Goal: Task Accomplishment & Management: Use online tool/utility

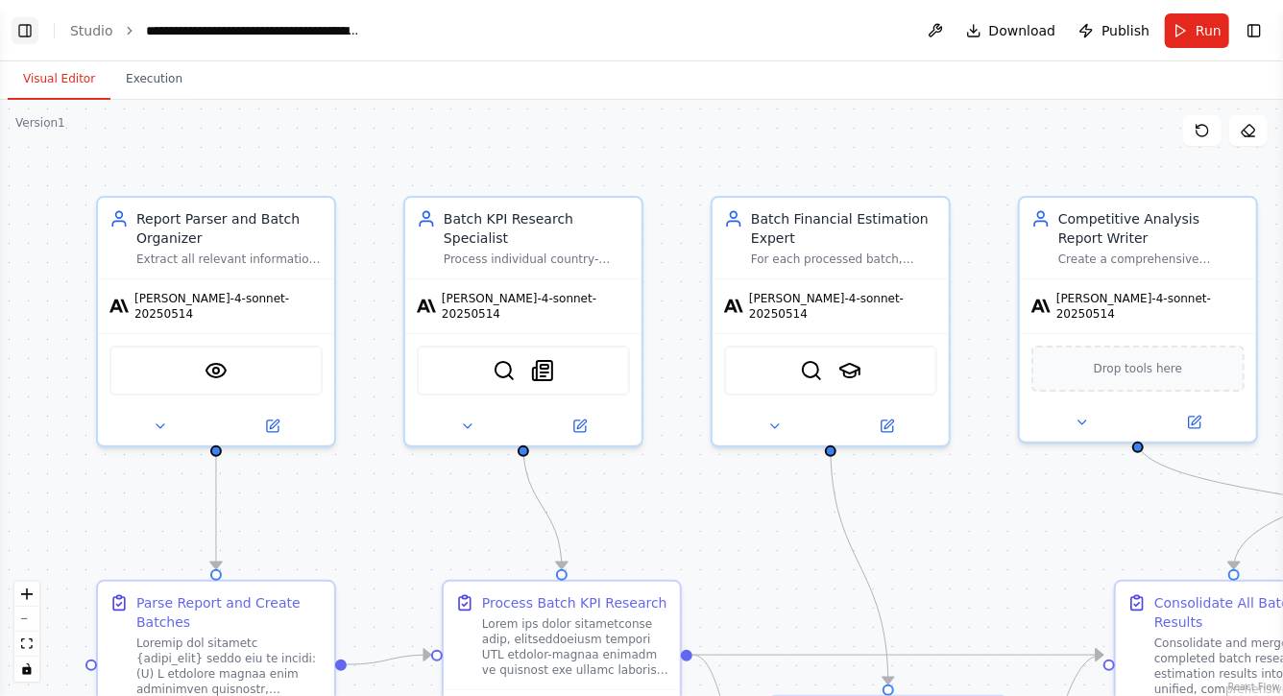
click at [24, 28] on button "Toggle Left Sidebar" at bounding box center [25, 30] width 27 height 27
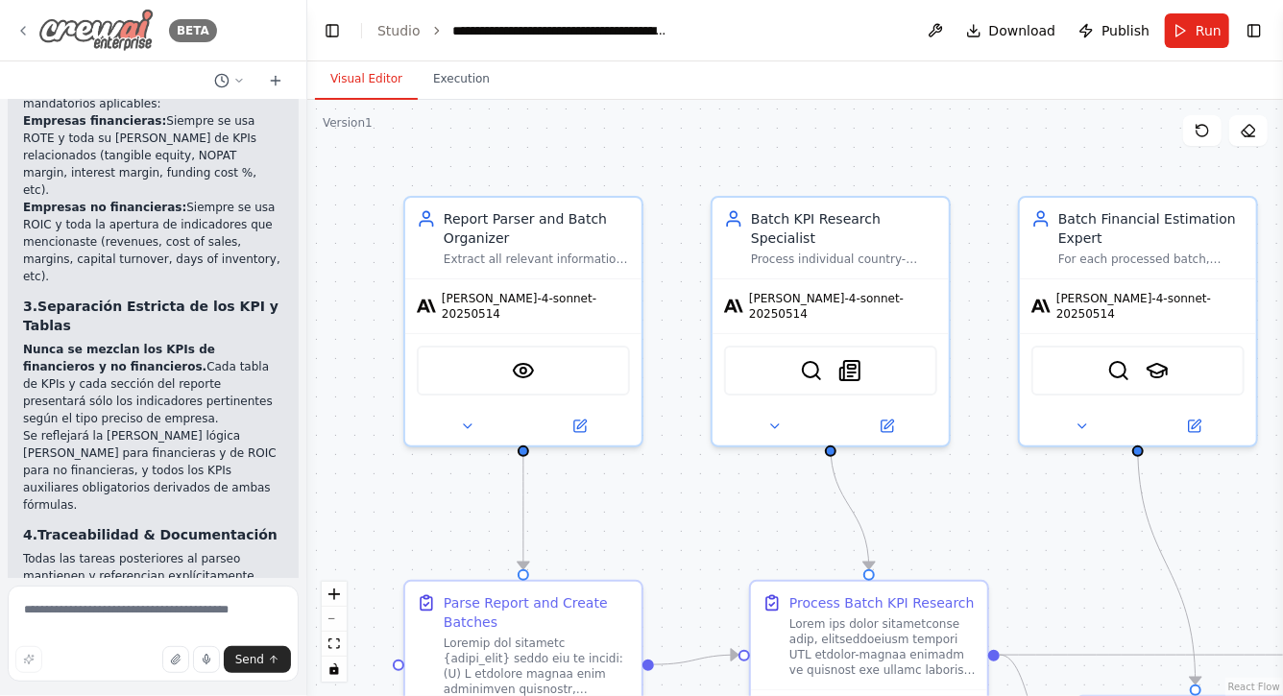
scroll to position [37504, 0]
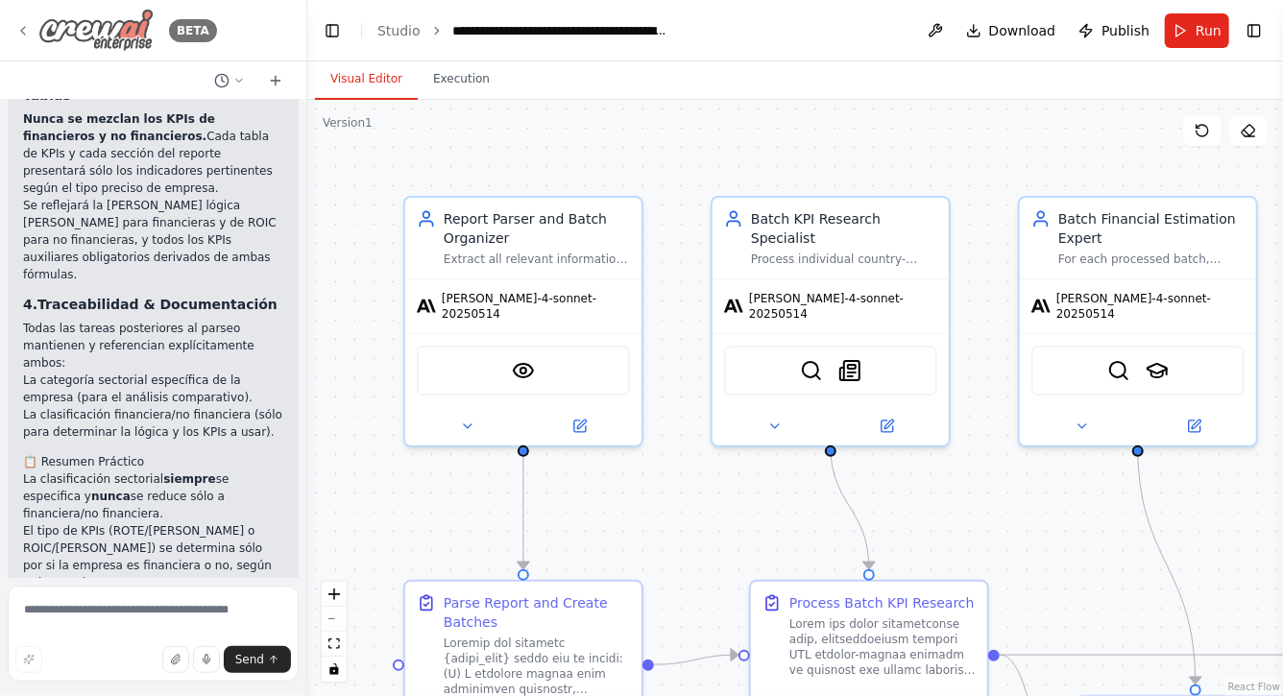
click at [31, 26] on div "BETA" at bounding box center [116, 30] width 202 height 43
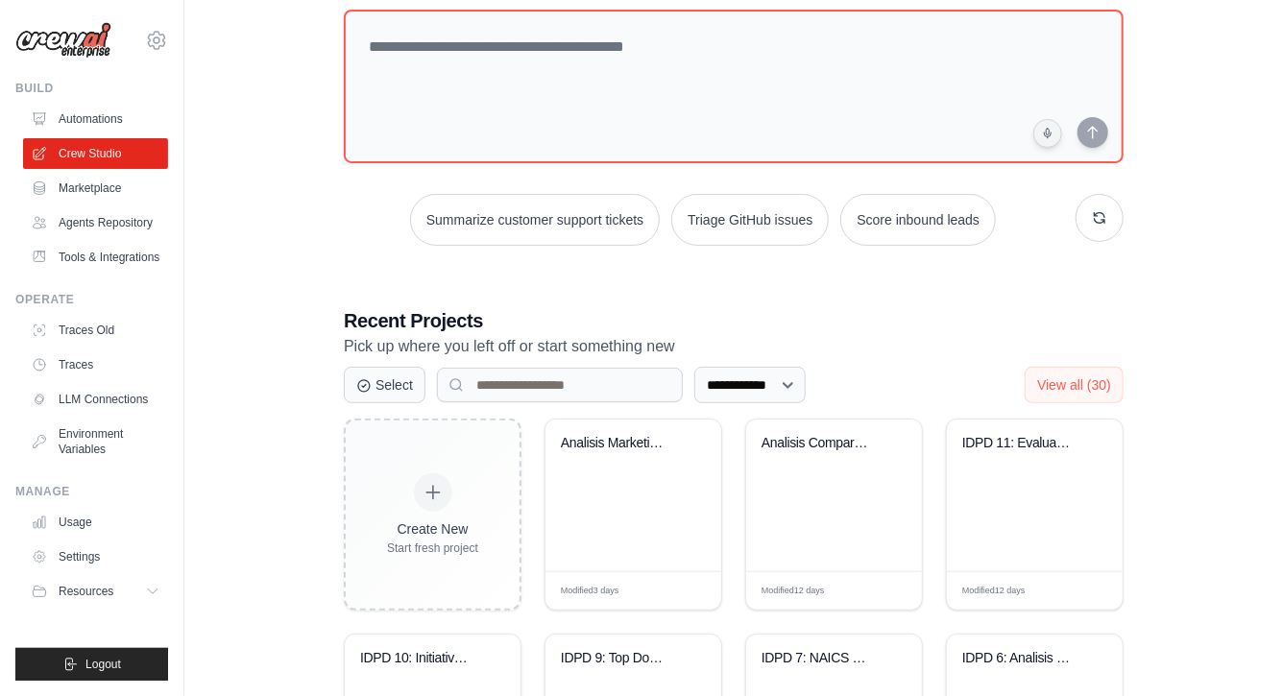
scroll to position [177, 0]
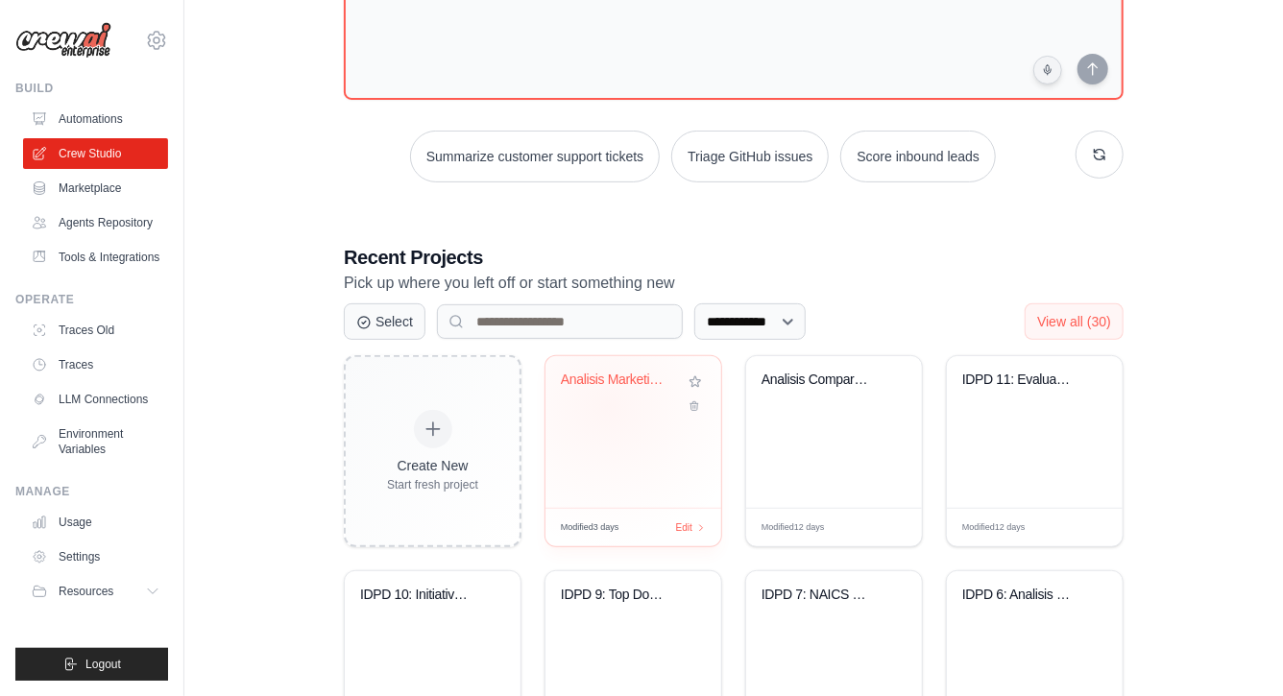
click at [614, 400] on div "Analisis Marketing Digital - 5 Agen..." at bounding box center [633, 394] width 145 height 44
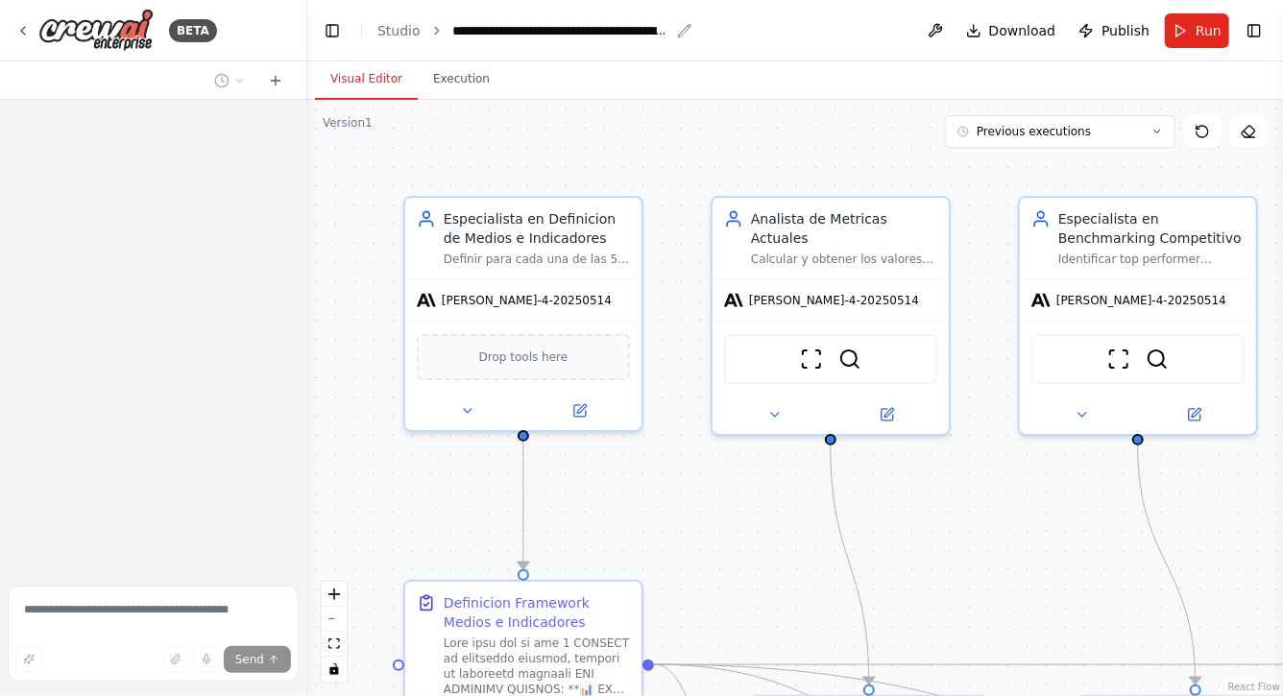
click at [453, 32] on div "**********" at bounding box center [561, 30] width 216 height 19
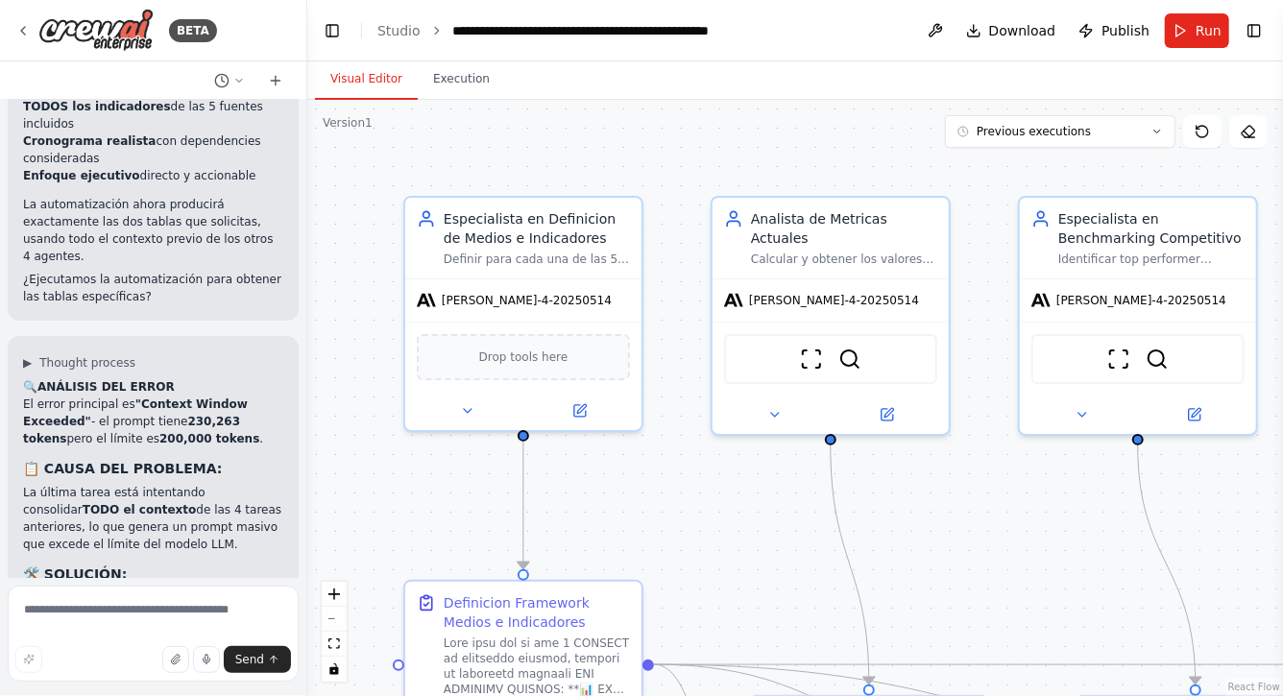
scroll to position [42172, 0]
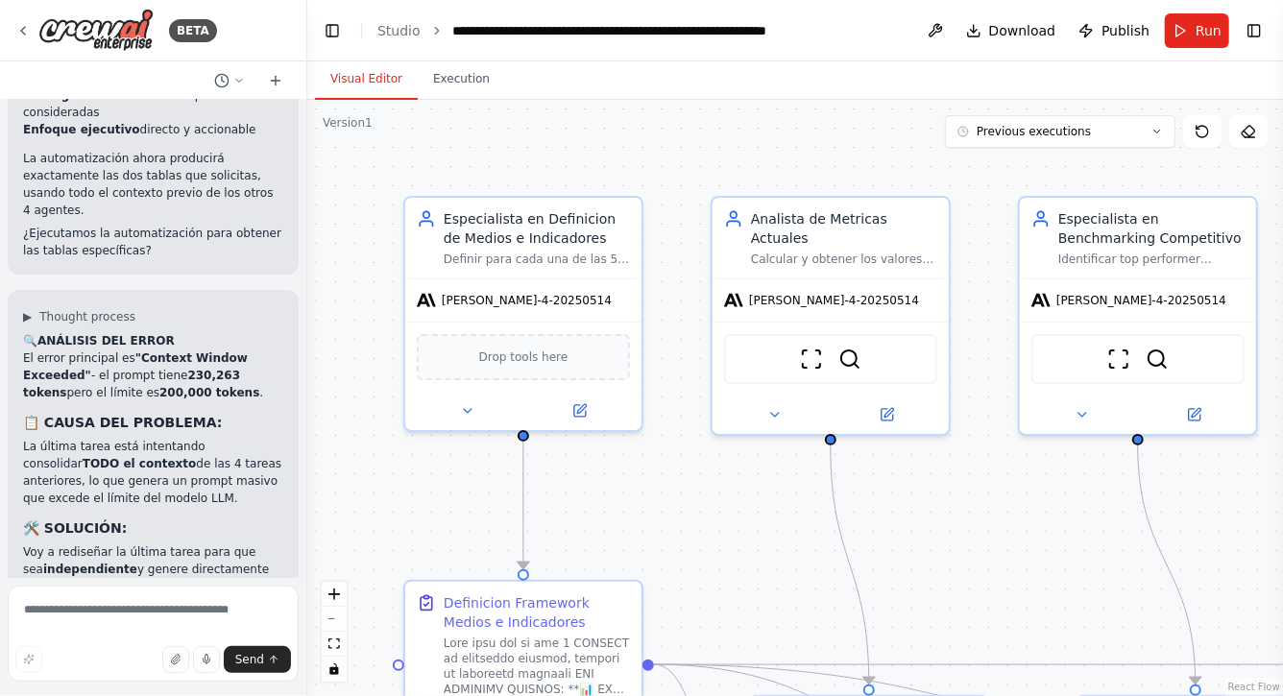
click at [549, 32] on div "**********" at bounding box center [659, 30] width 412 height 19
drag, startPoint x: 1008, startPoint y: 550, endPoint x: 704, endPoint y: 427, distance: 327.9
click at [704, 427] on div ".deletable-edge-delete-btn { width: 20px; height: 20px; border: 0px solid #ffff…" at bounding box center [795, 398] width 976 height 597
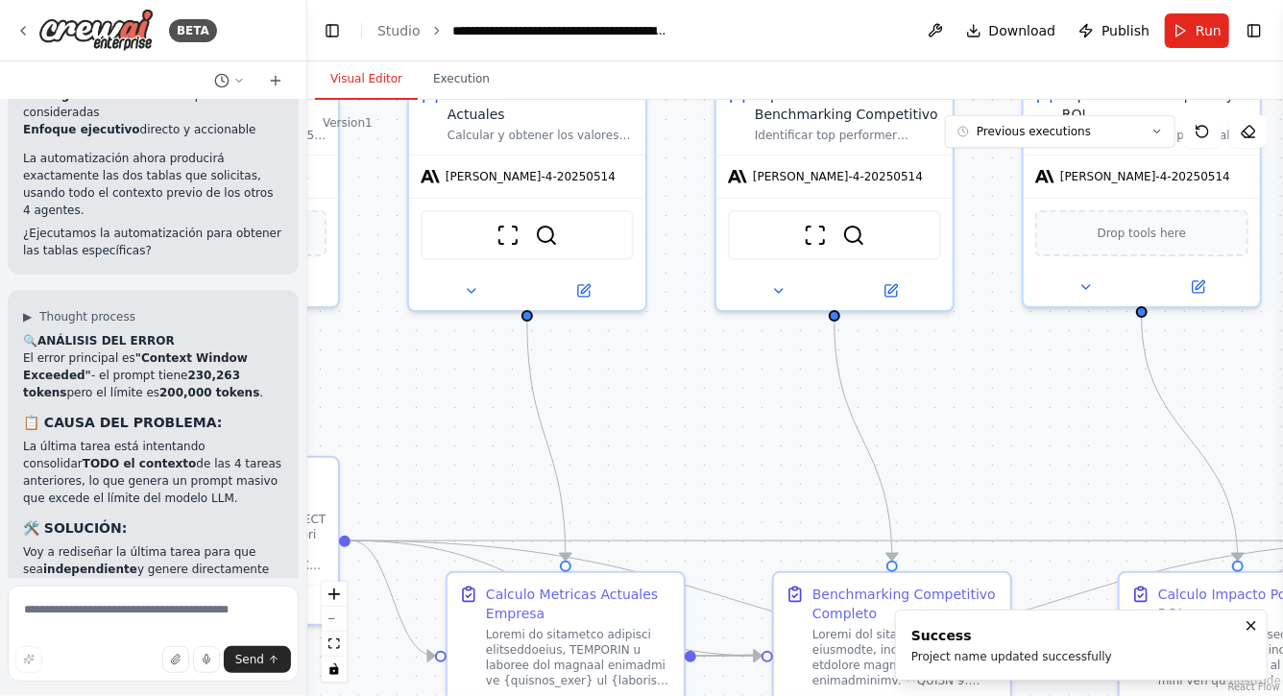
drag, startPoint x: 984, startPoint y: 452, endPoint x: 849, endPoint y: 345, distance: 172.2
click at [849, 346] on div ".deletable-edge-delete-btn { width: 20px; height: 20px; border: 0px solid #ffff…" at bounding box center [795, 398] width 976 height 597
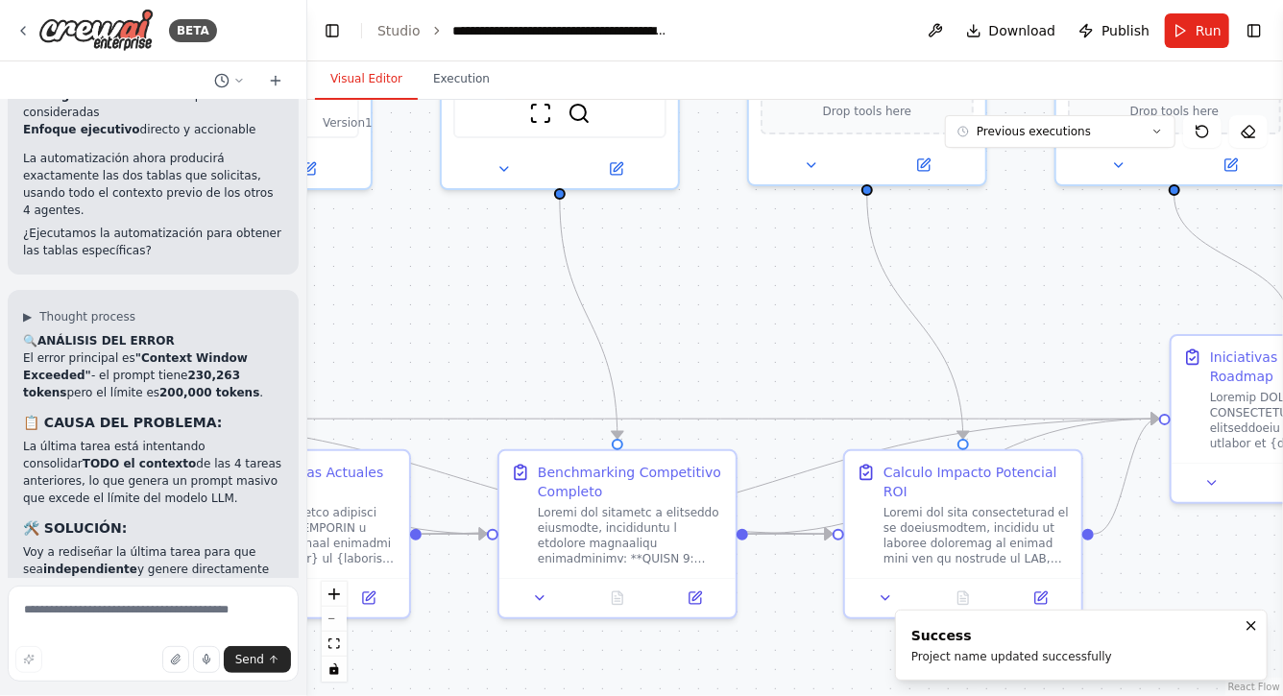
drag, startPoint x: 1031, startPoint y: 377, endPoint x: 859, endPoint y: 352, distance: 173.8
click at [862, 352] on div ".deletable-edge-delete-btn { width: 20px; height: 20px; border: 0px solid #ffff…" at bounding box center [795, 398] width 976 height 597
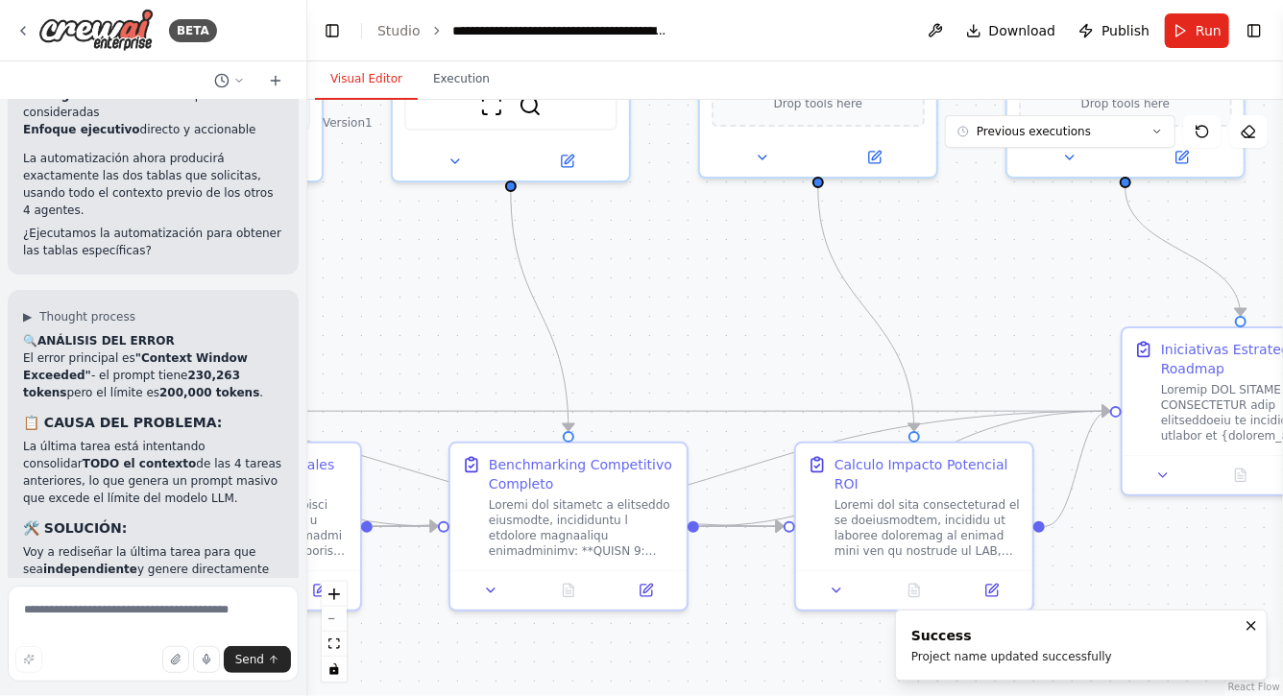
drag, startPoint x: 998, startPoint y: 291, endPoint x: 768, endPoint y: 266, distance: 230.9
click at [769, 266] on div ".deletable-edge-delete-btn { width: 20px; height: 20px; border: 0px solid #ffff…" at bounding box center [795, 398] width 976 height 597
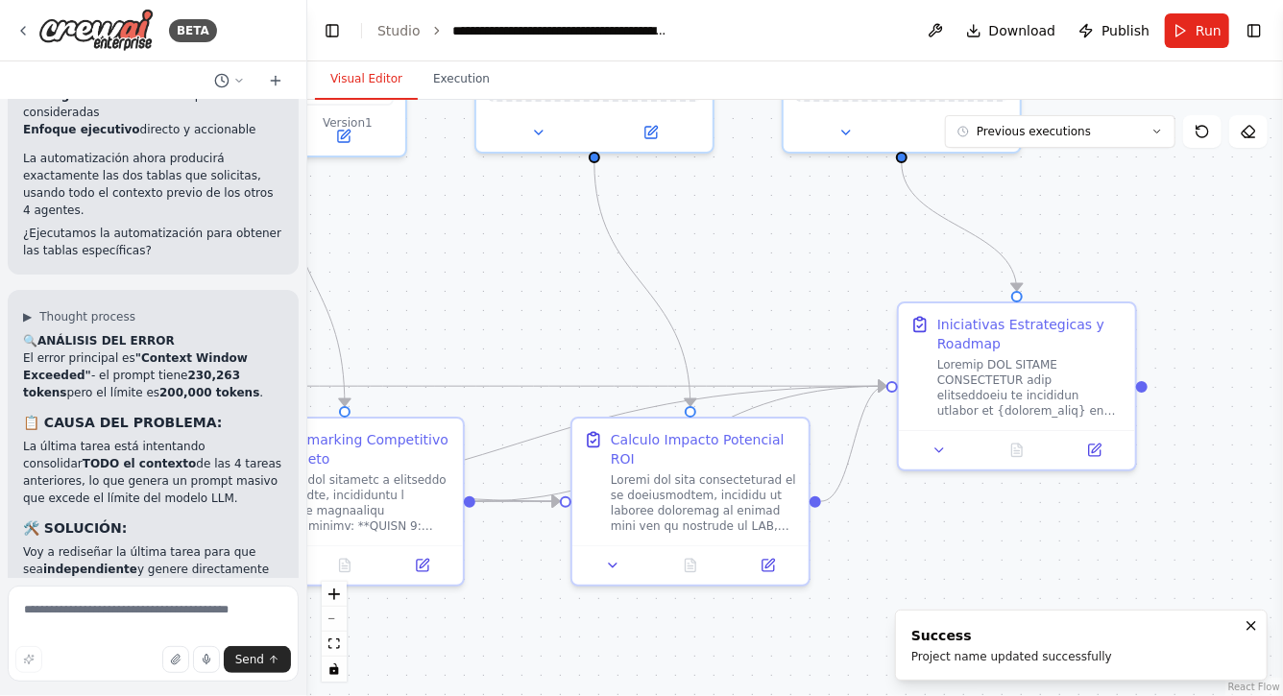
drag, startPoint x: 872, startPoint y: 531, endPoint x: 1049, endPoint y: 521, distance: 177.1
click at [1041, 523] on div ".deletable-edge-delete-btn { width: 20px; height: 20px; border: 0px solid #ffff…" at bounding box center [795, 398] width 976 height 597
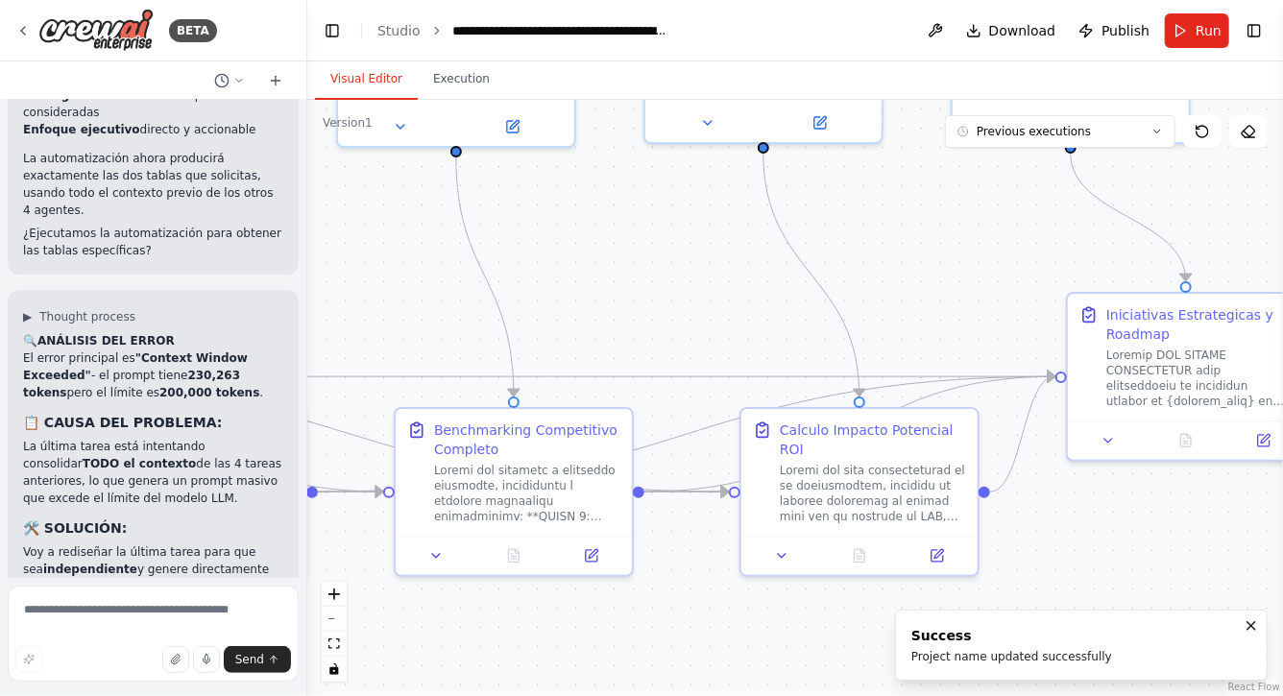
drag, startPoint x: 679, startPoint y: 636, endPoint x: 901, endPoint y: 631, distance: 222.0
click at [889, 634] on div "BETA Hello! I'm the CrewAI assistant. What kind of automation do you want to bu…" at bounding box center [641, 348] width 1283 height 696
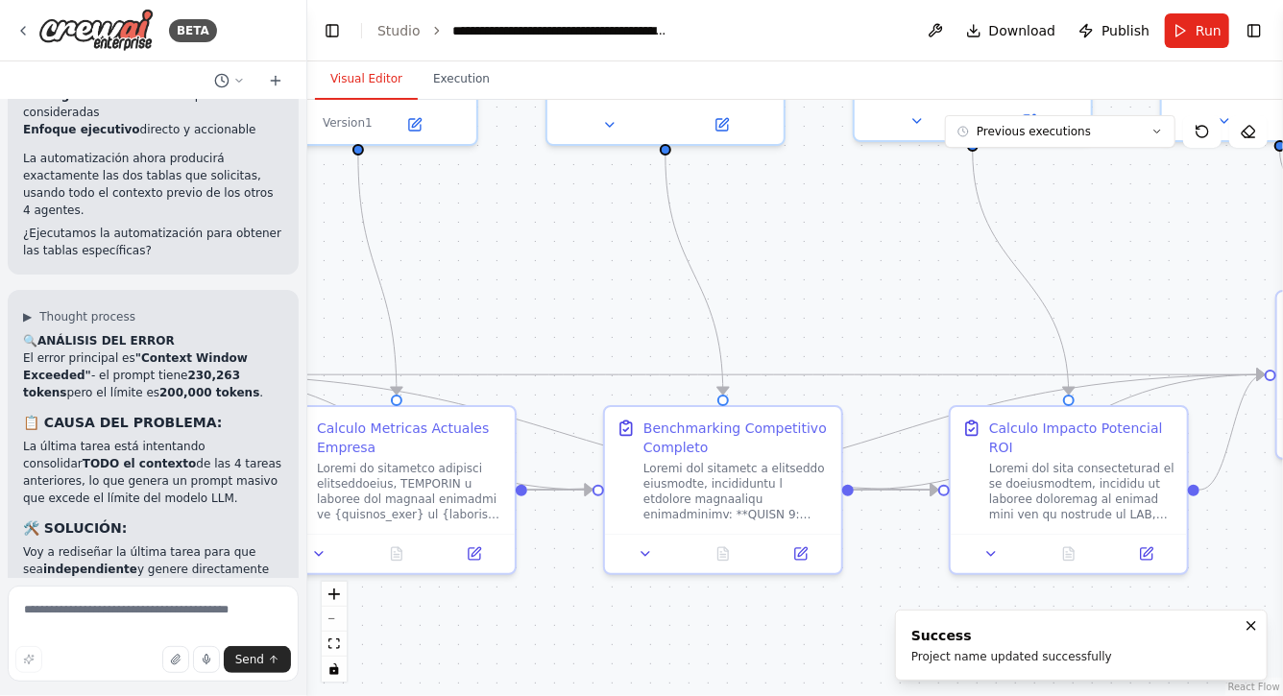
drag, startPoint x: 647, startPoint y: 622, endPoint x: 849, endPoint y: 622, distance: 201.7
click at [841, 622] on div ".deletable-edge-delete-btn { width: 20px; height: 20px; border: 0px solid #ffff…" at bounding box center [795, 398] width 976 height 597
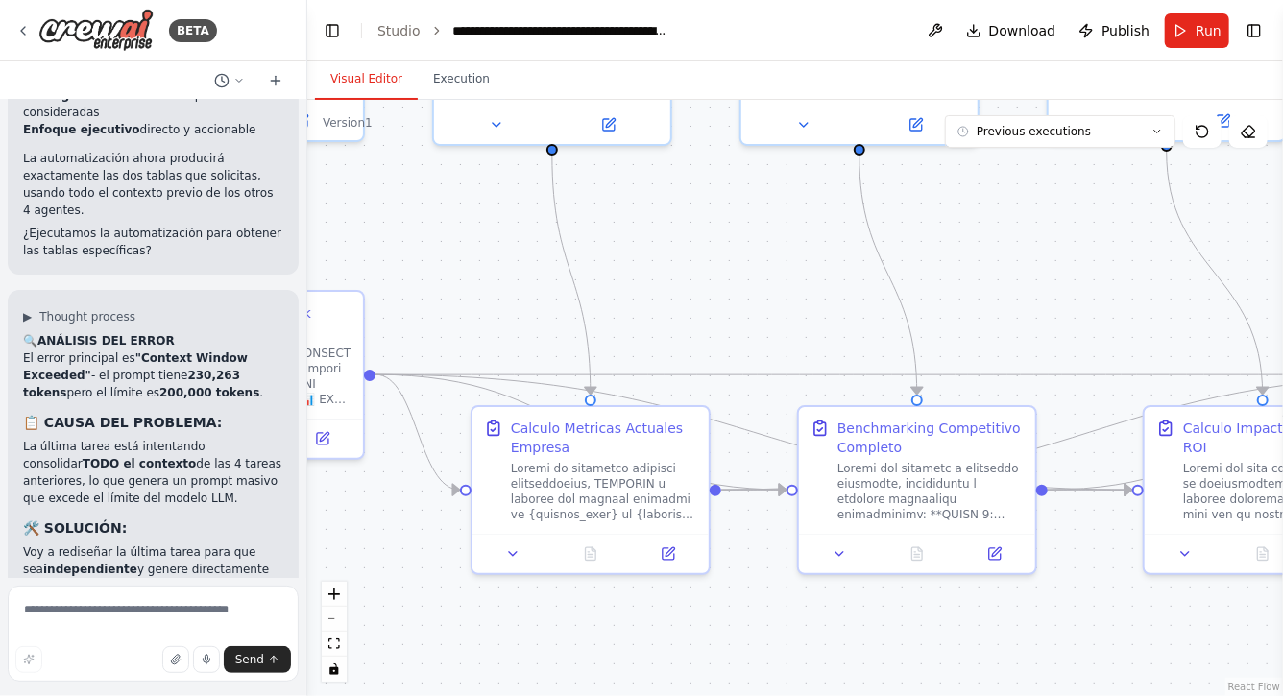
drag, startPoint x: 580, startPoint y: 640, endPoint x: 781, endPoint y: 639, distance: 200.8
click at [777, 639] on div ".deletable-edge-delete-btn { width: 20px; height: 20px; border: 0px solid #ffff…" at bounding box center [795, 398] width 976 height 597
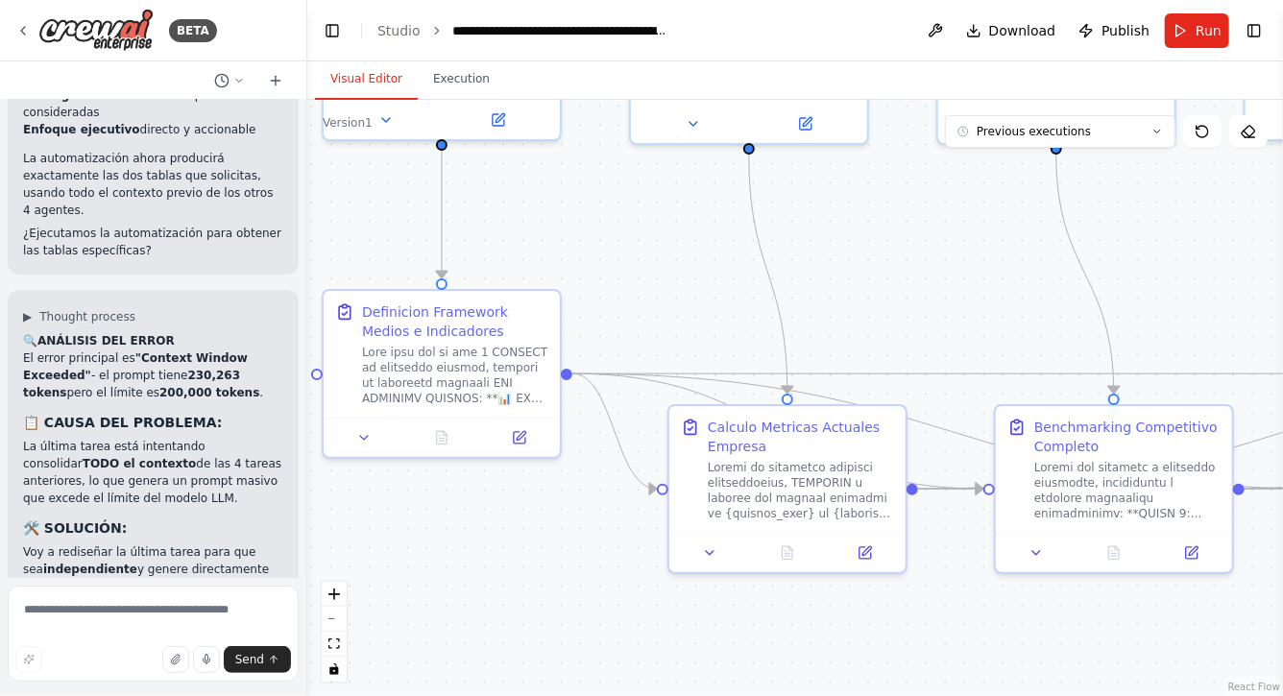
click at [928, 300] on div ".deletable-edge-delete-btn { width: 20px; height: 20px; border: 0px solid #ffff…" at bounding box center [795, 398] width 976 height 597
click at [26, 25] on icon at bounding box center [22, 30] width 15 height 15
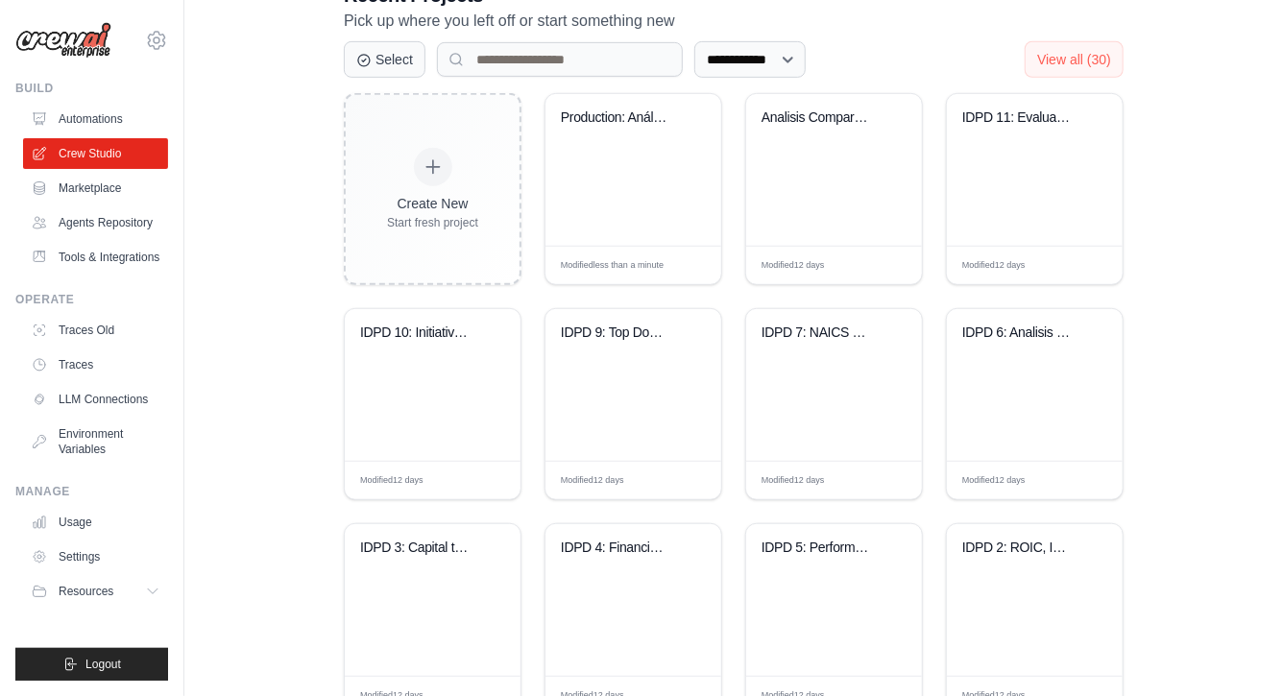
scroll to position [461, 0]
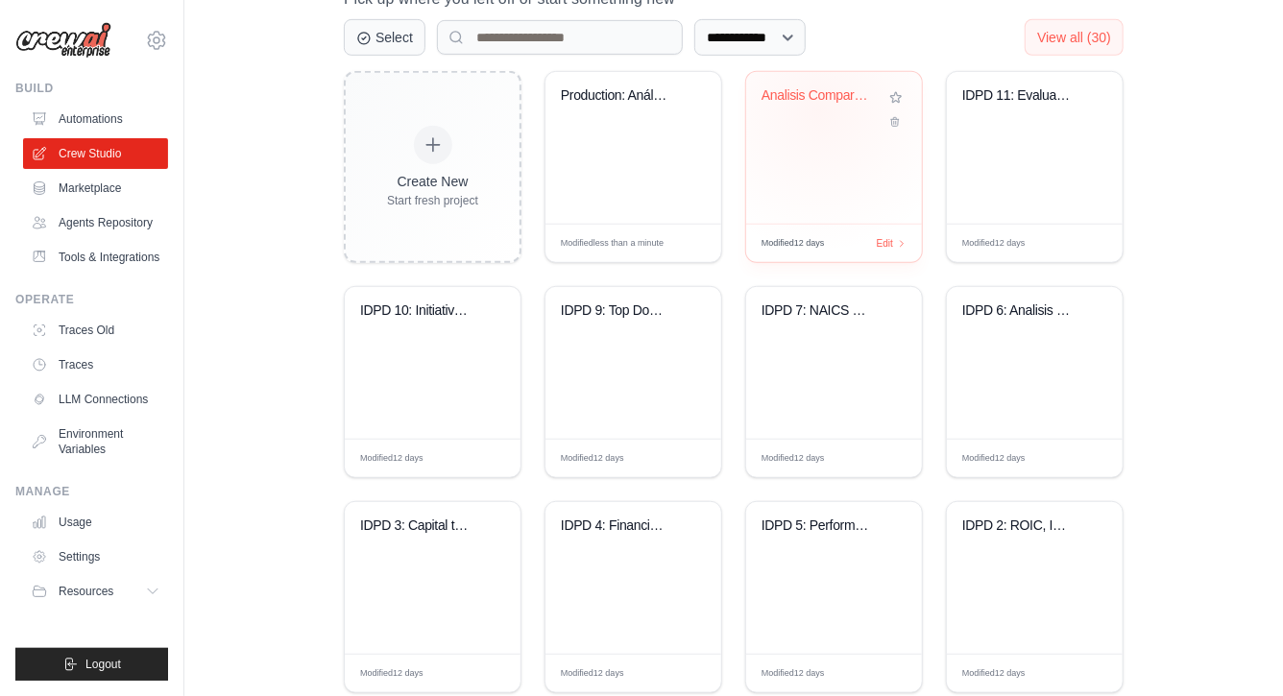
click at [820, 108] on div "Analisis Comparativo - Reportes Div..." at bounding box center [834, 109] width 145 height 44
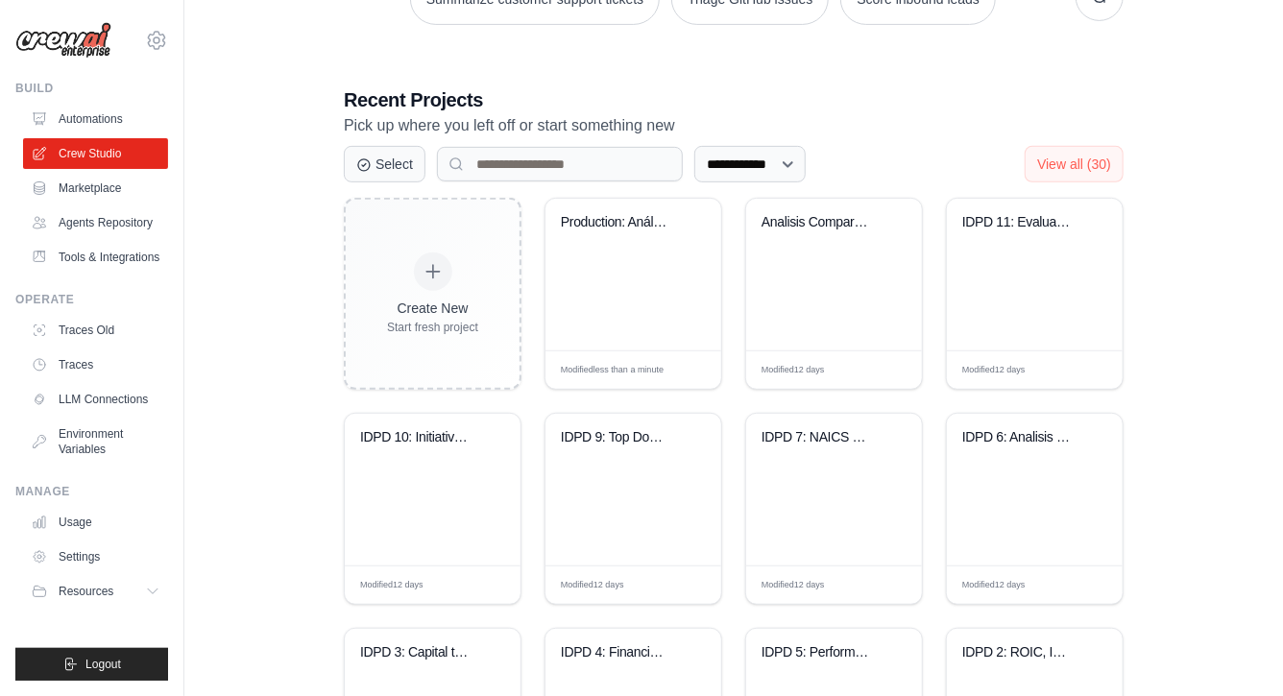
scroll to position [322, 0]
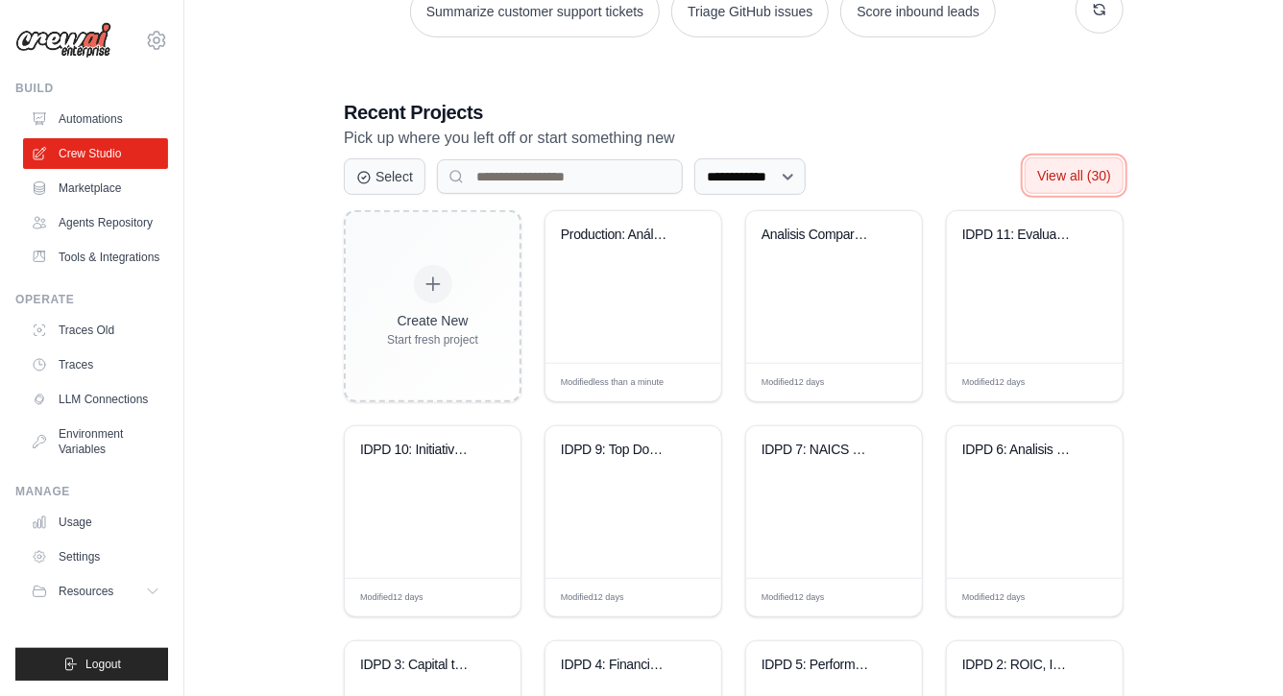
click at [1070, 183] on span "View all (30)" at bounding box center [1074, 175] width 74 height 15
click at [1094, 183] on button "Show less" at bounding box center [1080, 176] width 86 height 37
click at [1091, 180] on span "View all (30)" at bounding box center [1074, 175] width 74 height 15
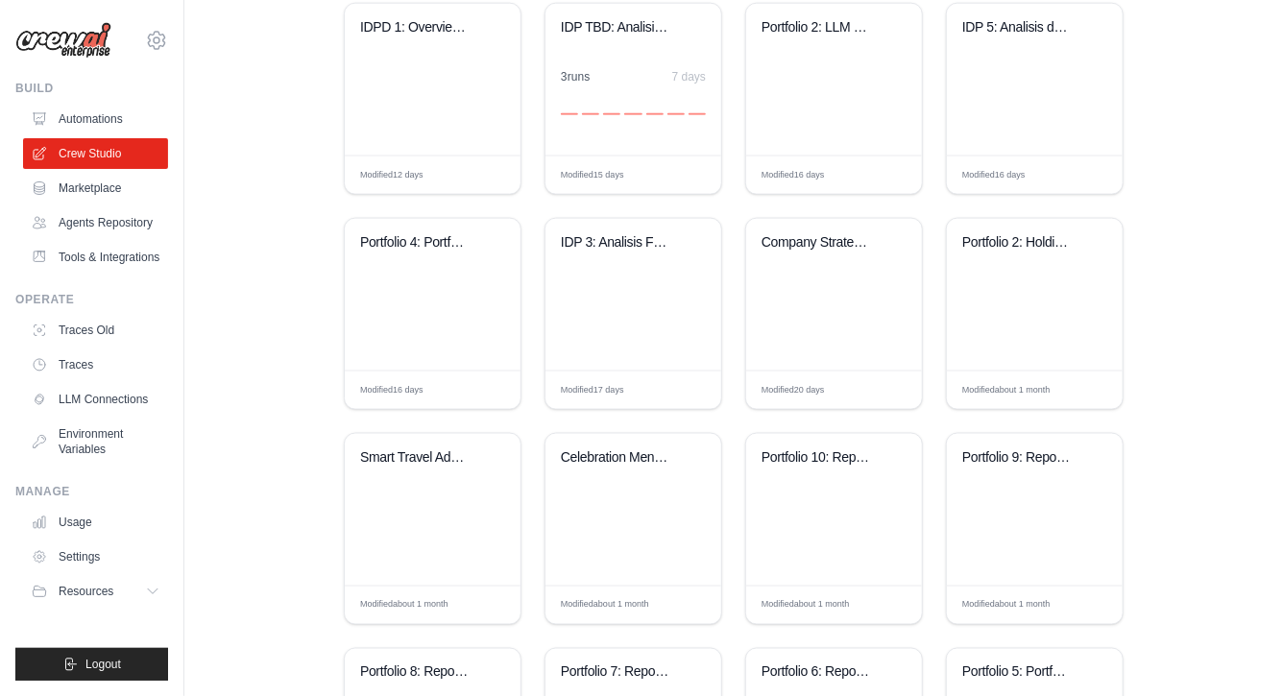
scroll to position [1209, 0]
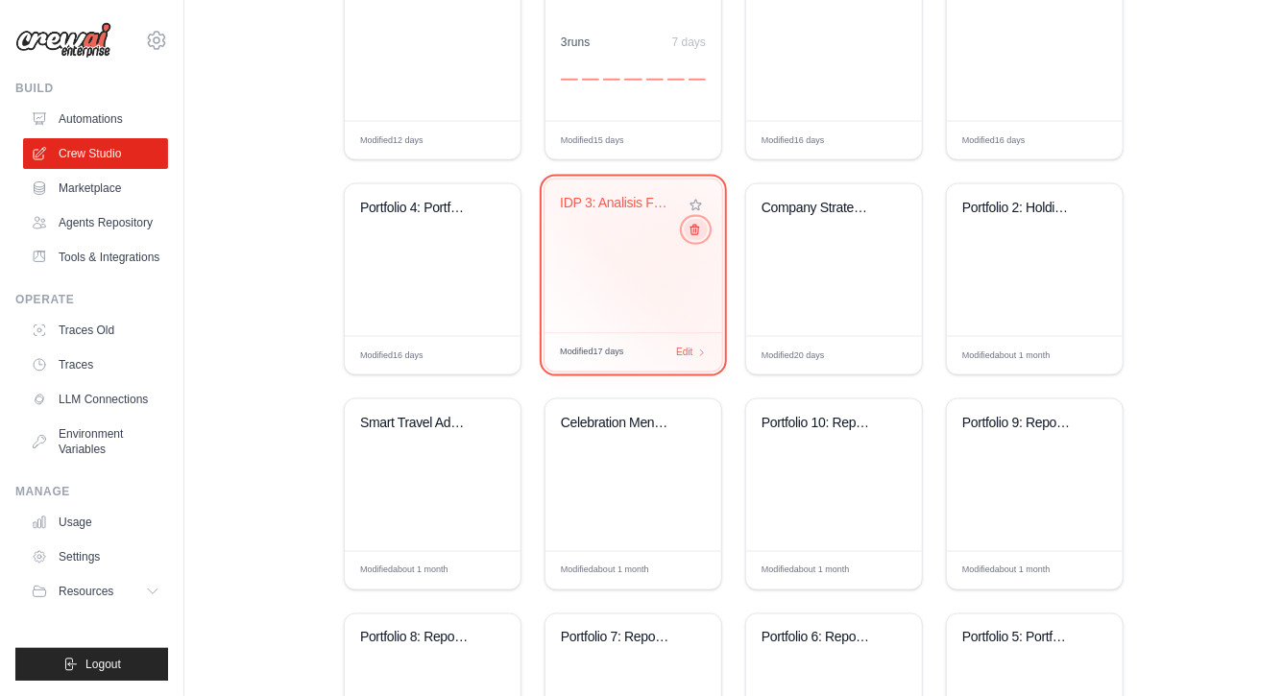
click at [694, 233] on icon at bounding box center [695, 230] width 12 height 12
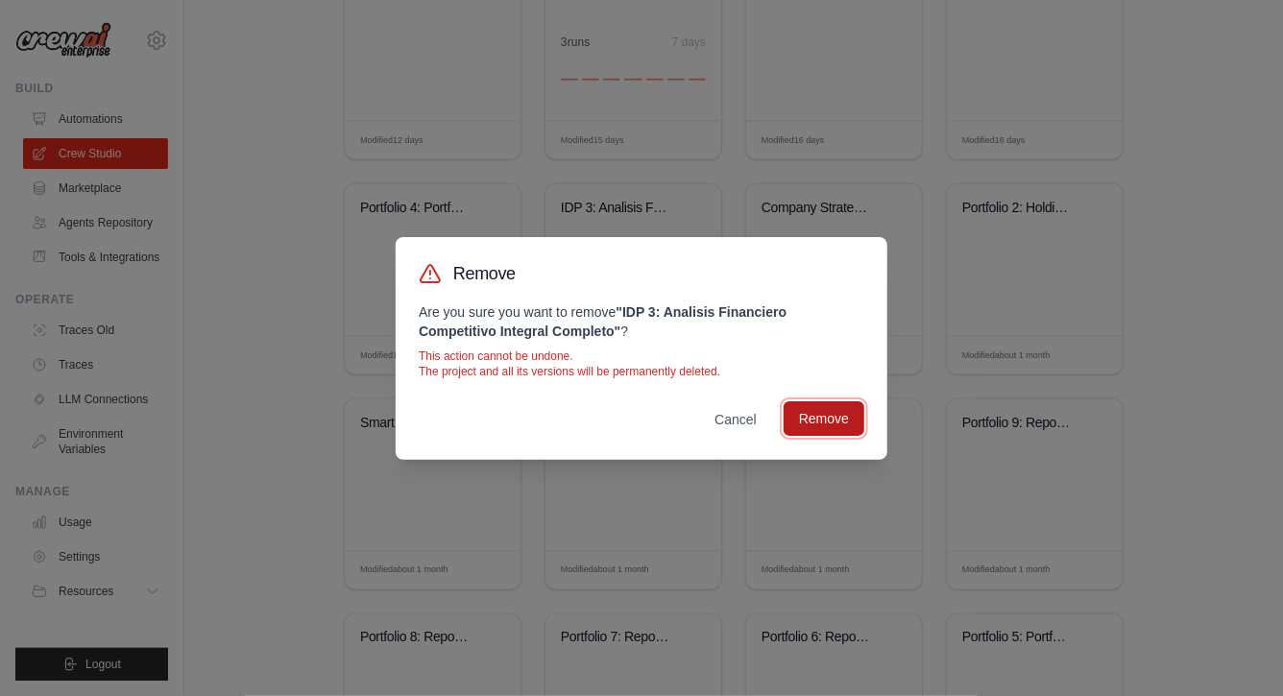
click at [822, 422] on button "Remove" at bounding box center [824, 419] width 81 height 35
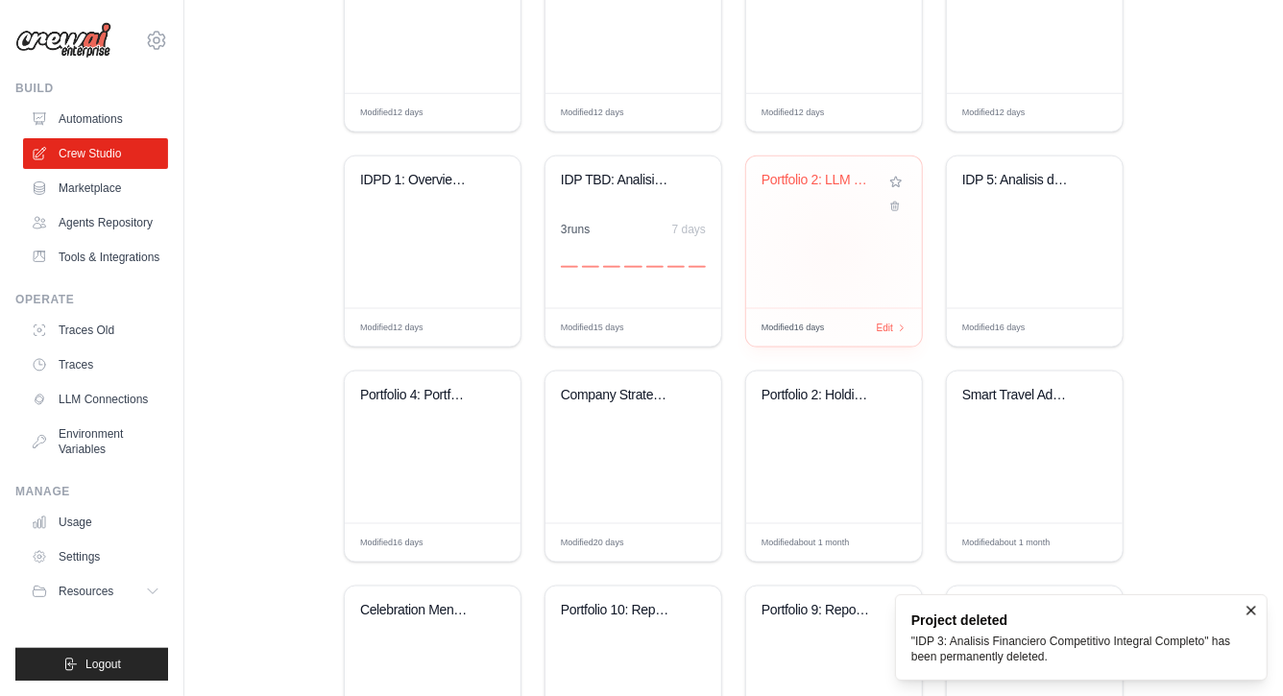
scroll to position [1021, 0]
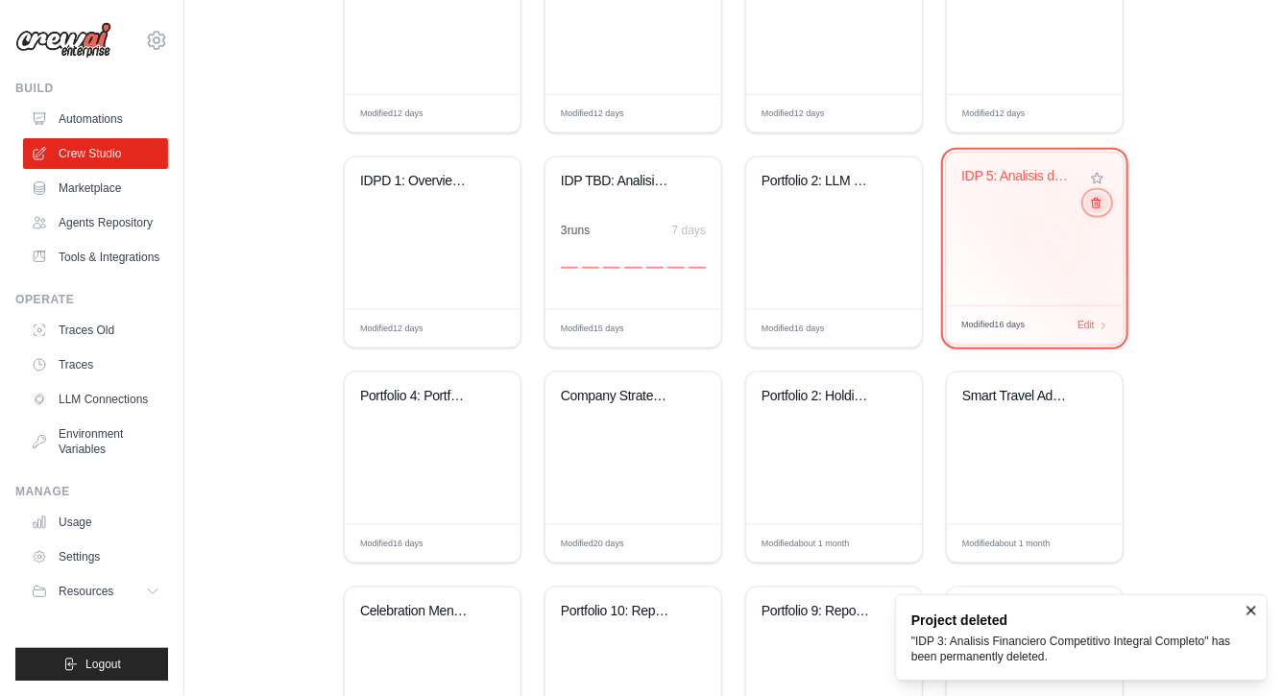
click at [1095, 204] on icon at bounding box center [1096, 203] width 12 height 12
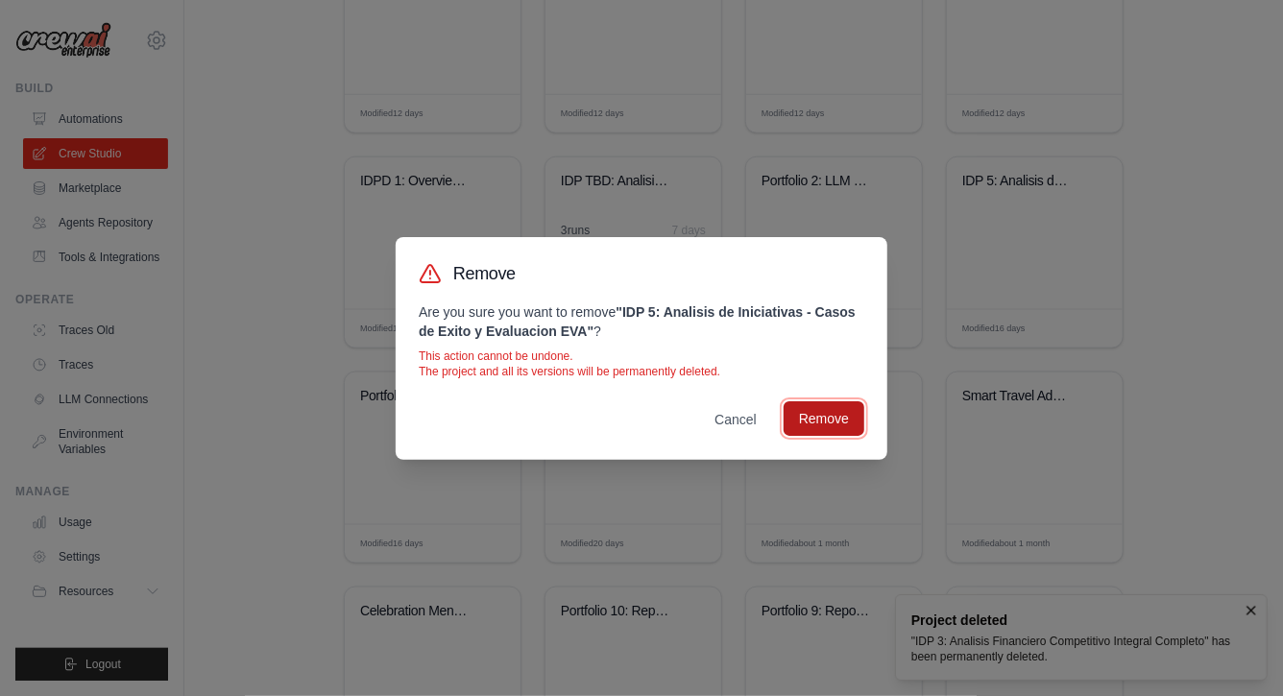
click at [815, 425] on button "Remove" at bounding box center [824, 419] width 81 height 35
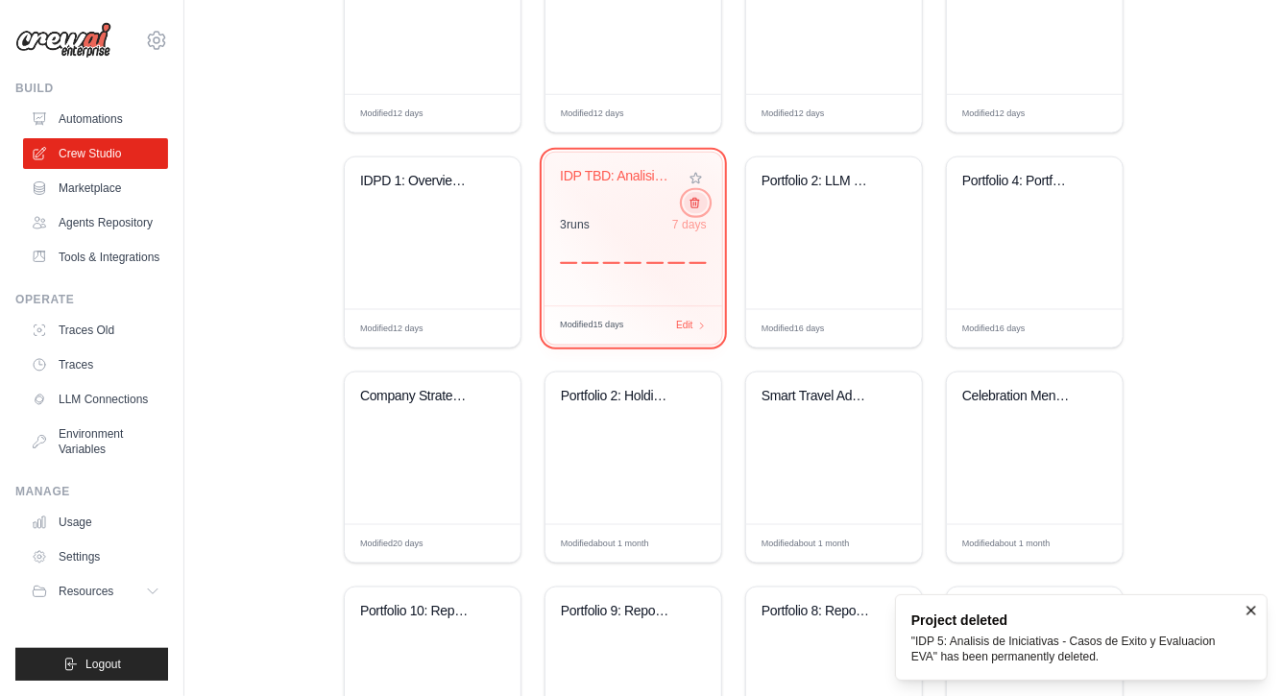
click at [695, 207] on icon at bounding box center [695, 203] width 12 height 12
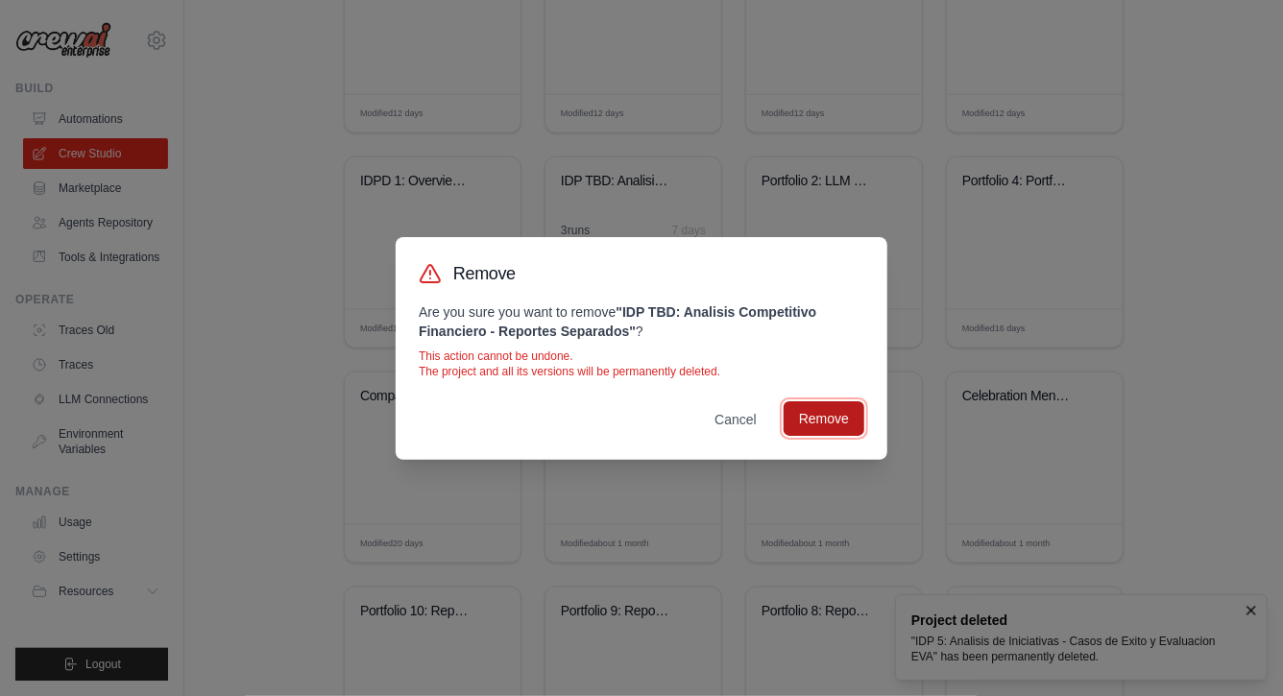
click at [837, 424] on button "Remove" at bounding box center [824, 419] width 81 height 35
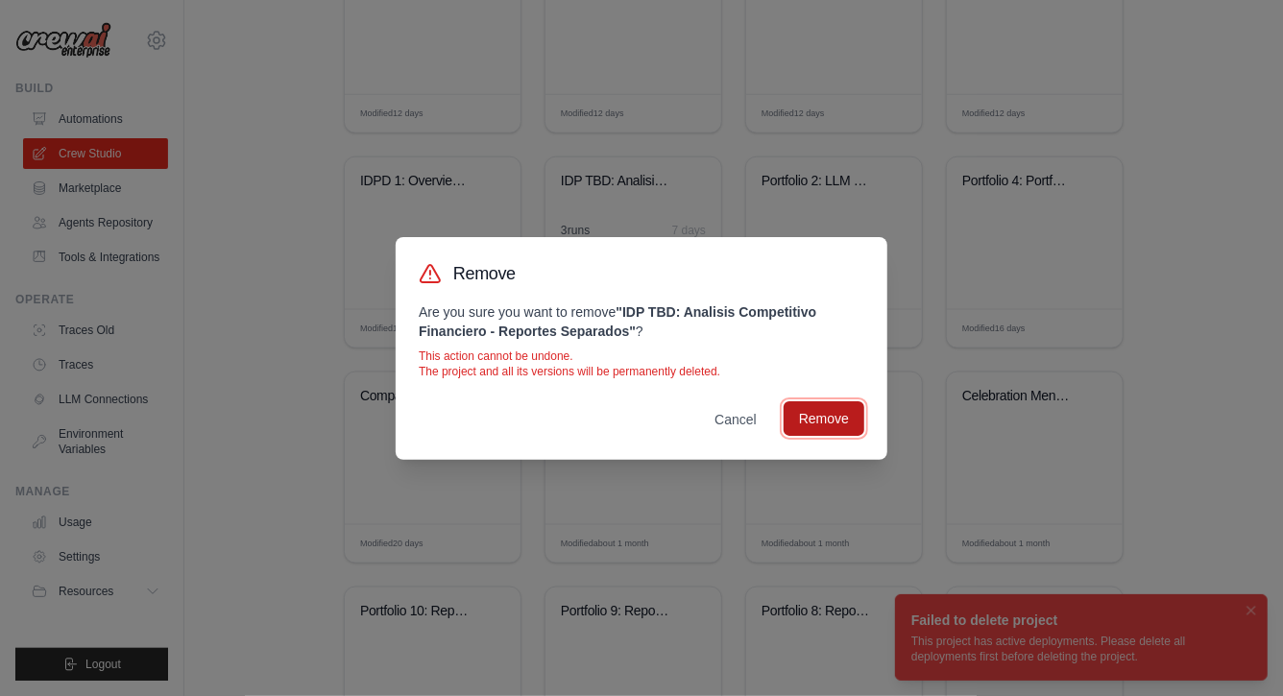
click at [828, 419] on button "Remove" at bounding box center [824, 419] width 81 height 35
click at [1176, 419] on div "Remove Are you sure you want to remove " IDP TBD: Analisis Competitivo Financie…" at bounding box center [641, 348] width 1283 height 696
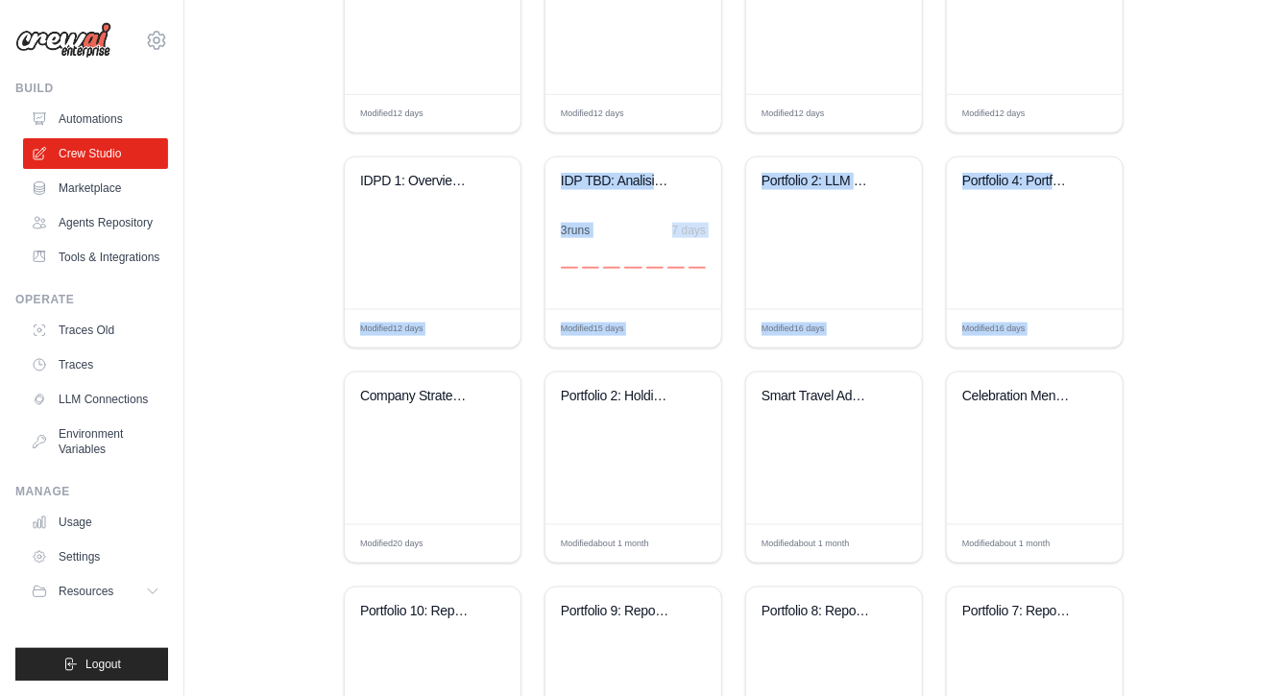
drag, startPoint x: 265, startPoint y: 228, endPoint x: 265, endPoint y: 403, distance: 175.8
click at [265, 403] on div "**********" at bounding box center [733, 119] width 1037 height 2242
click at [291, 207] on div "**********" at bounding box center [733, 119] width 1037 height 2242
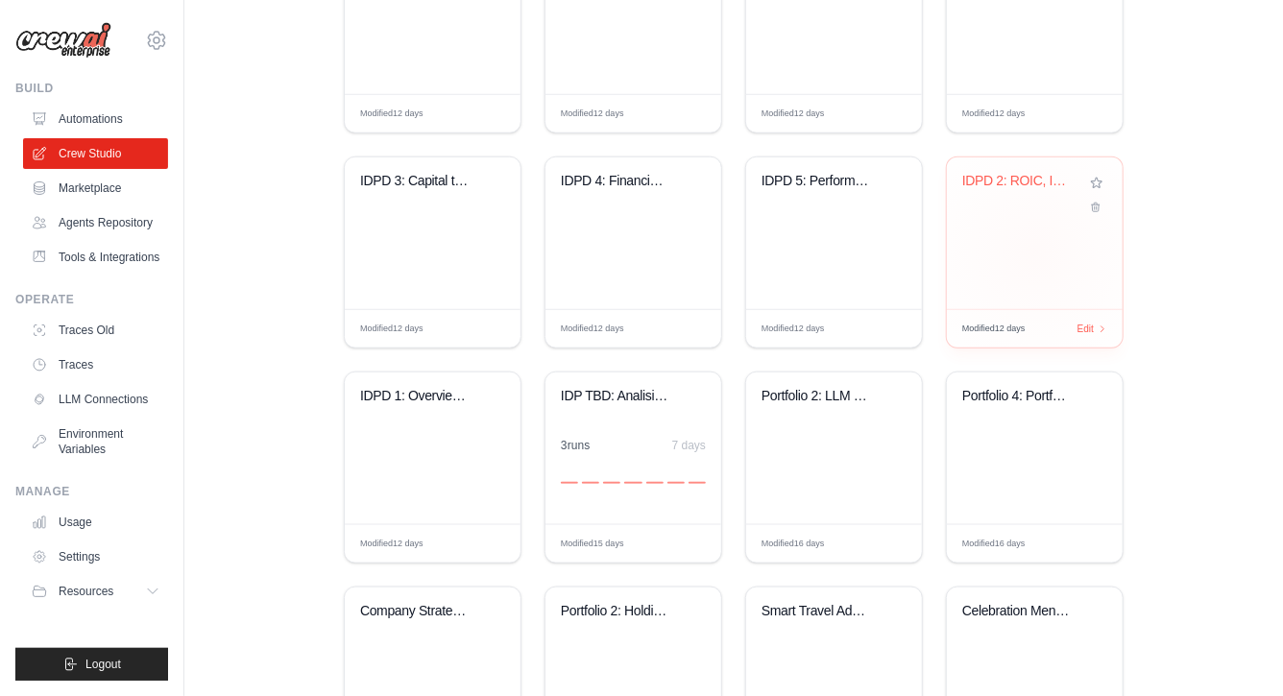
scroll to position [818, 0]
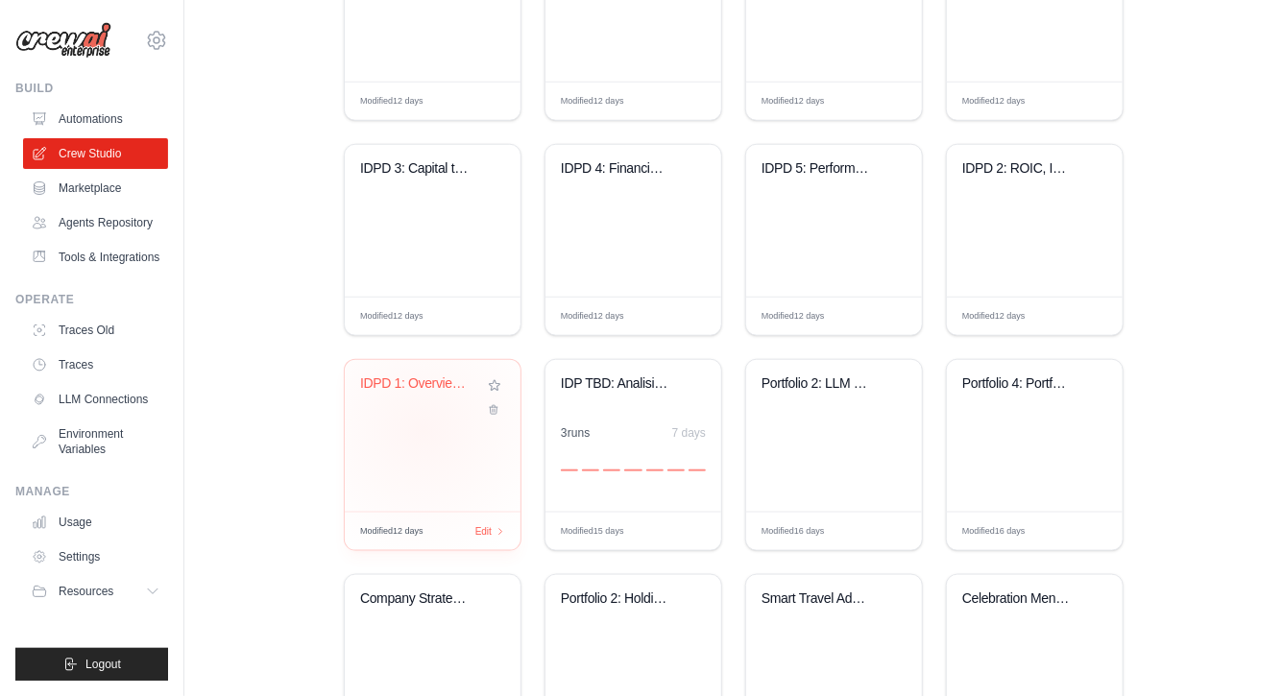
click at [424, 429] on div "IDPD 1: Overview de la compañía" at bounding box center [433, 436] width 176 height 152
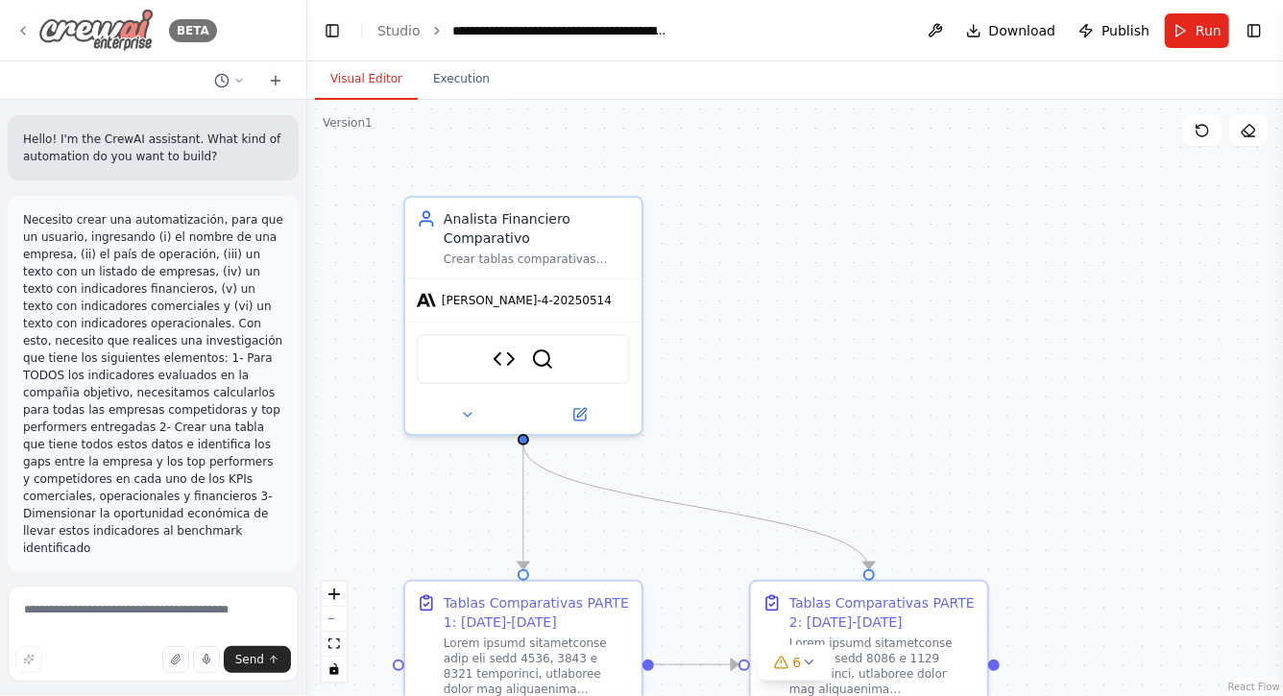
scroll to position [16808, 0]
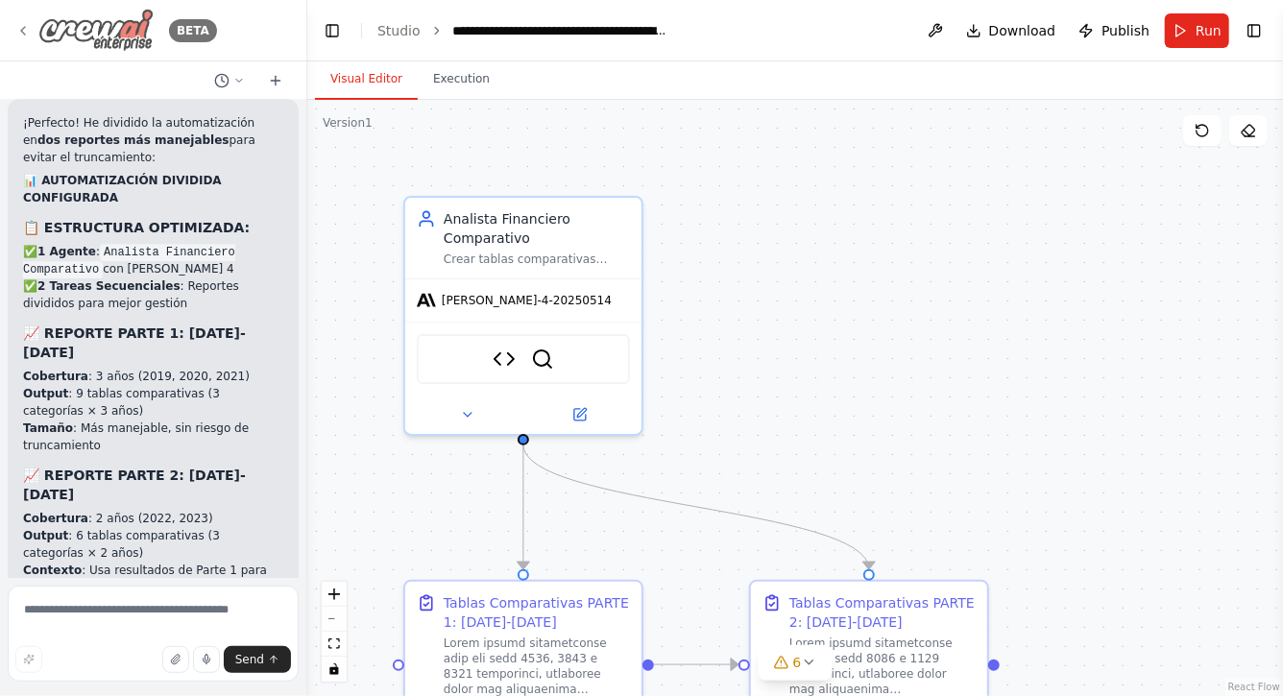
click at [27, 32] on icon at bounding box center [22, 30] width 15 height 15
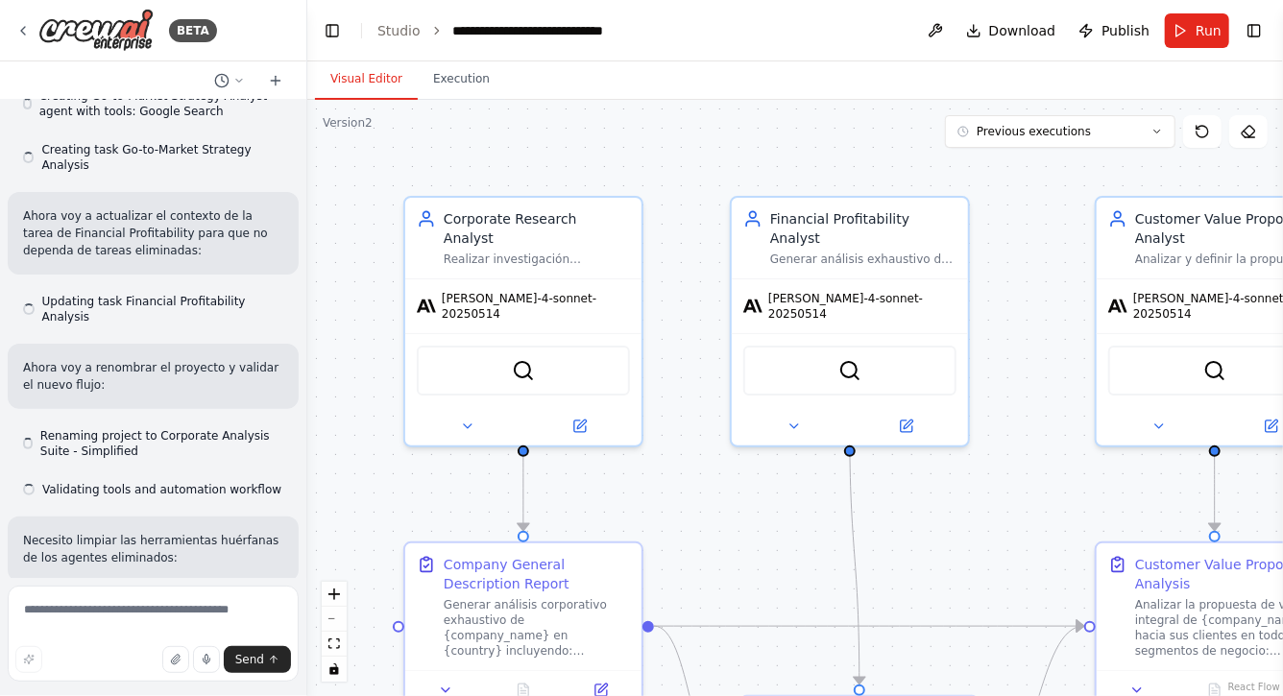
drag, startPoint x: 769, startPoint y: 519, endPoint x: 700, endPoint y: 477, distance: 80.6
click at [704, 477] on div ".deletable-edge-delete-btn { width: 20px; height: 20px; border: 0px solid #ffff…" at bounding box center [795, 398] width 976 height 597
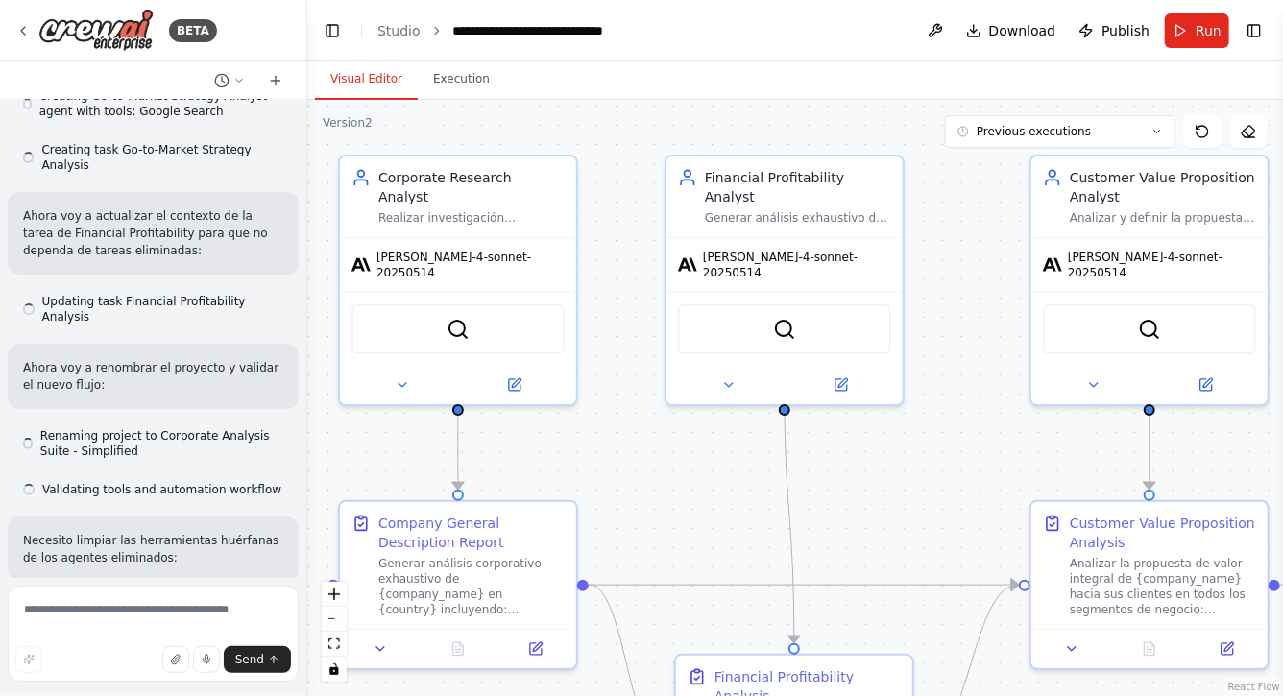
scroll to position [32015, 0]
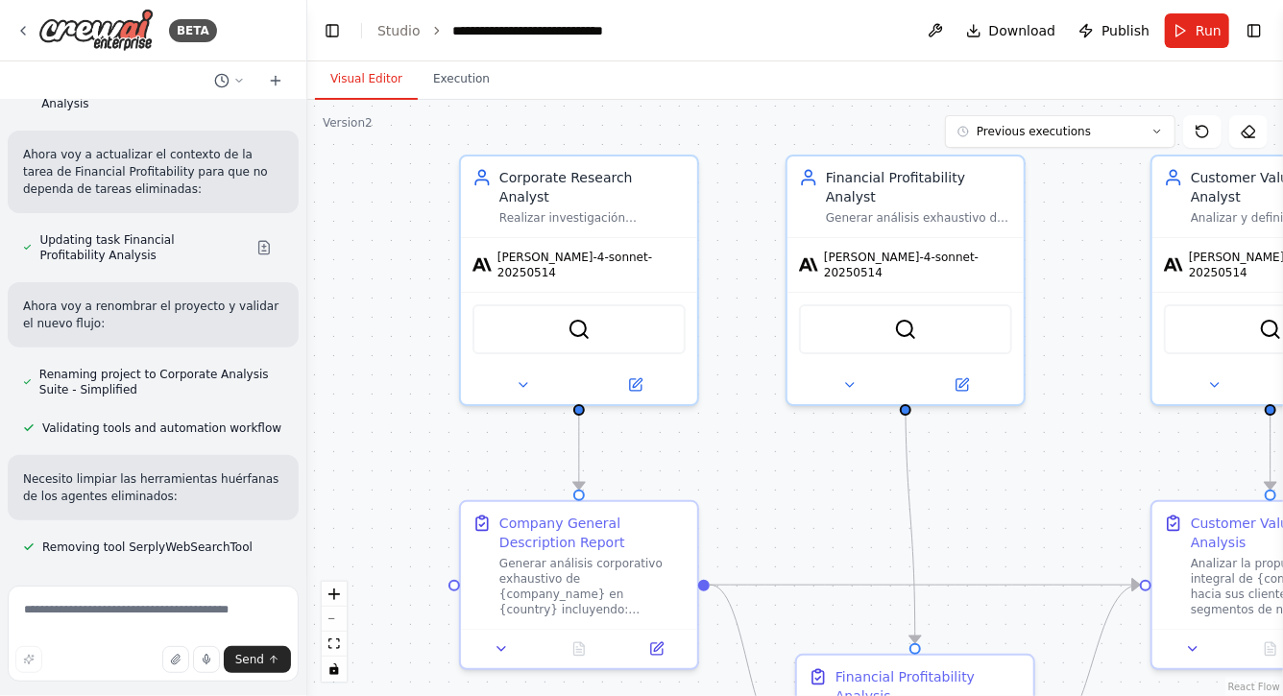
drag, startPoint x: 676, startPoint y: 481, endPoint x: 855, endPoint y: 481, distance: 178.7
click at [853, 481] on div ".deletable-edge-delete-btn { width: 20px; height: 20px; border: 0px solid #ffff…" at bounding box center [795, 398] width 976 height 597
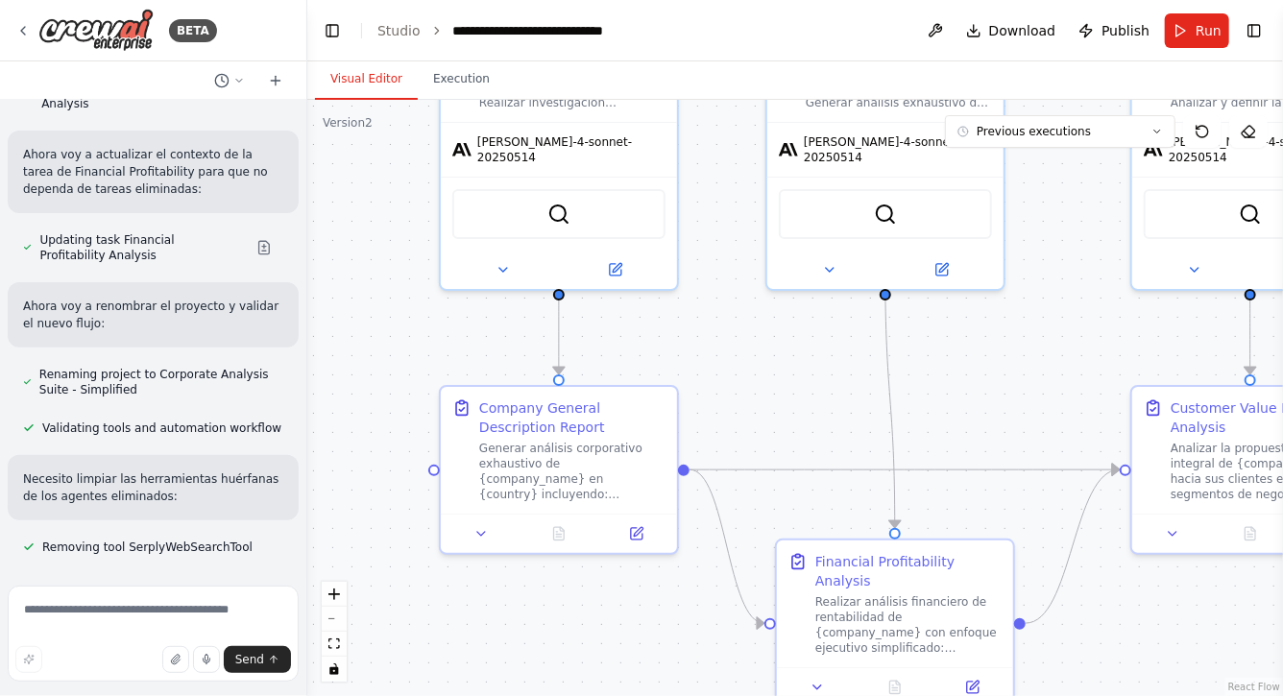
drag, startPoint x: 451, startPoint y: 407, endPoint x: 376, endPoint y: 292, distance: 138.0
click at [376, 292] on div ".deletable-edge-delete-btn { width: 20px; height: 20px; border: 0px solid #ffff…" at bounding box center [795, 398] width 976 height 597
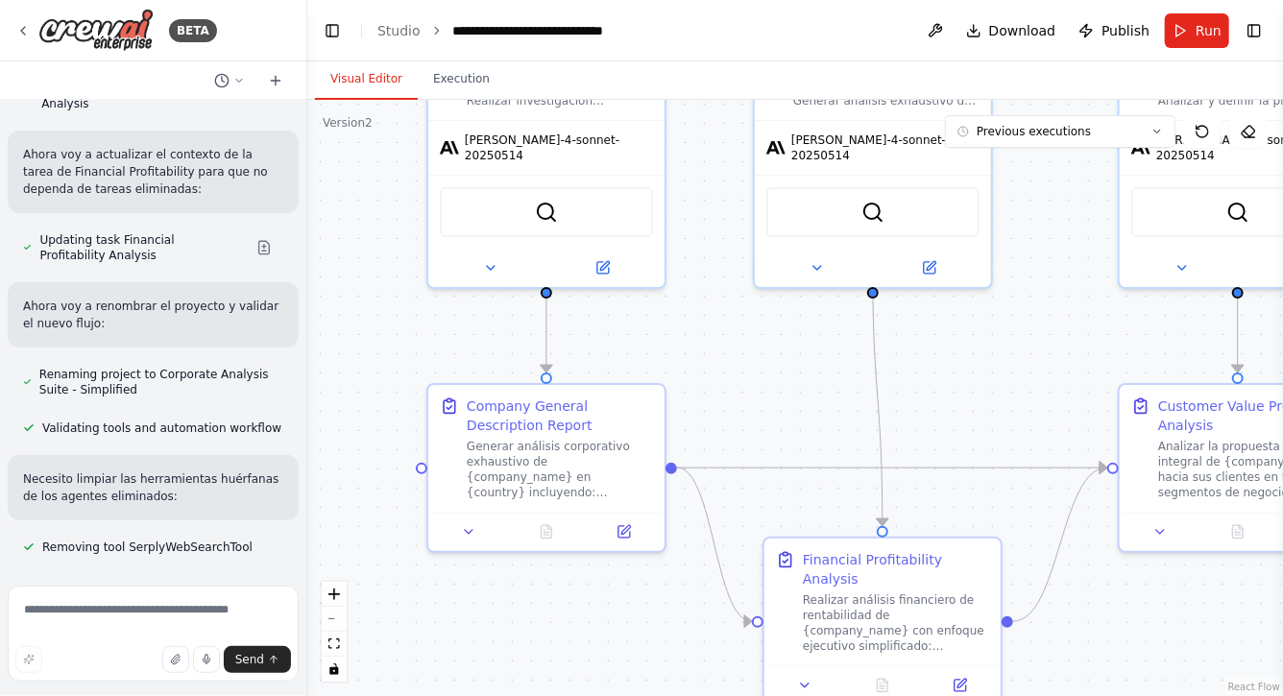
drag, startPoint x: 757, startPoint y: 394, endPoint x: 674, endPoint y: 338, distance: 99.6
click at [674, 339] on div ".deletable-edge-delete-btn { width: 20px; height: 20px; border: 0px solid #ffff…" at bounding box center [795, 398] width 976 height 597
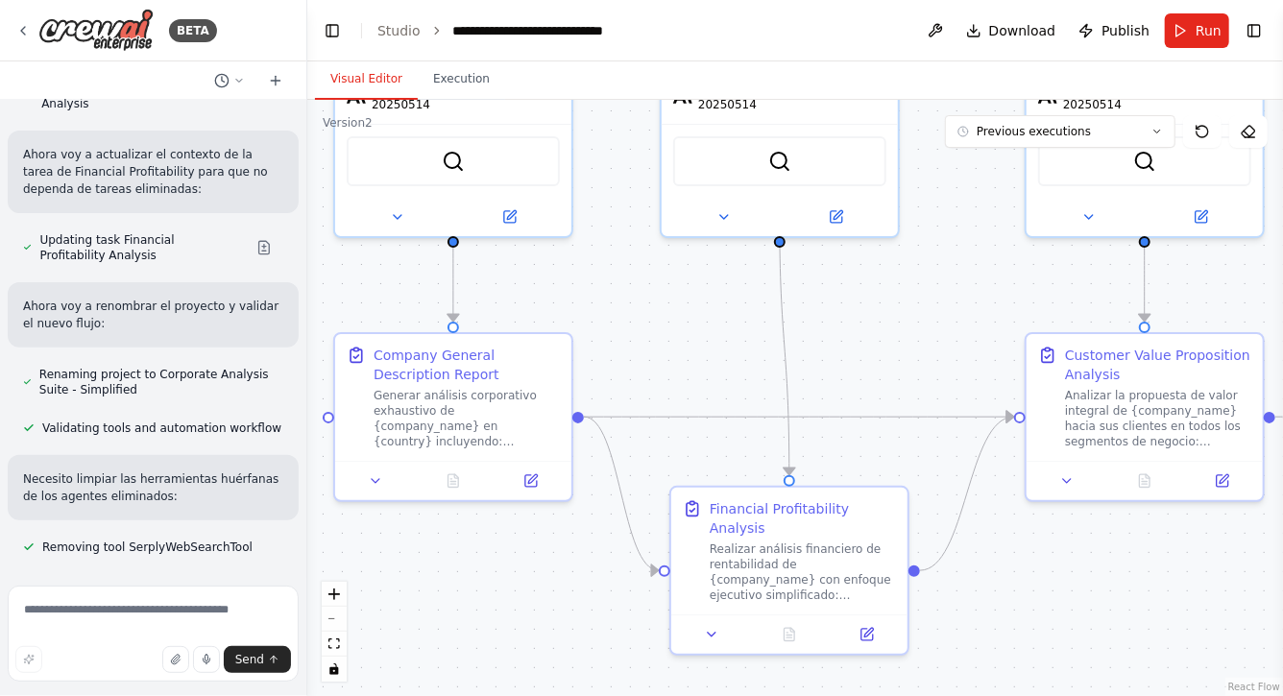
drag, startPoint x: 941, startPoint y: 351, endPoint x: 818, endPoint y: 357, distance: 123.1
click at [819, 357] on div ".deletable-edge-delete-btn { width: 20px; height: 20px; border: 0px solid #ffff…" at bounding box center [795, 398] width 976 height 597
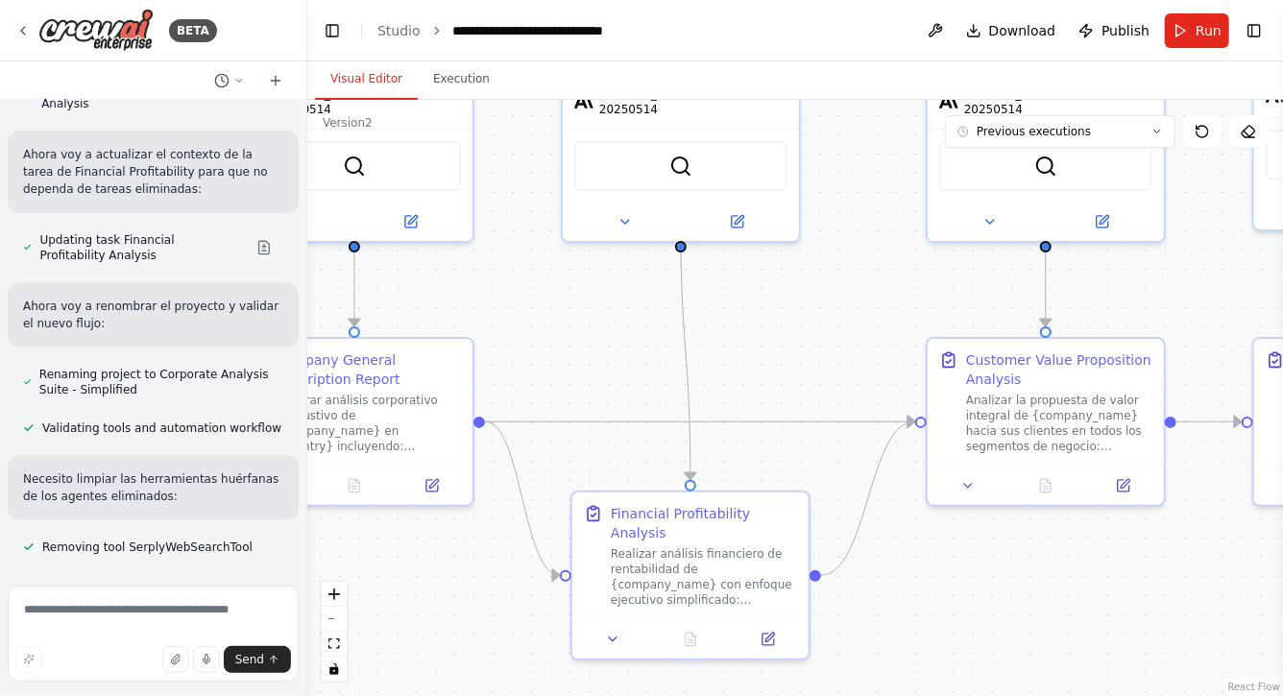
drag, startPoint x: 1060, startPoint y: 549, endPoint x: 874, endPoint y: 550, distance: 185.4
click at [874, 550] on div ".deletable-edge-delete-btn { width: 20px; height: 20px; border: 0px solid #ffff…" at bounding box center [795, 398] width 976 height 597
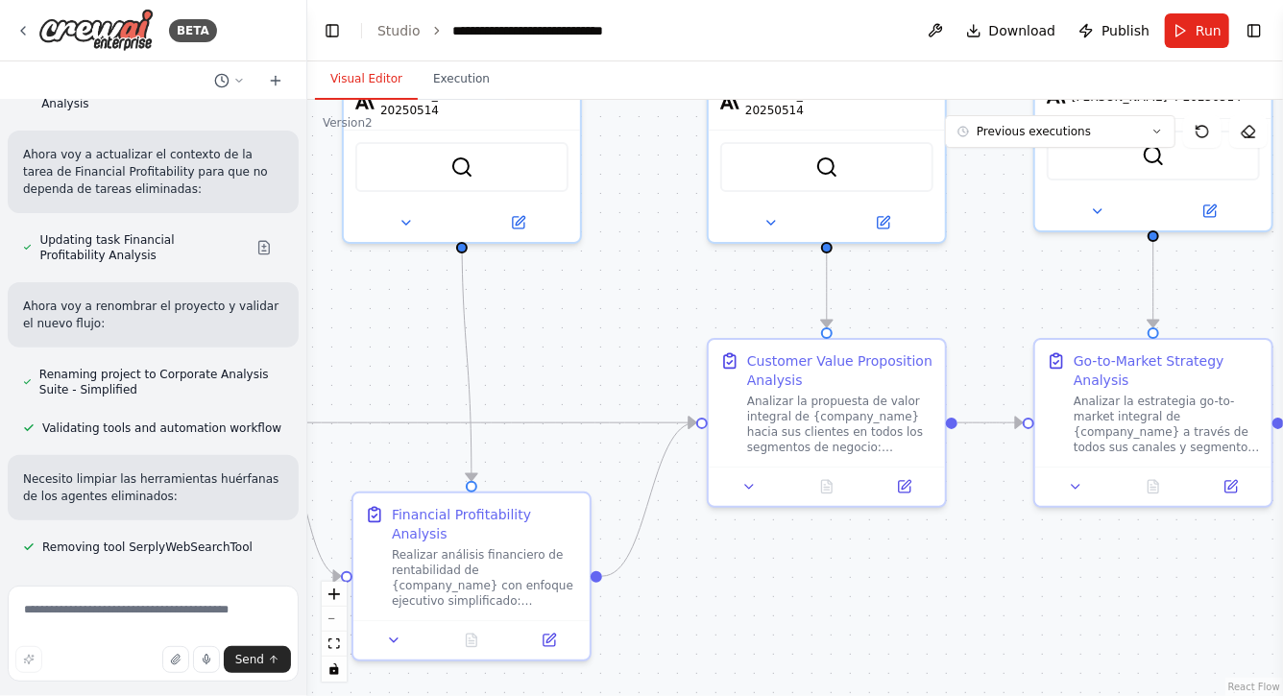
drag, startPoint x: 1031, startPoint y: 571, endPoint x: 844, endPoint y: 569, distance: 186.4
click at [846, 569] on div ".deletable-edge-delete-btn { width: 20px; height: 20px; border: 0px solid #ffff…" at bounding box center [795, 398] width 976 height 597
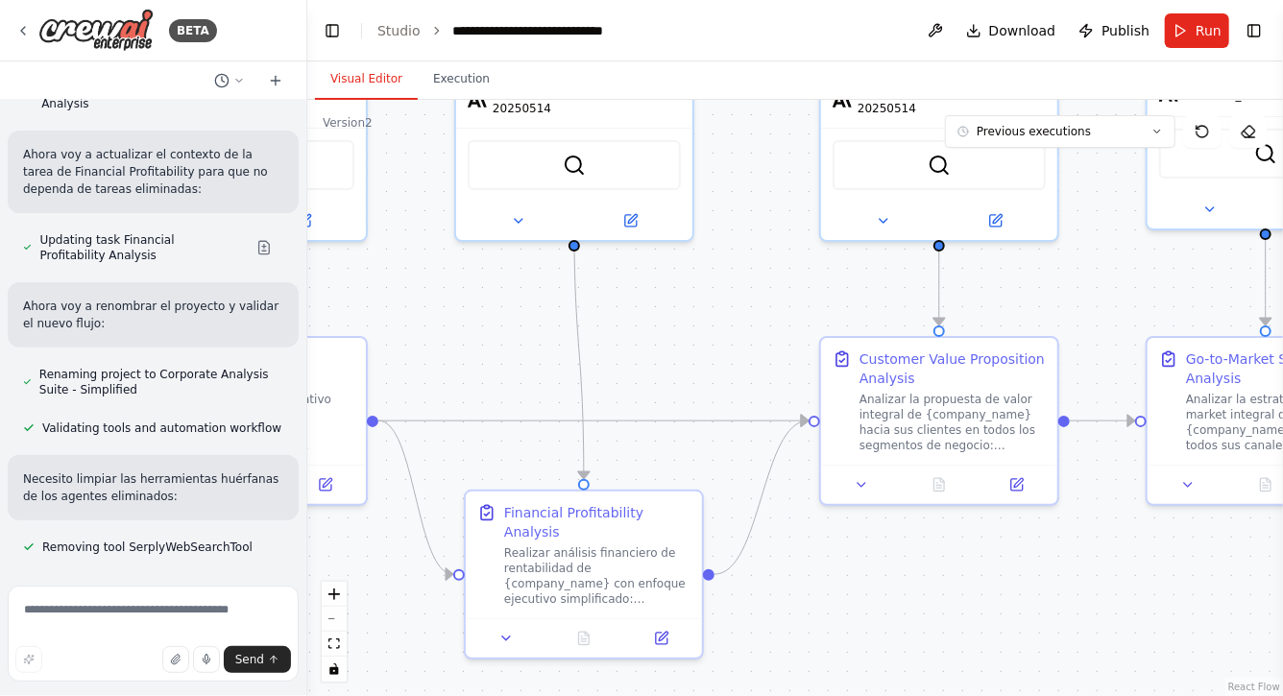
drag, startPoint x: 759, startPoint y: 585, endPoint x: 1037, endPoint y: 585, distance: 278.6
click at [1037, 585] on div ".deletable-edge-delete-btn { width: 20px; height: 20px; border: 0px solid #ffff…" at bounding box center [795, 398] width 976 height 597
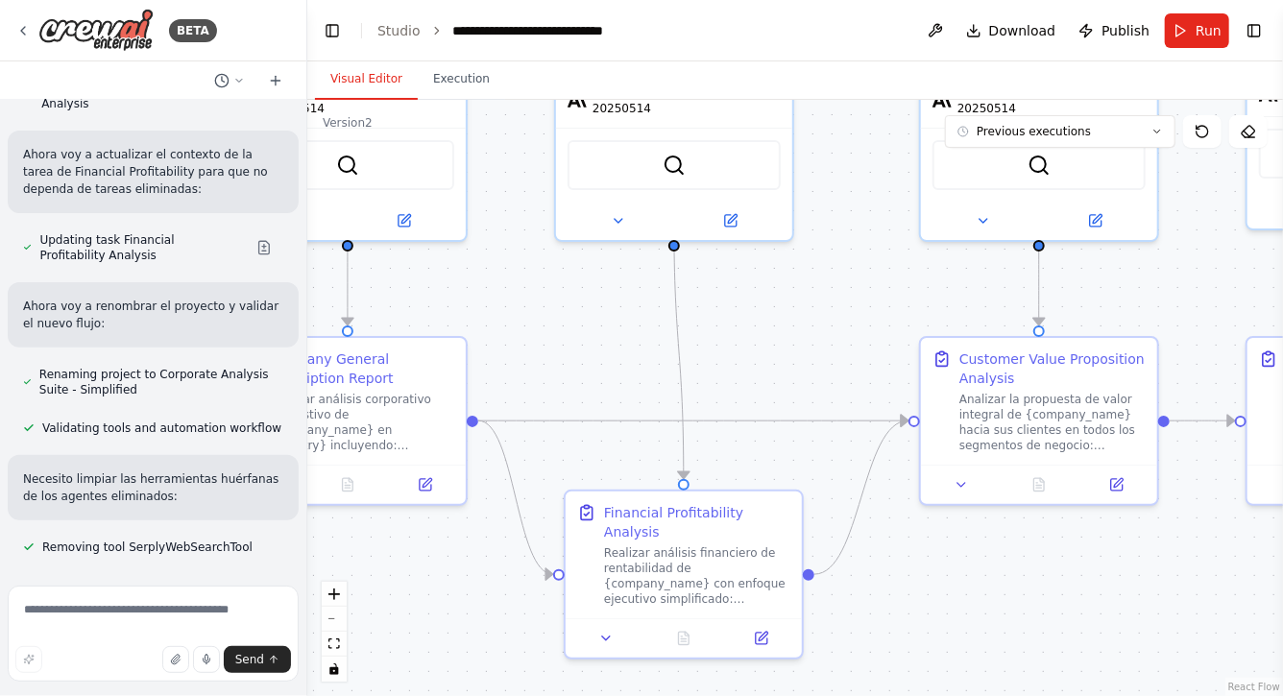
drag, startPoint x: 779, startPoint y: 570, endPoint x: 1011, endPoint y: 570, distance: 231.5
click at [1012, 570] on div ".deletable-edge-delete-btn { width: 20px; height: 20px; border: 0px solid #ffff…" at bounding box center [795, 398] width 976 height 597
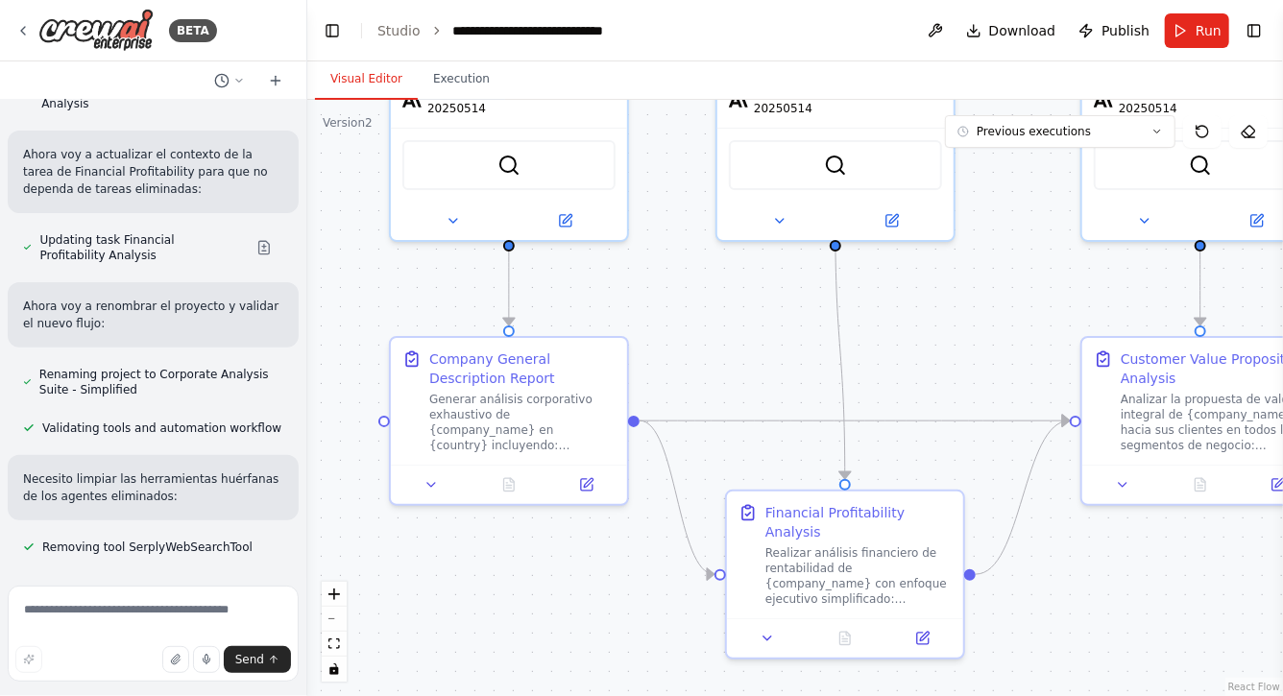
drag, startPoint x: 691, startPoint y: 338, endPoint x: 721, endPoint y: 346, distance: 31.7
click at [721, 346] on div ".deletable-edge-delete-btn { width: 20px; height: 20px; border: 0px solid #ffff…" at bounding box center [795, 398] width 976 height 597
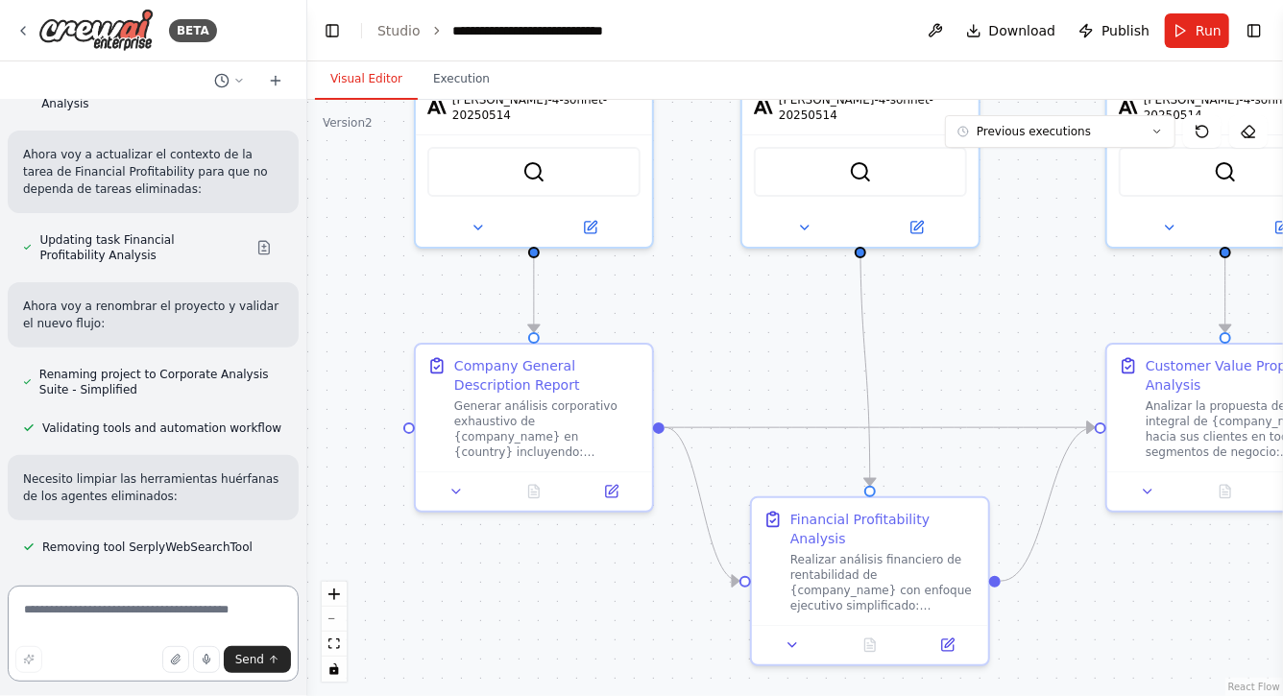
click at [153, 608] on textarea at bounding box center [153, 634] width 291 height 96
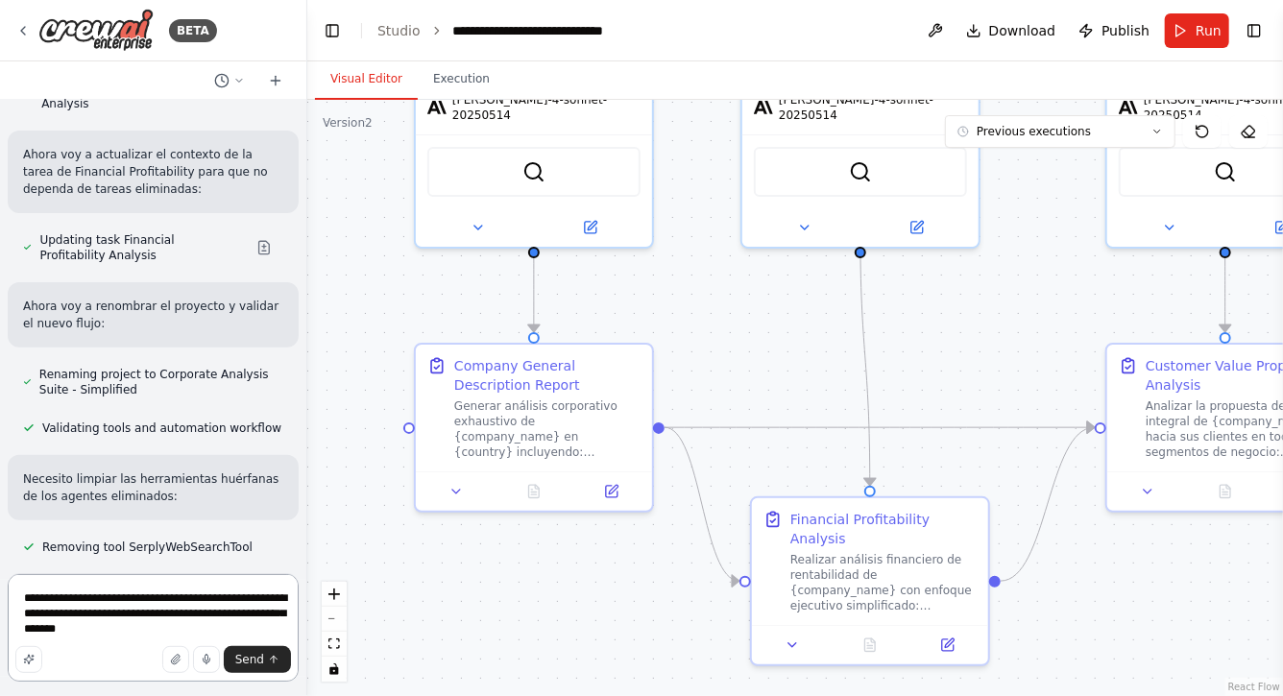
click at [227, 616] on textarea "**********" at bounding box center [153, 628] width 291 height 108
click at [173, 615] on textarea "**********" at bounding box center [153, 620] width 291 height 123
click at [276, 630] on textarea "**********" at bounding box center [153, 628] width 291 height 108
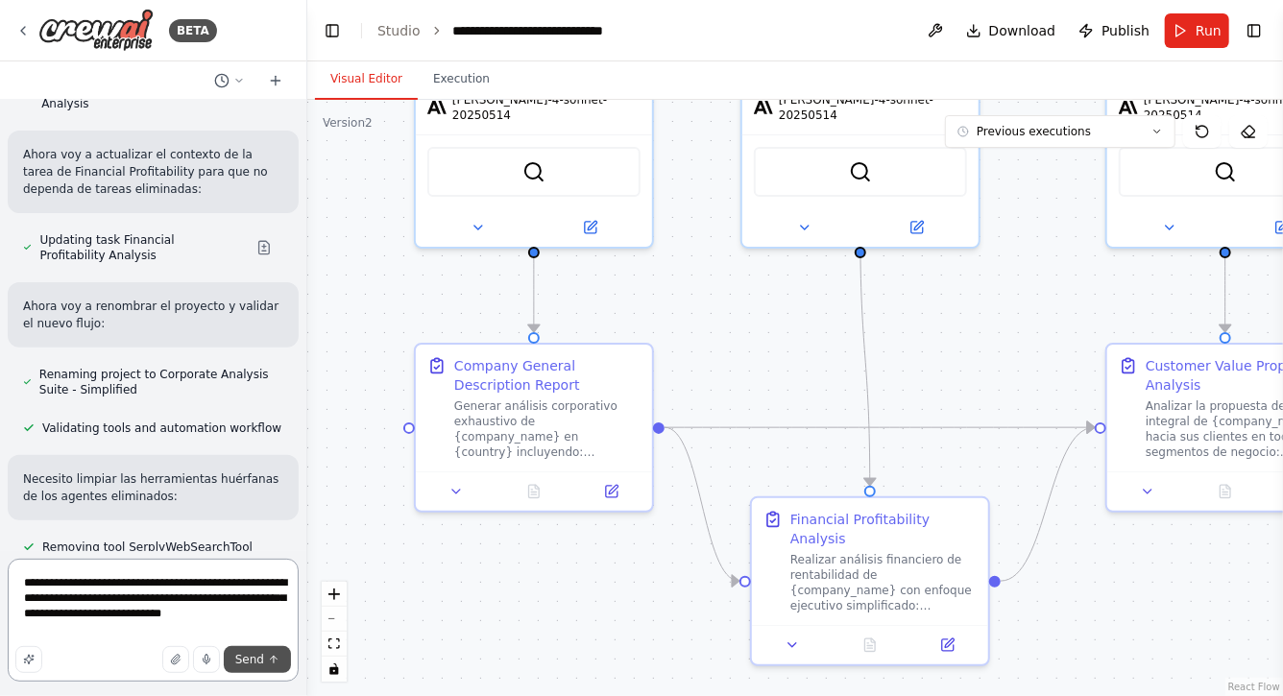
type textarea "**********"
click at [256, 656] on span "Send" at bounding box center [249, 659] width 29 height 15
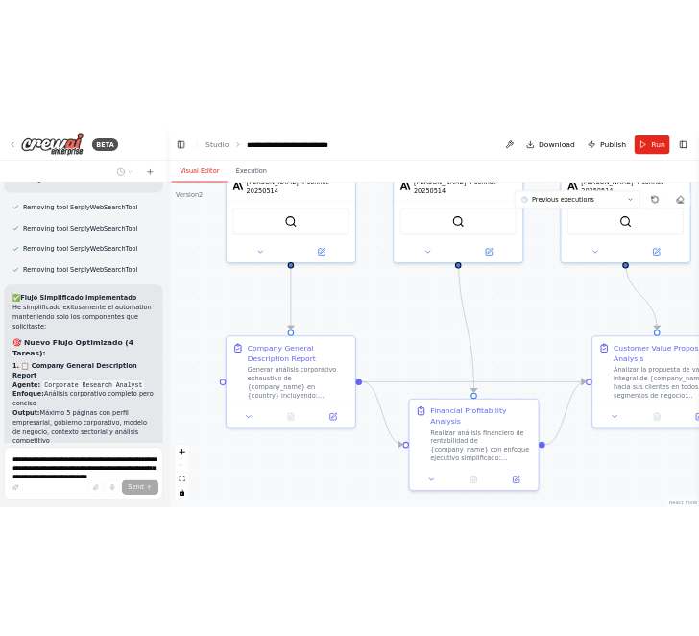
scroll to position [32435, 0]
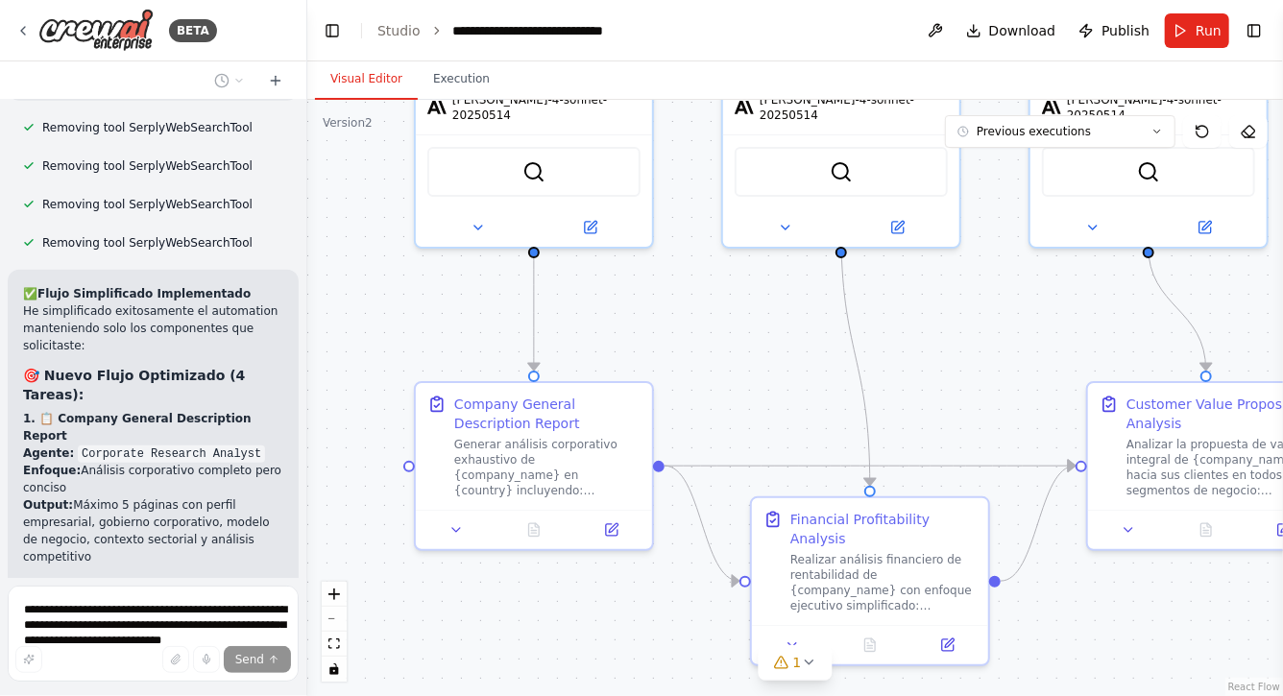
drag, startPoint x: 775, startPoint y: 320, endPoint x: 615, endPoint y: 320, distance: 160.4
click at [617, 320] on div ".deletable-edge-delete-btn { width: 20px; height: 20px; border: 0px solid #ffff…" at bounding box center [795, 398] width 976 height 597
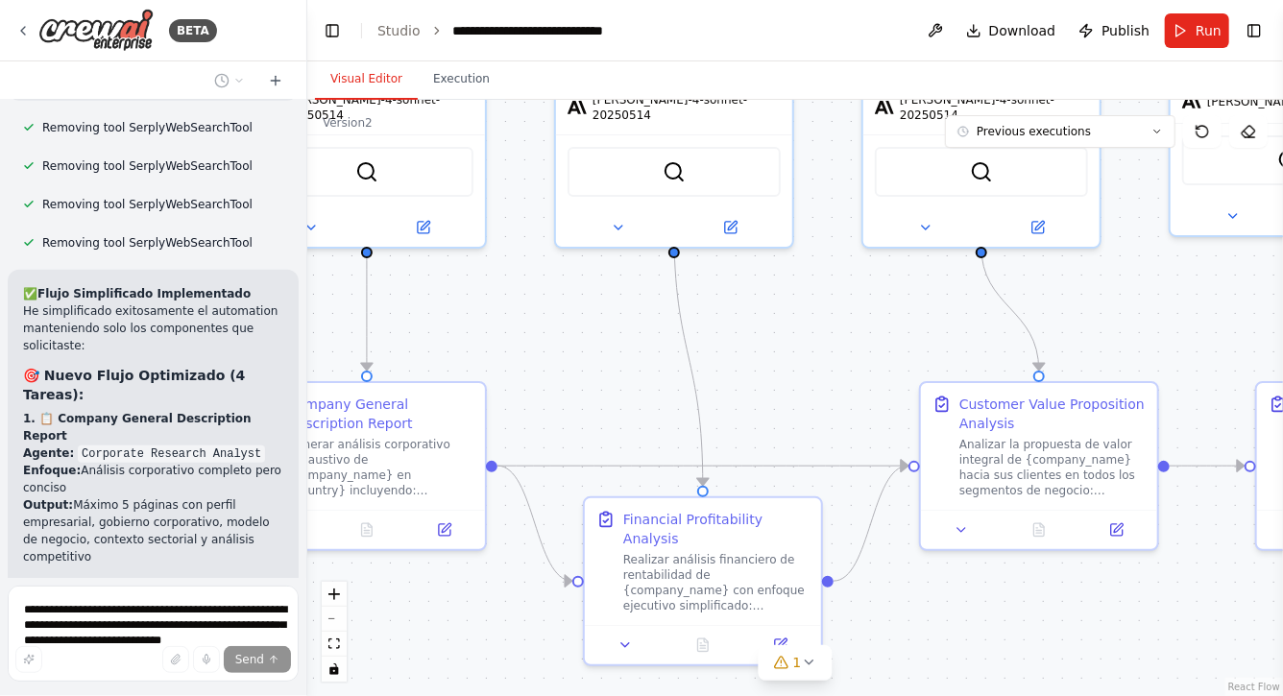
drag, startPoint x: 817, startPoint y: 315, endPoint x: 603, endPoint y: 315, distance: 214.2
click at [606, 315] on div ".deletable-edge-delete-btn { width: 20px; height: 20px; border: 0px solid #ffff…" at bounding box center [795, 398] width 976 height 597
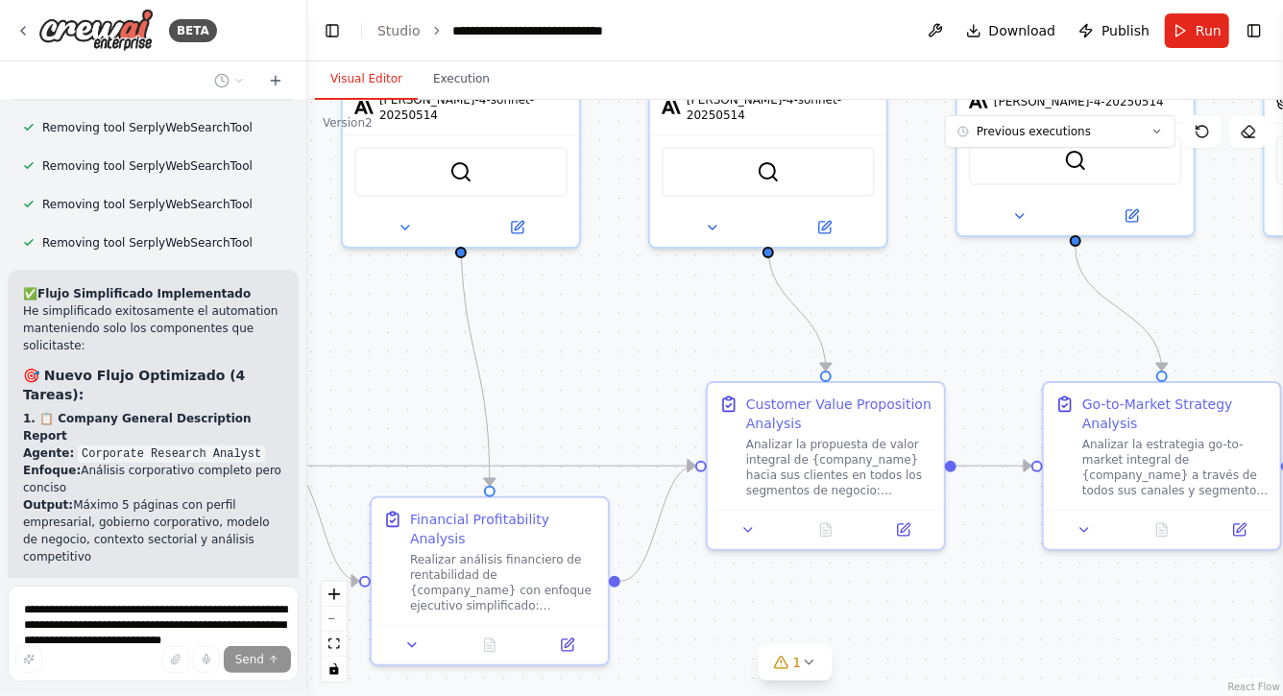
drag, startPoint x: 897, startPoint y: 305, endPoint x: 753, endPoint y: 305, distance: 144.1
click at [753, 305] on div ".deletable-edge-delete-btn { width: 20px; height: 20px; border: 0px solid #ffff…" at bounding box center [795, 398] width 976 height 597
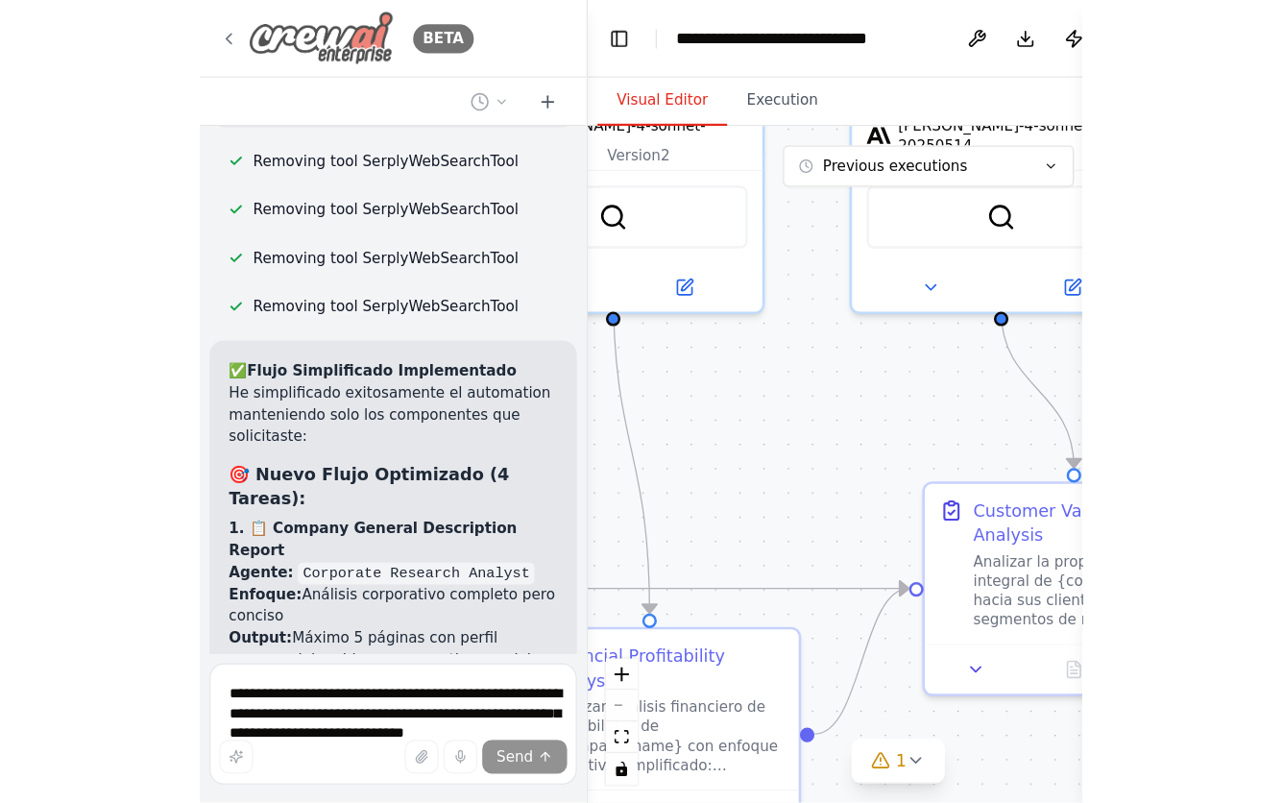
scroll to position [0, 0]
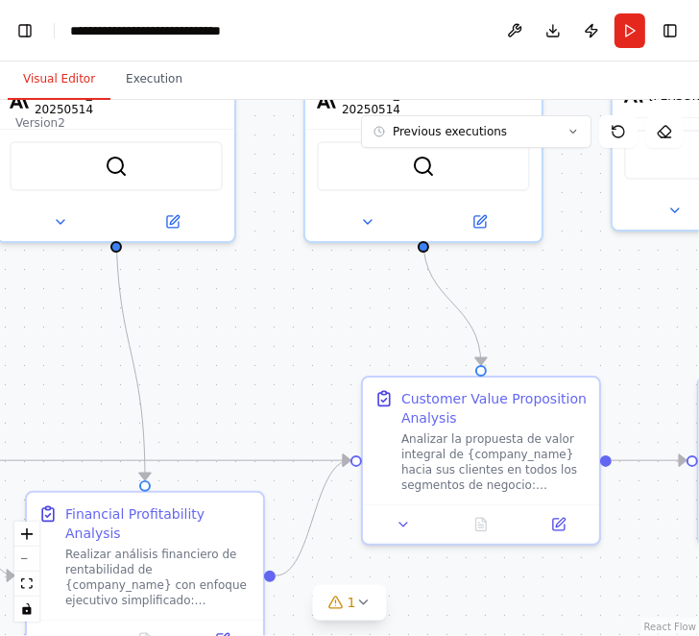
drag, startPoint x: 229, startPoint y: 339, endPoint x: 457, endPoint y: 317, distance: 229.7
click at [457, 318] on div ".deletable-edge-delete-btn { width: 20px; height: 20px; border: 0px solid #ffff…" at bounding box center [349, 368] width 699 height 536
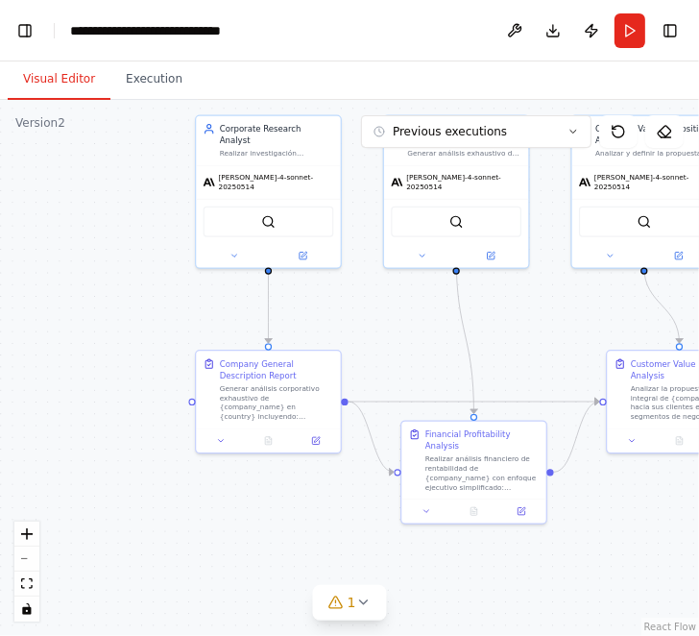
drag, startPoint x: 213, startPoint y: 307, endPoint x: 366, endPoint y: 307, distance: 152.7
click at [365, 307] on div ".deletable-edge-delete-btn { width: 20px; height: 20px; border: 0px solid #ffff…" at bounding box center [349, 368] width 699 height 536
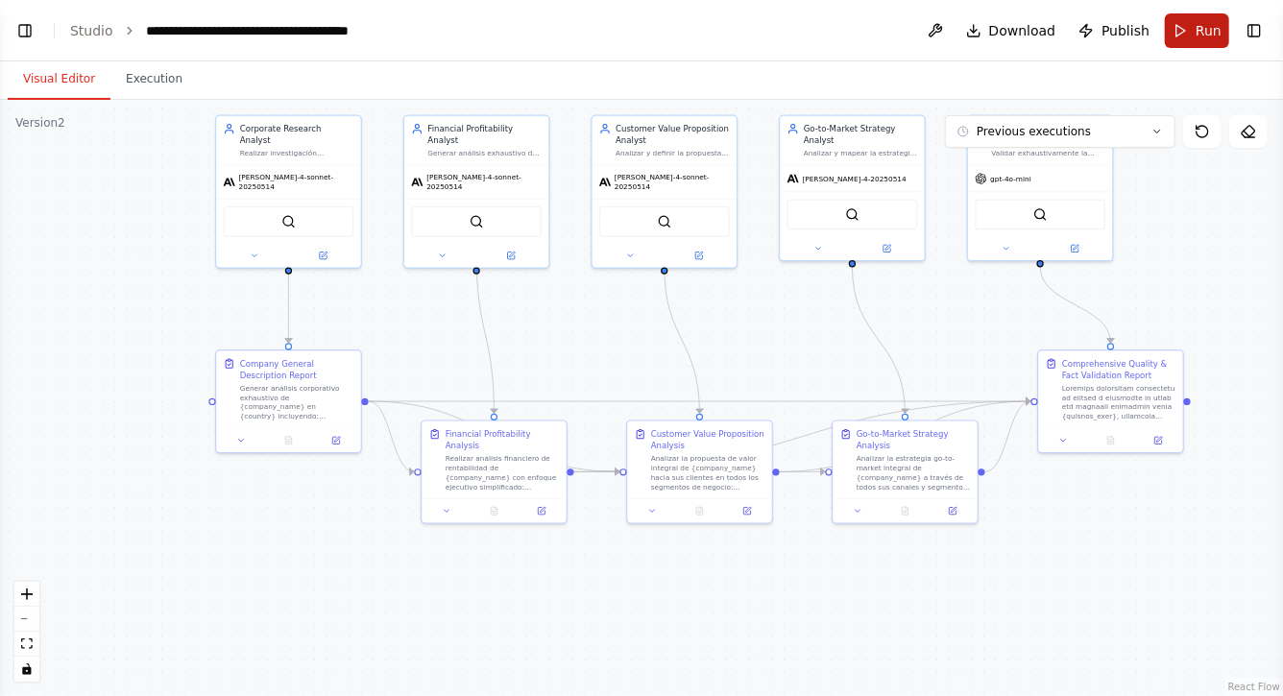
click at [1198, 28] on span "Run" at bounding box center [1209, 30] width 26 height 19
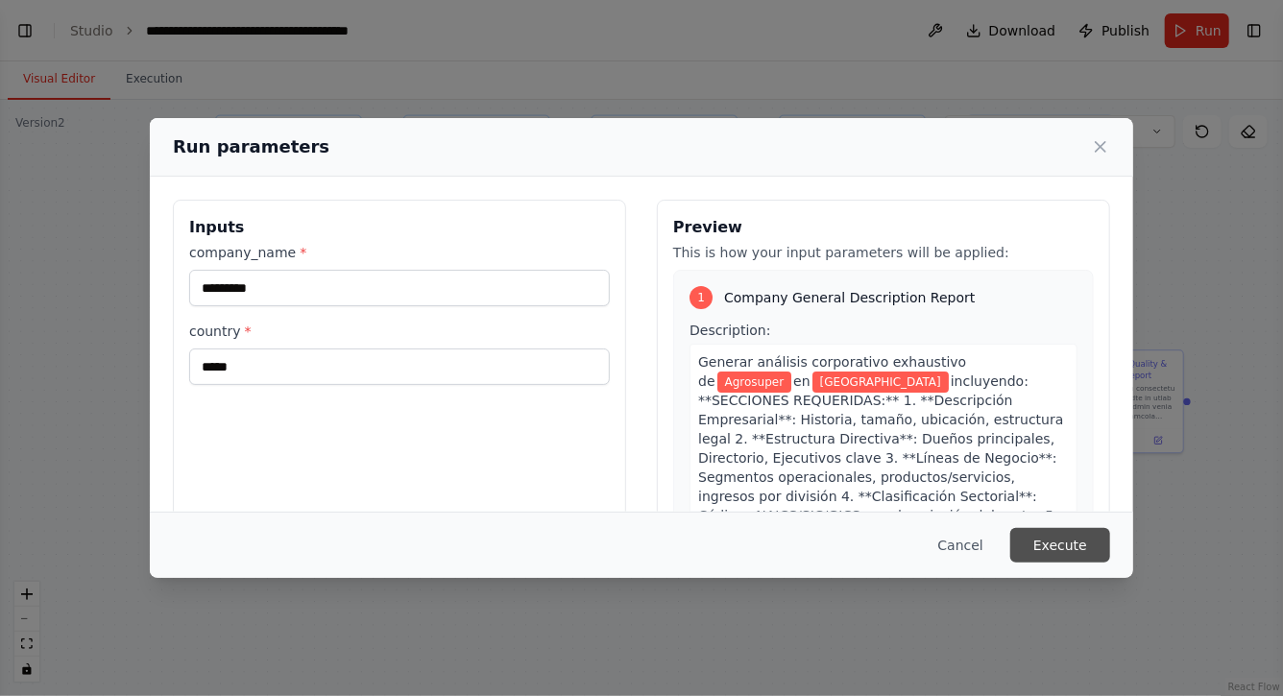
click at [1083, 547] on button "Execute" at bounding box center [1061, 545] width 100 height 35
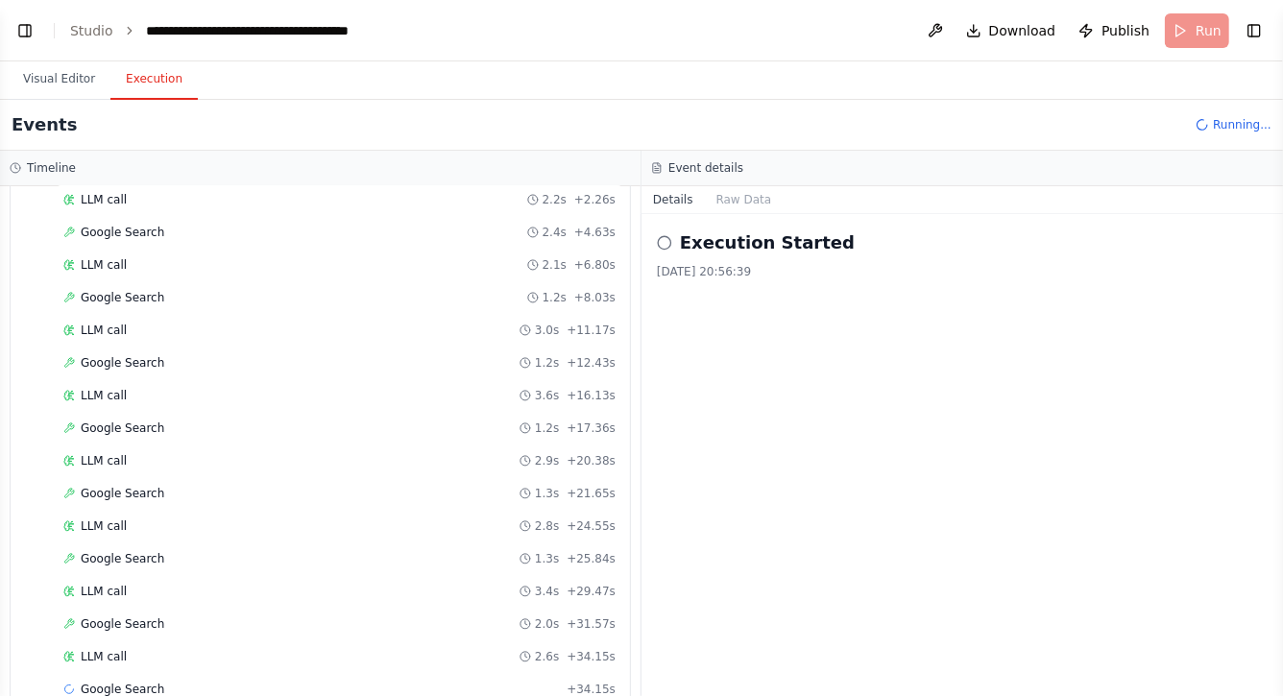
scroll to position [169, 0]
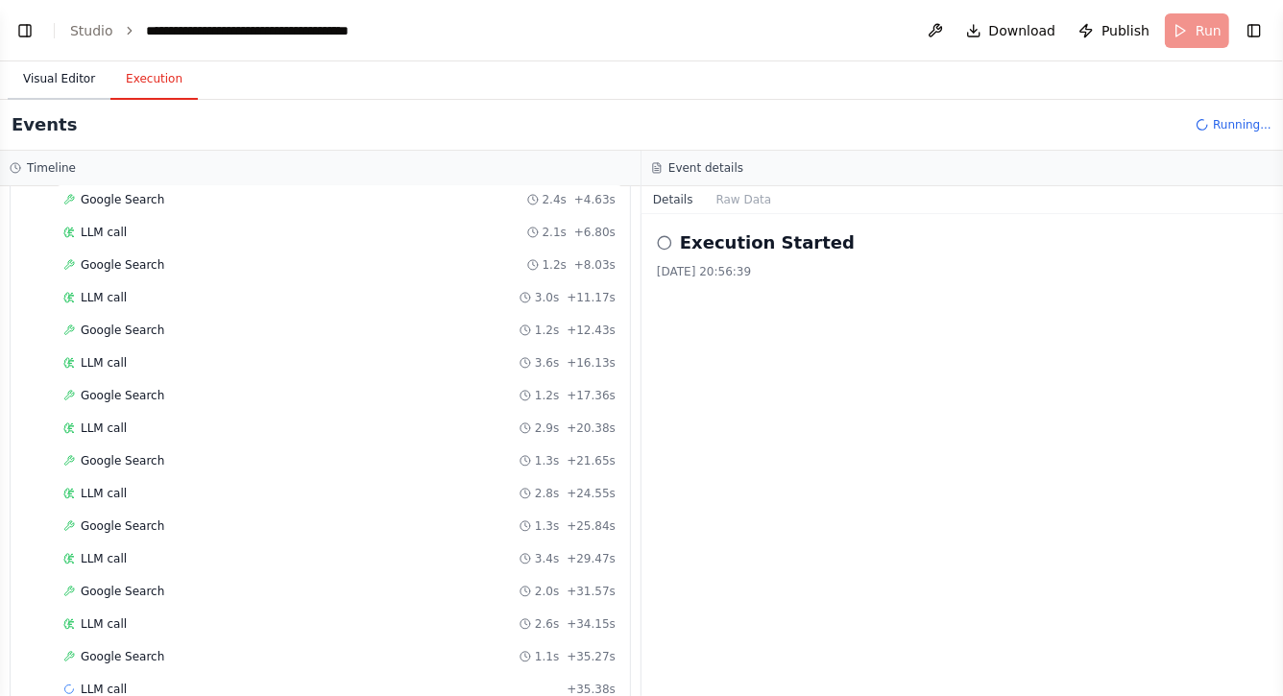
click at [55, 72] on button "Visual Editor" at bounding box center [59, 80] width 103 height 40
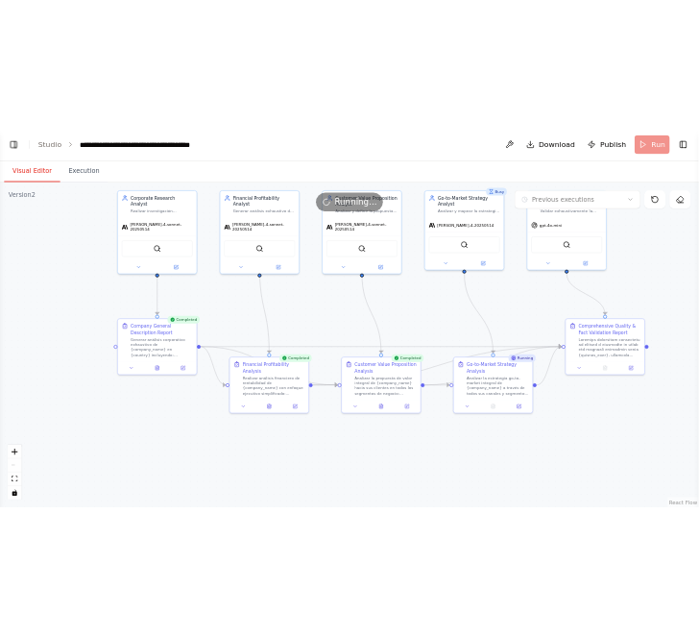
scroll to position [33871, 0]
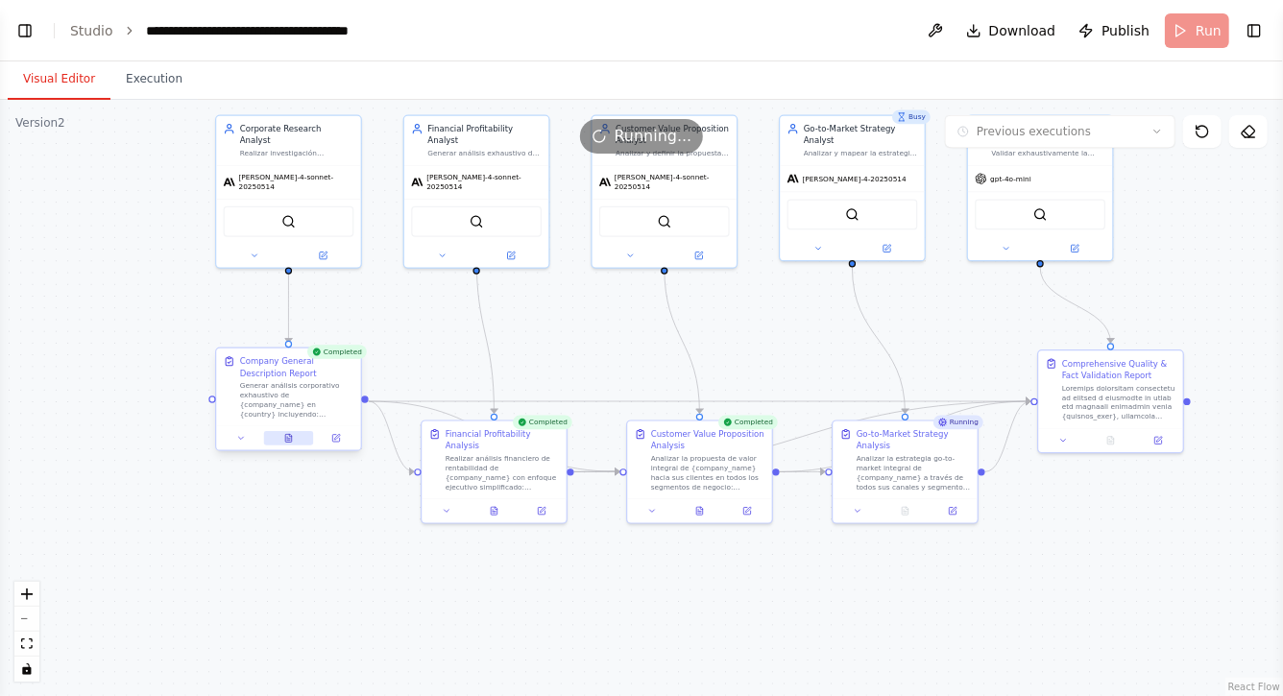
click at [288, 439] on icon at bounding box center [288, 438] width 7 height 8
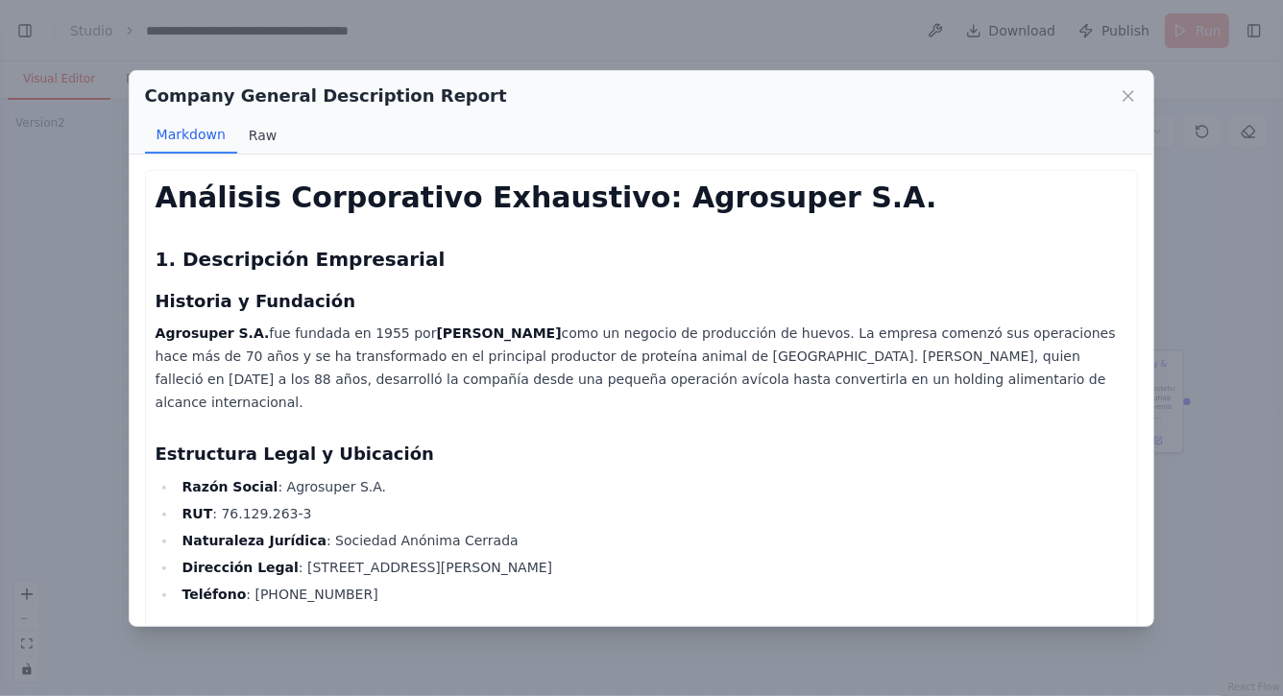
click at [257, 128] on button "Raw" at bounding box center [262, 135] width 51 height 37
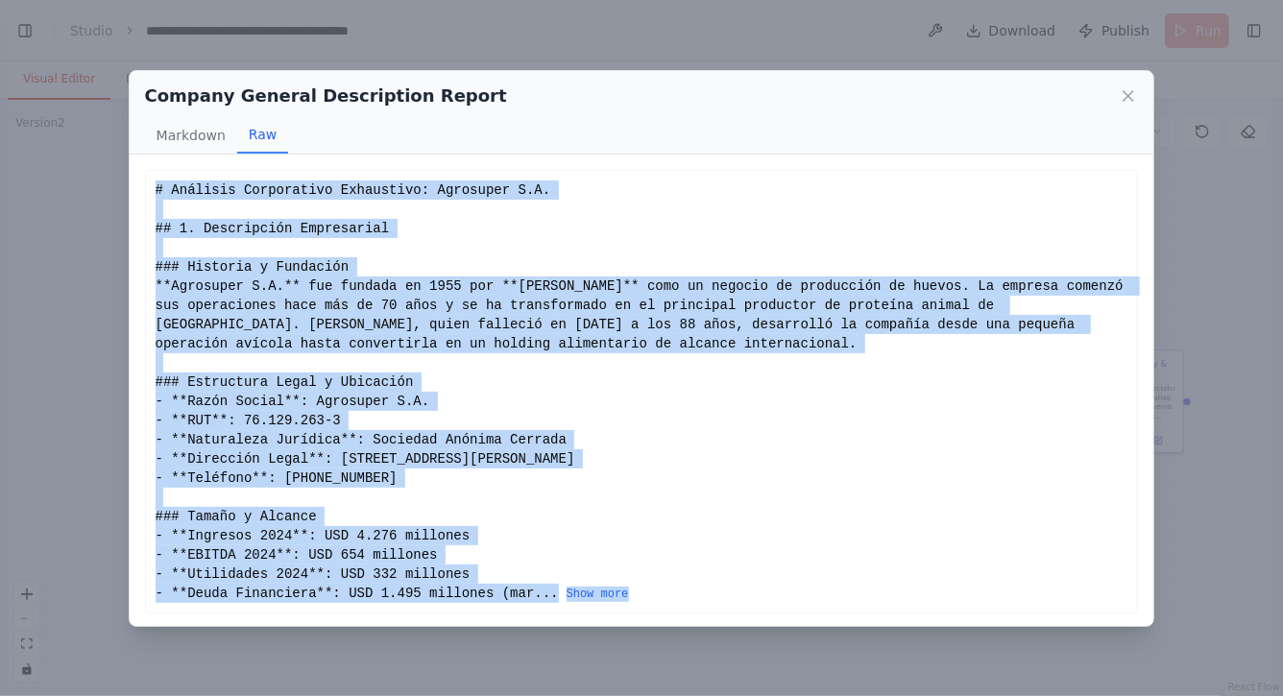
drag, startPoint x: 155, startPoint y: 186, endPoint x: 665, endPoint y: 588, distance: 649.2
click at [669, 588] on div "... Show more" at bounding box center [642, 392] width 973 height 423
click at [590, 594] on button "Show more" at bounding box center [598, 594] width 62 height 15
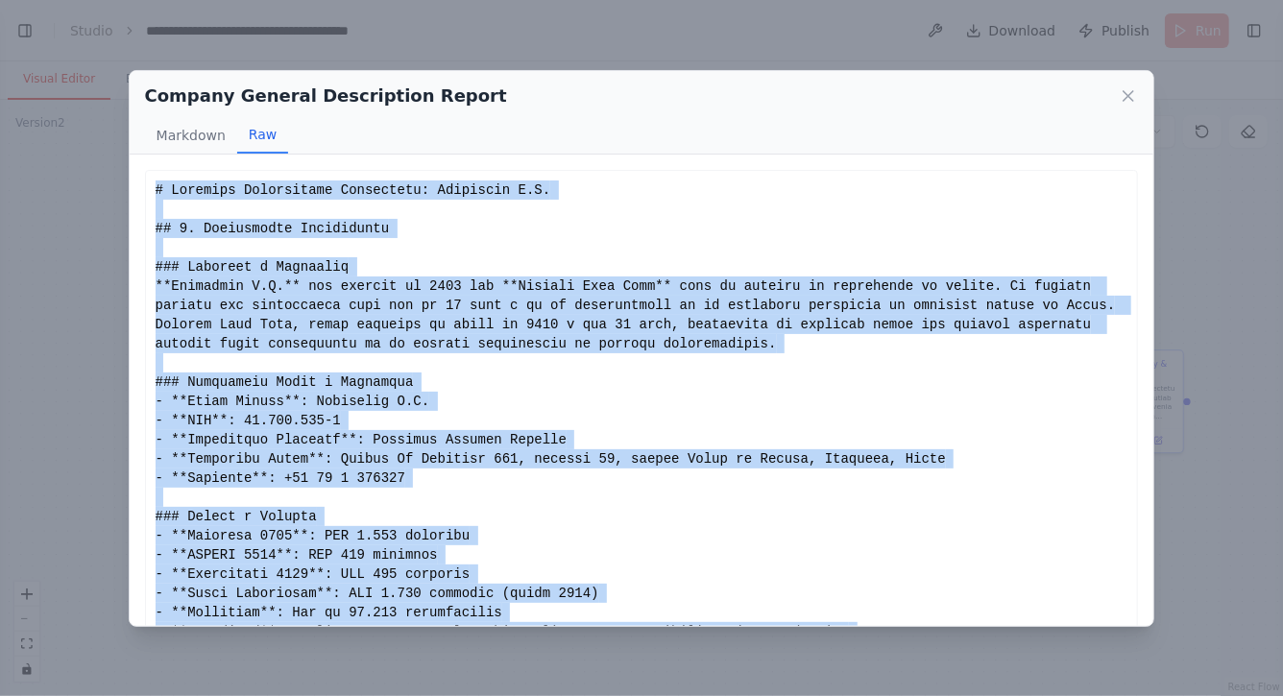
copy div "# Análisis Corporativo Exhaustivo: Agrosuper S.A. ## 1. Descripción Empresarial…"
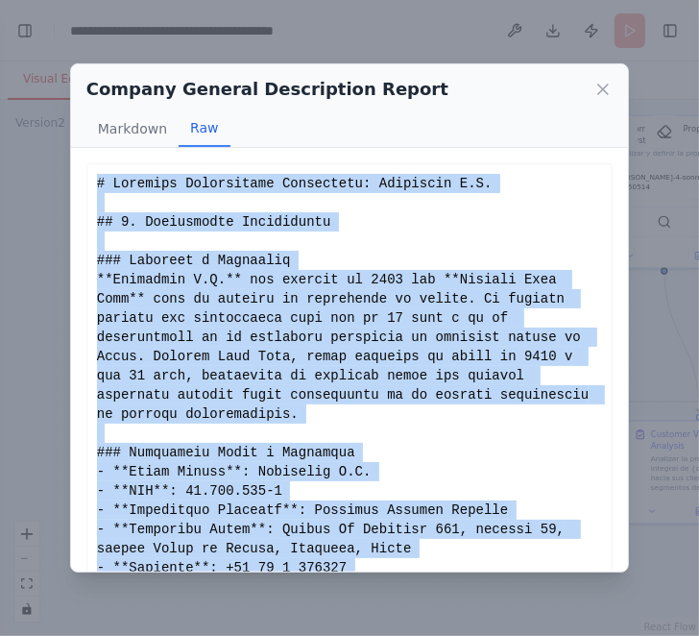
scroll to position [0, 0]
click at [607, 85] on icon at bounding box center [603, 90] width 10 height 10
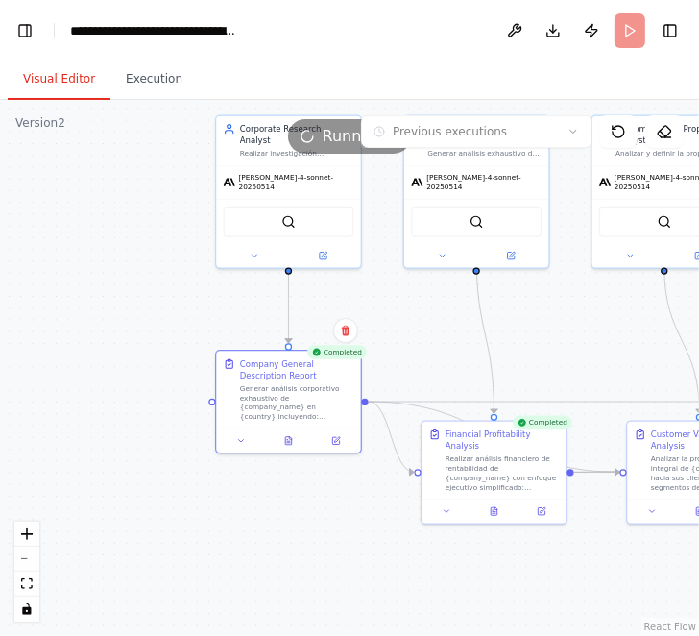
drag, startPoint x: 125, startPoint y: 348, endPoint x: 39, endPoint y: 277, distance: 111.2
click at [39, 277] on div ".deletable-edge-delete-btn { width: 20px; height: 20px; border: 0px solid #ffff…" at bounding box center [349, 368] width 699 height 536
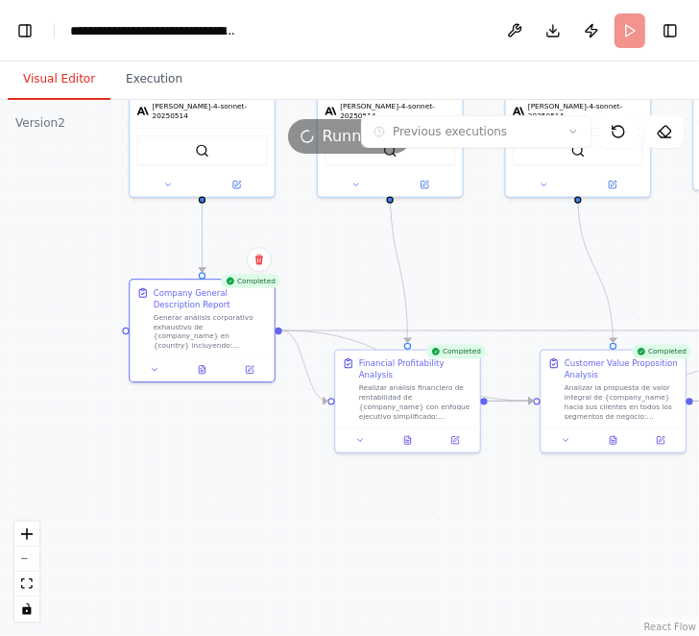
drag, startPoint x: 236, startPoint y: 505, endPoint x: 36, endPoint y: 453, distance: 207.4
click at [39, 453] on div ".deletable-edge-delete-btn { width: 20px; height: 20px; border: 0px solid #ffff…" at bounding box center [349, 368] width 699 height 536
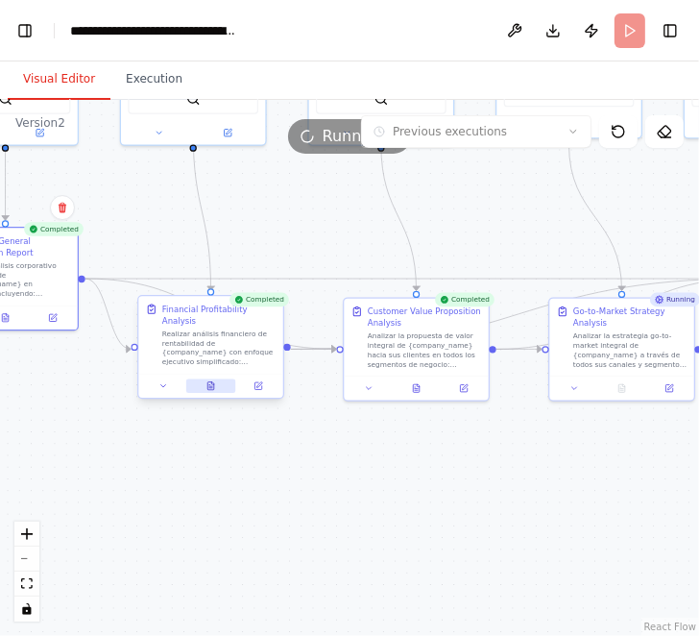
click at [210, 388] on icon at bounding box center [210, 386] width 7 height 8
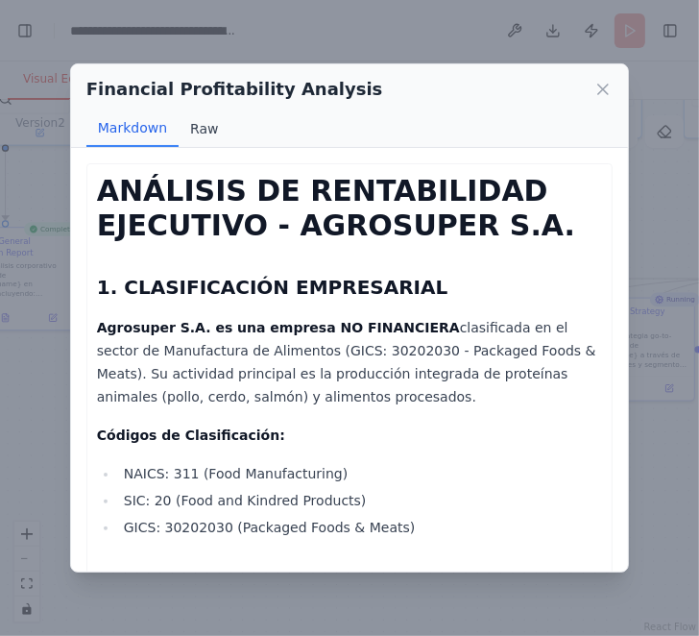
click at [194, 122] on button "Raw" at bounding box center [204, 128] width 51 height 37
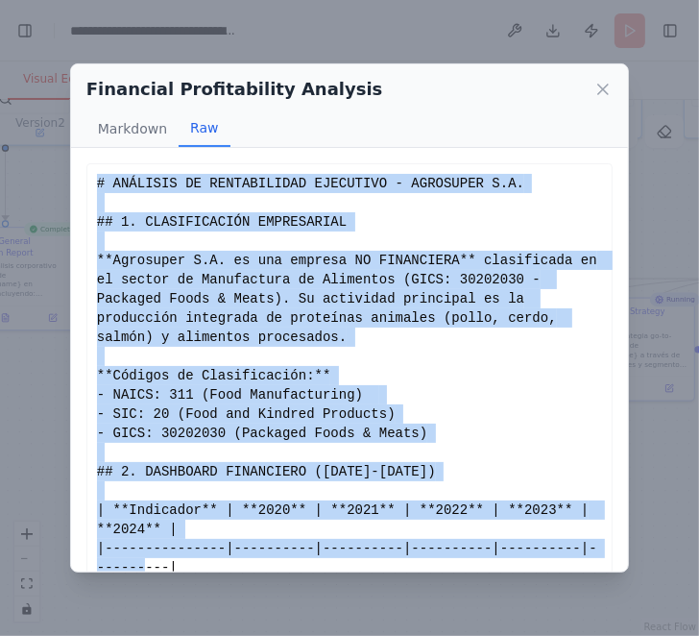
scroll to position [164, 0]
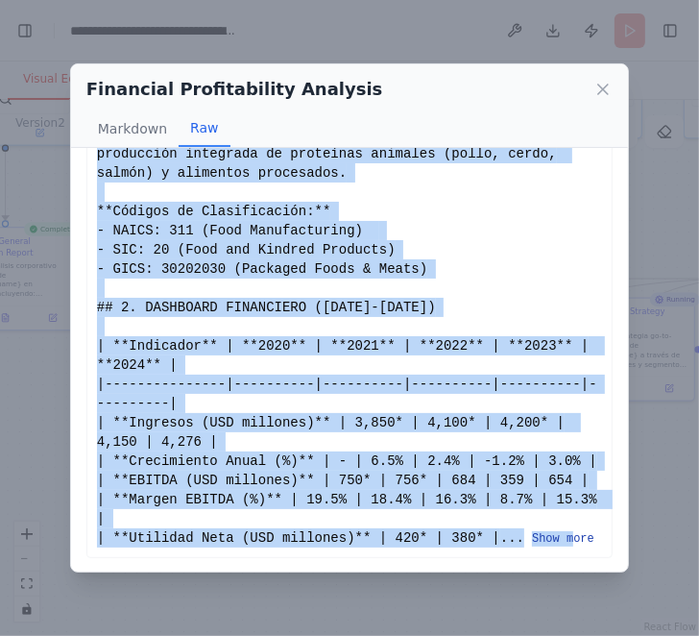
drag, startPoint x: 97, startPoint y: 180, endPoint x: 574, endPoint y: 542, distance: 599.2
click at [574, 542] on div "# ANÁLISIS DE RENTABILIDAD EJECUTIVO - AGROSUPER S.A. ## 1. CLASIFICACIÓN EMPRE…" at bounding box center [349, 279] width 505 height 538
click at [581, 538] on button "Show more" at bounding box center [563, 538] width 62 height 15
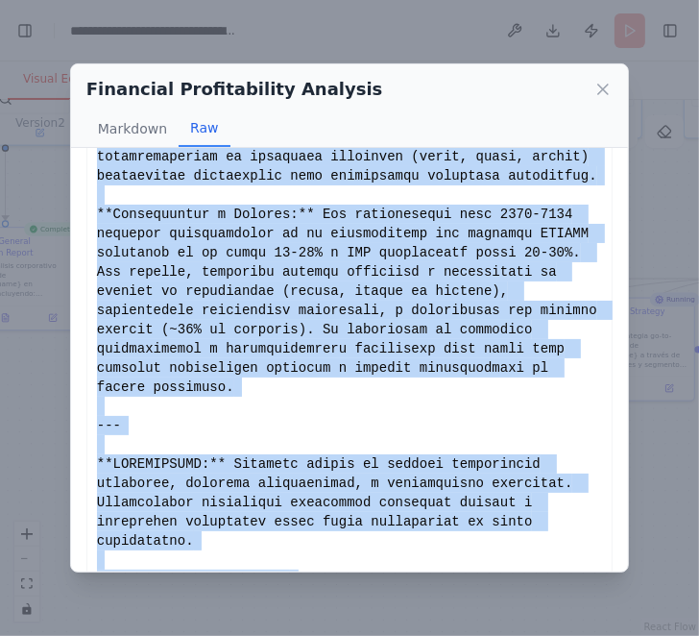
scroll to position [1989, 0]
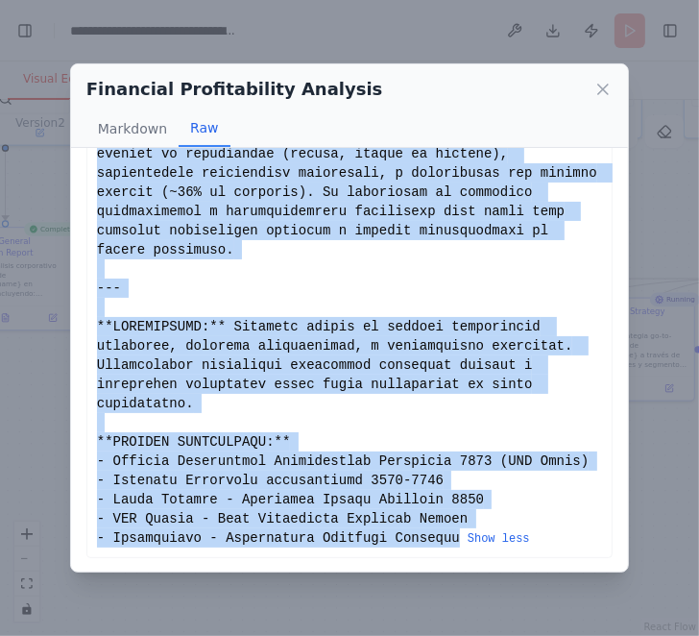
copy div "# ANÁLISIS DE RENTABILIDAD EJECUTIVO - AGROSUPER S.A. ## 1. CLASIFICACIÓN EMPRE…"
click at [602, 92] on icon at bounding box center [603, 89] width 19 height 19
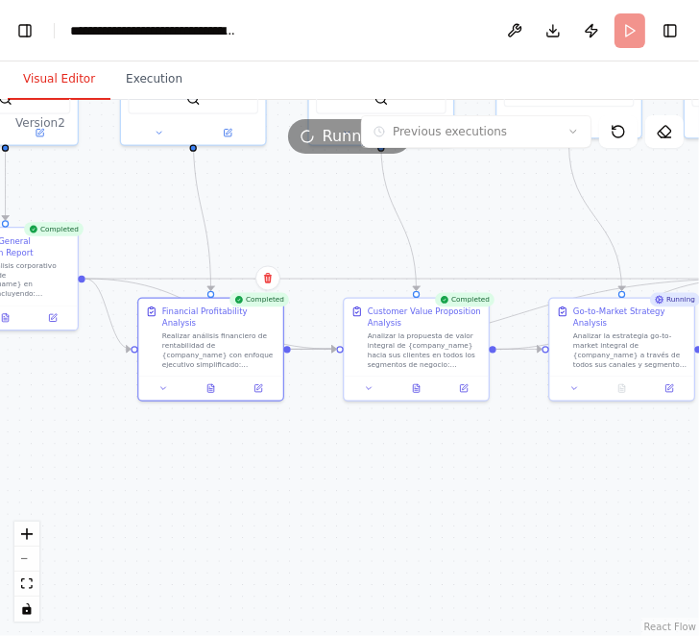
drag, startPoint x: 402, startPoint y: 484, endPoint x: 315, endPoint y: 484, distance: 86.5
click at [315, 484] on div ".deletable-edge-delete-btn { width: 20px; height: 20px; border: 0px solid #ffff…" at bounding box center [349, 368] width 699 height 536
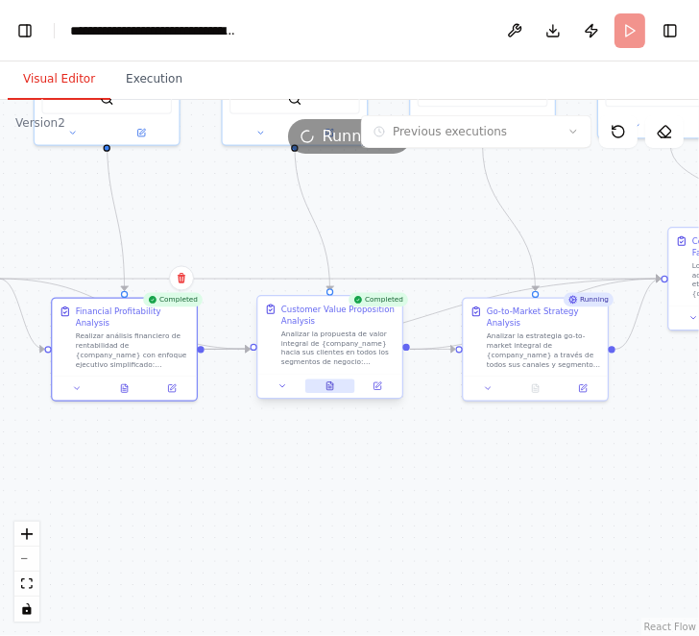
click at [329, 383] on icon at bounding box center [330, 386] width 7 height 8
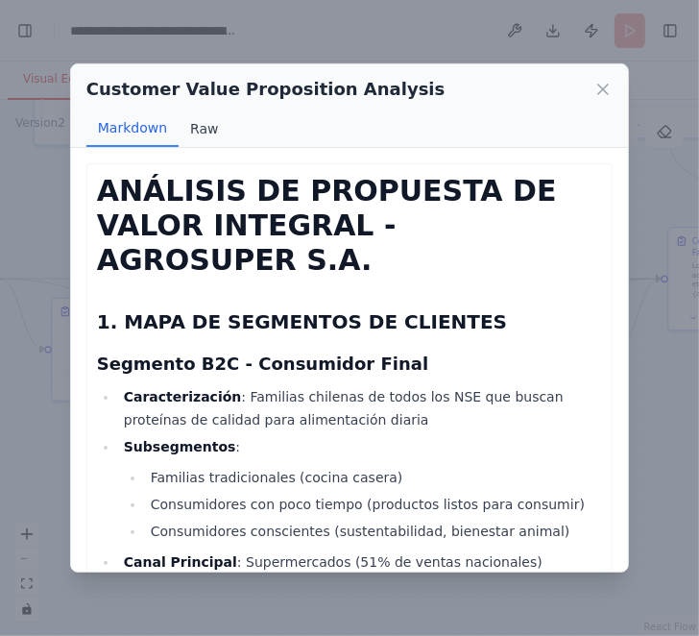
click at [197, 127] on button "Raw" at bounding box center [204, 128] width 51 height 37
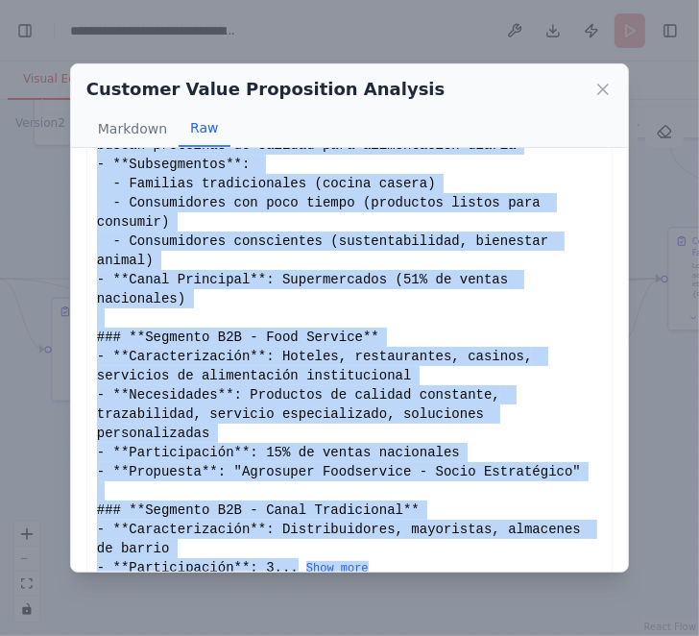
scroll to position [183, 0]
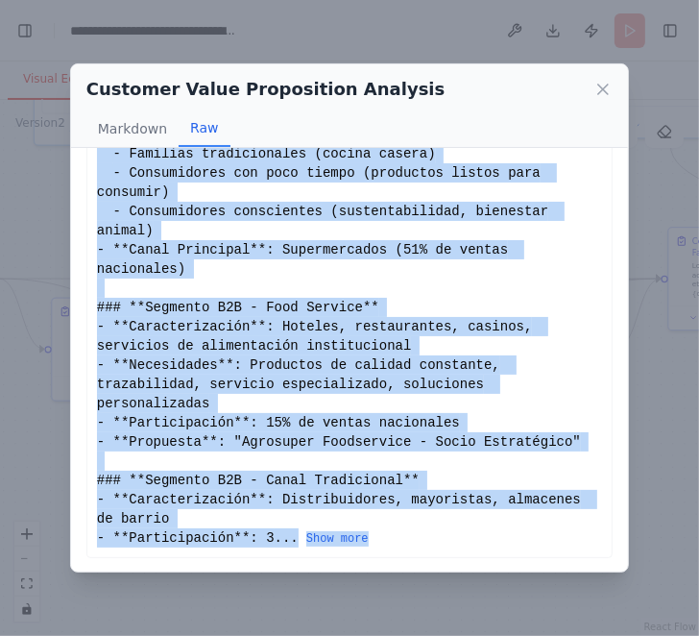
drag, startPoint x: 100, startPoint y: 181, endPoint x: 450, endPoint y: 573, distance: 525.2
click at [450, 573] on div "Customer Value Proposition Analysis Markdown Raw ANÁLISIS DE PROPUESTA DE VALOR…" at bounding box center [349, 317] width 559 height 509
click at [360, 534] on button "Show more" at bounding box center [337, 538] width 62 height 15
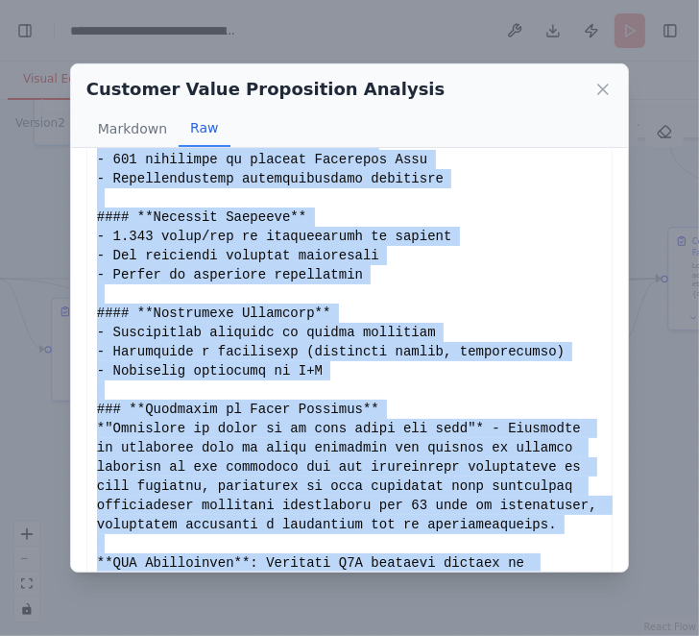
scroll to position [3738, 0]
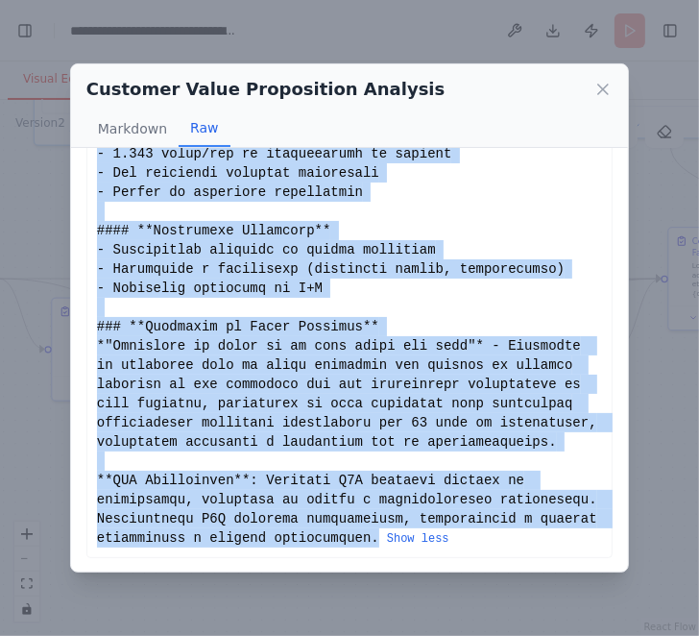
copy div "# ANÁLISIS DE PROPUESTA DE VALOR INTEGRAL - AGROSUPER S.A. ## 1. MAPA DE SEGMEN…"
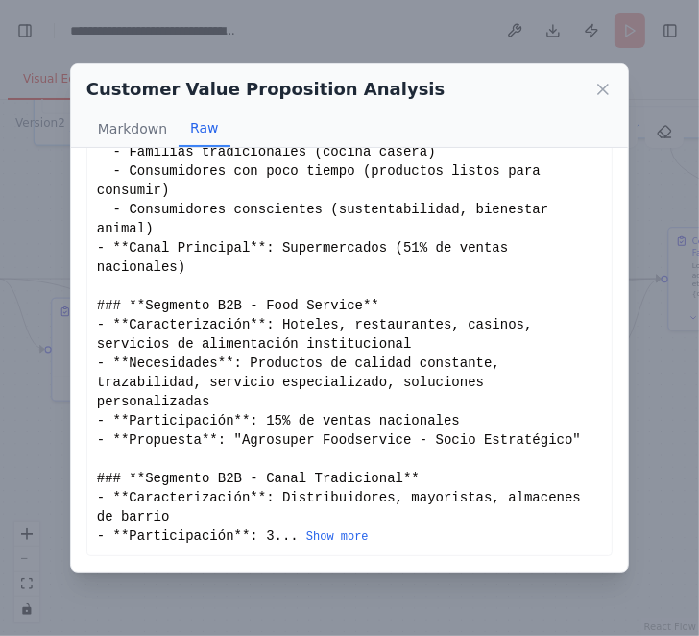
scroll to position [183, 0]
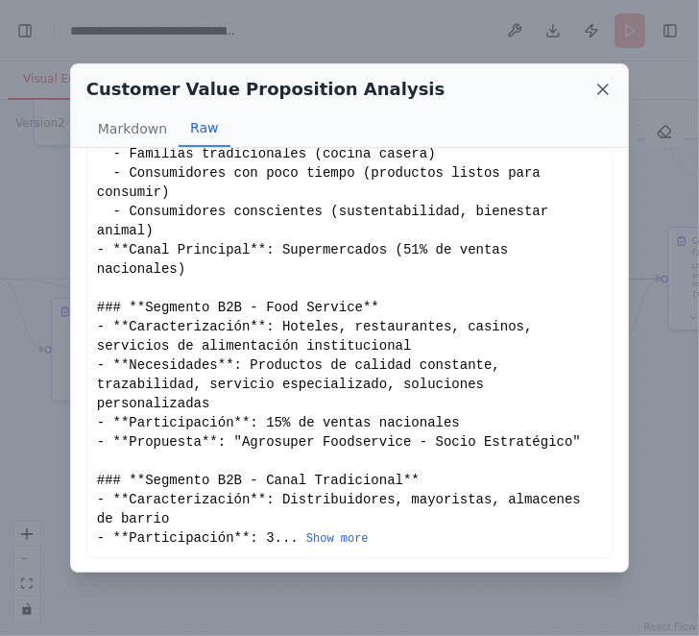
click at [602, 88] on icon at bounding box center [603, 90] width 10 height 10
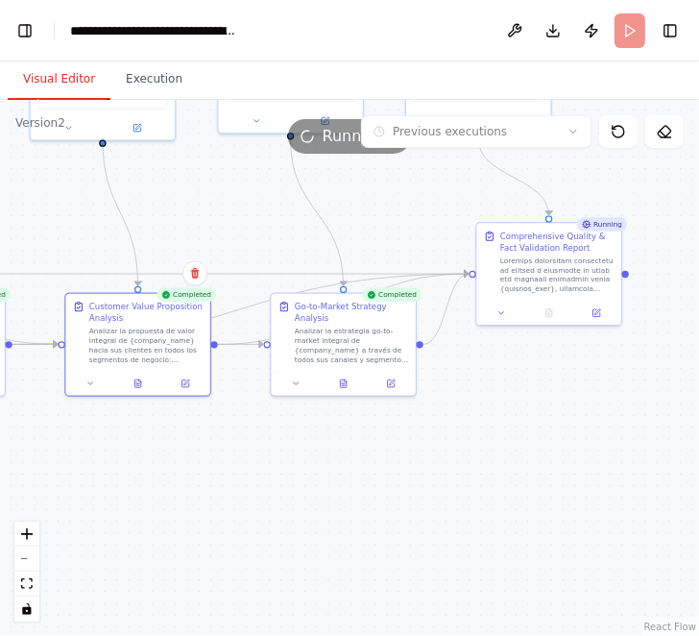
drag, startPoint x: 528, startPoint y: 518, endPoint x: 334, endPoint y: 514, distance: 194.1
click at [334, 513] on div ".deletable-edge-delete-btn { width: 20px; height: 20px; border: 0px solid #ffff…" at bounding box center [349, 368] width 699 height 536
click at [344, 379] on icon at bounding box center [344, 379] width 2 height 2
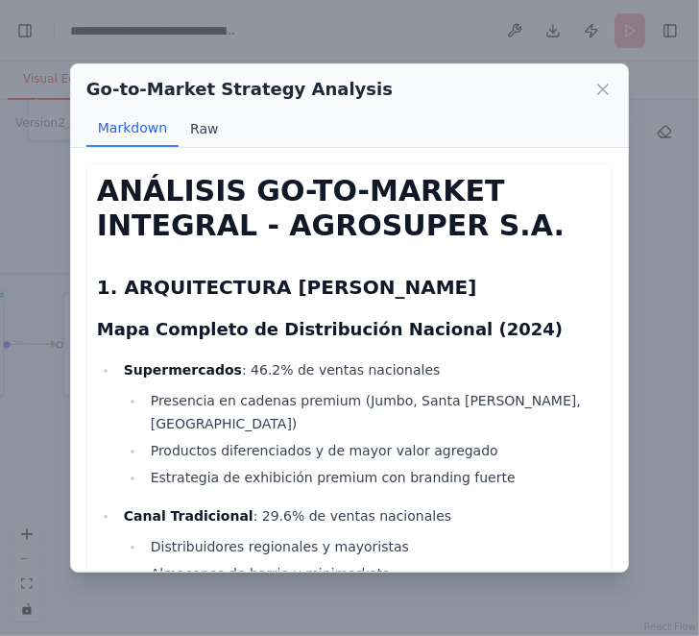
click at [213, 124] on button "Raw" at bounding box center [204, 128] width 51 height 37
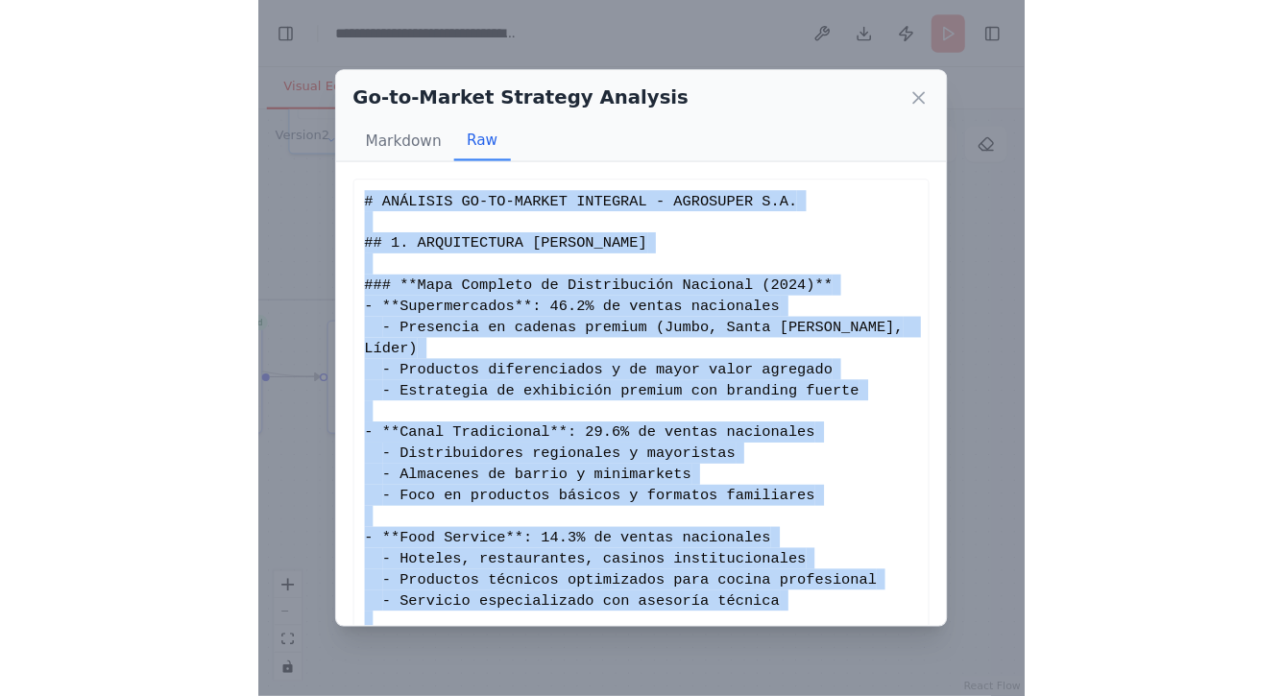
scroll to position [164, 0]
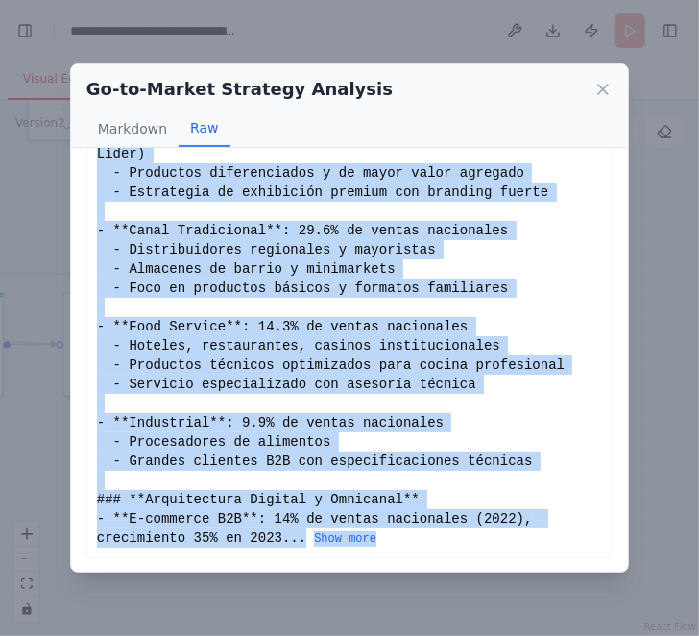
drag, startPoint x: 97, startPoint y: 181, endPoint x: 574, endPoint y: 616, distance: 646.0
click at [574, 616] on div "Go-to-Market Strategy Analysis Markdown Raw ANÁLISIS GO-TO-MARKET INTEGRAL - AG…" at bounding box center [349, 318] width 699 height 636
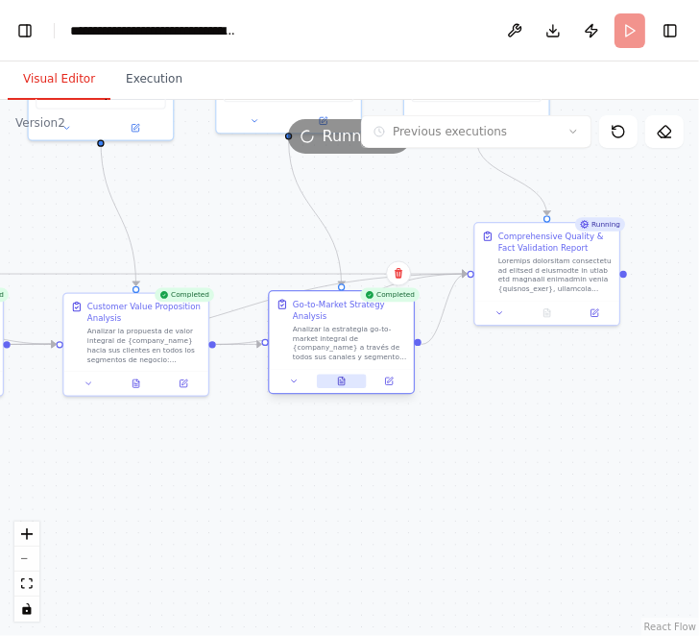
click at [342, 380] on icon at bounding box center [341, 382] width 7 height 8
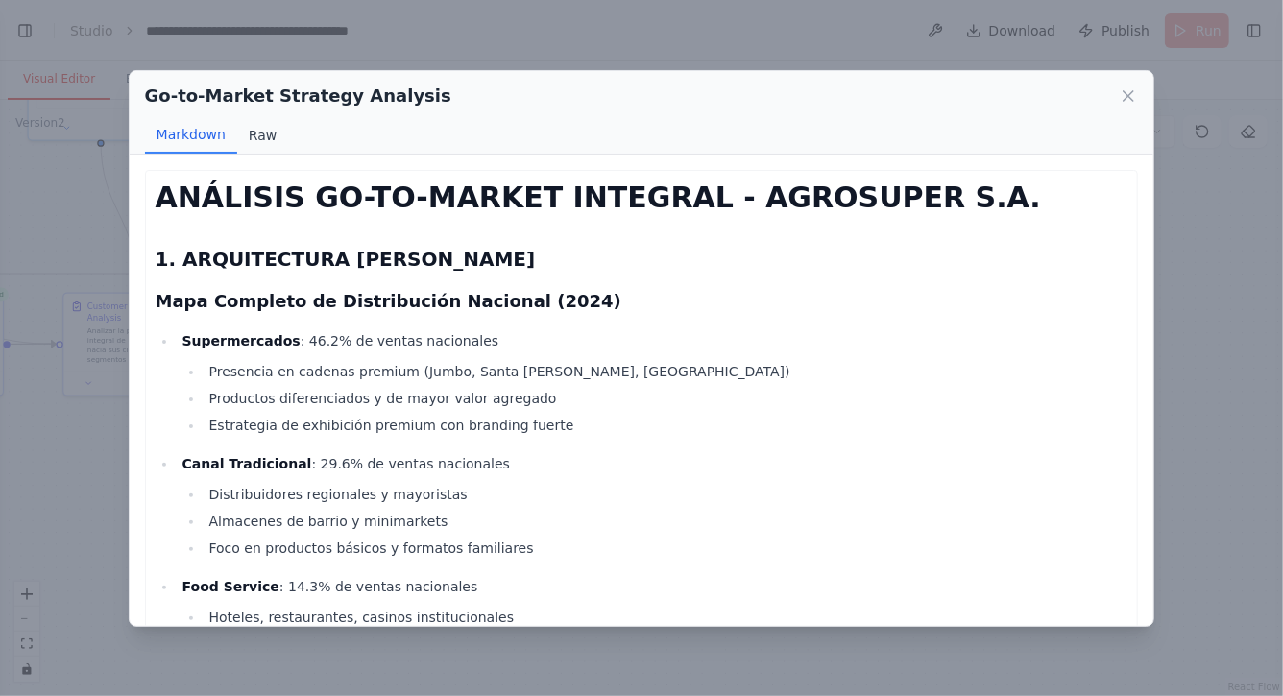
click at [253, 131] on button "Raw" at bounding box center [262, 135] width 51 height 37
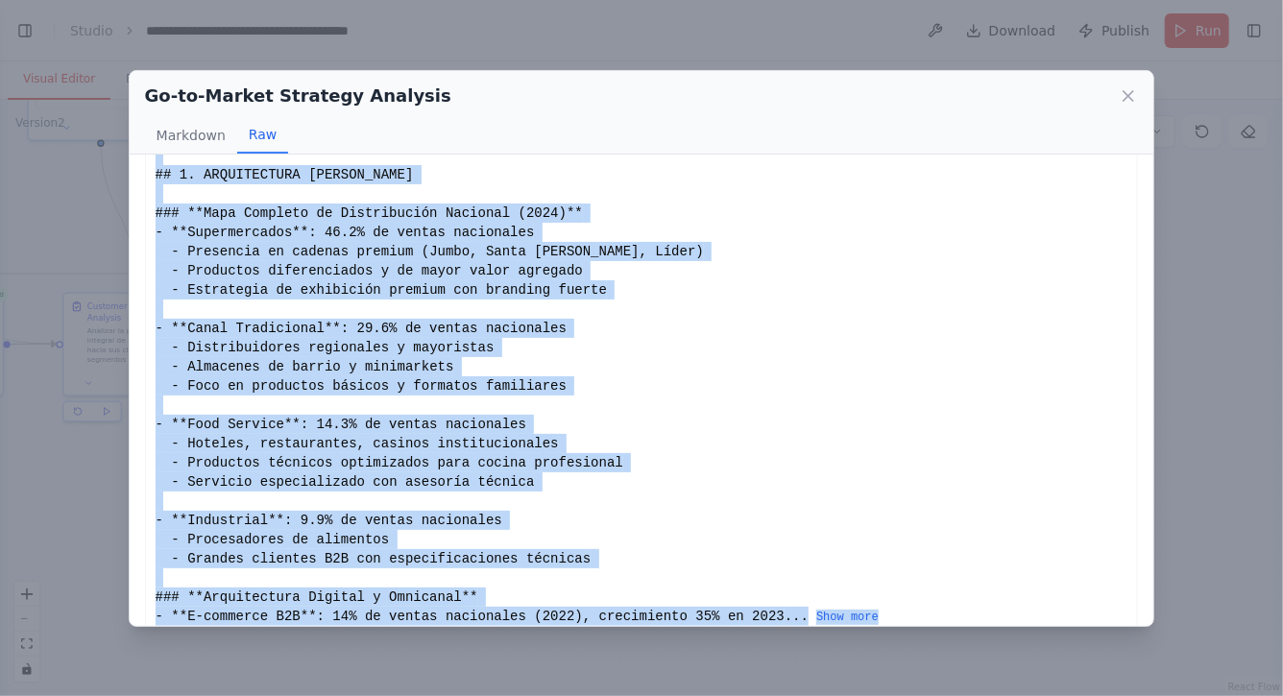
scroll to position [97, 0]
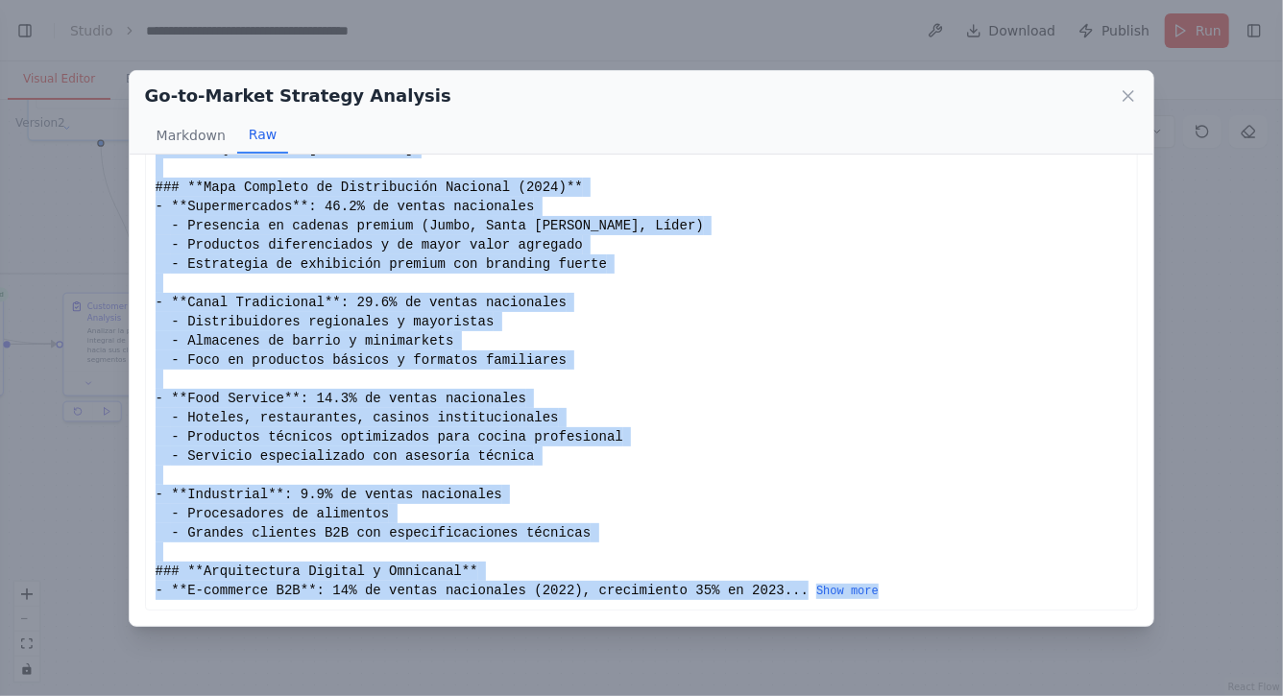
drag, startPoint x: 156, startPoint y: 186, endPoint x: 560, endPoint y: 595, distance: 574.6
click at [560, 595] on div "# ANÁLISIS GO-TO-MARKET INTEGRAL - AGROSUPER S.A. ## 1. ARQUITECTURA DE CANALES…" at bounding box center [642, 351] width 973 height 500
click at [817, 590] on button "Show more" at bounding box center [848, 591] width 62 height 15
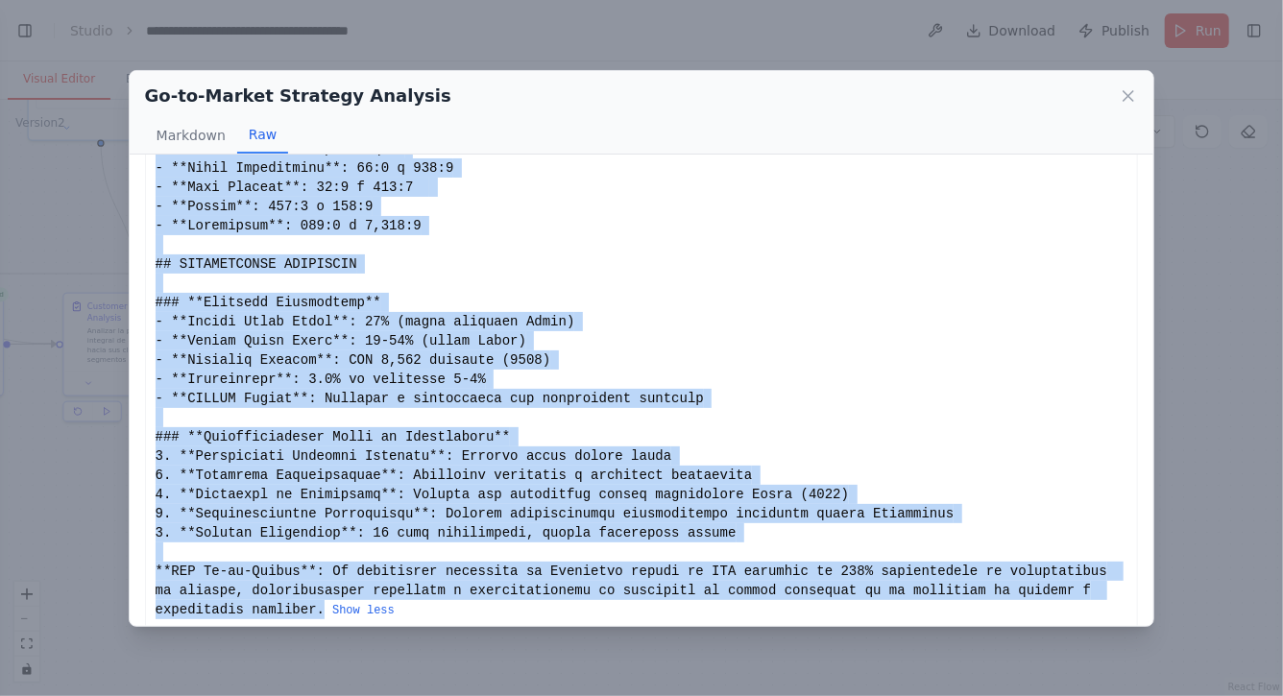
scroll to position [3133, 0]
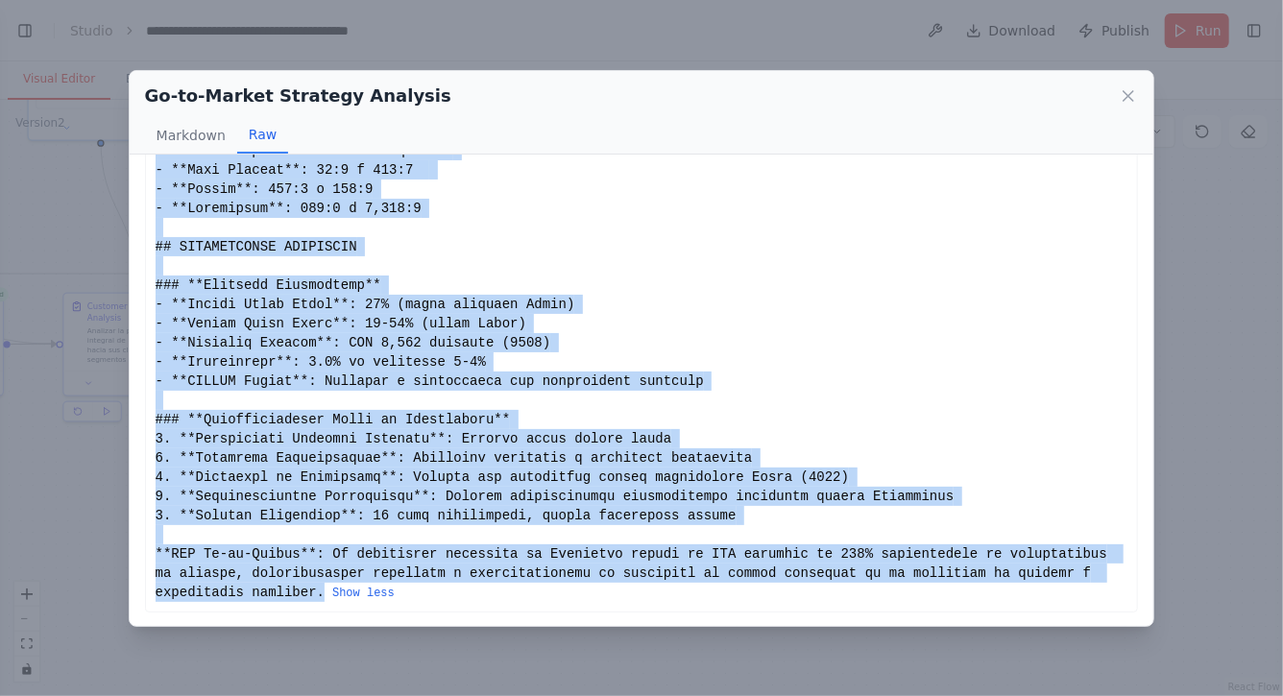
copy div "# ANÁLISIS GO-TO-MARKET INTEGRAL - AGROSUPER S.A. ## 1. ARQUITECTURA DE CANALES…"
click at [1132, 94] on icon at bounding box center [1128, 95] width 19 height 19
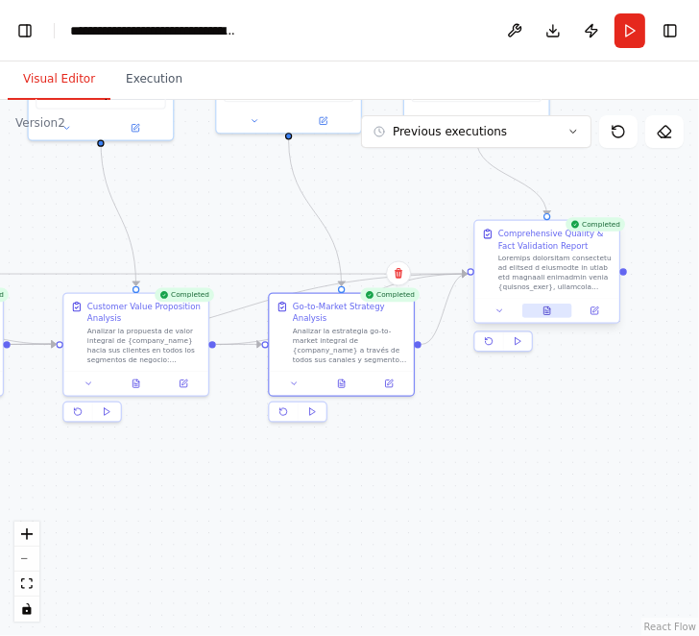
click at [549, 306] on icon at bounding box center [548, 311] width 10 height 10
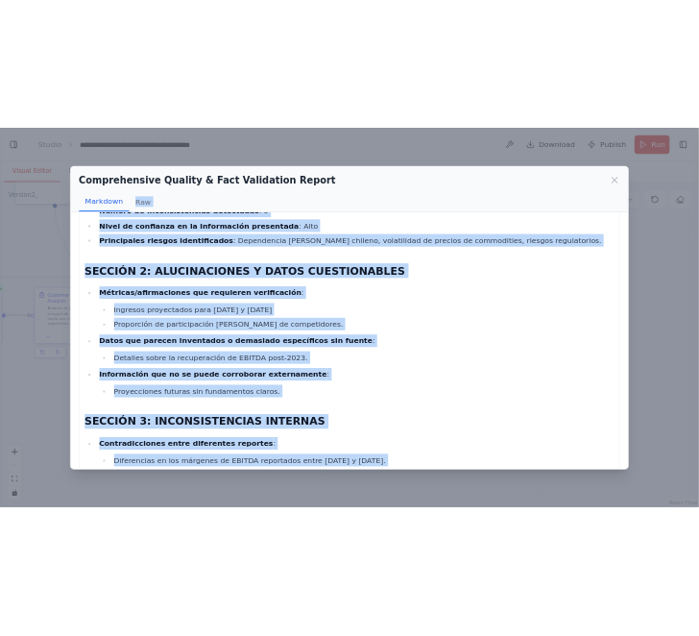
scroll to position [0, 0]
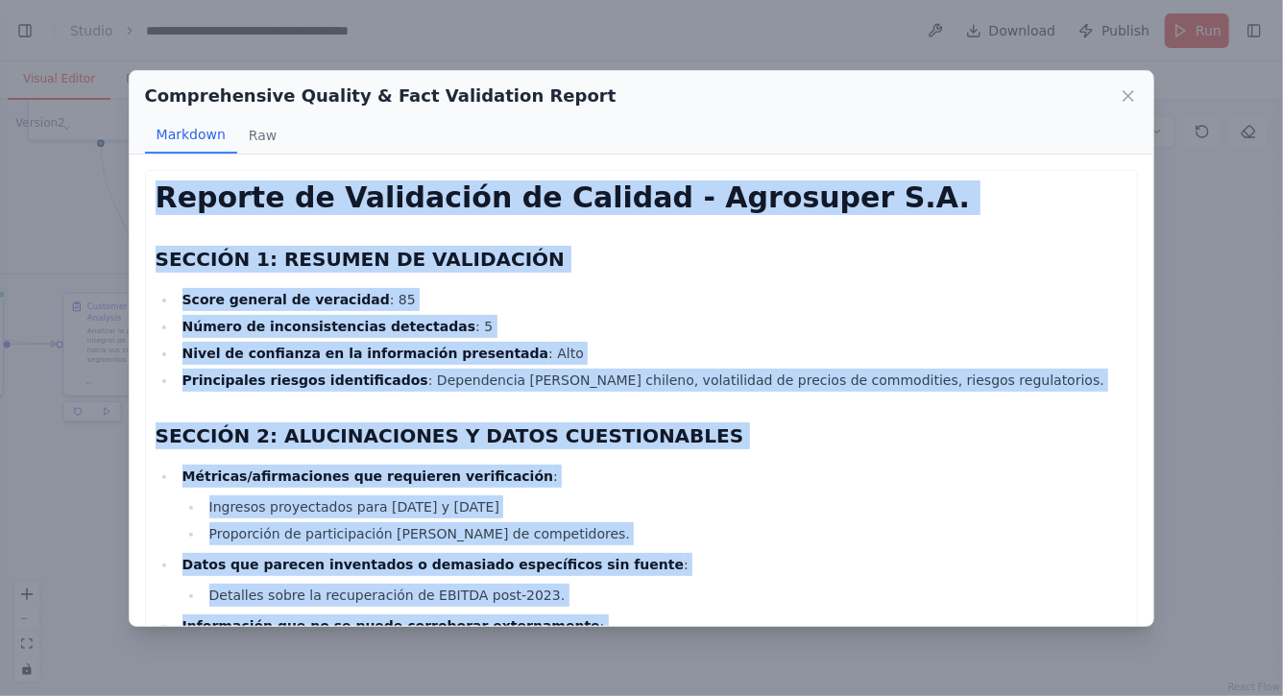
drag, startPoint x: 409, startPoint y: 446, endPoint x: 158, endPoint y: 203, distance: 349.2
copy div "Reporte de Validación de Calidad - Agrosuper S.A. SECCIÓN 1: RESUMEN DE VALIDAC…"
click at [1135, 99] on icon at bounding box center [1128, 95] width 19 height 19
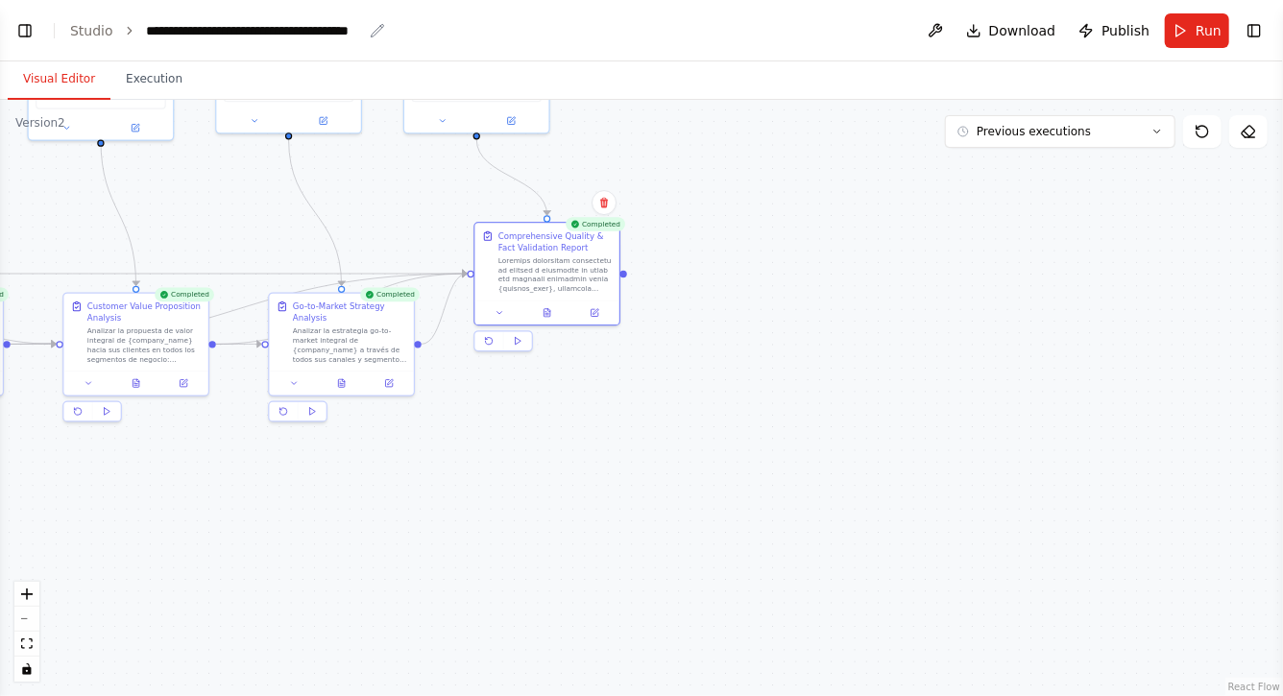
click at [146, 31] on div "**********" at bounding box center [254, 30] width 216 height 19
click at [30, 33] on button "Toggle Left Sidebar" at bounding box center [25, 30] width 27 height 27
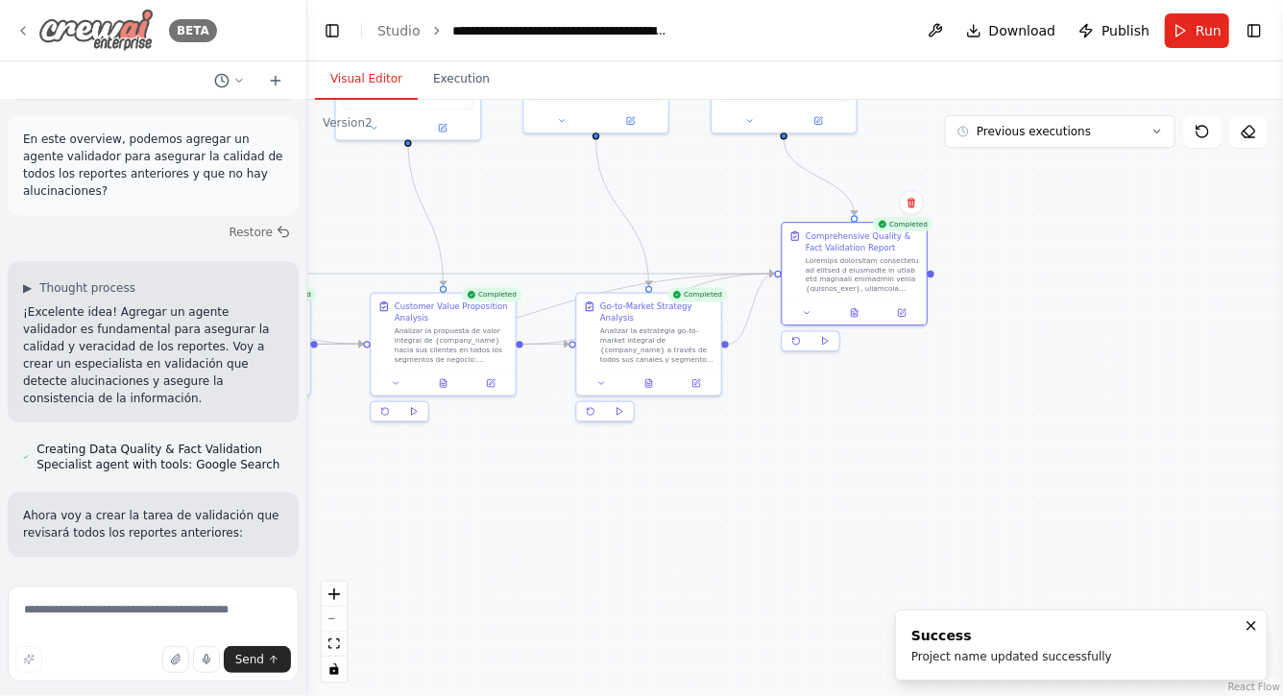
click at [39, 31] on img at bounding box center [95, 30] width 115 height 43
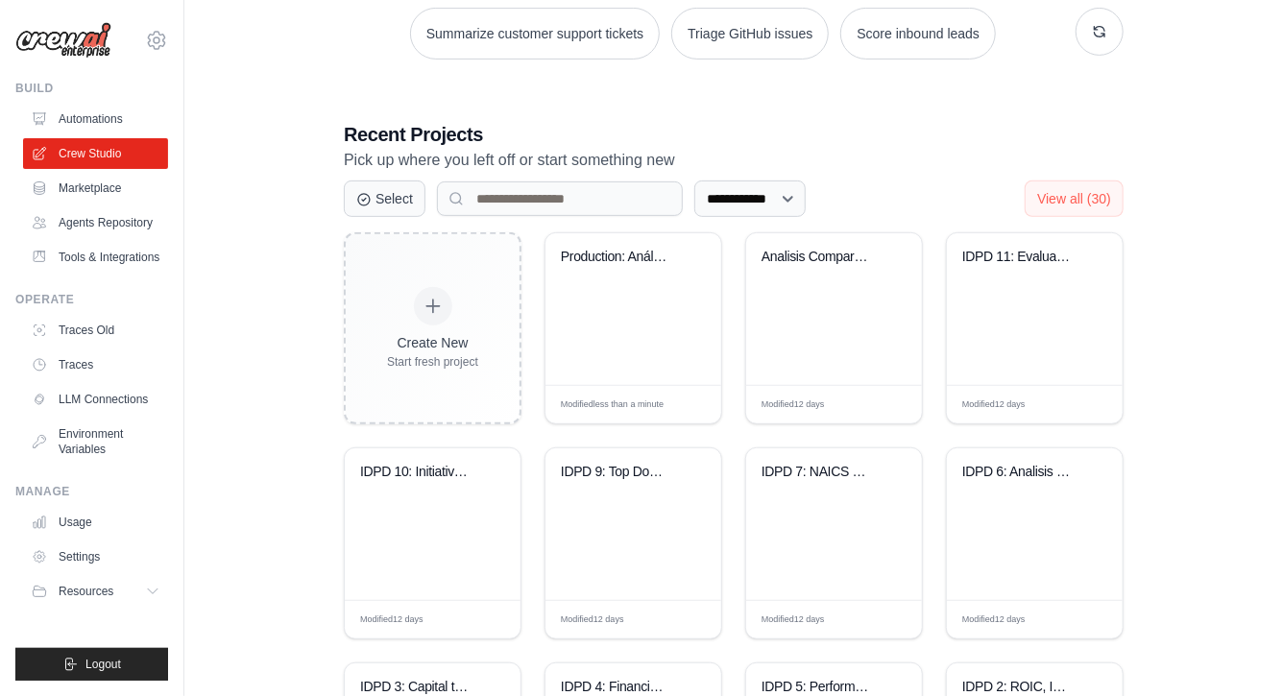
scroll to position [217, 0]
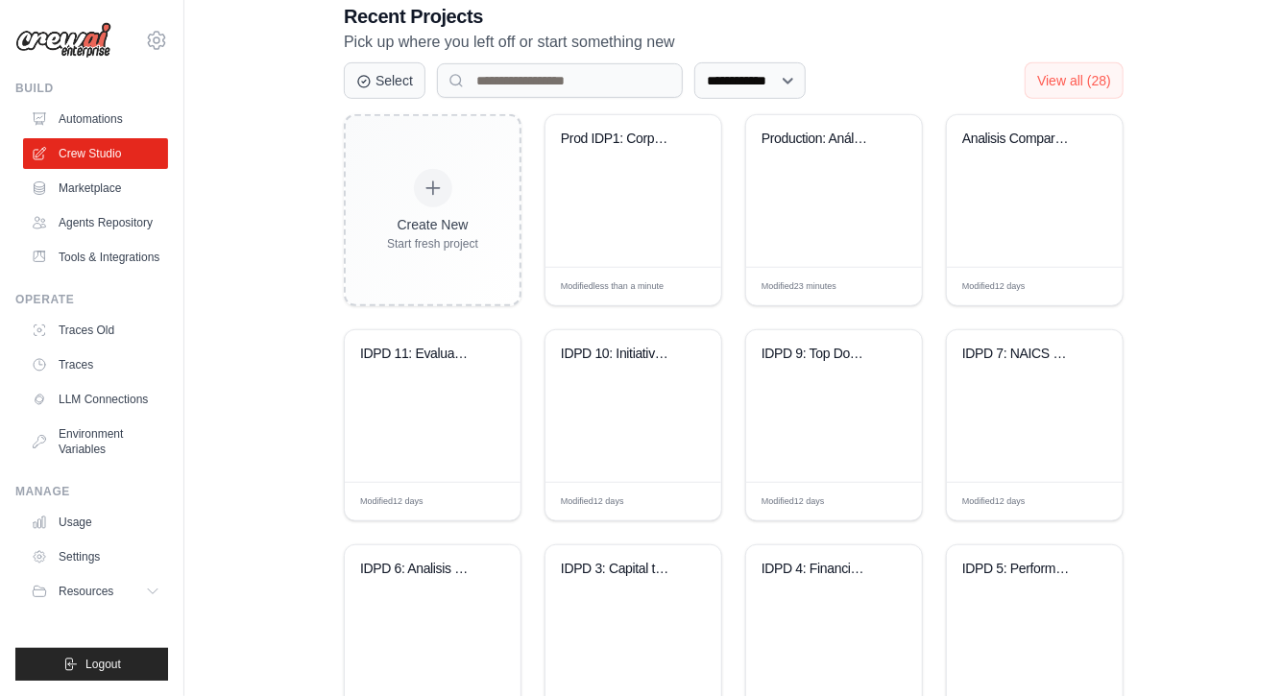
scroll to position [386, 0]
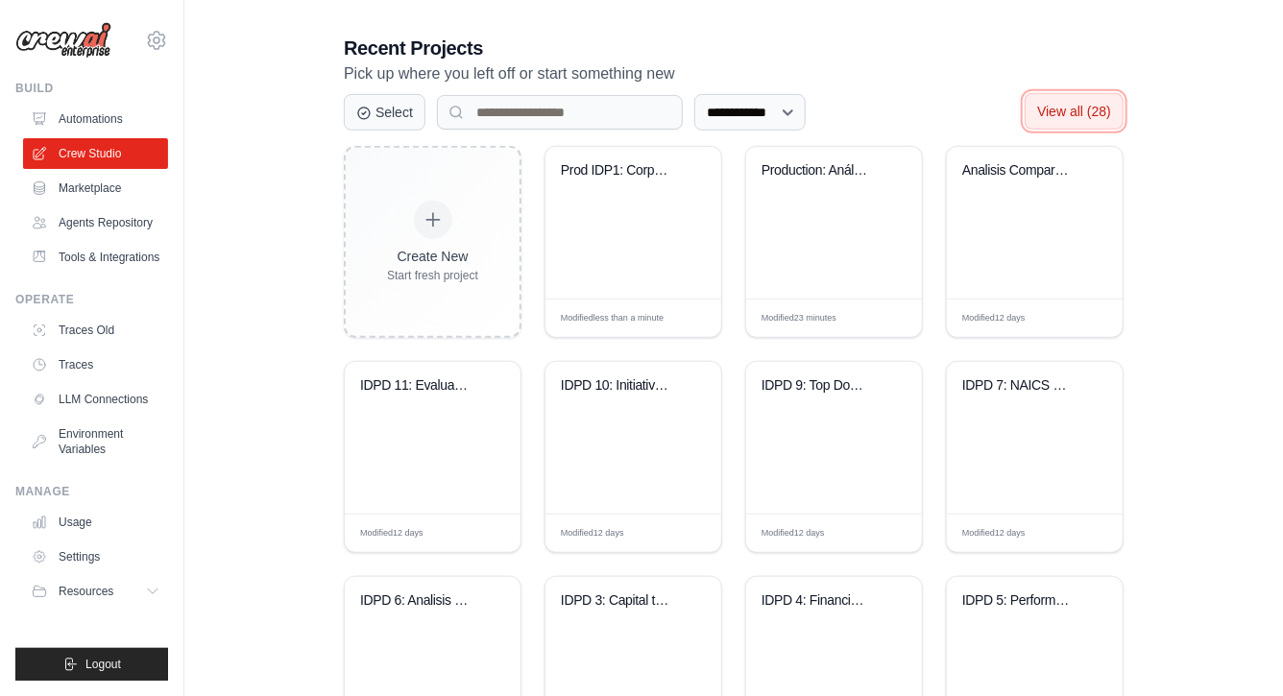
click at [1073, 112] on span "View all (28)" at bounding box center [1074, 111] width 74 height 15
click at [591, 171] on div "Prod IDP1: Corporate Analysis Suite..." at bounding box center [619, 170] width 116 height 17
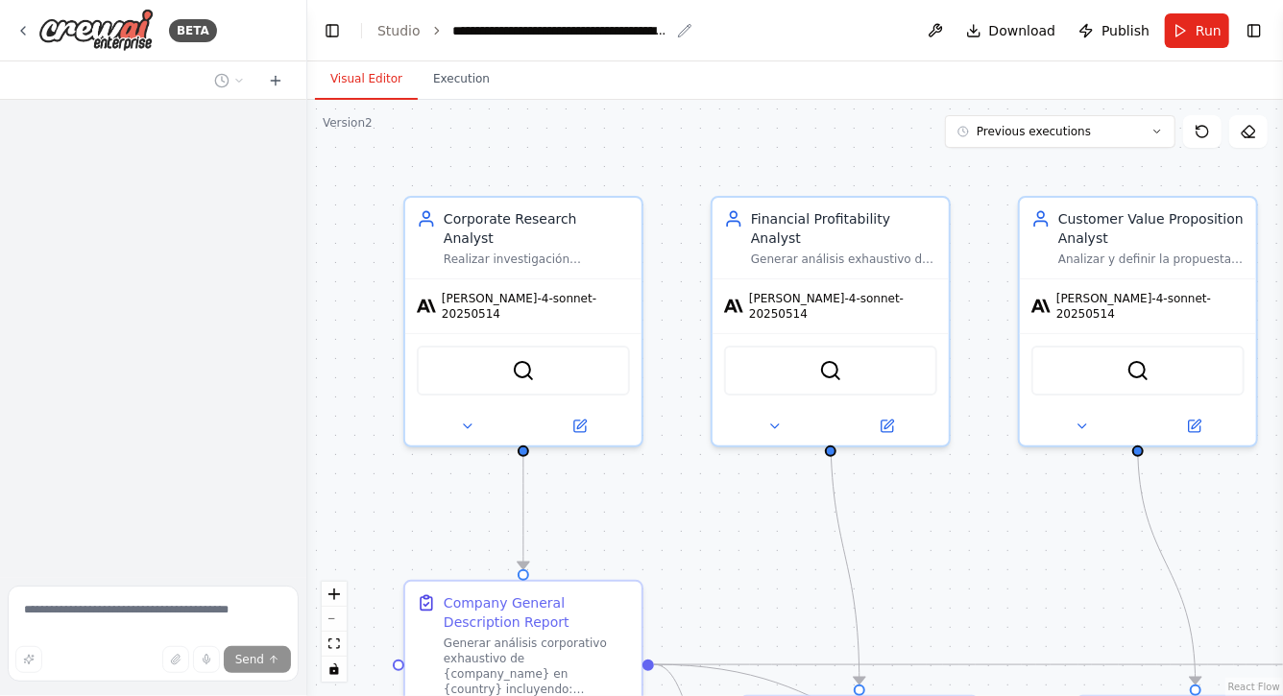
click at [477, 29] on div "**********" at bounding box center [561, 30] width 216 height 19
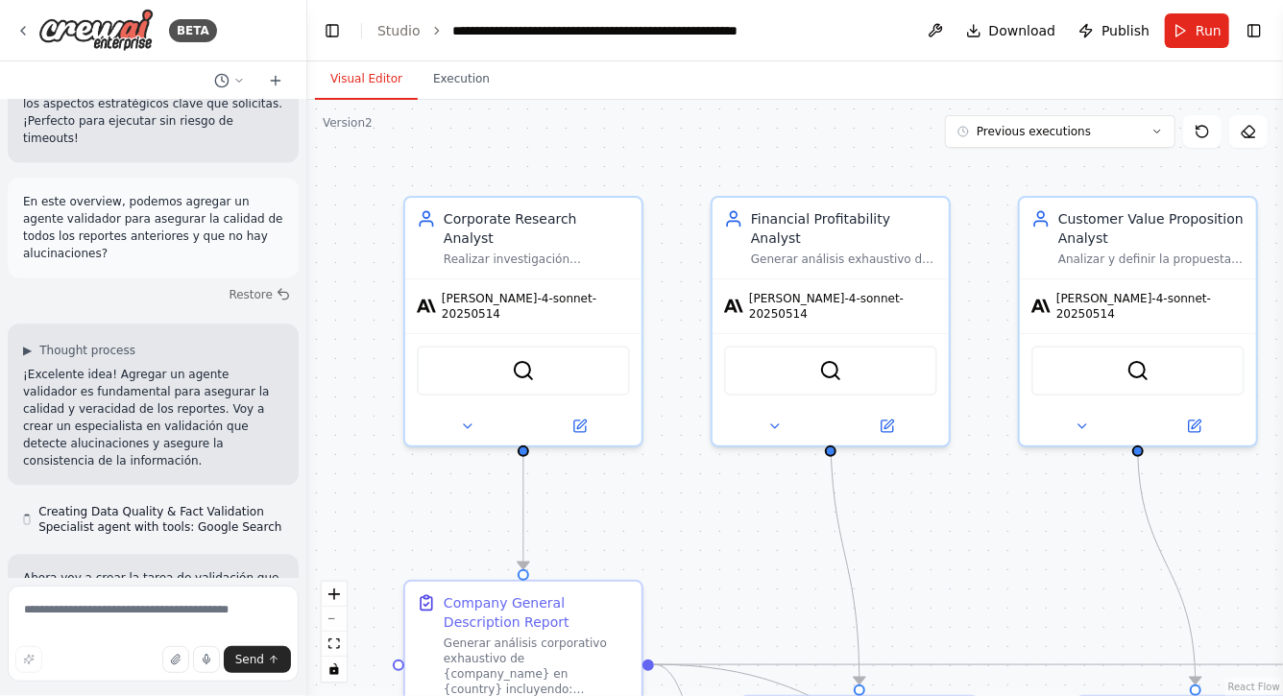
scroll to position [33871, 0]
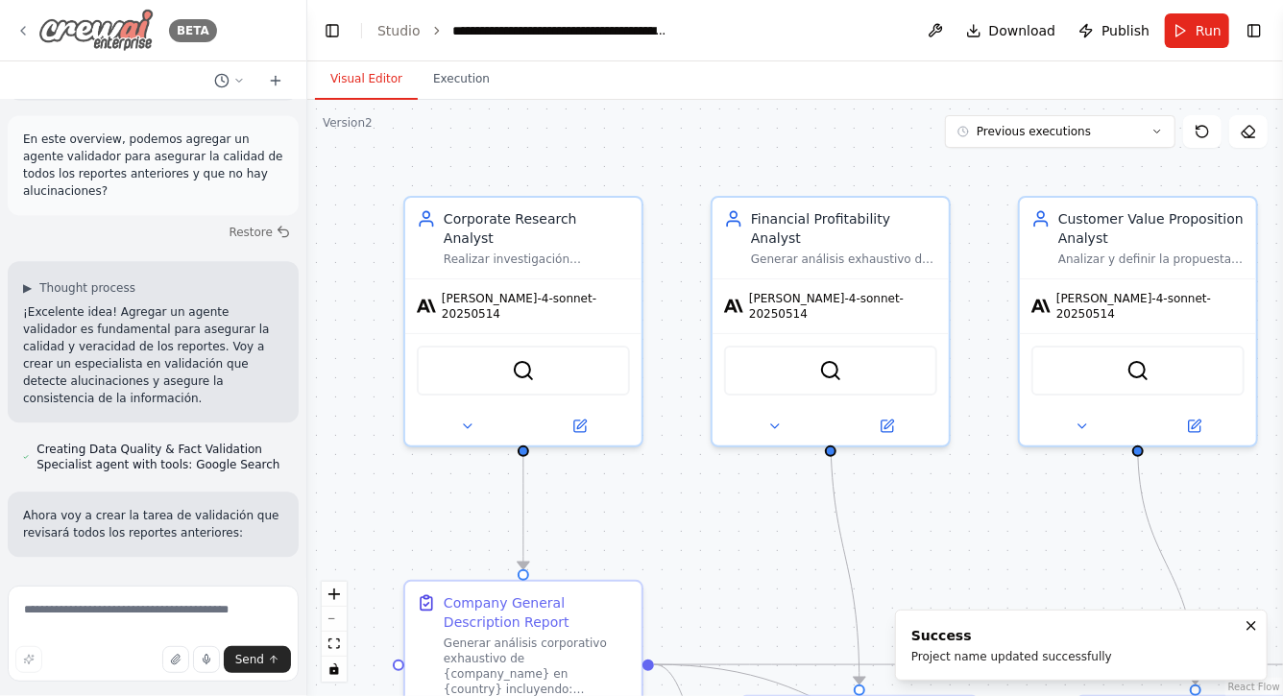
click at [24, 19] on div "BETA" at bounding box center [116, 30] width 202 height 43
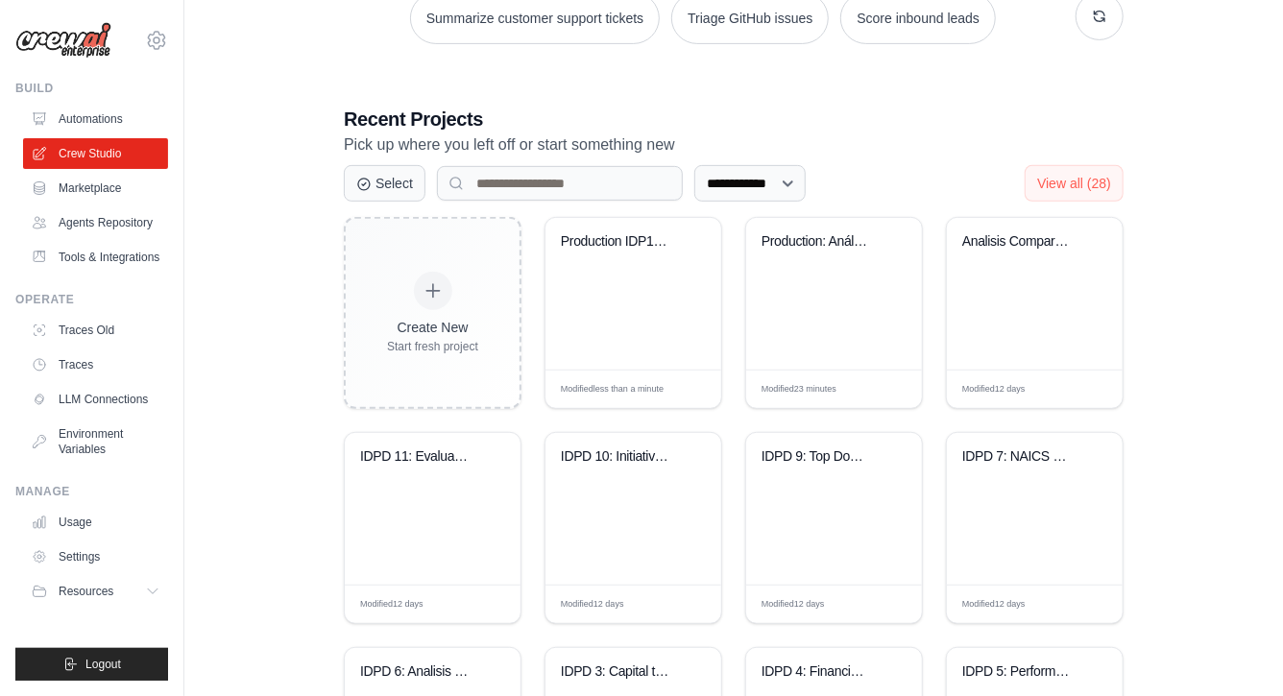
scroll to position [306, 0]
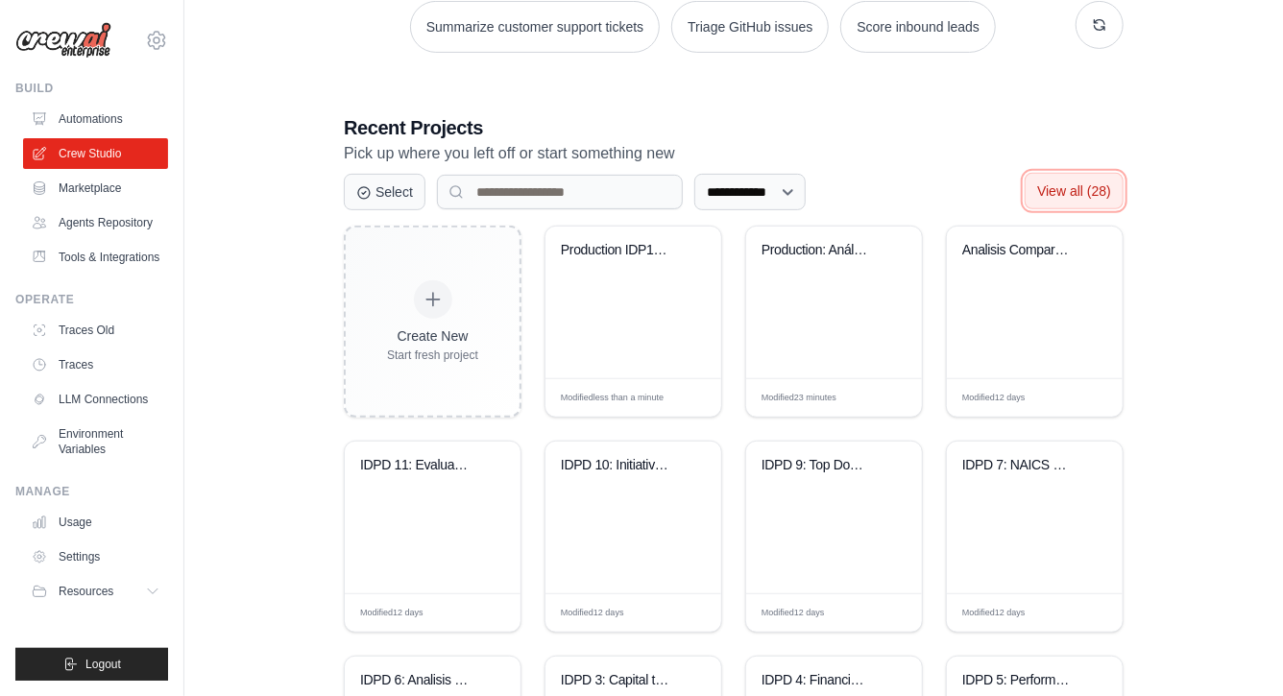
click at [1076, 189] on span "View all (28)" at bounding box center [1074, 190] width 74 height 15
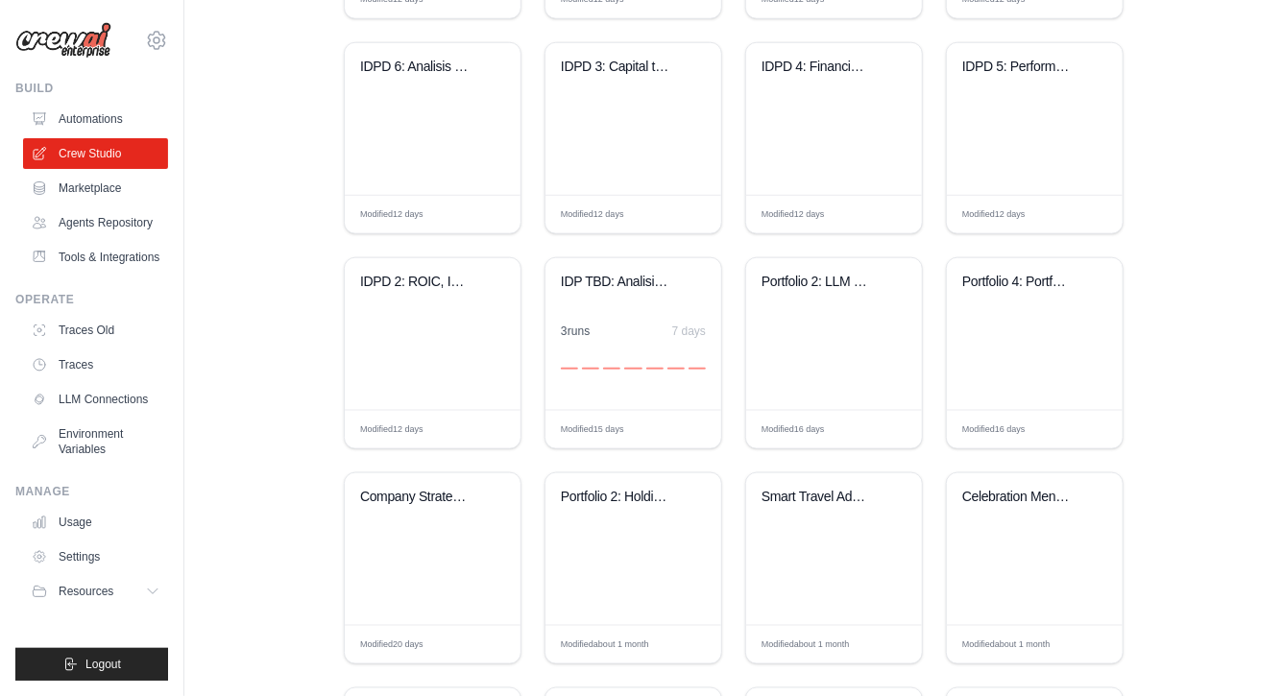
scroll to position [925, 0]
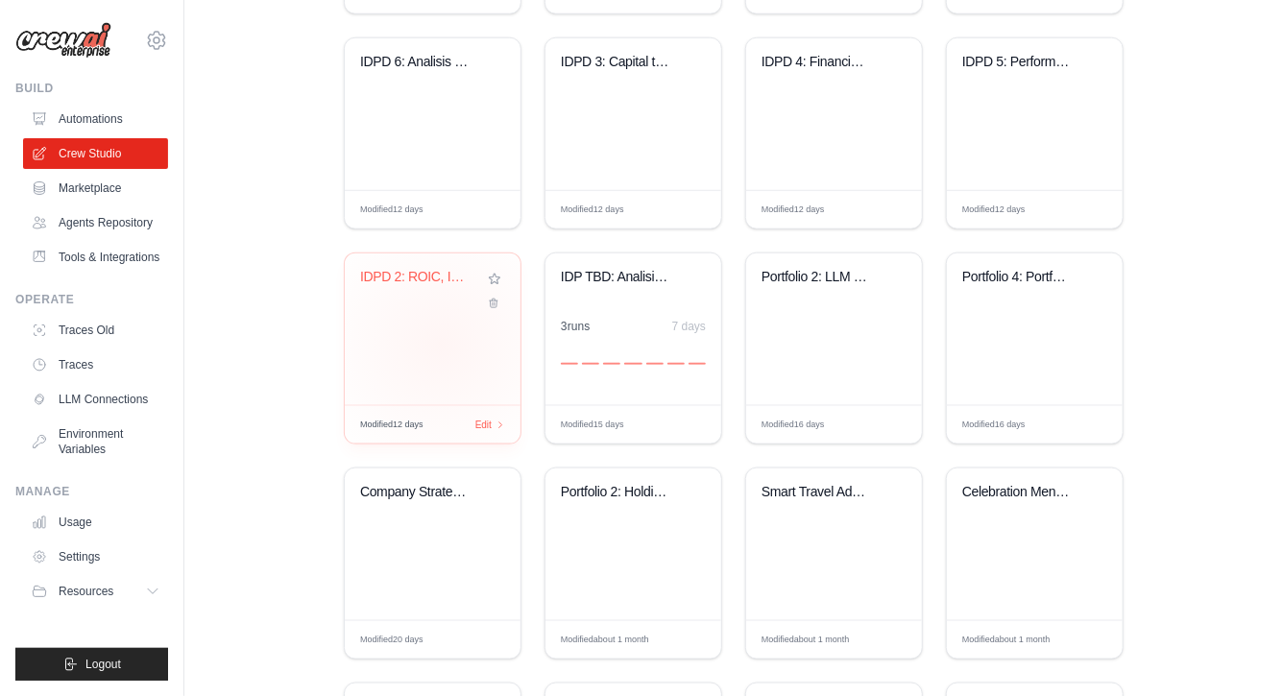
click at [441, 344] on div "IDPD 2: ROIC, Ingresos y margenes" at bounding box center [433, 330] width 176 height 152
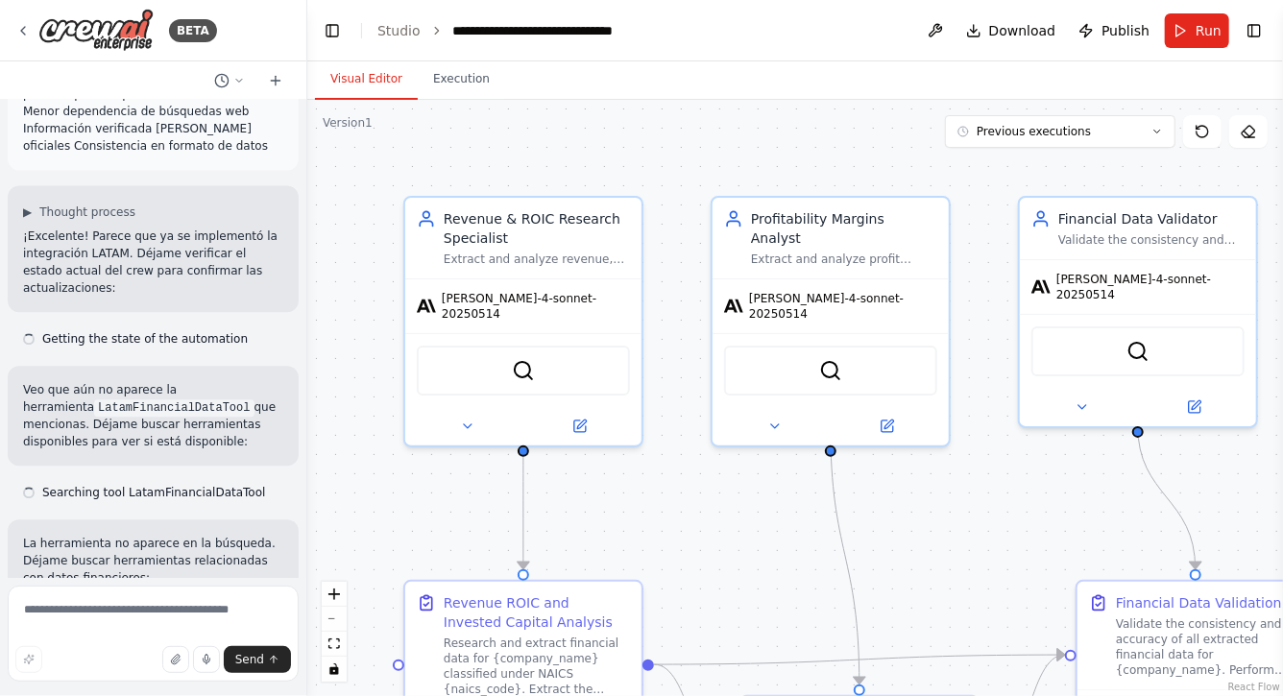
scroll to position [51913, 0]
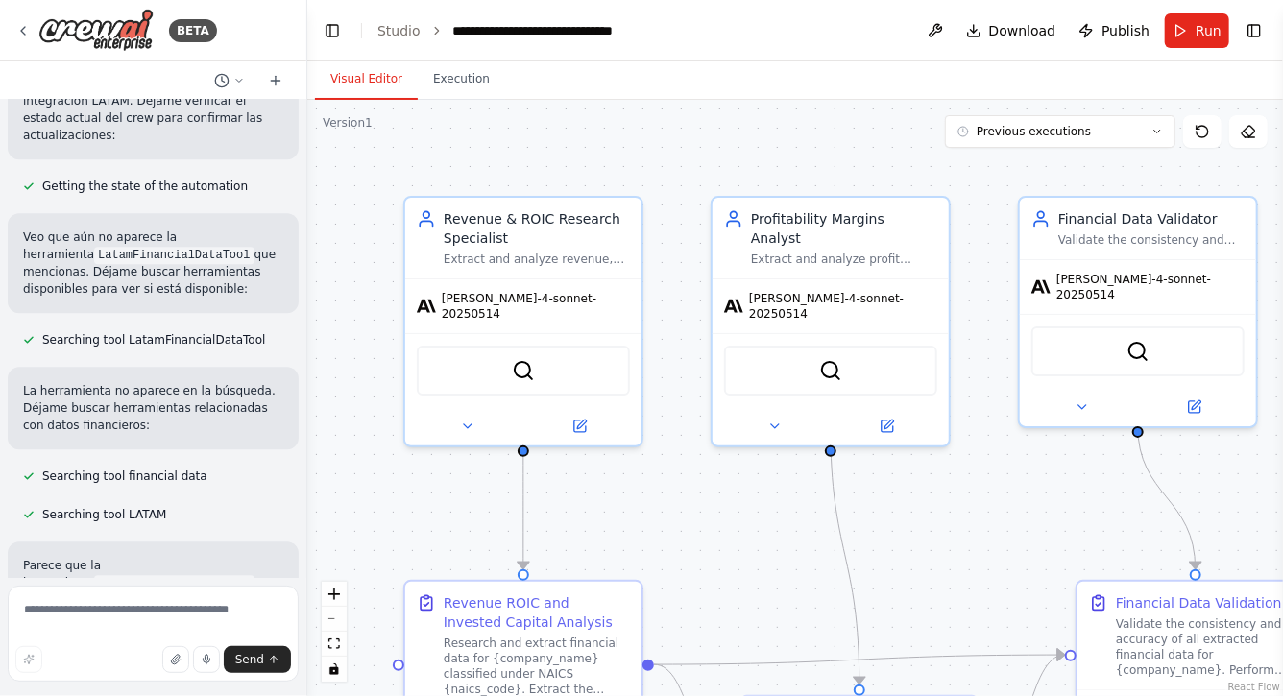
drag, startPoint x: 761, startPoint y: 523, endPoint x: 667, endPoint y: 482, distance: 102.4
click at [668, 482] on div ".deletable-edge-delete-btn { width: 20px; height: 20px; border: 0px solid #ffff…" at bounding box center [795, 398] width 976 height 597
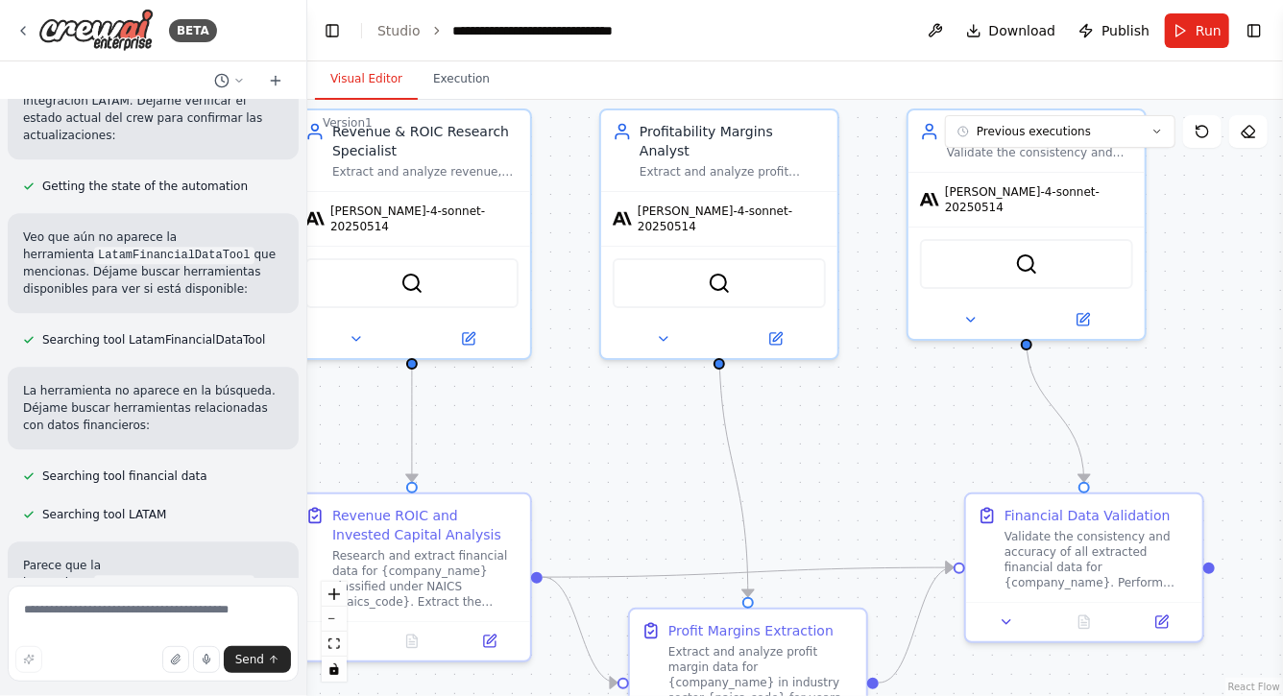
drag, startPoint x: 873, startPoint y: 486, endPoint x: 901, endPoint y: 393, distance: 97.3
click at [898, 393] on div ".deletable-edge-delete-btn { width: 20px; height: 20px; border: 0px solid #ffff…" at bounding box center [795, 398] width 976 height 597
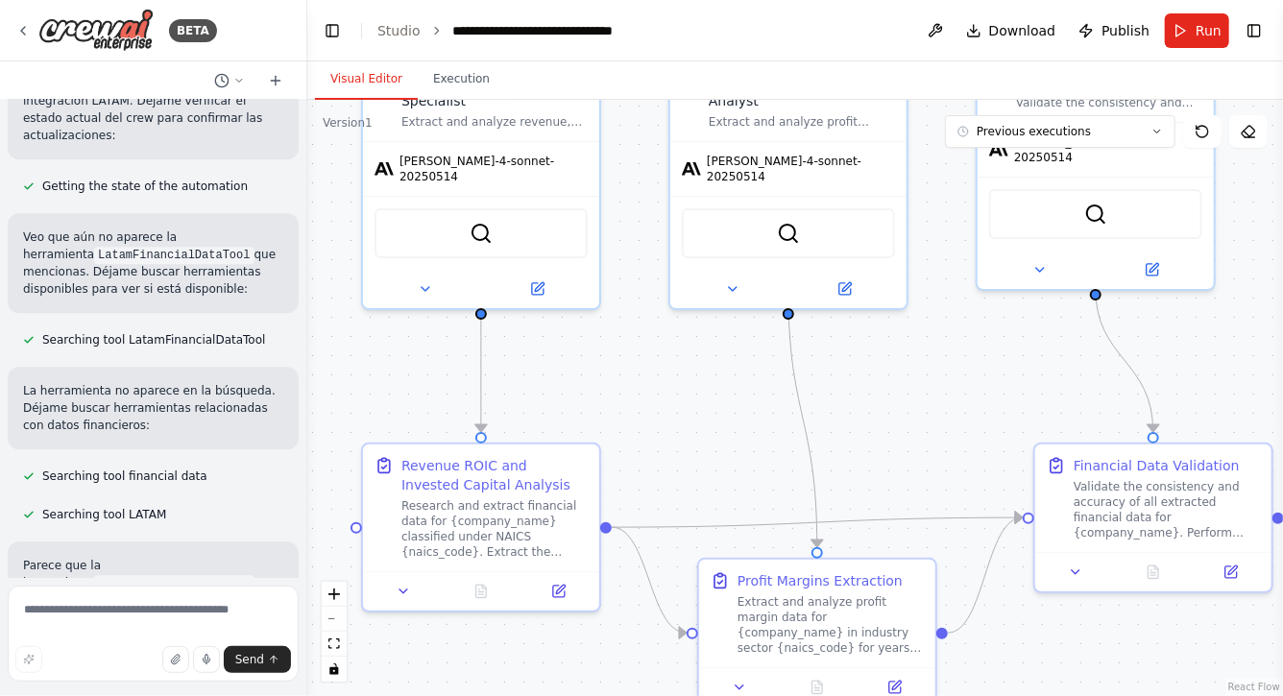
drag, startPoint x: 658, startPoint y: 435, endPoint x: 718, endPoint y: 417, distance: 62.3
click at [718, 417] on div ".deletable-edge-delete-btn { width: 20px; height: 20px; border: 0px solid #ffff…" at bounding box center [795, 398] width 976 height 597
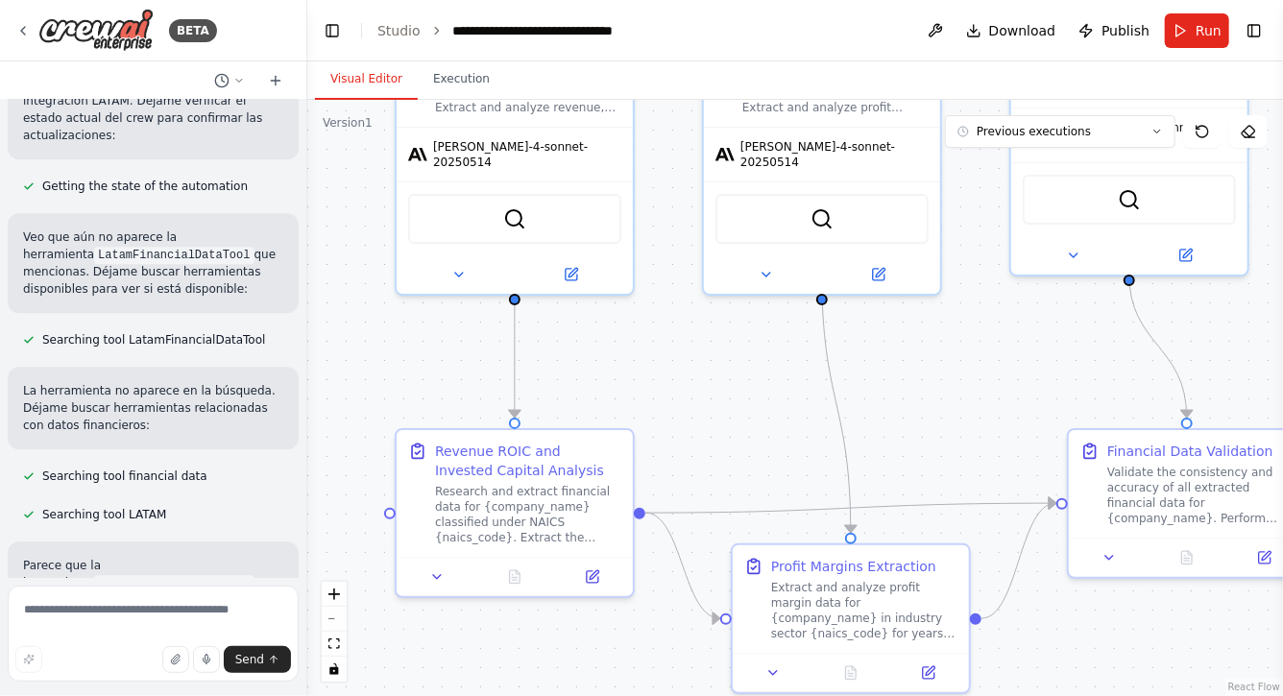
drag, startPoint x: 718, startPoint y: 417, endPoint x: 792, endPoint y: 405, distance: 74.9
click at [792, 405] on div ".deletable-edge-delete-btn { width: 20px; height: 20px; border: 0px solid #ffff…" at bounding box center [795, 398] width 976 height 597
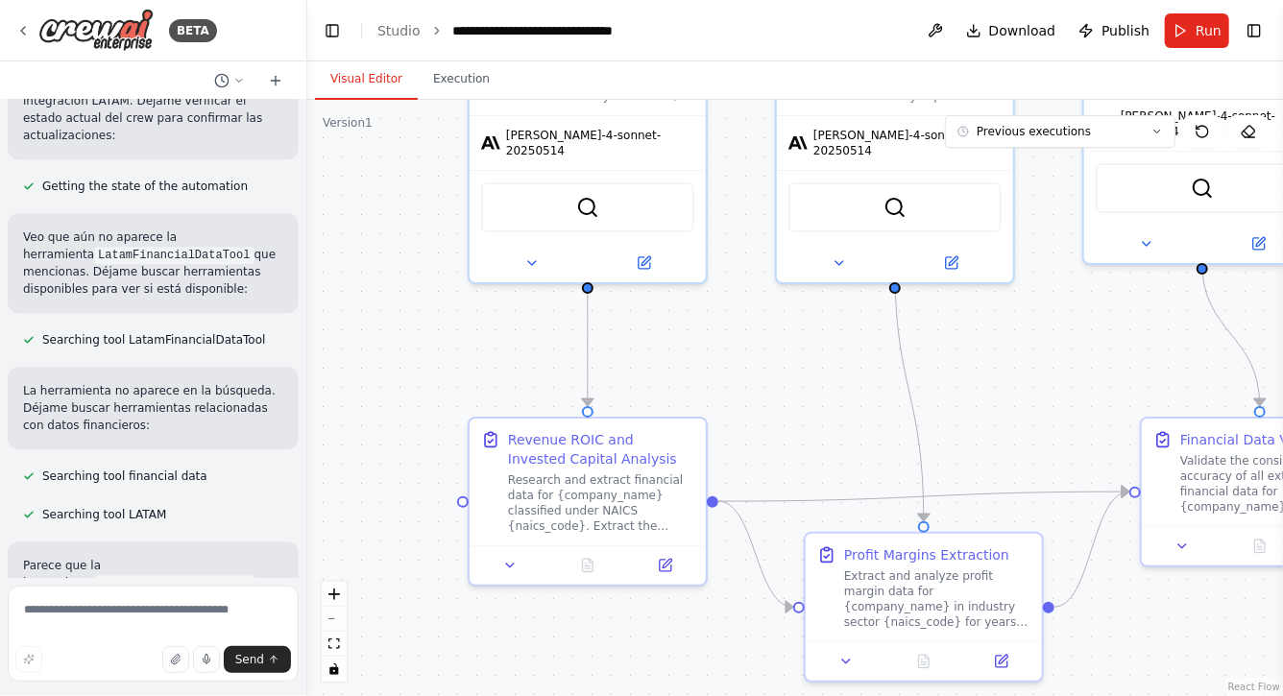
drag, startPoint x: 799, startPoint y: 405, endPoint x: 695, endPoint y: 469, distance: 122.4
click at [695, 465] on div ".deletable-edge-delete-btn { width: 20px; height: 20px; border: 0px solid #ffff…" at bounding box center [795, 398] width 976 height 597
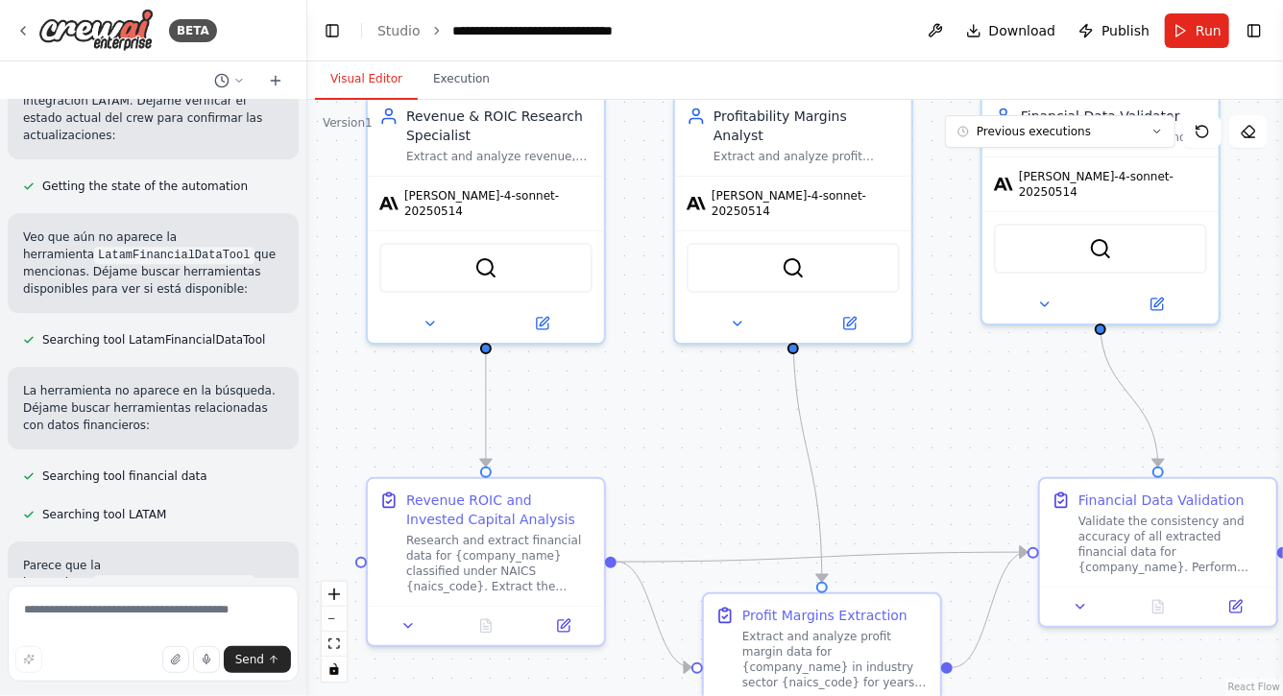
drag, startPoint x: 951, startPoint y: 381, endPoint x: 864, endPoint y: 475, distance: 128.5
click at [865, 475] on div ".deletable-edge-delete-btn { width: 20px; height: 20px; border: 0px solid #ffff…" at bounding box center [795, 398] width 976 height 597
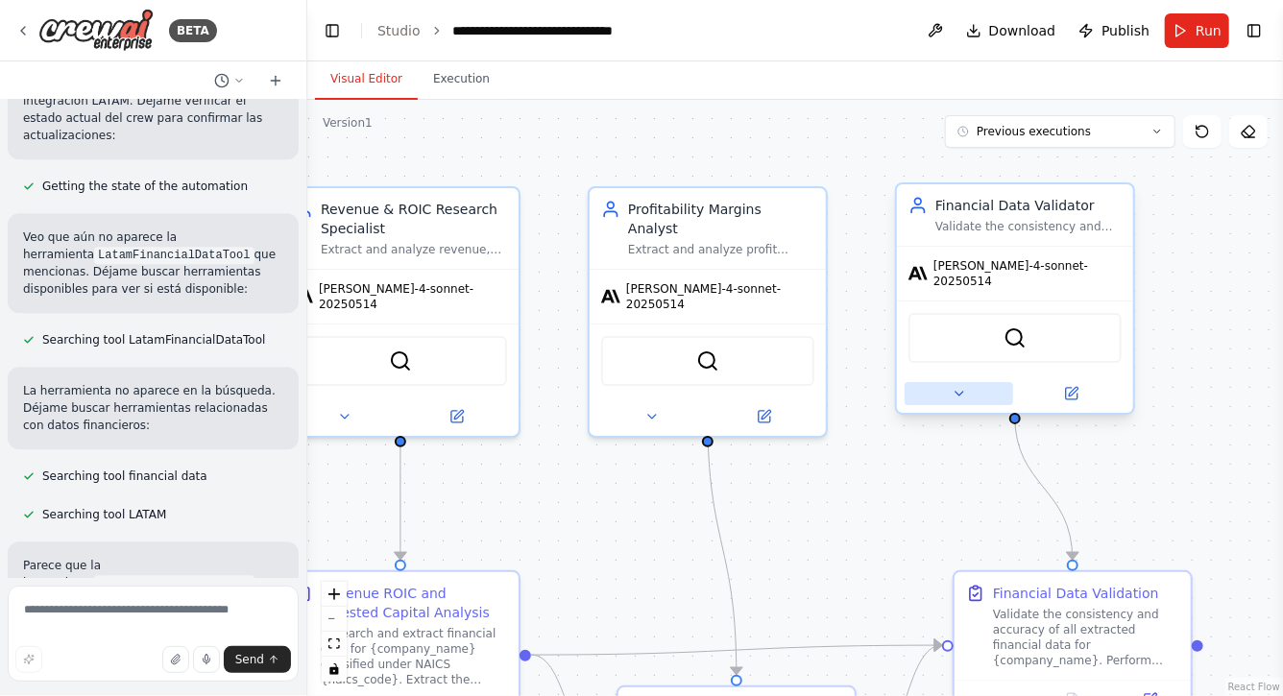
click at [952, 386] on icon at bounding box center [959, 393] width 15 height 15
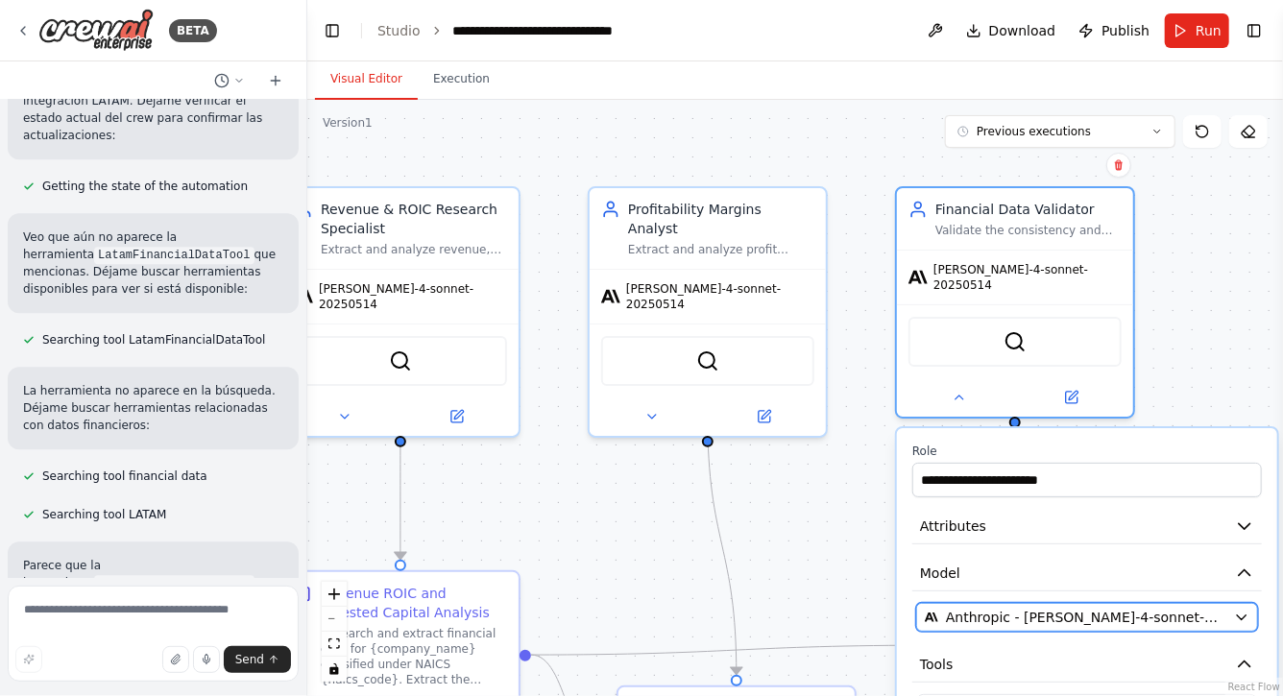
click at [1069, 608] on span "Anthropic - claude-4-sonnet-20250514" at bounding box center [1086, 617] width 280 height 19
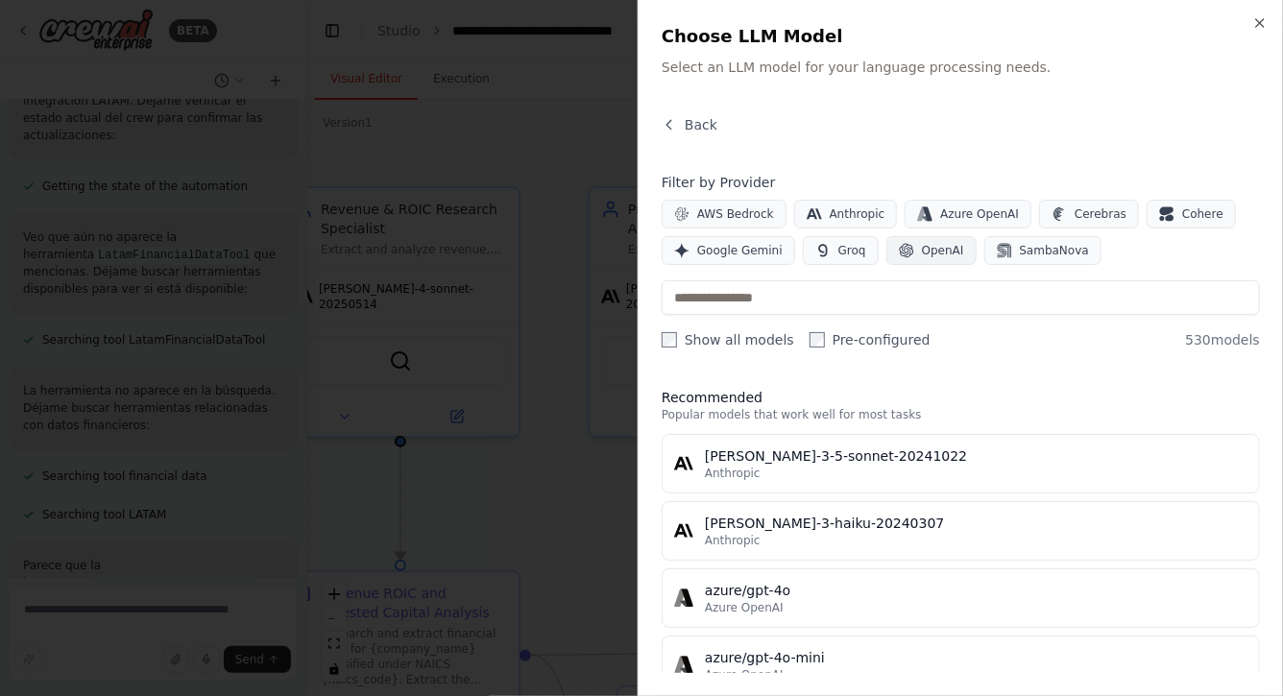
click at [926, 254] on span "OpenAI" at bounding box center [943, 250] width 42 height 15
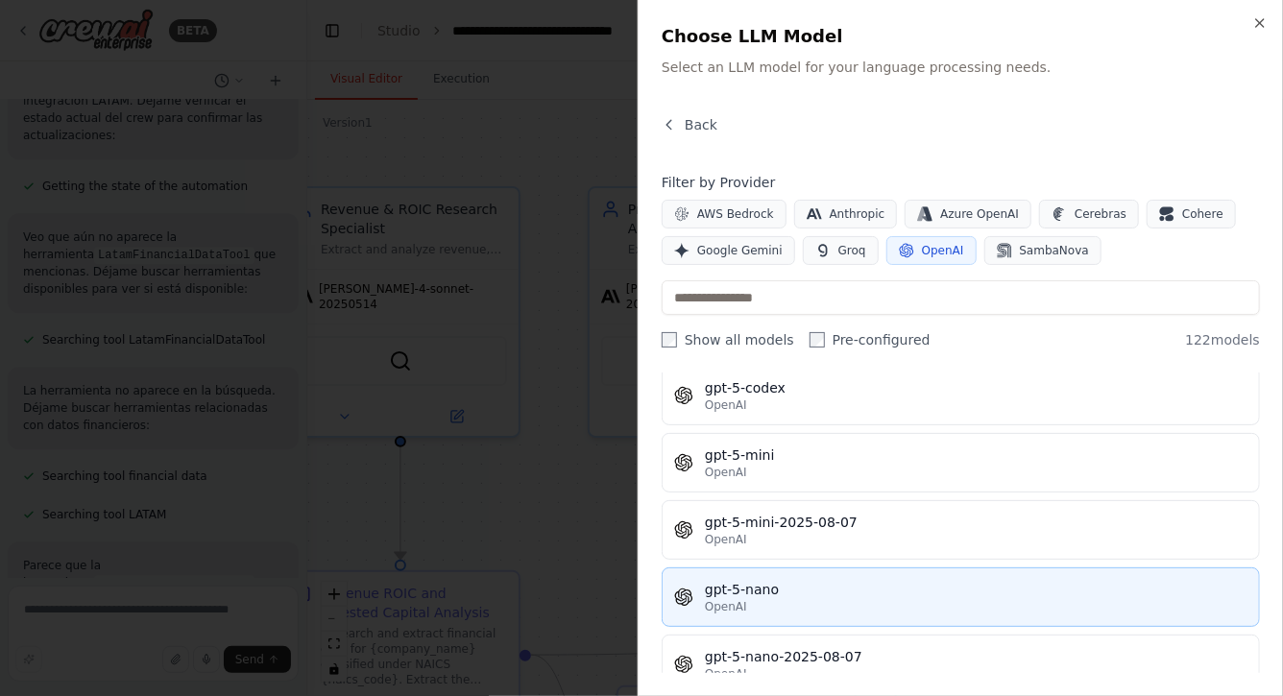
scroll to position [4809, 0]
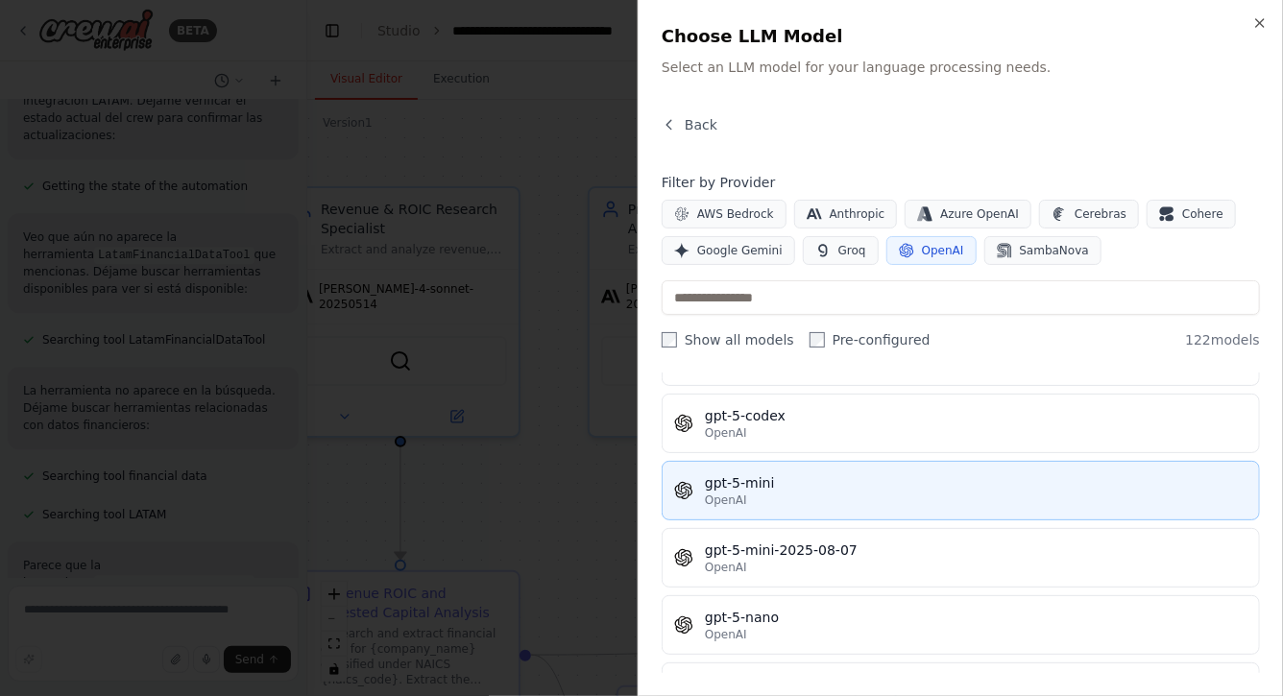
click at [759, 493] on div "OpenAI" at bounding box center [976, 500] width 543 height 15
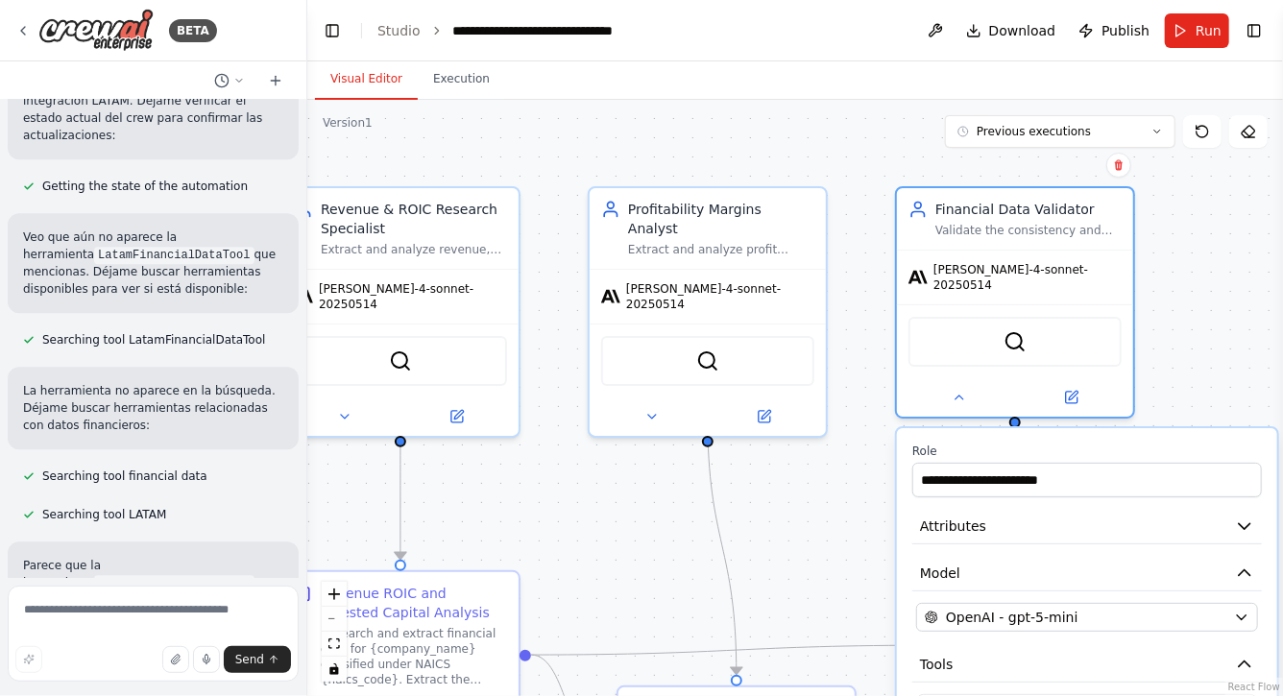
click at [610, 534] on div ".deletable-edge-delete-btn { width: 20px; height: 20px; border: 0px solid #ffff…" at bounding box center [795, 398] width 976 height 597
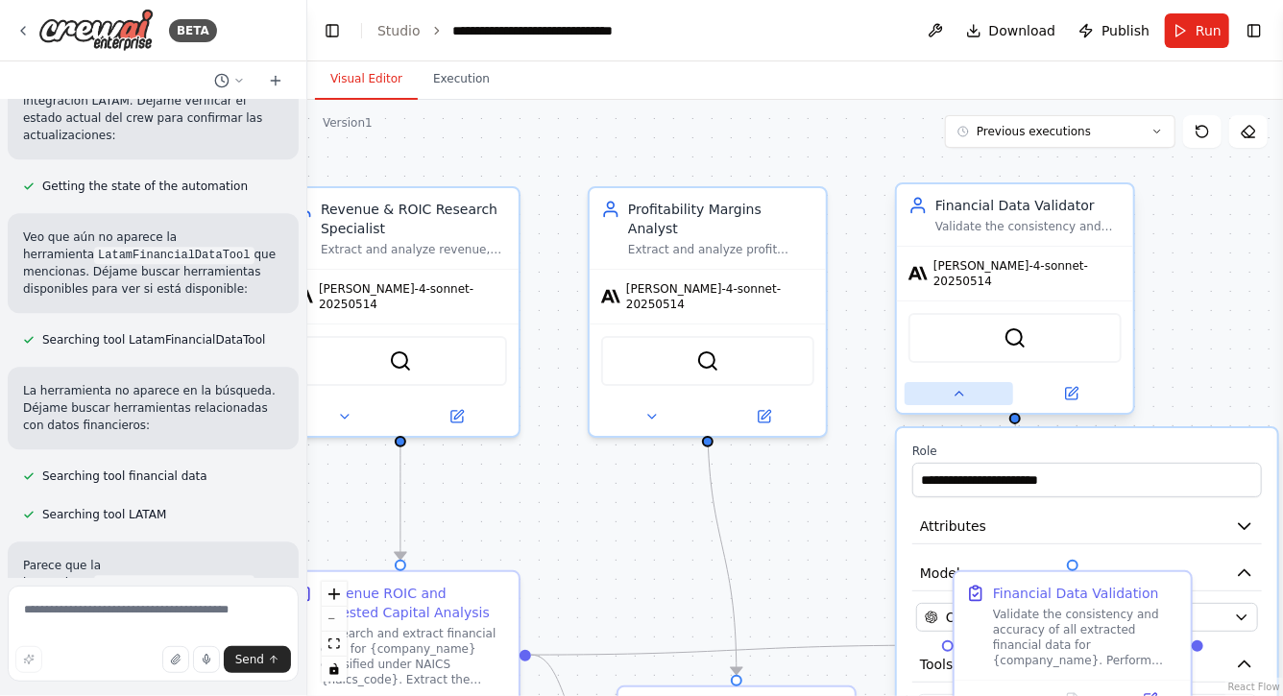
click at [960, 389] on icon at bounding box center [959, 393] width 15 height 15
click at [963, 386] on icon at bounding box center [959, 393] width 15 height 15
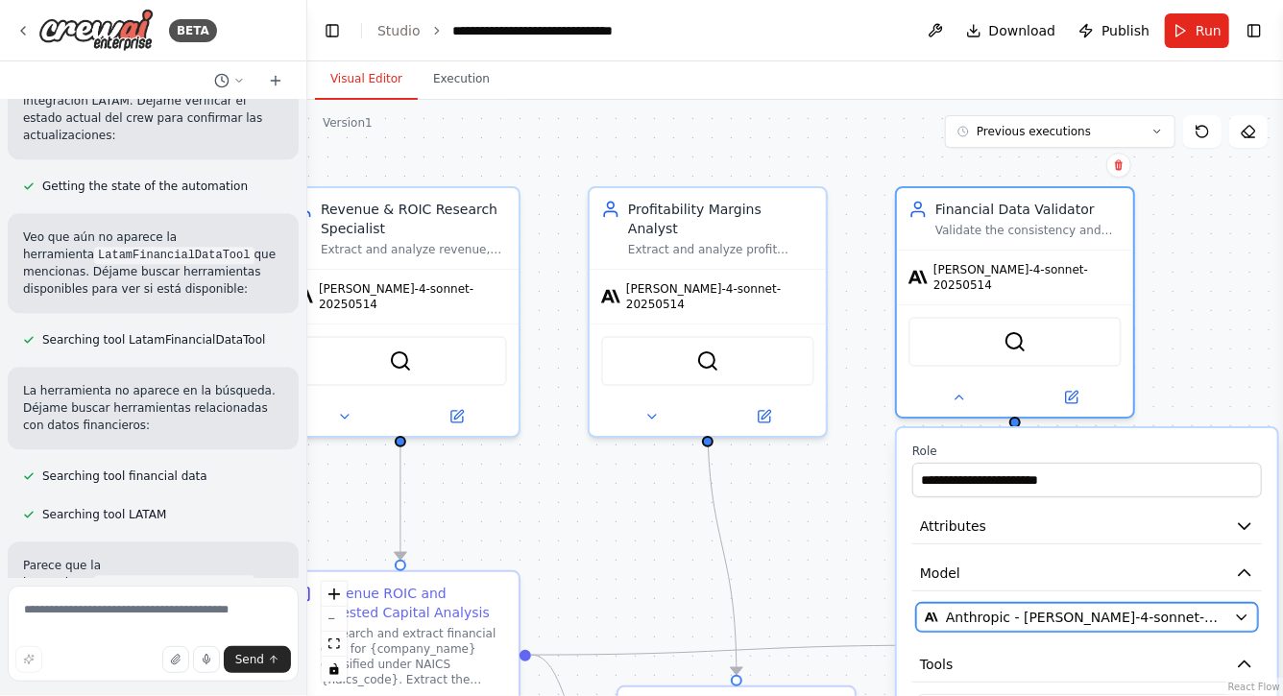
click at [1039, 608] on span "Anthropic - claude-4-sonnet-20250514" at bounding box center [1086, 617] width 280 height 19
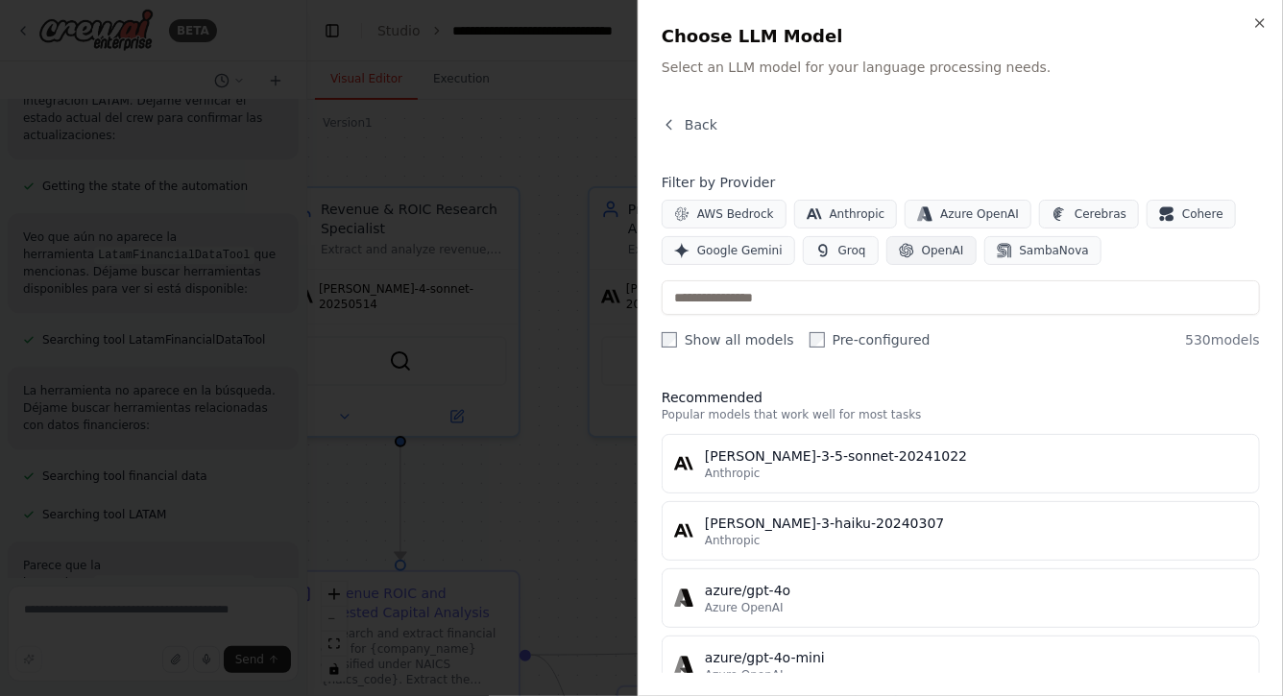
click at [922, 253] on span "OpenAI" at bounding box center [943, 250] width 42 height 15
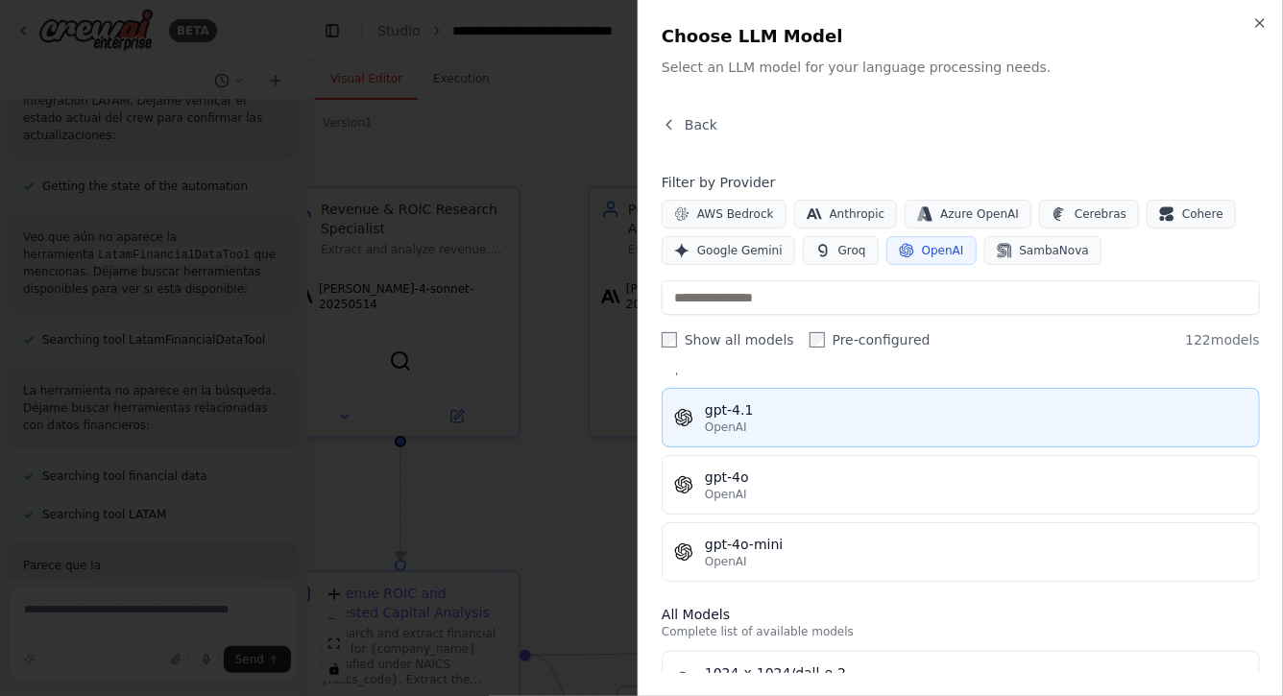
scroll to position [47, 0]
click at [790, 419] on div "OpenAI" at bounding box center [976, 426] width 543 height 15
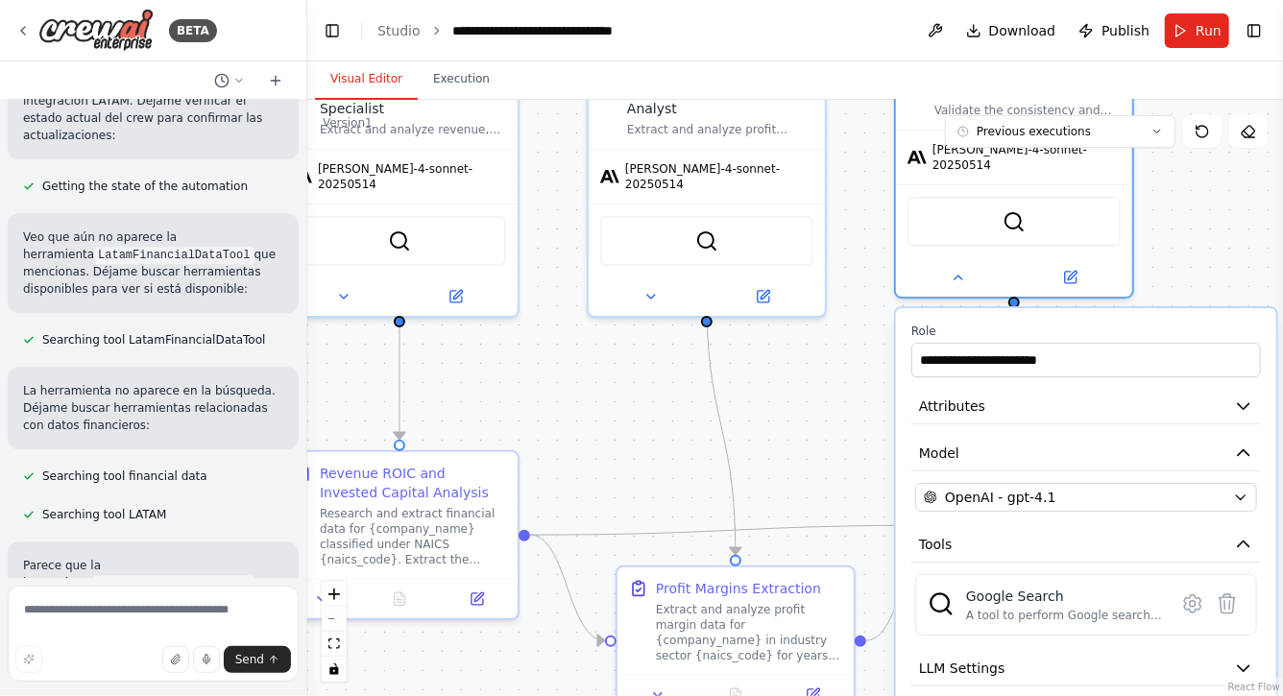
drag, startPoint x: 1223, startPoint y: 307, endPoint x: 1223, endPoint y: 178, distance: 129.7
click at [1223, 178] on div ".deletable-edge-delete-btn { width: 20px; height: 20px; border: 0px solid #ffff…" at bounding box center [795, 398] width 976 height 597
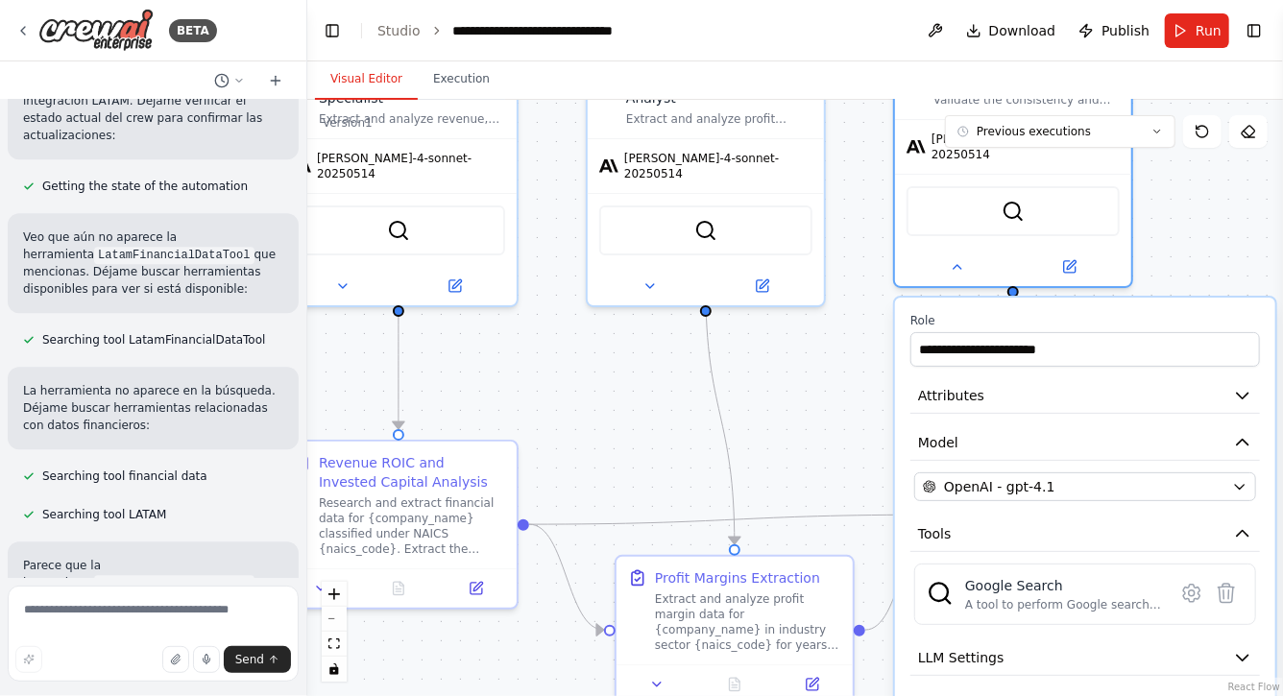
drag, startPoint x: 1205, startPoint y: 230, endPoint x: 1205, endPoint y: 112, distance: 117.2
click at [1205, 112] on div ".deletable-edge-delete-btn { width: 20px; height: 20px; border: 0px solid #ffff…" at bounding box center [795, 398] width 976 height 597
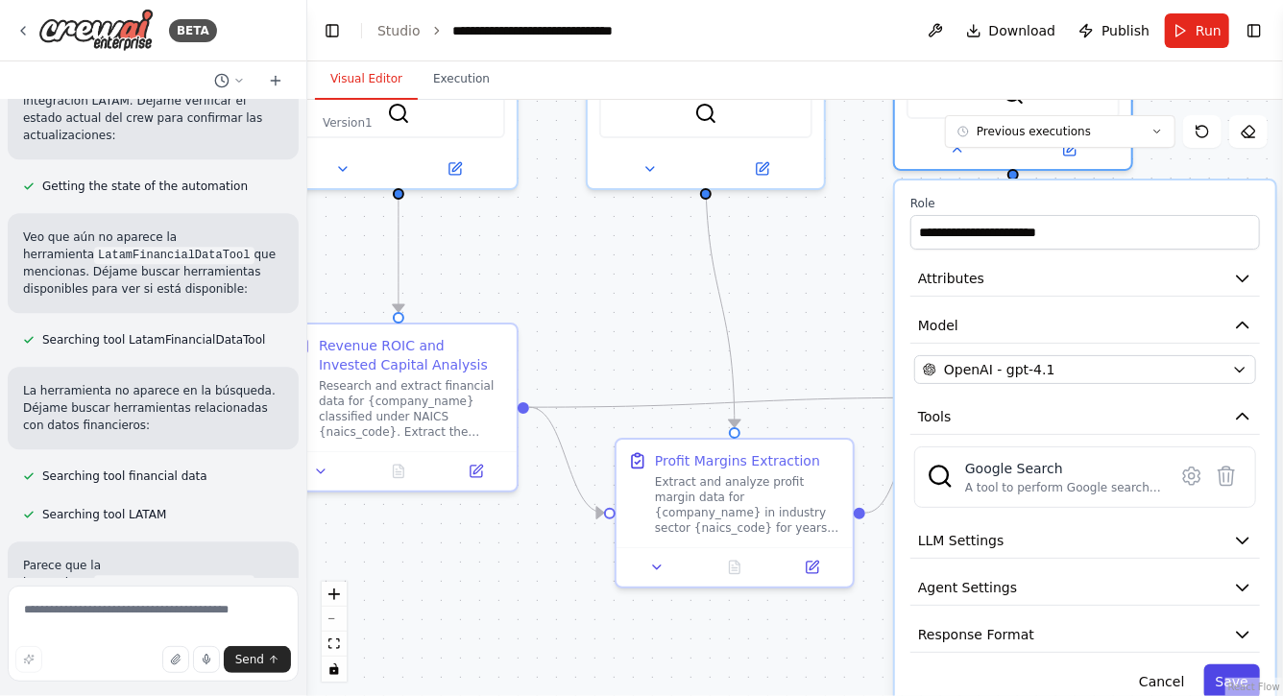
click at [1223, 665] on button "Save" at bounding box center [1233, 682] width 56 height 35
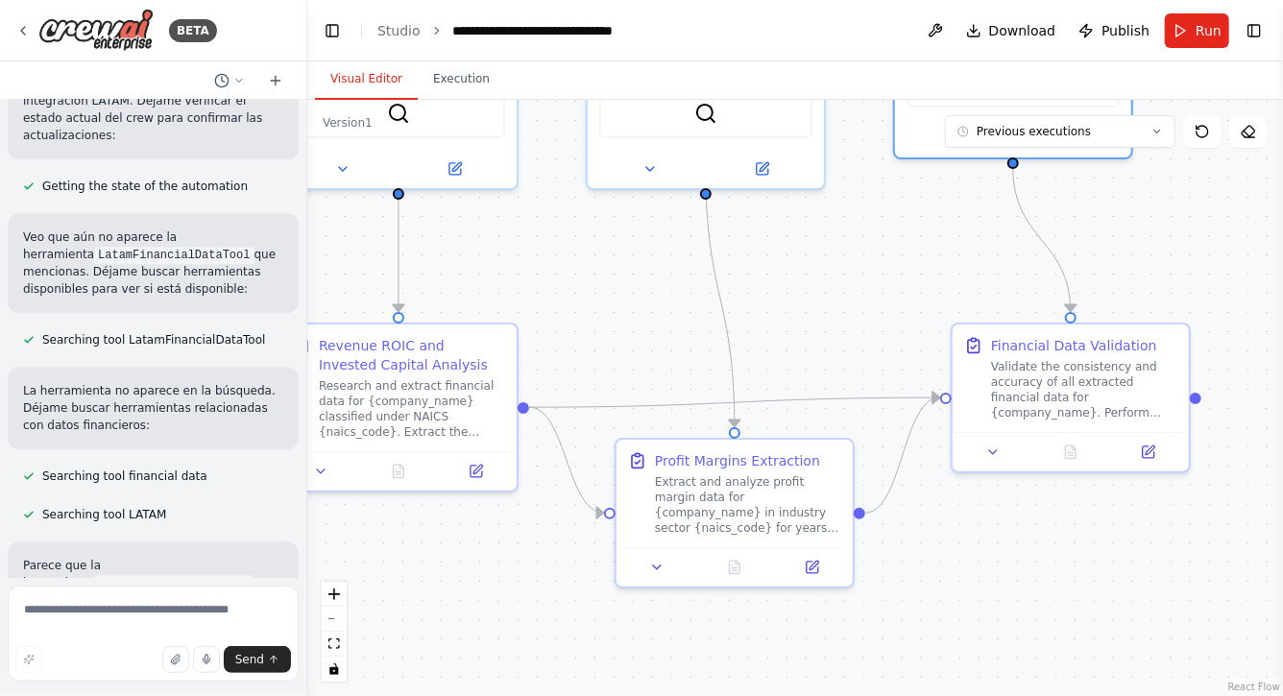
drag, startPoint x: 801, startPoint y: 326, endPoint x: 954, endPoint y: 326, distance: 152.7
click at [949, 326] on div ".deletable-edge-delete-btn { width: 20px; height: 20px; border: 0px solid #ffff…" at bounding box center [795, 398] width 976 height 597
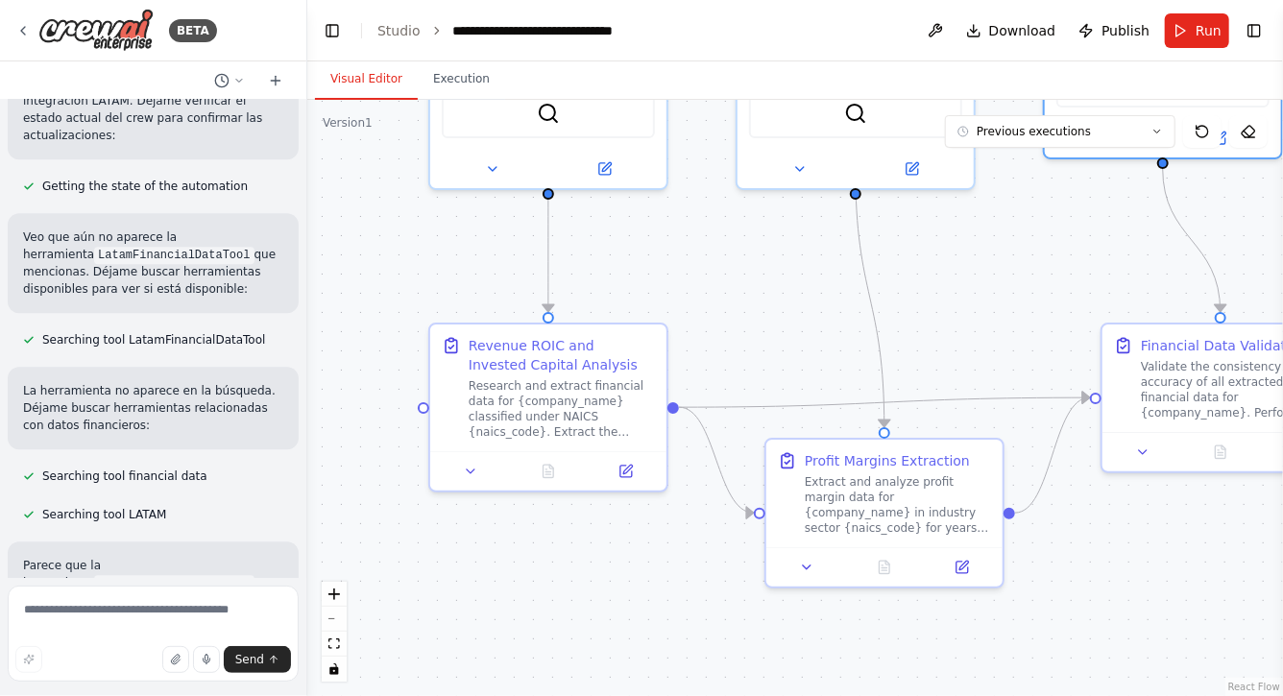
drag, startPoint x: 711, startPoint y: 289, endPoint x: 784, endPoint y: 323, distance: 80.4
click at [784, 323] on div ".deletable-edge-delete-btn { width: 20px; height: 20px; border: 0px solid #ffff…" at bounding box center [795, 398] width 976 height 597
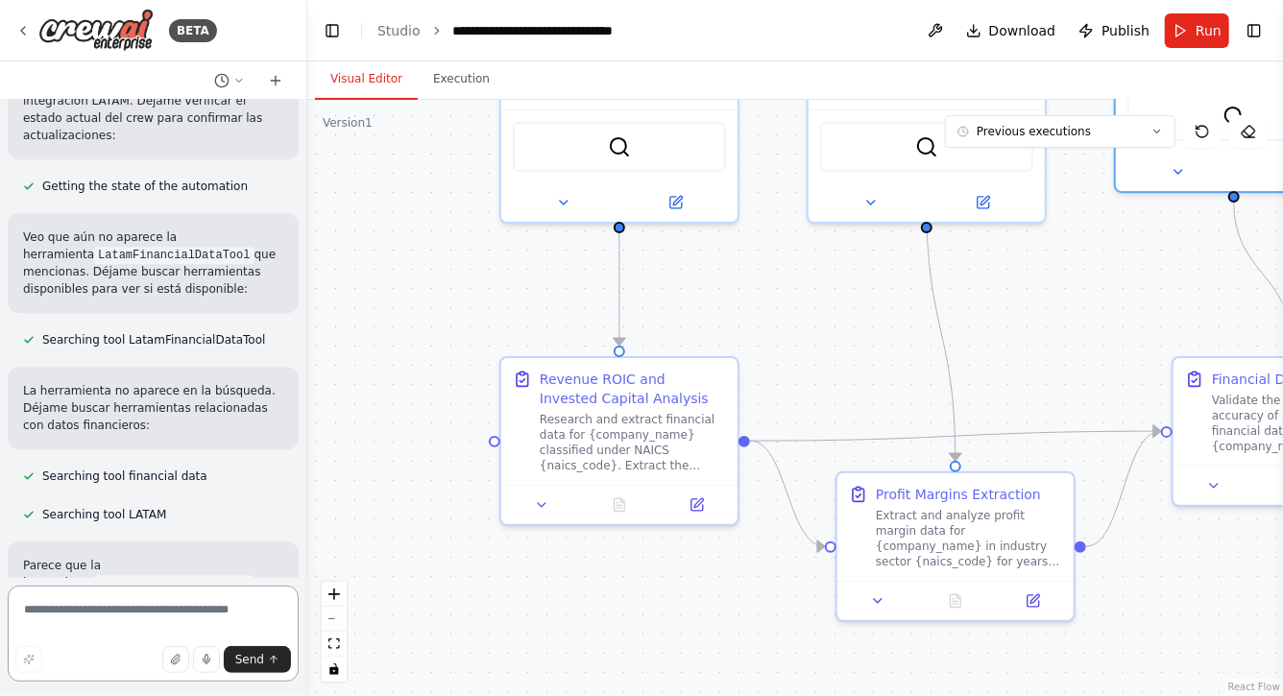
click at [165, 611] on textarea at bounding box center [153, 634] width 291 height 96
type textarea "**********"
click at [273, 666] on icon "submit" at bounding box center [274, 660] width 12 height 12
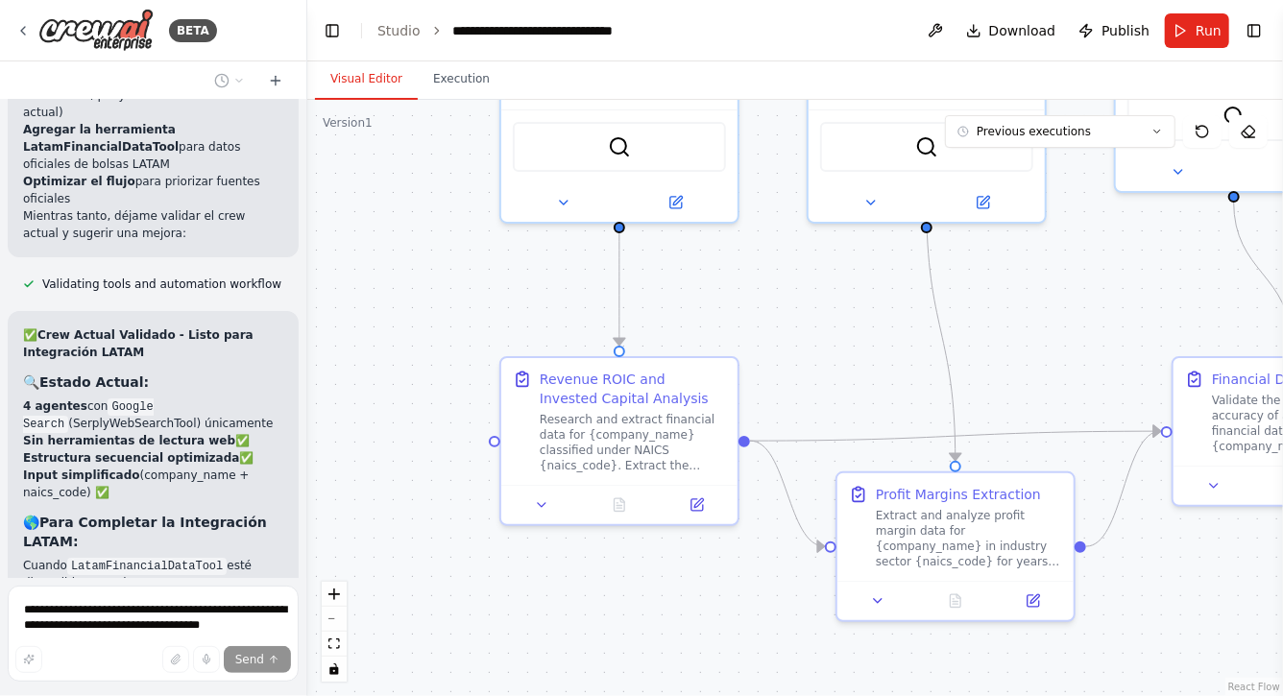
scroll to position [52516, 0]
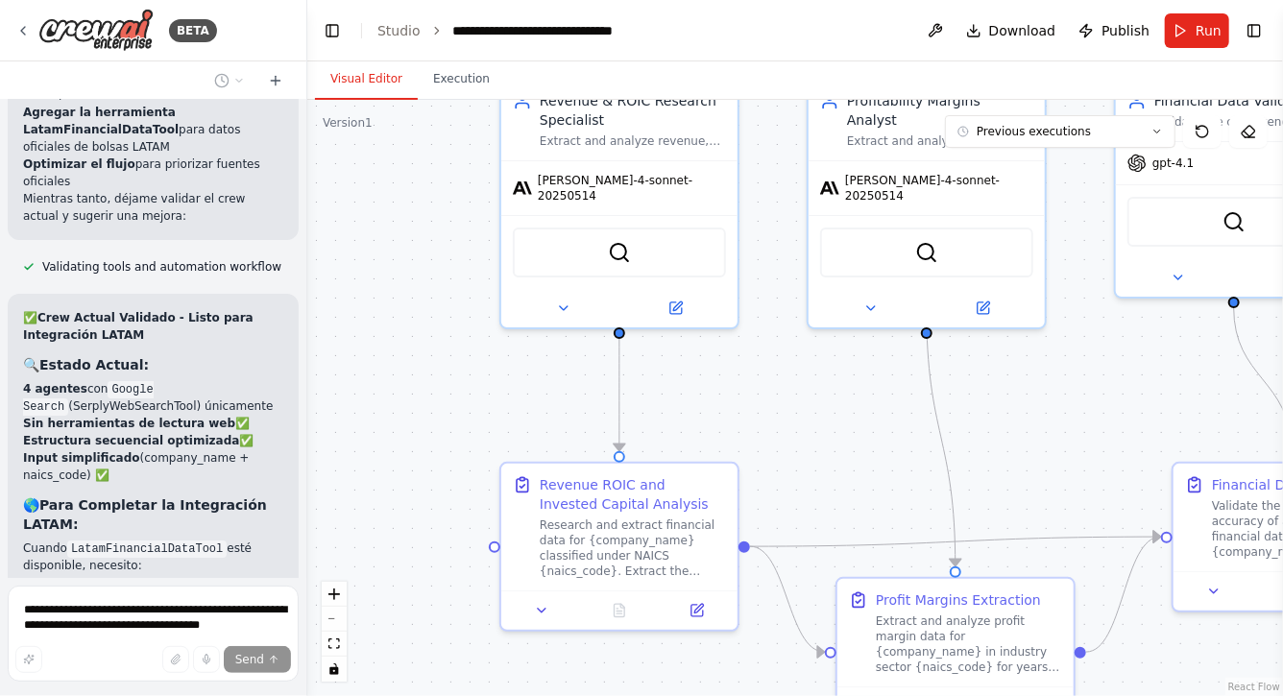
drag, startPoint x: 783, startPoint y: 281, endPoint x: 783, endPoint y: 452, distance: 171.0
click at [783, 452] on div ".deletable-edge-delete-btn { width: 20px; height: 20px; border: 0px solid #ffff…" at bounding box center [795, 398] width 976 height 597
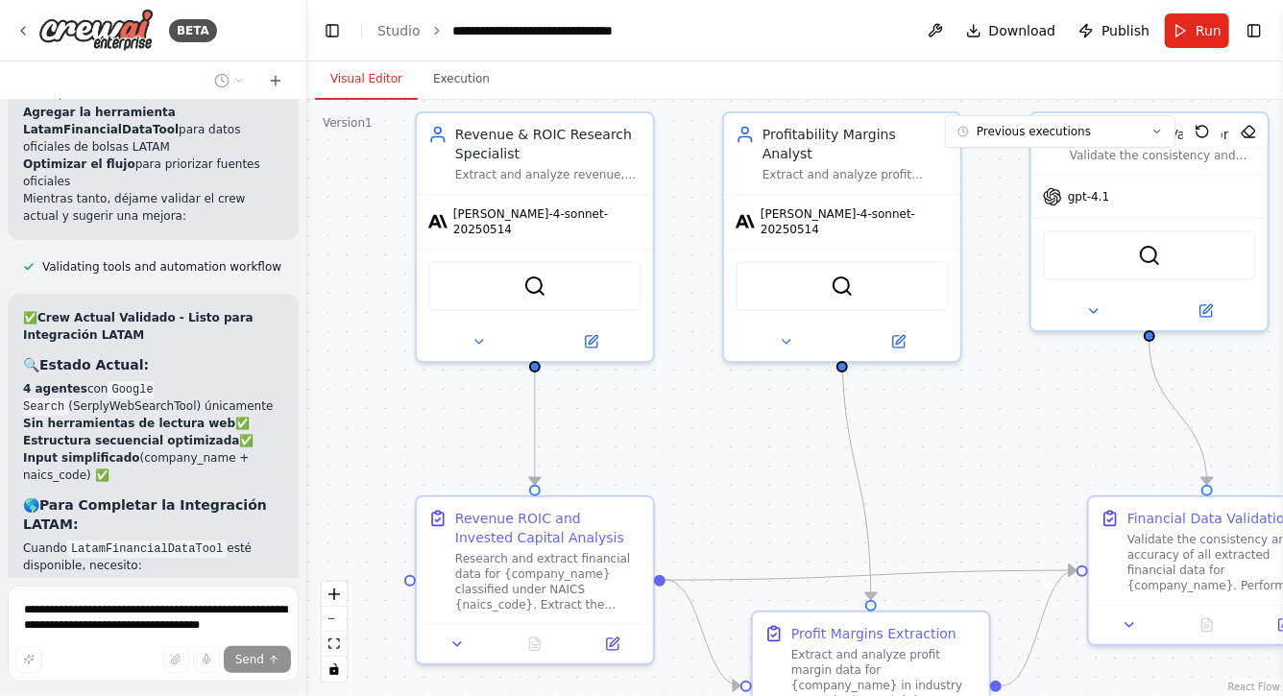
drag, startPoint x: 815, startPoint y: 446, endPoint x: 731, endPoint y: 417, distance: 88.4
click at [731, 414] on div ".deletable-edge-delete-btn { width: 20px; height: 20px; border: 0px solid #ffff…" at bounding box center [795, 398] width 976 height 597
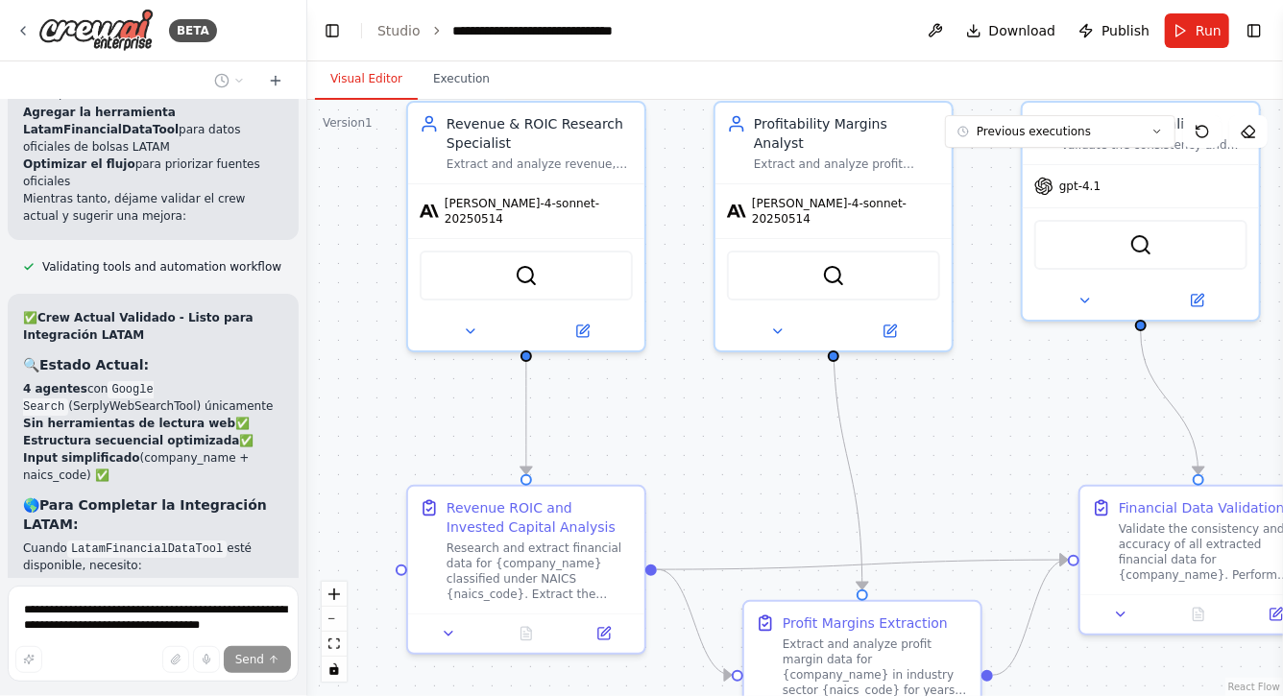
drag, startPoint x: 739, startPoint y: 457, endPoint x: 709, endPoint y: 407, distance: 58.2
click at [710, 408] on div ".deletable-edge-delete-btn { width: 20px; height: 20px; border: 0px solid #ffff…" at bounding box center [795, 398] width 976 height 597
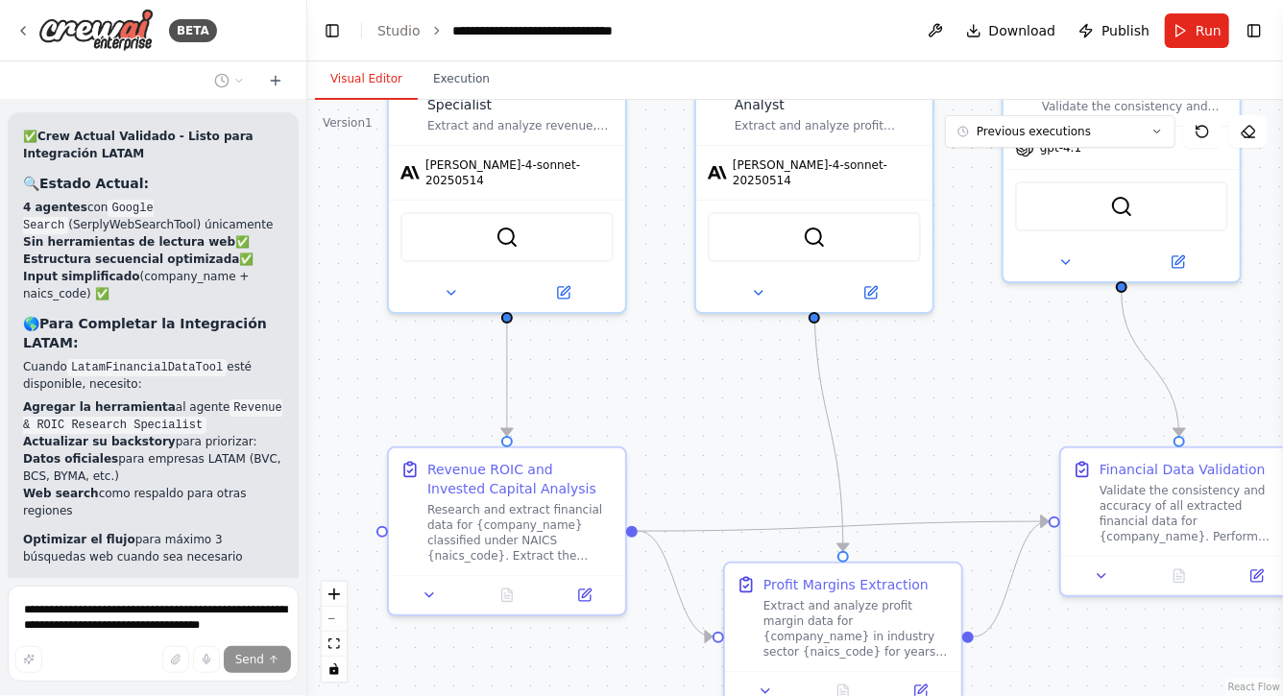
scroll to position [52714, 0]
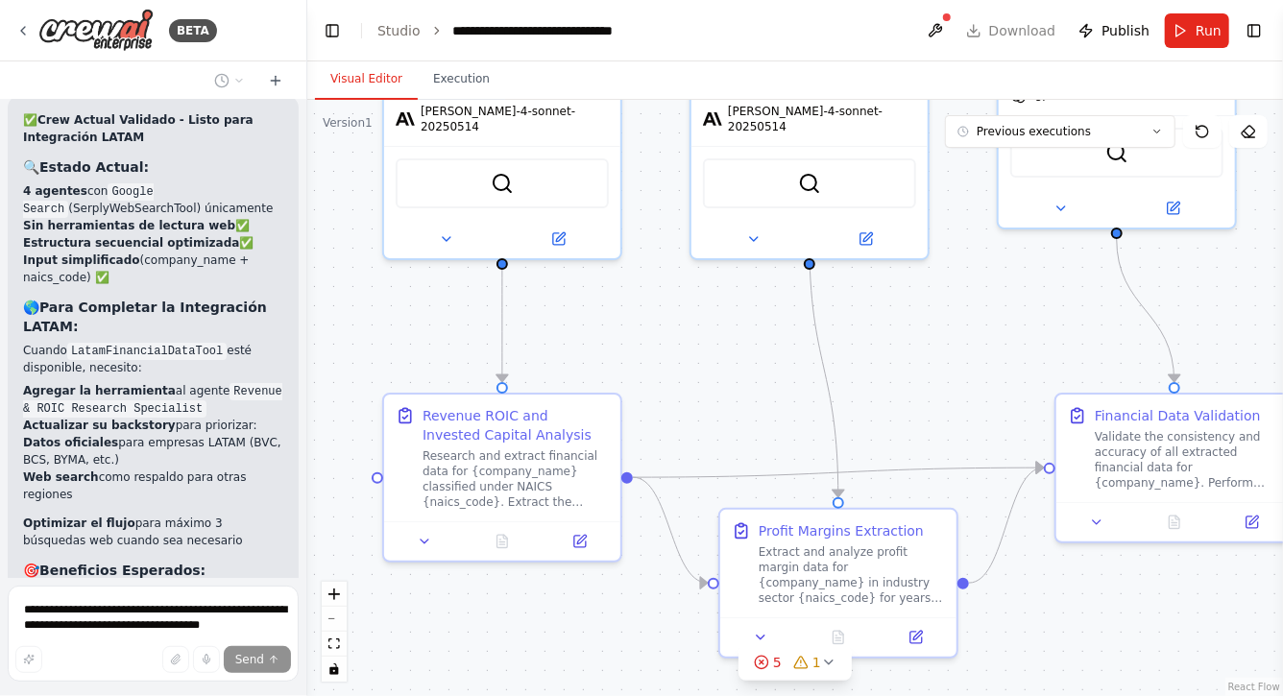
drag, startPoint x: 729, startPoint y: 432, endPoint x: 723, endPoint y: 362, distance: 70.4
click at [723, 362] on div ".deletable-edge-delete-btn { width: 20px; height: 20px; border: 0px solid #ffff…" at bounding box center [795, 398] width 976 height 597
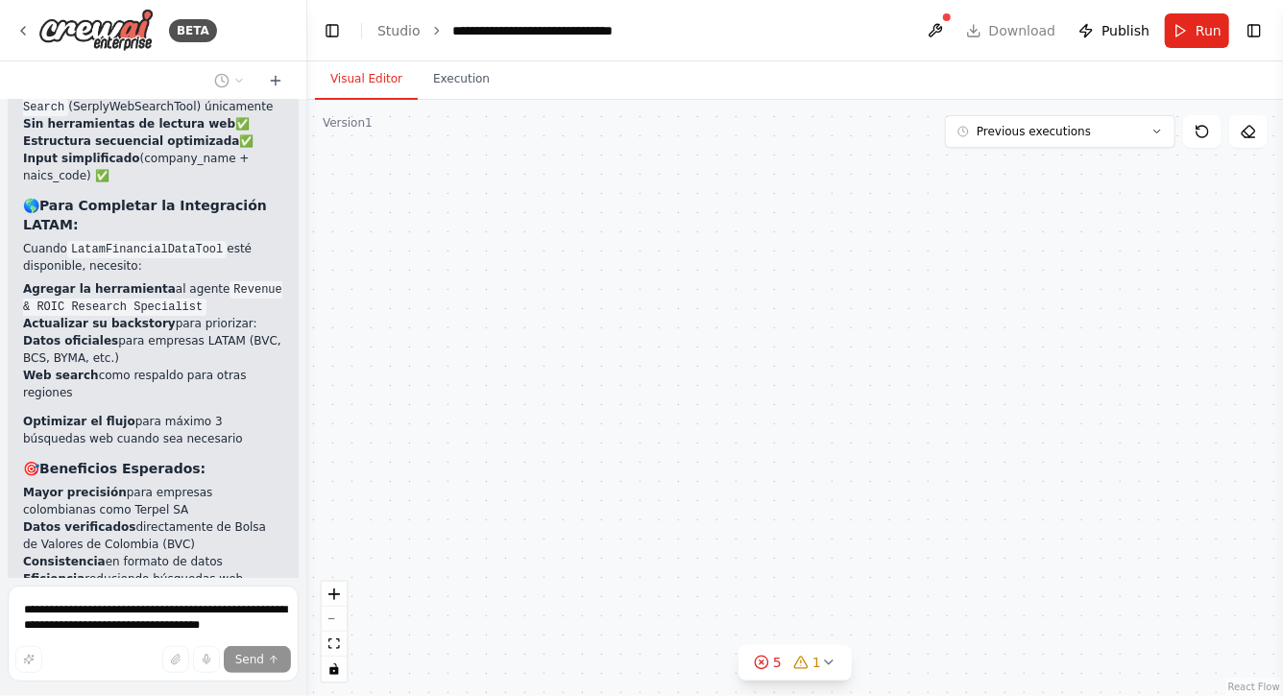
scroll to position [52833, 0]
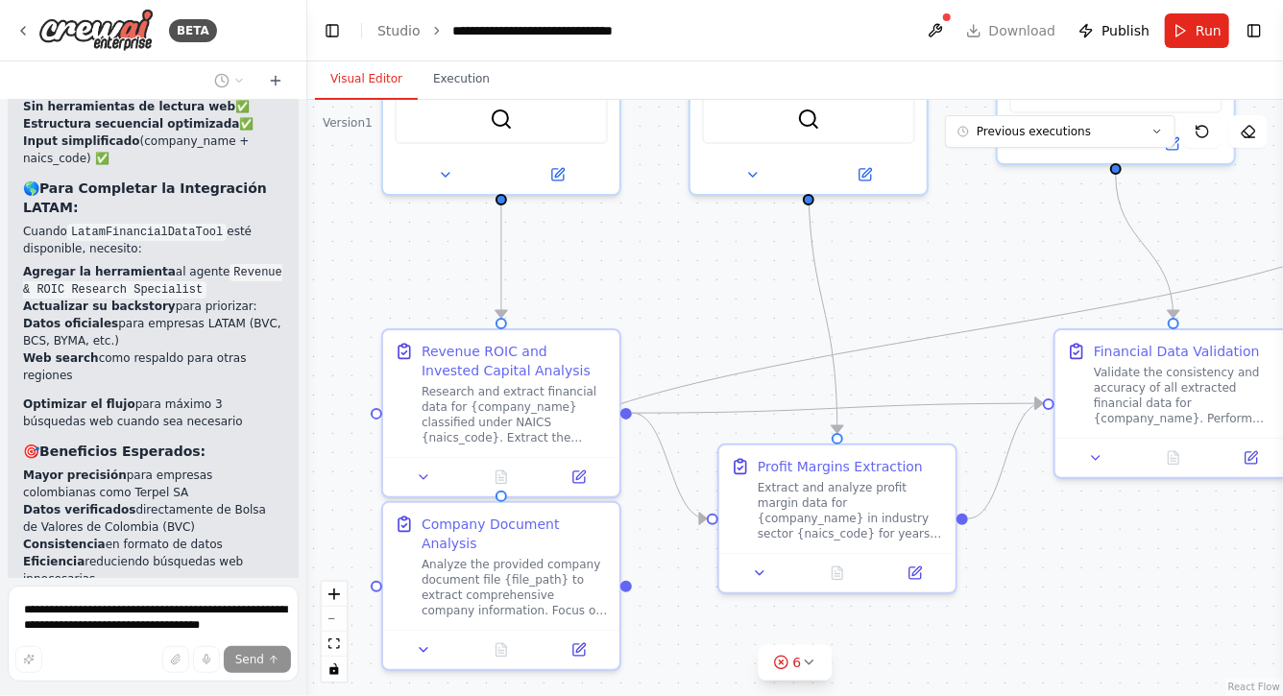
drag, startPoint x: 710, startPoint y: 350, endPoint x: 710, endPoint y: 297, distance: 52.8
click at [710, 298] on div ".deletable-edge-delete-btn { width: 20px; height: 20px; border: 0px solid #ffff…" at bounding box center [795, 398] width 976 height 597
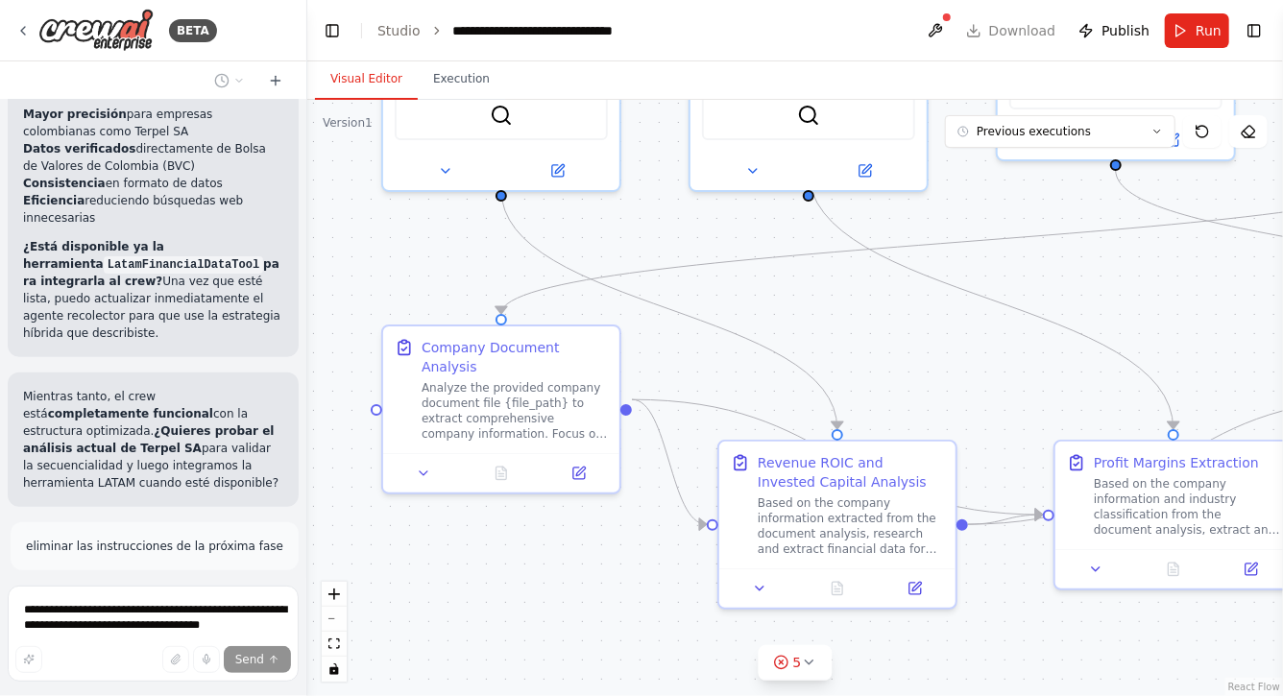
scroll to position [53212, 0]
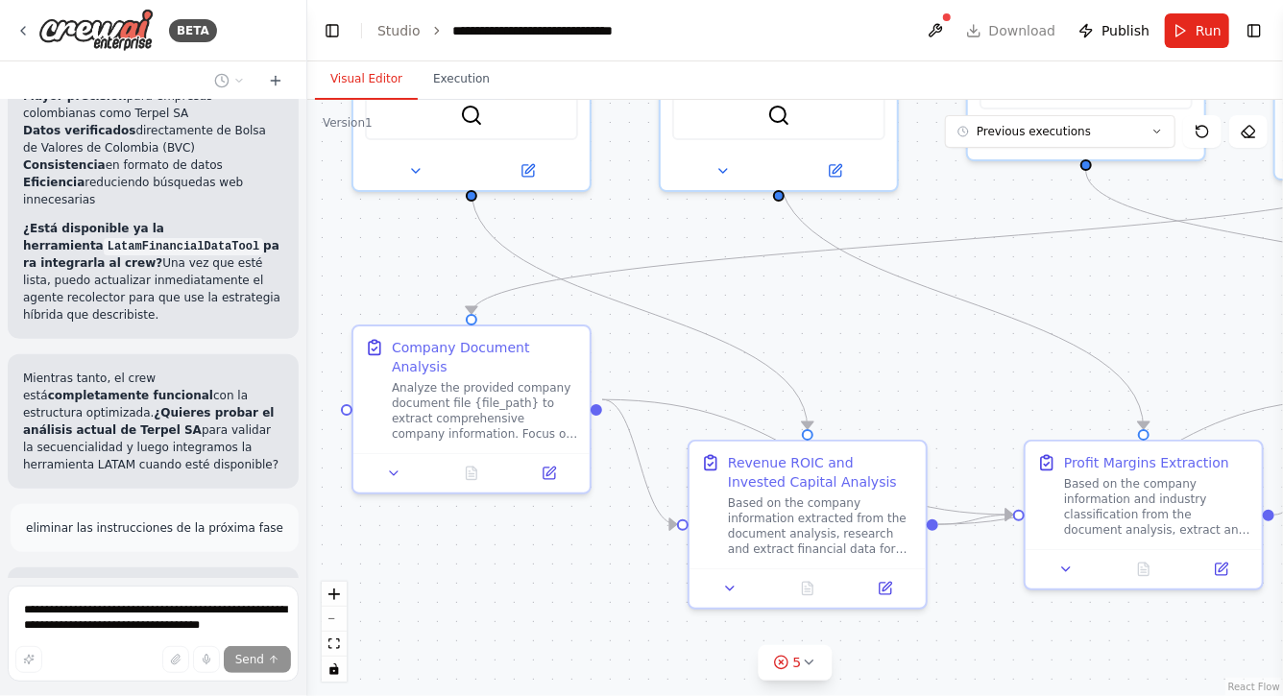
drag, startPoint x: 456, startPoint y: 273, endPoint x: 392, endPoint y: 278, distance: 64.5
click at [396, 274] on div ".deletable-edge-delete-btn { width: 20px; height: 20px; border: 0px solid #ffff…" at bounding box center [795, 398] width 976 height 597
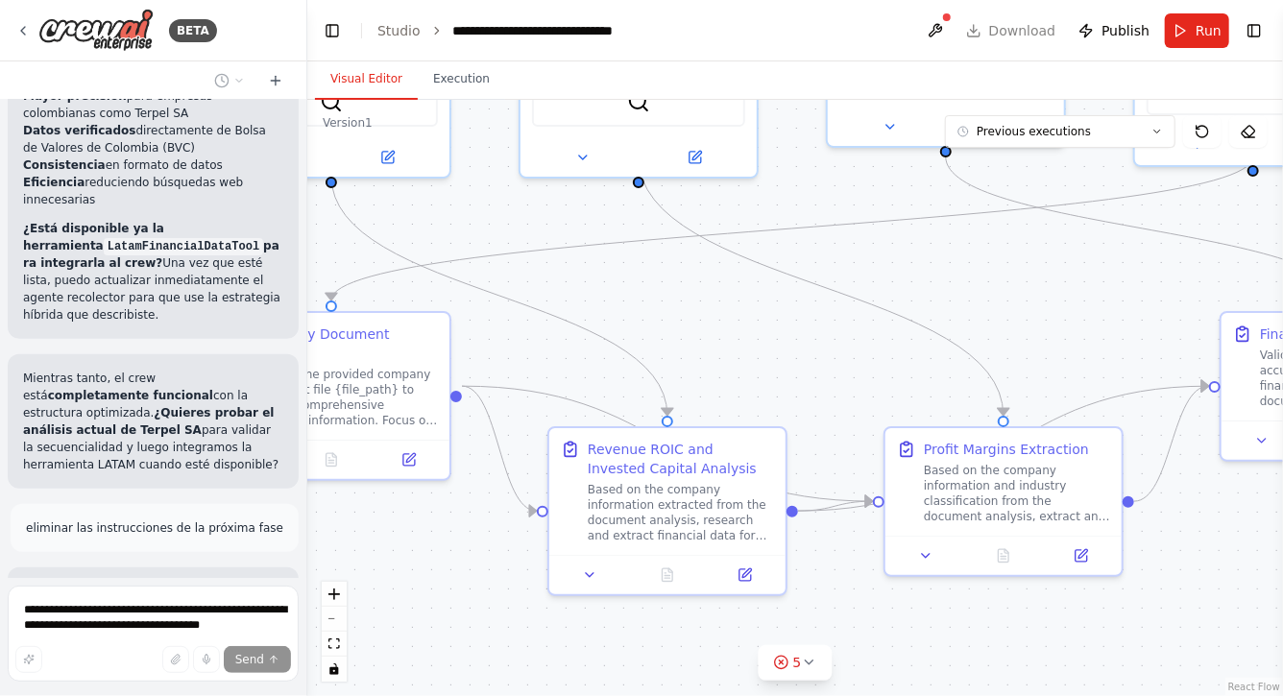
drag, startPoint x: 812, startPoint y: 318, endPoint x: 588, endPoint y: 289, distance: 225.7
click at [589, 289] on div ".deletable-edge-delete-btn { width: 20px; height: 20px; border: 0px solid #ffff…" at bounding box center [795, 398] width 976 height 597
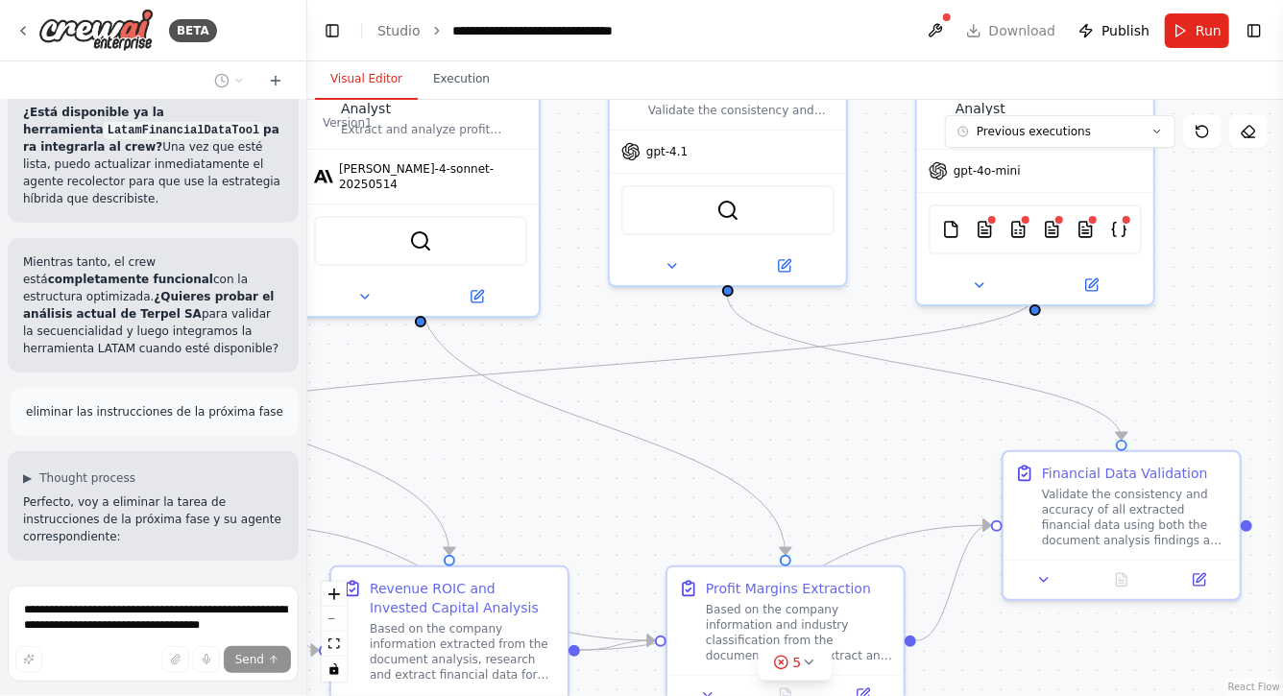
scroll to position [53347, 0]
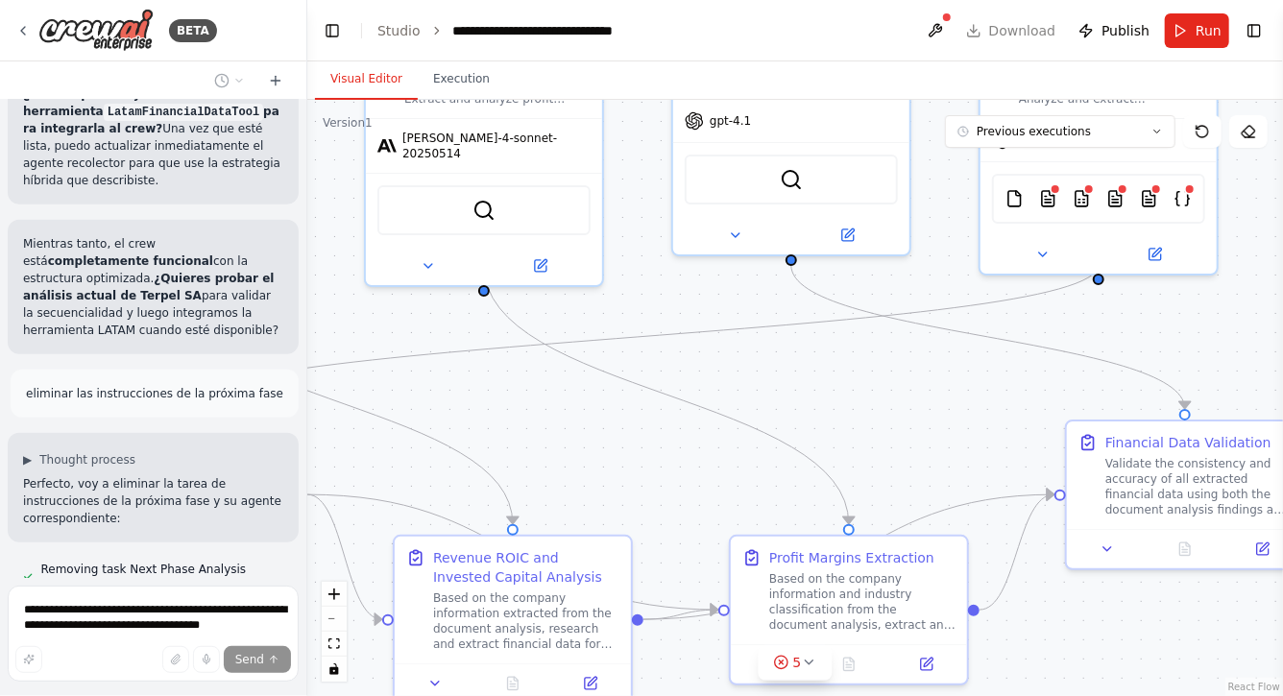
drag, startPoint x: 889, startPoint y: 263, endPoint x: 981, endPoint y: 346, distance: 123.8
click at [982, 347] on div ".deletable-edge-delete-btn { width: 20px; height: 20px; border: 0px solid #ffff…" at bounding box center [795, 398] width 976 height 597
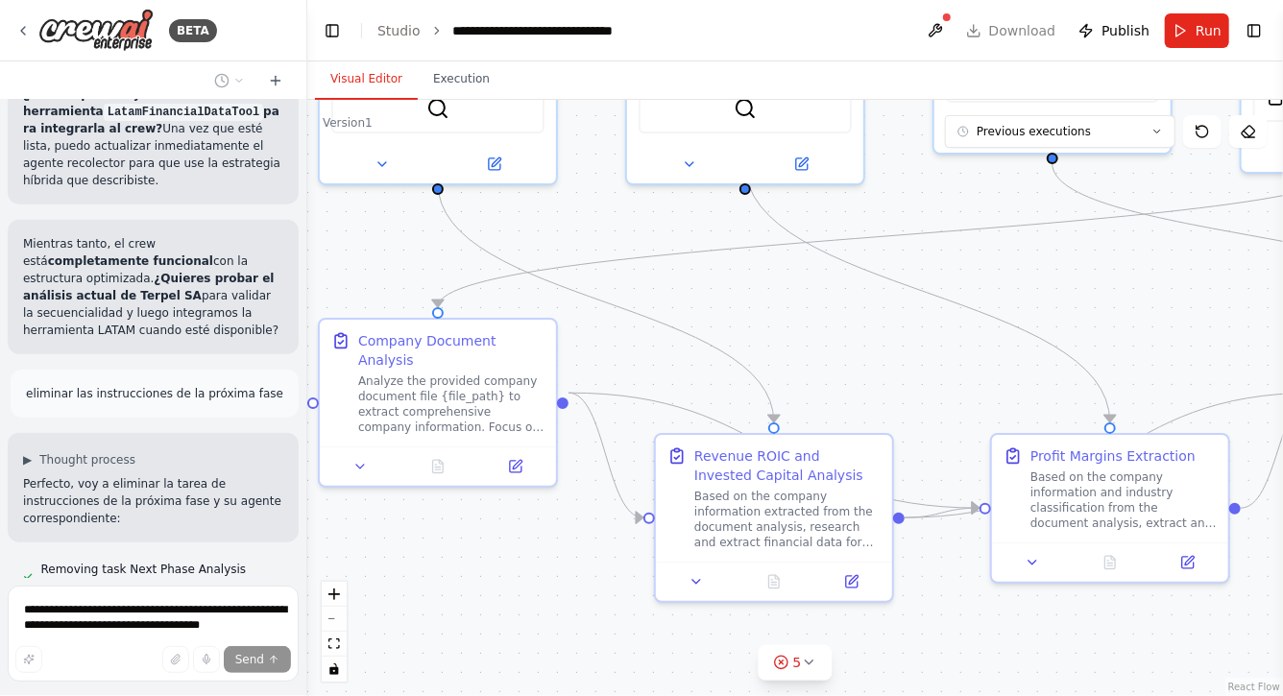
drag, startPoint x: 695, startPoint y: 405, endPoint x: 841, endPoint y: 338, distance: 161.6
click at [840, 339] on div ".deletable-edge-delete-btn { width: 20px; height: 20px; border: 0px solid #ffff…" at bounding box center [795, 398] width 976 height 597
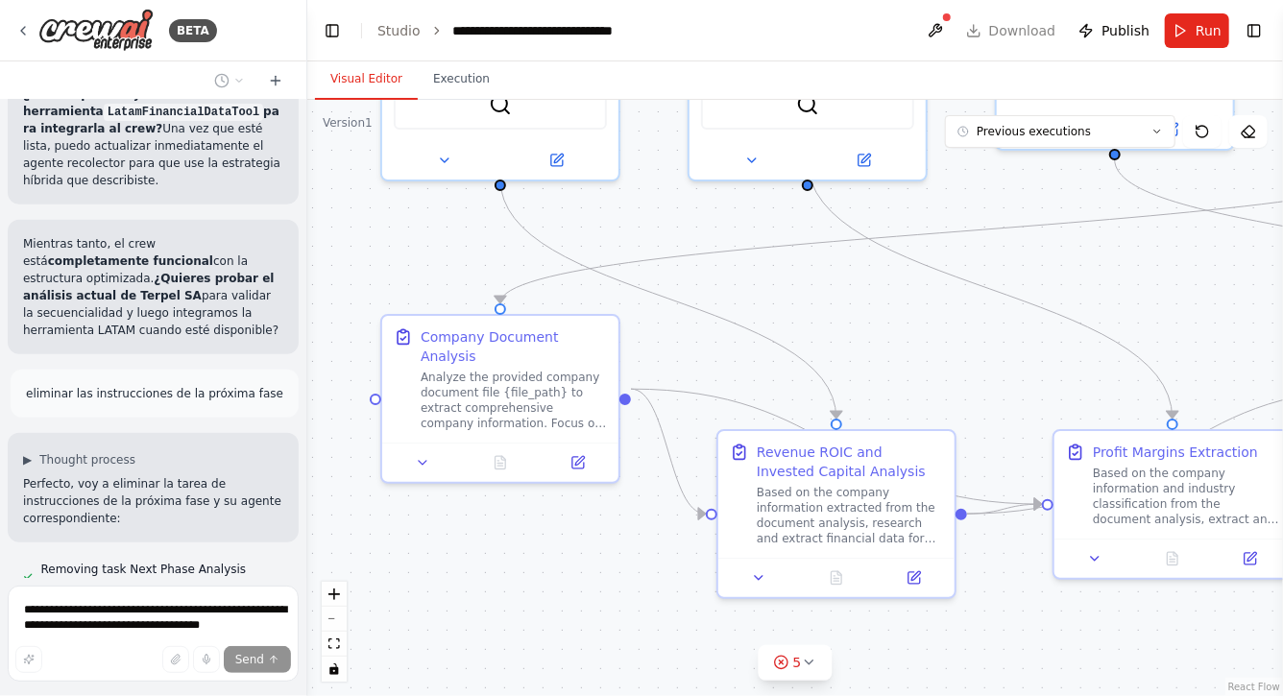
drag, startPoint x: 389, startPoint y: 266, endPoint x: 490, endPoint y: 266, distance: 100.9
click at [489, 266] on div ".deletable-edge-delete-btn { width: 20px; height: 20px; border: 0px solid #ffff…" at bounding box center [795, 398] width 976 height 597
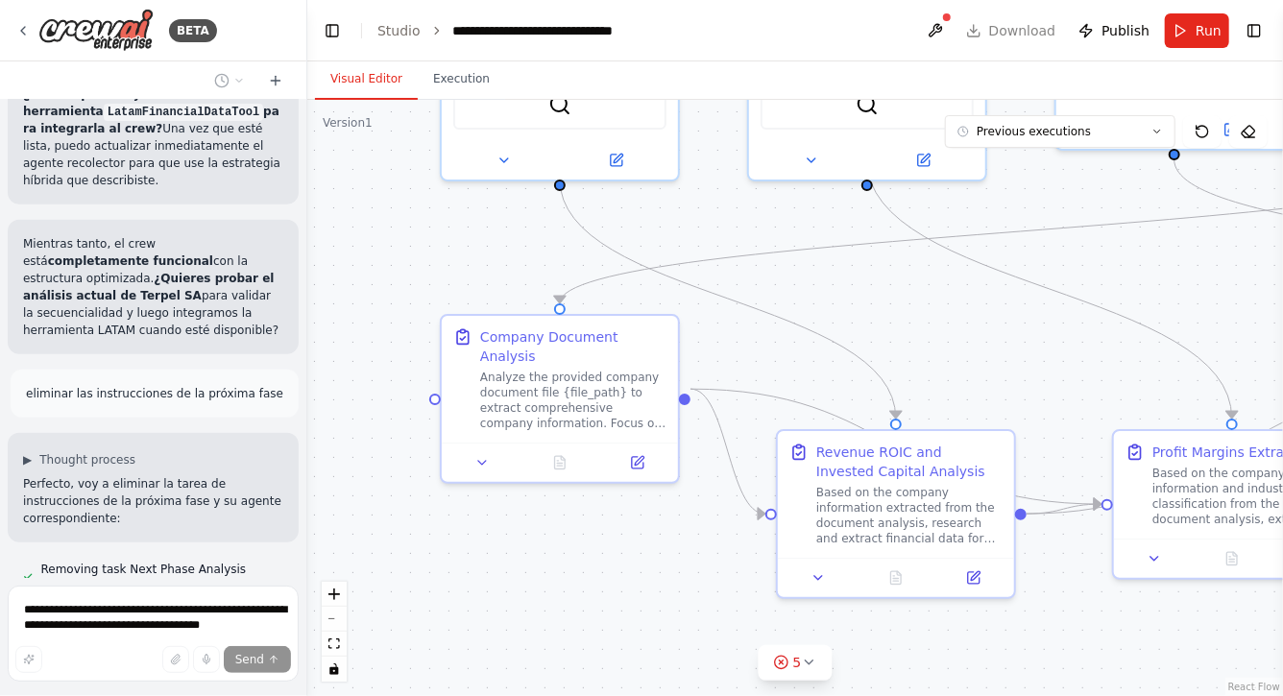
scroll to position [53385, 0]
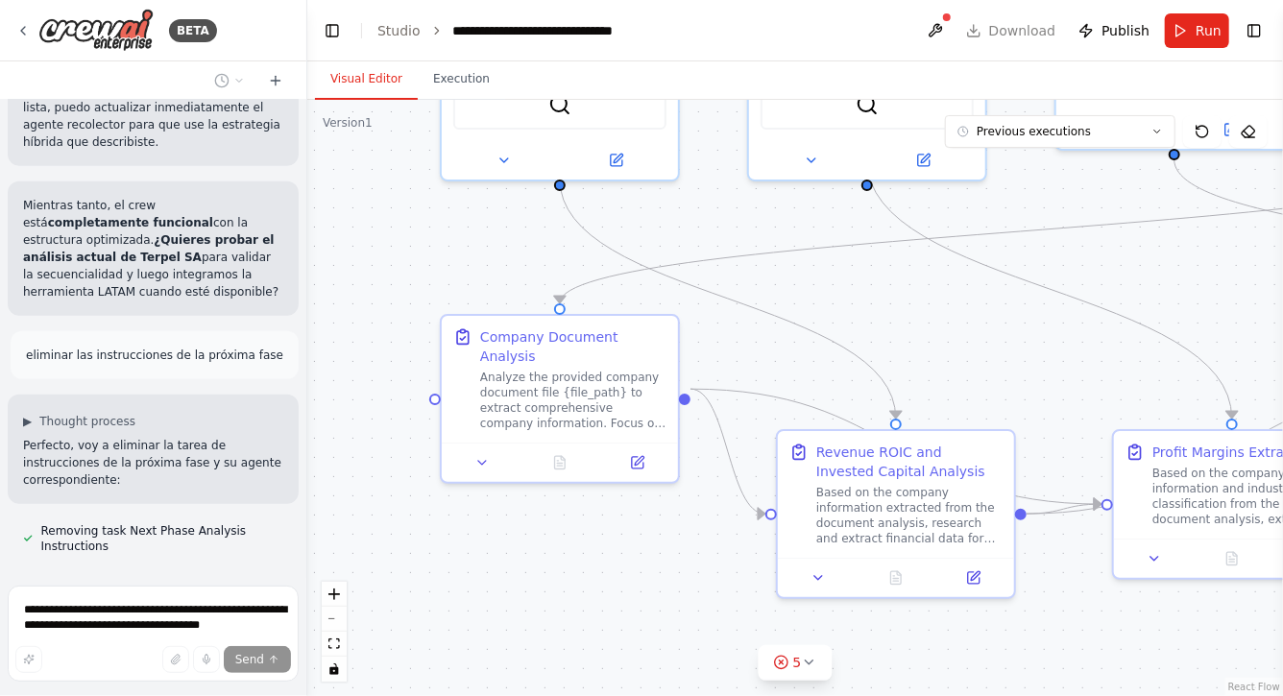
drag, startPoint x: 465, startPoint y: 248, endPoint x: 368, endPoint y: 377, distance: 161.2
click at [373, 374] on div ".deletable-edge-delete-btn { width: 20px; height: 20px; border: 0px solid #ffff…" at bounding box center [795, 398] width 976 height 597
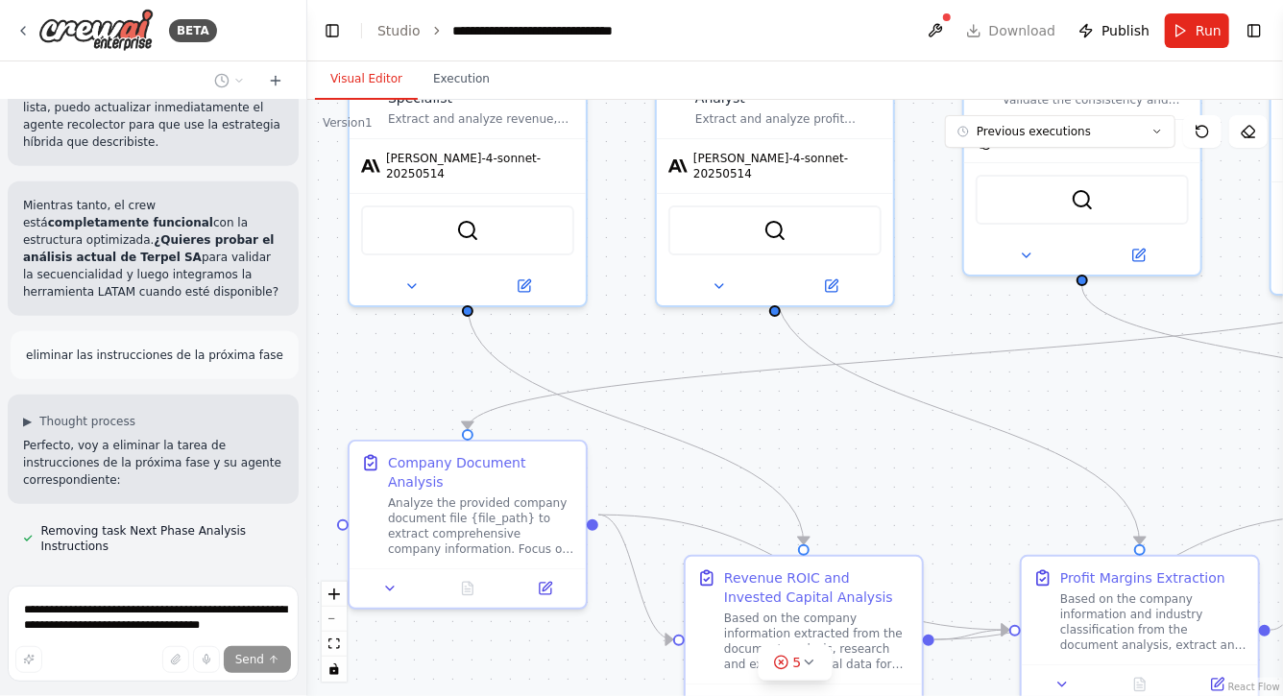
drag, startPoint x: 711, startPoint y: 338, endPoint x: 489, endPoint y: 375, distance: 224.9
click at [497, 373] on div ".deletable-edge-delete-btn { width: 20px; height: 20px; border: 0px solid #ffff…" at bounding box center [795, 398] width 976 height 597
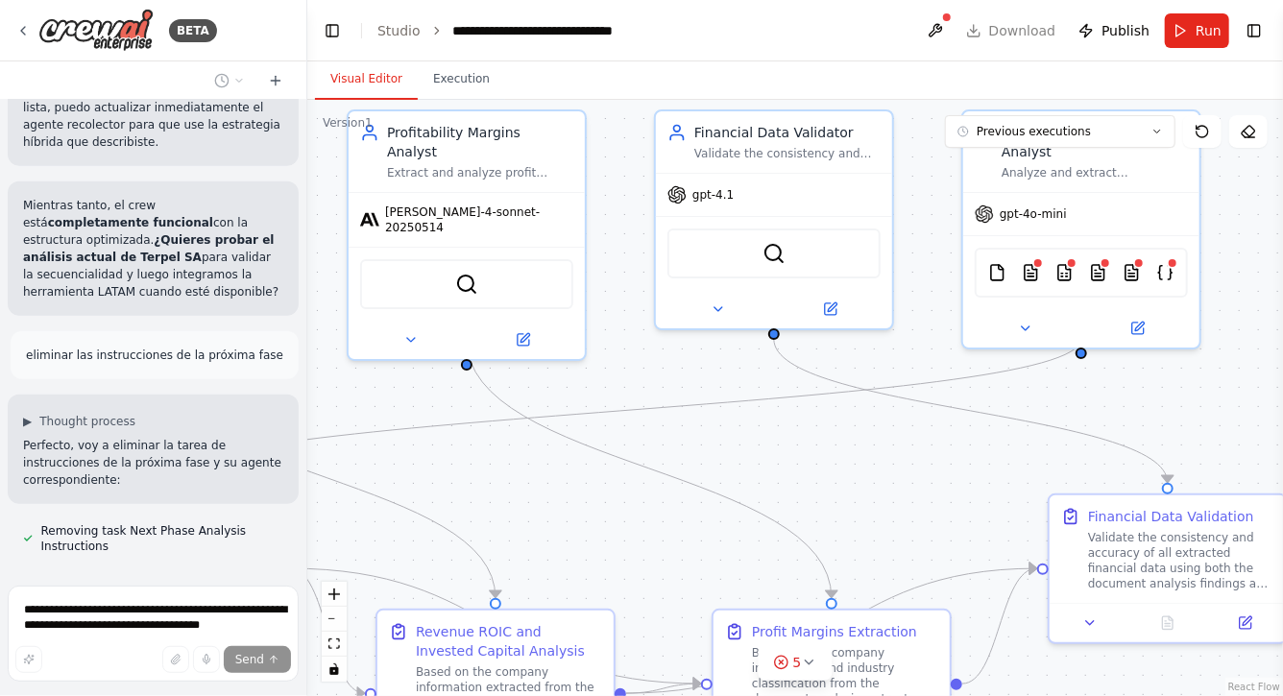
drag, startPoint x: 971, startPoint y: 459, endPoint x: 790, endPoint y: 511, distance: 188.8
click at [790, 511] on div ".deletable-edge-delete-btn { width: 20px; height: 20px; border: 0px solid #ffff…" at bounding box center [795, 398] width 976 height 597
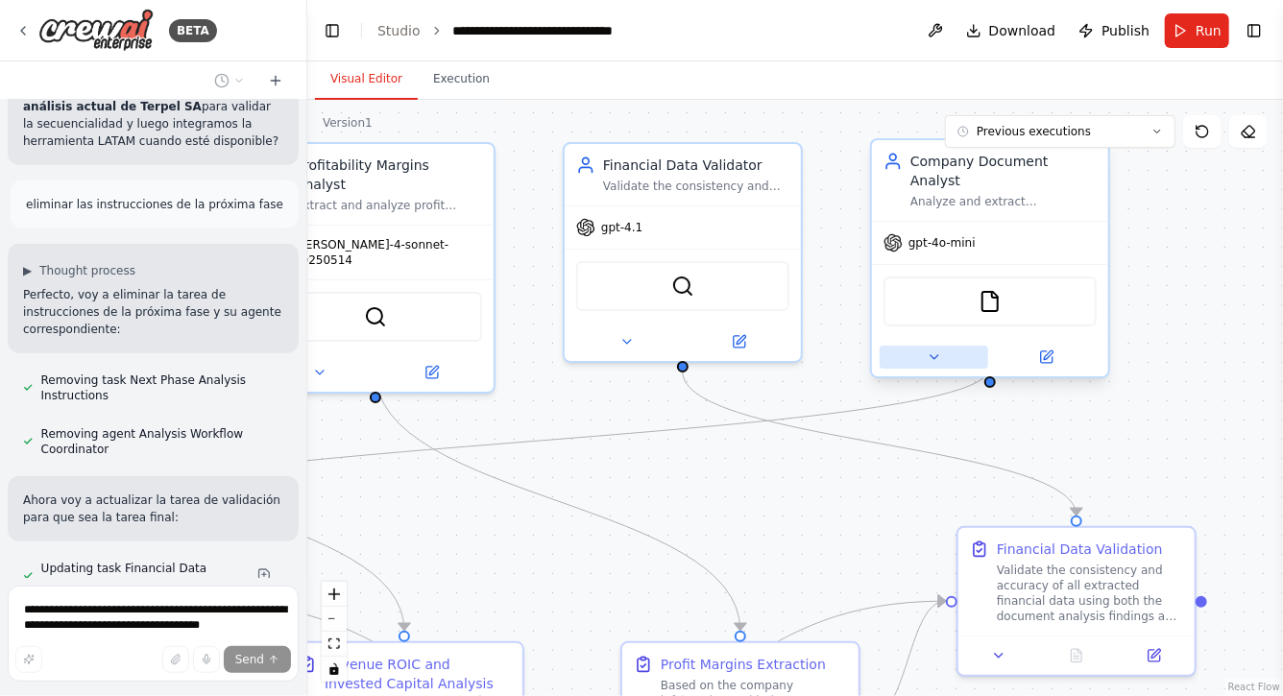
click at [928, 350] on icon at bounding box center [934, 357] width 15 height 15
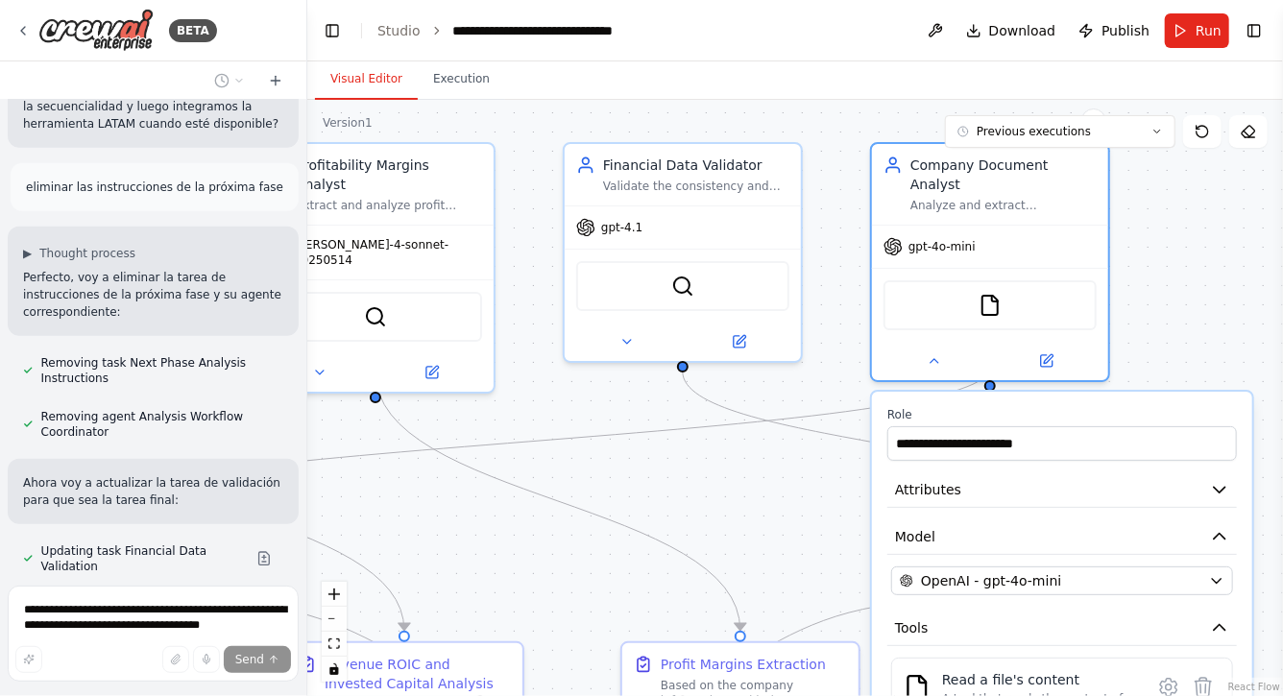
drag, startPoint x: 1159, startPoint y: 324, endPoint x: 1159, endPoint y: 196, distance: 127.8
click at [1159, 196] on div ".deletable-edge-delete-btn { width: 20px; height: 20px; border: 0px solid #ffff…" at bounding box center [795, 398] width 976 height 597
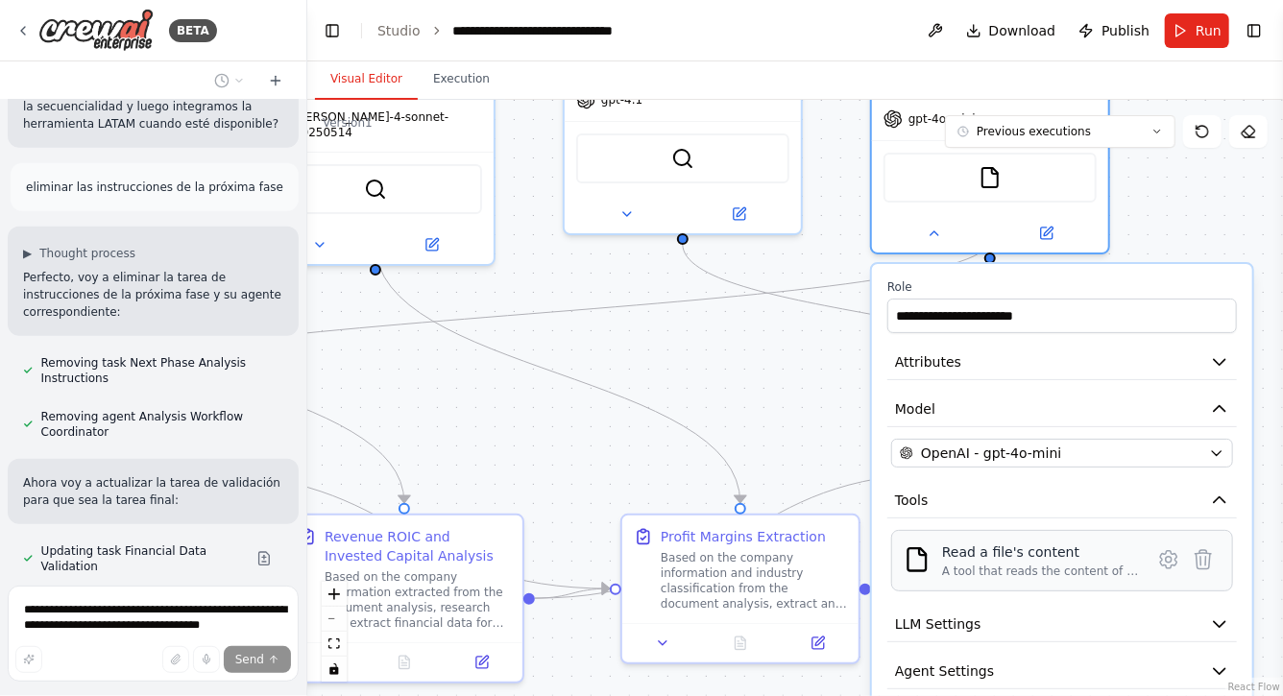
scroll to position [53592, 0]
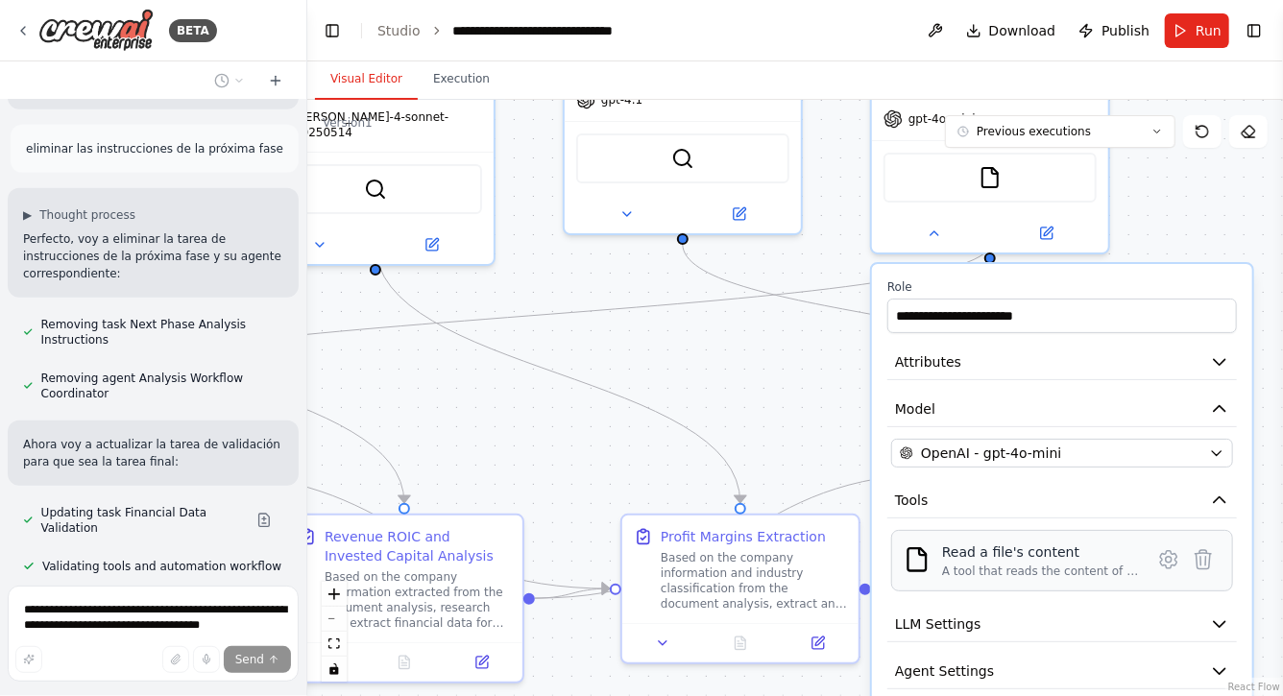
click at [958, 543] on div "Read a file's content" at bounding box center [1041, 552] width 198 height 19
click at [799, 426] on div ".deletable-edge-delete-btn { width: 20px; height: 20px; border: 0px solid #ffff…" at bounding box center [795, 398] width 976 height 597
click at [1158, 191] on div ".deletable-edge-delete-btn { width: 20px; height: 20px; border: 0px solid #ffff…" at bounding box center [795, 398] width 976 height 597
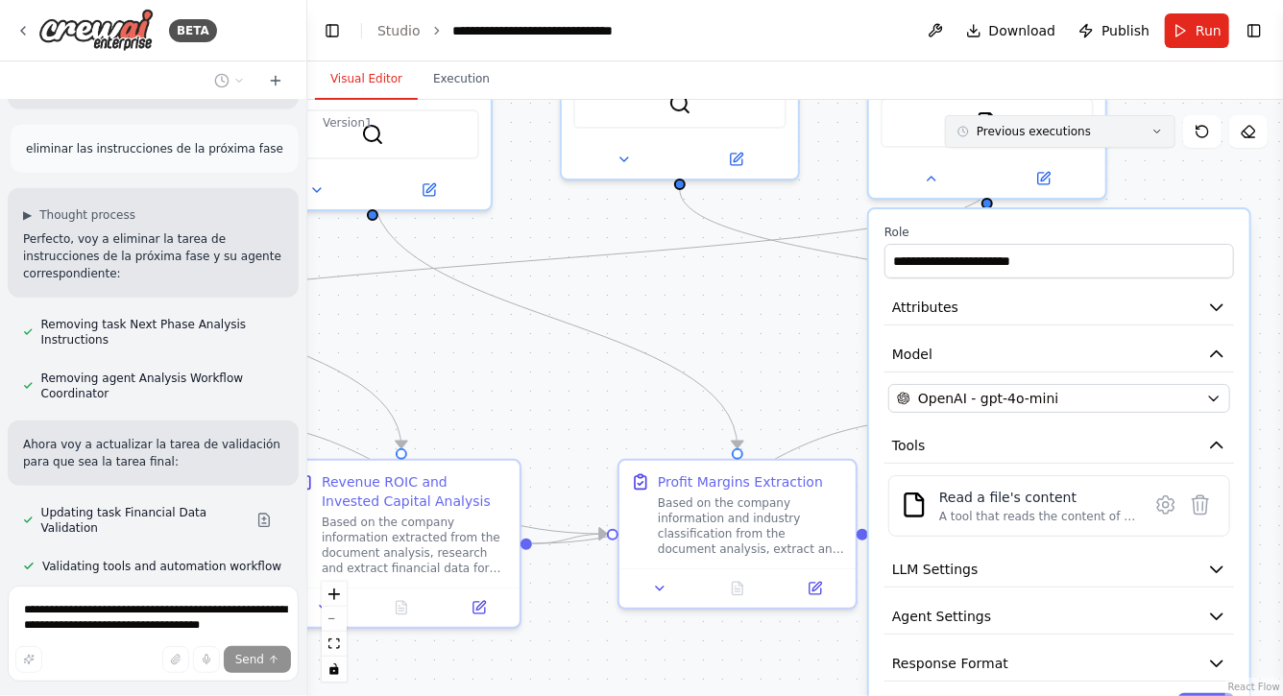
drag, startPoint x: 1161, startPoint y: 209, endPoint x: 1153, endPoint y: 121, distance: 88.8
click at [1153, 121] on div "Version 1 Previous executions Show Tools Hide Agents .deletable-edge-delete-btn…" at bounding box center [795, 398] width 976 height 597
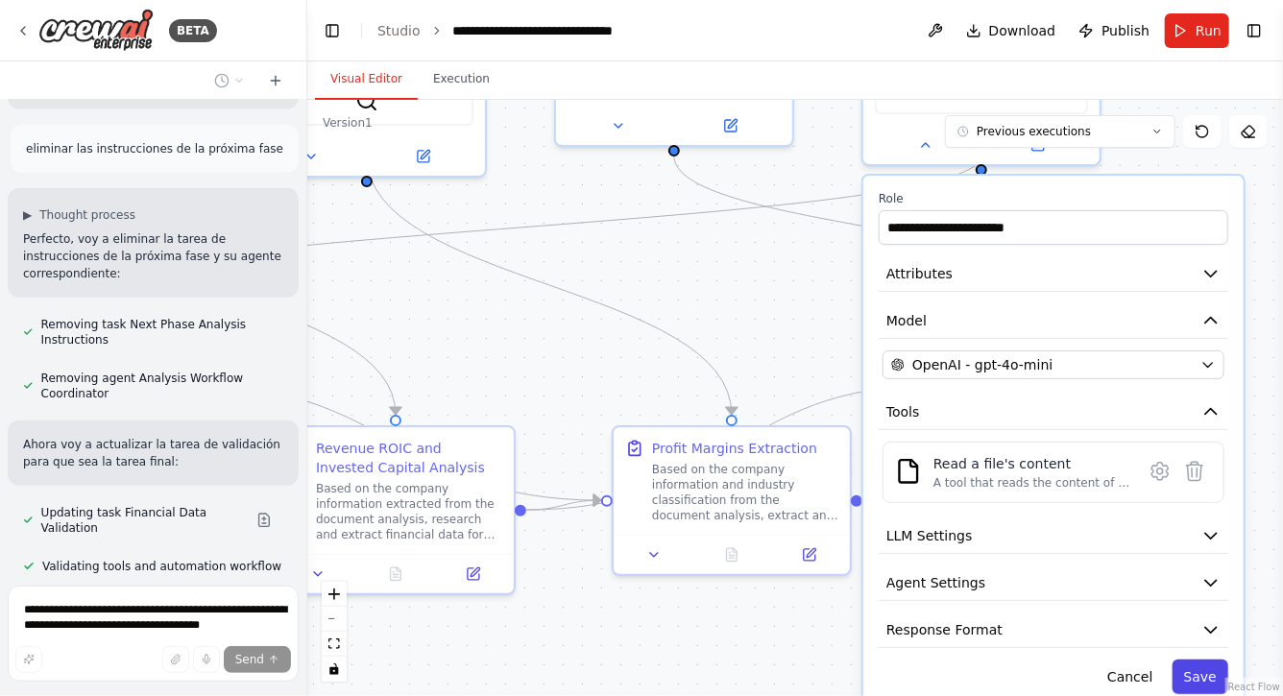
click at [1207, 660] on button "Save" at bounding box center [1201, 677] width 56 height 35
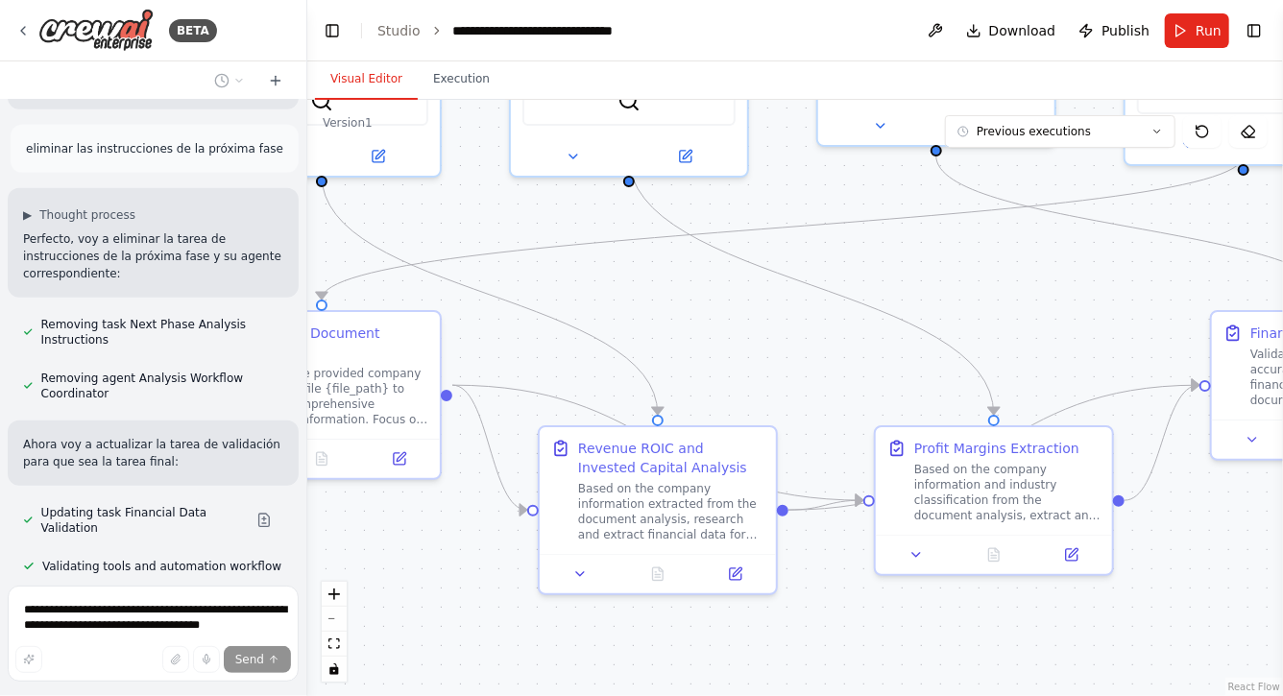
drag, startPoint x: 836, startPoint y: 337, endPoint x: 1050, endPoint y: 335, distance: 214.2
click at [1050, 337] on div ".deletable-edge-delete-btn { width: 20px; height: 20px; border: 0px solid #ffff…" at bounding box center [795, 398] width 976 height 597
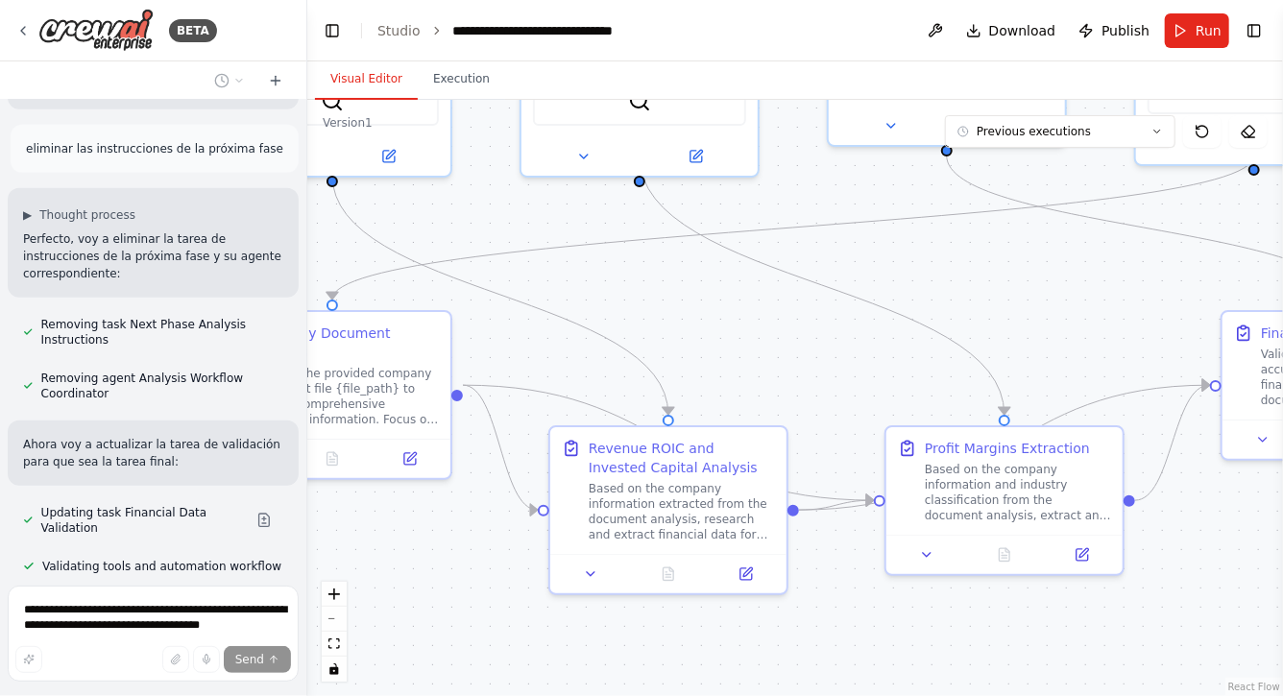
drag, startPoint x: 709, startPoint y: 371, endPoint x: 939, endPoint y: 371, distance: 229.6
click at [938, 371] on div ".deletable-edge-delete-btn { width: 20px; height: 20px; border: 0px solid #ffff…" at bounding box center [795, 398] width 976 height 597
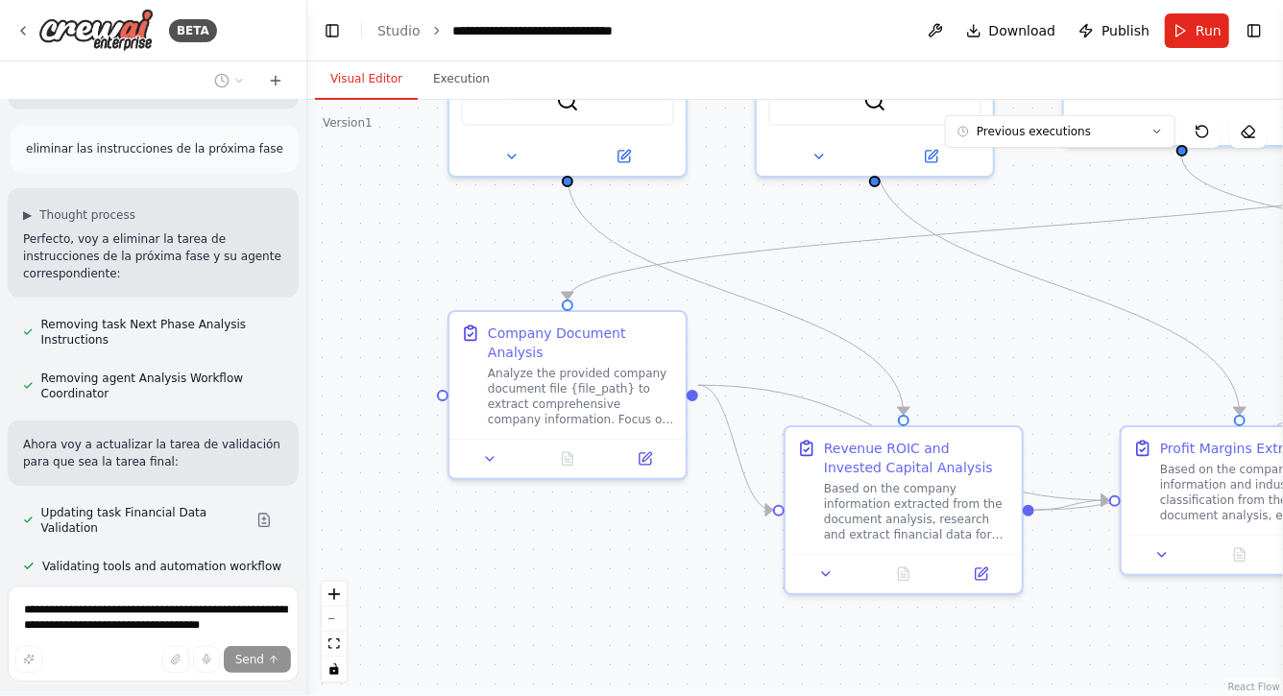
drag, startPoint x: 404, startPoint y: 260, endPoint x: 518, endPoint y: 260, distance: 113.4
click at [512, 260] on div ".deletable-edge-delete-btn { width: 20px; height: 20px; border: 0px solid #ffff…" at bounding box center [795, 398] width 976 height 597
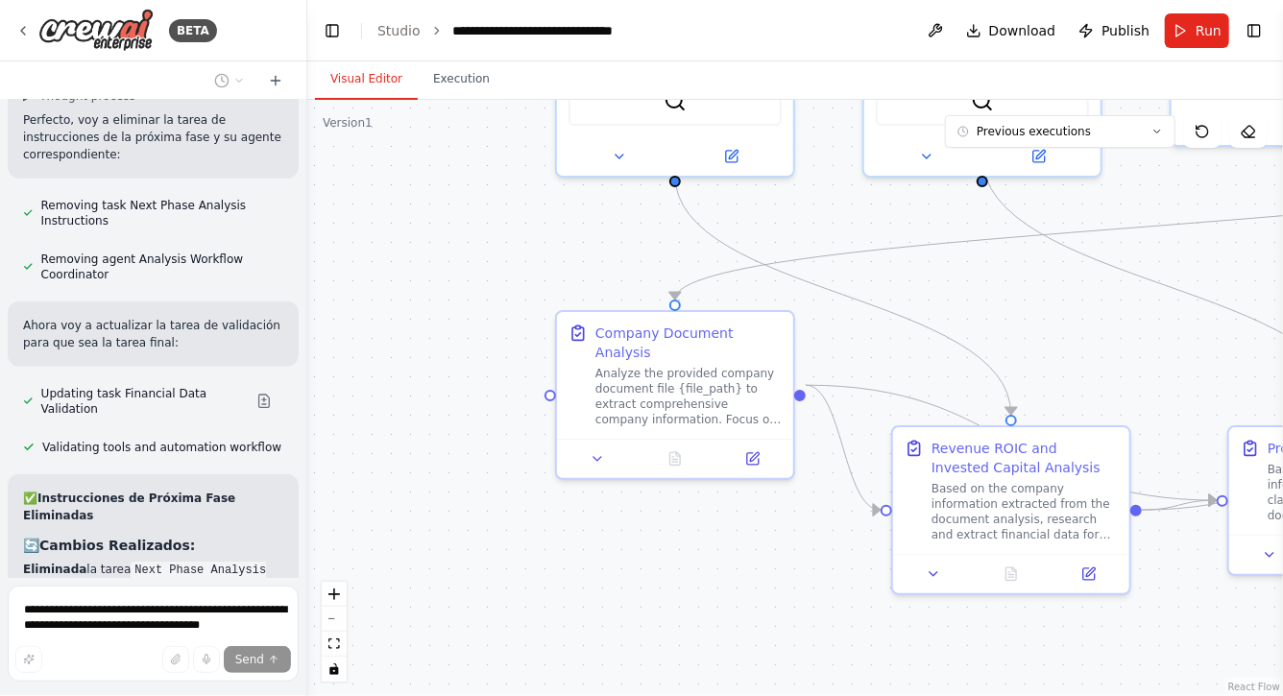
scroll to position [53747, 0]
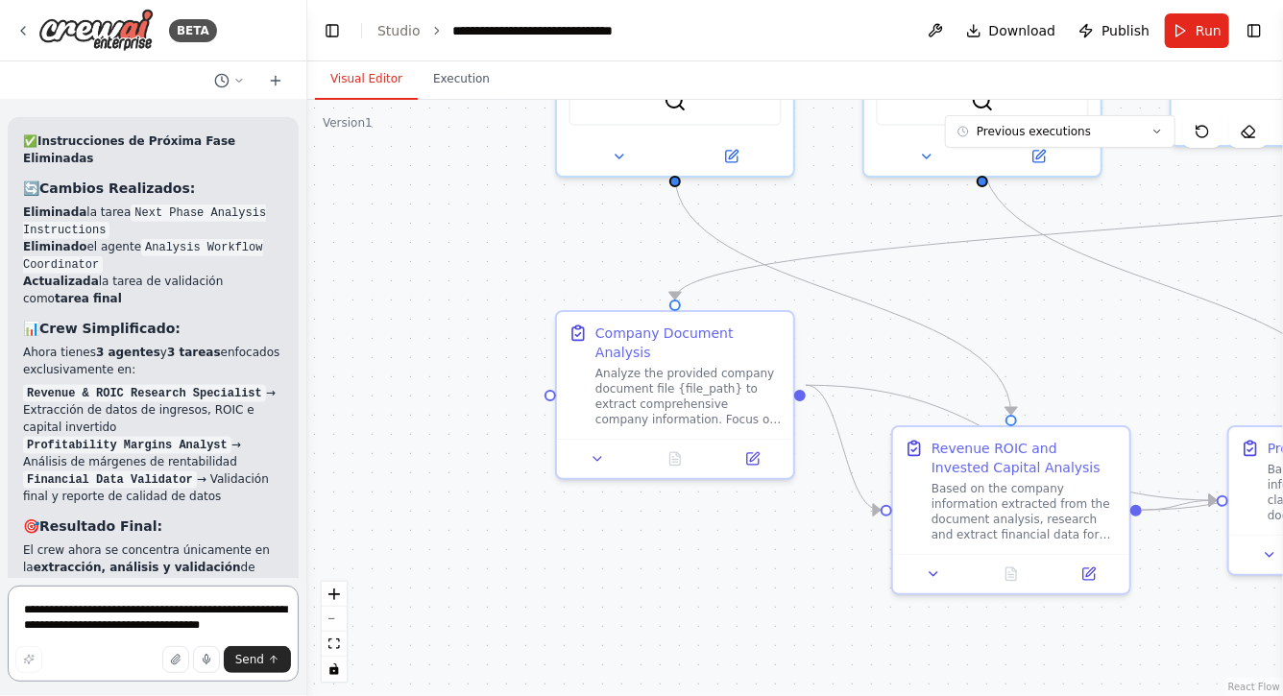
click at [141, 612] on textarea "**********" at bounding box center [153, 634] width 291 height 96
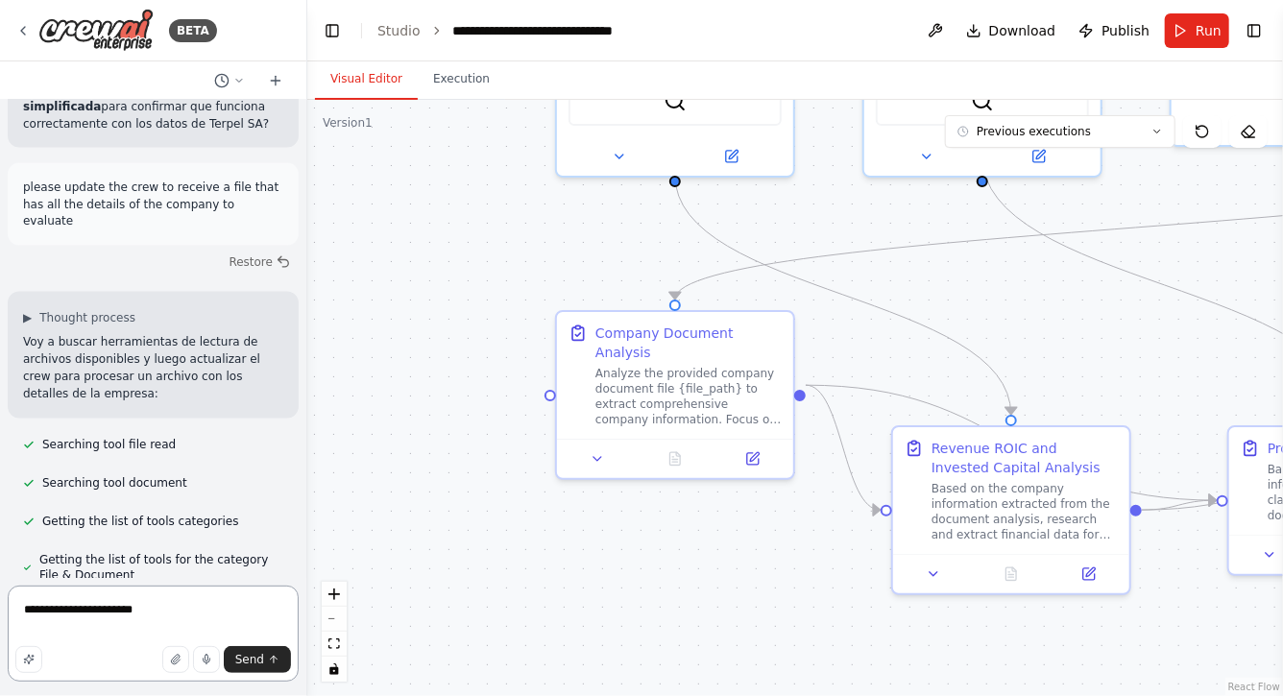
scroll to position [54622, 0]
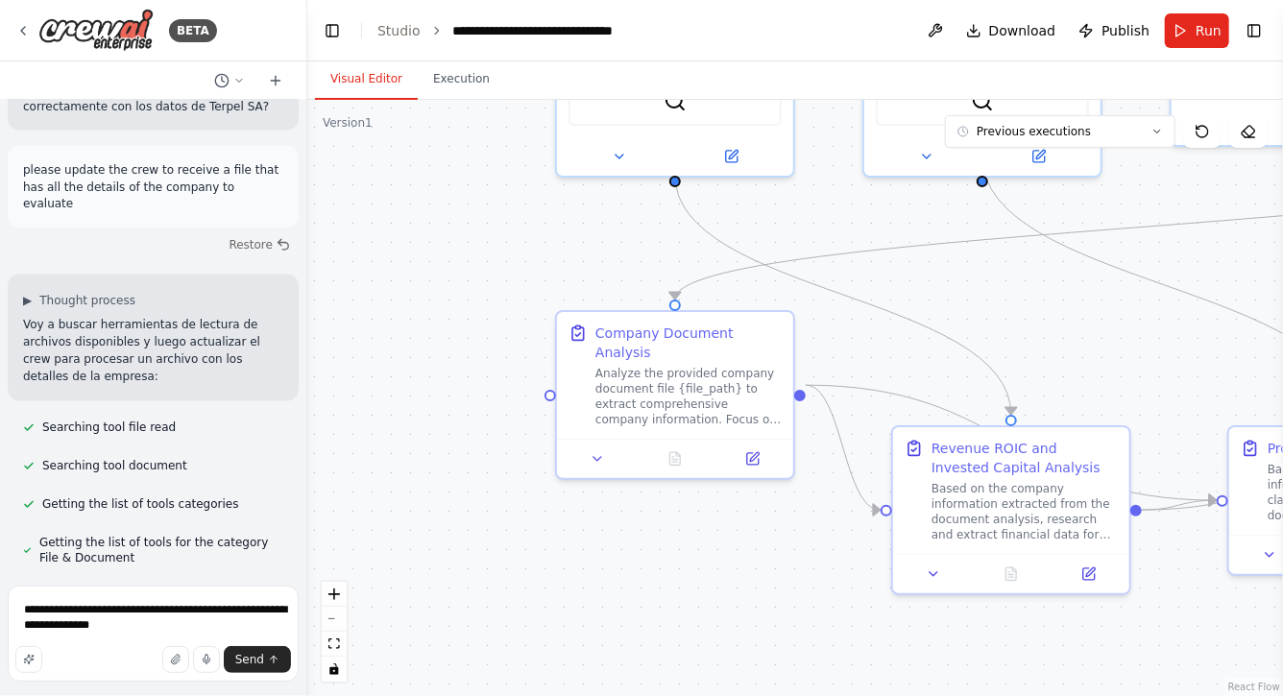
drag, startPoint x: 634, startPoint y: 585, endPoint x: 476, endPoint y: 511, distance: 174.0
click at [477, 508] on div ".deletable-edge-delete-btn { width: 20px; height: 20px; border: 0px solid #ffff…" at bounding box center [795, 398] width 976 height 597
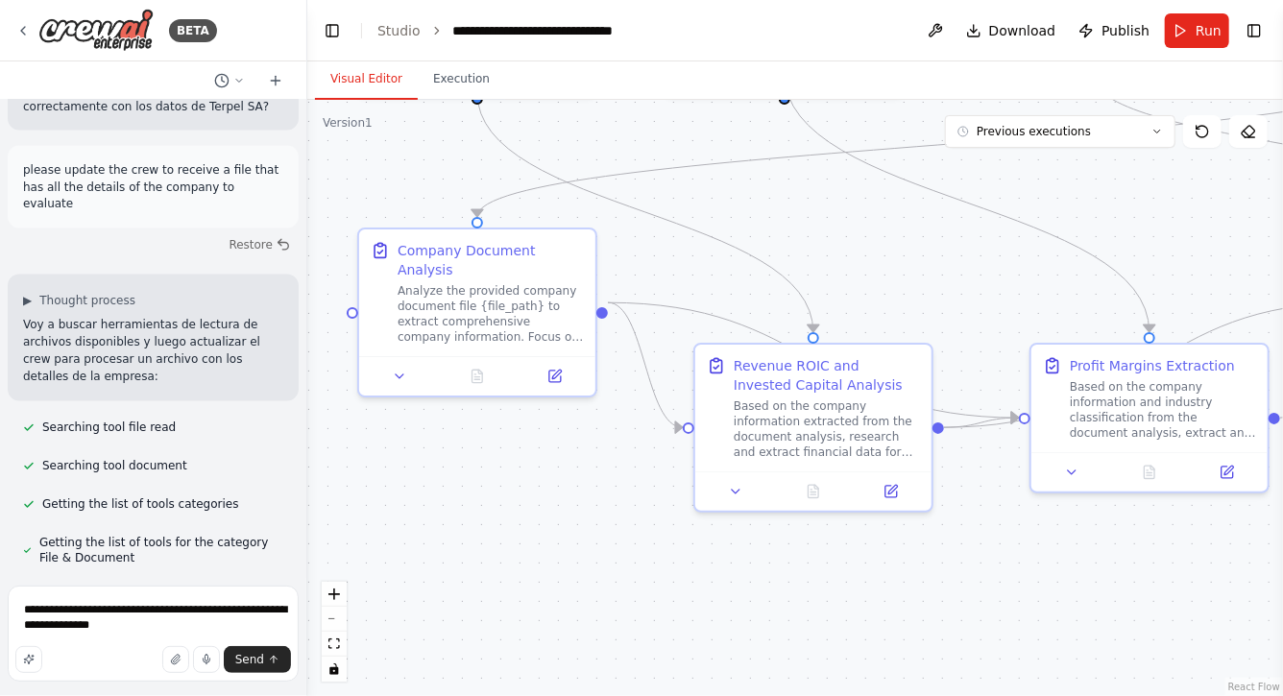
drag, startPoint x: 674, startPoint y: 554, endPoint x: 630, endPoint y: 548, distance: 44.7
click at [631, 549] on div ".deletable-edge-delete-btn { width: 20px; height: 20px; border: 0px solid #ffff…" at bounding box center [795, 398] width 976 height 597
click at [229, 627] on textarea "**********" at bounding box center [153, 634] width 291 height 96
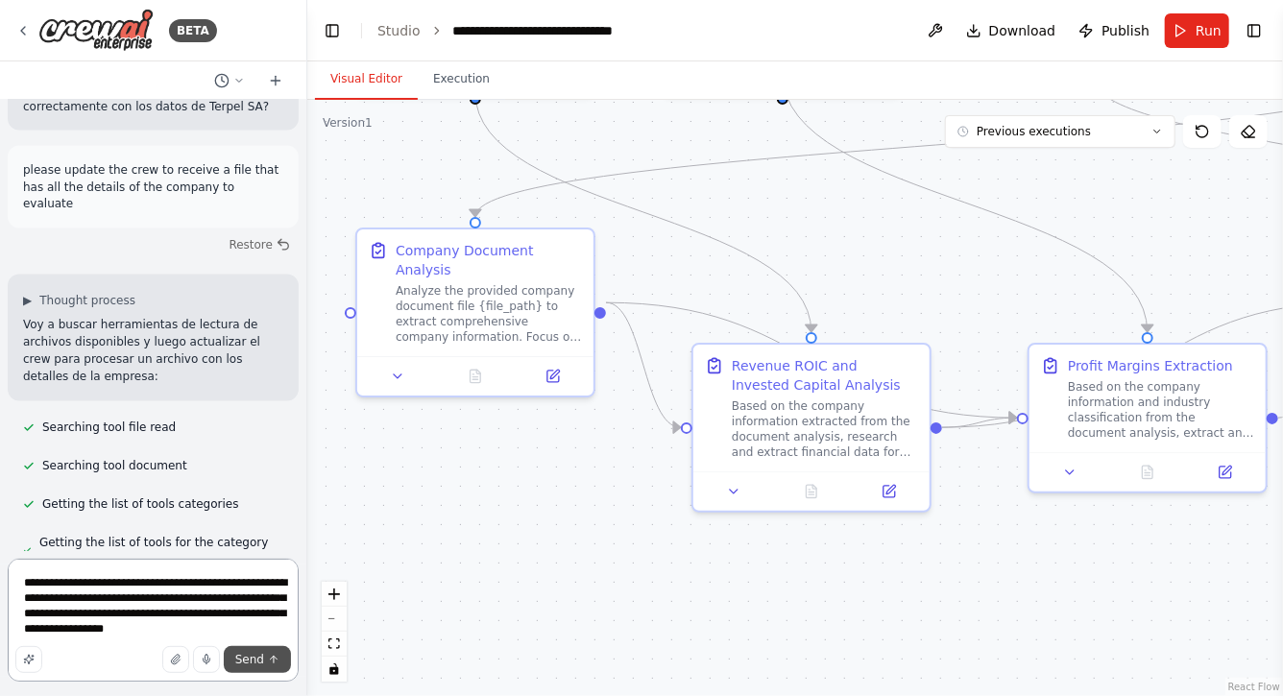
type textarea "**********"
click at [259, 657] on span "Send" at bounding box center [249, 659] width 29 height 15
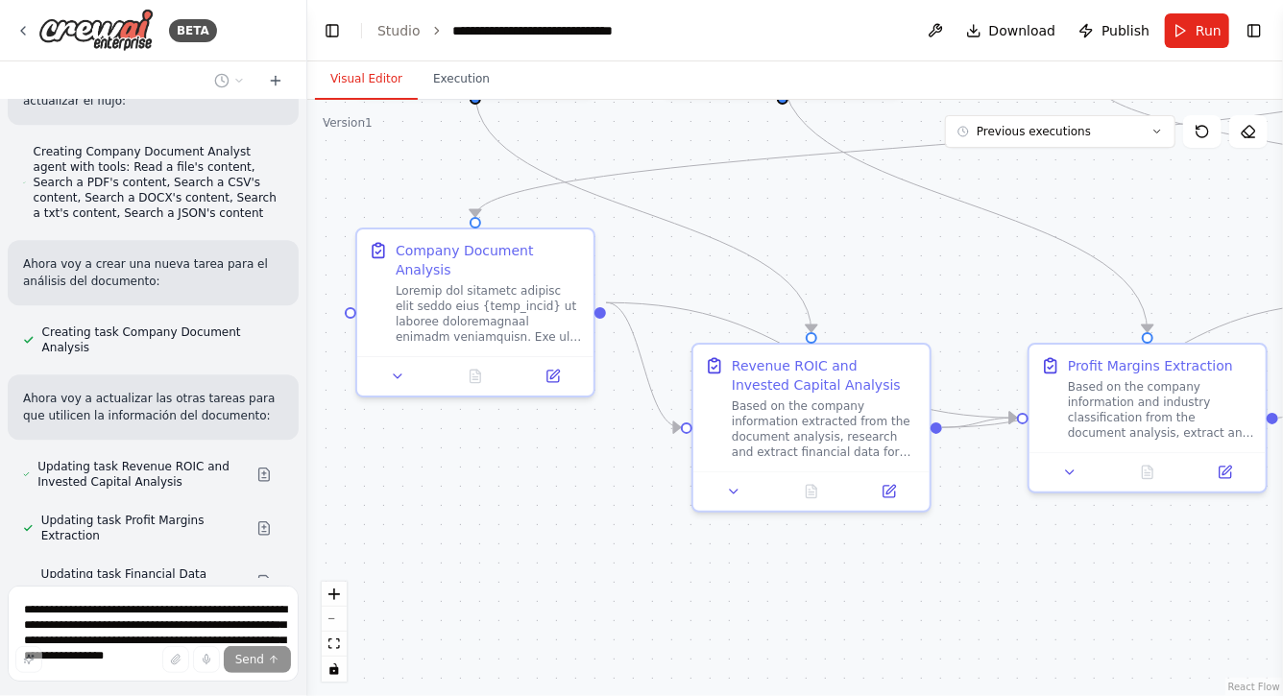
scroll to position [55319, 0]
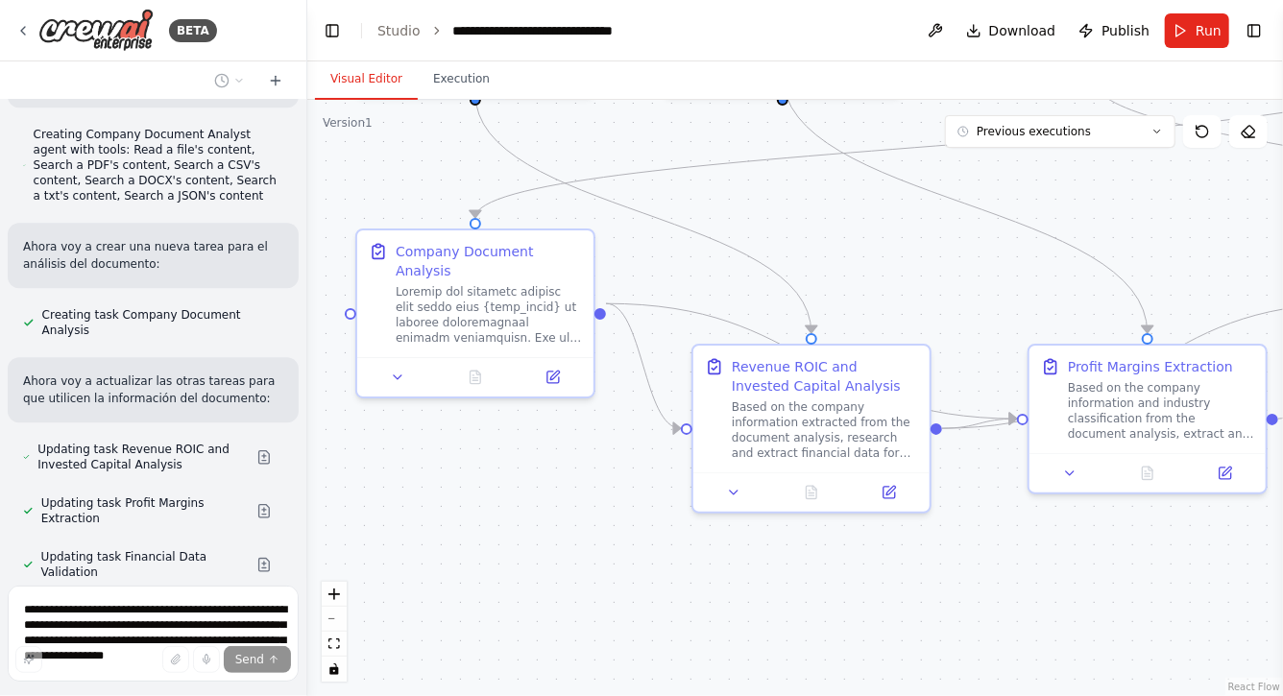
drag, startPoint x: 901, startPoint y: 250, endPoint x: 863, endPoint y: 363, distance: 119.7
click at [863, 361] on div ".deletable-edge-delete-btn { width: 20px; height: 20px; border: 0px solid #ffff…" at bounding box center [795, 398] width 976 height 597
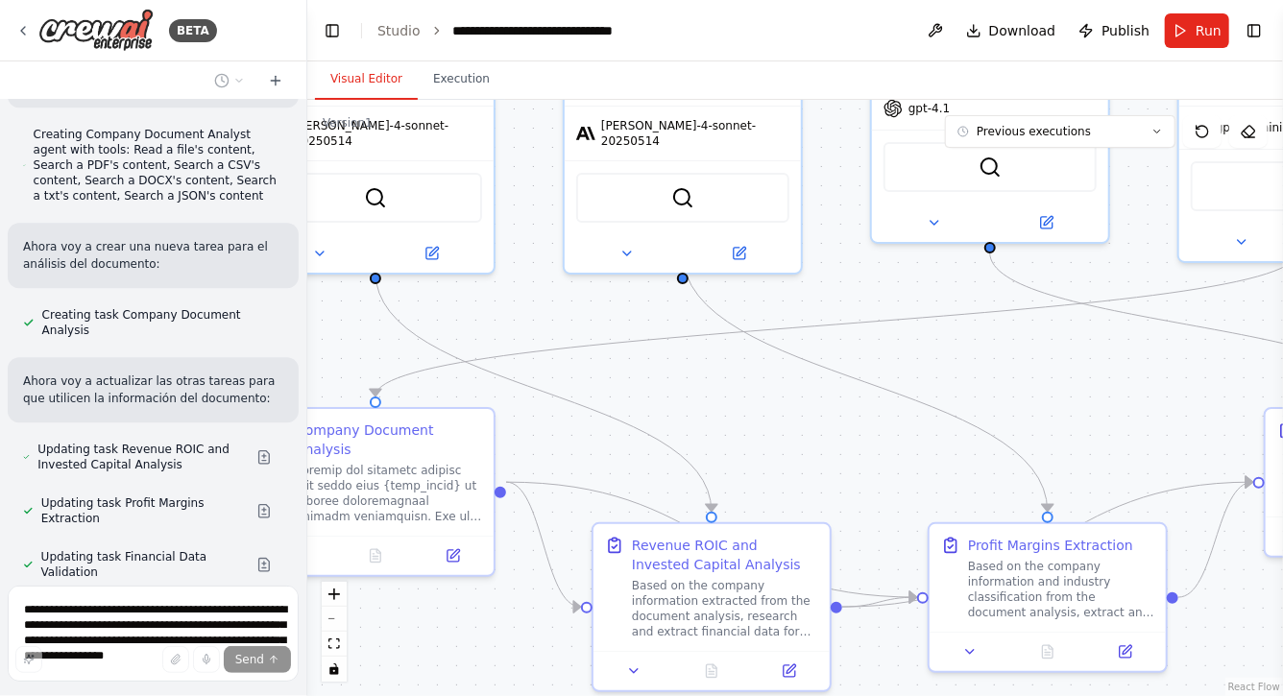
drag, startPoint x: 1104, startPoint y: 260, endPoint x: 1025, endPoint y: 376, distance: 139.6
click at [1025, 376] on div ".deletable-edge-delete-btn { width: 20px; height: 20px; border: 0px solid #ffff…" at bounding box center [795, 398] width 976 height 597
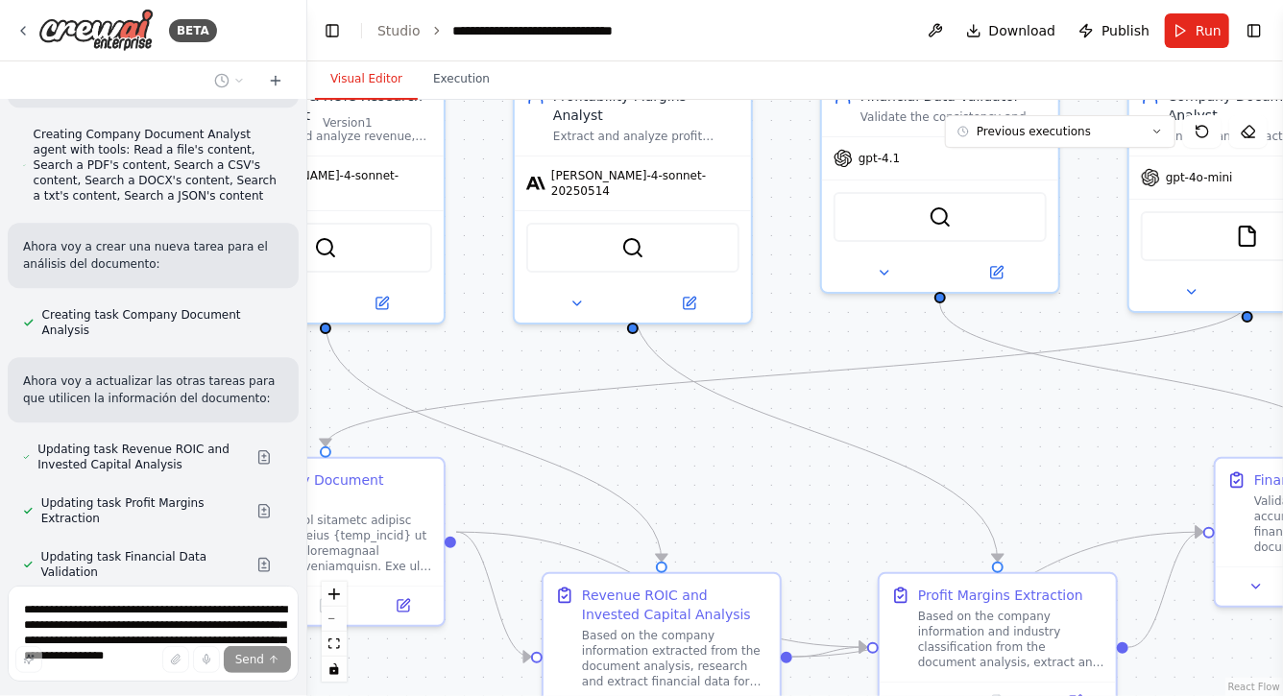
drag, startPoint x: 1049, startPoint y: 417, endPoint x: 951, endPoint y: 462, distance: 107.9
click at [954, 461] on div ".deletable-edge-delete-btn { width: 20px; height: 20px; border: 0px solid #ffff…" at bounding box center [795, 398] width 976 height 597
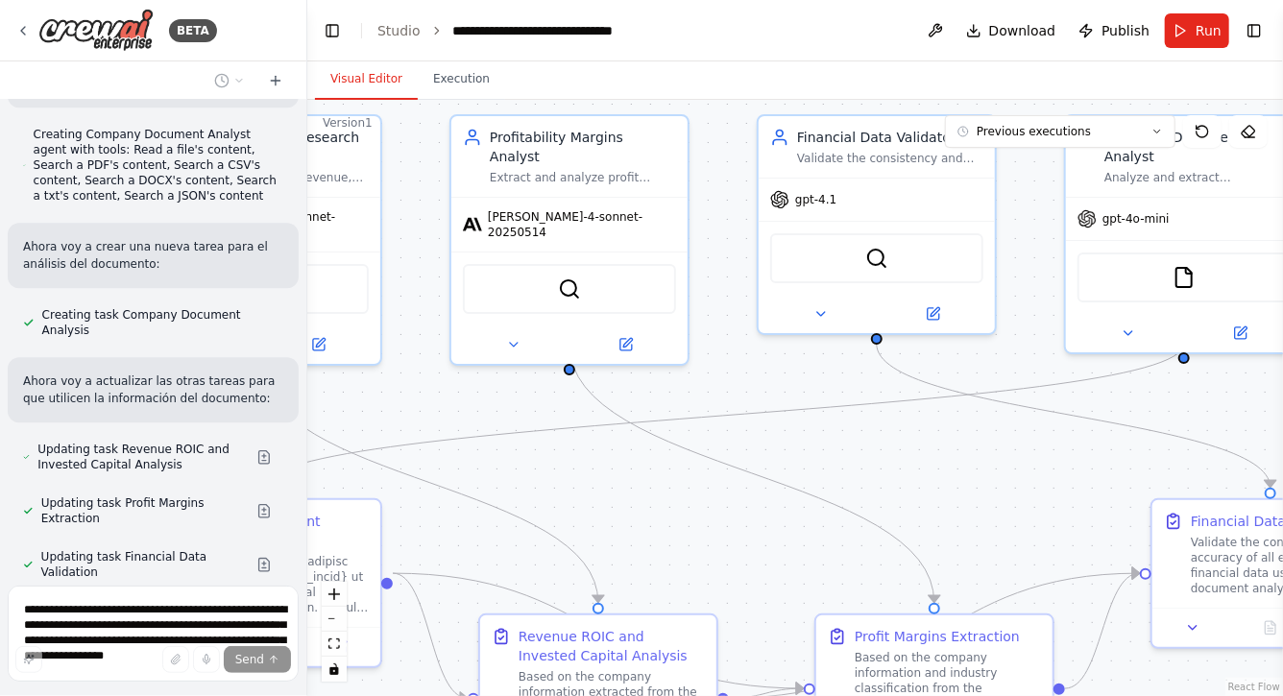
scroll to position [55357, 0]
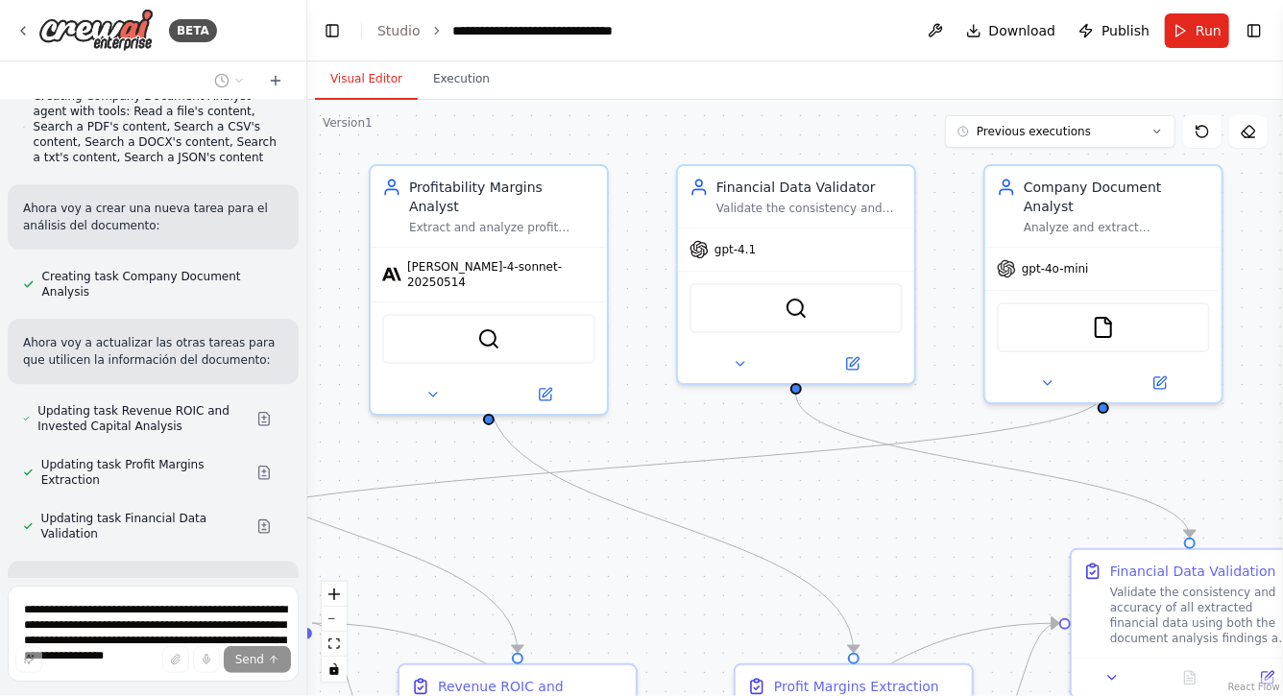
drag, startPoint x: 1237, startPoint y: 364, endPoint x: 1157, endPoint y: 414, distance: 94.9
click at [1157, 414] on div ".deletable-edge-delete-btn { width: 20px; height: 20px; border: 0px solid #ffff…" at bounding box center [795, 398] width 976 height 597
click at [1057, 368] on button at bounding box center [1047, 379] width 109 height 23
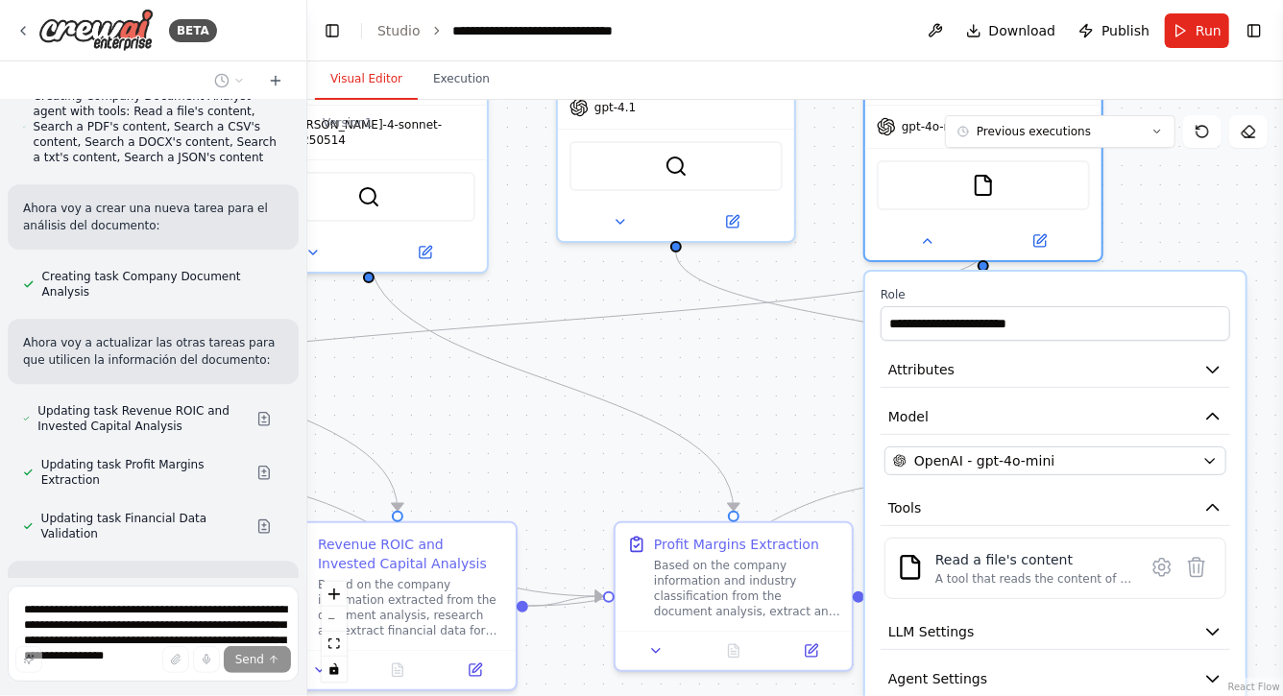
drag, startPoint x: 1250, startPoint y: 305, endPoint x: 1127, endPoint y: 160, distance: 189.4
click at [1127, 160] on div ".deletable-edge-delete-btn { width: 20px; height: 20px; border: 0px solid #ffff…" at bounding box center [795, 398] width 976 height 597
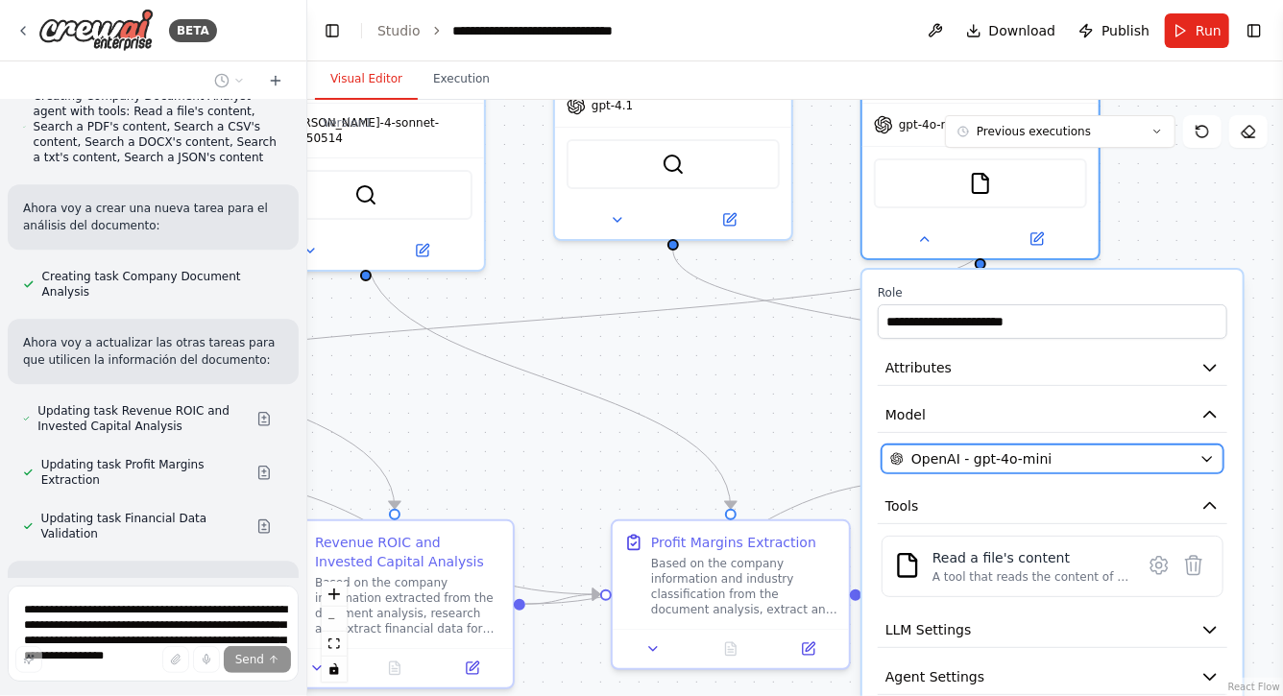
click at [1011, 450] on span "OpenAI - gpt-4o-mini" at bounding box center [982, 459] width 140 height 19
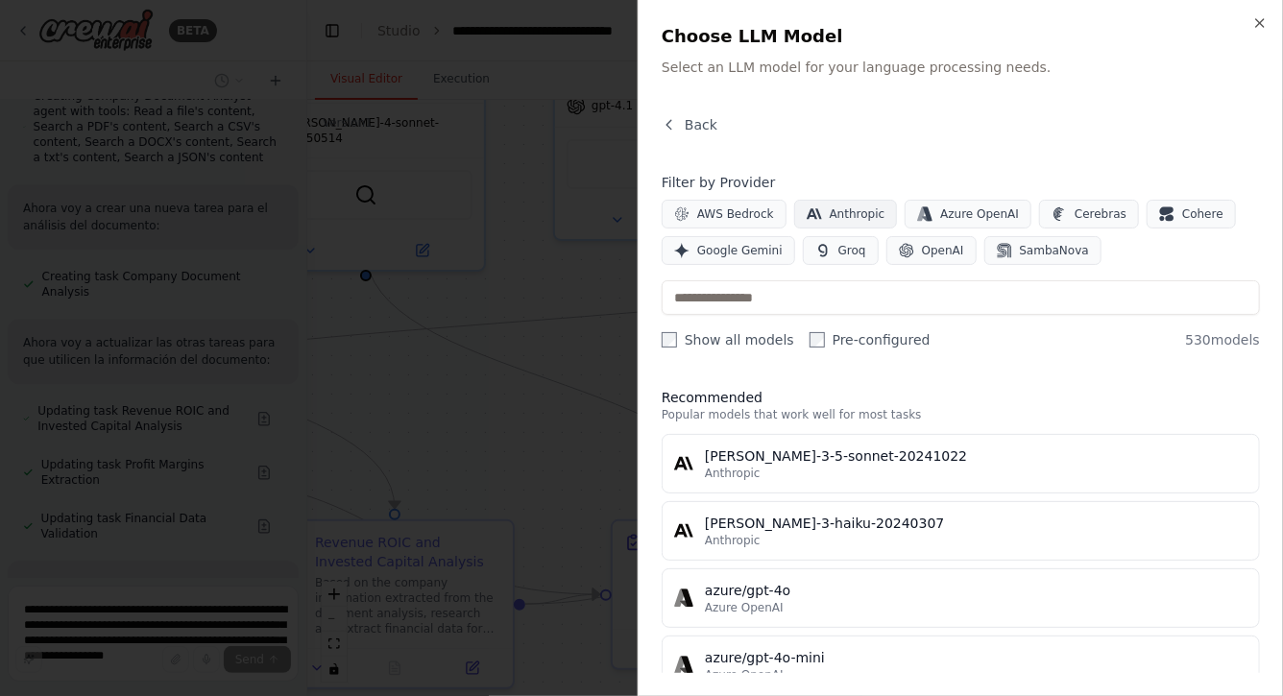
click at [856, 209] on span "Anthropic" at bounding box center [858, 214] width 56 height 15
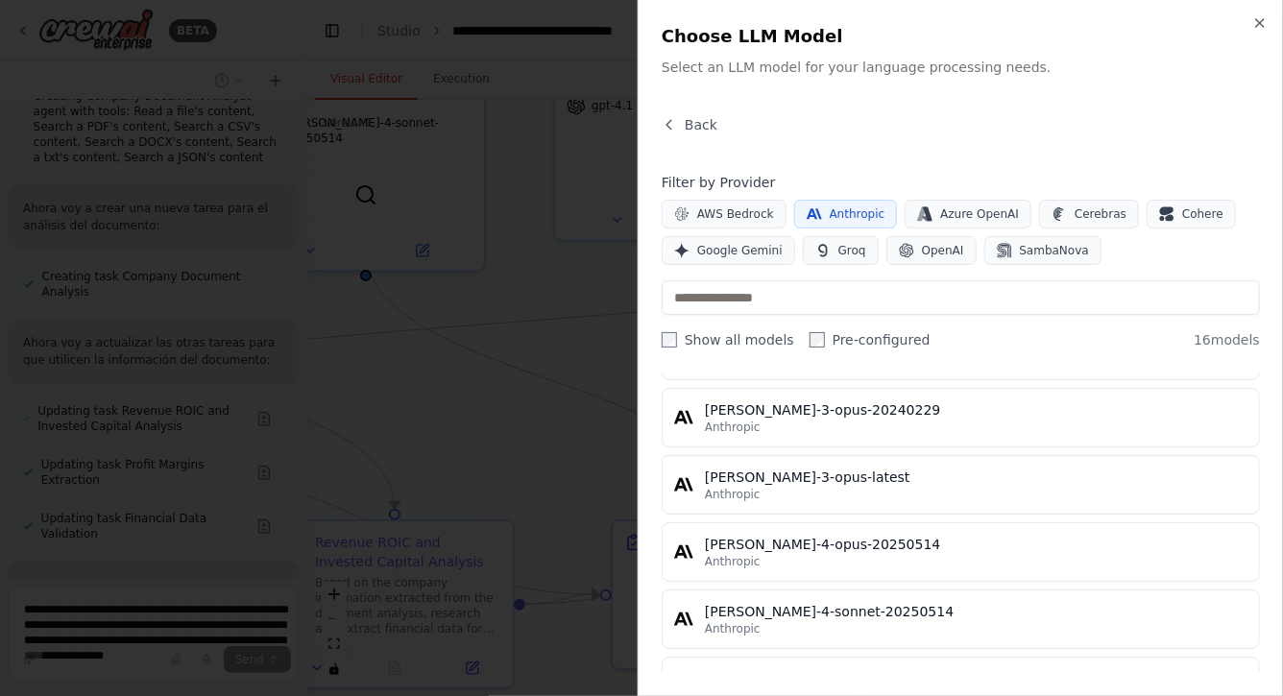
scroll to position [901, 0]
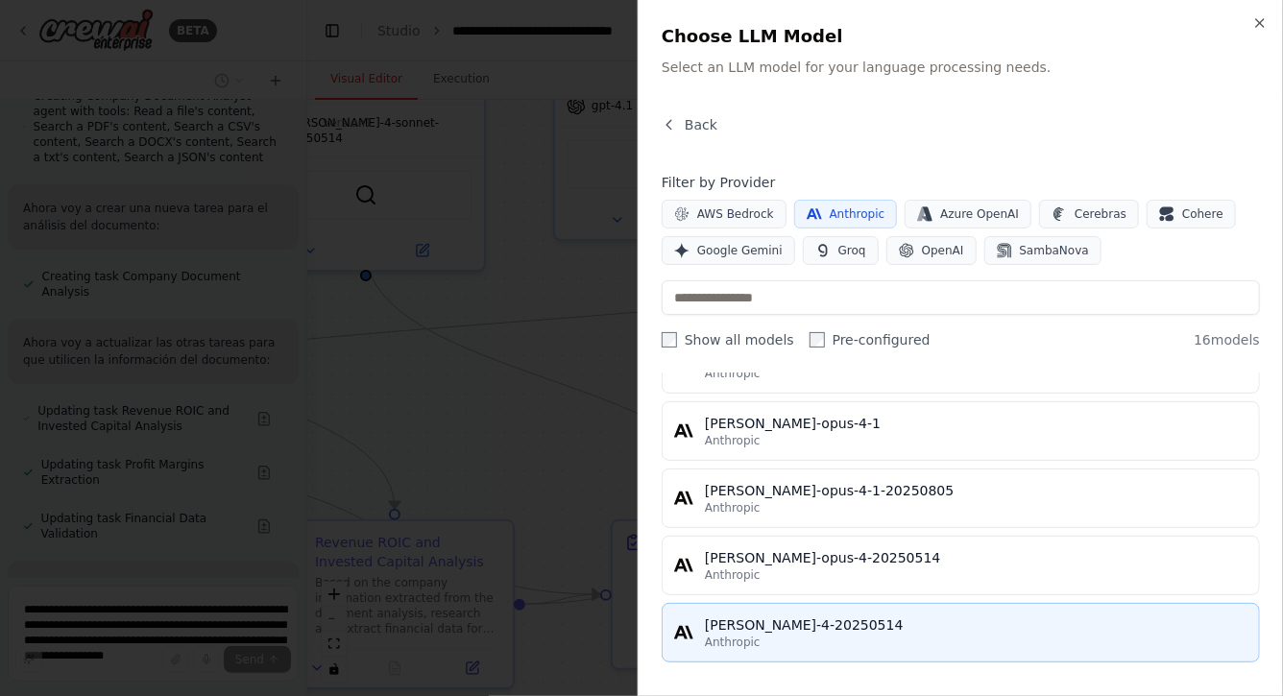
click at [785, 623] on div "[PERSON_NAME]-4-20250514" at bounding box center [976, 625] width 543 height 19
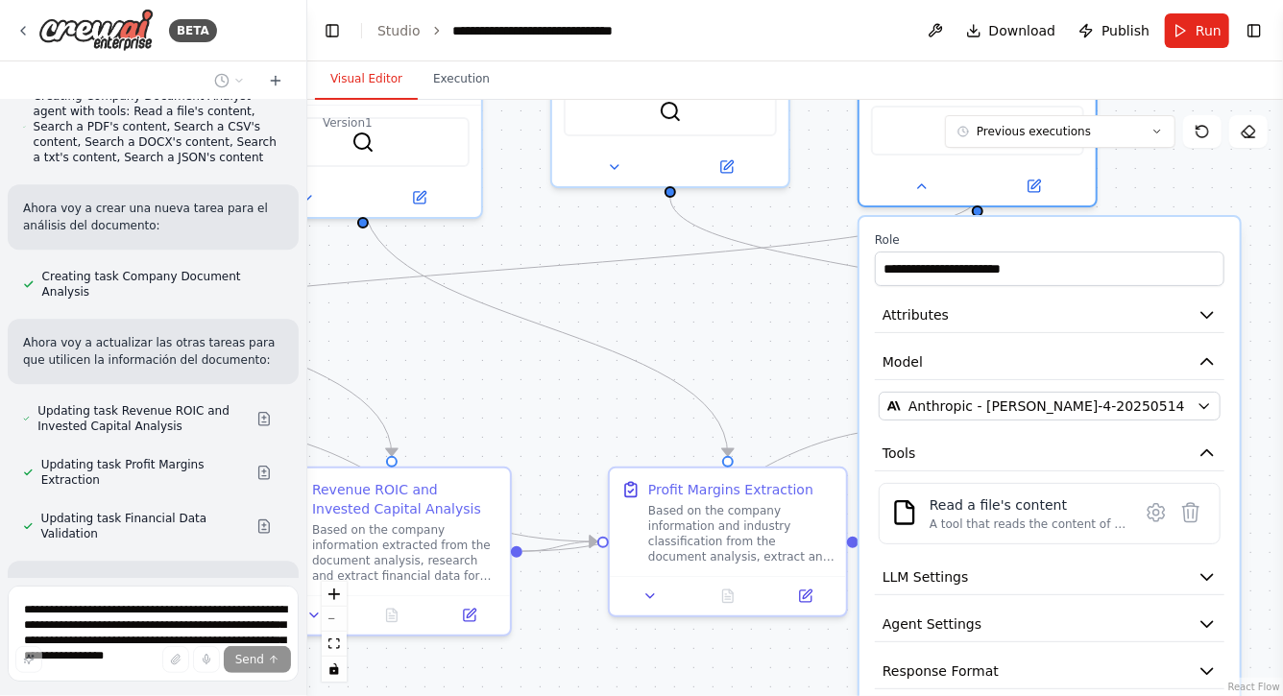
drag, startPoint x: 1205, startPoint y: 215, endPoint x: 1202, endPoint y: 162, distance: 52.9
click at [1202, 162] on div ".deletable-edge-delete-btn { width: 20px; height: 20px; border: 0px solid #ffff…" at bounding box center [795, 398] width 976 height 597
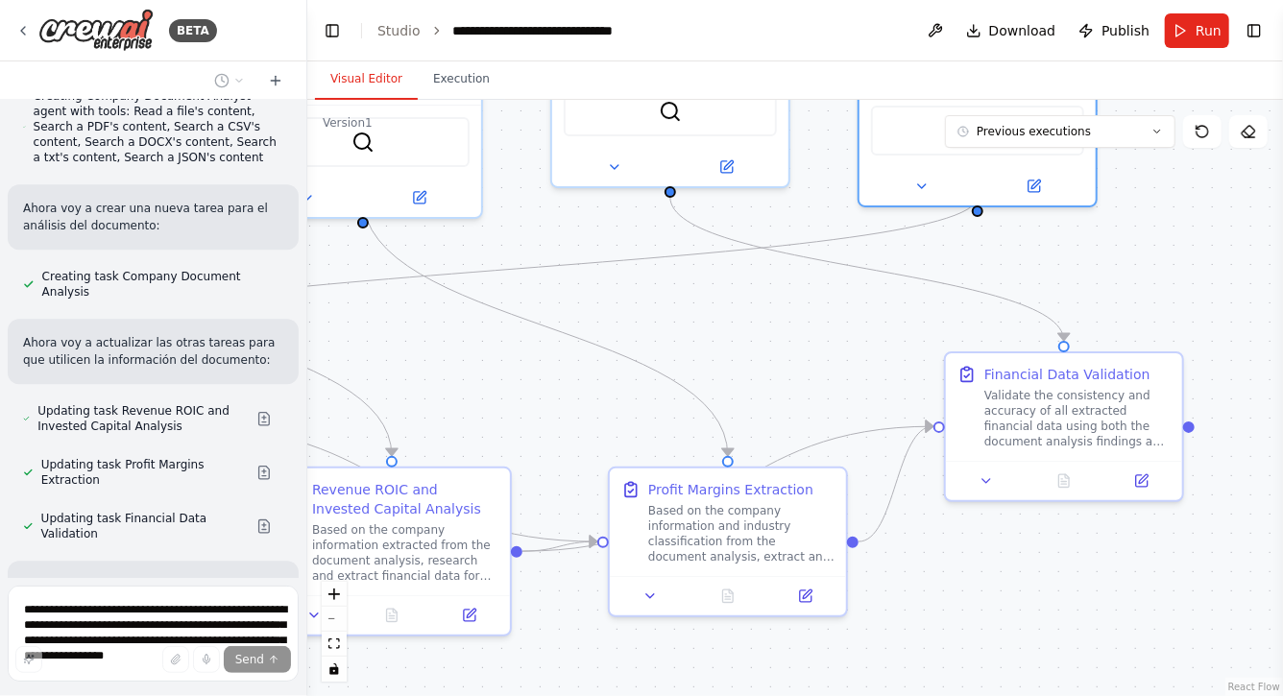
drag, startPoint x: 783, startPoint y: 360, endPoint x: 1013, endPoint y: 355, distance: 230.6
click at [1011, 357] on div ".deletable-edge-delete-btn { width: 20px; height: 20px; border: 0px solid #ffff…" at bounding box center [795, 398] width 976 height 597
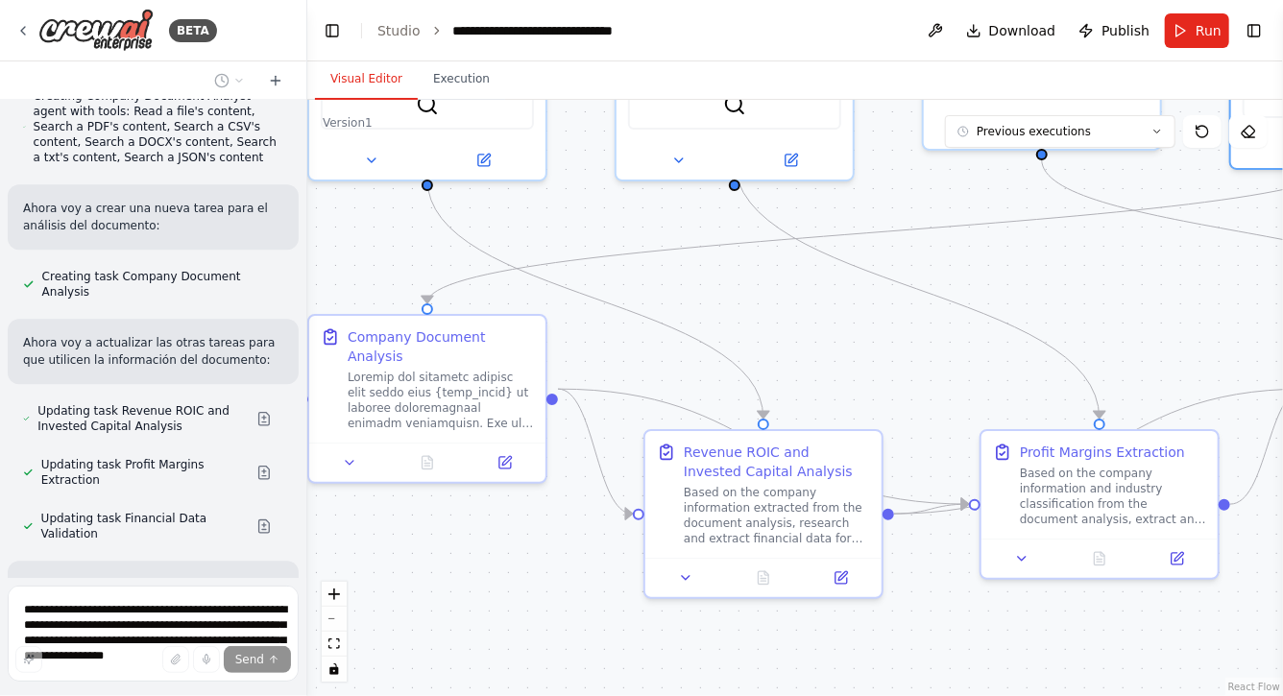
drag, startPoint x: 635, startPoint y: 391, endPoint x: 791, endPoint y: 350, distance: 161.0
click at [790, 353] on div ".deletable-edge-delete-btn { width: 20px; height: 20px; border: 0px solid #ffff…" at bounding box center [795, 398] width 976 height 597
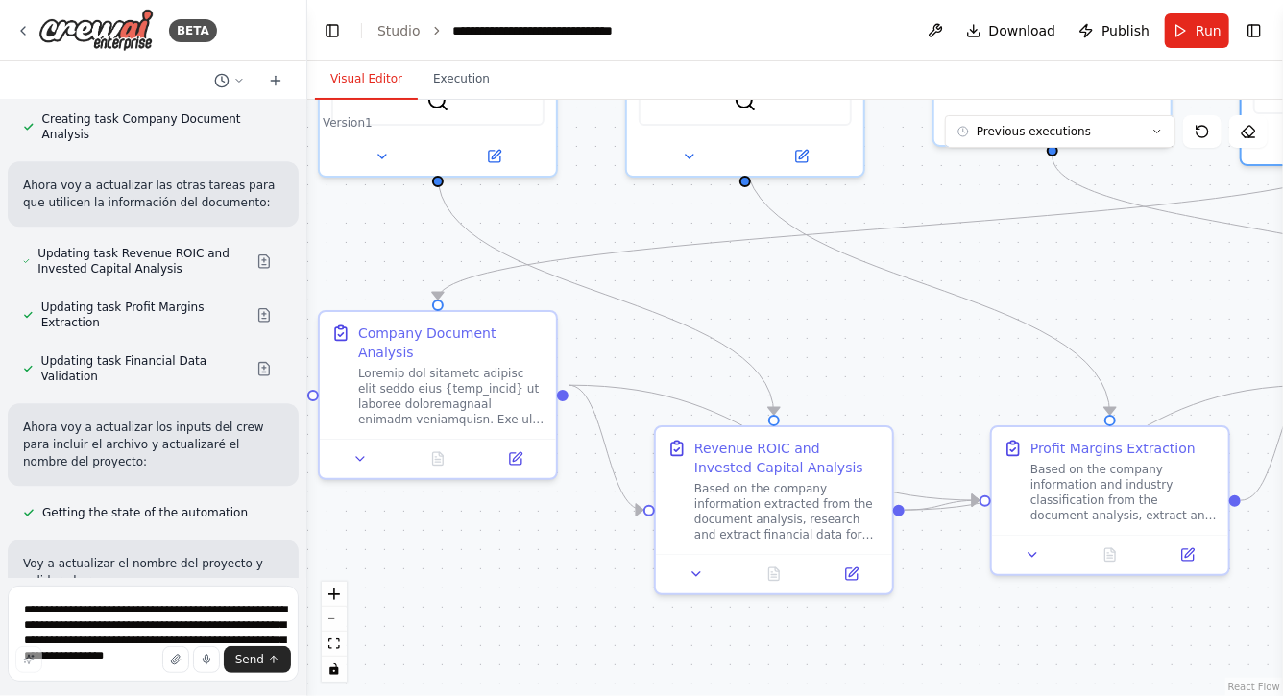
drag, startPoint x: 489, startPoint y: 555, endPoint x: 539, endPoint y: 541, distance: 52.0
click at [523, 541] on div ".deletable-edge-delete-btn { width: 20px; height: 20px; border: 0px solid #ffff…" at bounding box center [795, 398] width 976 height 597
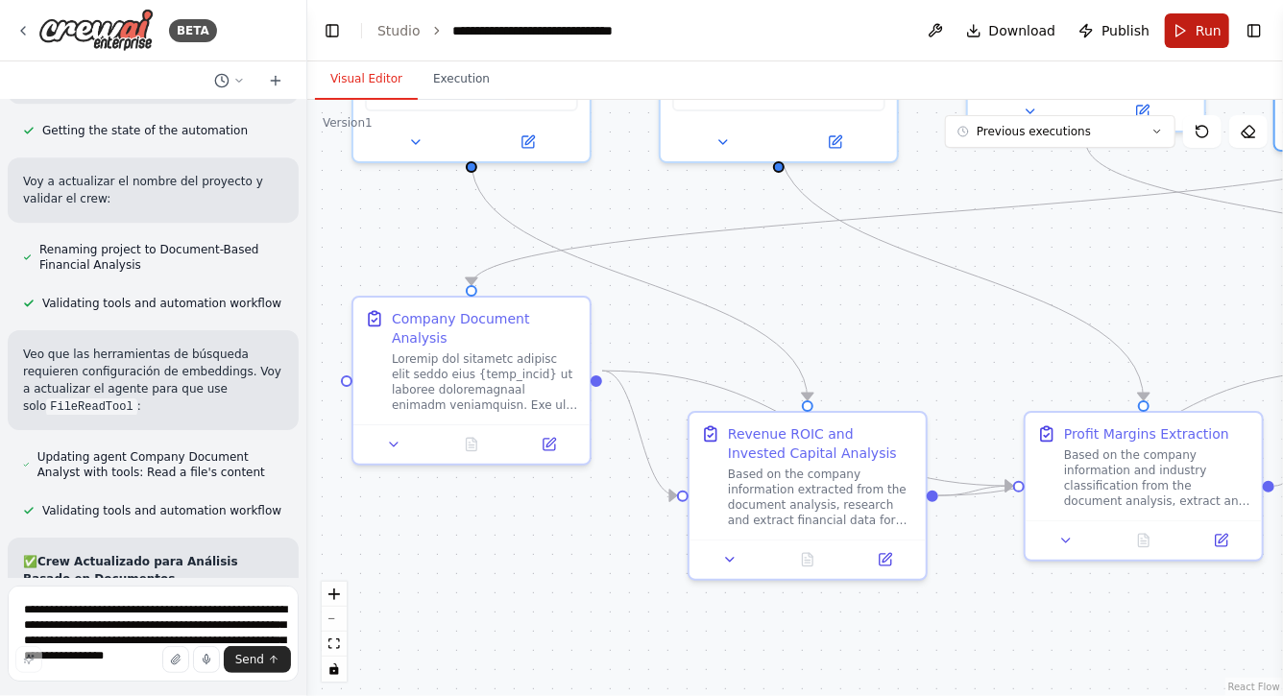
click at [1184, 27] on button "Run" at bounding box center [1197, 30] width 64 height 35
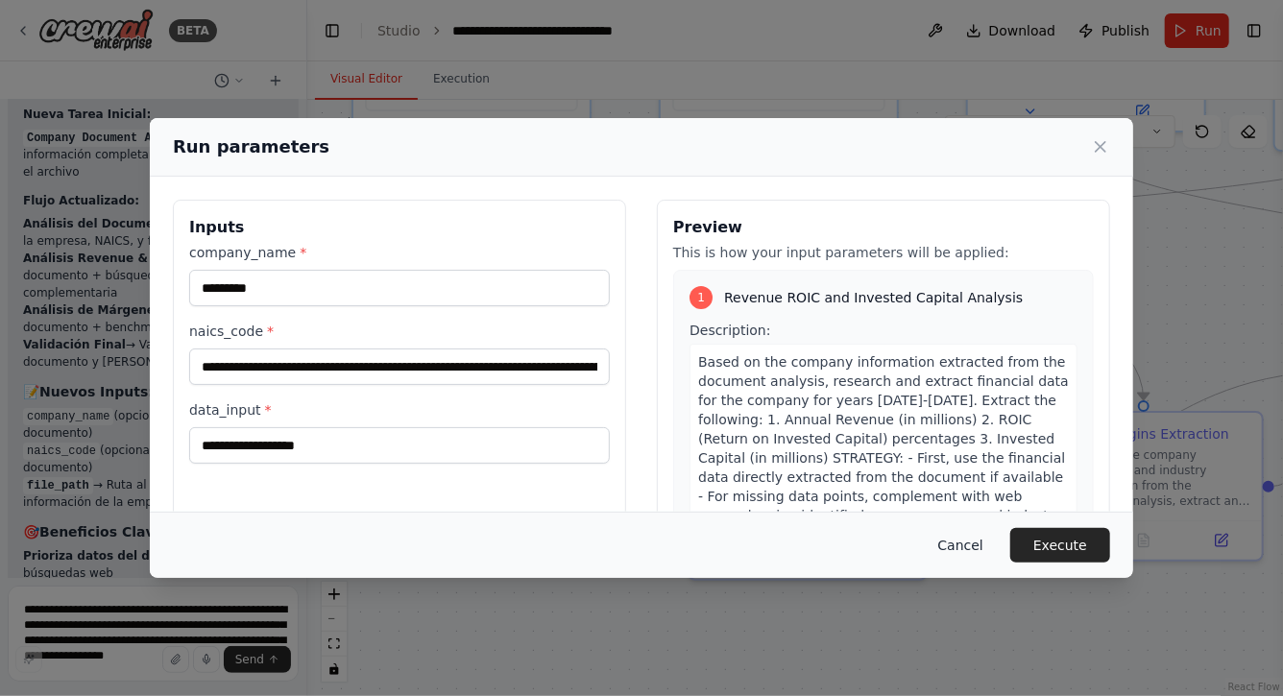
click at [964, 556] on button "Cancel" at bounding box center [961, 545] width 76 height 35
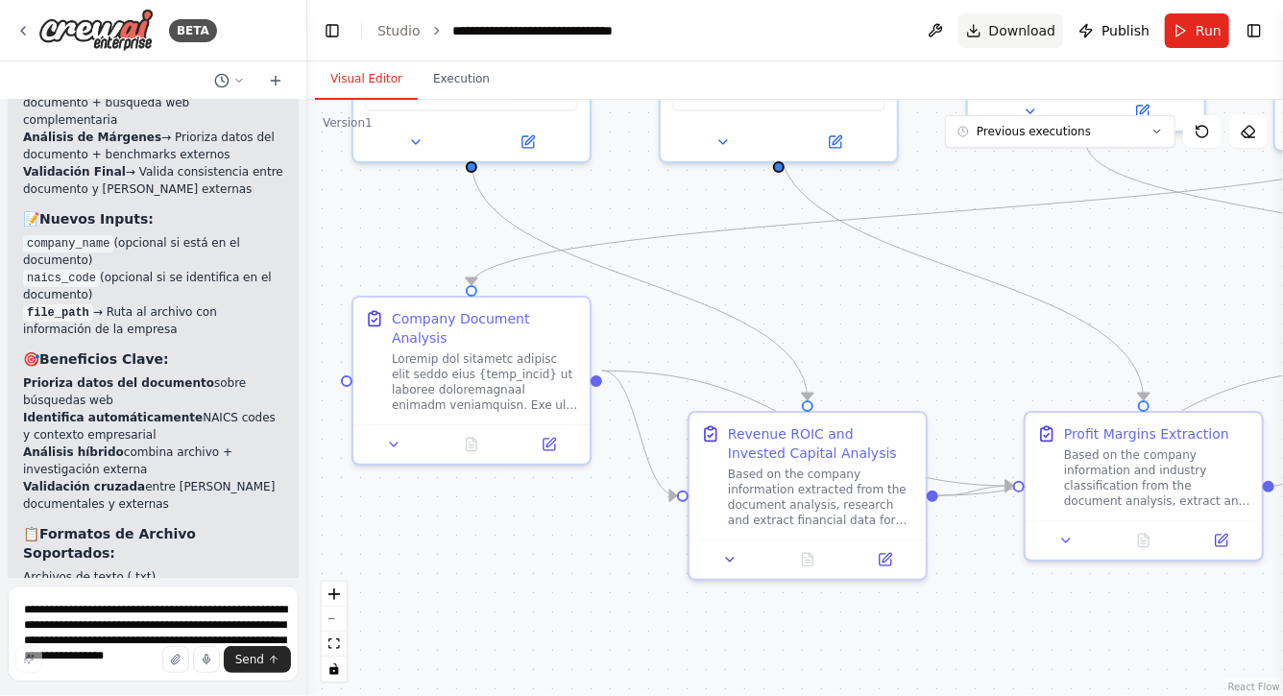
scroll to position [56693, 0]
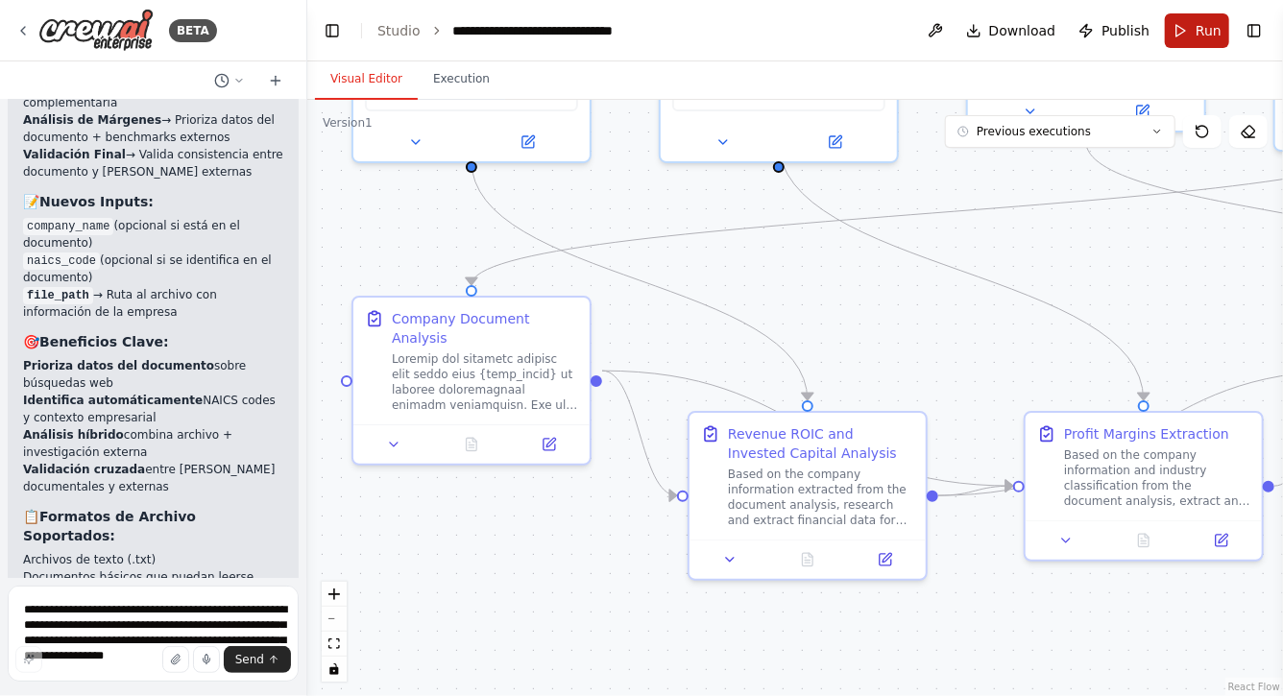
click at [1207, 32] on span "Run" at bounding box center [1209, 30] width 26 height 19
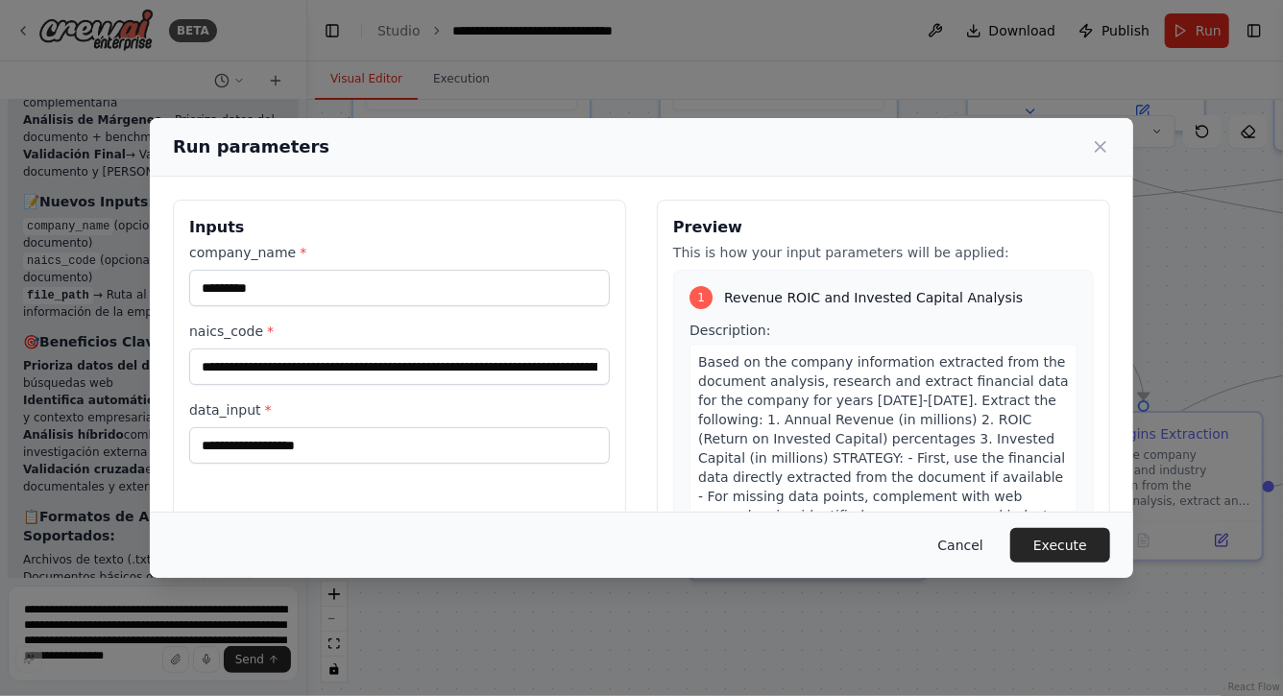
click at [958, 553] on button "Cancel" at bounding box center [961, 545] width 76 height 35
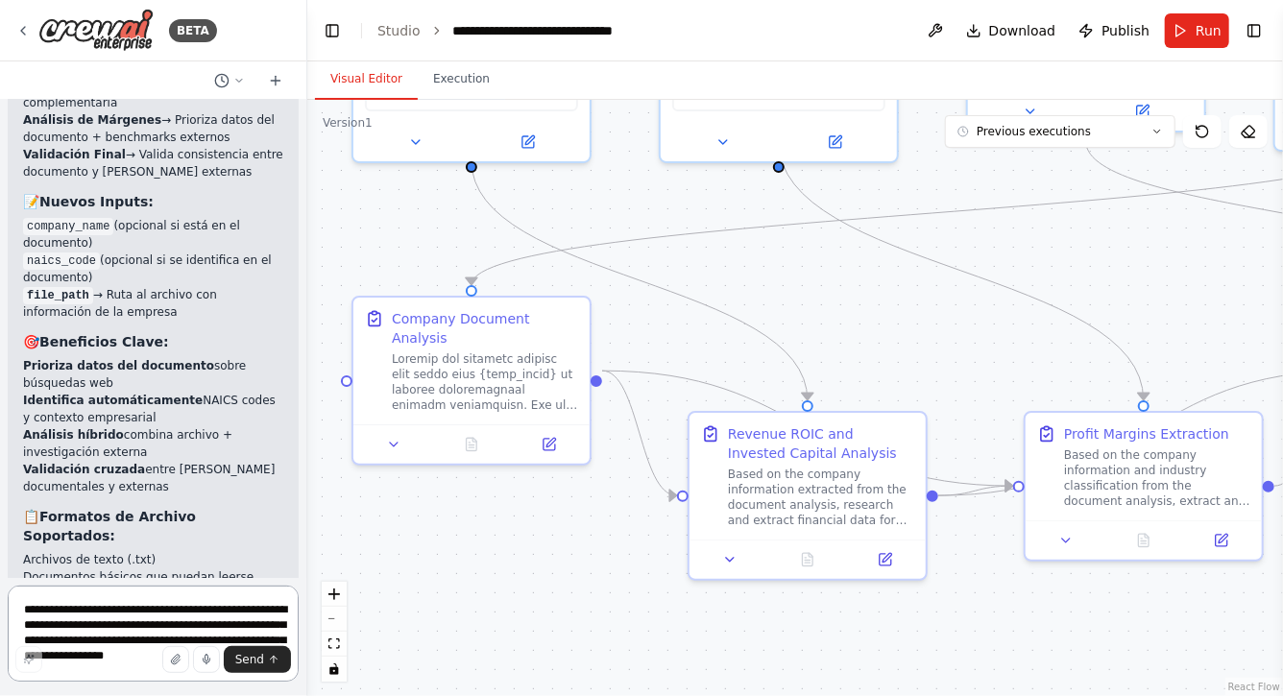
click at [147, 603] on textarea "**********" at bounding box center [153, 634] width 291 height 96
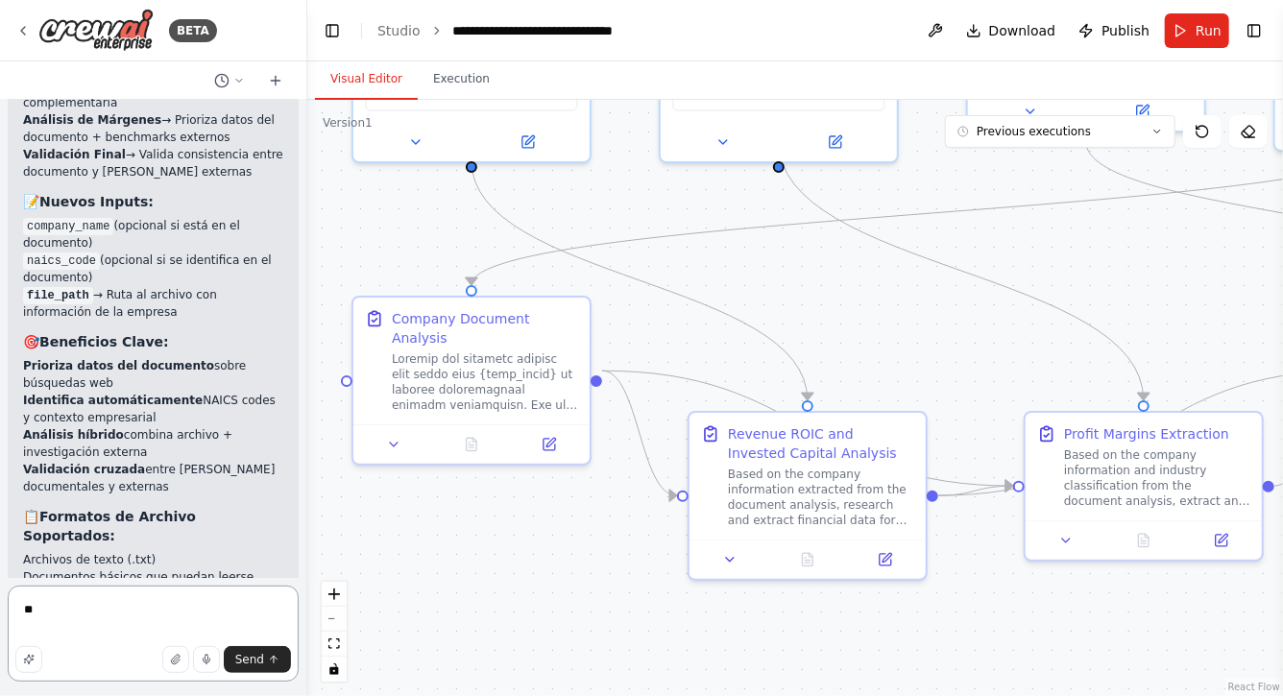
type textarea "*"
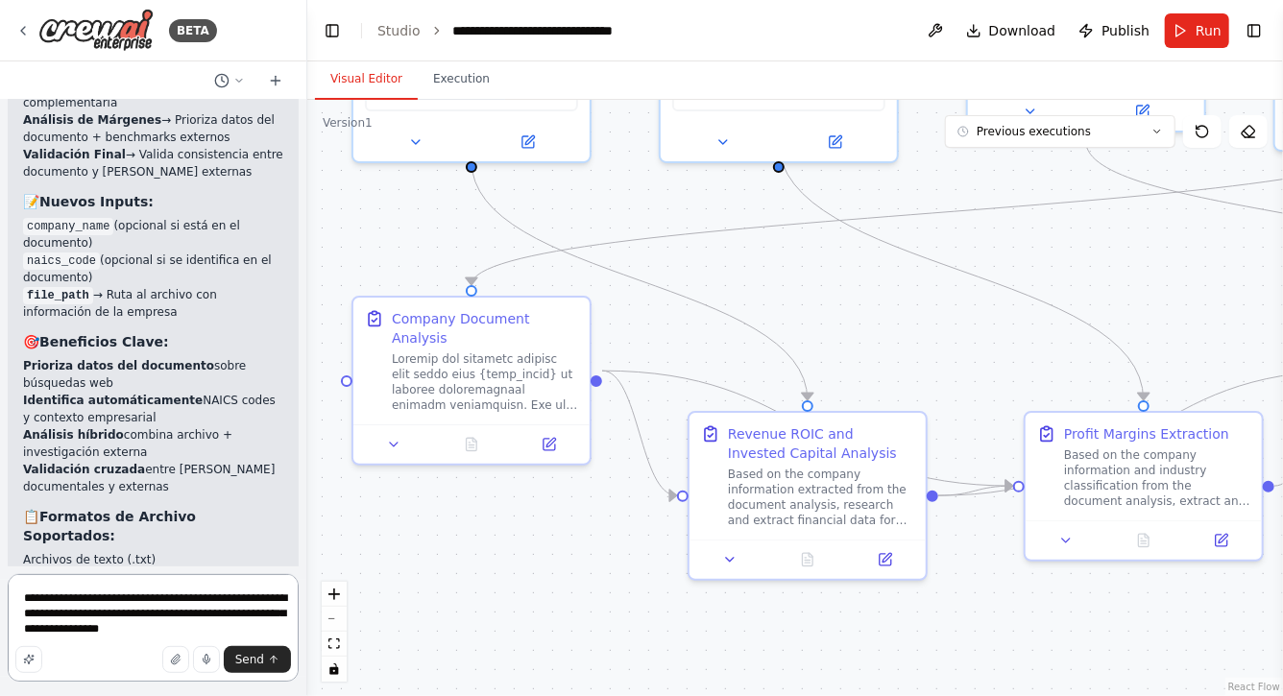
type textarea "**********"
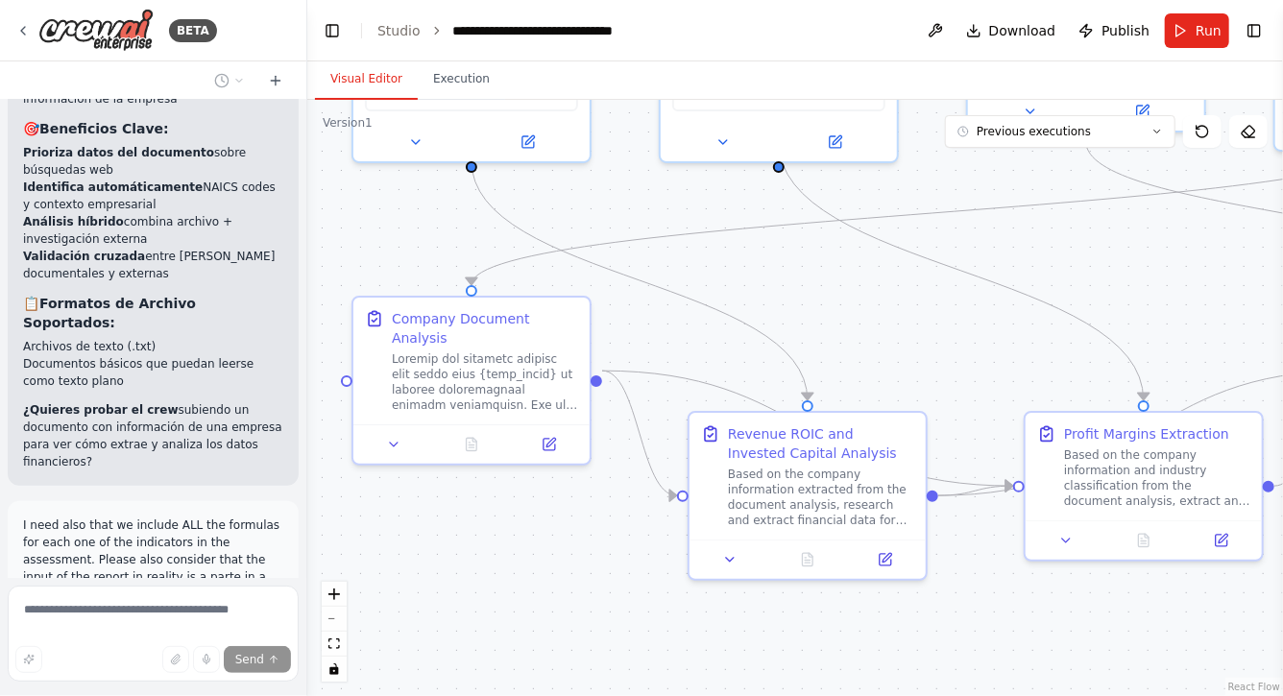
scroll to position [56944, 0]
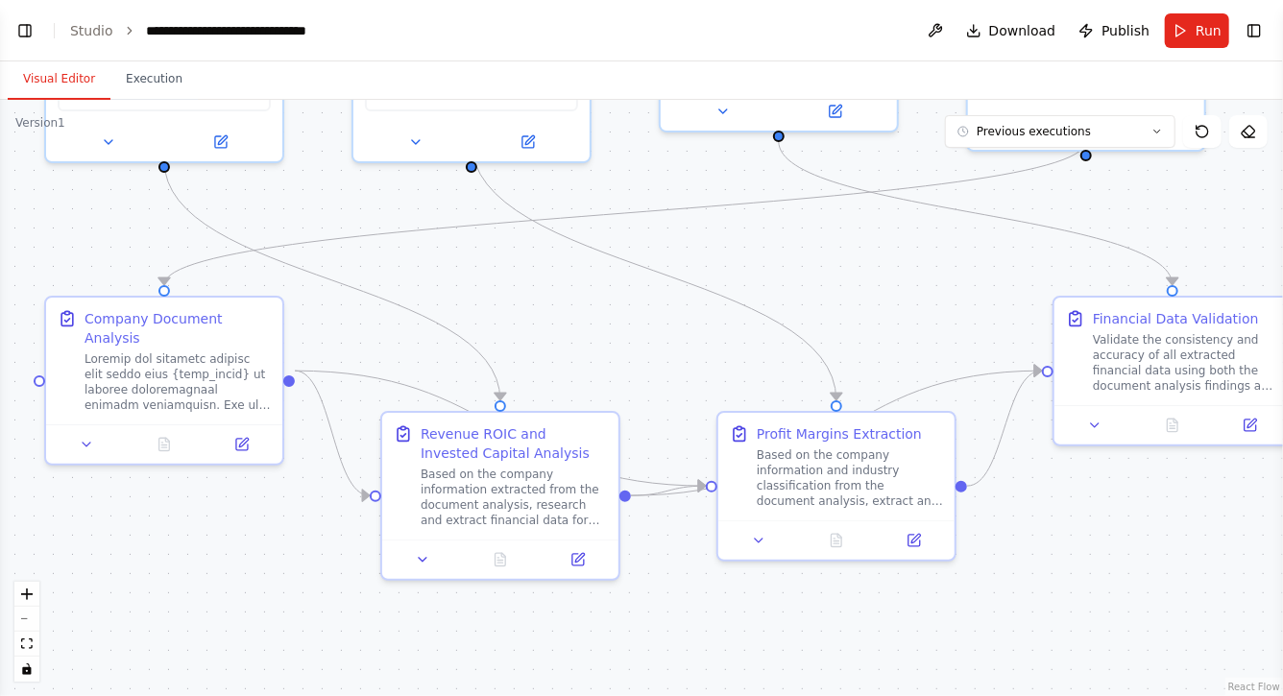
drag, startPoint x: 206, startPoint y: 531, endPoint x: 361, endPoint y: 531, distance: 155.6
click at [375, 531] on div ".deletable-edge-delete-btn { width: 20px; height: 20px; border: 0px solid #ffff…" at bounding box center [641, 398] width 1283 height 597
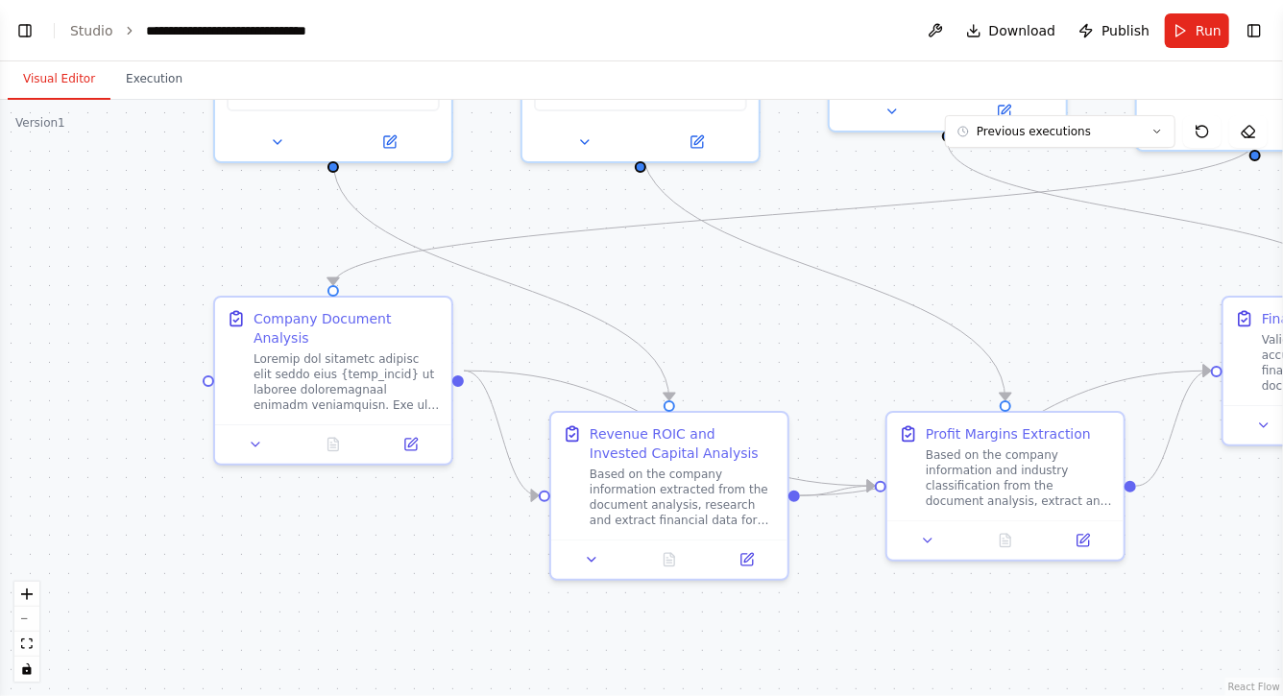
scroll to position [55624, 0]
click at [22, 30] on button "Toggle Left Sidebar" at bounding box center [25, 30] width 27 height 27
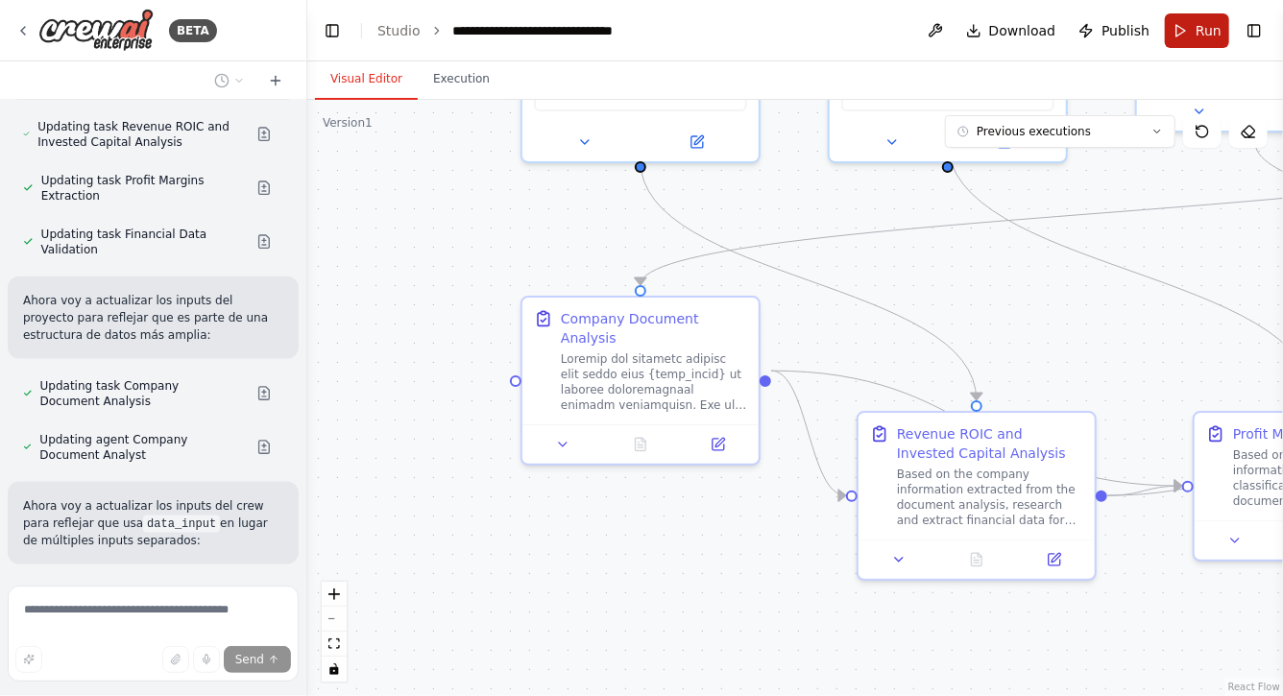
click at [1196, 32] on button "Run" at bounding box center [1197, 30] width 64 height 35
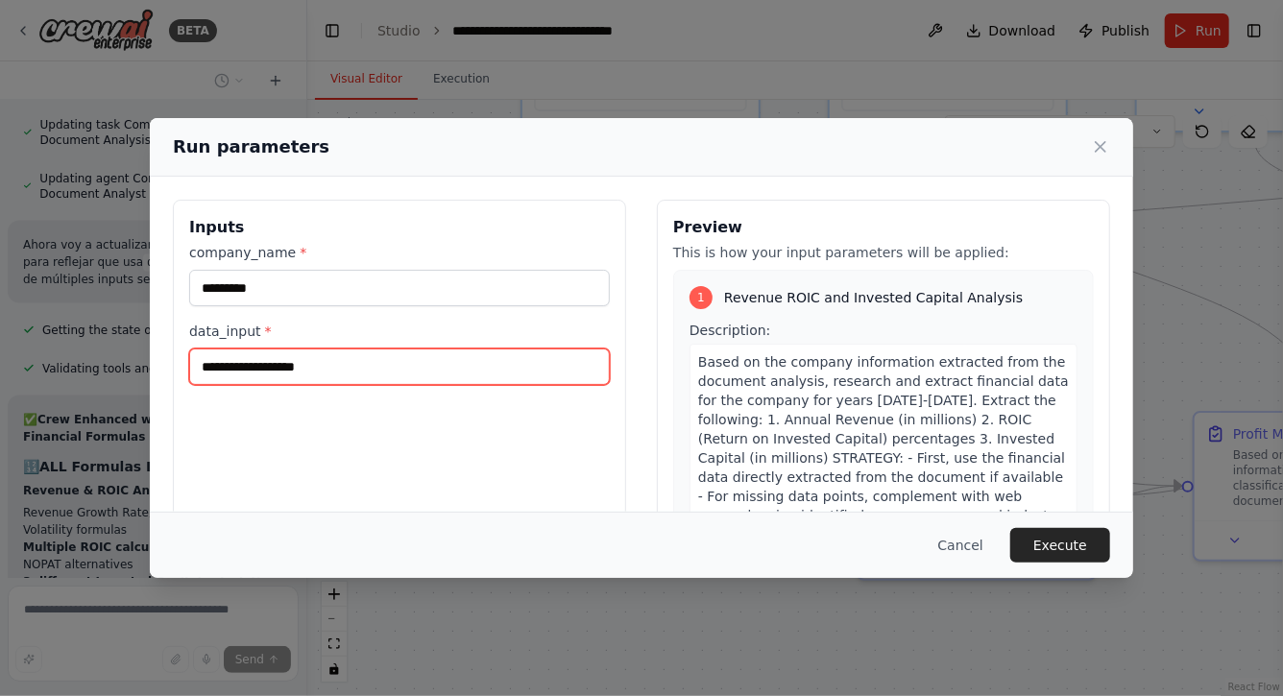
click at [331, 375] on input "data_input *" at bounding box center [399, 367] width 421 height 37
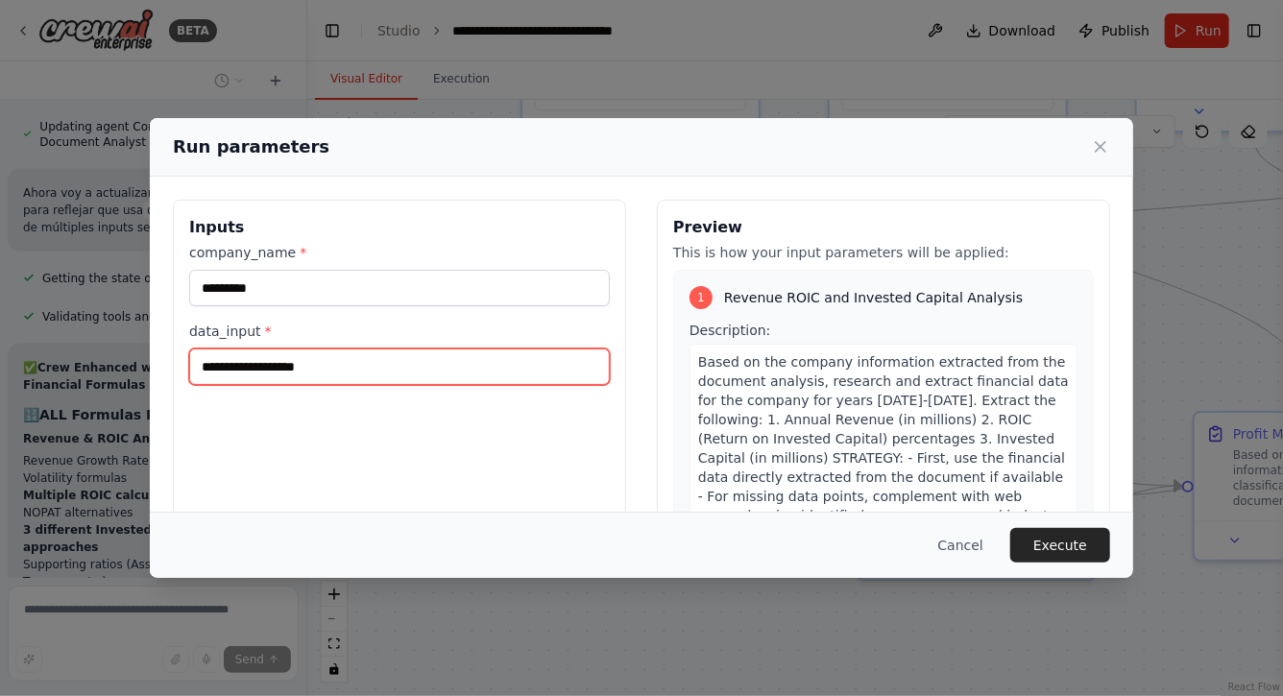
paste input "**********"
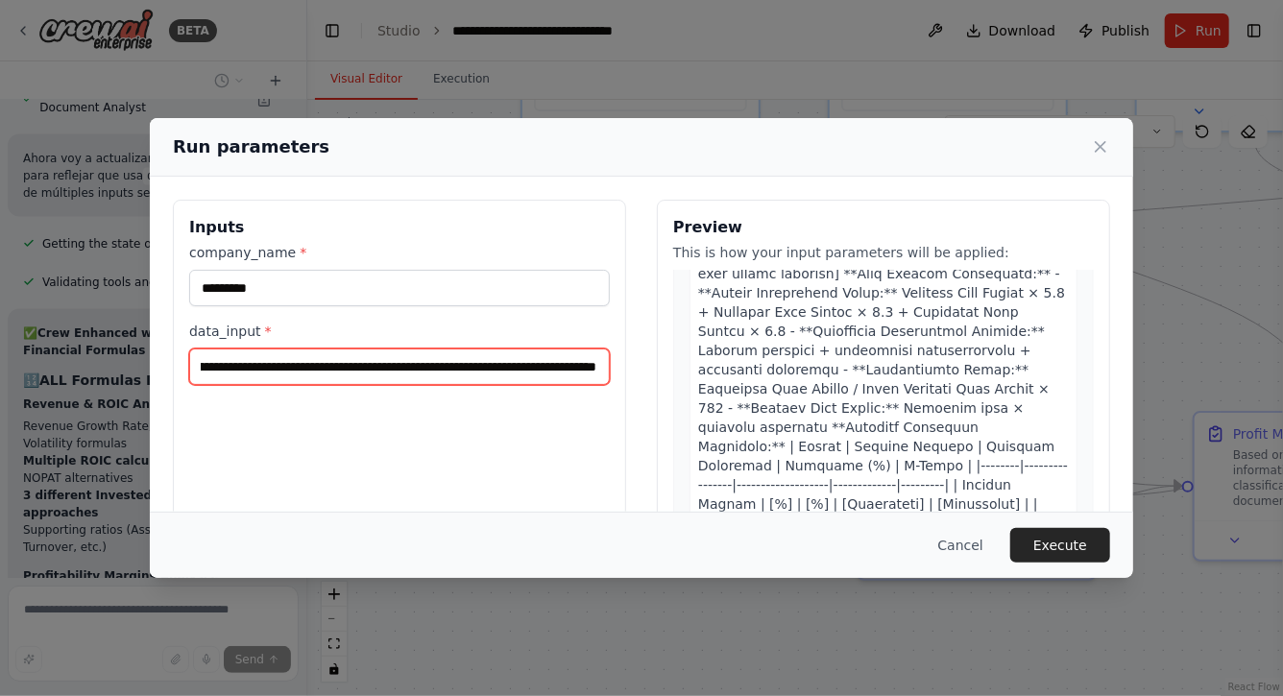
scroll to position [4791, 0]
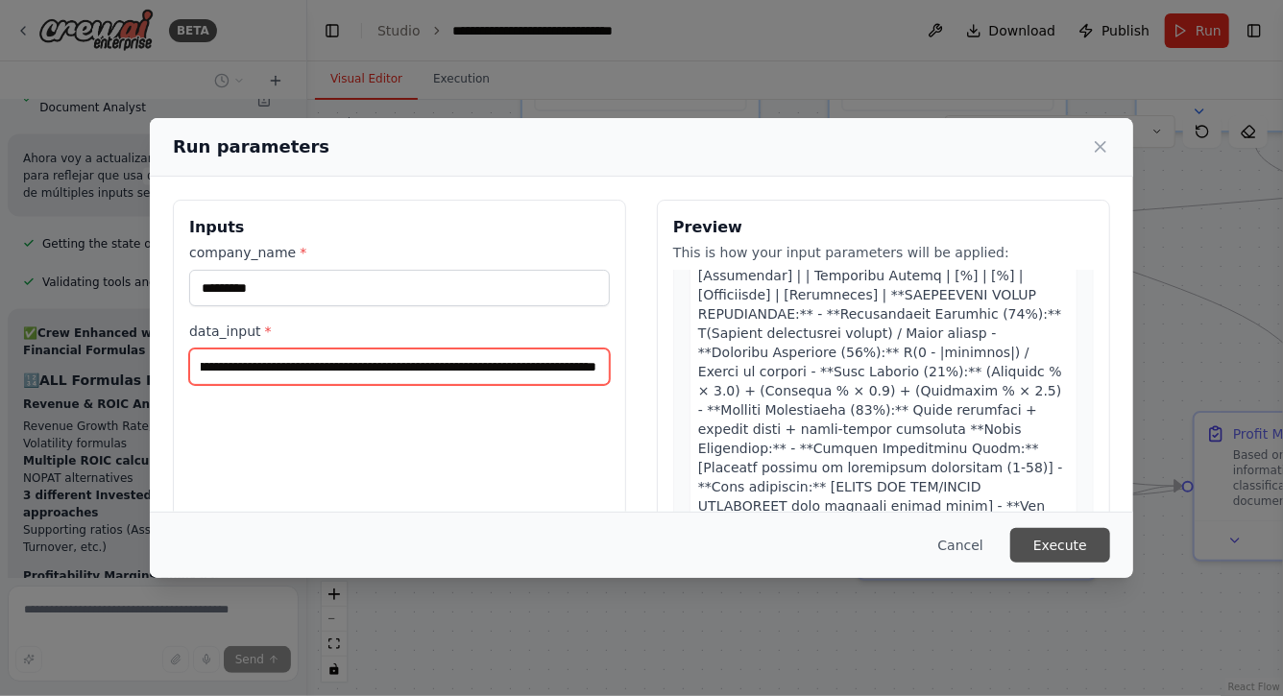
type input "**********"
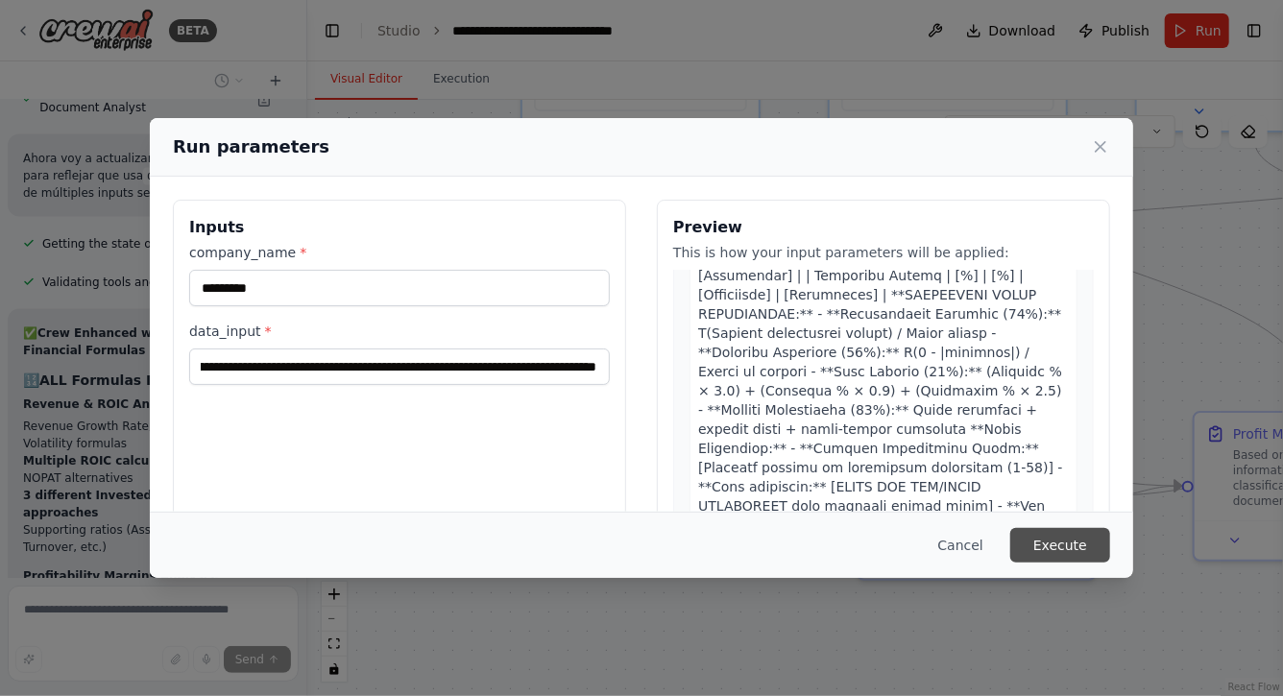
click at [1073, 547] on button "Execute" at bounding box center [1061, 545] width 100 height 35
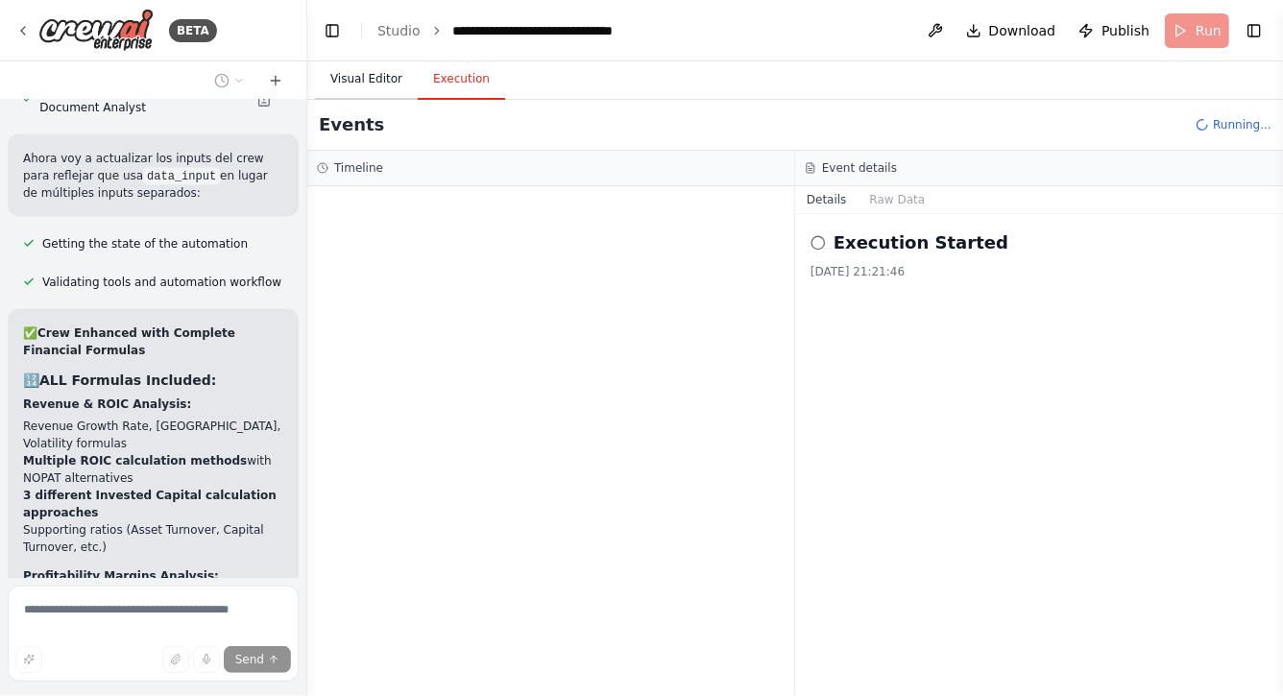
click at [369, 77] on button "Visual Editor" at bounding box center [366, 80] width 103 height 40
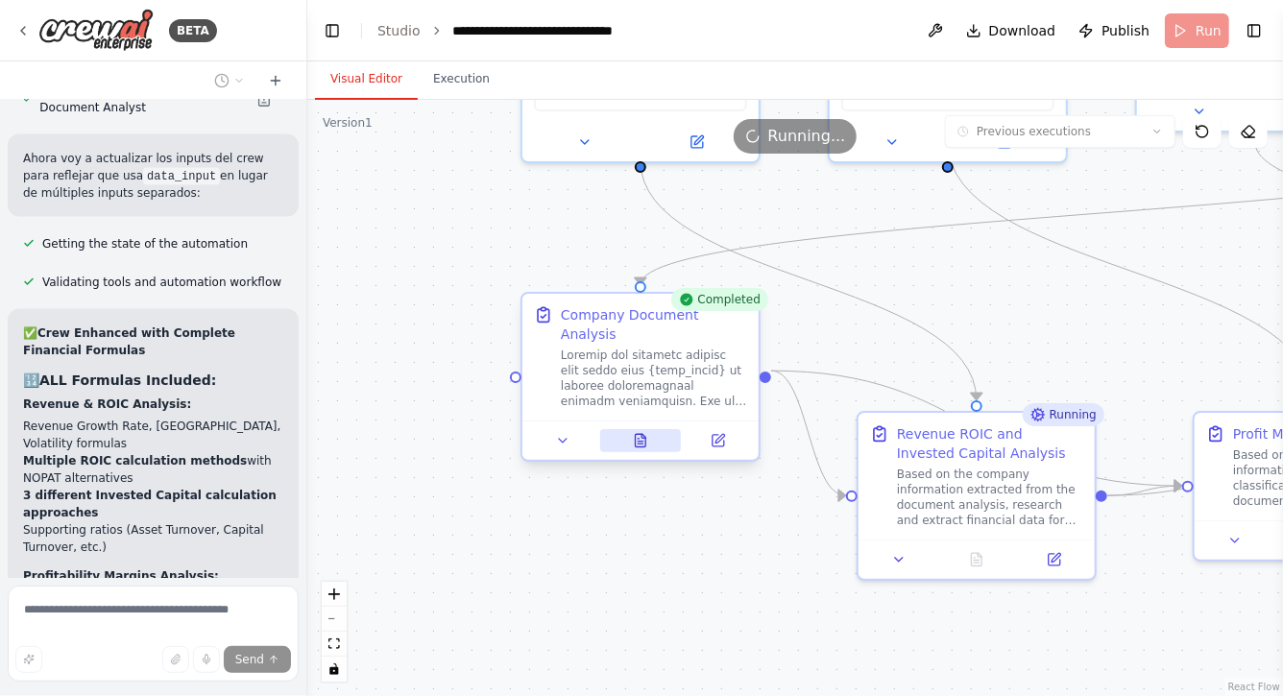
click at [646, 433] on icon at bounding box center [640, 440] width 15 height 15
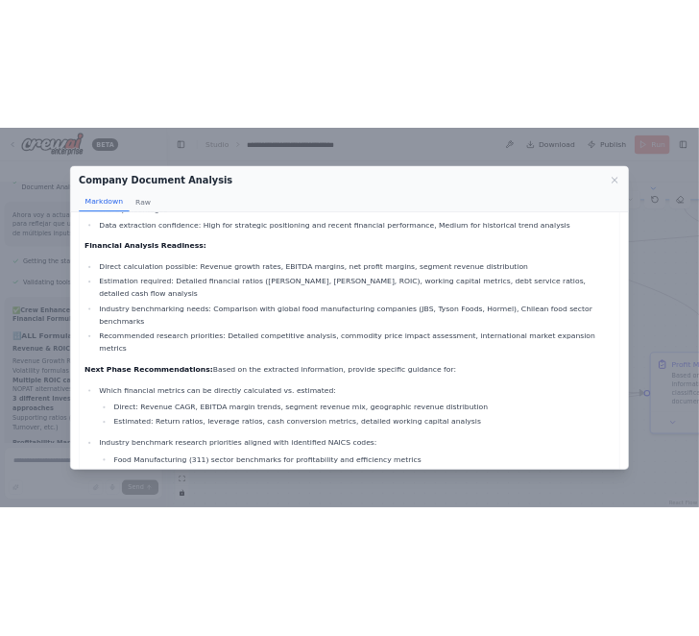
scroll to position [2137, 0]
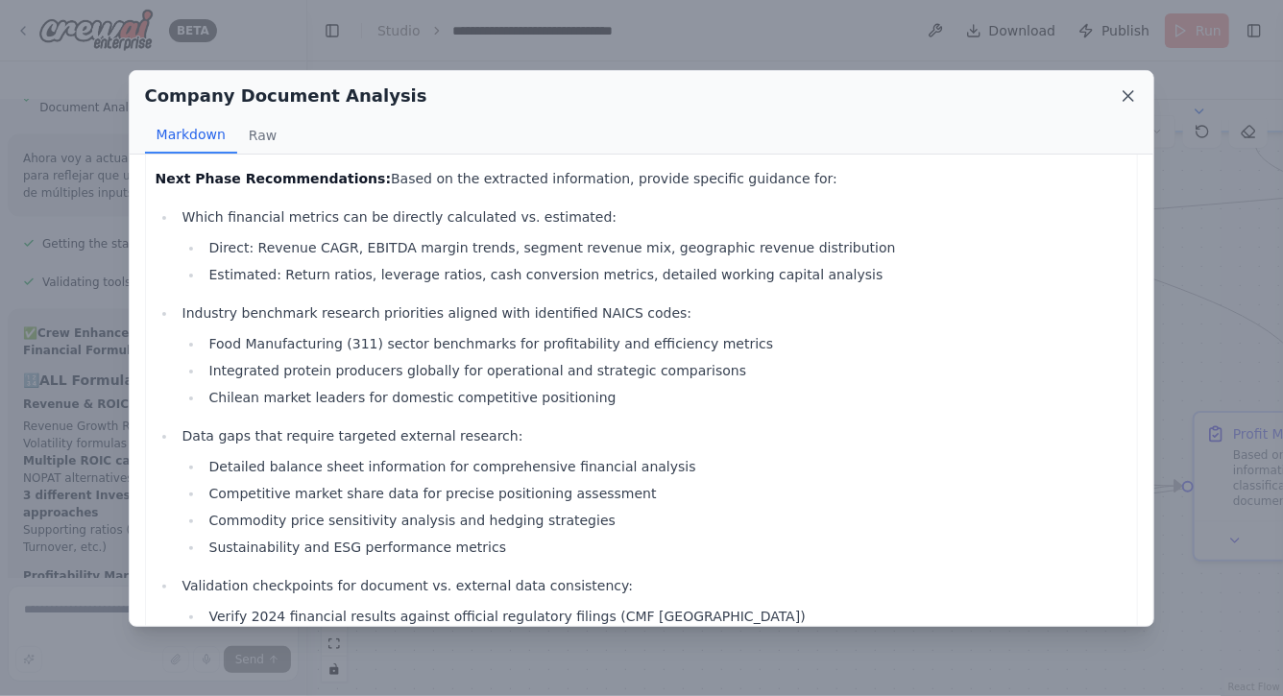
click at [1127, 97] on icon at bounding box center [1129, 96] width 10 height 10
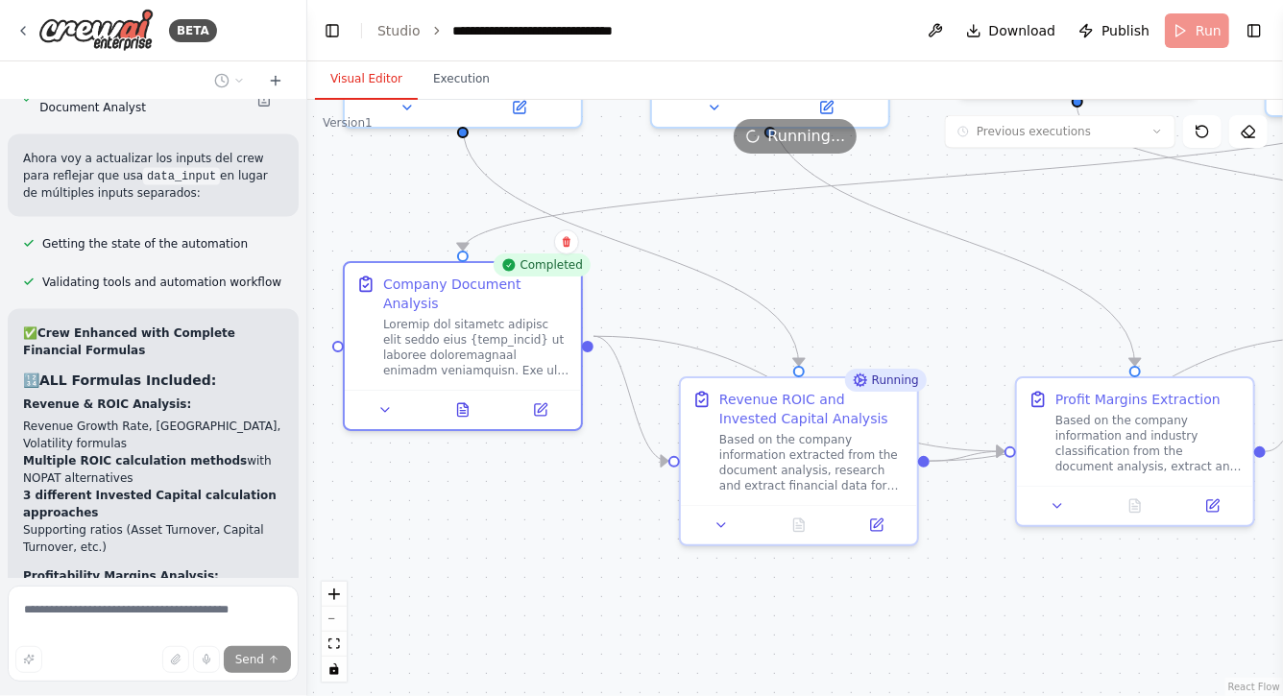
drag, startPoint x: 787, startPoint y: 535, endPoint x: 595, endPoint y: 498, distance: 195.7
click at [596, 498] on div ".deletable-edge-delete-btn { width: 20px; height: 20px; border: 0px solid #ffff…" at bounding box center [795, 398] width 976 height 597
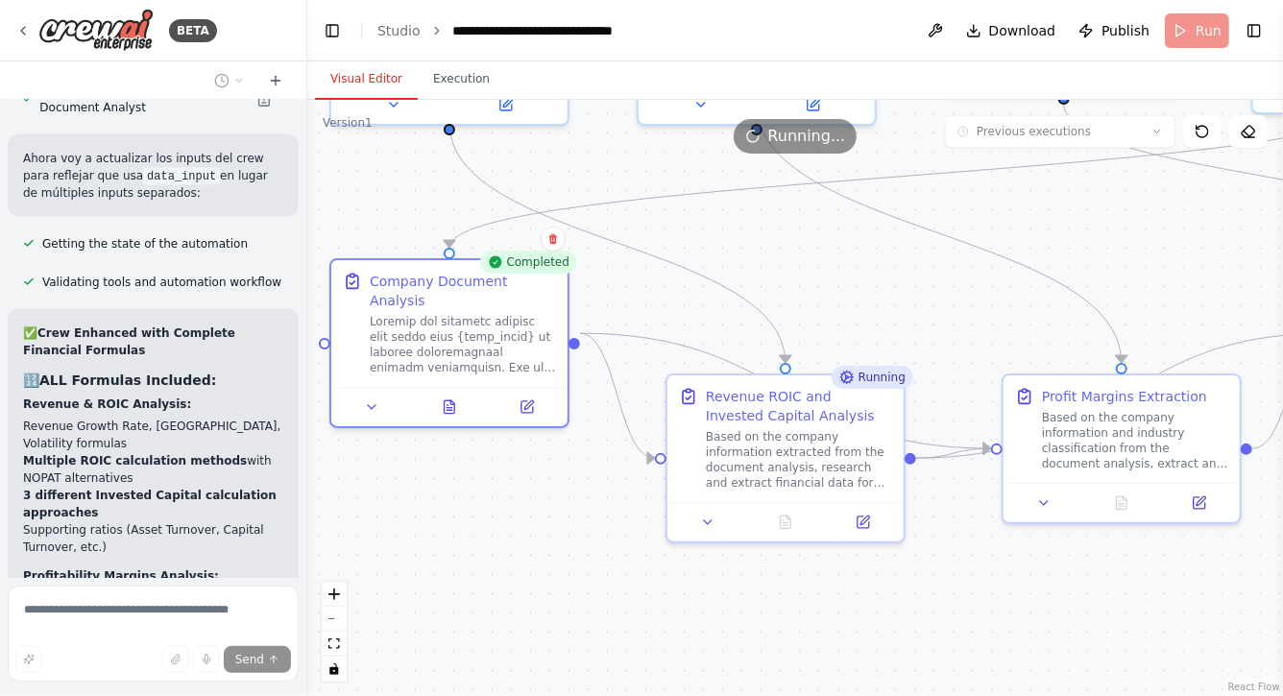
drag, startPoint x: 923, startPoint y: 597, endPoint x: 816, endPoint y: 580, distance: 109.0
click at [816, 580] on div ".deletable-edge-delete-btn { width: 20px; height: 20px; border: 0px solid #ffff…" at bounding box center [795, 398] width 976 height 597
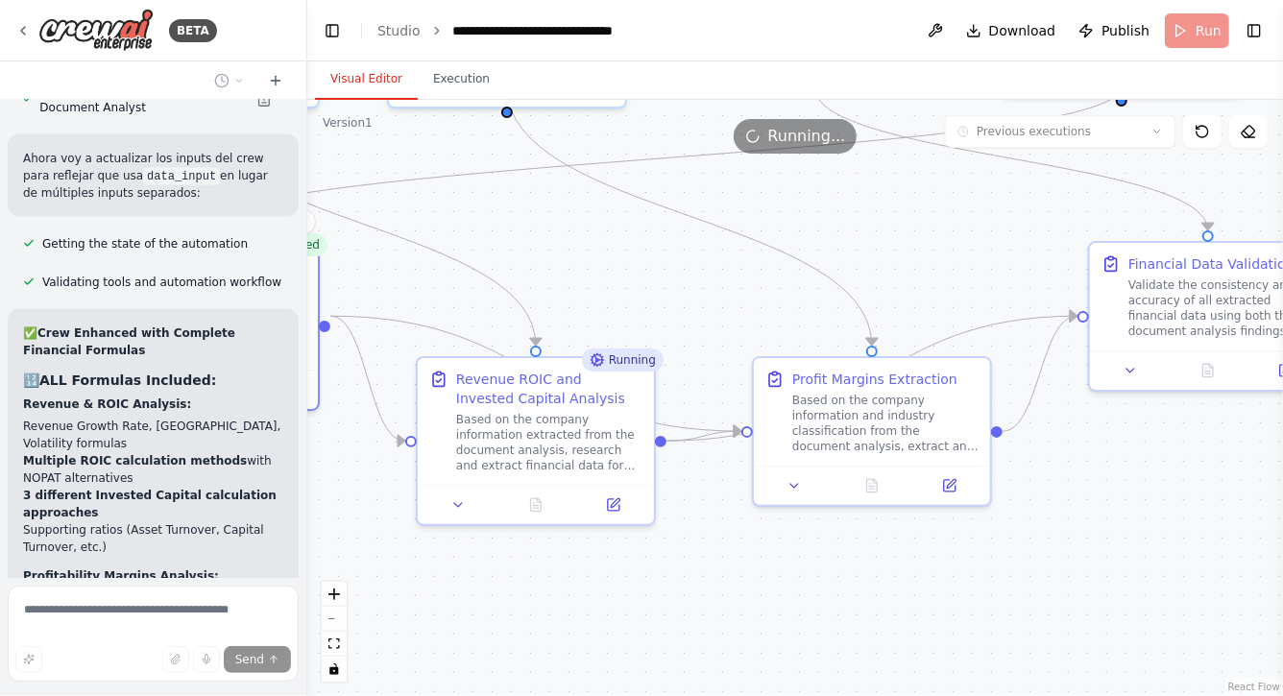
drag, startPoint x: 891, startPoint y: 584, endPoint x: 673, endPoint y: 584, distance: 218.1
click at [674, 584] on div ".deletable-edge-delete-btn { width: 20px; height: 20px; border: 0px solid #ffff…" at bounding box center [795, 398] width 976 height 597
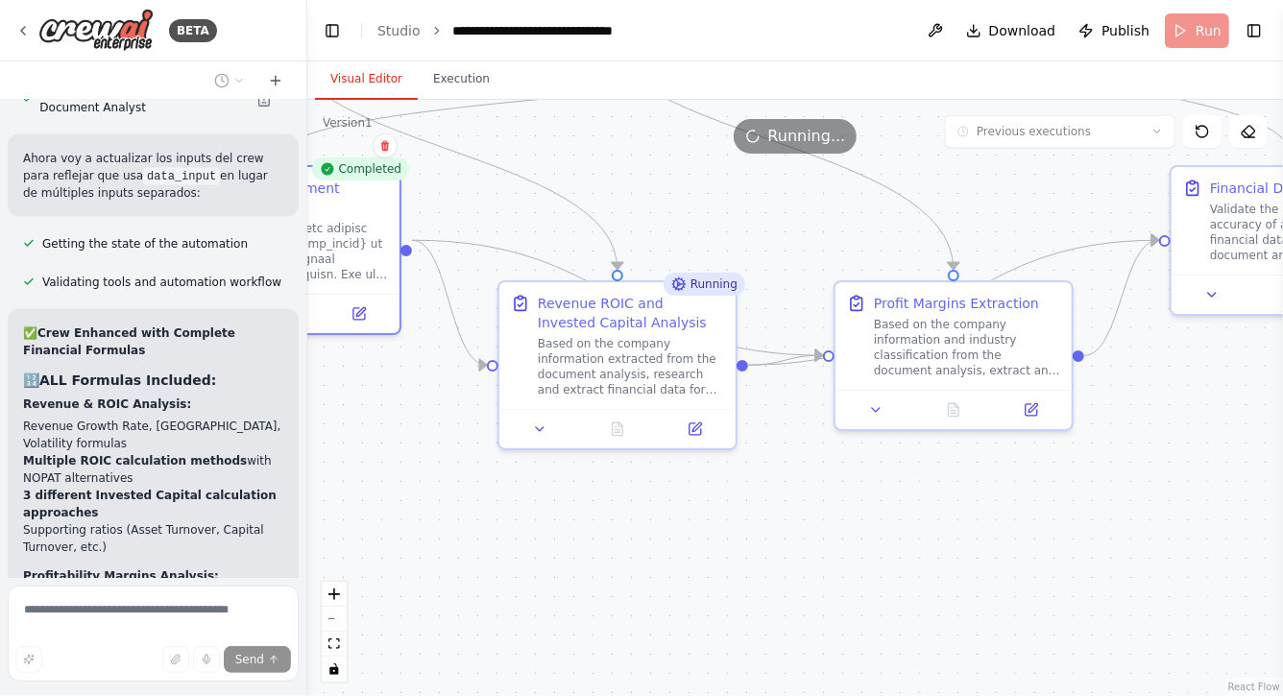
drag, startPoint x: 863, startPoint y: 590, endPoint x: 1021, endPoint y: 514, distance: 175.7
click at [1021, 514] on div ".deletable-edge-delete-btn { width: 20px; height: 20px; border: 0px solid #ffff…" at bounding box center [795, 398] width 976 height 597
drag, startPoint x: 878, startPoint y: 546, endPoint x: 832, endPoint y: 541, distance: 46.4
click at [832, 541] on div ".deletable-edge-delete-btn { width: 20px; height: 20px; border: 0px solid #ffff…" at bounding box center [795, 398] width 976 height 597
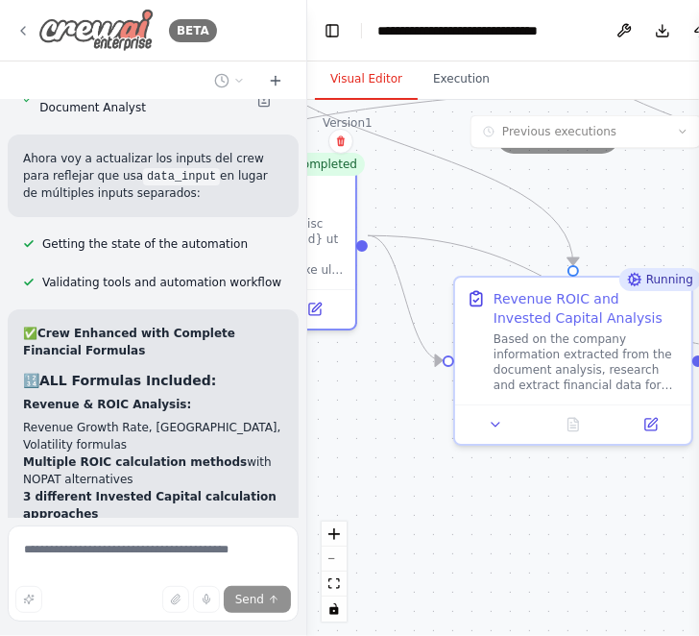
scroll to position [0, 0]
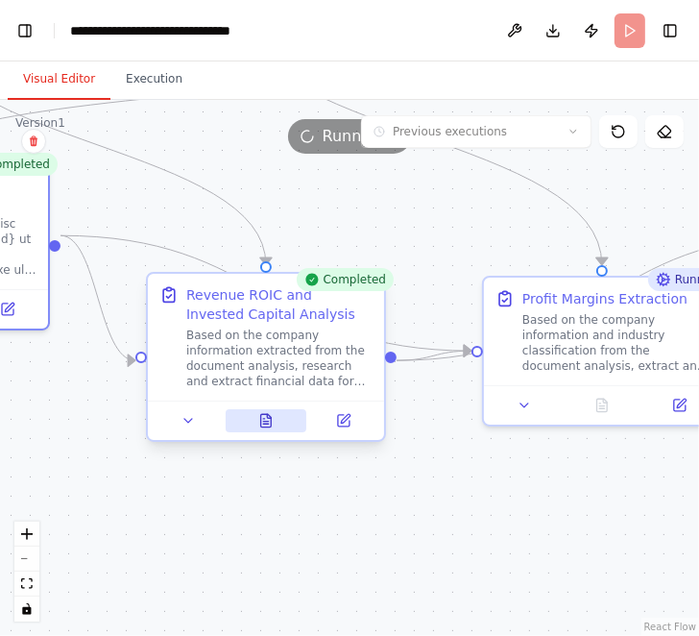
click at [256, 414] on button at bounding box center [267, 420] width 82 height 23
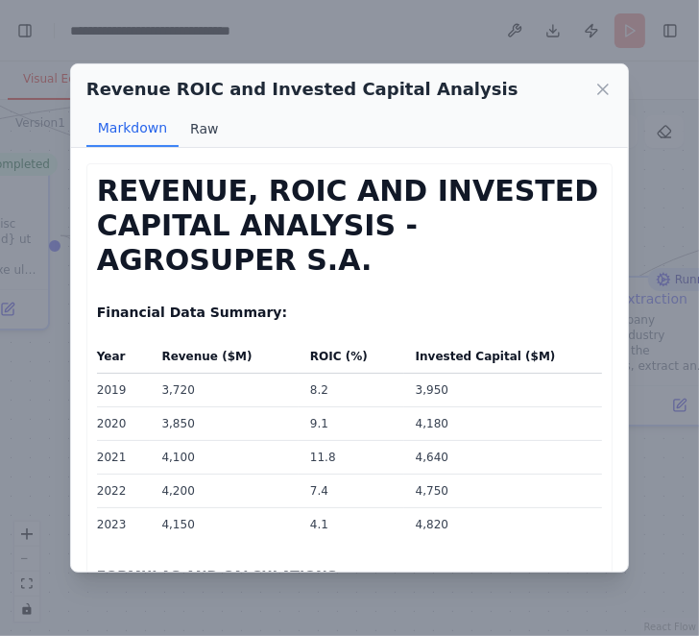
click at [193, 125] on button "Raw" at bounding box center [204, 128] width 51 height 37
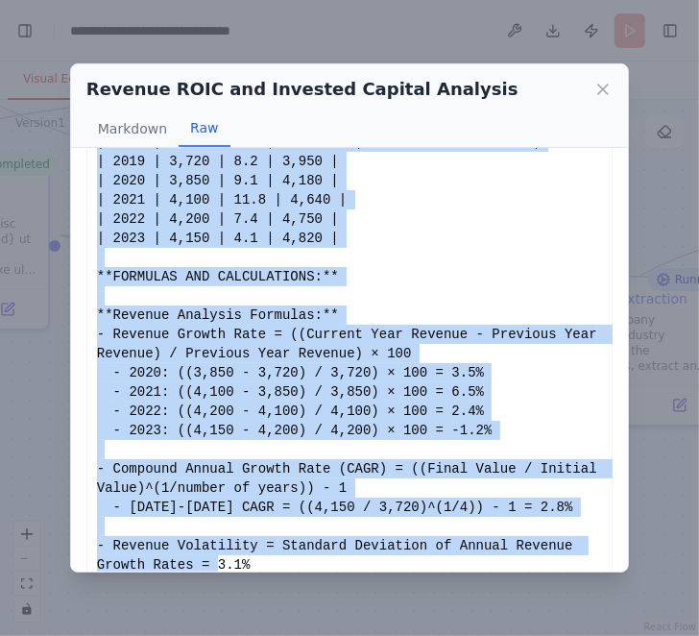
scroll to position [203, 0]
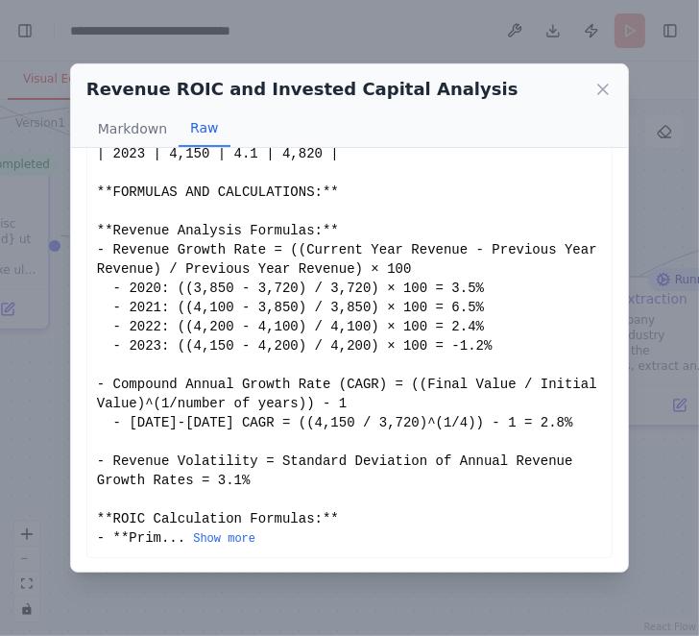
drag, startPoint x: 98, startPoint y: 183, endPoint x: 479, endPoint y: 559, distance: 535.3
click at [232, 534] on button "Show more" at bounding box center [224, 538] width 62 height 15
drag, startPoint x: 96, startPoint y: 187, endPoint x: 340, endPoint y: 535, distance: 424.8
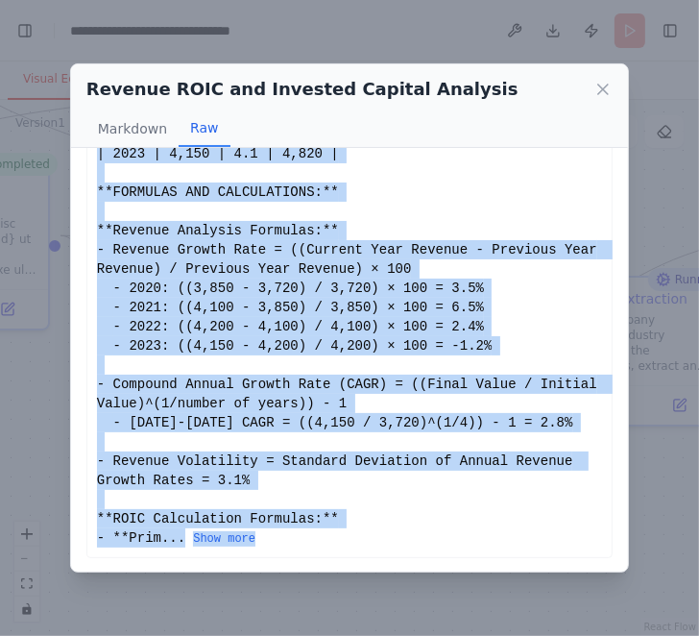
drag, startPoint x: 97, startPoint y: 183, endPoint x: 336, endPoint y: 542, distance: 431.6
click at [249, 535] on button "Show more" at bounding box center [224, 538] width 62 height 15
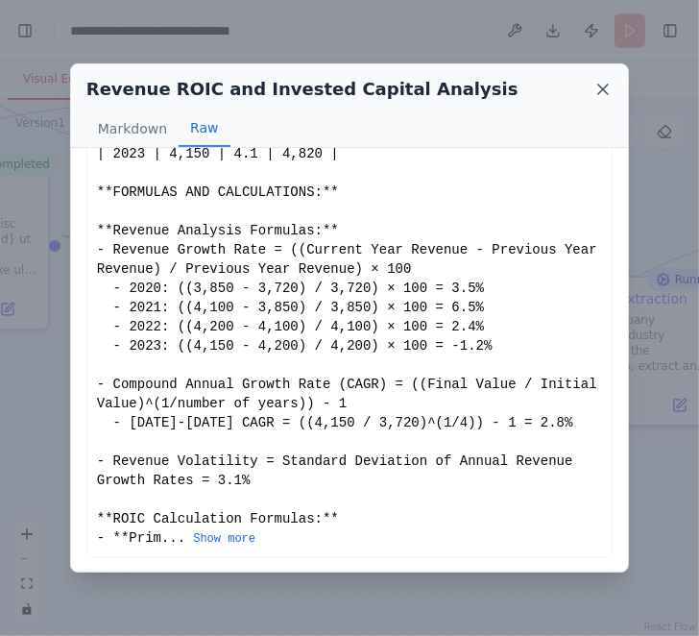
click at [600, 84] on icon at bounding box center [603, 89] width 19 height 19
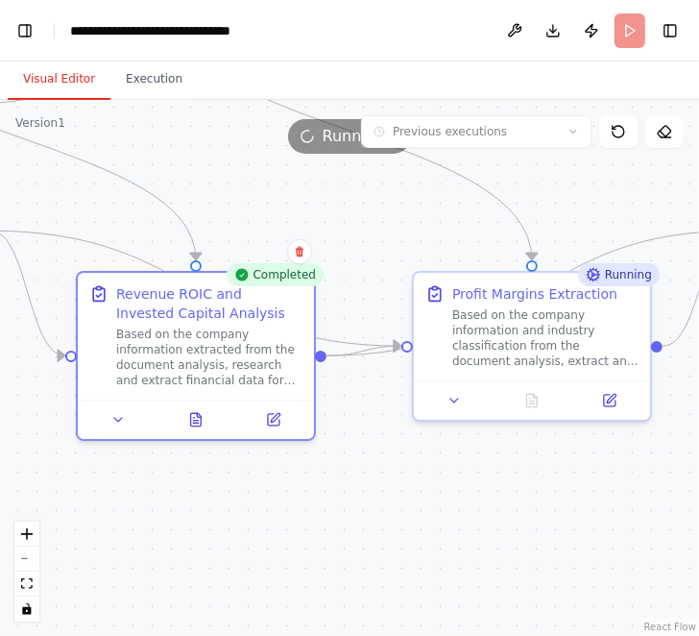
drag, startPoint x: 564, startPoint y: 509, endPoint x: 494, endPoint y: 473, distance: 79.1
click at [494, 472] on div ".deletable-edge-delete-btn { width: 20px; height: 20px; border: 0px solid #ffff…" at bounding box center [349, 368] width 699 height 536
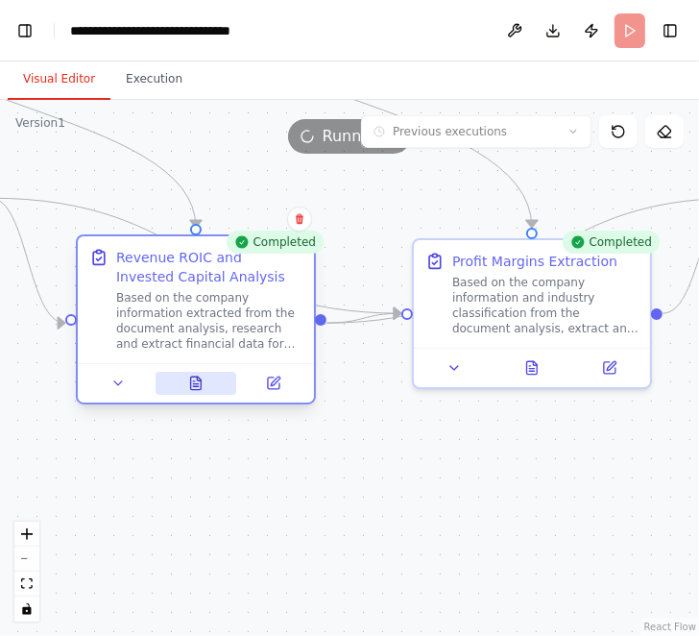
click at [203, 390] on icon at bounding box center [195, 383] width 15 height 15
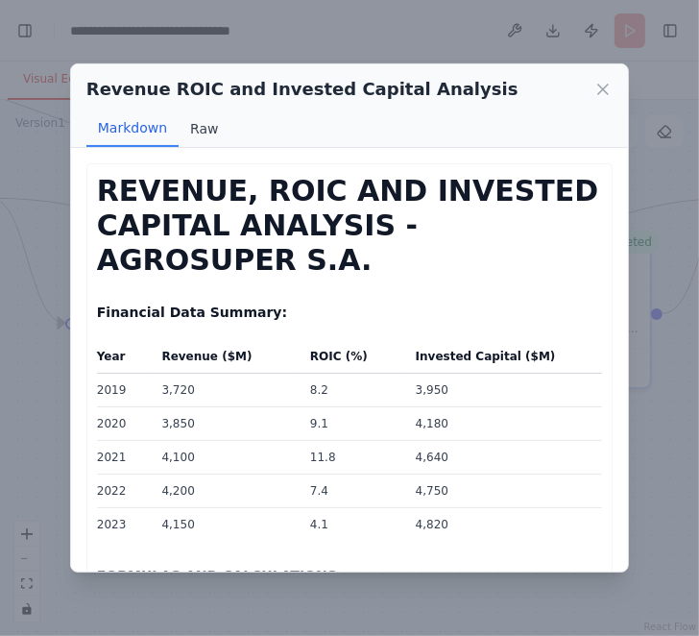
click at [202, 133] on button "Raw" at bounding box center [204, 128] width 51 height 37
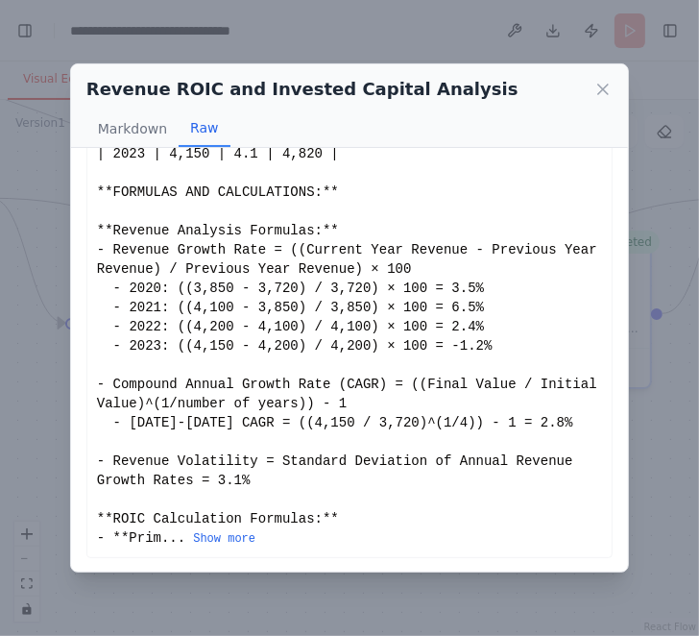
drag, startPoint x: 96, startPoint y: 185, endPoint x: 472, endPoint y: 534, distance: 512.5
click at [239, 538] on button "Show more" at bounding box center [224, 538] width 62 height 15
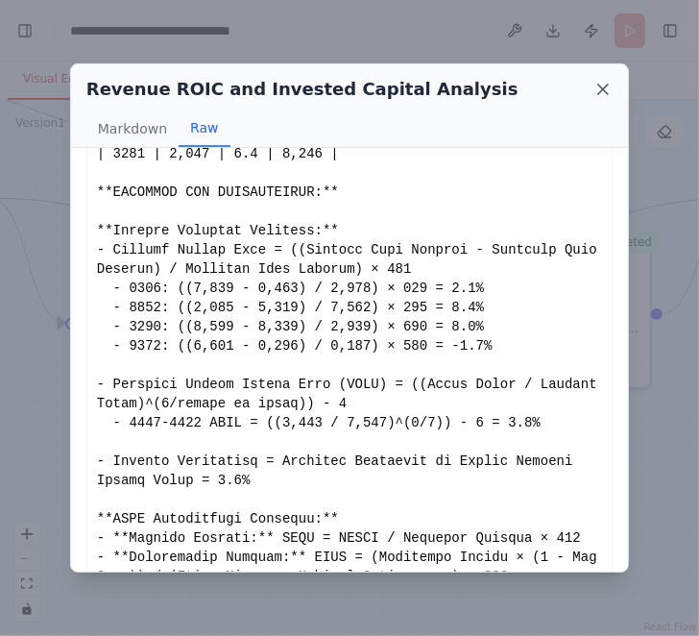
click at [600, 85] on icon at bounding box center [603, 89] width 19 height 19
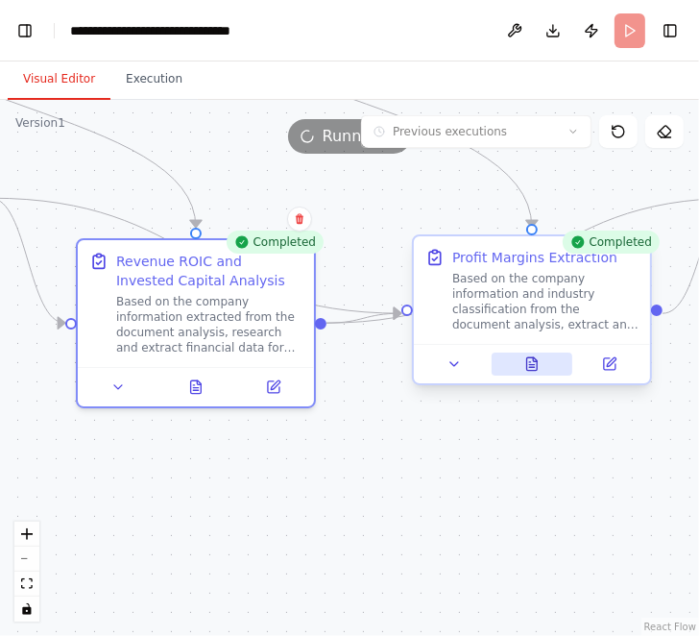
click at [536, 365] on icon at bounding box center [532, 363] width 11 height 12
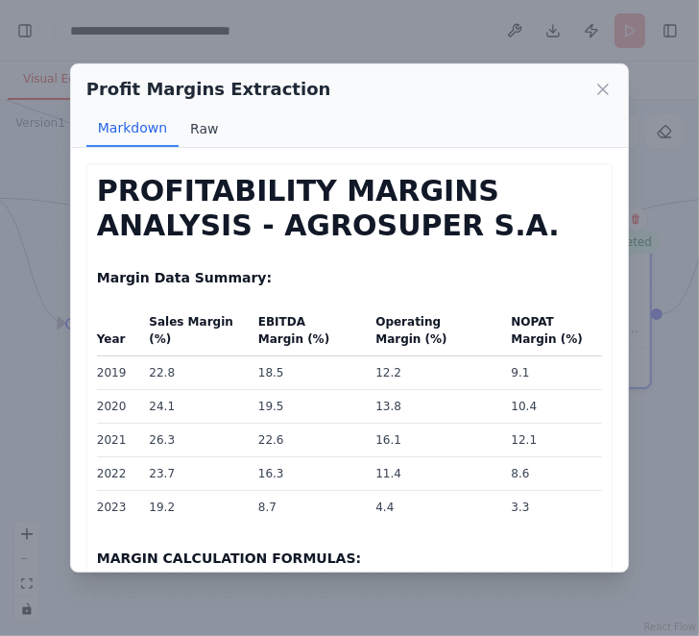
click at [189, 130] on button "Raw" at bounding box center [204, 128] width 51 height 37
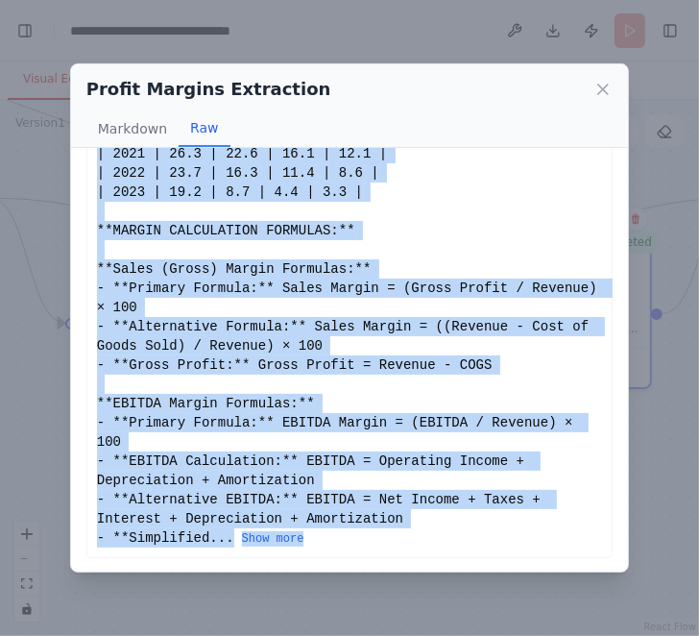
drag, startPoint x: 97, startPoint y: 183, endPoint x: 448, endPoint y: 541, distance: 501.3
click at [448, 541] on div "# PROFITABILITY MARGINS ANALYSIS - AGROSUPER S.A. **Margin Data Summary:** | Ye…" at bounding box center [349, 259] width 505 height 576
click at [300, 533] on button "Show more" at bounding box center [273, 538] width 62 height 15
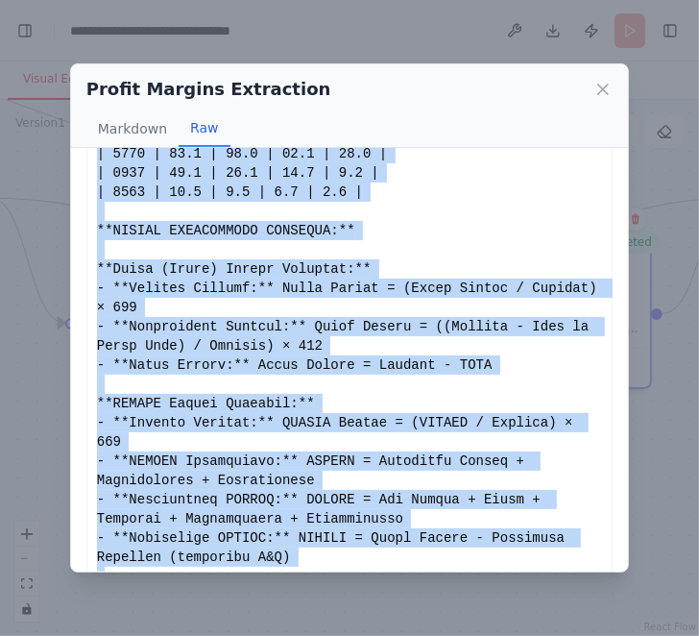
copy div "# PROFITABILITY MARGINS ANALYSIS - AGROSUPER S.A. **Margin Data Summary:** | Ye…"
click at [598, 89] on icon at bounding box center [603, 89] width 19 height 19
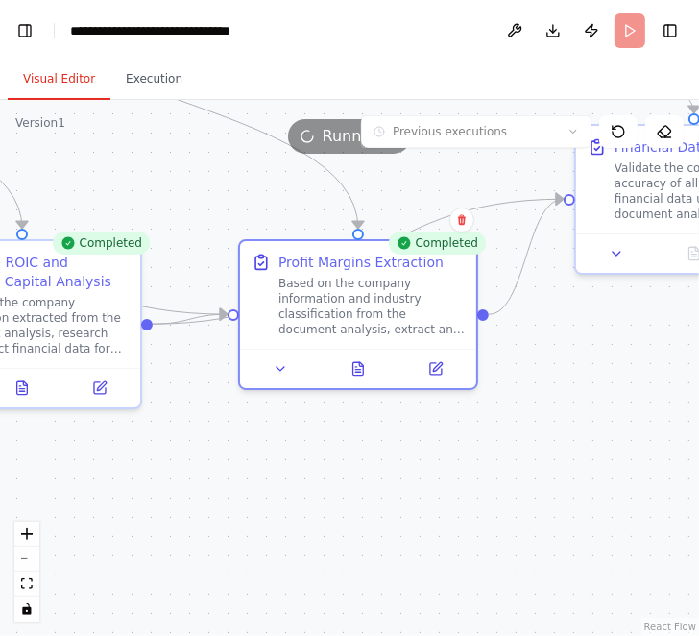
drag, startPoint x: 574, startPoint y: 477, endPoint x: 363, endPoint y: 478, distance: 211.3
click at [363, 478] on div ".deletable-edge-delete-btn { width: 20px; height: 20px; border: 0px solid #ffff…" at bounding box center [349, 368] width 699 height 536
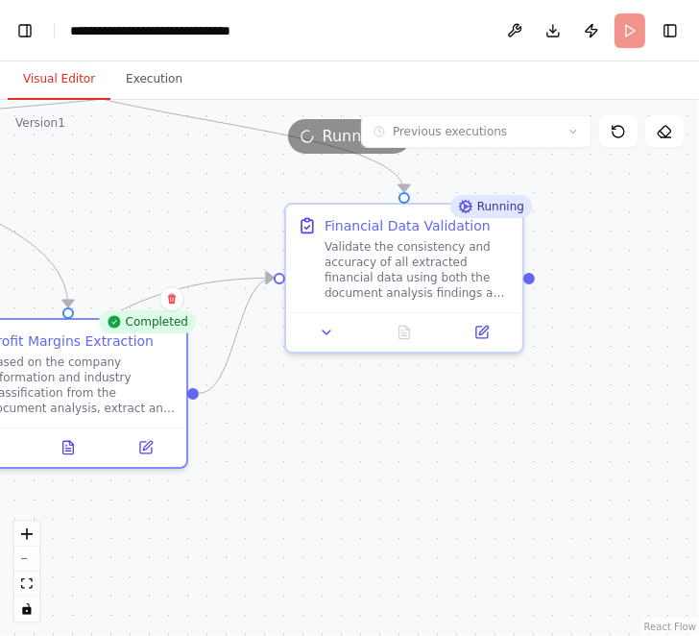
drag, startPoint x: 504, startPoint y: 457, endPoint x: 249, endPoint y: 536, distance: 267.4
click at [249, 536] on div ".deletable-edge-delete-btn { width: 20px; height: 20px; border: 0px solid #ffff…" at bounding box center [349, 368] width 699 height 536
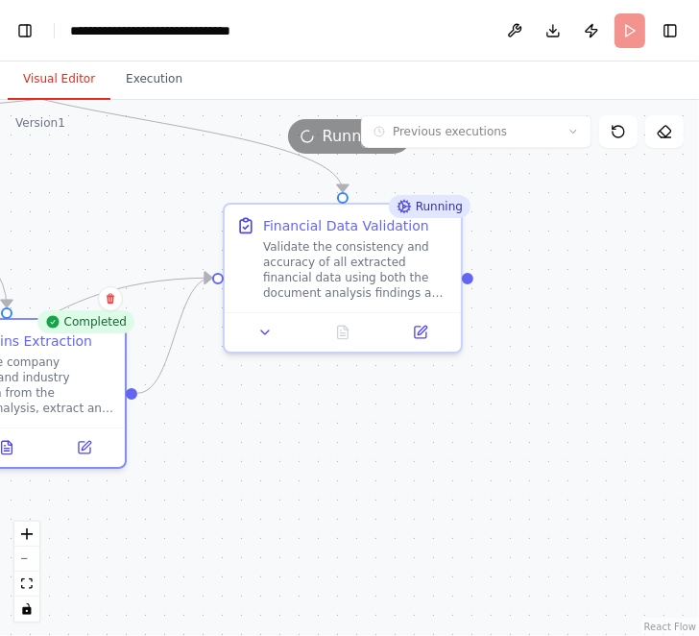
drag, startPoint x: 421, startPoint y: 465, endPoint x: 358, endPoint y: 462, distance: 62.5
click at [358, 465] on div ".deletable-edge-delete-btn { width: 20px; height: 20px; border: 0px solid #ffff…" at bounding box center [349, 368] width 699 height 536
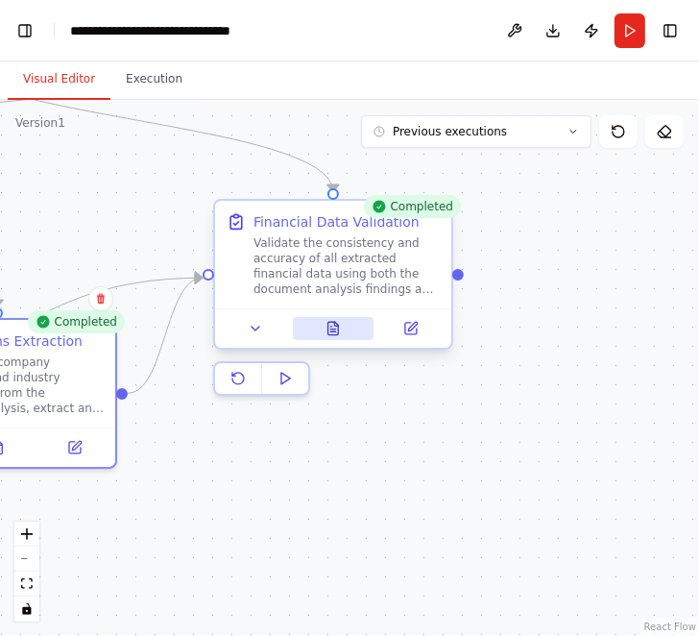
click at [333, 324] on icon at bounding box center [334, 328] width 11 height 12
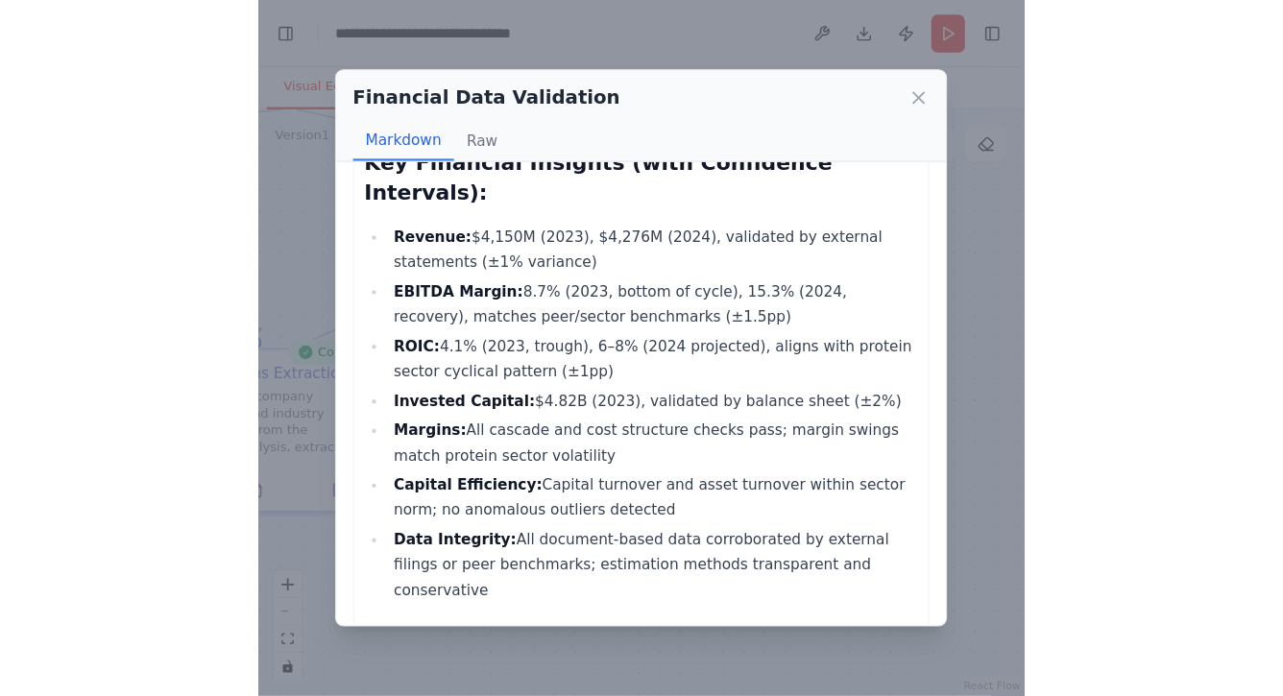
scroll to position [4996, 0]
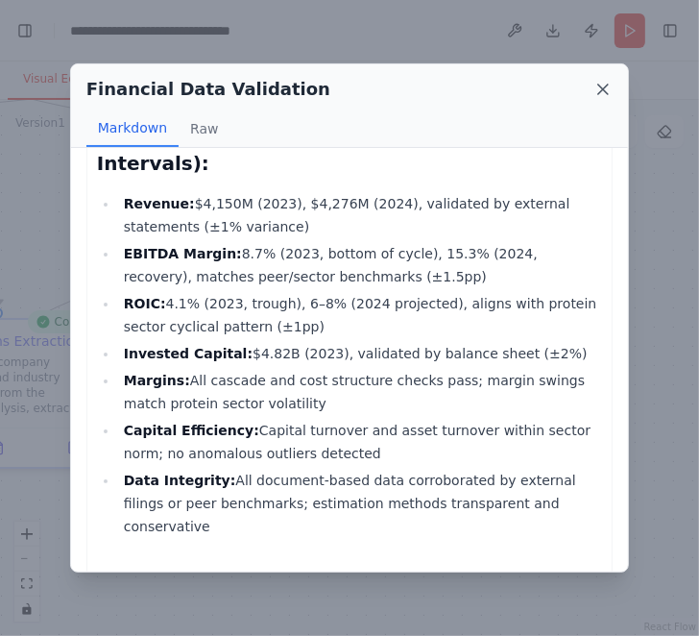
click at [604, 92] on icon at bounding box center [603, 89] width 19 height 19
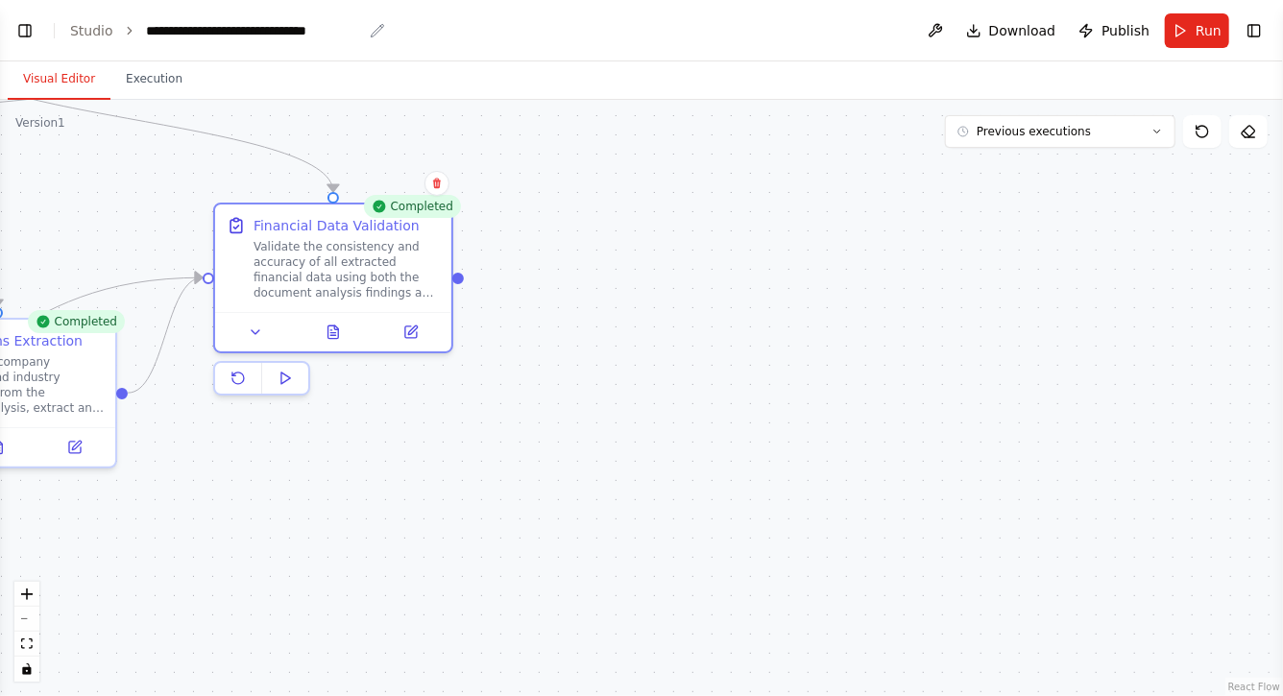
click at [160, 30] on div "**********" at bounding box center [254, 30] width 216 height 19
click at [146, 31] on div "**********" at bounding box center [259, 30] width 227 height 19
click at [259, 29] on div "**********" at bounding box center [254, 30] width 216 height 19
click at [335, 34] on div "**********" at bounding box center [254, 30] width 216 height 19
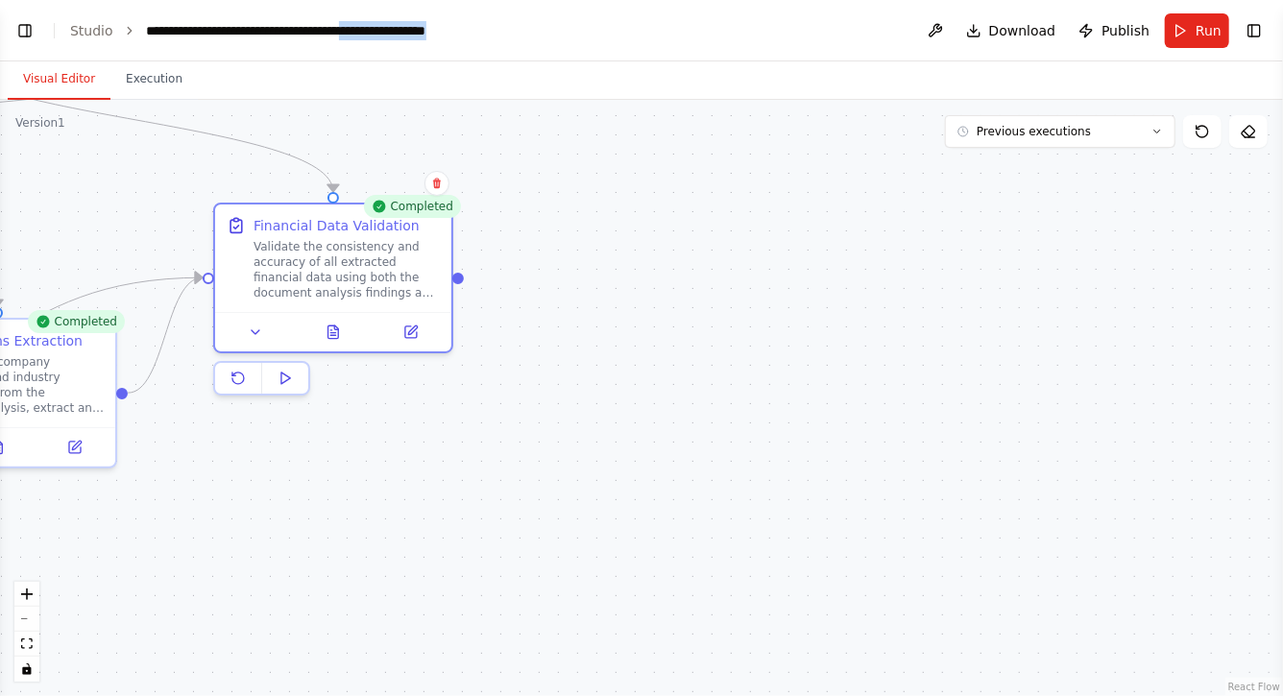
drag, startPoint x: 405, startPoint y: 29, endPoint x: 610, endPoint y: 28, distance: 204.6
click at [610, 28] on header "**********" at bounding box center [641, 30] width 1283 height 61
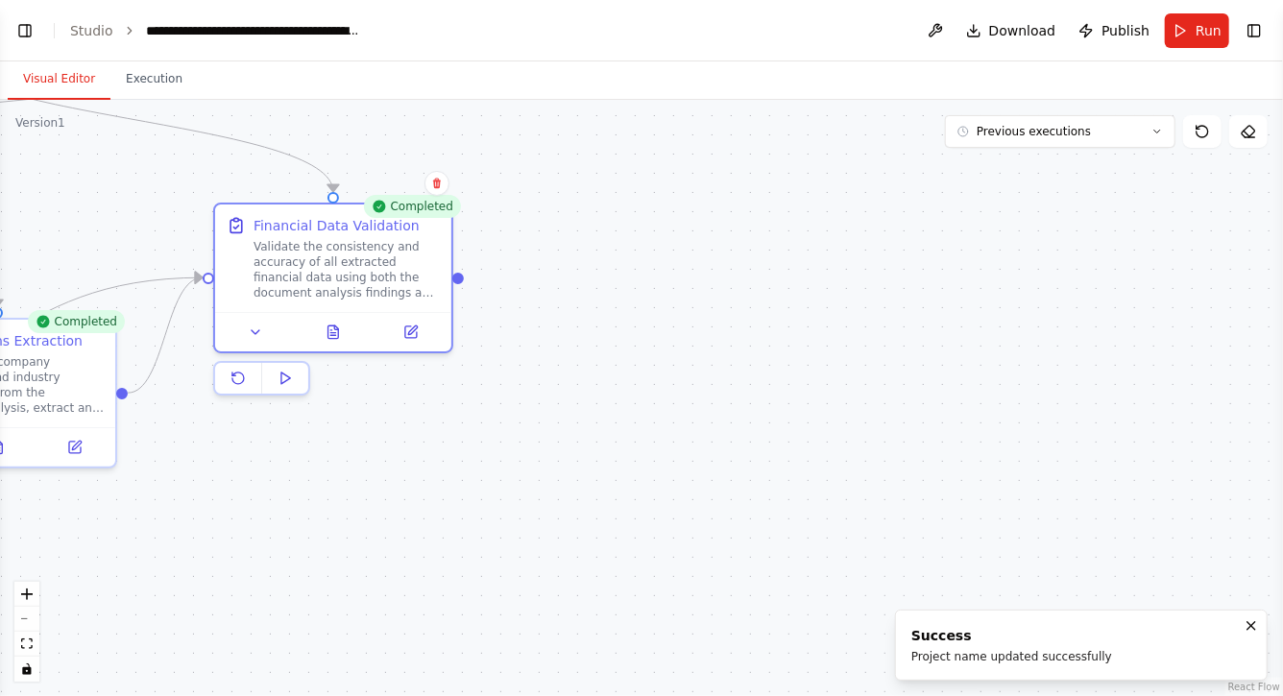
click at [338, 28] on div "**********" at bounding box center [254, 30] width 216 height 19
click at [19, 23] on button "Toggle Left Sidebar" at bounding box center [25, 30] width 27 height 27
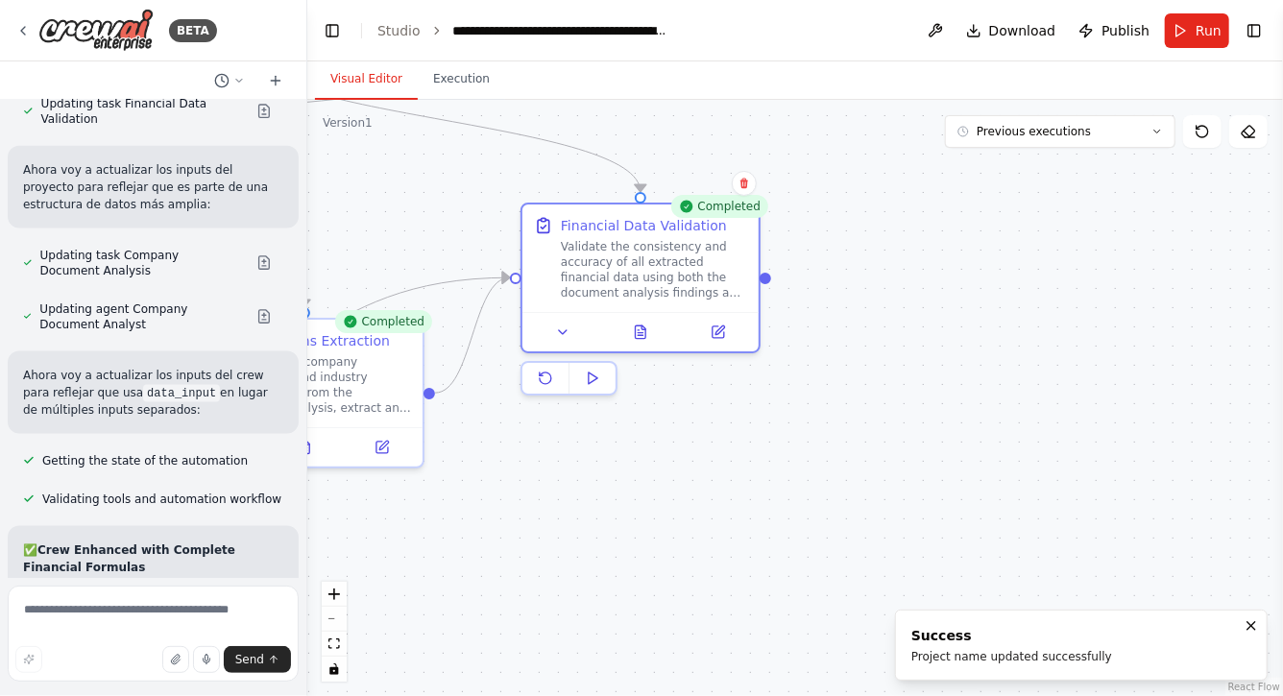
click at [22, 8] on div "BETA" at bounding box center [153, 30] width 306 height 61
click at [21, 19] on div "BETA" at bounding box center [116, 30] width 202 height 43
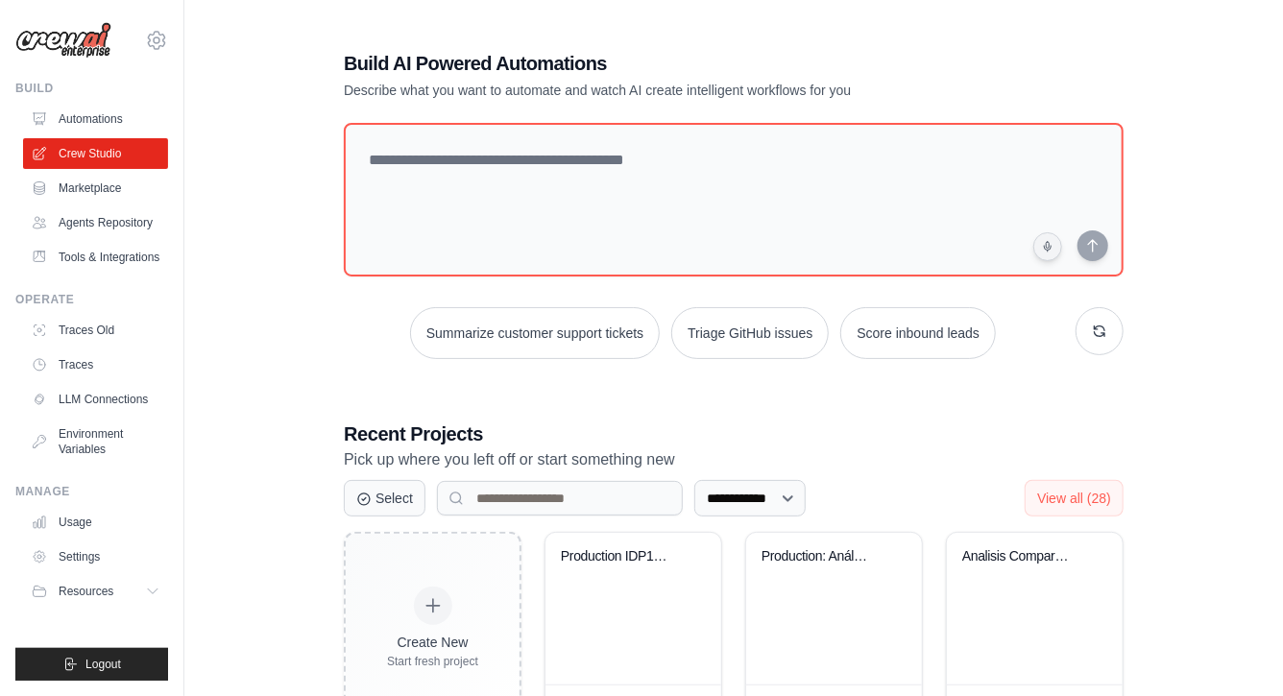
scroll to position [506, 0]
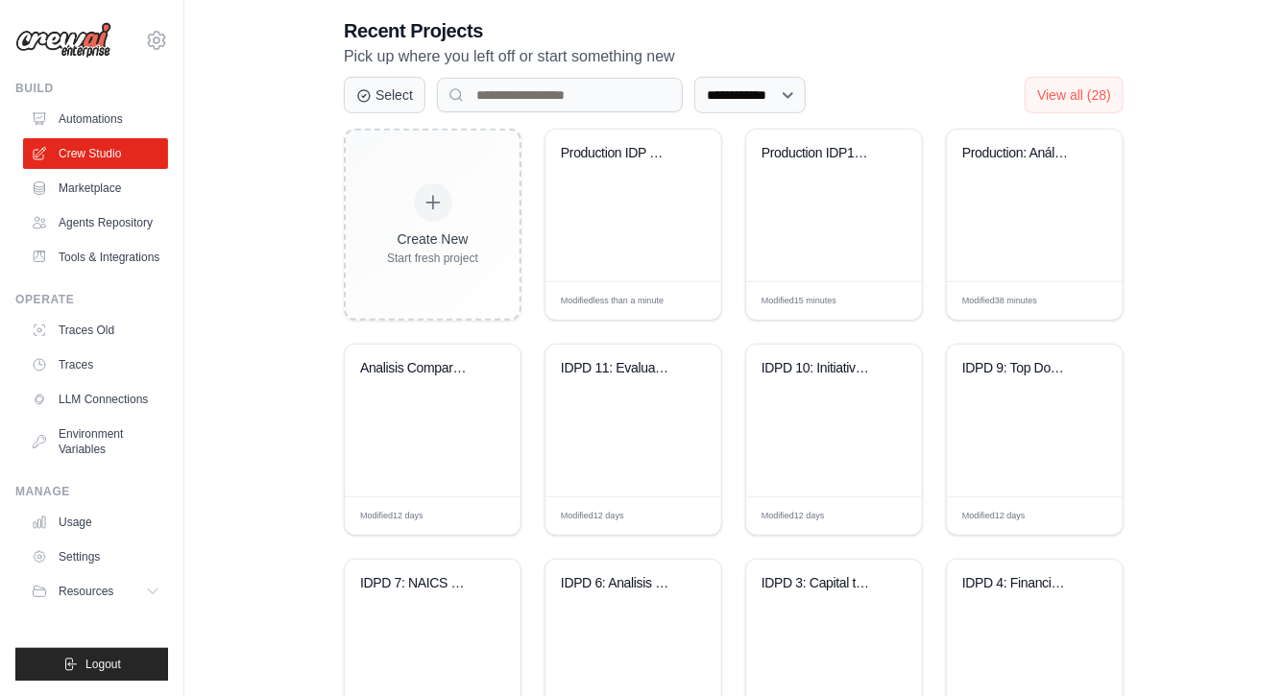
scroll to position [365, 0]
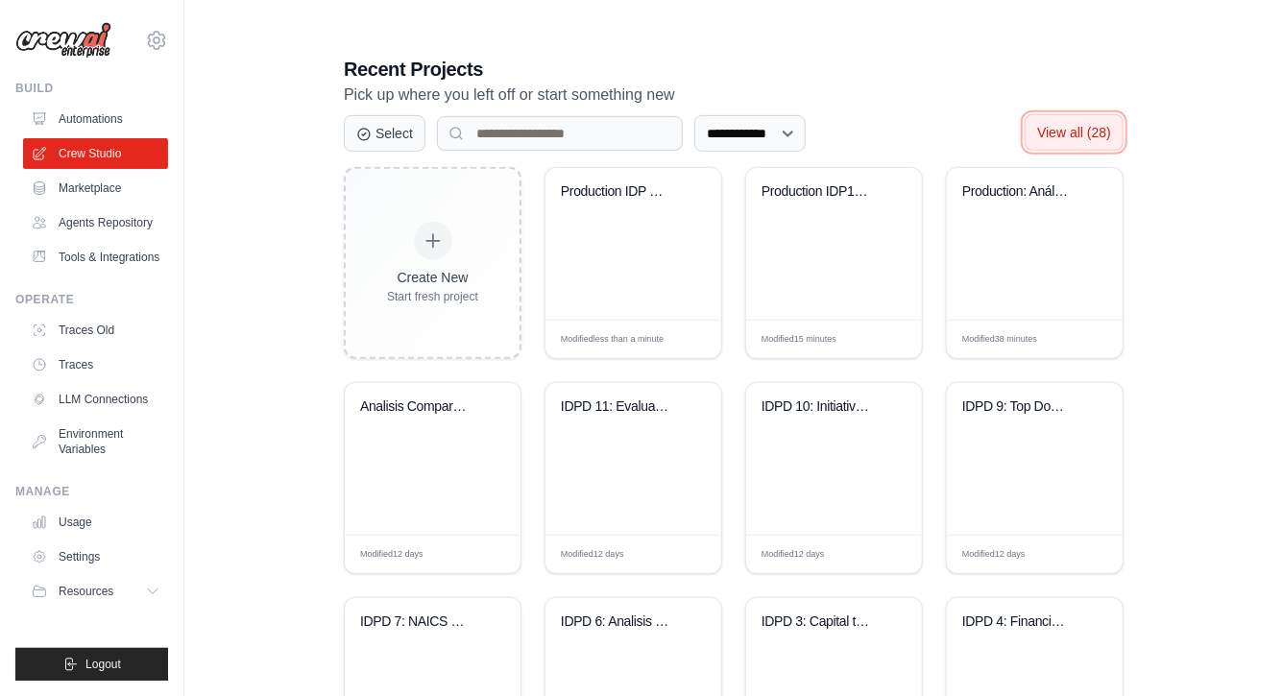
click at [1093, 128] on span "View all (28)" at bounding box center [1074, 132] width 74 height 15
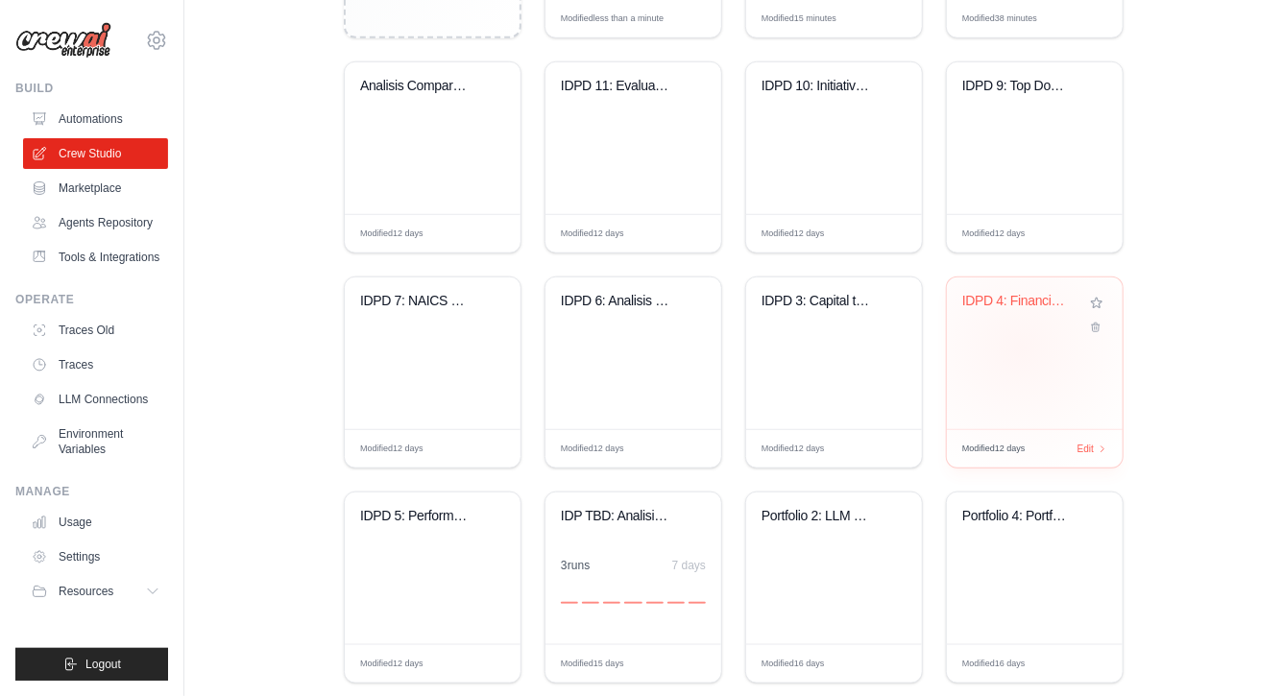
scroll to position [682, 0]
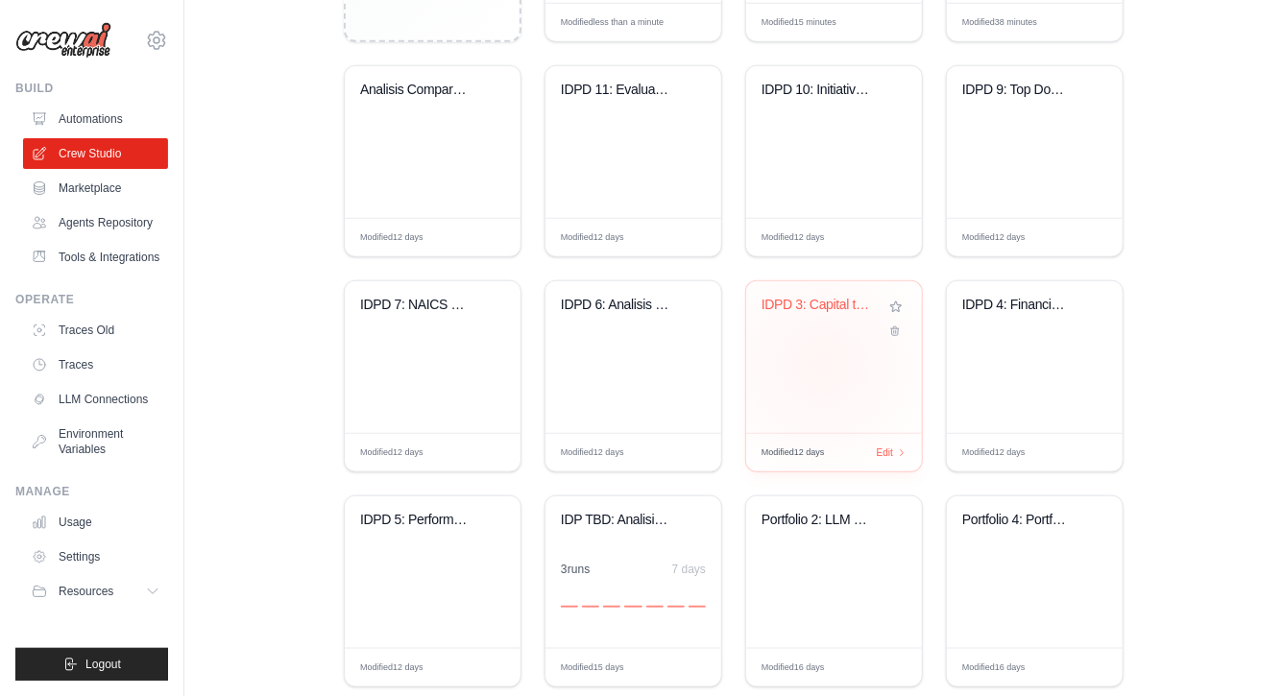
click at [822, 363] on div "IDPD 3: Capital turnover Financial ..." at bounding box center [834, 357] width 176 height 152
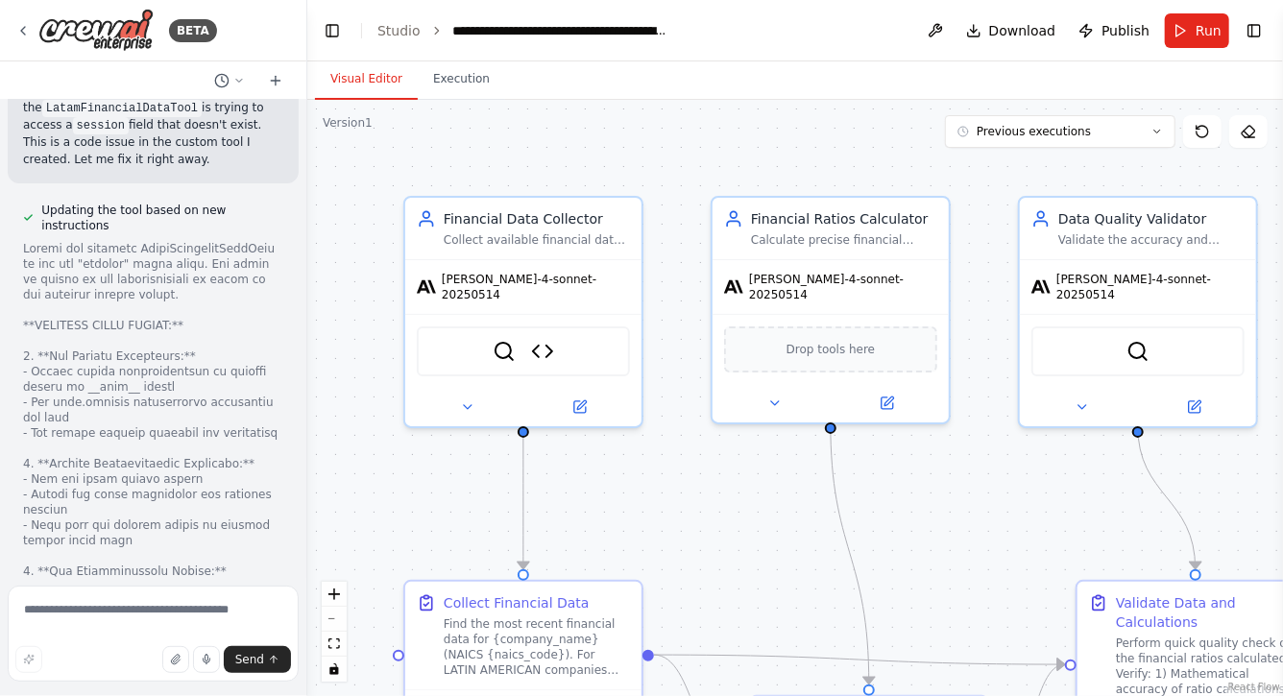
scroll to position [18026, 0]
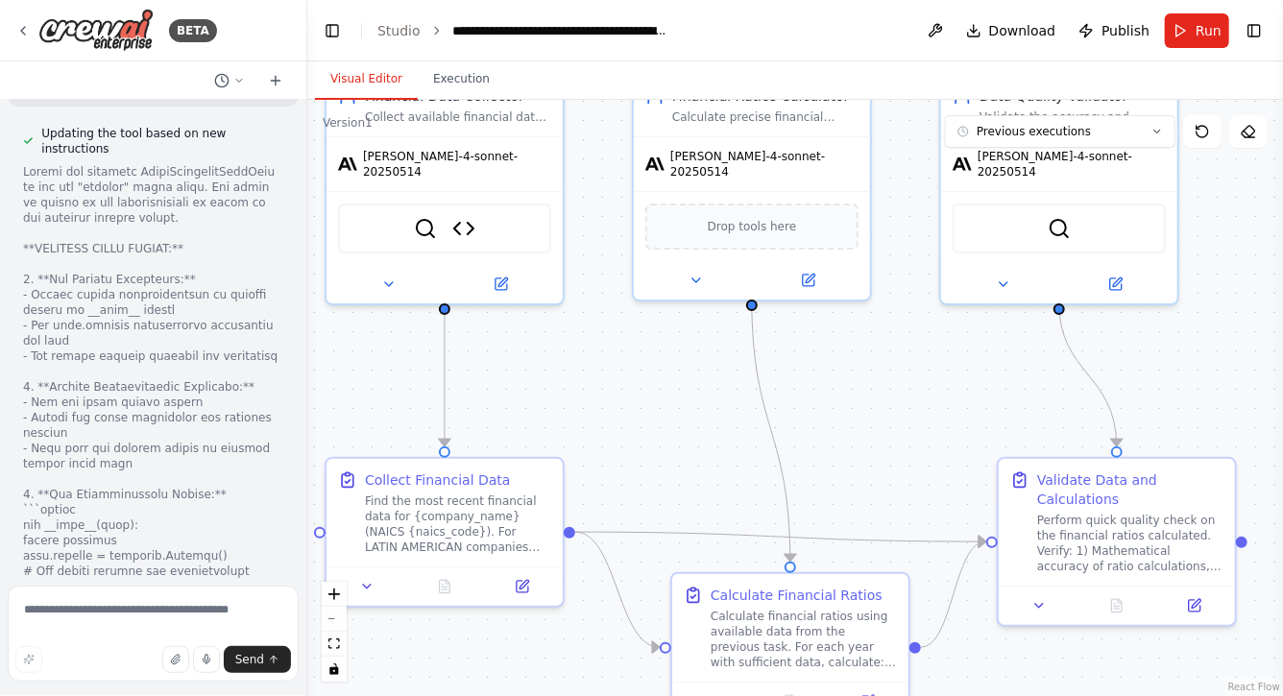
drag, startPoint x: 724, startPoint y: 579, endPoint x: 646, endPoint y: 456, distance: 146.0
click at [646, 456] on div ".deletable-edge-delete-btn { width: 20px; height: 20px; border: 0px solid #ffff…" at bounding box center [795, 398] width 976 height 597
drag, startPoint x: 707, startPoint y: 479, endPoint x: 650, endPoint y: 393, distance: 103.4
click at [651, 393] on div ".deletable-edge-delete-btn { width: 20px; height: 20px; border: 0px solid #ffff…" at bounding box center [795, 398] width 976 height 597
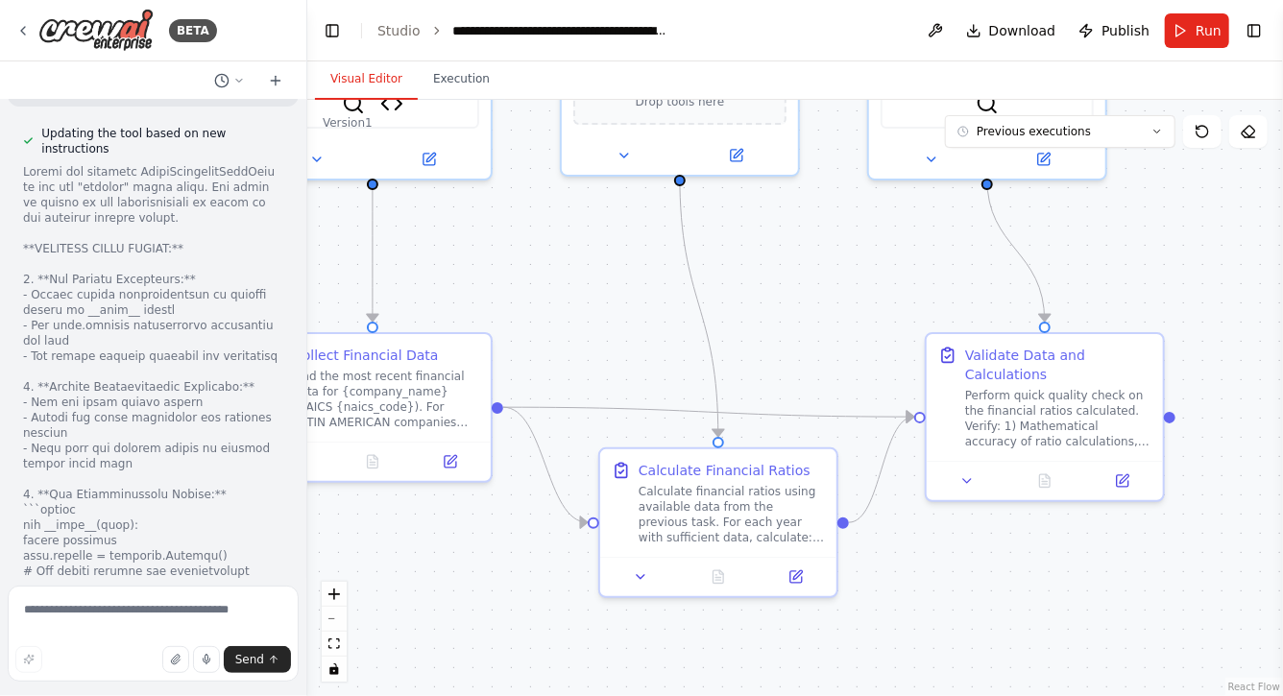
drag, startPoint x: 841, startPoint y: 357, endPoint x: 969, endPoint y: 339, distance: 130.0
click at [967, 338] on div ".deletable-edge-delete-btn { width: 20px; height: 20px; border: 0px solid #ffff…" at bounding box center [795, 398] width 976 height 597
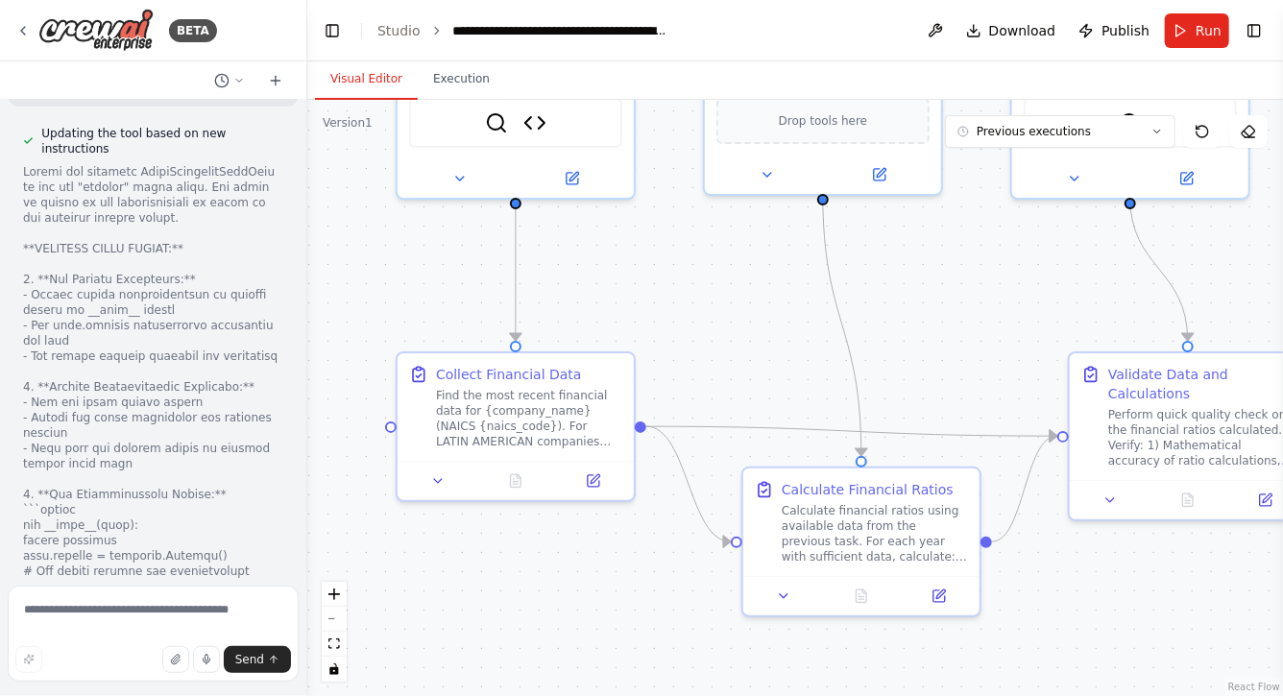
drag, startPoint x: 759, startPoint y: 325, endPoint x: 814, endPoint y: 359, distance: 64.8
click at [813, 358] on div ".deletable-edge-delete-btn { width: 20px; height: 20px; border: 0px solid #ffff…" at bounding box center [795, 398] width 976 height 597
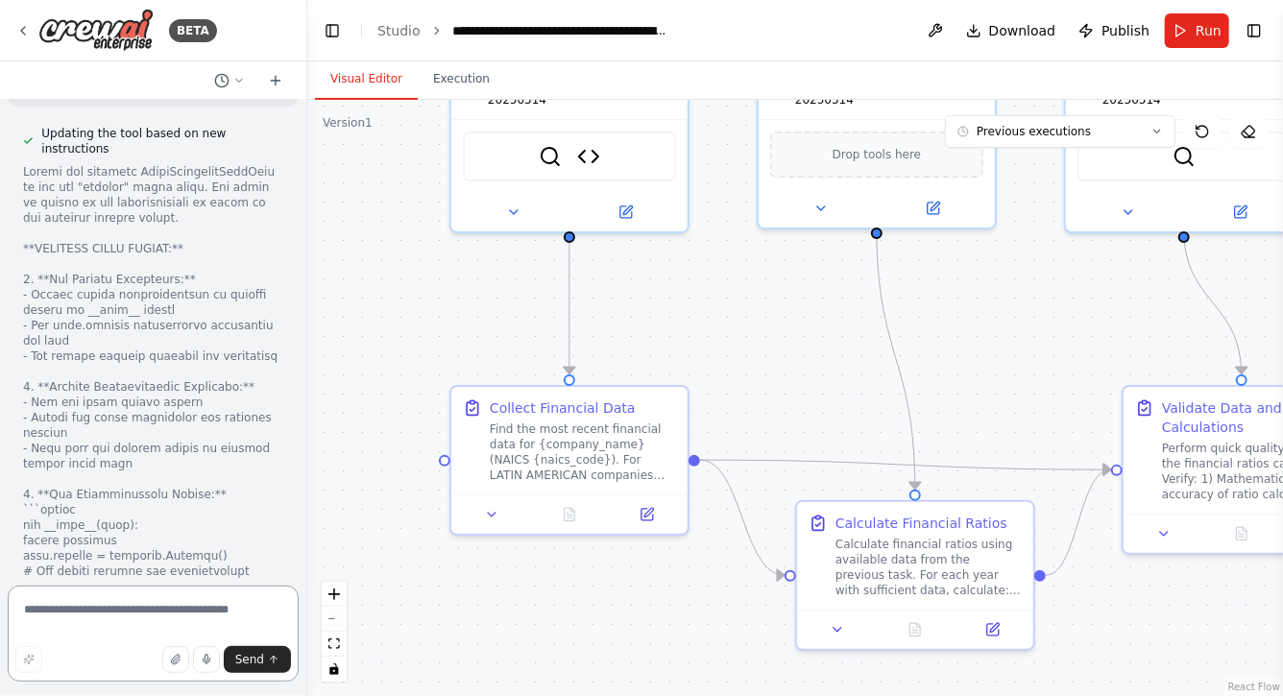
click at [163, 622] on textarea at bounding box center [153, 634] width 291 height 96
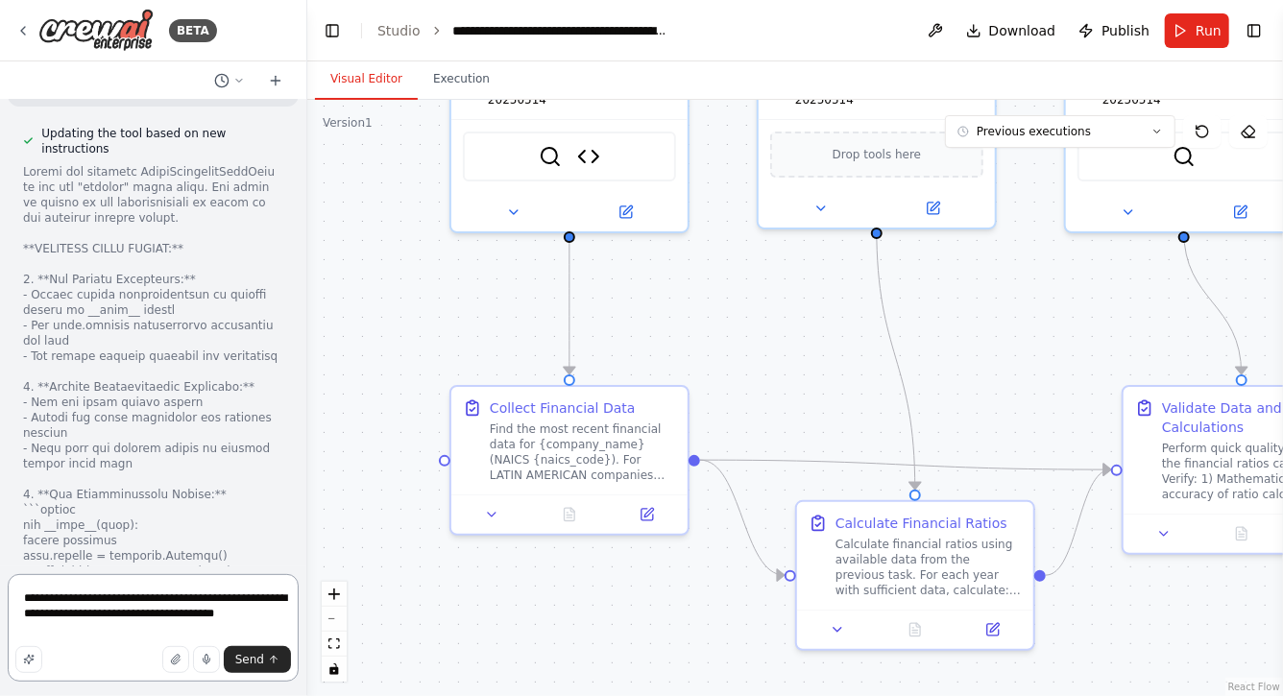
click at [240, 599] on textarea "**********" at bounding box center [153, 628] width 291 height 108
click at [232, 625] on textarea "**********" at bounding box center [153, 628] width 291 height 108
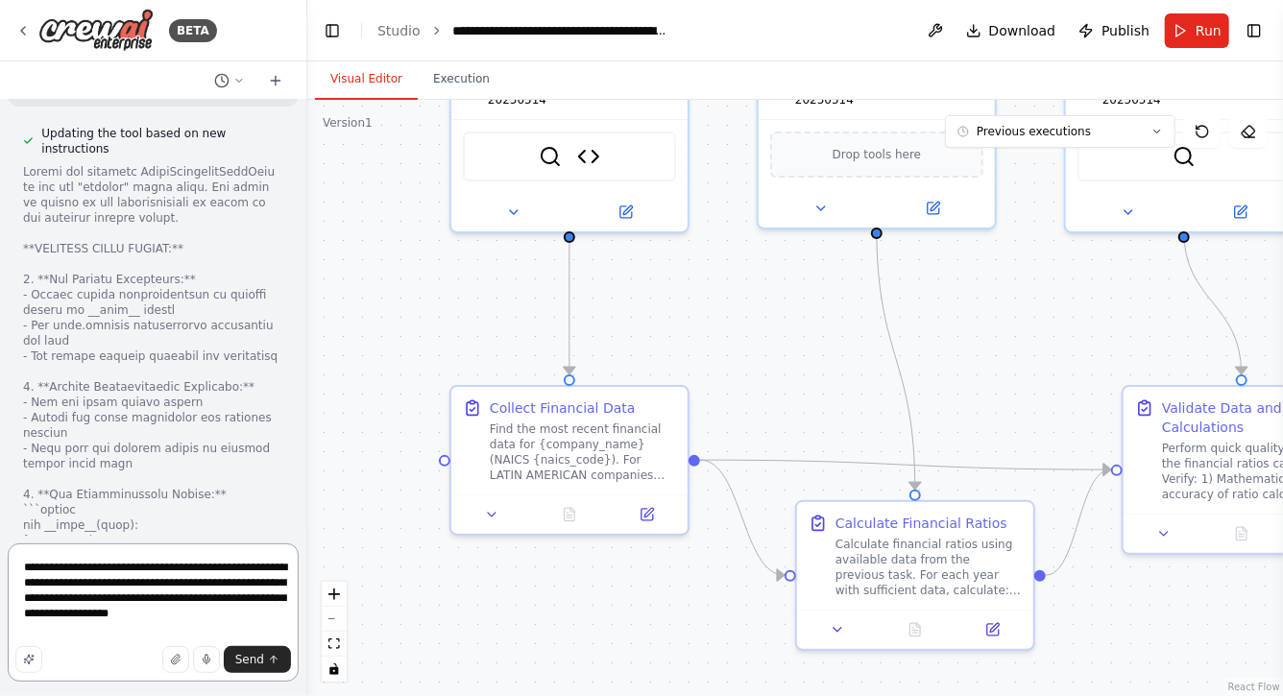
type textarea "**********"
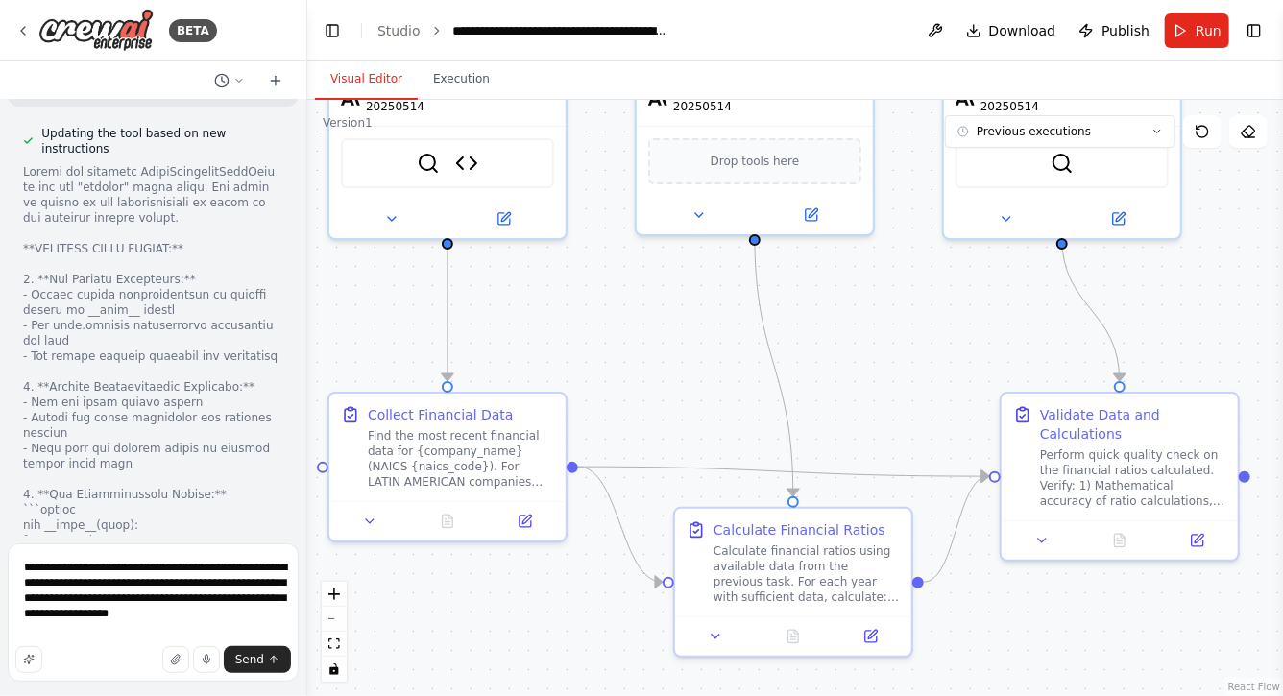
drag, startPoint x: 1002, startPoint y: 364, endPoint x: 757, endPoint y: 374, distance: 245.1
click at [762, 371] on div ".deletable-edge-delete-btn { width: 20px; height: 20px; border: 0px solid #ffff…" at bounding box center [795, 398] width 976 height 597
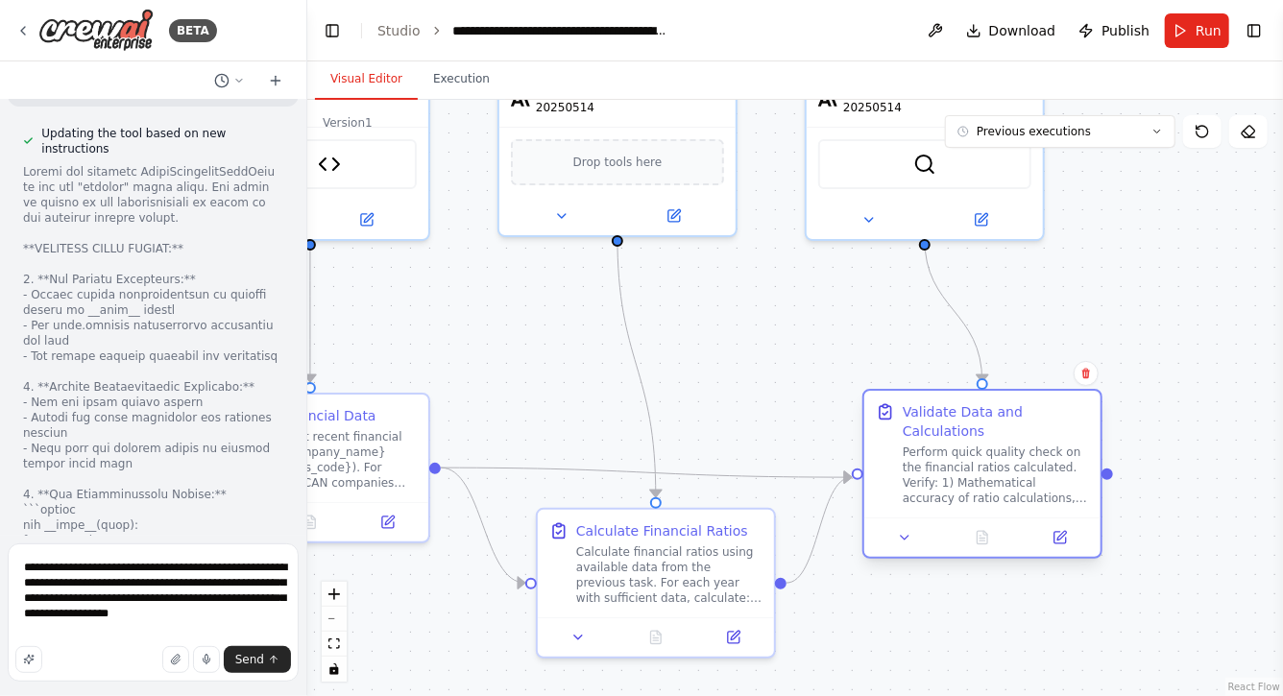
click at [1012, 486] on div "Perform quick quality check on the financial ratios calculated. Verify: 1) Math…" at bounding box center [996, 475] width 186 height 61
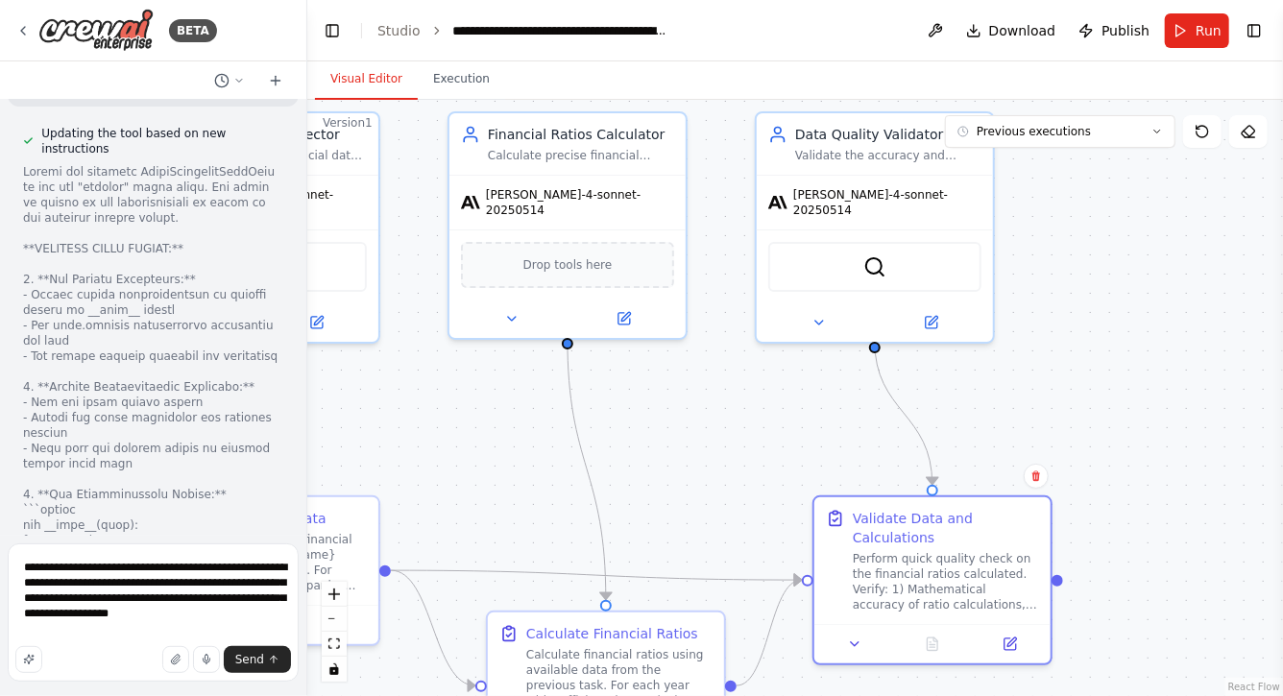
drag, startPoint x: 1077, startPoint y: 282, endPoint x: 1020, endPoint y: 417, distance: 145.9
click at [1020, 416] on div ".deletable-edge-delete-btn { width: 20px; height: 20px; border: 0px solid #ffff…" at bounding box center [795, 398] width 976 height 597
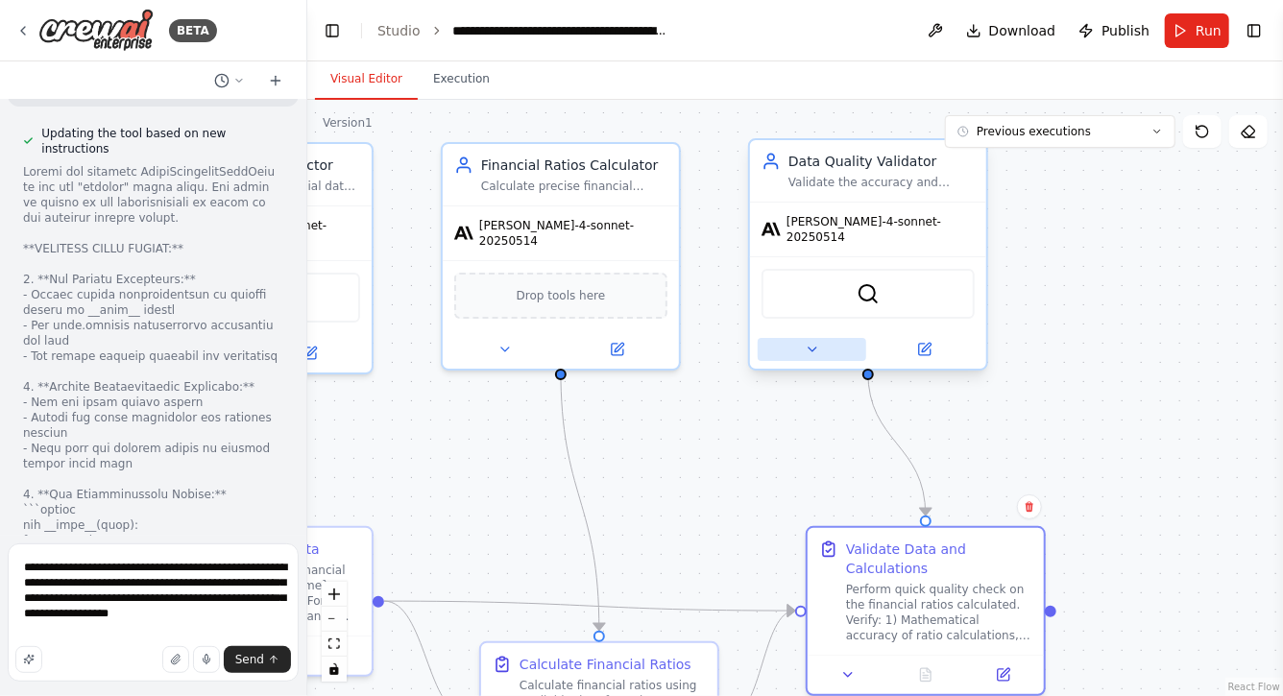
click at [811, 342] on icon at bounding box center [812, 349] width 15 height 15
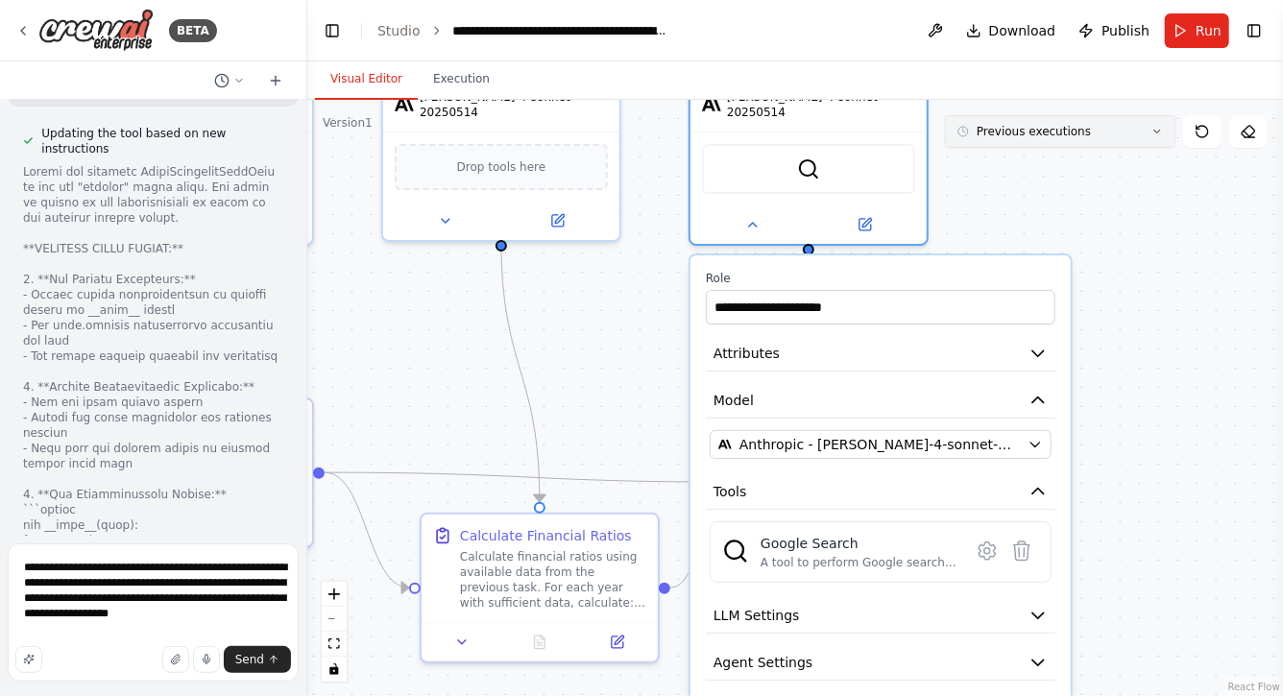
drag, startPoint x: 1085, startPoint y: 278, endPoint x: 1017, endPoint y: 139, distance: 154.2
click at [1017, 139] on div "Version 1 Previous executions Show Tools Hide Agents .deletable-edge-delete-btn…" at bounding box center [795, 398] width 976 height 597
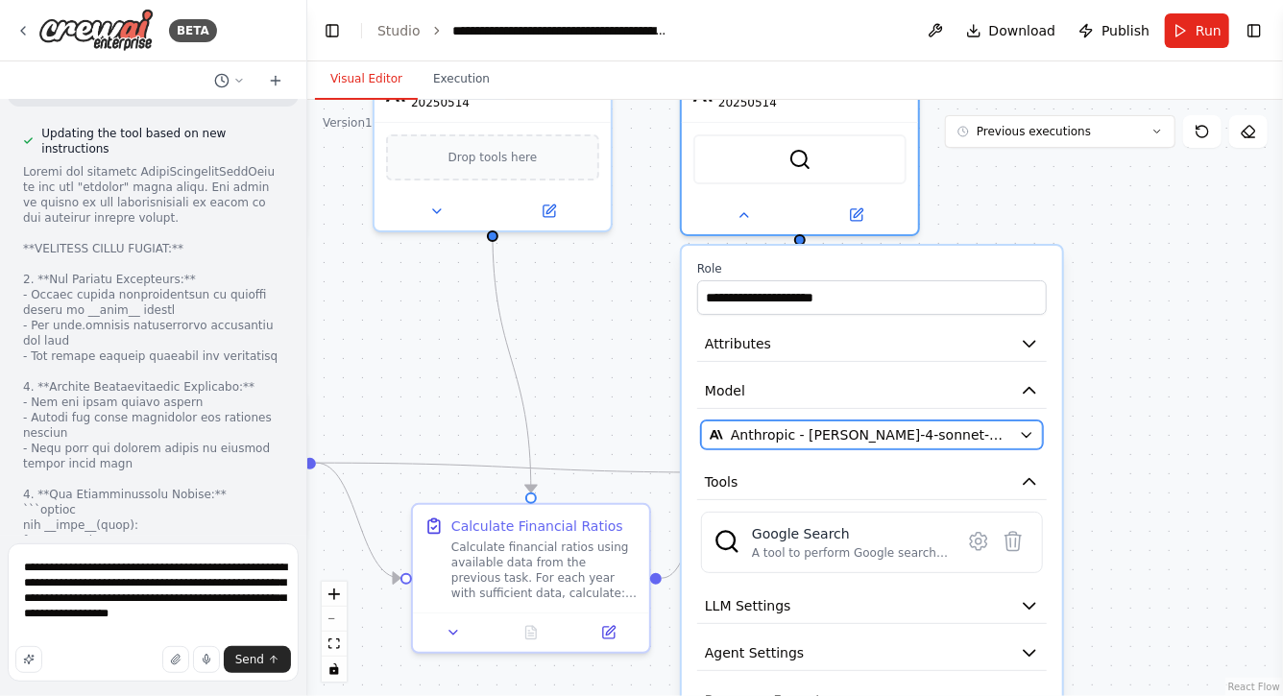
click at [1026, 421] on button "Anthropic - [PERSON_NAME]-4-sonnet-20250514" at bounding box center [872, 435] width 342 height 29
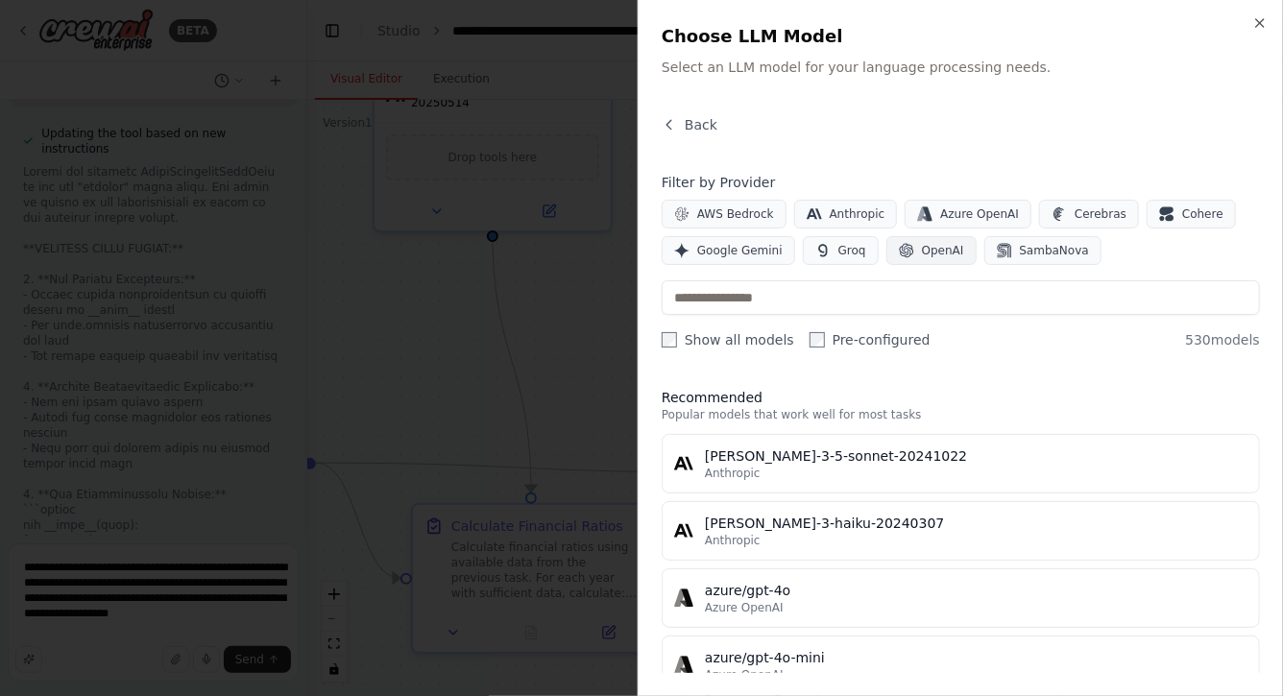
click at [899, 256] on icon "button" at bounding box center [906, 250] width 15 height 15
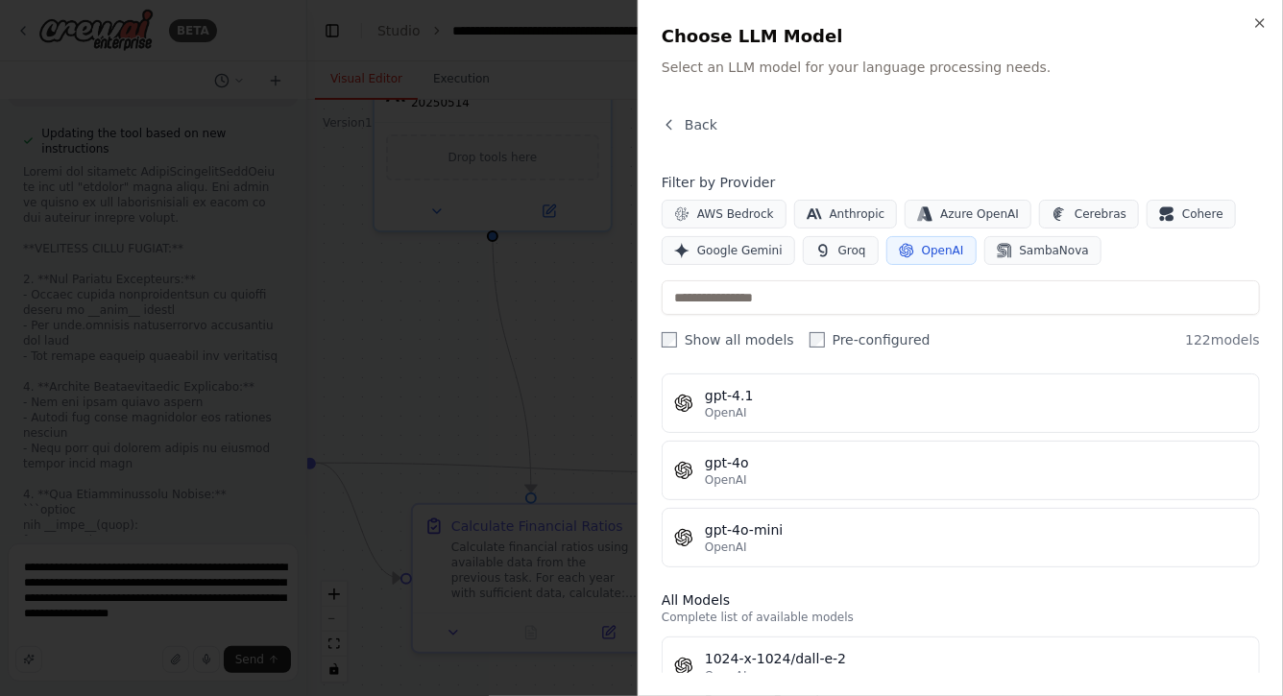
scroll to position [77, 0]
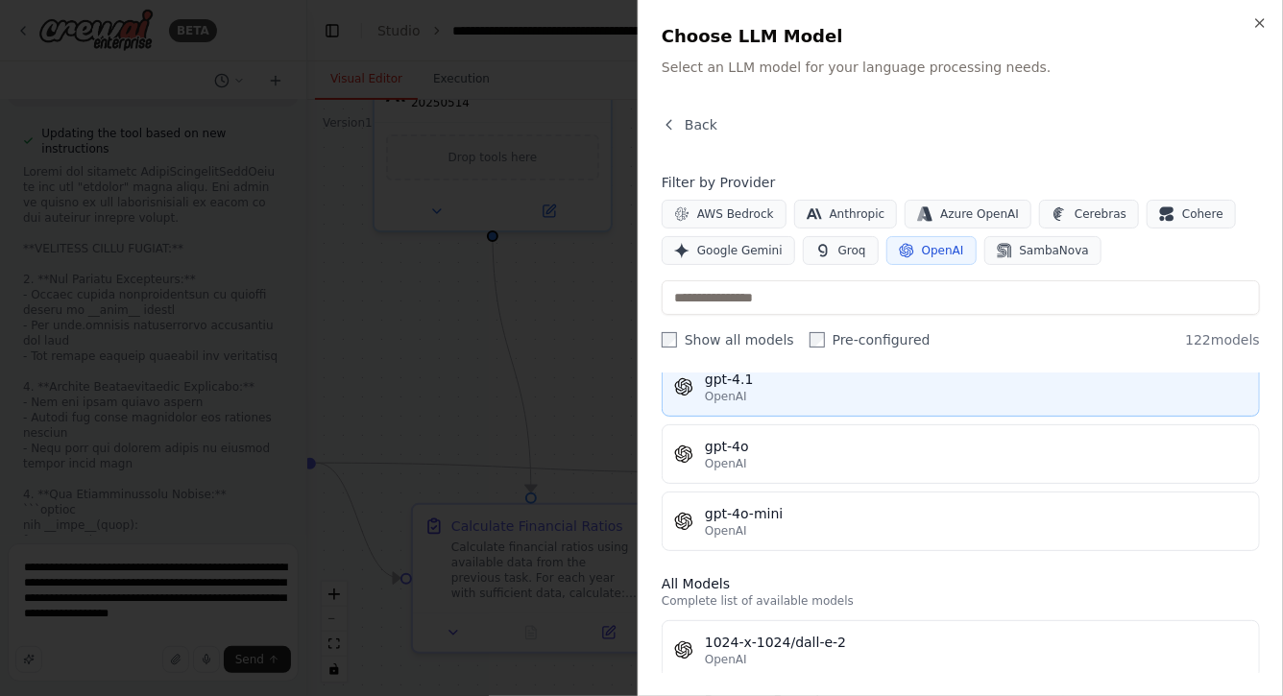
click at [752, 393] on div "OpenAI" at bounding box center [976, 396] width 543 height 15
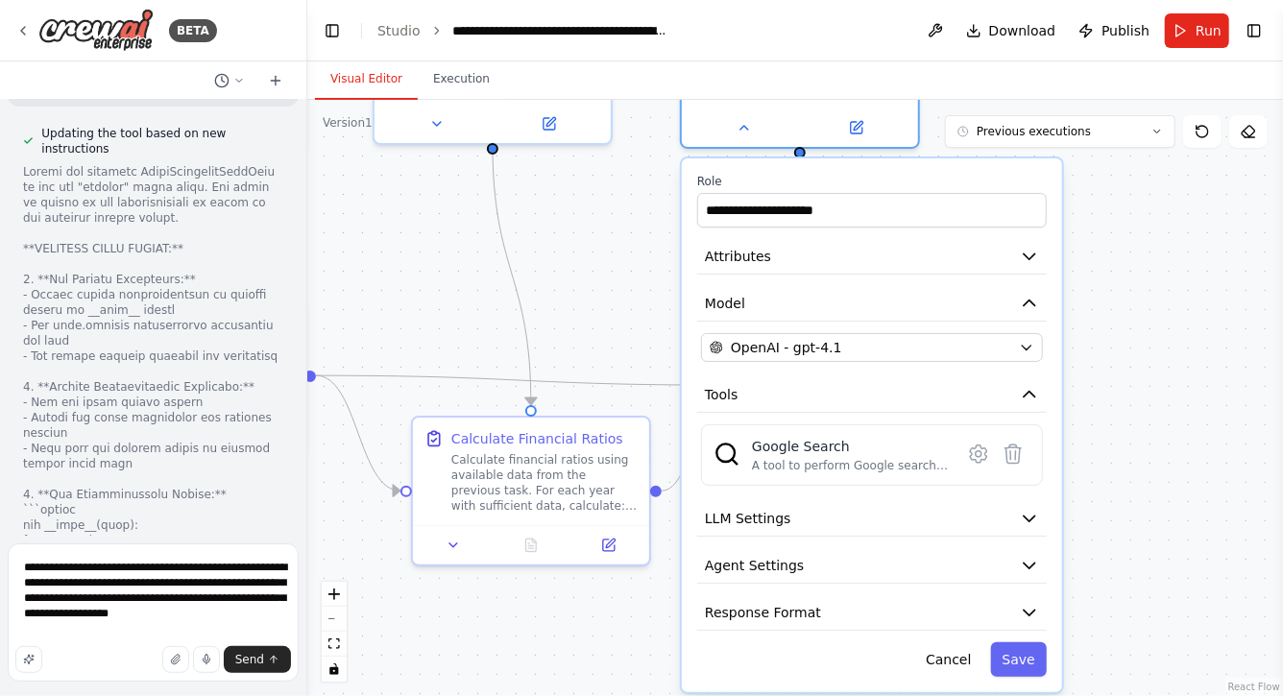
drag, startPoint x: 1134, startPoint y: 383, endPoint x: 1136, endPoint y: 256, distance: 127.8
click at [1136, 256] on div ".deletable-edge-delete-btn { width: 20px; height: 20px; border: 0px solid #ffff…" at bounding box center [795, 398] width 976 height 597
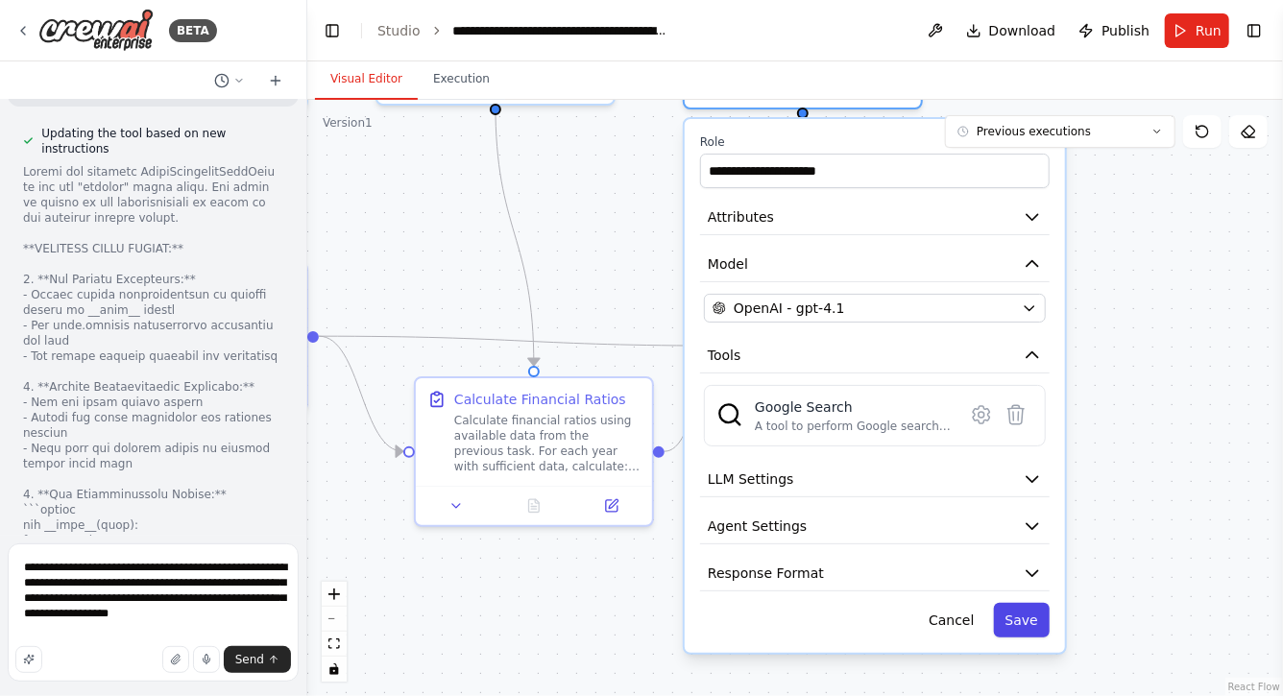
click at [1036, 603] on button "Save" at bounding box center [1022, 620] width 56 height 35
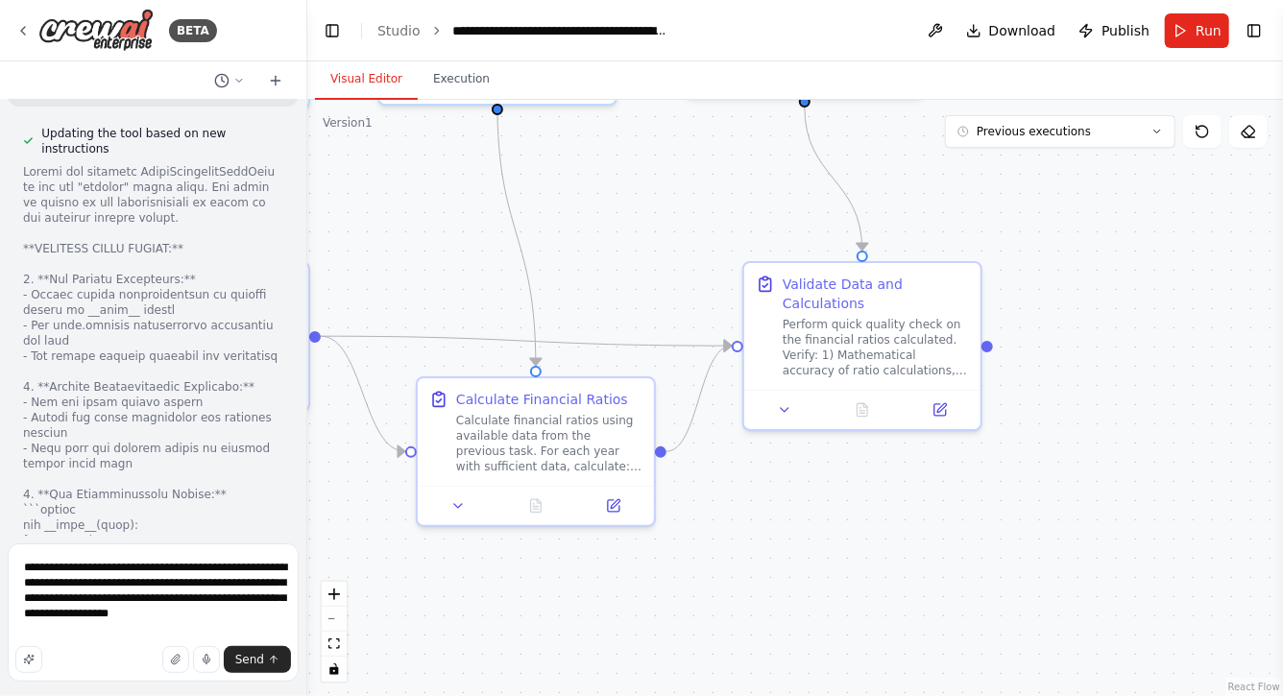
drag, startPoint x: 653, startPoint y: 217, endPoint x: 835, endPoint y: 220, distance: 181.6
click at [826, 220] on div ".deletable-edge-delete-btn { width: 20px; height: 20px; border: 0px solid #ffff…" at bounding box center [795, 398] width 976 height 597
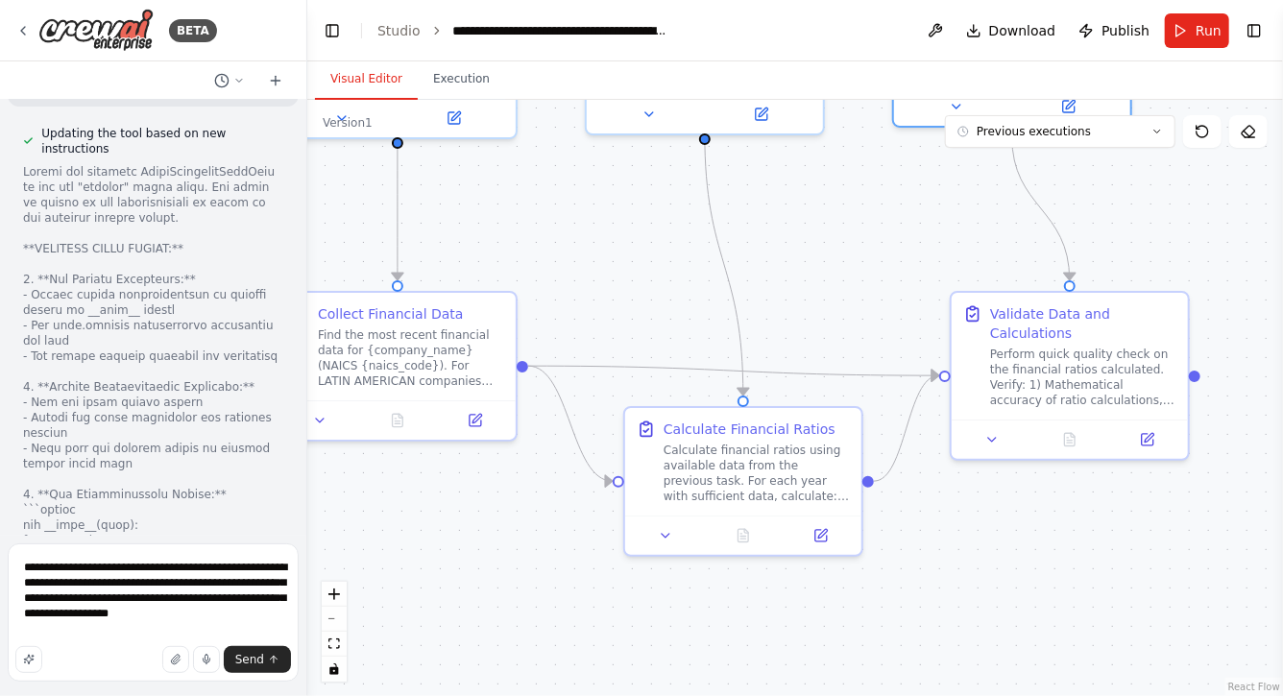
drag, startPoint x: 597, startPoint y: 222, endPoint x: 693, endPoint y: 292, distance: 118.9
click at [692, 291] on div ".deletable-edge-delete-btn { width: 20px; height: 20px; border: 0px solid #ffff…" at bounding box center [795, 398] width 976 height 597
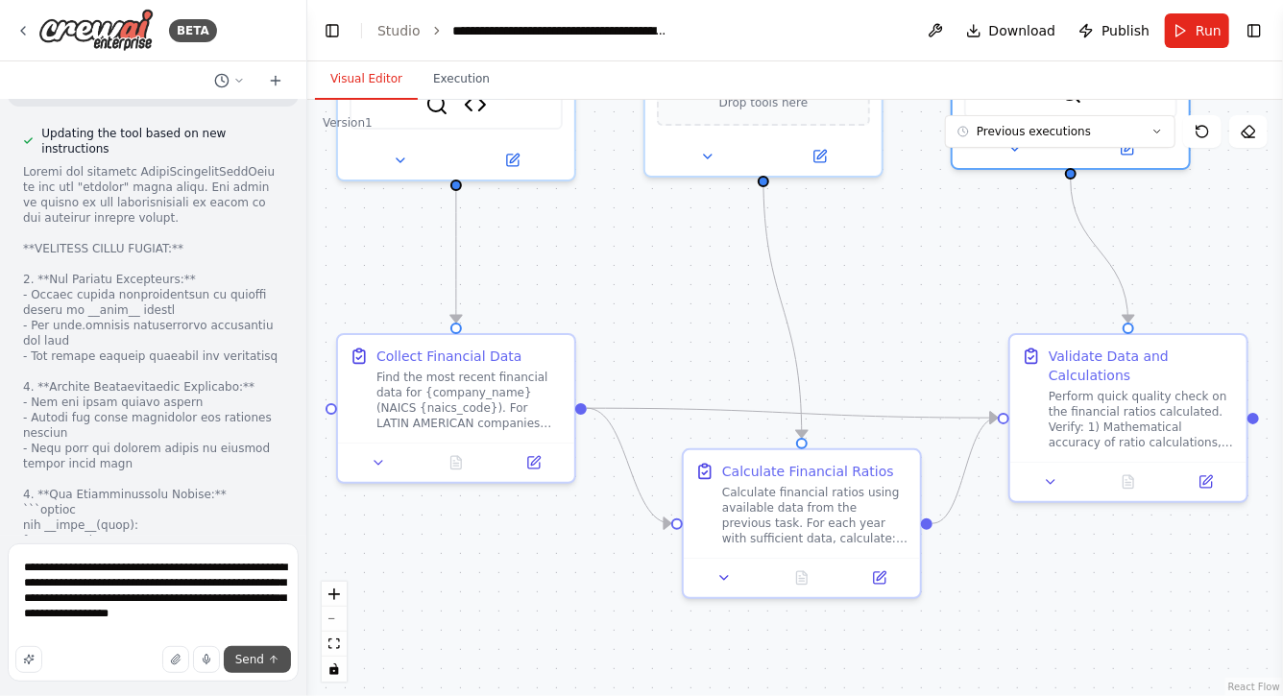
click at [256, 656] on span "Send" at bounding box center [249, 659] width 29 height 15
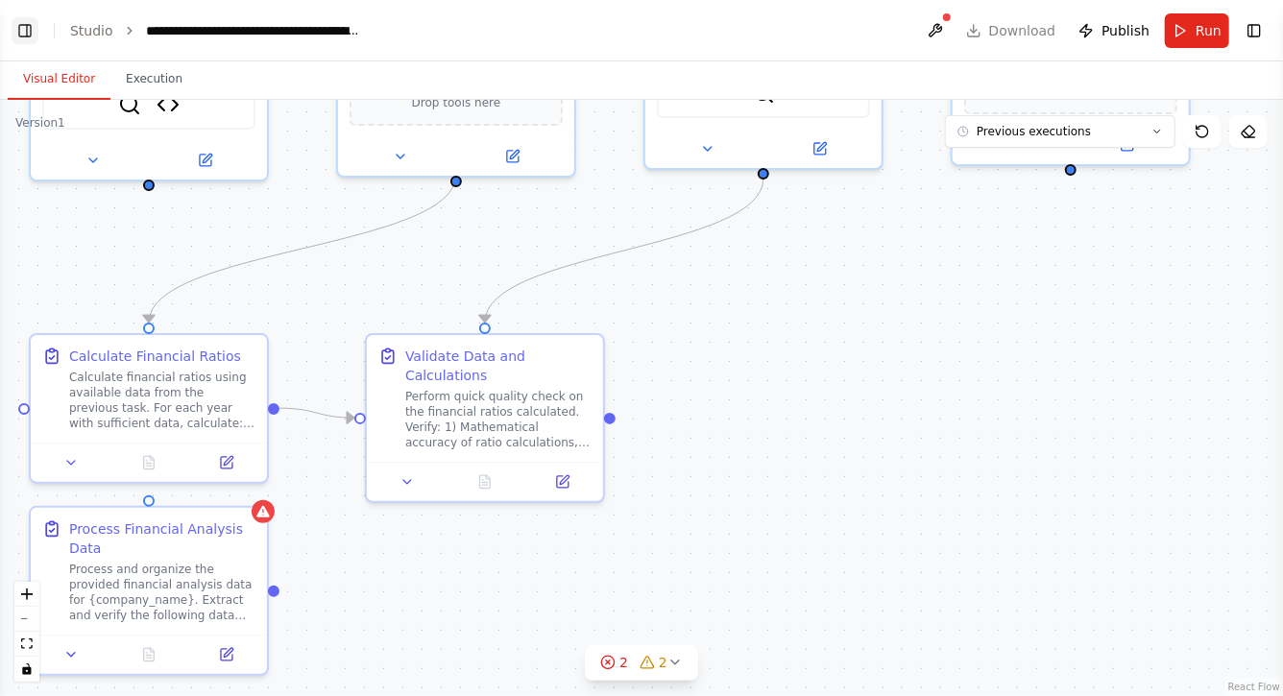
scroll to position [18852, 0]
click at [24, 27] on button "Toggle Left Sidebar" at bounding box center [25, 30] width 27 height 27
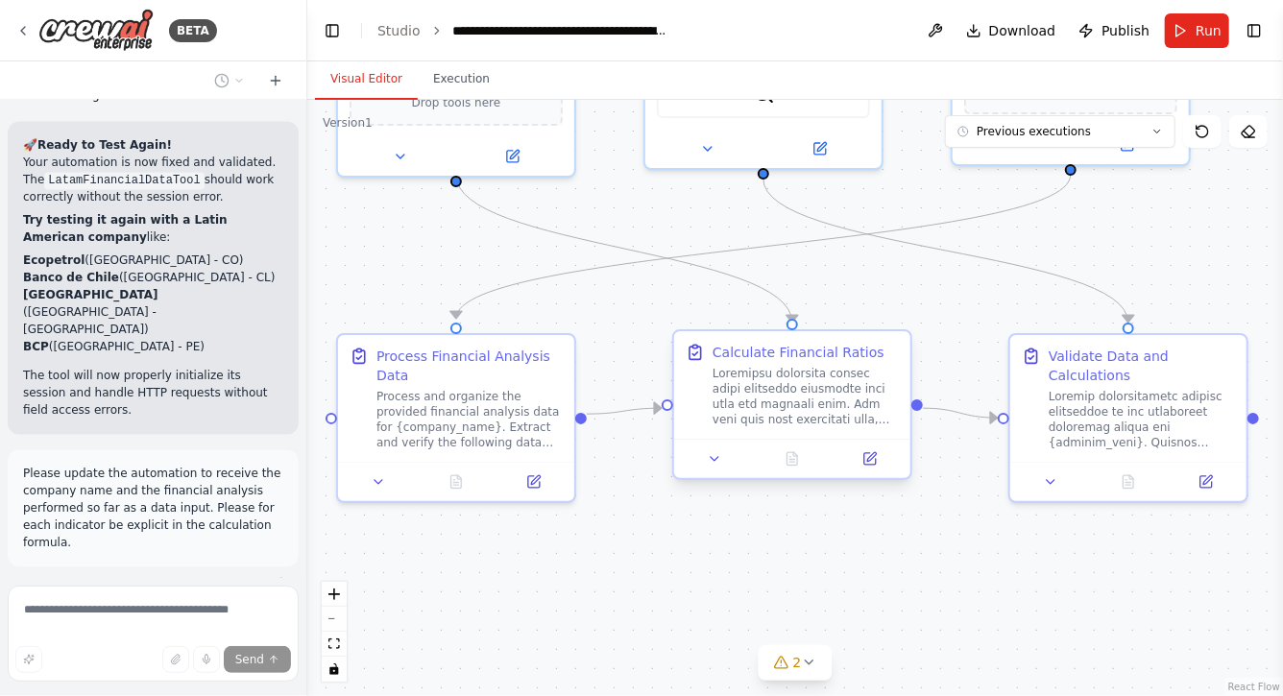
scroll to position [19453, 0]
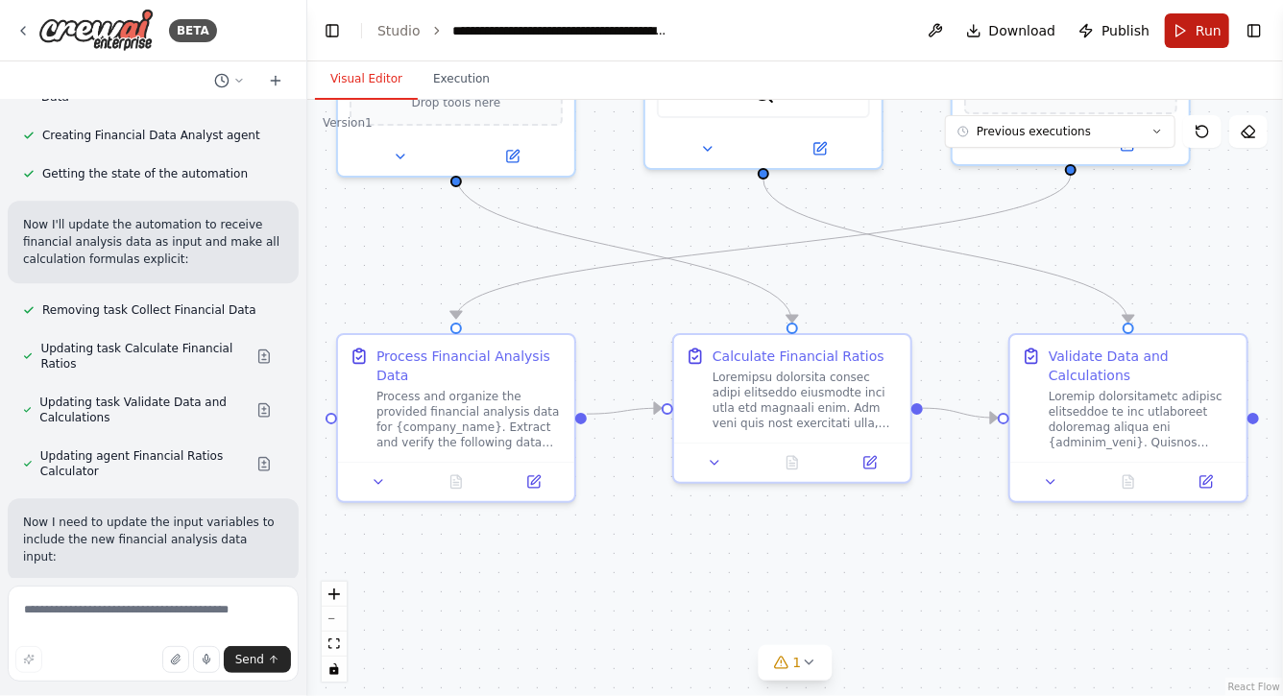
click at [1198, 33] on span "Run" at bounding box center [1209, 30] width 26 height 19
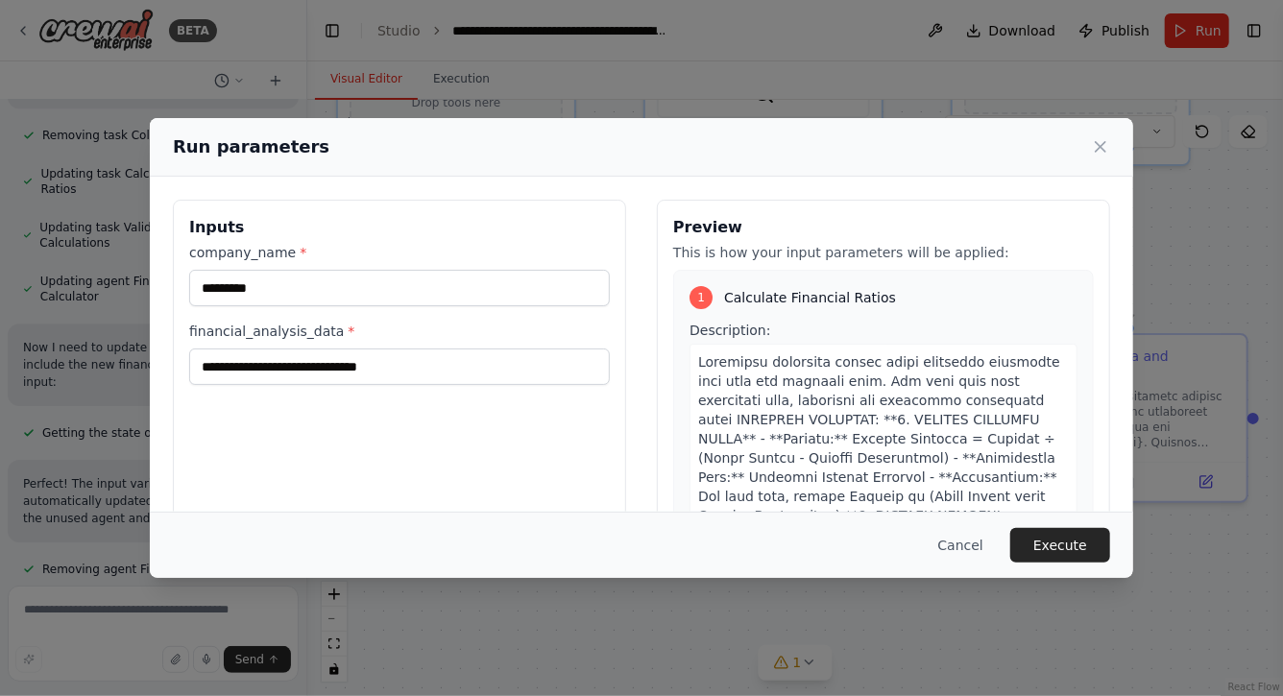
scroll to position [20485, 0]
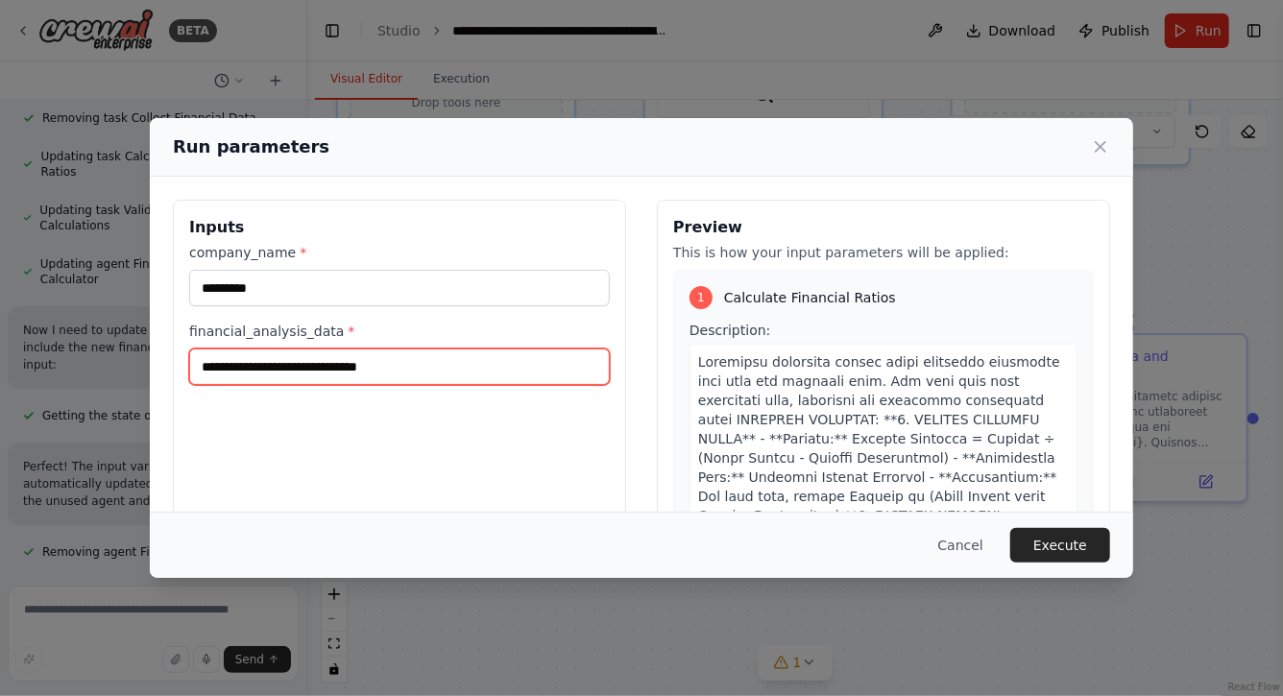
click at [394, 377] on input "financial_analysis_data *" at bounding box center [399, 367] width 421 height 37
paste input "**********"
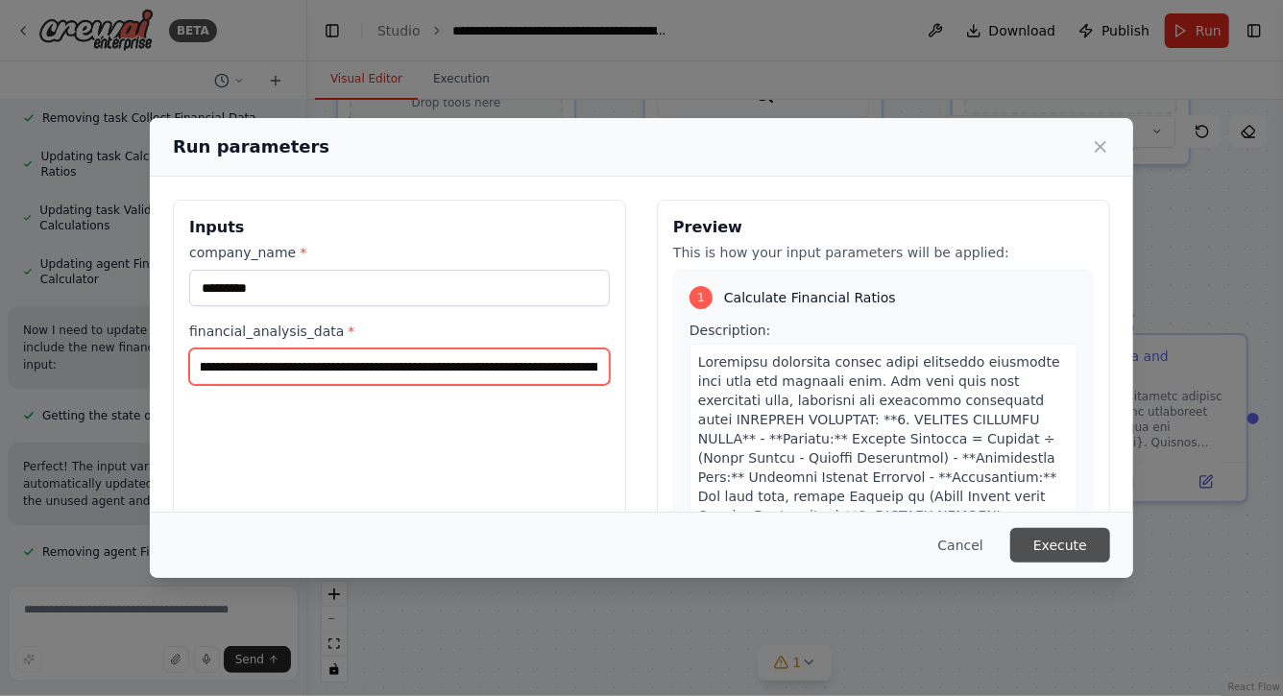
type input "**********"
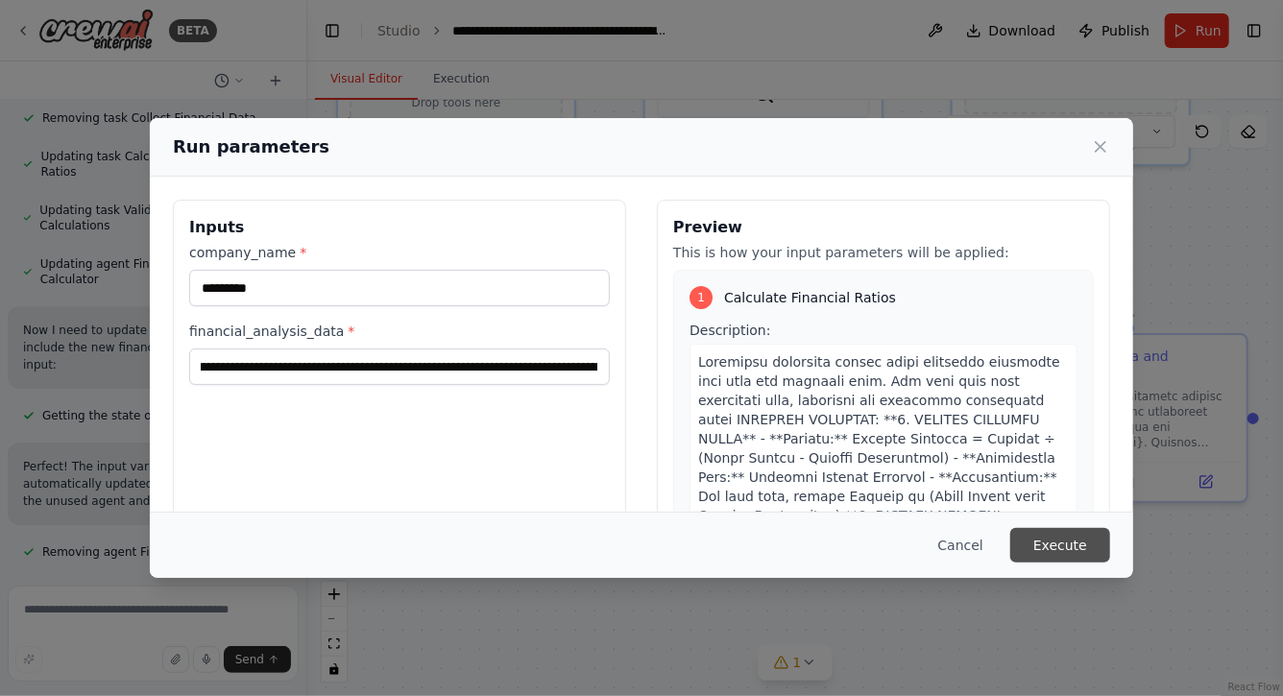
scroll to position [0, 0]
click at [1073, 550] on button "Execute" at bounding box center [1061, 545] width 100 height 35
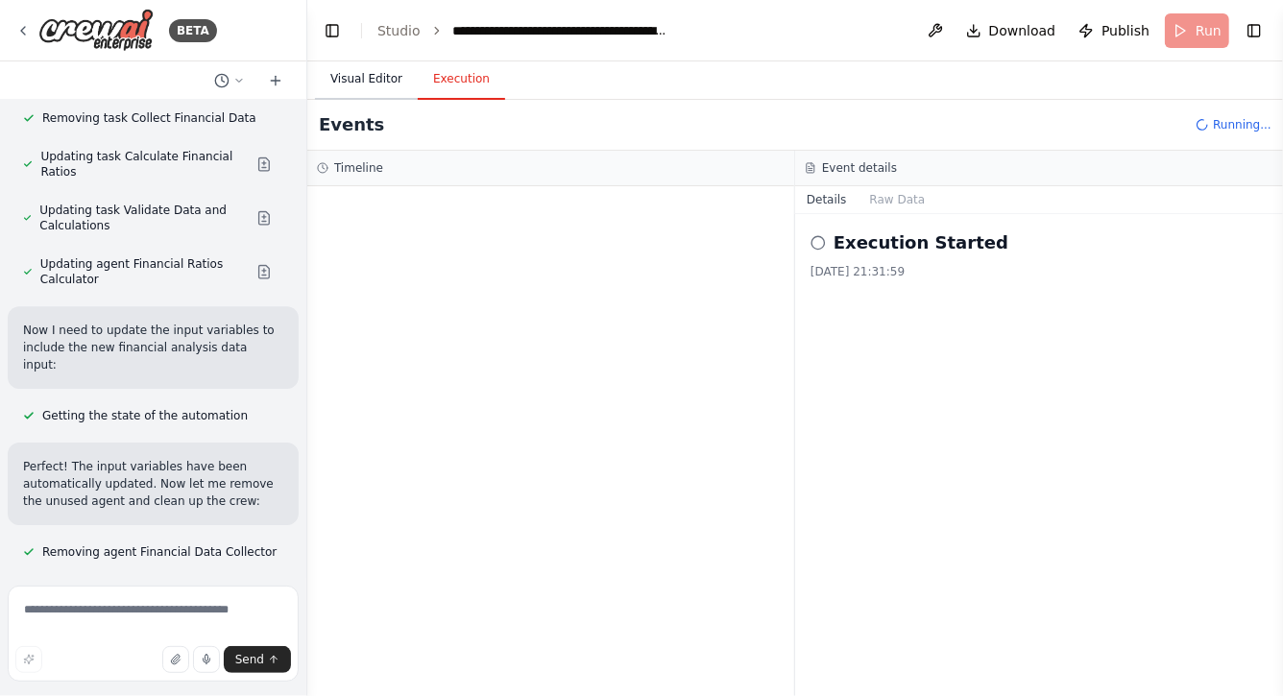
click at [369, 81] on button "Visual Editor" at bounding box center [366, 80] width 103 height 40
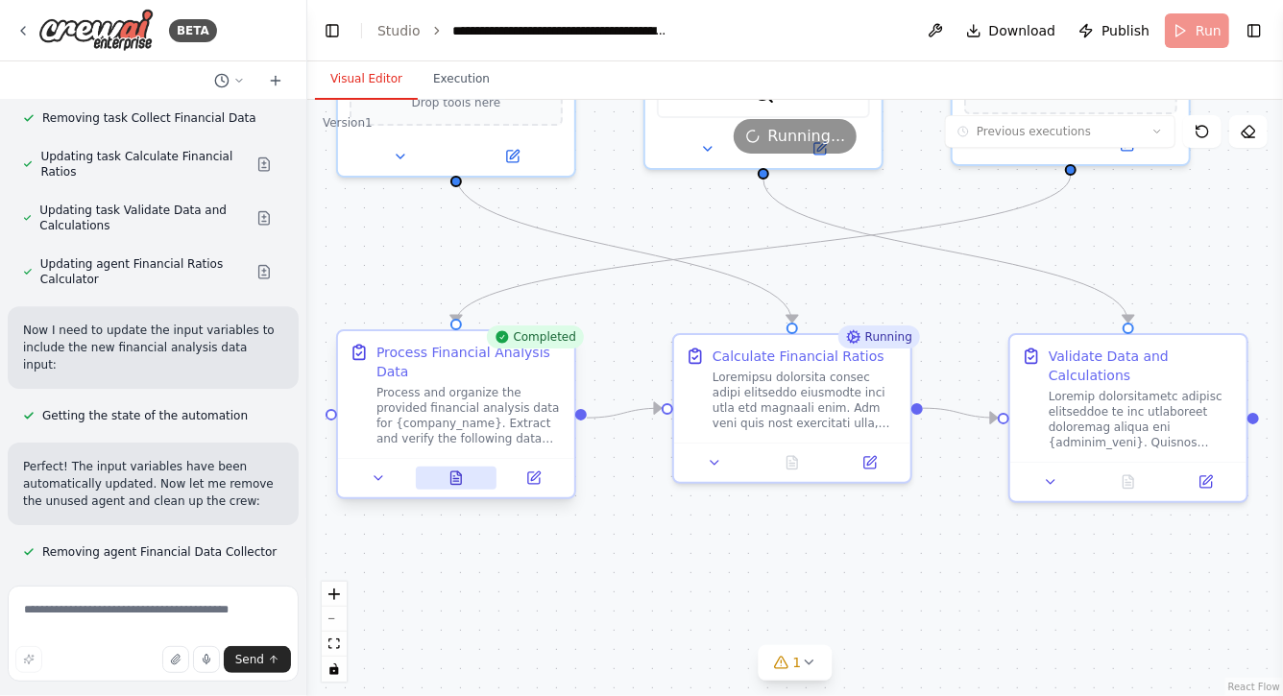
click at [449, 483] on icon at bounding box center [456, 478] width 15 height 15
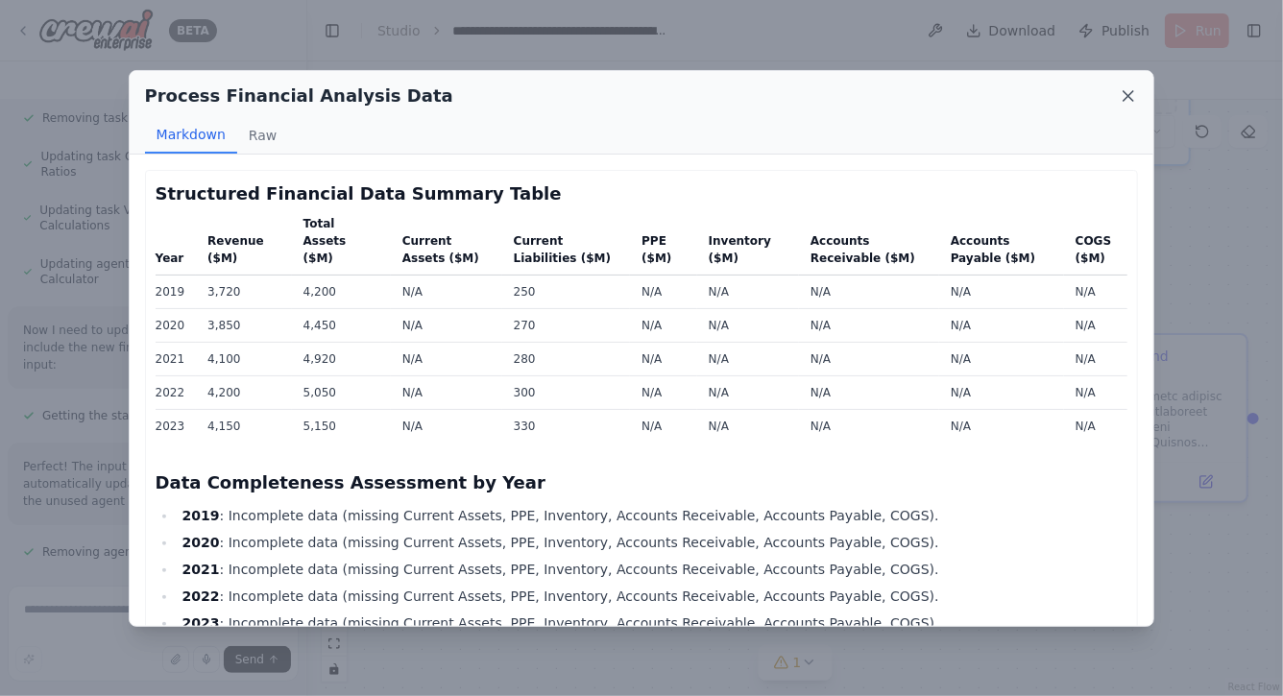
click at [1131, 94] on icon at bounding box center [1129, 96] width 10 height 10
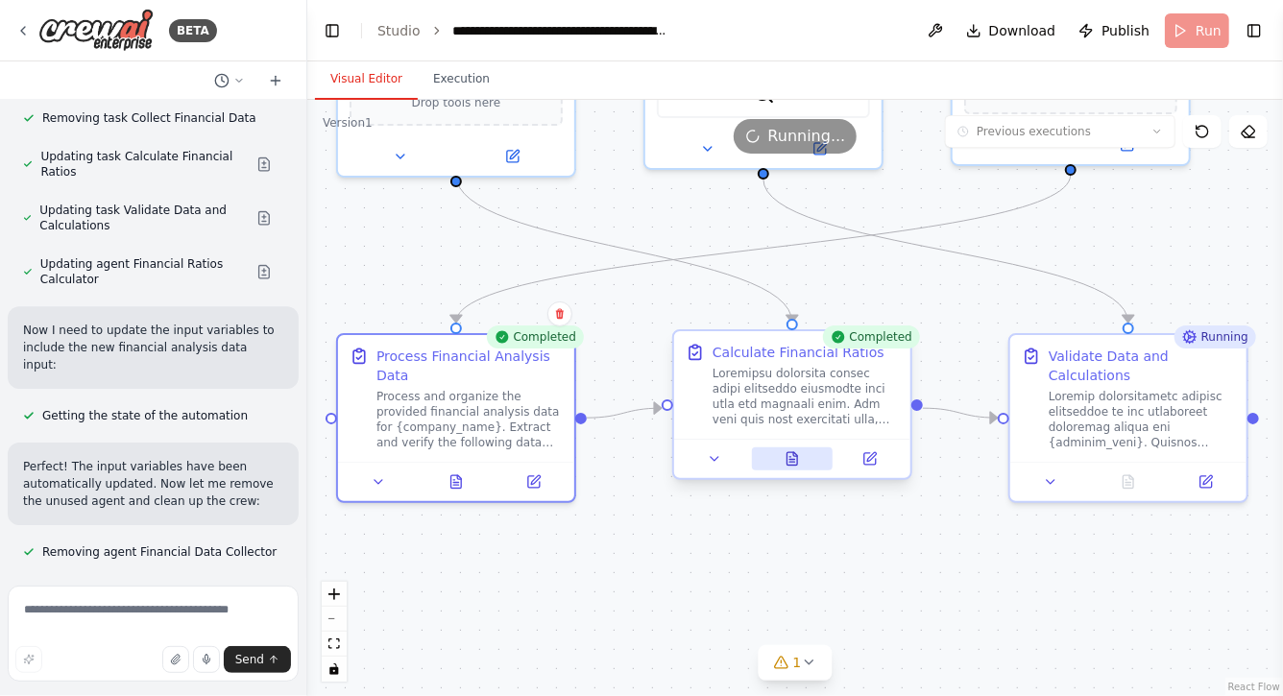
click at [790, 462] on icon at bounding box center [793, 458] width 11 height 12
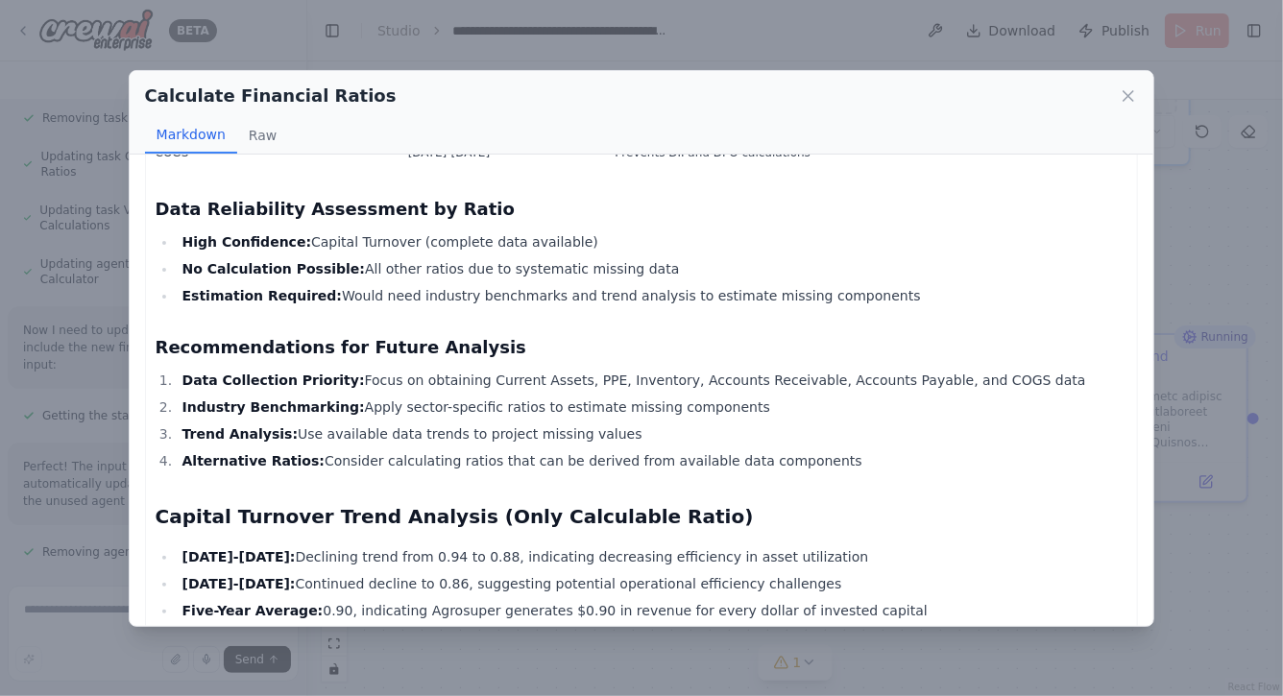
scroll to position [2485, 0]
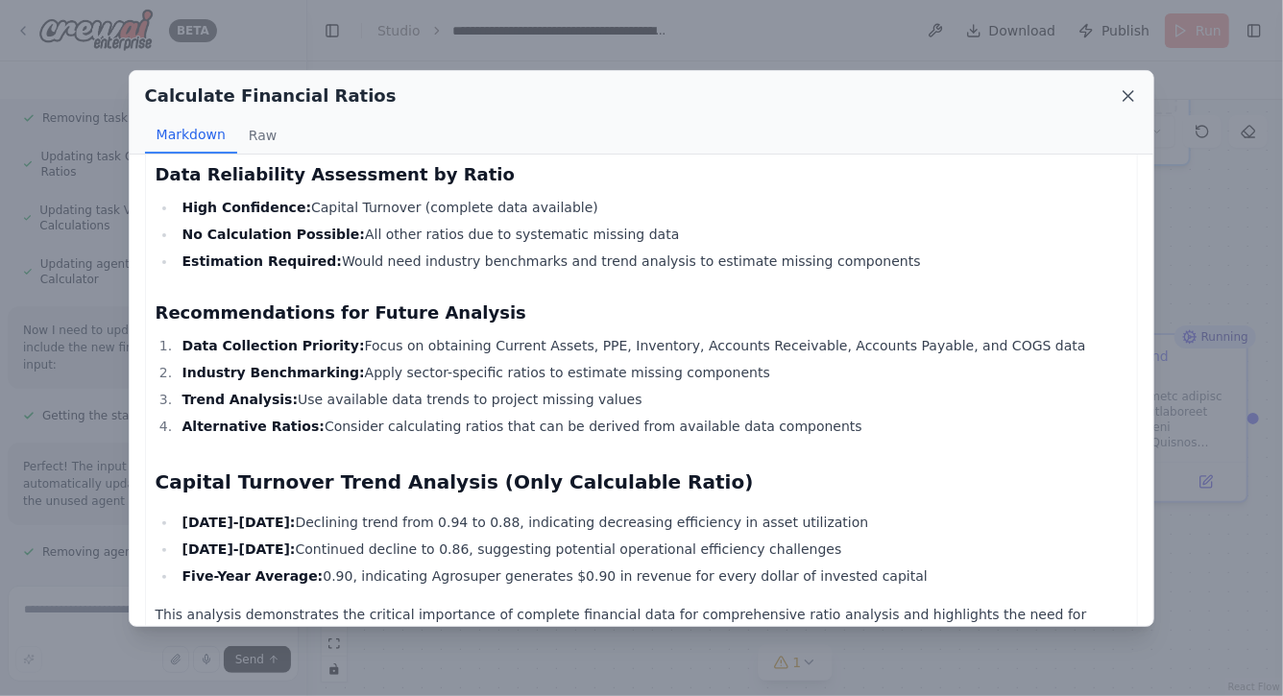
click at [1126, 98] on icon at bounding box center [1129, 96] width 10 height 10
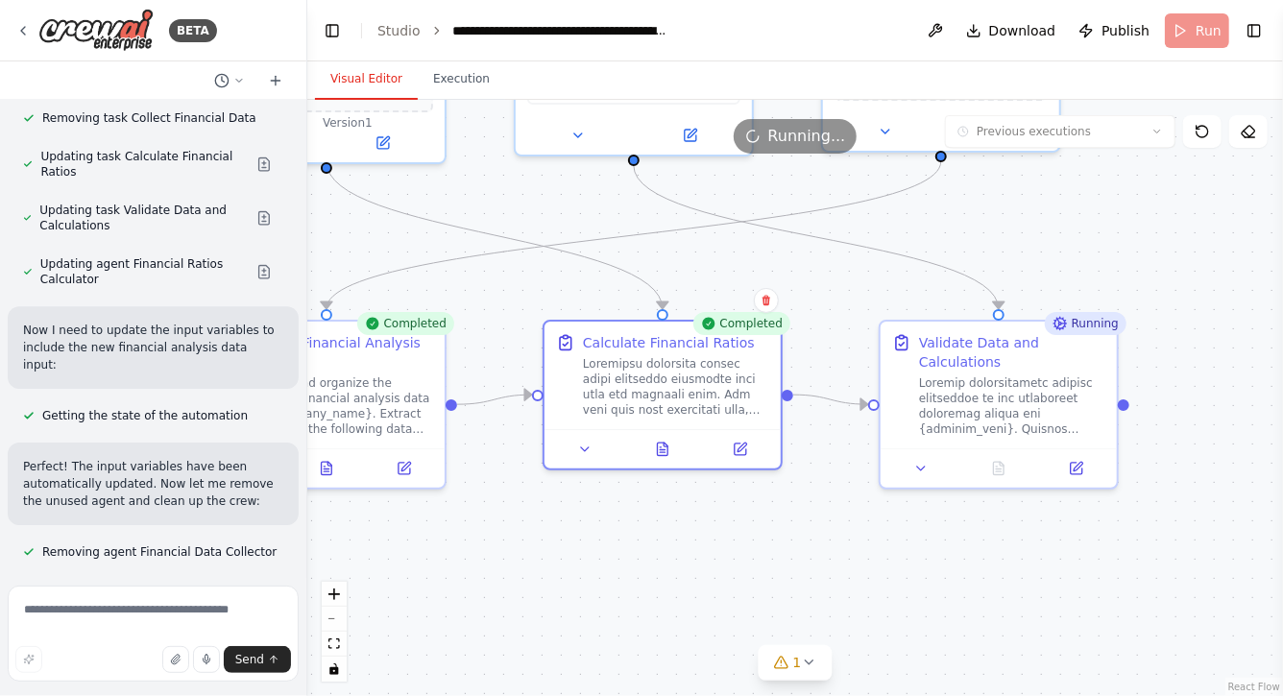
drag, startPoint x: 956, startPoint y: 569, endPoint x: 803, endPoint y: 551, distance: 153.7
click at [804, 551] on div ".deletable-edge-delete-btn { width: 20px; height: 20px; border: 0px solid #ffff…" at bounding box center [795, 398] width 976 height 597
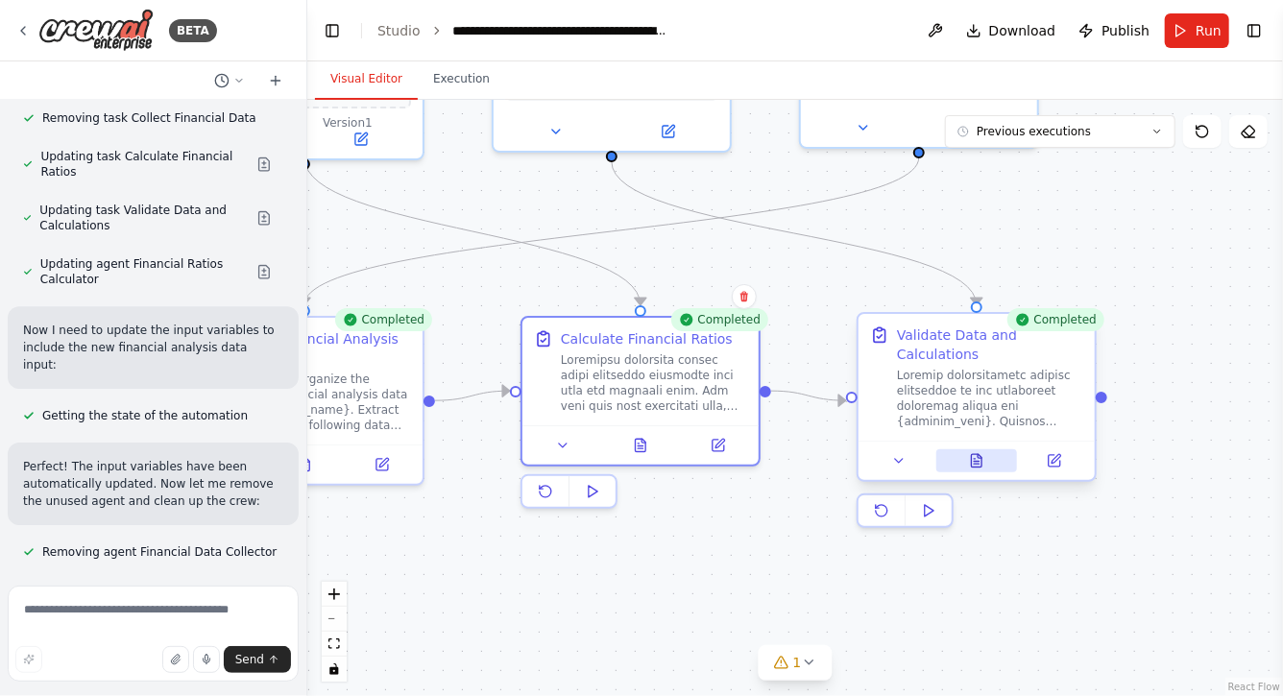
click at [987, 468] on button at bounding box center [978, 461] width 82 height 23
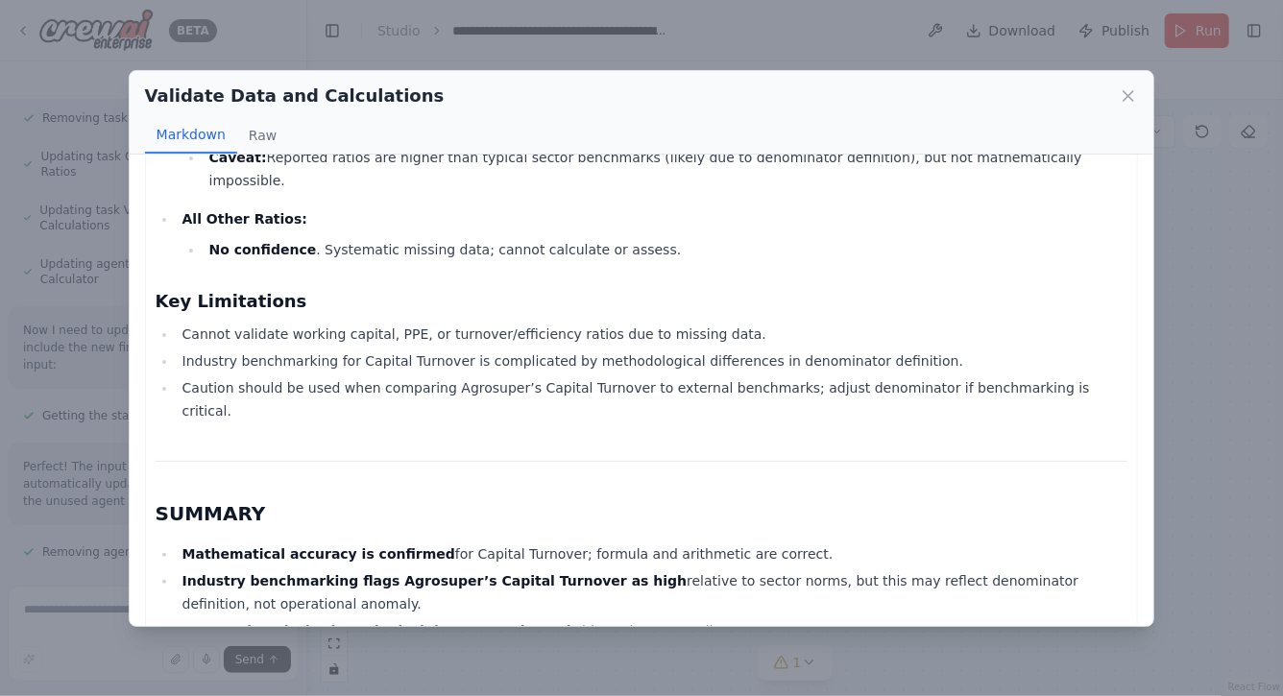
scroll to position [3956, 0]
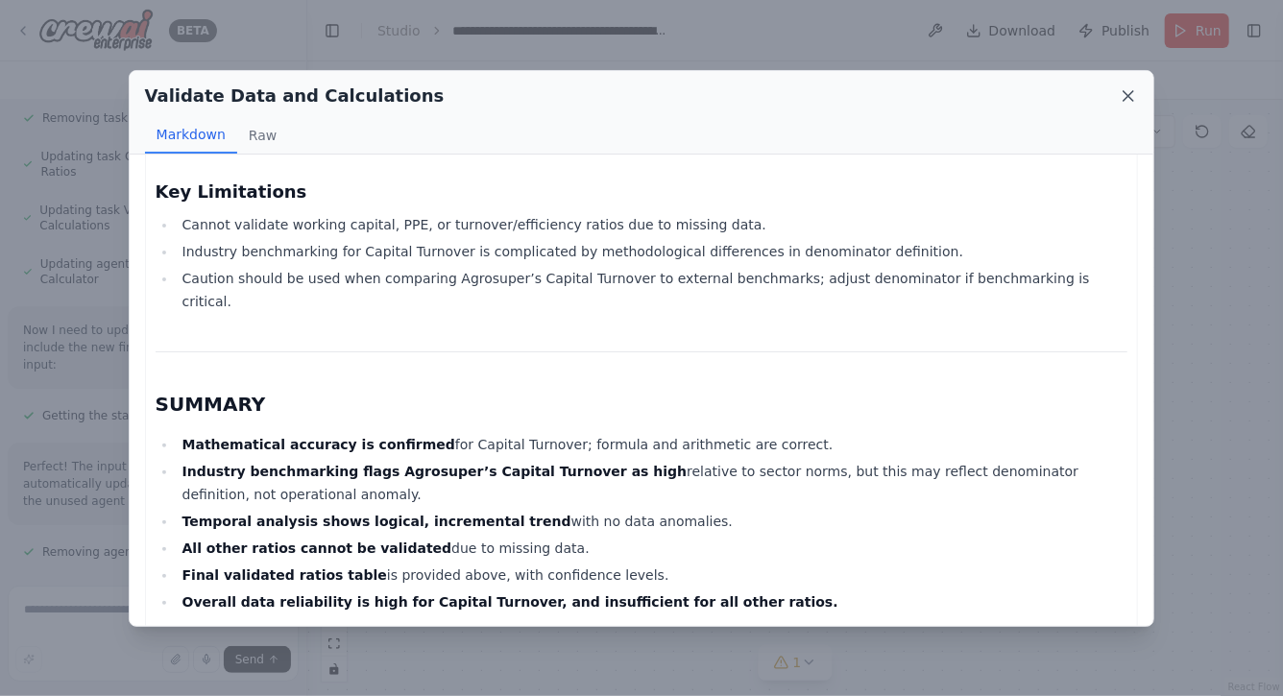
click at [1121, 92] on icon at bounding box center [1128, 95] width 19 height 19
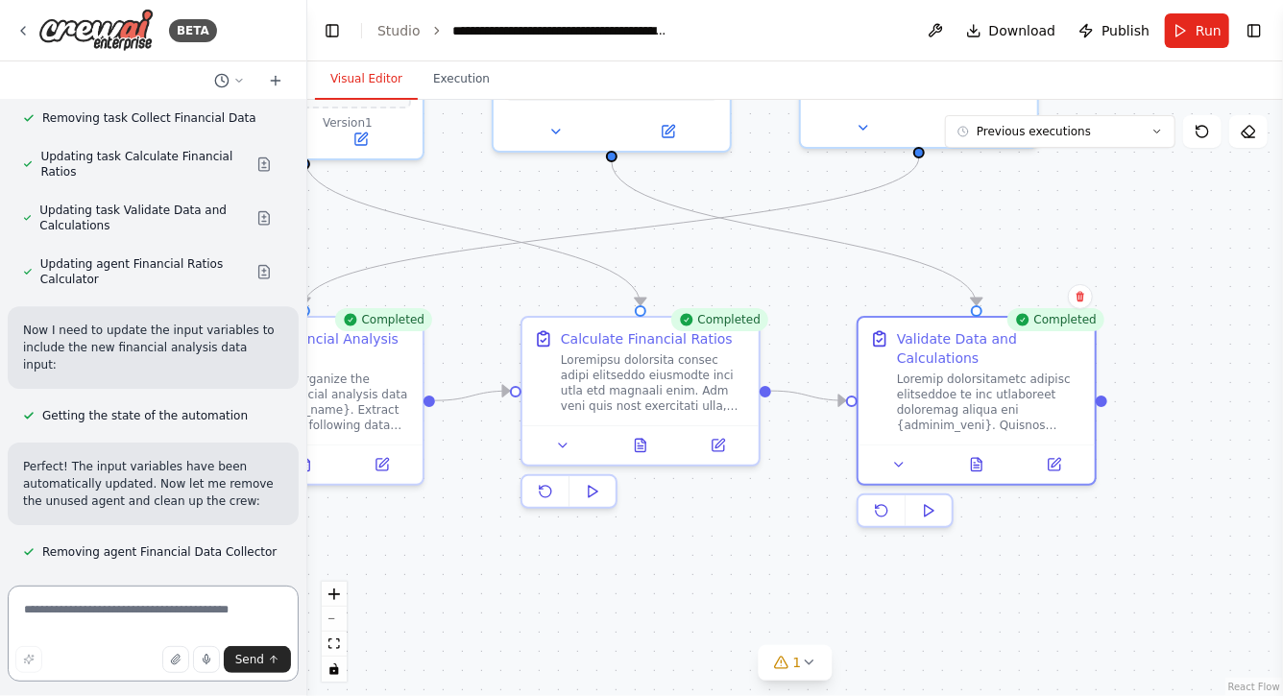
click at [162, 612] on textarea at bounding box center [153, 634] width 291 height 96
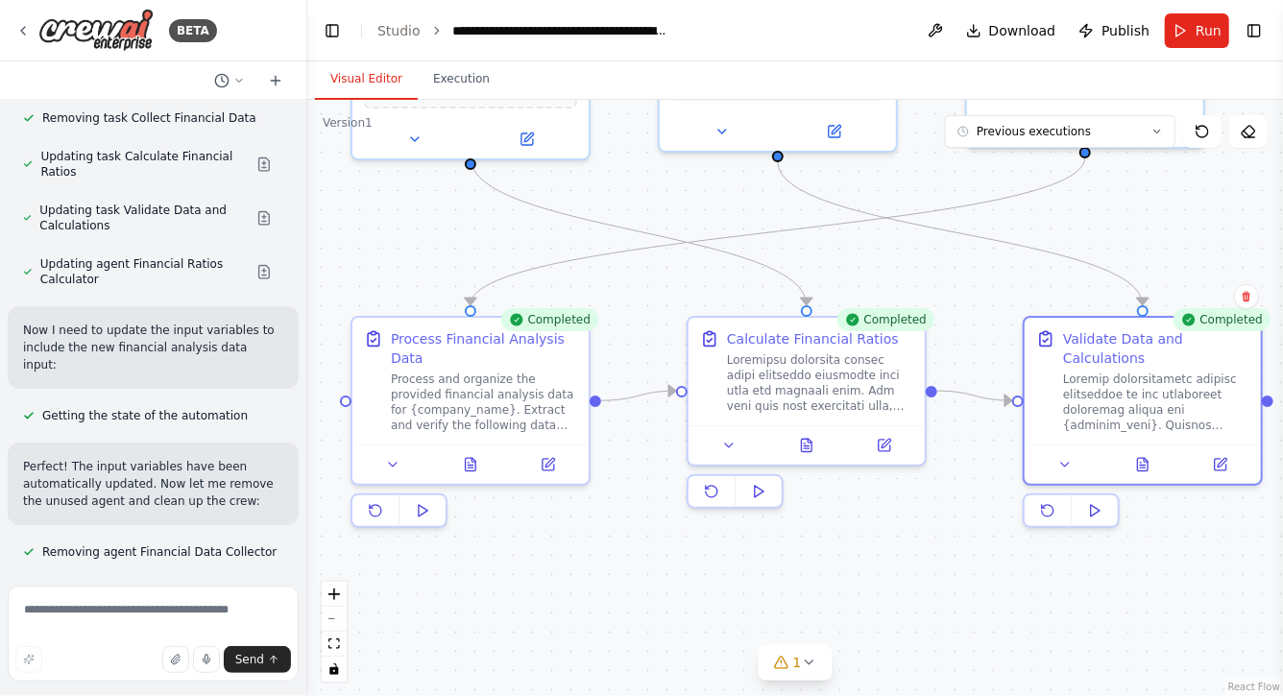
drag, startPoint x: 529, startPoint y: 597, endPoint x: 695, endPoint y: 597, distance: 166.2
click at [695, 597] on div ".deletable-edge-delete-btn { width: 20px; height: 20px; border: 0px solid #ffff…" at bounding box center [795, 398] width 976 height 597
click at [158, 610] on textarea at bounding box center [153, 634] width 291 height 96
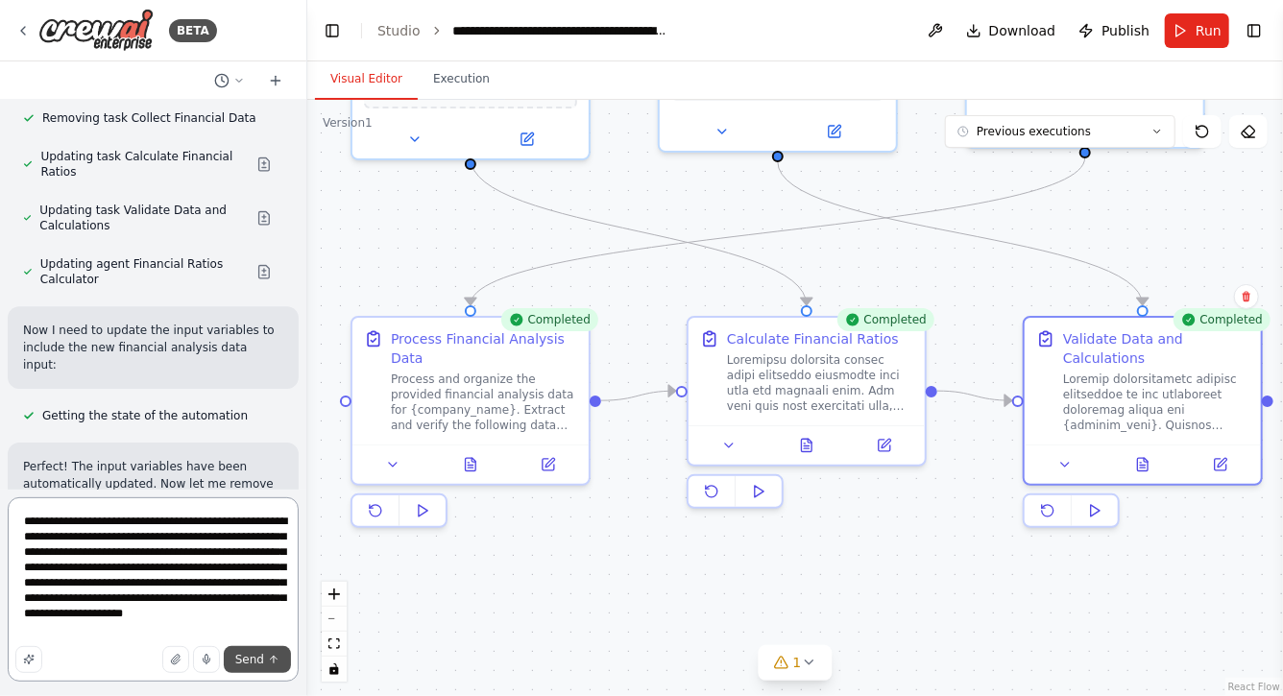
type textarea "**********"
click at [255, 651] on button "Send" at bounding box center [257, 659] width 67 height 27
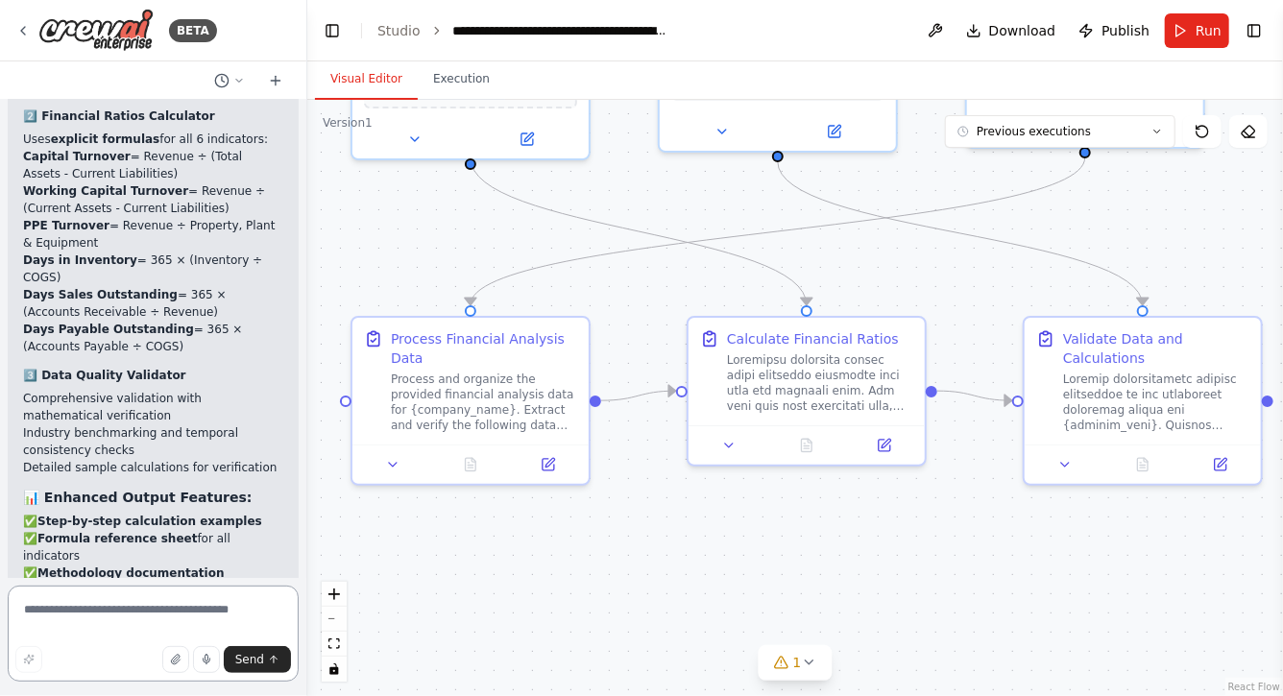
scroll to position [21689, 0]
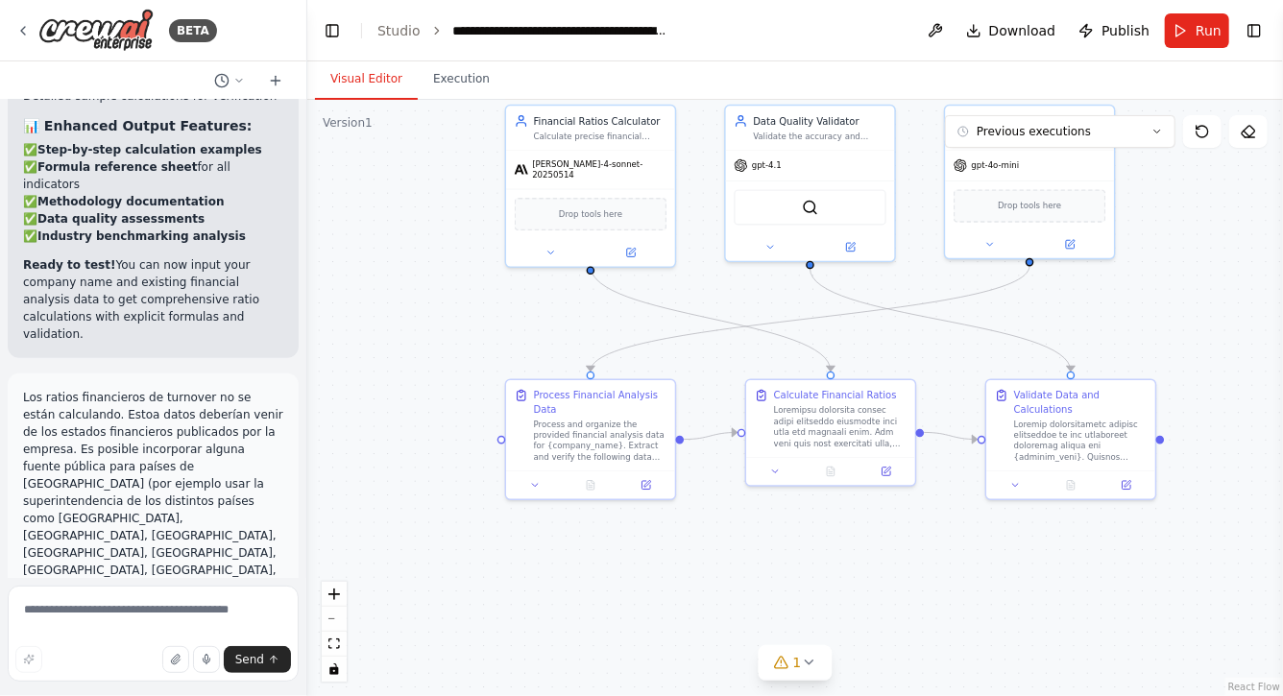
drag, startPoint x: 756, startPoint y: 225, endPoint x: 756, endPoint y: 389, distance: 164.3
click at [756, 389] on div ".deletable-edge-delete-btn { width: 20px; height: 20px; border: 0px solid #ffff…" at bounding box center [795, 398] width 976 height 597
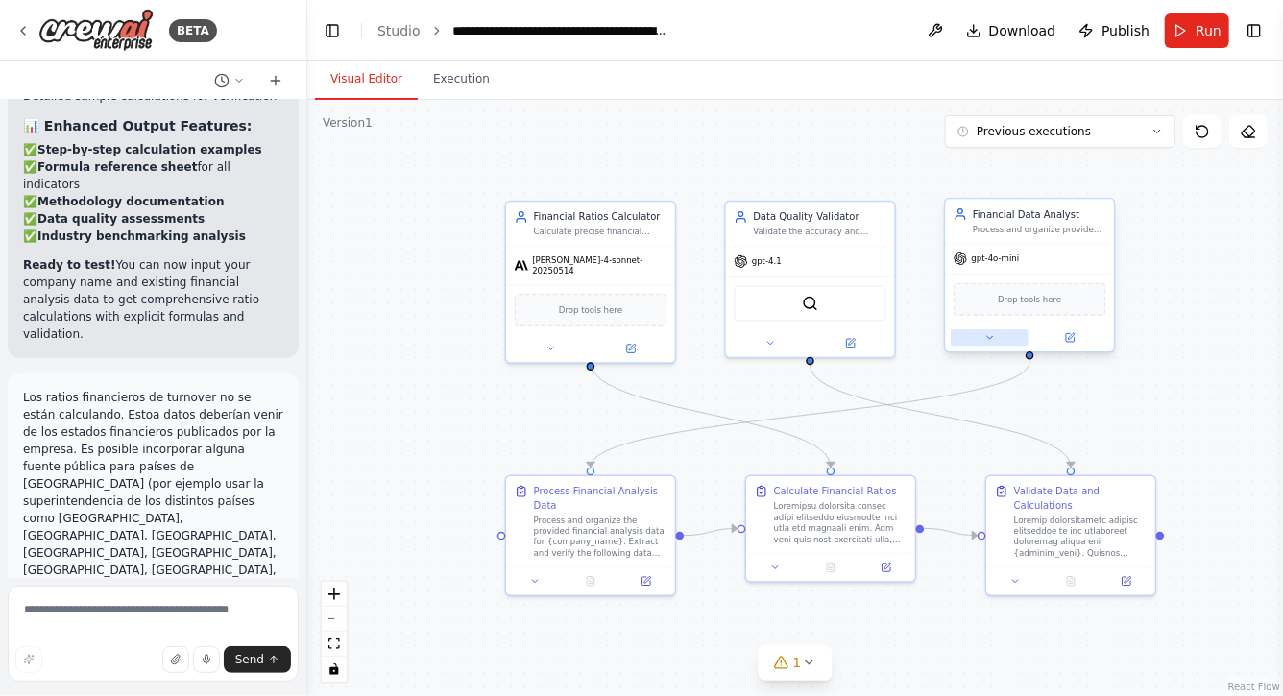
click at [999, 337] on button at bounding box center [990, 337] width 78 height 16
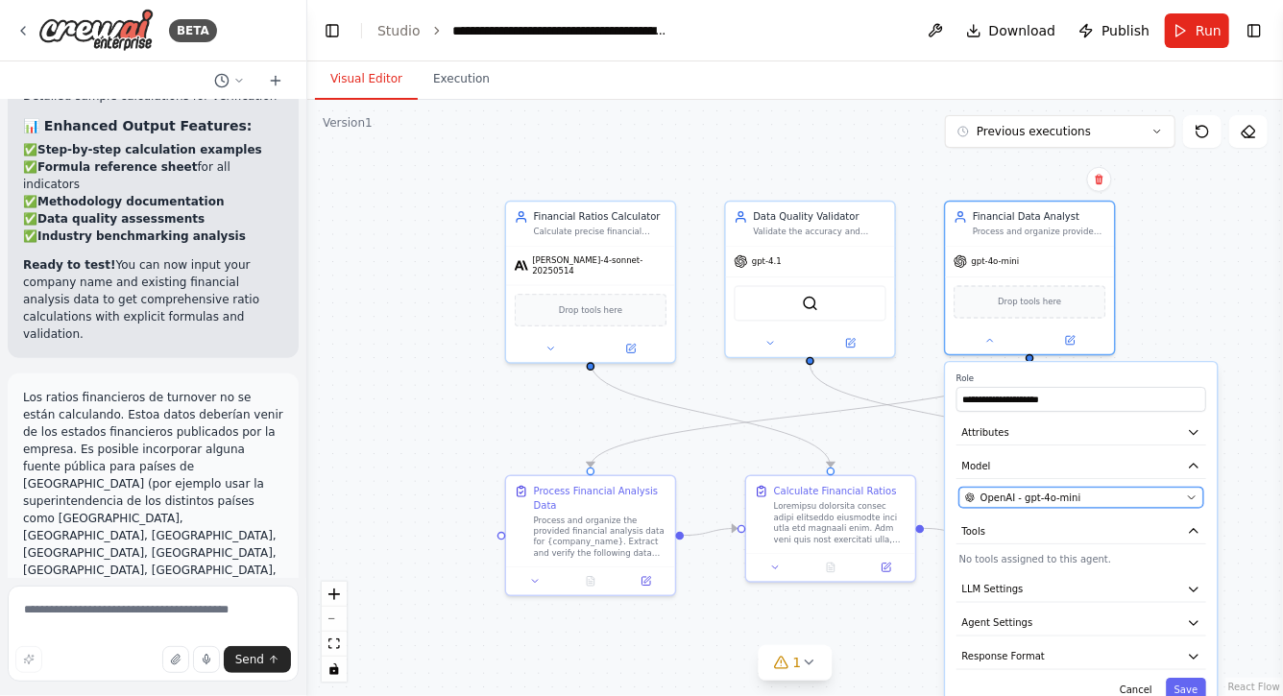
click at [1017, 498] on span "OpenAI - gpt-4o-mini" at bounding box center [1031, 497] width 101 height 13
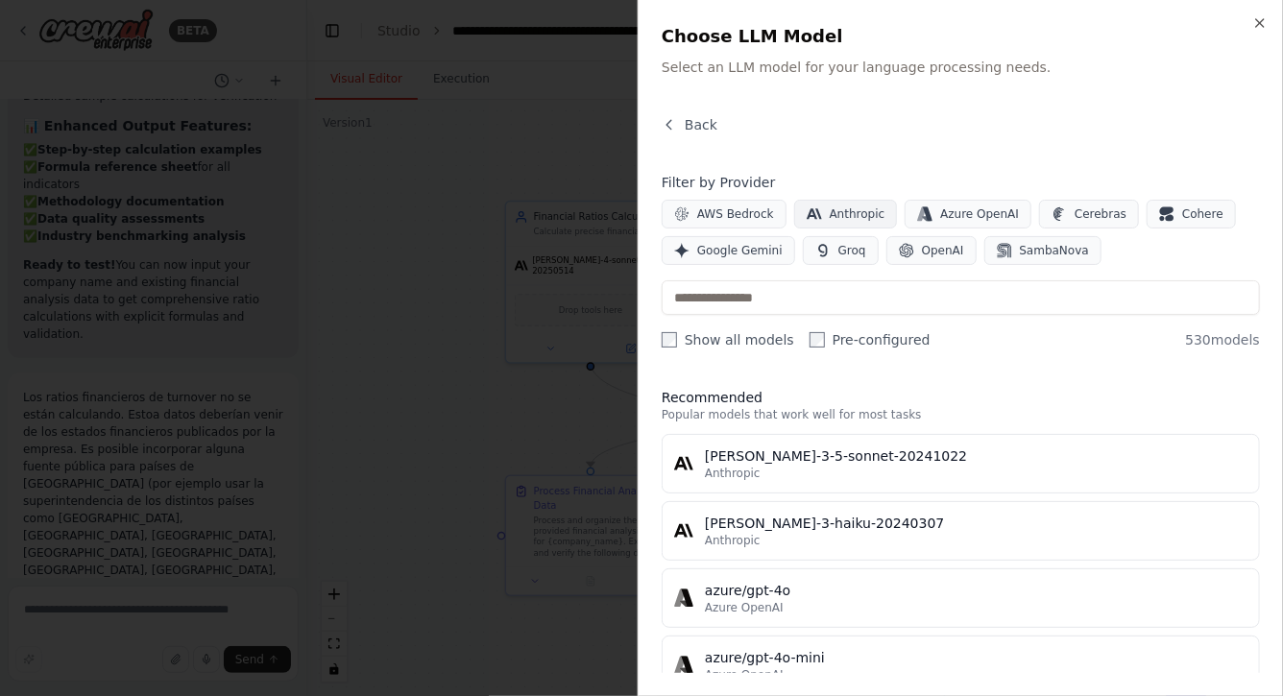
click at [844, 204] on button "Anthropic" at bounding box center [846, 214] width 104 height 29
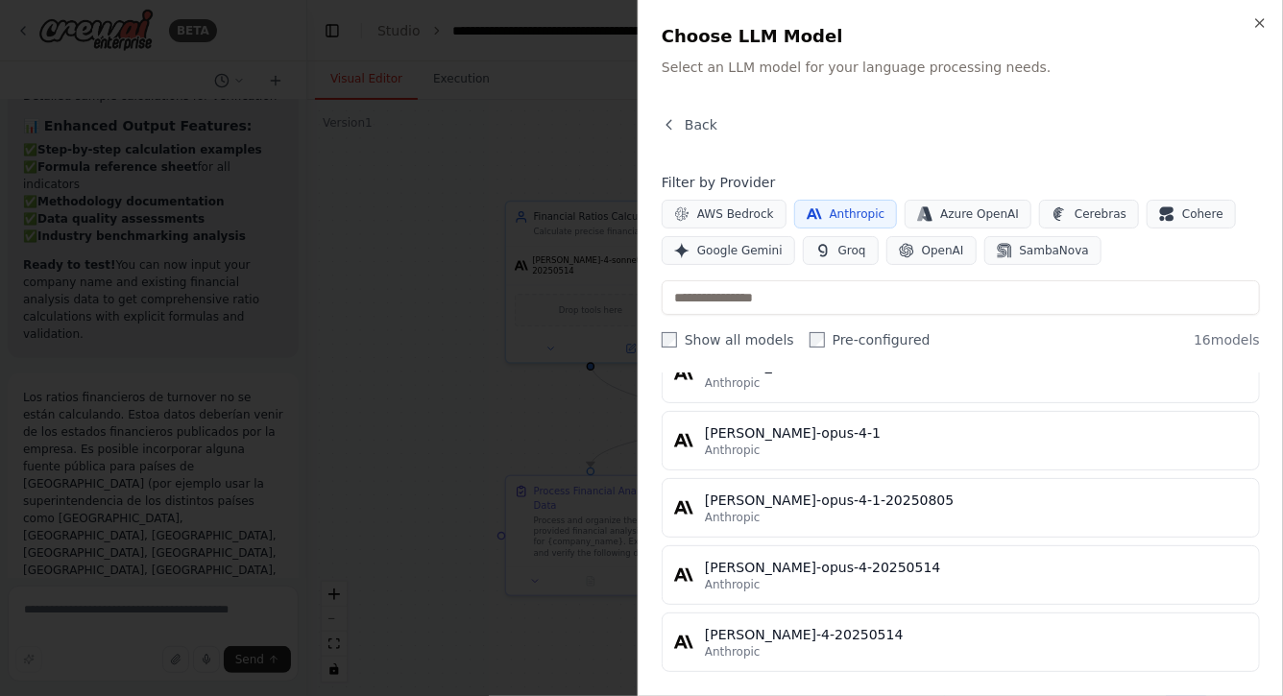
scroll to position [901, 0]
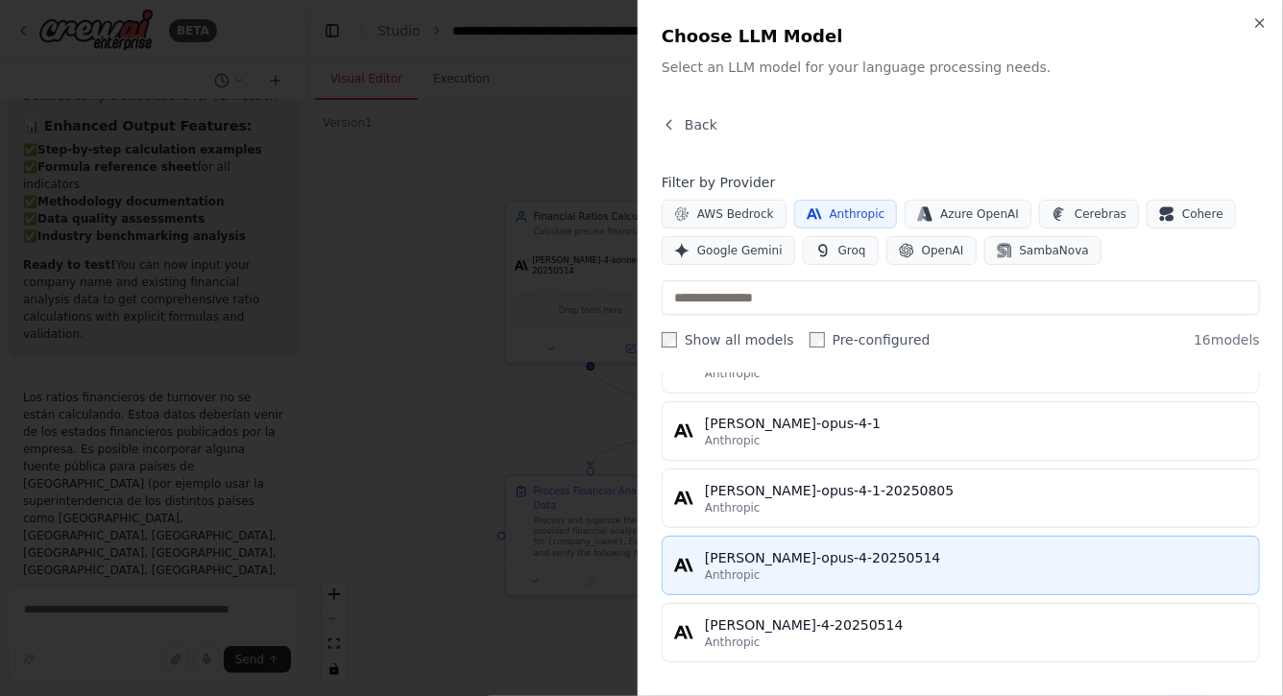
click at [790, 562] on div "[PERSON_NAME]-opus-4-20250514" at bounding box center [976, 558] width 543 height 19
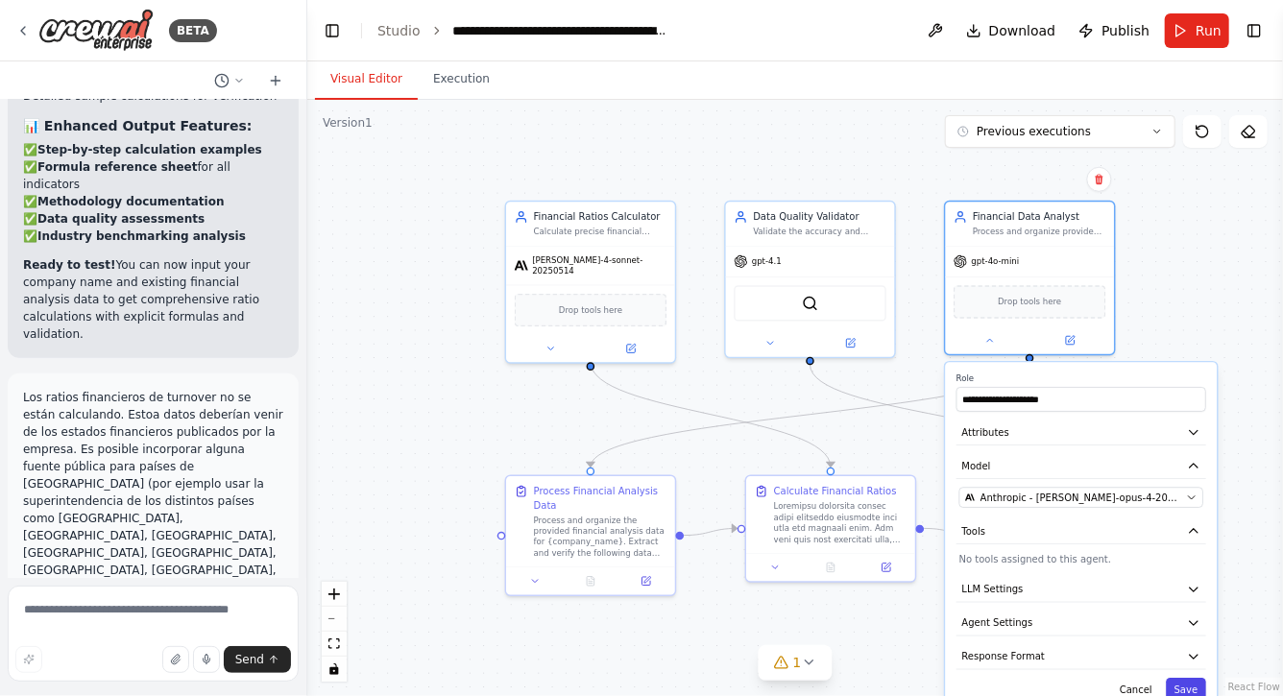
click at [1192, 691] on button "Save" at bounding box center [1186, 690] width 40 height 25
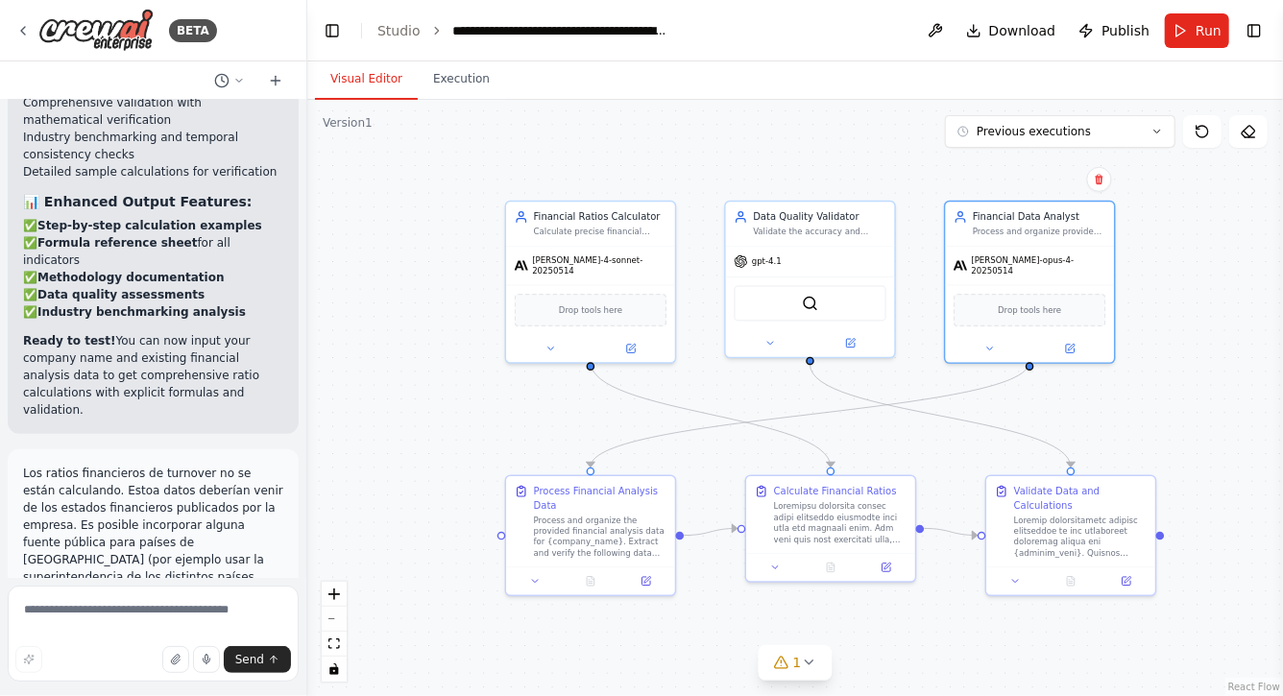
scroll to position [21689, 0]
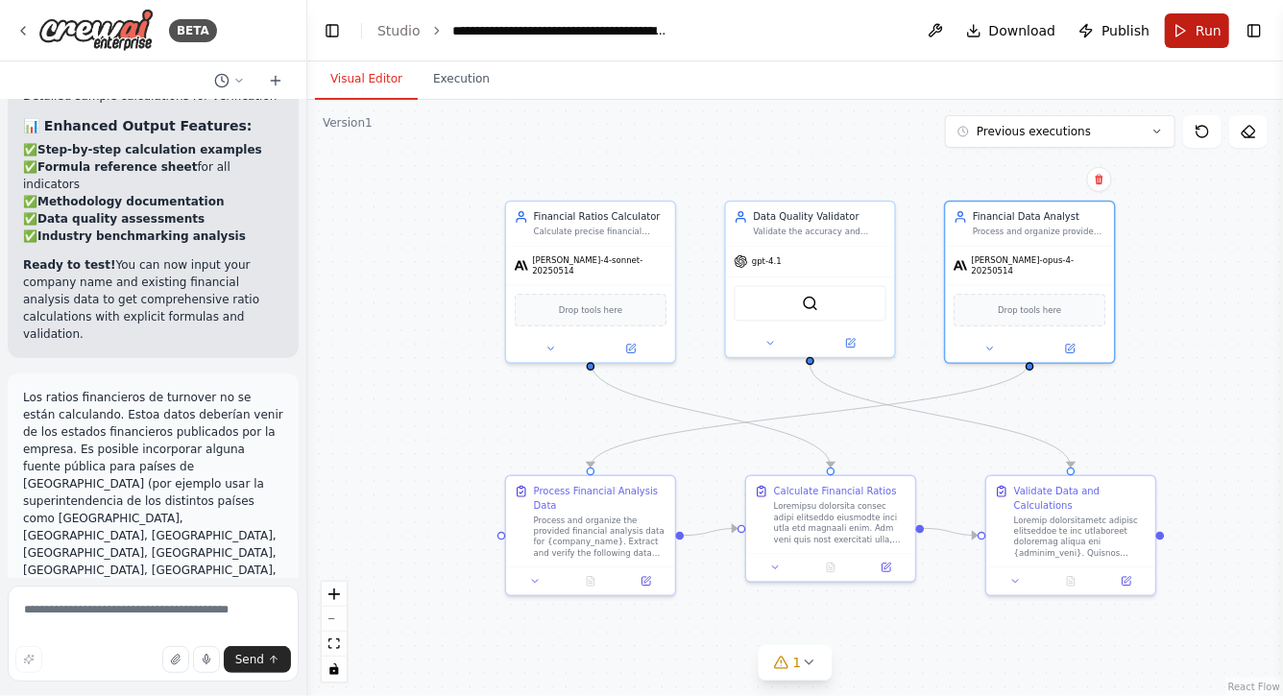
click at [1209, 32] on span "Run" at bounding box center [1209, 30] width 26 height 19
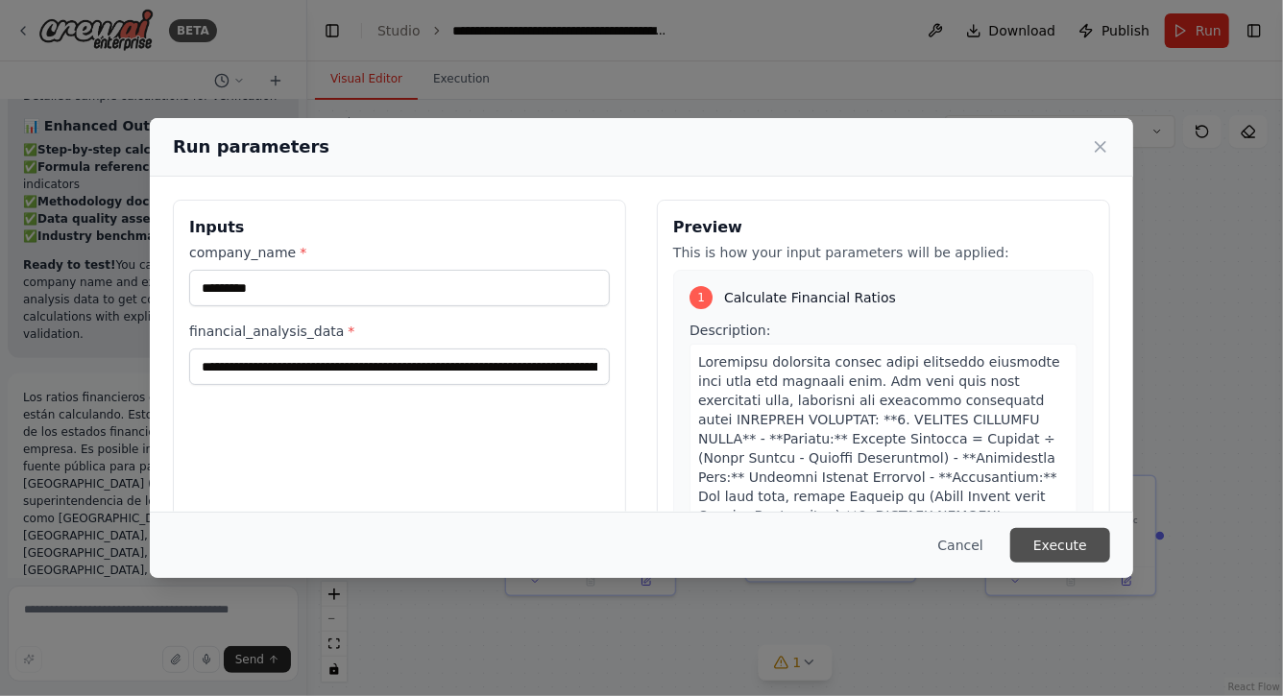
click at [1061, 549] on button "Execute" at bounding box center [1061, 545] width 100 height 35
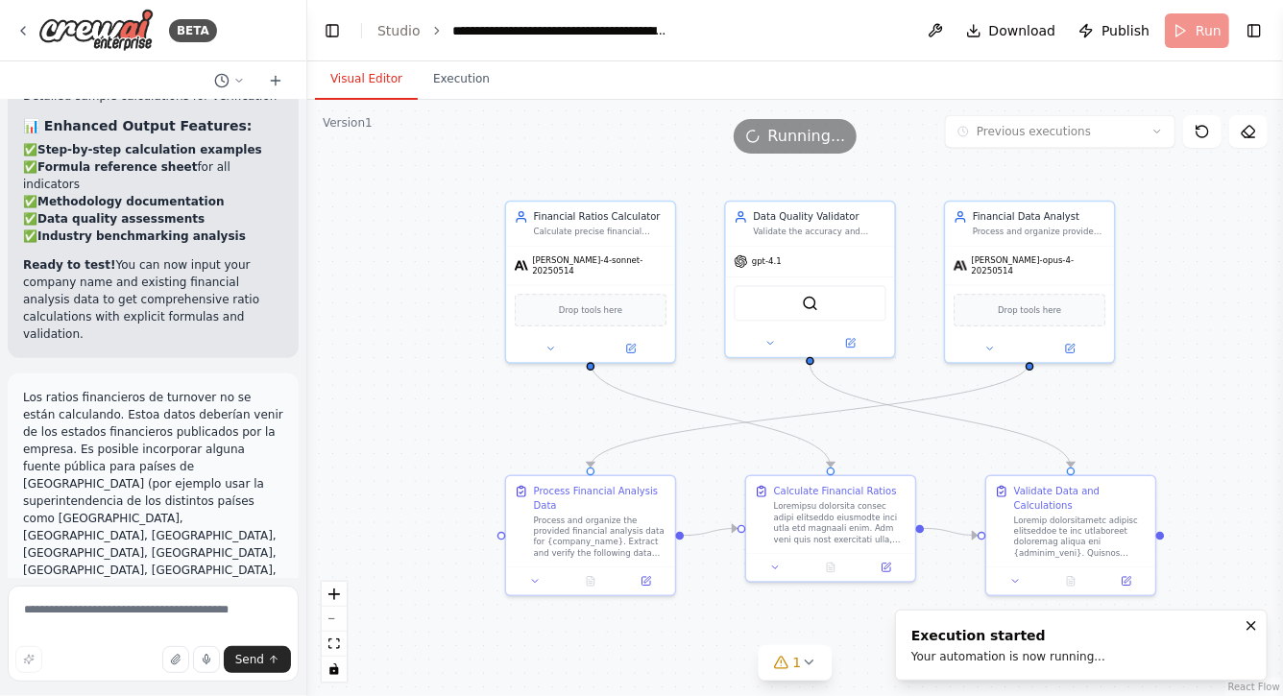
click at [360, 75] on button "Visual Editor" at bounding box center [366, 80] width 103 height 40
click at [814, 664] on icon at bounding box center [808, 662] width 15 height 15
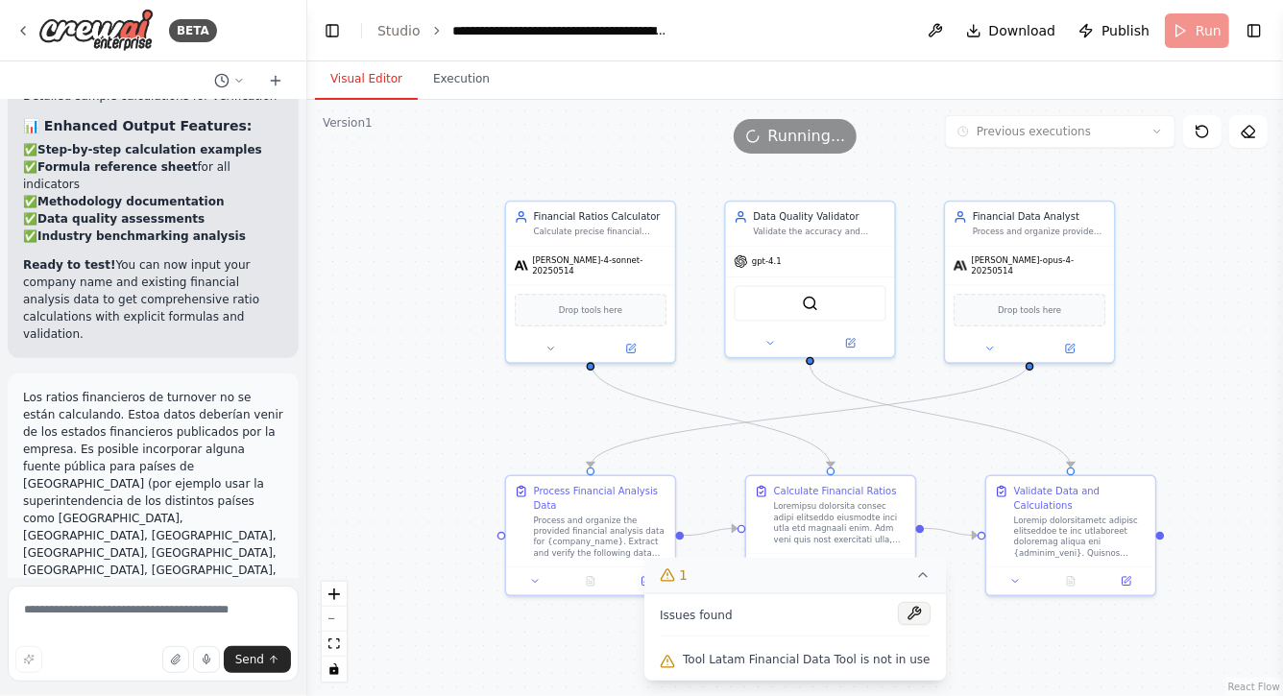
click at [913, 616] on button at bounding box center [914, 613] width 33 height 23
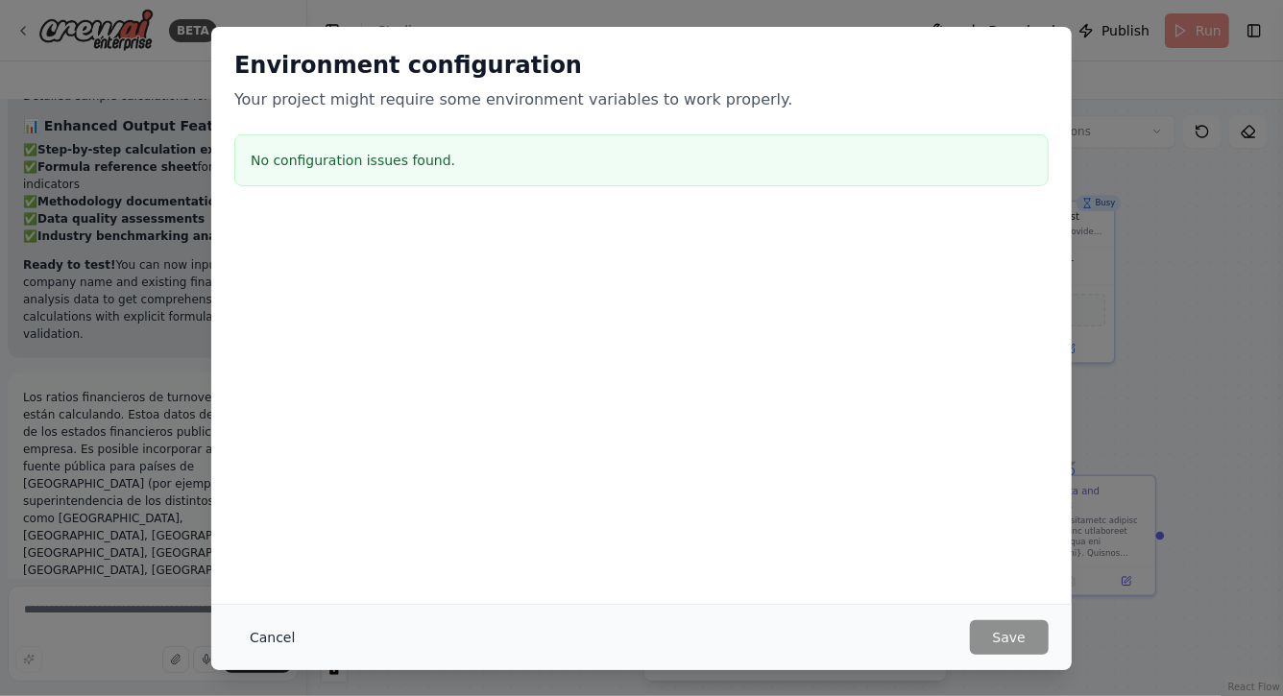
click at [262, 633] on button "Cancel" at bounding box center [272, 638] width 76 height 35
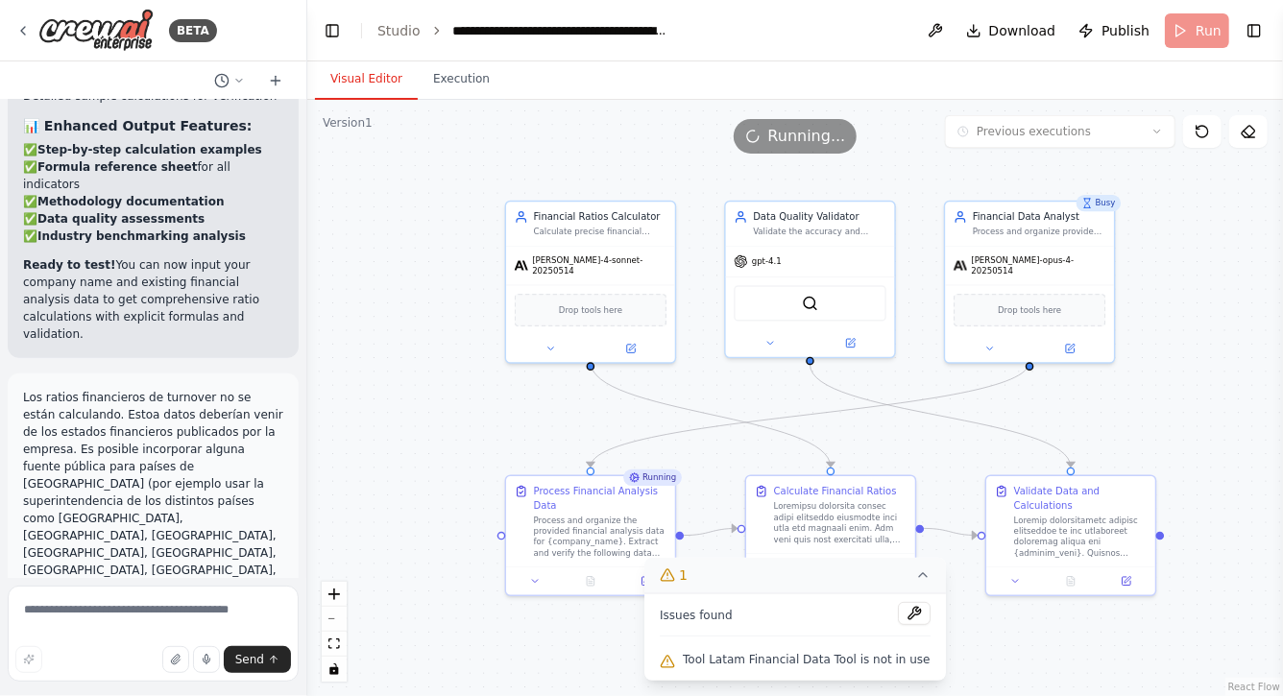
click at [492, 408] on div ".deletable-edge-delete-btn { width: 20px; height: 20px; border: 0px solid #ffff…" at bounding box center [795, 398] width 976 height 597
click at [921, 576] on icon at bounding box center [922, 575] width 15 height 15
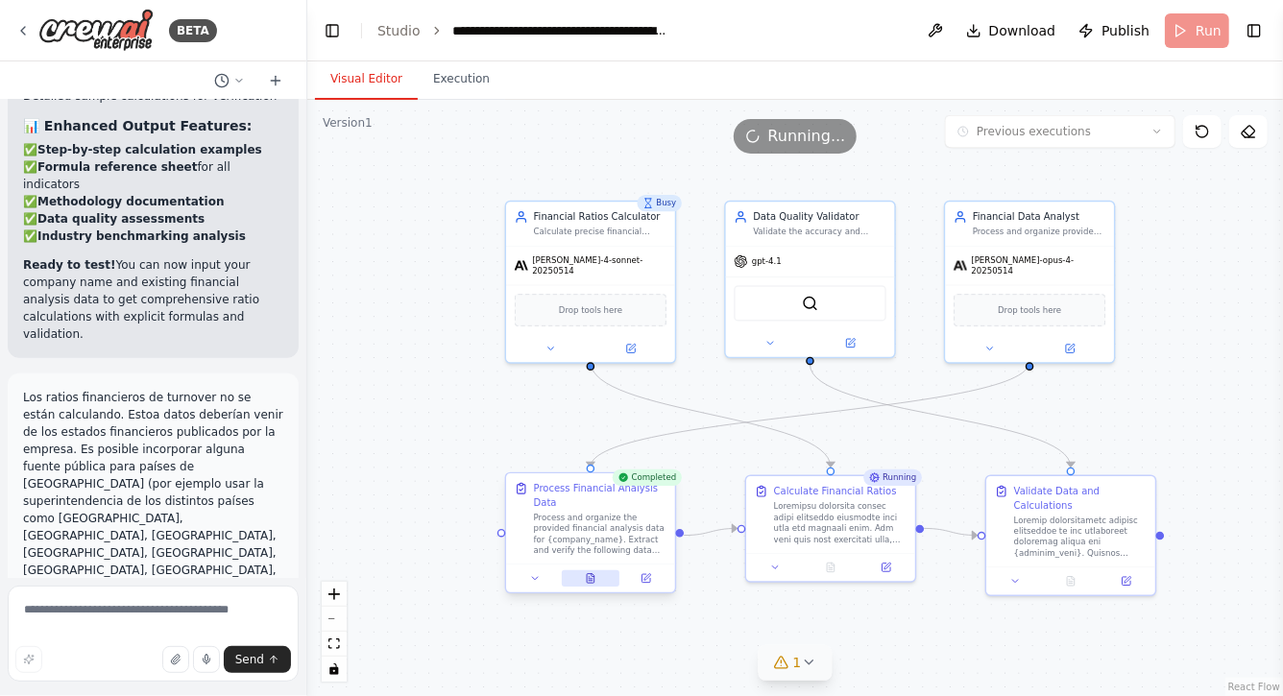
click at [595, 576] on icon at bounding box center [593, 575] width 3 height 3
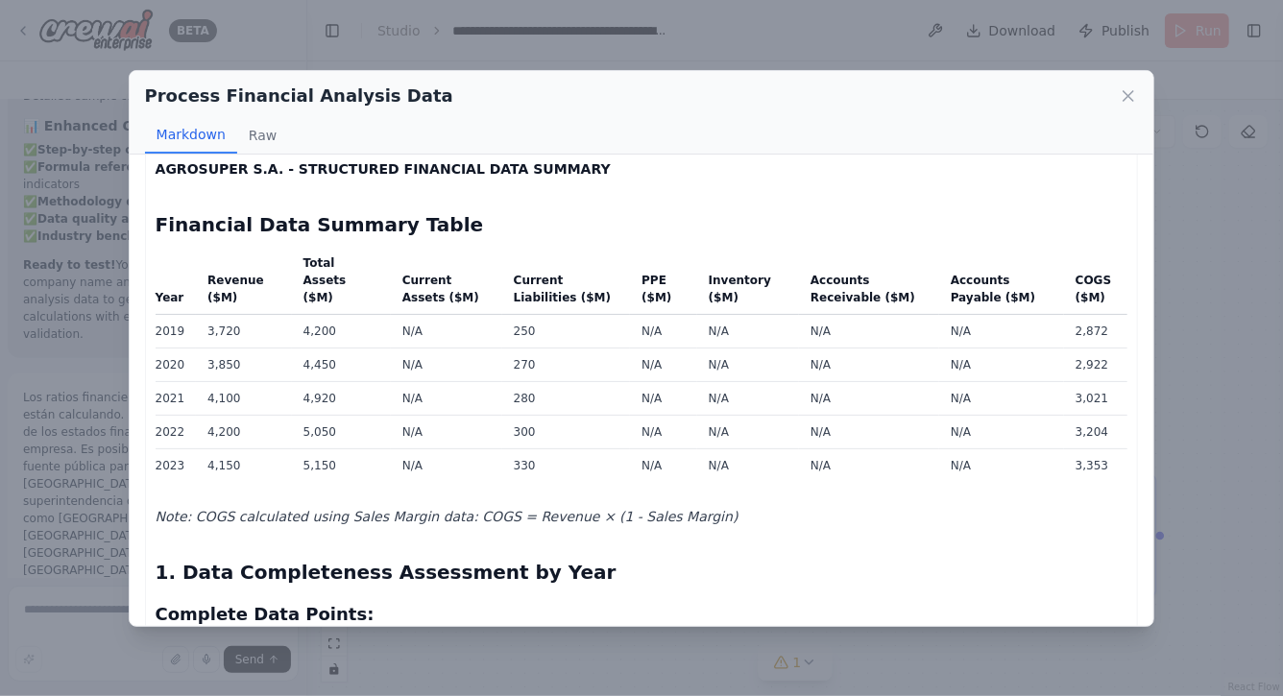
scroll to position [0, 0]
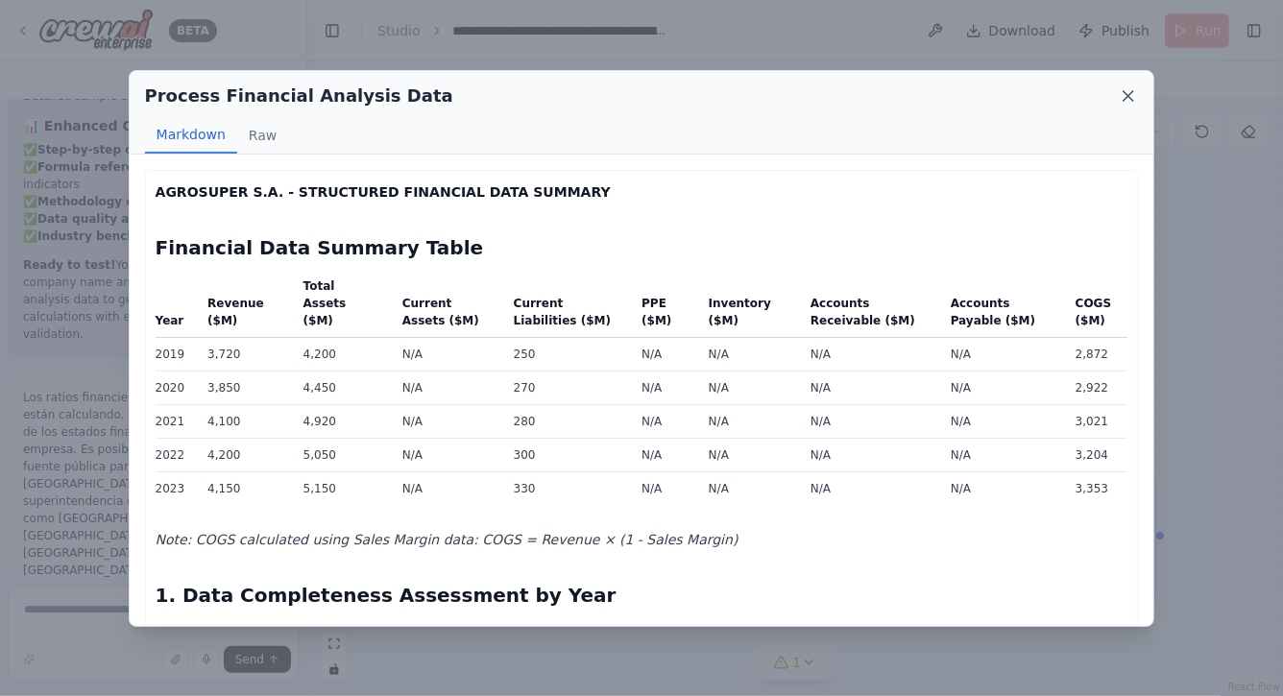
click at [1134, 92] on icon at bounding box center [1128, 95] width 19 height 19
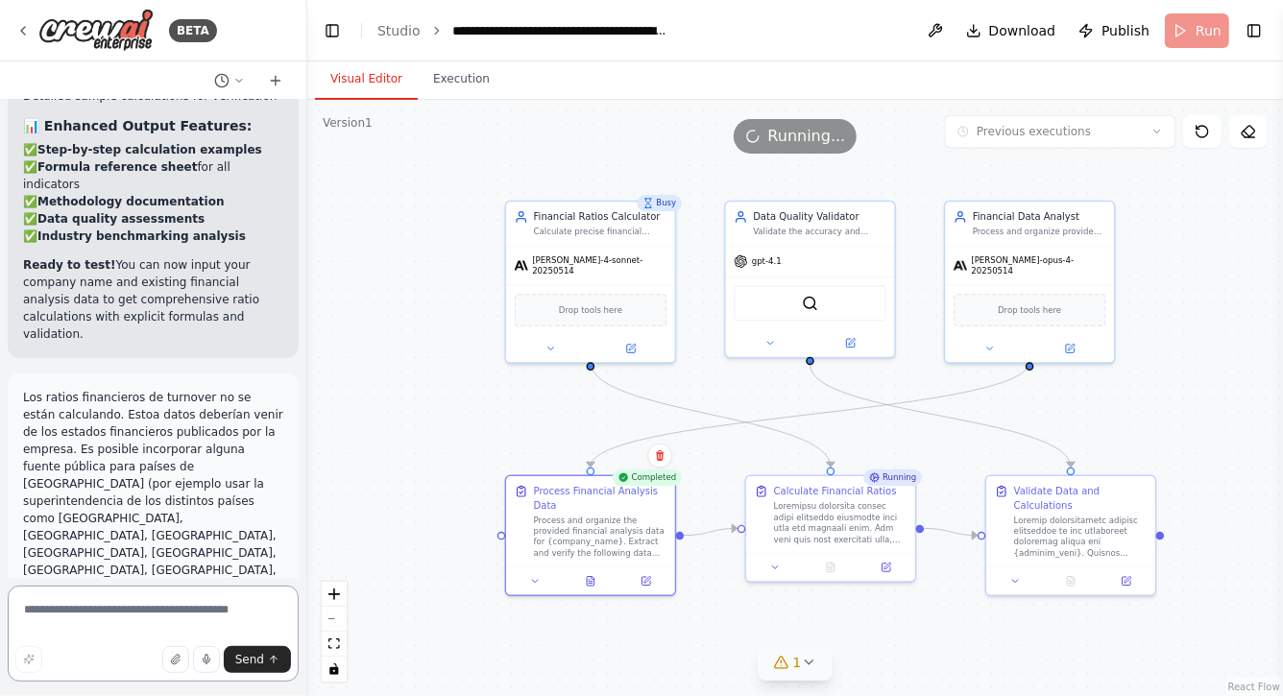
click at [221, 618] on textarea at bounding box center [153, 634] width 291 height 96
click at [838, 563] on button at bounding box center [831, 565] width 58 height 16
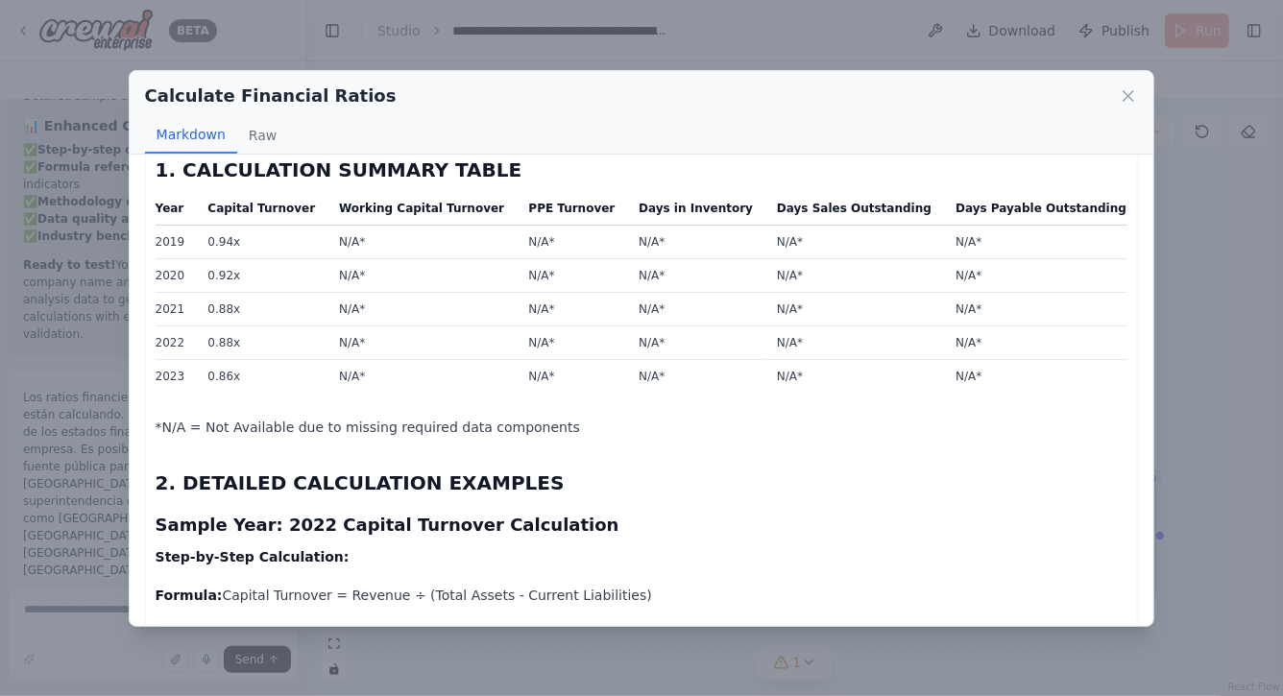
scroll to position [22, 0]
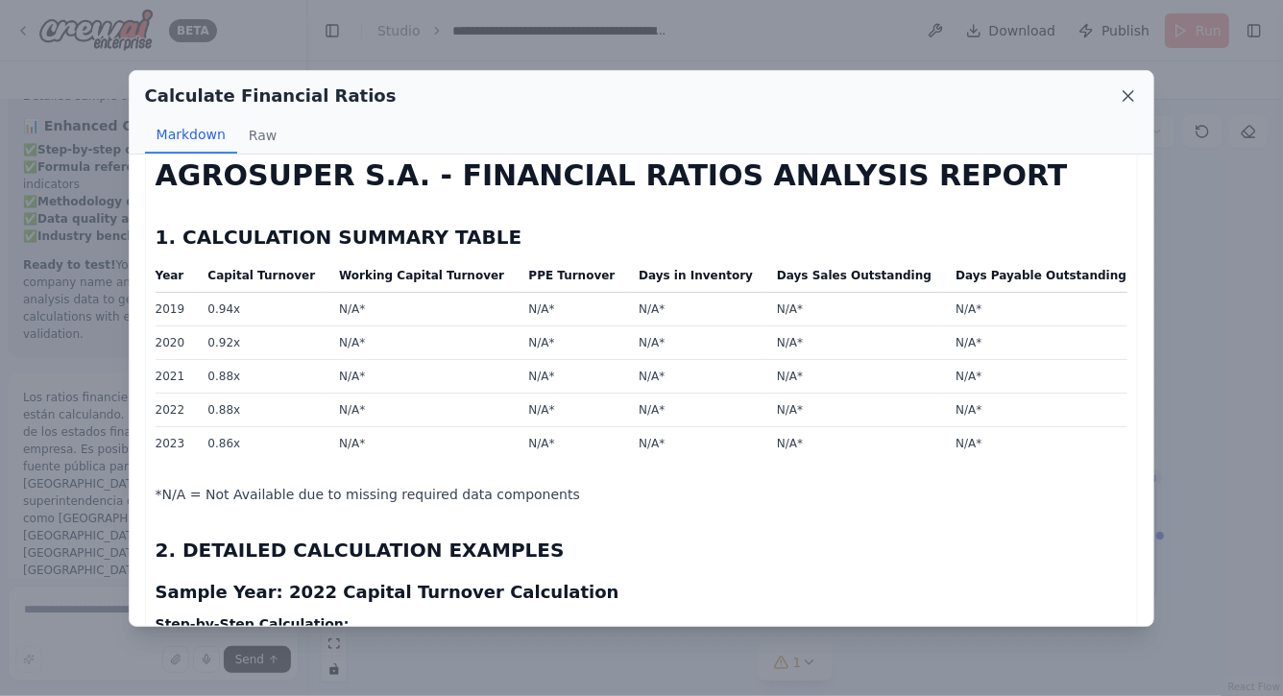
click at [1128, 96] on icon at bounding box center [1129, 96] width 10 height 10
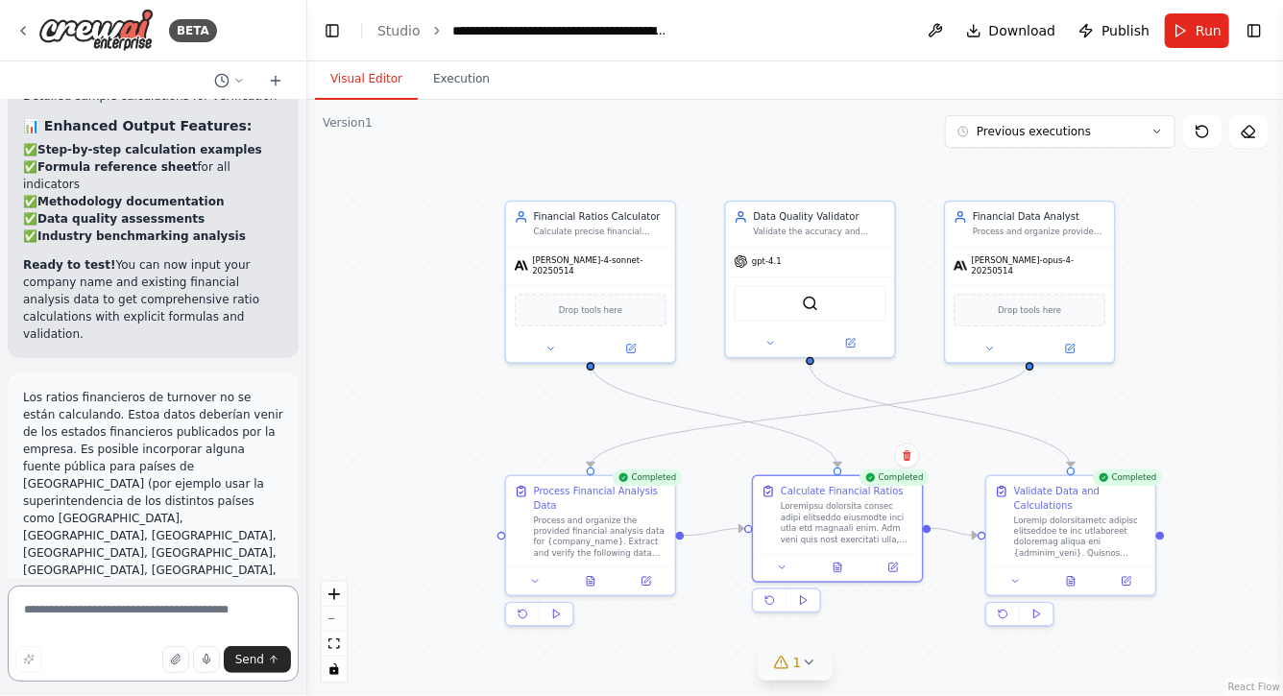
click at [98, 613] on textarea at bounding box center [153, 634] width 291 height 96
type textarea "*"
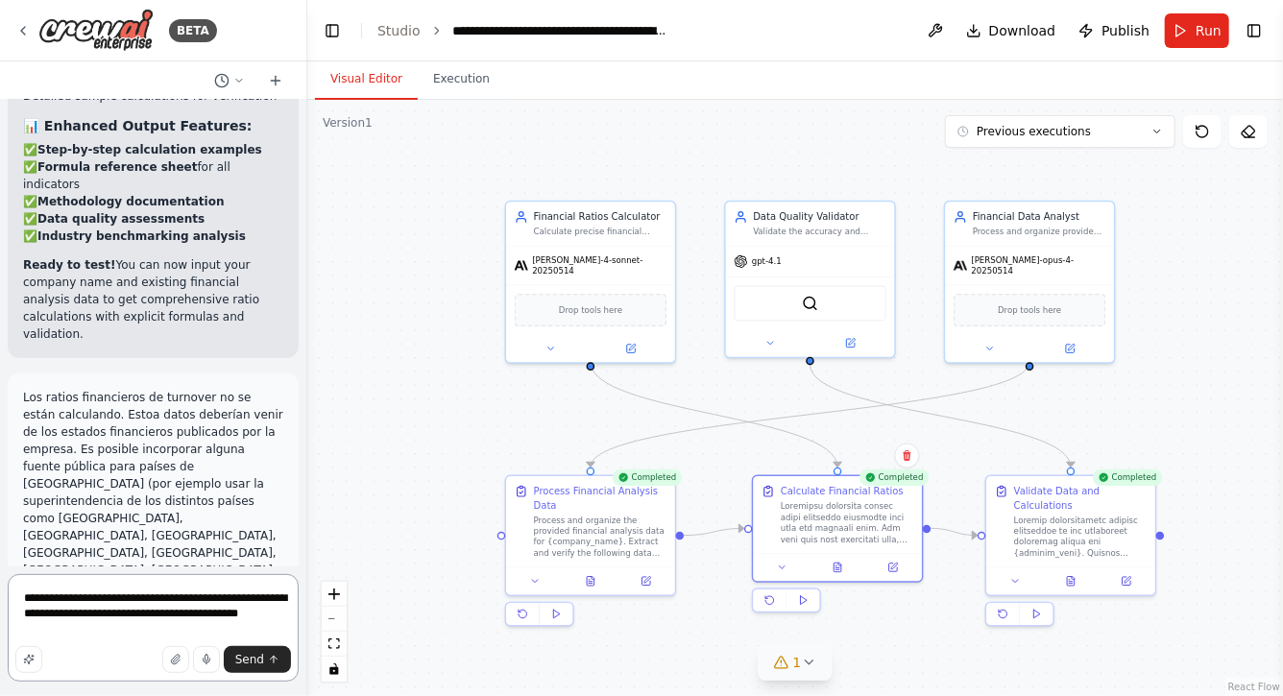
type textarea "**********"
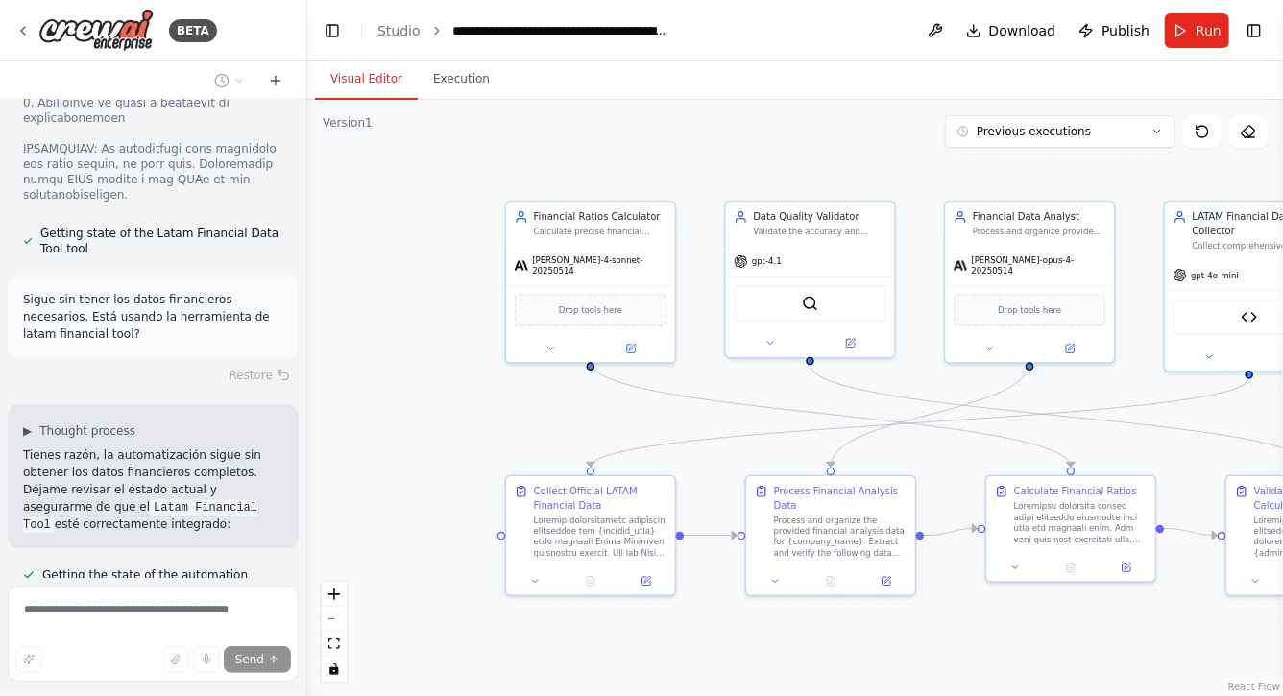
scroll to position [23526, 0]
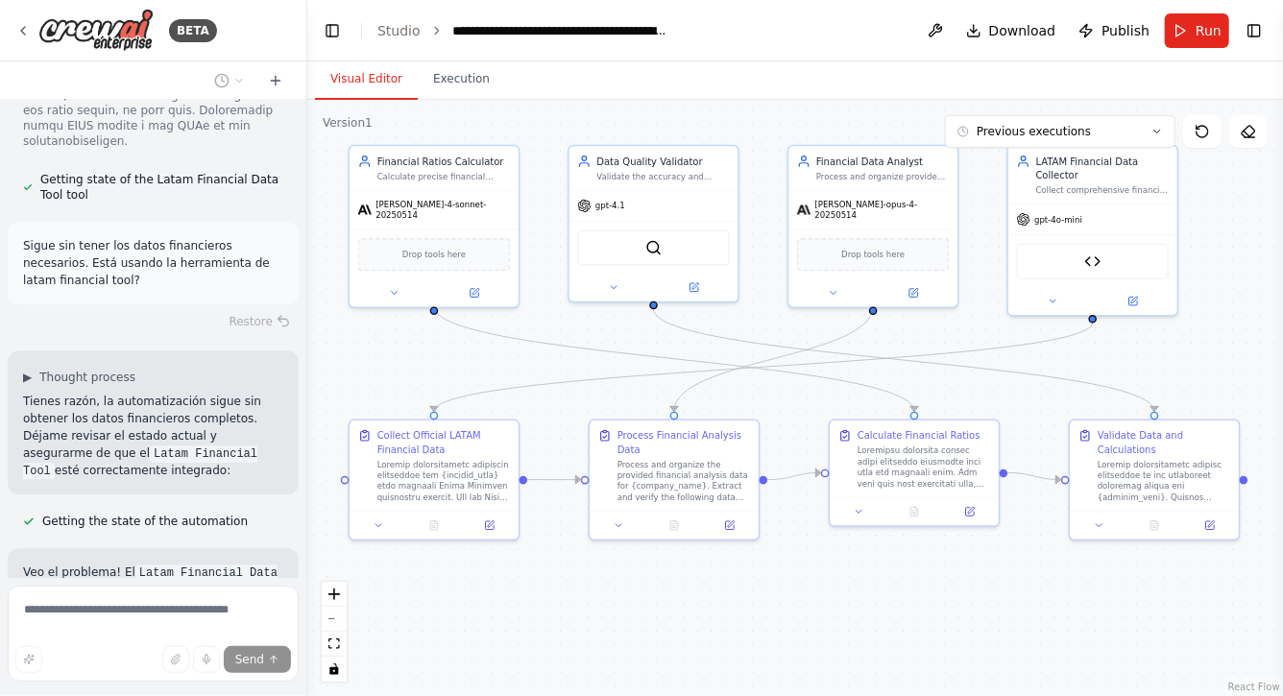
drag, startPoint x: 500, startPoint y: 416, endPoint x: 336, endPoint y: 354, distance: 175.4
click at [336, 354] on div ".deletable-edge-delete-btn { width: 20px; height: 20px; border: 0px solid #ffff…" at bounding box center [795, 398] width 976 height 597
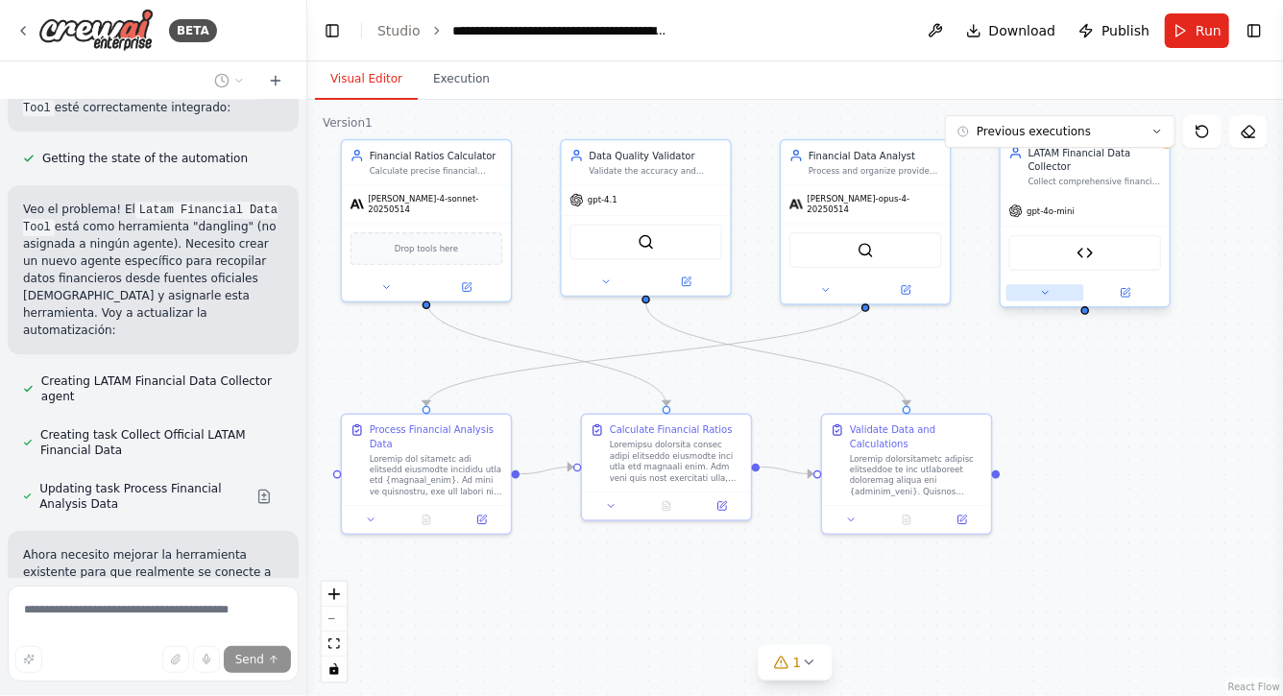
scroll to position [23943, 0]
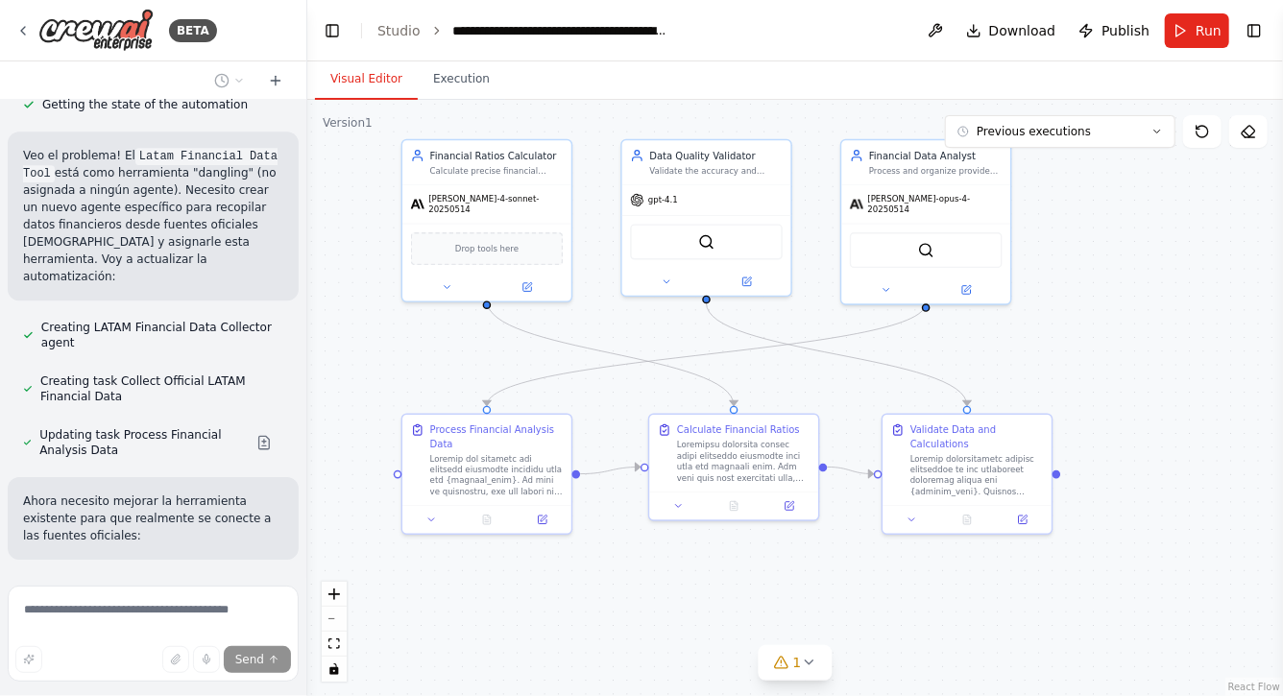
drag, startPoint x: 1044, startPoint y: 359, endPoint x: 1105, endPoint y: 359, distance: 60.5
click at [1105, 359] on div ".deletable-edge-delete-btn { width: 20px; height: 20px; border: 0px solid #ffff…" at bounding box center [795, 398] width 976 height 597
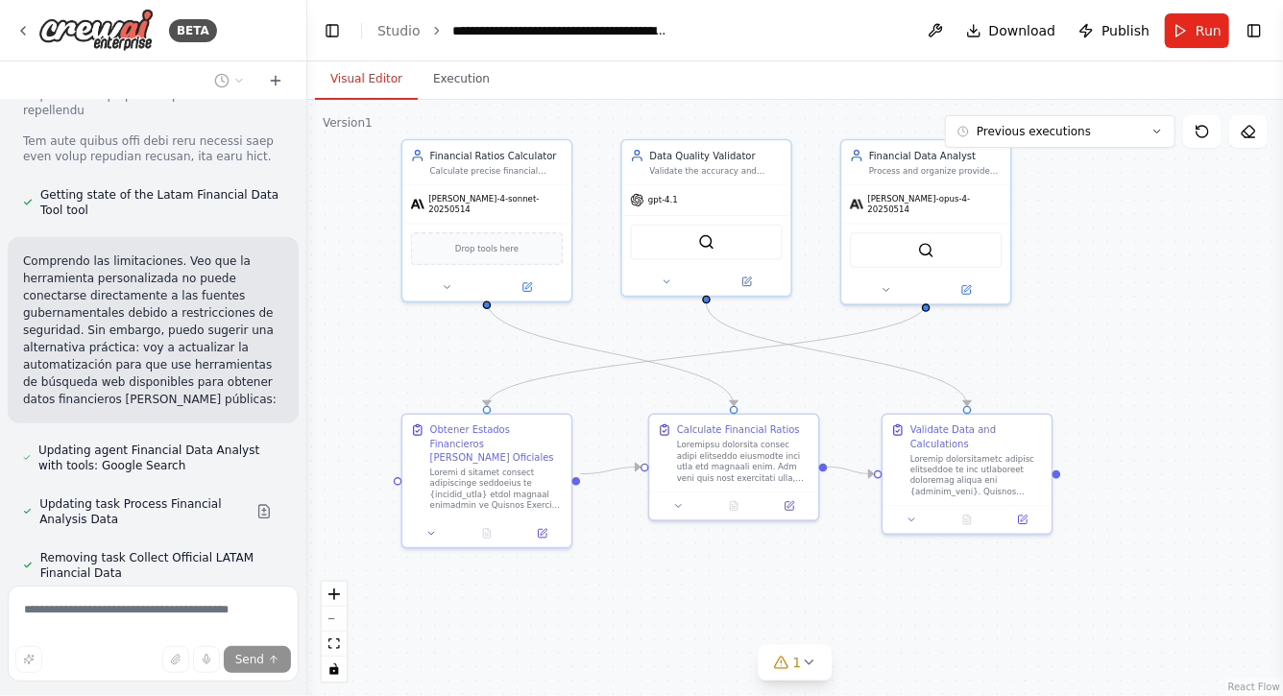
scroll to position [25367, 0]
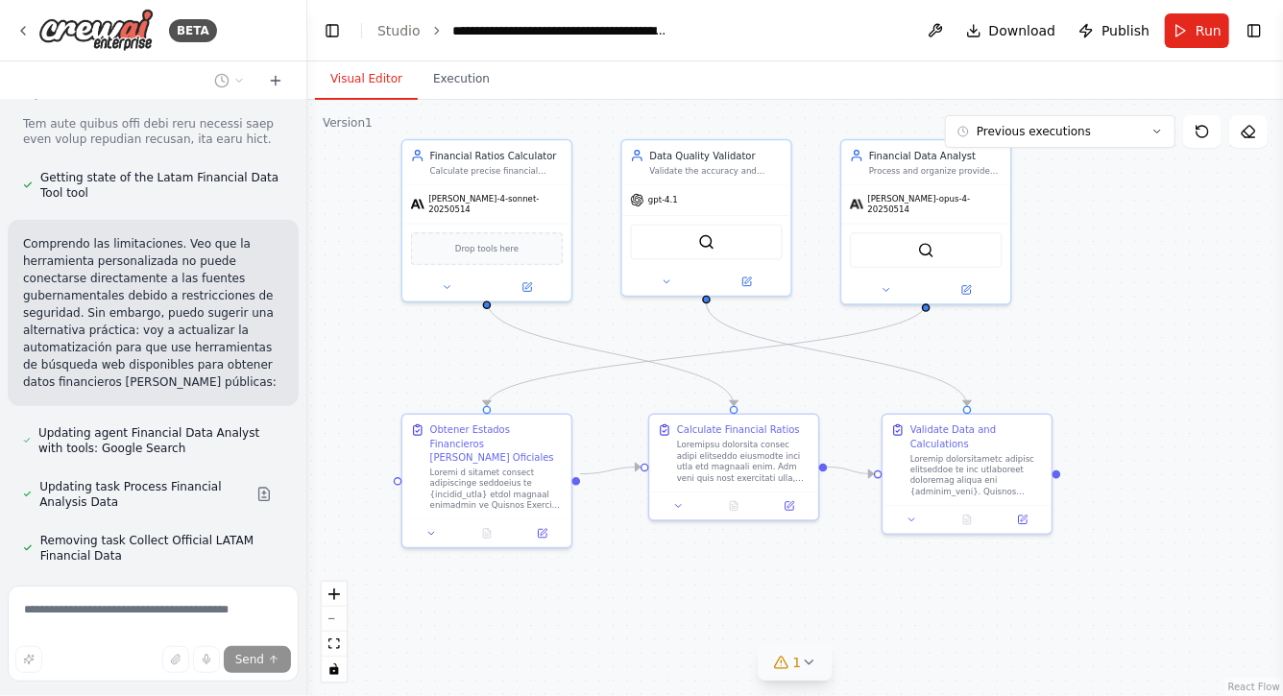
click at [812, 663] on icon at bounding box center [808, 662] width 15 height 15
click at [605, 622] on div ".deletable-edge-delete-btn { width: 20px; height: 20px; border: 0px solid #ffff…" at bounding box center [795, 398] width 976 height 597
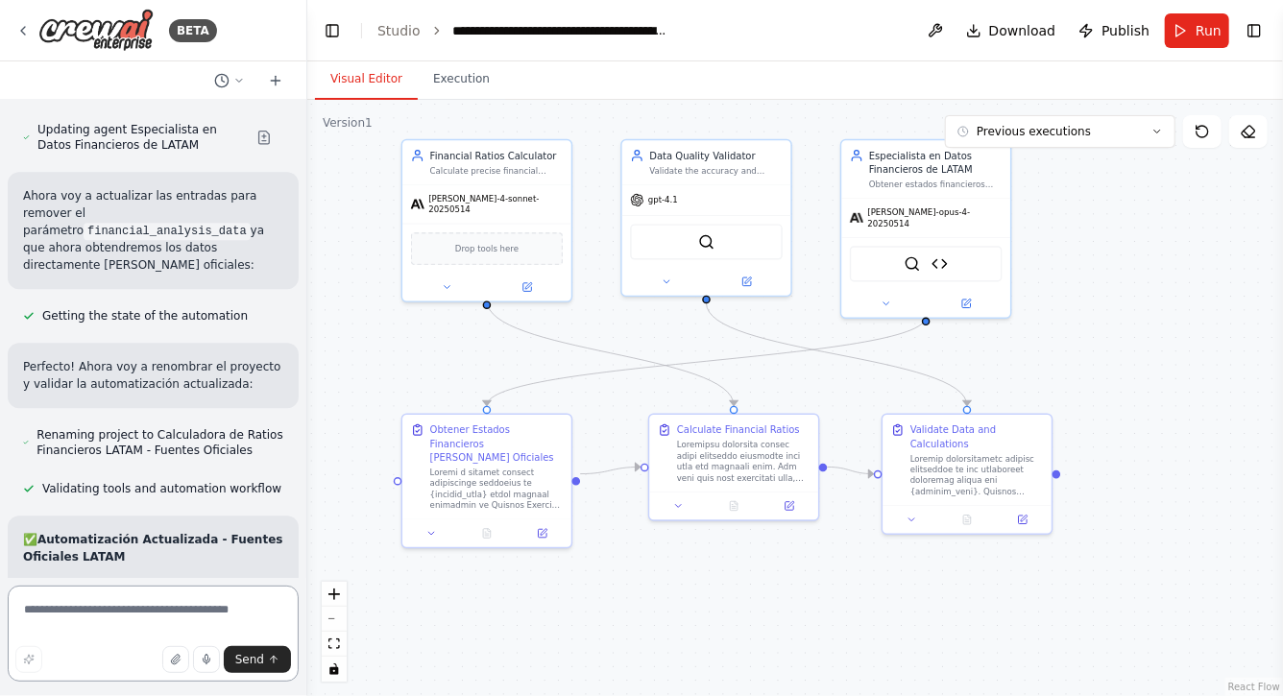
scroll to position [27203, 0]
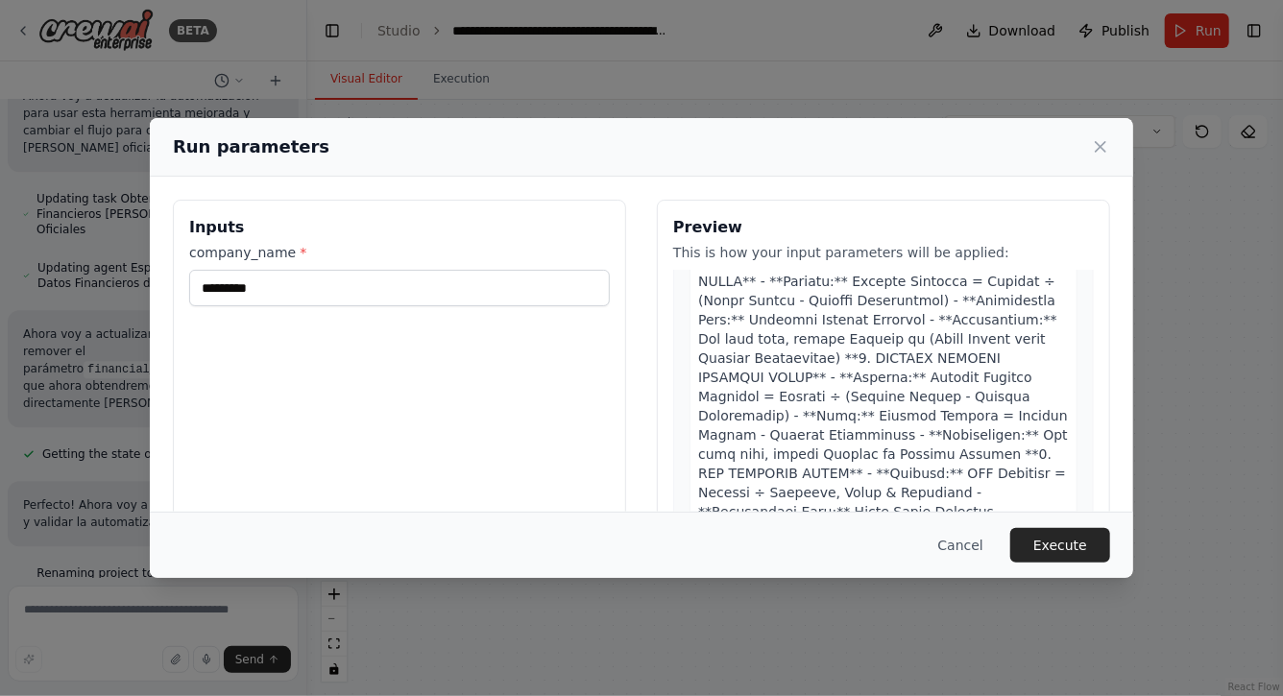
scroll to position [159, 0]
click at [1102, 154] on icon at bounding box center [1100, 146] width 19 height 19
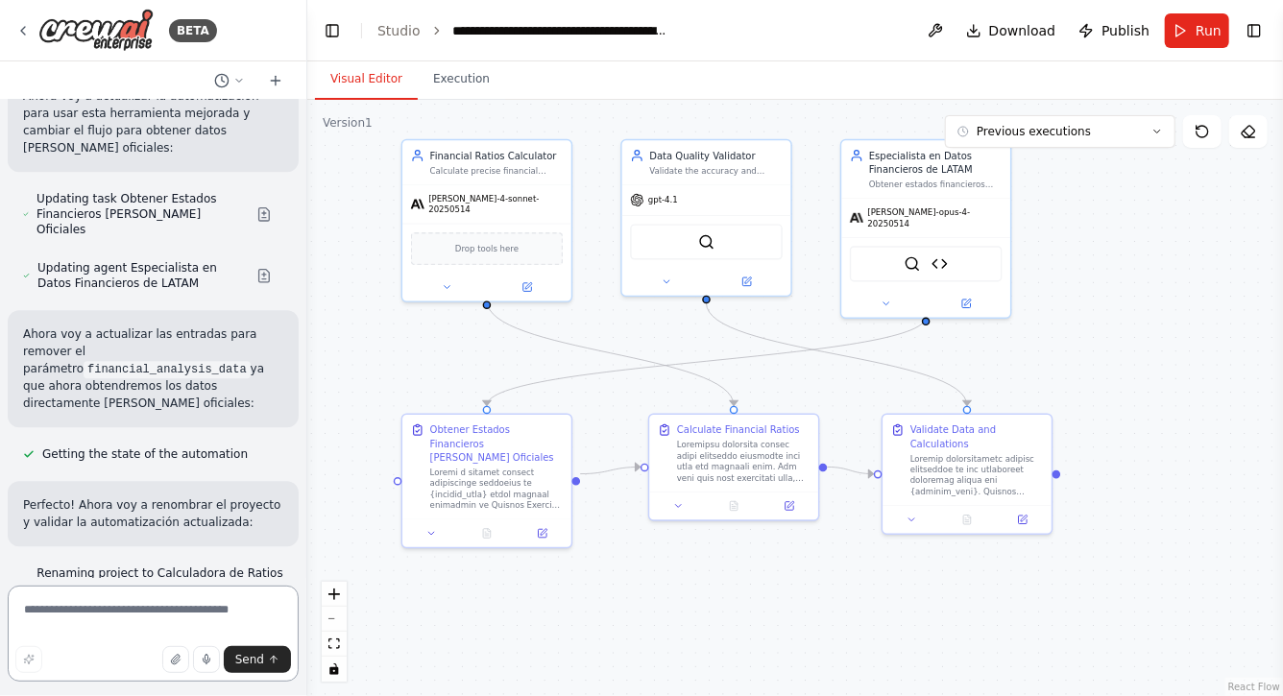
click at [153, 624] on textarea at bounding box center [153, 634] width 291 height 96
click at [261, 660] on span "Send" at bounding box center [249, 659] width 29 height 15
click at [1209, 31] on span "Run" at bounding box center [1209, 30] width 26 height 19
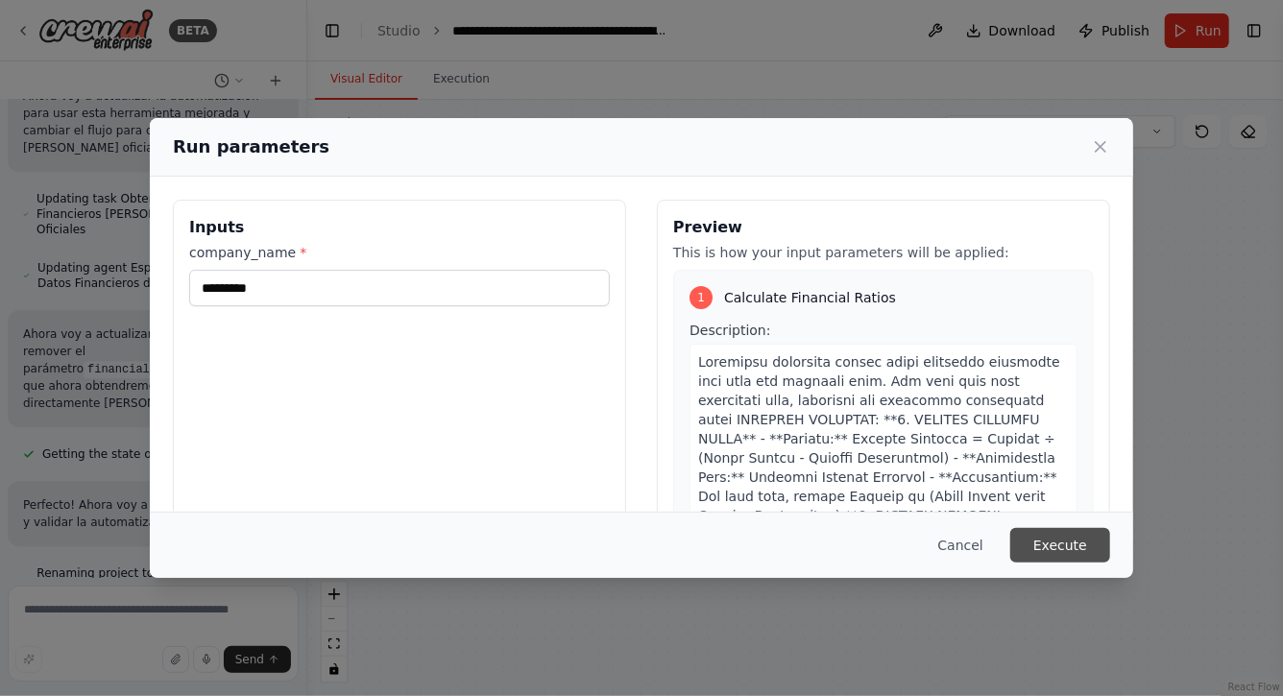
click at [1057, 539] on button "Execute" at bounding box center [1061, 545] width 100 height 35
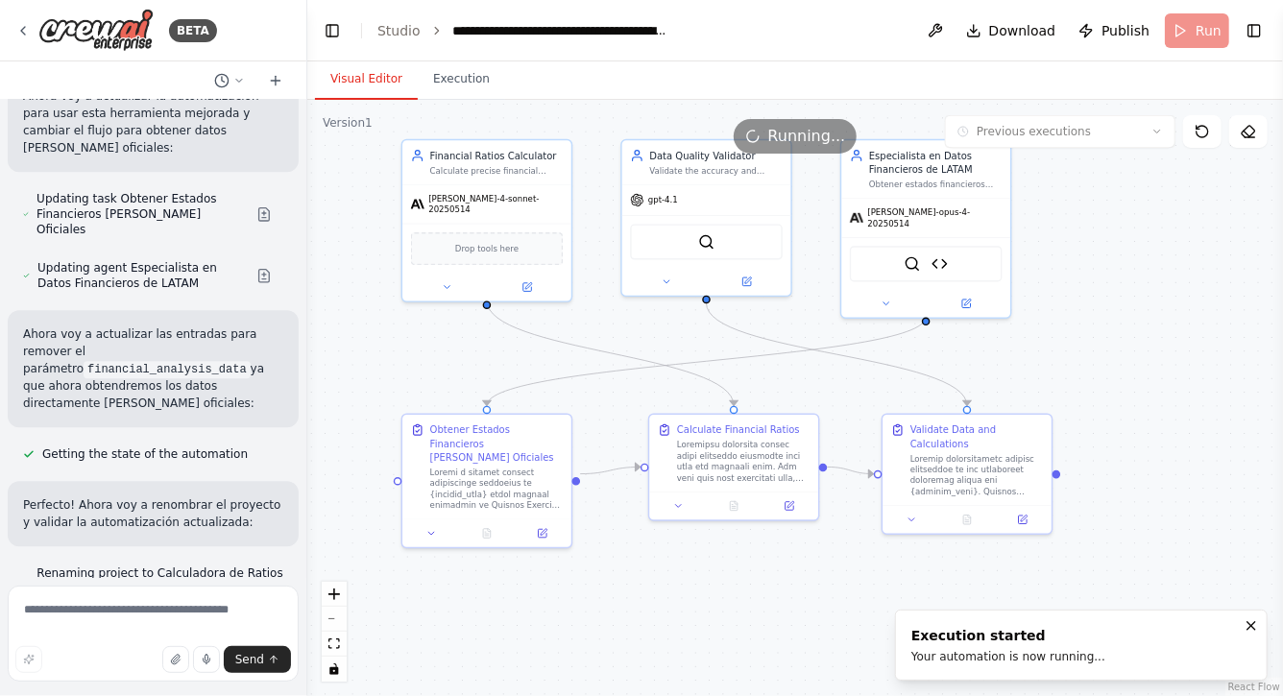
click at [361, 75] on button "Visual Editor" at bounding box center [366, 80] width 103 height 40
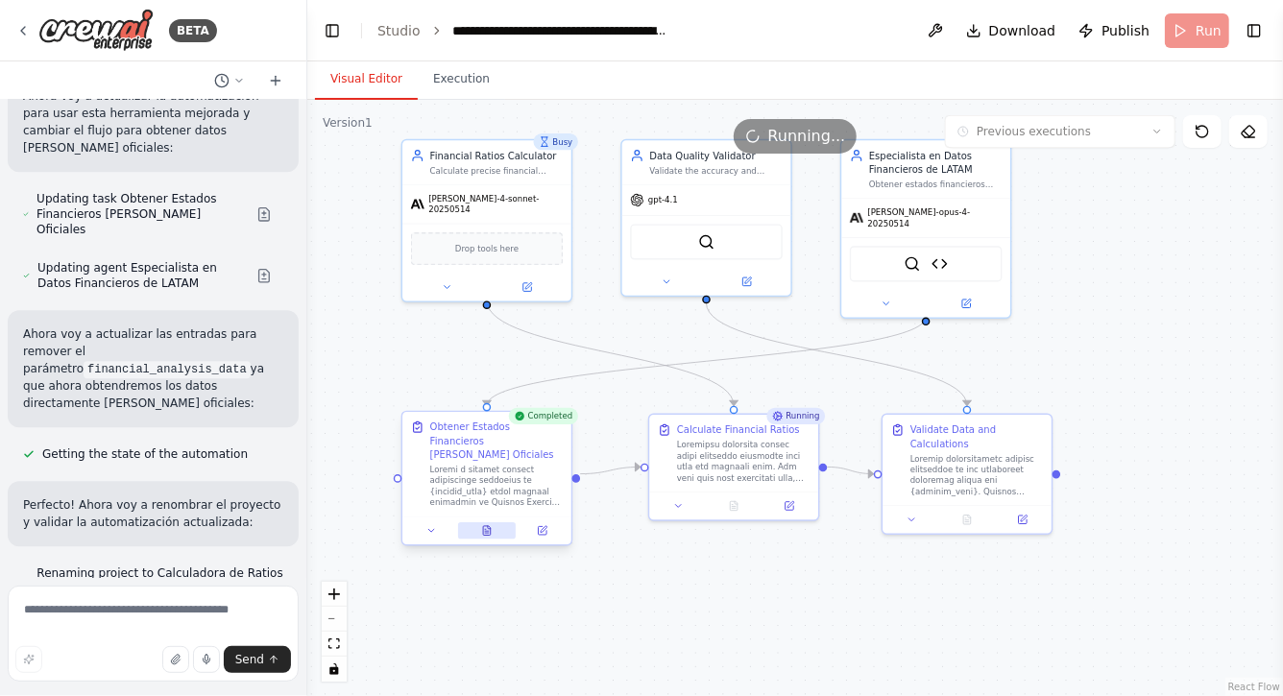
click at [489, 526] on icon at bounding box center [487, 531] width 8 height 10
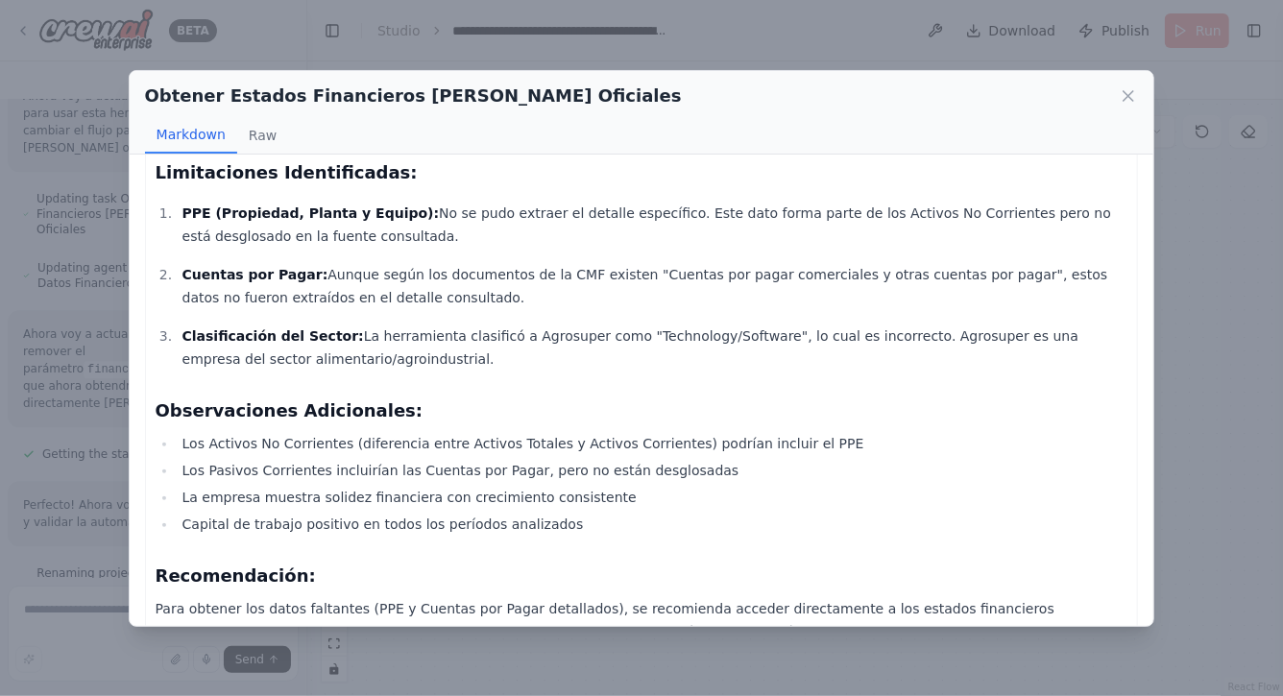
scroll to position [1719, 0]
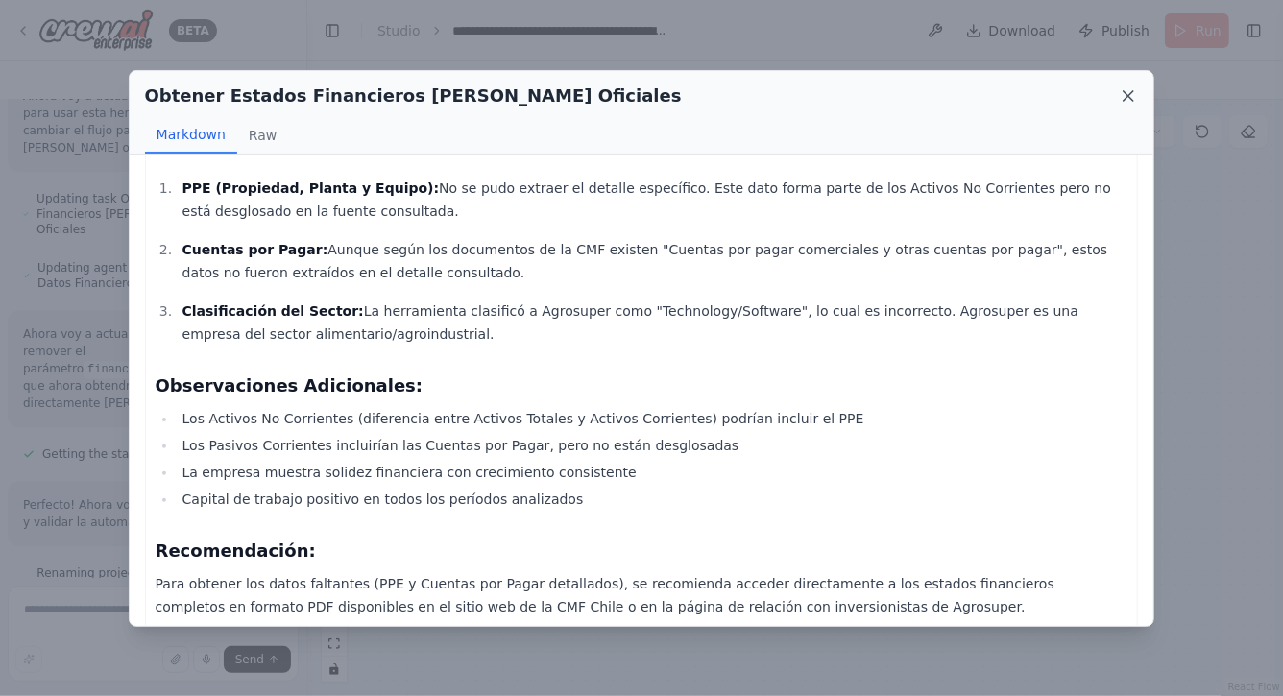
click at [1128, 89] on icon at bounding box center [1128, 95] width 19 height 19
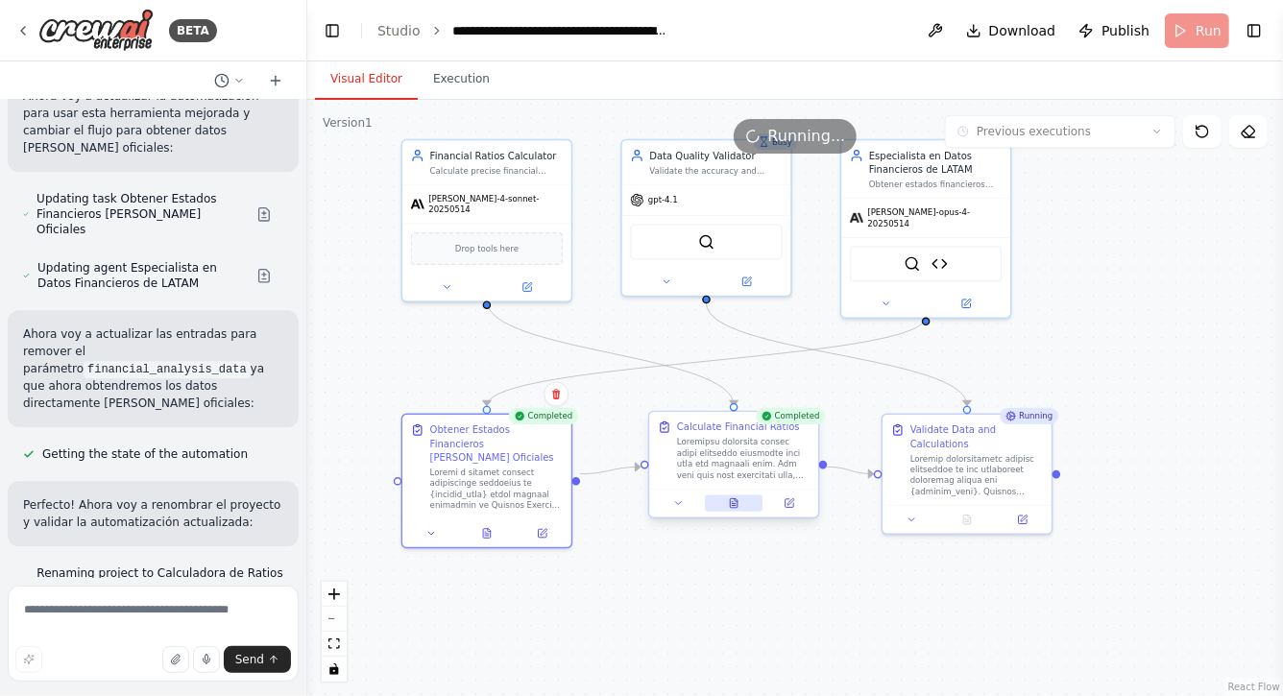
click at [734, 502] on icon at bounding box center [734, 504] width 8 height 10
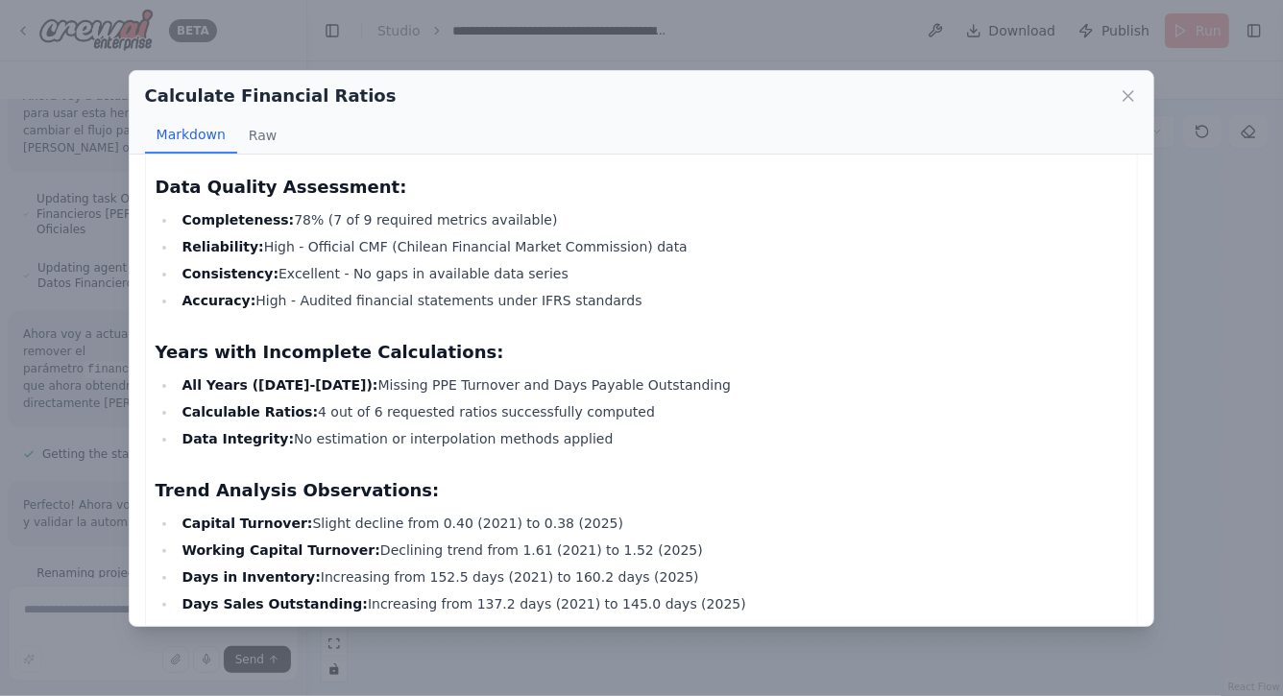
scroll to position [27203, 0]
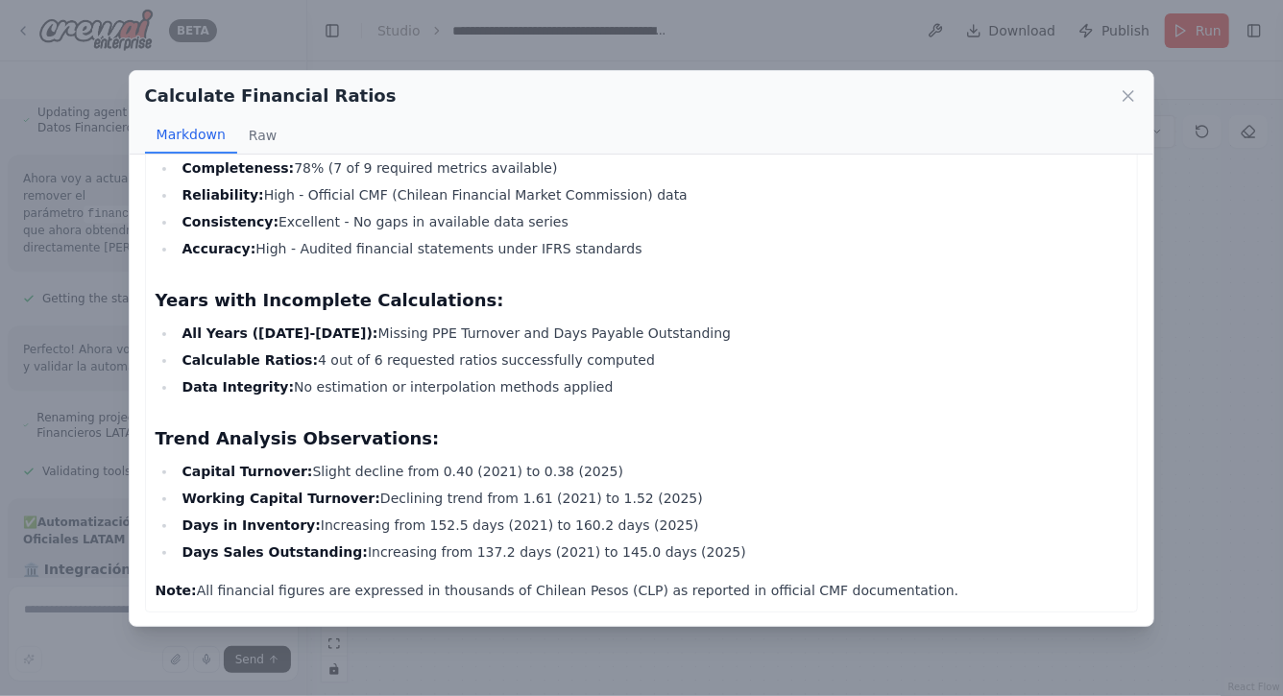
click at [1127, 84] on div "Calculate Financial Ratios" at bounding box center [642, 96] width 994 height 27
click at [1129, 97] on icon at bounding box center [1128, 95] width 19 height 19
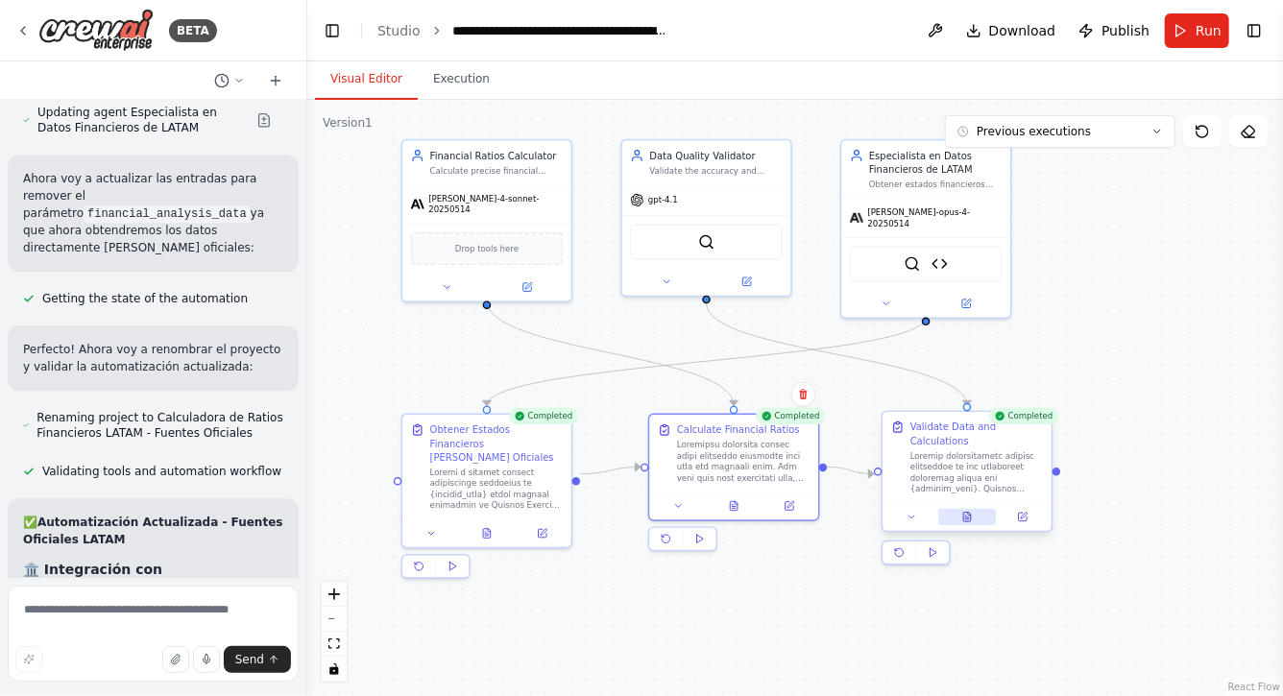
click at [963, 512] on icon at bounding box center [967, 517] width 11 height 11
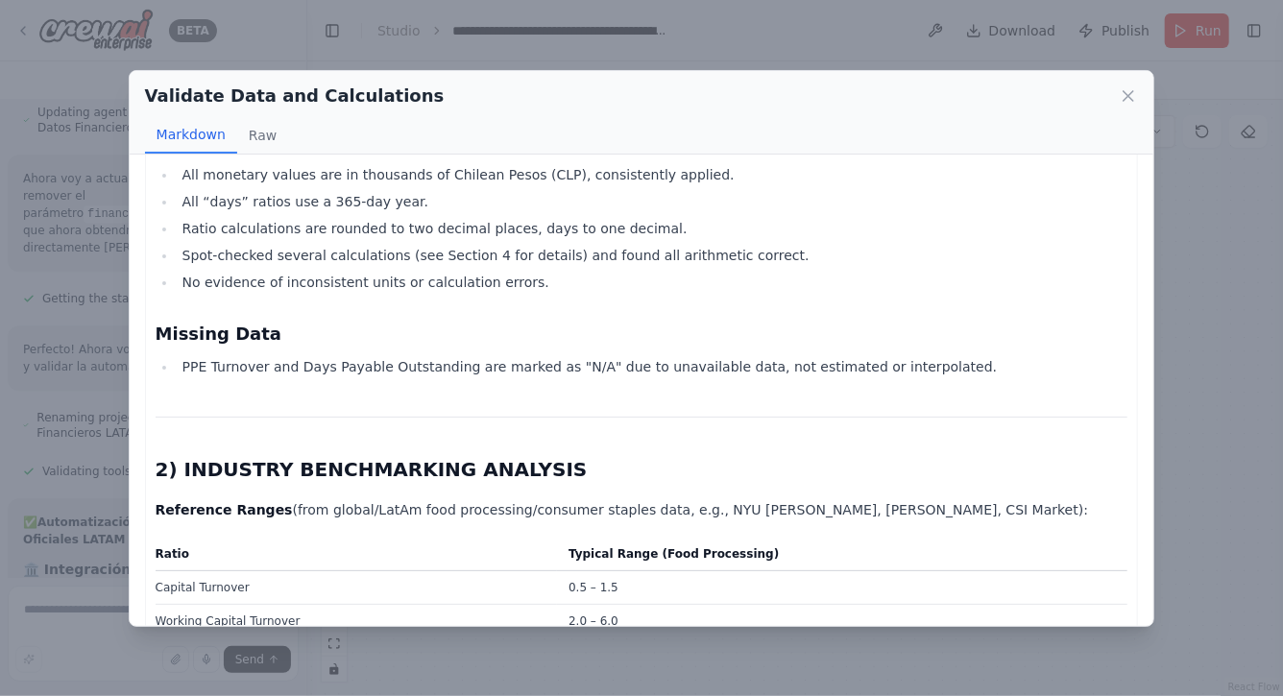
scroll to position [560, 0]
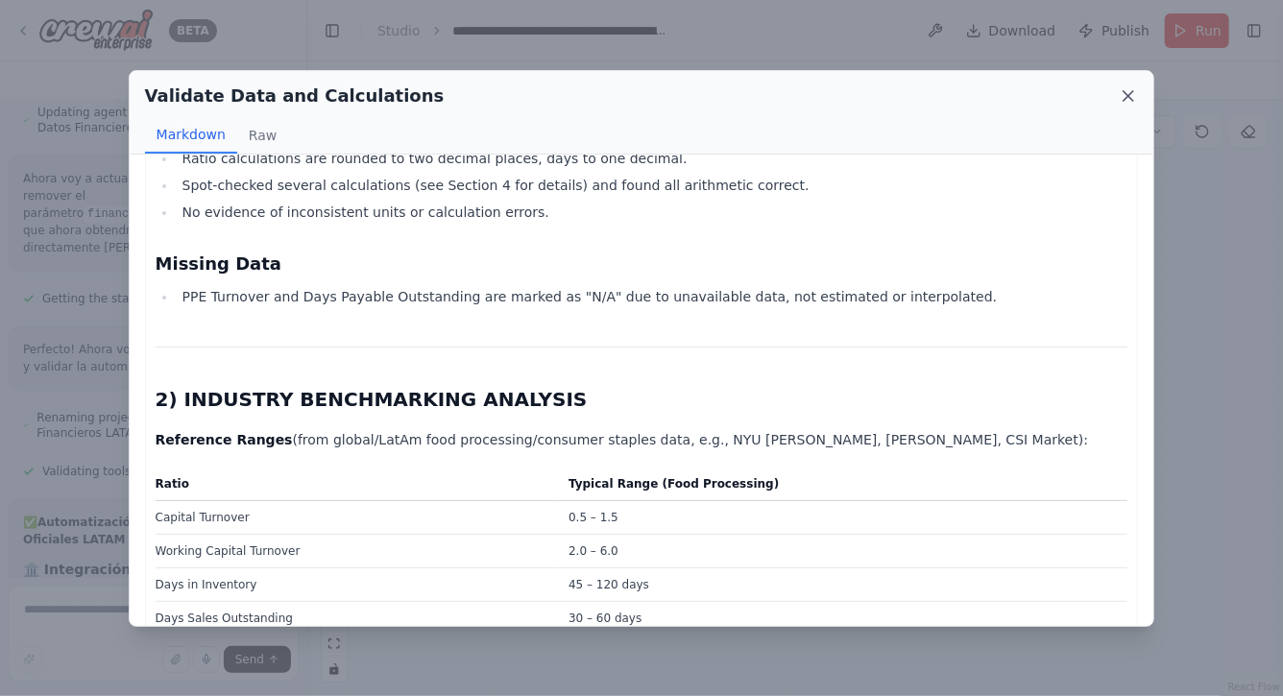
click at [1131, 98] on icon at bounding box center [1129, 96] width 10 height 10
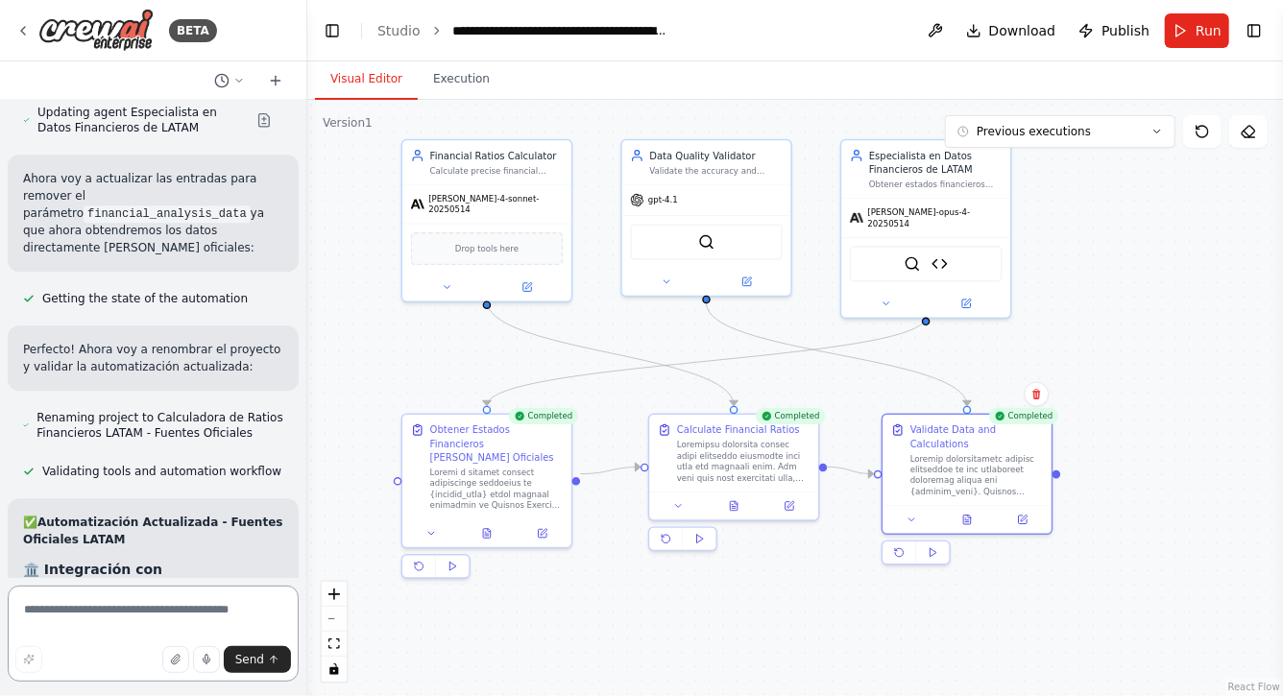
click at [165, 614] on textarea at bounding box center [153, 634] width 291 height 96
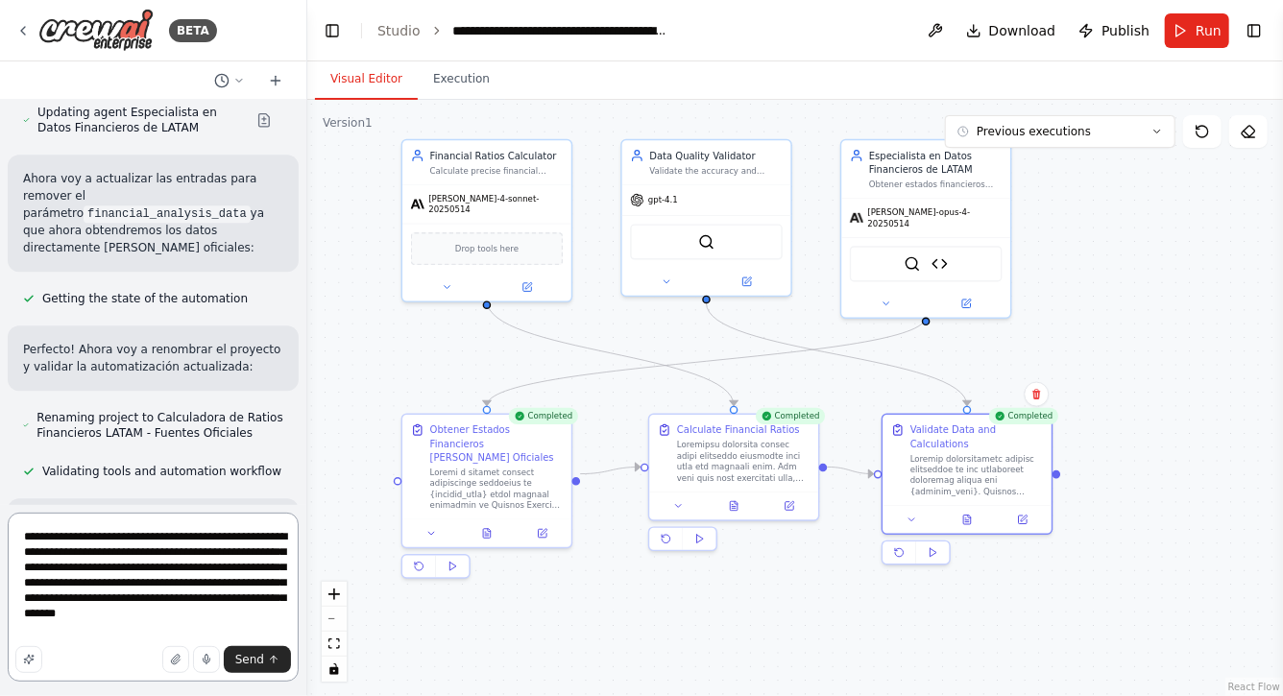
type textarea "**********"
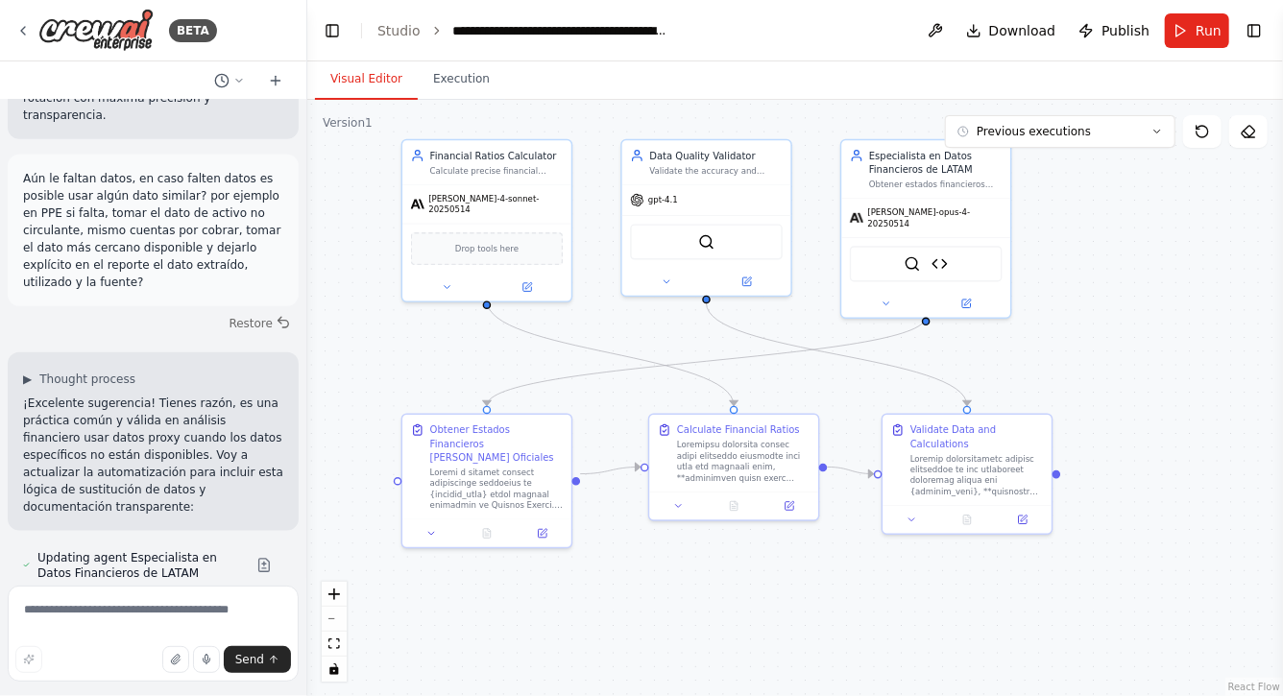
scroll to position [29261, 0]
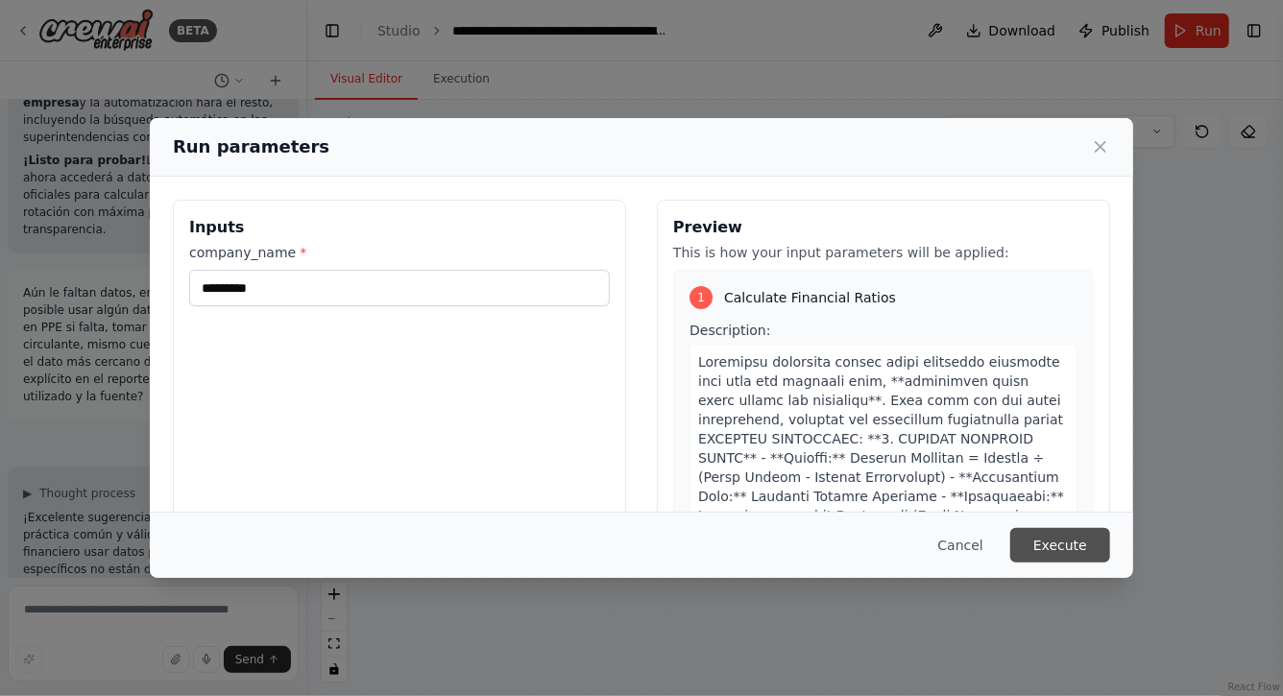
click at [1046, 530] on button "Execute" at bounding box center [1061, 545] width 100 height 35
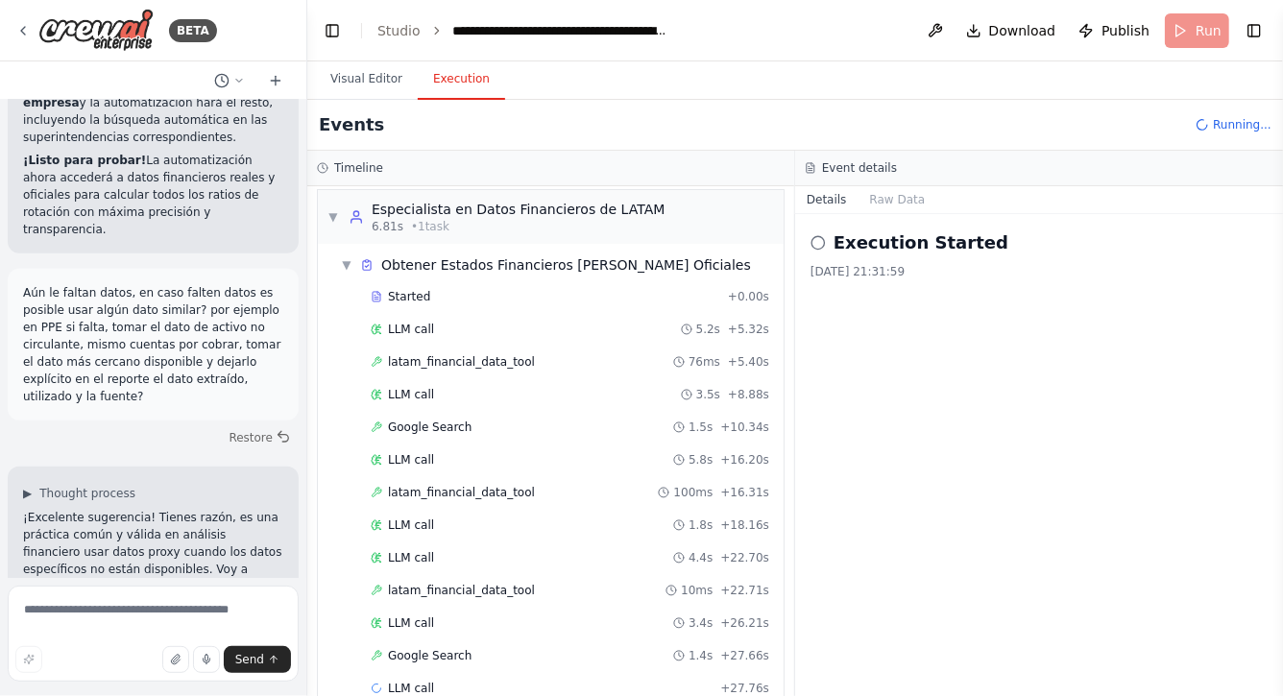
scroll to position [39, 0]
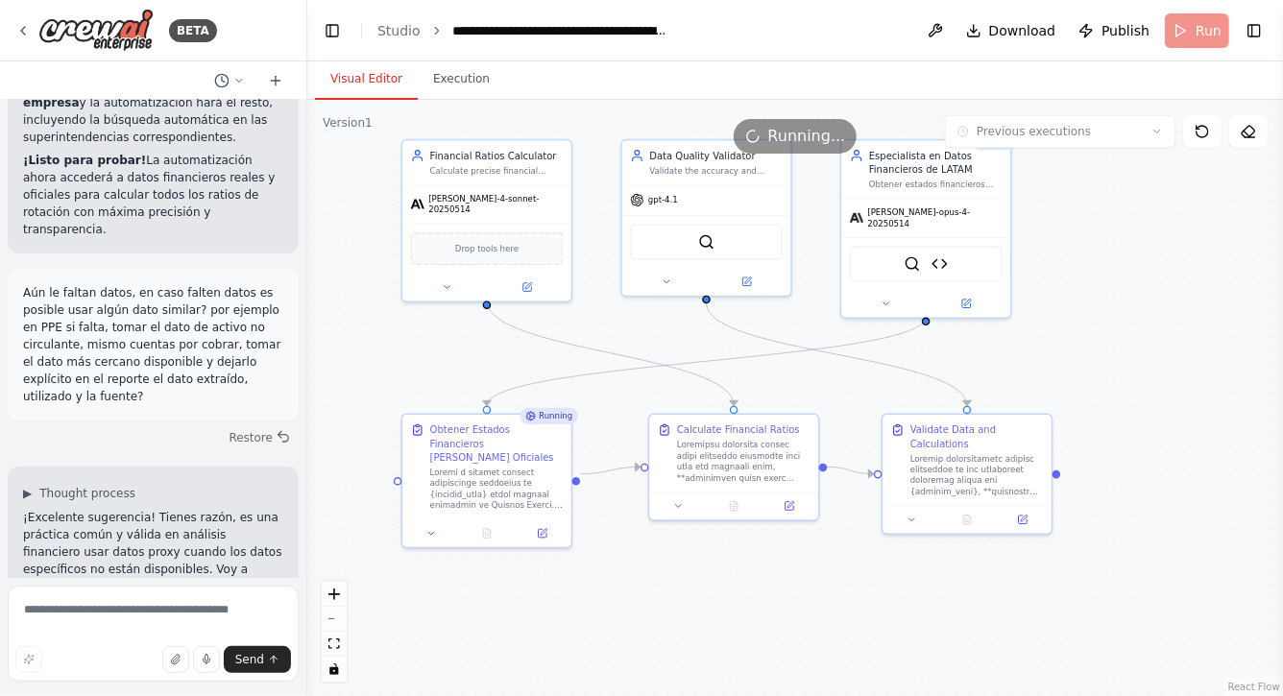
click at [360, 89] on button "Visual Editor" at bounding box center [366, 80] width 103 height 40
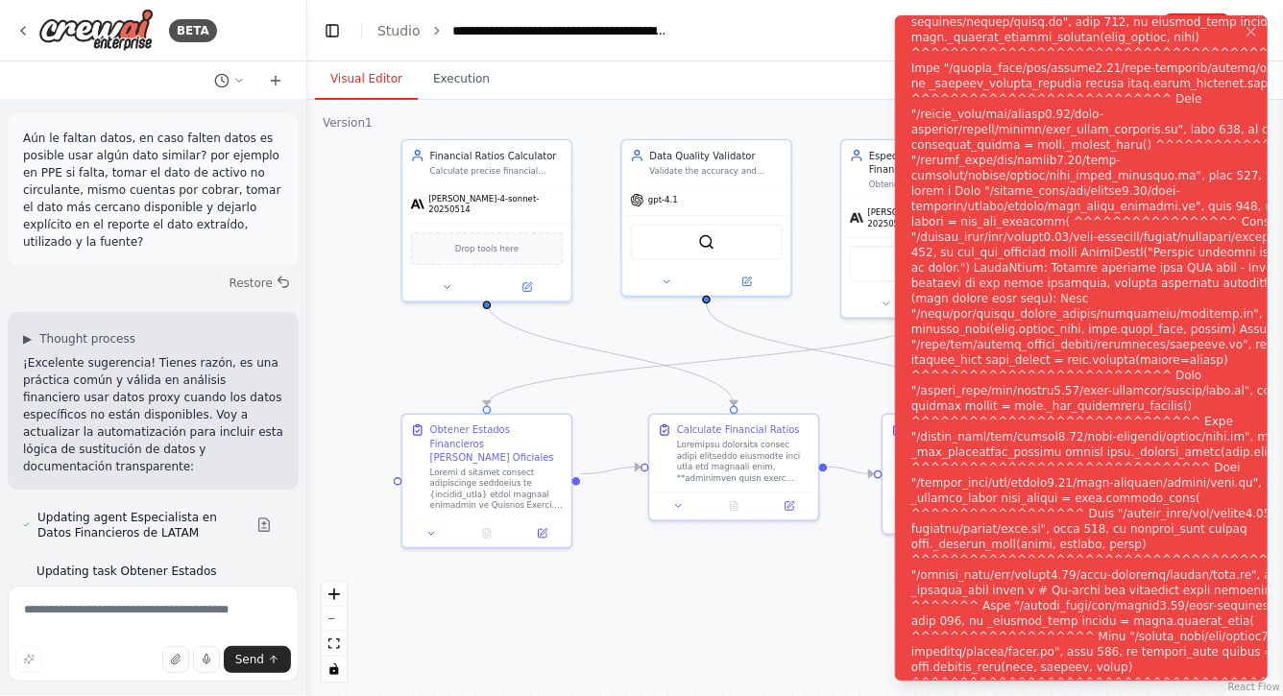
click at [784, 626] on div ".deletable-edge-delete-btn { width: 20px; height: 20px; border: 0px solid #ffff…" at bounding box center [795, 398] width 976 height 597
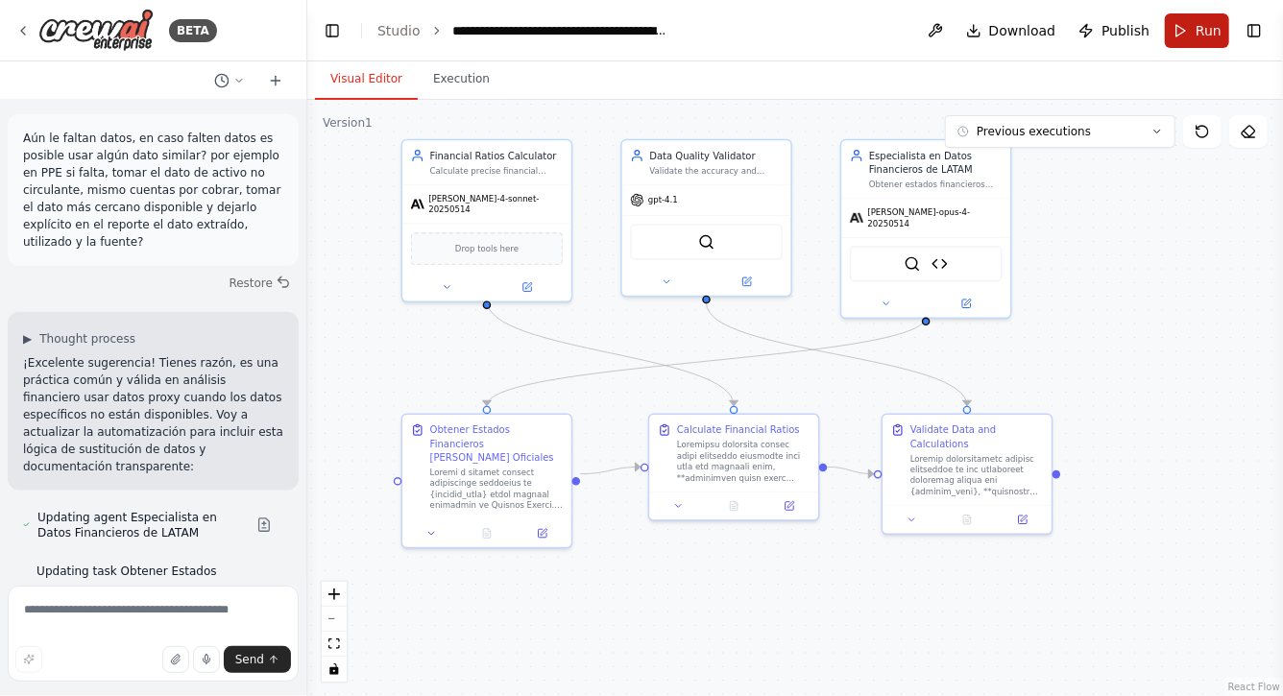
click at [1193, 27] on button "Run" at bounding box center [1197, 30] width 64 height 35
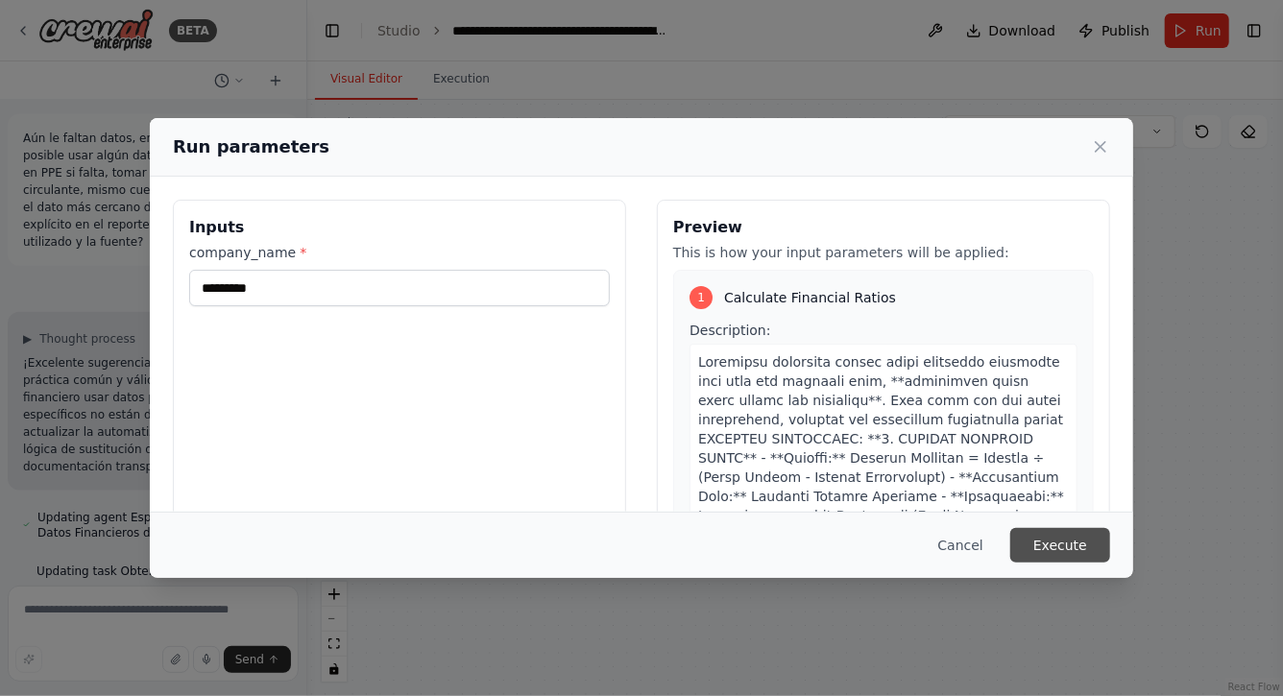
click at [1087, 545] on button "Execute" at bounding box center [1061, 545] width 100 height 35
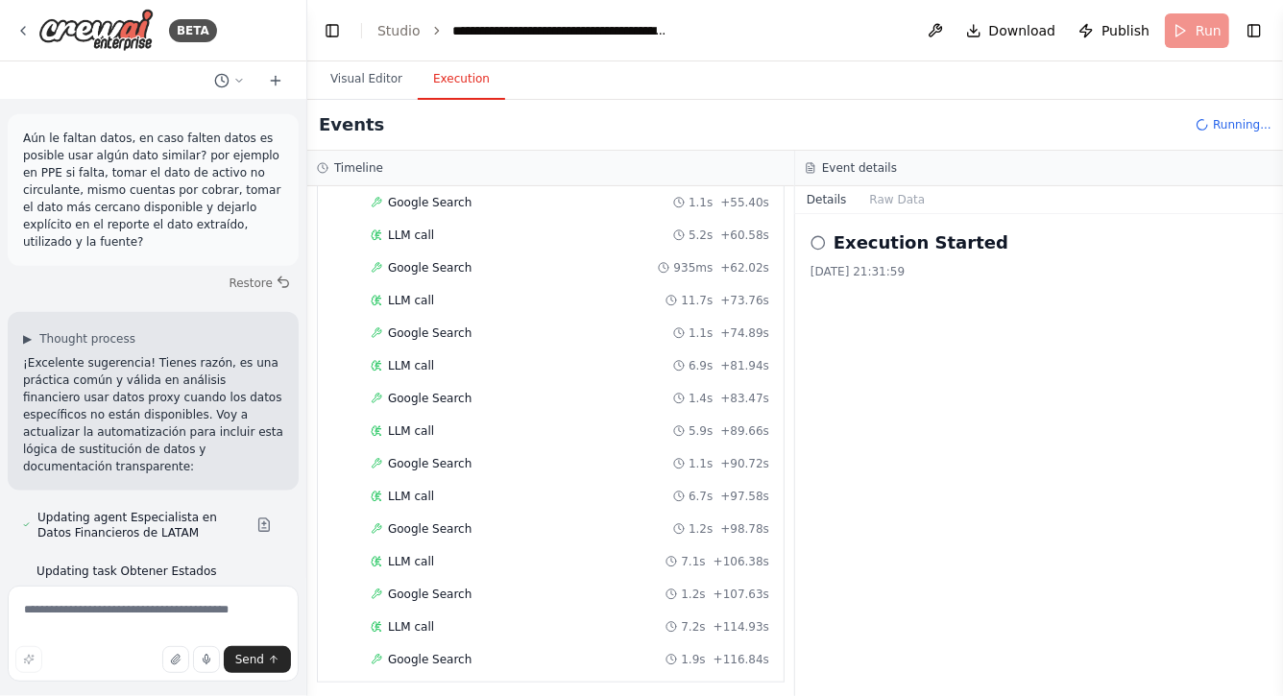
scroll to position [754, 0]
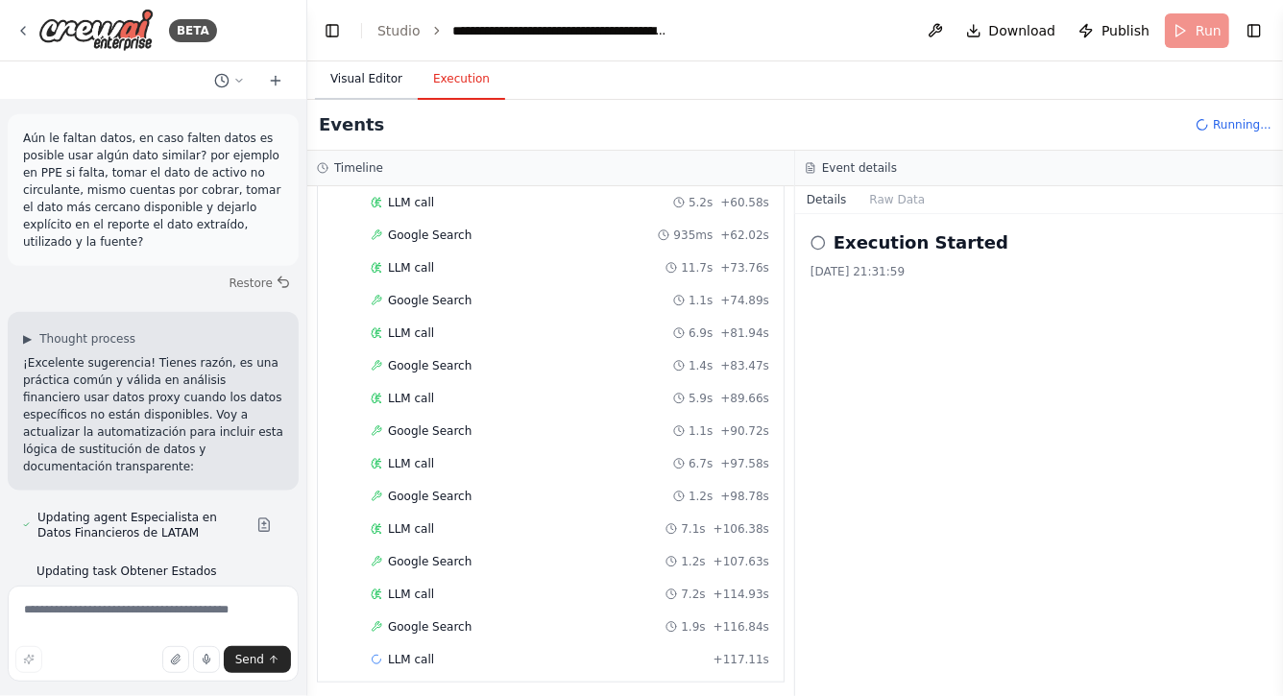
click at [374, 77] on button "Visual Editor" at bounding box center [366, 80] width 103 height 40
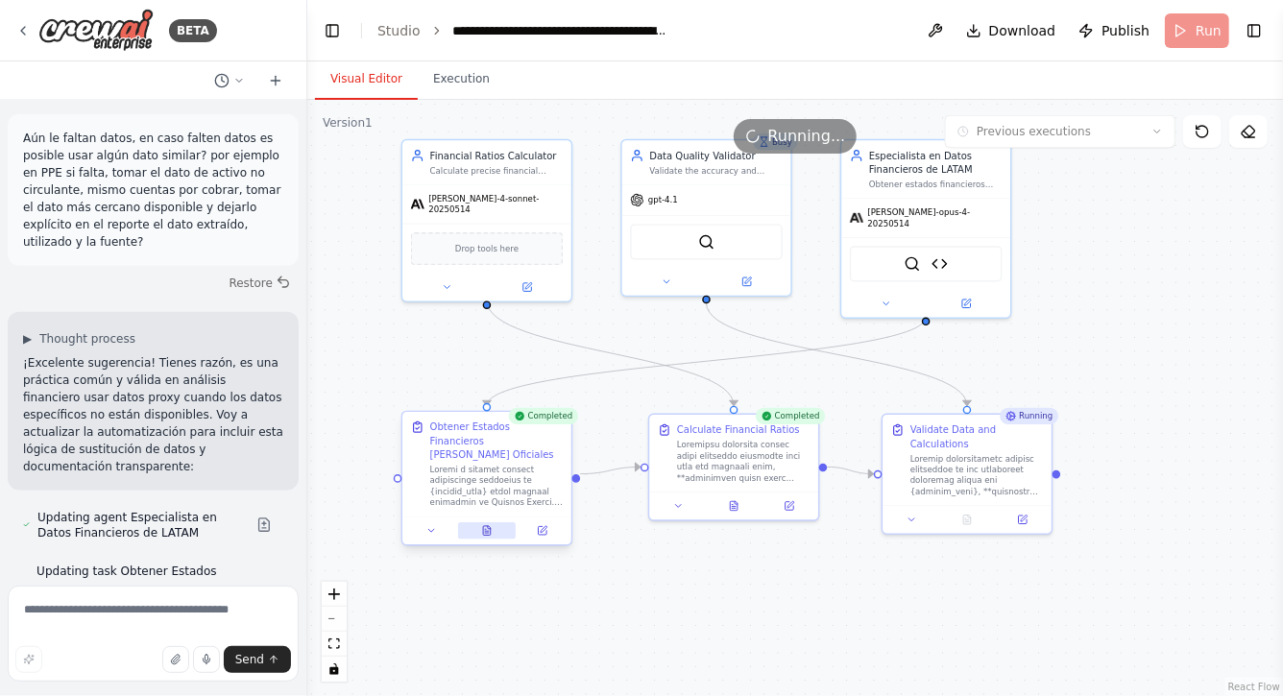
click at [487, 531] on icon at bounding box center [487, 531] width 4 height 0
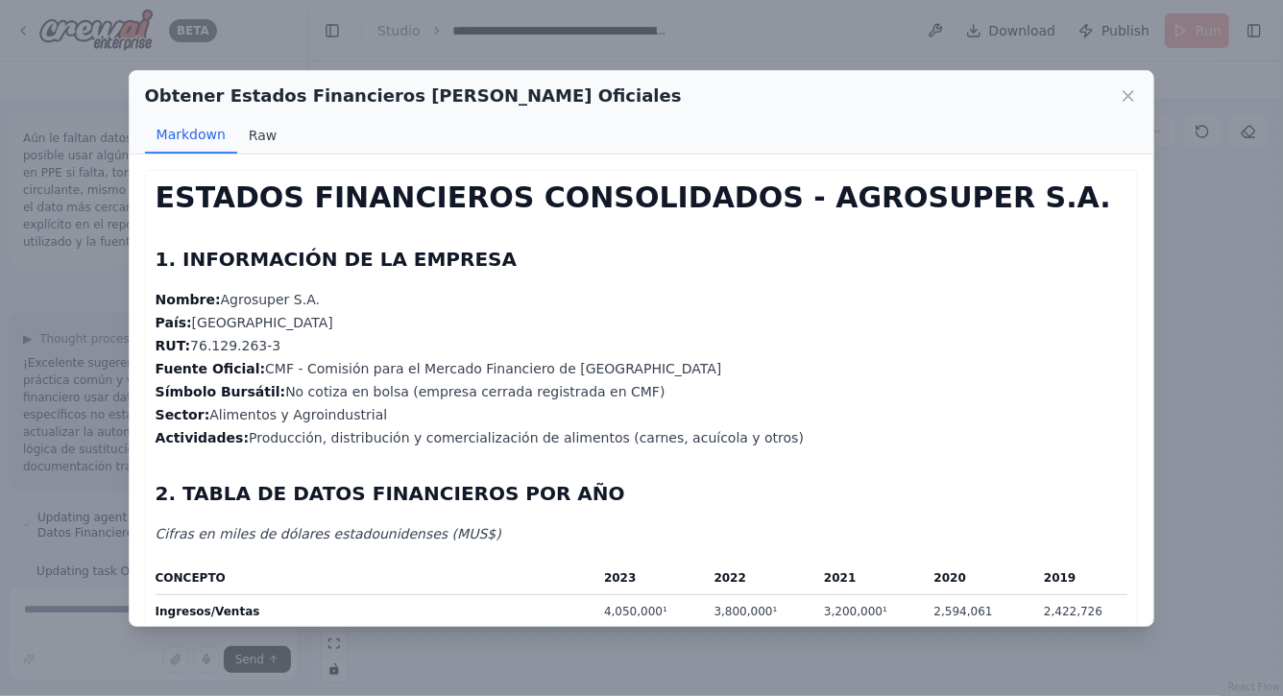
click at [264, 137] on button "Raw" at bounding box center [262, 135] width 51 height 37
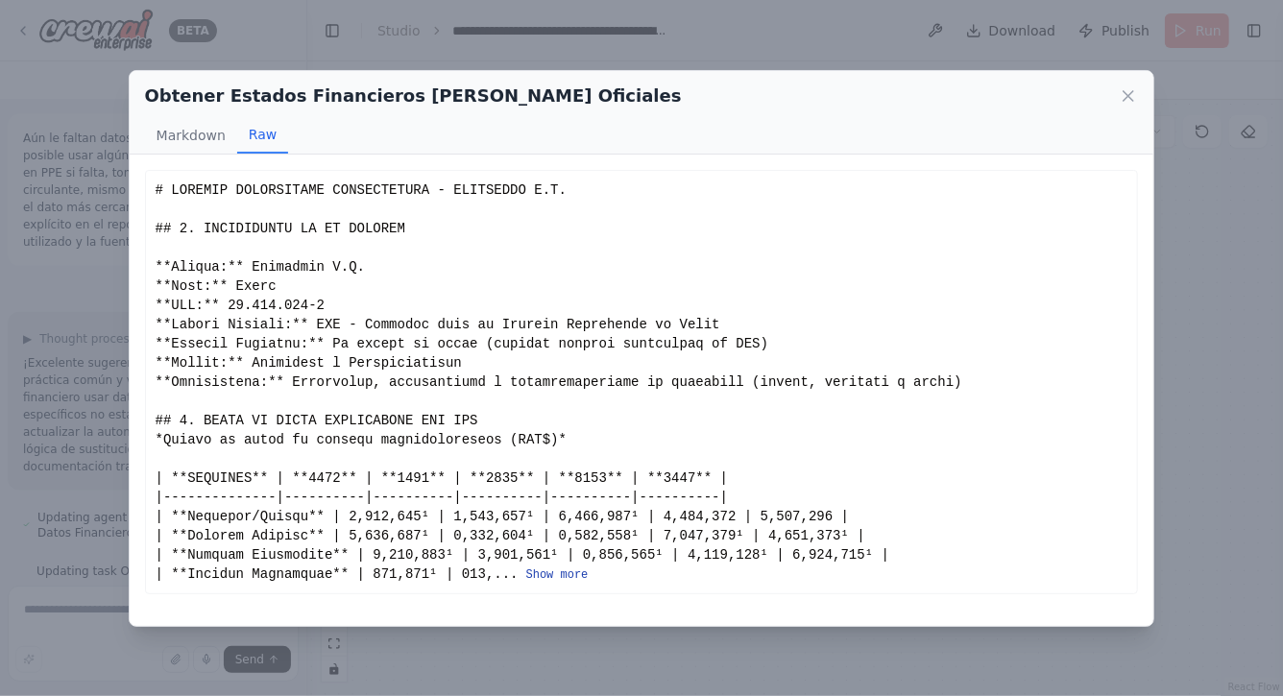
click at [551, 571] on button "Show more" at bounding box center [557, 575] width 62 height 15
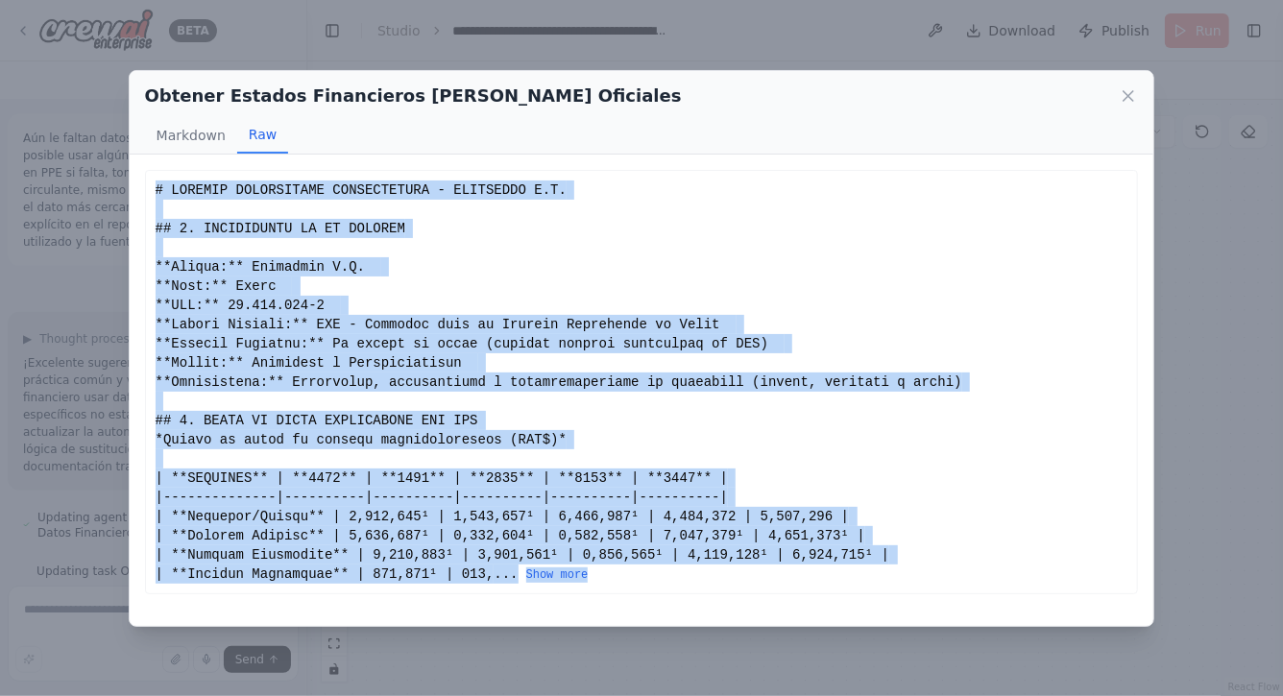
scroll to position [0, 0]
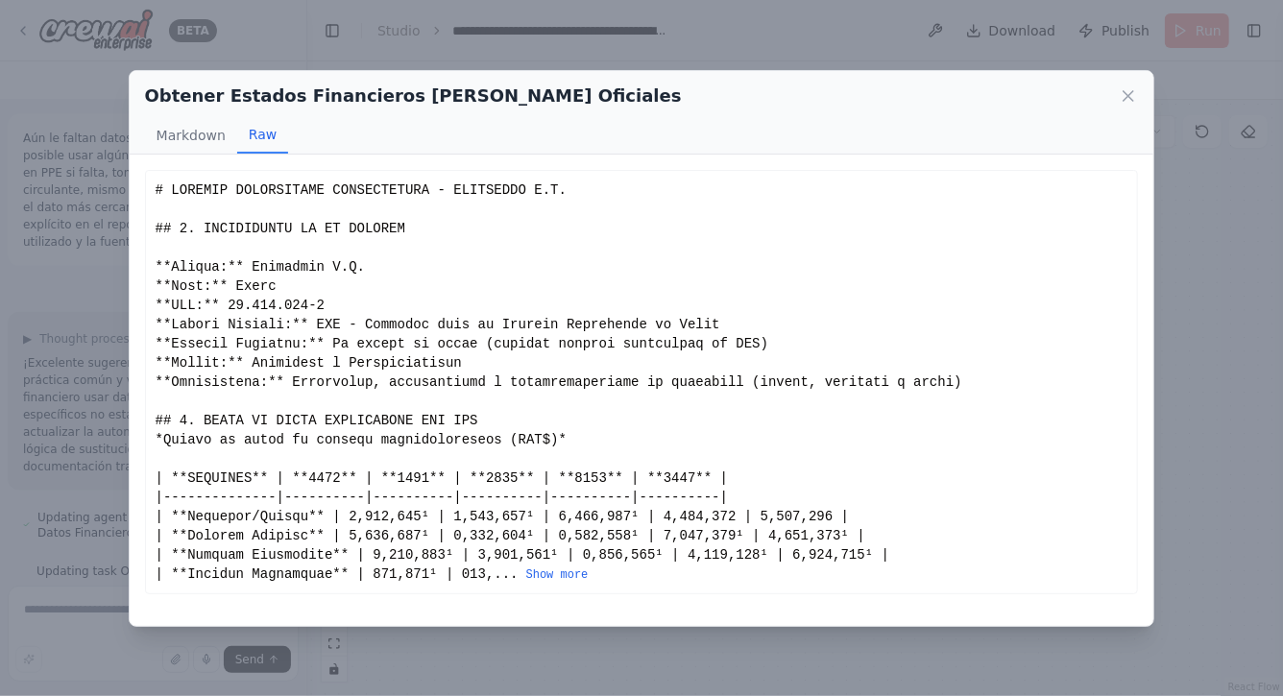
drag, startPoint x: 157, startPoint y: 191, endPoint x: 549, endPoint y: 598, distance: 565.9
click at [549, 573] on button "Show more" at bounding box center [557, 575] width 62 height 15
click at [563, 575] on button "Show more" at bounding box center [557, 575] width 62 height 15
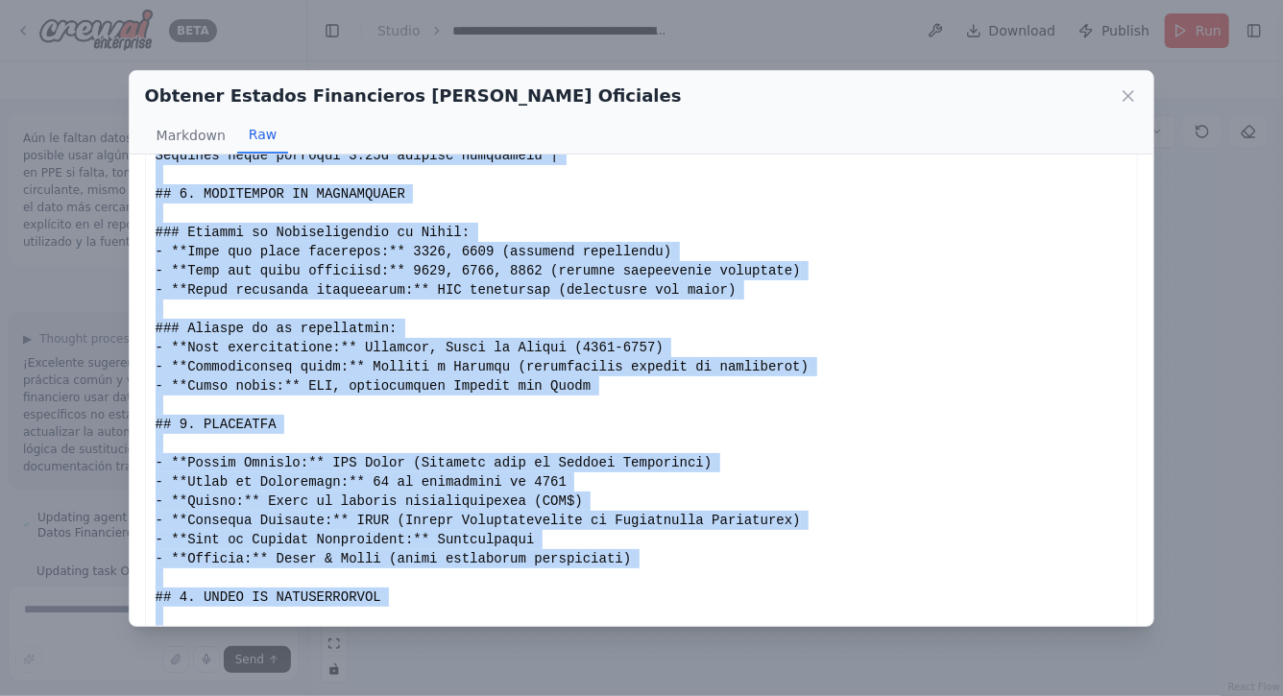
scroll to position [1384, 0]
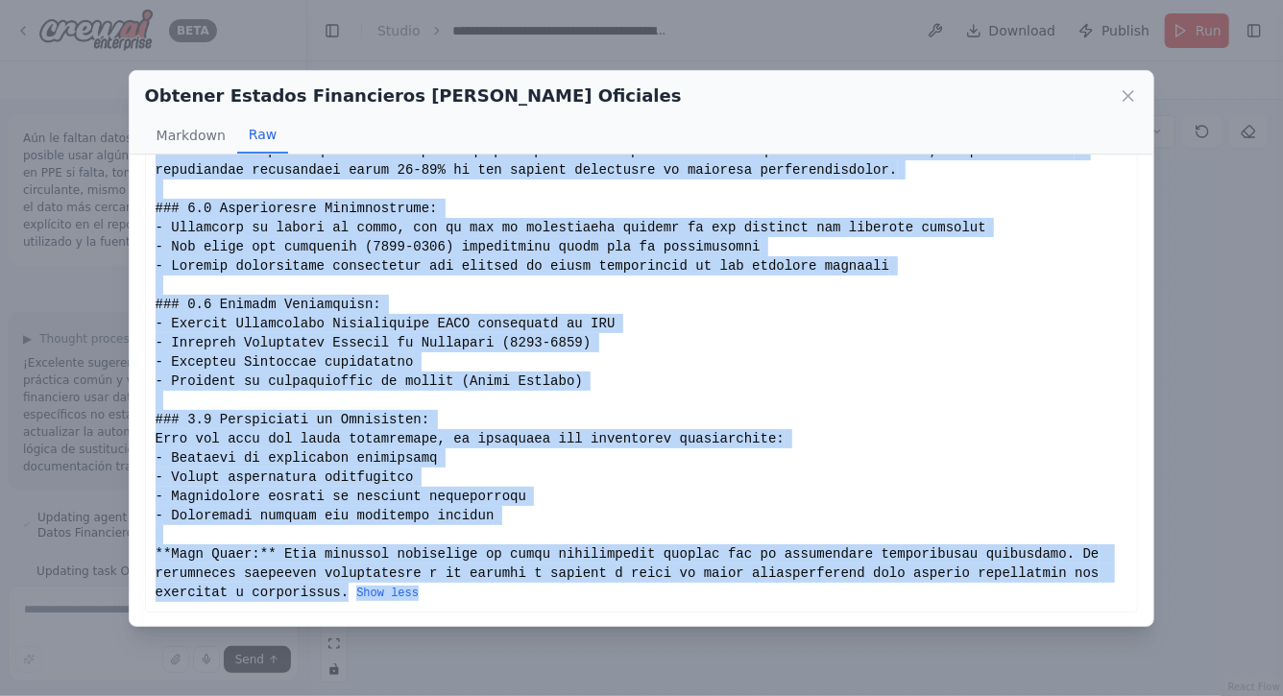
drag, startPoint x: 157, startPoint y: 189, endPoint x: 583, endPoint y: 688, distance: 656.1
click at [583, 688] on div "Obtener Estados Financieros de Fuentes Oficiales Markdown Raw ESTADOS FINANCIER…" at bounding box center [641, 348] width 1283 height 696
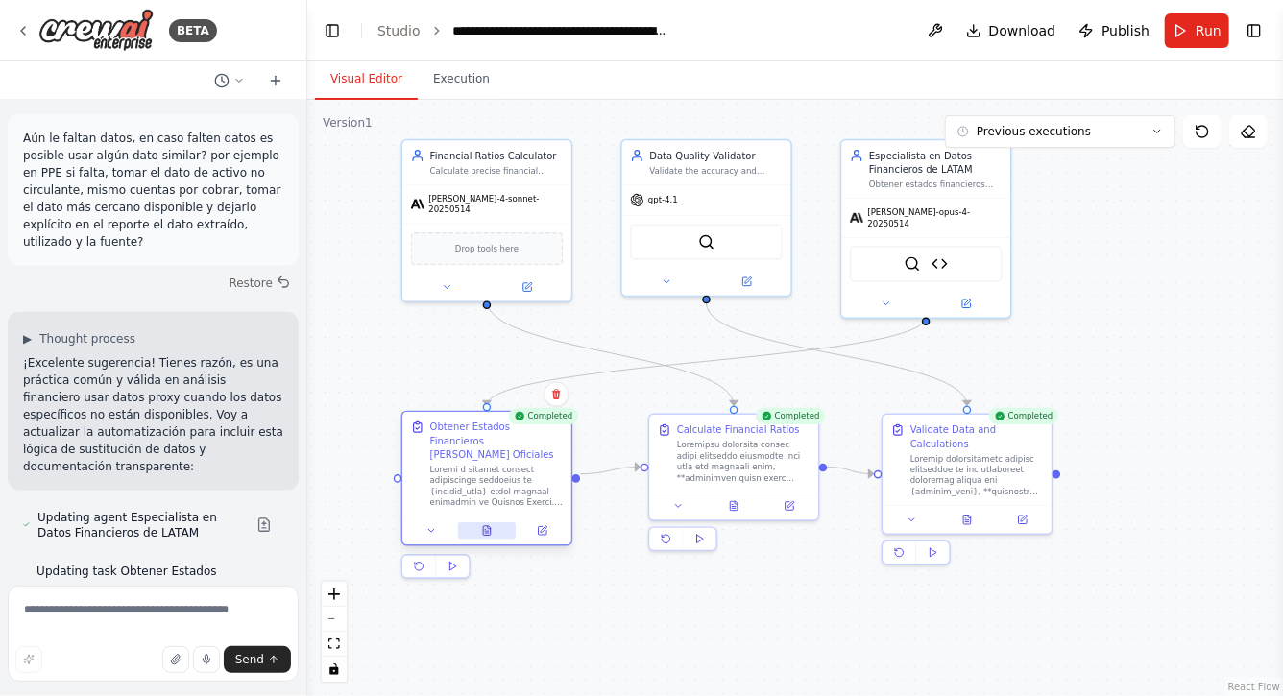
click at [482, 525] on icon at bounding box center [486, 530] width 11 height 11
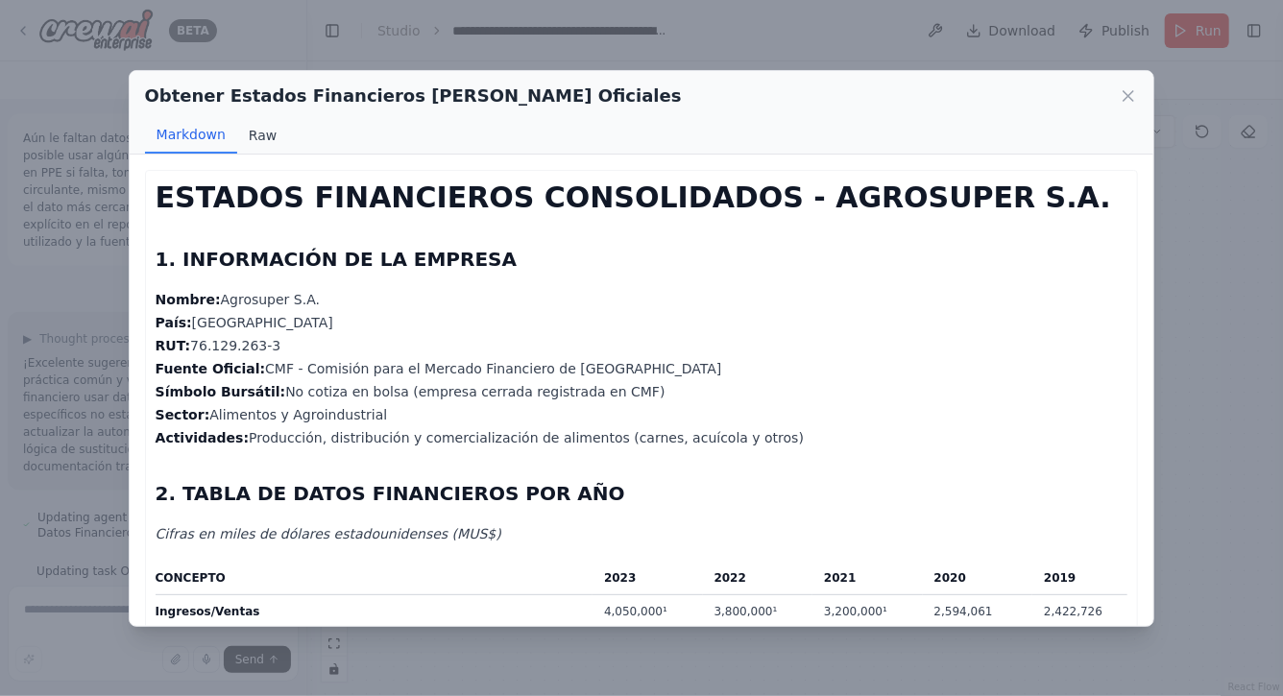
click at [245, 133] on button "Raw" at bounding box center [262, 135] width 51 height 37
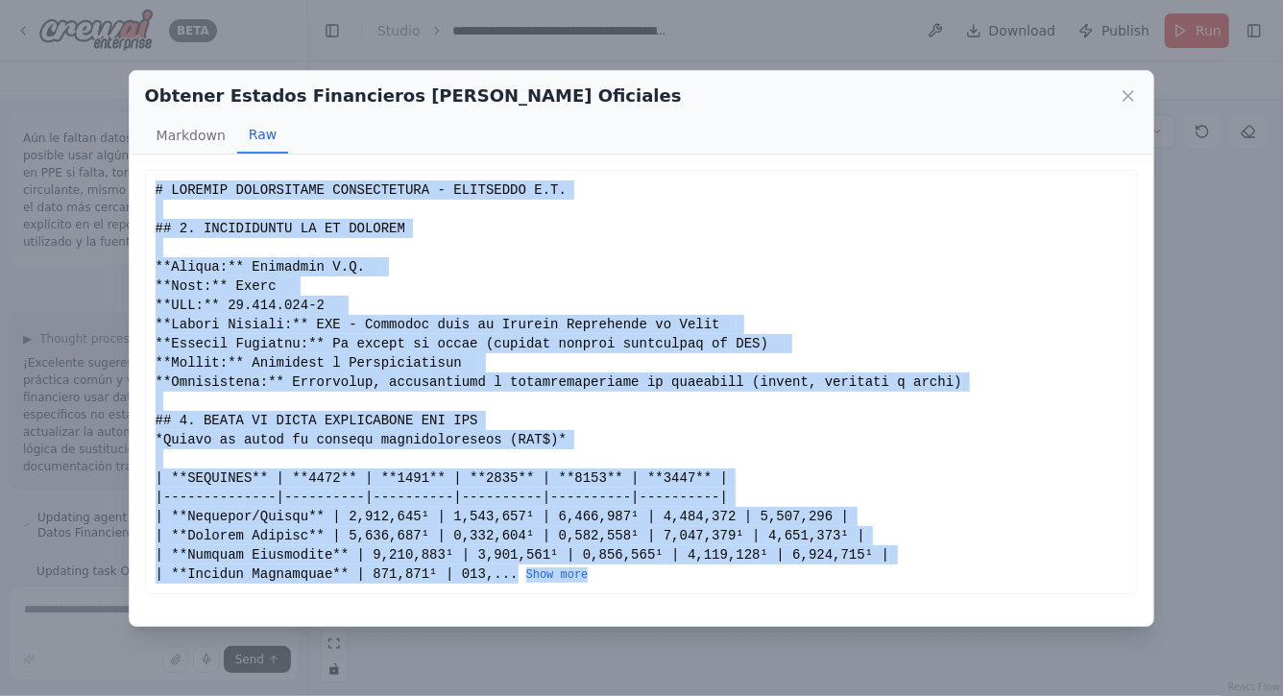
drag, startPoint x: 155, startPoint y: 188, endPoint x: 905, endPoint y: 638, distance: 874.6
click at [905, 638] on div "Obtener Estados Financieros de Fuentes Oficiales Markdown Raw ESTADOS FINANCIER…" at bounding box center [641, 348] width 1283 height 696
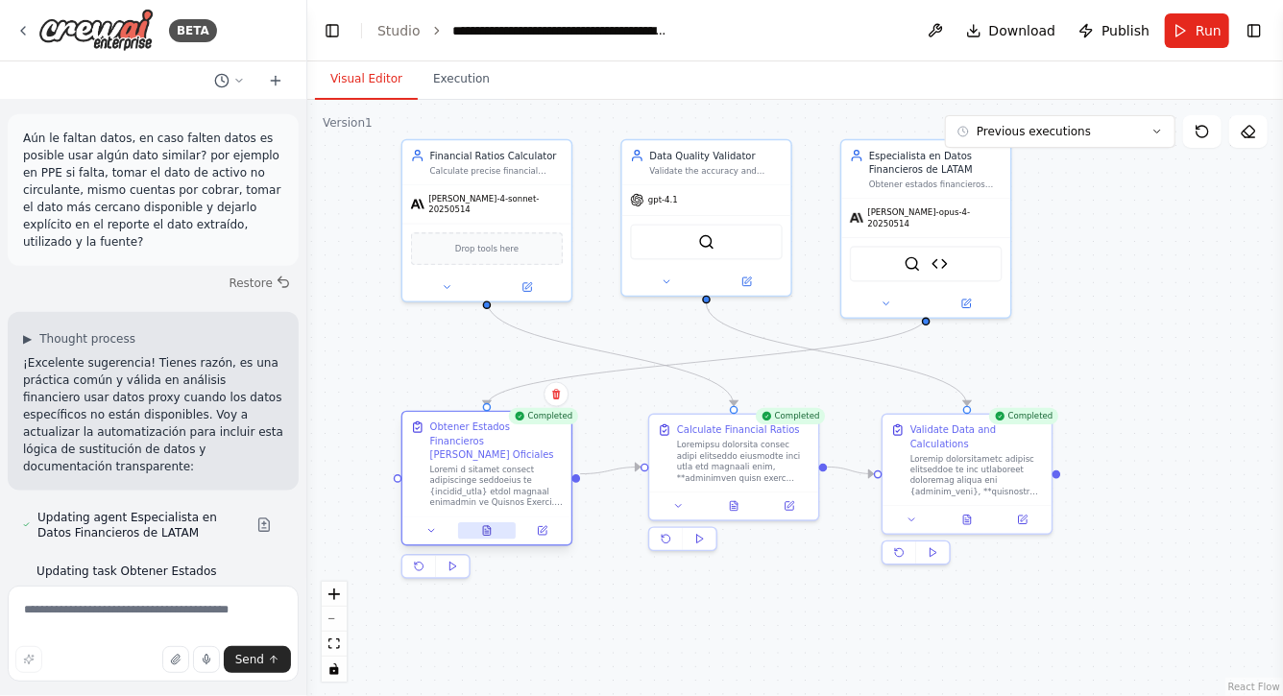
click at [489, 526] on icon at bounding box center [487, 531] width 8 height 10
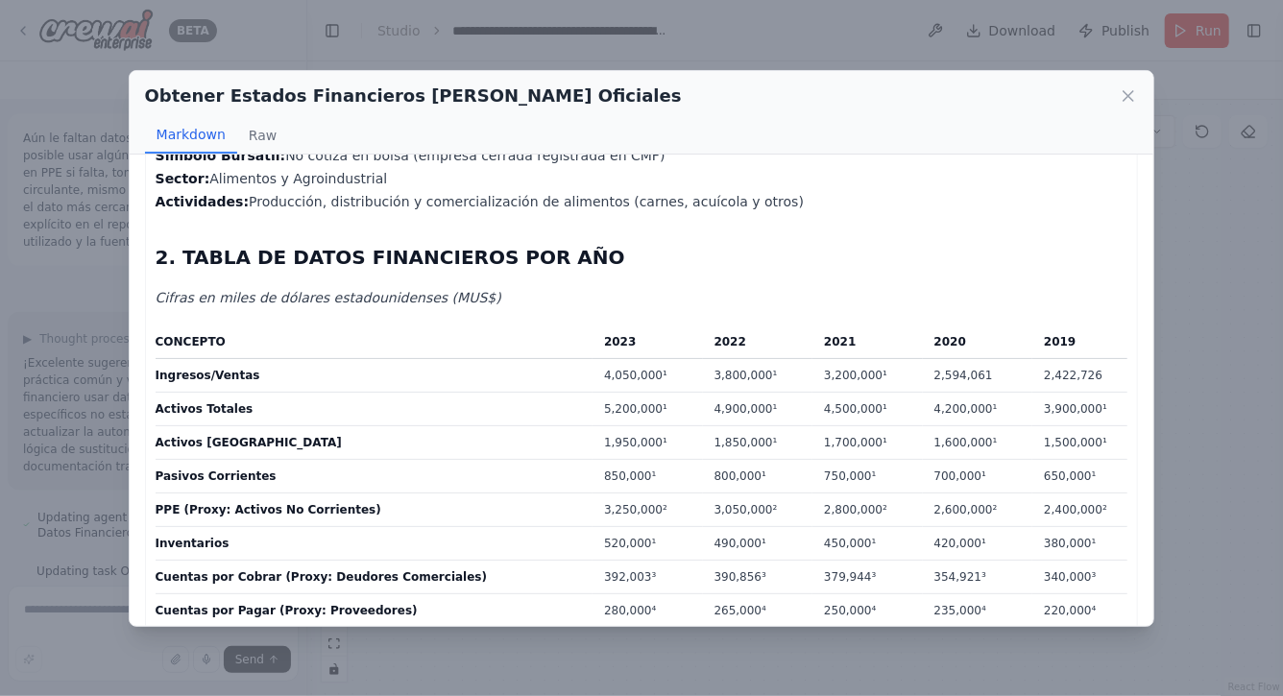
scroll to position [261, 0]
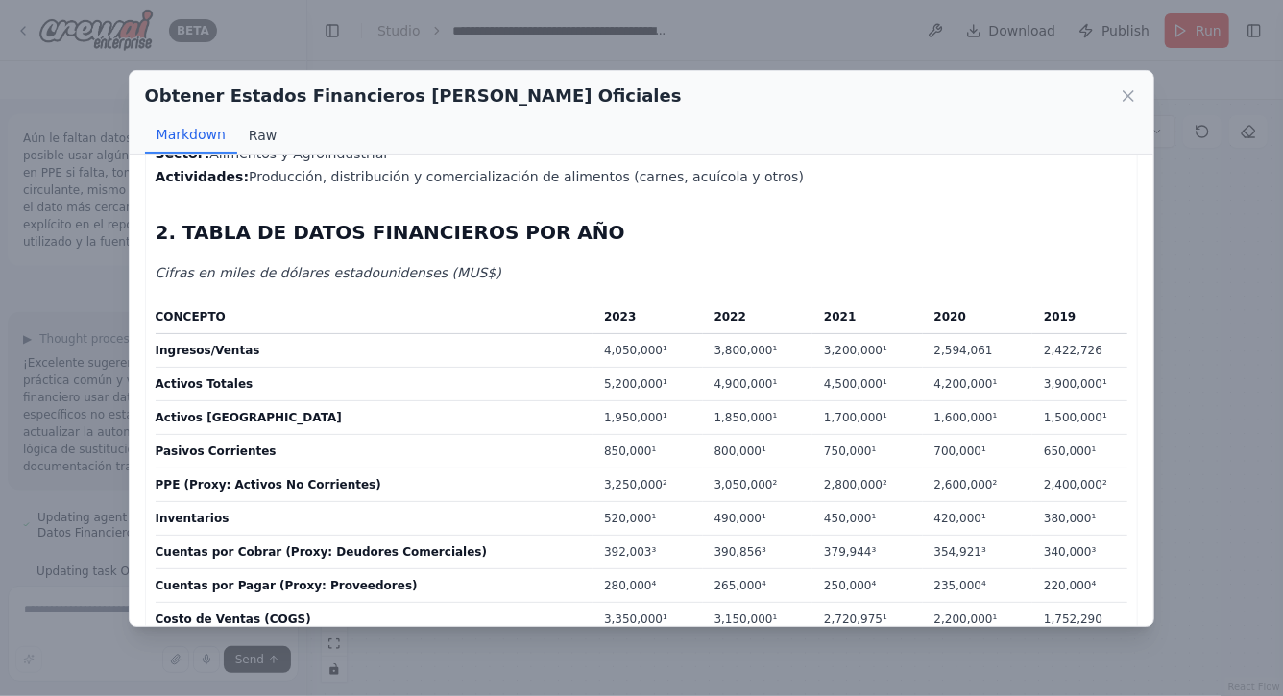
click at [265, 134] on button "Raw" at bounding box center [262, 135] width 51 height 37
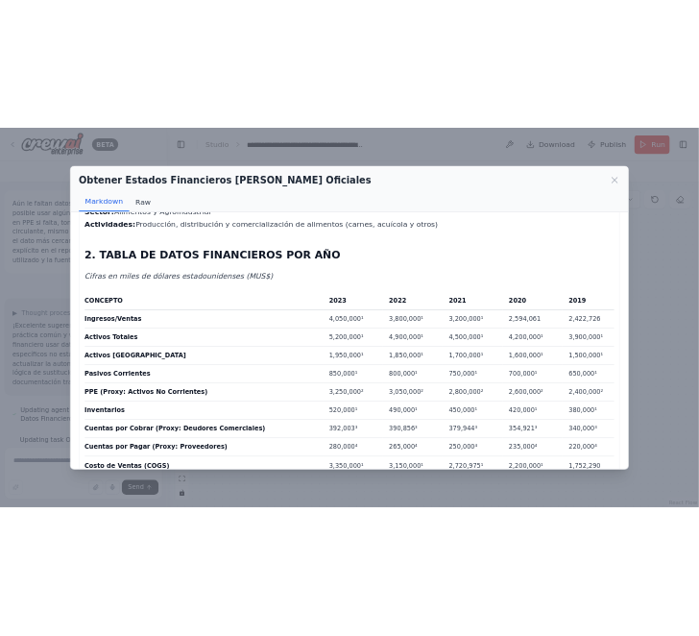
scroll to position [0, 0]
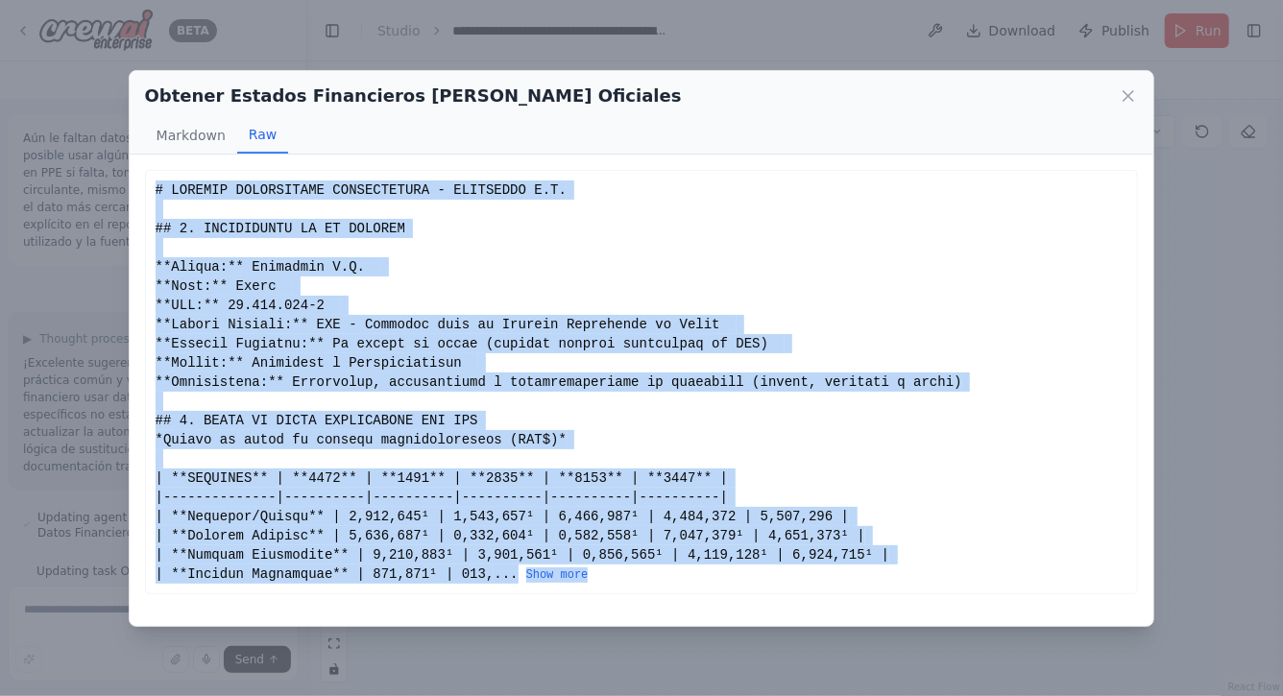
drag, startPoint x: 155, startPoint y: 188, endPoint x: 607, endPoint y: 571, distance: 592.3
click at [607, 571] on div "... Show more" at bounding box center [642, 382] width 973 height 403
click at [557, 568] on button "Show more" at bounding box center [557, 575] width 62 height 15
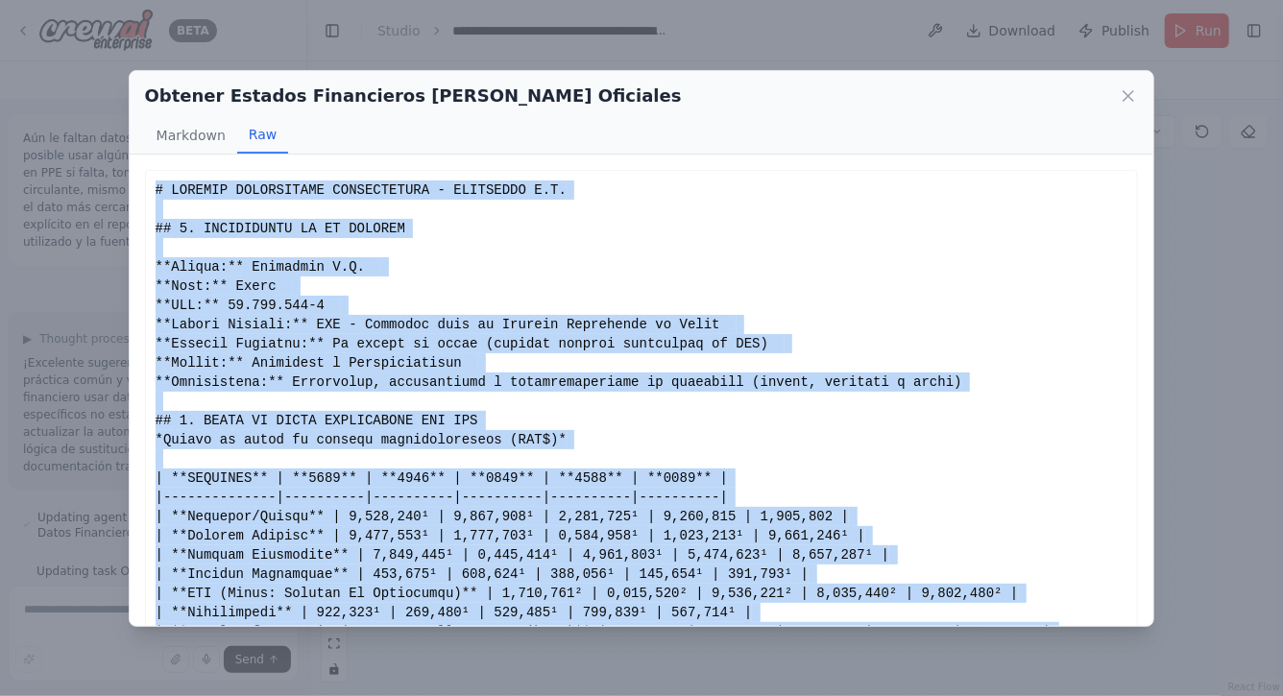
copy div "# ESTADOS FINANCIEROS CONSOLIDADOS - AGROSUPER S.A. ## 1. INFORMACIÓN DE LA EMP…"
click at [1130, 98] on icon at bounding box center [1128, 95] width 19 height 19
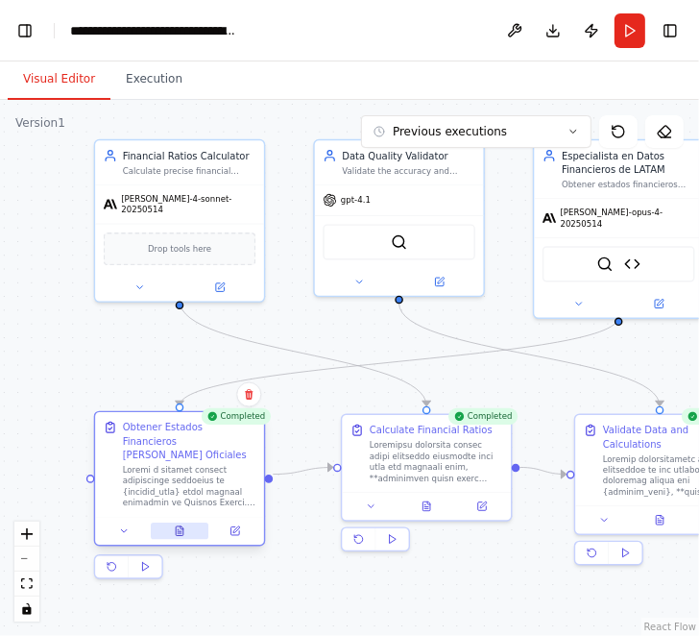
click at [177, 526] on icon at bounding box center [180, 531] width 8 height 10
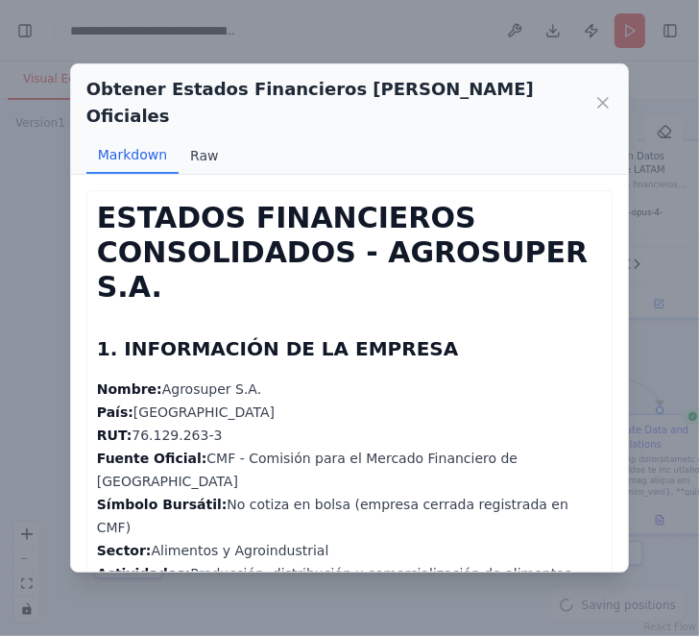
click at [203, 137] on button "Raw" at bounding box center [204, 155] width 51 height 37
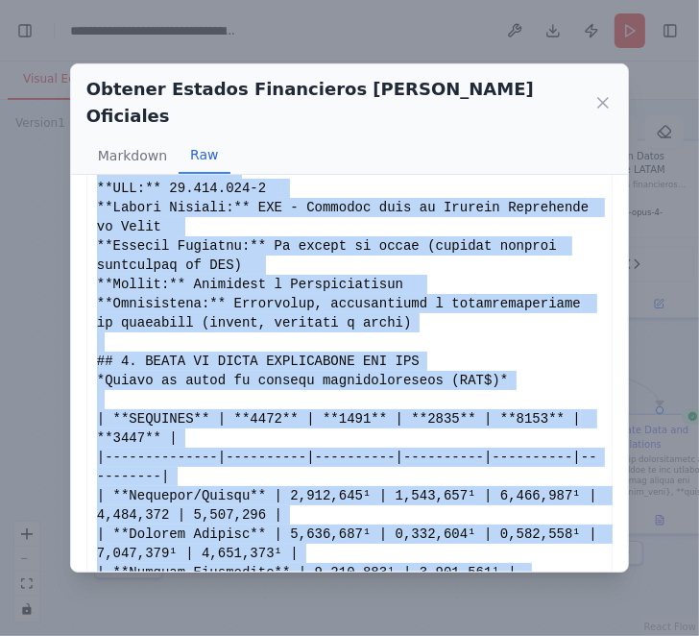
scroll to position [183, 0]
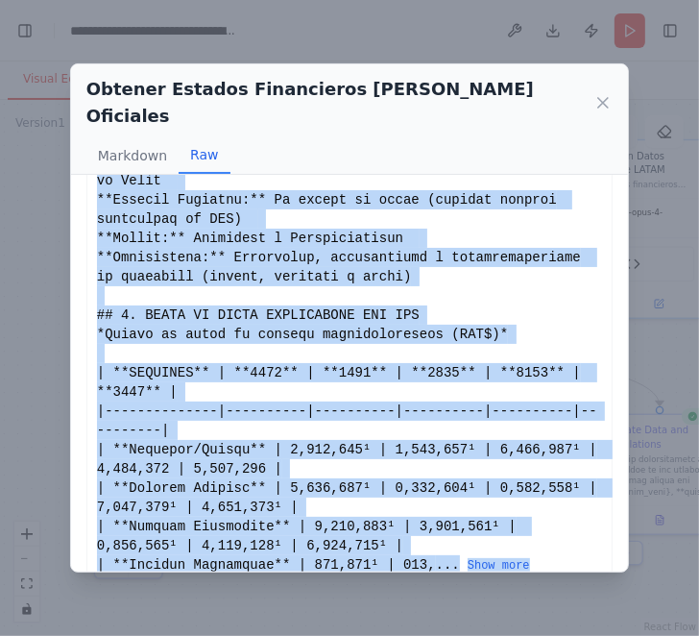
drag, startPoint x: 98, startPoint y: 183, endPoint x: 547, endPoint y: 539, distance: 572.9
click at [547, 538] on div "... Show more" at bounding box center [349, 295] width 505 height 557
click at [514, 558] on button "Show more" at bounding box center [499, 565] width 62 height 15
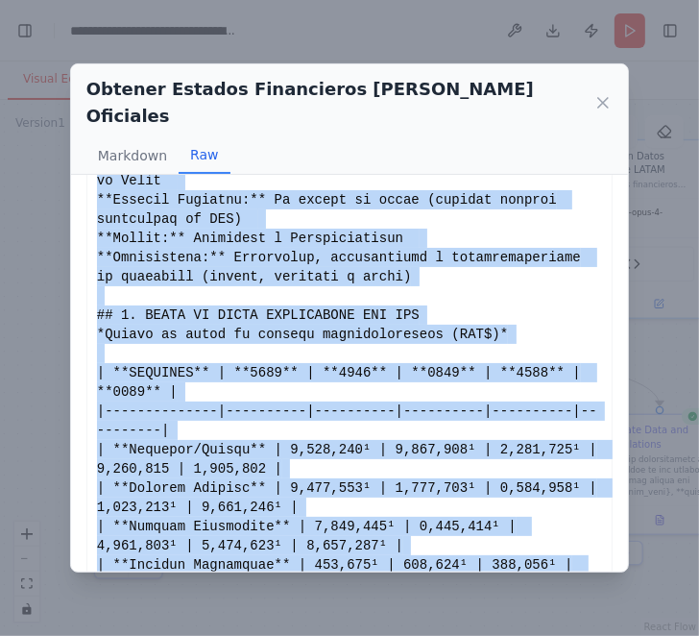
copy div "# ESTADOS FINANCIEROS CONSOLIDADOS - AGROSUPER S.A. ## 1. INFORMACIÓN DE LA EMP…"
click at [600, 98] on icon at bounding box center [603, 103] width 10 height 10
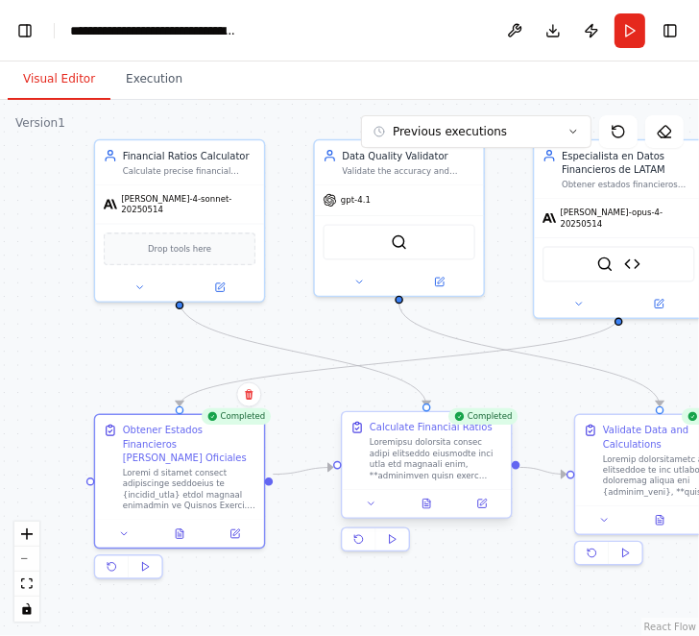
click at [435, 512] on div at bounding box center [426, 503] width 169 height 28
click at [429, 500] on icon at bounding box center [427, 504] width 8 height 10
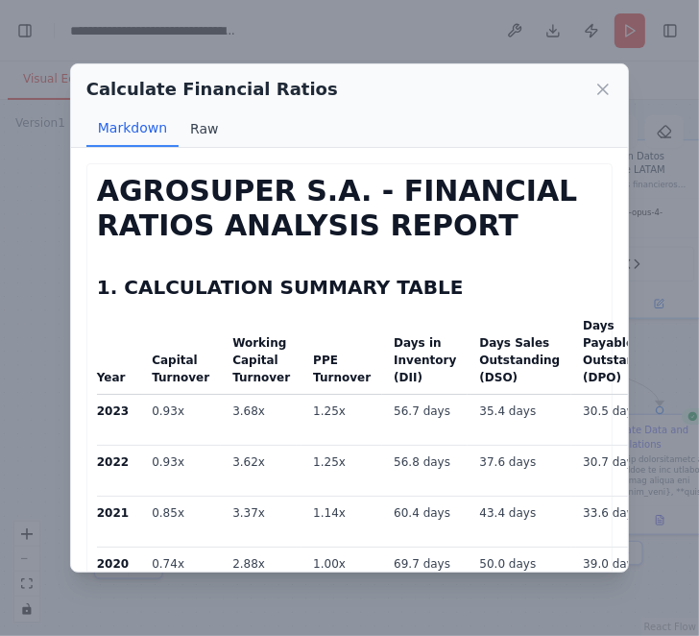
click at [207, 126] on button "Raw" at bounding box center [204, 128] width 51 height 37
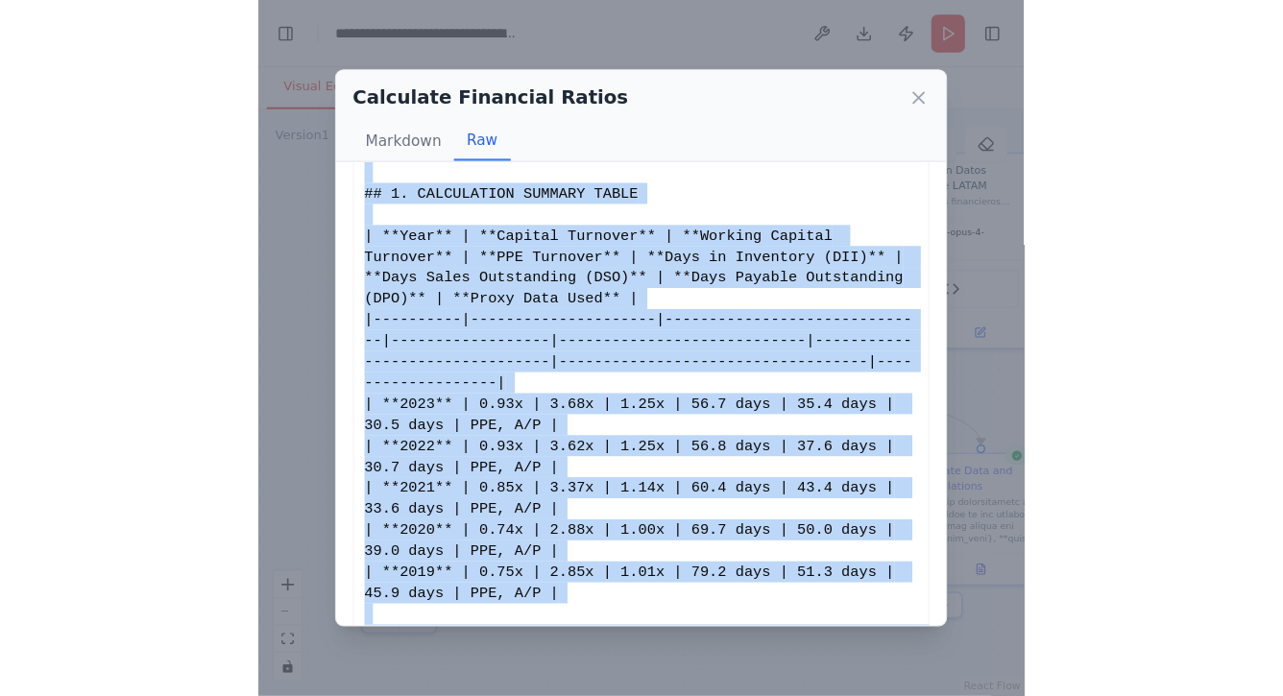
scroll to position [107, 0]
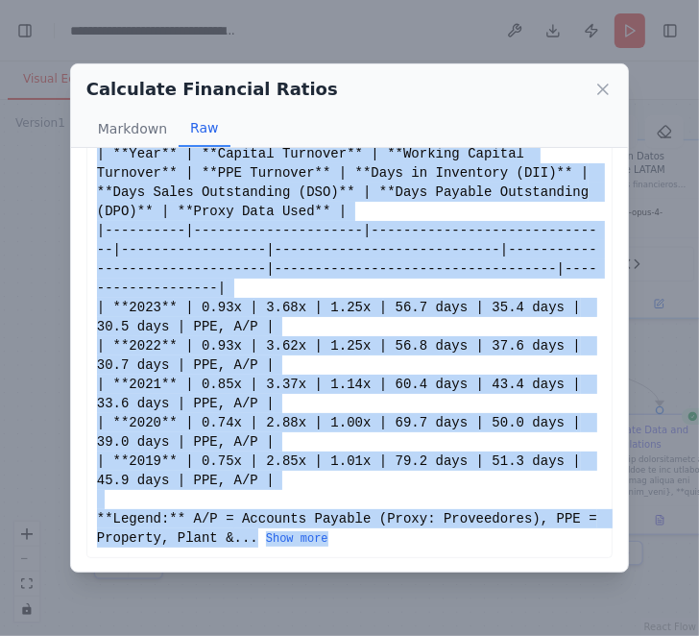
drag, startPoint x: 97, startPoint y: 183, endPoint x: 387, endPoint y: 536, distance: 457.3
click at [387, 536] on div "# AGROSUPER S.A. - FINANCIAL RATIOS ANALYSIS REPORT ## 1. CALCULATION SUMMARY T…" at bounding box center [349, 307] width 505 height 480
click at [310, 539] on button "Show more" at bounding box center [297, 538] width 62 height 15
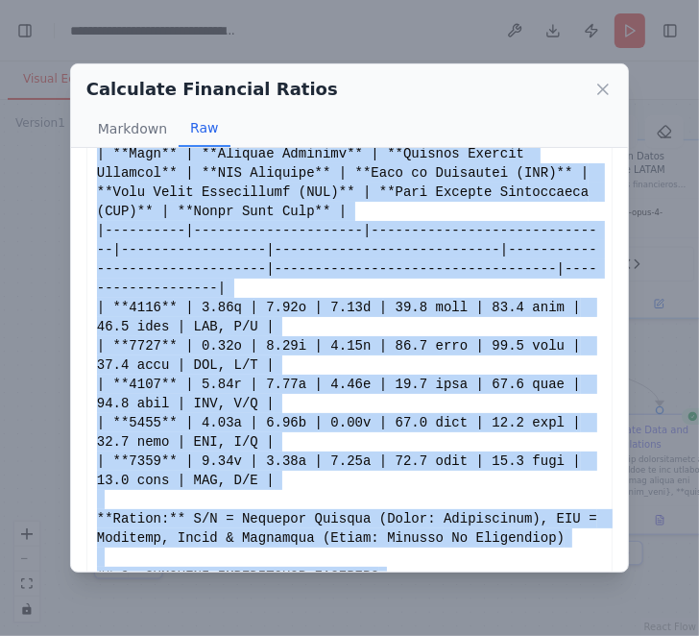
copy div "# AGROSUPER S.A. - FINANCIAL RATIOS ANALYSIS REPORT ## 1. CALCULATION SUMMARY T…"
click at [603, 89] on icon at bounding box center [603, 90] width 10 height 10
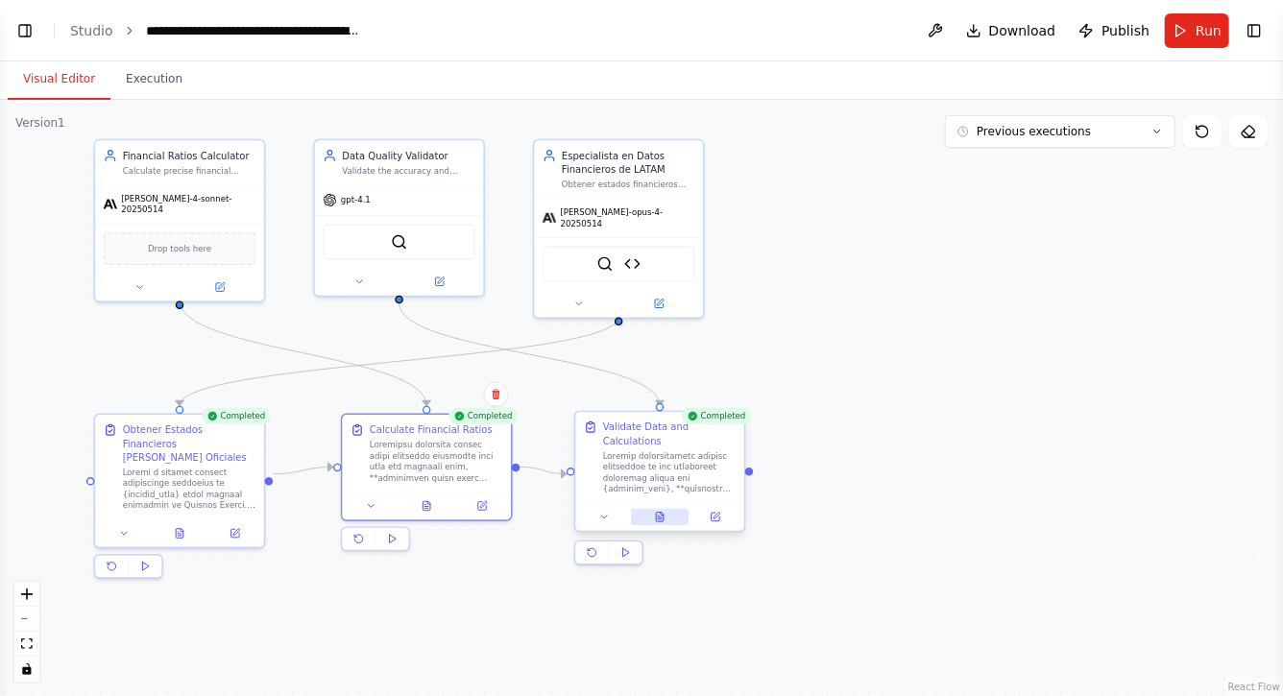
click at [664, 517] on icon at bounding box center [659, 517] width 11 height 11
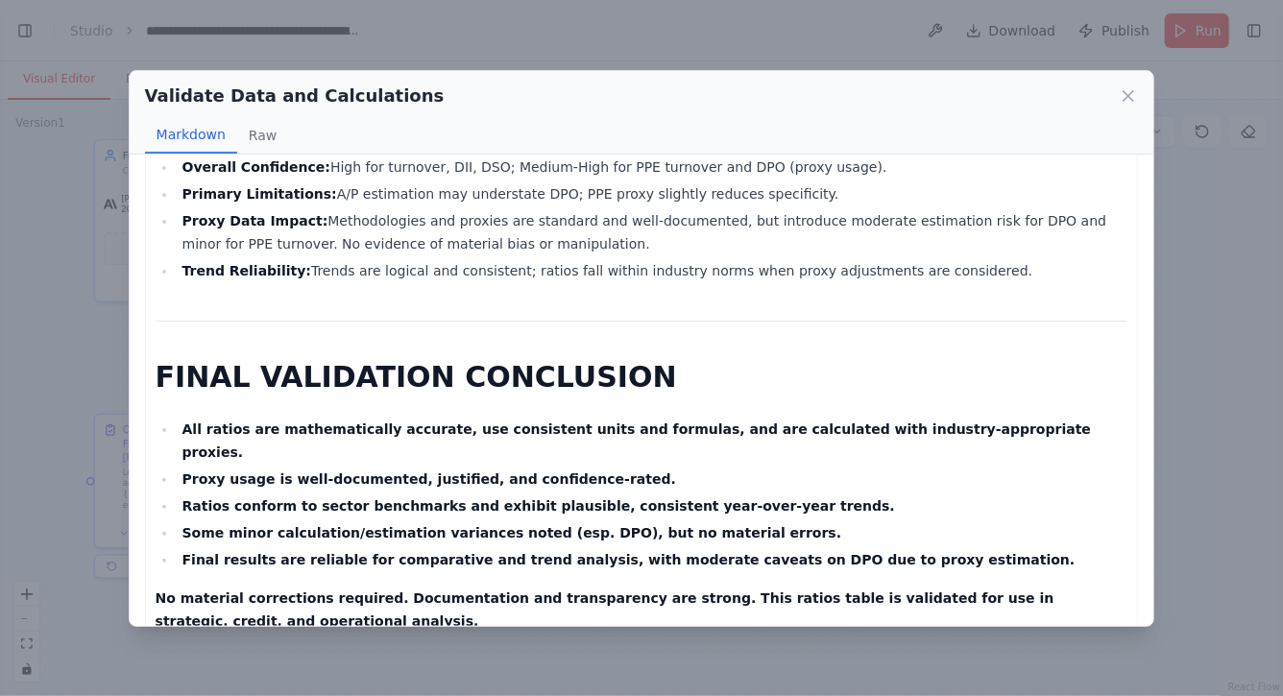
scroll to position [4634, 0]
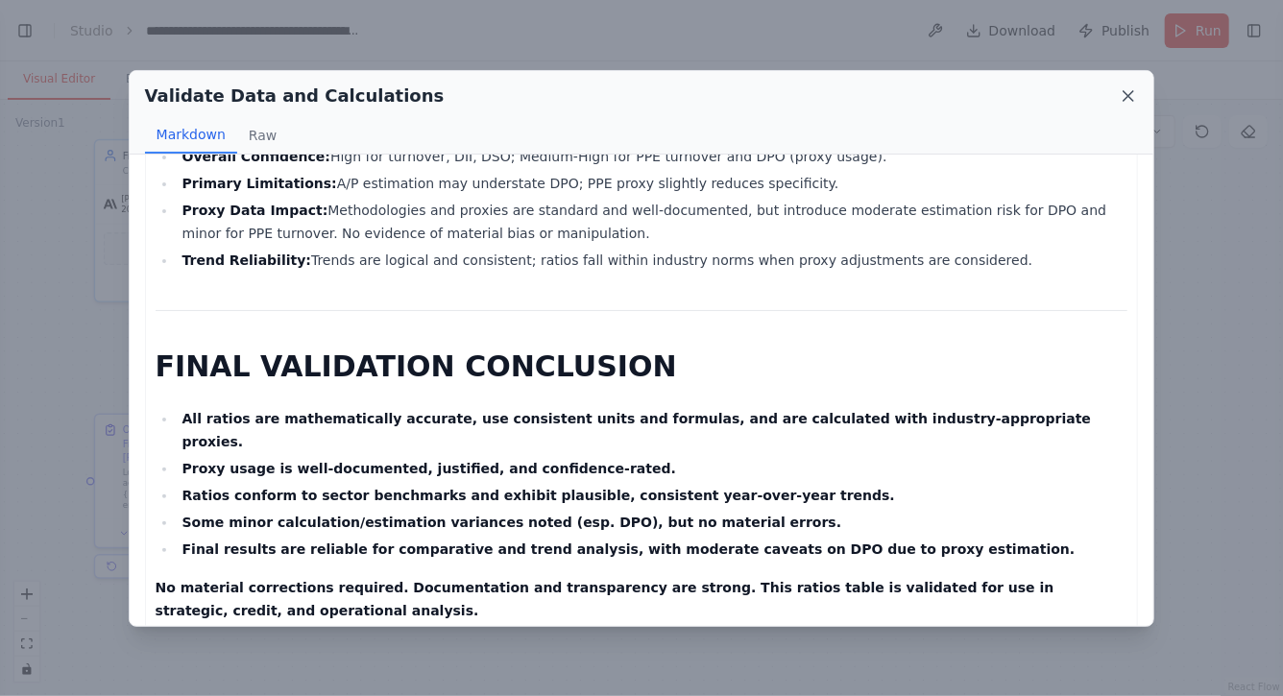
click at [1131, 91] on icon at bounding box center [1128, 95] width 19 height 19
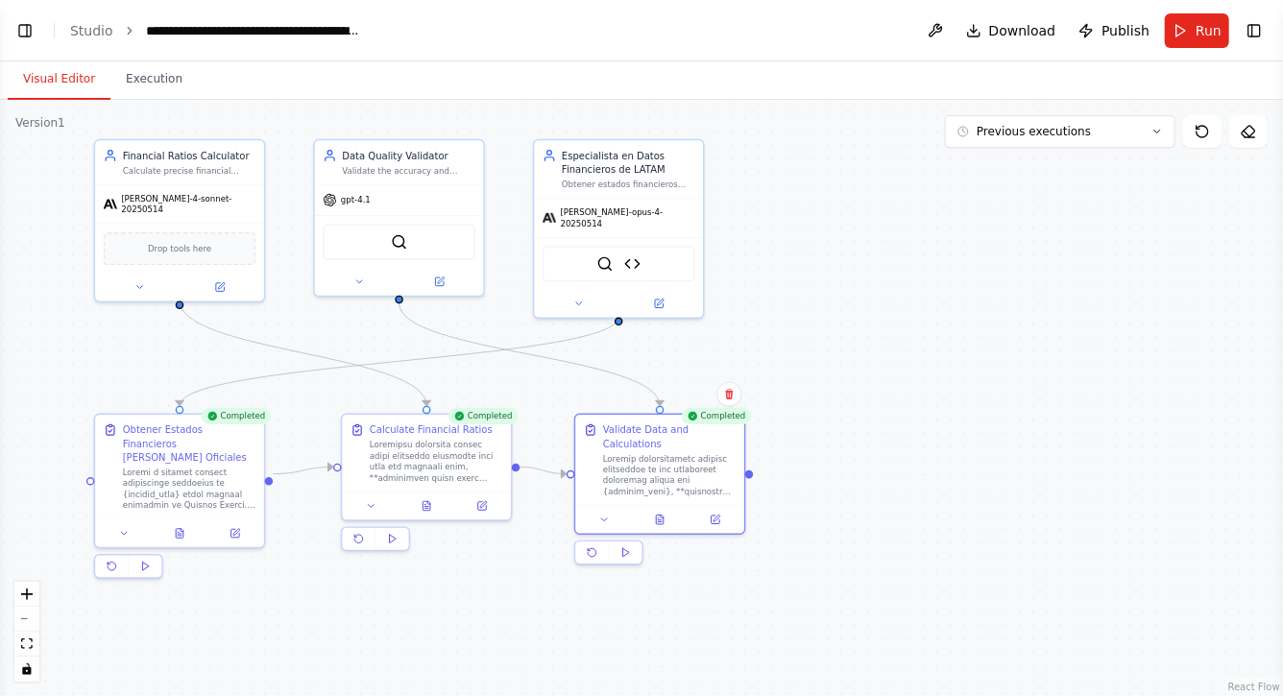
click at [822, 327] on div ".deletable-edge-delete-btn { width: 20px; height: 20px; border: 0px solid #ffff…" at bounding box center [641, 398] width 1283 height 597
click at [147, 32] on div "**********" at bounding box center [254, 30] width 216 height 19
click at [25, 21] on button "Toggle Left Sidebar" at bounding box center [25, 30] width 27 height 27
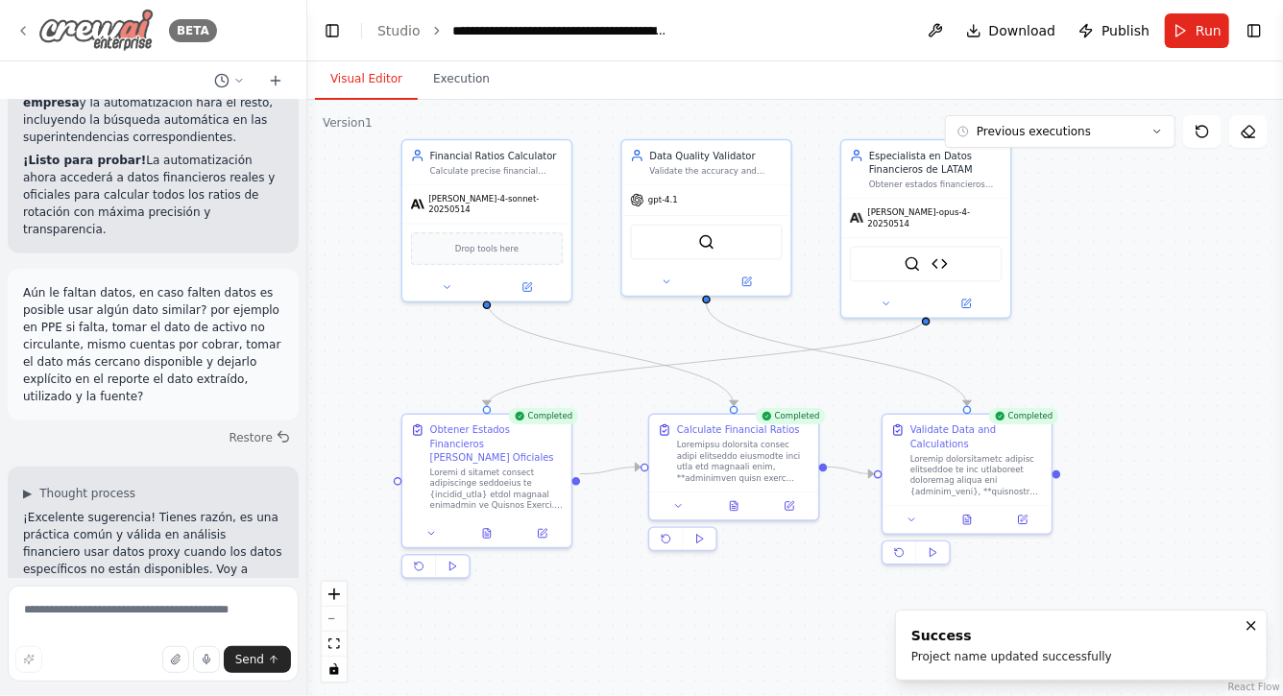
click at [28, 28] on icon at bounding box center [22, 30] width 15 height 15
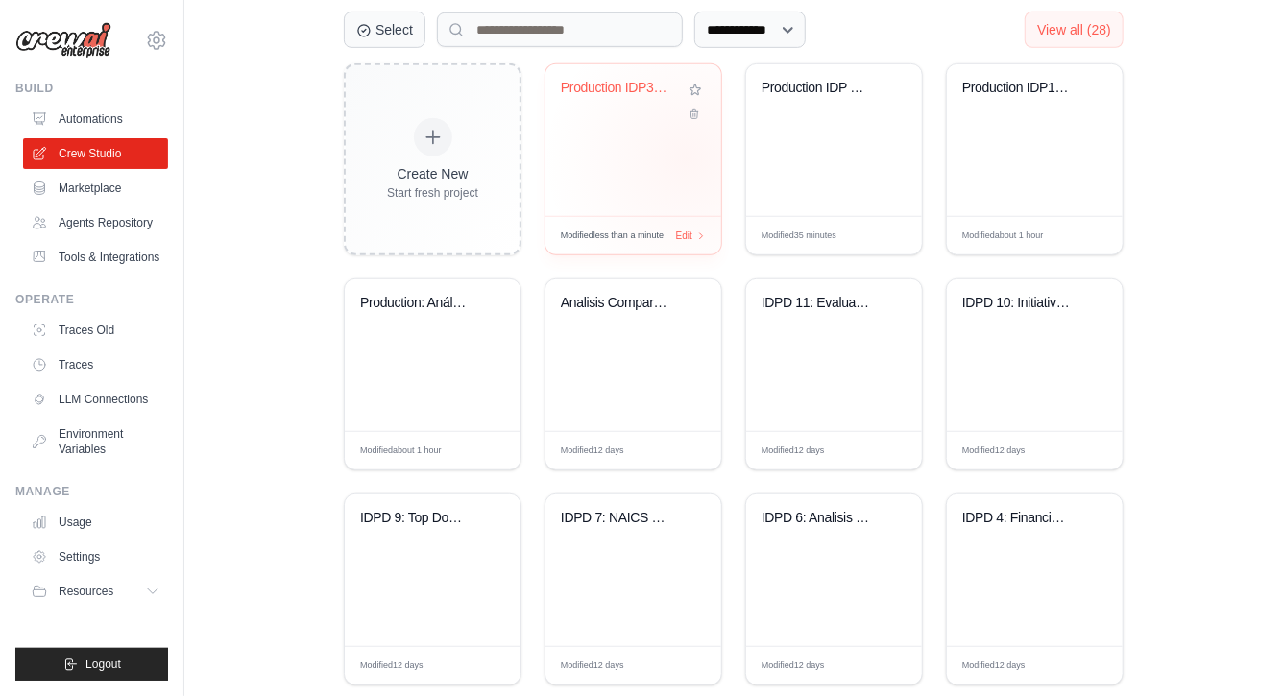
scroll to position [506, 0]
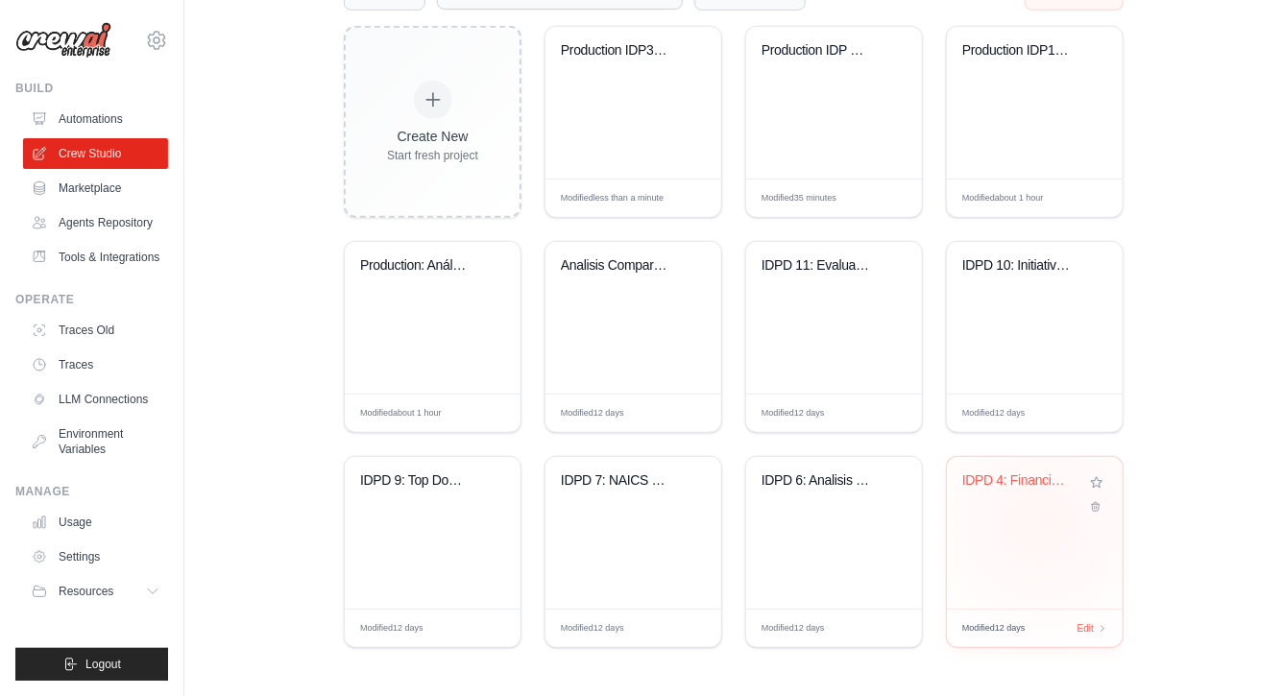
click at [1042, 521] on div "IDPD 4: Financial Analysis EVA-TSR-..." at bounding box center [1035, 533] width 176 height 152
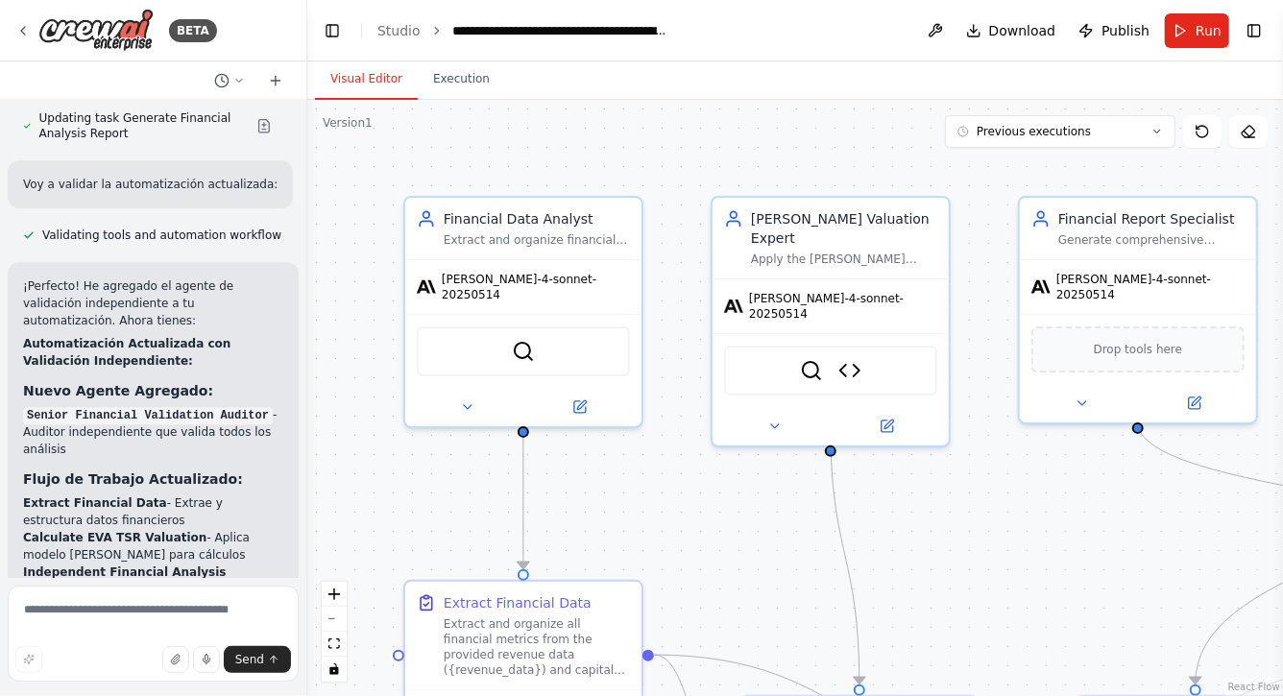
scroll to position [6410, 0]
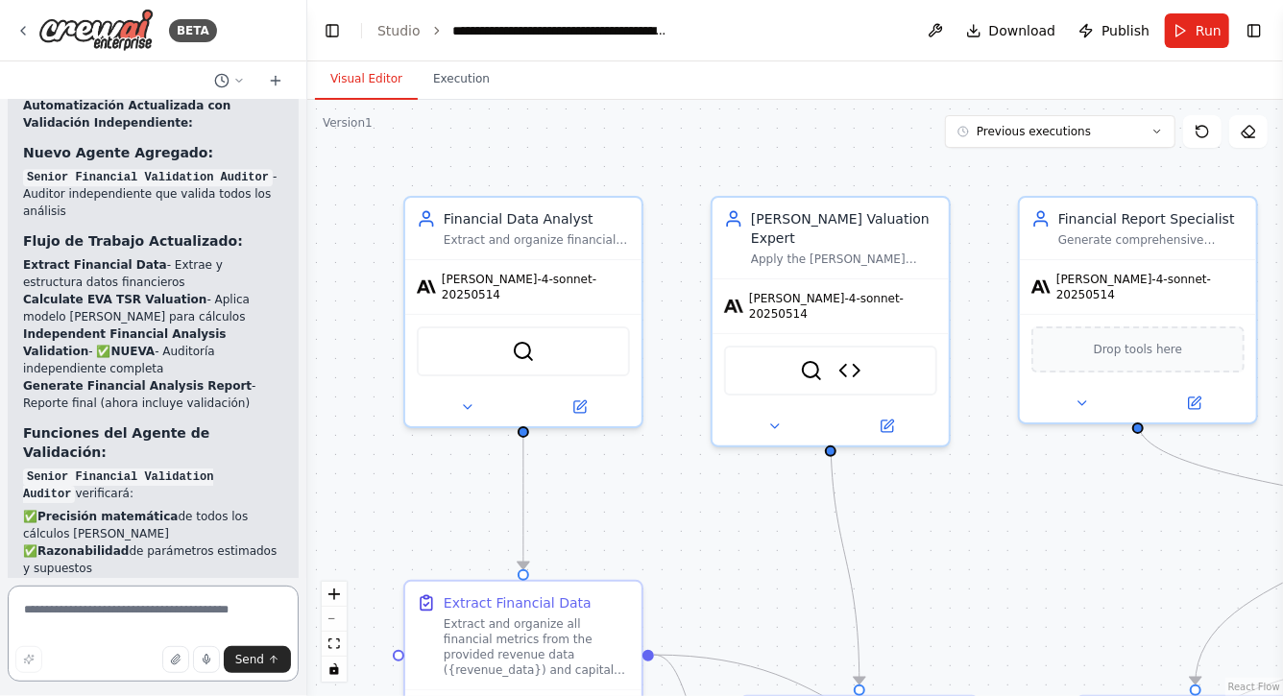
click at [123, 622] on textarea at bounding box center [153, 634] width 291 height 96
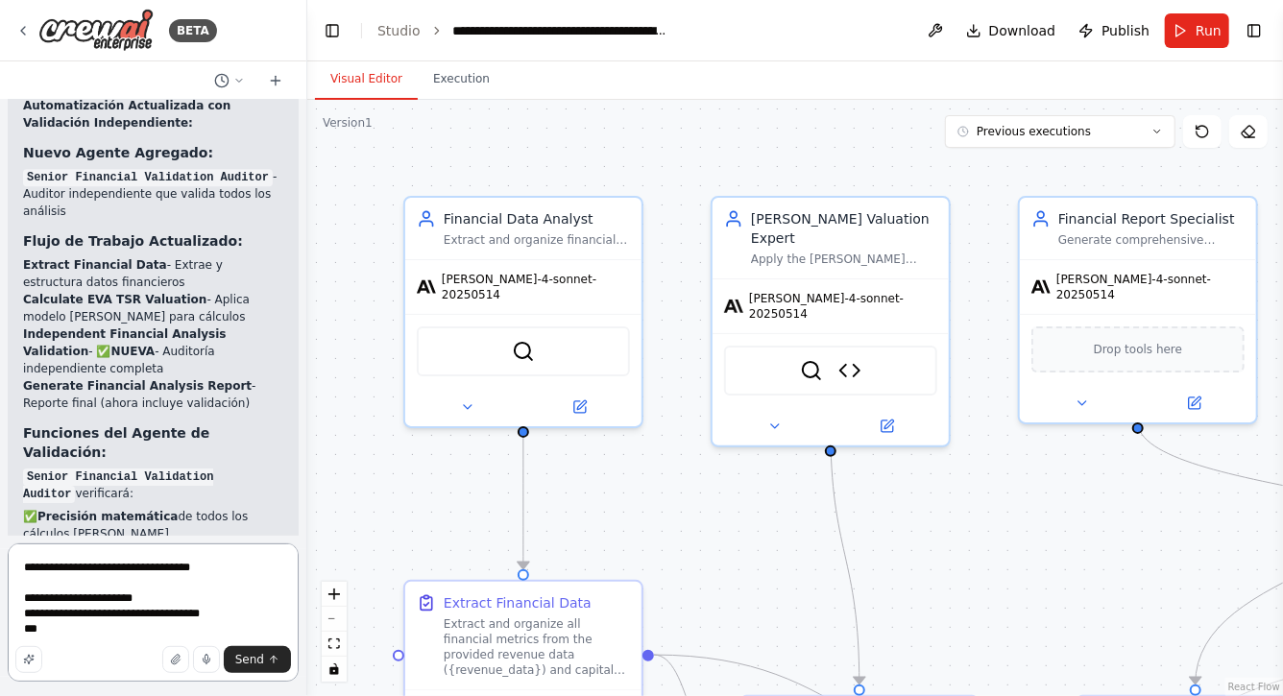
click at [41, 614] on textarea "**********" at bounding box center [153, 613] width 291 height 138
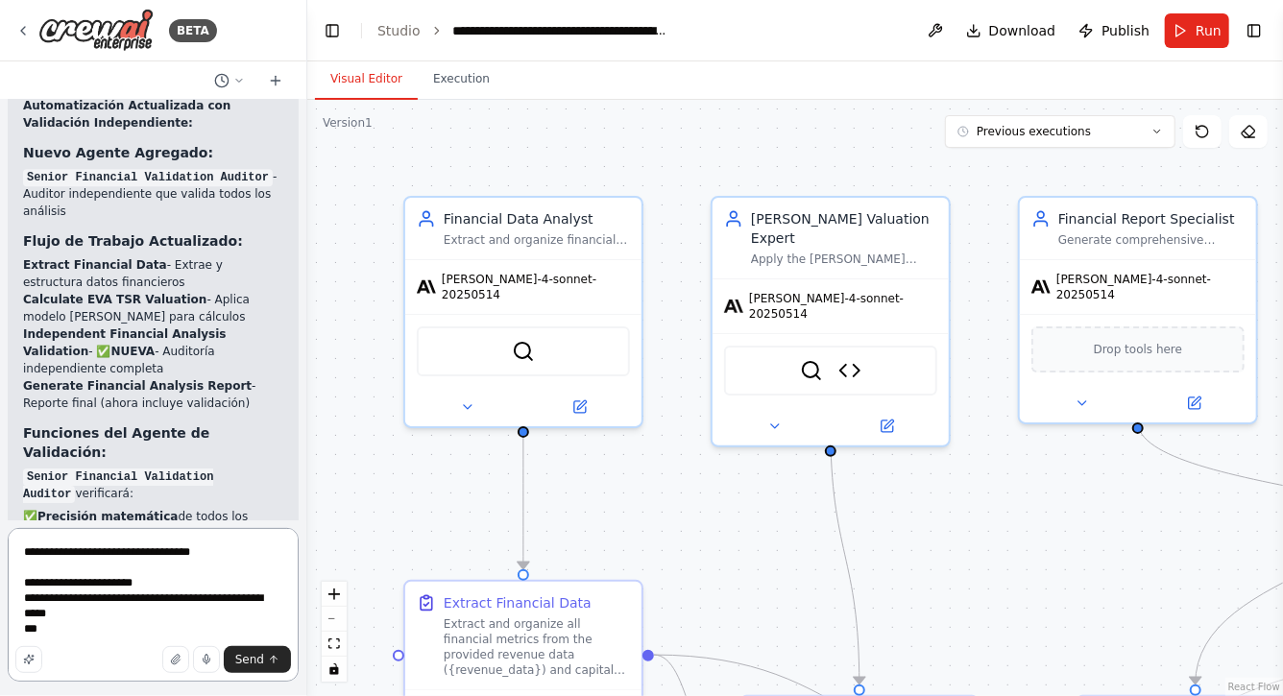
drag, startPoint x: 38, startPoint y: 598, endPoint x: 81, endPoint y: 617, distance: 46.0
click at [81, 617] on textarea "**********" at bounding box center [153, 605] width 291 height 154
click at [63, 630] on textarea "**********" at bounding box center [153, 605] width 291 height 154
paste textarea "**********"
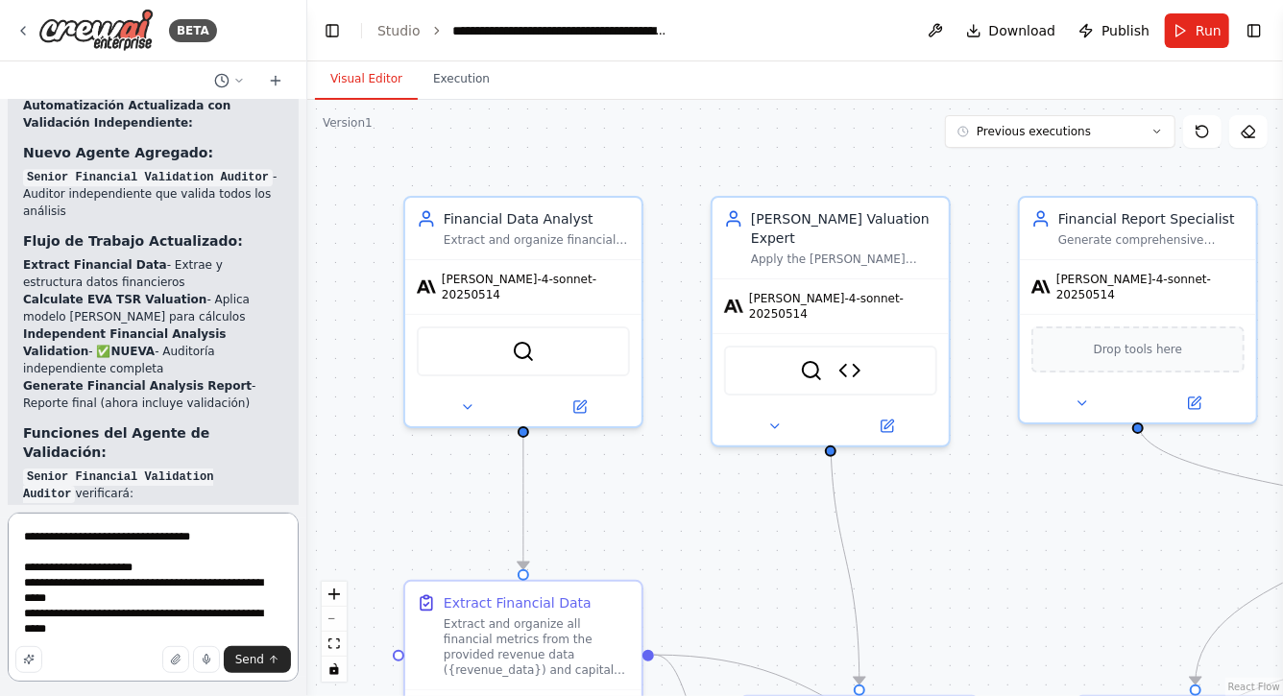
drag, startPoint x: 188, startPoint y: 612, endPoint x: 270, endPoint y: 627, distance: 83.1
click at [271, 626] on textarea "**********" at bounding box center [153, 597] width 291 height 169
drag, startPoint x: 96, startPoint y: 629, endPoint x: 187, endPoint y: 614, distance: 92.5
click at [187, 614] on textarea "**********" at bounding box center [153, 597] width 291 height 169
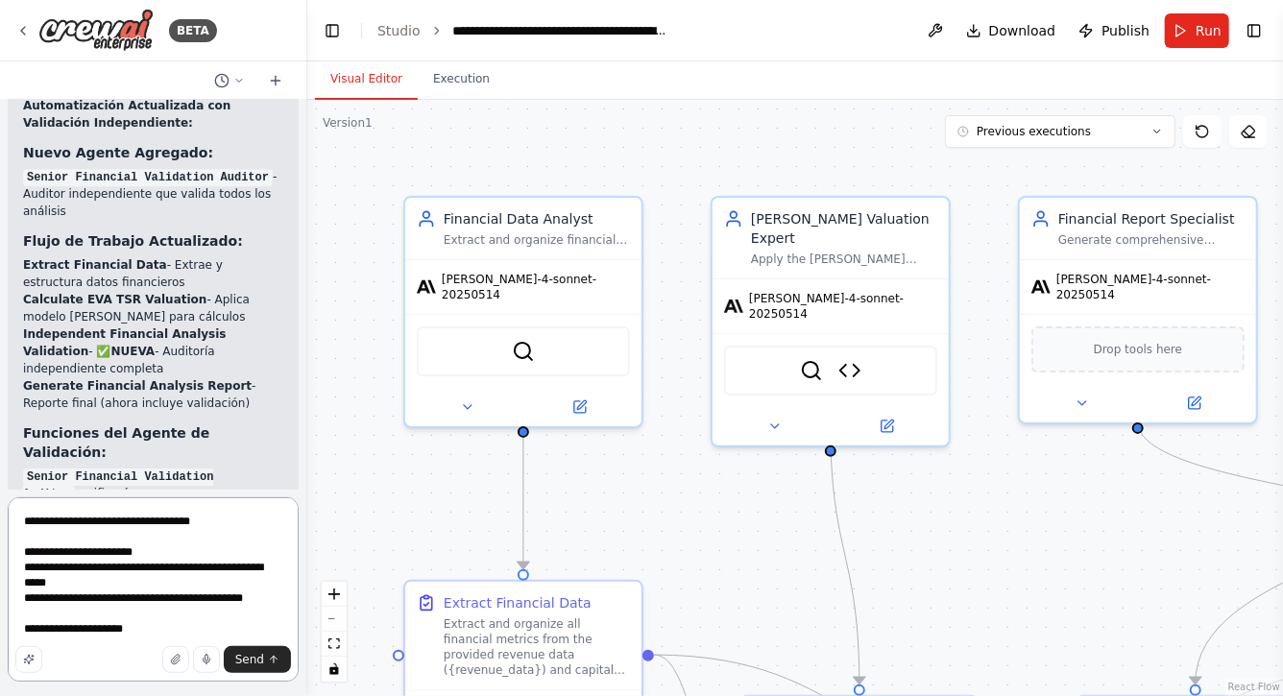
click at [64, 634] on textarea "**********" at bounding box center [153, 590] width 291 height 184
click at [172, 631] on textarea "**********" at bounding box center [153, 590] width 291 height 184
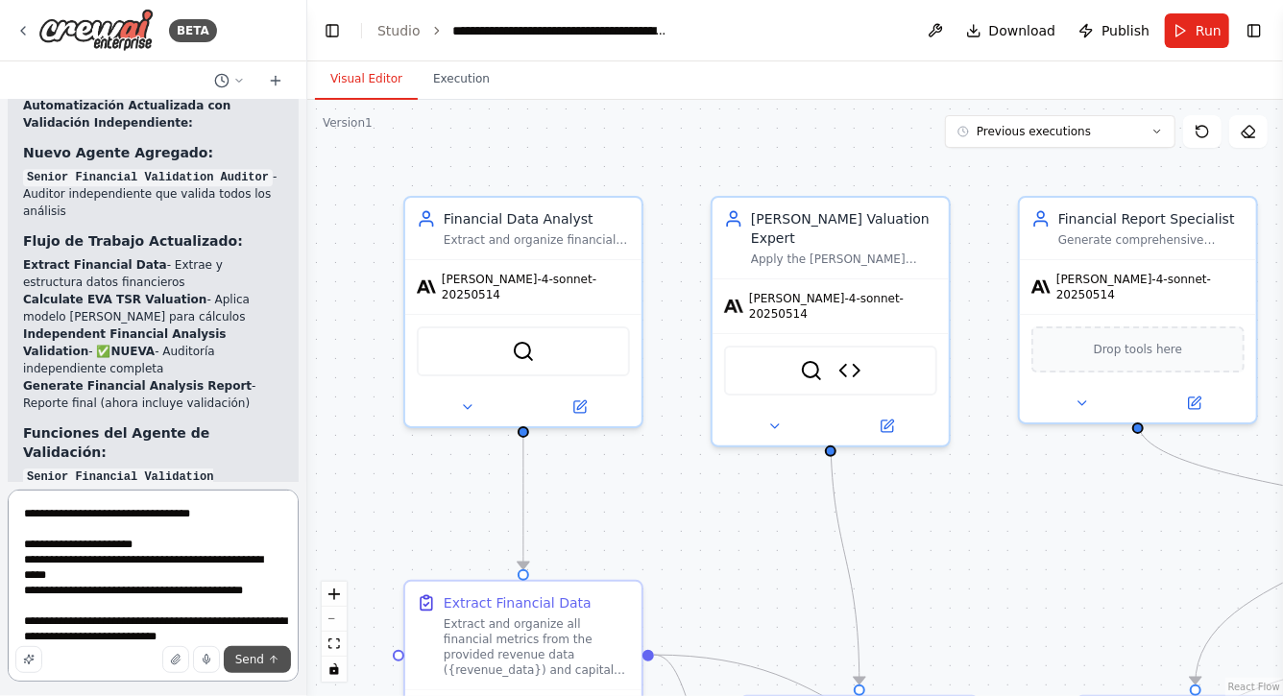
type textarea "**********"
click at [246, 656] on span "Send" at bounding box center [249, 659] width 29 height 15
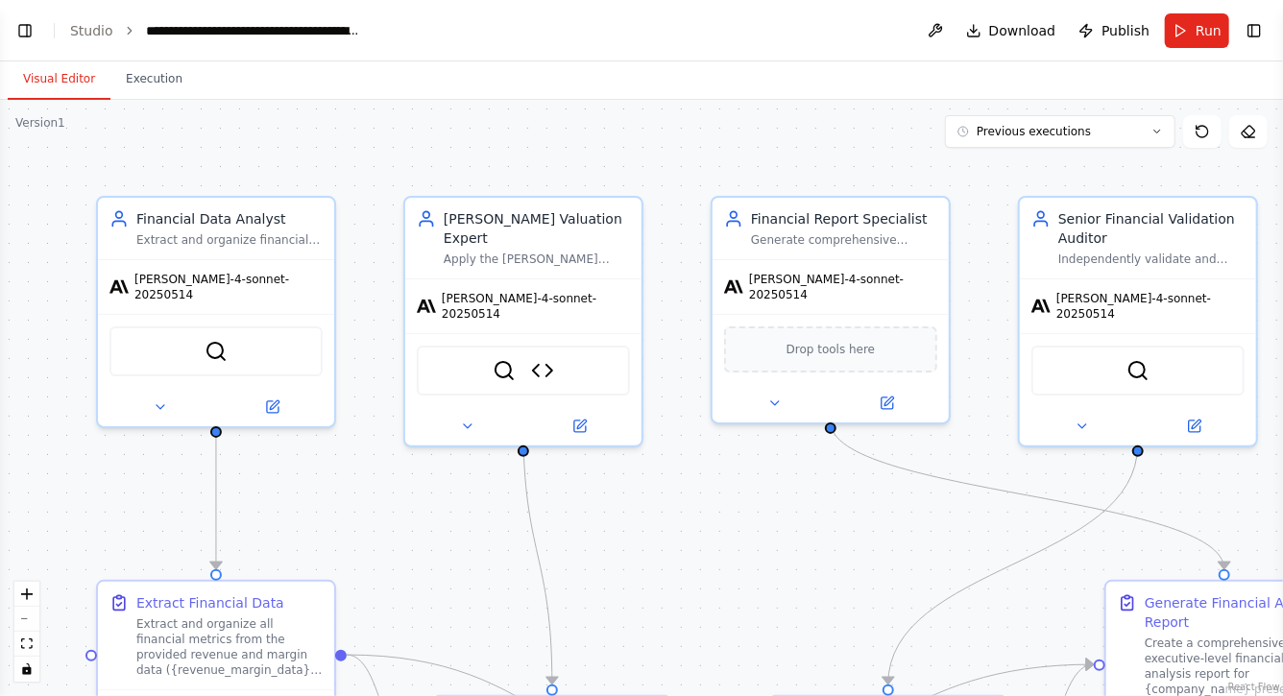
scroll to position [7444, 0]
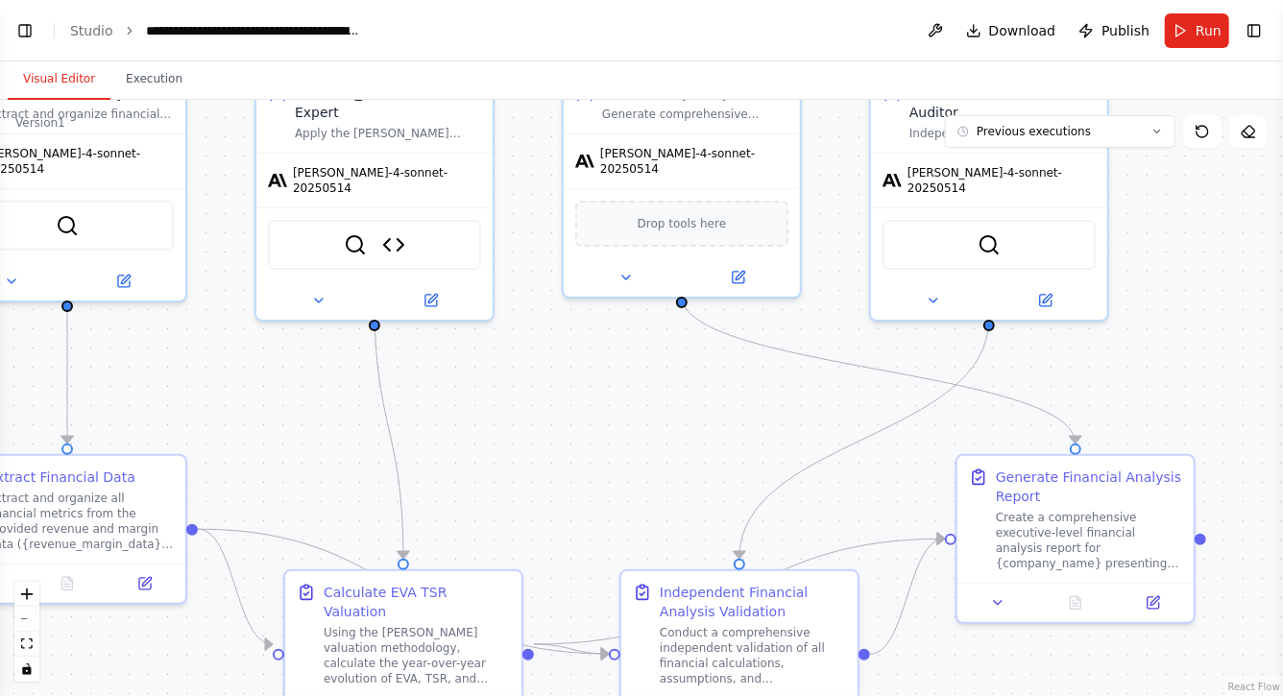
drag, startPoint x: 776, startPoint y: 563, endPoint x: 617, endPoint y: 447, distance: 197.3
click at [617, 446] on div ".deletable-edge-delete-btn { width: 20px; height: 20px; border: 0px solid #ffff…" at bounding box center [641, 398] width 1283 height 597
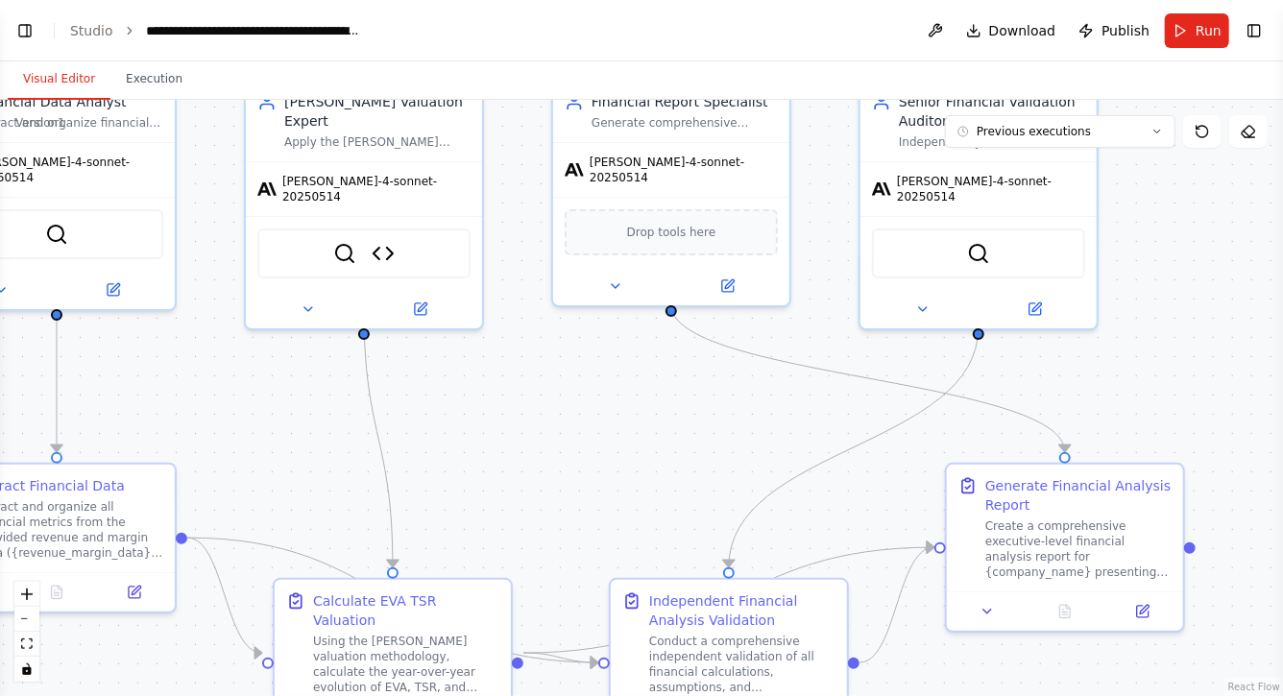
drag, startPoint x: 590, startPoint y: 486, endPoint x: 723, endPoint y: 406, distance: 155.5
click at [723, 406] on div ".deletable-edge-delete-btn { width: 20px; height: 20px; border: 0px solid #ffff…" at bounding box center [641, 398] width 1283 height 597
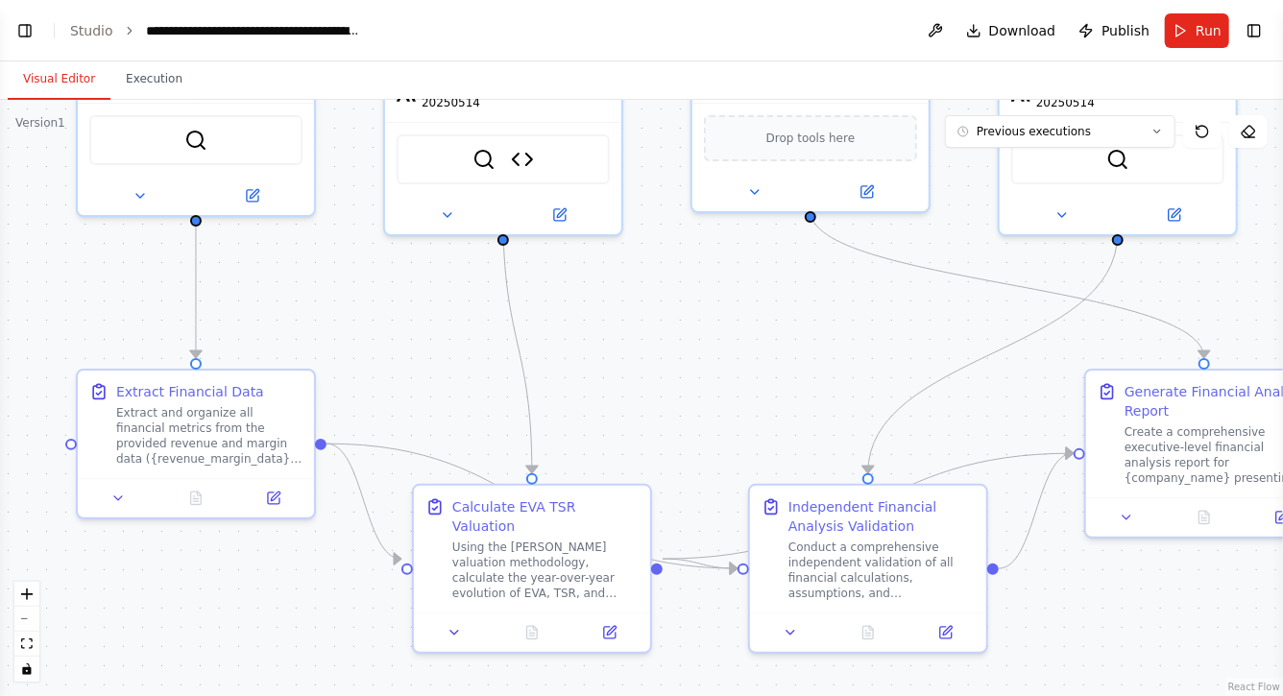
drag, startPoint x: 699, startPoint y: 422, endPoint x: 780, endPoint y: 381, distance: 90.2
click at [778, 381] on div ".deletable-edge-delete-btn { width: 20px; height: 20px; border: 0px solid #ffff…" at bounding box center [641, 398] width 1283 height 597
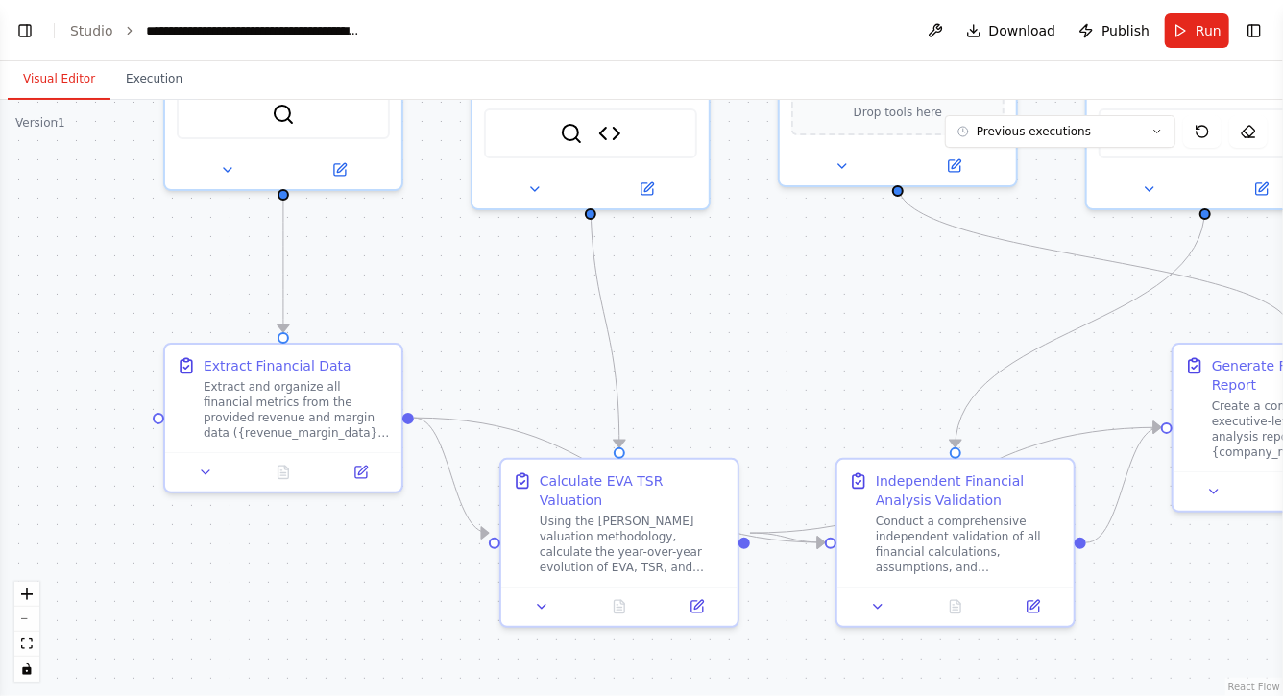
drag, startPoint x: 487, startPoint y: 337, endPoint x: 631, endPoint y: 426, distance: 169.0
click at [631, 426] on div ".deletable-edge-delete-btn { width: 20px; height: 20px; border: 0px solid #ffff…" at bounding box center [641, 398] width 1283 height 597
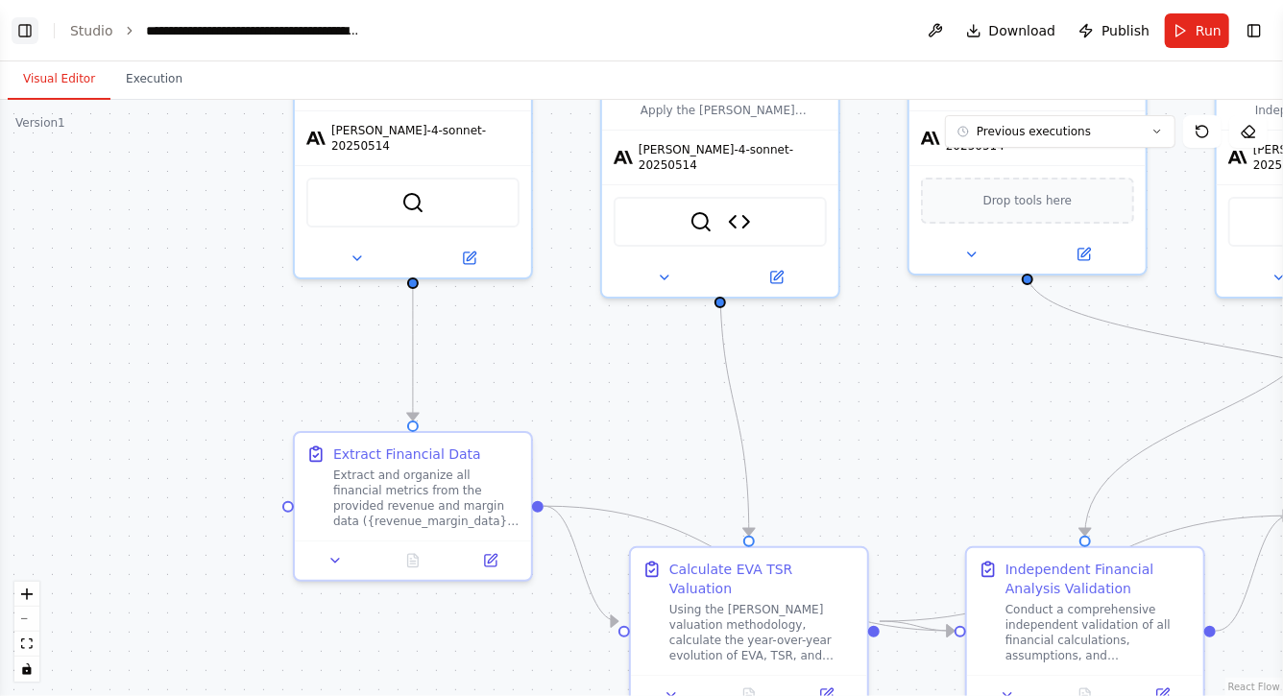
click at [20, 31] on button "Toggle Left Sidebar" at bounding box center [25, 30] width 27 height 27
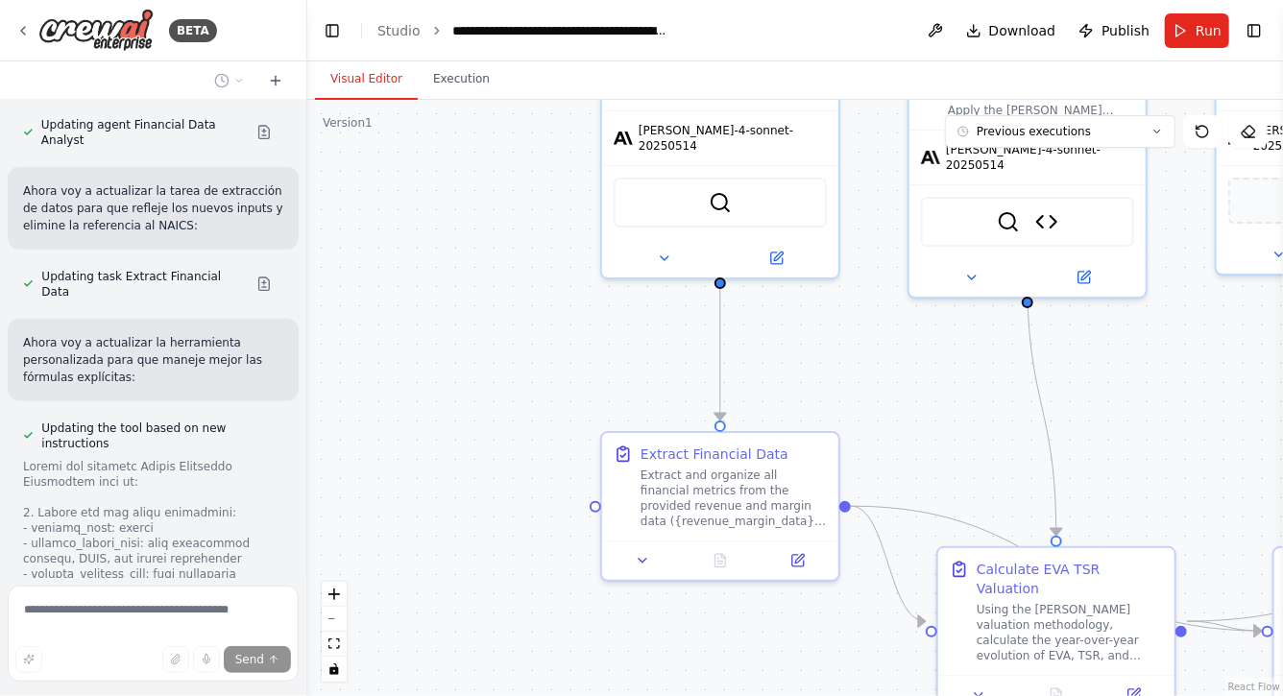
scroll to position [8209, 0]
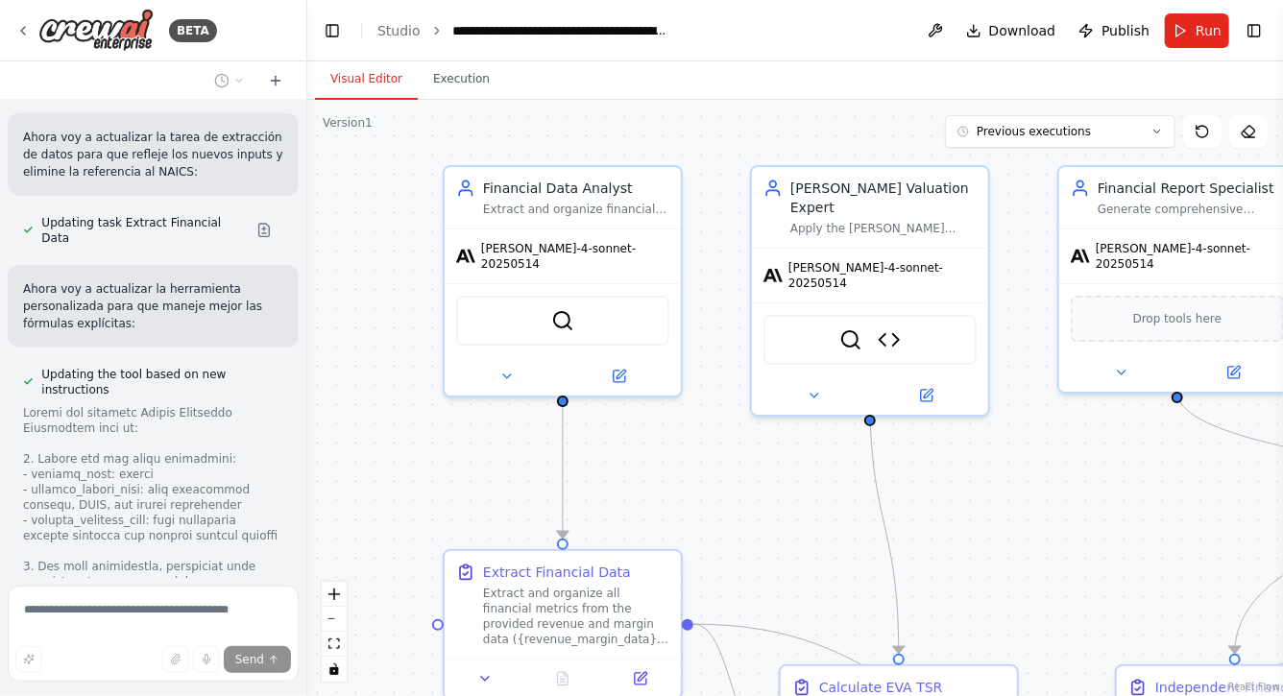
drag, startPoint x: 865, startPoint y: 339, endPoint x: 707, endPoint y: 457, distance: 196.9
click at [707, 457] on div ".deletable-edge-delete-btn { width: 20px; height: 20px; border: 0px solid #ffff…" at bounding box center [795, 398] width 976 height 597
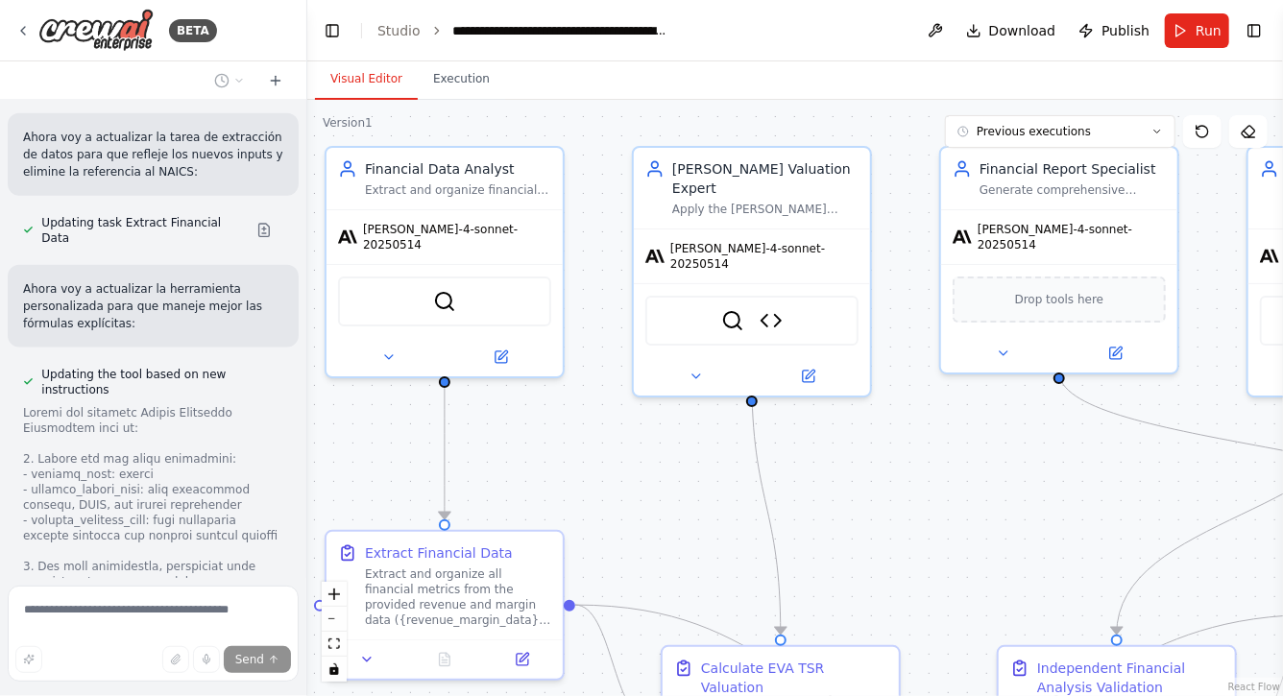
drag, startPoint x: 1089, startPoint y: 446, endPoint x: 859, endPoint y: 392, distance: 236.7
click at [865, 392] on div ".deletable-edge-delete-btn { width: 20px; height: 20px; border: 0px solid #ffff…" at bounding box center [795, 398] width 976 height 597
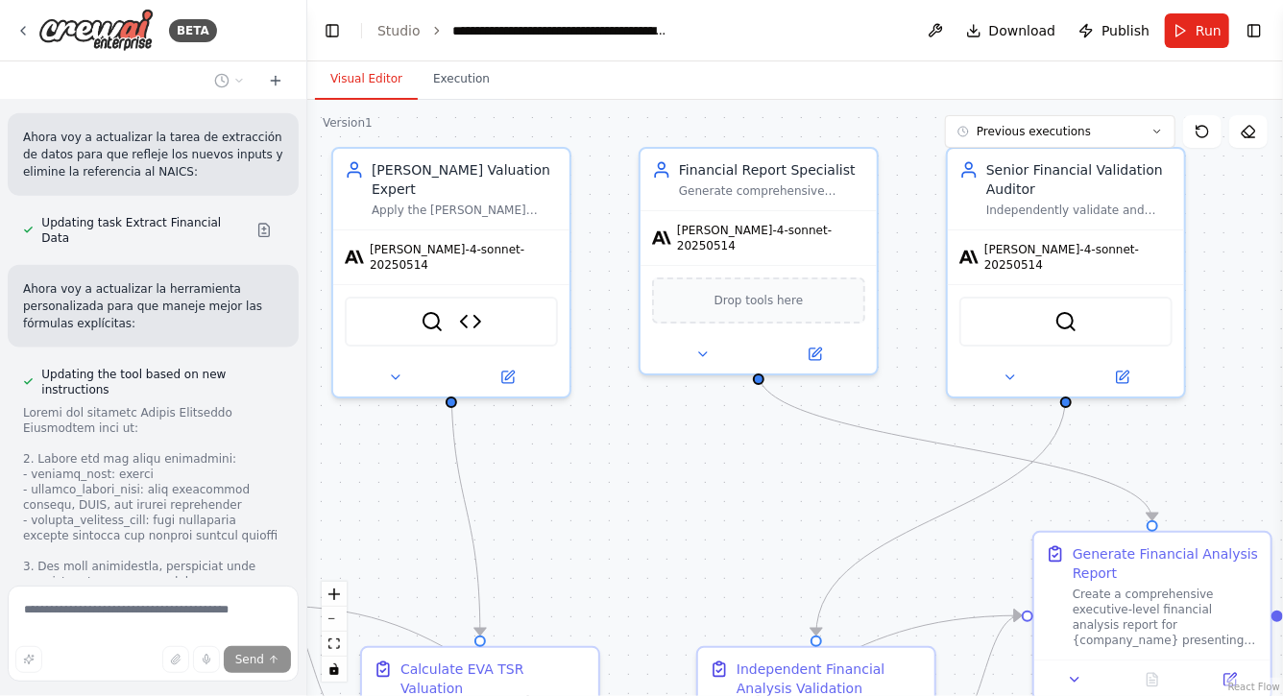
drag, startPoint x: 950, startPoint y: 427, endPoint x: 769, endPoint y: 462, distance: 183.9
click at [769, 462] on div ".deletable-edge-delete-btn { width: 20px; height: 20px; border: 0px solid #ffff…" at bounding box center [795, 398] width 976 height 597
drag, startPoint x: 788, startPoint y: 474, endPoint x: 612, endPoint y: 420, distance: 183.8
click at [612, 422] on div ".deletable-edge-delete-btn { width: 20px; height: 20px; border: 0px solid #ffff…" at bounding box center [795, 398] width 976 height 597
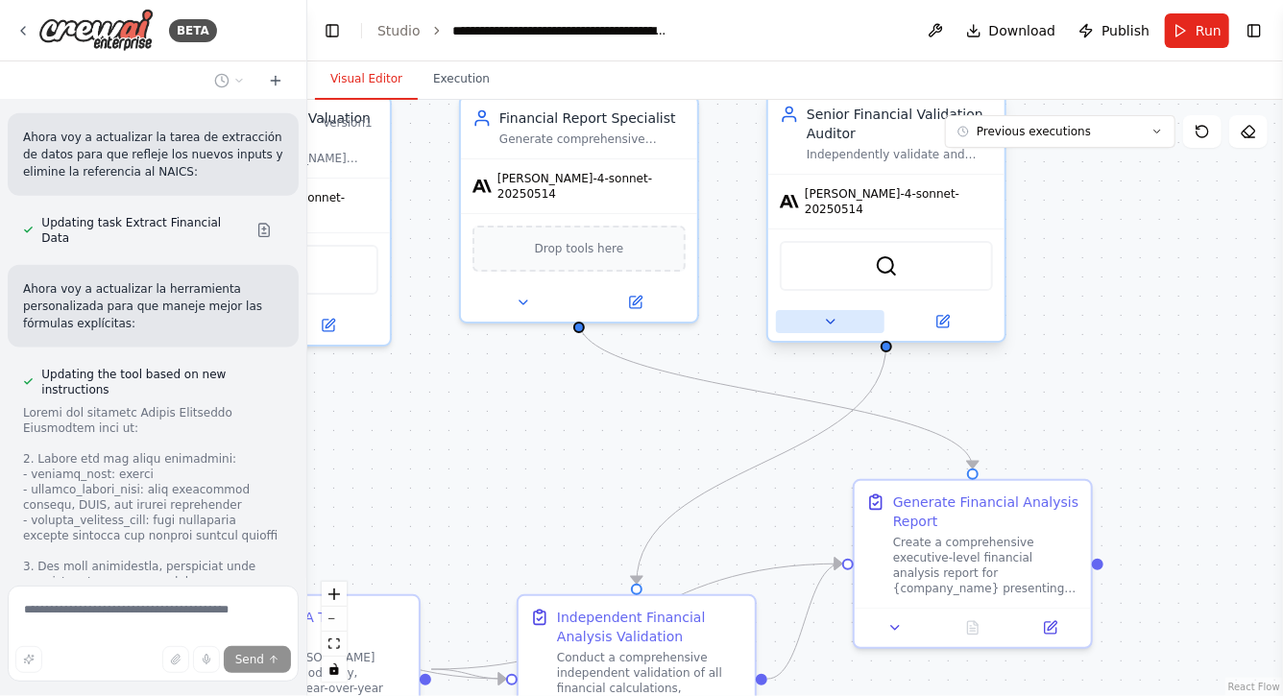
click at [827, 314] on icon at bounding box center [830, 321] width 15 height 15
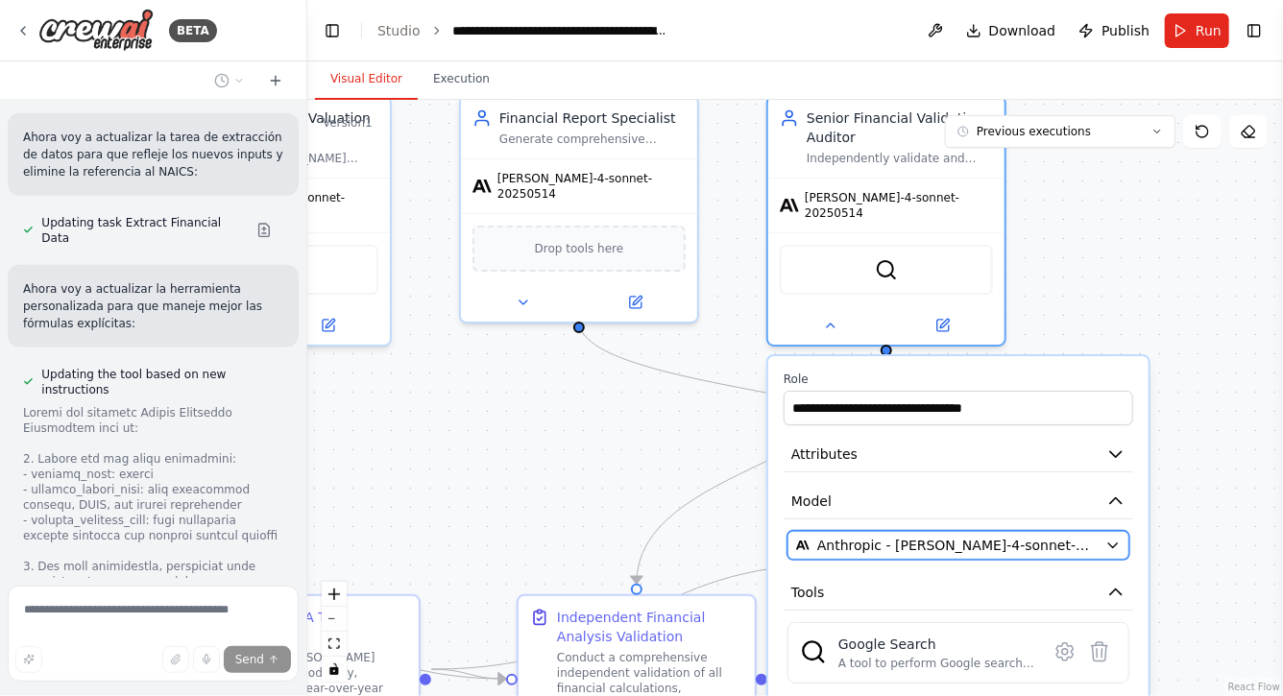
click at [879, 540] on span "Anthropic - [PERSON_NAME]-4-sonnet-20250514" at bounding box center [957, 545] width 280 height 19
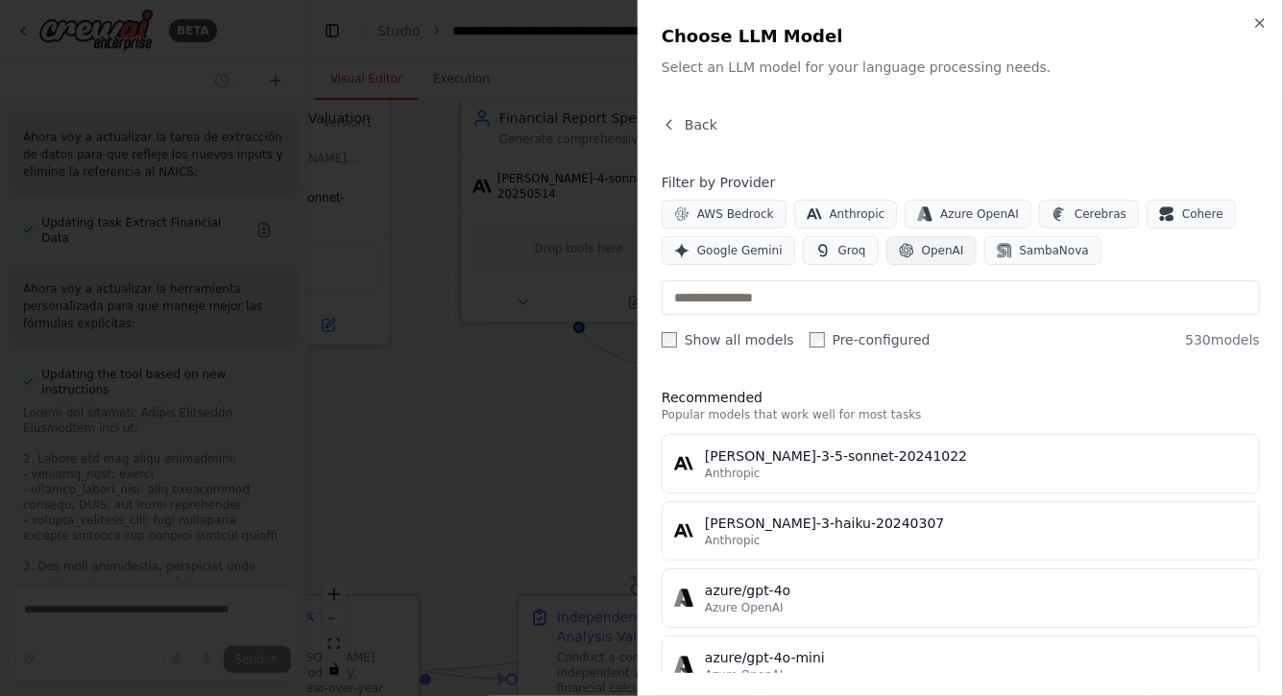
click at [922, 255] on span "OpenAI" at bounding box center [943, 250] width 42 height 15
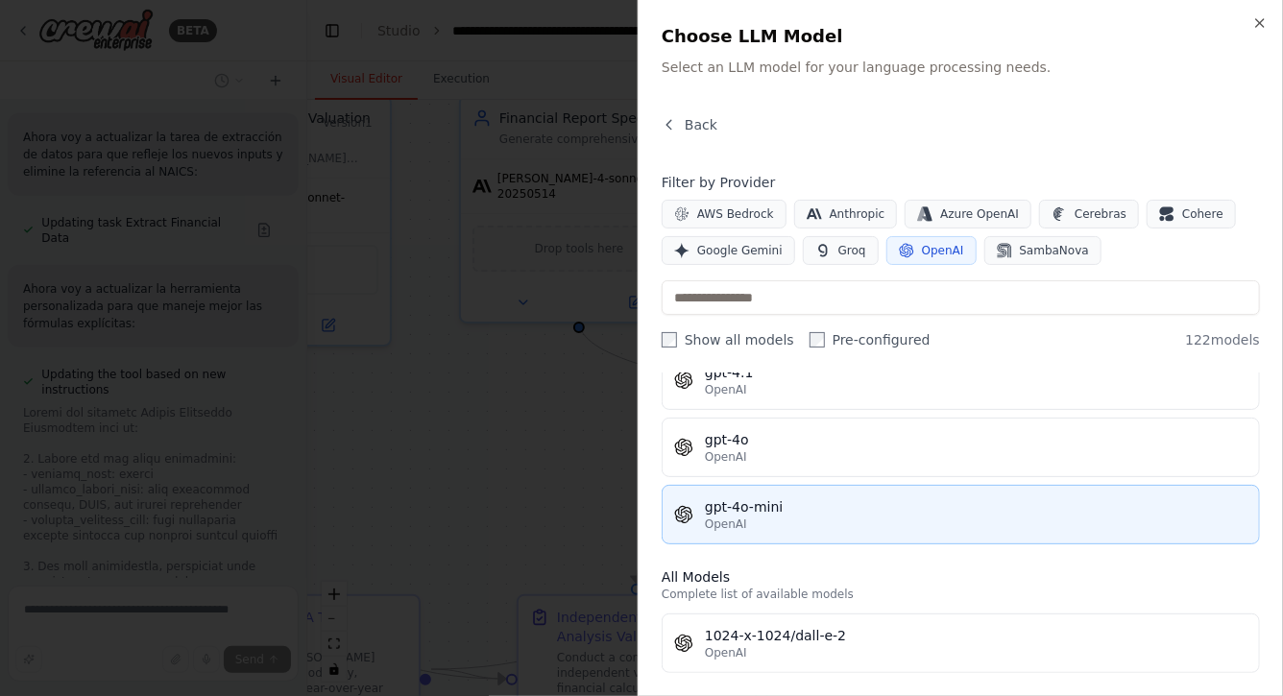
scroll to position [77, 0]
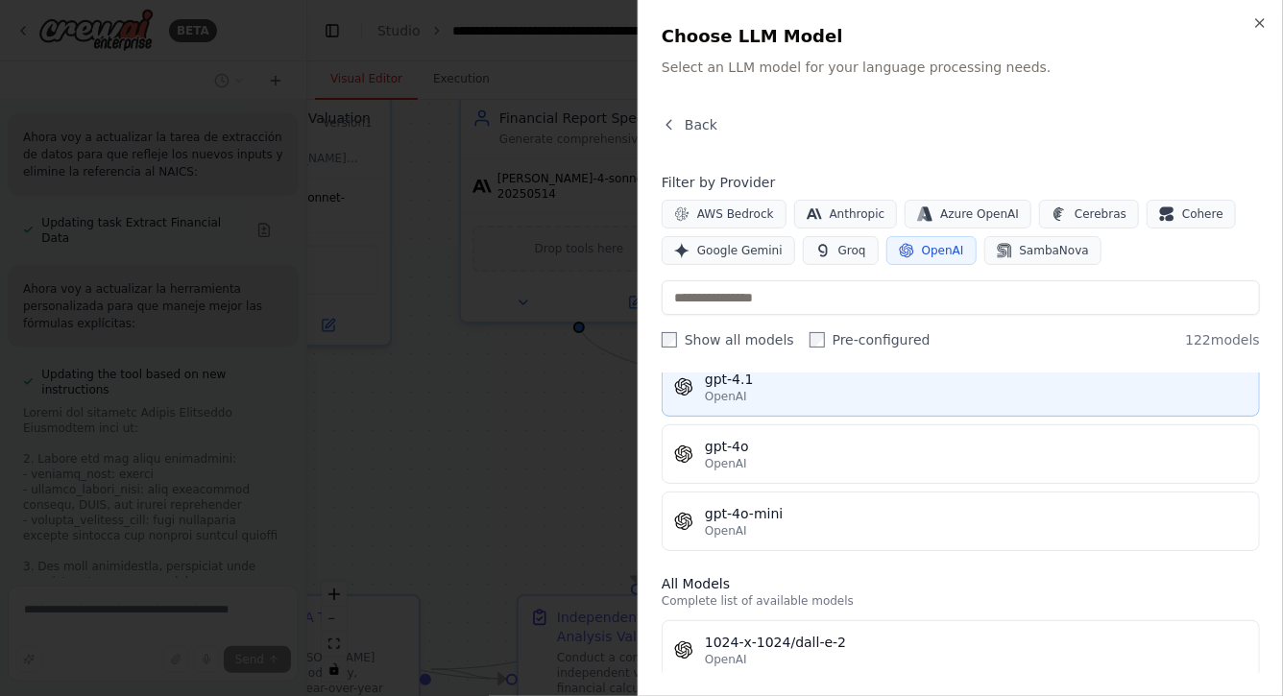
click at [808, 390] on div "OpenAI" at bounding box center [976, 396] width 543 height 15
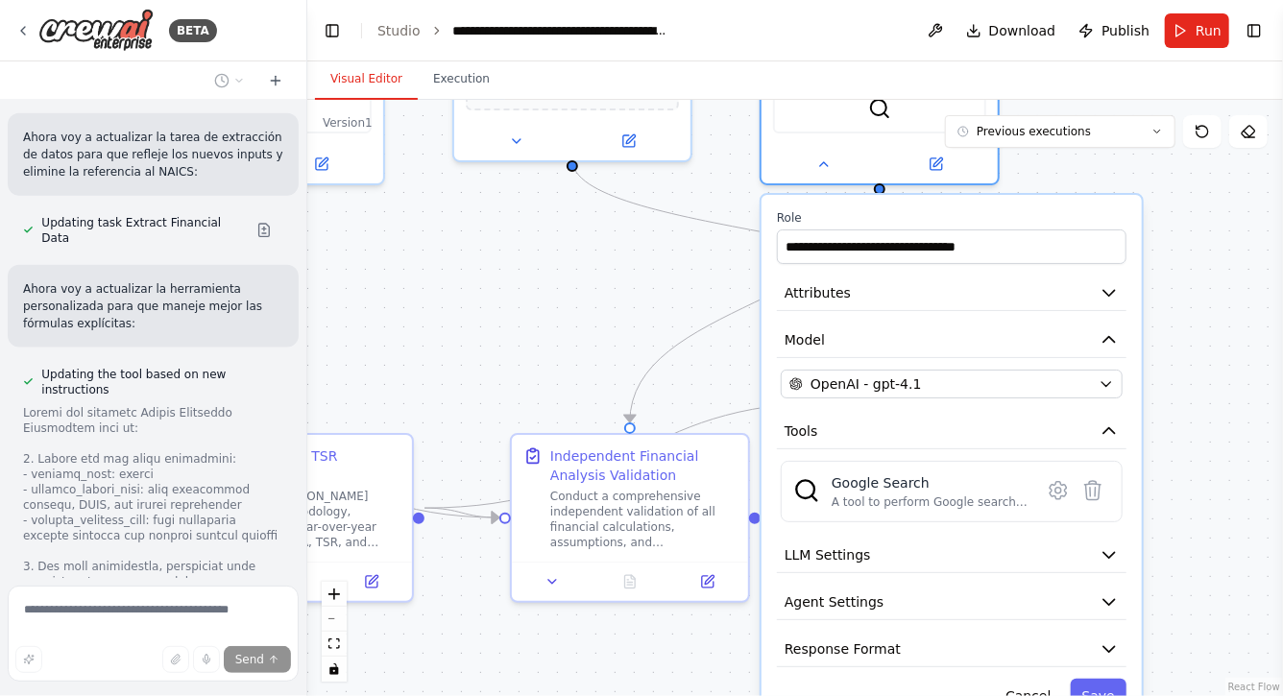
drag, startPoint x: 1200, startPoint y: 561, endPoint x: 1193, endPoint y: 400, distance: 161.5
click at [1193, 400] on div ".deletable-edge-delete-btn { width: 20px; height: 20px; border: 0px solid #ffff…" at bounding box center [795, 398] width 976 height 597
click at [1097, 682] on button "Save" at bounding box center [1099, 696] width 56 height 35
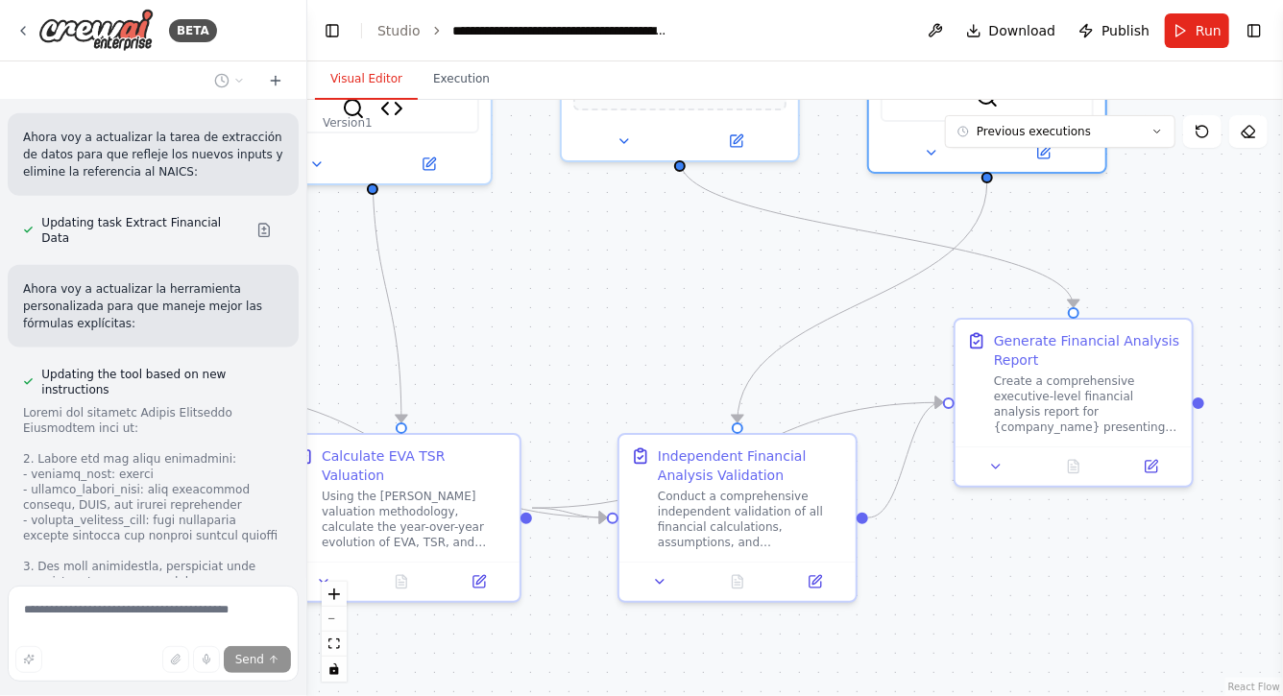
drag, startPoint x: 460, startPoint y: 304, endPoint x: 726, endPoint y: 304, distance: 266.1
click at [734, 304] on div ".deletable-edge-delete-btn { width: 20px; height: 20px; border: 0px solid #ffff…" at bounding box center [795, 398] width 976 height 597
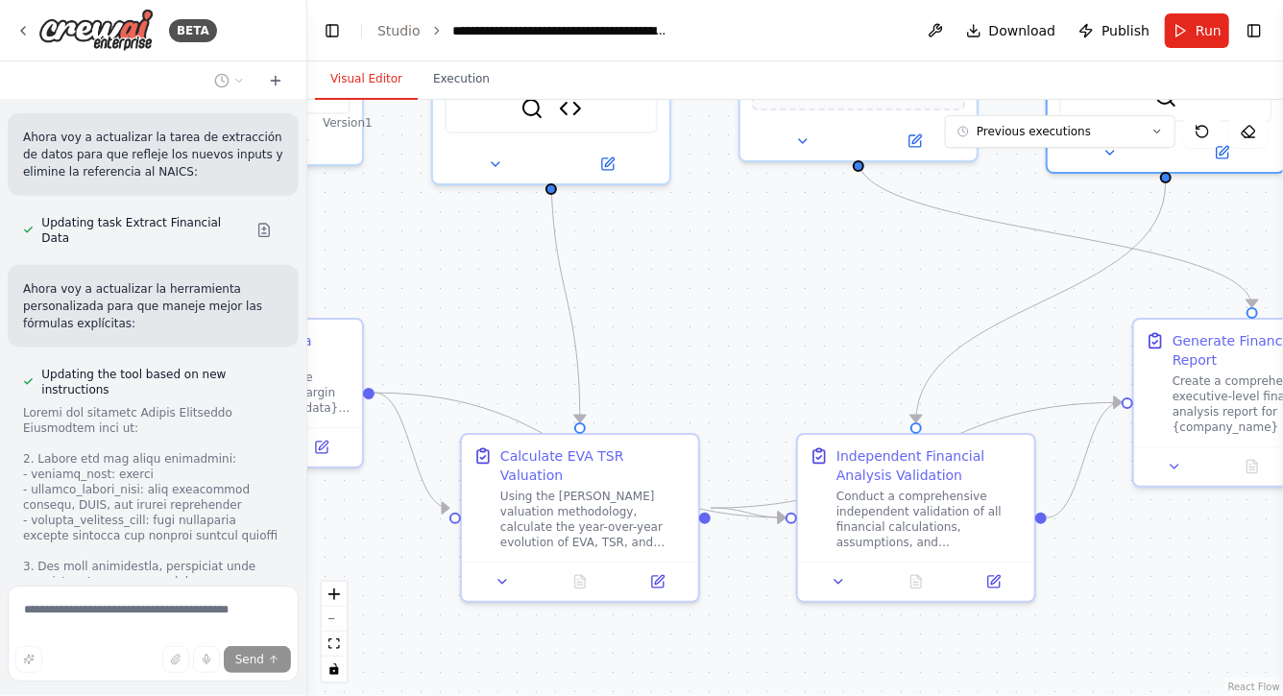
drag, startPoint x: 601, startPoint y: 325, endPoint x: 833, endPoint y: 336, distance: 231.8
click at [833, 336] on div ".deletable-edge-delete-btn { width: 20px; height: 20px; border: 0px solid #ffff…" at bounding box center [795, 398] width 976 height 597
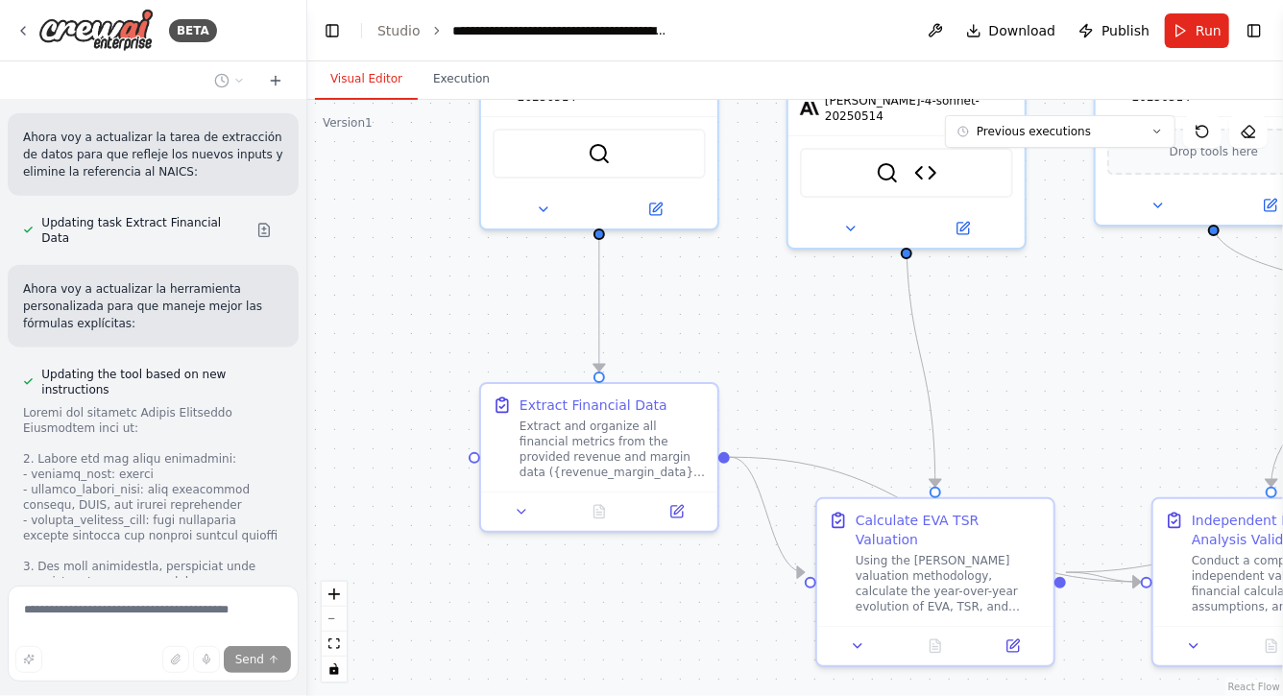
drag, startPoint x: 652, startPoint y: 275, endPoint x: 828, endPoint y: 338, distance: 186.9
click at [829, 338] on div ".deletable-edge-delete-btn { width: 20px; height: 20px; border: 0px solid #ffff…" at bounding box center [795, 398] width 976 height 597
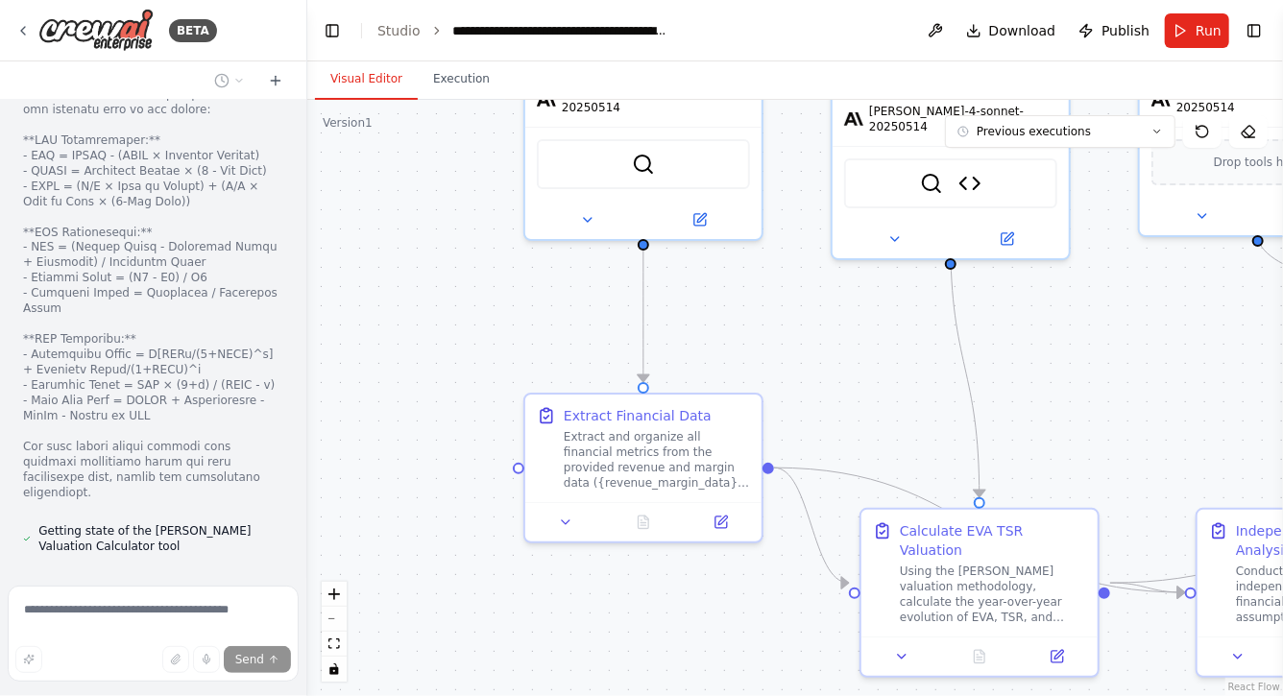
scroll to position [8697, 0]
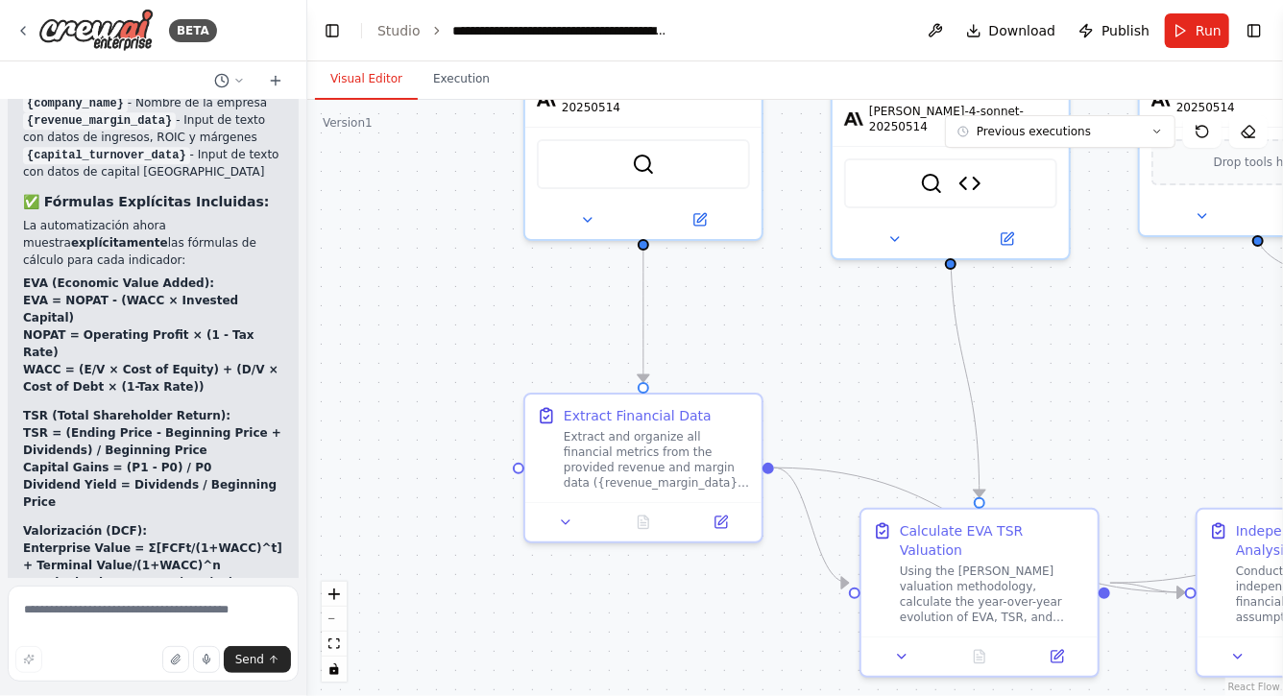
scroll to position [9688, 0]
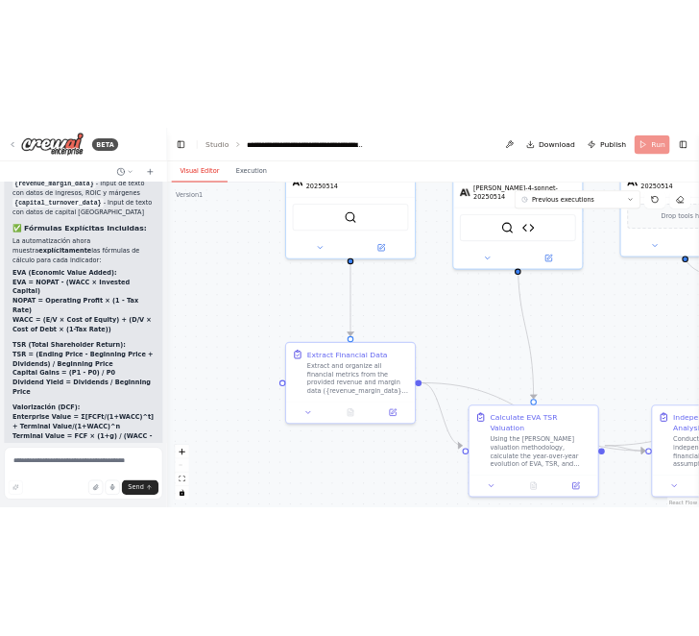
scroll to position [9532, 0]
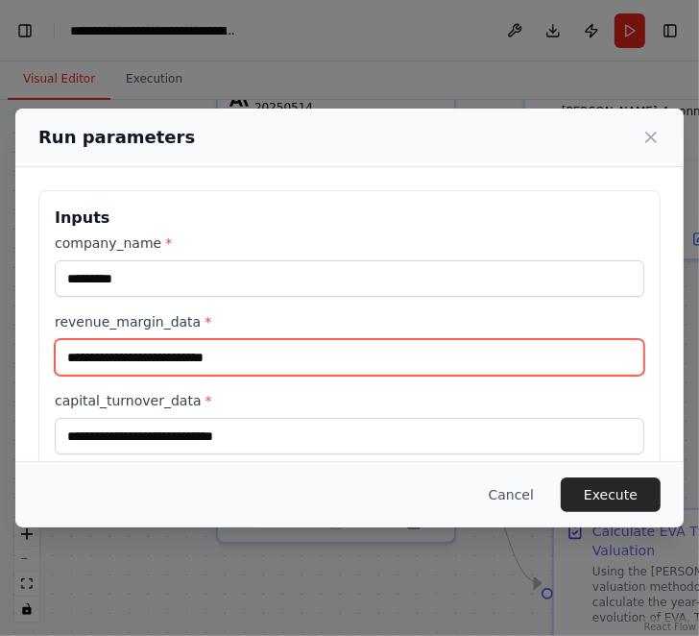
click at [204, 354] on input "revenue_margin_data *" at bounding box center [350, 357] width 590 height 37
paste input "**********"
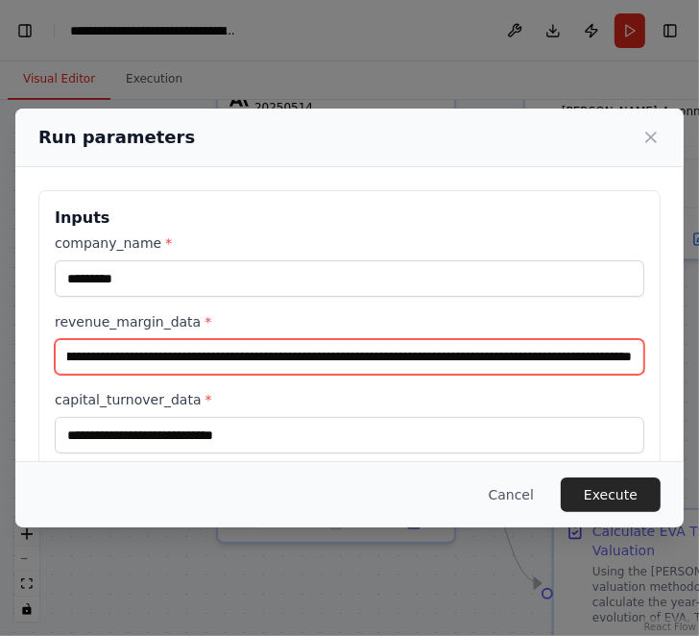
type input "**********"
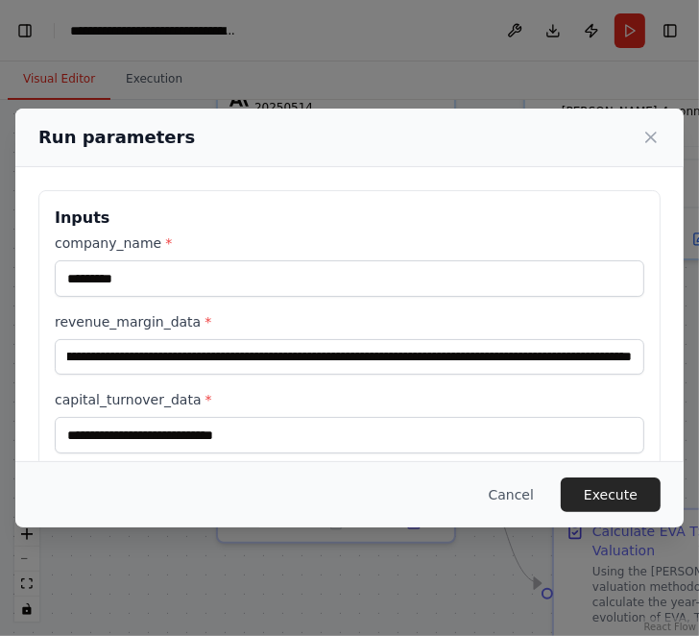
scroll to position [0, 0]
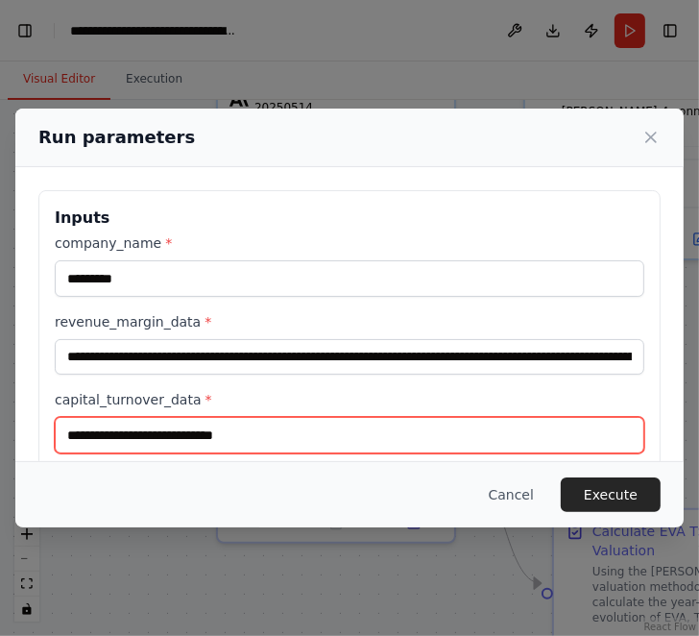
click at [161, 428] on input "capital_turnover_data *" at bounding box center [350, 435] width 590 height 37
paste input "**********"
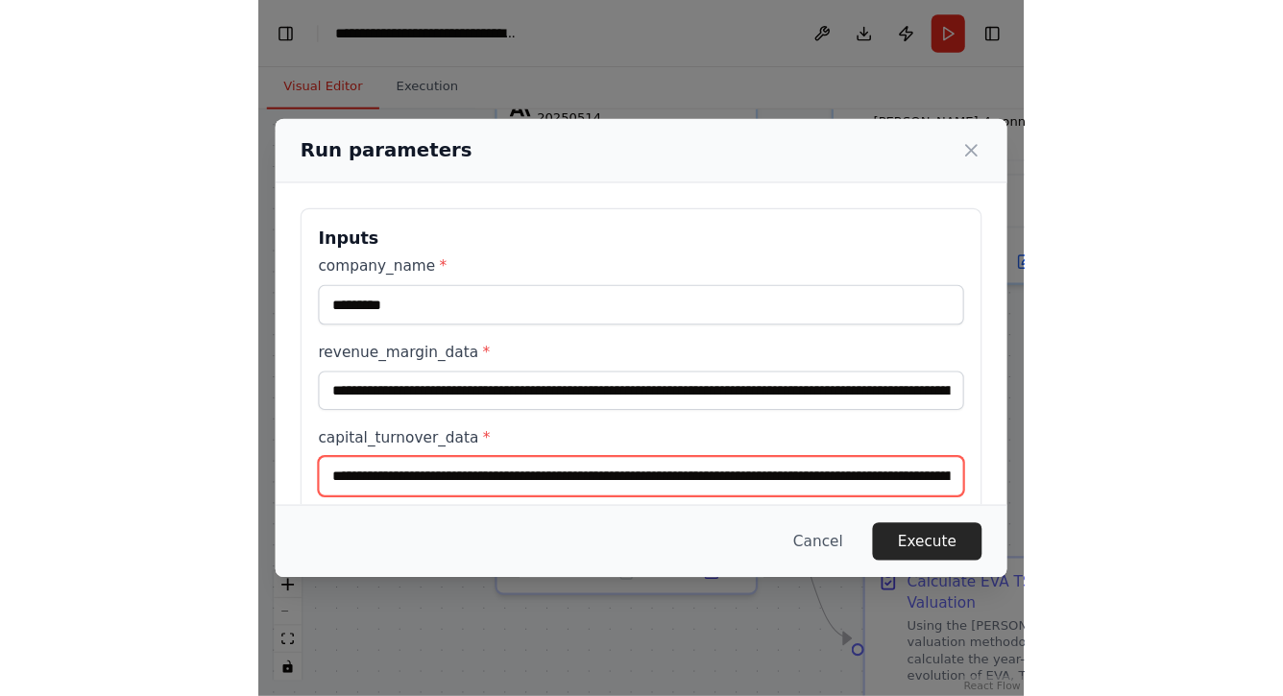
scroll to position [0, 86146]
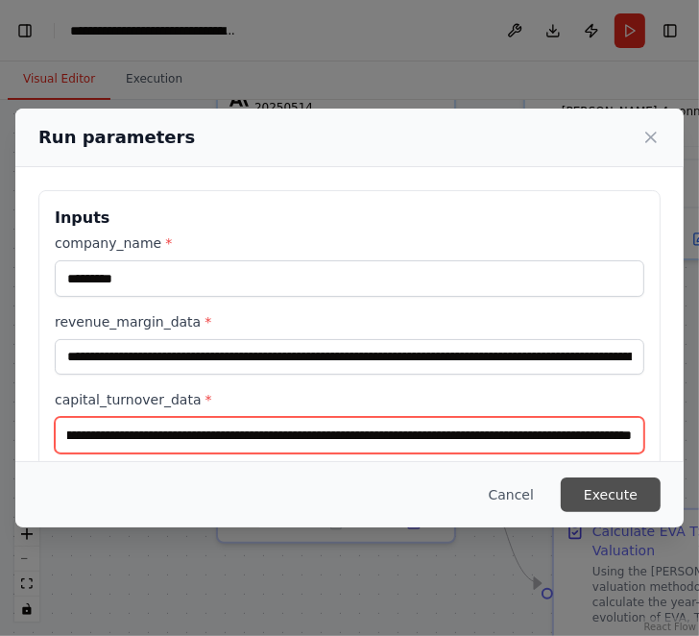
type input "**********"
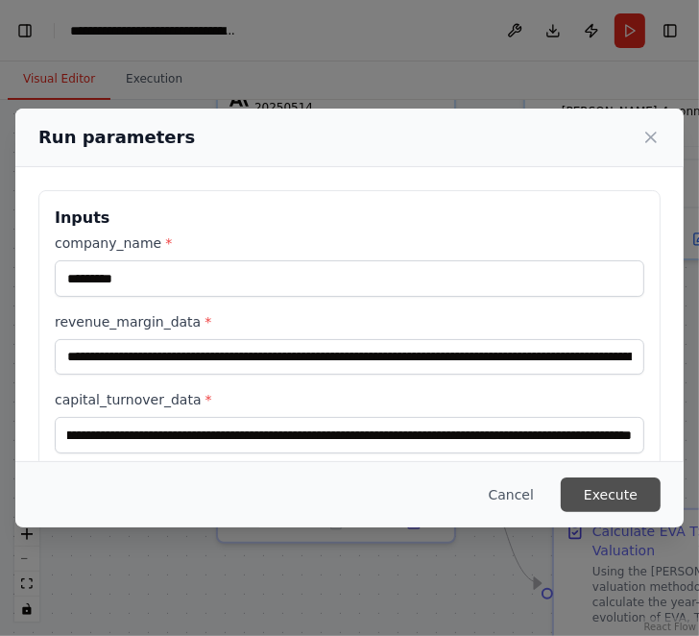
click at [626, 489] on button "Execute" at bounding box center [611, 494] width 100 height 35
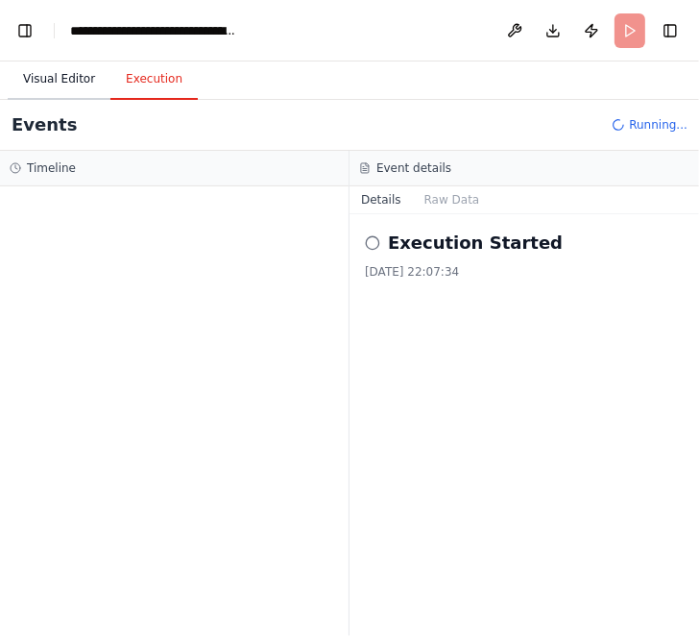
click at [46, 84] on button "Visual Editor" at bounding box center [59, 80] width 103 height 40
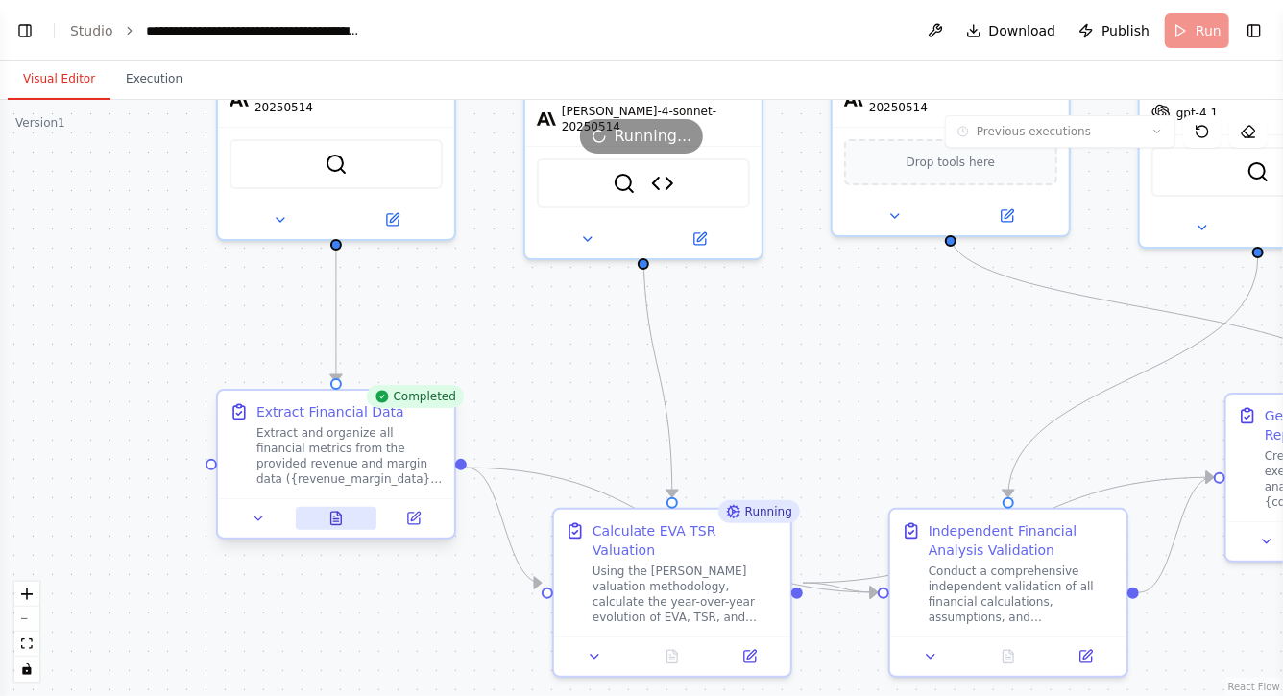
scroll to position [9342, 0]
click at [331, 515] on icon at bounding box center [336, 518] width 11 height 12
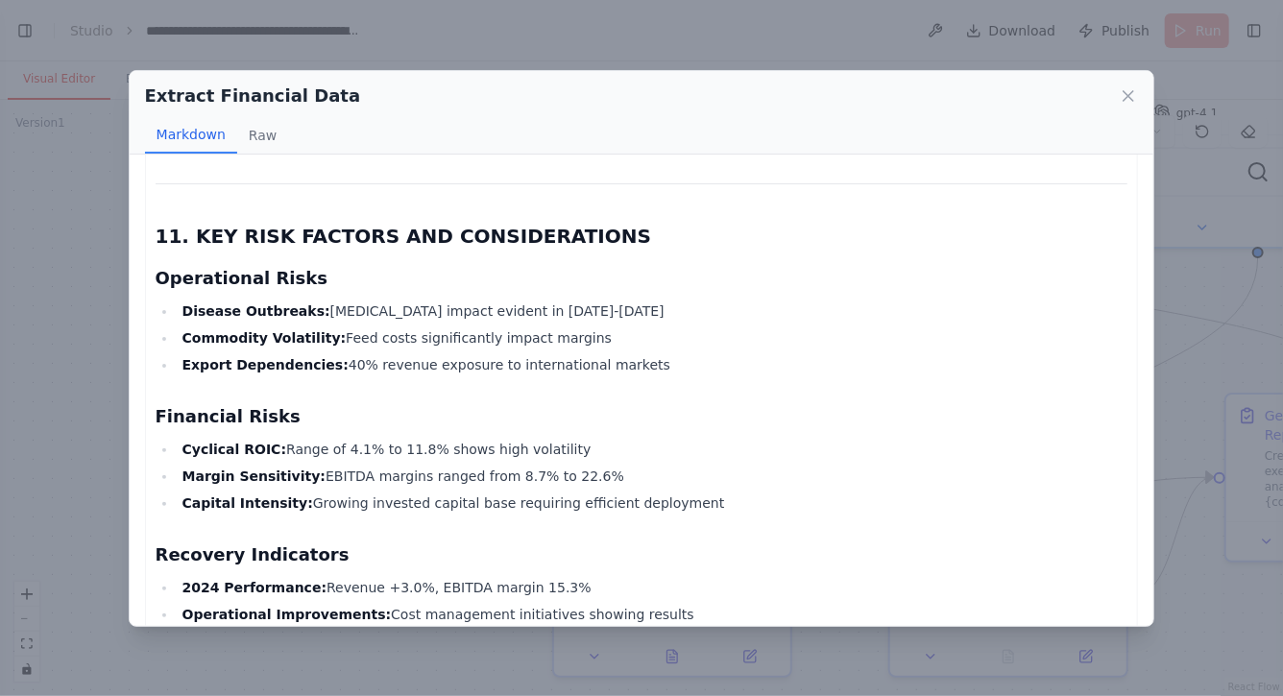
scroll to position [6246, 0]
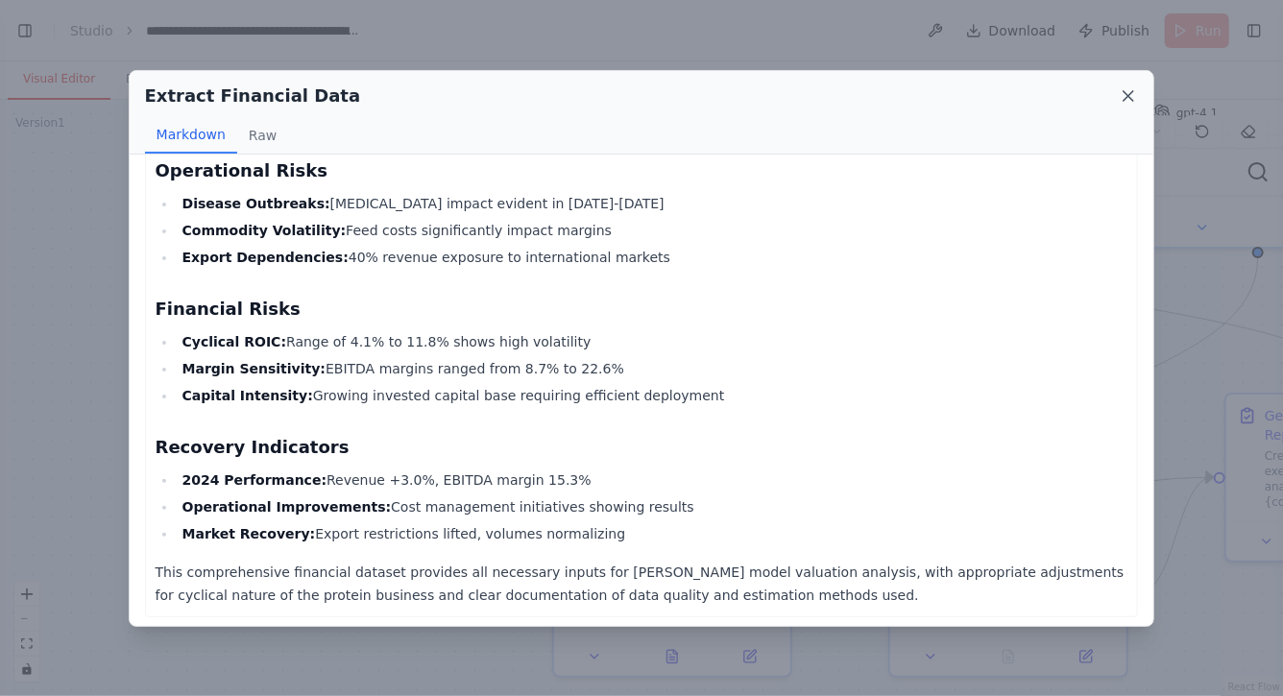
click at [1126, 97] on icon at bounding box center [1128, 95] width 19 height 19
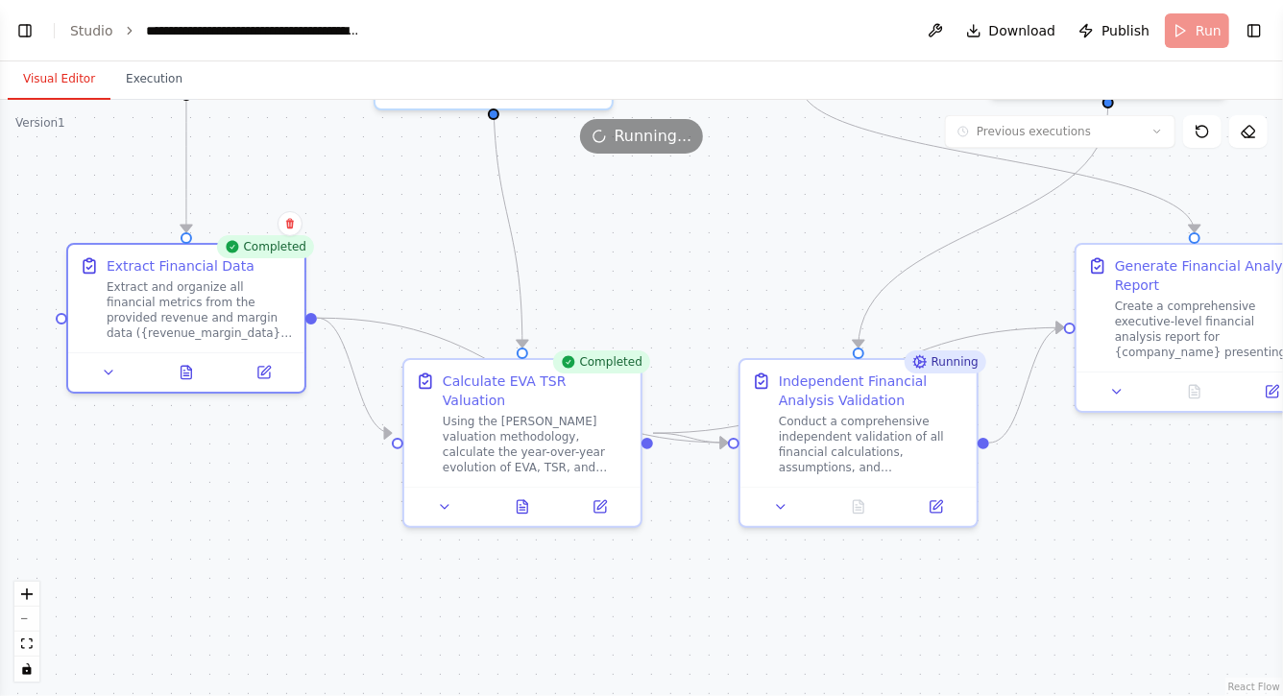
drag, startPoint x: 848, startPoint y: 430, endPoint x: 698, endPoint y: 280, distance: 211.9
click at [698, 280] on div ".deletable-edge-delete-btn { width: 20px; height: 20px; border: 0px solid #ffff…" at bounding box center [641, 398] width 1283 height 597
click at [518, 497] on icon at bounding box center [523, 503] width 11 height 12
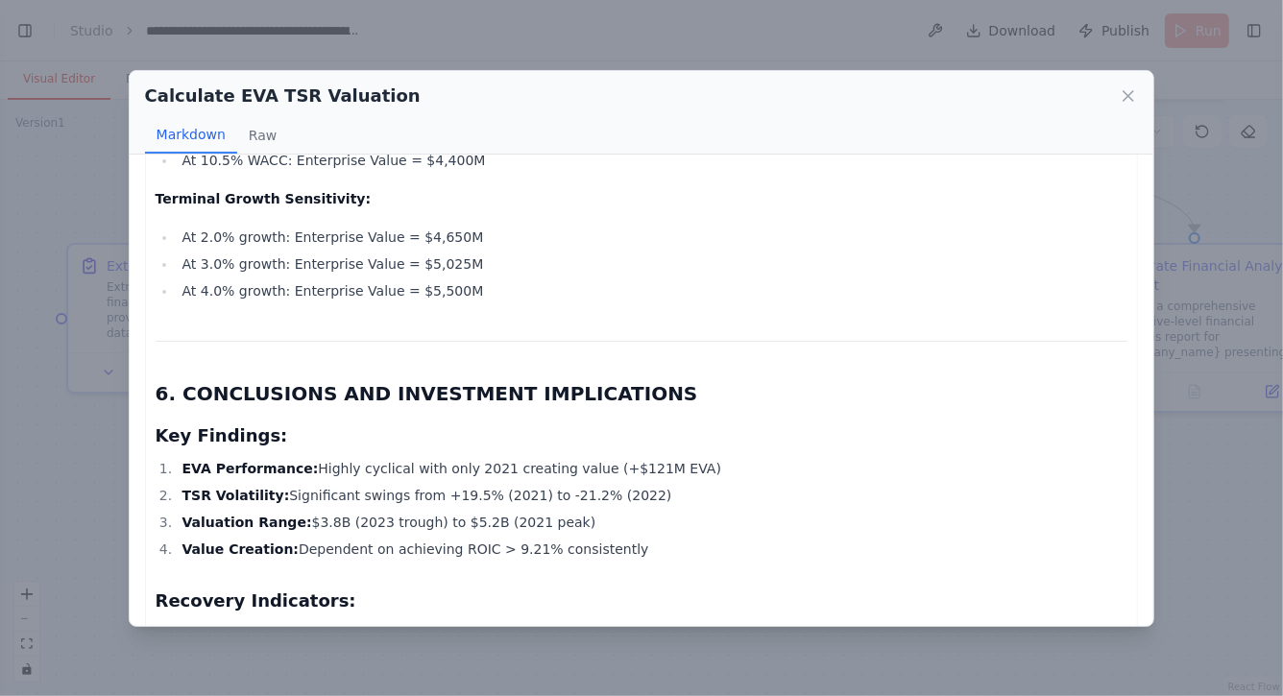
scroll to position [4582, 0]
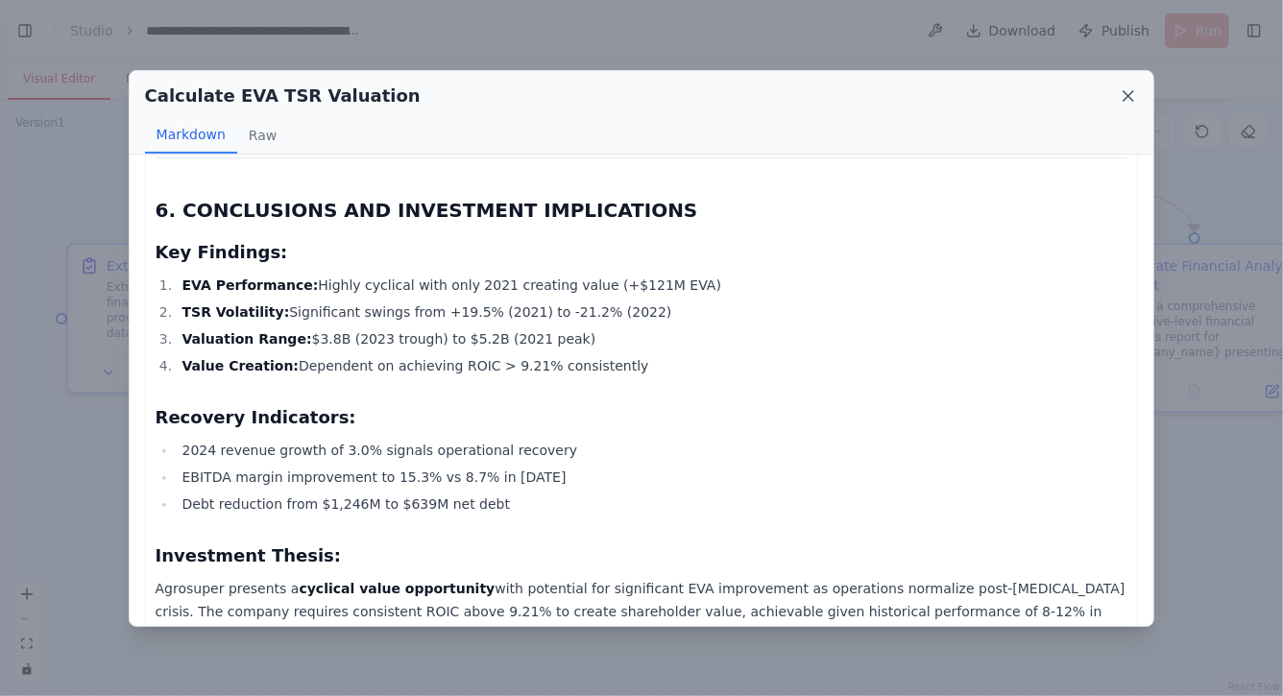
click at [1134, 95] on icon at bounding box center [1128, 95] width 19 height 19
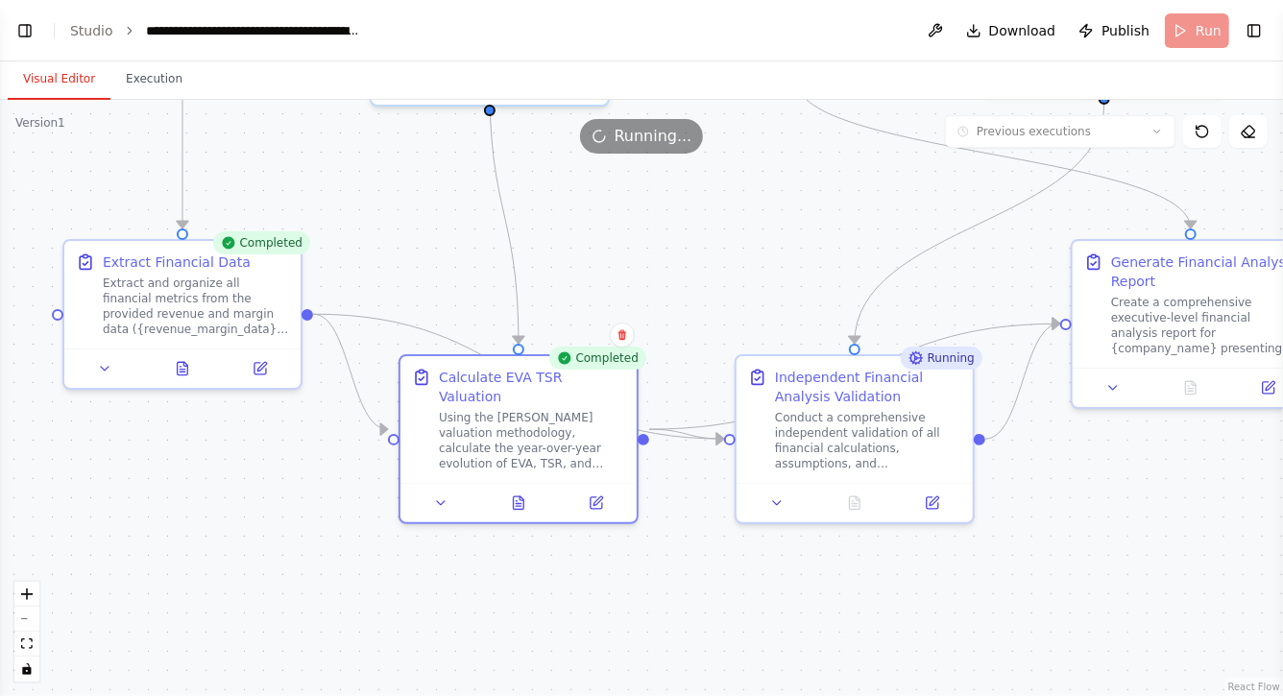
drag, startPoint x: 862, startPoint y: 558, endPoint x: 846, endPoint y: 534, distance: 28.5
click at [846, 534] on div ".deletable-edge-delete-btn { width: 20px; height: 20px; border: 0px solid #ffff…" at bounding box center [641, 398] width 1283 height 597
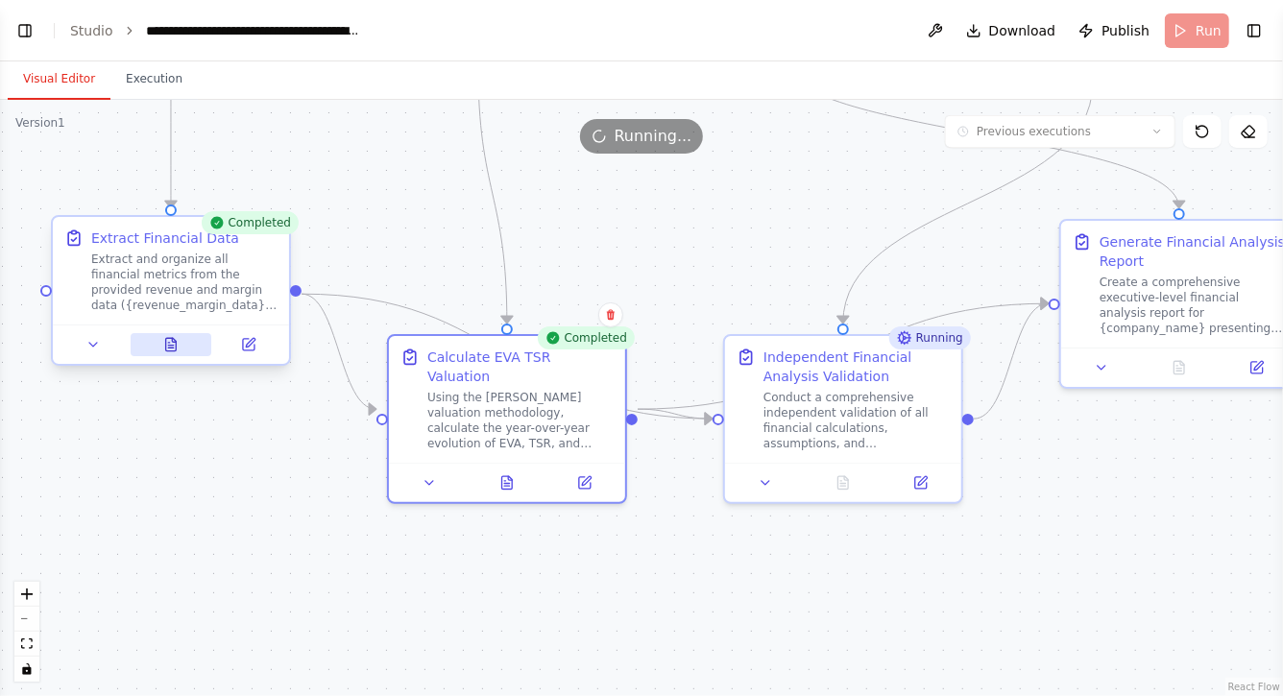
click at [167, 338] on icon at bounding box center [171, 344] width 11 height 12
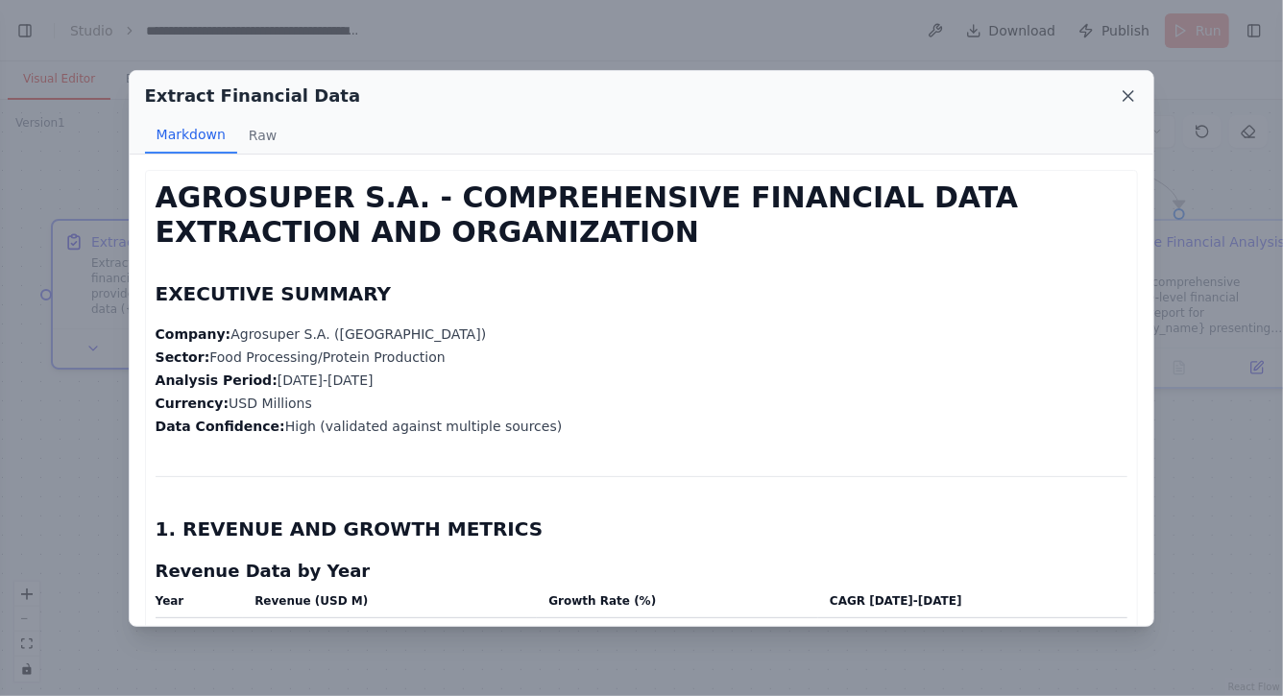
click at [1129, 98] on icon at bounding box center [1128, 95] width 19 height 19
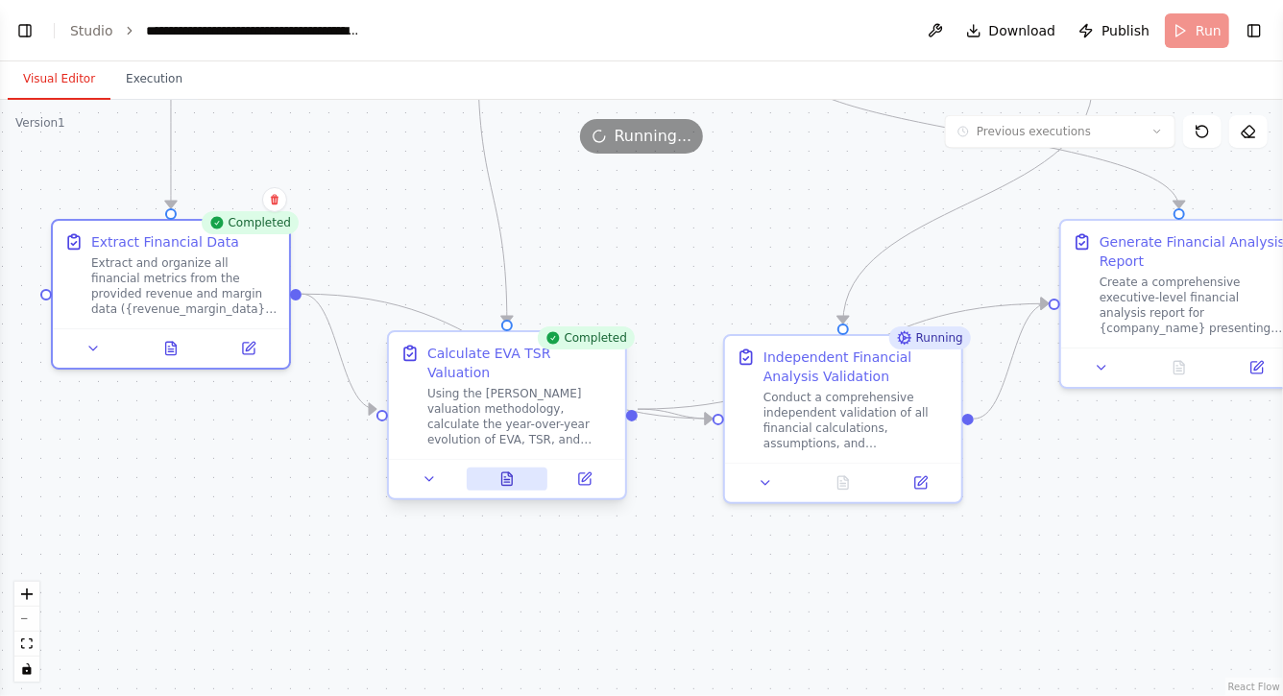
click at [502, 473] on icon at bounding box center [507, 479] width 11 height 12
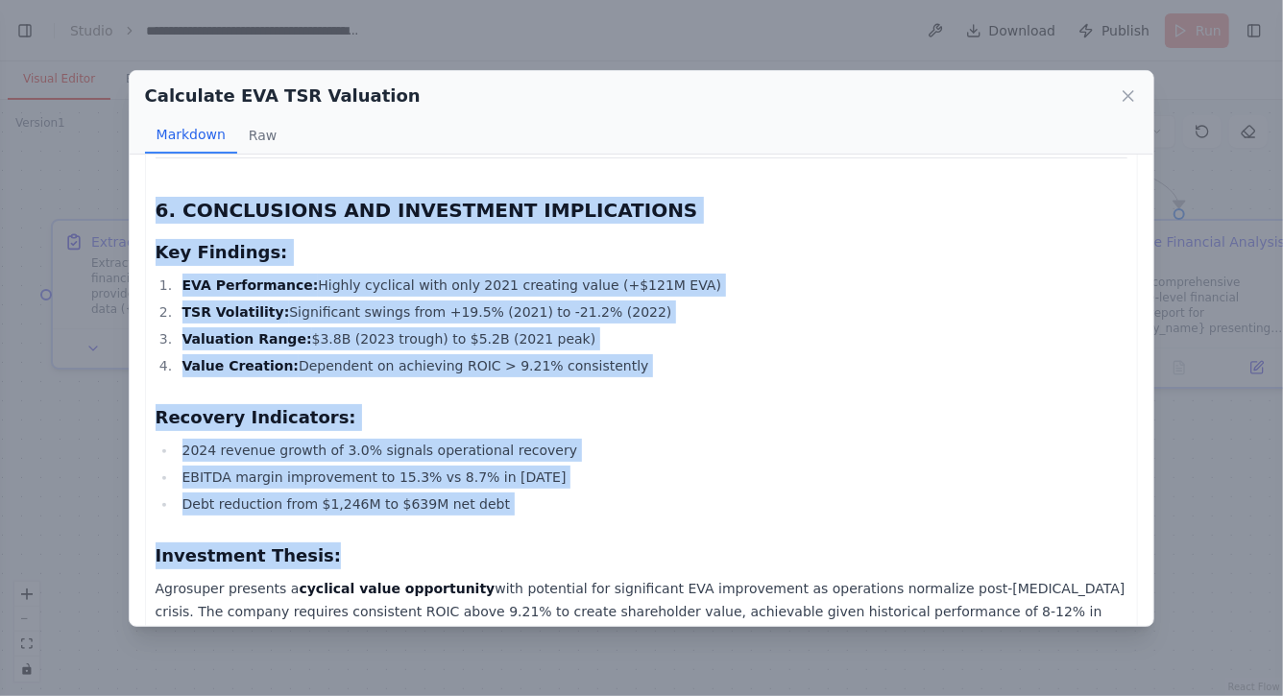
drag, startPoint x: 158, startPoint y: 200, endPoint x: 417, endPoint y: 696, distance: 559.8
click at [418, 695] on div "Calculate EVA TSR Valuation Markdown Raw AGROSUPER S.A. - [PERSON_NAME] VALUATI…" at bounding box center [641, 348] width 1283 height 696
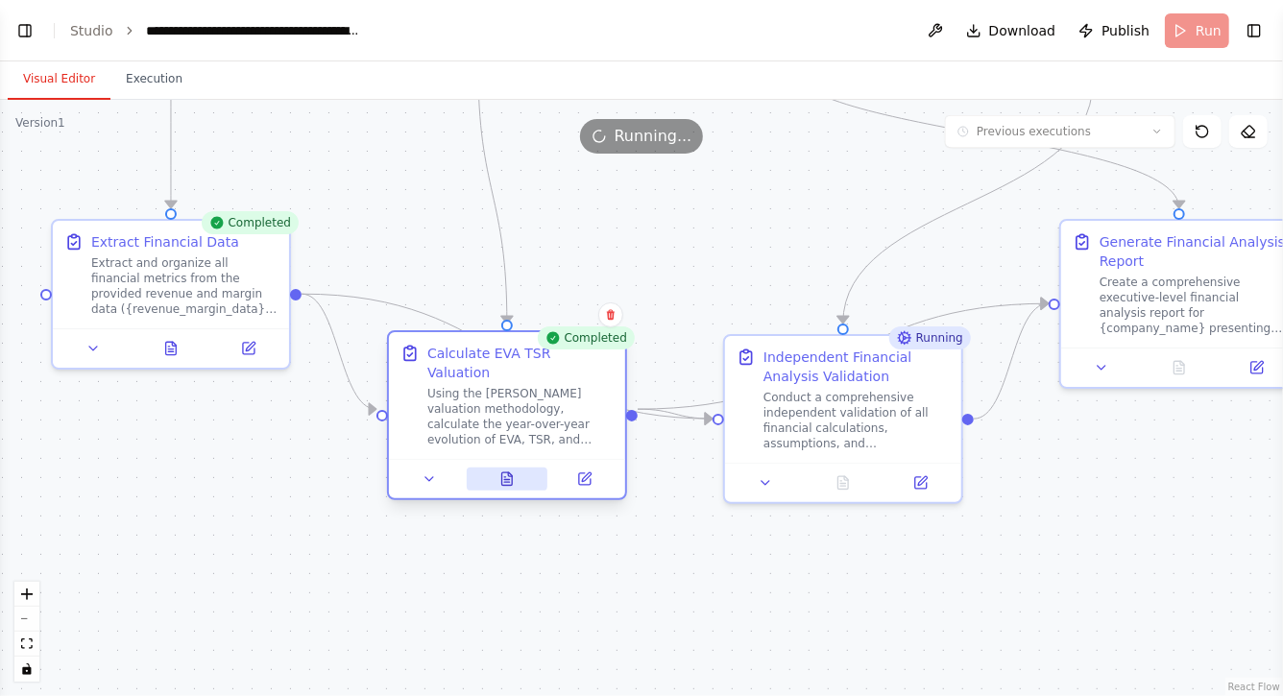
click at [504, 473] on icon at bounding box center [507, 479] width 11 height 12
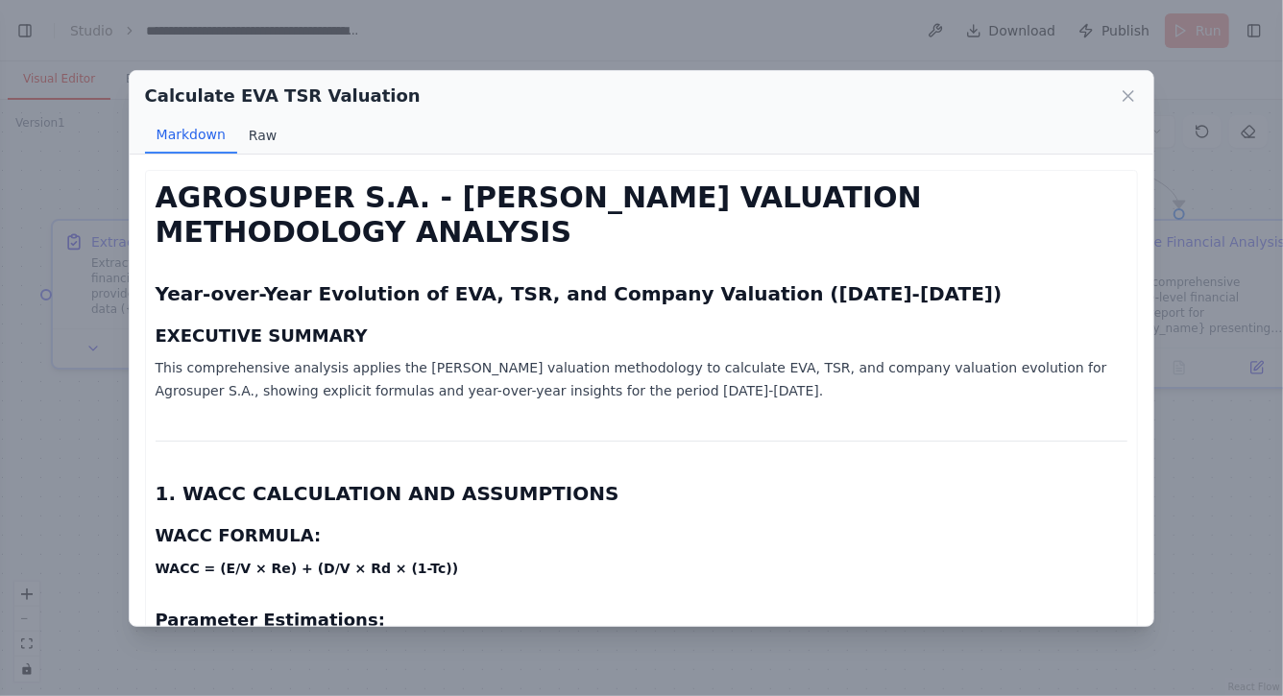
click at [264, 132] on button "Raw" at bounding box center [262, 135] width 51 height 37
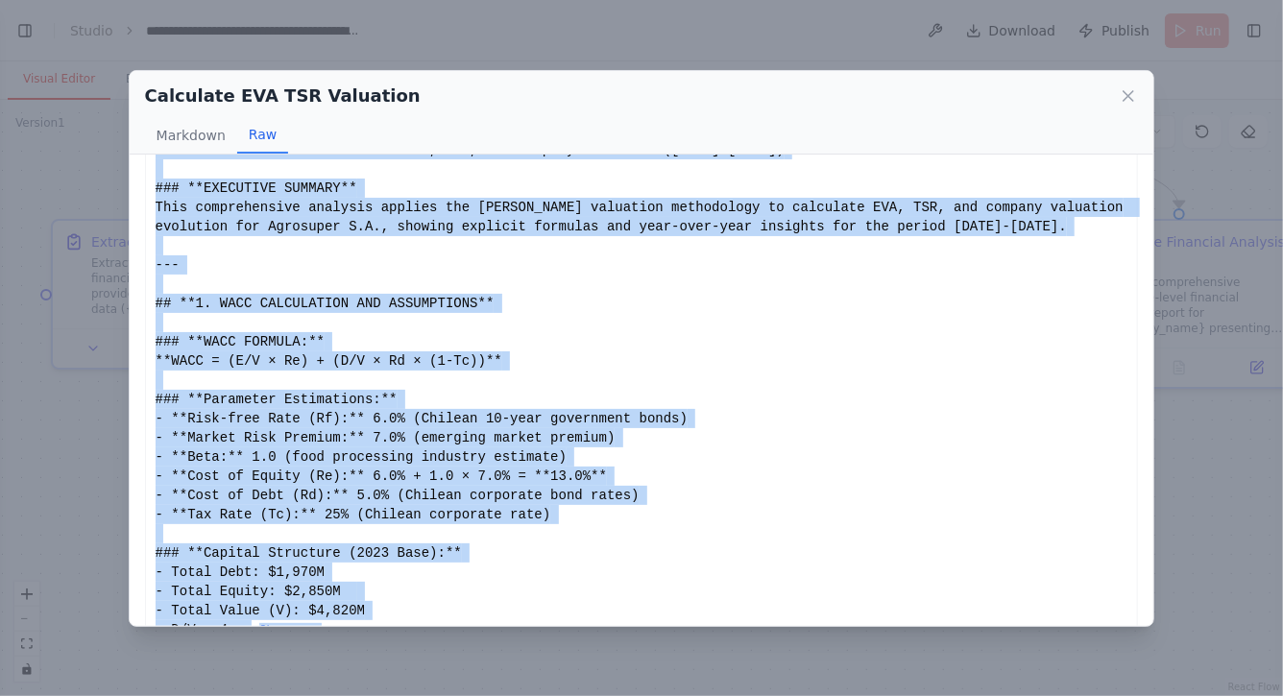
scroll to position [97, 0]
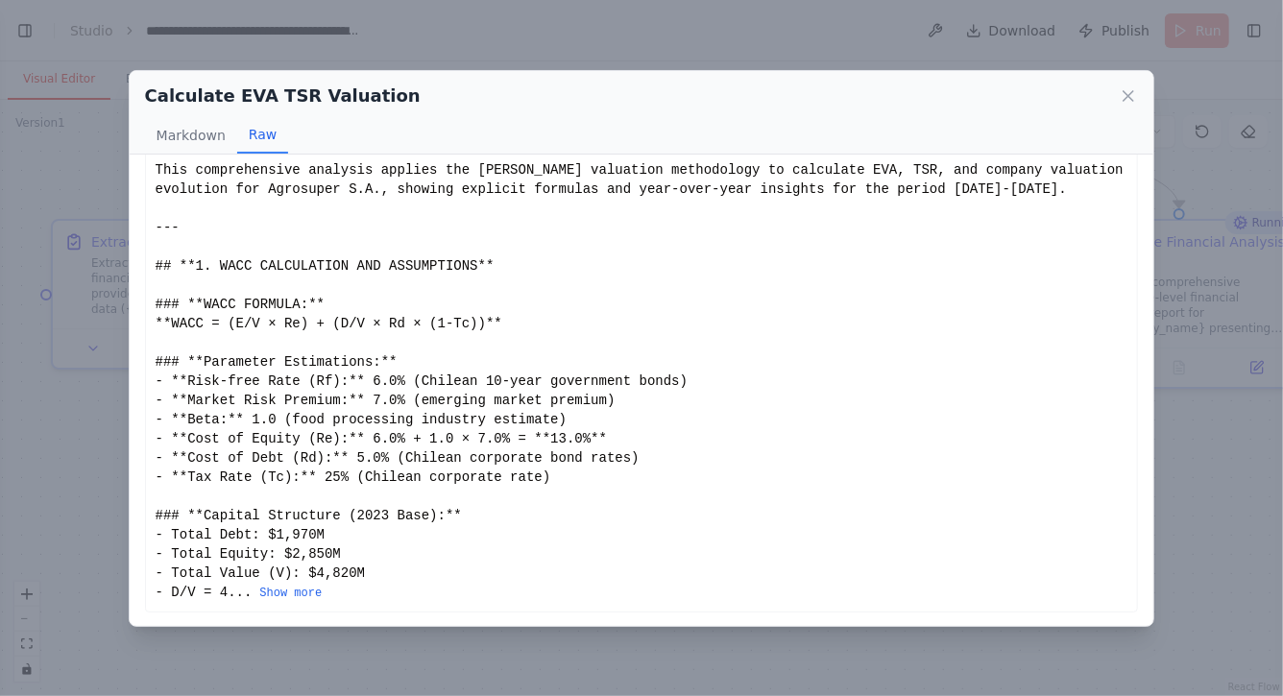
drag, startPoint x: 155, startPoint y: 188, endPoint x: 623, endPoint y: 600, distance: 624.2
click at [302, 590] on button "Show more" at bounding box center [290, 593] width 62 height 15
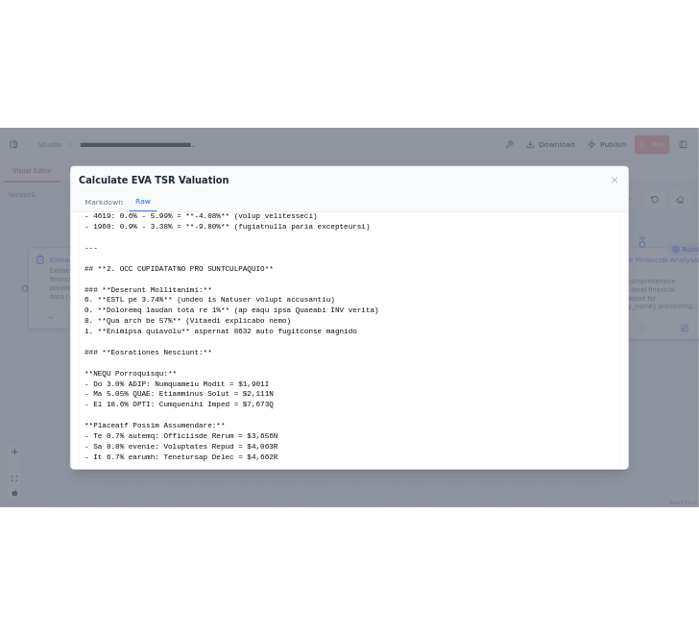
scroll to position [3594, 0]
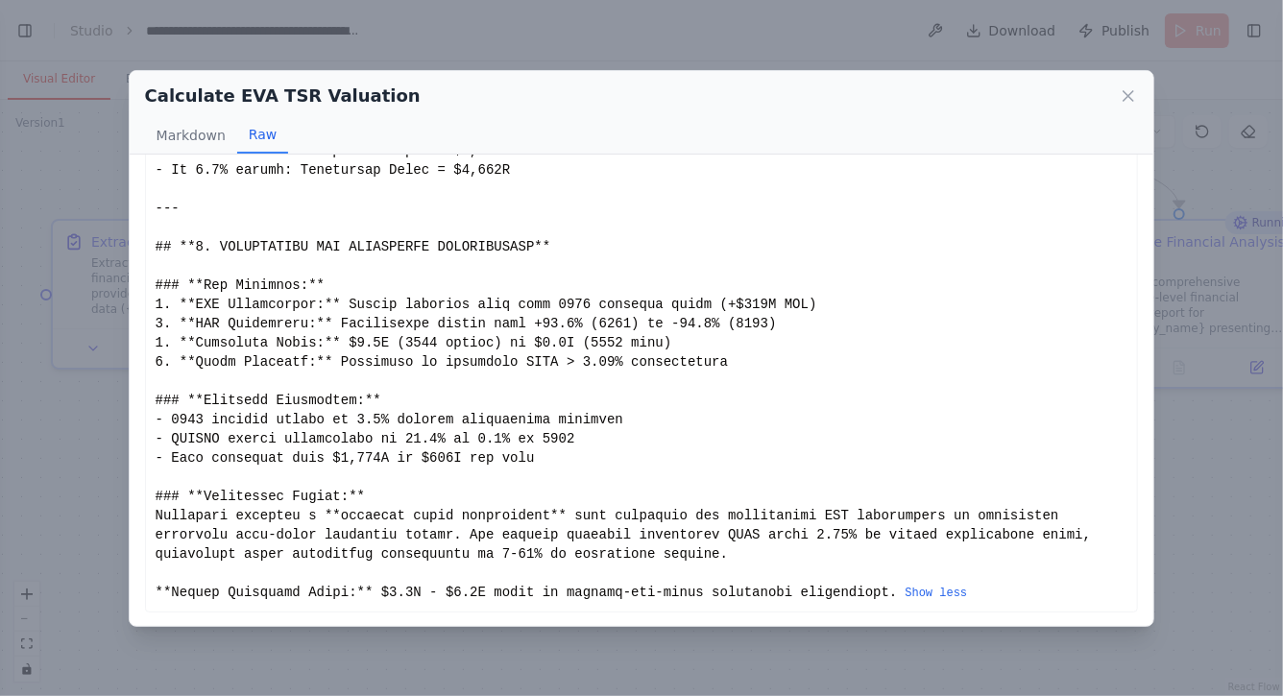
click at [1117, 90] on div "Calculate EVA TSR Valuation" at bounding box center [642, 96] width 994 height 27
click at [1132, 97] on icon at bounding box center [1129, 96] width 10 height 10
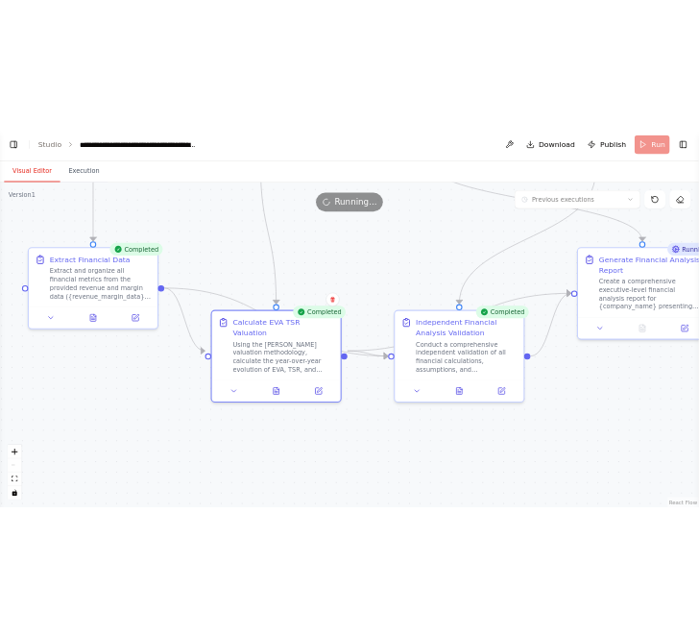
scroll to position [0, 0]
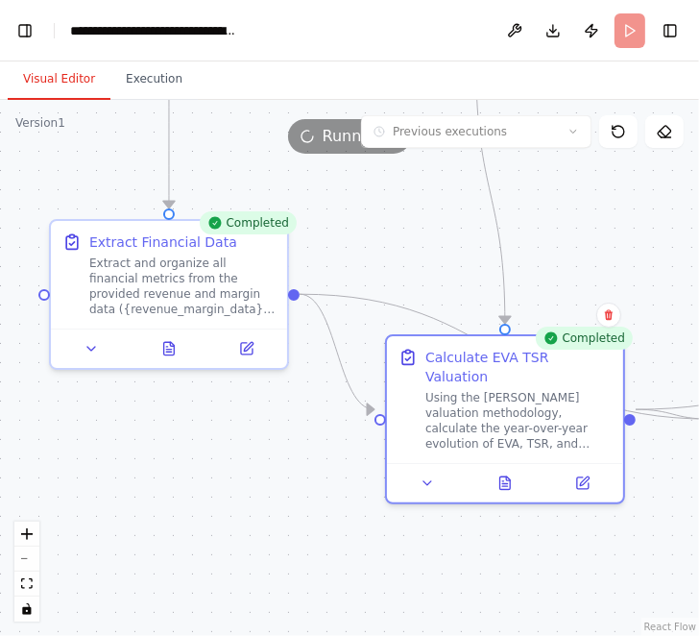
drag, startPoint x: 612, startPoint y: 256, endPoint x: 328, endPoint y: 226, distance: 285.9
click at [328, 226] on div ".deletable-edge-delete-btn { width: 20px; height: 20px; border: 0px solid #ffff…" at bounding box center [349, 368] width 699 height 536
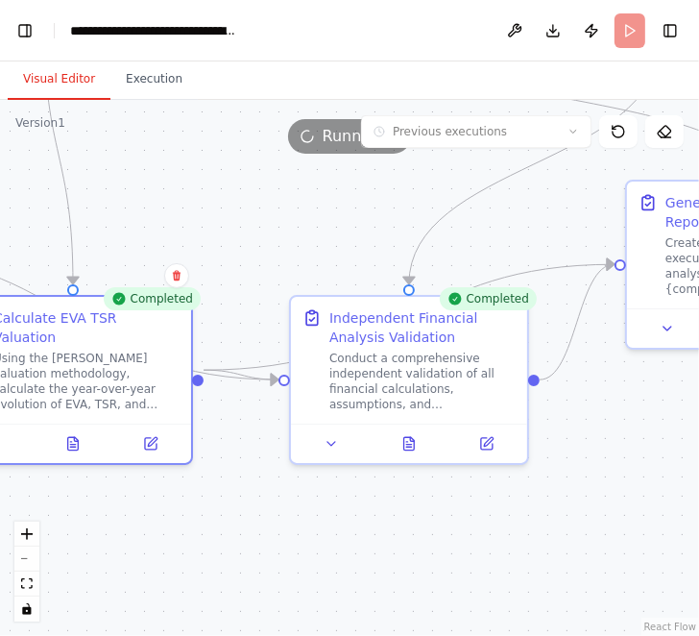
drag, startPoint x: 458, startPoint y: 496, endPoint x: 308, endPoint y: 486, distance: 150.2
click at [308, 486] on div ".deletable-edge-delete-btn { width: 20px; height: 20px; border: 0px solid #ffff…" at bounding box center [349, 368] width 699 height 536
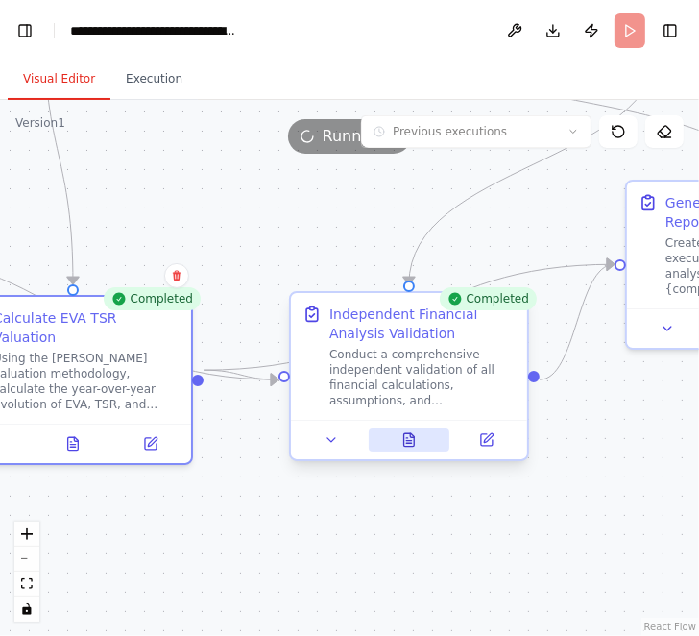
click at [409, 443] on icon at bounding box center [408, 443] width 5 height 0
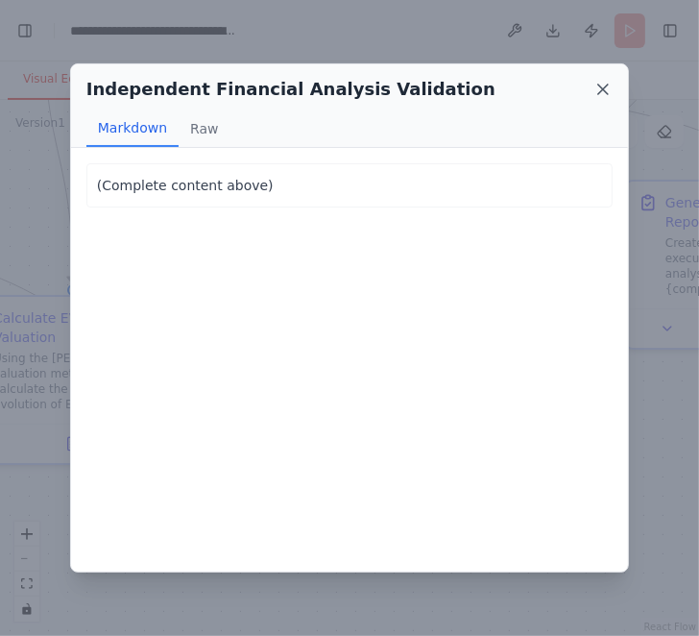
click at [600, 90] on icon at bounding box center [603, 90] width 10 height 10
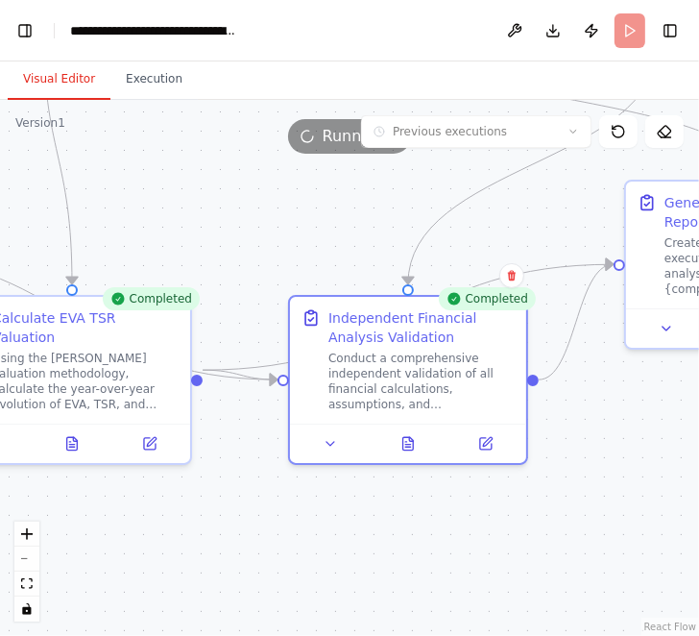
drag, startPoint x: 544, startPoint y: 512, endPoint x: 349, endPoint y: 513, distance: 195.0
click at [351, 512] on div ".deletable-edge-delete-btn { width: 20px; height: 20px; border: 0px solid #ffff…" at bounding box center [349, 368] width 699 height 536
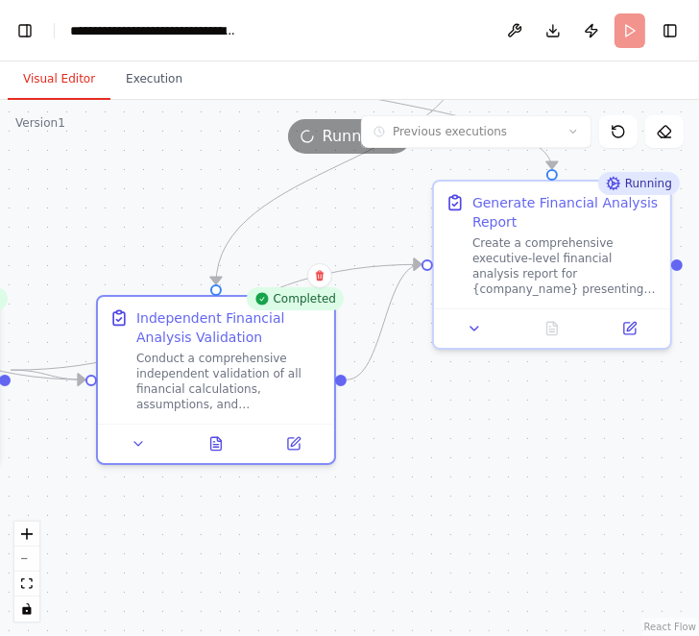
click at [501, 479] on div ".deletable-edge-delete-btn { width: 20px; height: 20px; border: 0px solid #ffff…" at bounding box center [349, 368] width 699 height 536
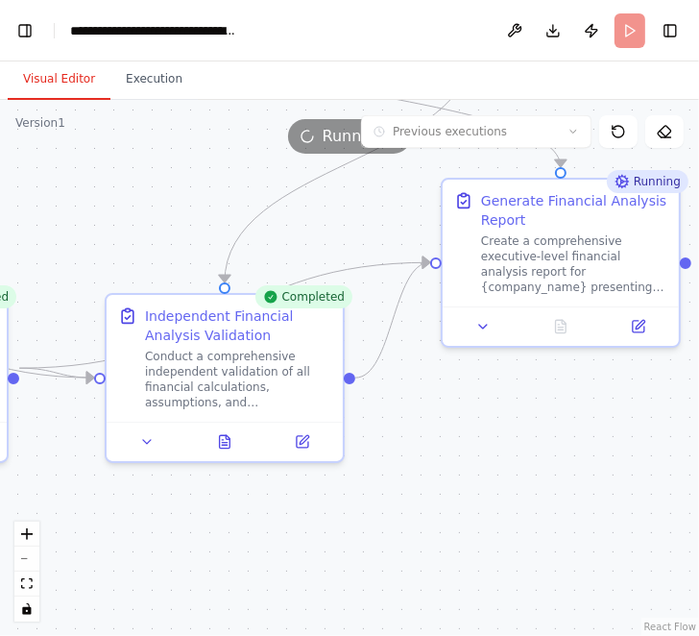
drag, startPoint x: 455, startPoint y: 483, endPoint x: 502, endPoint y: 480, distance: 47.2
click at [483, 480] on div ".deletable-edge-delete-btn { width: 20px; height: 20px; border: 0px solid #ffff…" at bounding box center [349, 368] width 699 height 536
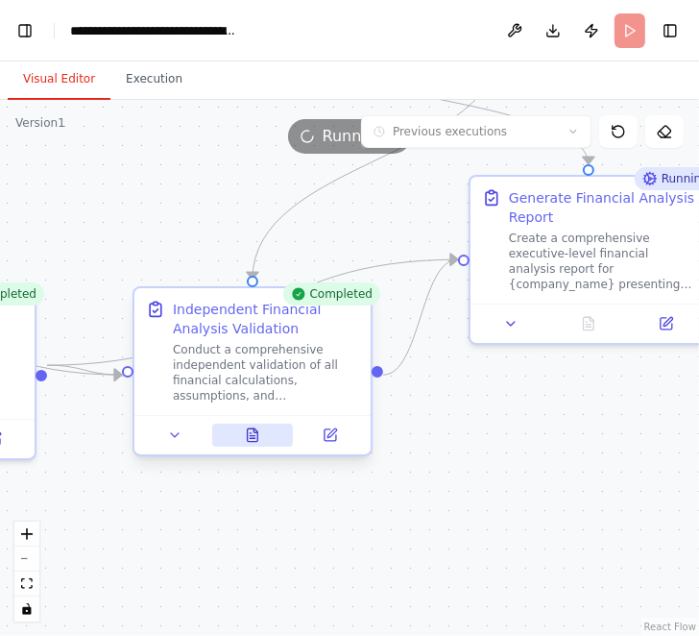
click at [254, 433] on icon at bounding box center [253, 434] width 11 height 12
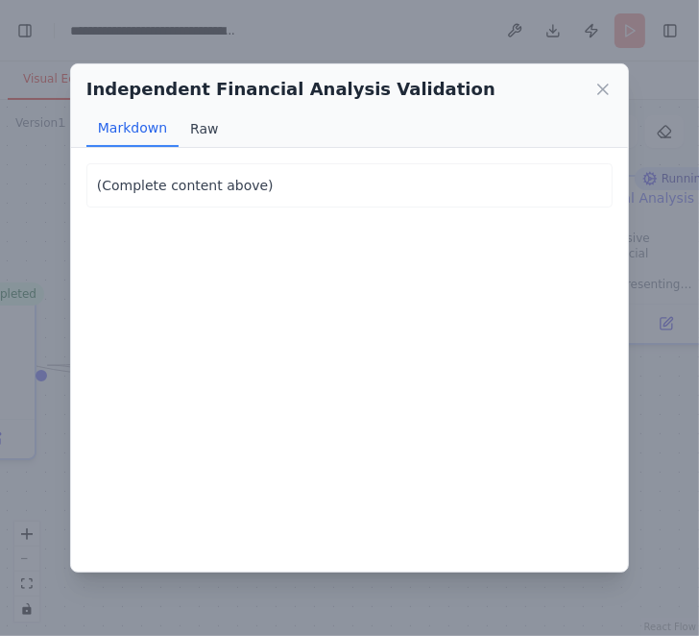
click at [198, 124] on button "Raw" at bounding box center [204, 128] width 51 height 37
click at [134, 127] on button "Markdown" at bounding box center [132, 128] width 92 height 37
click at [606, 88] on icon at bounding box center [603, 89] width 19 height 19
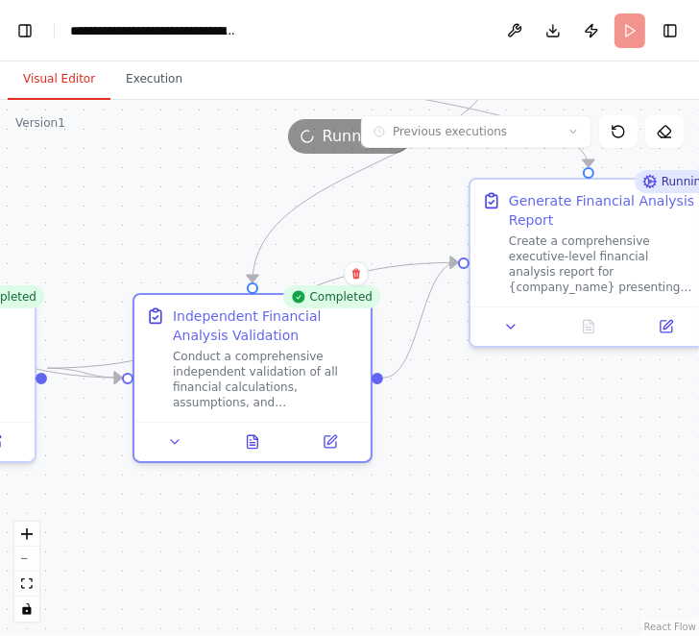
drag, startPoint x: 559, startPoint y: 473, endPoint x: 535, endPoint y: 573, distance: 102.7
click at [538, 573] on div ".deletable-edge-delete-btn { width: 20px; height: 20px; border: 0px solid #ffff…" at bounding box center [349, 368] width 699 height 536
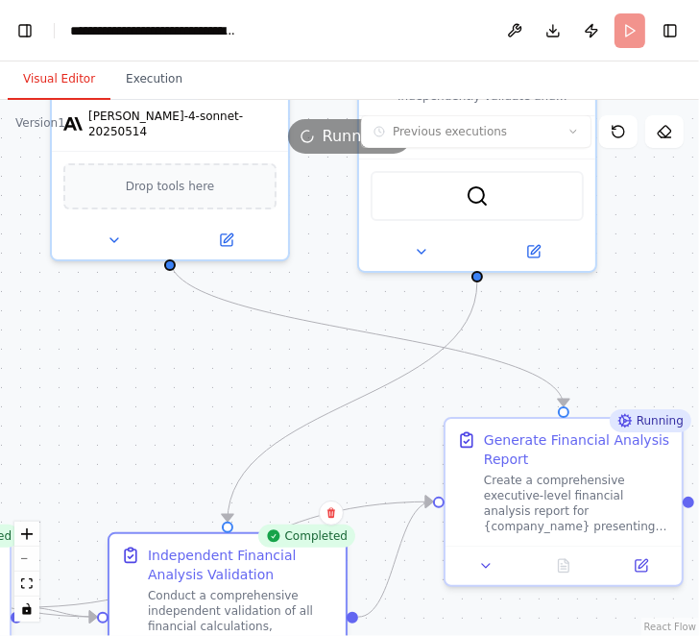
drag, startPoint x: 242, startPoint y: 294, endPoint x: 238, endPoint y: 401, distance: 106.7
click at [238, 401] on div ".deletable-edge-delete-btn { width: 20px; height: 20px; border: 0px solid #ffff…" at bounding box center [349, 368] width 699 height 536
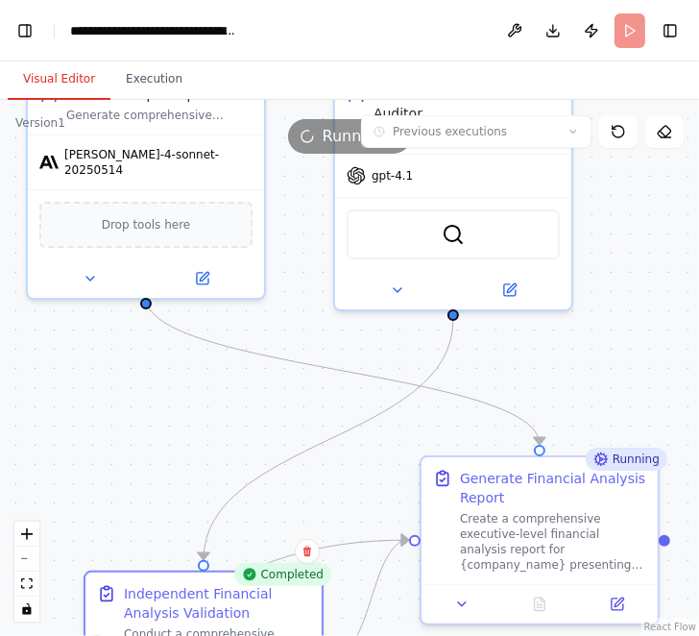
drag, startPoint x: 594, startPoint y: 291, endPoint x: 507, endPoint y: 354, distance: 107.2
click at [507, 354] on div ".deletable-edge-delete-btn { width: 20px; height: 20px; border: 0px solid #ffff…" at bounding box center [349, 368] width 699 height 536
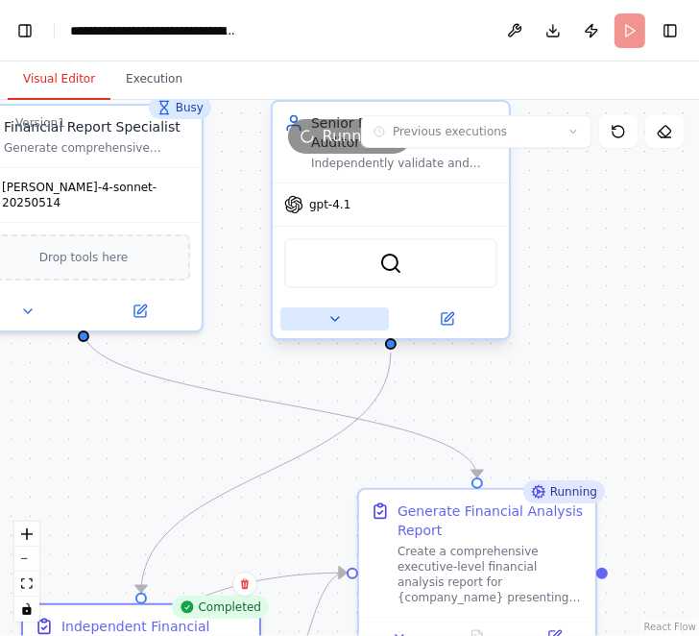
click at [335, 318] on icon at bounding box center [335, 319] width 8 height 4
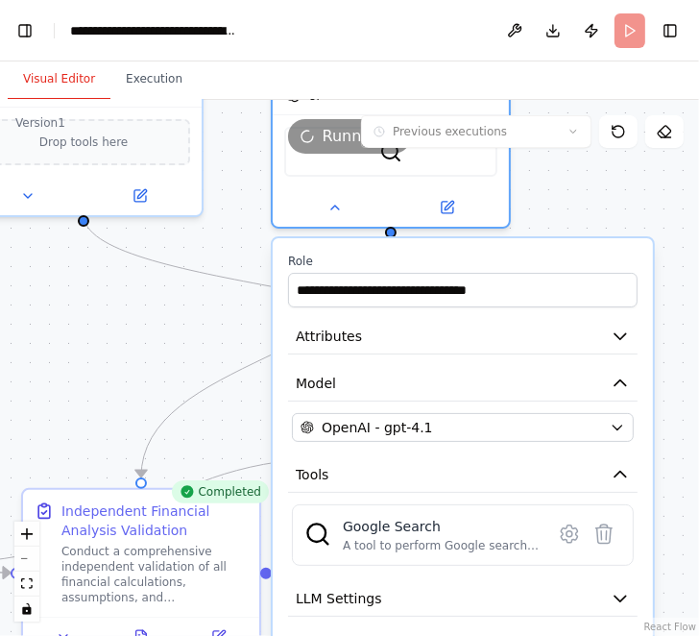
drag, startPoint x: 581, startPoint y: 308, endPoint x: 581, endPoint y: 184, distance: 123.9
click at [581, 185] on div ".deletable-edge-delete-btn { width: 20px; height: 20px; border: 0px solid #ffff…" at bounding box center [349, 368] width 699 height 536
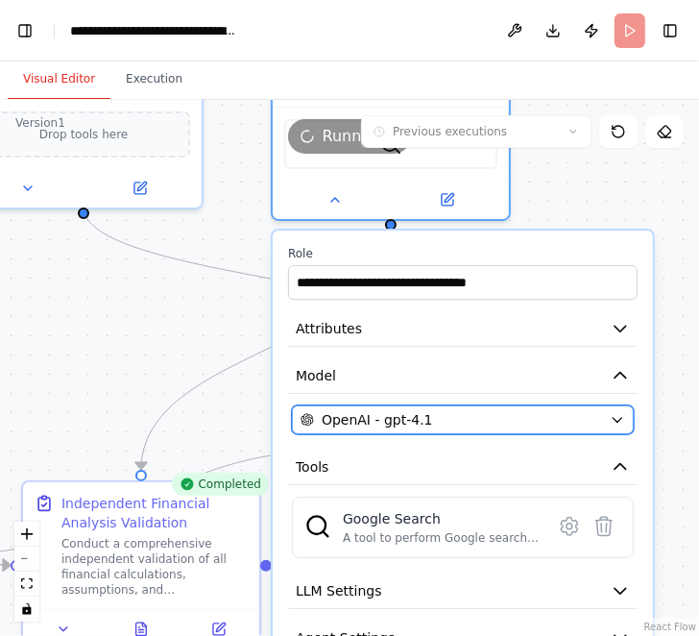
click at [622, 419] on icon "button" at bounding box center [617, 419] width 15 height 15
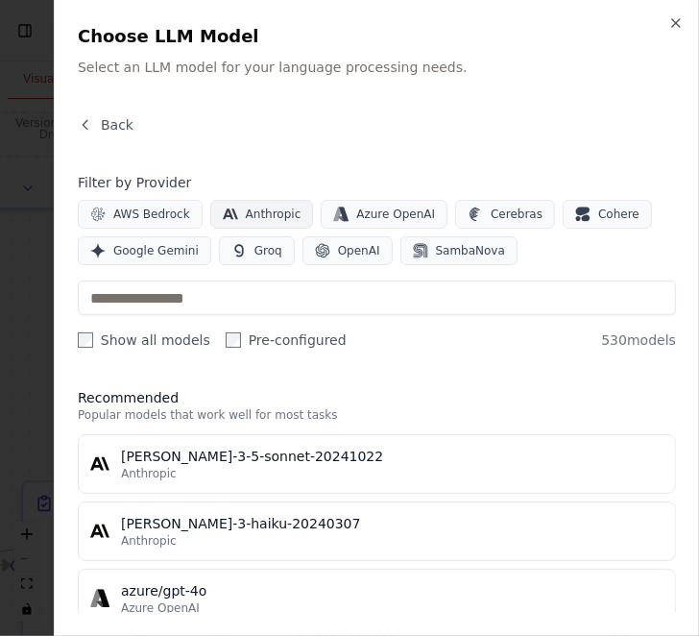
click at [261, 212] on span "Anthropic" at bounding box center [274, 214] width 56 height 15
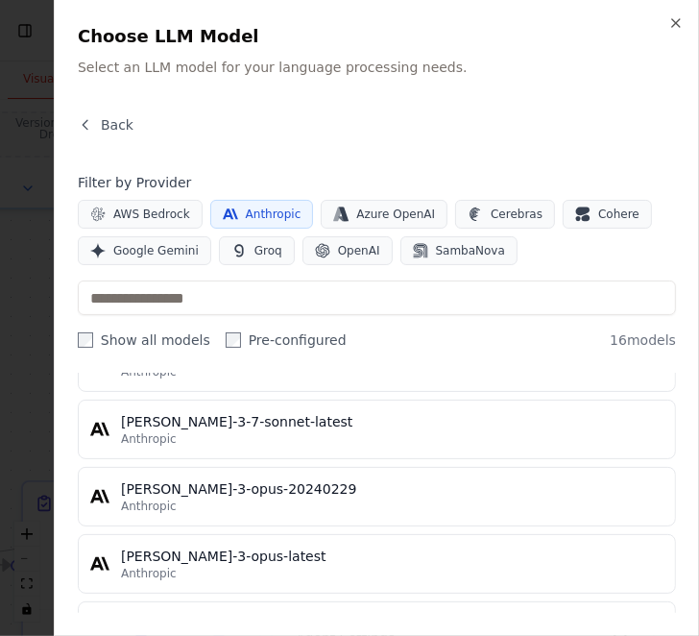
scroll to position [962, 0]
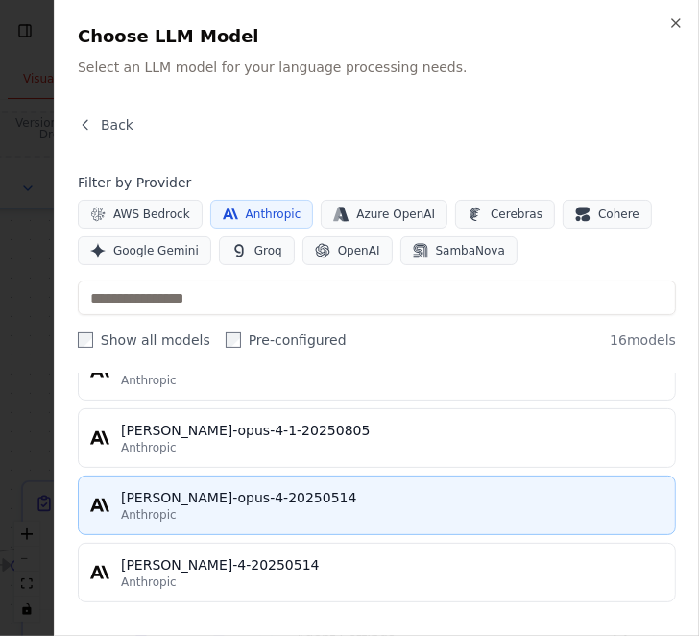
click at [280, 507] on div "Anthropic" at bounding box center [392, 514] width 543 height 15
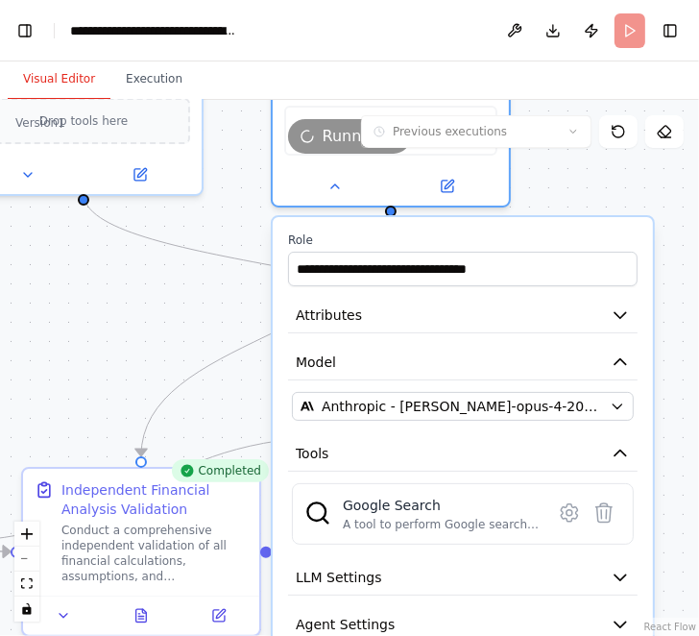
drag, startPoint x: 674, startPoint y: 432, endPoint x: 674, endPoint y: 272, distance: 160.4
click at [674, 272] on div ".deletable-edge-delete-btn { width: 20px; height: 20px; border: 0px solid #ffff…" at bounding box center [349, 368] width 699 height 536
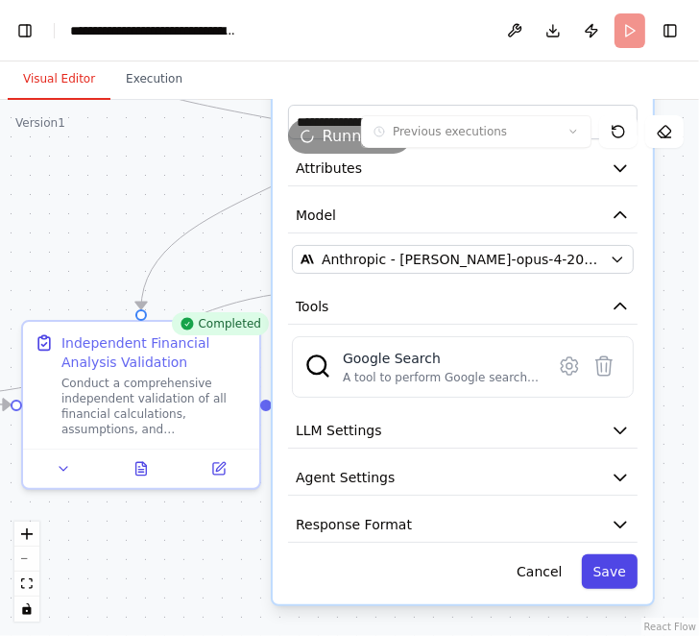
click at [601, 561] on button "Save" at bounding box center [610, 571] width 56 height 35
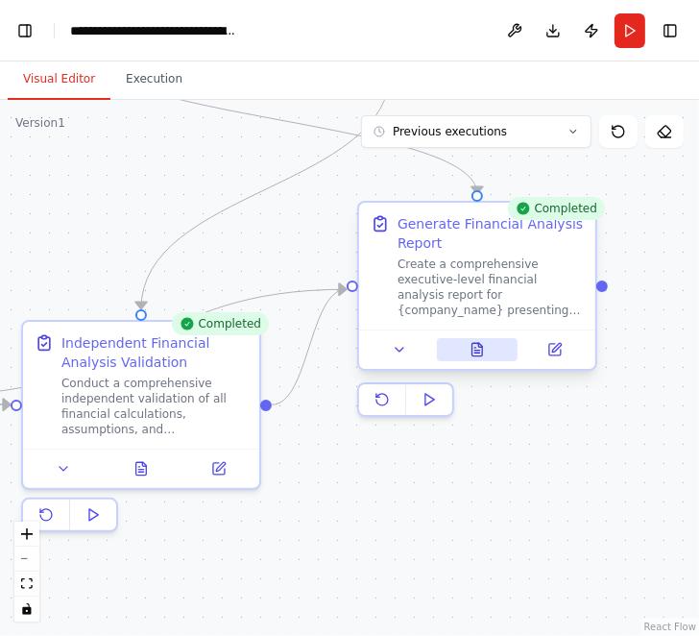
click at [475, 352] on icon at bounding box center [478, 349] width 11 height 12
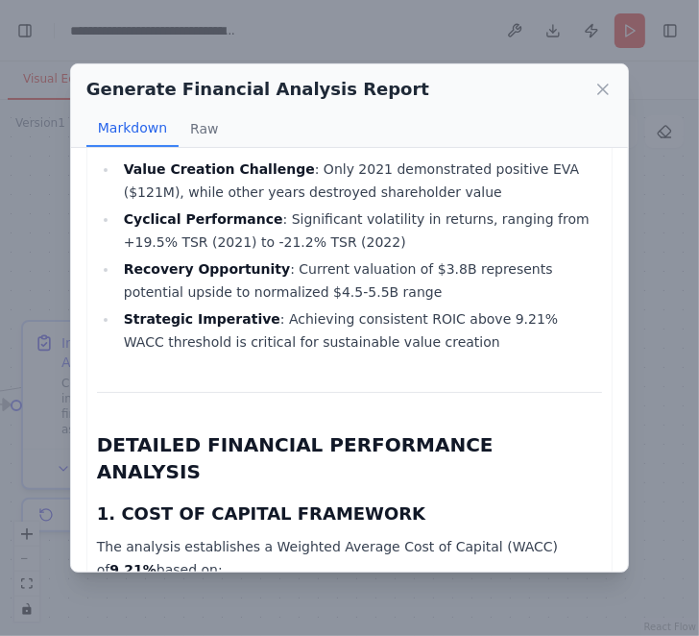
scroll to position [451, 0]
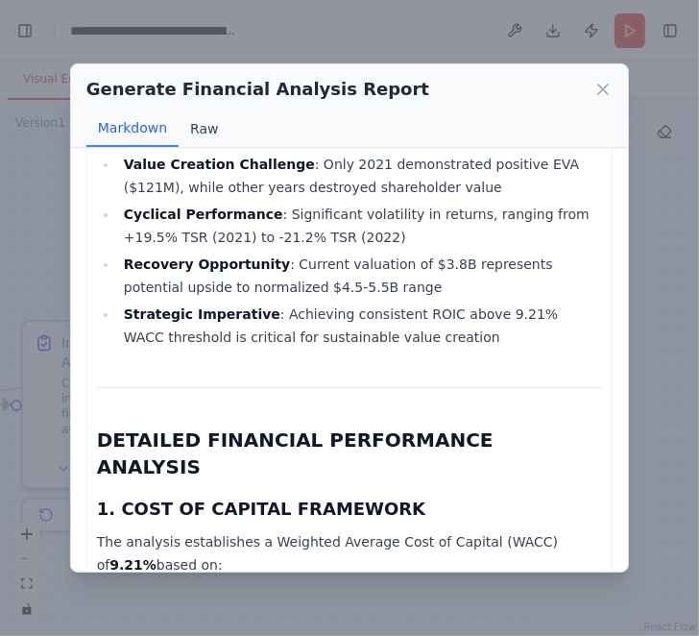
click at [197, 131] on button "Raw" at bounding box center [204, 128] width 51 height 37
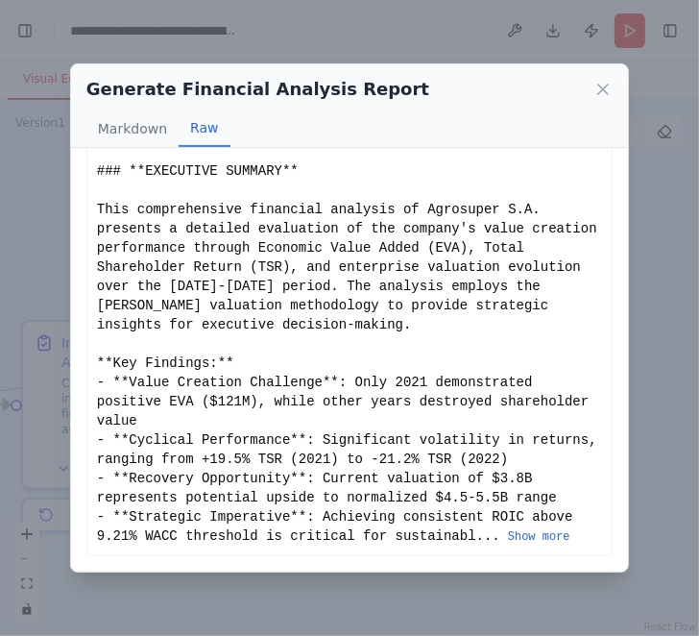
scroll to position [68, 0]
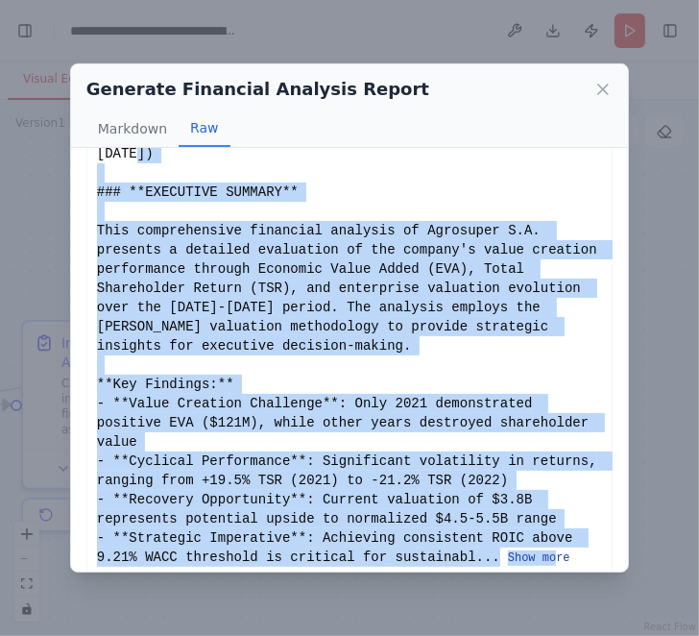
drag, startPoint x: 96, startPoint y: 170, endPoint x: 558, endPoint y: 542, distance: 593.0
click at [558, 542] on div "# AGROSUPER S.A. - COMPREHENSIVE FINANCIAL ANALYSIS REPORT ## Executive-Level F…" at bounding box center [349, 336] width 505 height 461
click at [562, 550] on button "Show more" at bounding box center [539, 557] width 62 height 15
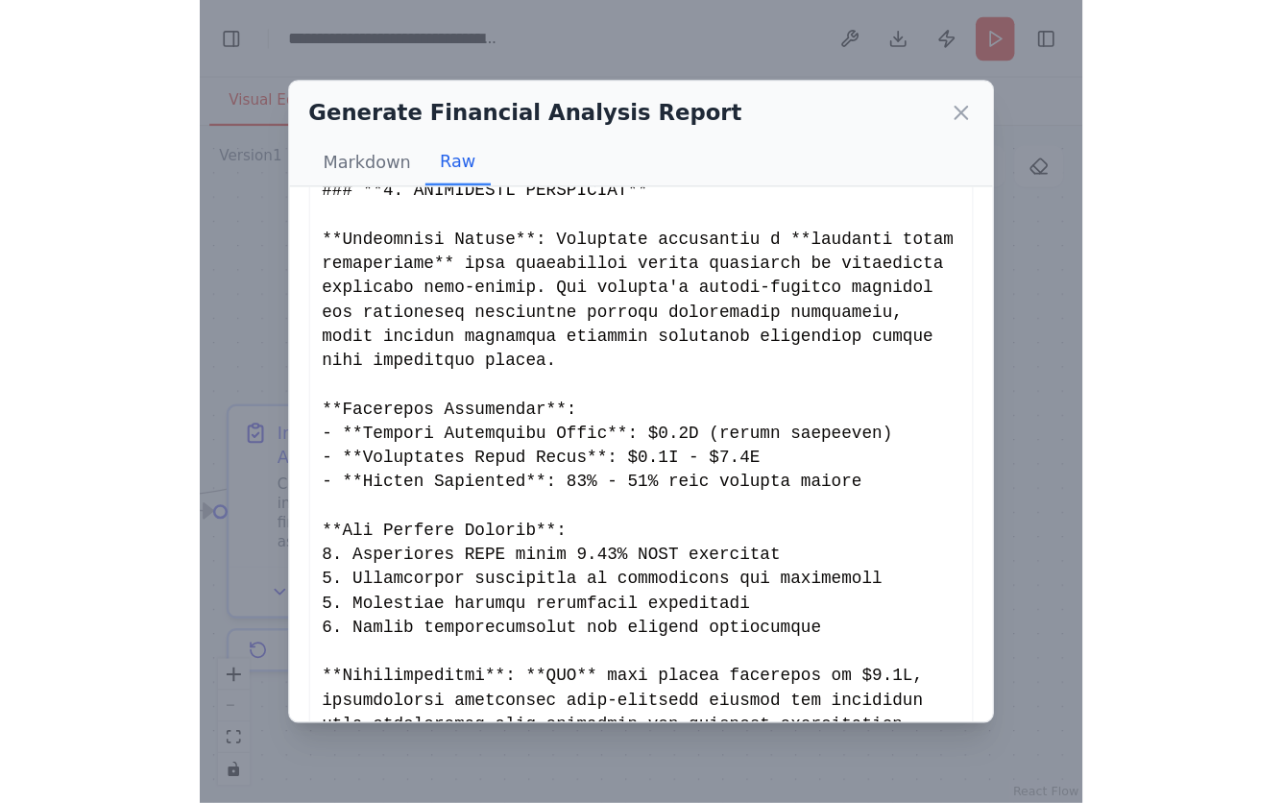
scroll to position [4986, 0]
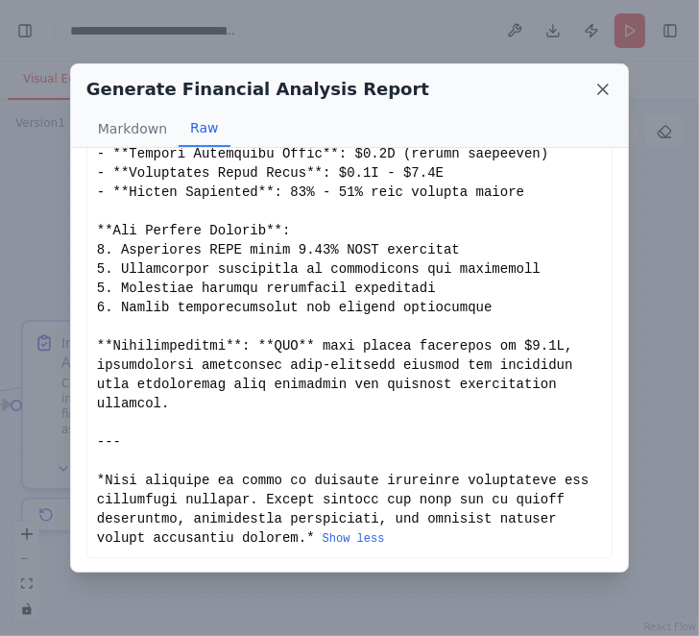
click at [605, 92] on icon at bounding box center [603, 90] width 10 height 10
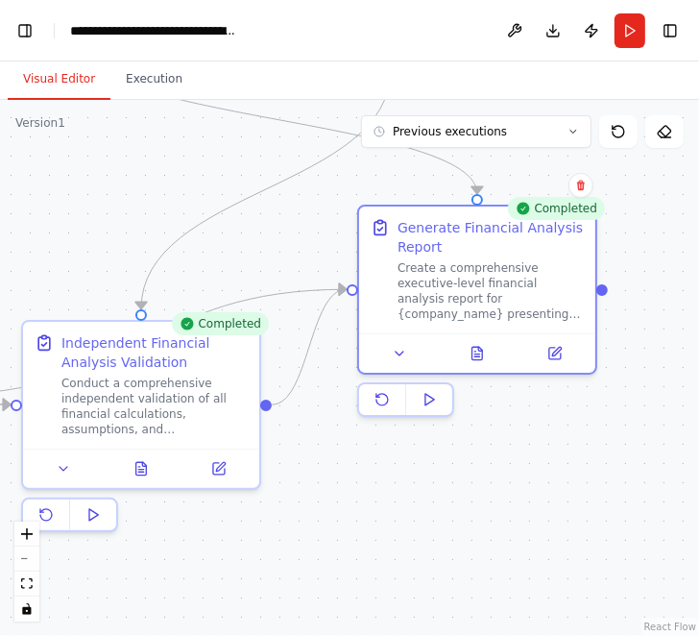
click at [157, 181] on div ".deletable-edge-delete-btn { width: 20px; height: 20px; border: 0px solid #ffff…" at bounding box center [349, 368] width 699 height 536
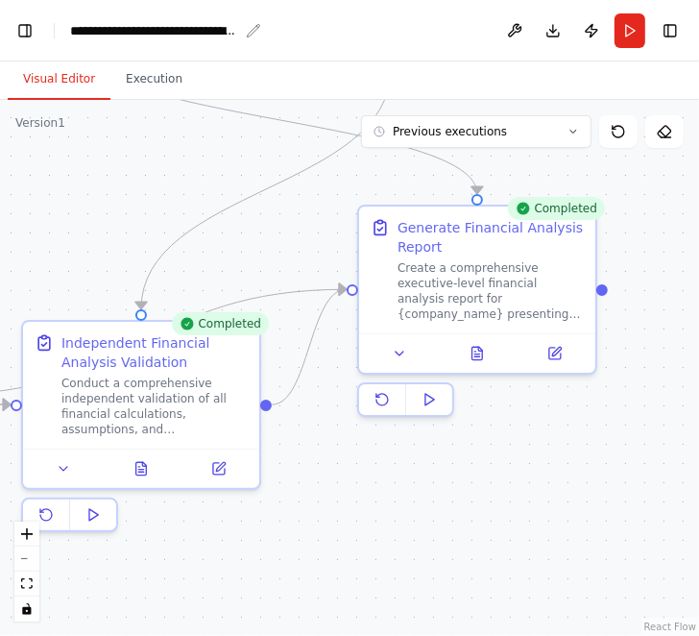
click at [75, 28] on div "**********" at bounding box center [154, 30] width 168 height 19
click at [23, 32] on button "Toggle Left Sidebar" at bounding box center [25, 30] width 27 height 27
click at [22, 29] on button "Toggle Left Sidebar" at bounding box center [25, 30] width 27 height 27
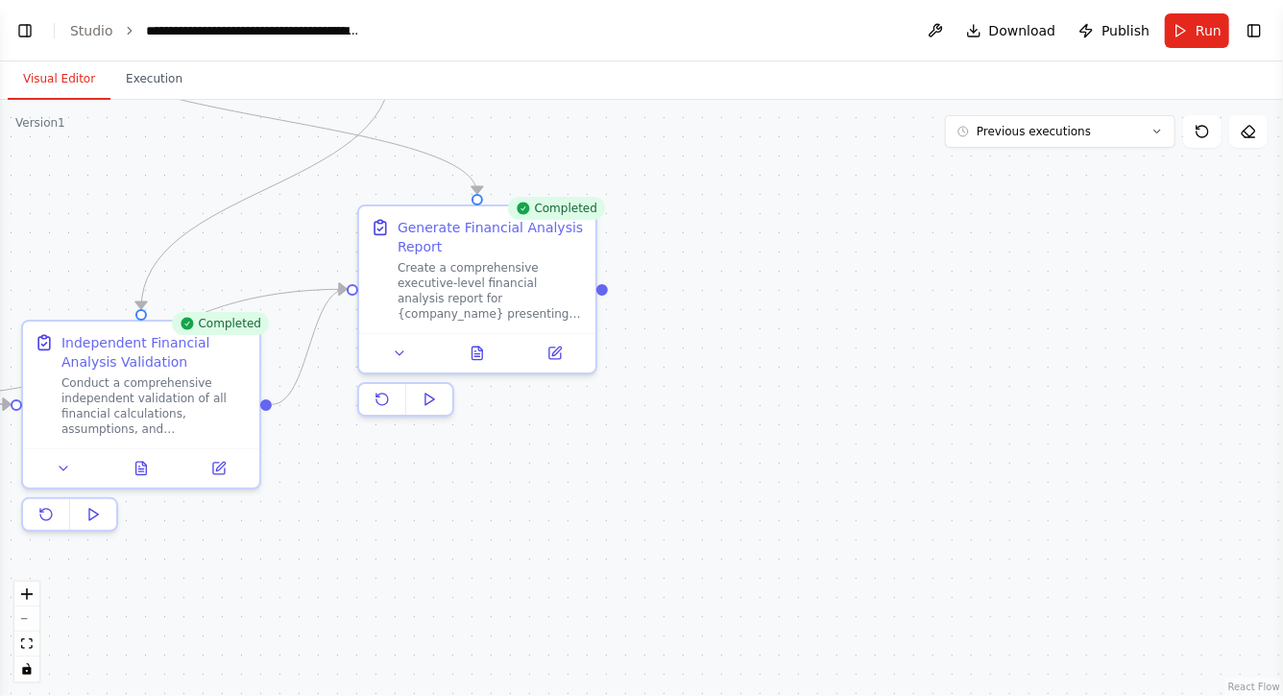
scroll to position [8144, 0]
click at [146, 32] on div "**********" at bounding box center [254, 30] width 216 height 19
click at [28, 33] on button "Toggle Left Sidebar" at bounding box center [25, 30] width 27 height 27
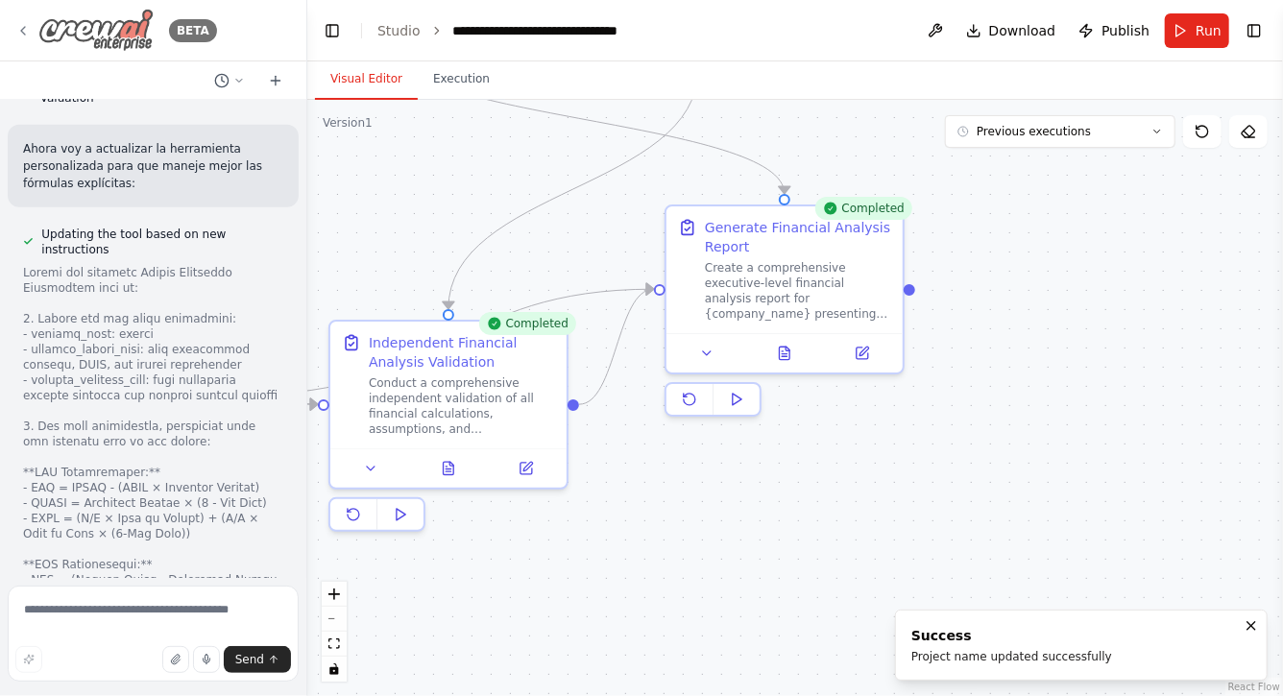
click at [67, 33] on img at bounding box center [95, 30] width 115 height 43
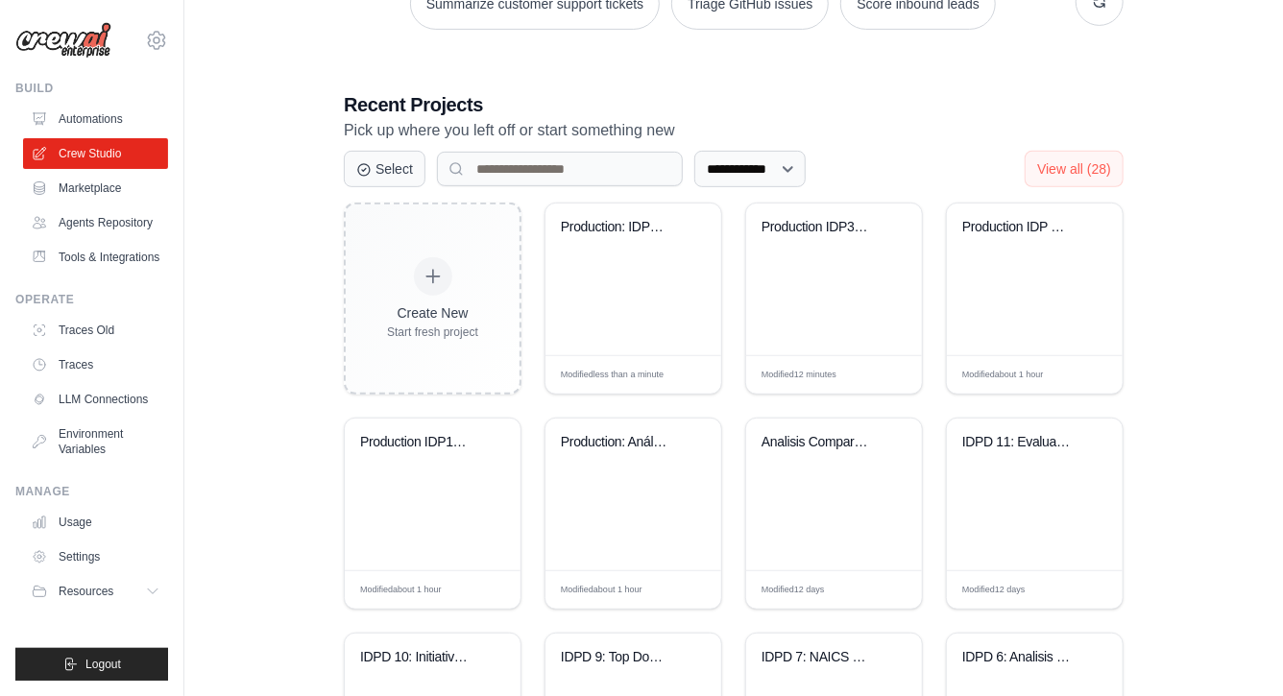
scroll to position [319, 0]
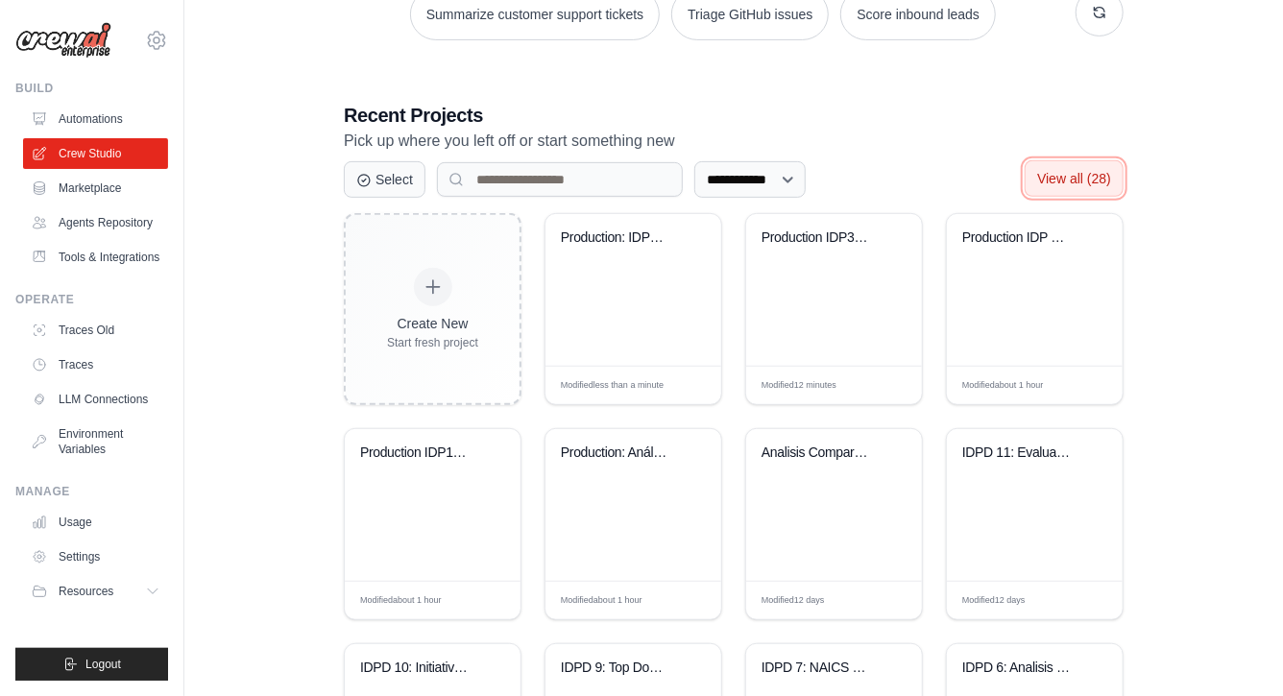
click at [1088, 175] on span "View all (28)" at bounding box center [1074, 178] width 74 height 15
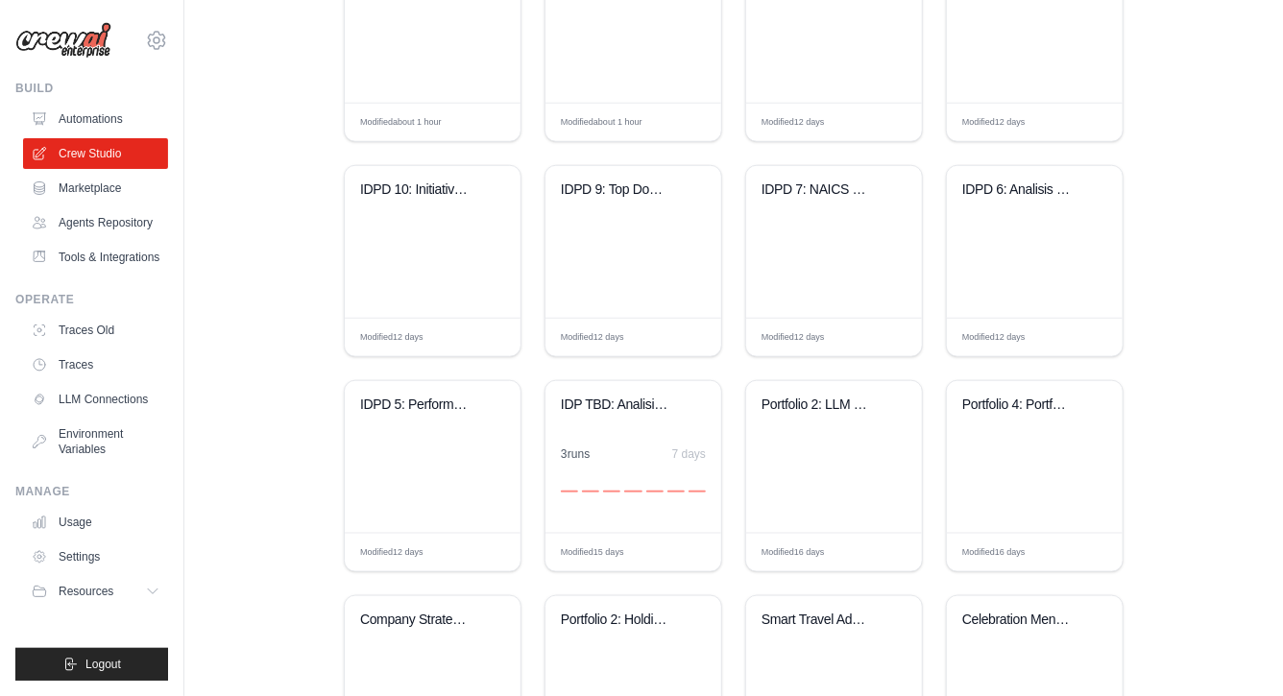
scroll to position [804, 0]
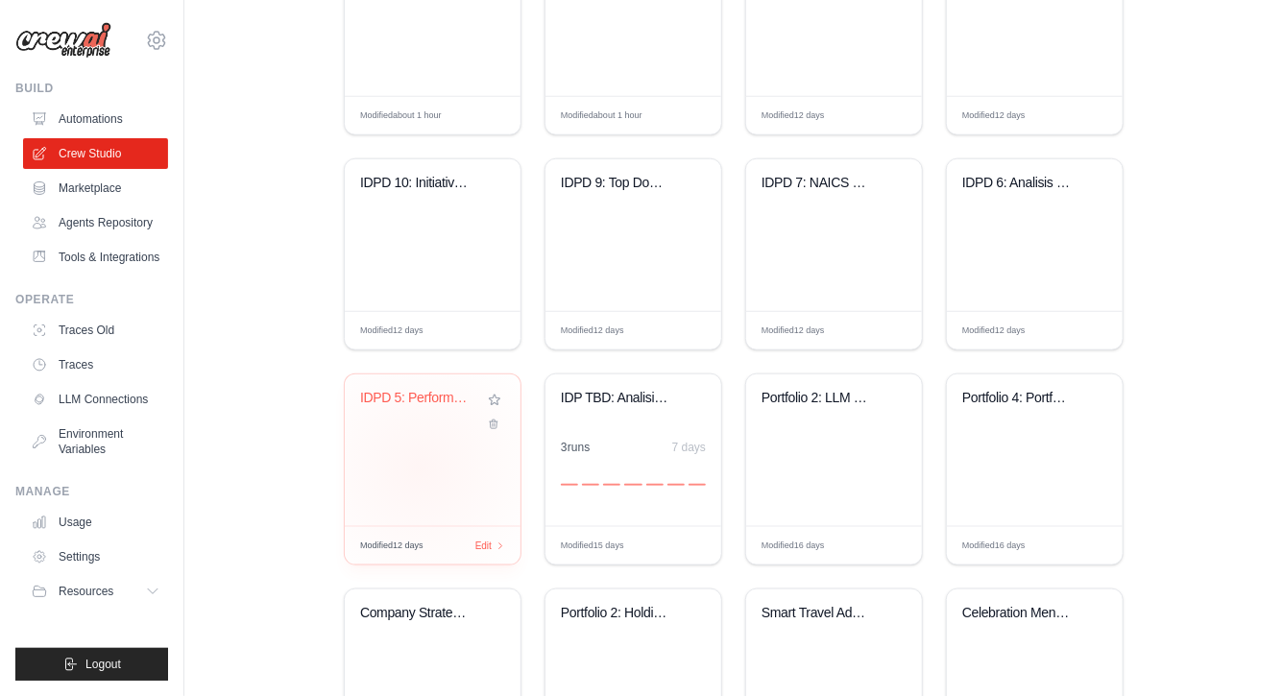
click at [421, 467] on div "IDPD 5: Performance comercial de la..." at bounding box center [433, 451] width 176 height 152
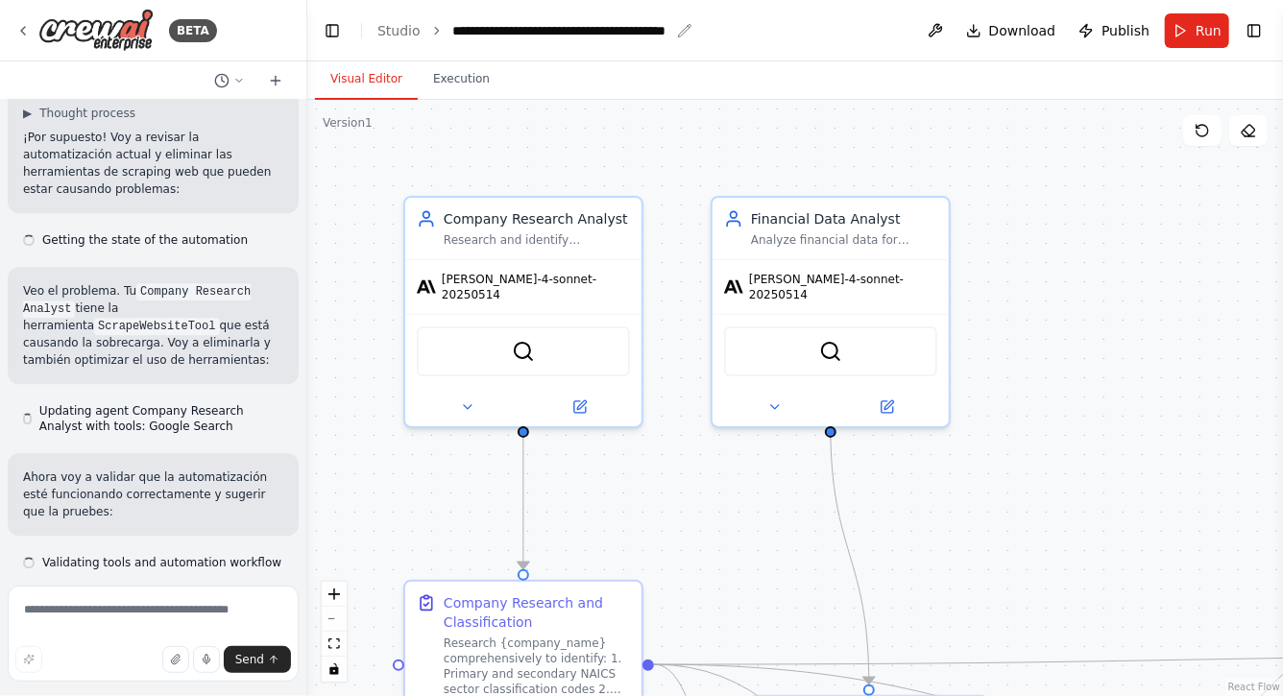
scroll to position [9330, 0]
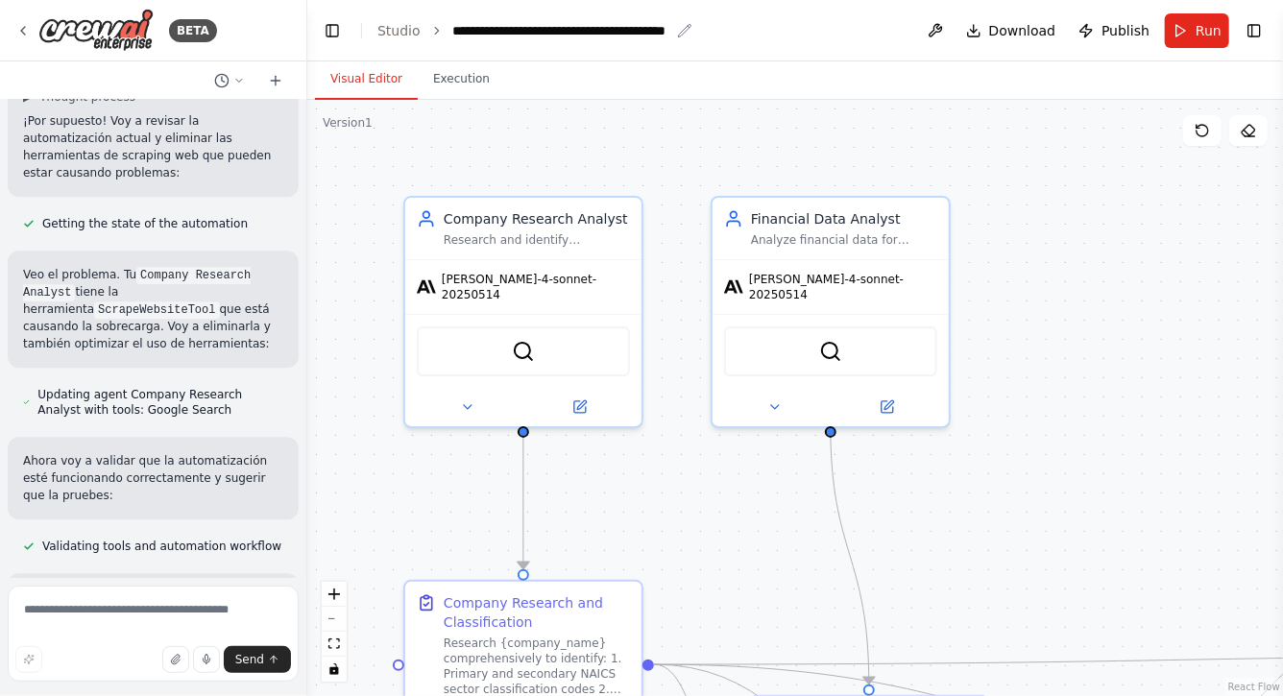
click at [574, 30] on div "**********" at bounding box center [561, 30] width 216 height 19
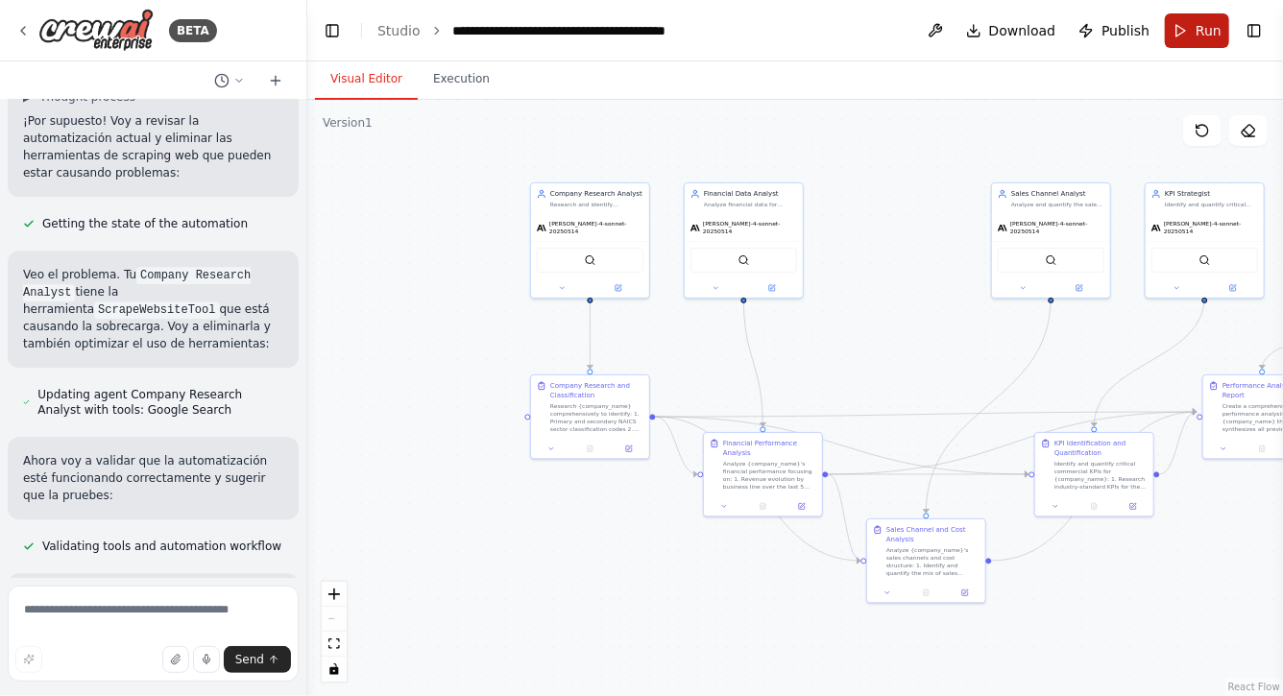
click at [1193, 37] on button "Run" at bounding box center [1197, 30] width 64 height 35
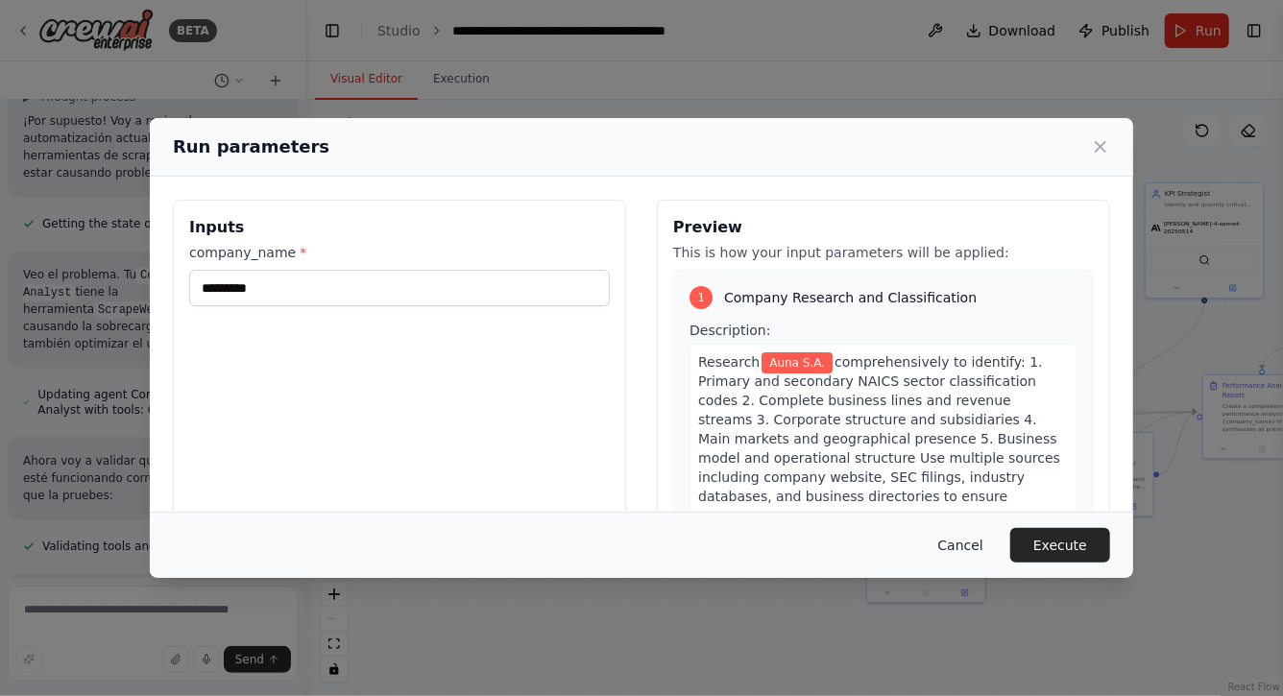
click at [971, 551] on button "Cancel" at bounding box center [961, 545] width 76 height 35
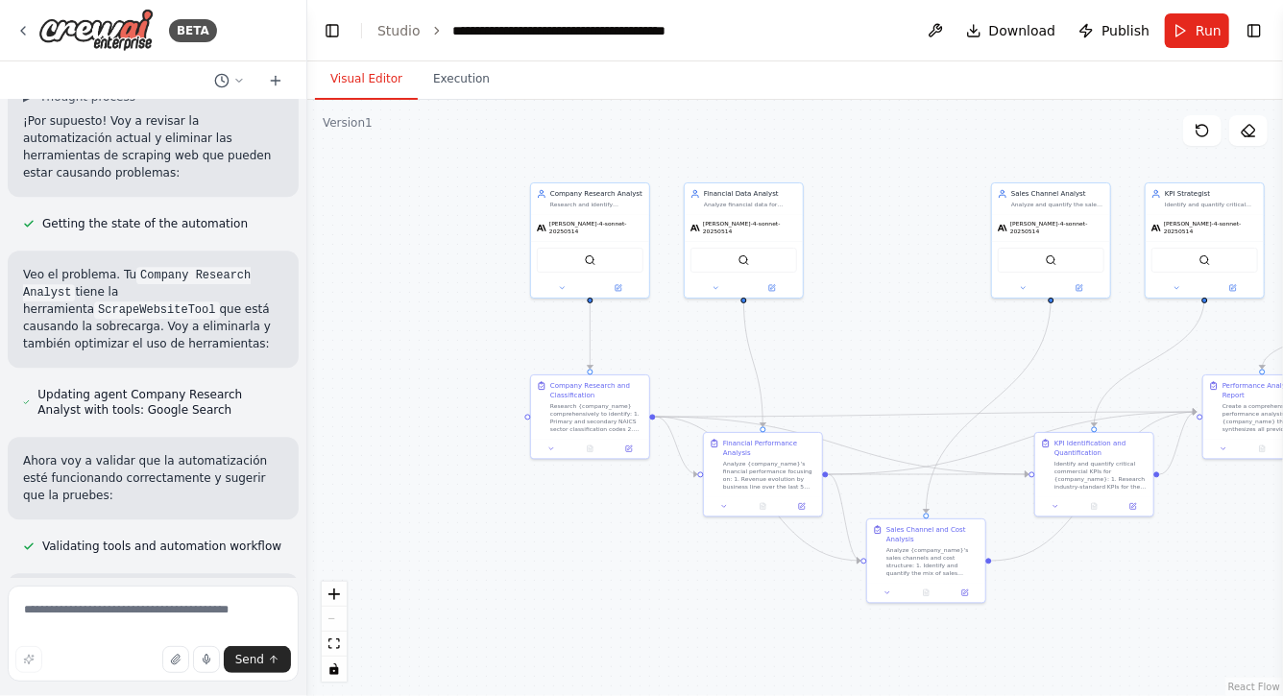
drag, startPoint x: 933, startPoint y: 378, endPoint x: 744, endPoint y: 305, distance: 202.8
click at [744, 305] on div ".deletable-edge-delete-btn { width: 20px; height: 20px; border: 0px solid #ffff…" at bounding box center [795, 398] width 976 height 597
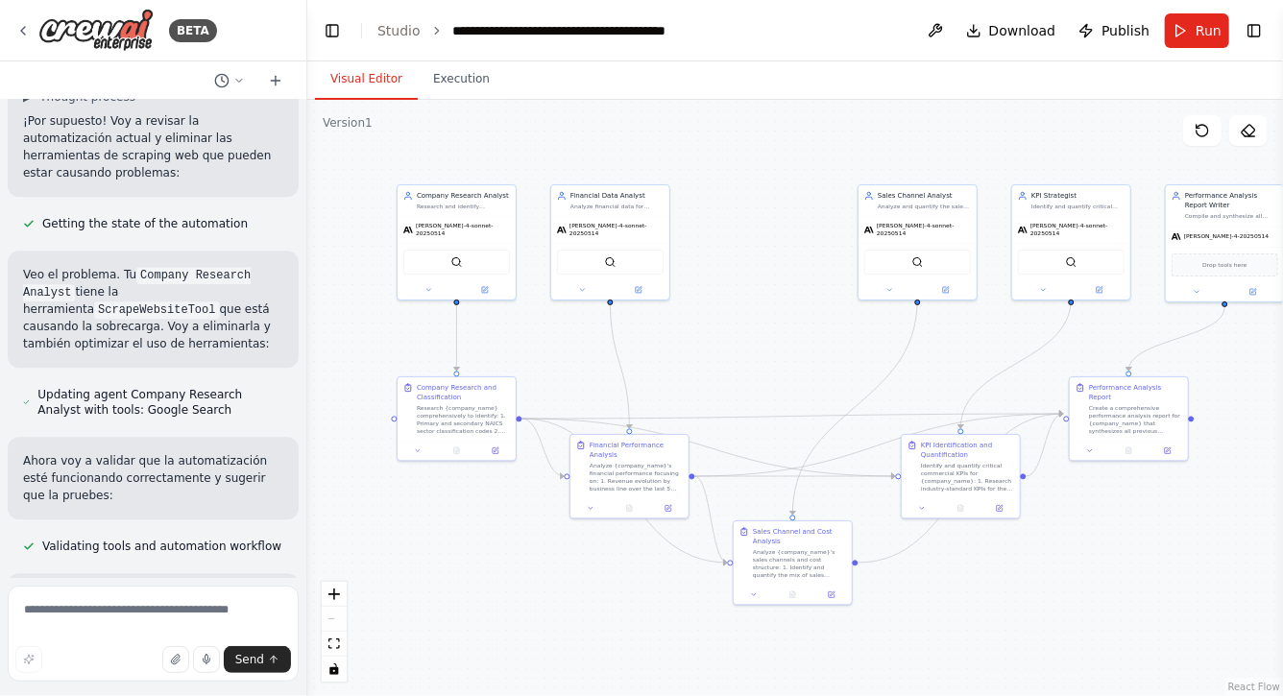
drag, startPoint x: 1121, startPoint y: 451, endPoint x: 1183, endPoint y: 522, distance: 93.9
click at [1184, 522] on div ".deletable-edge-delete-btn { width: 20px; height: 20px; border: 0px solid #ffff…" at bounding box center [795, 398] width 976 height 597
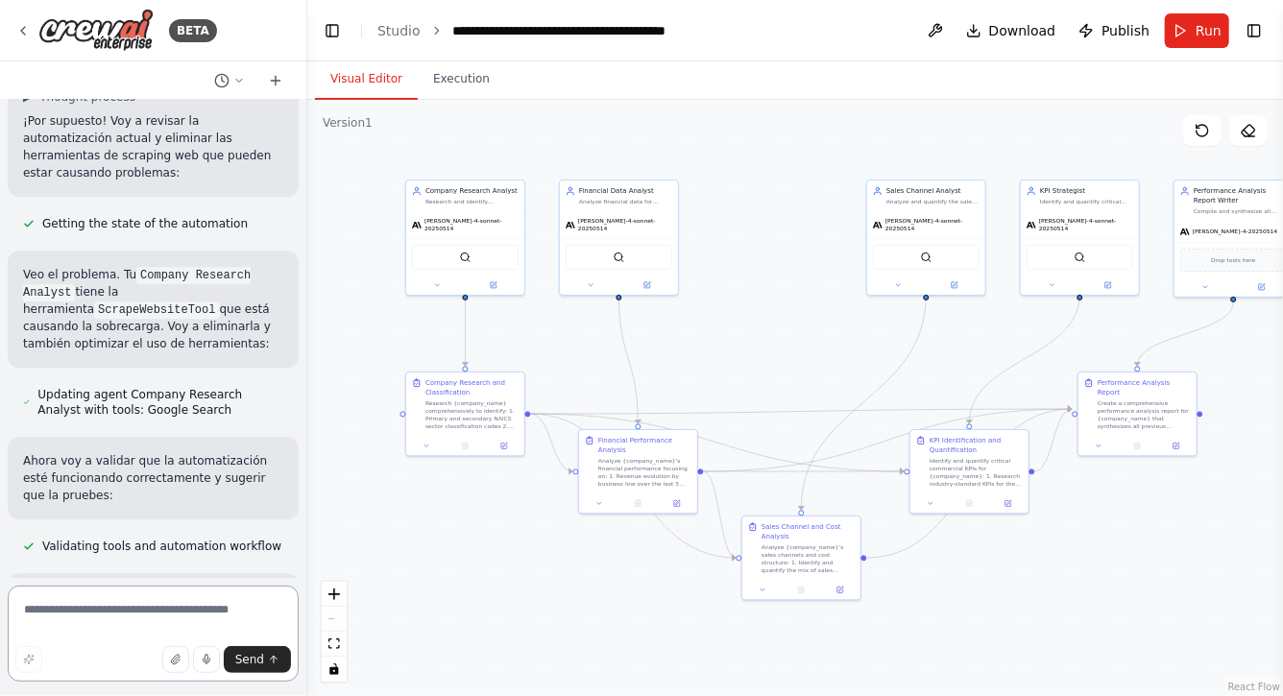
click at [183, 614] on textarea at bounding box center [153, 634] width 291 height 96
type textarea "*"
type textarea "**********"
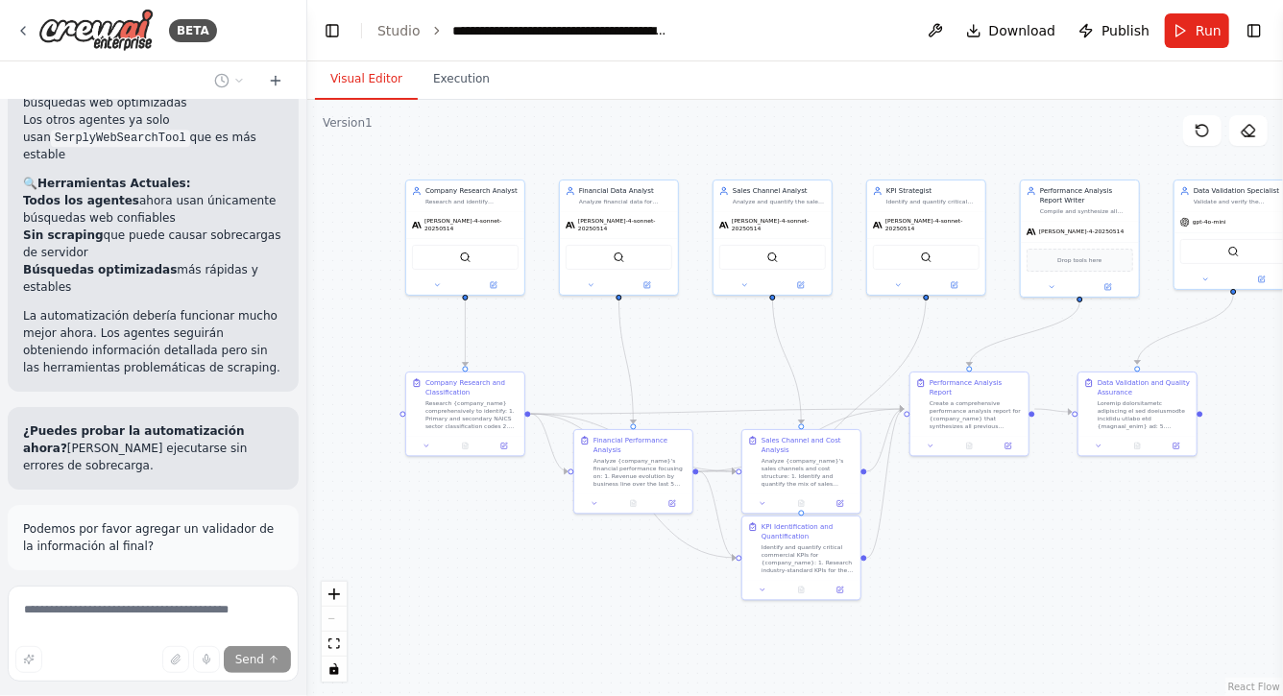
scroll to position [10006, 0]
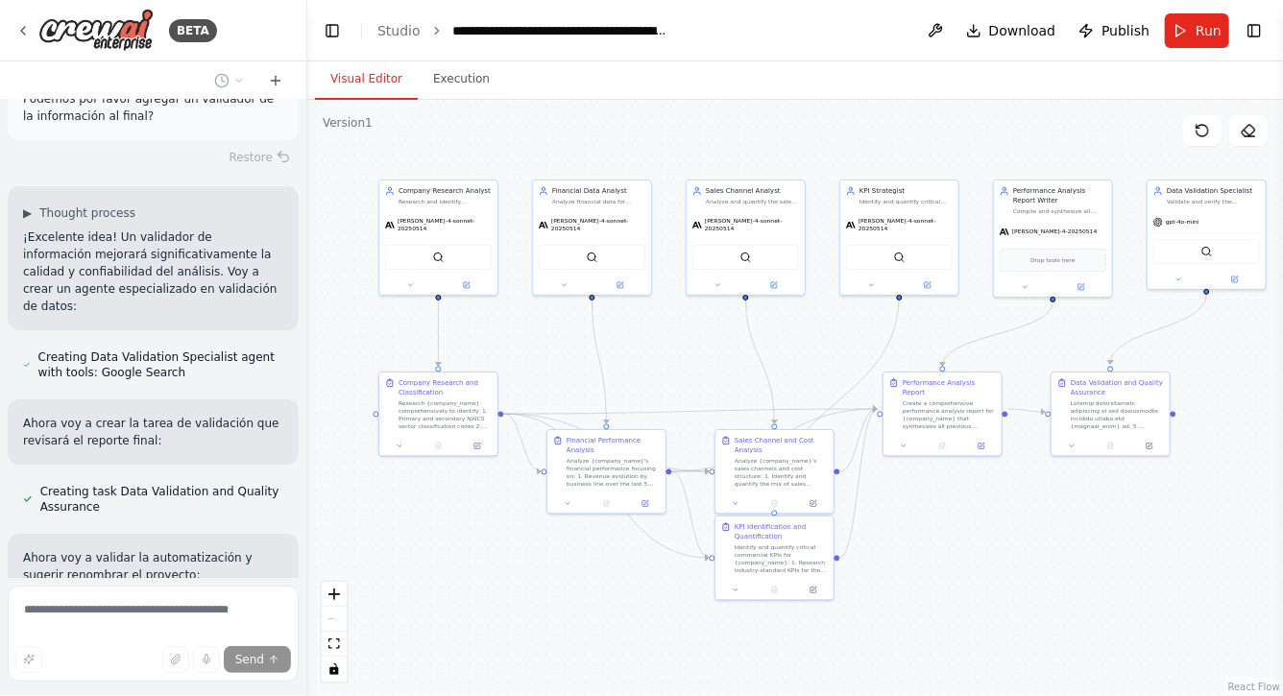
drag, startPoint x: 1090, startPoint y: 550, endPoint x: 1031, endPoint y: 550, distance: 59.6
click at [1031, 550] on div ".deletable-edge-delete-btn { width: 20px; height: 20px; border: 0px solid #ffff…" at bounding box center [795, 398] width 976 height 597
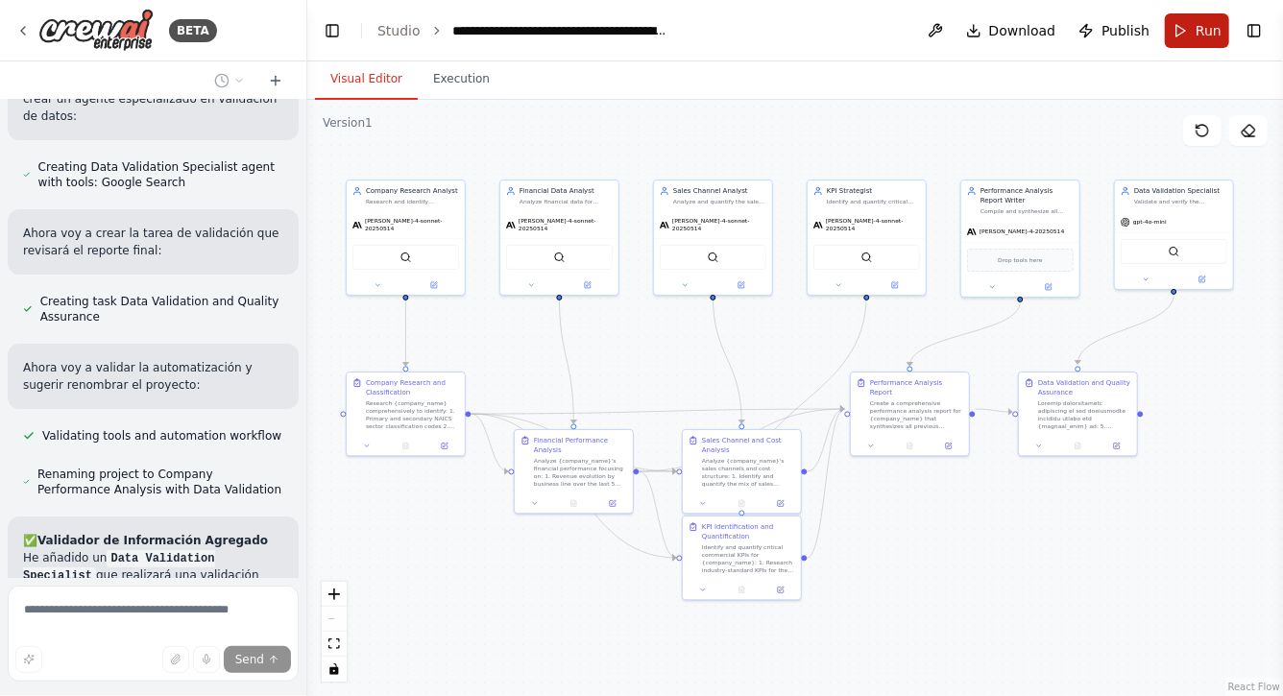
click at [1197, 27] on span "Run" at bounding box center [1209, 30] width 26 height 19
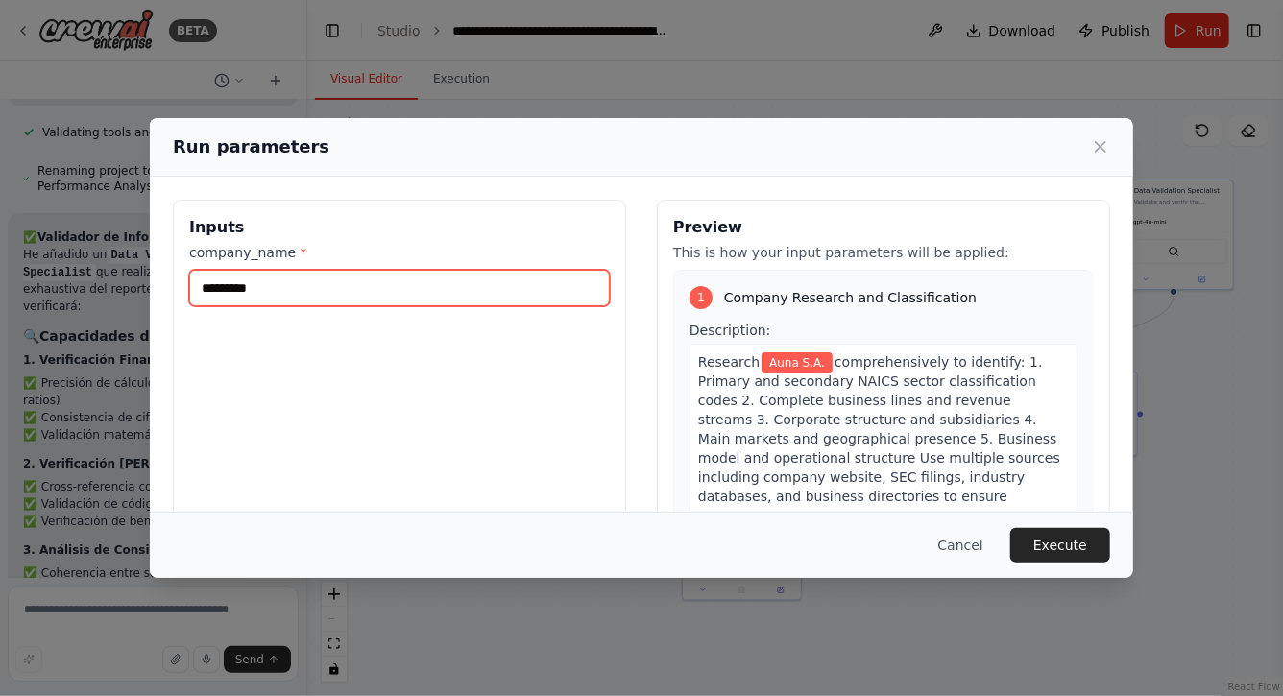
drag, startPoint x: 308, startPoint y: 289, endPoint x: 167, endPoint y: 290, distance: 141.2
click at [168, 290] on div "Inputs company_name * ********* Preview This is how your input parameters will …" at bounding box center [642, 427] width 984 height 501
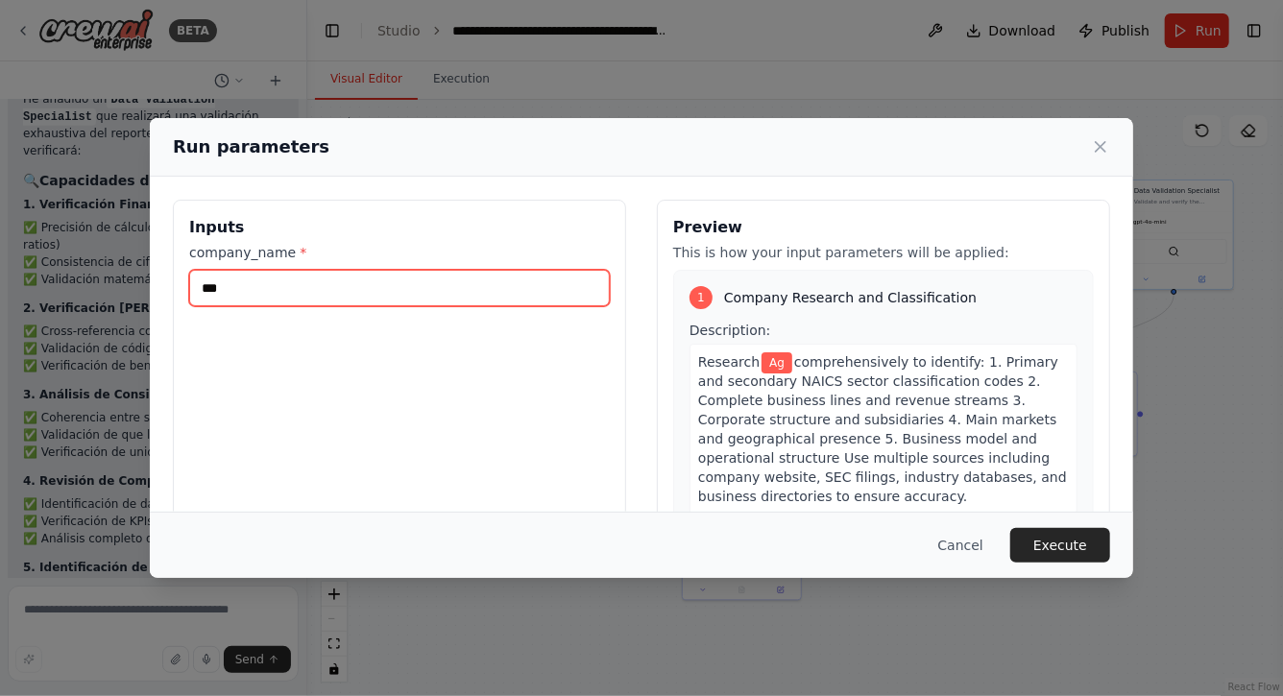
scroll to position [11049, 0]
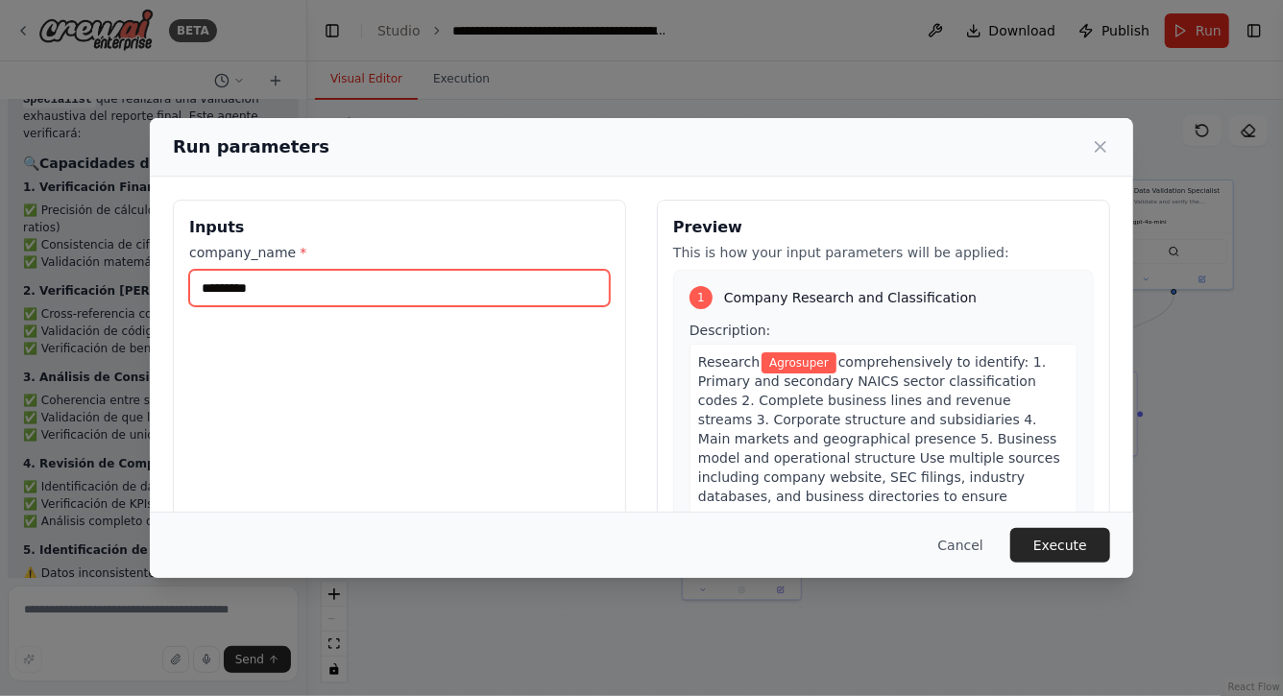
type input "*********"
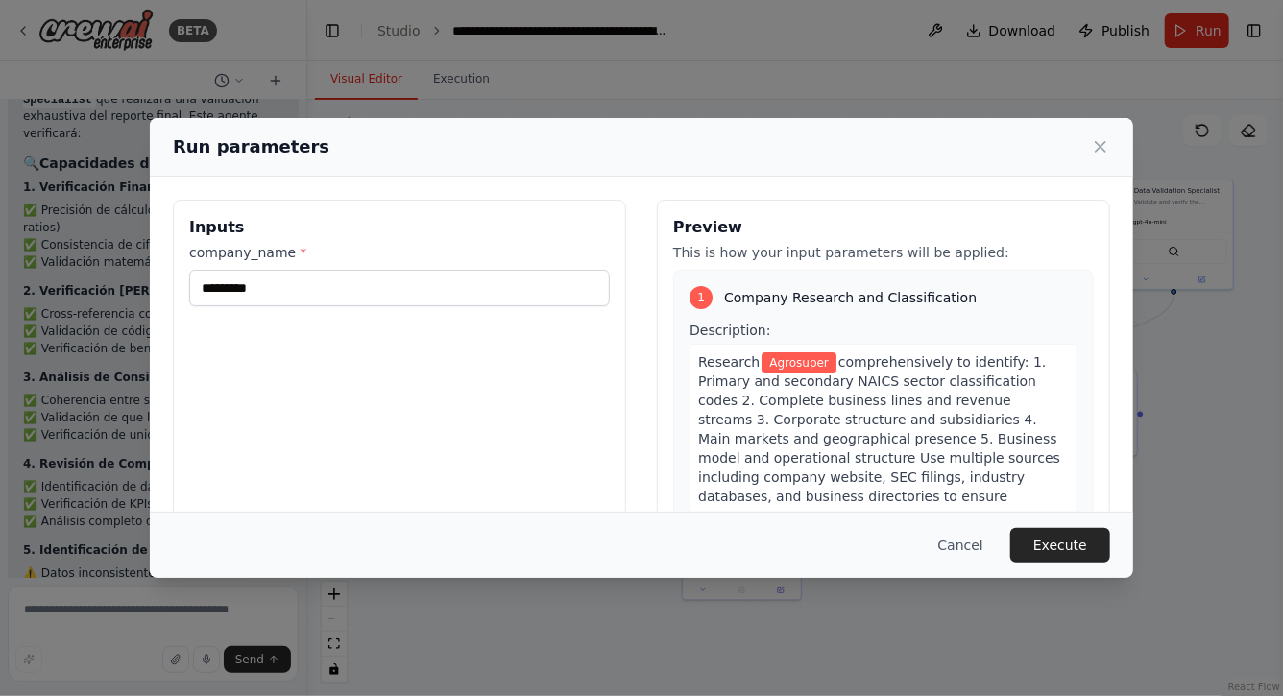
click at [481, 364] on div "Inputs company_name * *********" at bounding box center [399, 427] width 453 height 455
click at [1067, 545] on button "Execute" at bounding box center [1061, 545] width 100 height 35
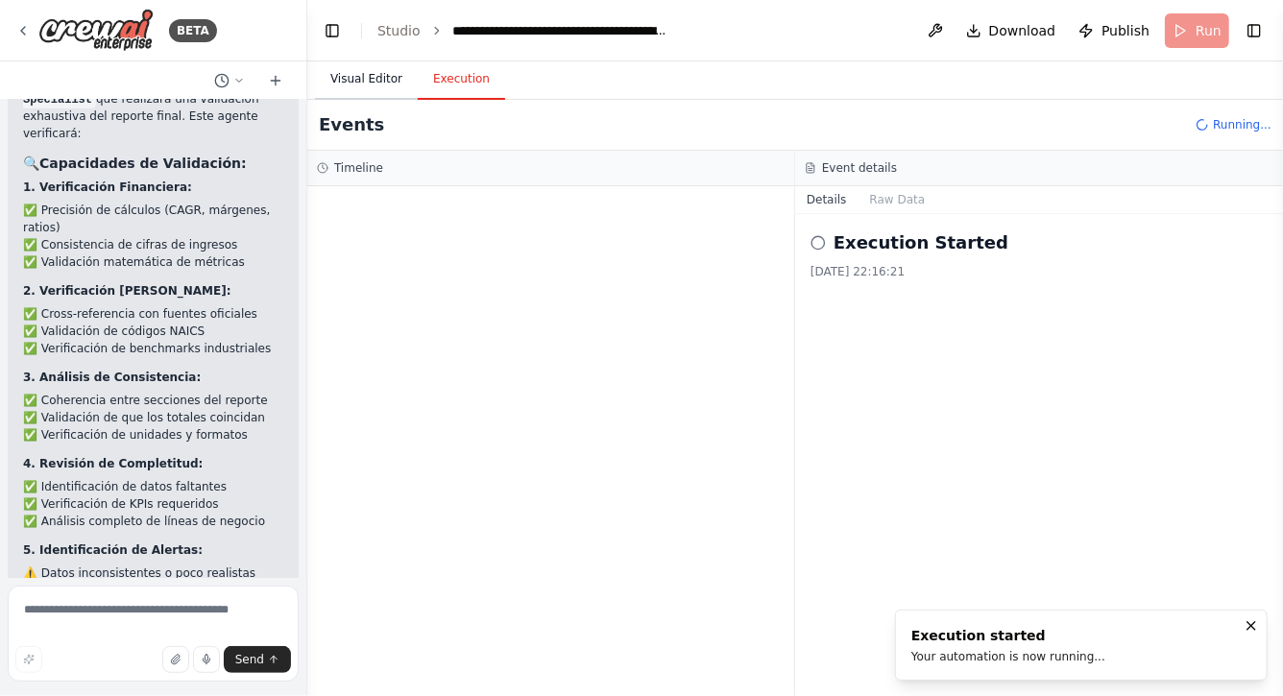
click at [371, 75] on button "Visual Editor" at bounding box center [366, 80] width 103 height 40
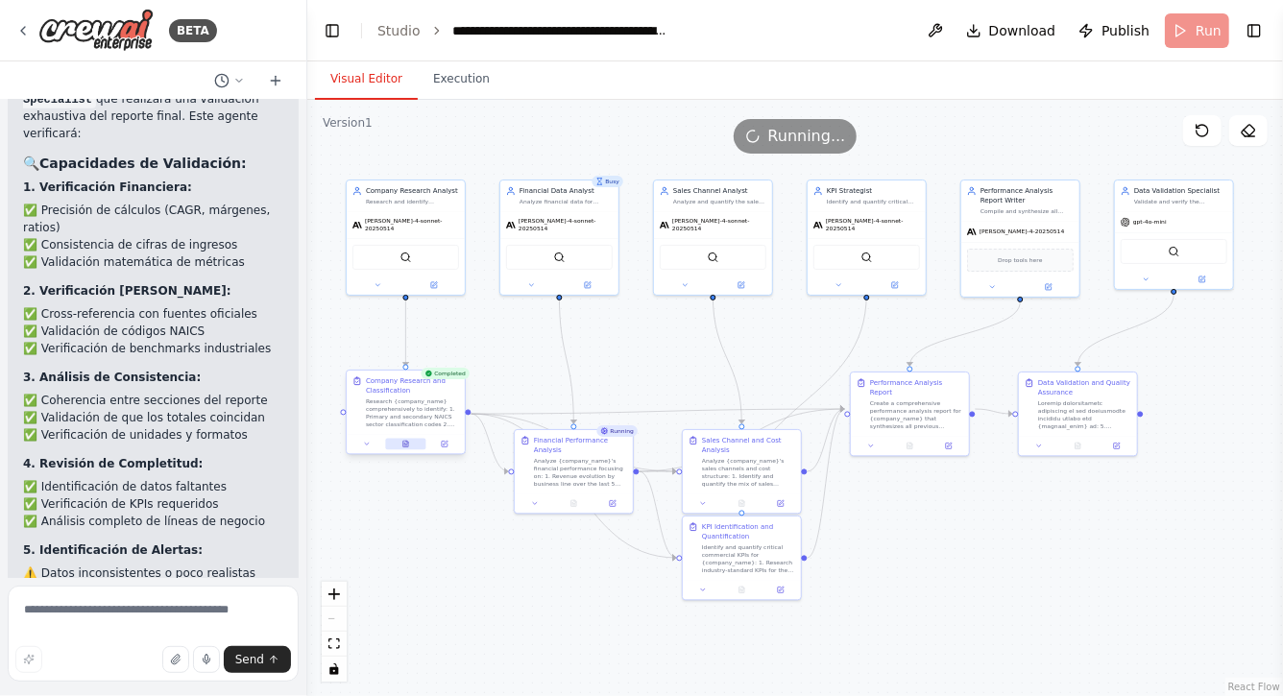
click at [402, 446] on icon at bounding box center [406, 445] width 8 height 8
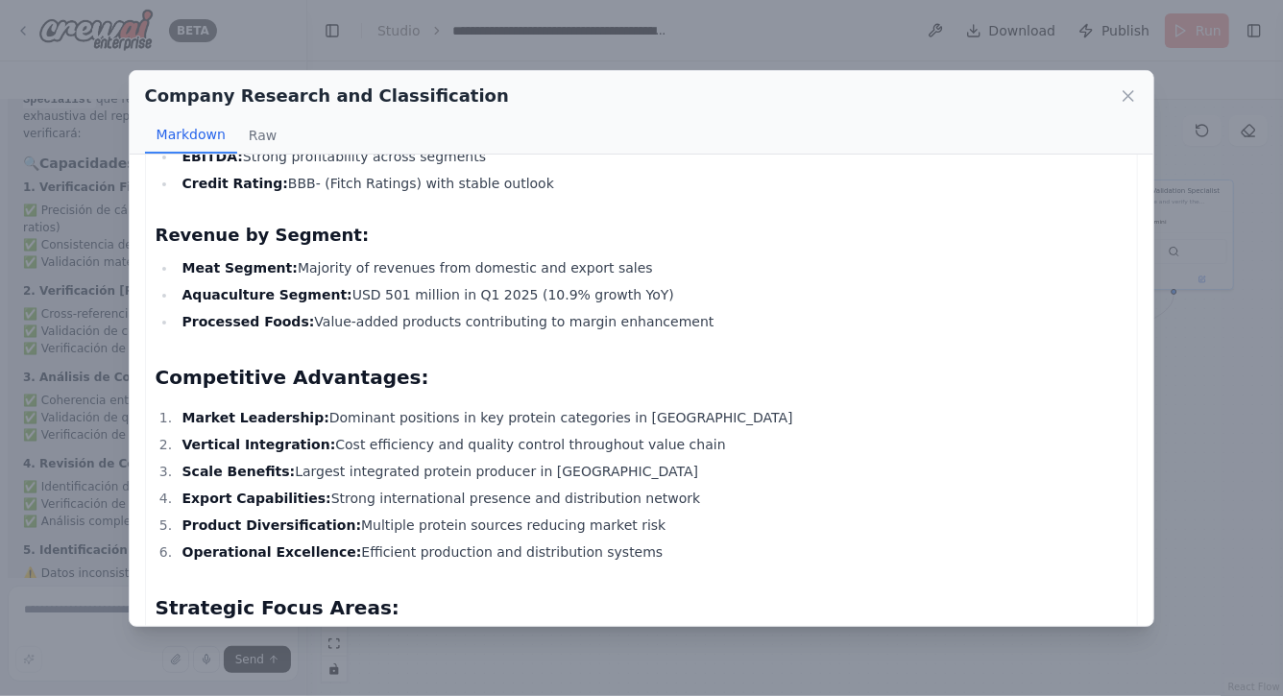
scroll to position [3012, 0]
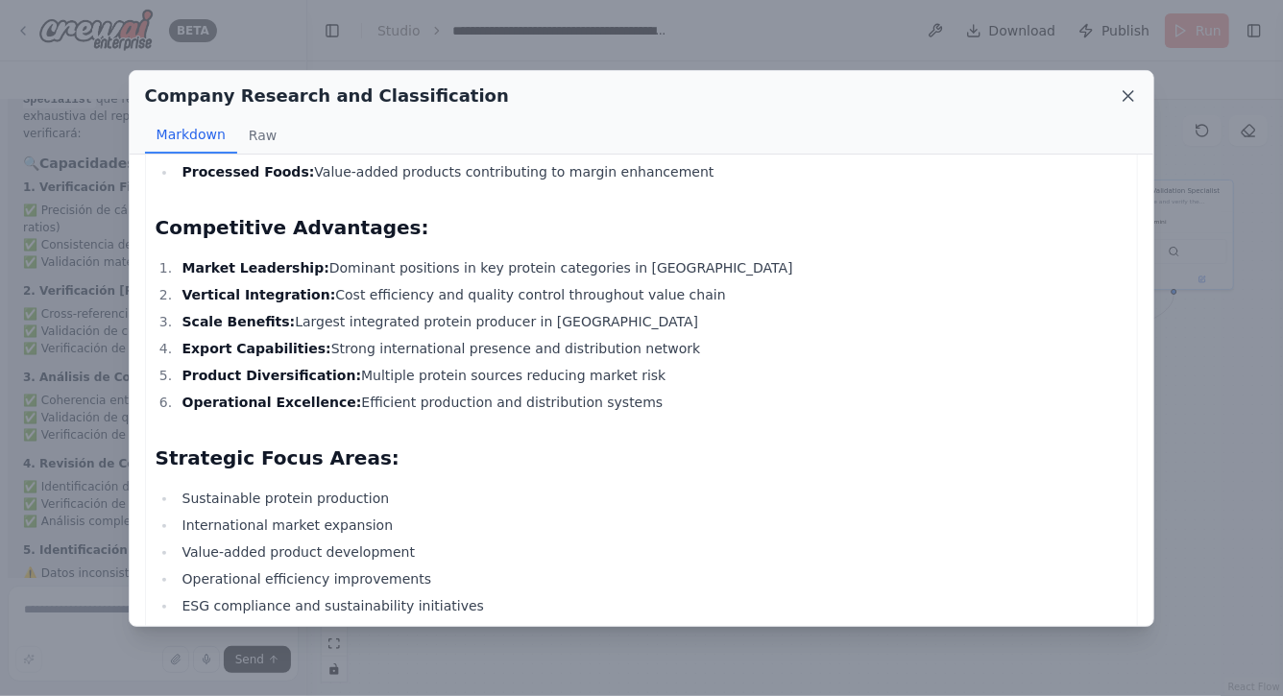
click at [1125, 100] on icon at bounding box center [1129, 96] width 10 height 10
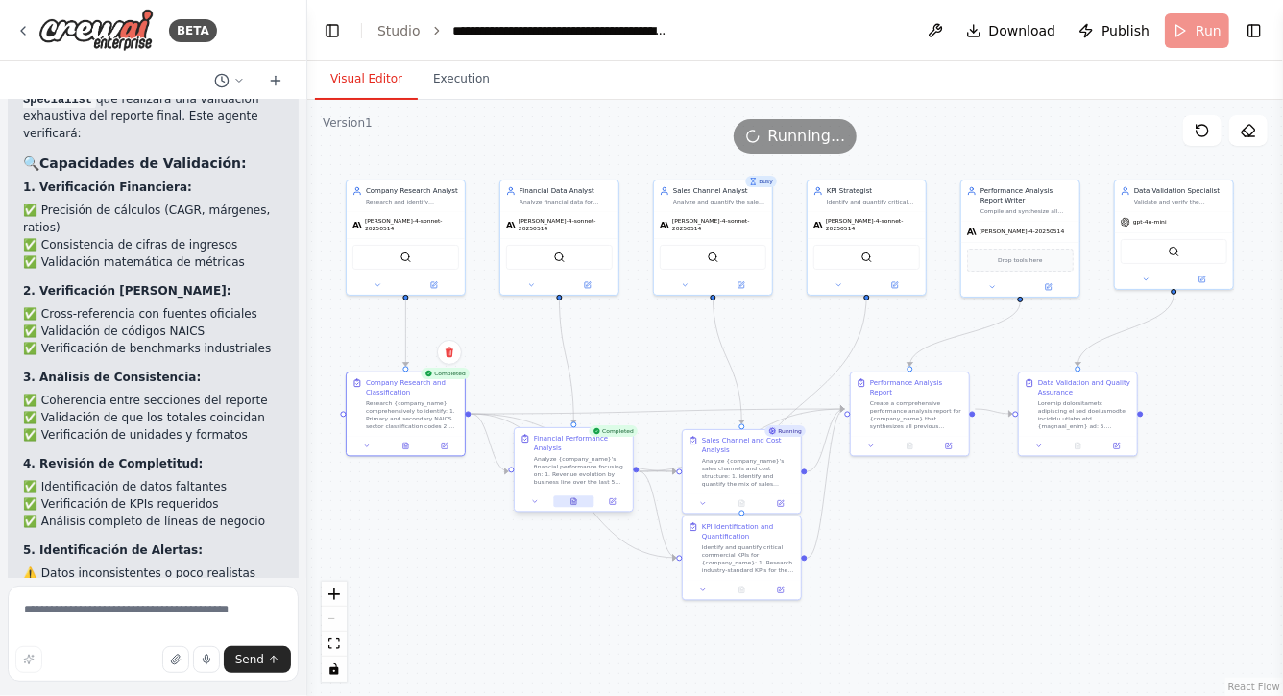
click at [574, 502] on icon at bounding box center [574, 502] width 5 height 7
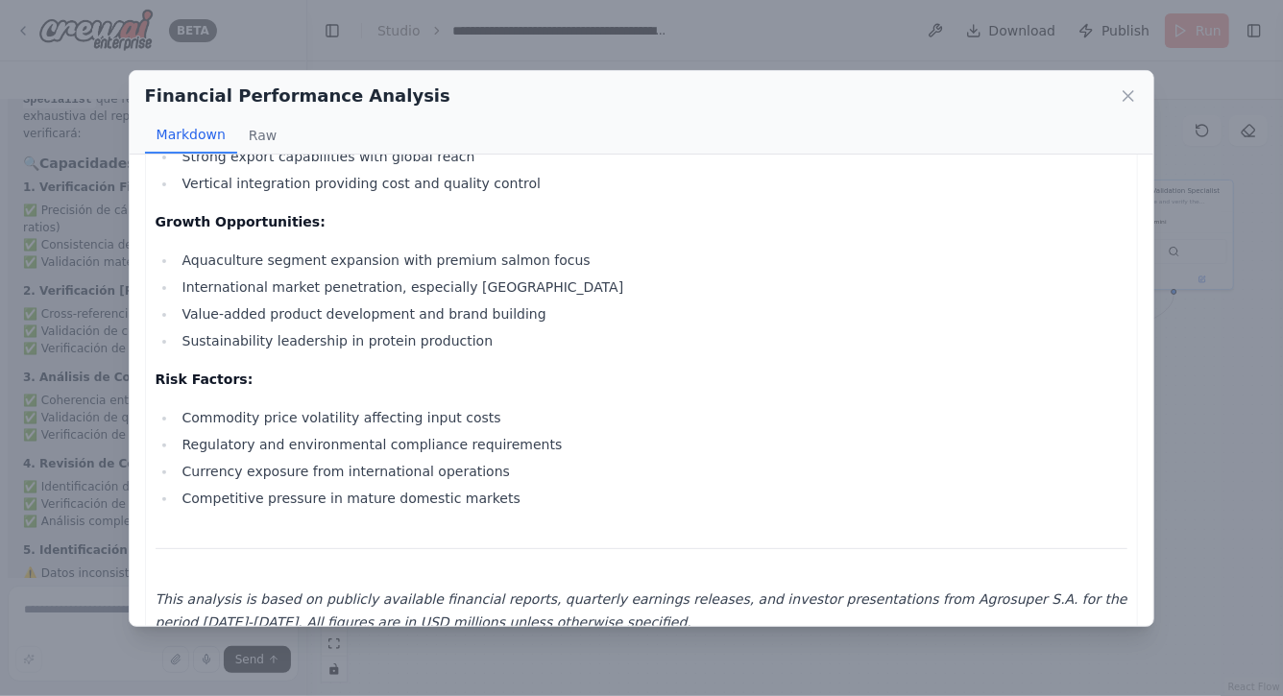
scroll to position [3733, 0]
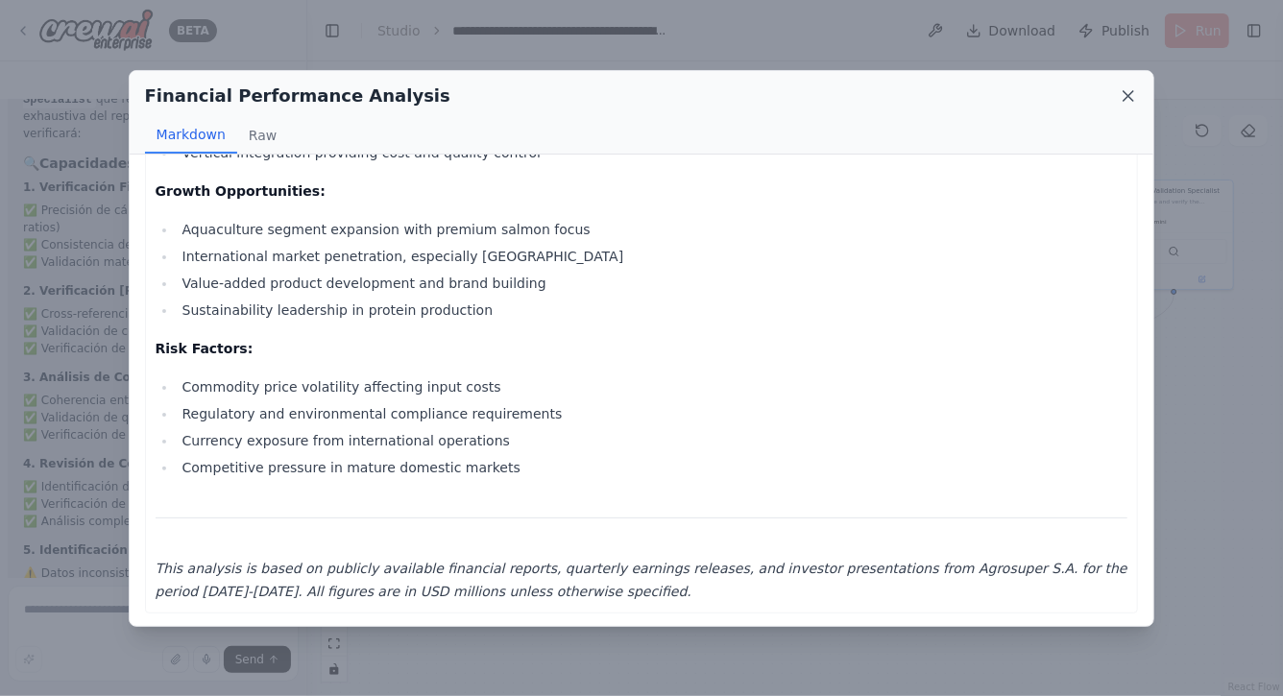
click at [1126, 89] on icon at bounding box center [1128, 95] width 19 height 19
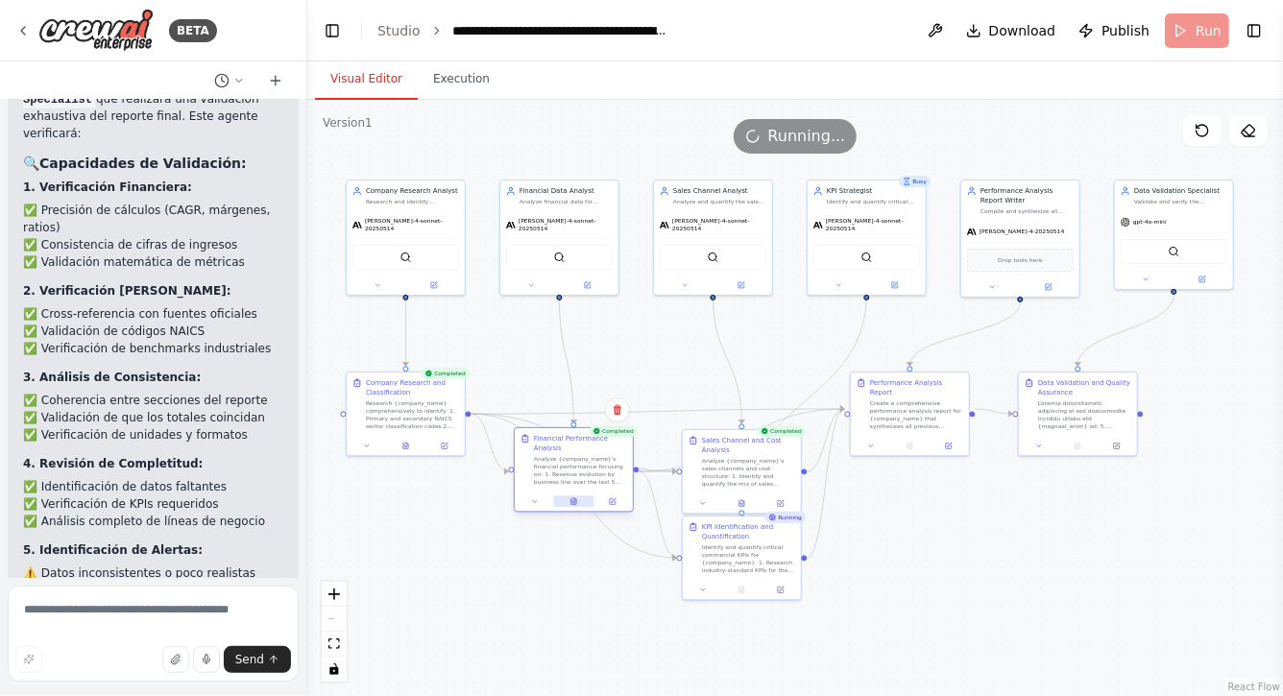
click at [572, 499] on icon at bounding box center [574, 502] width 5 height 7
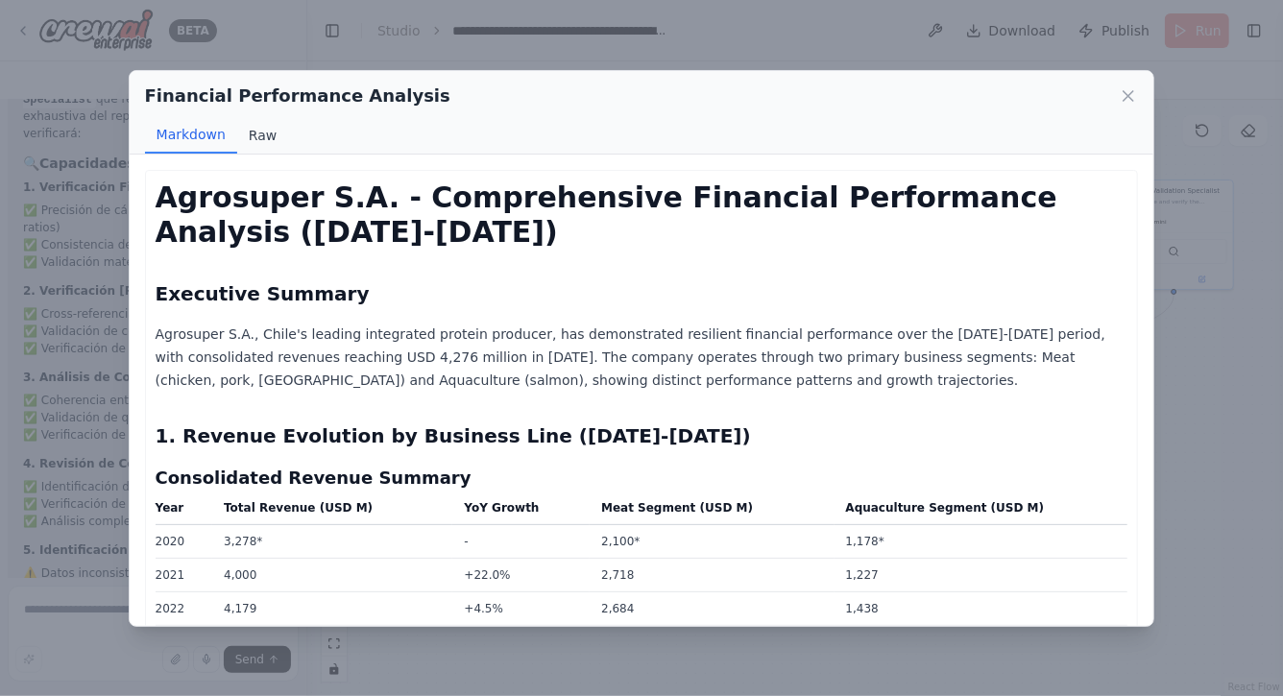
click at [251, 125] on button "Raw" at bounding box center [262, 135] width 51 height 37
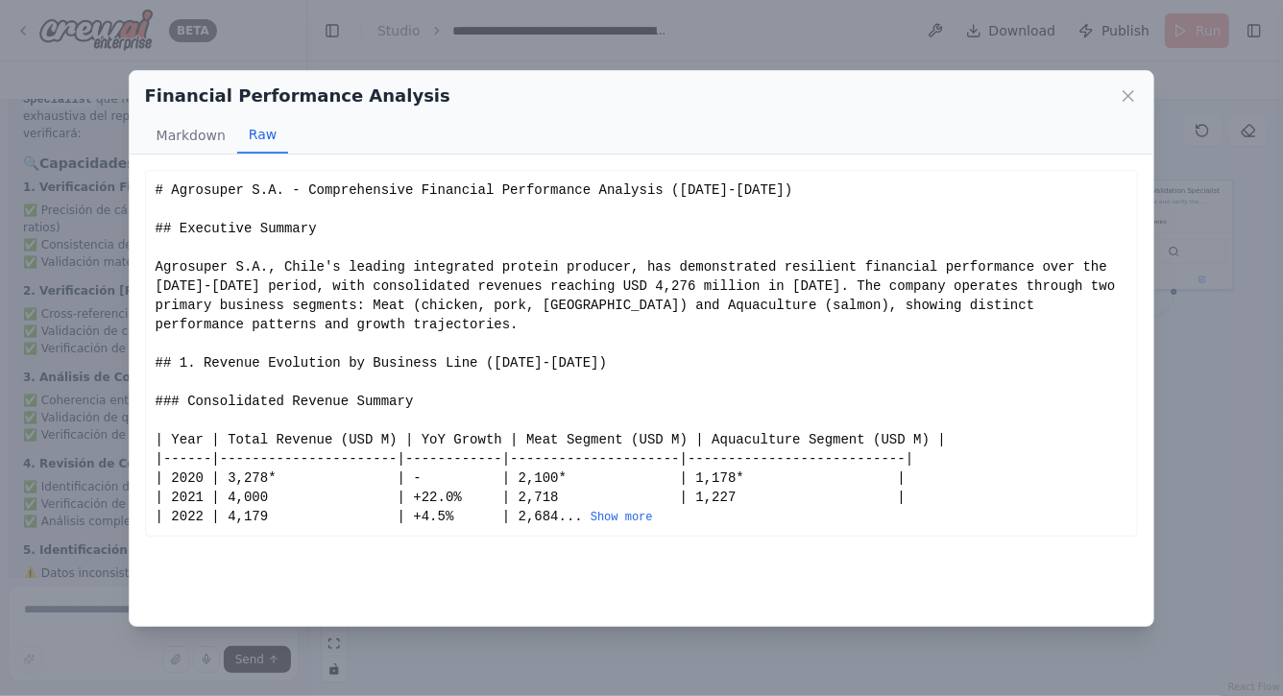
drag, startPoint x: 155, startPoint y: 192, endPoint x: 699, endPoint y: 527, distance: 639.6
click at [647, 519] on button "Show more" at bounding box center [622, 517] width 62 height 15
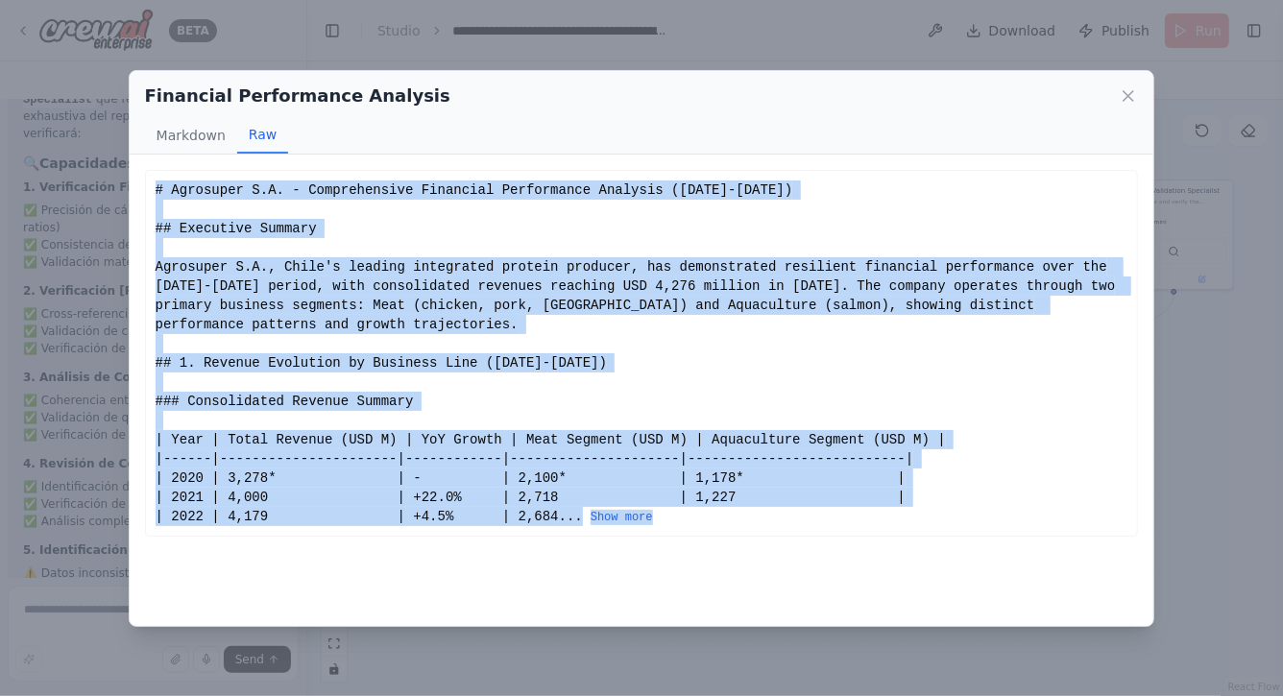
drag, startPoint x: 156, startPoint y: 189, endPoint x: 719, endPoint y: 513, distance: 649.4
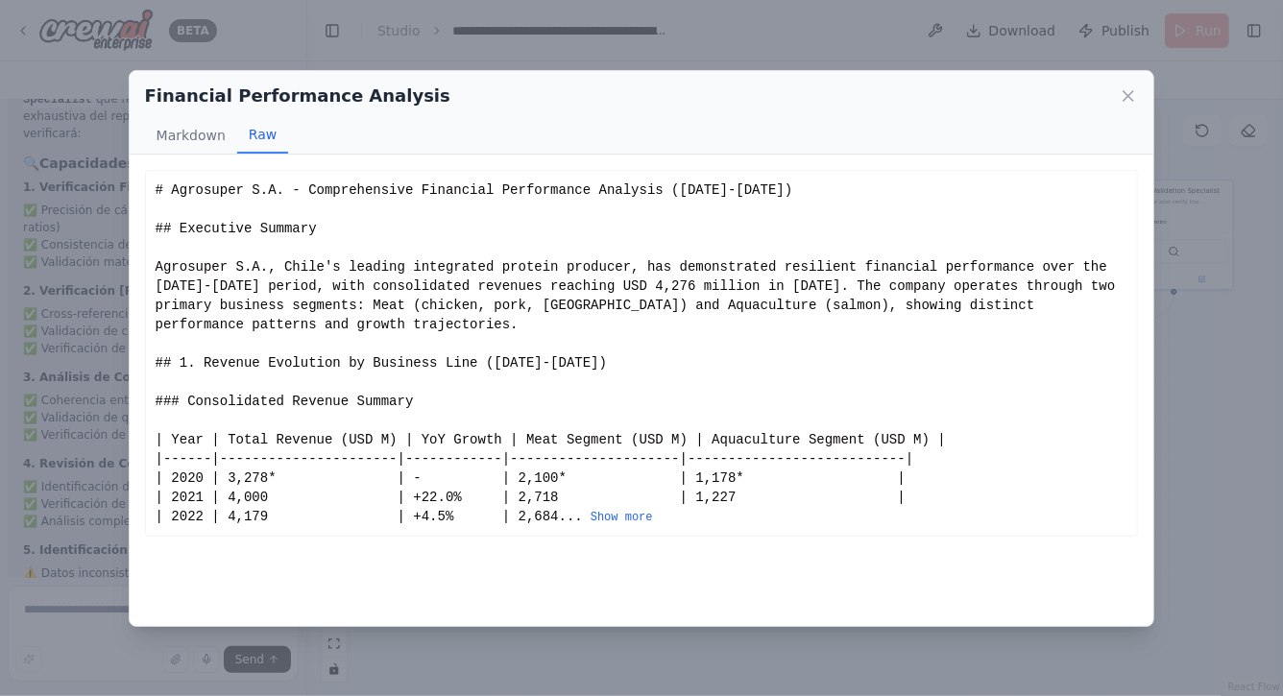
drag, startPoint x: 157, startPoint y: 189, endPoint x: 719, endPoint y: 516, distance: 650.8
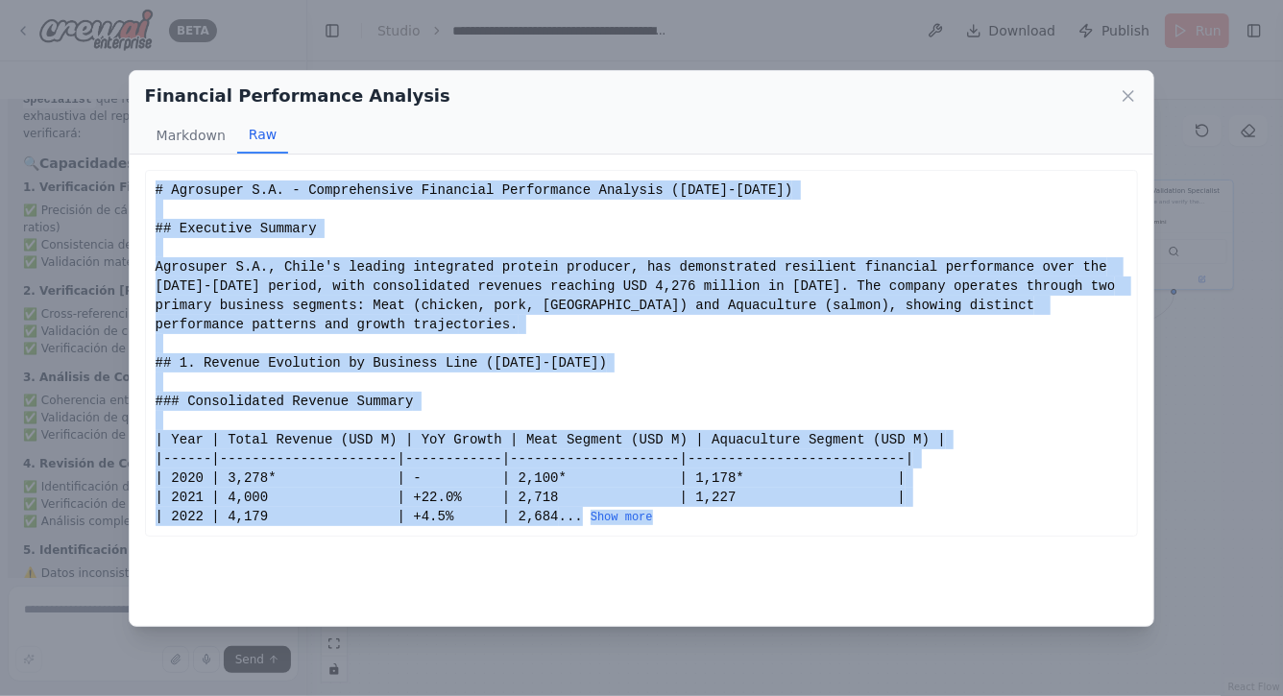
drag, startPoint x: 709, startPoint y: 521, endPoint x: 155, endPoint y: 186, distance: 647.3
click at [156, 186] on div "# Agrosuper S.A. - Comprehensive Financial Performance Analysis (2020-2024) ## …" at bounding box center [642, 354] width 973 height 346
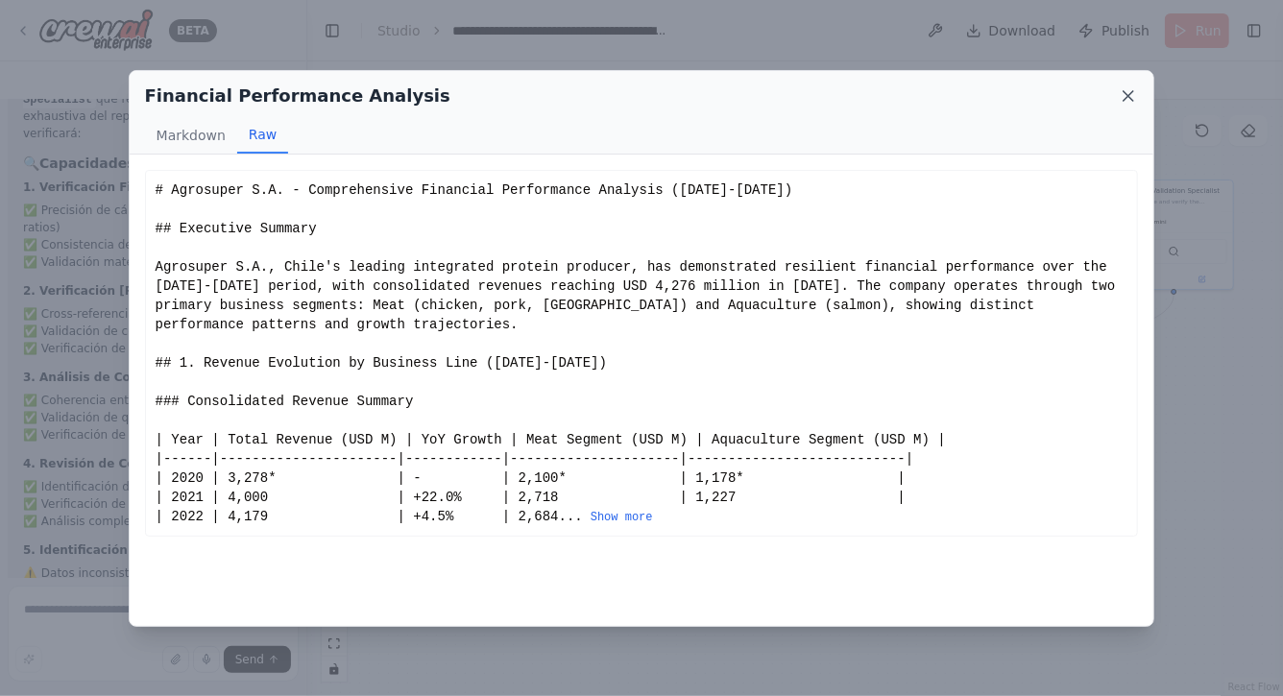
click at [1130, 96] on icon at bounding box center [1129, 96] width 10 height 10
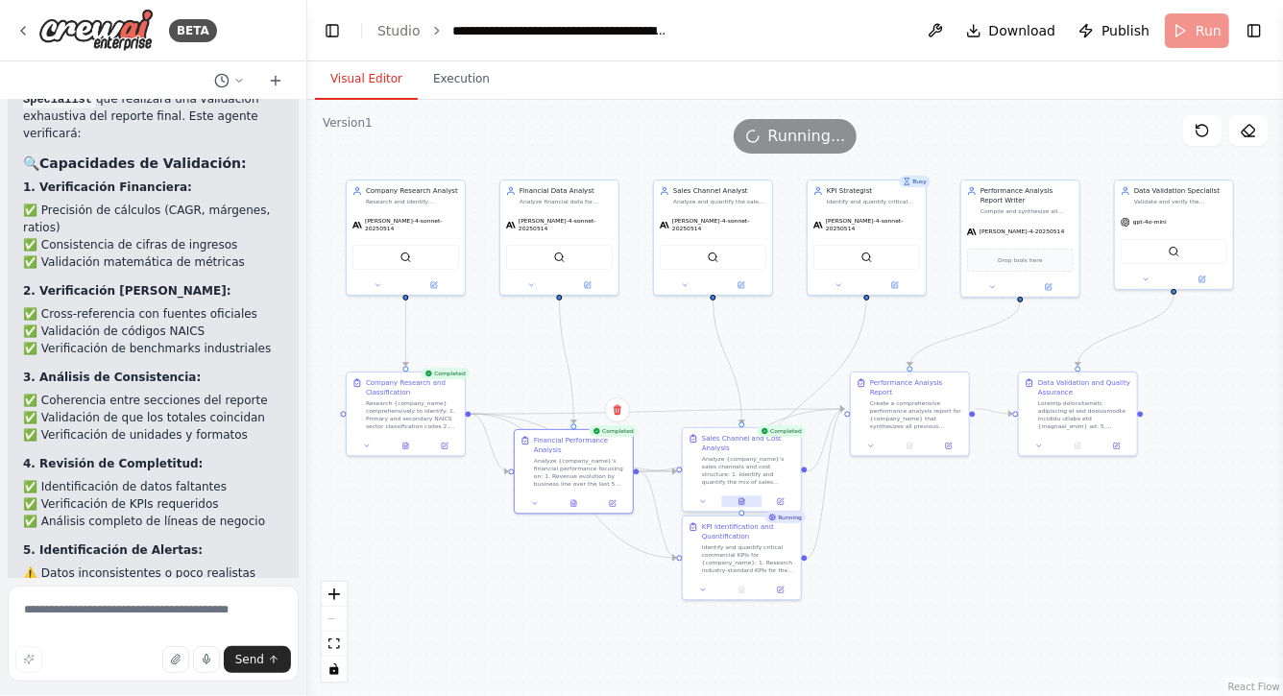
click at [741, 503] on icon at bounding box center [742, 503] width 3 height 0
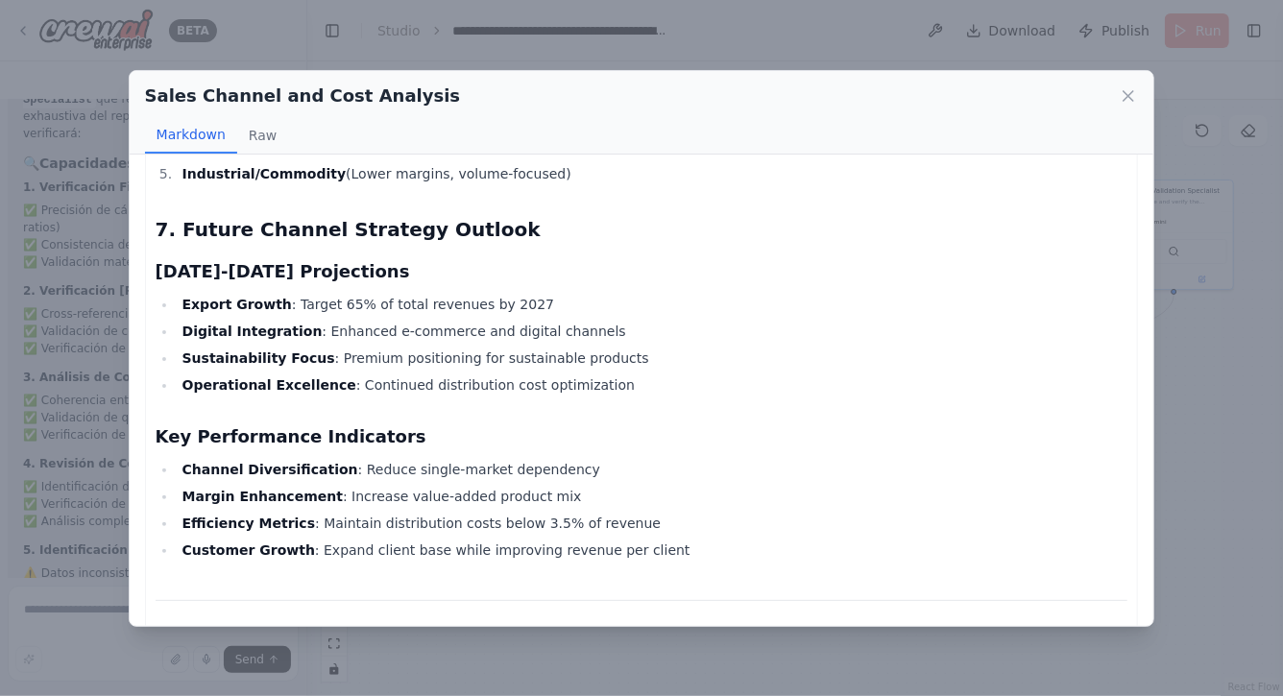
scroll to position [4718, 0]
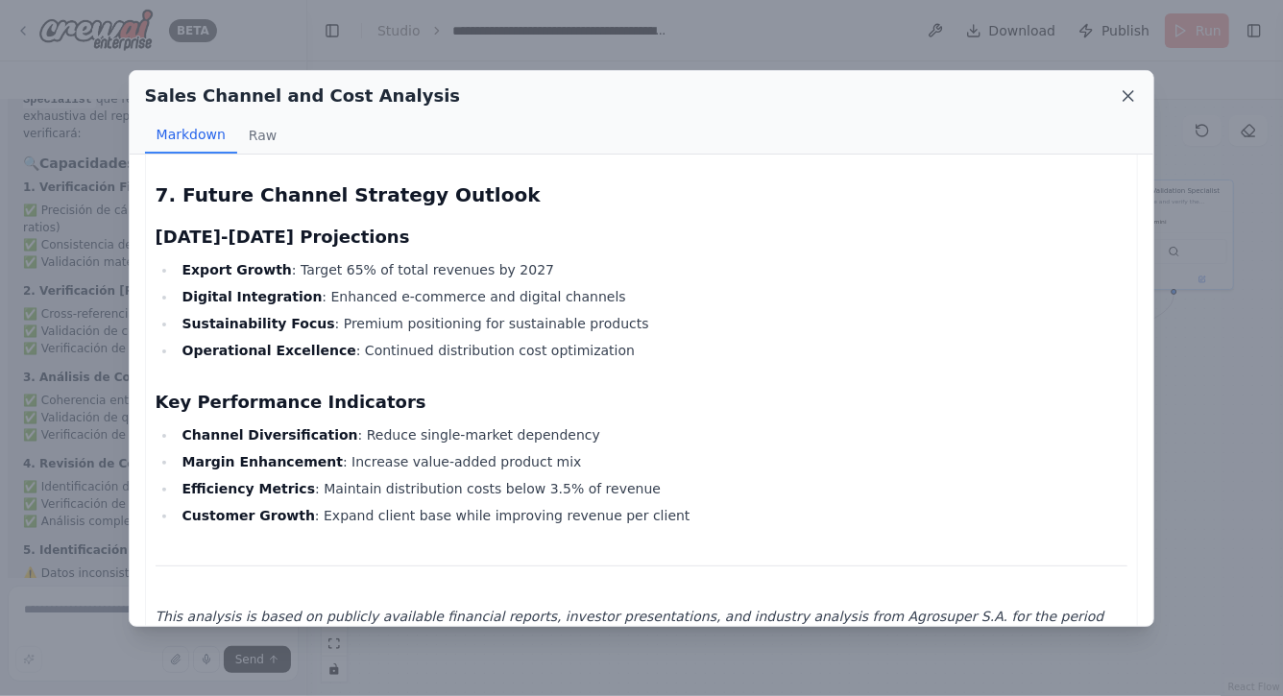
click at [1129, 97] on icon at bounding box center [1128, 95] width 19 height 19
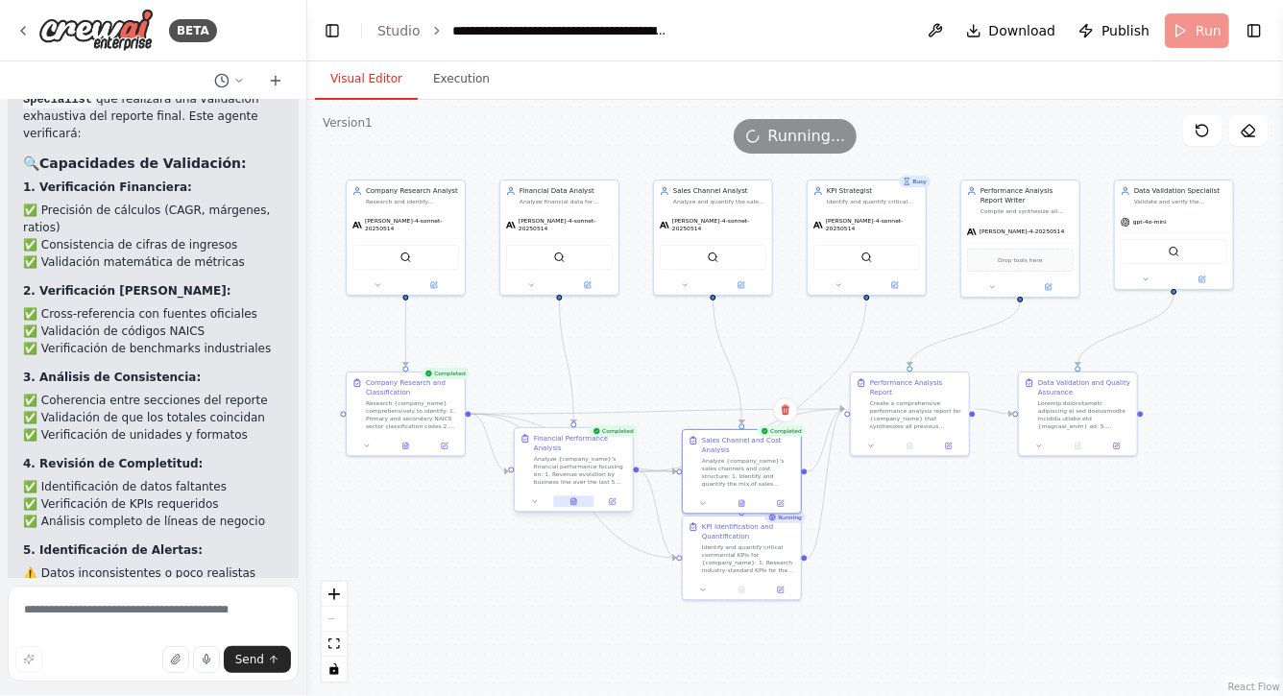
click at [574, 504] on icon at bounding box center [574, 502] width 5 height 7
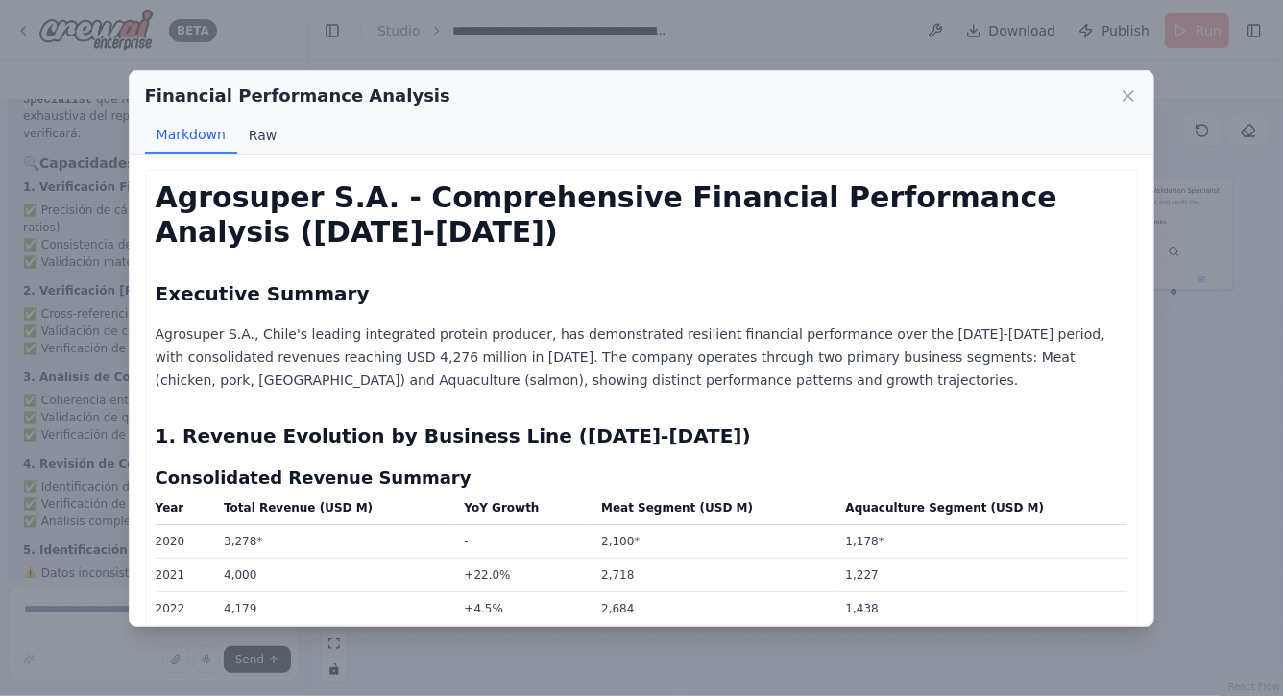
click at [261, 136] on button "Raw" at bounding box center [262, 135] width 51 height 37
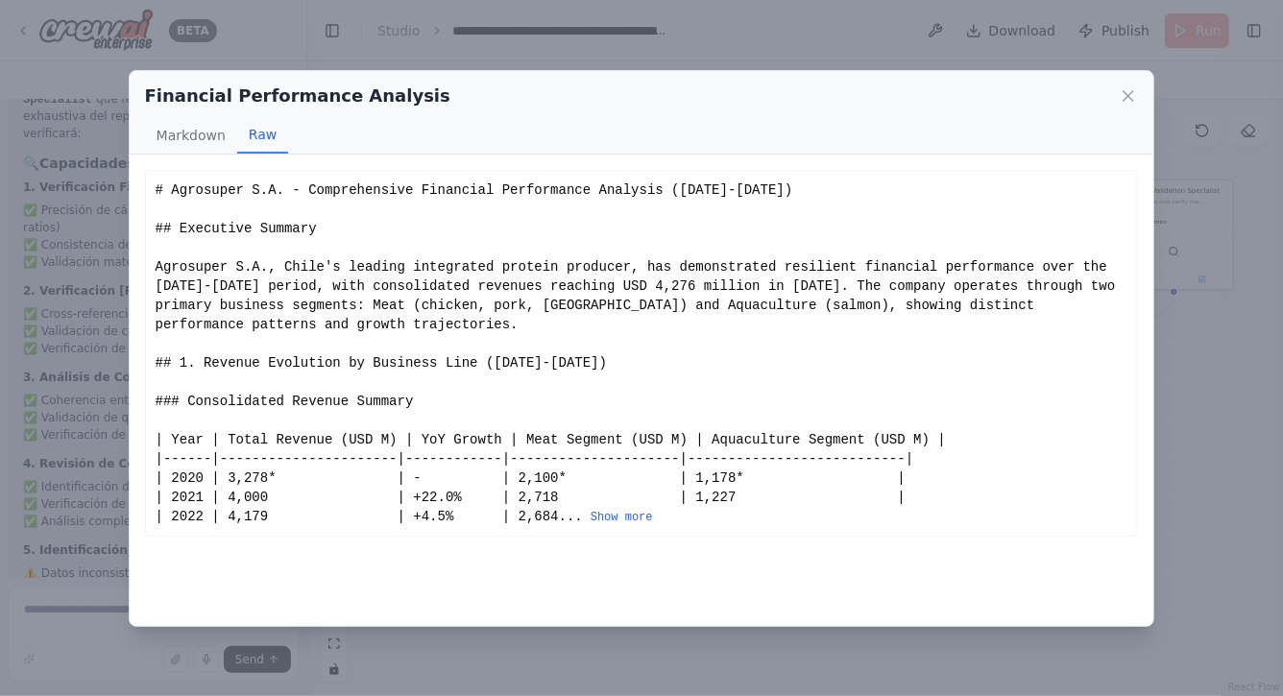
drag, startPoint x: 156, startPoint y: 187, endPoint x: 709, endPoint y: 560, distance: 667.1
click at [689, 522] on div "# Agrosuper S.A. - Comprehensive Financial Performance Analysis (2020-2024) ## …" at bounding box center [642, 354] width 973 height 346
click at [651, 519] on button "Show more" at bounding box center [622, 517] width 62 height 15
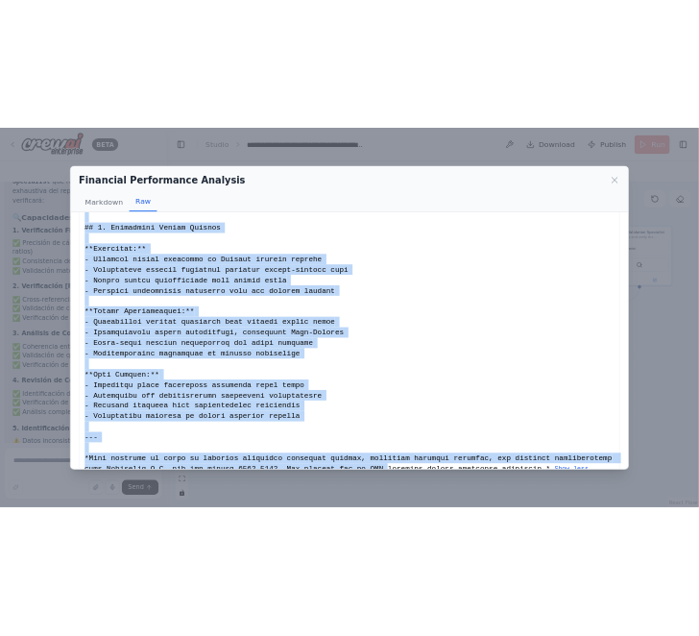
scroll to position [2633, 0]
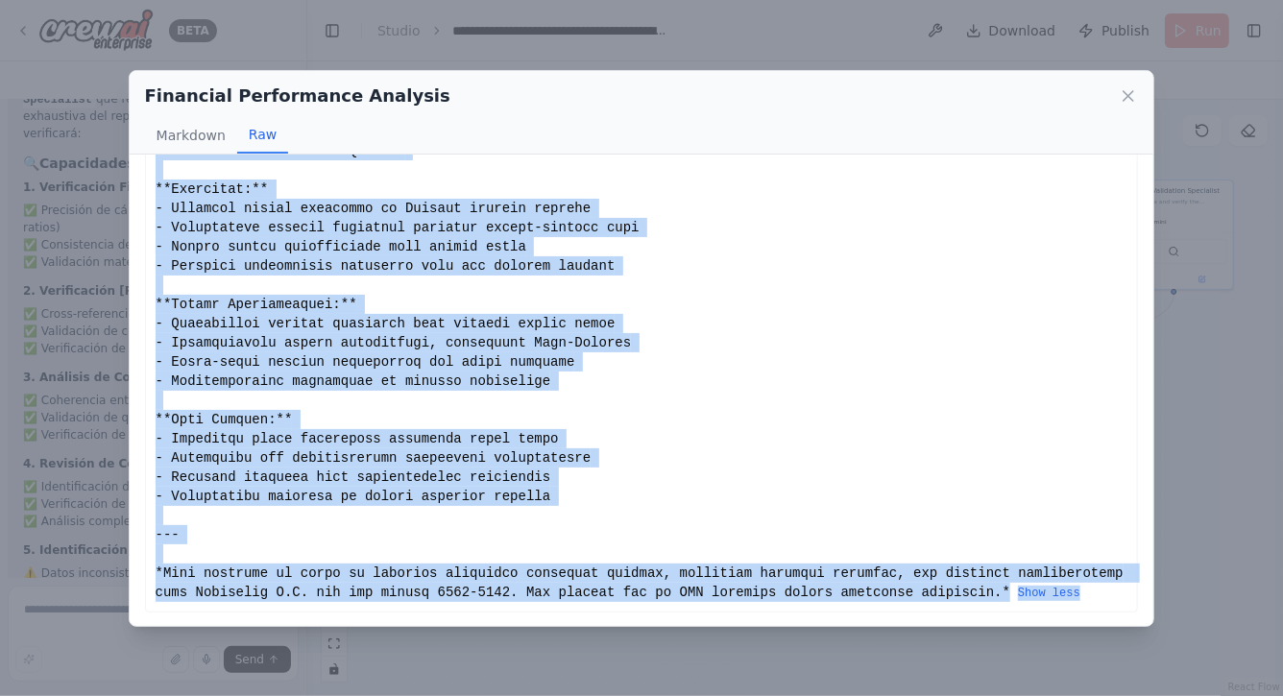
drag, startPoint x: 156, startPoint y: 186, endPoint x: 736, endPoint y: 605, distance: 715.6
copy div "# Agrosuper S.A. - Comprehensive Financial Performance Analysis (2020-2024) ## …"
click at [1132, 98] on icon at bounding box center [1129, 96] width 10 height 10
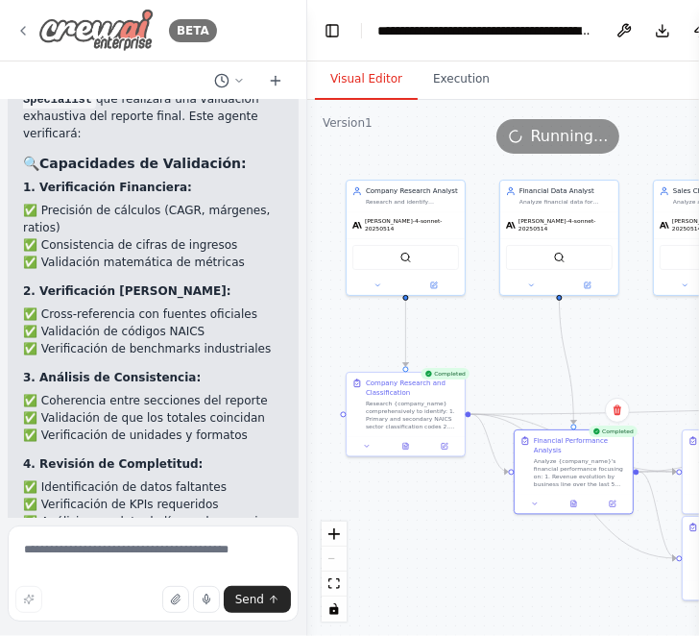
scroll to position [0, 0]
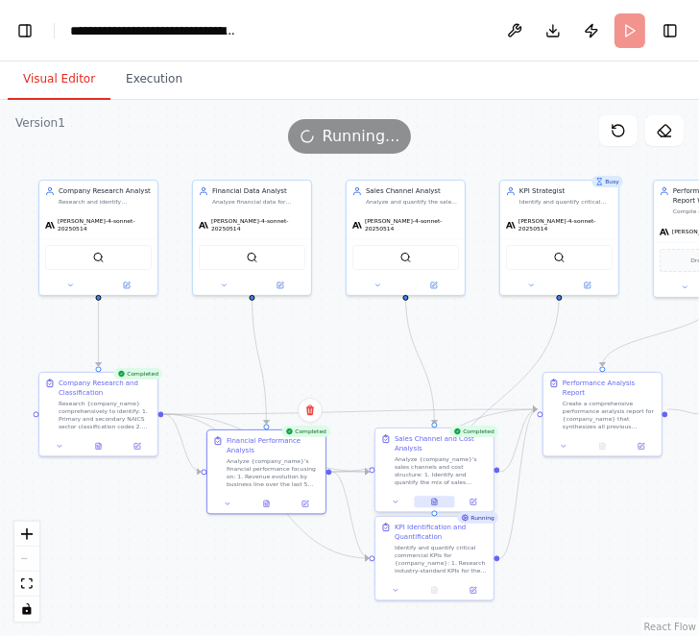
click at [434, 499] on icon at bounding box center [434, 502] width 5 height 7
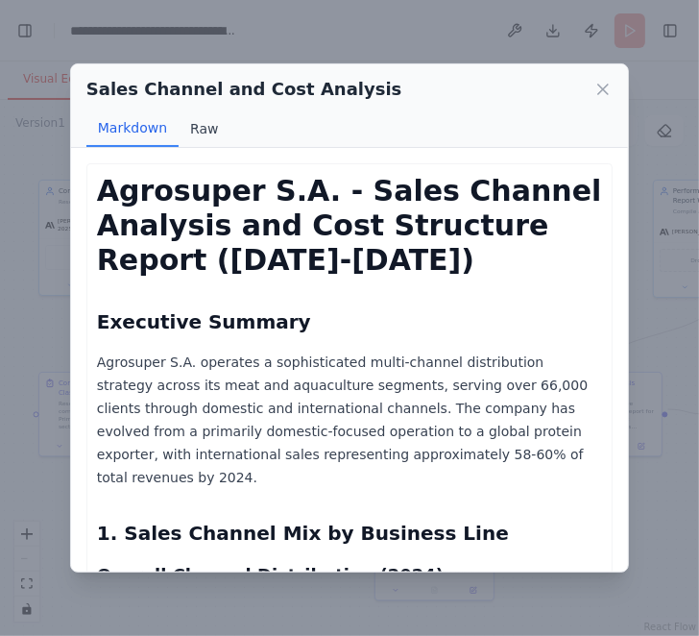
click at [201, 130] on button "Raw" at bounding box center [204, 128] width 51 height 37
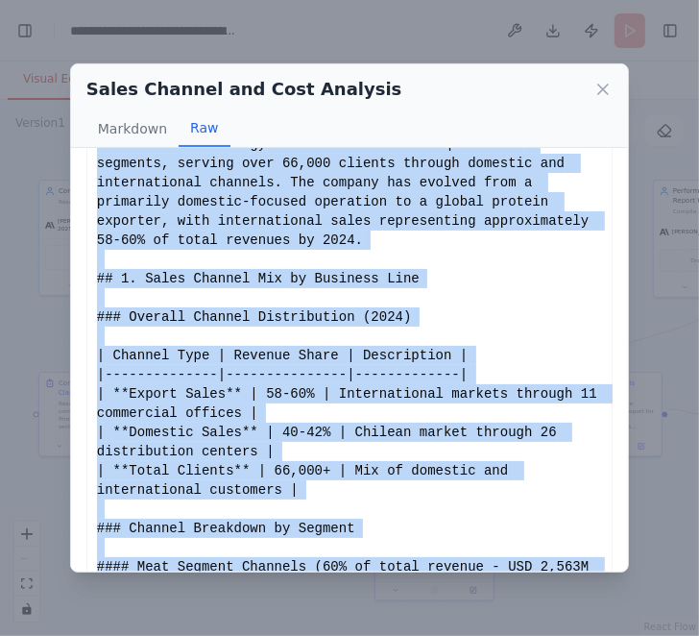
scroll to position [203, 0]
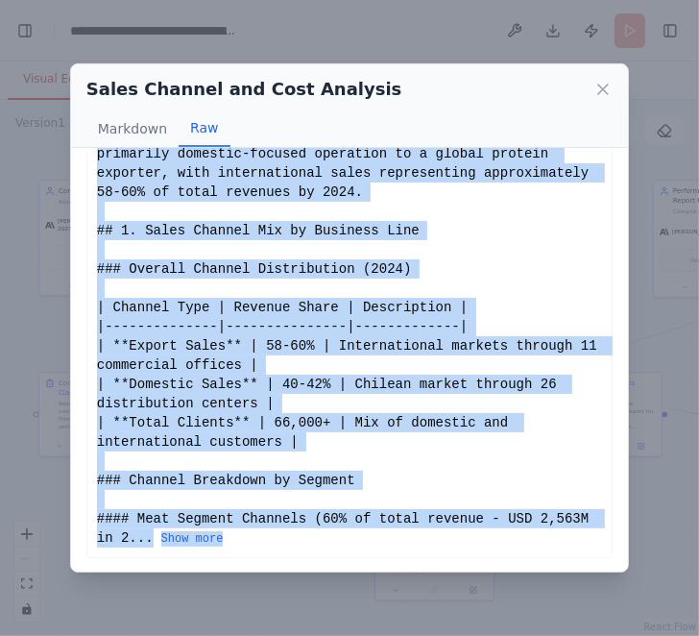
drag, startPoint x: 98, startPoint y: 186, endPoint x: 303, endPoint y: 544, distance: 411.8
click at [303, 544] on div "# Agrosuper S.A. - Sales Channel Analysis and Cost Structure Report (2020-2024)…" at bounding box center [349, 259] width 505 height 576
click at [202, 531] on button "Show more" at bounding box center [192, 538] width 62 height 15
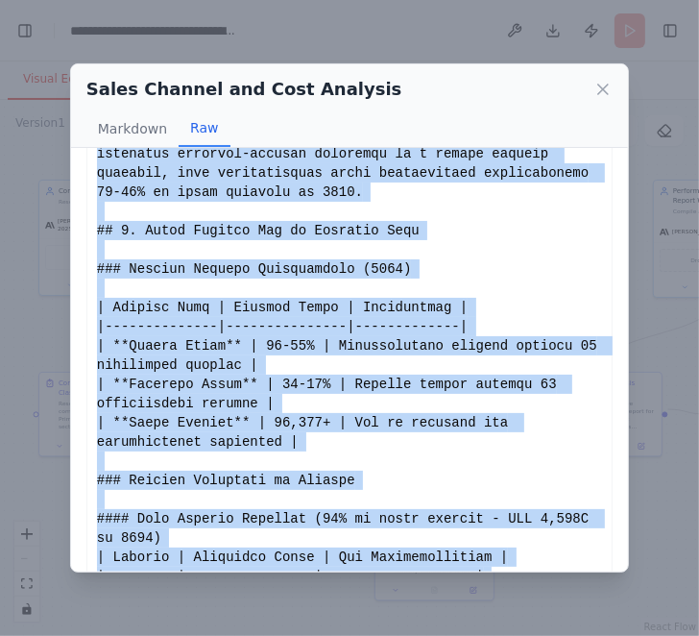
copy div "# Agrosuper S.A. - Sales Channel Analysis and Cost Structure Report (2020-2024)…"
click at [608, 89] on icon at bounding box center [603, 89] width 19 height 19
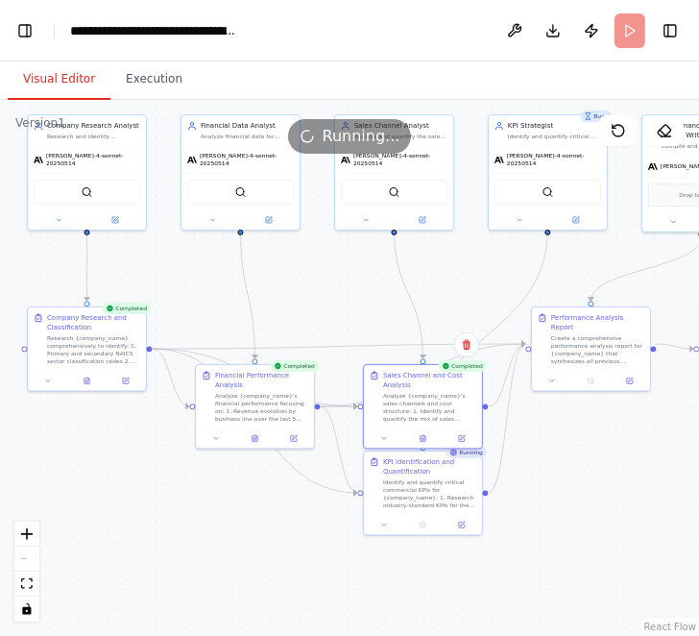
drag, startPoint x: 573, startPoint y: 542, endPoint x: 551, endPoint y: 443, distance: 101.2
click at [551, 442] on div ".deletable-edge-delete-btn { width: 20px; height: 20px; border: 0px solid #ffff…" at bounding box center [349, 368] width 699 height 536
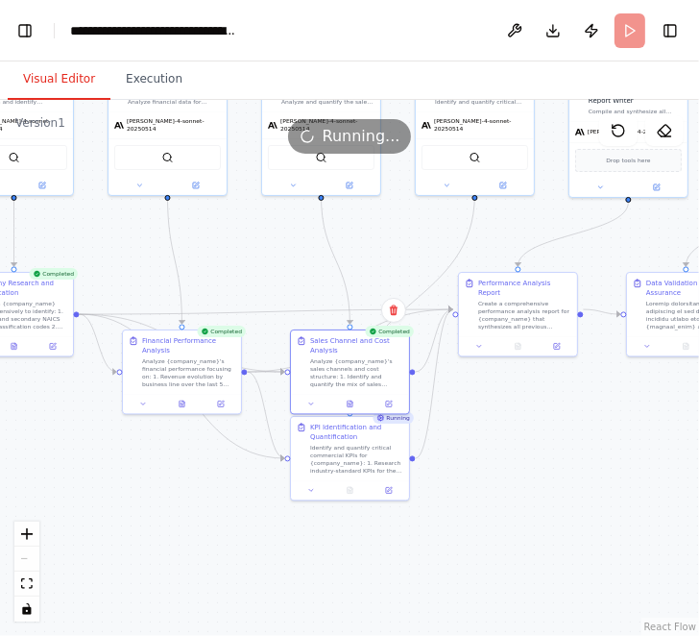
drag, startPoint x: 602, startPoint y: 468, endPoint x: 498, endPoint y: 470, distance: 104.7
click at [498, 470] on div ".deletable-edge-delete-btn { width: 20px; height: 20px; border: 0px solid #ffff…" at bounding box center [349, 368] width 699 height 536
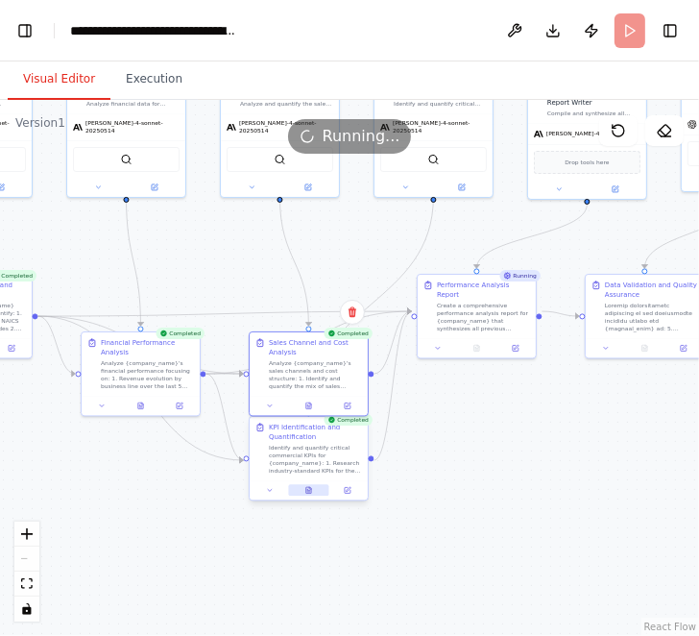
click at [309, 491] on icon at bounding box center [308, 490] width 5 height 7
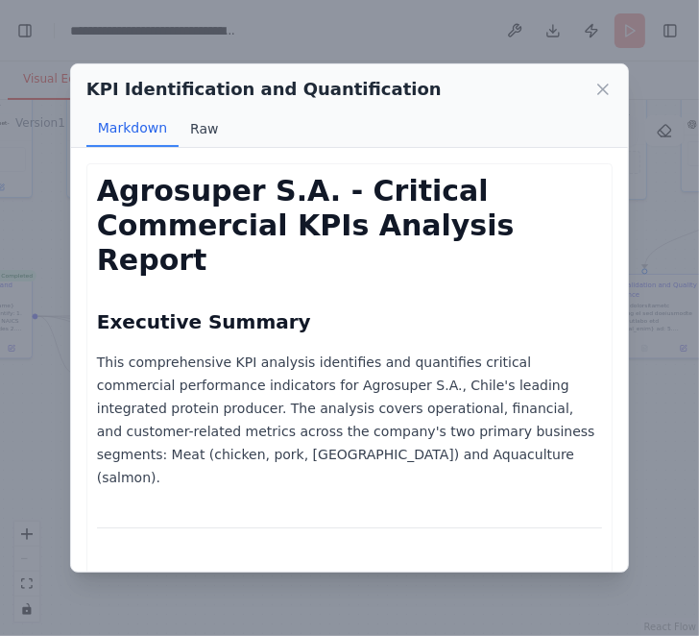
click at [204, 125] on button "Raw" at bounding box center [204, 128] width 51 height 37
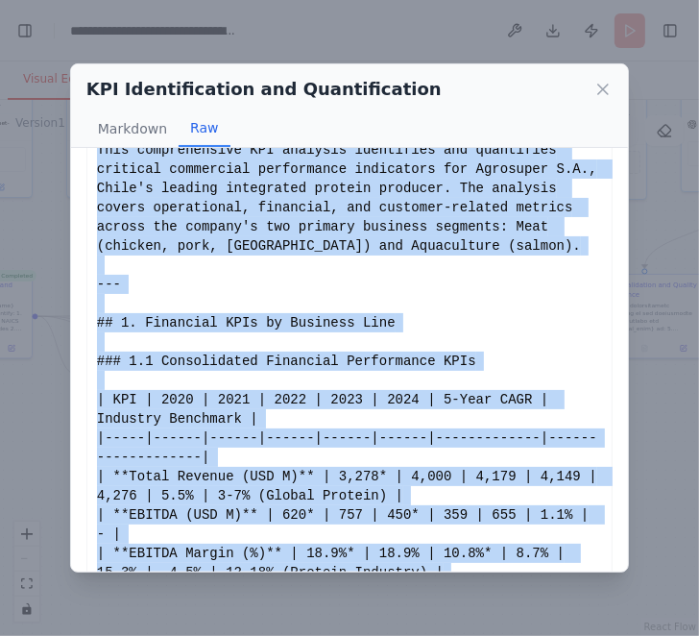
scroll to position [183, 0]
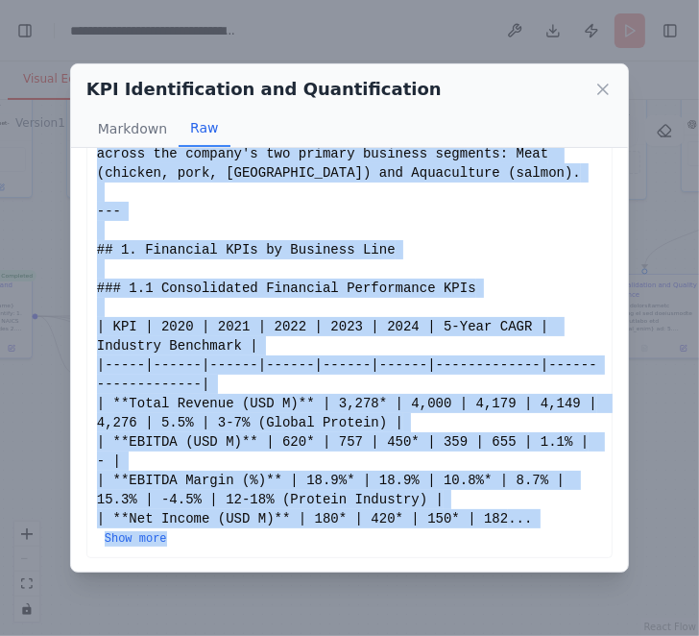
drag, startPoint x: 97, startPoint y: 183, endPoint x: 419, endPoint y: 543, distance: 483.0
click at [419, 543] on div "# Agrosuper S.A. - Critical Commercial KPIs Analysis Report ## Executive Summar…" at bounding box center [349, 268] width 505 height 557
click at [144, 537] on button "Show more" at bounding box center [136, 538] width 62 height 15
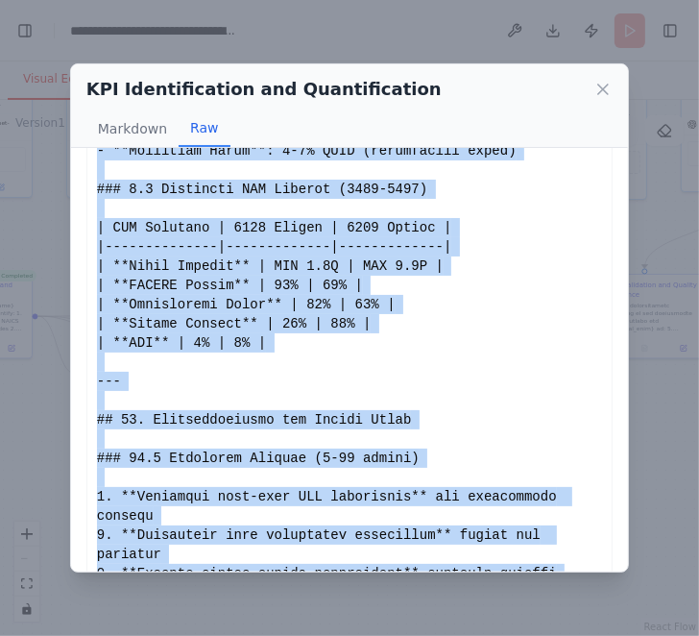
scroll to position [6005, 0]
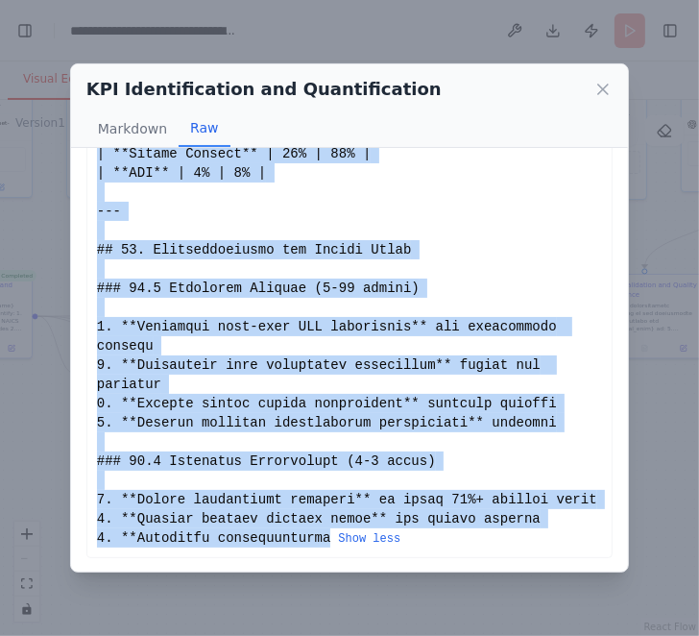
copy div "# Agrosuper S.A. - Critical Commercial KPIs Analysis Report ## Executive Summar…"
click at [603, 93] on icon at bounding box center [603, 89] width 19 height 19
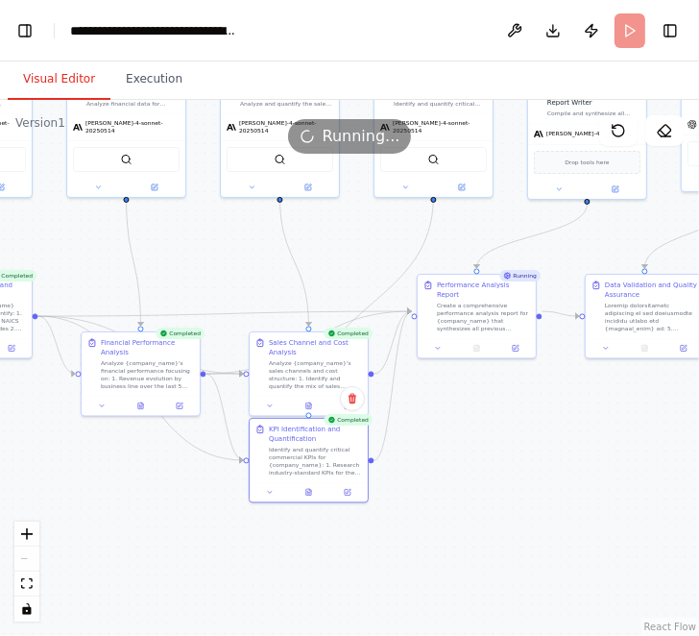
click at [506, 493] on div ".deletable-edge-delete-btn { width: 20px; height: 20px; border: 0px solid #ffff…" at bounding box center [349, 368] width 699 height 536
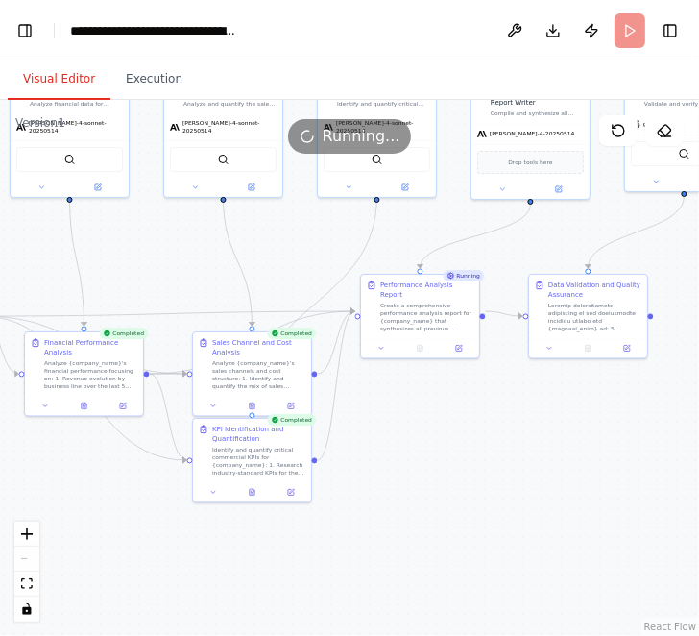
drag, startPoint x: 575, startPoint y: 489, endPoint x: 506, endPoint y: 492, distance: 69.2
click at [507, 492] on div ".deletable-edge-delete-btn { width: 20px; height: 20px; border: 0px solid #ffff…" at bounding box center [349, 368] width 699 height 536
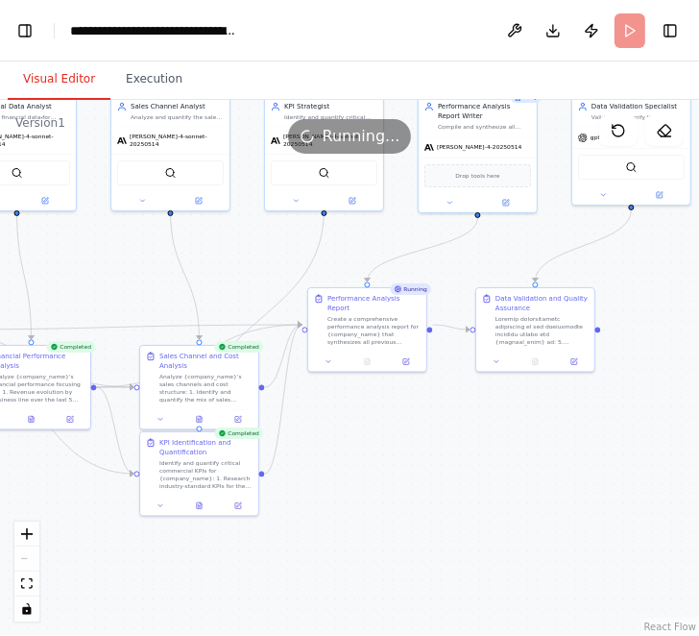
drag, startPoint x: 549, startPoint y: 490, endPoint x: 506, endPoint y: 500, distance: 43.6
click at [506, 500] on div ".deletable-edge-delete-btn { width: 20px; height: 20px; border: 0px solid #ffff…" at bounding box center [349, 368] width 699 height 536
click at [365, 356] on icon at bounding box center [366, 359] width 5 height 7
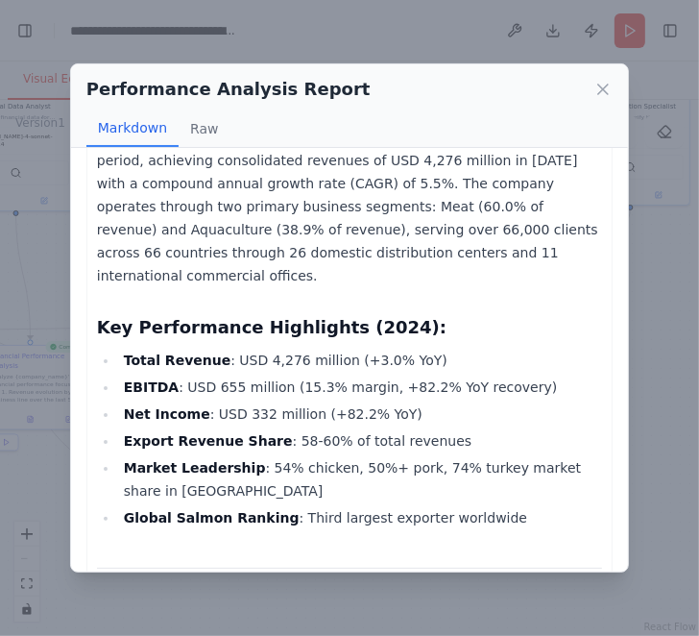
scroll to position [0, 0]
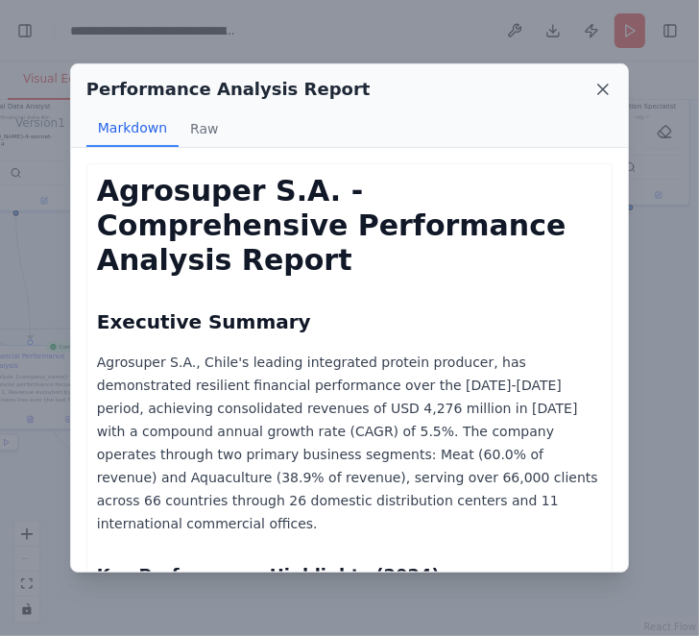
click at [605, 83] on icon at bounding box center [603, 89] width 19 height 19
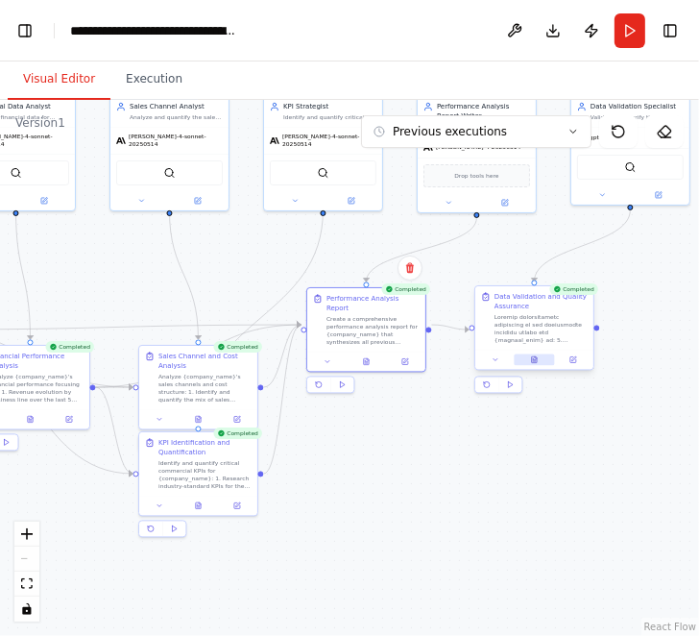
click at [535, 363] on icon at bounding box center [535, 360] width 8 height 8
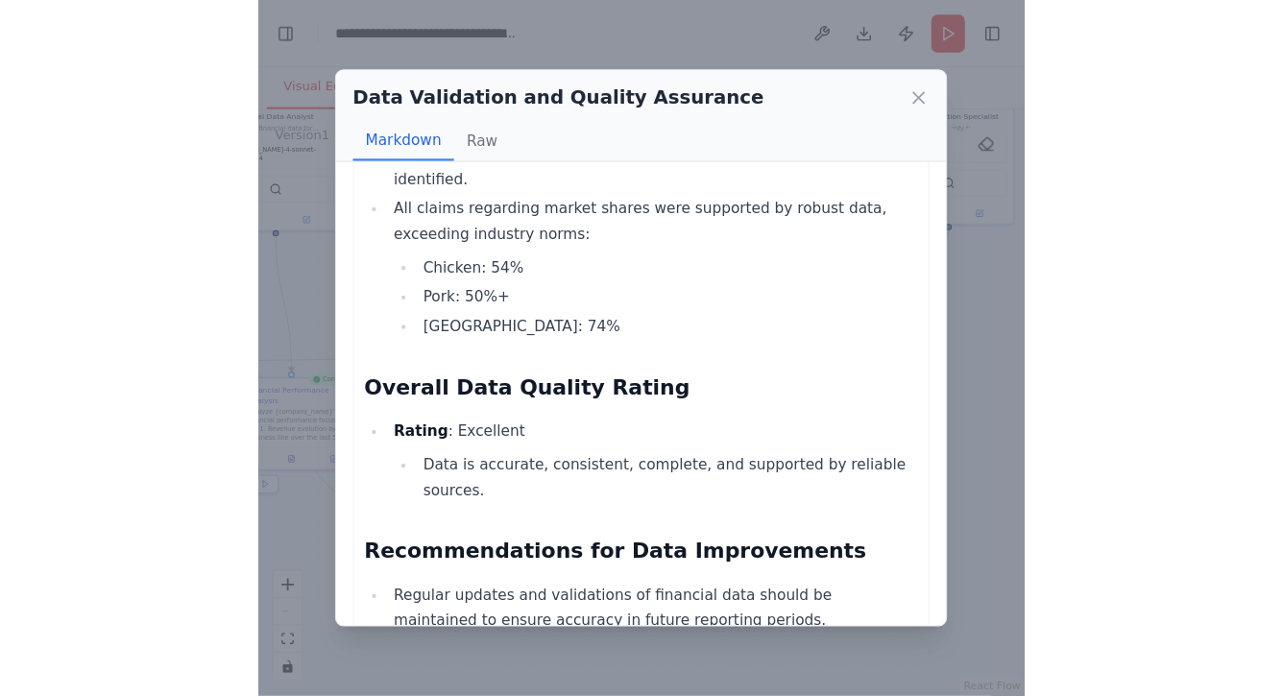
scroll to position [1252, 0]
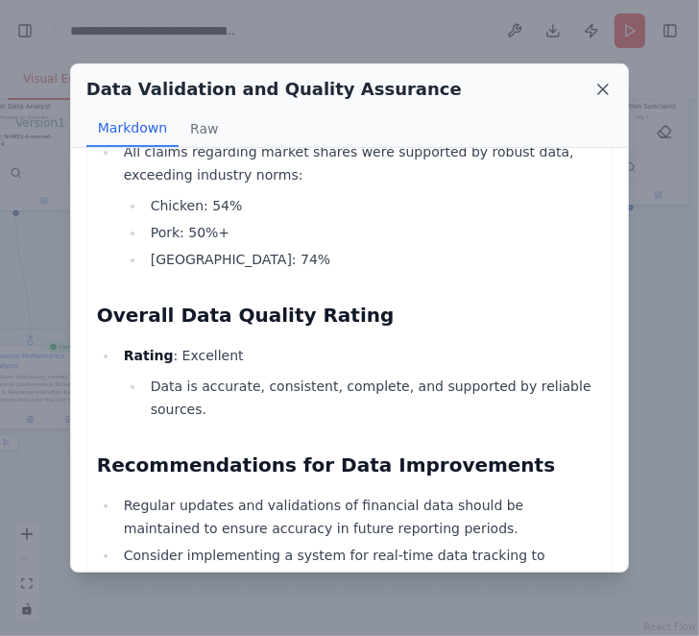
click at [599, 87] on icon at bounding box center [603, 89] width 19 height 19
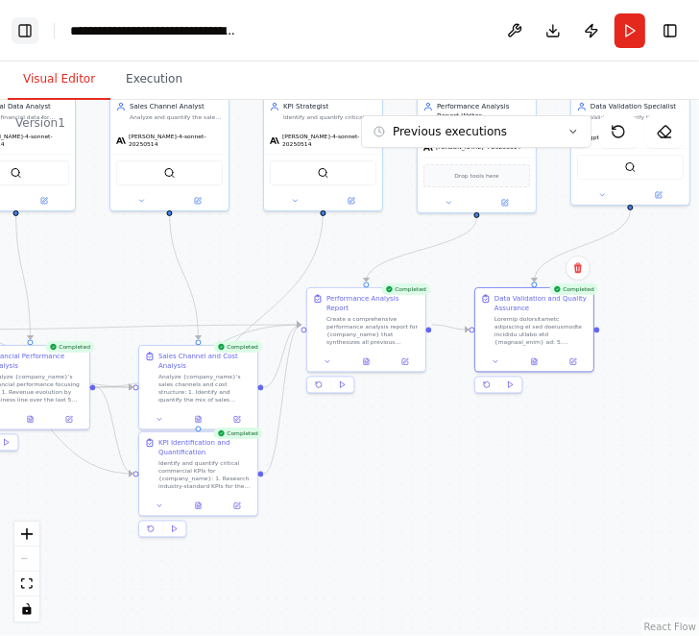
click at [24, 31] on button "Toggle Left Sidebar" at bounding box center [25, 30] width 27 height 27
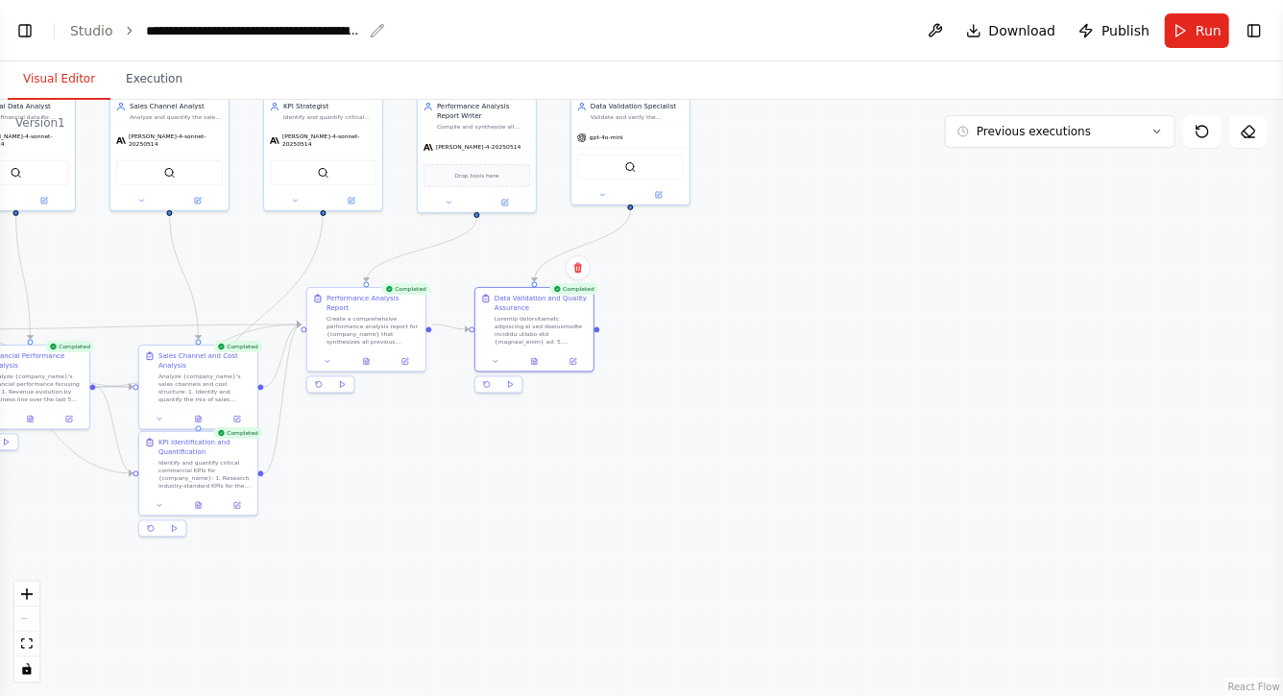
scroll to position [9883, 0]
click at [168, 31] on div "**********" at bounding box center [254, 30] width 216 height 19
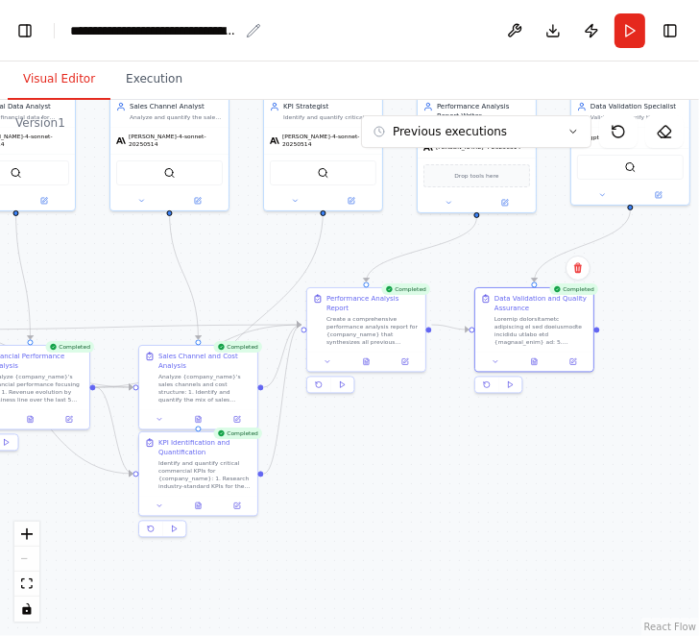
click at [109, 34] on div "**********" at bounding box center [154, 30] width 168 height 19
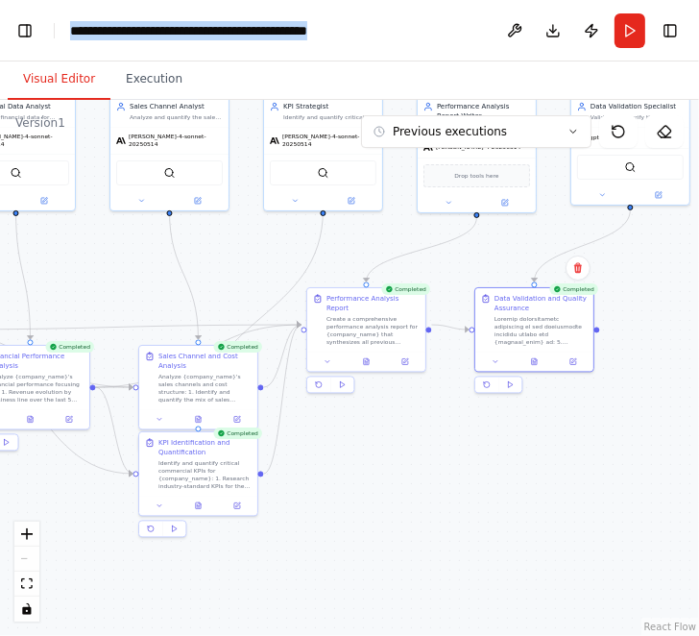
drag, startPoint x: 71, startPoint y: 30, endPoint x: 459, endPoint y: 11, distance: 388.6
click at [473, 31] on header "**********" at bounding box center [349, 30] width 699 height 61
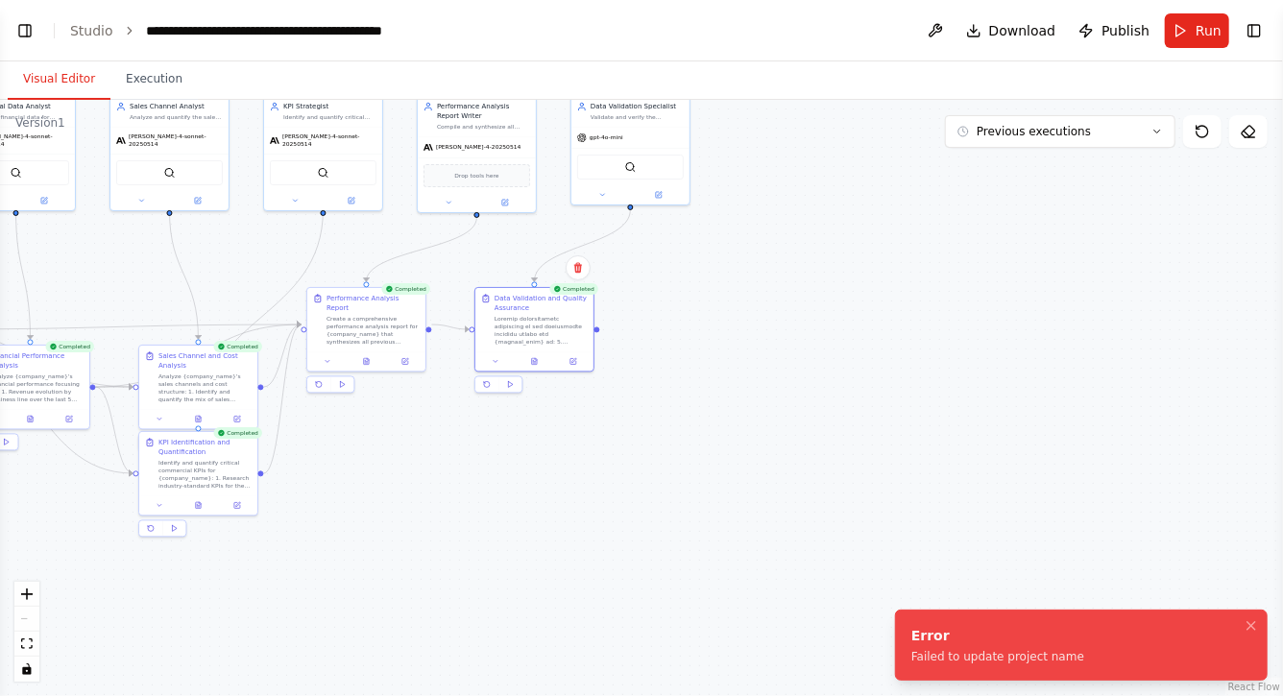
scroll to position [10879, 0]
click at [24, 29] on button "Toggle Left Sidebar" at bounding box center [25, 30] width 27 height 27
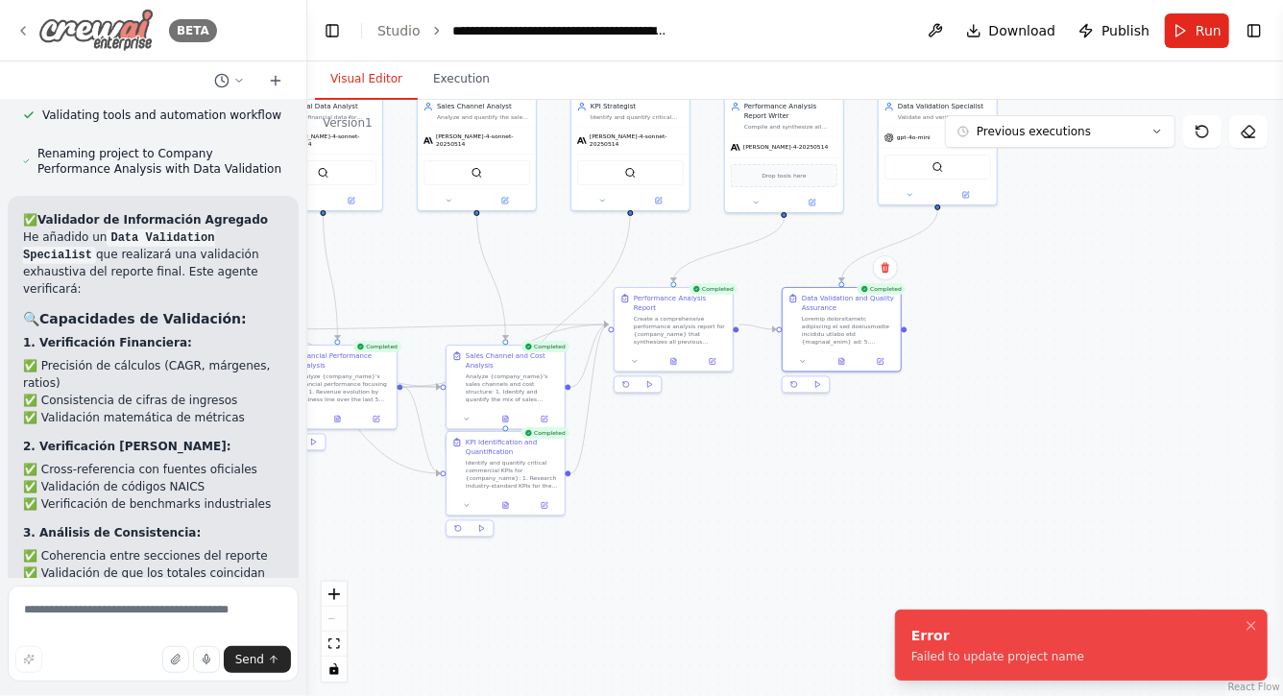
click at [73, 37] on img at bounding box center [95, 30] width 115 height 43
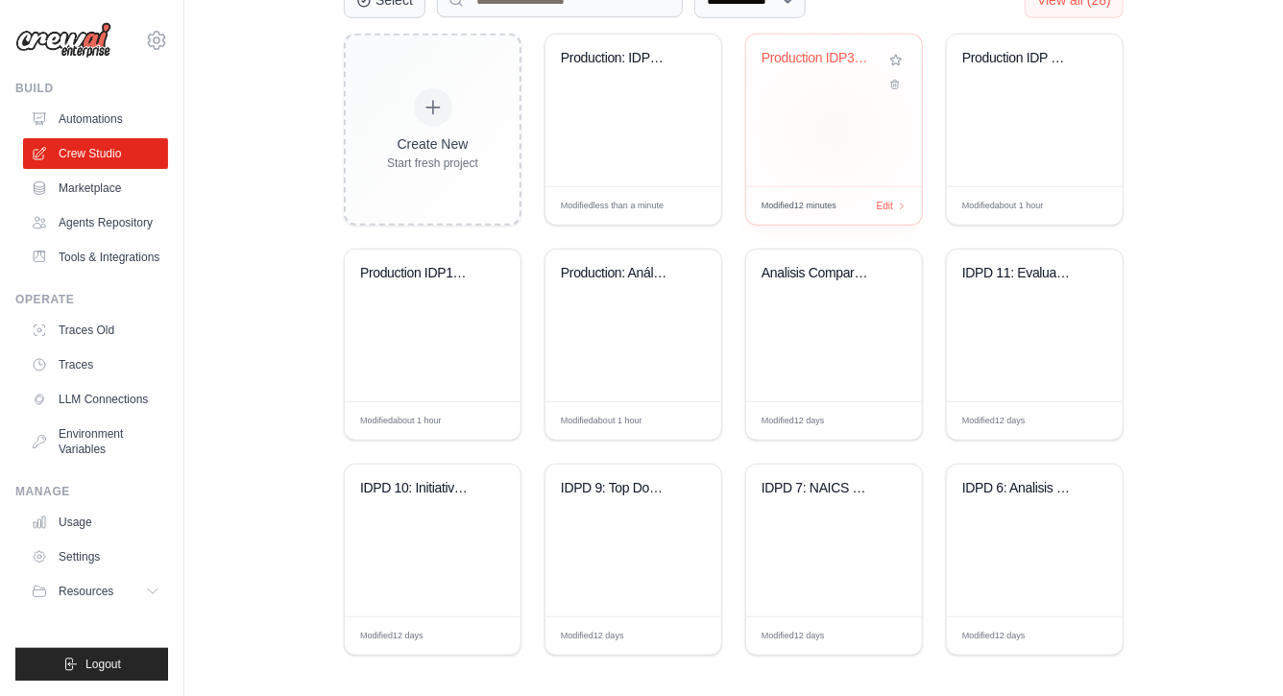
scroll to position [506, 0]
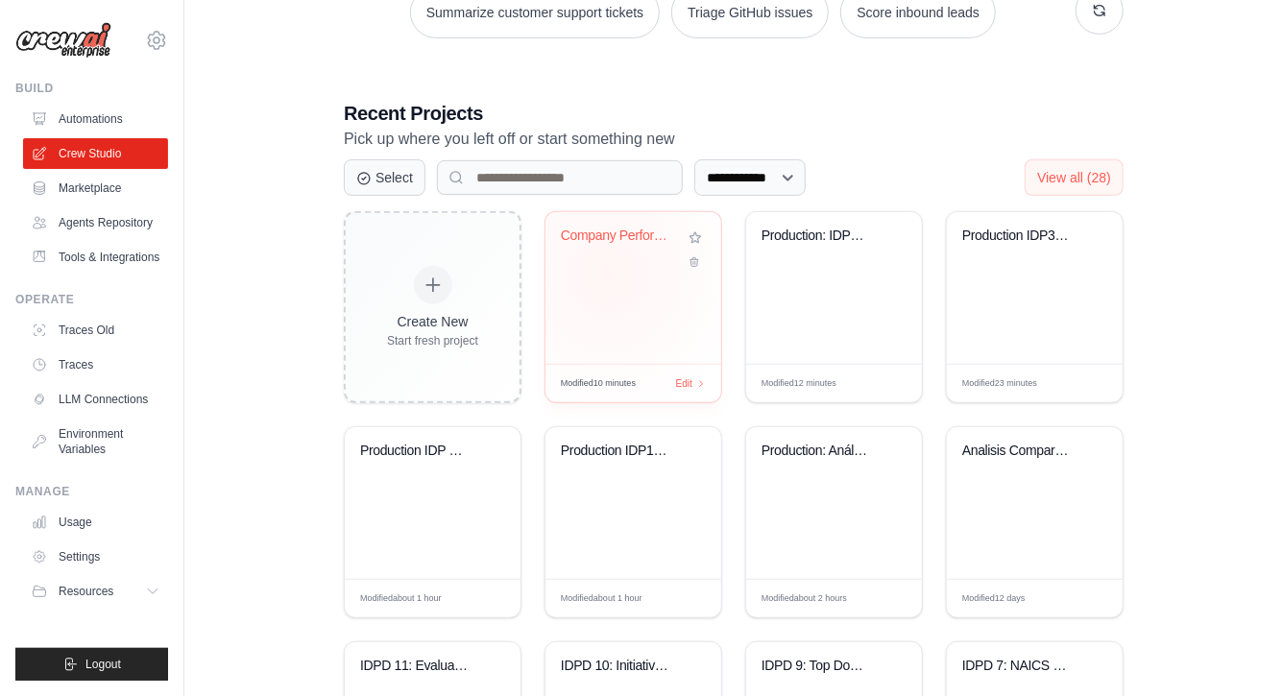
click at [608, 274] on div "Company Performance Analysis with D..." at bounding box center [634, 288] width 176 height 152
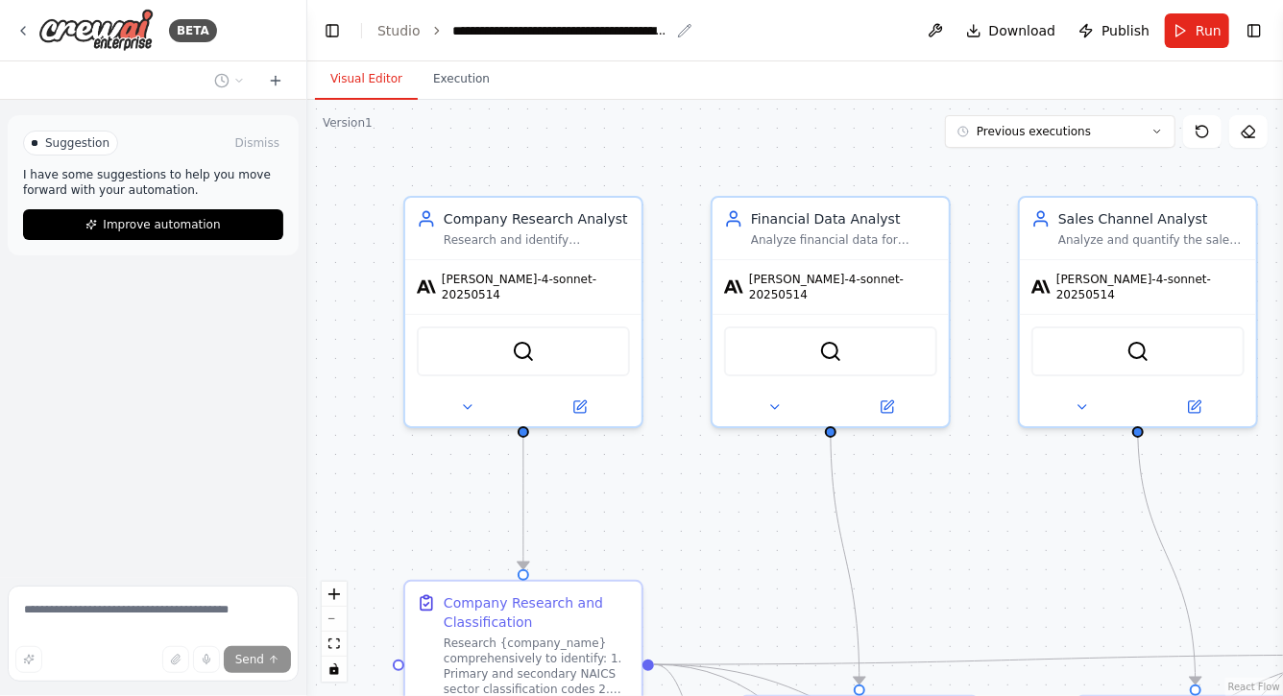
scroll to position [11033, 0]
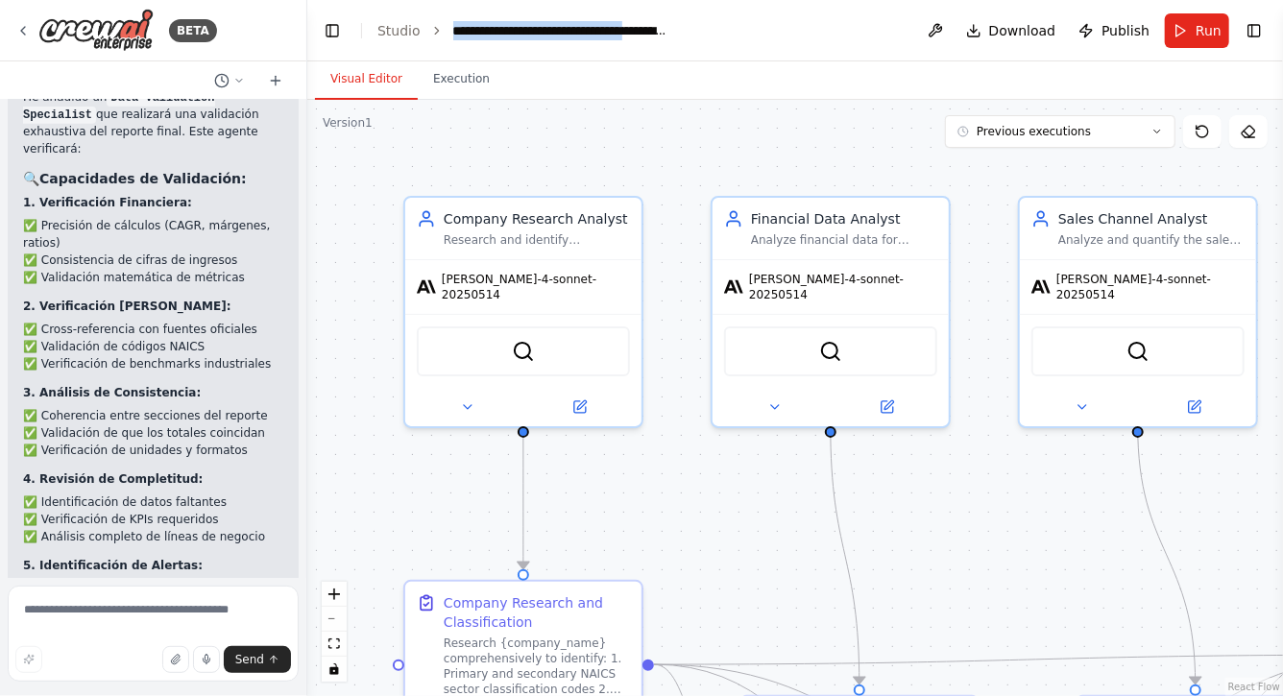
drag, startPoint x: 451, startPoint y: 31, endPoint x: 693, endPoint y: 35, distance: 242.1
click at [693, 36] on header "**********" at bounding box center [795, 30] width 976 height 61
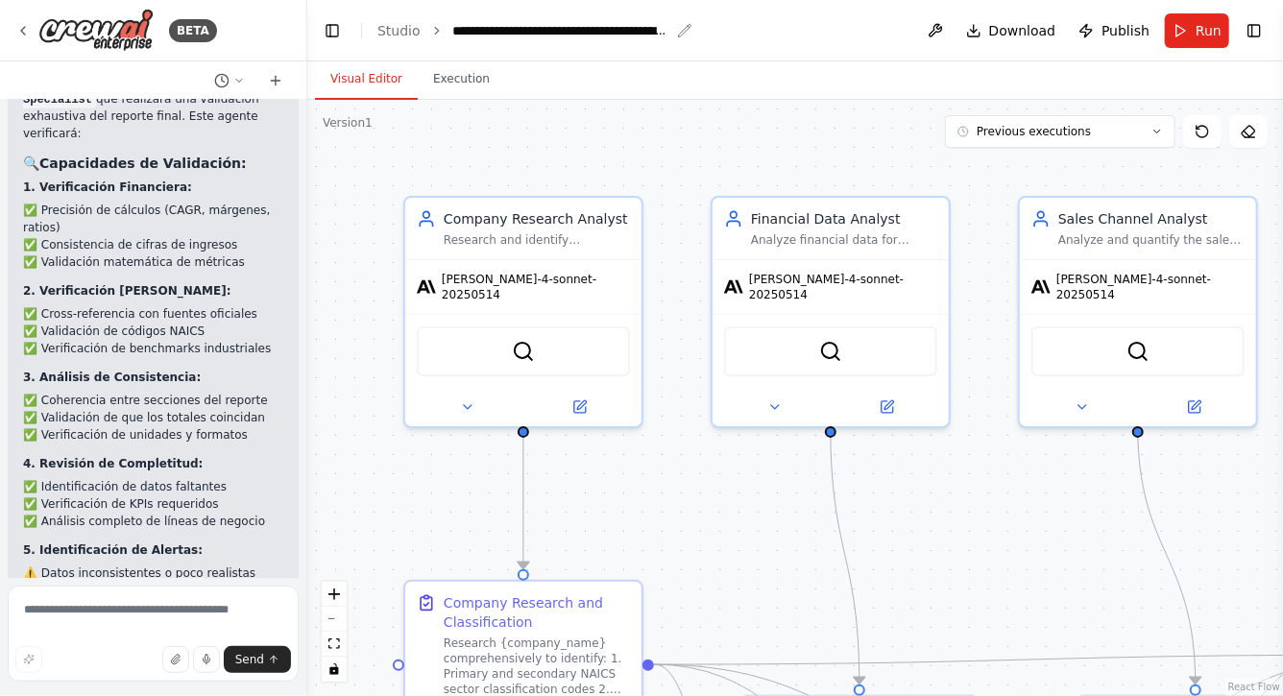
click at [680, 32] on icon "breadcrumb" at bounding box center [684, 30] width 15 height 15
click at [680, 30] on icon "breadcrumb" at bounding box center [684, 30] width 15 height 15
click at [628, 31] on div "**********" at bounding box center [561, 30] width 216 height 19
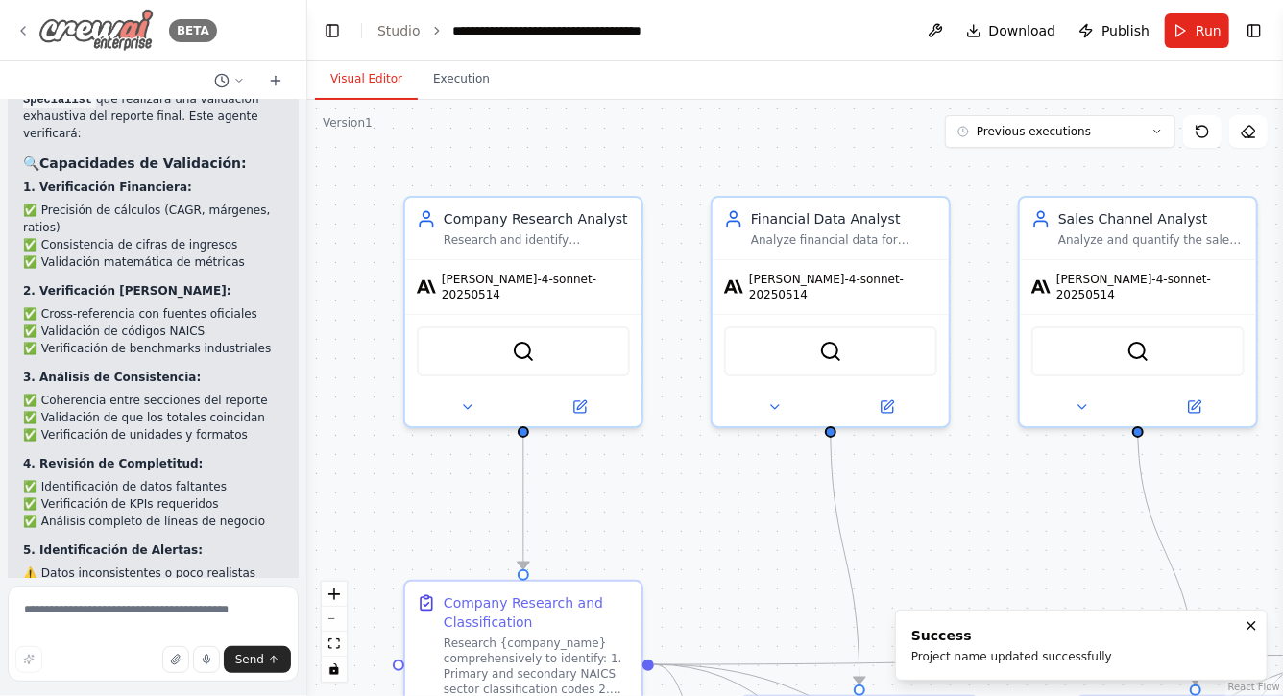
click at [23, 27] on icon at bounding box center [22, 30] width 15 height 15
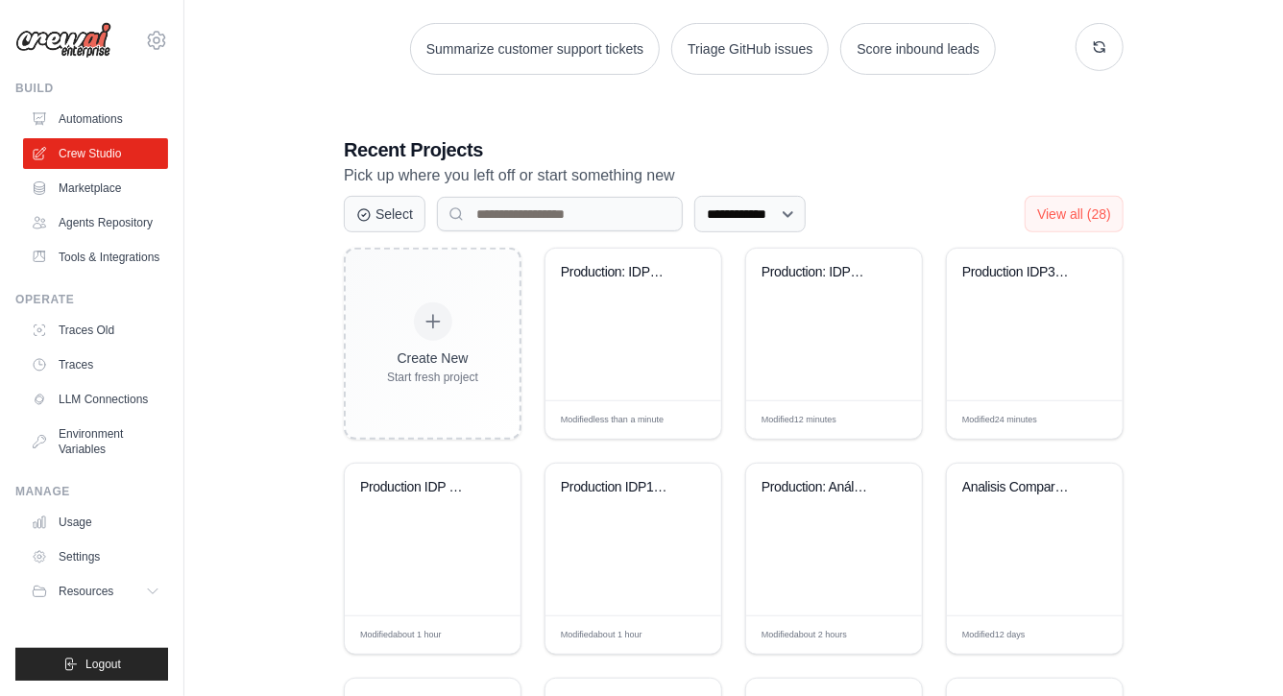
scroll to position [276, 0]
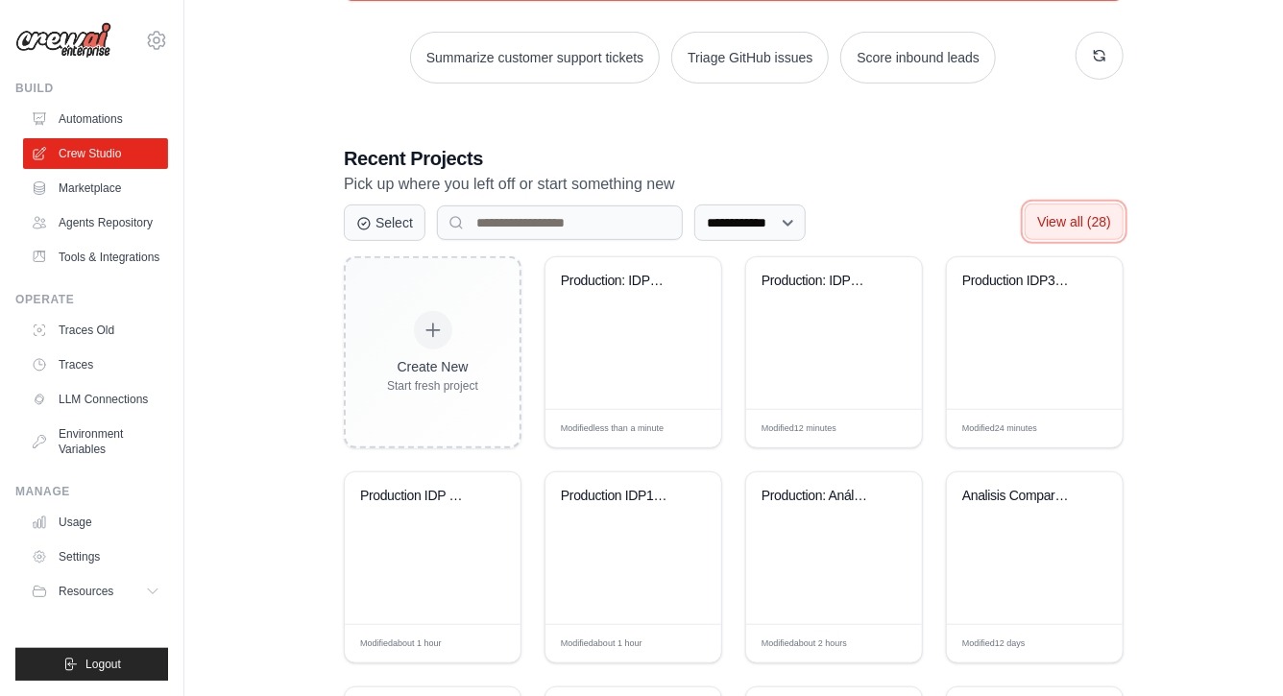
click at [1078, 215] on span "View all (28)" at bounding box center [1074, 221] width 74 height 15
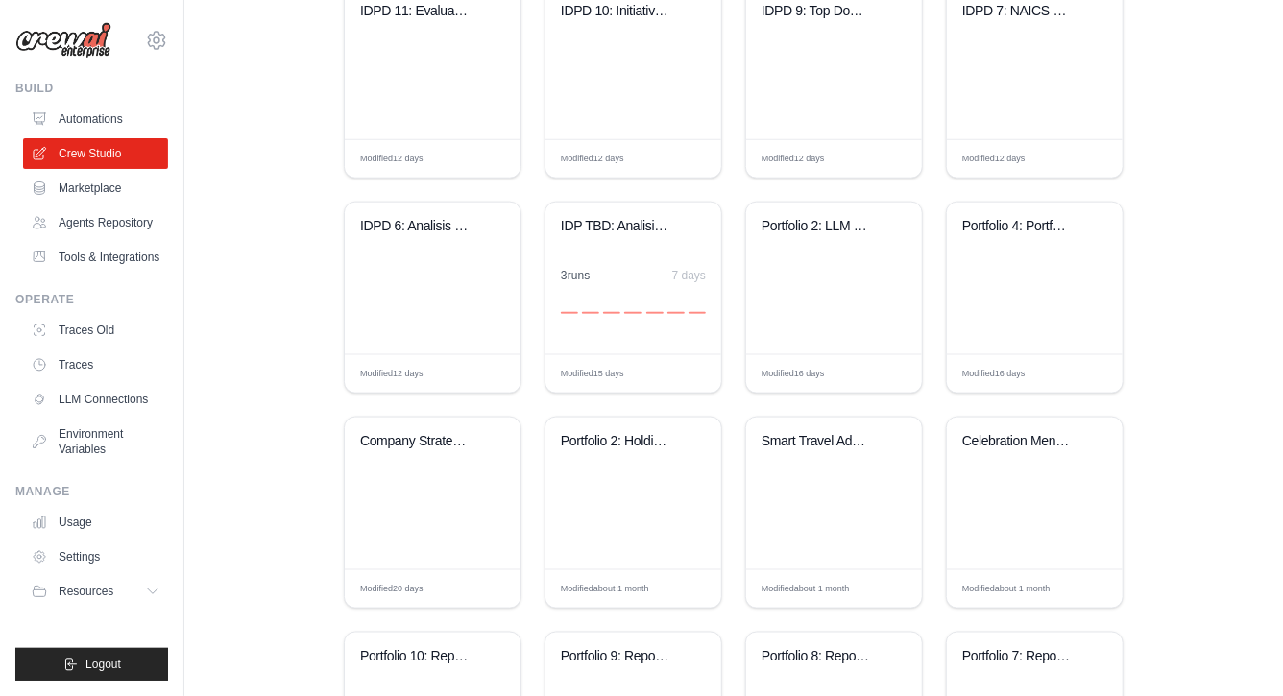
scroll to position [977, 0]
click at [448, 280] on div "IDPD 6: Analisis de KPIs Operaciona..." at bounding box center [433, 278] width 176 height 152
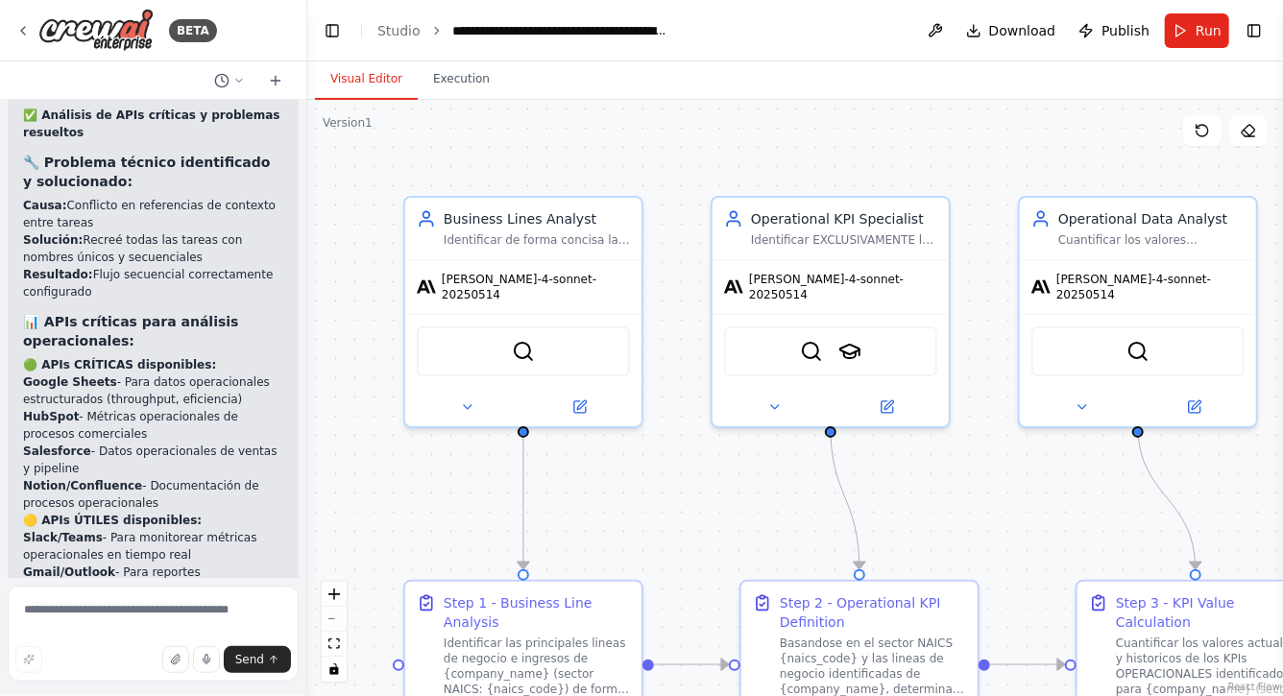
scroll to position [13445, 0]
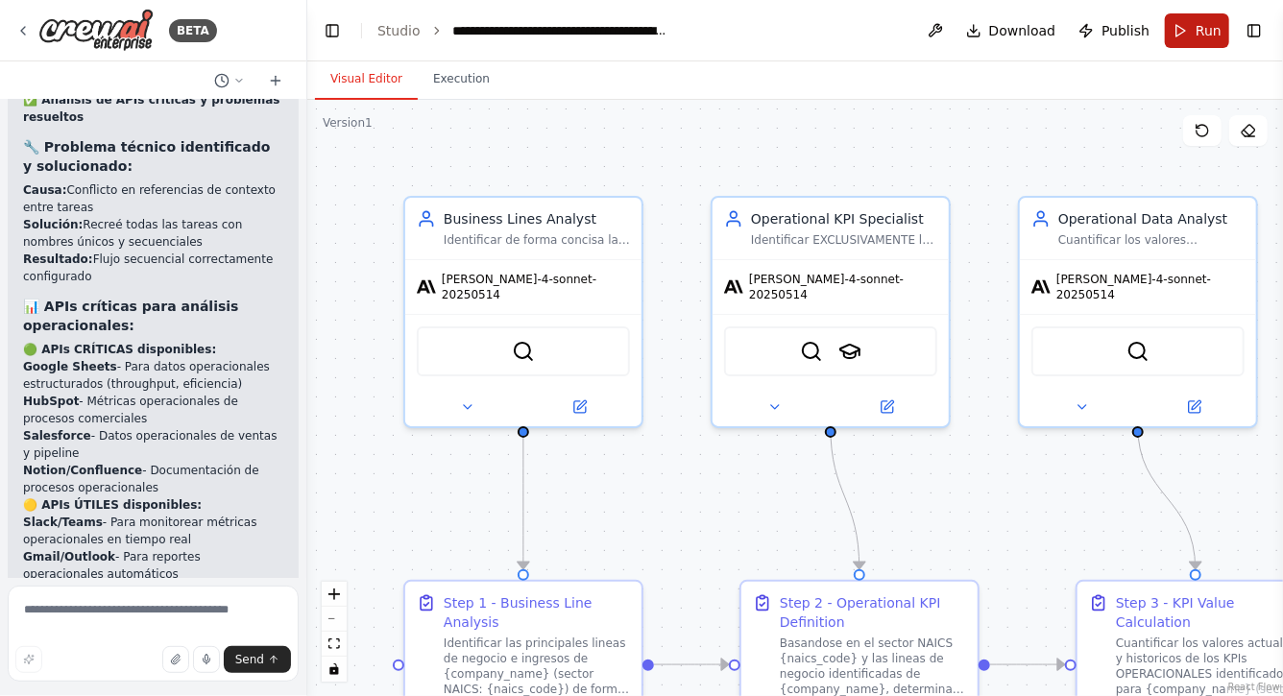
click at [1201, 33] on span "Run" at bounding box center [1209, 30] width 26 height 19
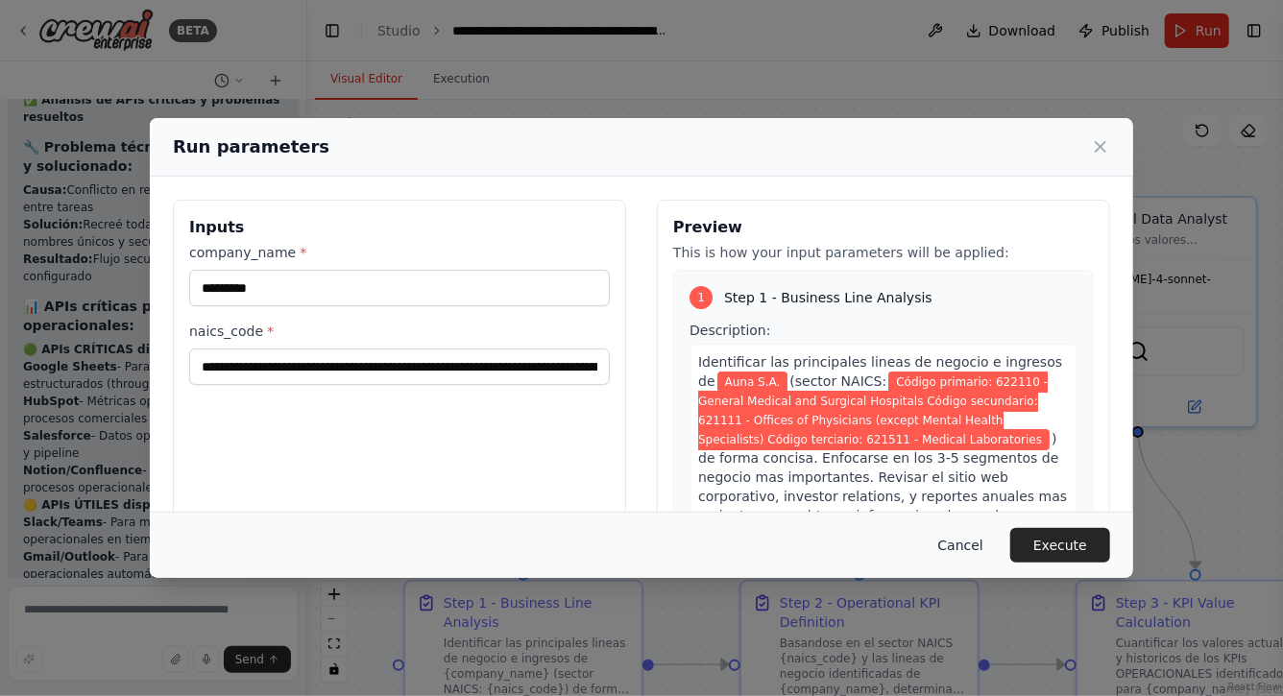
click at [956, 547] on button "Cancel" at bounding box center [961, 545] width 76 height 35
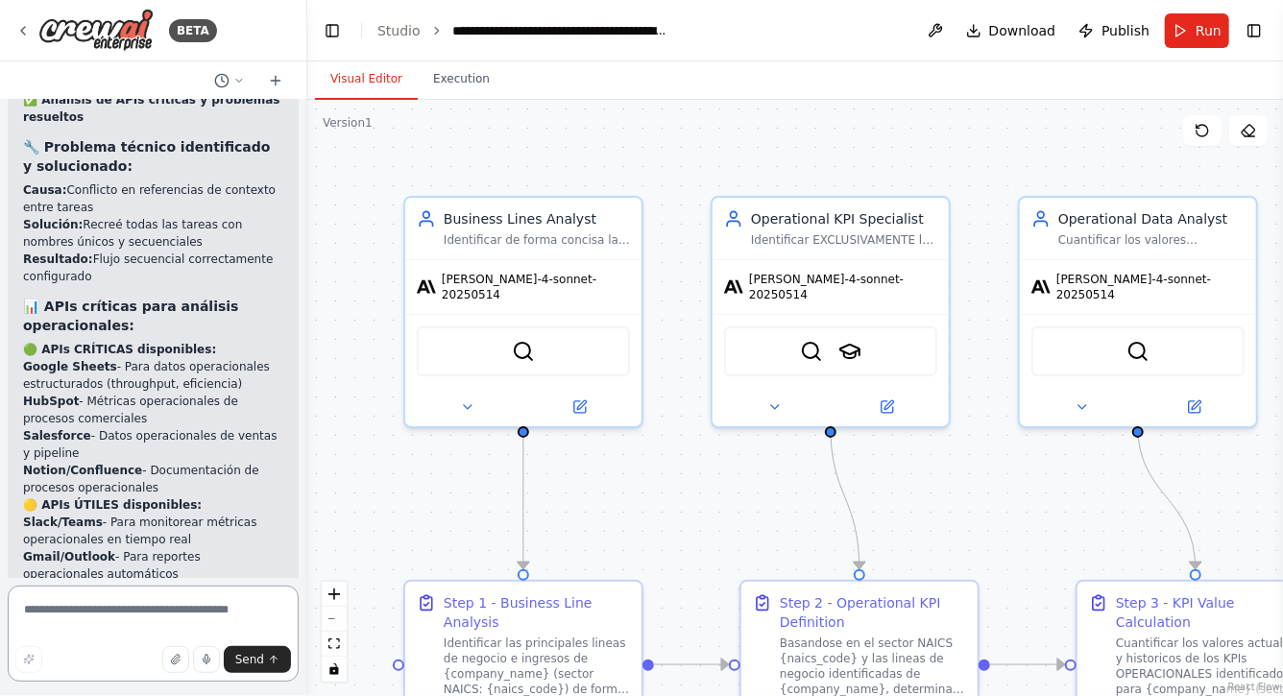
click at [157, 615] on textarea at bounding box center [153, 634] width 291 height 96
type textarea "*"
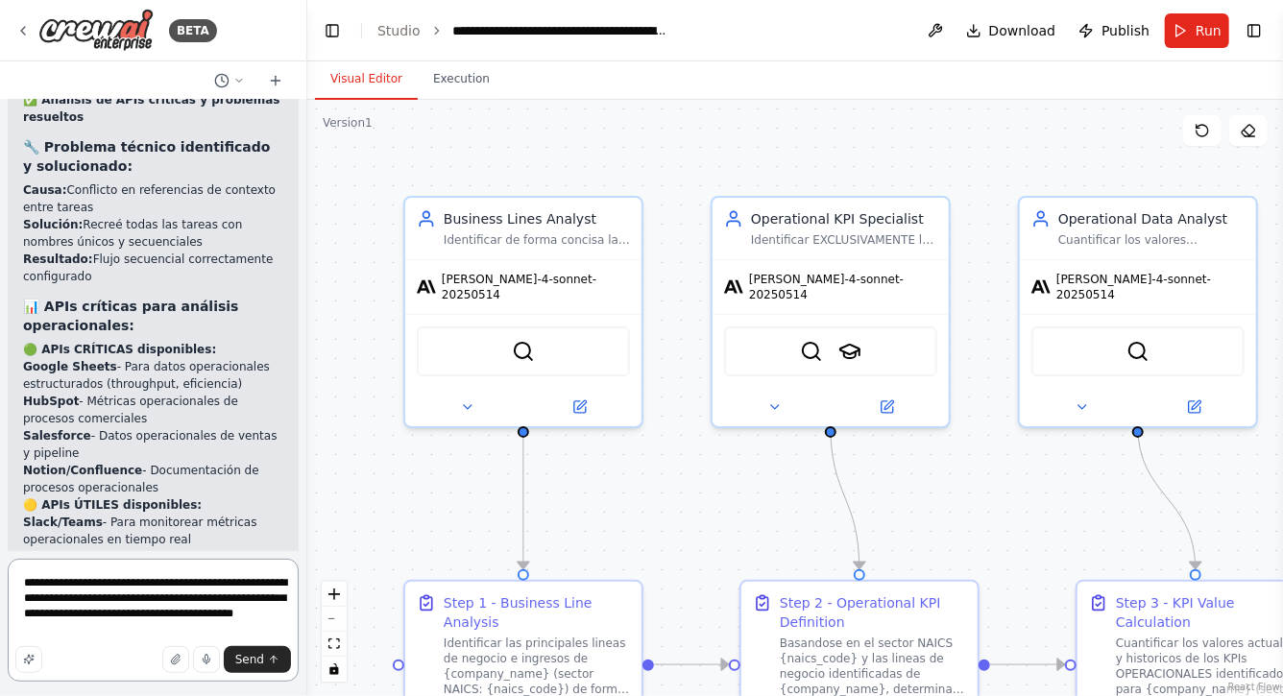
type textarea "**********"
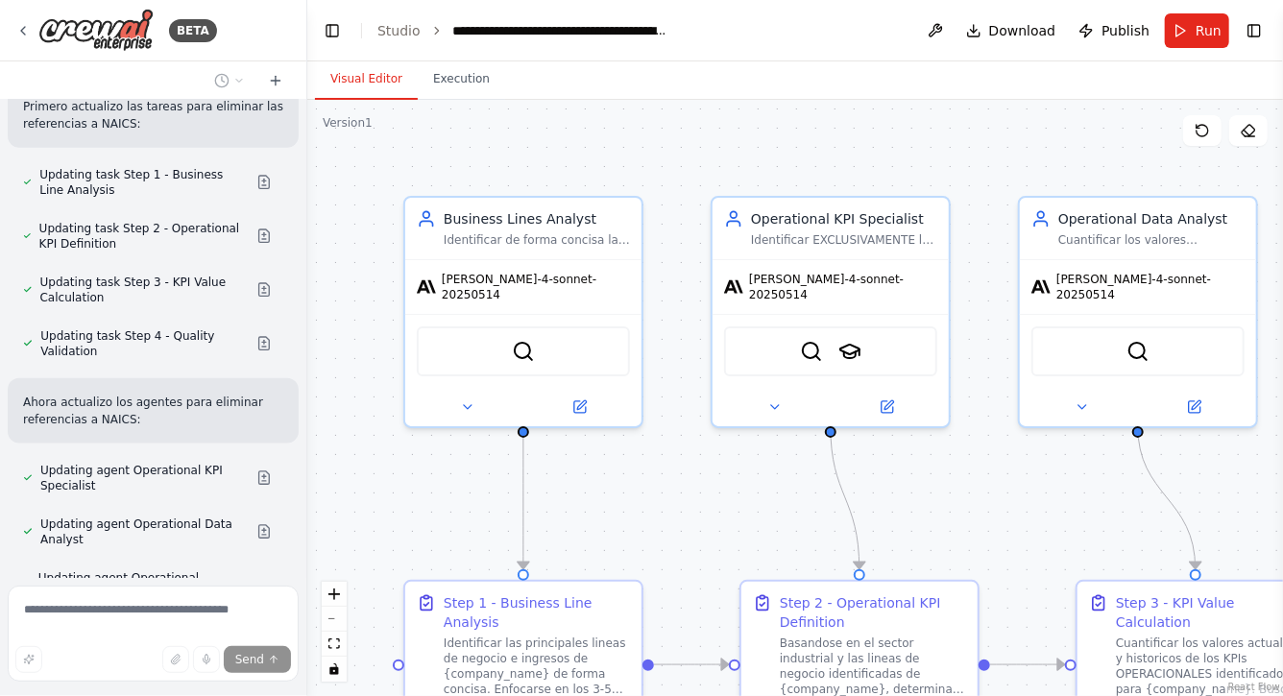
scroll to position [15160, 0]
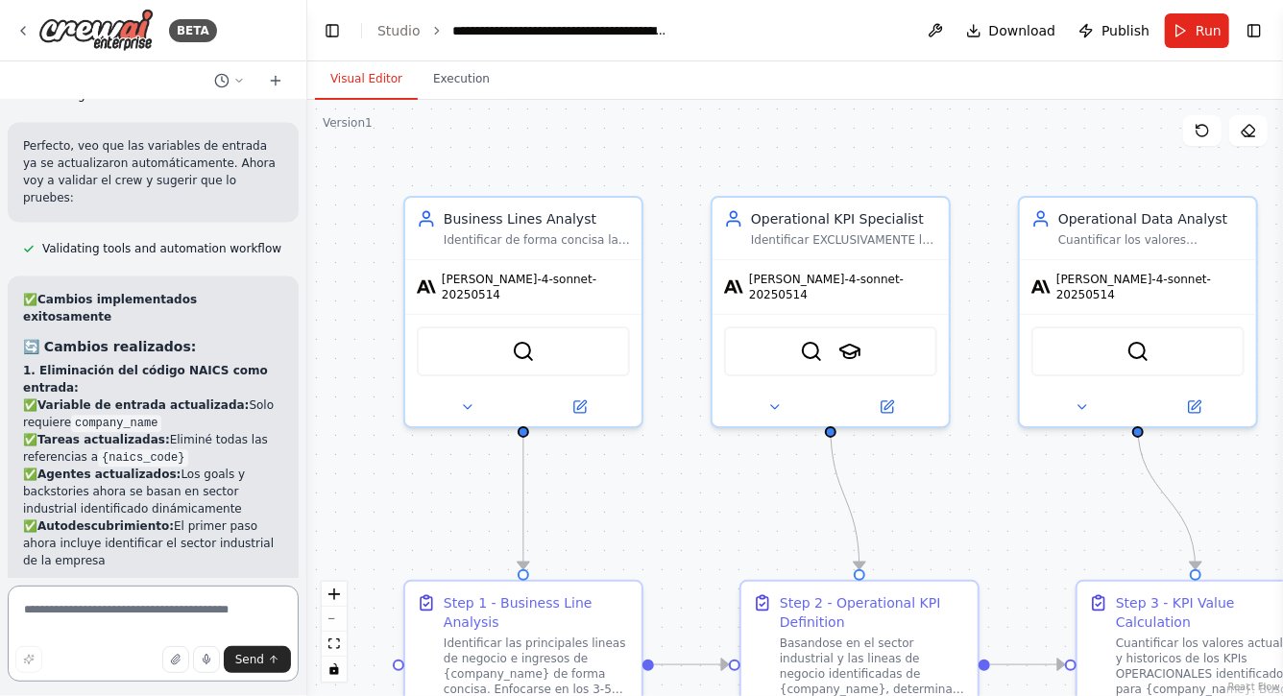
scroll to position [16049, 0]
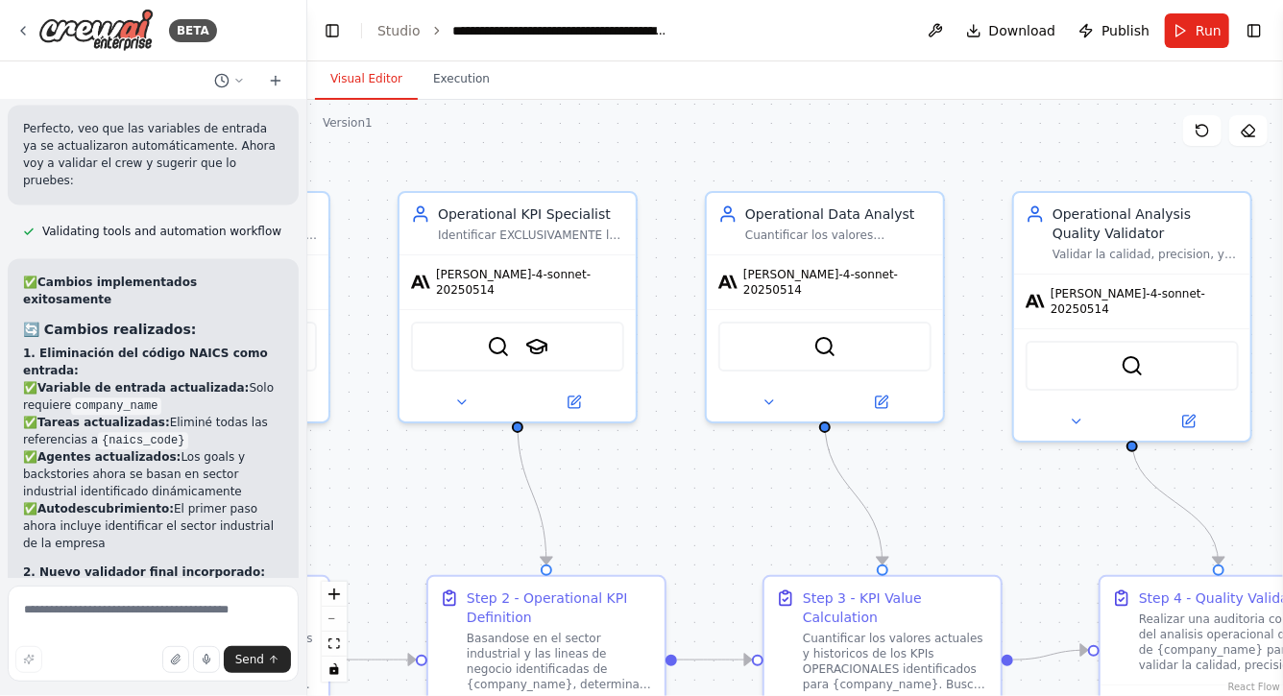
drag, startPoint x: 1001, startPoint y: 465, endPoint x: 688, endPoint y: 460, distance: 313.2
click at [688, 460] on div ".deletable-edge-delete-btn { width: 20px; height: 20px; border: 0px solid #ffff…" at bounding box center [795, 398] width 976 height 597
drag, startPoint x: 1023, startPoint y: 471, endPoint x: 690, endPoint y: 405, distance: 339.7
click at [691, 403] on div ".deletable-edge-delete-btn { width: 20px; height: 20px; border: 0px solid #ffff…" at bounding box center [795, 398] width 976 height 597
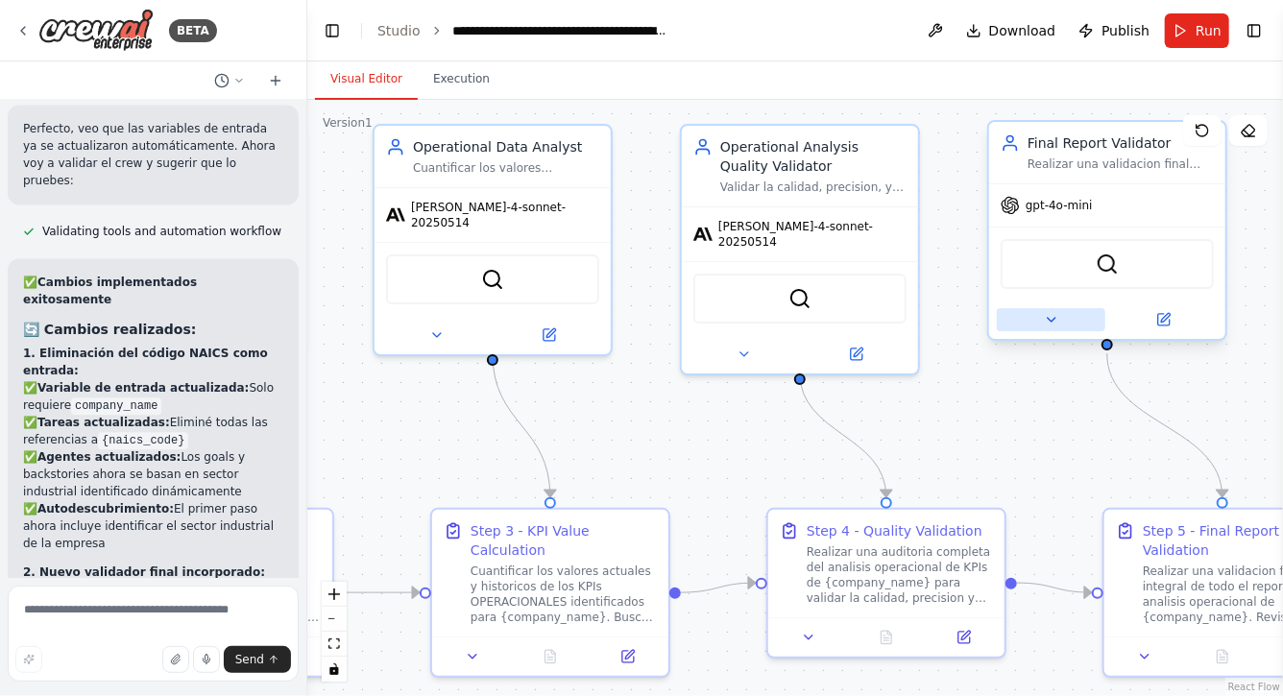
click at [1046, 320] on icon at bounding box center [1051, 319] width 15 height 15
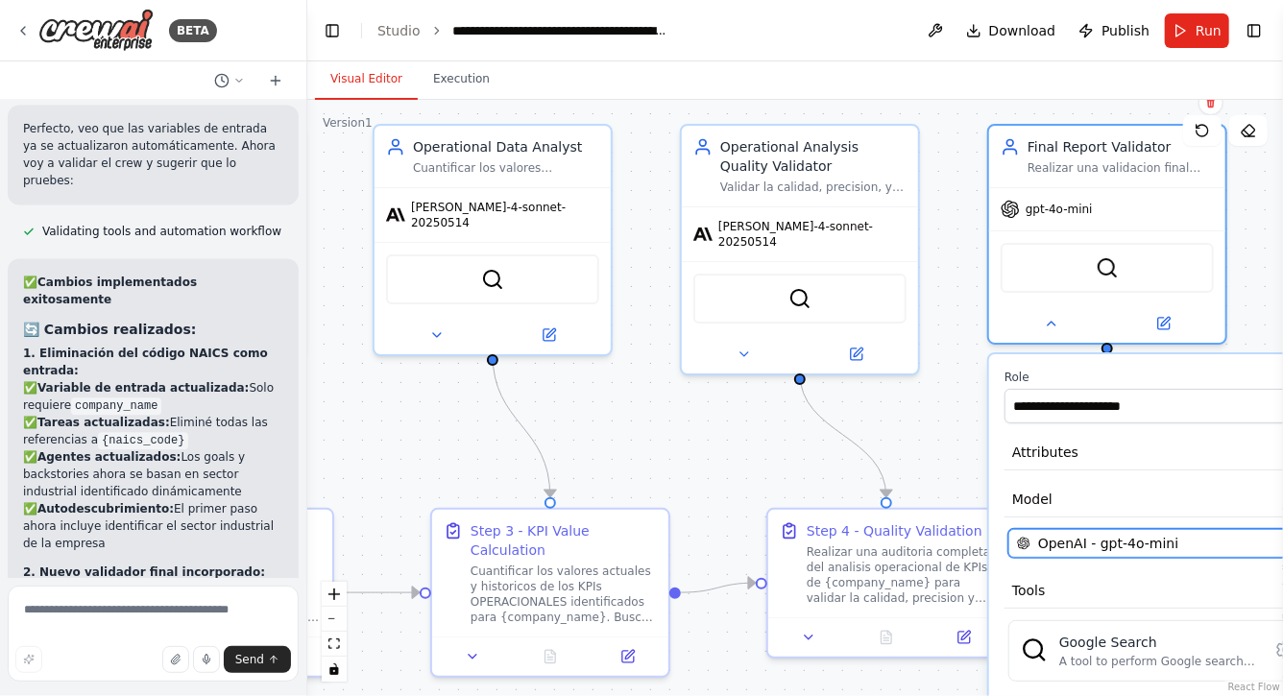
click at [1095, 542] on span "OpenAI - gpt-4o-mini" at bounding box center [1108, 543] width 140 height 19
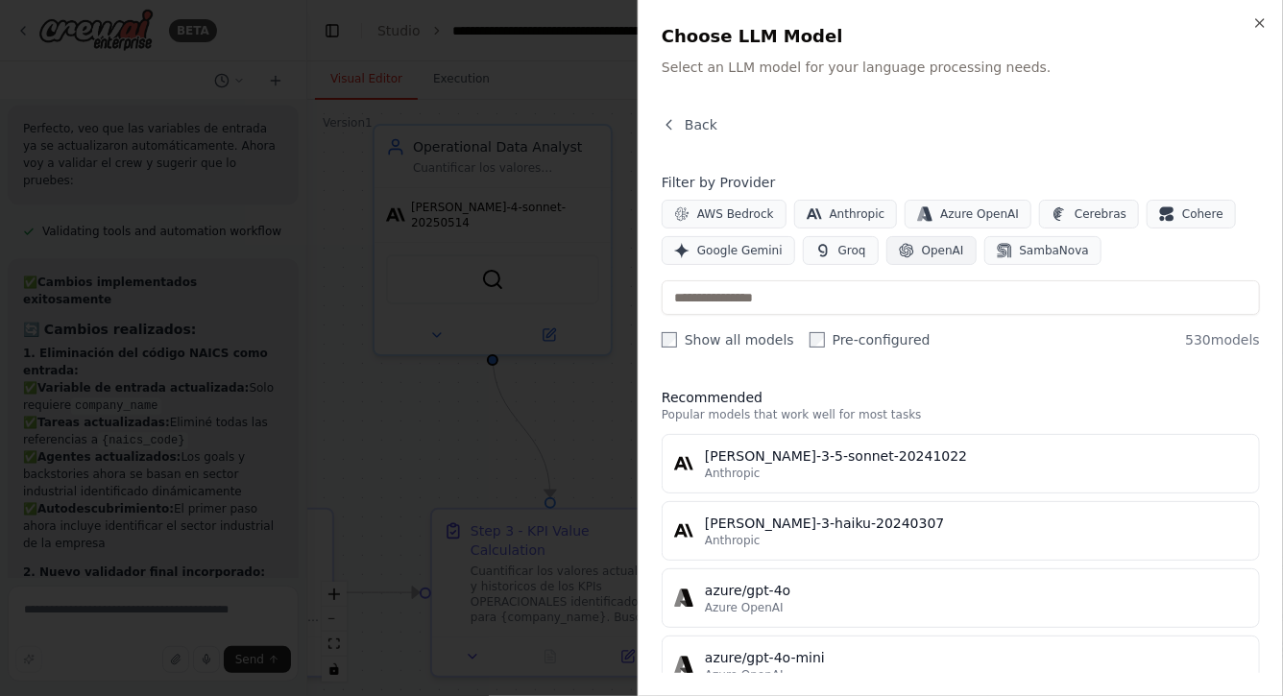
click at [922, 256] on span "OpenAI" at bounding box center [943, 250] width 42 height 15
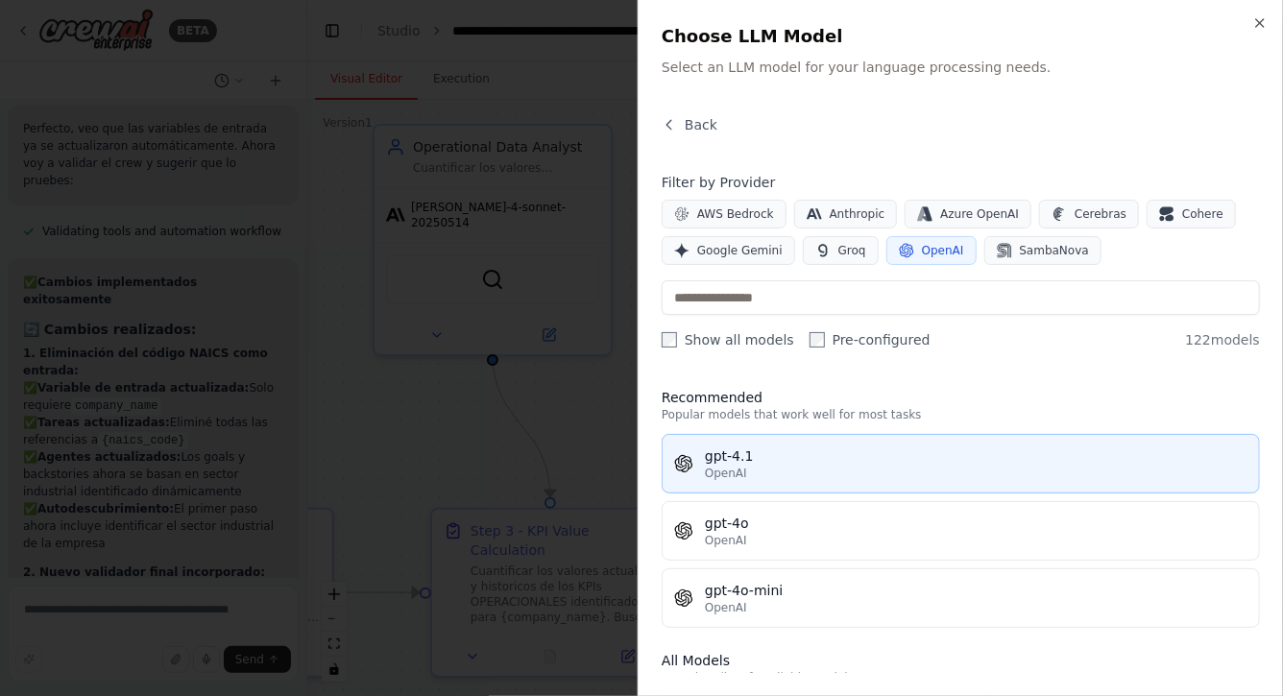
click at [771, 463] on div "gpt-4.1" at bounding box center [976, 456] width 543 height 19
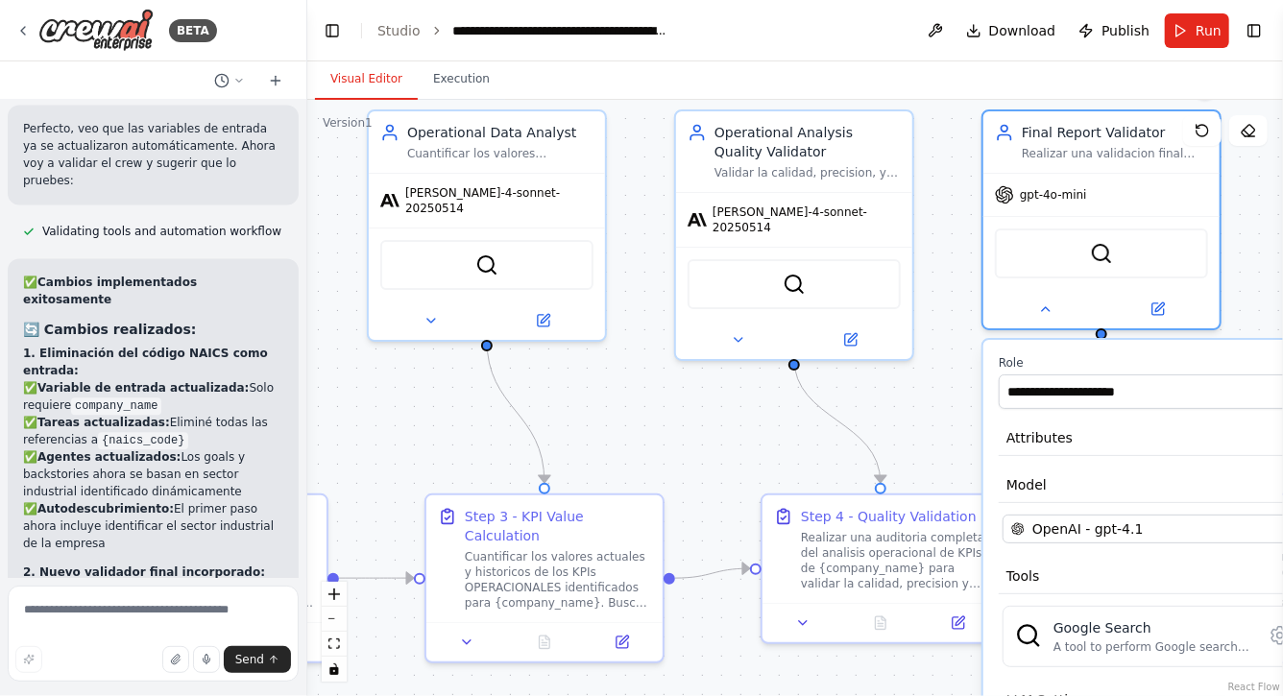
drag, startPoint x: 936, startPoint y: 430, endPoint x: 793, endPoint y: 181, distance: 287.4
click at [794, 181] on div ".deletable-edge-delete-btn { width: 20px; height: 20px; border: 0px solid #ffff…" at bounding box center [795, 398] width 976 height 597
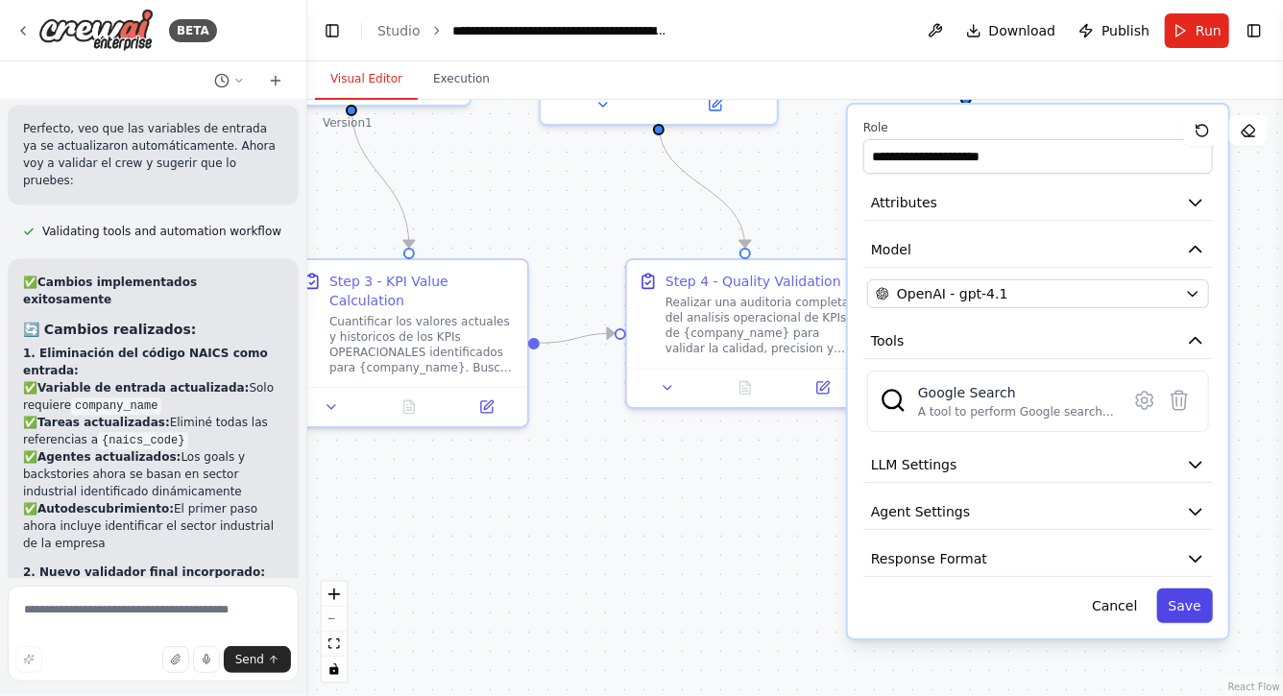
click at [1182, 600] on button "Save" at bounding box center [1186, 606] width 56 height 35
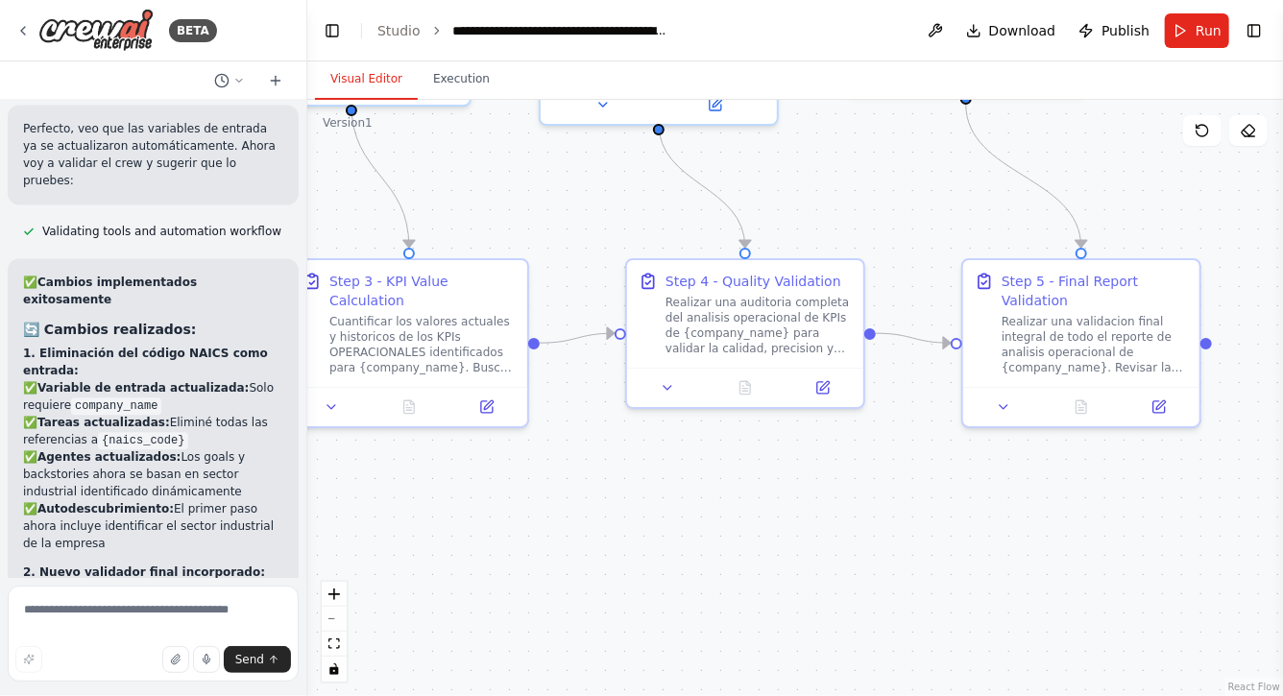
click at [877, 541] on div ".deletable-edge-delete-btn { width: 20px; height: 20px; border: 0px solid #ffff…" at bounding box center [795, 398] width 976 height 597
click at [1194, 28] on button "Run" at bounding box center [1197, 30] width 64 height 35
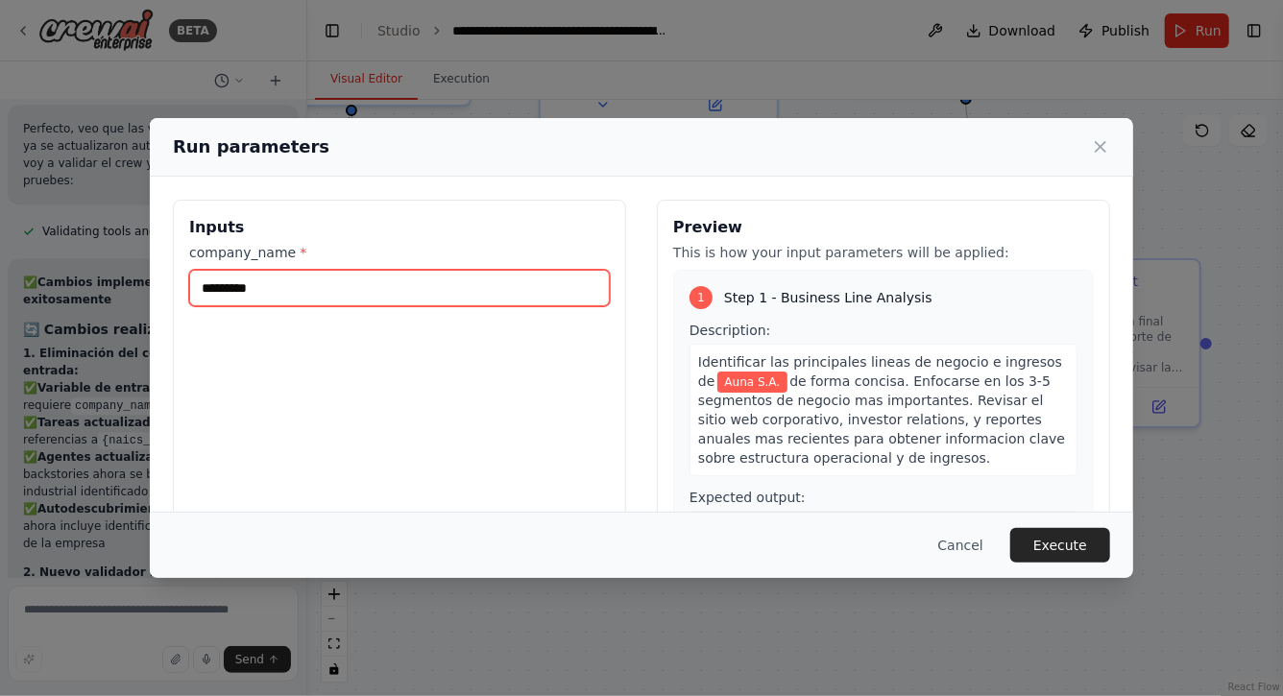
drag, startPoint x: 198, startPoint y: 291, endPoint x: 74, endPoint y: 288, distance: 124.0
click at [74, 288] on div "Run parameters Inputs company_name * ********* Preview This is how your input p…" at bounding box center [641, 348] width 1283 height 696
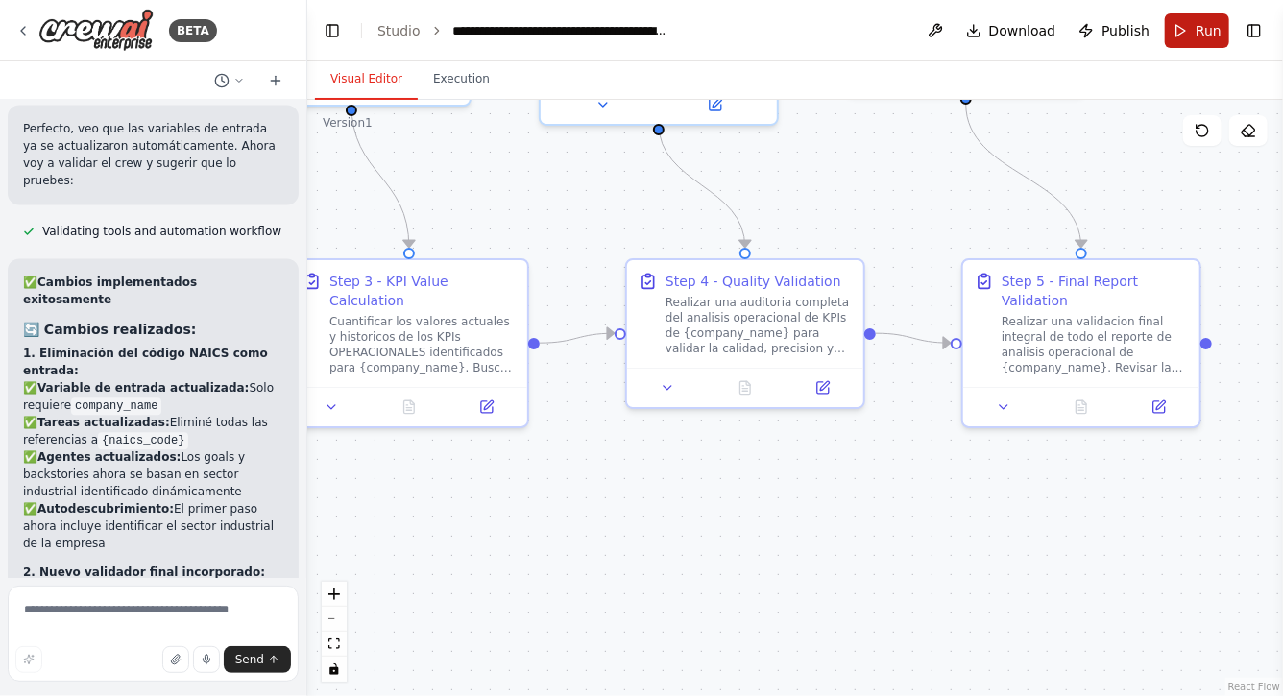
click at [1212, 38] on span "Run" at bounding box center [1209, 30] width 26 height 19
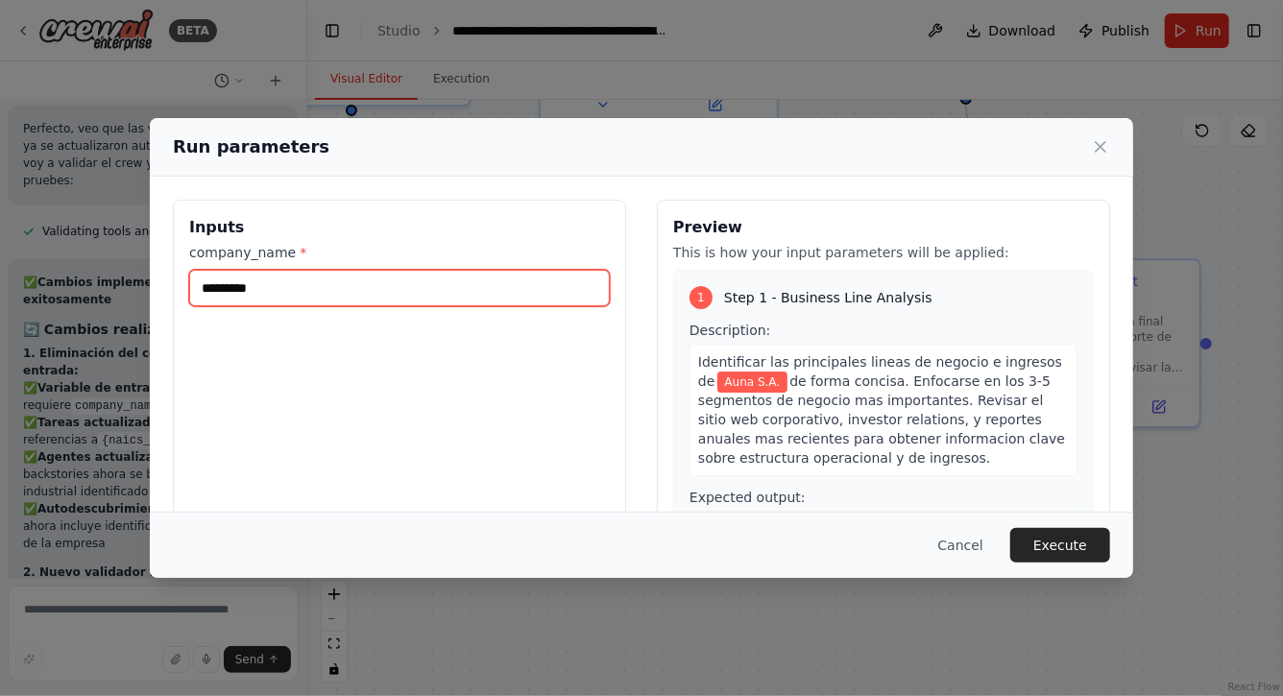
click at [560, 280] on input "*********" at bounding box center [399, 288] width 421 height 37
type input "*"
type input "*********"
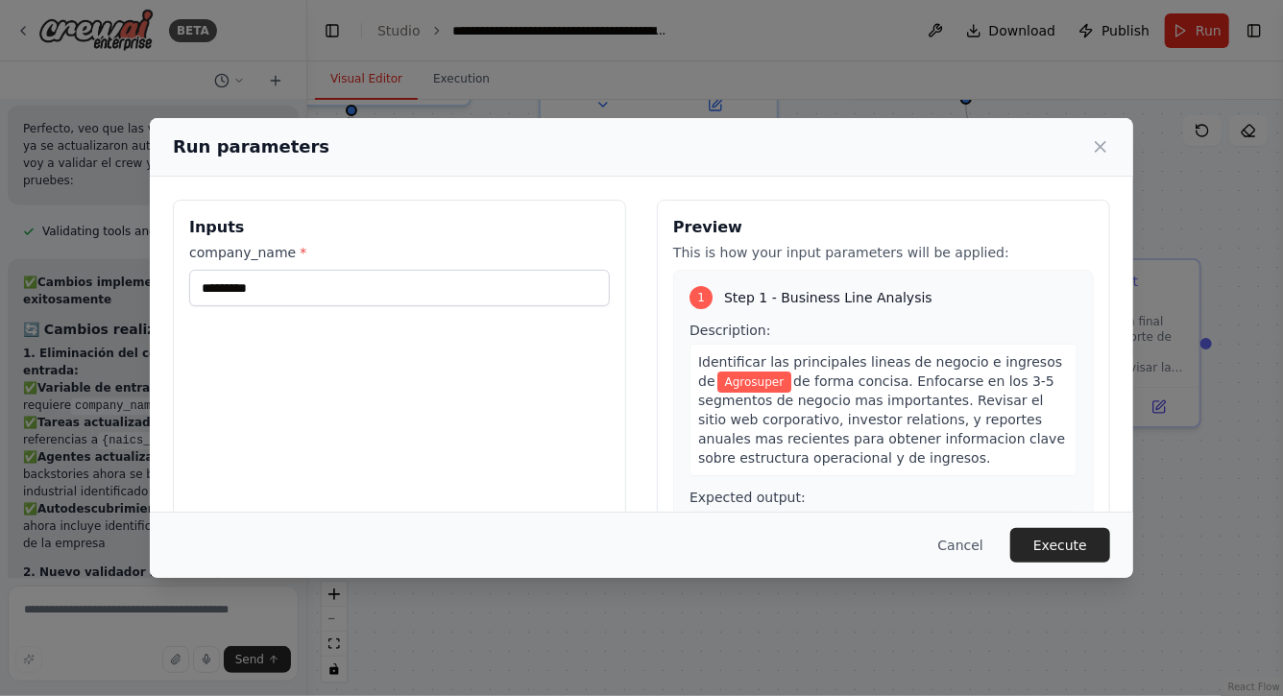
click at [468, 368] on div "Inputs company_name * *********" at bounding box center [399, 427] width 453 height 455
click at [1083, 550] on button "Execute" at bounding box center [1061, 545] width 100 height 35
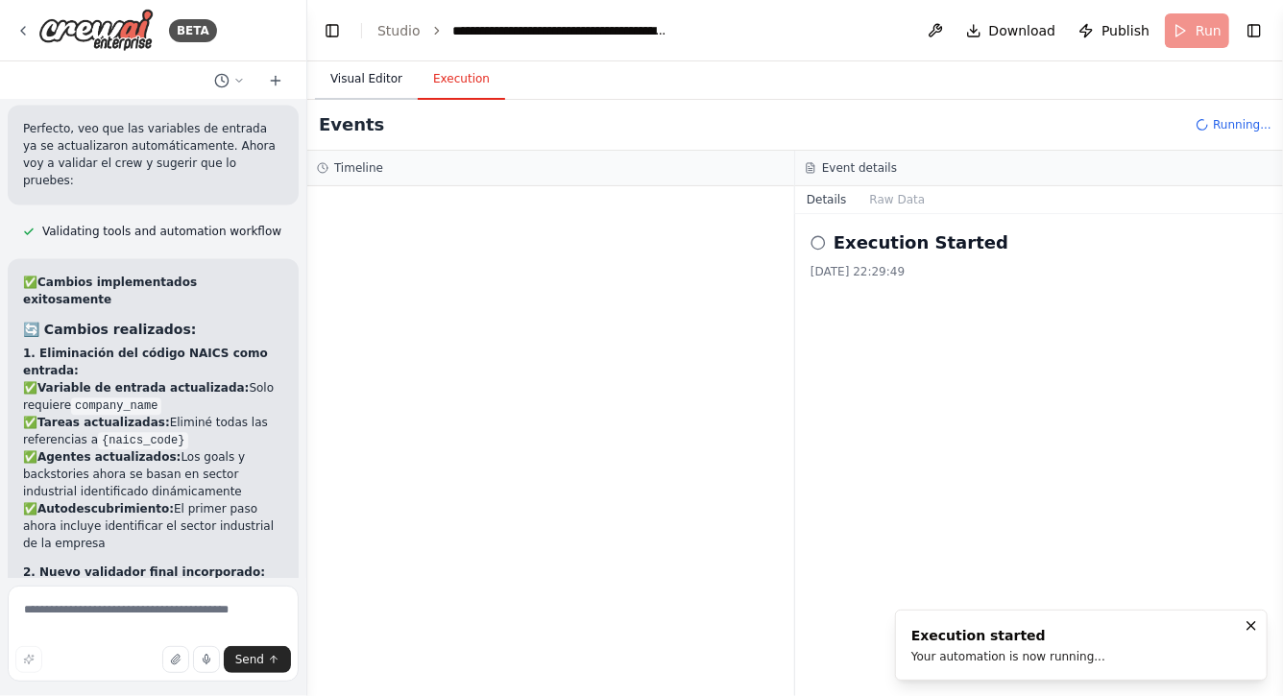
click at [357, 76] on button "Visual Editor" at bounding box center [366, 80] width 103 height 40
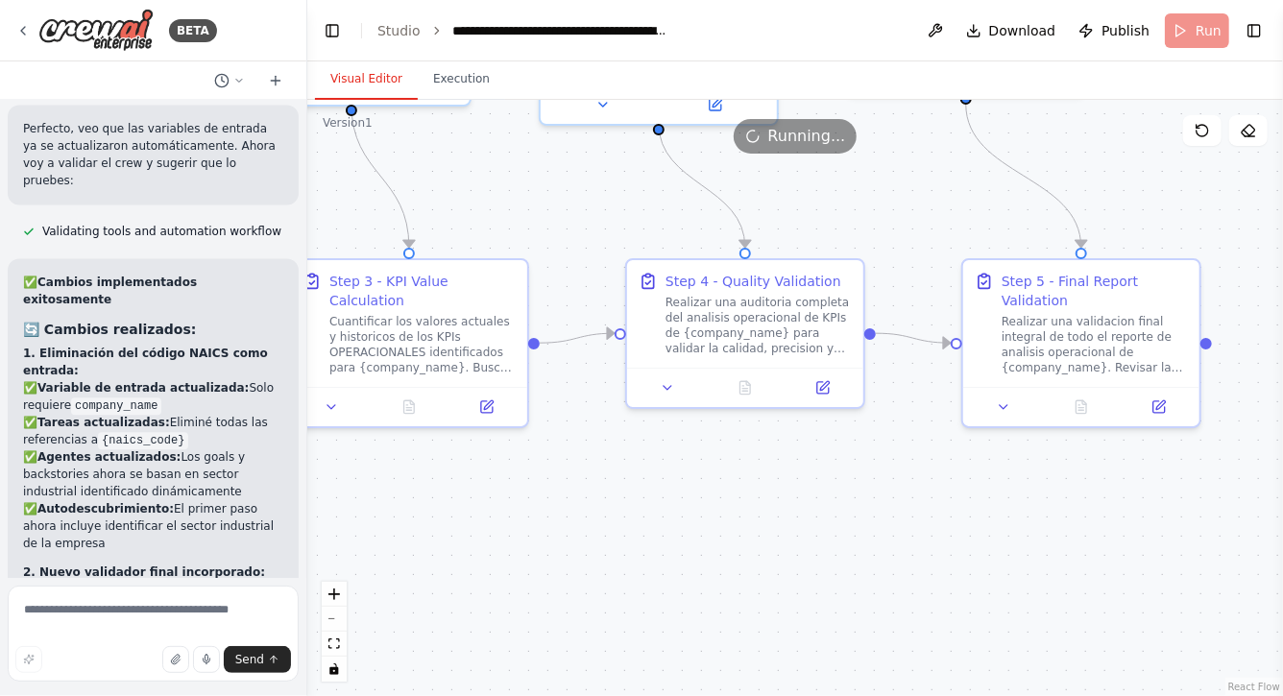
drag, startPoint x: 560, startPoint y: 485, endPoint x: 885, endPoint y: 485, distance: 324.7
click at [866, 485] on div ".deletable-edge-delete-btn { width: 20px; height: 20px; border: 0px solid #ffff…" at bounding box center [795, 398] width 976 height 597
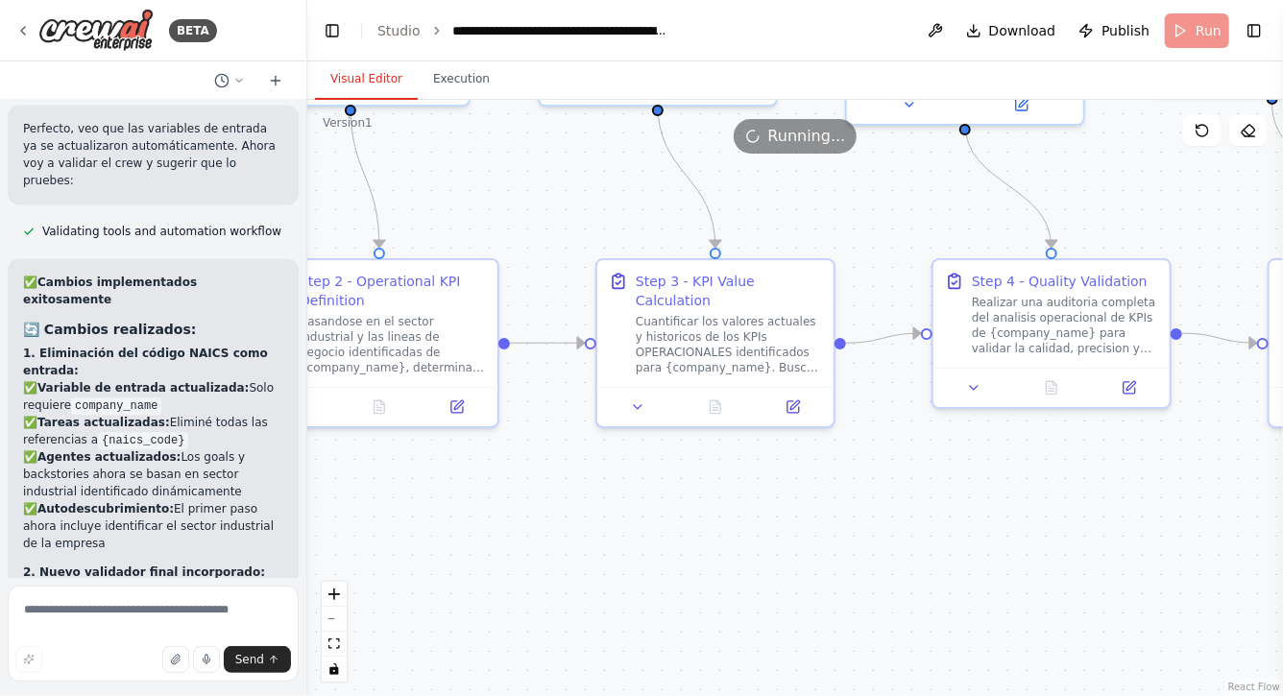
drag, startPoint x: 585, startPoint y: 500, endPoint x: 878, endPoint y: 498, distance: 293.0
click at [863, 500] on div ".deletable-edge-delete-btn { width: 20px; height: 20px; border: 0px solid #ffff…" at bounding box center [795, 398] width 976 height 597
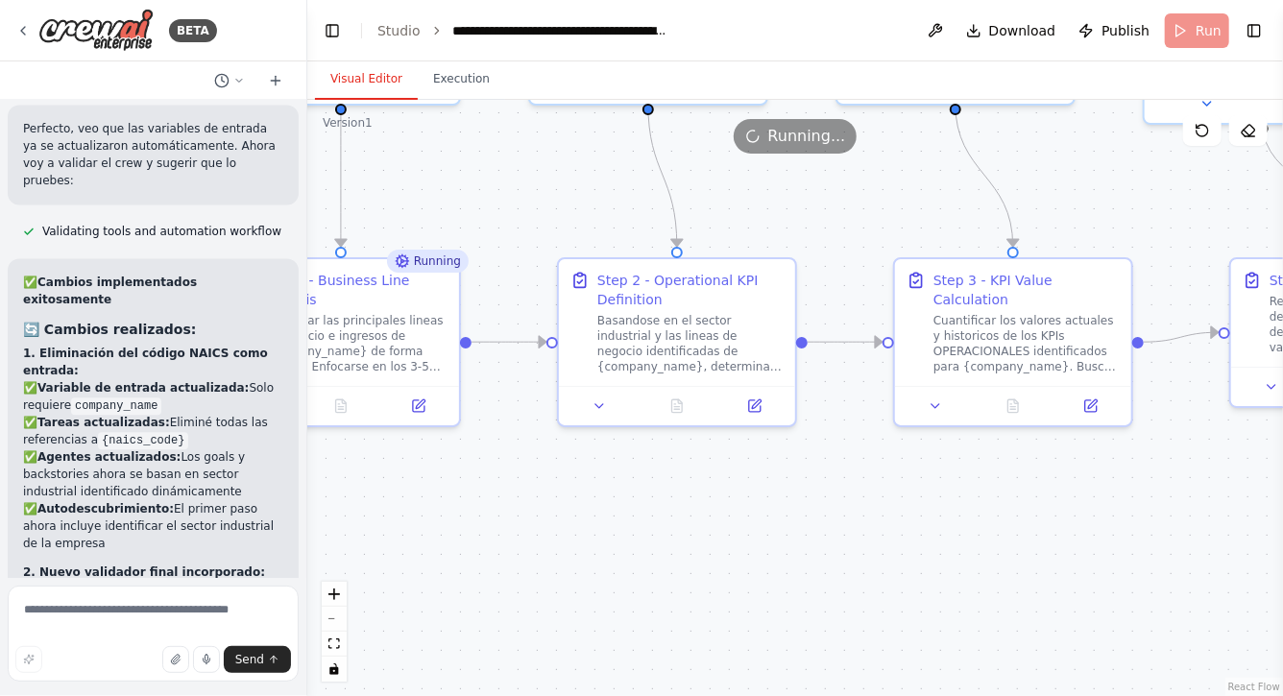
drag, startPoint x: 600, startPoint y: 523, endPoint x: 997, endPoint y: 514, distance: 396.8
click at [981, 514] on div ".deletable-edge-delete-btn { width: 20px; height: 20px; border: 0px solid #ffff…" at bounding box center [795, 398] width 976 height 597
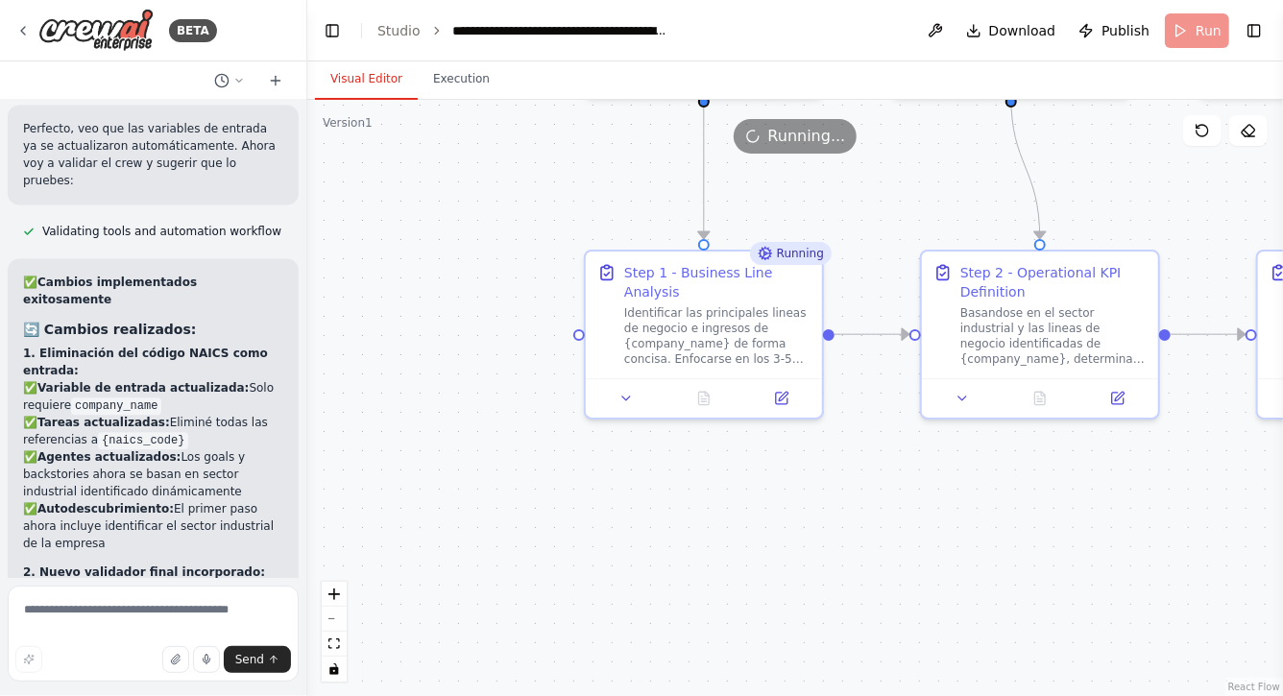
drag, startPoint x: 815, startPoint y: 544, endPoint x: 593, endPoint y: 526, distance: 222.6
click at [593, 528] on div ".deletable-edge-delete-btn { width: 20px; height: 20px; border: 0px solid #ffff…" at bounding box center [795, 398] width 976 height 597
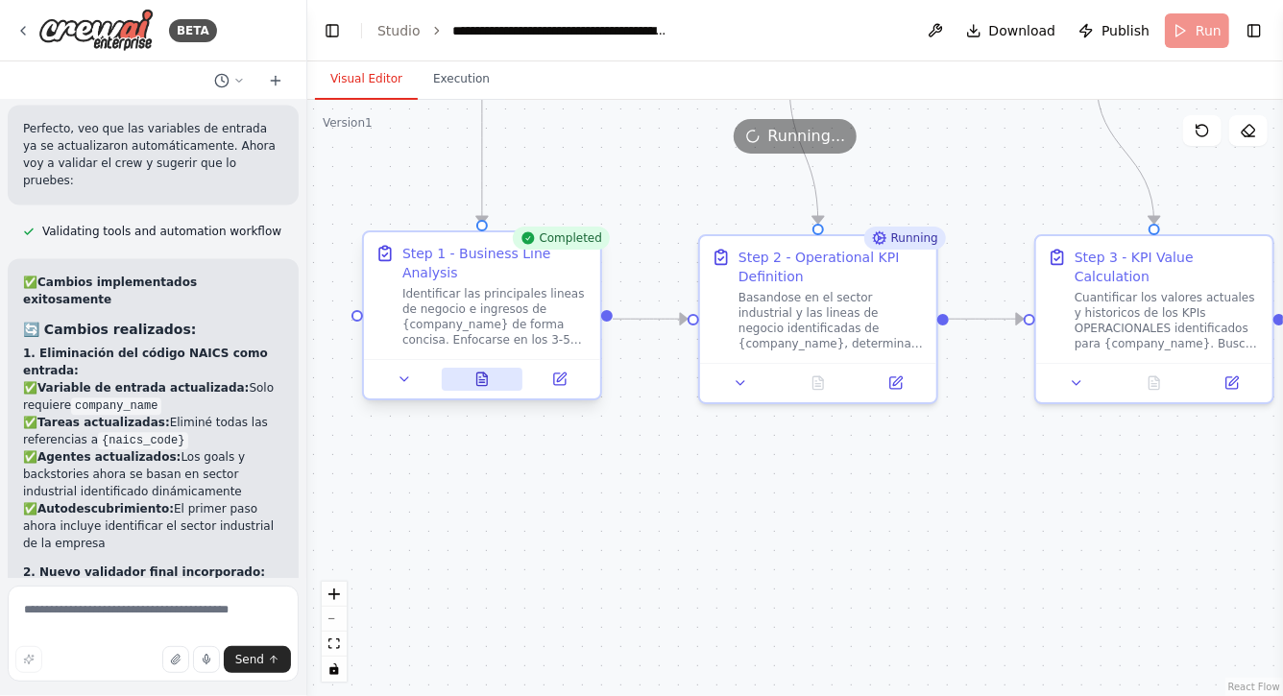
click at [485, 380] on icon at bounding box center [482, 379] width 11 height 12
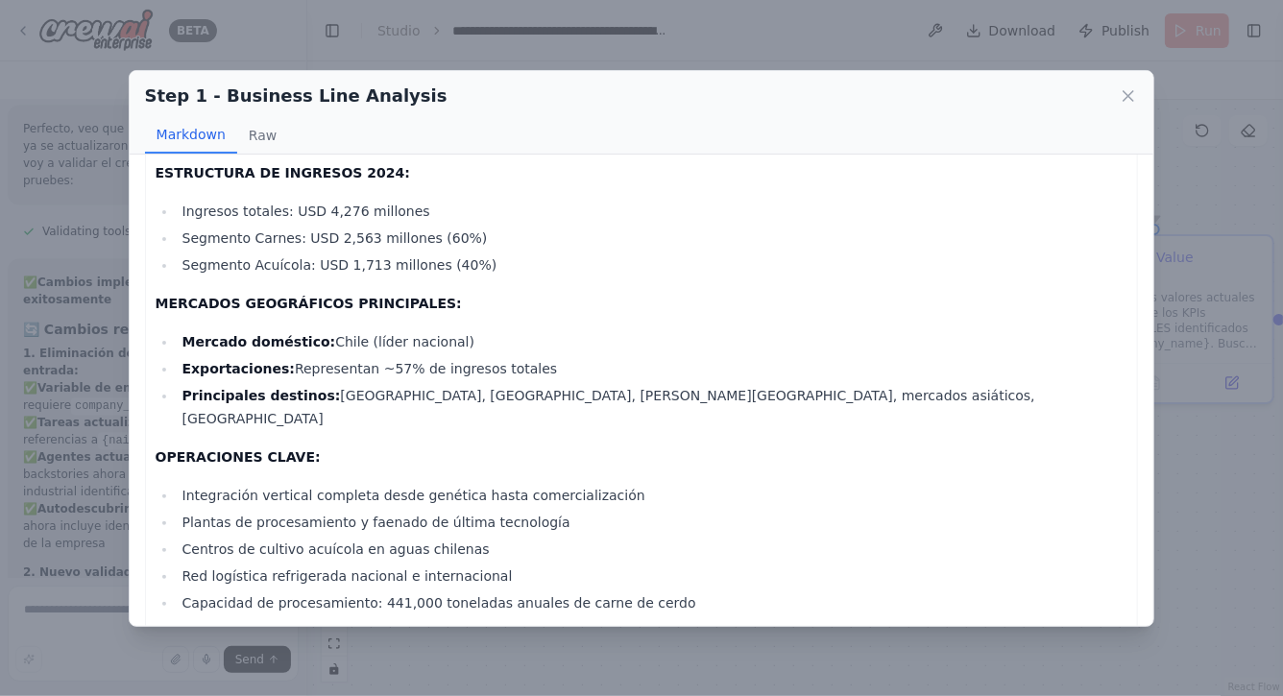
scroll to position [639, 0]
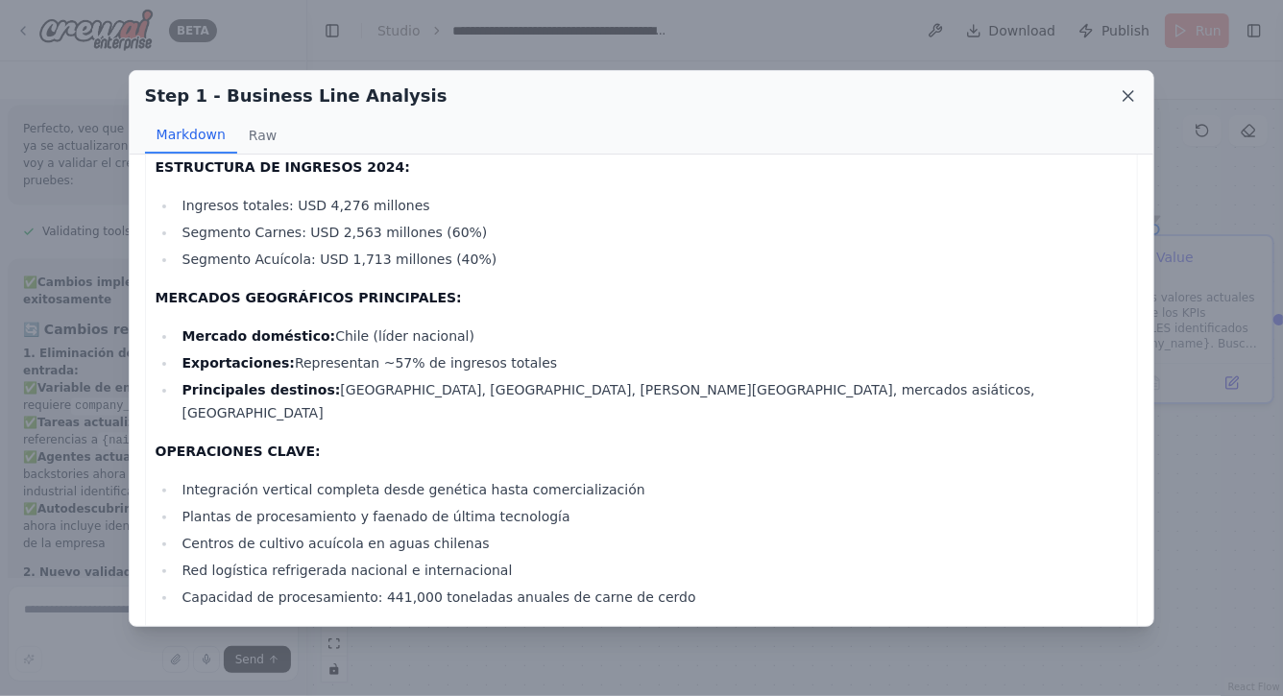
click at [1125, 98] on icon at bounding box center [1128, 95] width 19 height 19
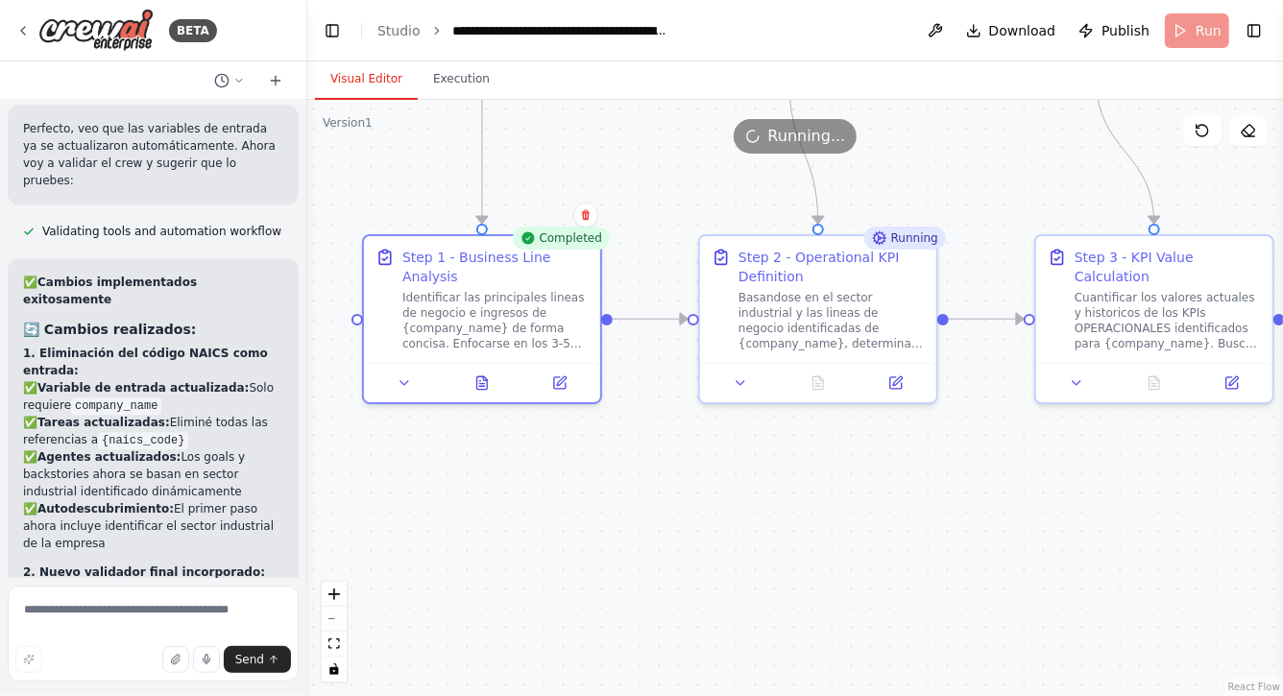
drag, startPoint x: 835, startPoint y: 496, endPoint x: 649, endPoint y: 493, distance: 185.4
click at [649, 493] on div ".deletable-edge-delete-btn { width: 20px; height: 20px; border: 0px solid #ffff…" at bounding box center [795, 398] width 976 height 597
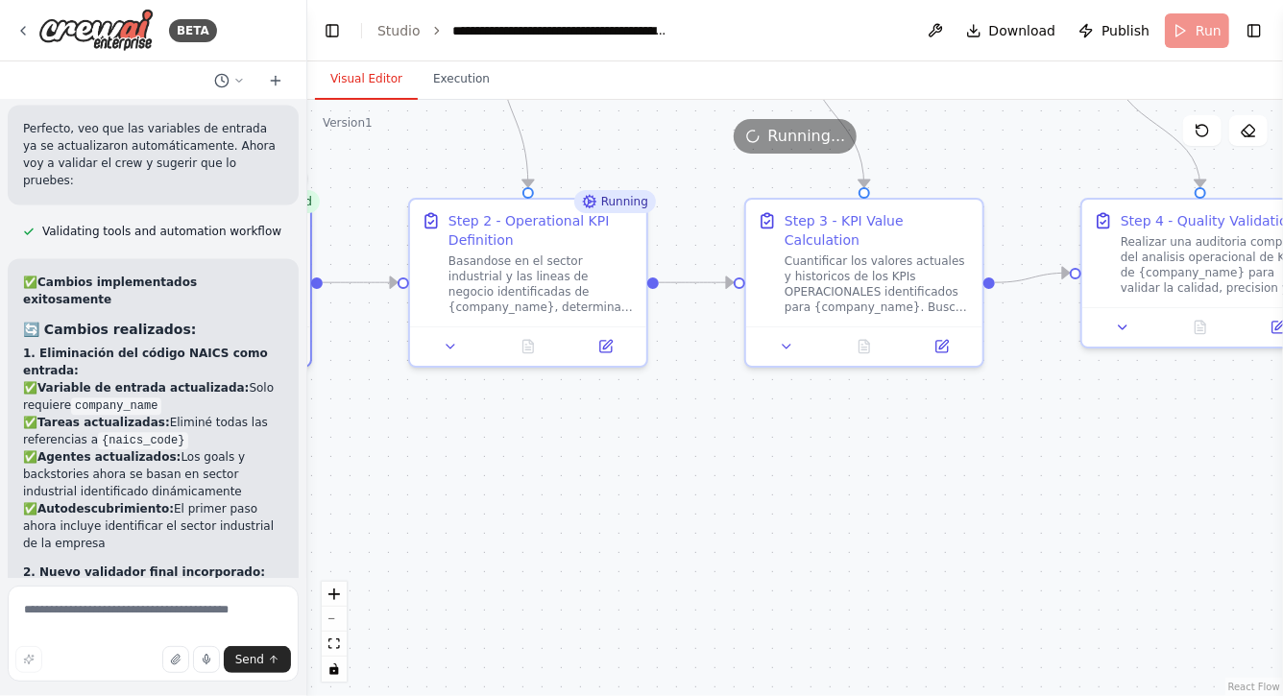
drag, startPoint x: 802, startPoint y: 522, endPoint x: 696, endPoint y: 488, distance: 110.9
click at [697, 488] on div ".deletable-edge-delete-btn { width: 20px; height: 20px; border: 0px solid #ffff…" at bounding box center [795, 398] width 976 height 597
click at [524, 339] on icon at bounding box center [529, 342] width 11 height 12
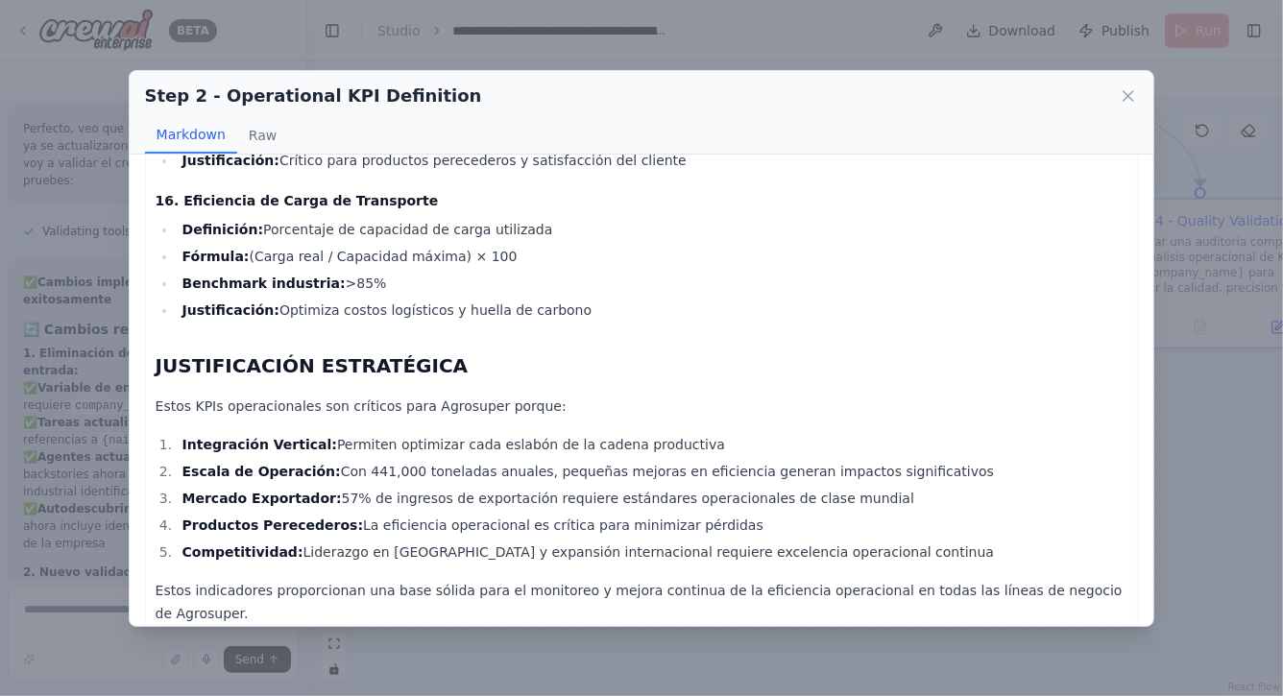
scroll to position [2843, 0]
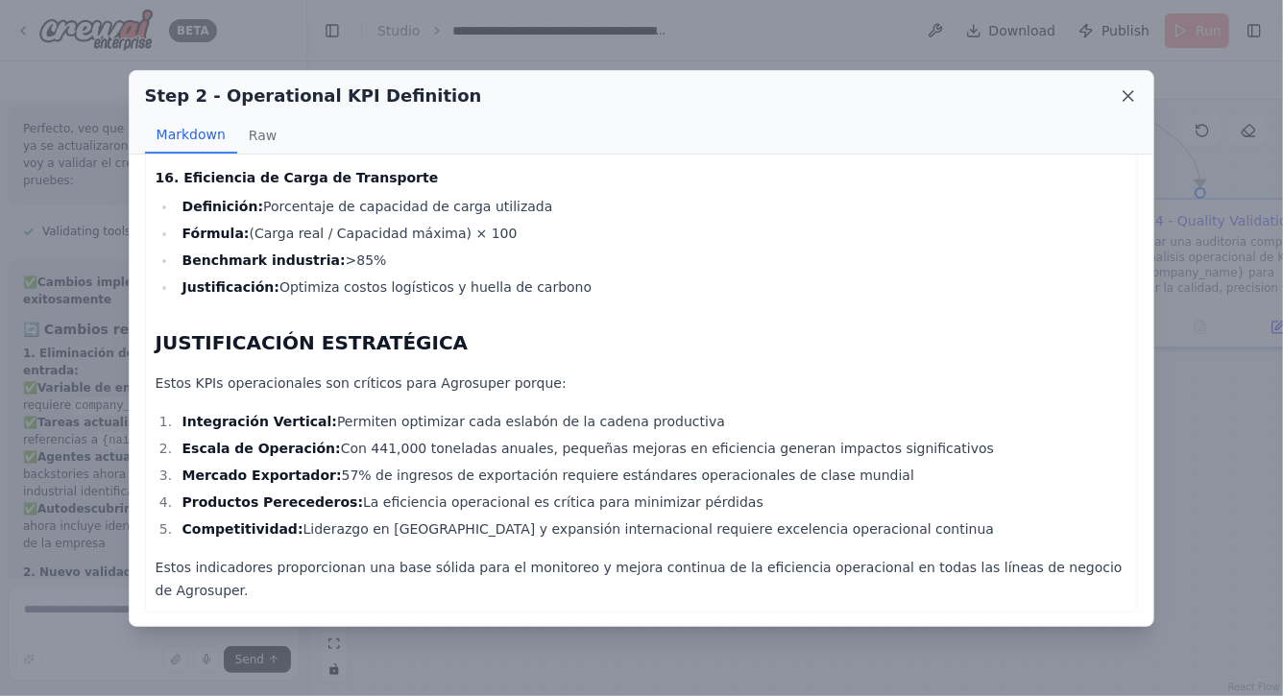
click at [1125, 95] on icon at bounding box center [1128, 95] width 19 height 19
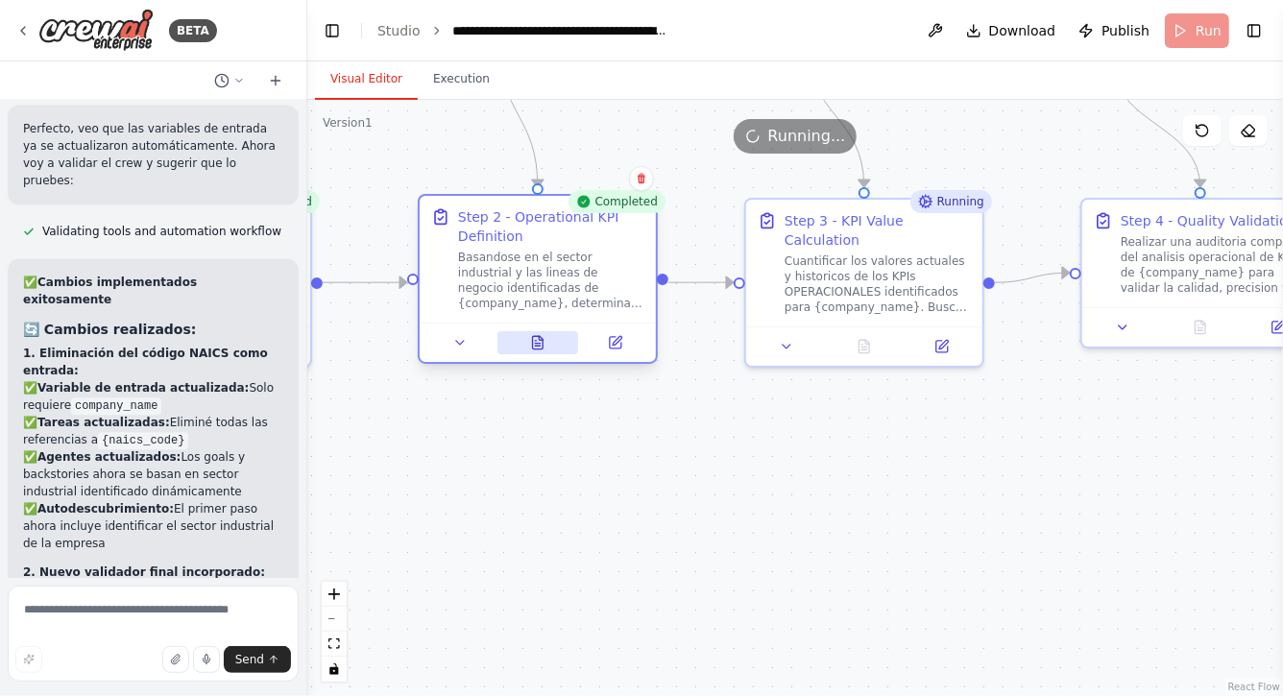
click at [527, 344] on button at bounding box center [539, 342] width 82 height 23
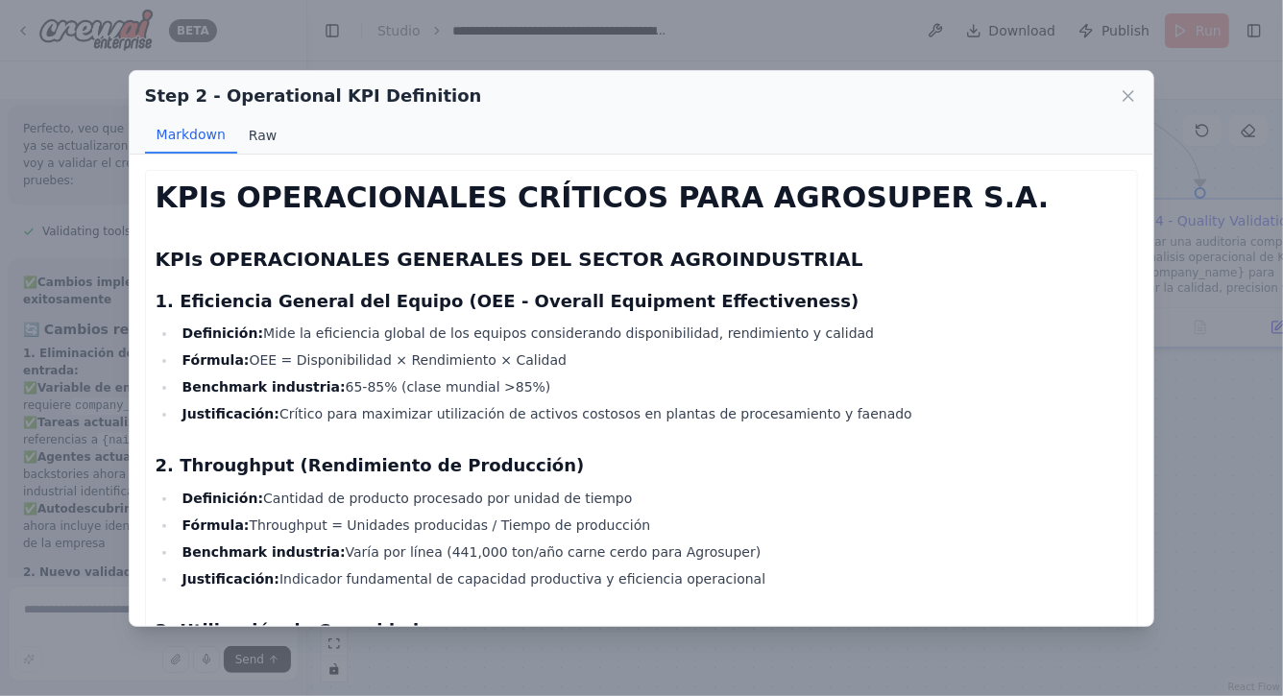
click at [262, 136] on button "Raw" at bounding box center [262, 135] width 51 height 37
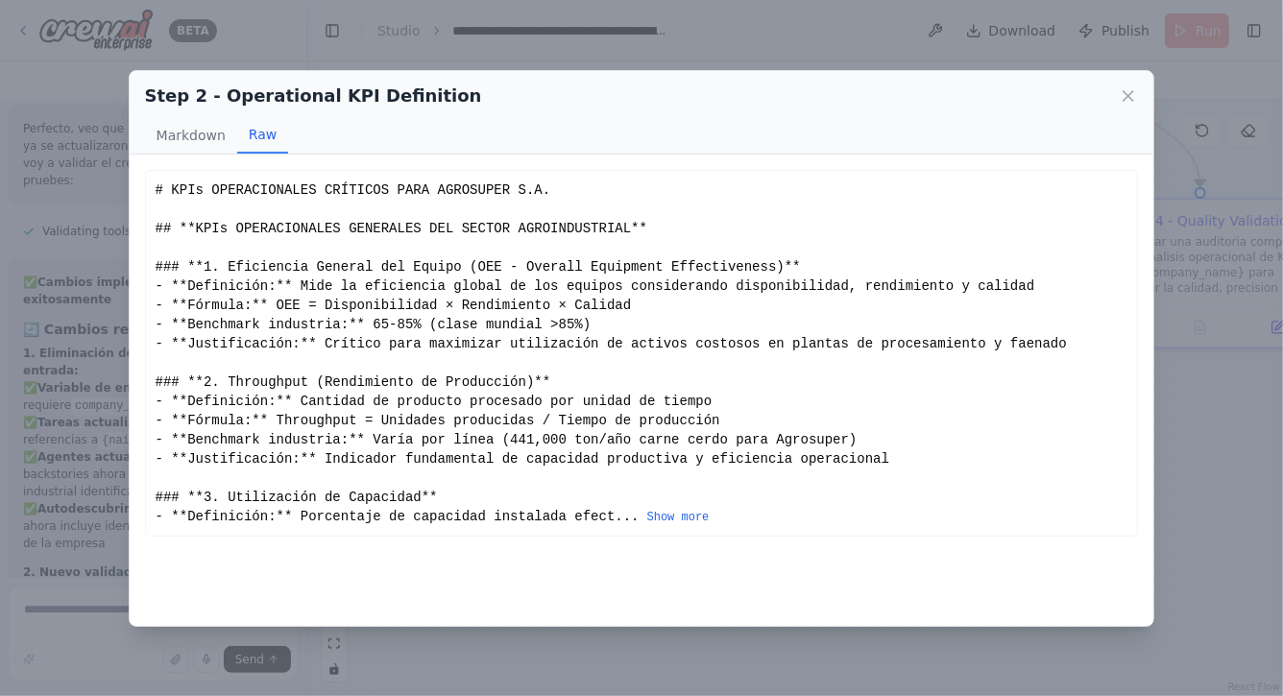
click at [676, 507] on div "# KPIs OPERACIONALES CRÍTICOS PARA AGROSUPER S.A. ## **KPIs OPERACIONALES GENER…" at bounding box center [642, 354] width 973 height 346
click at [676, 513] on button "Show more" at bounding box center [678, 517] width 62 height 15
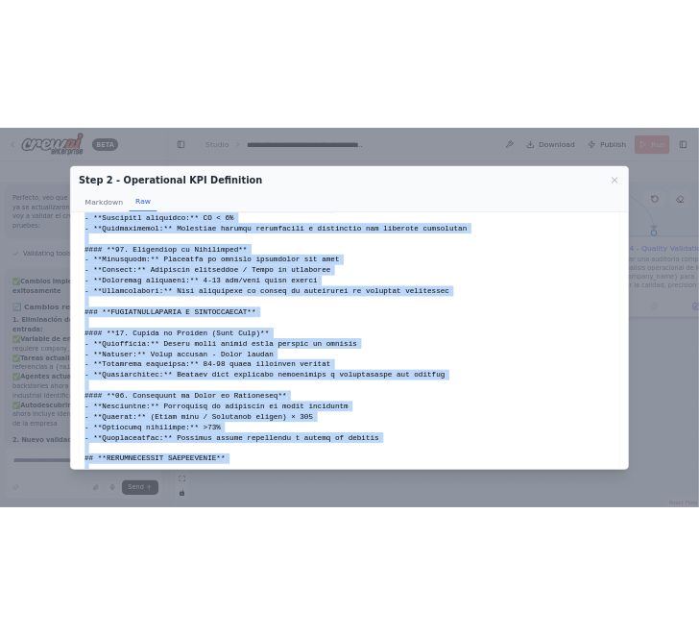
scroll to position [2095, 0]
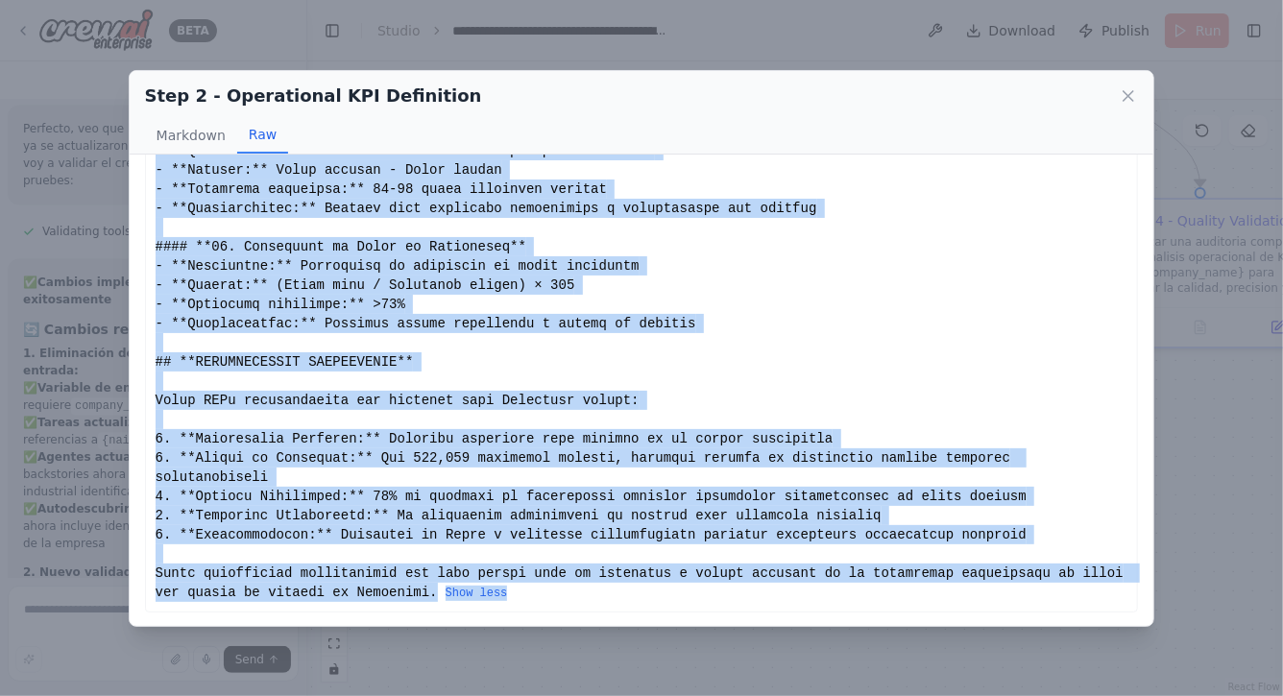
drag, startPoint x: 156, startPoint y: 189, endPoint x: 526, endPoint y: 587, distance: 543.7
copy div "# KPIs OPERACIONALES CRÍTICOS PARA AGROSUPER S.A. ## **KPIs OPERACIONALES GENER…"
click at [1131, 98] on icon at bounding box center [1128, 95] width 19 height 19
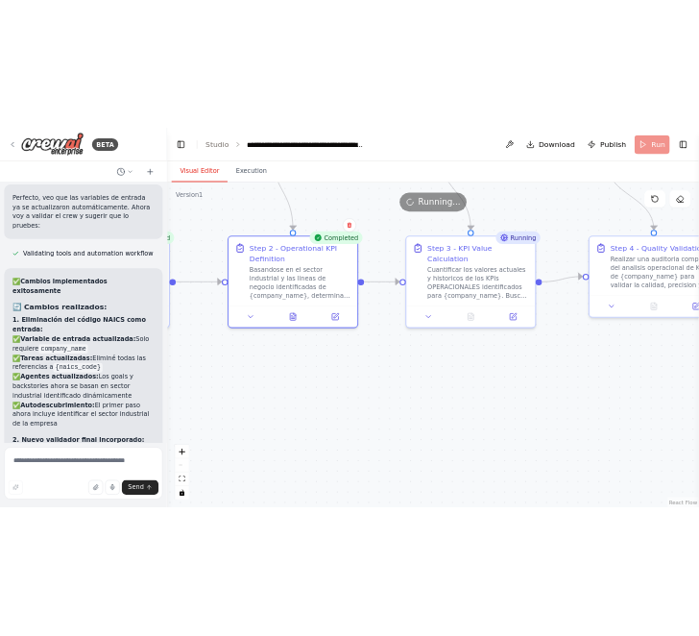
scroll to position [0, 0]
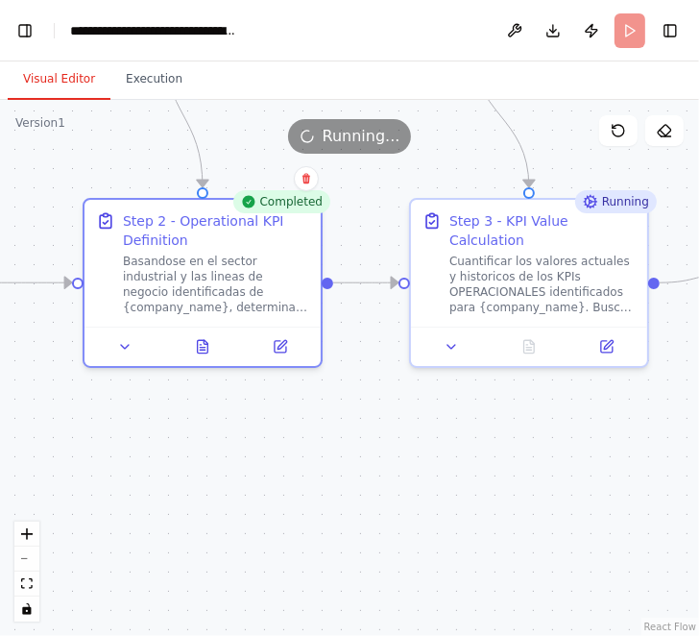
drag, startPoint x: 579, startPoint y: 465, endPoint x: 413, endPoint y: 468, distance: 166.2
click at [413, 468] on div ".deletable-edge-delete-btn { width: 20px; height: 20px; border: 0px solid #ffff…" at bounding box center [349, 368] width 699 height 536
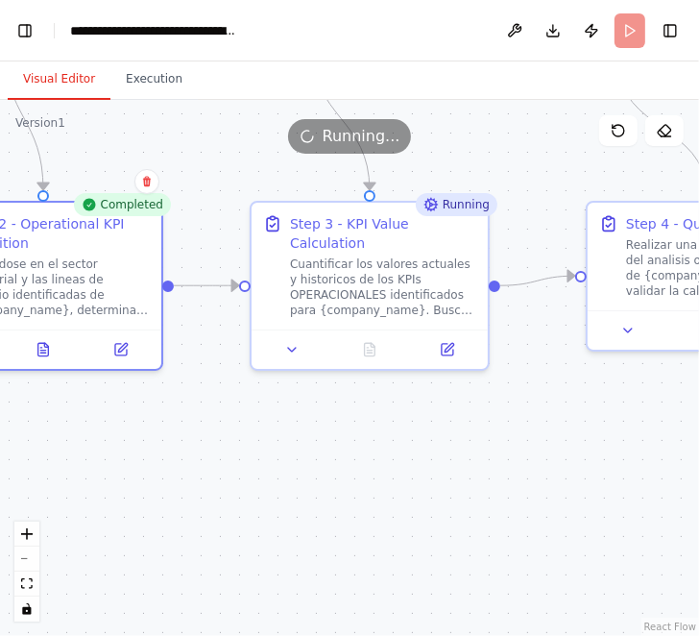
drag, startPoint x: 512, startPoint y: 506, endPoint x: 289, endPoint y: 506, distance: 222.9
click at [289, 506] on div ".deletable-edge-delete-btn { width: 20px; height: 20px; border: 0px solid #ffff…" at bounding box center [349, 368] width 699 height 536
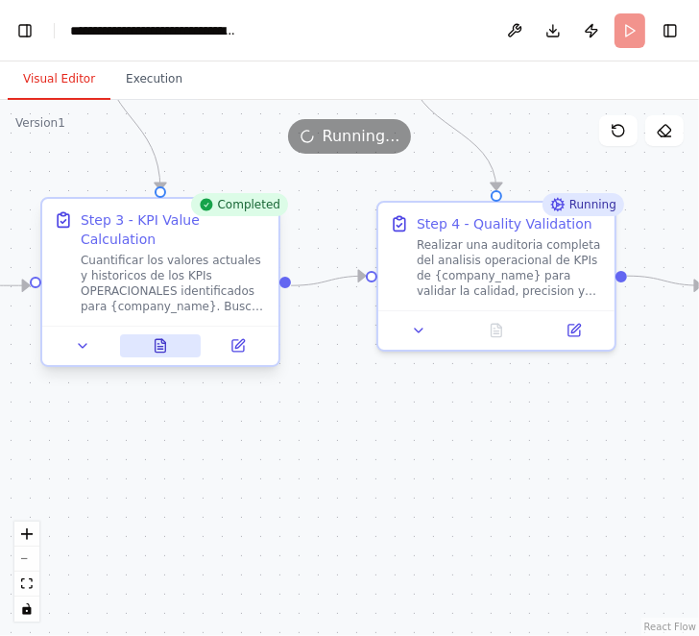
click at [164, 344] on icon at bounding box center [161, 345] width 11 height 12
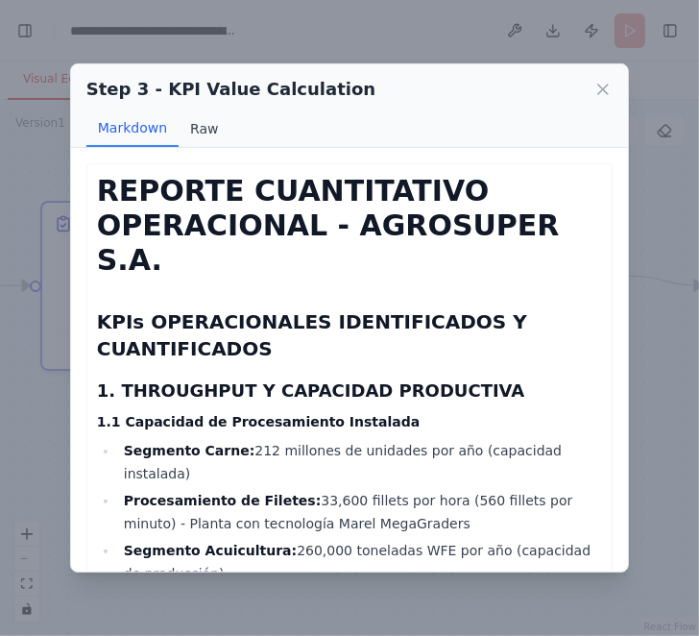
click at [197, 122] on button "Raw" at bounding box center [204, 128] width 51 height 37
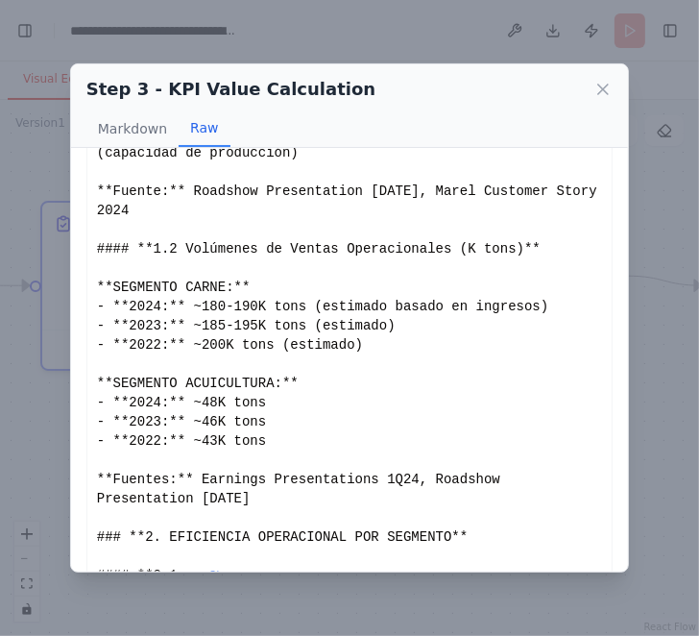
scroll to position [280, 0]
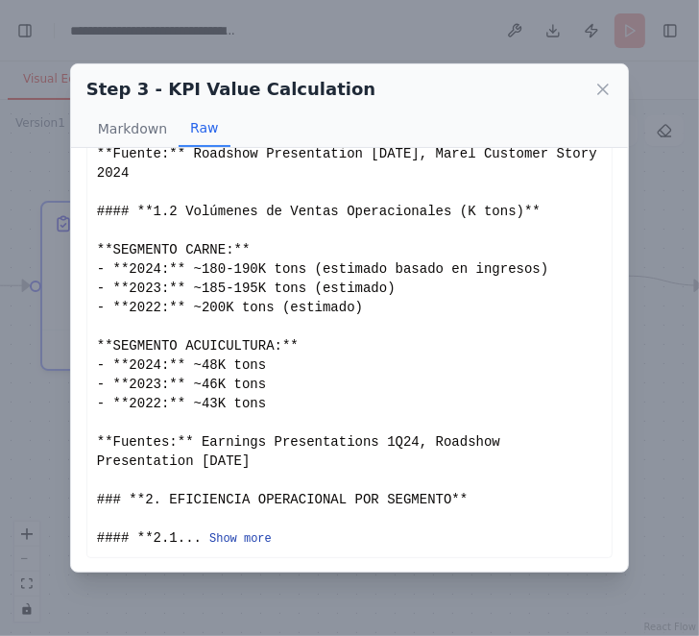
click at [240, 531] on button "Show more" at bounding box center [240, 538] width 62 height 15
click at [251, 542] on button "Show more" at bounding box center [240, 538] width 62 height 15
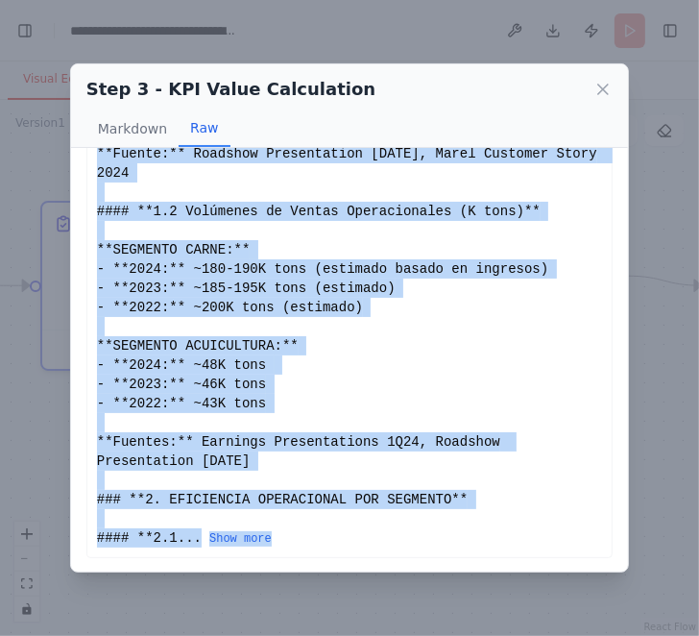
drag, startPoint x: 96, startPoint y: 183, endPoint x: 291, endPoint y: 538, distance: 404.6
click at [292, 538] on div "# REPORTE CUANTITATIVO OPERACIONAL - AGROSUPER S.A. ## KPIs OPERACIONALES IDENT…" at bounding box center [349, 220] width 505 height 653
click at [256, 535] on button "Show more" at bounding box center [240, 538] width 62 height 15
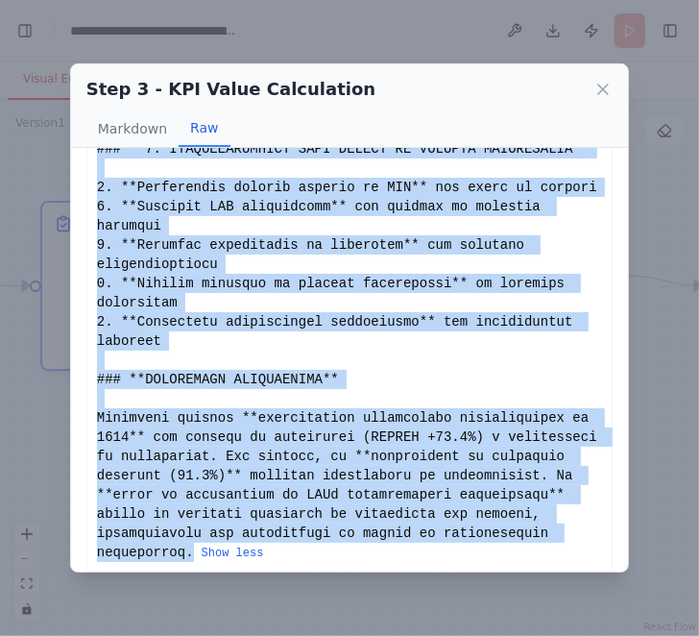
scroll to position [2854, 0]
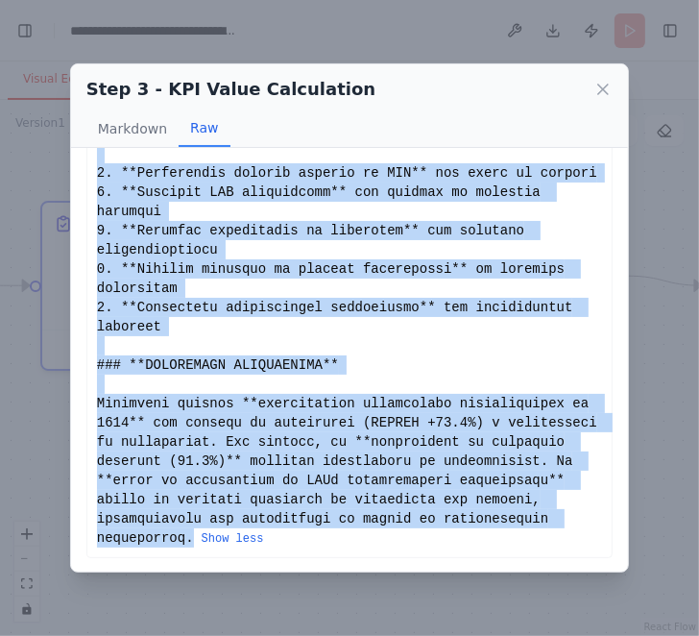
copy div "# REPORTE CUANTITATIVO OPERACIONAL - AGROSUPER S.A. ## KPIs OPERACIONALES IDENT…"
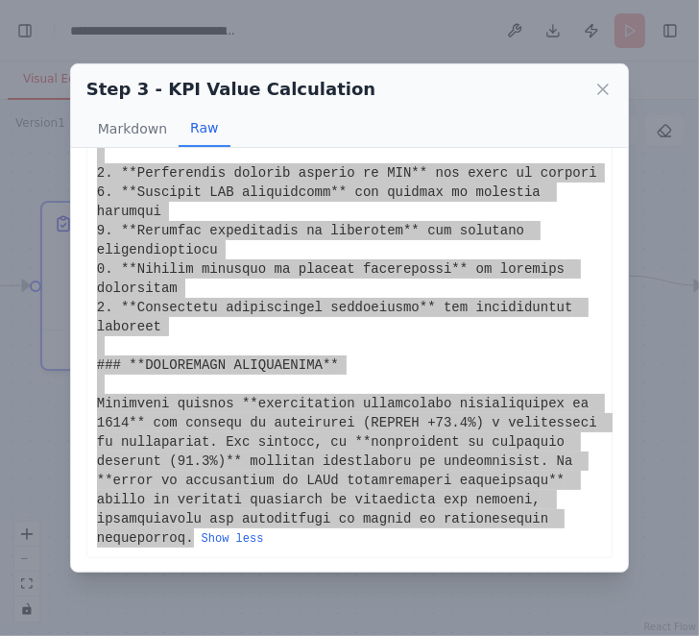
scroll to position [280, 0]
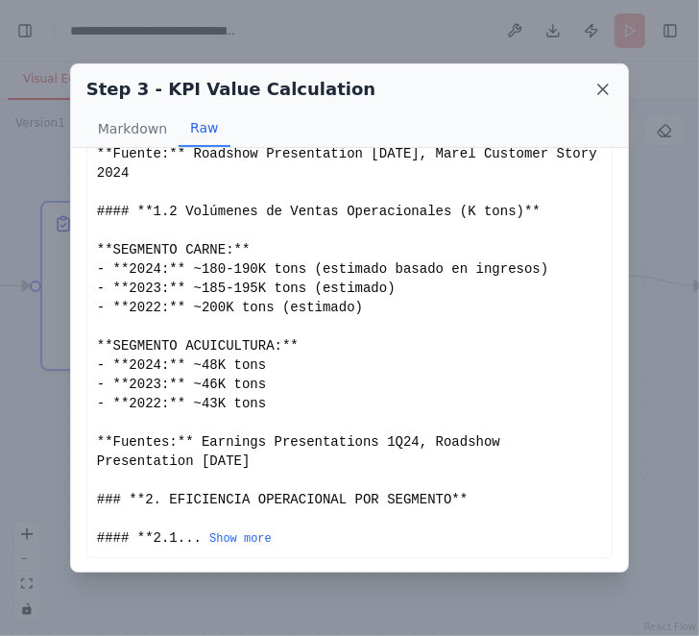
click at [606, 89] on icon at bounding box center [603, 89] width 19 height 19
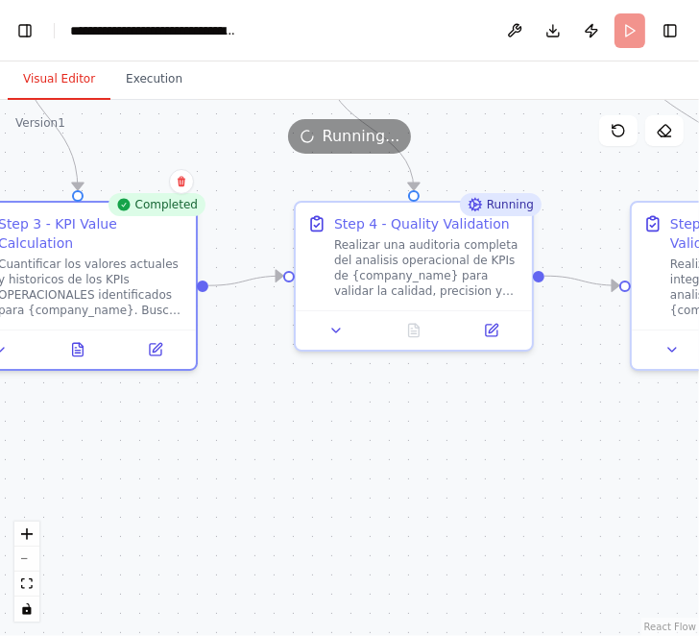
drag, startPoint x: 500, startPoint y: 449, endPoint x: 322, endPoint y: 449, distance: 177.7
click at [322, 449] on div ".deletable-edge-delete-btn { width: 20px; height: 20px; border: 0px solid #ffff…" at bounding box center [349, 368] width 699 height 536
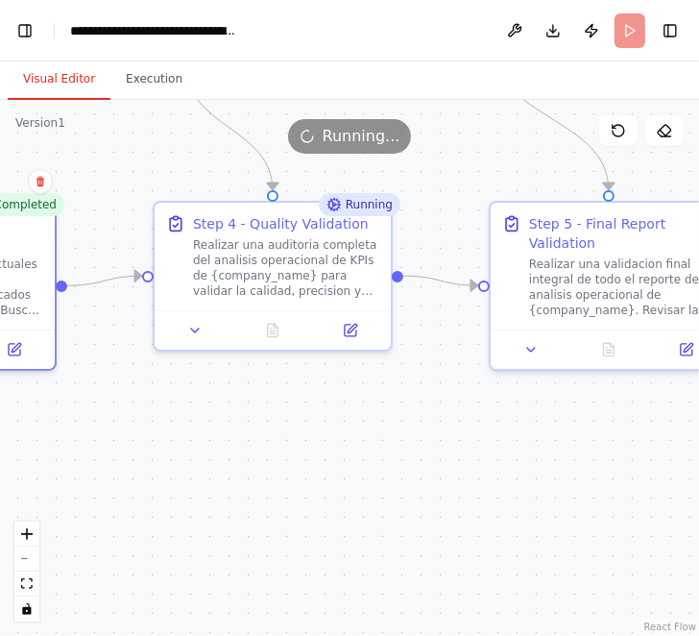
drag, startPoint x: 434, startPoint y: 473, endPoint x: 352, endPoint y: 473, distance: 82.6
click at [352, 473] on div ".deletable-edge-delete-btn { width: 20px; height: 20px; border: 0px solid #ffff…" at bounding box center [349, 368] width 699 height 536
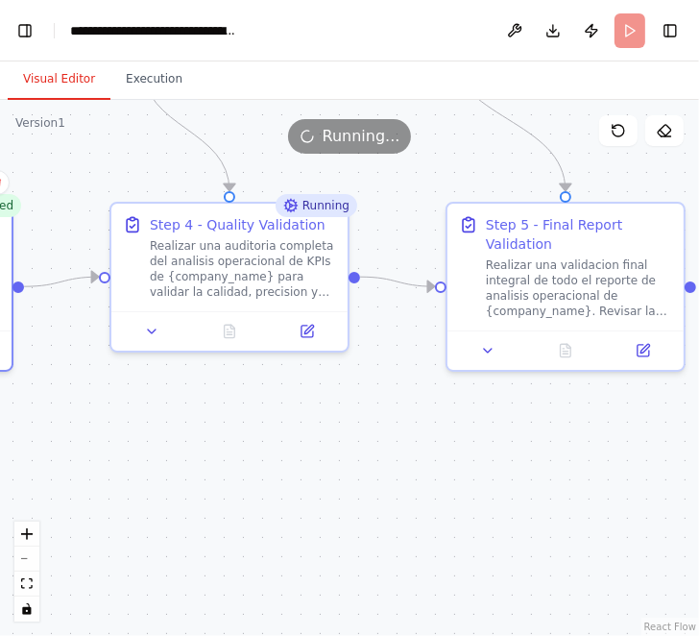
drag, startPoint x: 346, startPoint y: 475, endPoint x: 302, endPoint y: 482, distance: 44.9
click at [303, 482] on div ".deletable-edge-delete-btn { width: 20px; height: 20px; border: 0px solid #ffff…" at bounding box center [349, 368] width 699 height 536
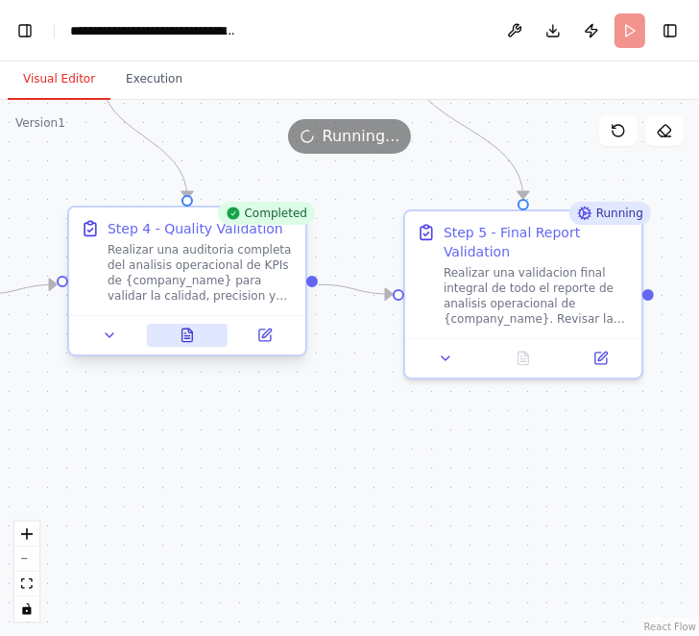
click at [181, 343] on button at bounding box center [188, 335] width 82 height 23
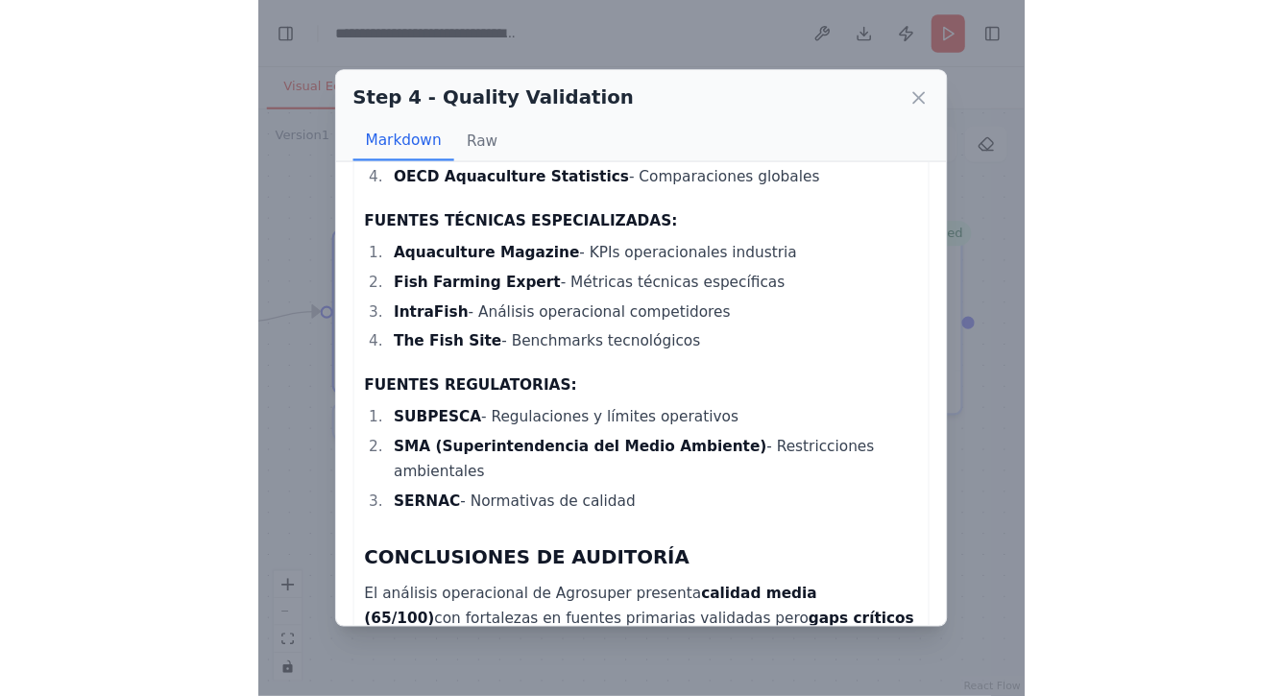
scroll to position [3783, 0]
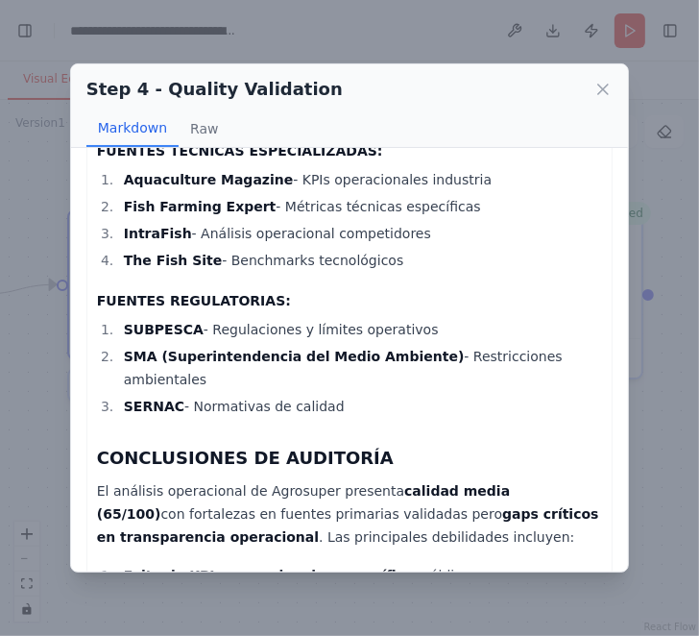
drag, startPoint x: 99, startPoint y: 310, endPoint x: 376, endPoint y: 539, distance: 358.9
copy div "6. RECOMENDACIONES PARA MEJORAR CALIDAD DEL ANÁLISIS OPERACIONAL RECOMENDACIONE…"
click at [599, 86] on icon at bounding box center [603, 89] width 19 height 19
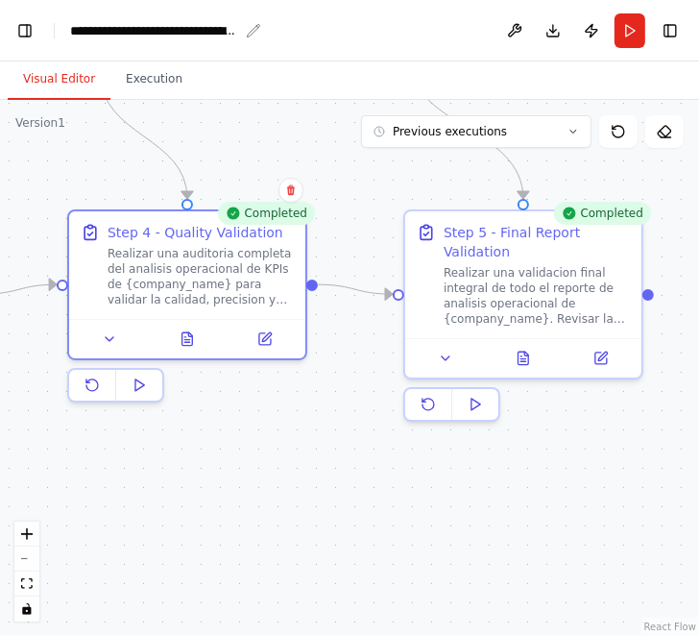
click at [98, 26] on div "**********" at bounding box center [154, 30] width 168 height 19
click at [25, 32] on button "Toggle Left Sidebar" at bounding box center [25, 30] width 27 height 27
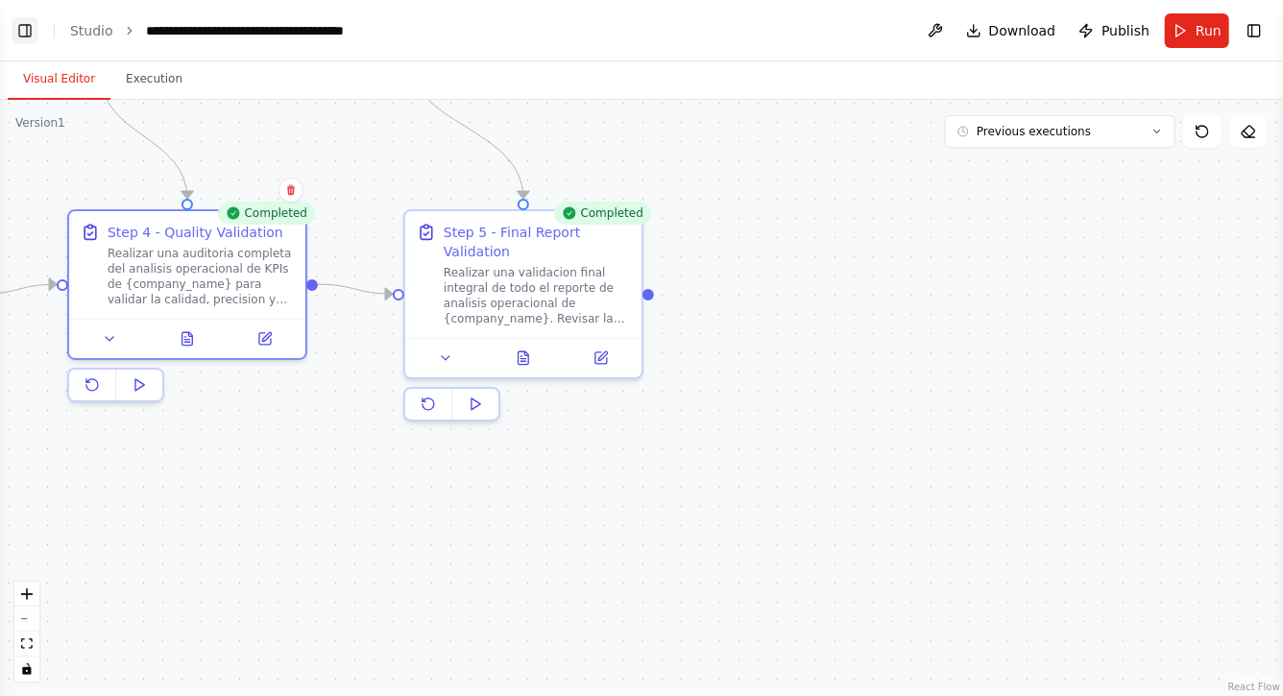
click at [20, 22] on button "Toggle Left Sidebar" at bounding box center [25, 30] width 27 height 27
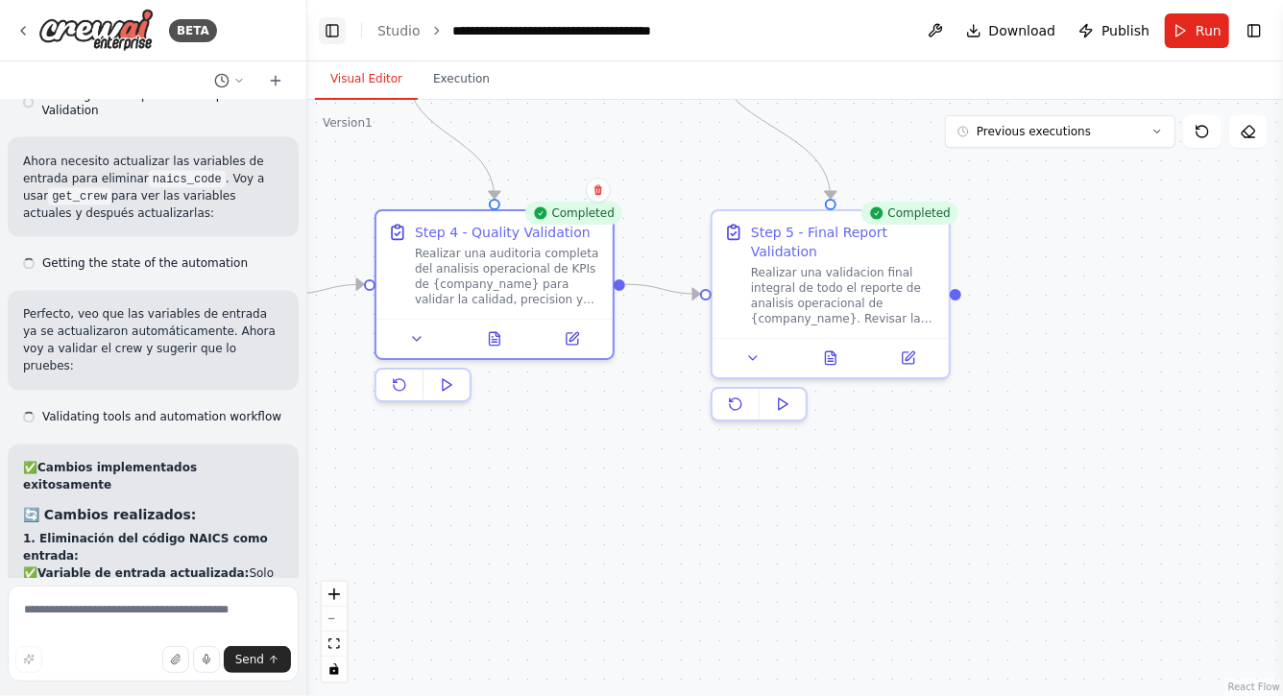
scroll to position [15893, 0]
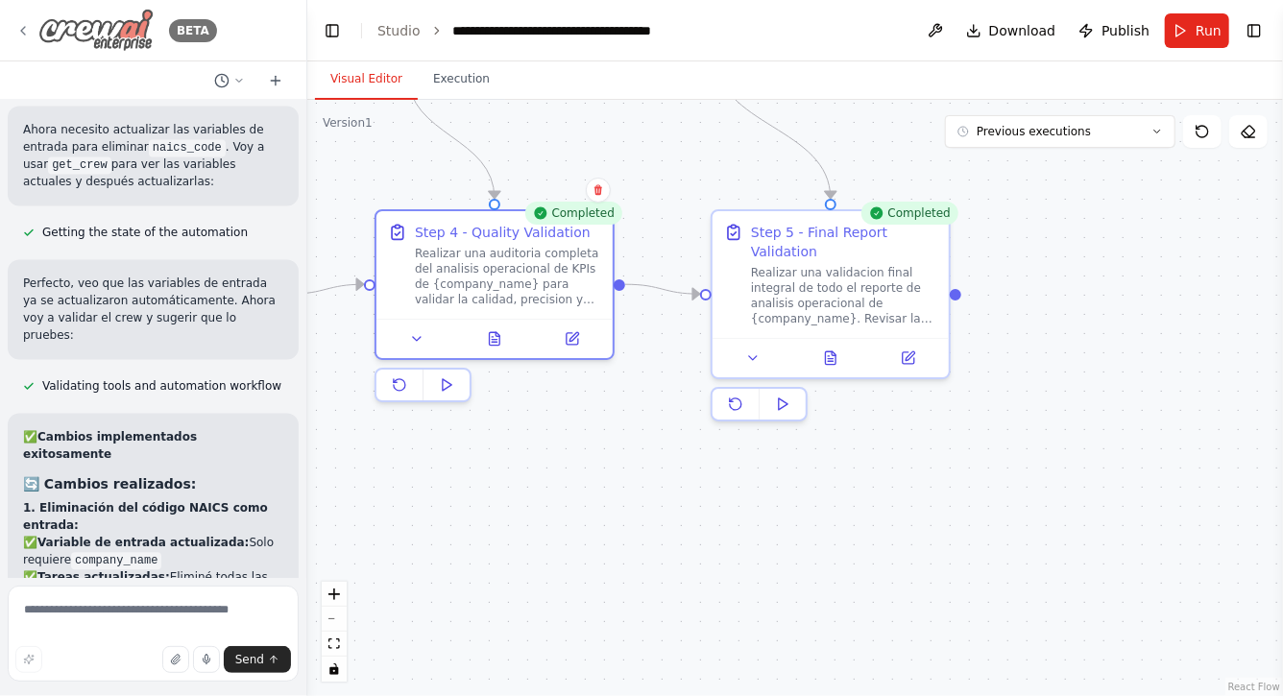
click at [28, 40] on div "BETA" at bounding box center [116, 30] width 202 height 43
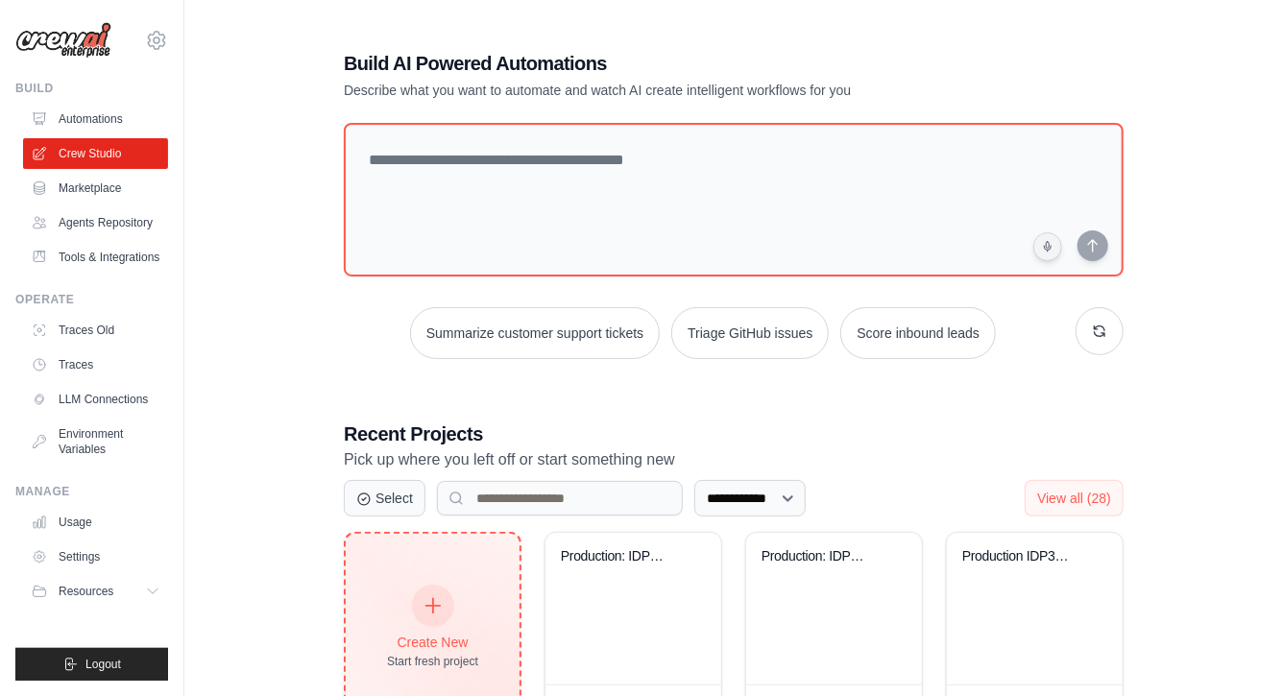
scroll to position [506, 0]
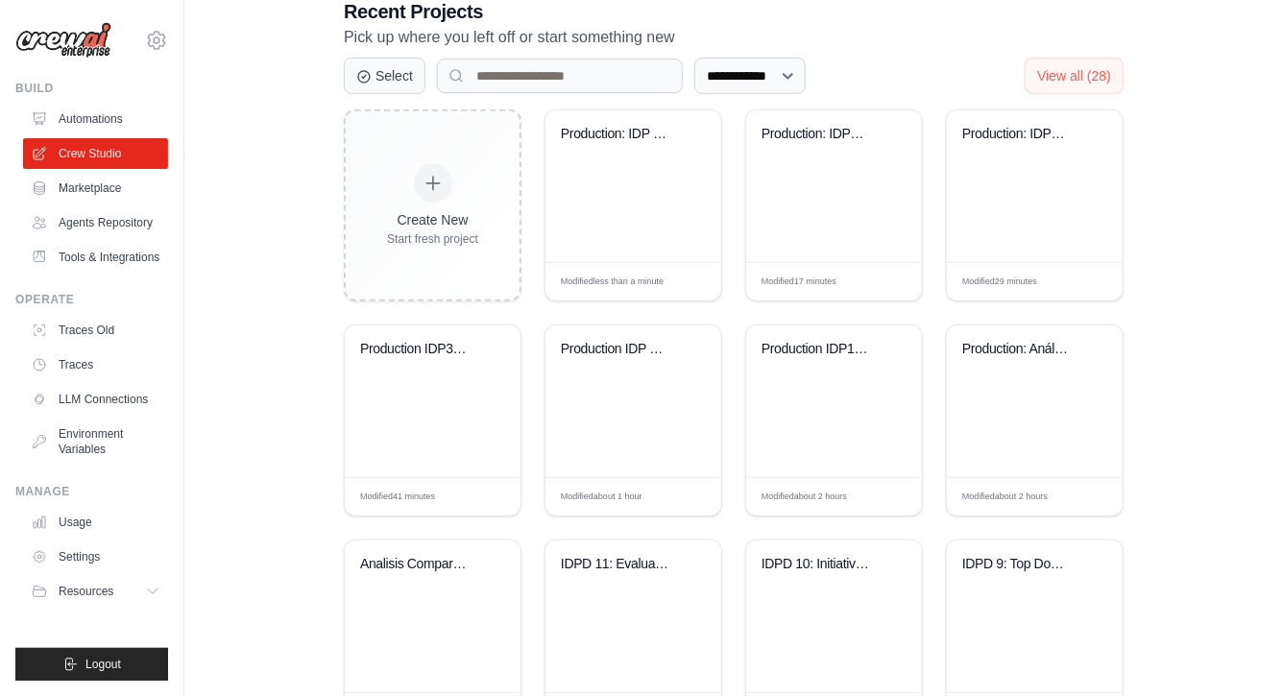
scroll to position [438, 0]
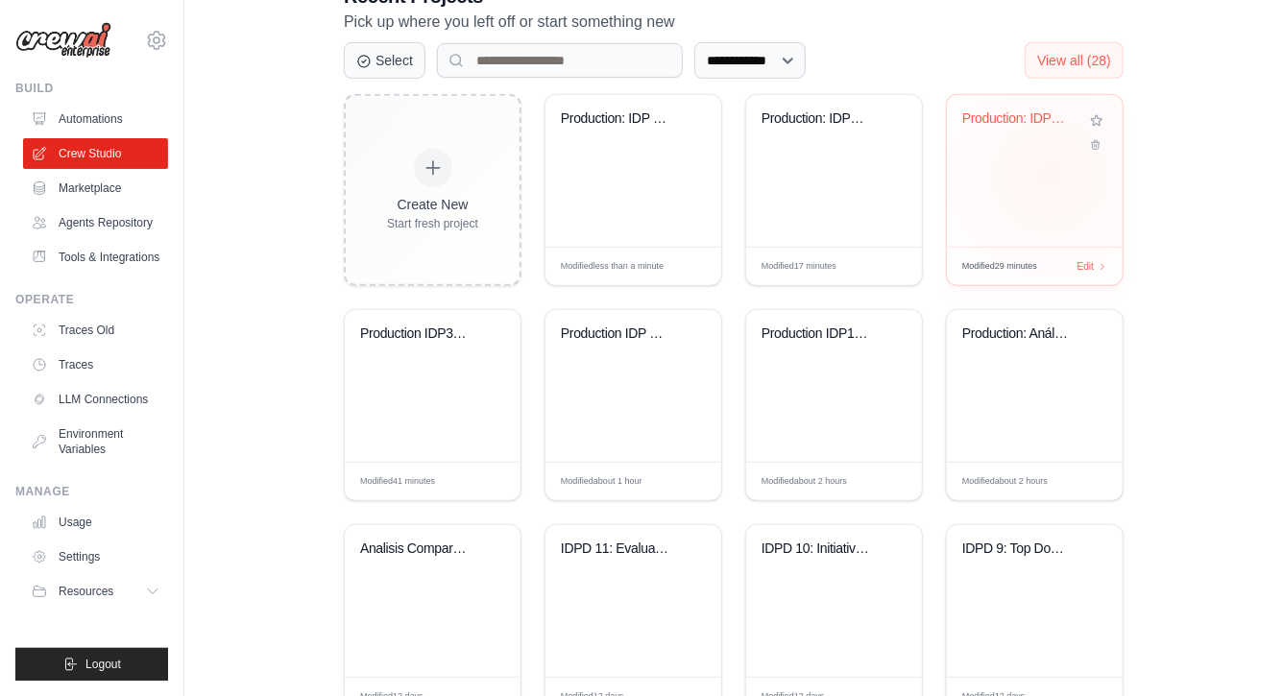
click at [1049, 175] on div "Production: IDP4 Valuation and TSR" at bounding box center [1035, 171] width 176 height 152
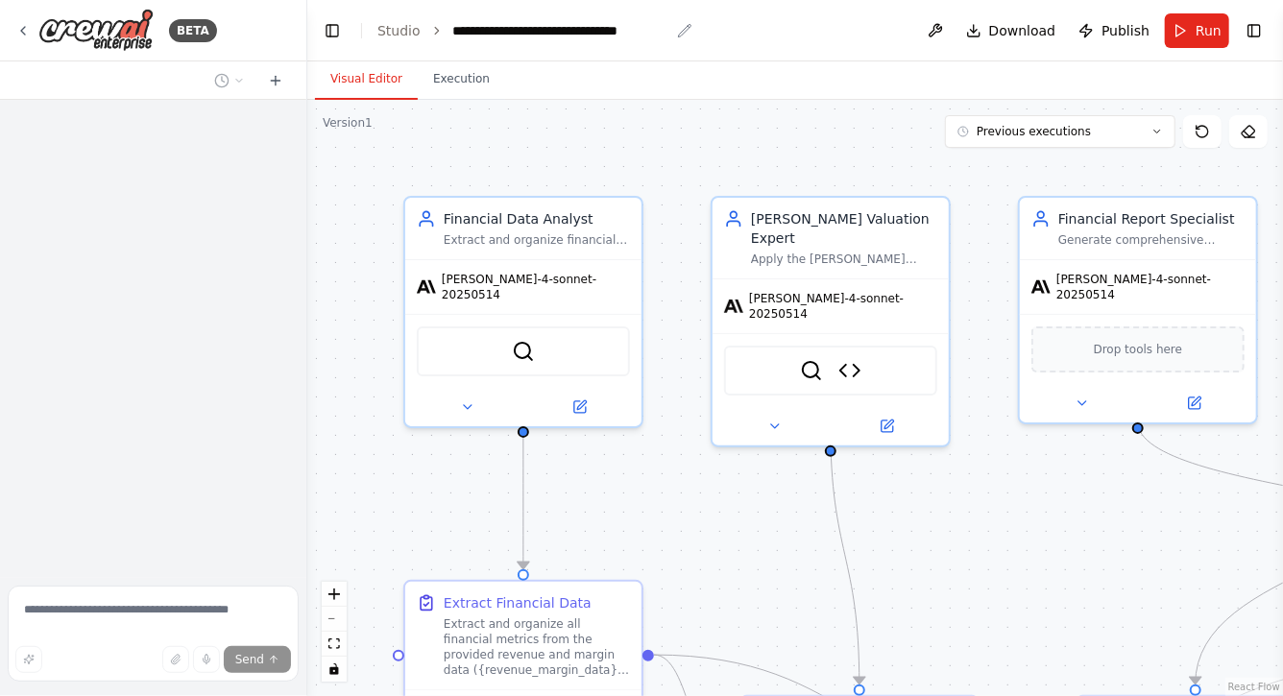
click at [524, 30] on div "**********" at bounding box center [561, 30] width 216 height 19
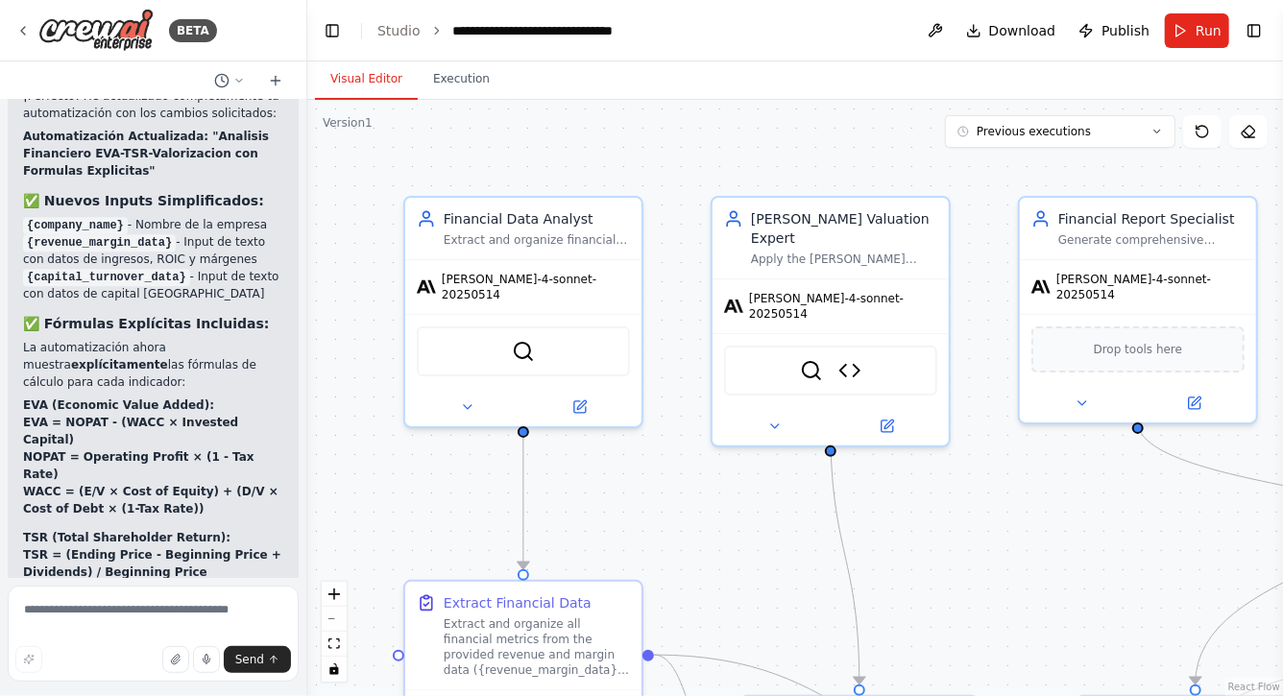
click at [550, 28] on div "**********" at bounding box center [564, 30] width 222 height 19
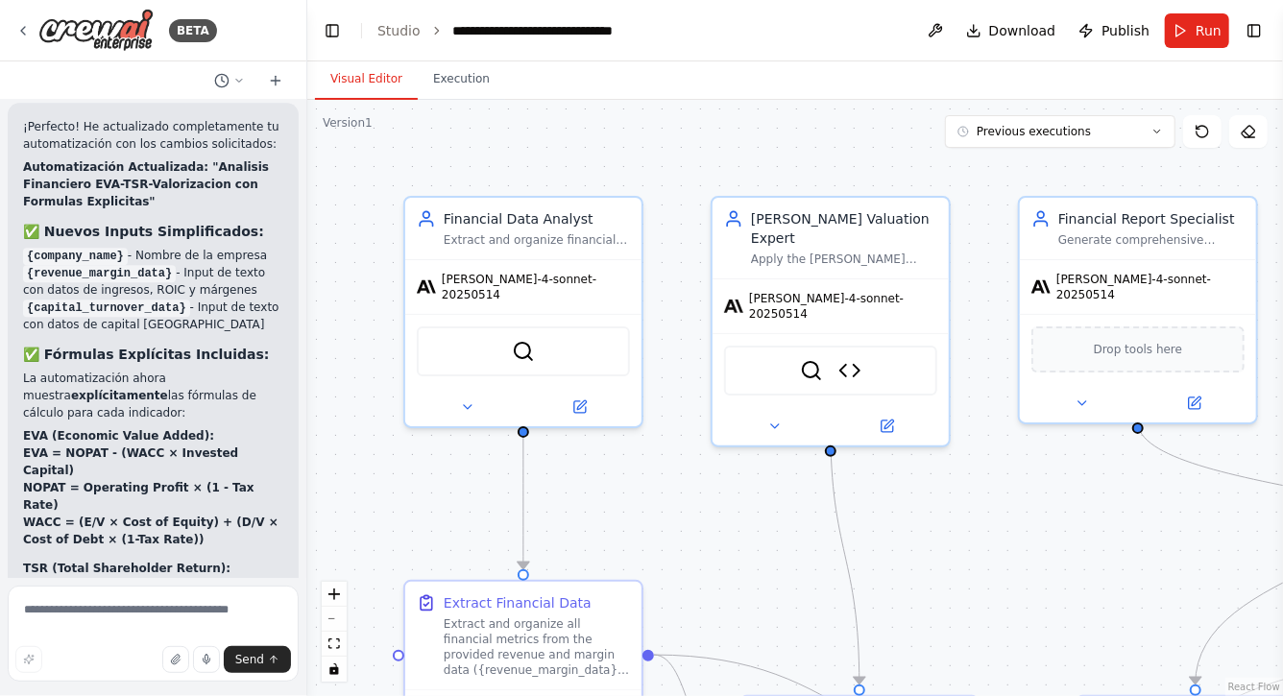
scroll to position [9342, 0]
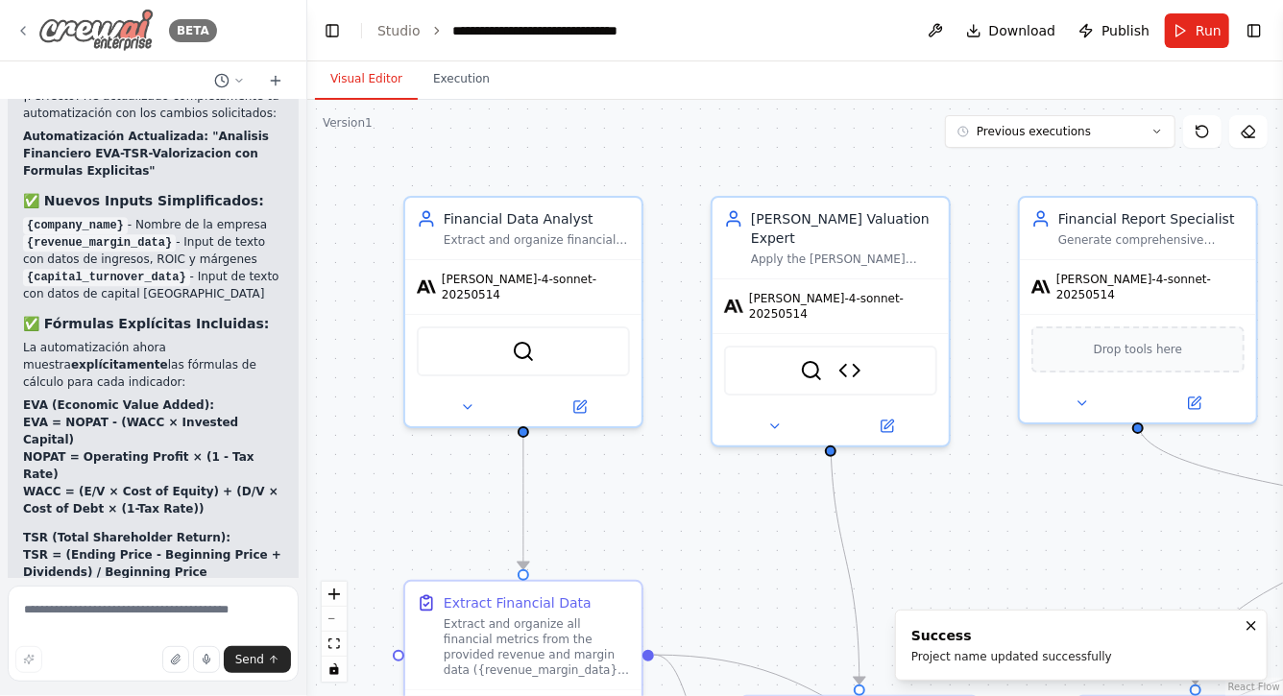
click at [21, 32] on icon at bounding box center [22, 30] width 15 height 15
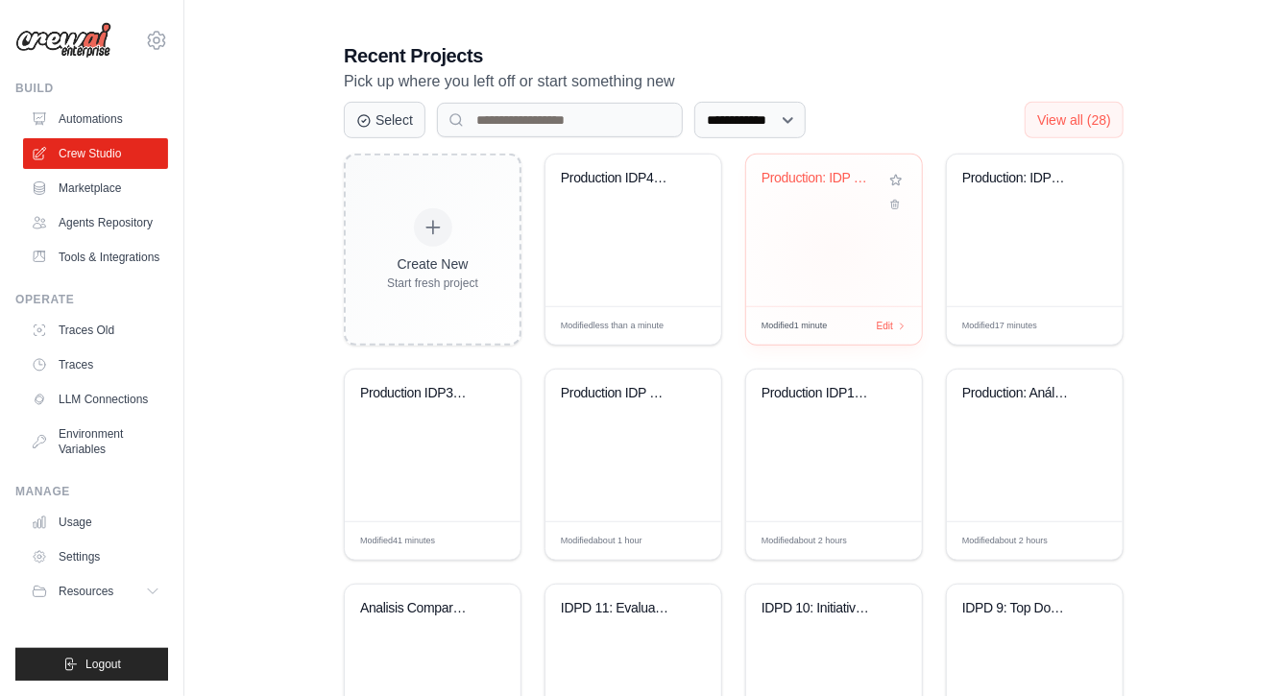
scroll to position [380, 0]
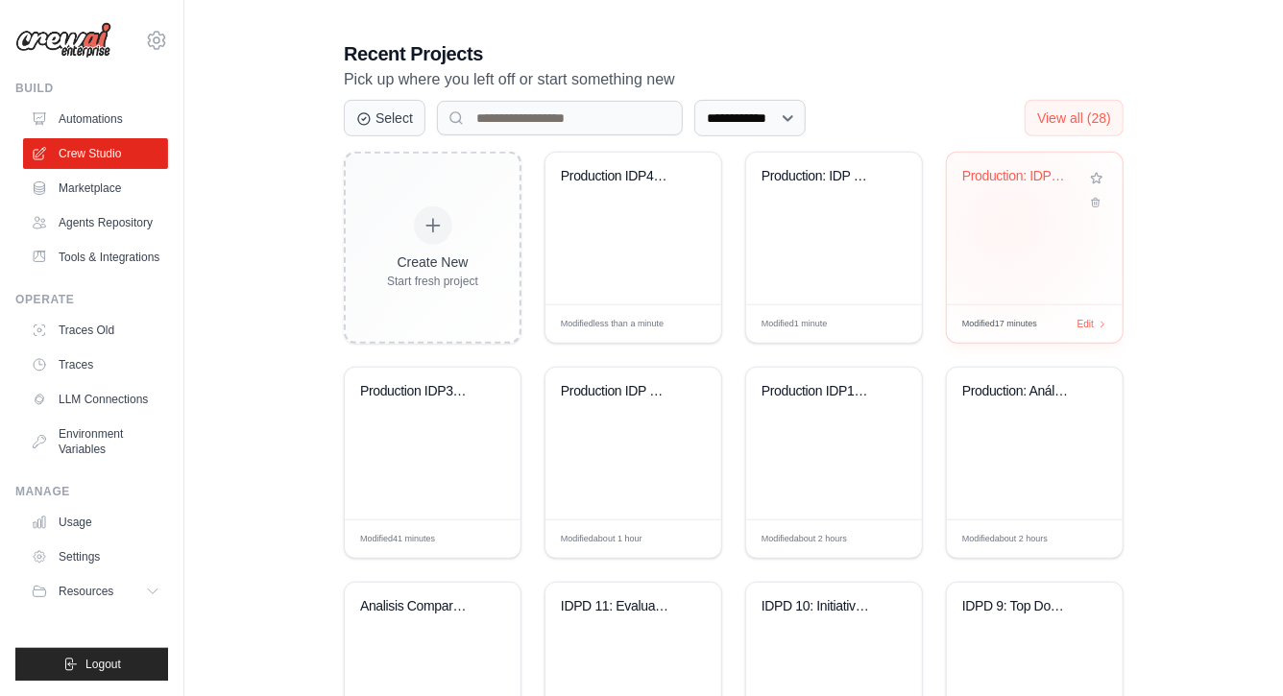
click at [1007, 221] on div "Production: IDP5 Commercial perform..." at bounding box center [1035, 229] width 176 height 152
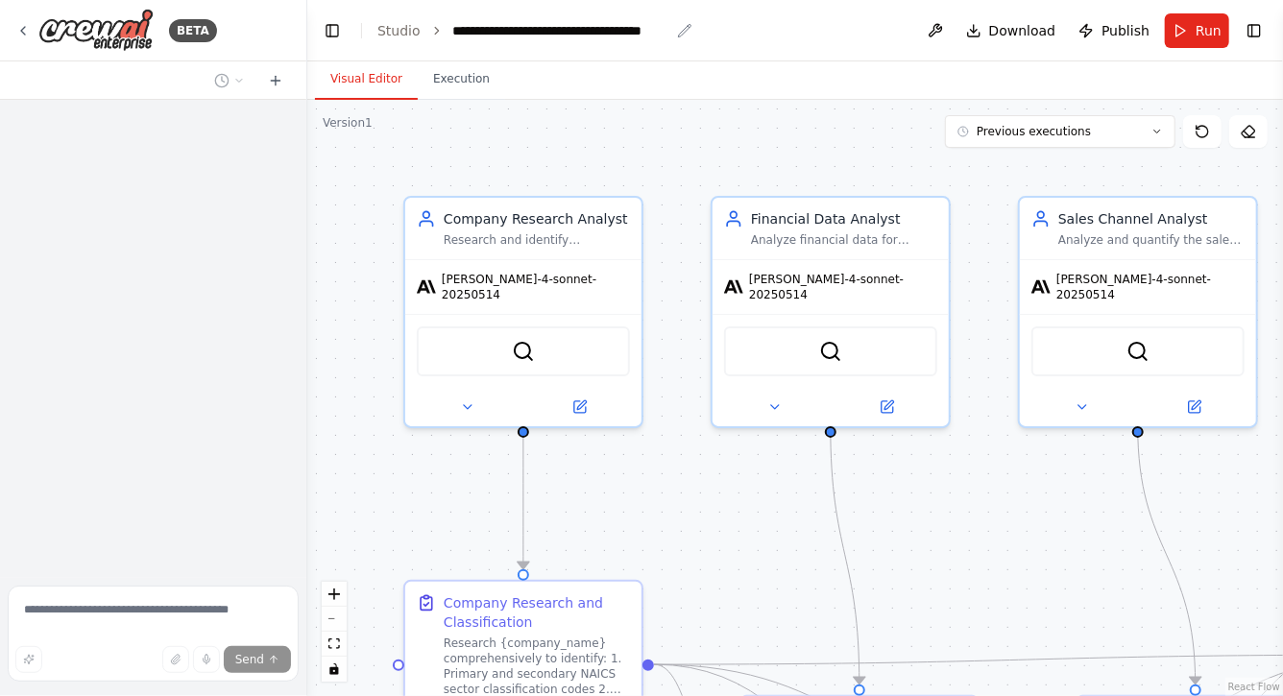
drag, startPoint x: 524, startPoint y: 29, endPoint x: 524, endPoint y: 41, distance: 12.5
click at [524, 29] on div "**********" at bounding box center [561, 30] width 216 height 19
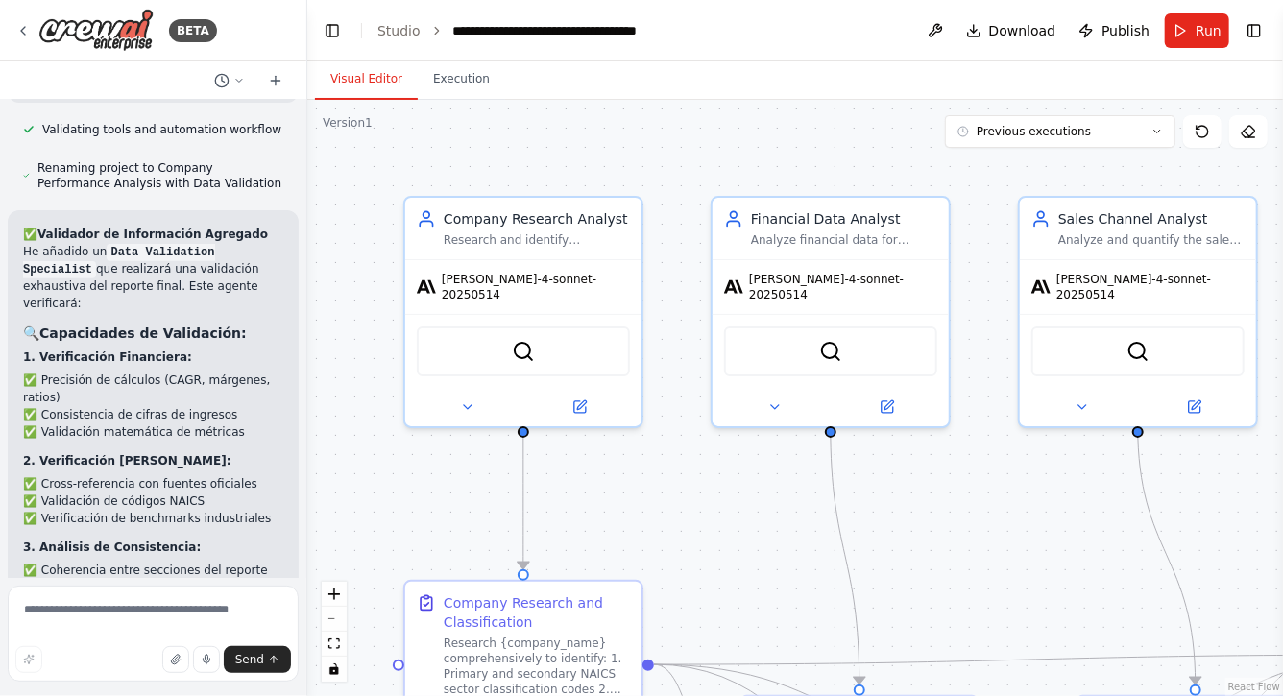
scroll to position [10893, 0]
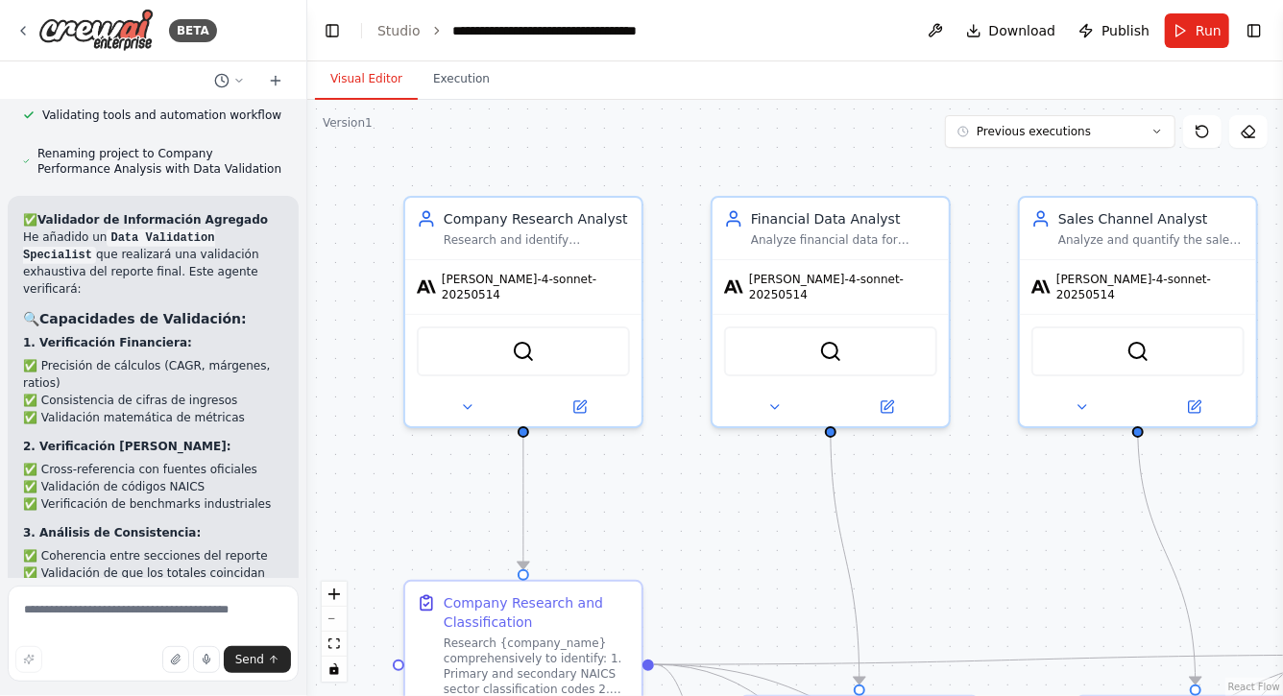
click at [553, 31] on div "**********" at bounding box center [587, 30] width 268 height 19
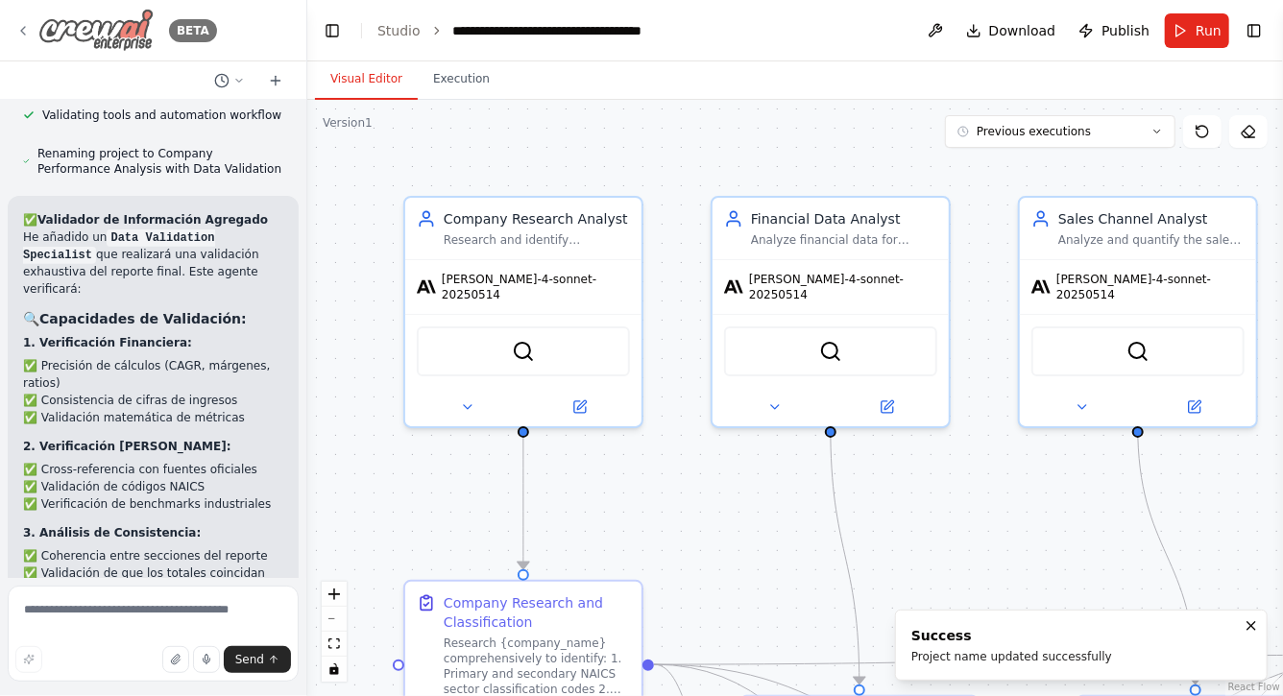
click at [22, 33] on icon at bounding box center [23, 31] width 4 height 8
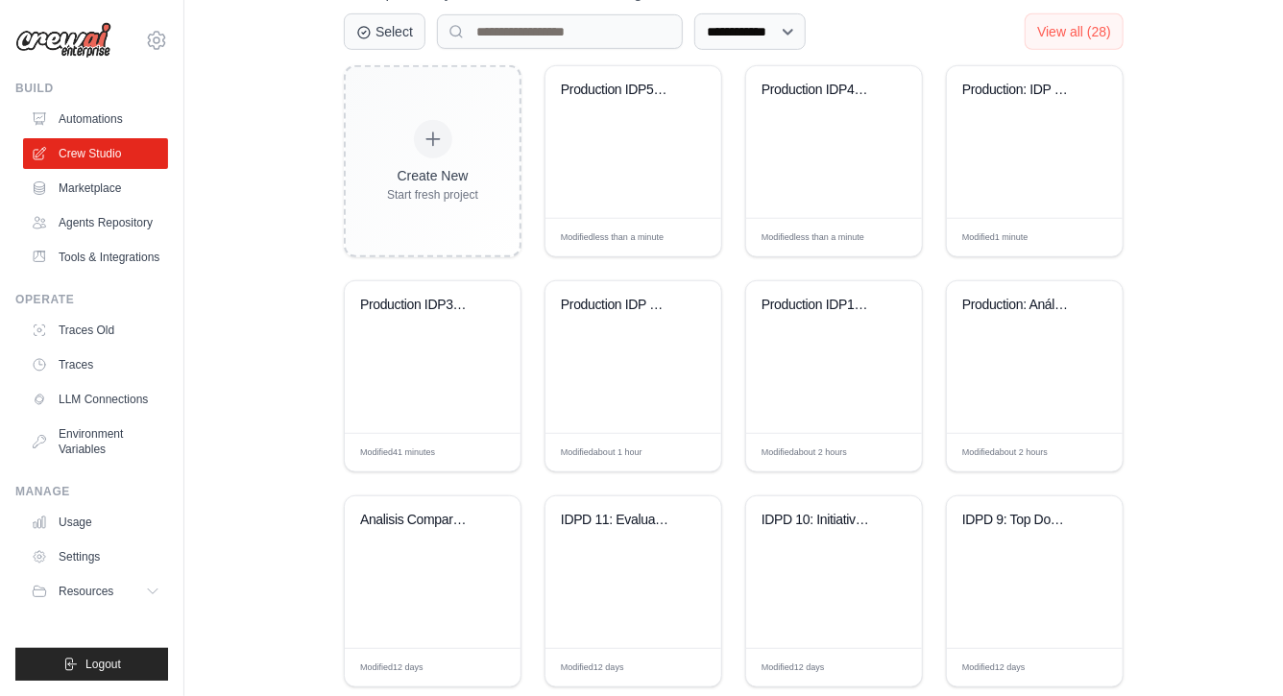
scroll to position [470, 0]
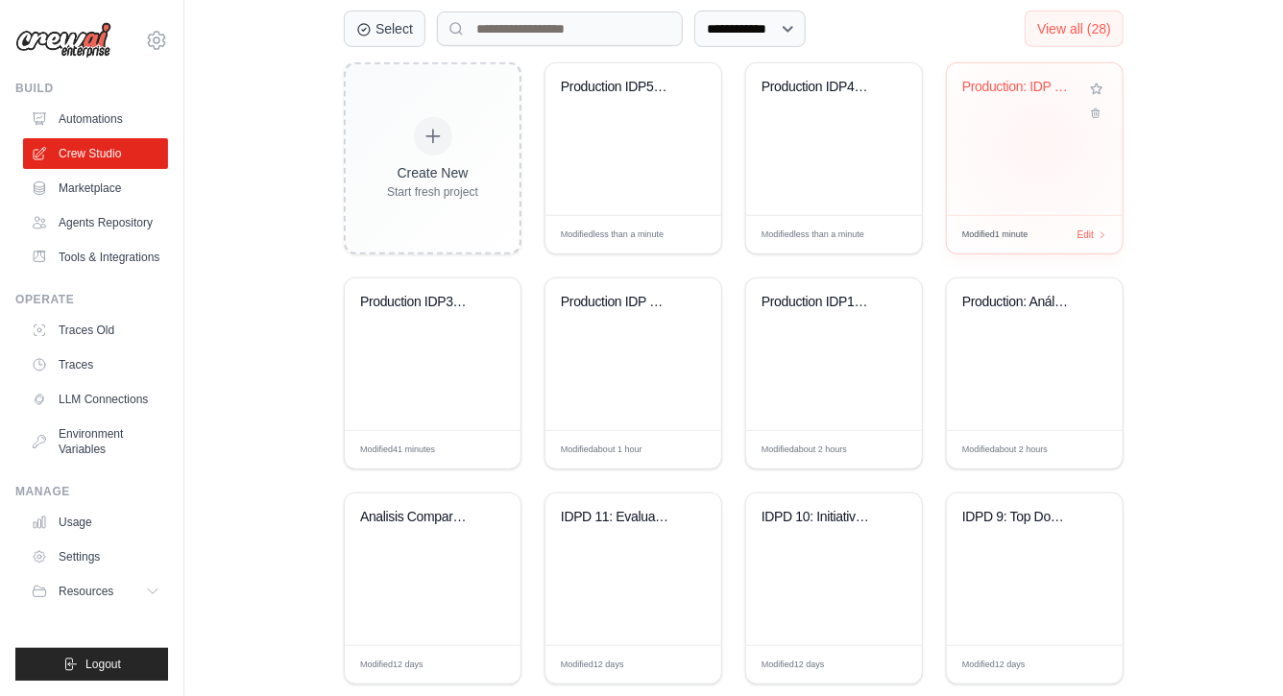
click at [1041, 143] on div "Production: IDP 6 Operational perfo..." at bounding box center [1035, 139] width 176 height 152
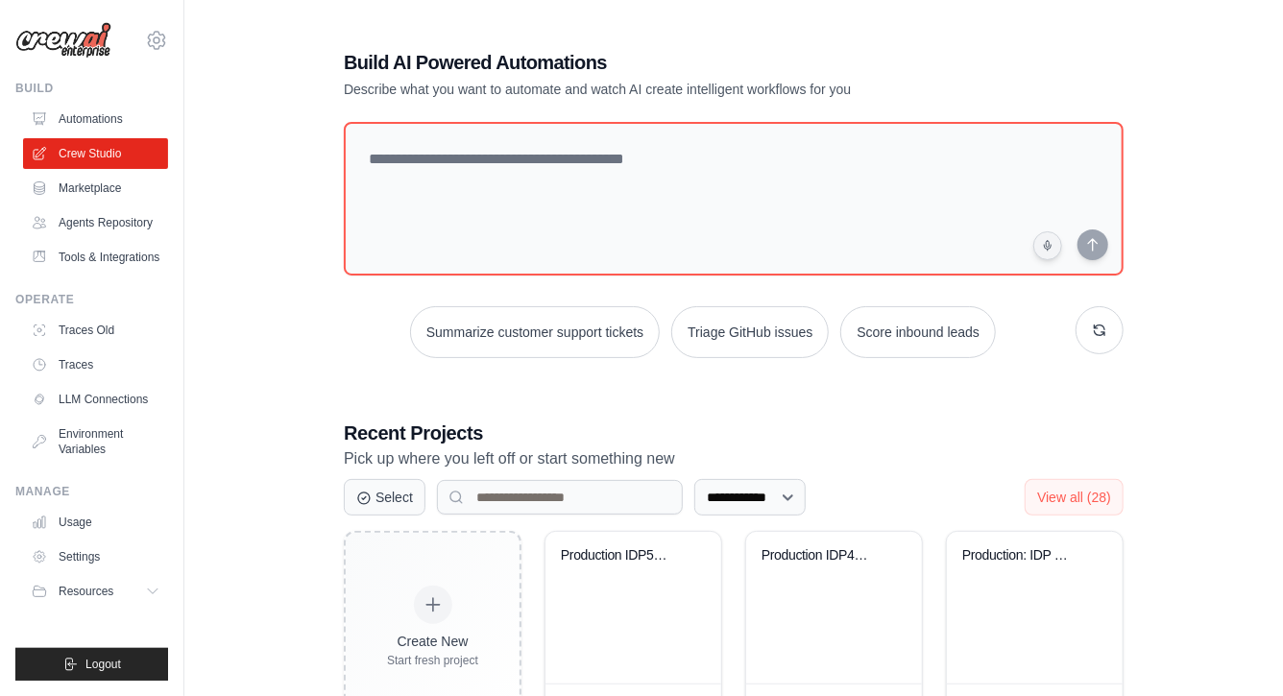
scroll to position [0, 0]
click at [1083, 497] on span "View all (28)" at bounding box center [1074, 497] width 74 height 15
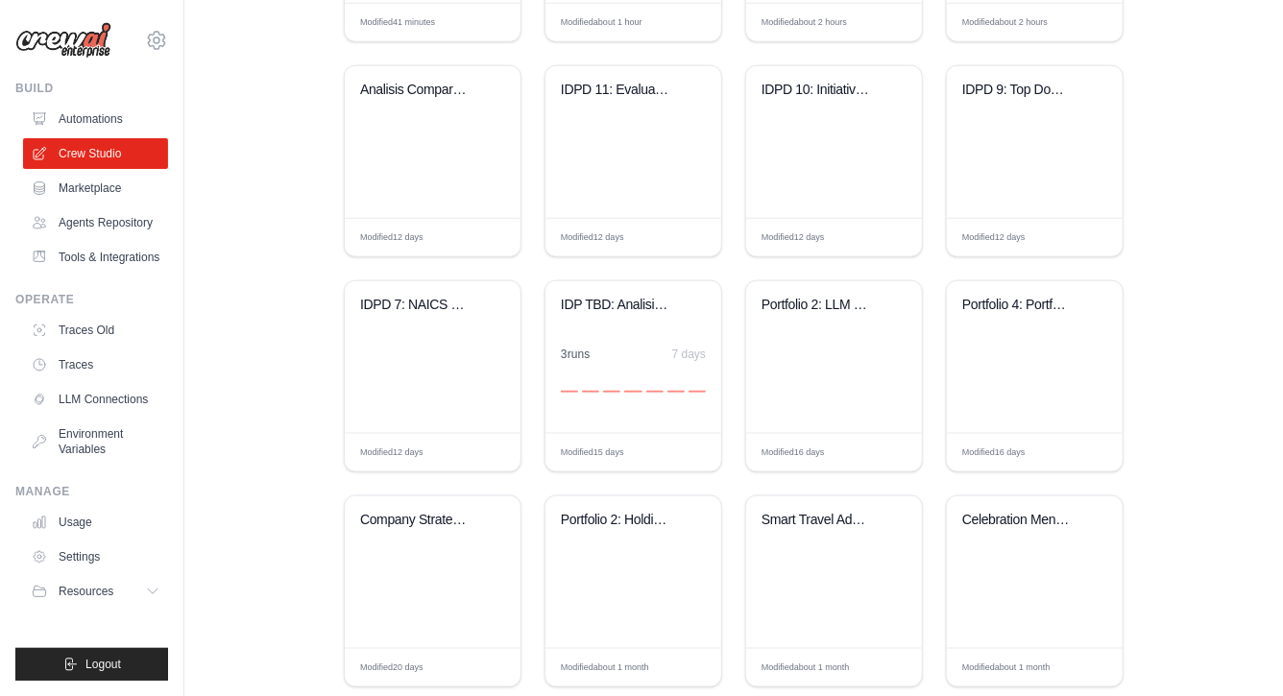
scroll to position [896, 0]
click at [411, 354] on div "IDPD 7: NAICS Competitor and Top Pe..." at bounding box center [433, 358] width 176 height 152
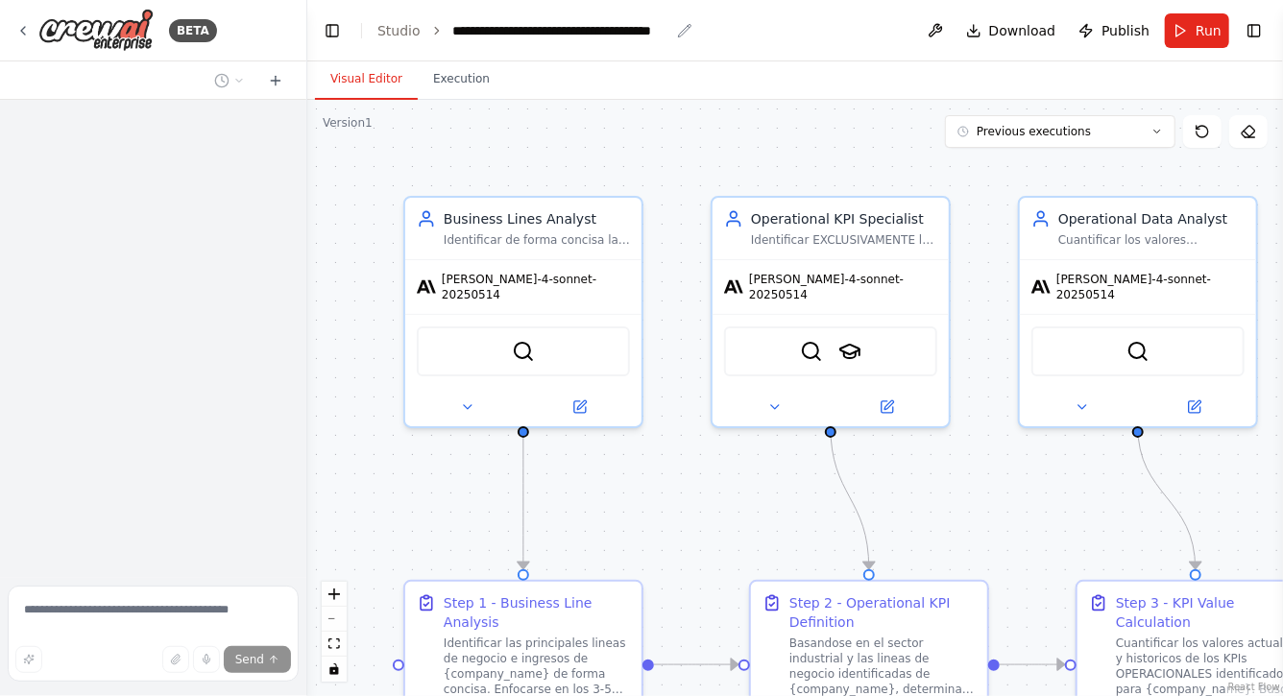
drag, startPoint x: 523, startPoint y: 31, endPoint x: 523, endPoint y: 55, distance: 24.0
click at [523, 31] on div "**********" at bounding box center [561, 30] width 216 height 19
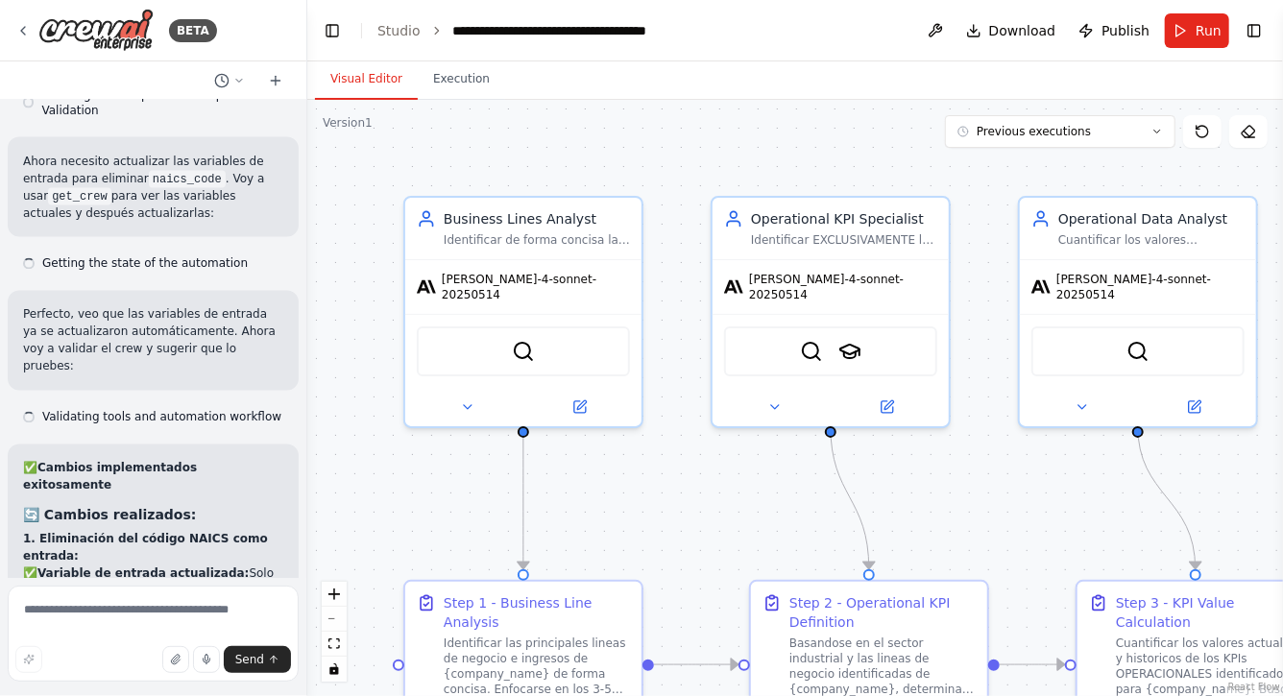
scroll to position [15893, 0]
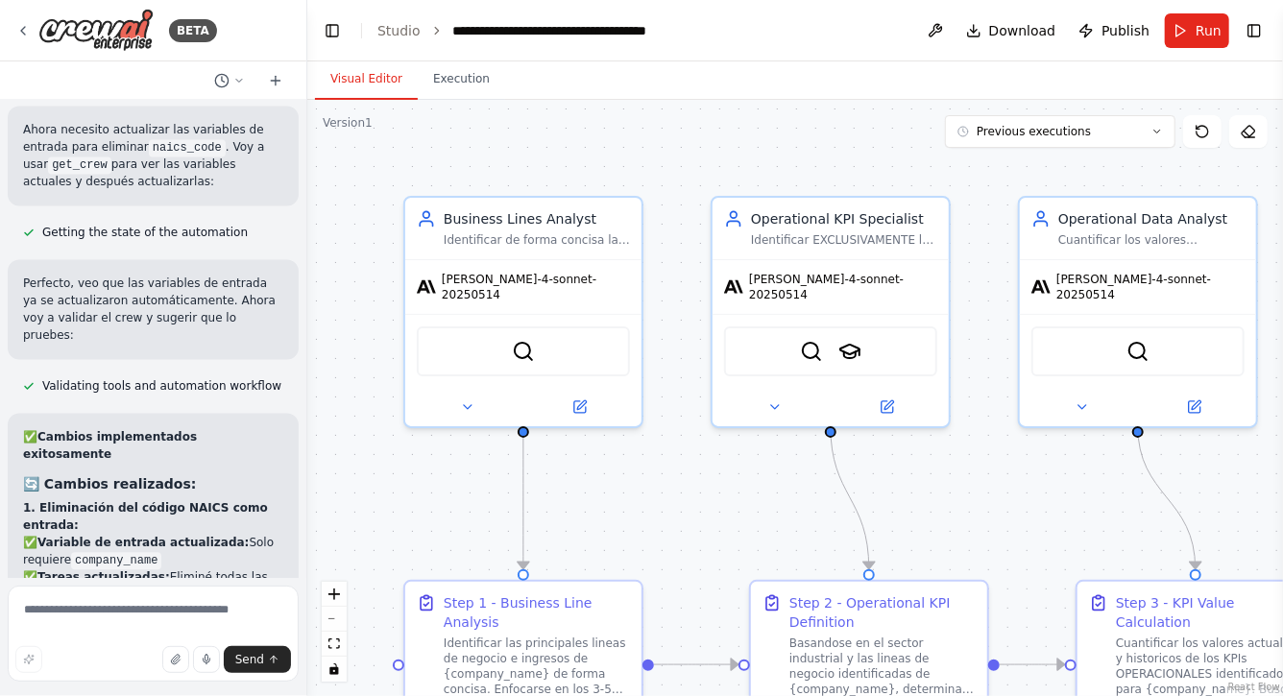
click at [557, 33] on div "**********" at bounding box center [588, 30] width 270 height 19
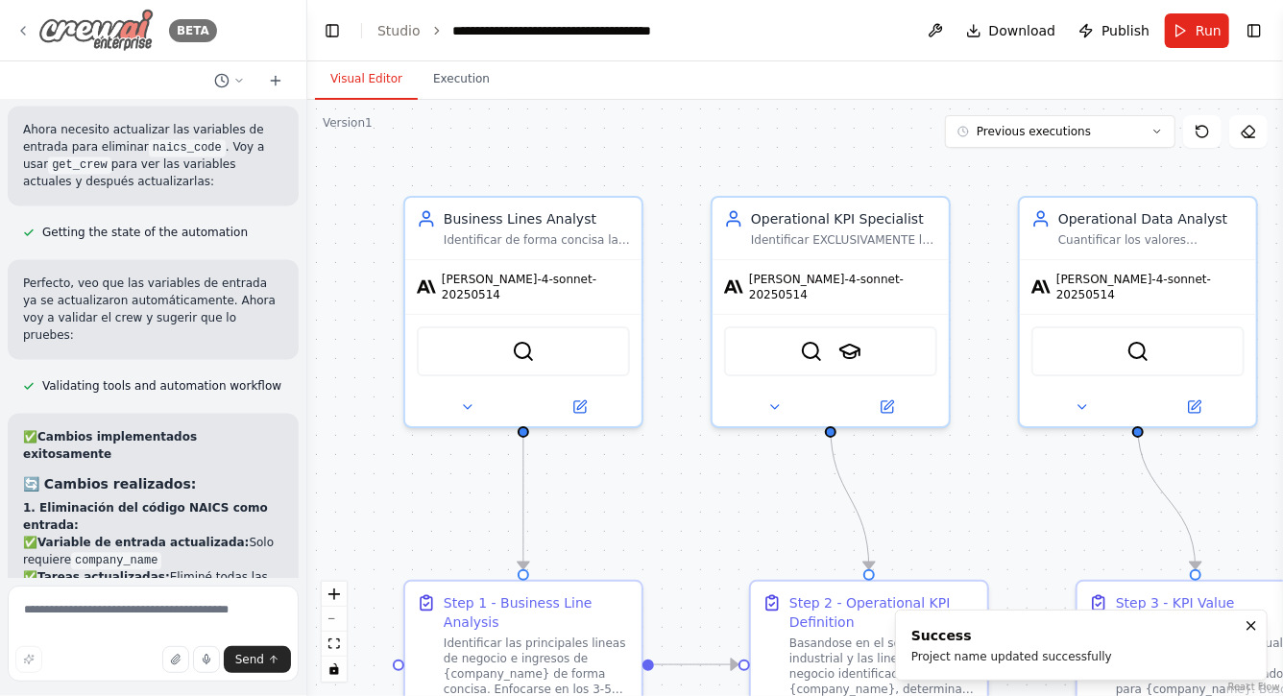
click at [25, 31] on icon at bounding box center [22, 30] width 15 height 15
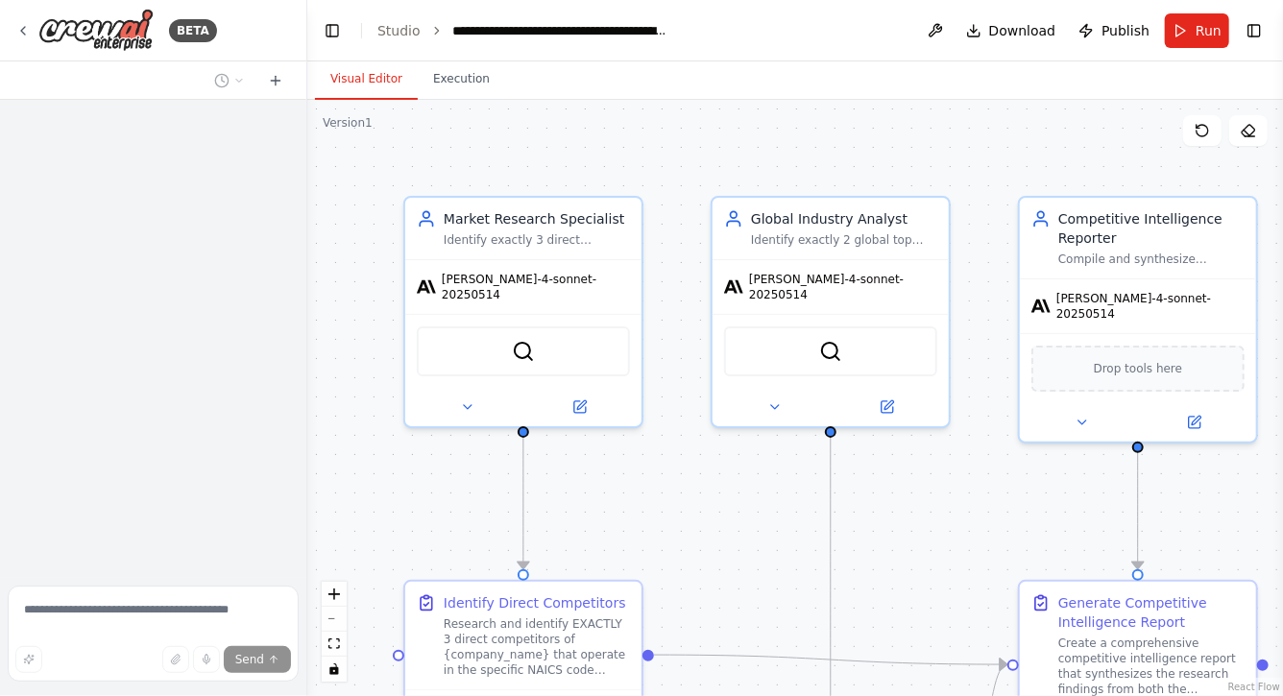
scroll to position [2004, 0]
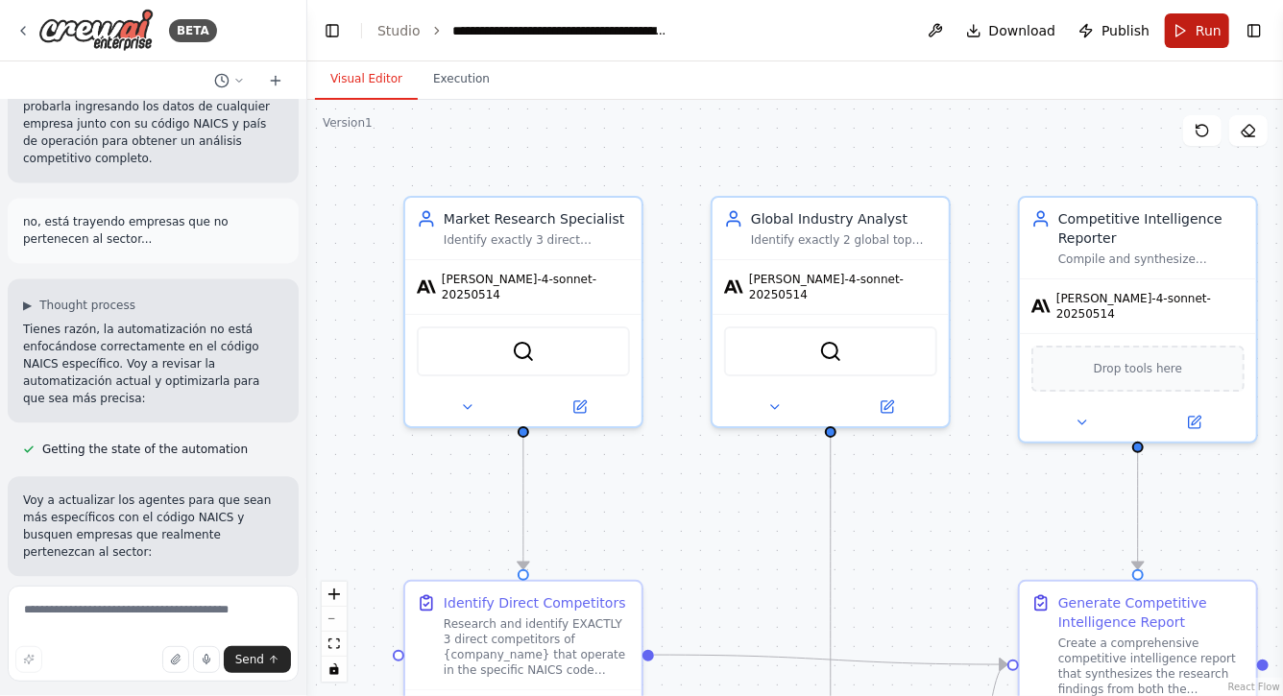
click at [1203, 23] on span "Run" at bounding box center [1209, 30] width 26 height 19
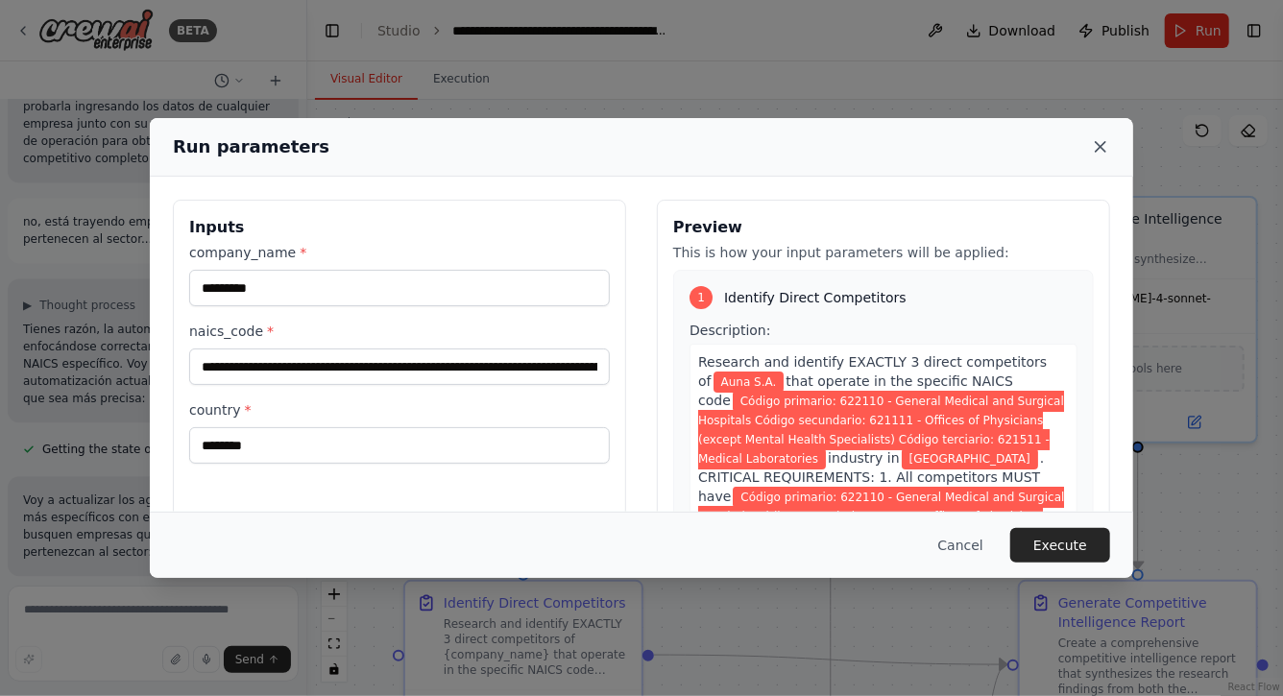
click at [1103, 150] on icon at bounding box center [1101, 147] width 10 height 10
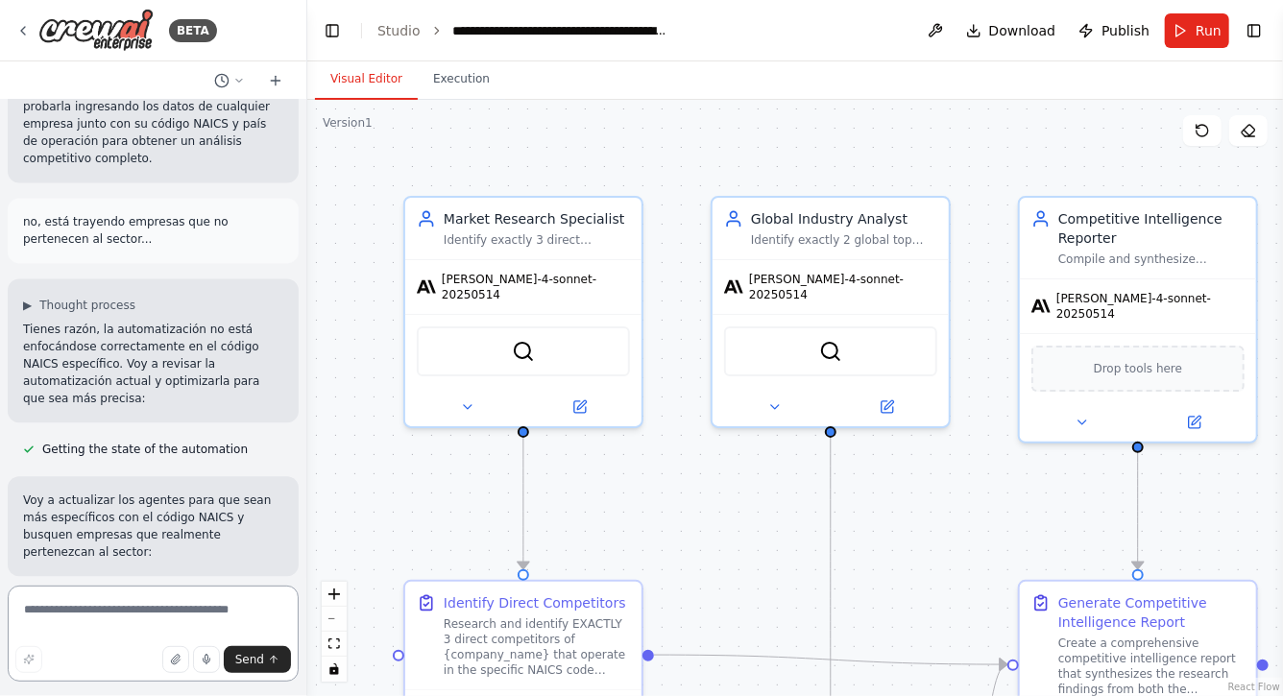
click at [185, 619] on textarea at bounding box center [153, 634] width 291 height 96
type textarea "**********"
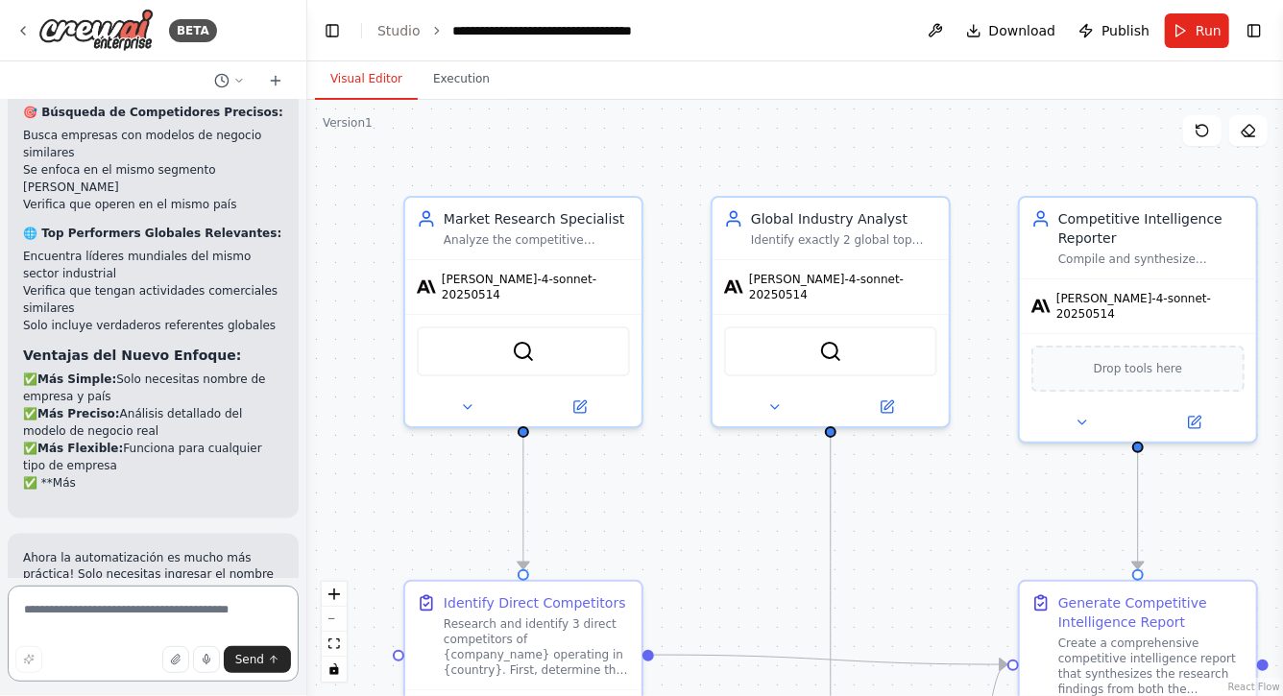
scroll to position [4839, 0]
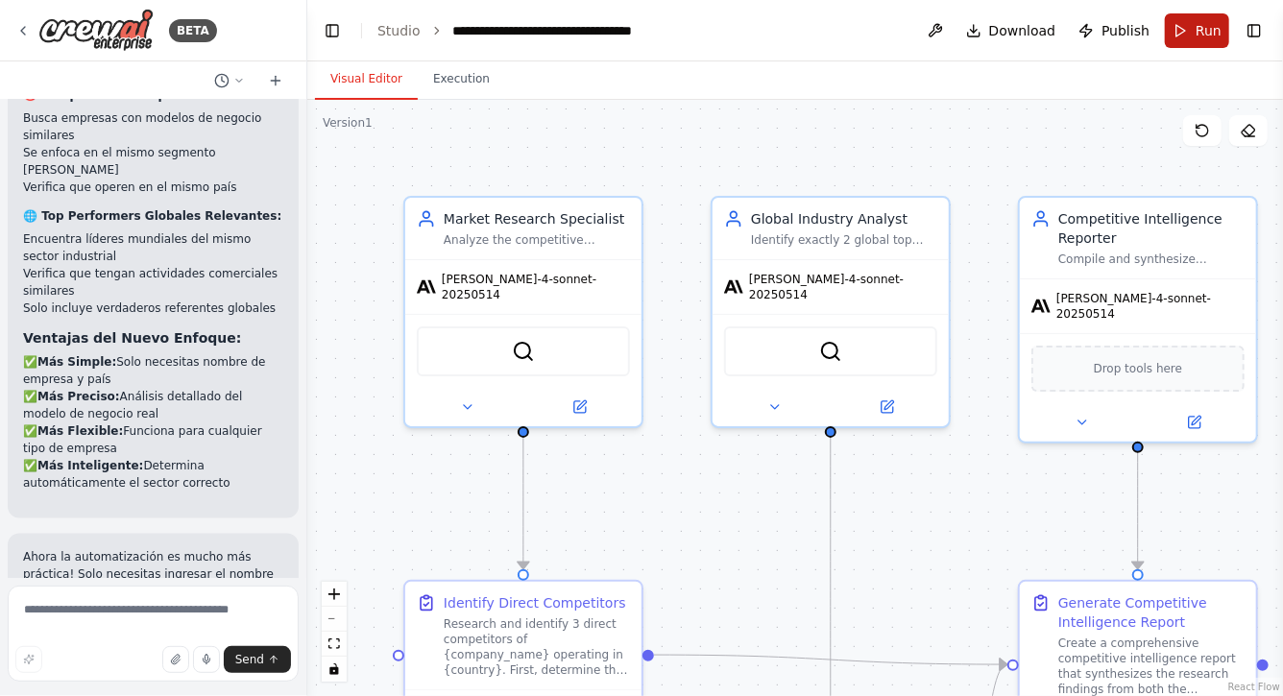
click at [1196, 31] on button "Run" at bounding box center [1197, 30] width 64 height 35
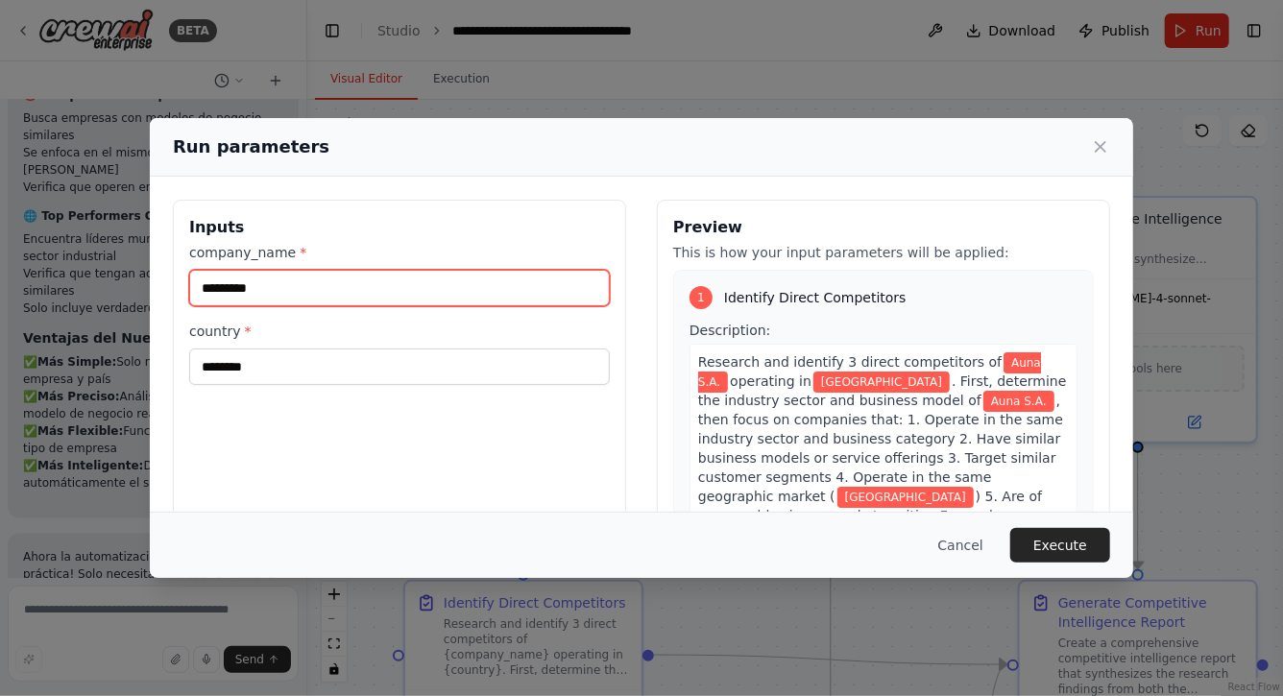
drag, startPoint x: 300, startPoint y: 293, endPoint x: 7, endPoint y: 290, distance: 293.0
click at [7, 290] on div "Run parameters Inputs company_name * ********* country * ******** Preview This …" at bounding box center [641, 348] width 1283 height 696
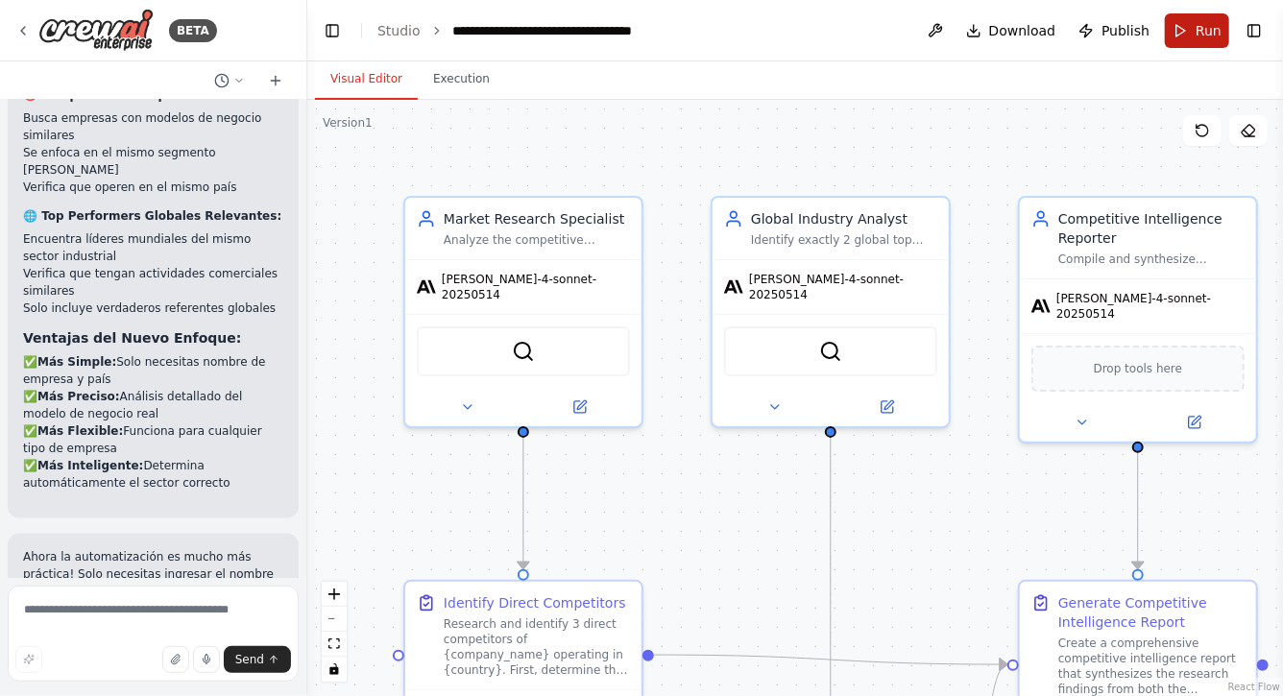
click at [1197, 31] on span "Run" at bounding box center [1209, 30] width 26 height 19
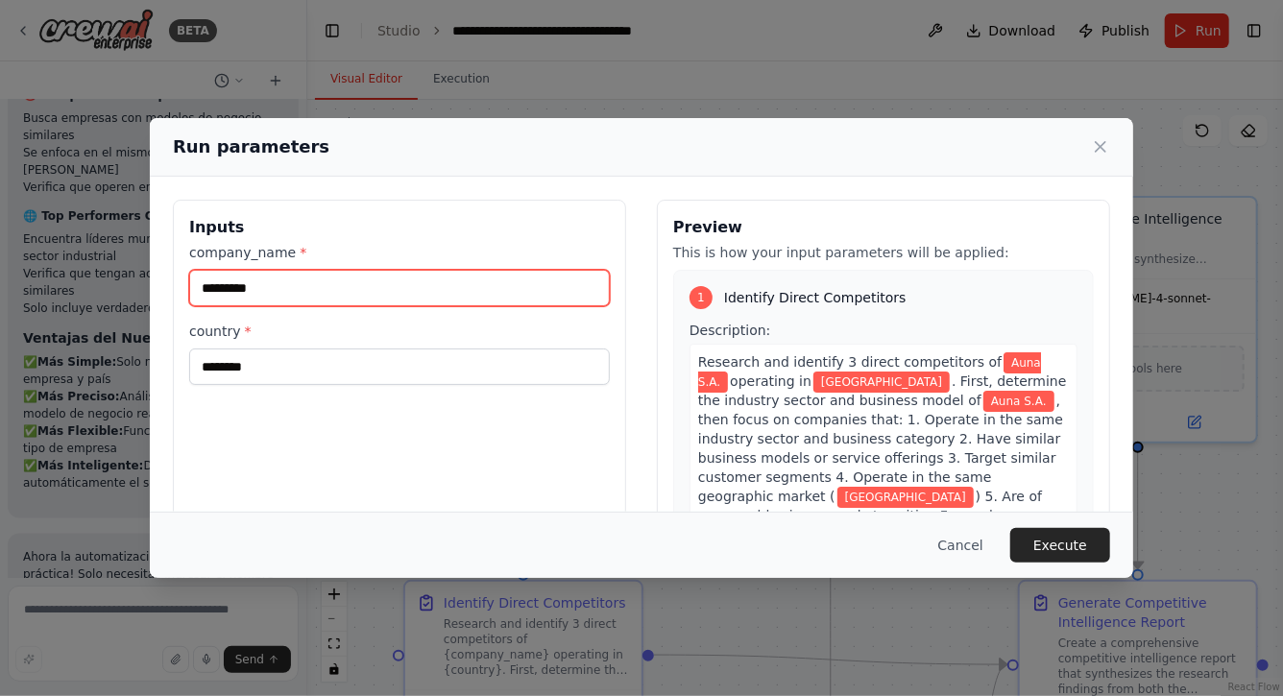
click at [441, 283] on input "*********" at bounding box center [399, 288] width 421 height 37
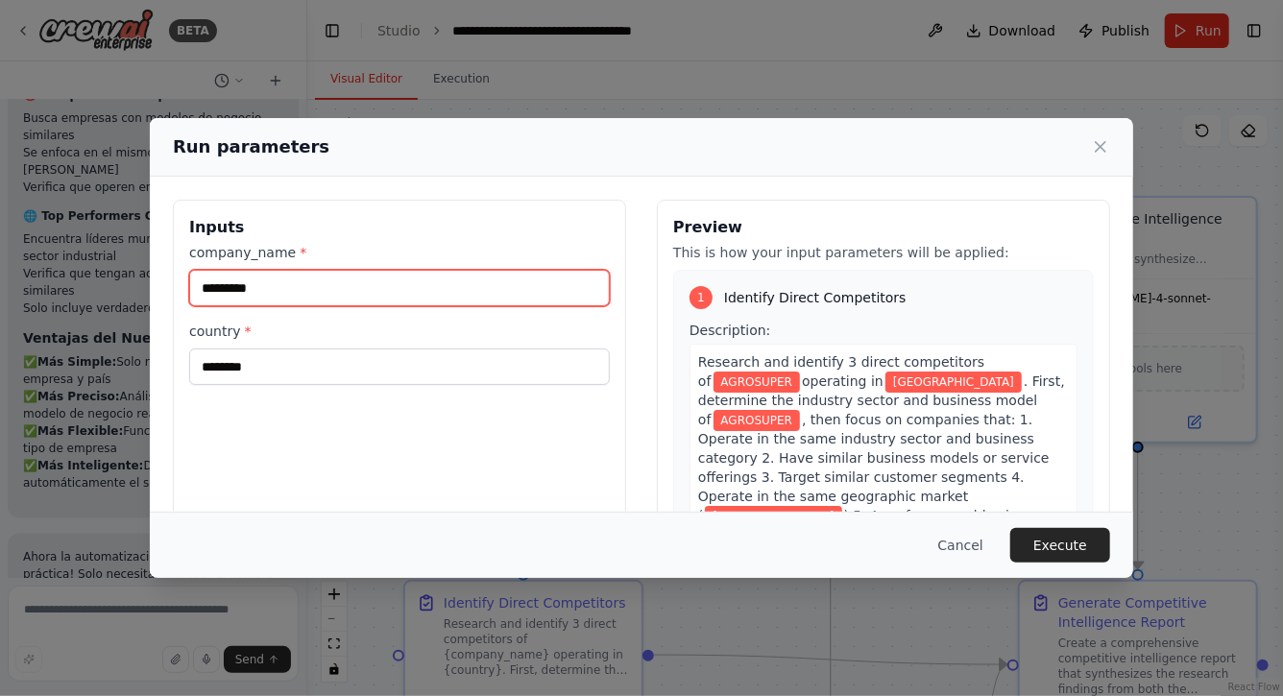
type input "*********"
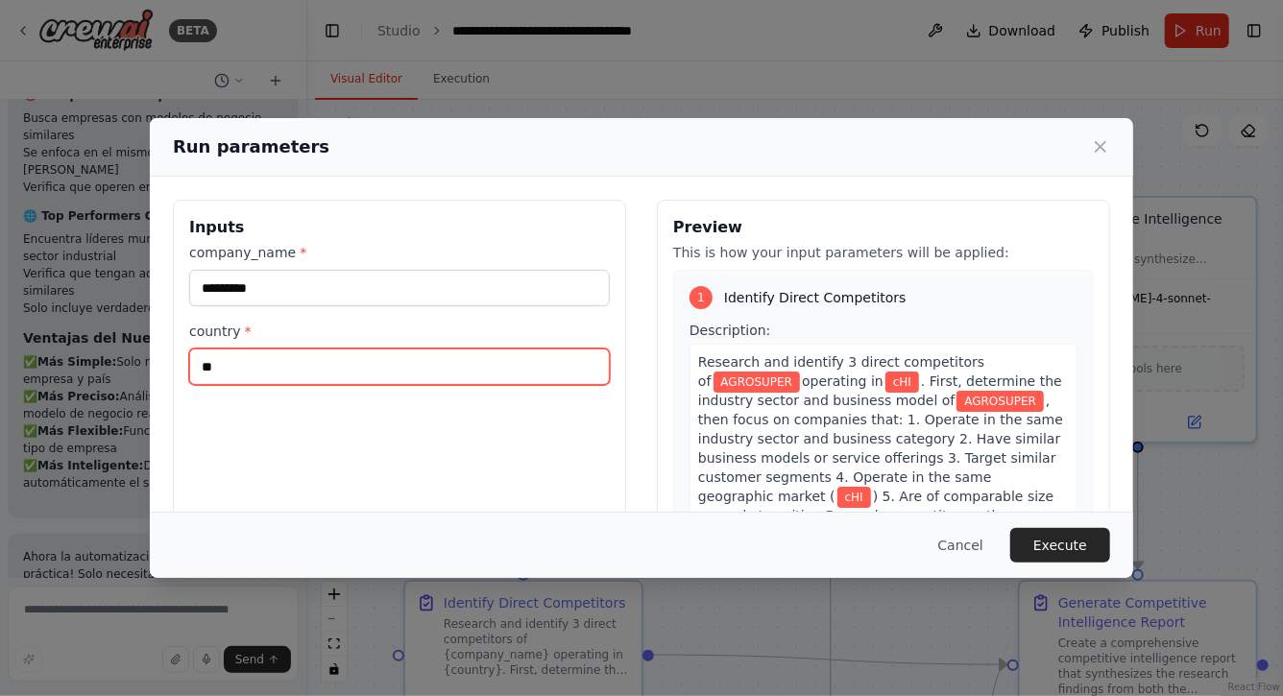
type input "*"
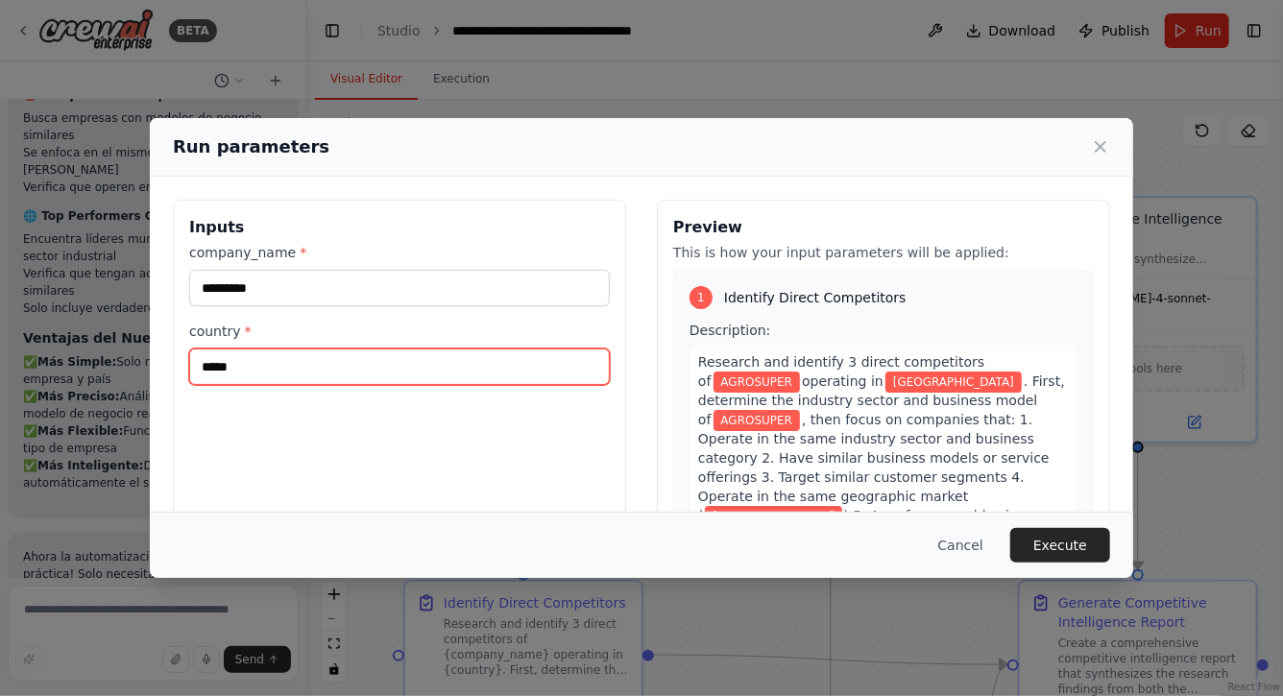
type input "*****"
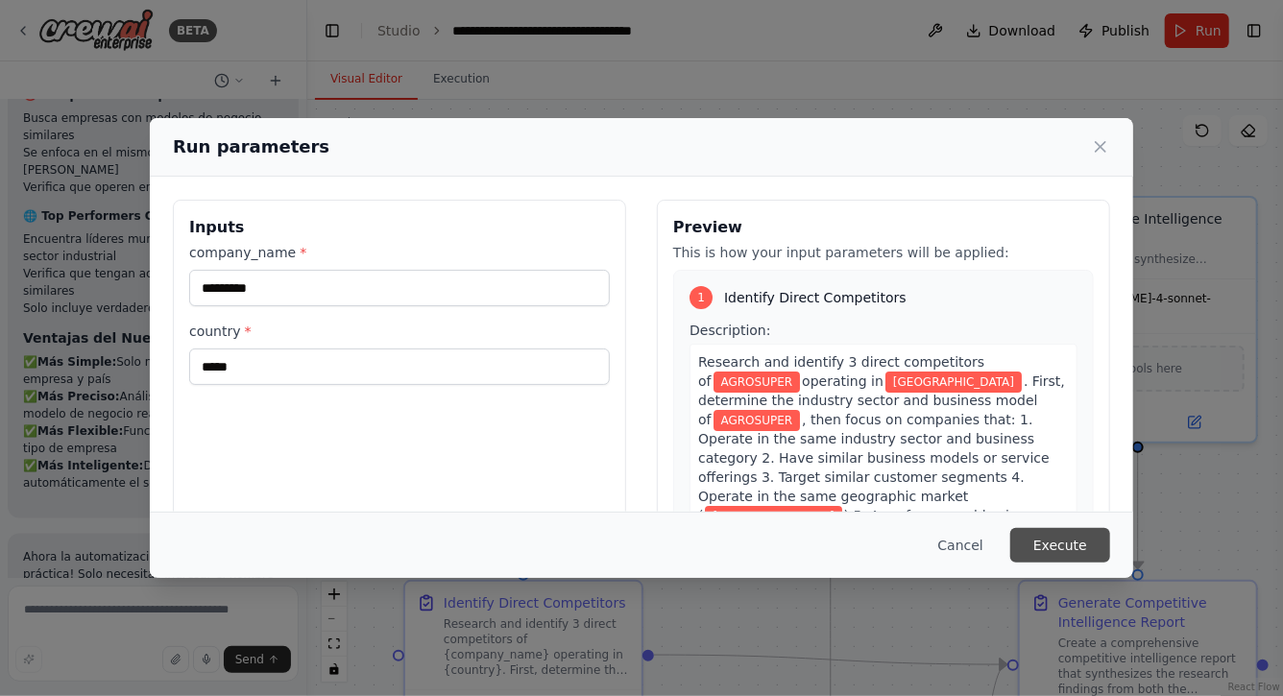
click at [1065, 539] on button "Execute" at bounding box center [1061, 545] width 100 height 35
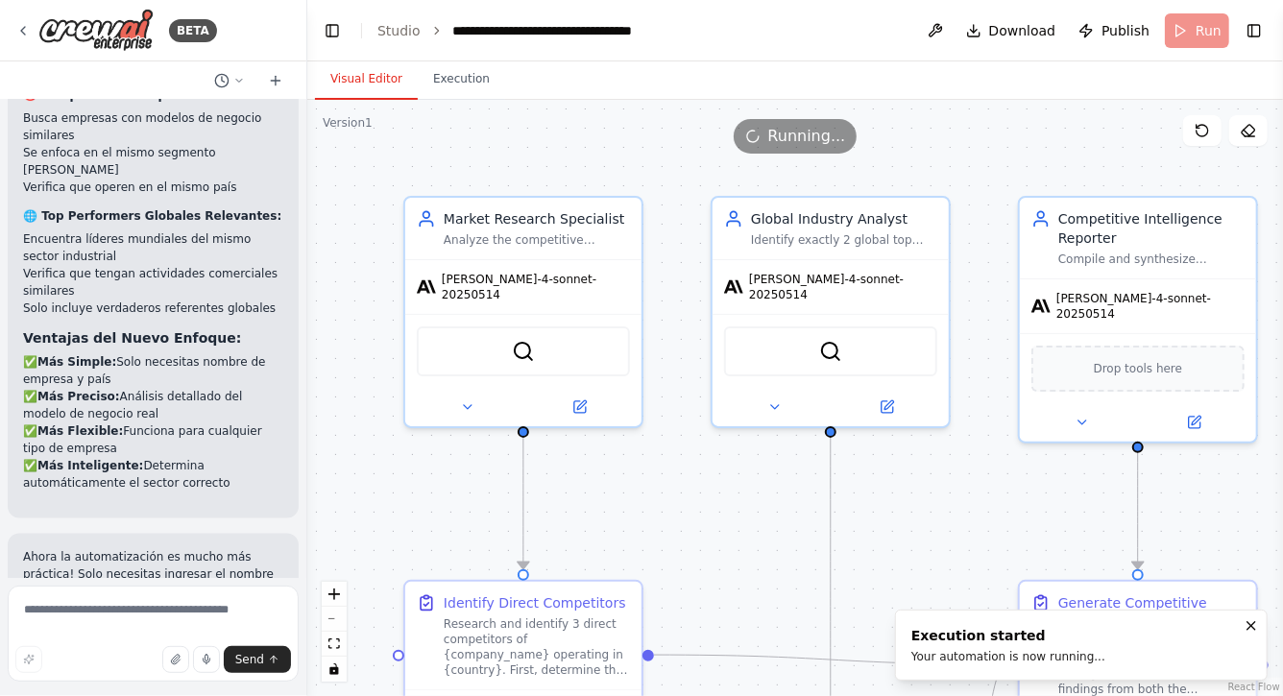
click at [353, 72] on button "Visual Editor" at bounding box center [366, 80] width 103 height 40
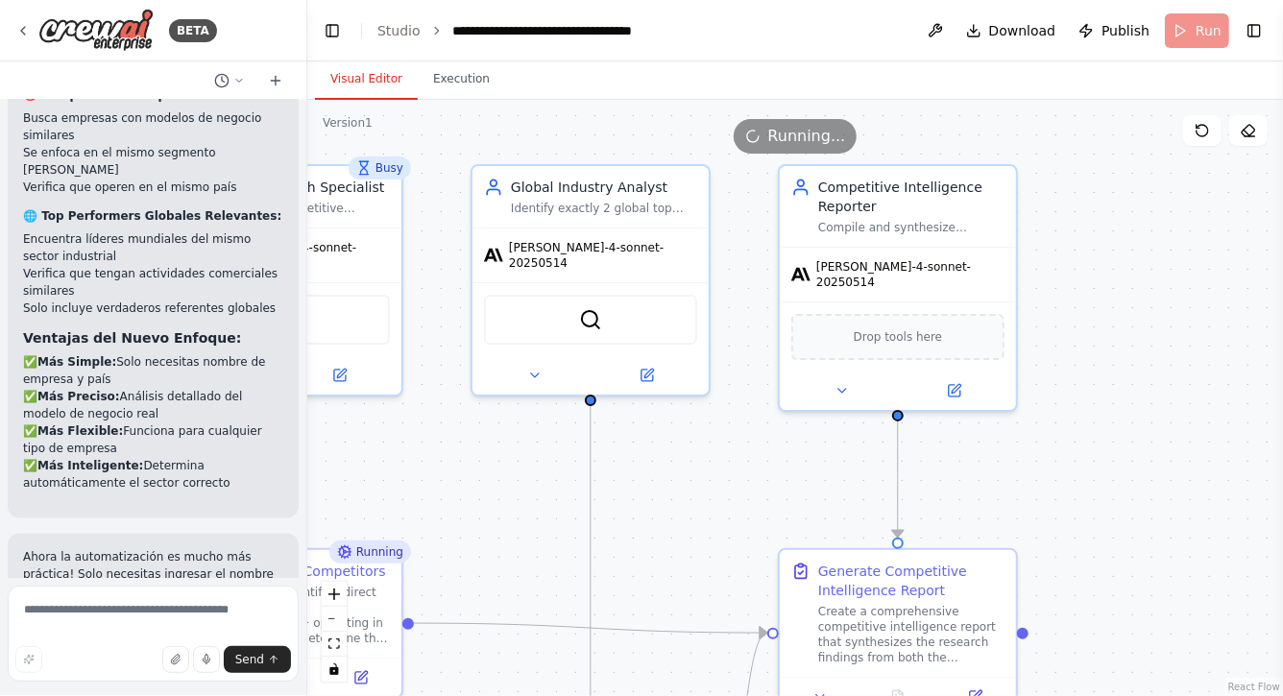
drag, startPoint x: 926, startPoint y: 503, endPoint x: 676, endPoint y: 472, distance: 251.8
click at [678, 472] on div ".deletable-edge-delete-btn { width: 20px; height: 20px; border: 0px solid #ffff…" at bounding box center [795, 398] width 976 height 597
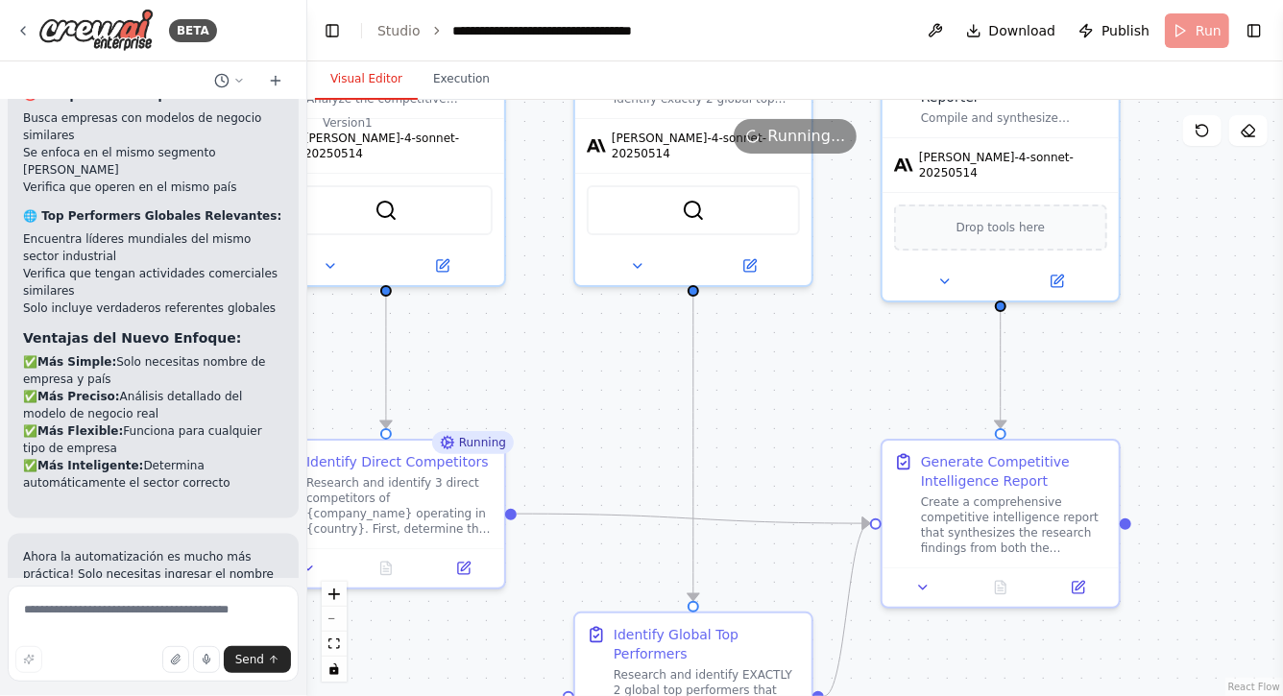
drag, startPoint x: 1029, startPoint y: 505, endPoint x: 1166, endPoint y: 371, distance: 192.2
click at [1166, 371] on div ".deletable-edge-delete-btn { width: 20px; height: 20px; border: 0px solid #ffff…" at bounding box center [795, 398] width 976 height 597
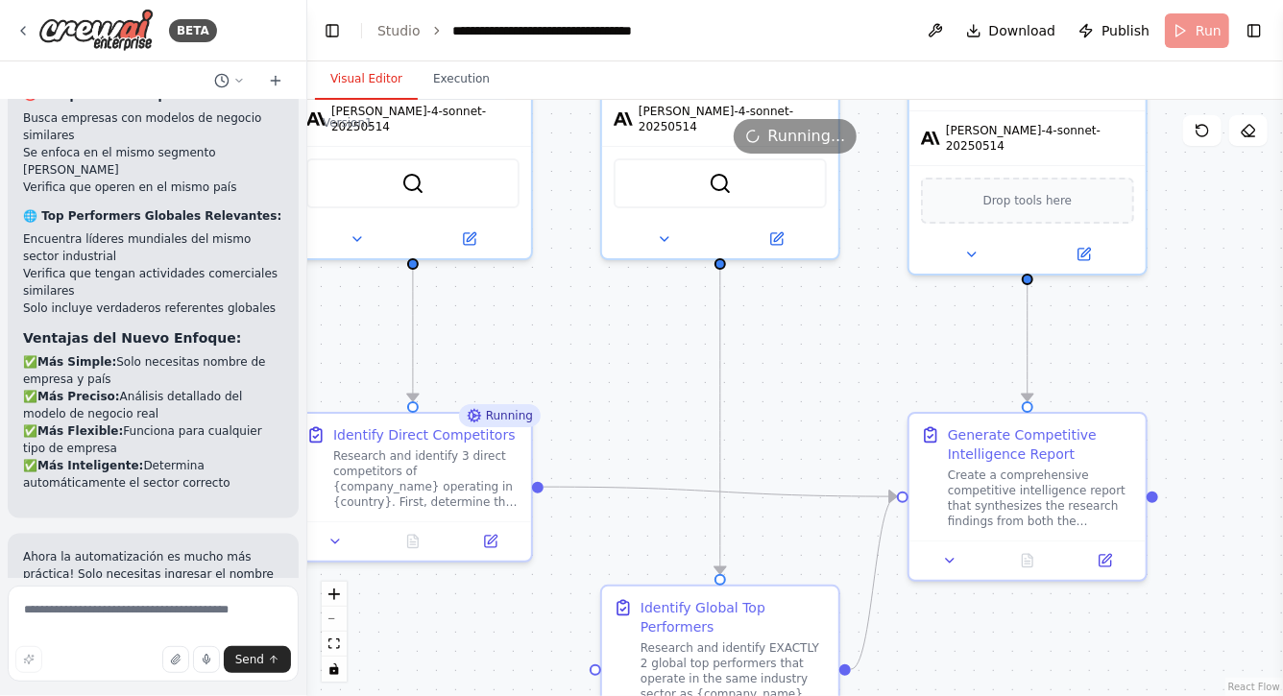
drag, startPoint x: 816, startPoint y: 399, endPoint x: 902, endPoint y: 319, distance: 117.6
click at [900, 320] on div ".deletable-edge-delete-btn { width: 20px; height: 20px; border: 0px solid #ffff…" at bounding box center [795, 398] width 976 height 597
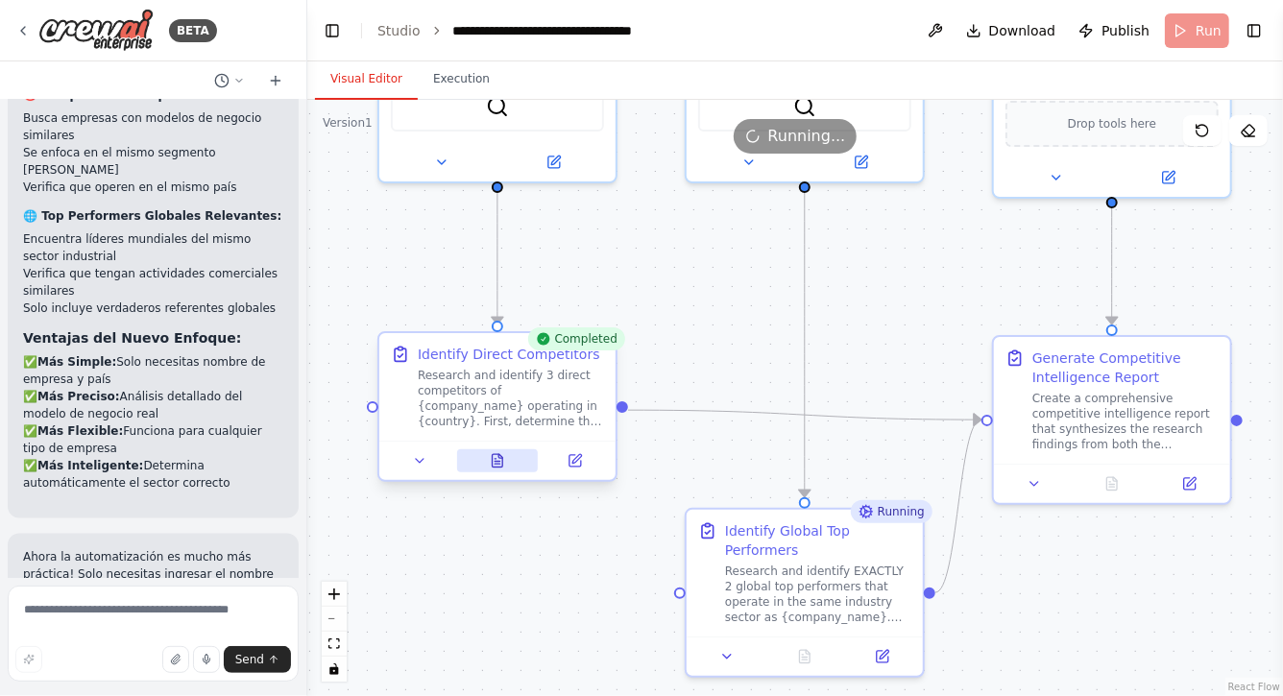
click at [496, 457] on icon at bounding box center [498, 460] width 11 height 12
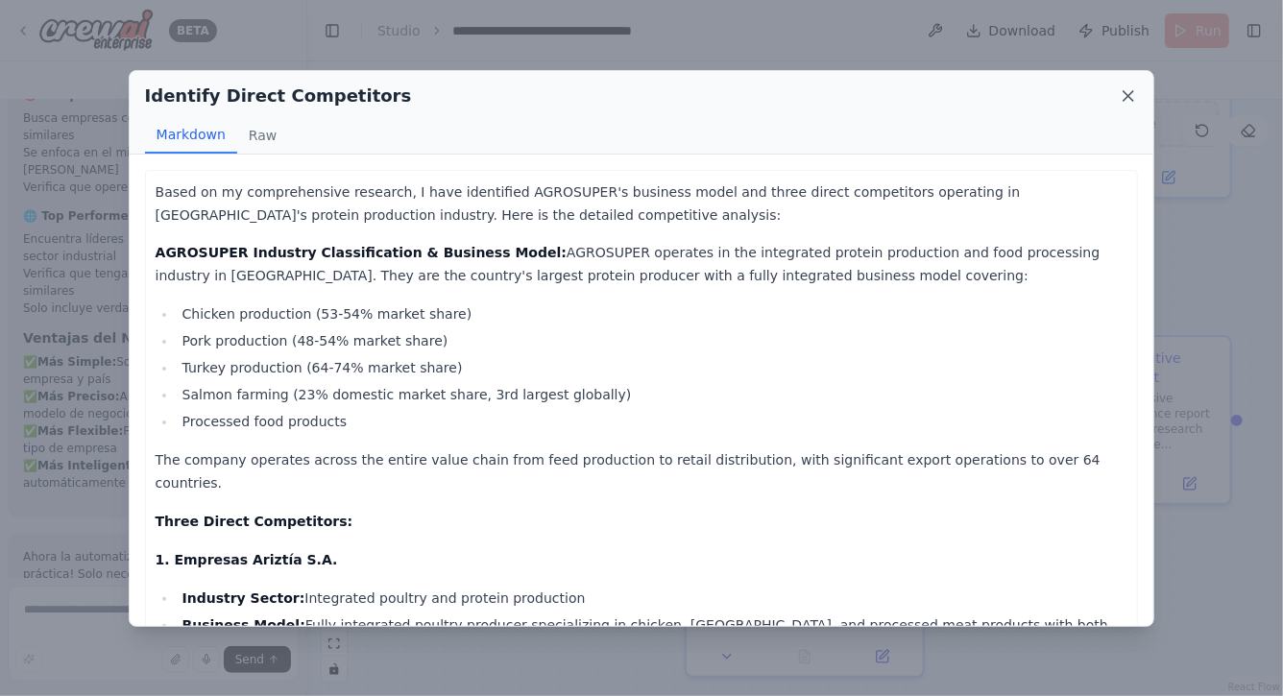
click at [1132, 93] on icon at bounding box center [1129, 96] width 10 height 10
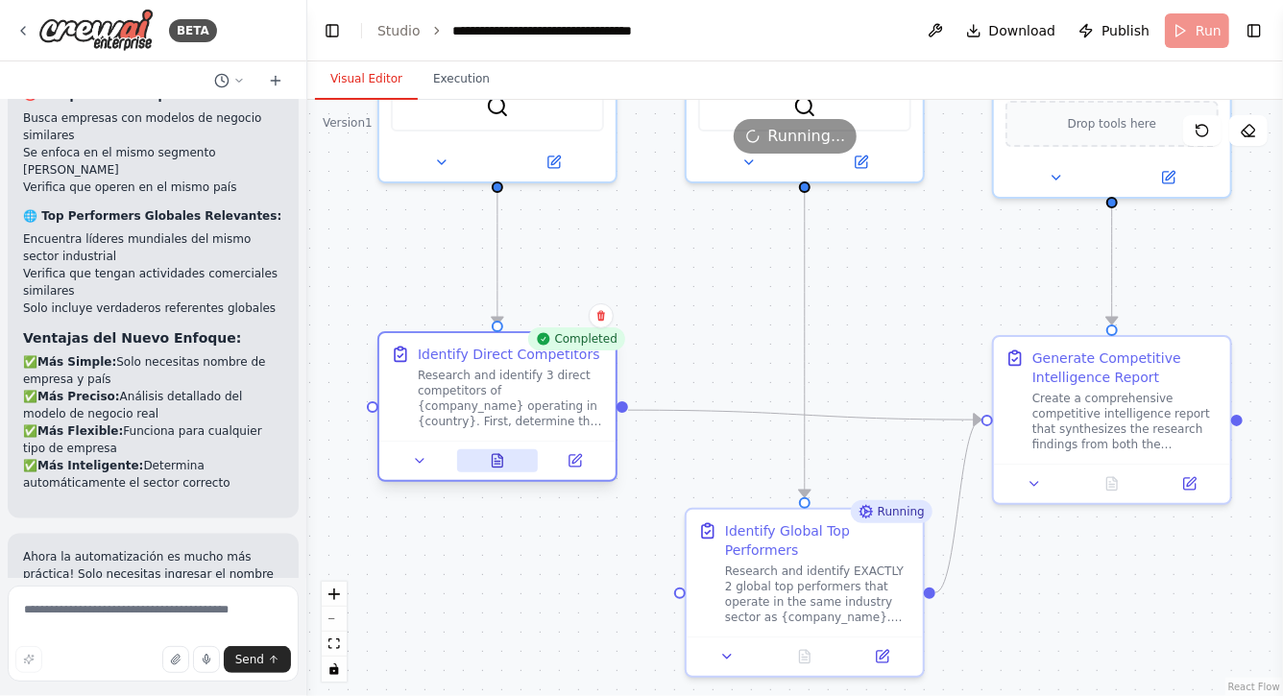
click at [498, 457] on icon at bounding box center [498, 460] width 11 height 12
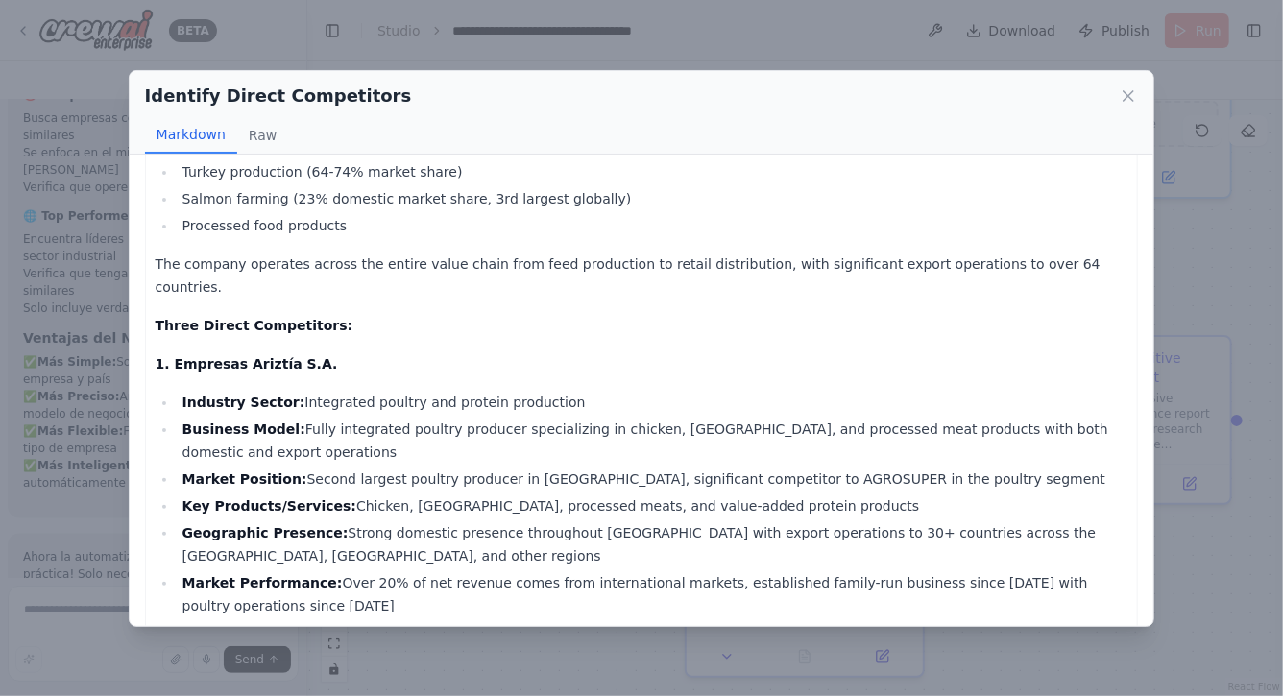
scroll to position [0, 0]
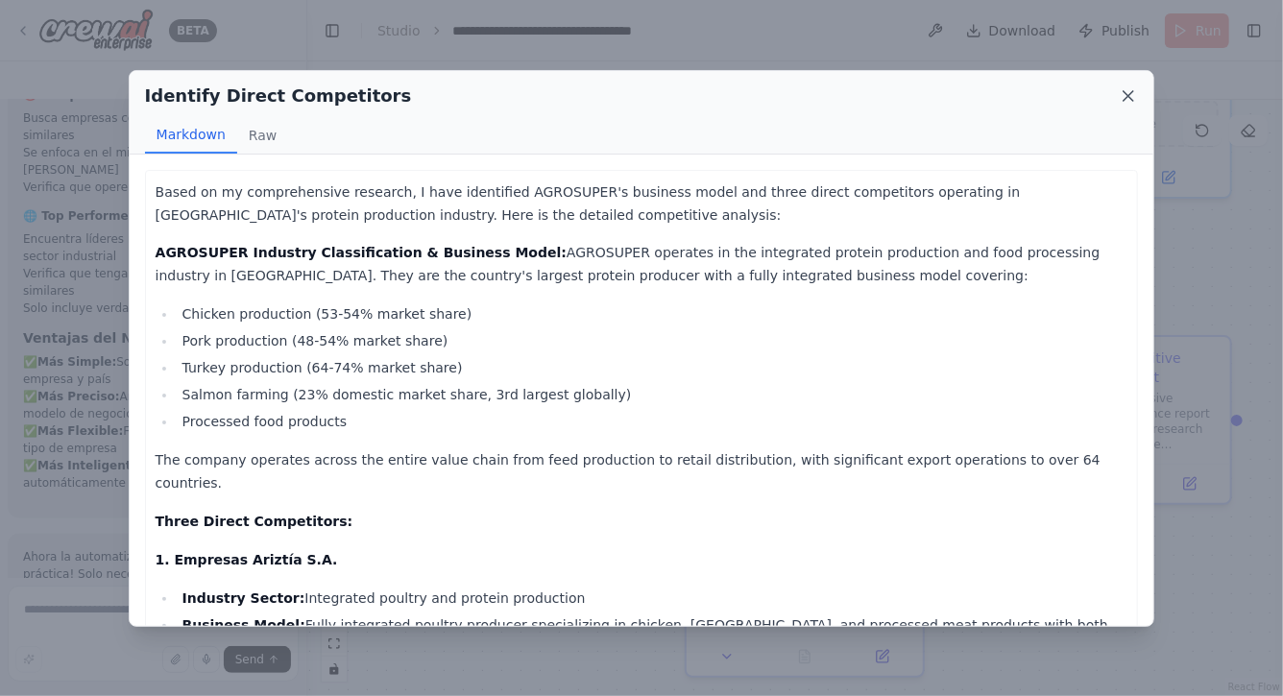
click at [1134, 93] on icon at bounding box center [1128, 95] width 19 height 19
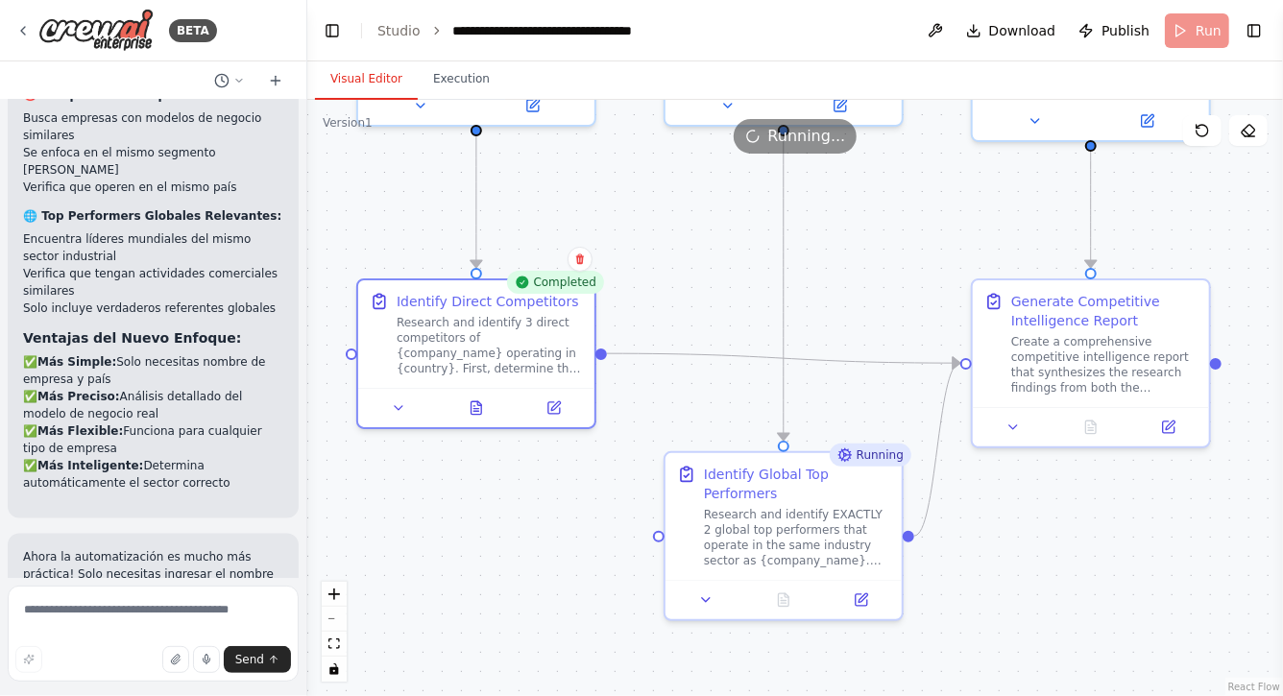
drag, startPoint x: 737, startPoint y: 335, endPoint x: 702, endPoint y: 263, distance: 79.9
click at [702, 263] on div ".deletable-edge-delete-btn { width: 20px; height: 20px; border: 0px solid #ffff…" at bounding box center [795, 398] width 976 height 597
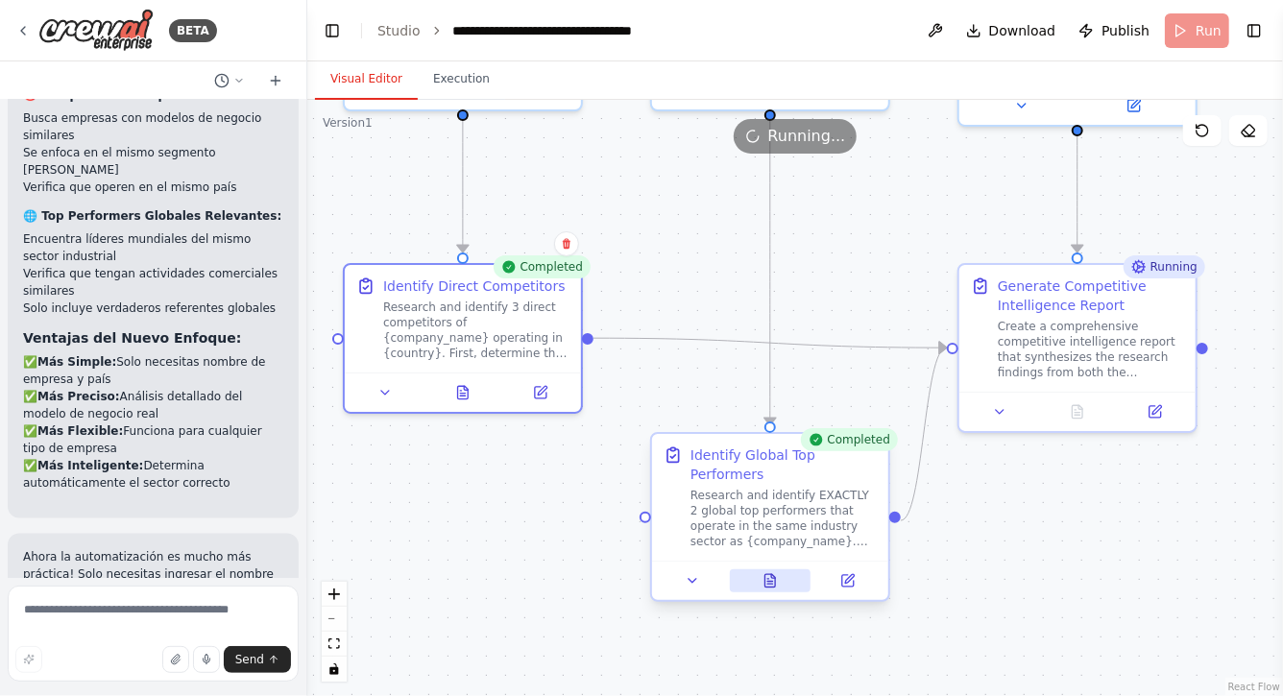
click at [776, 576] on icon at bounding box center [770, 580] width 15 height 15
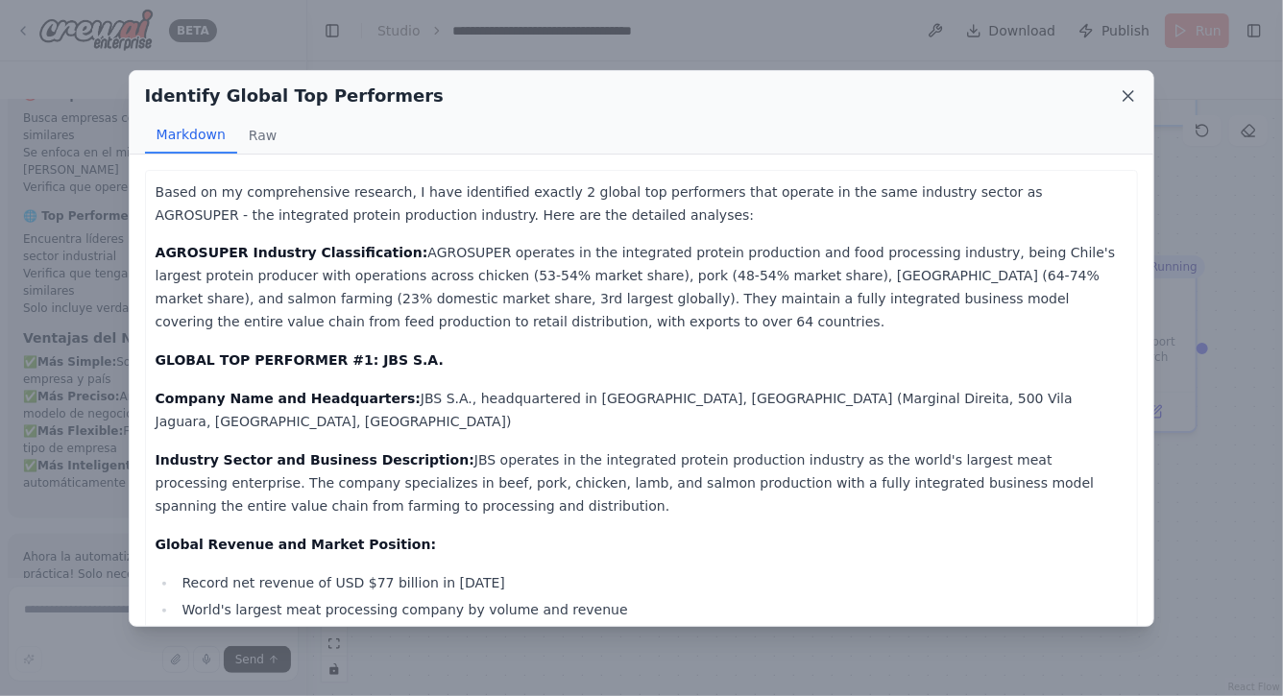
click at [1134, 95] on icon at bounding box center [1128, 95] width 19 height 19
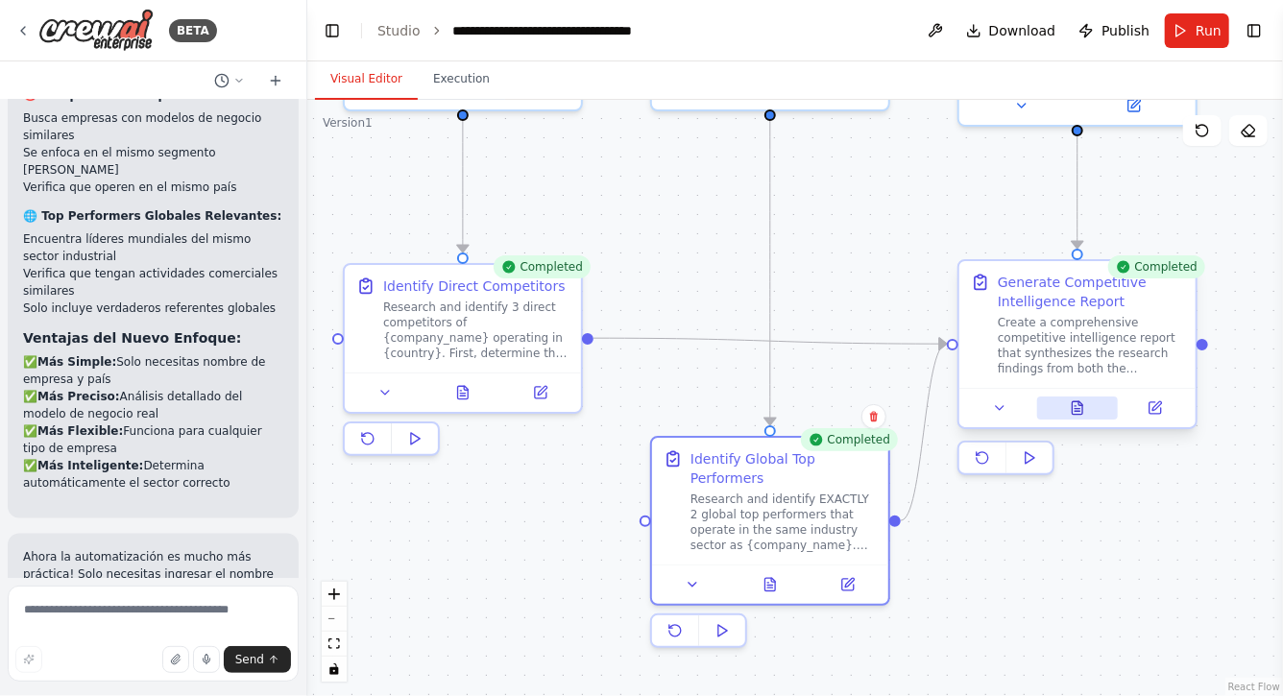
click at [1076, 417] on button at bounding box center [1078, 408] width 82 height 23
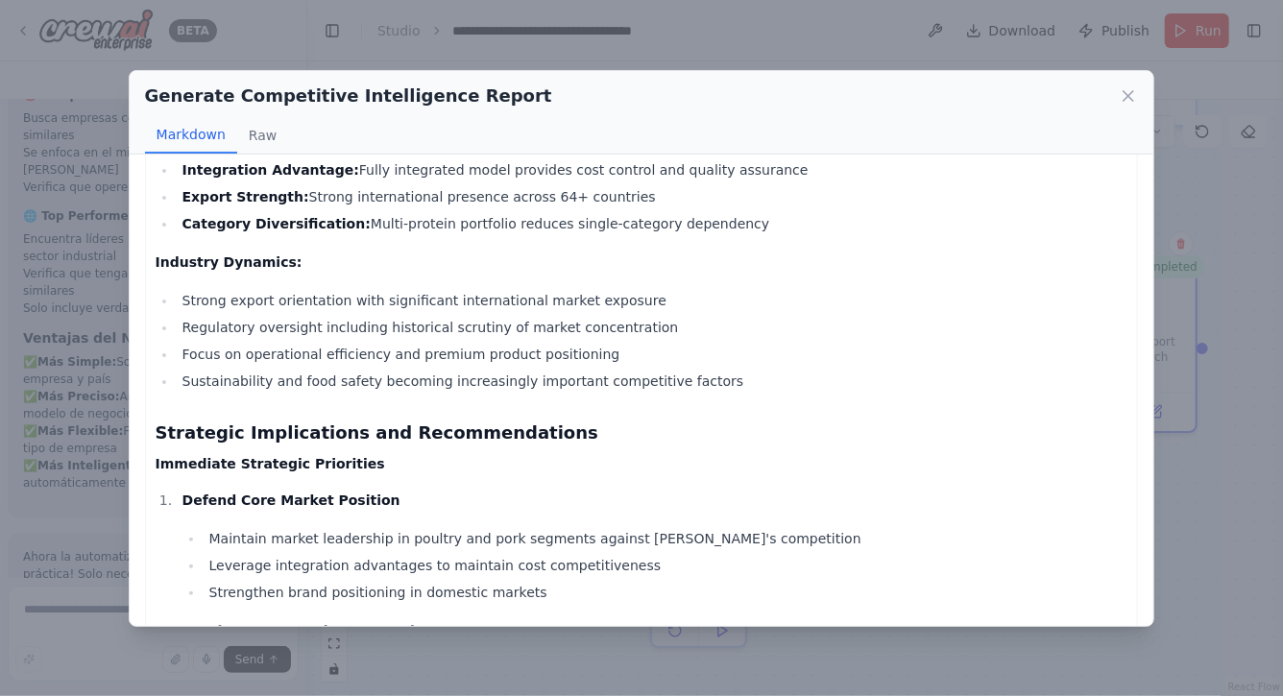
scroll to position [3741, 0]
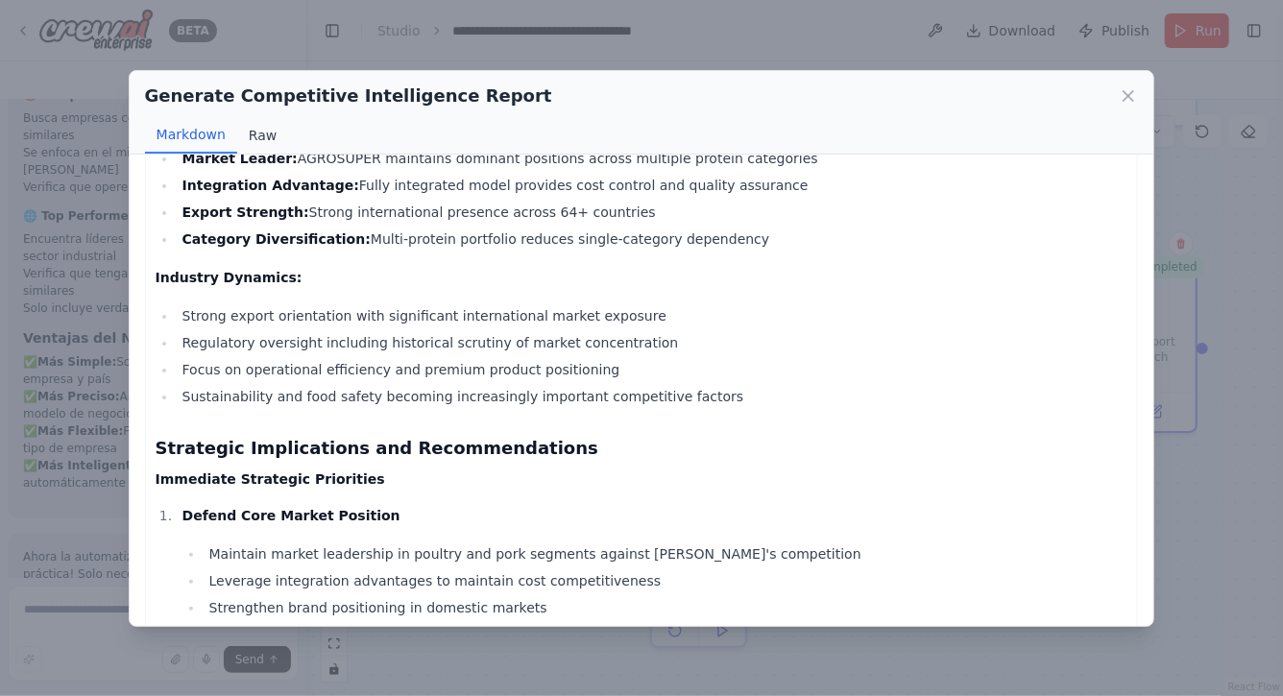
click at [267, 136] on button "Raw" at bounding box center [262, 135] width 51 height 37
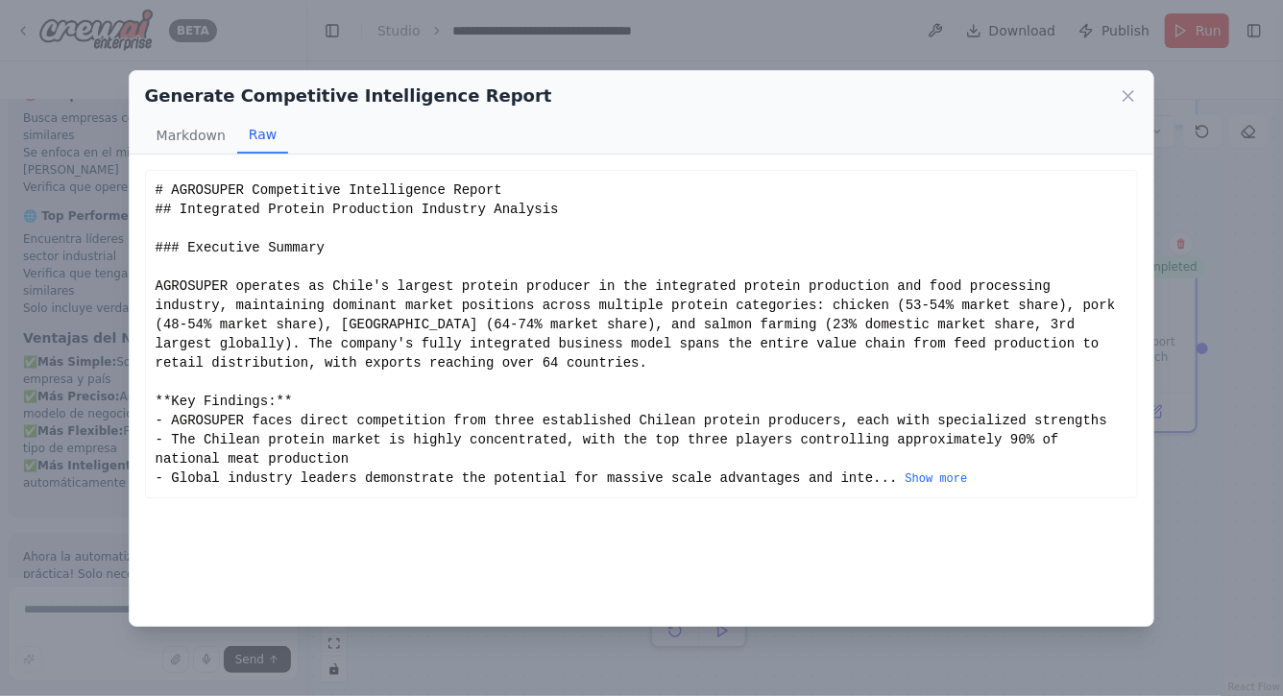
scroll to position [0, 0]
click at [936, 479] on button "Show more" at bounding box center [937, 479] width 62 height 15
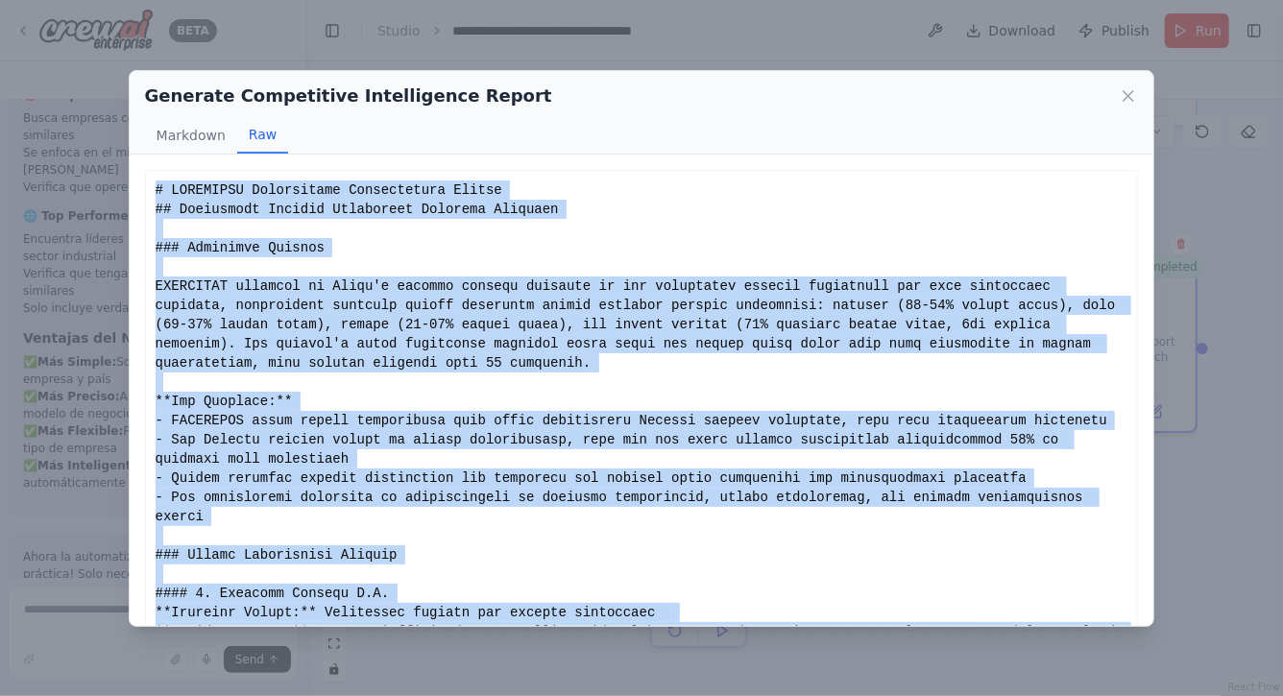
drag, startPoint x: 874, startPoint y: 250, endPoint x: 155, endPoint y: 191, distance: 721.9
copy div "# AGROSUPER Competitive Intelligence Report ## Integrated Protein Production In…"
click at [1130, 91] on icon at bounding box center [1128, 95] width 19 height 19
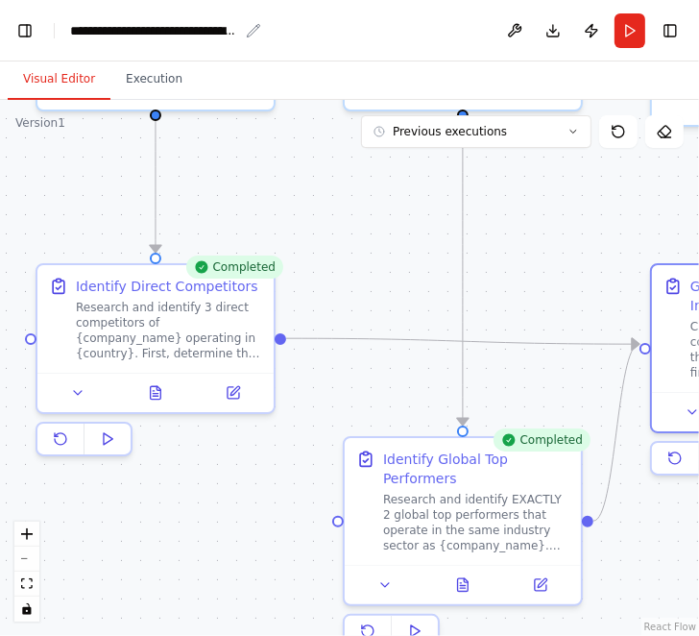
click at [88, 35] on div "**********" at bounding box center [154, 30] width 168 height 19
drag, startPoint x: 72, startPoint y: 30, endPoint x: 374, endPoint y: 27, distance: 301.6
click at [384, 39] on header "**********" at bounding box center [349, 30] width 699 height 61
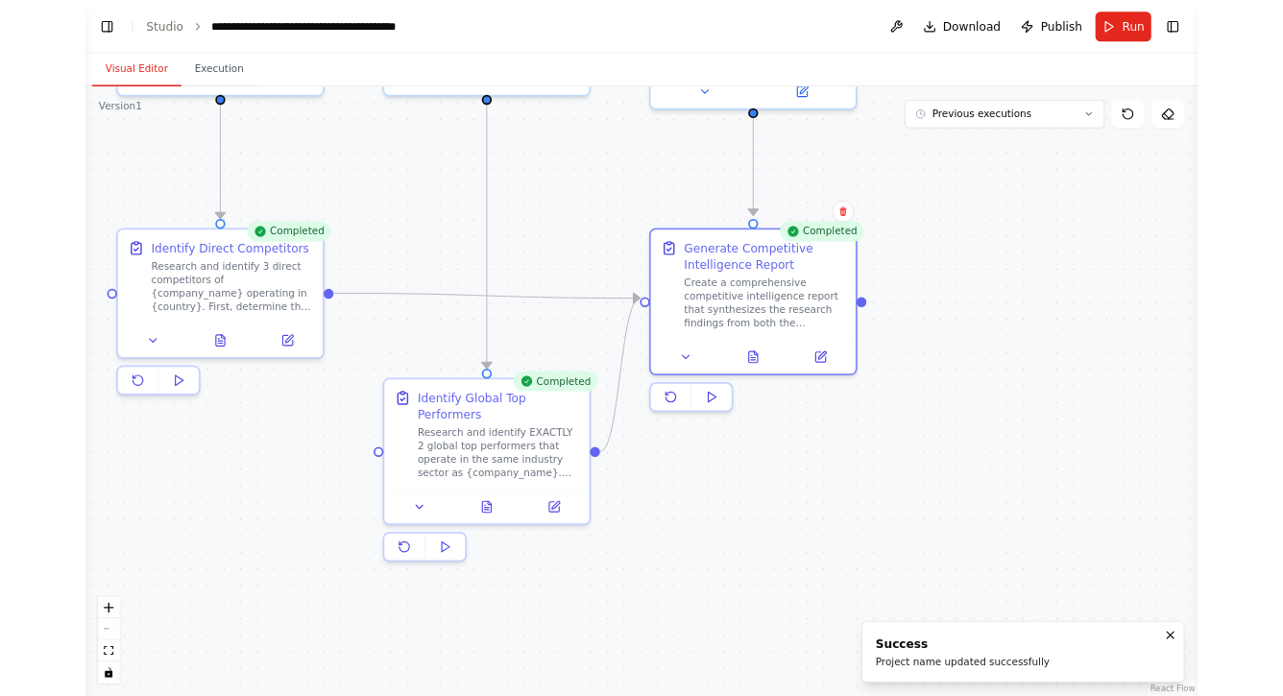
scroll to position [3398, 0]
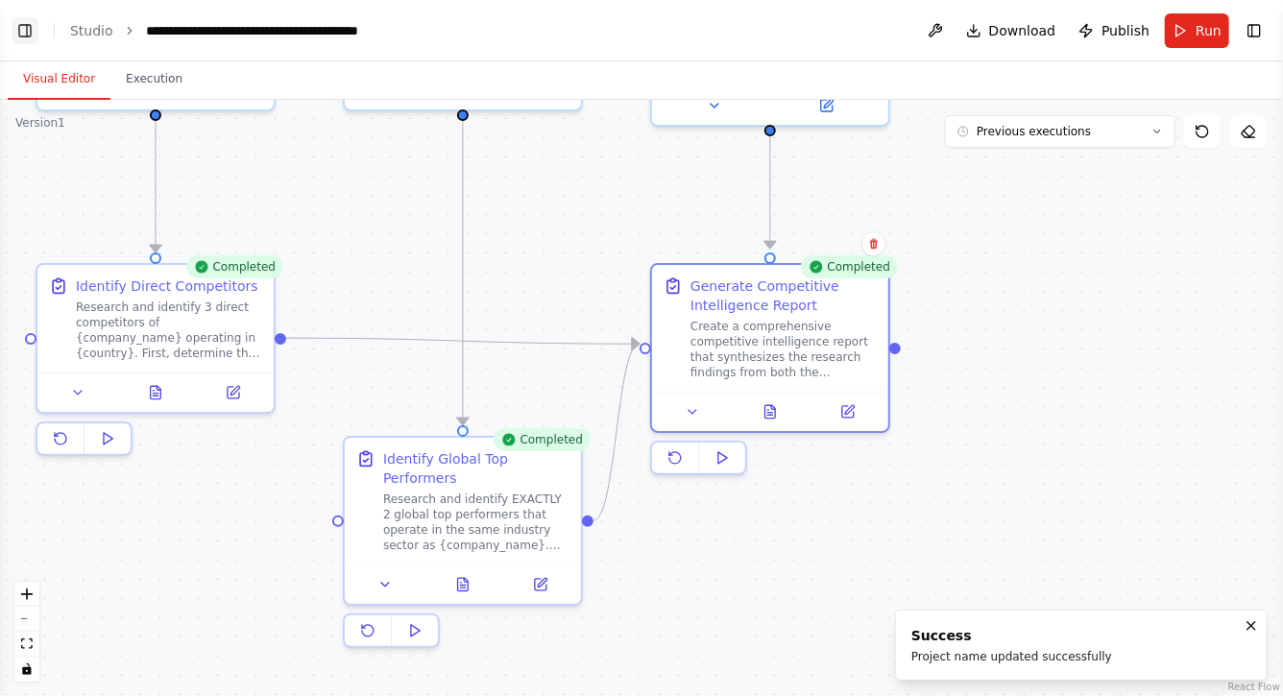
click at [26, 30] on button "Toggle Left Sidebar" at bounding box center [25, 30] width 27 height 27
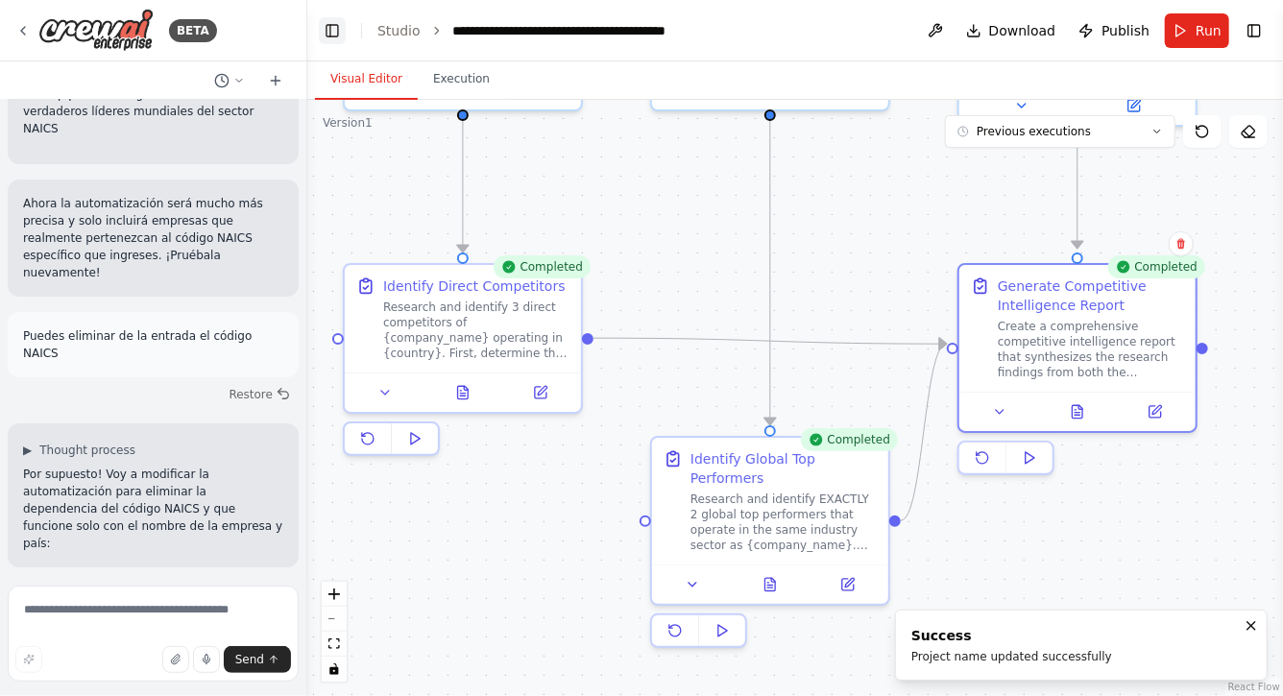
scroll to position [3444, 0]
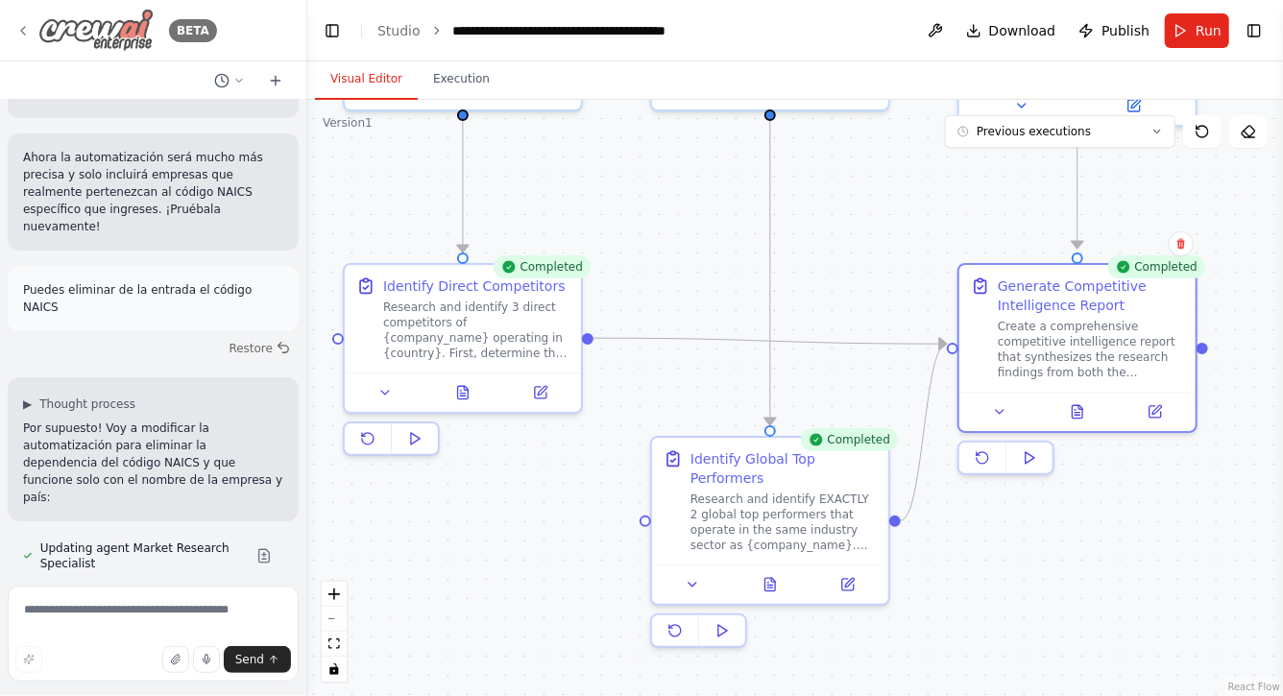
click at [70, 32] on img at bounding box center [95, 30] width 115 height 43
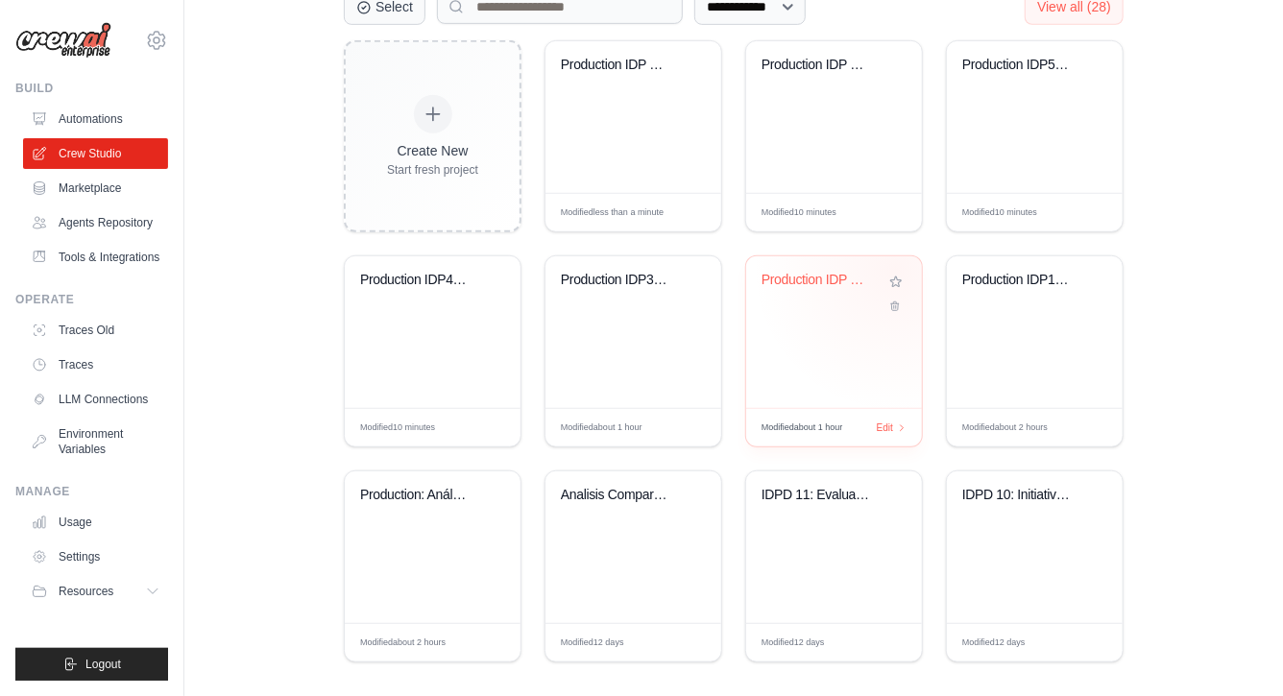
scroll to position [495, 0]
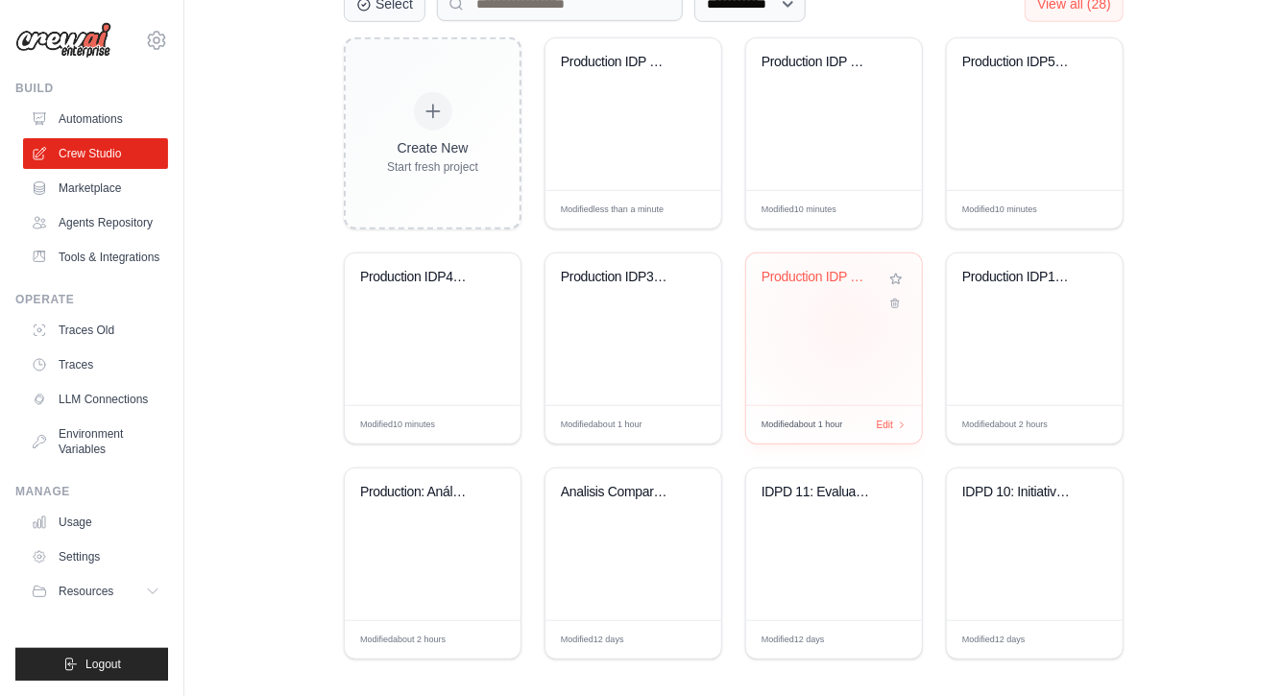
click at [845, 324] on div "Production IDP 2: Non financial Com..." at bounding box center [834, 330] width 176 height 152
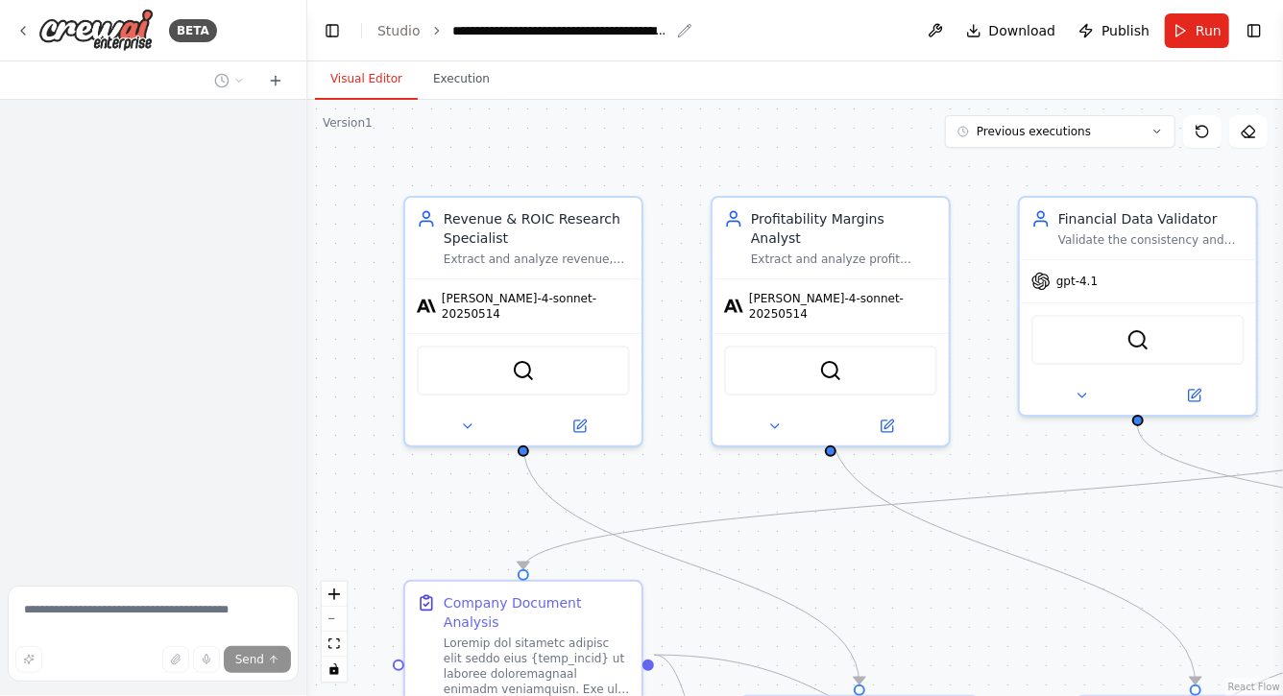
click at [551, 29] on div "**********" at bounding box center [561, 30] width 216 height 19
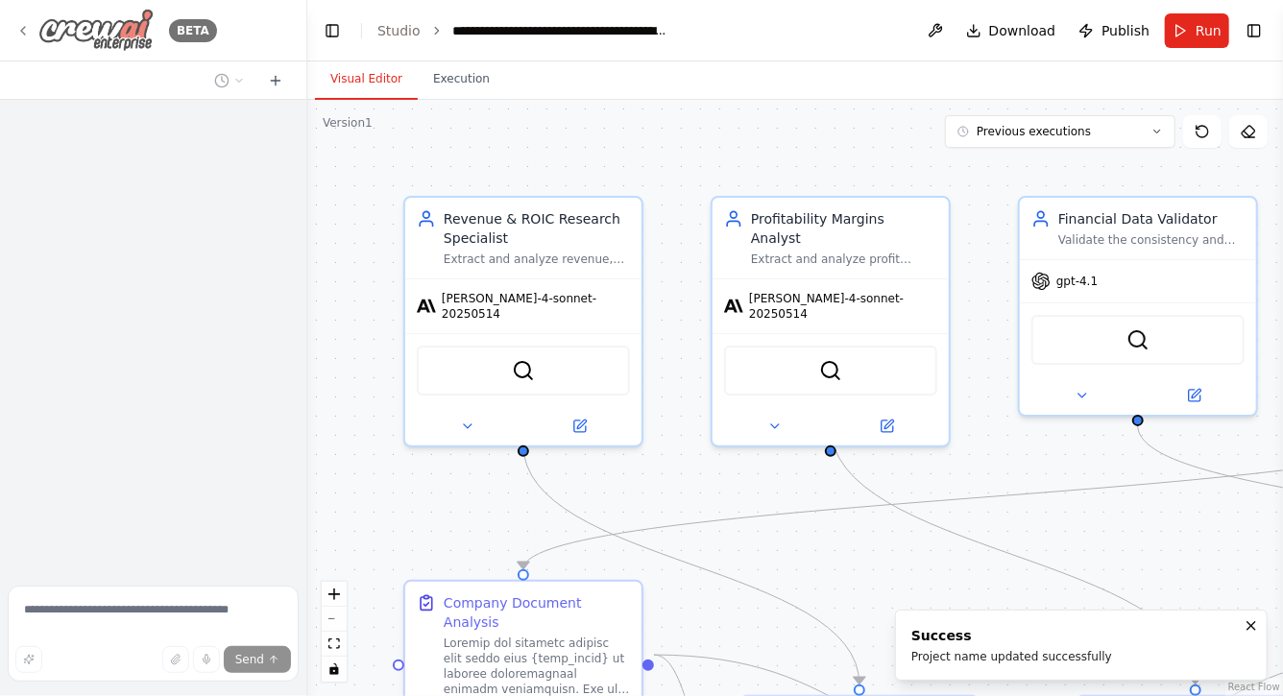
click at [24, 30] on icon at bounding box center [22, 30] width 15 height 15
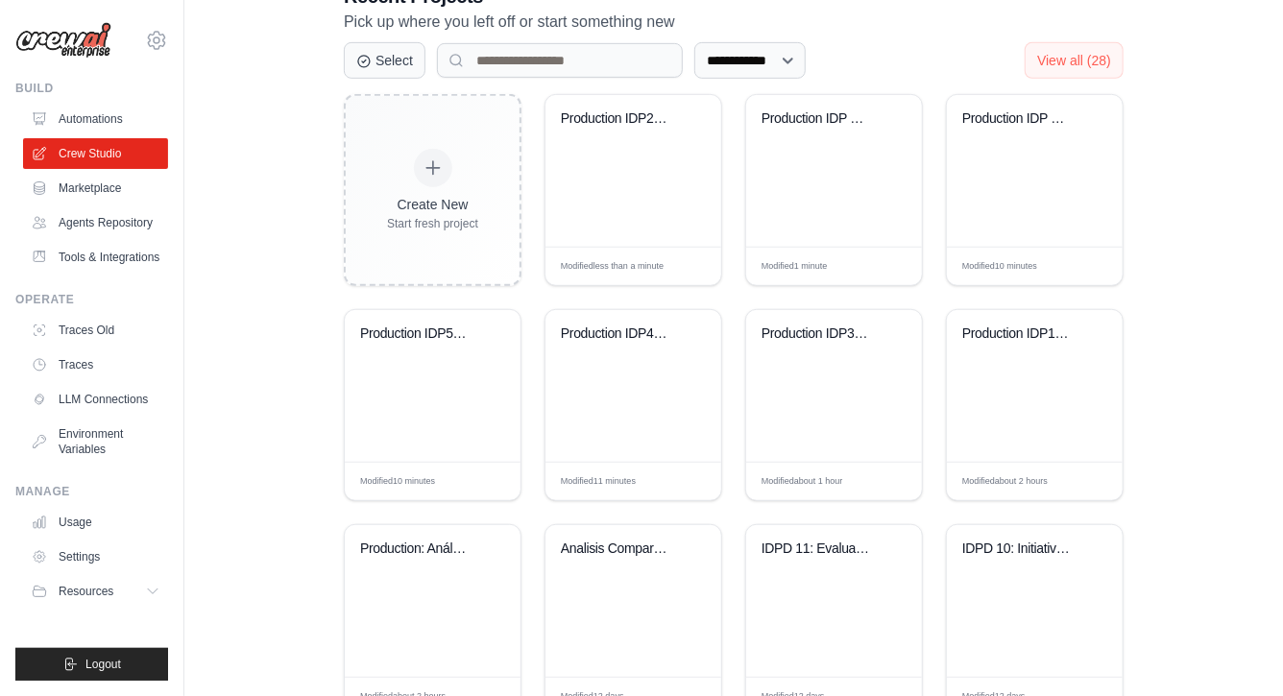
scroll to position [506, 0]
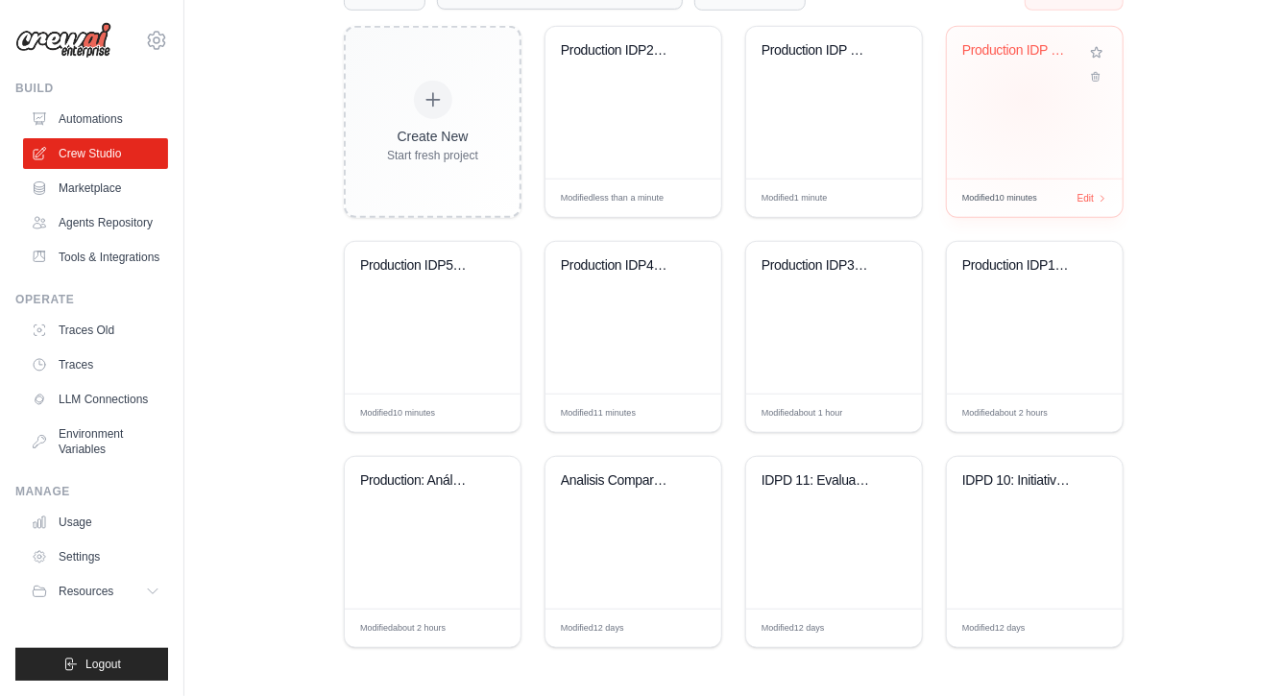
click at [1026, 97] on div "Production IDP 6: Operational perfo..." at bounding box center [1035, 103] width 176 height 152
click at [19, 24] on img at bounding box center [63, 40] width 96 height 37
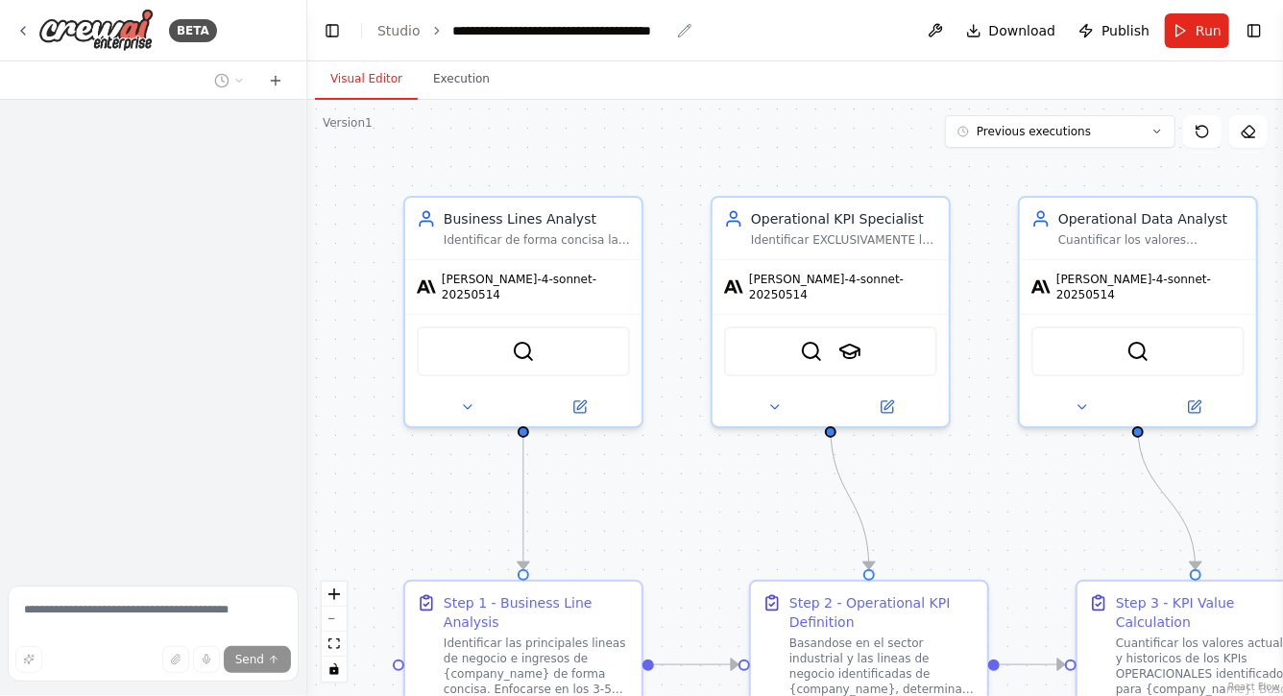
click at [549, 29] on div "**********" at bounding box center [561, 30] width 216 height 19
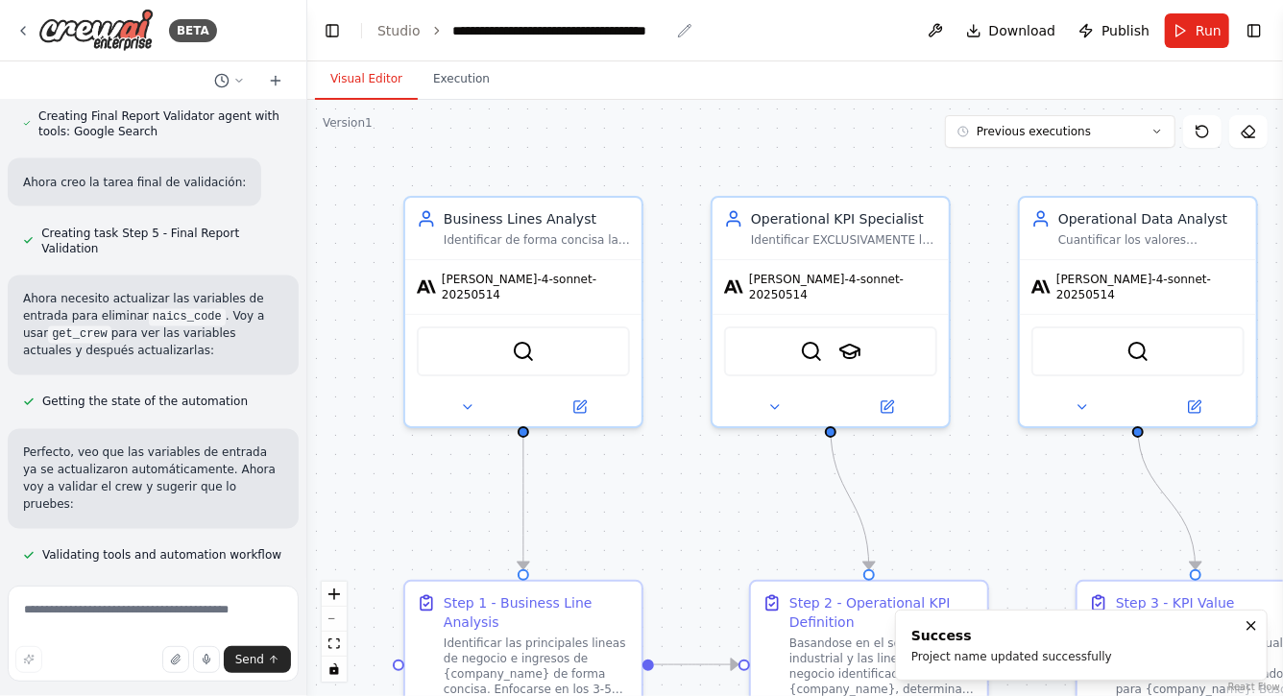
scroll to position [15893, 0]
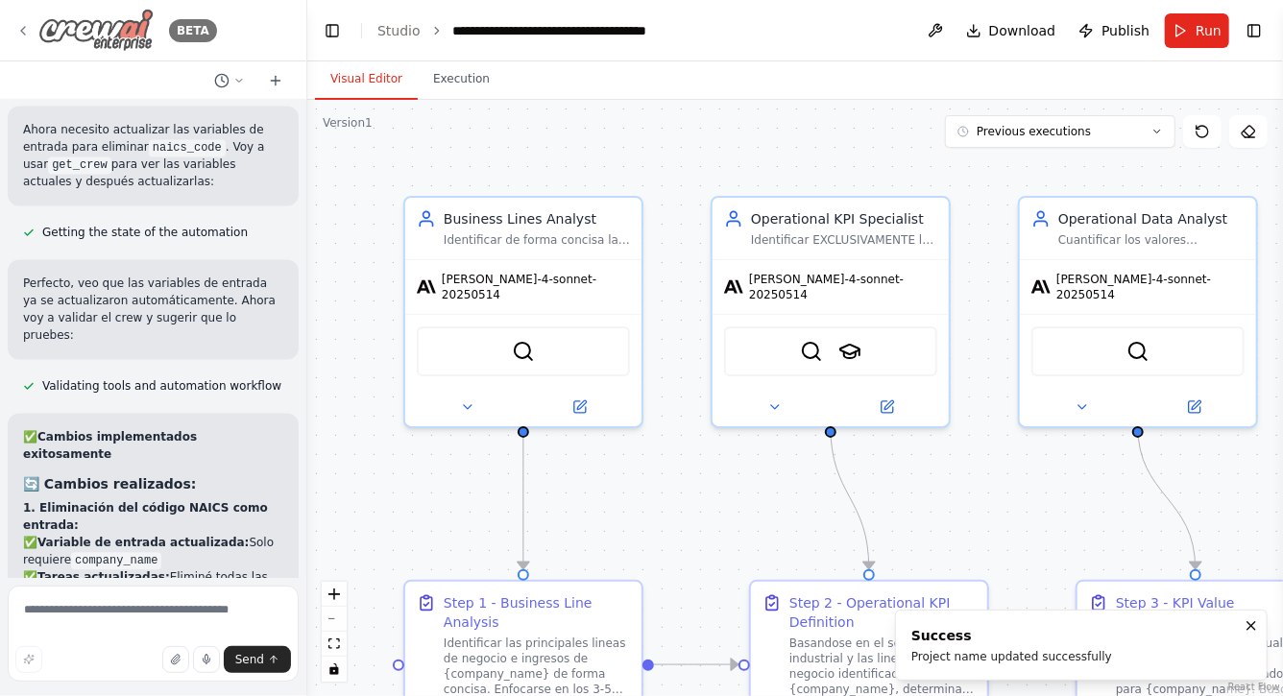
click at [17, 21] on div "BETA" at bounding box center [116, 30] width 202 height 43
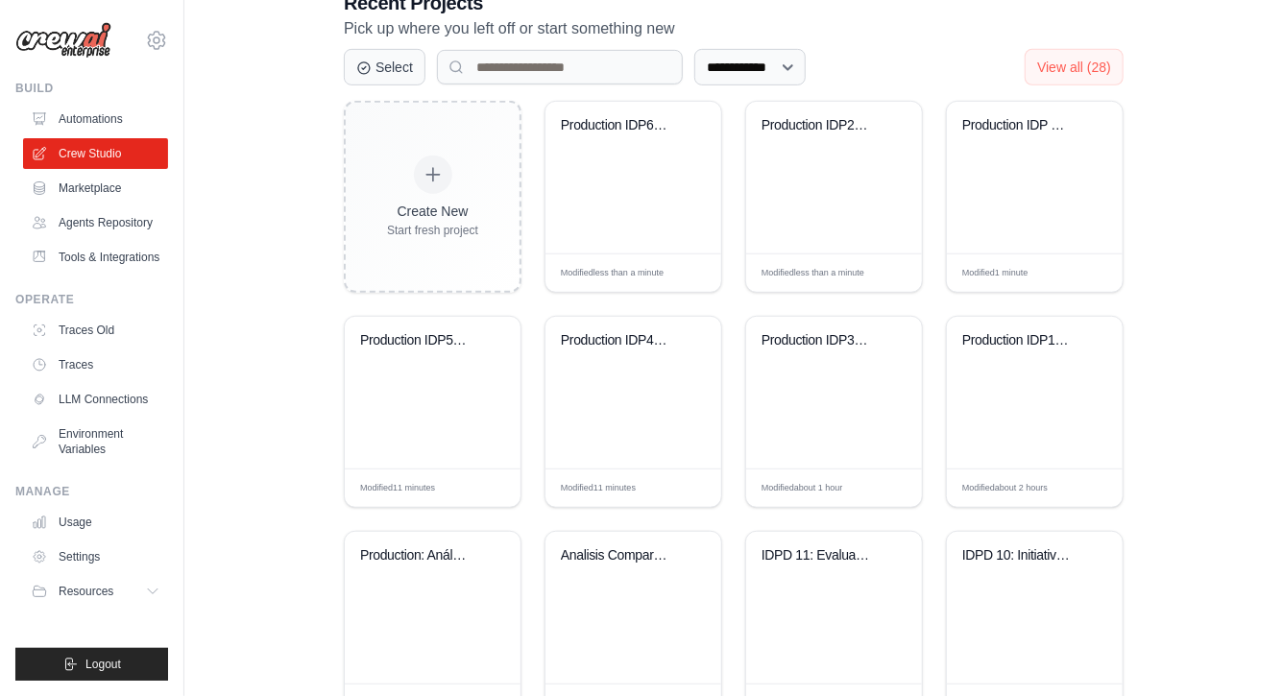
scroll to position [432, 0]
click at [1027, 183] on div "Production IDP 7: Competitors and B..." at bounding box center [1035, 177] width 176 height 152
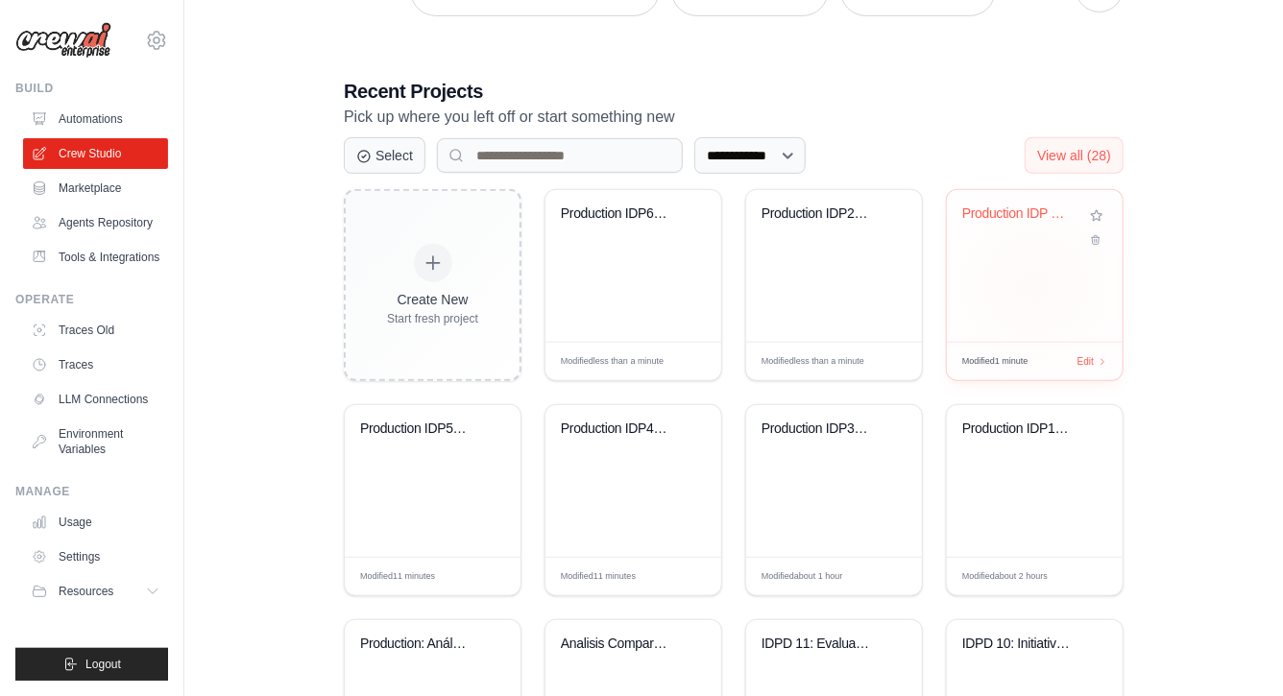
scroll to position [332, 0]
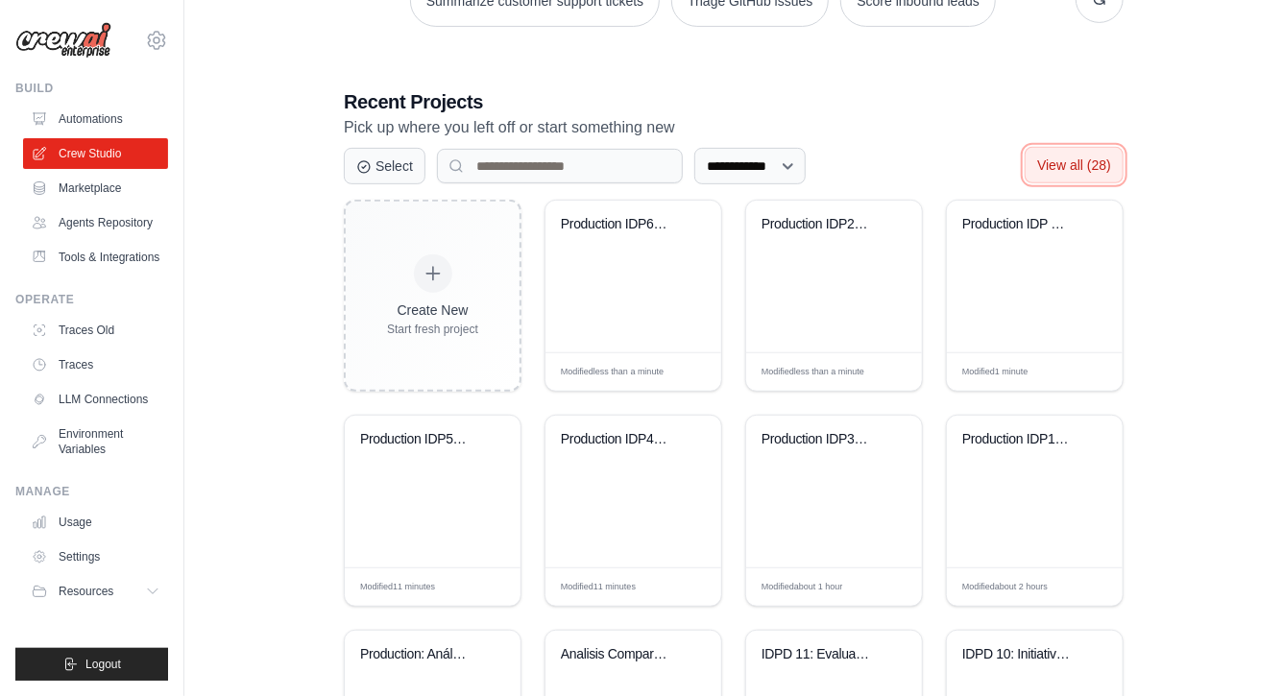
click at [1075, 166] on span "View all (28)" at bounding box center [1074, 165] width 74 height 15
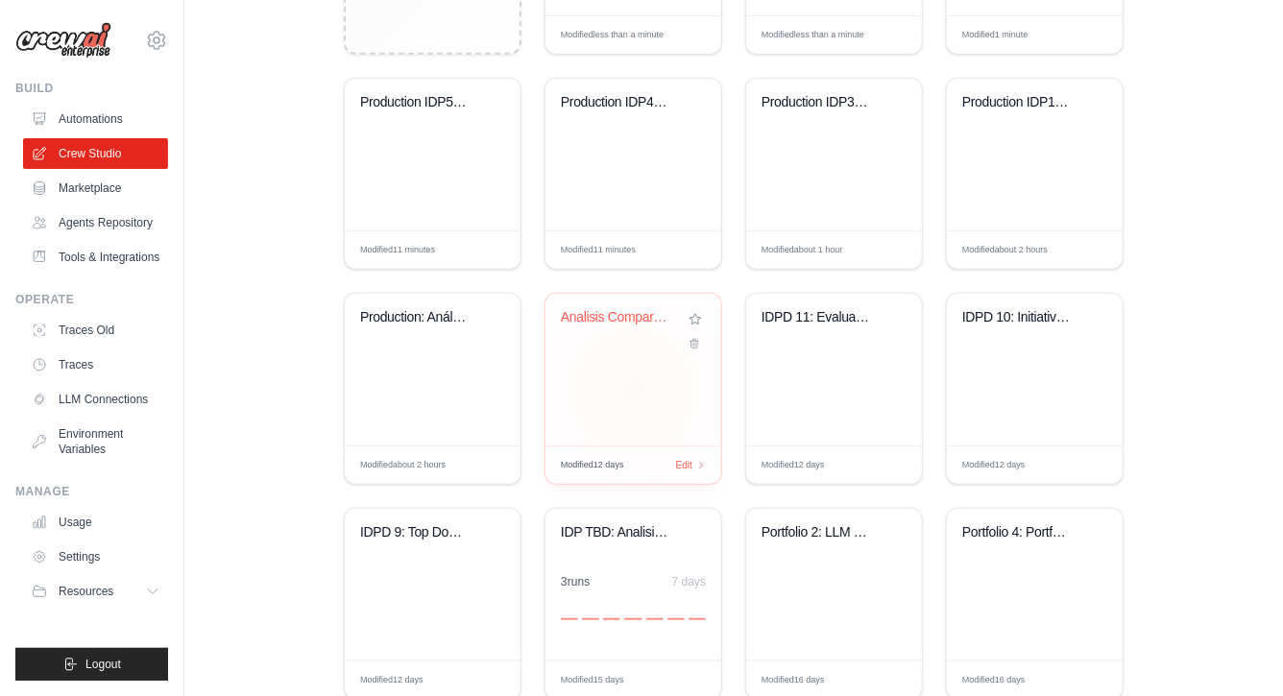
scroll to position [668, 0]
click at [634, 360] on div "Analisis Comparativo - Reportes Div..." at bounding box center [634, 372] width 176 height 152
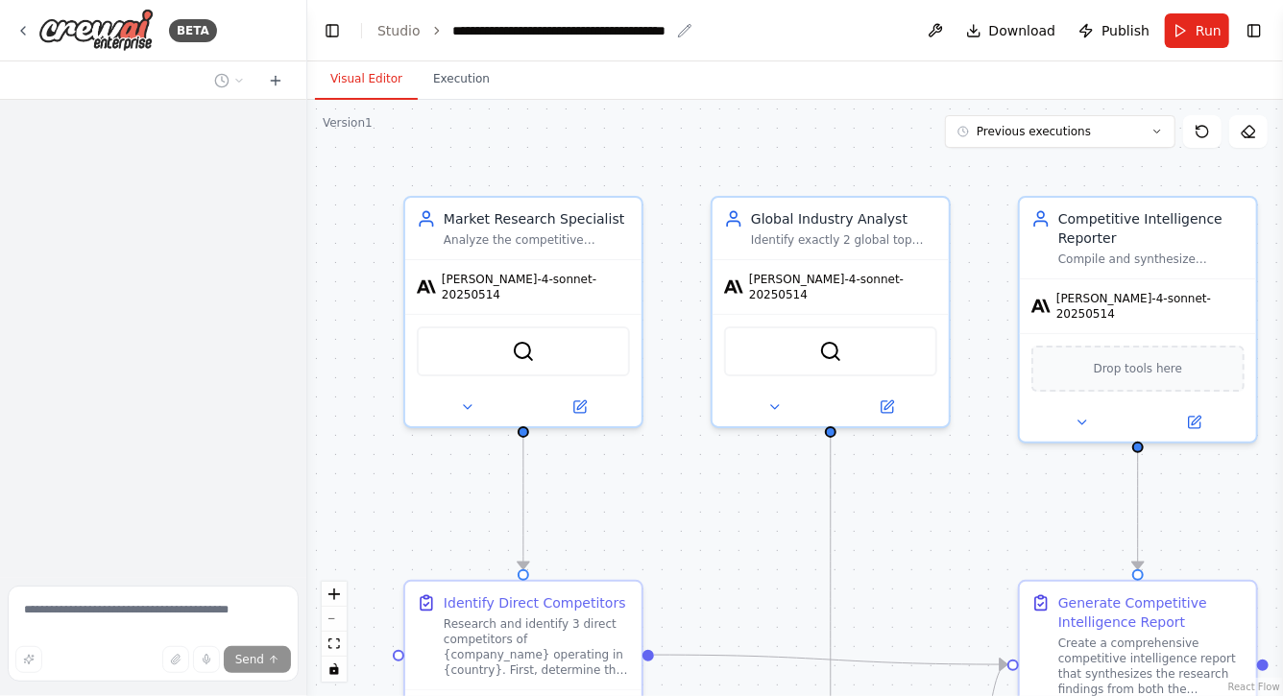
click at [549, 30] on div "**********" at bounding box center [561, 30] width 216 height 19
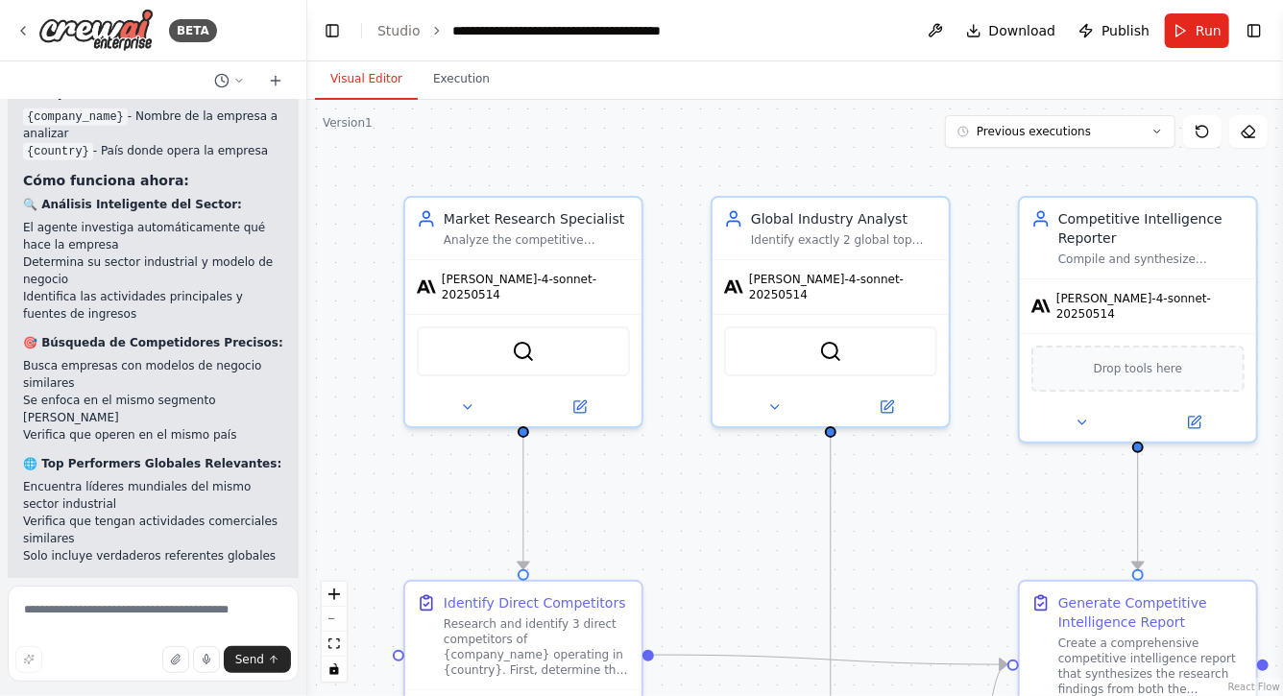
scroll to position [4684, 0]
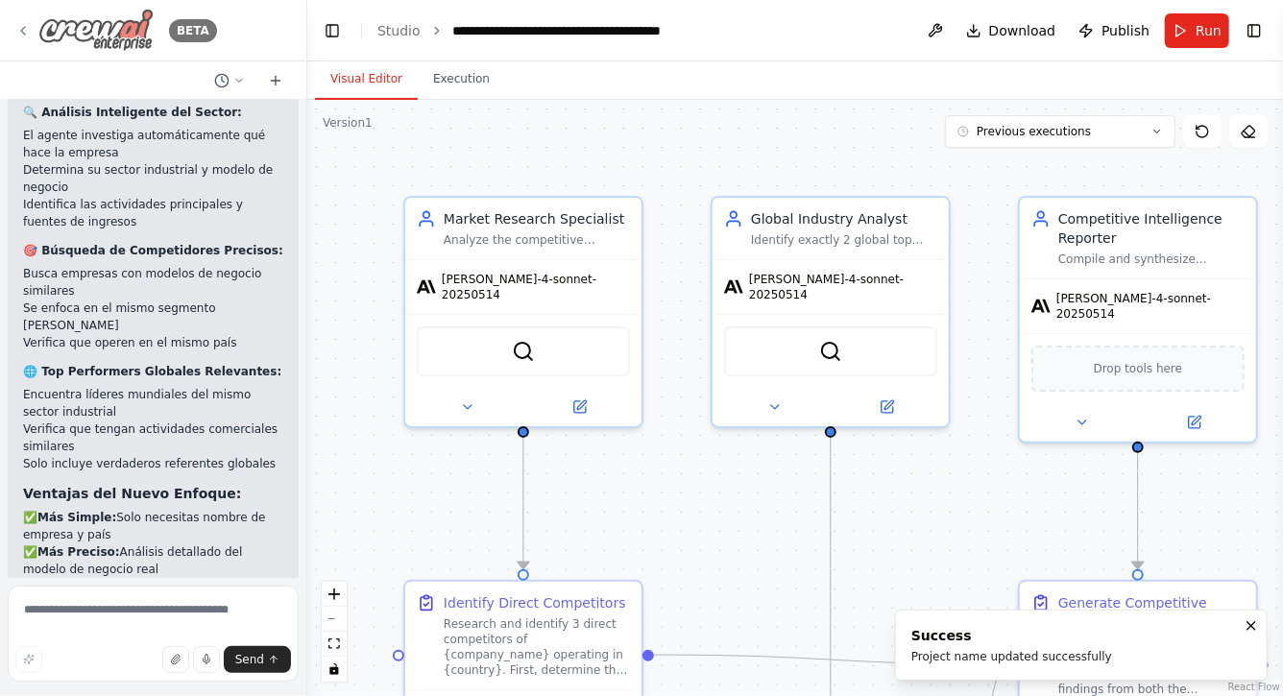
click at [22, 26] on icon at bounding box center [22, 30] width 15 height 15
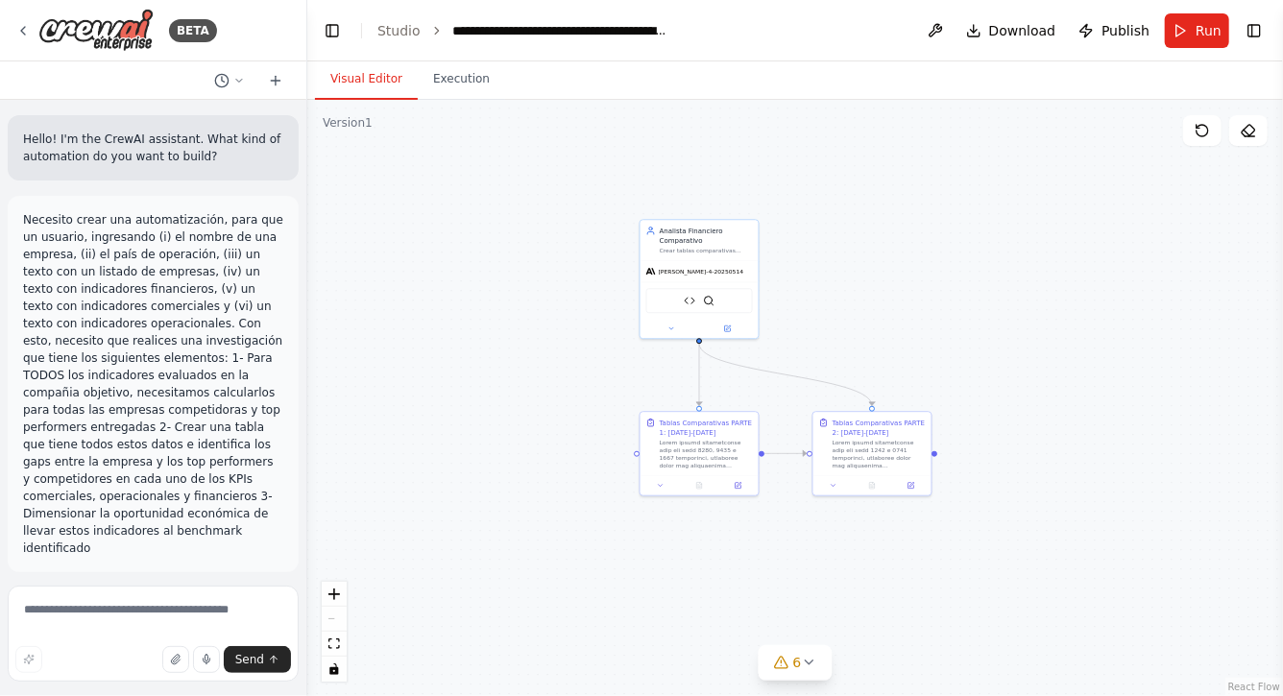
scroll to position [16808, 0]
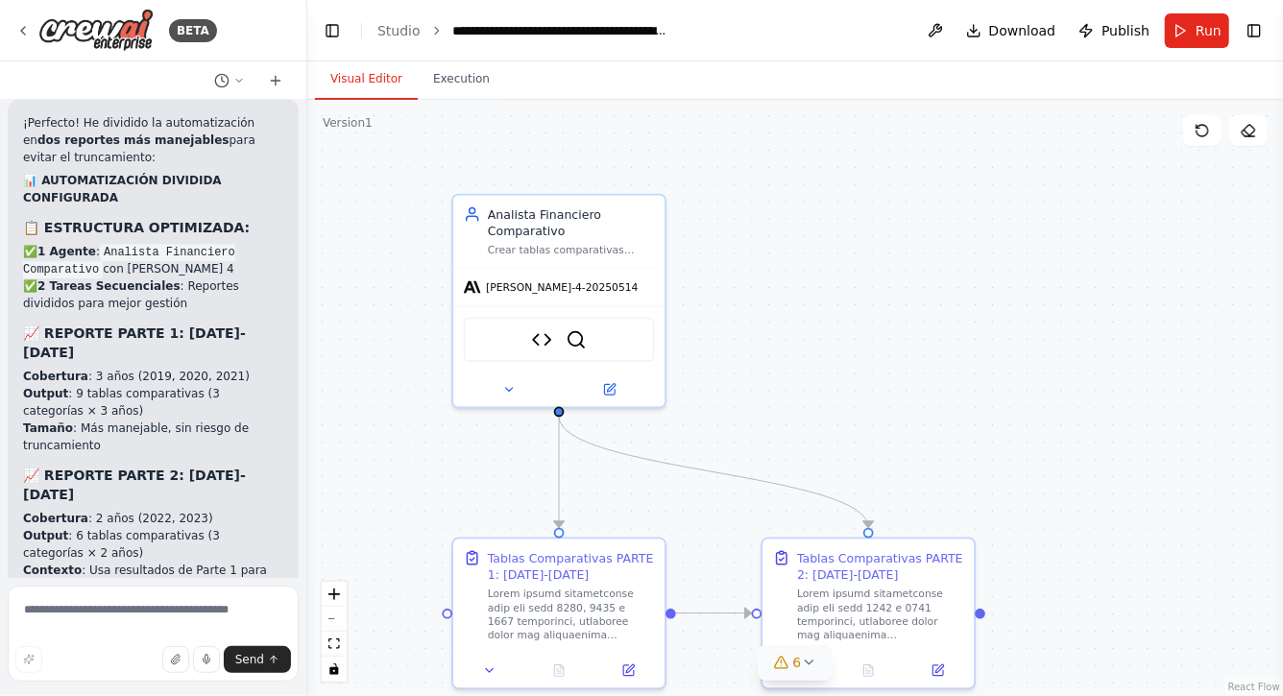
click at [796, 664] on span "6" at bounding box center [797, 662] width 9 height 19
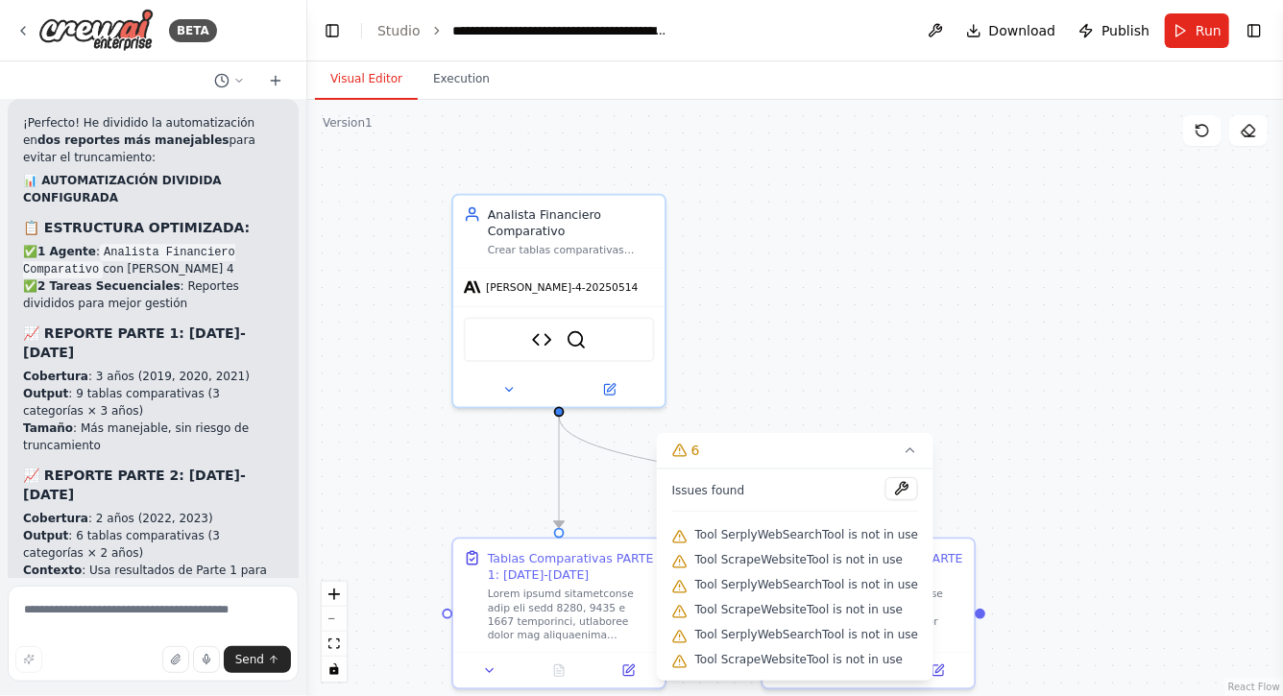
click at [750, 343] on div ".deletable-edge-delete-btn { width: 20px; height: 20px; border: 0px solid #ffff…" at bounding box center [795, 398] width 976 height 597
click at [150, 615] on textarea at bounding box center [153, 634] width 291 height 96
click at [1192, 35] on button "Run" at bounding box center [1197, 30] width 64 height 35
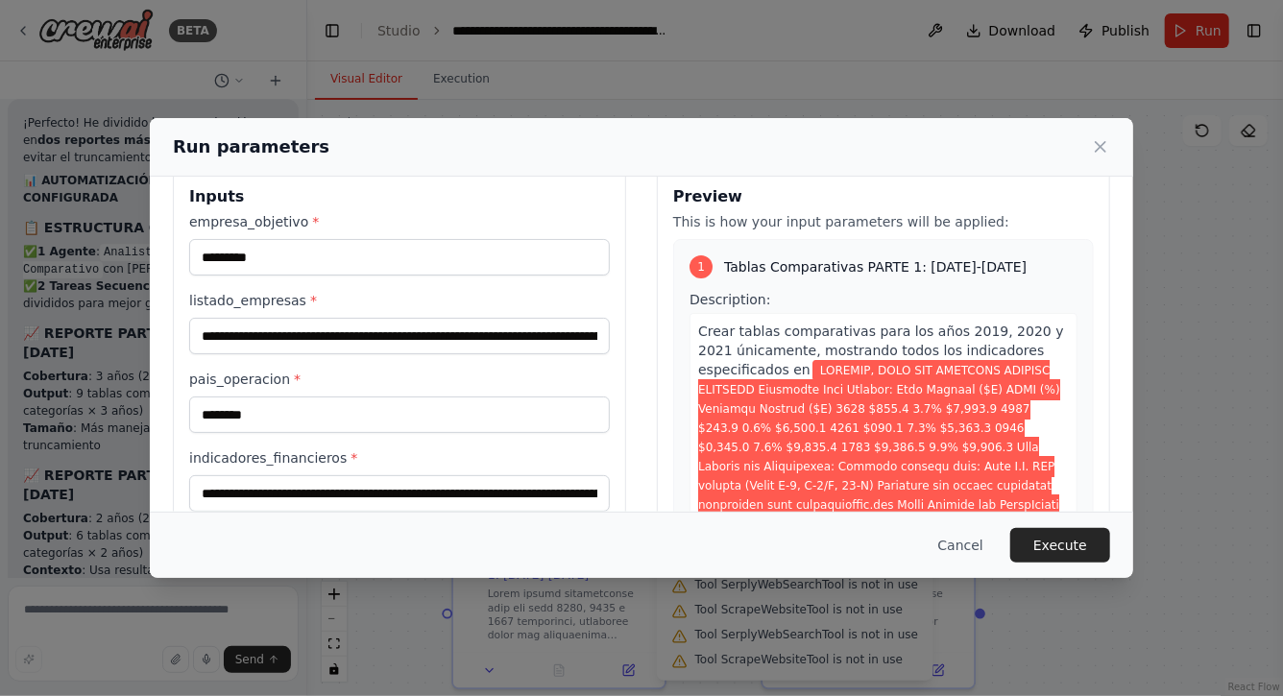
scroll to position [0, 0]
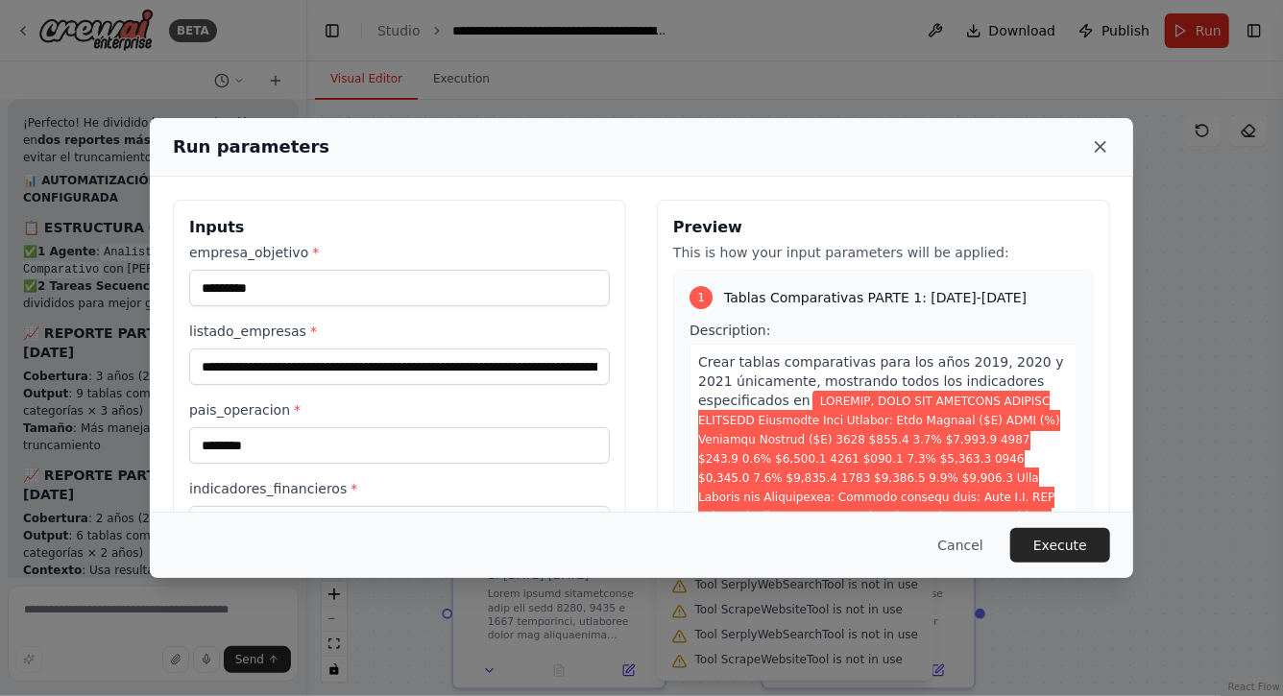
click at [1102, 150] on icon at bounding box center [1100, 146] width 19 height 19
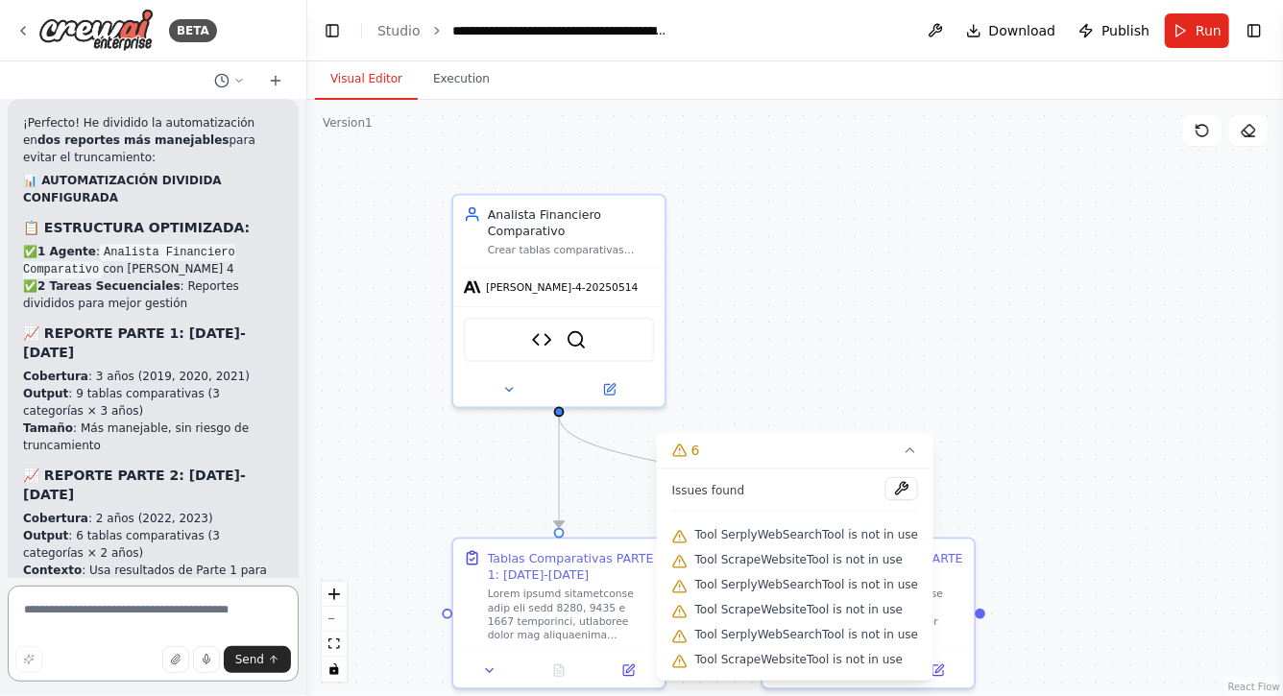
click at [203, 614] on textarea at bounding box center [153, 634] width 291 height 96
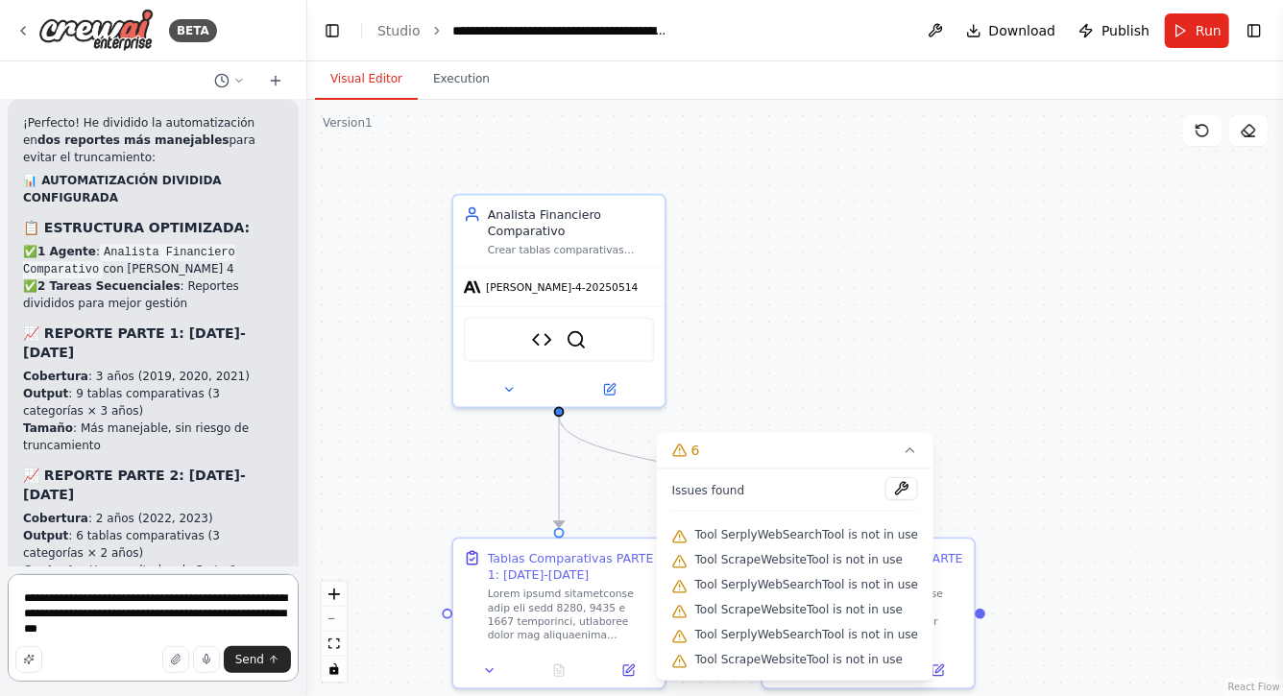
click at [97, 629] on textarea "**********" at bounding box center [153, 628] width 291 height 108
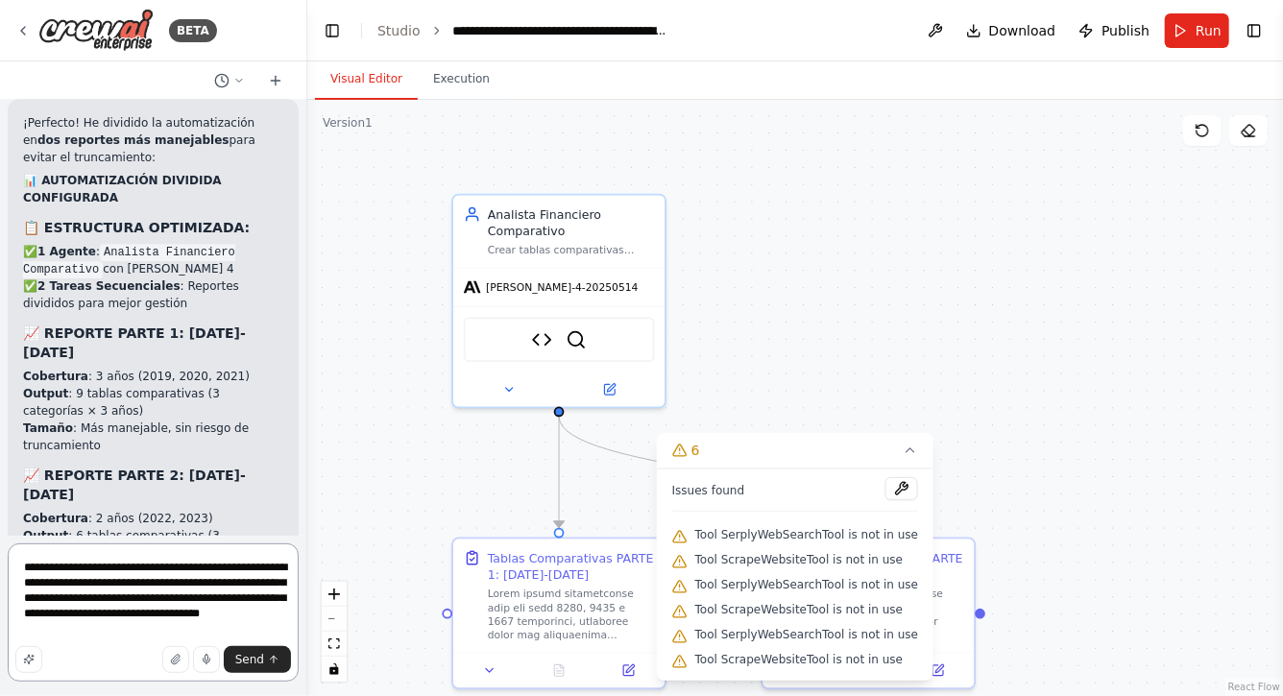
type textarea "**********"
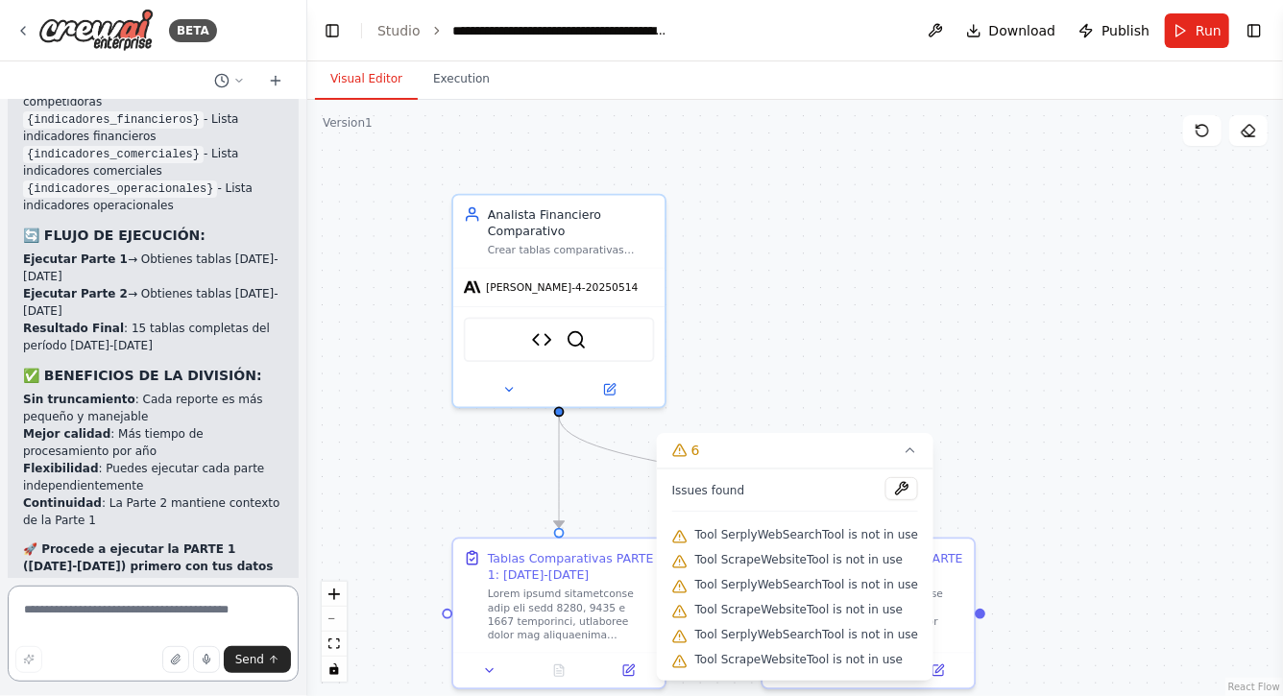
scroll to position [17435, 0]
click at [906, 457] on icon at bounding box center [910, 450] width 15 height 15
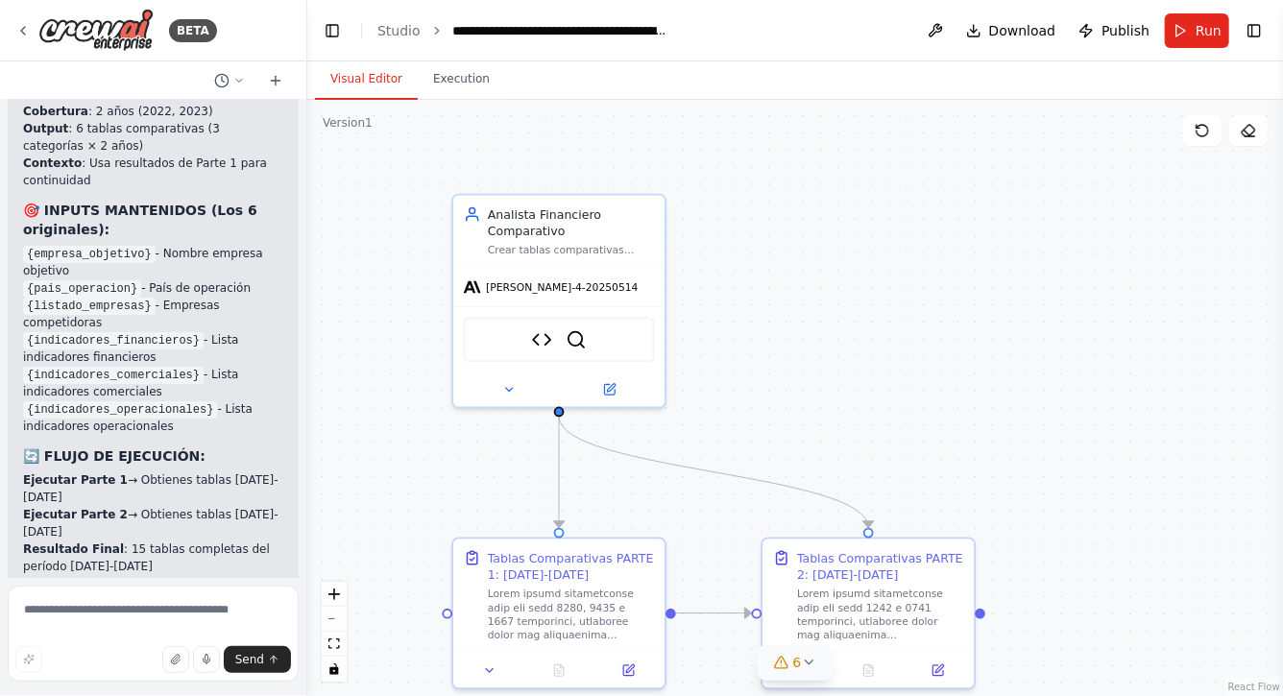
scroll to position [17209, 0]
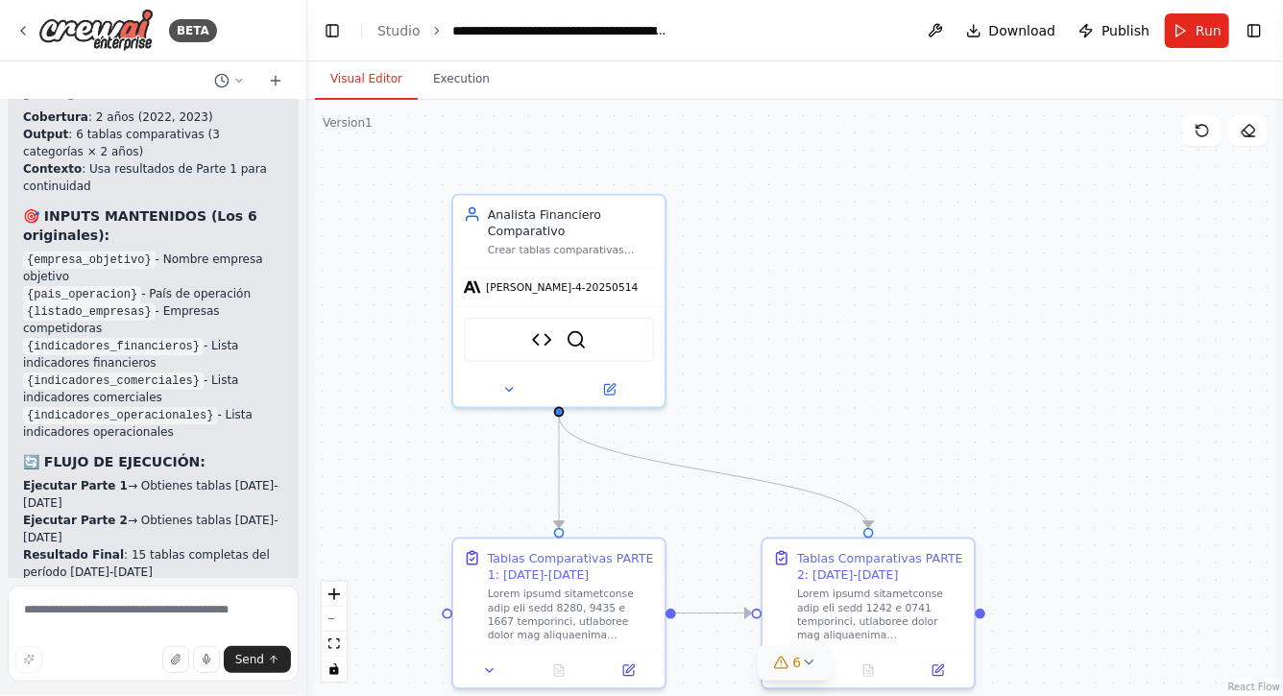
drag, startPoint x: 23, startPoint y: 200, endPoint x: 220, endPoint y: 274, distance: 210.4
copy p "Deberiamos agregar herramientas de búsqueda en superintendencias en latinoaméri…"
click at [157, 611] on textarea at bounding box center [153, 634] width 291 height 96
paste textarea "**********"
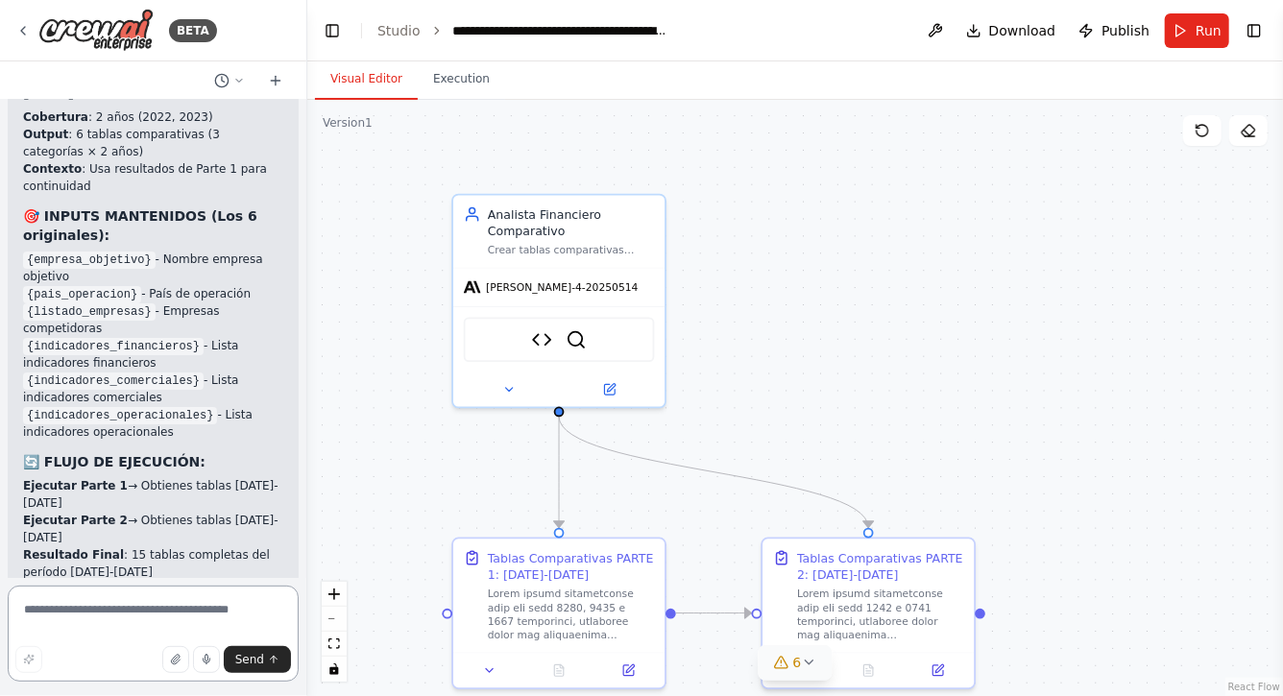
type textarea "**********"
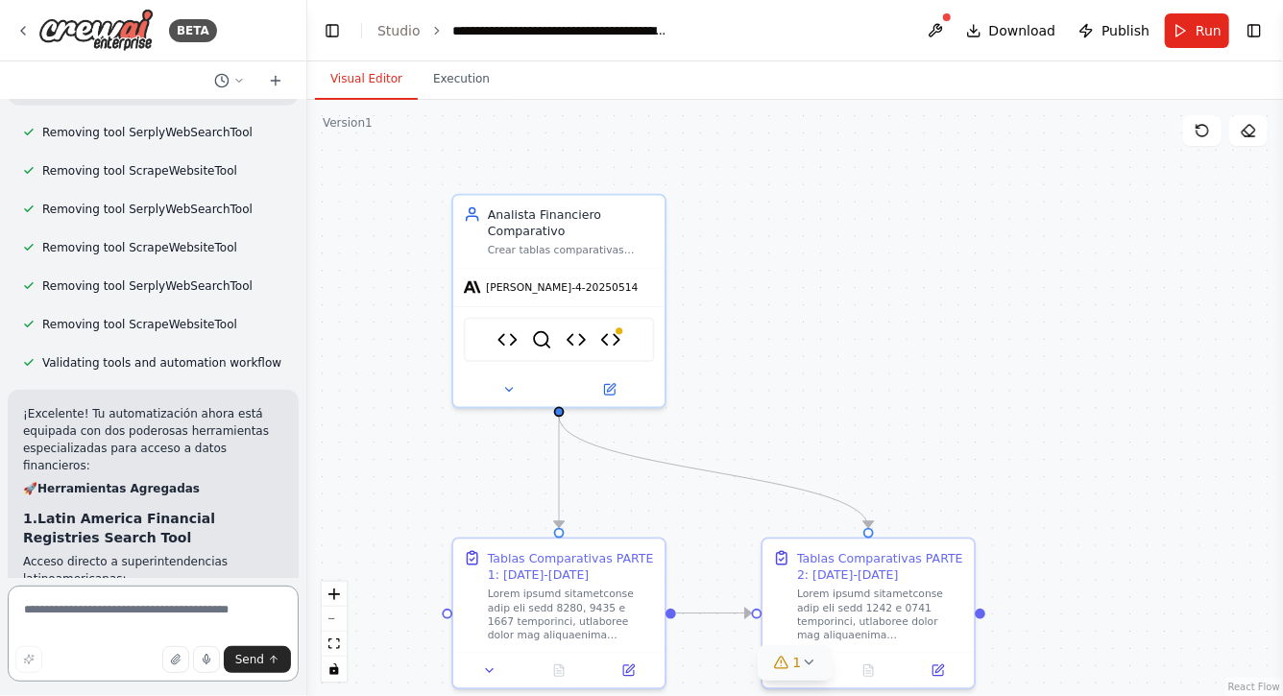
scroll to position [22141, 0]
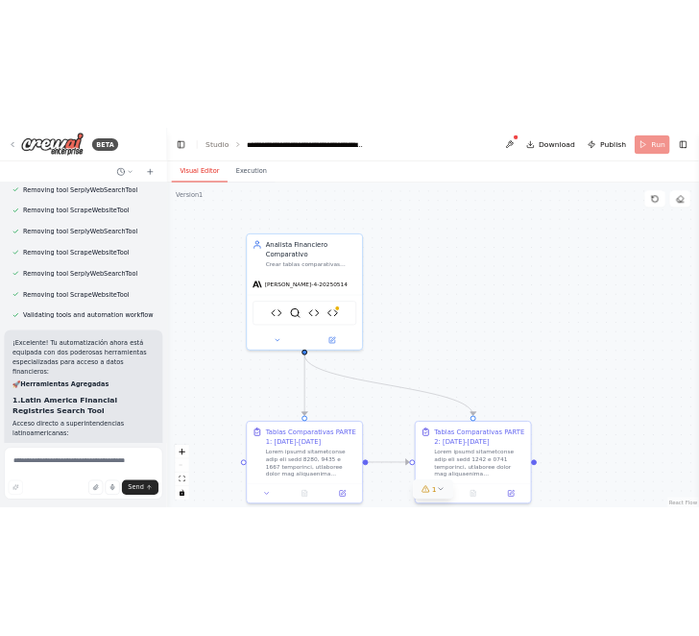
scroll to position [21985, 0]
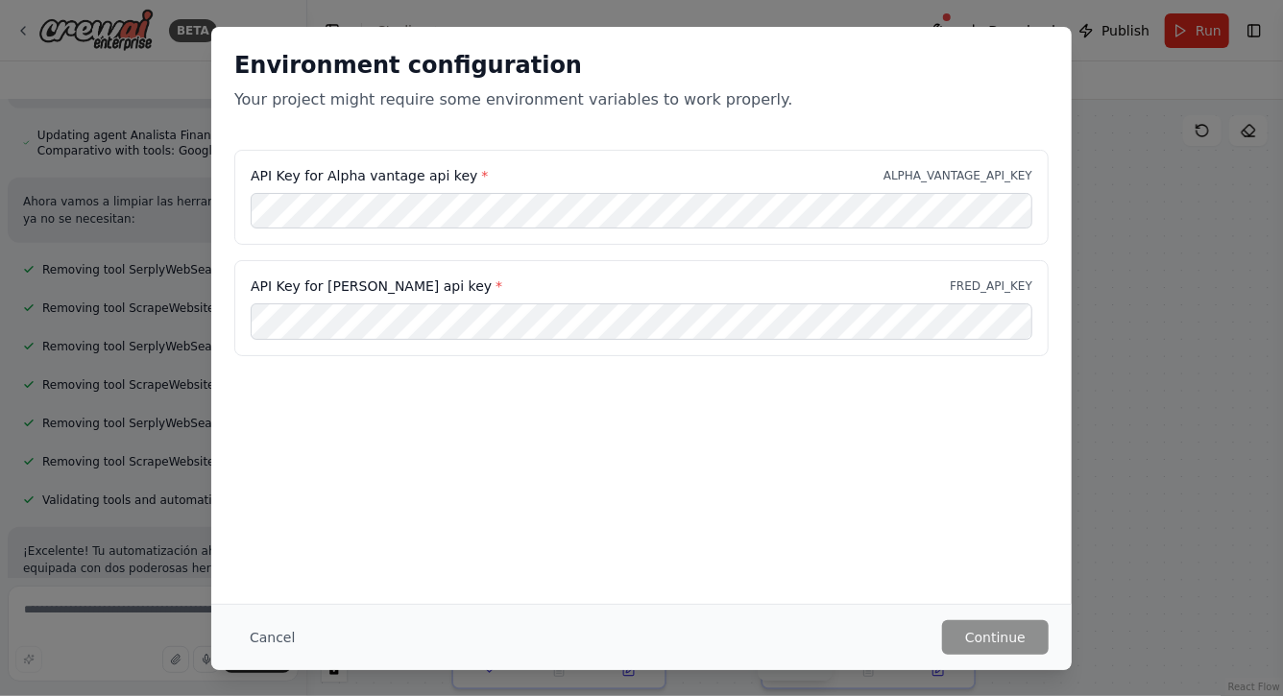
click at [386, 344] on div "API Key for Fred api key * FRED_API_KEY" at bounding box center [641, 308] width 815 height 96
click at [1006, 639] on button "Continue" at bounding box center [995, 638] width 107 height 35
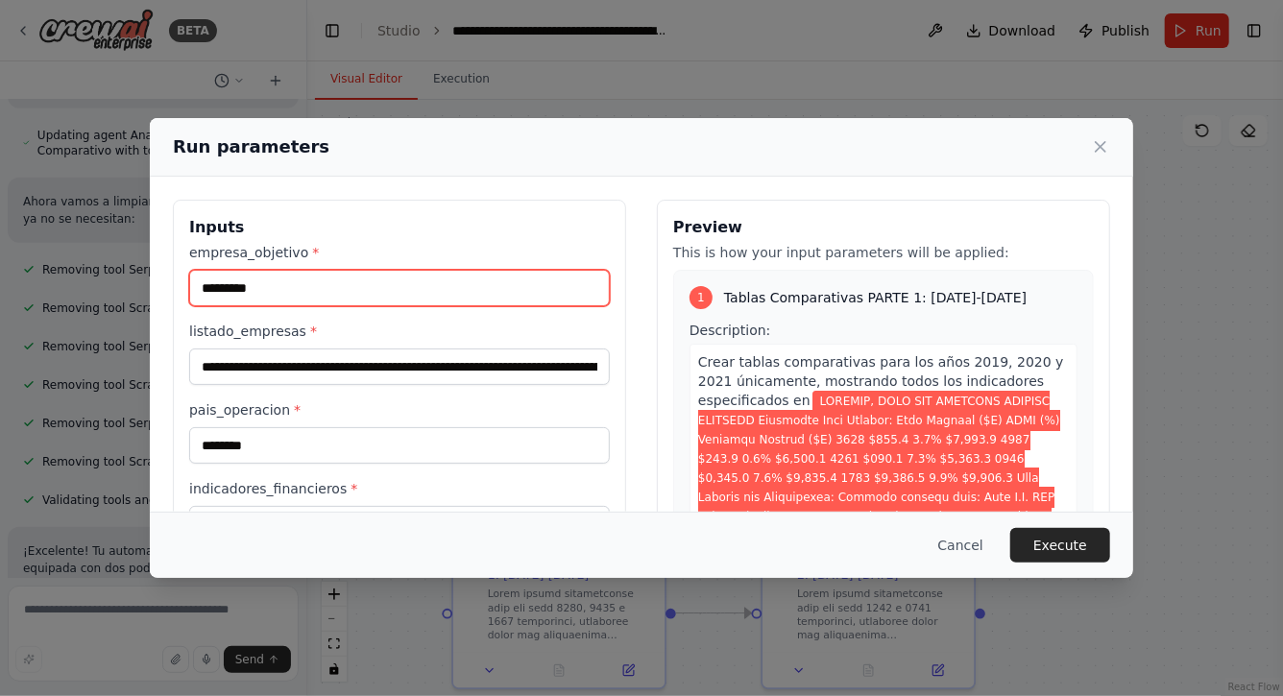
drag, startPoint x: 316, startPoint y: 284, endPoint x: 146, endPoint y: 280, distance: 170.1
click at [146, 280] on div "Run parameters Inputs empresa_objetivo * ********* listado_empresas * pais_oper…" at bounding box center [641, 348] width 1283 height 696
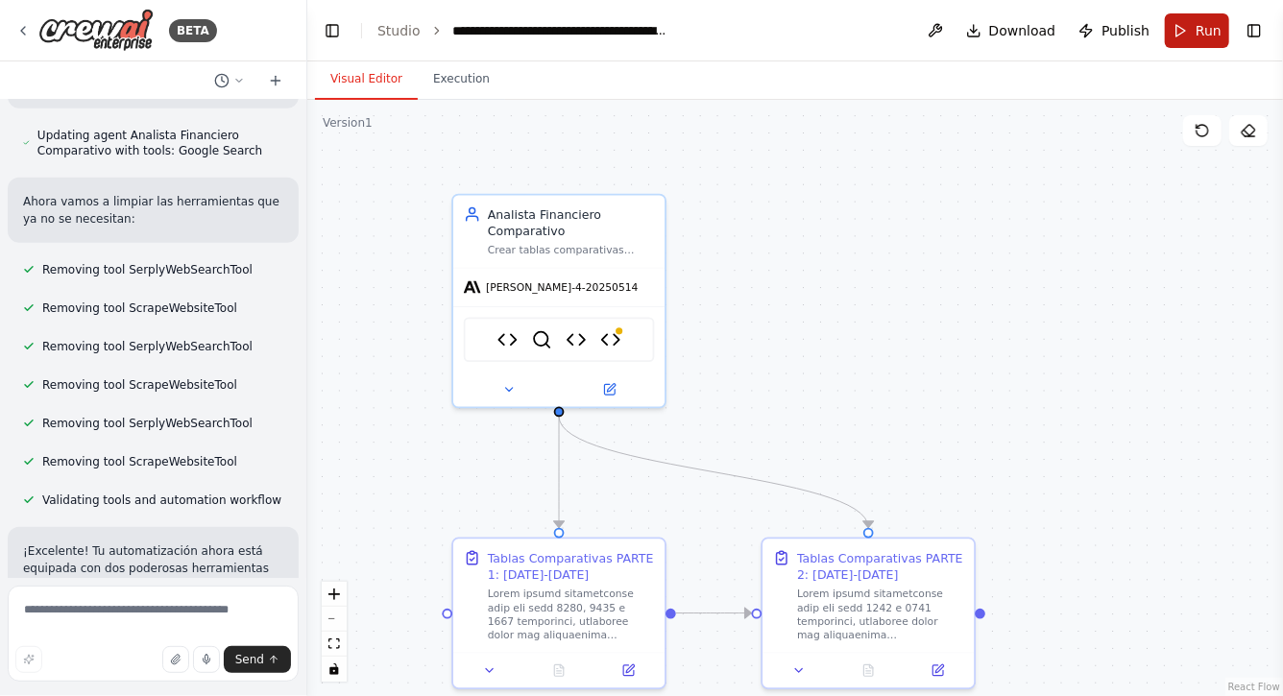
click at [1201, 32] on span "Run" at bounding box center [1209, 30] width 26 height 19
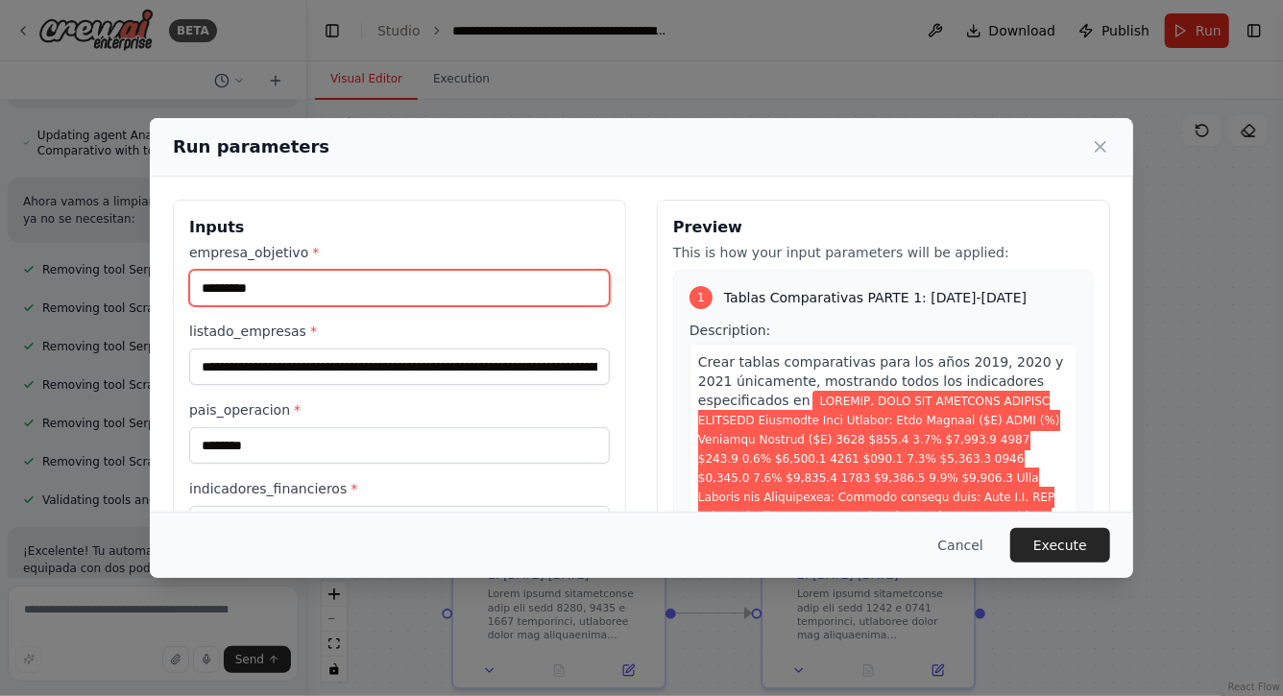
click at [405, 305] on input "*********" at bounding box center [399, 288] width 421 height 37
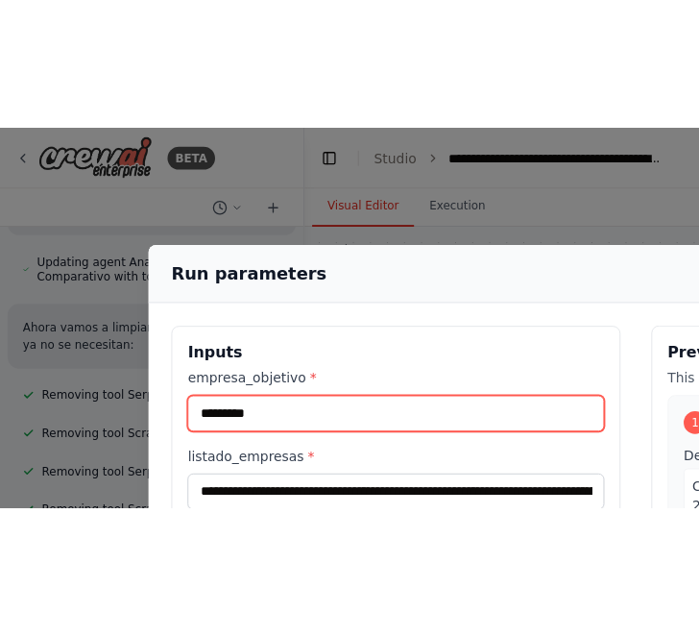
scroll to position [0, 0]
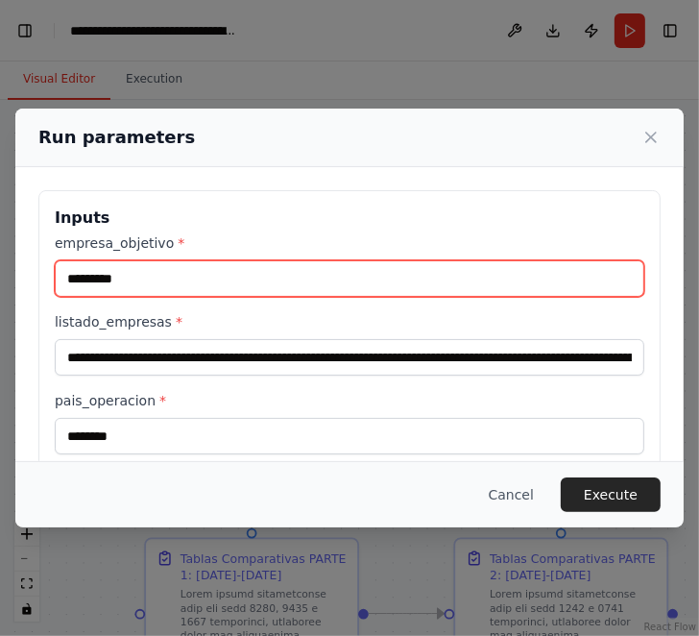
type input "*********"
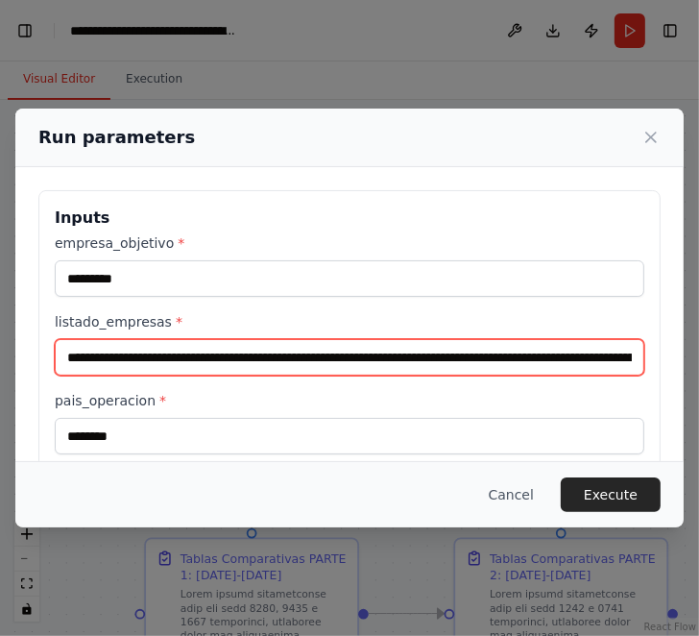
click at [68, 355] on input "listado_empresas *" at bounding box center [350, 357] width 590 height 37
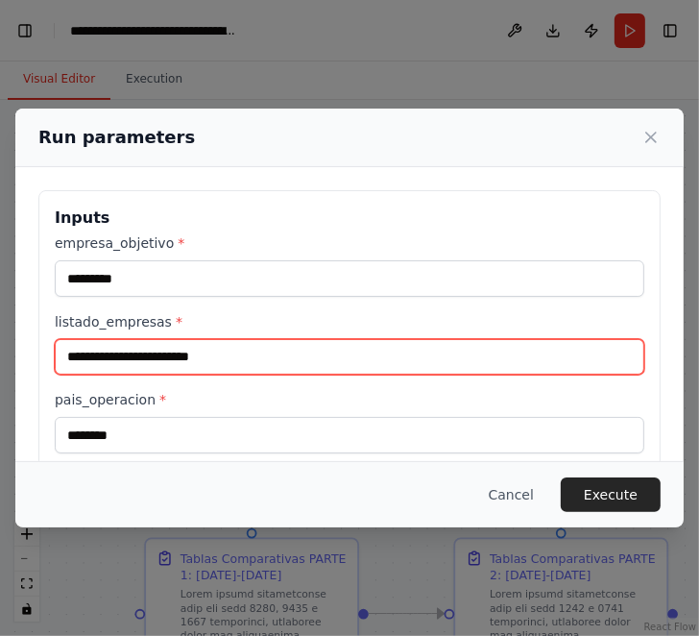
paste input "**********"
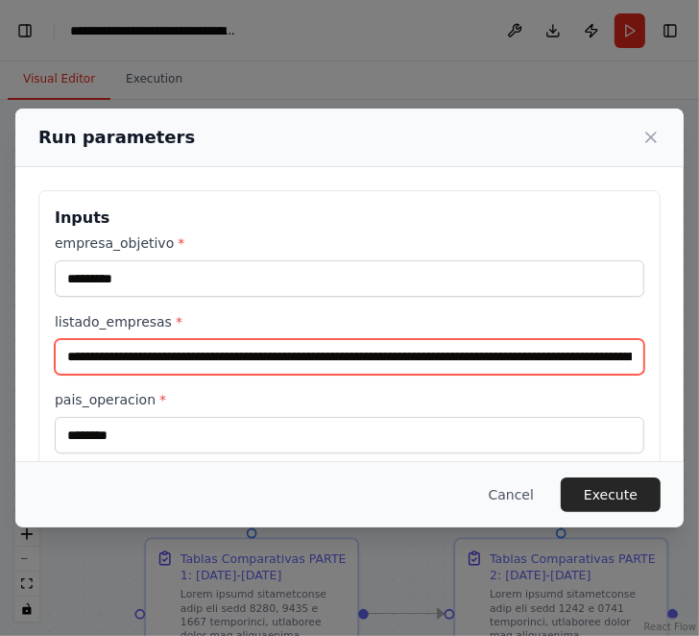
scroll to position [0, 52254]
type input "**********"
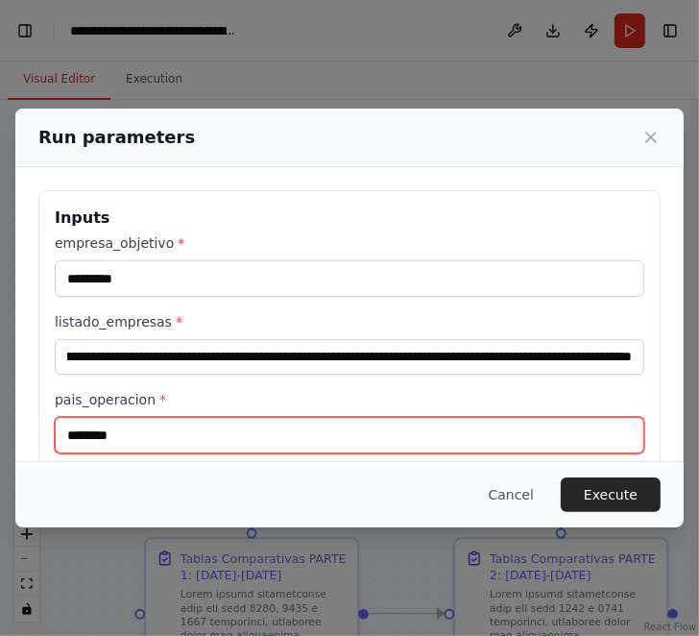
scroll to position [0, 0]
drag, startPoint x: 147, startPoint y: 442, endPoint x: 45, endPoint y: 439, distance: 101.9
click at [45, 439] on div "Inputs empresa_objetivo * ********* listado_empresas * pais_operacion * *******…" at bounding box center [349, 448] width 622 height 517
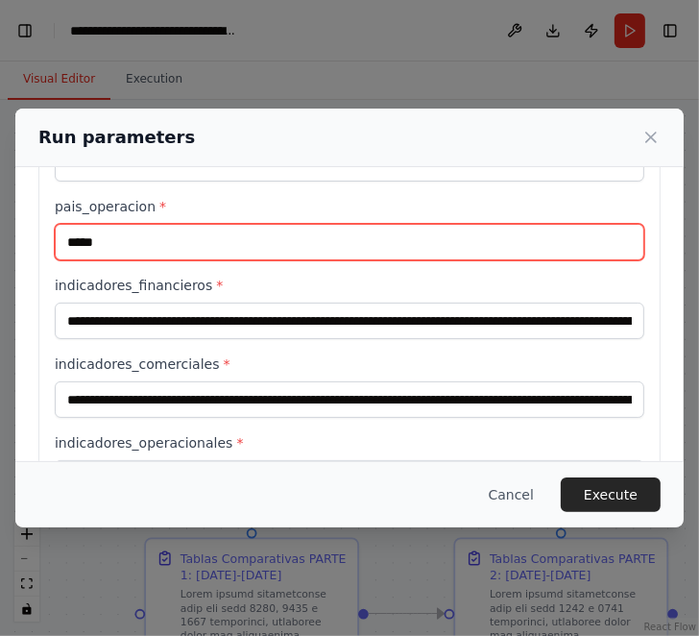
scroll to position [197, 0]
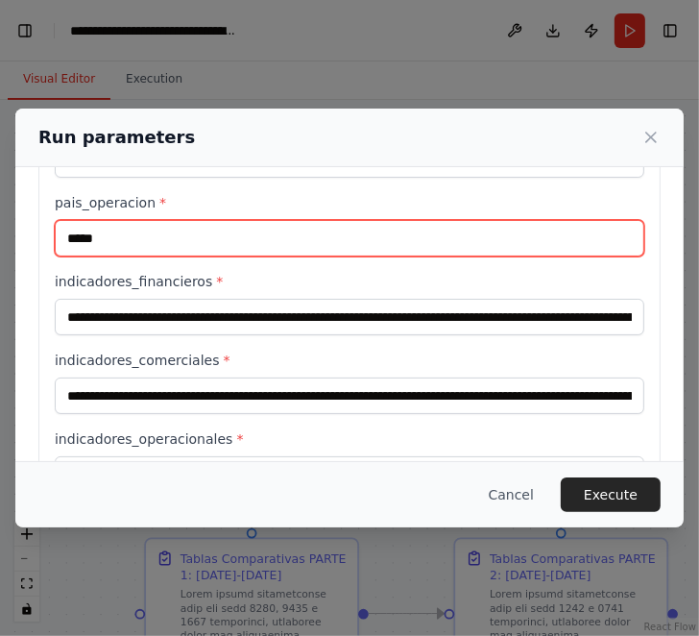
type input "*****"
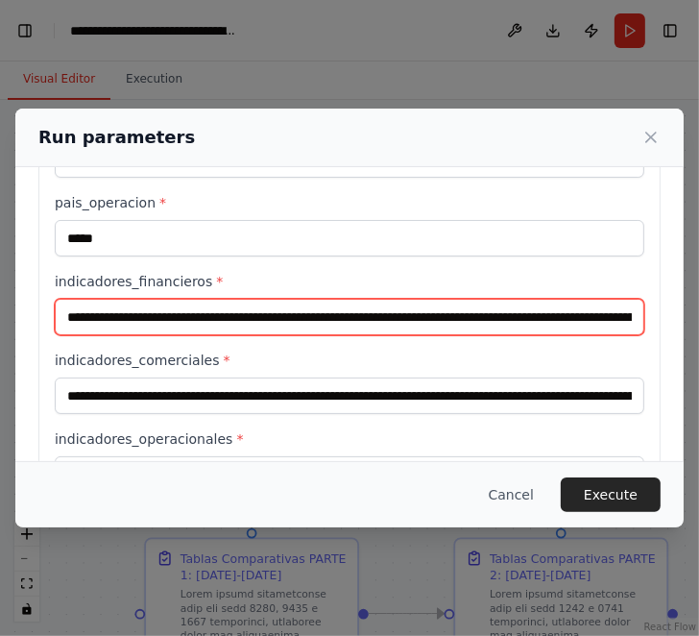
click at [64, 317] on input "indicadores_financieros *" at bounding box center [350, 317] width 590 height 37
paste input "**********"
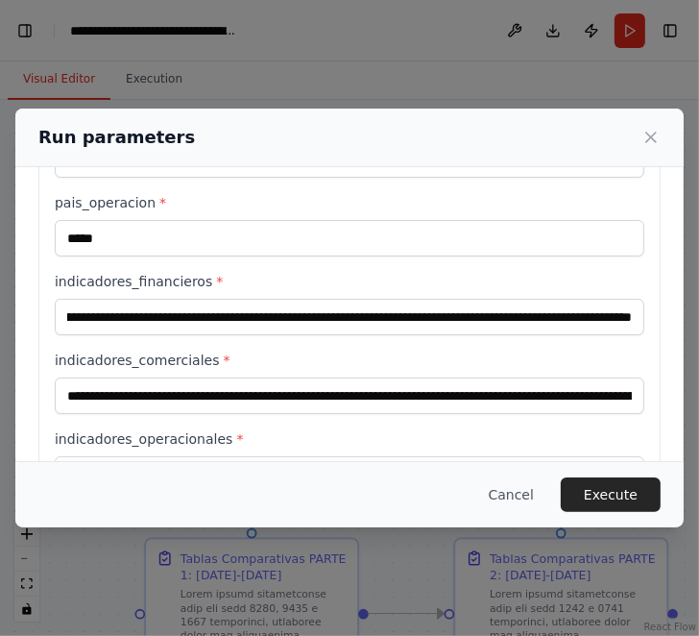
scroll to position [0, 0]
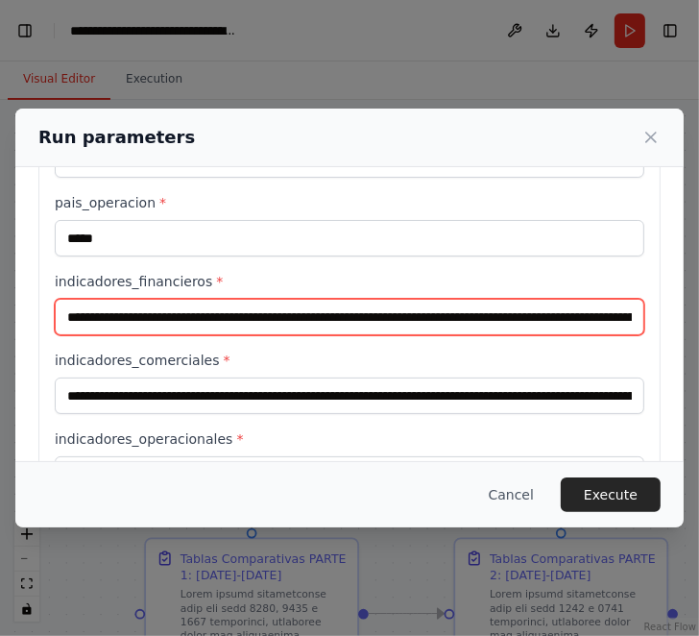
click at [597, 324] on input "indicadores_financieros *" at bounding box center [350, 317] width 590 height 37
paste input "**********"
type input "**********"
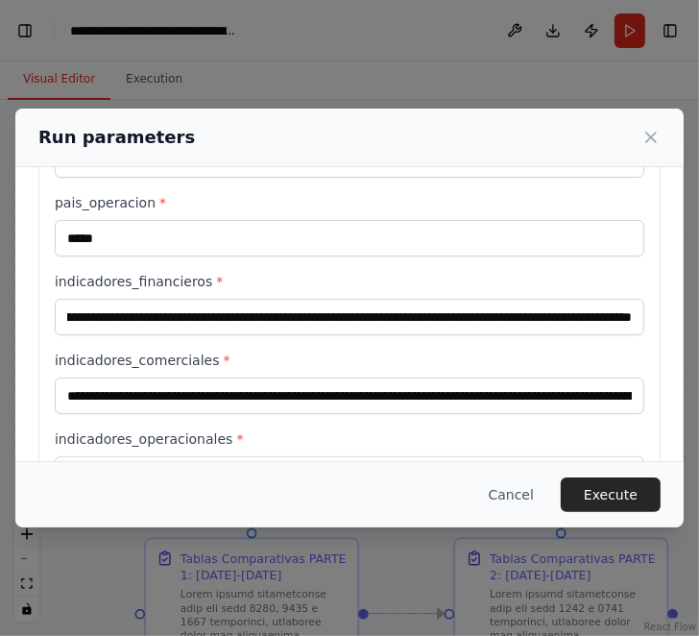
scroll to position [0, 0]
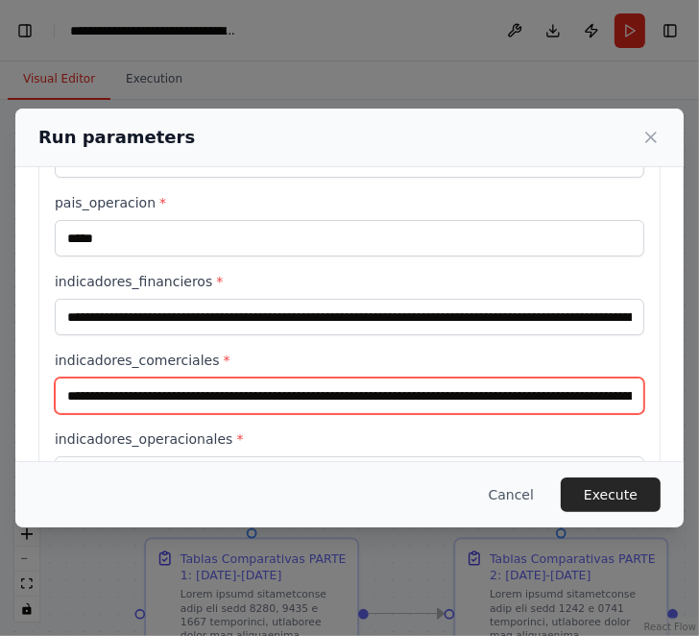
click at [64, 390] on input "indicadores_comerciales *" at bounding box center [350, 396] width 590 height 37
paste input "**********"
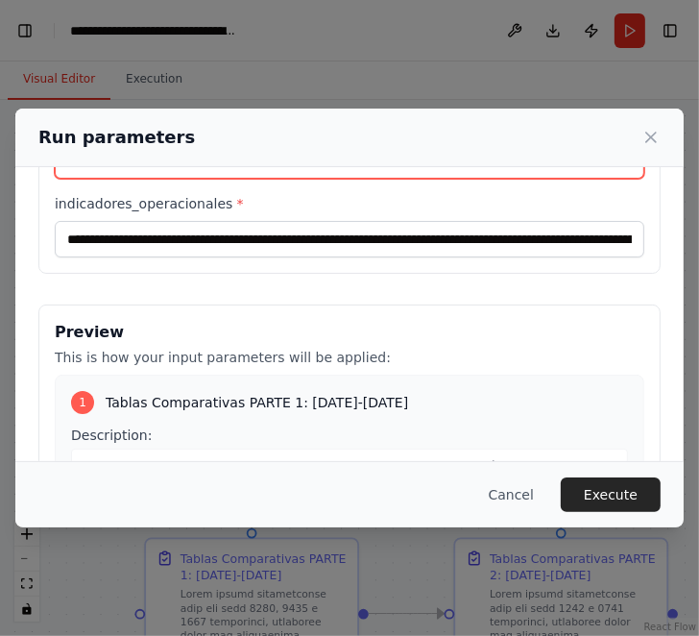
scroll to position [452, 0]
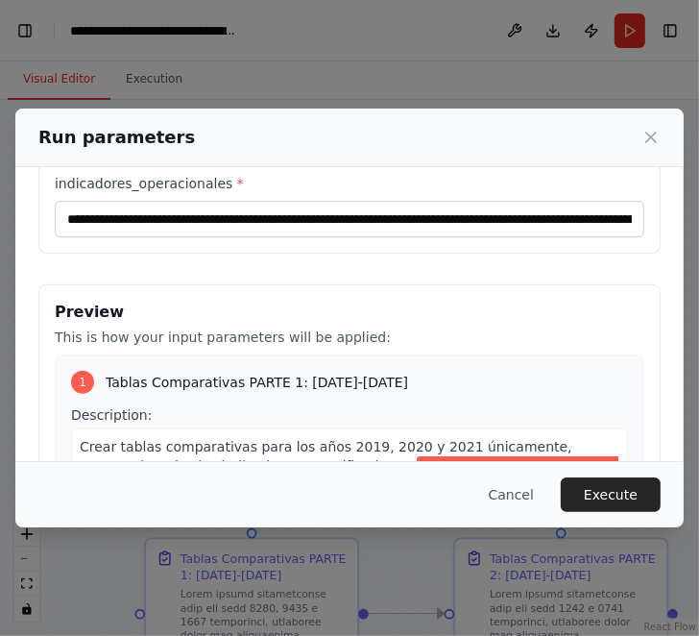
type input "**********"
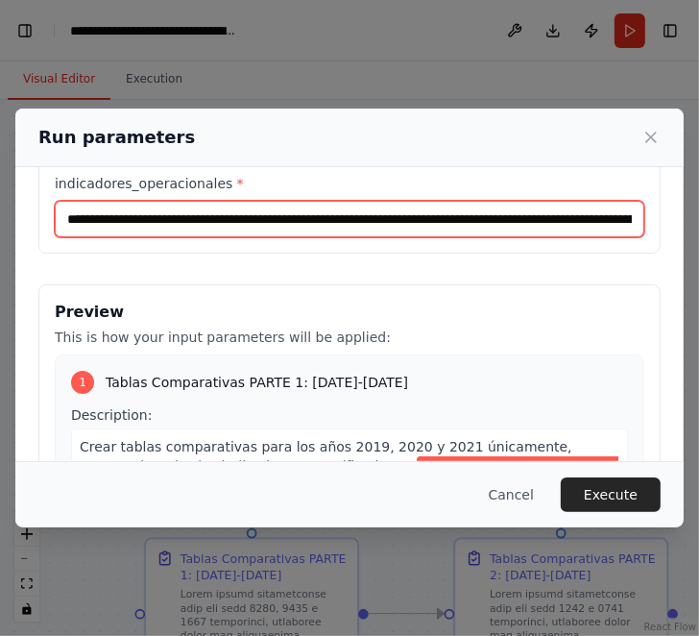
click at [68, 217] on input "indicadores_operacionales *" at bounding box center [350, 219] width 590 height 37
paste input "**********"
type input "**********"
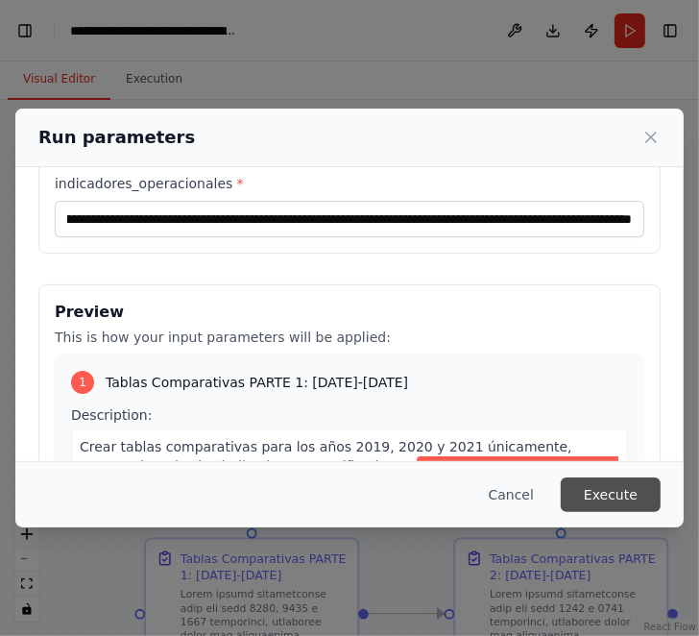
click at [621, 500] on button "Execute" at bounding box center [611, 494] width 100 height 35
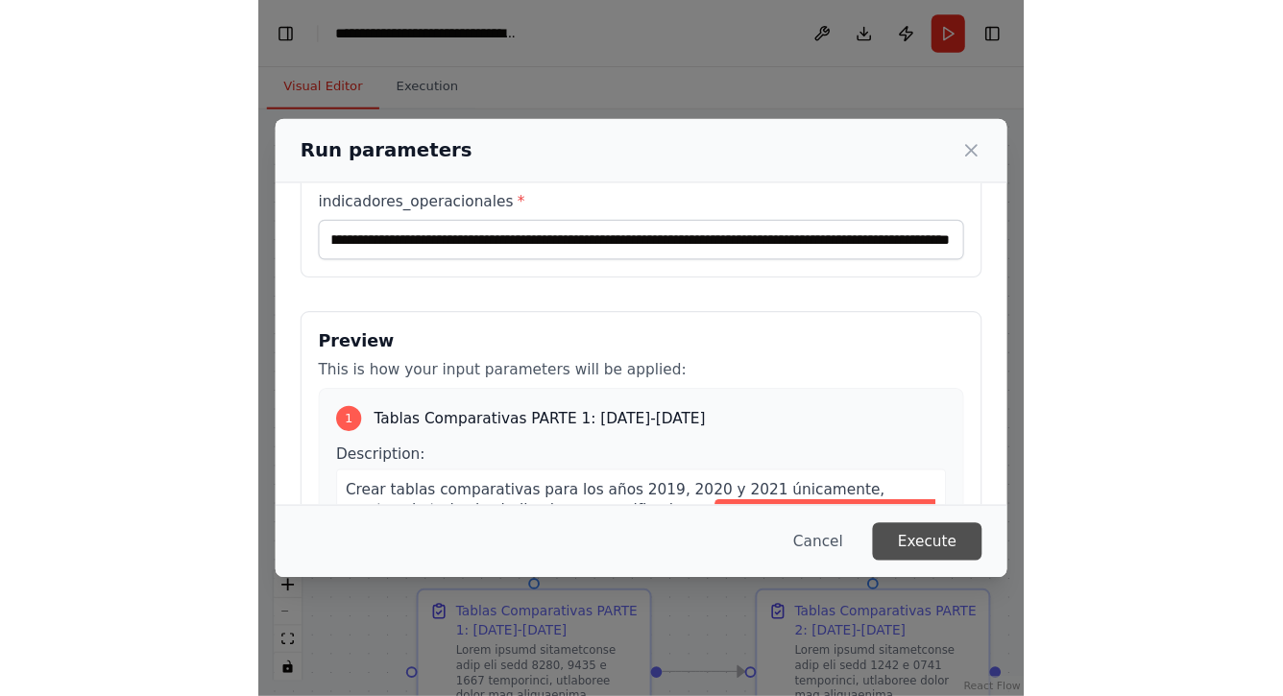
scroll to position [0, 0]
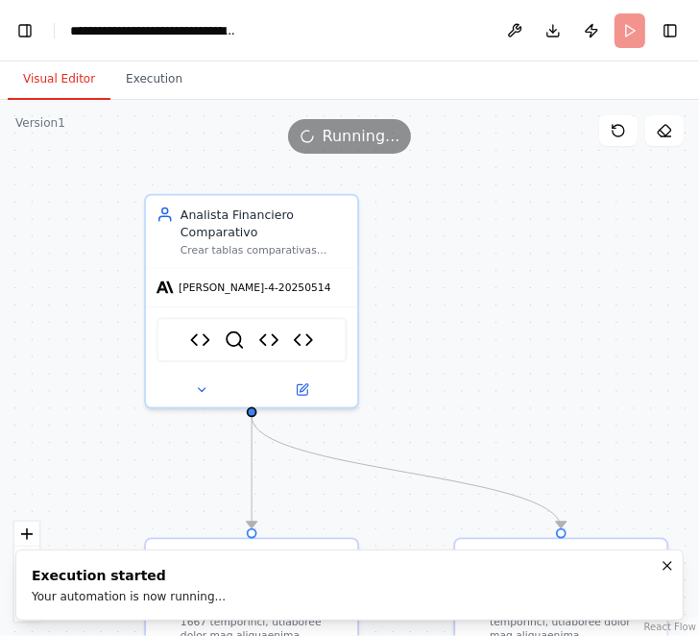
click at [48, 78] on button "Visual Editor" at bounding box center [59, 80] width 103 height 40
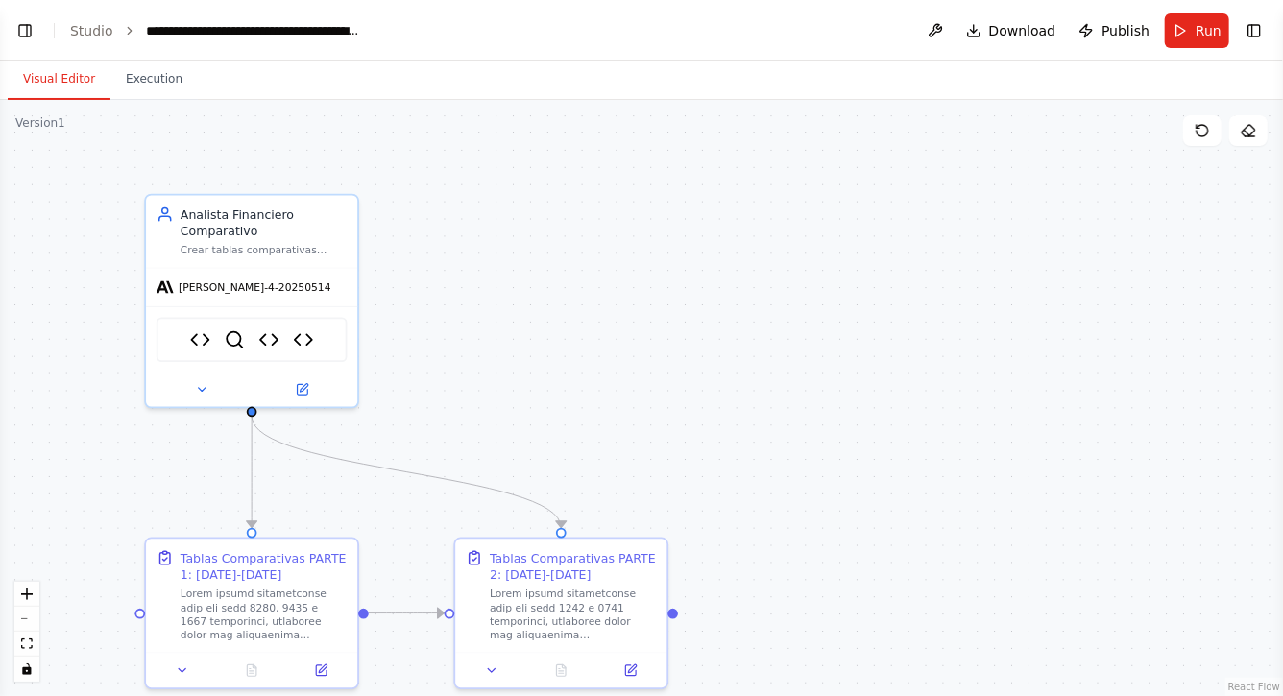
scroll to position [21985, 0]
click at [22, 30] on button "Toggle Left Sidebar" at bounding box center [25, 30] width 27 height 27
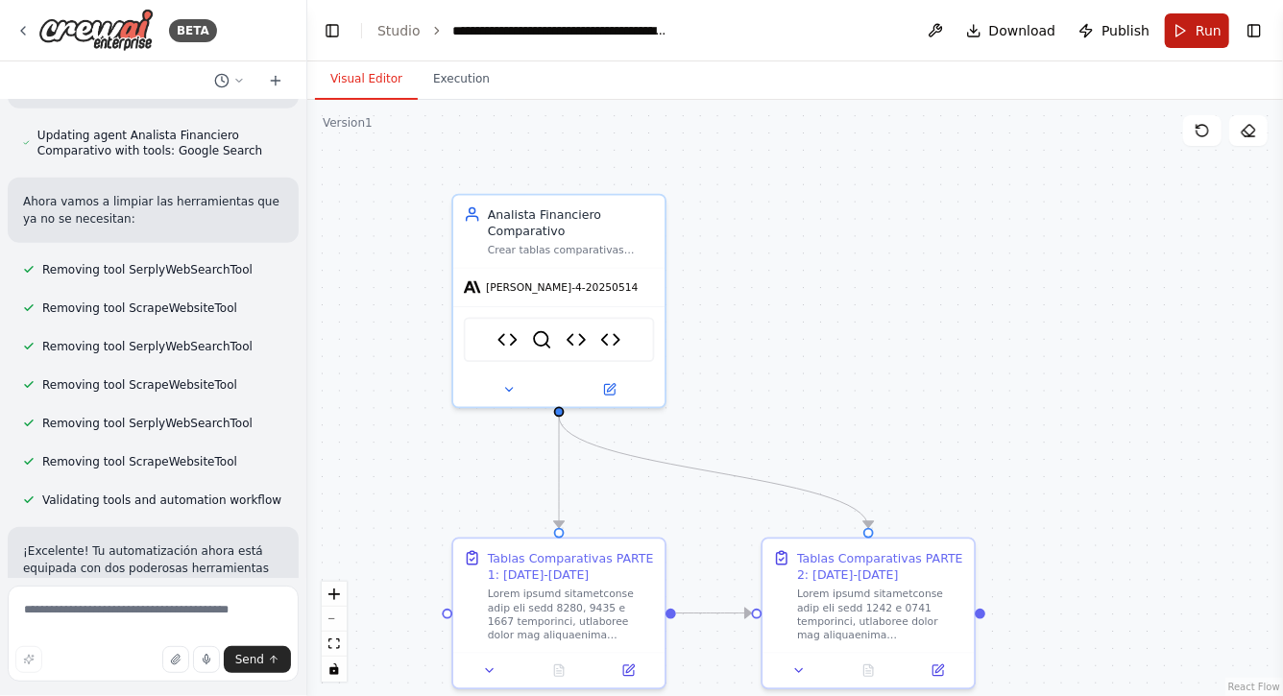
click at [1199, 36] on span "Run" at bounding box center [1209, 30] width 26 height 19
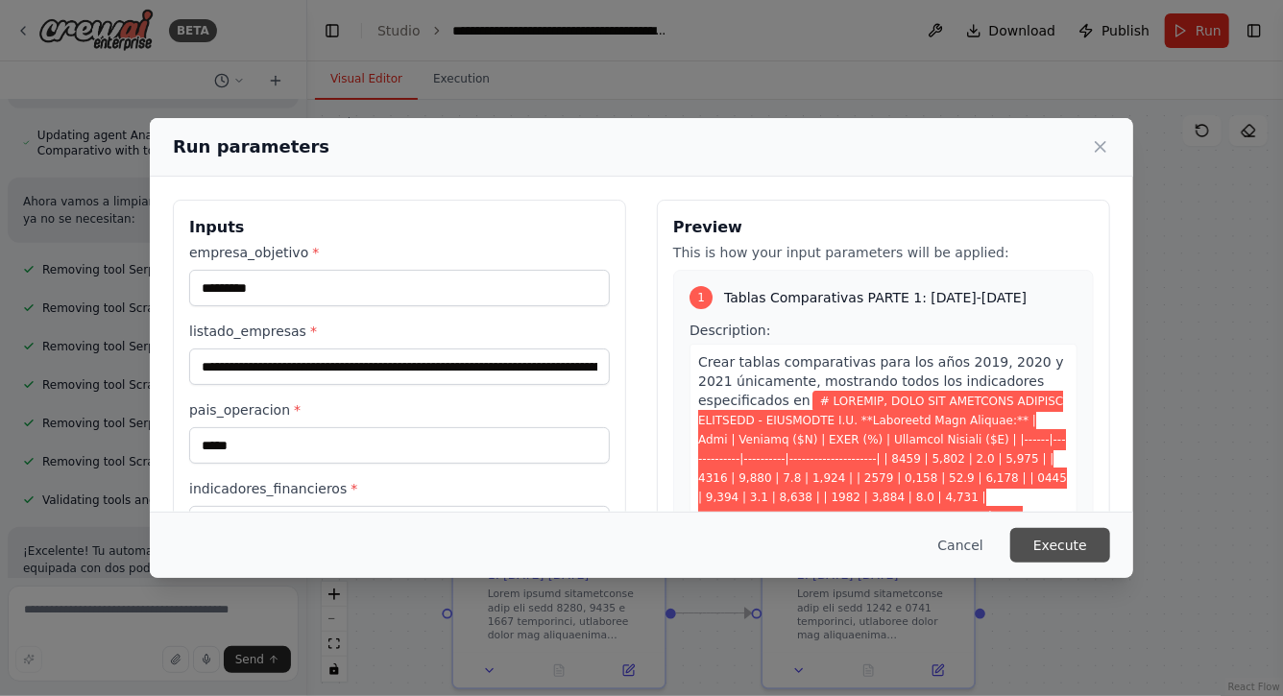
click at [1077, 547] on button "Execute" at bounding box center [1061, 545] width 100 height 35
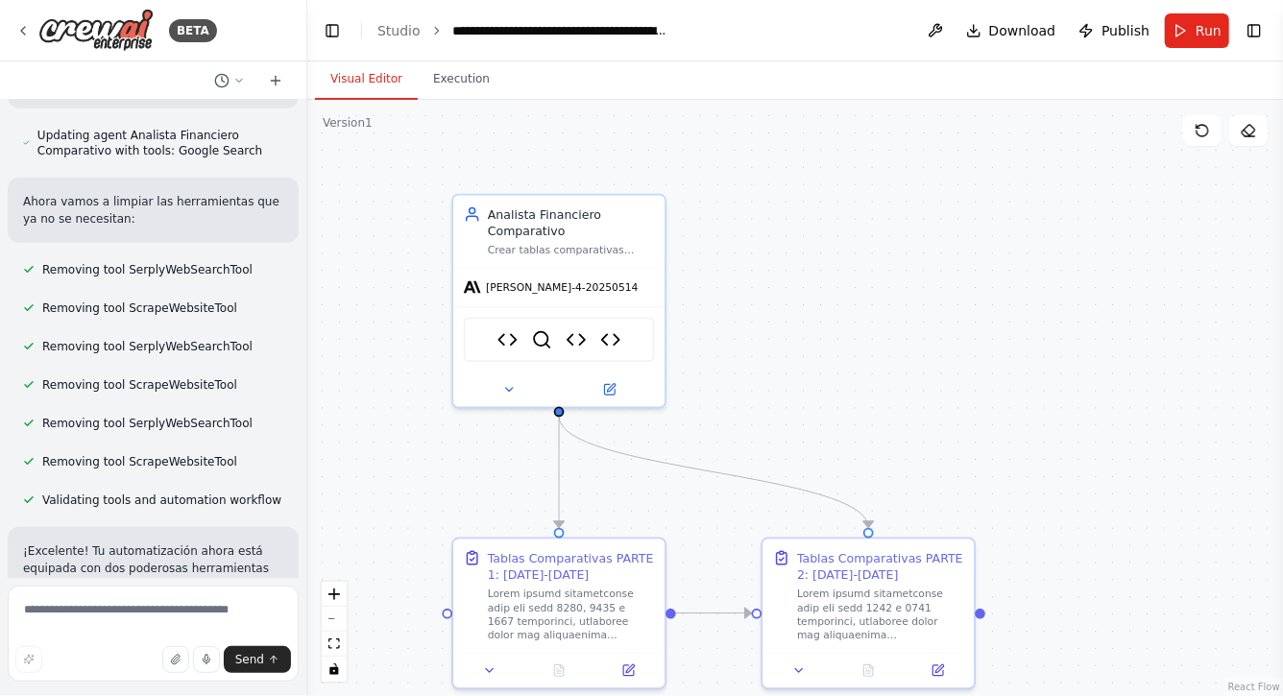
click at [344, 90] on button "Visual Editor" at bounding box center [366, 80] width 103 height 40
click at [1212, 25] on span "Run" at bounding box center [1209, 30] width 26 height 19
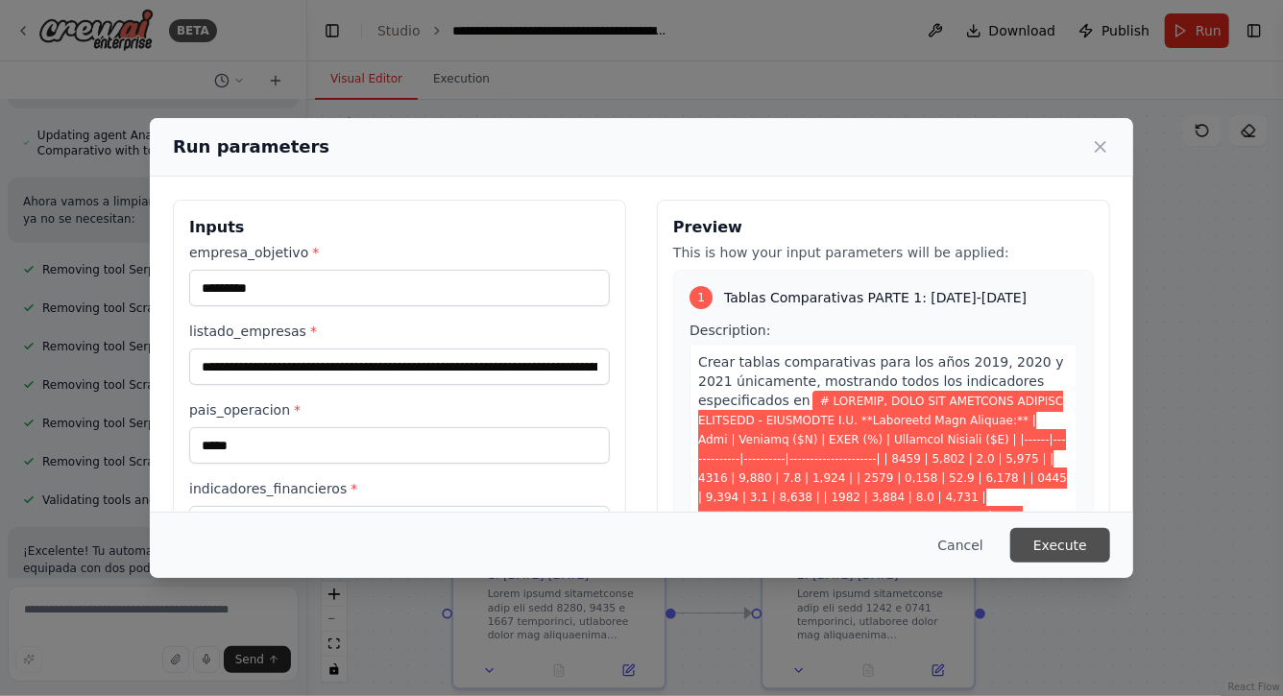
click at [1048, 541] on button "Execute" at bounding box center [1061, 545] width 100 height 35
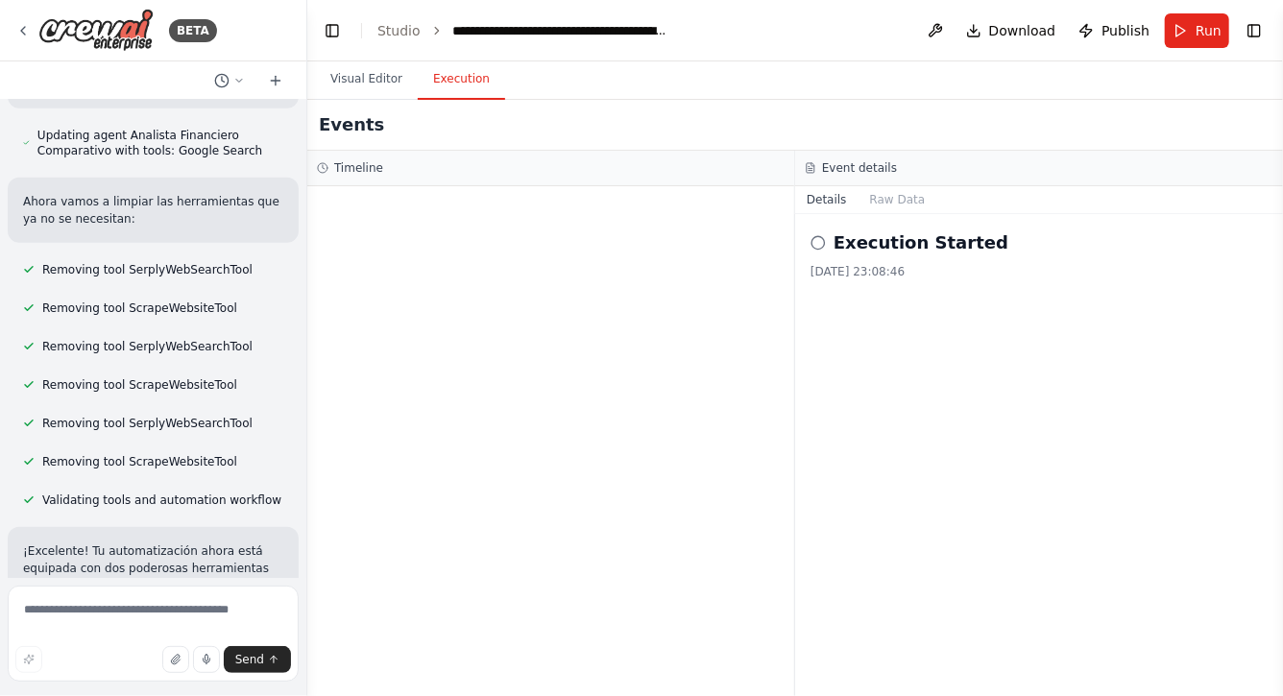
scroll to position [22141, 0]
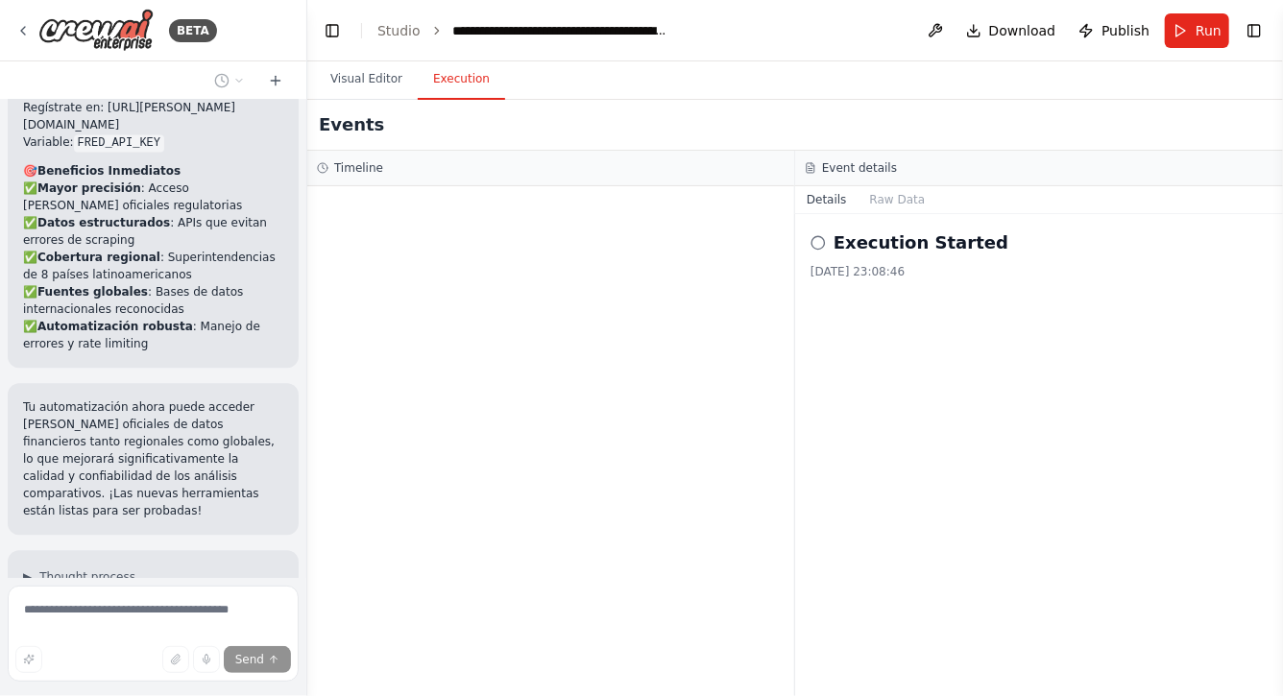
scroll to position [23203, 0]
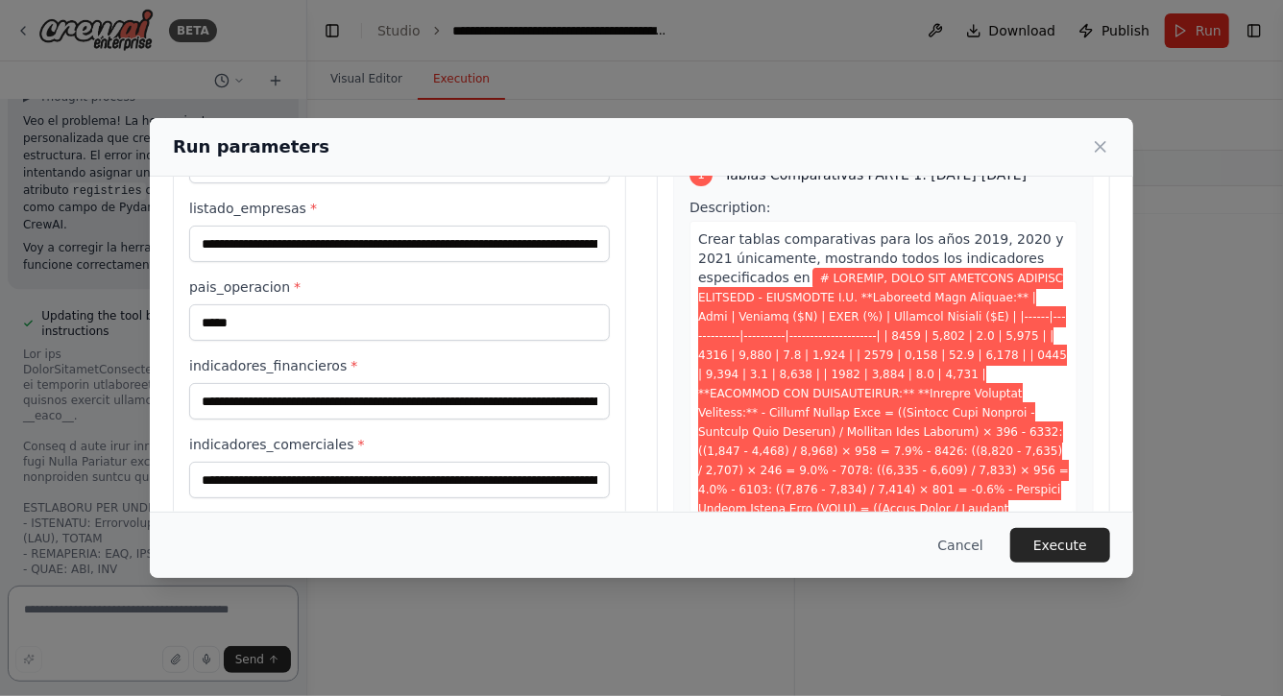
scroll to position [226, 0]
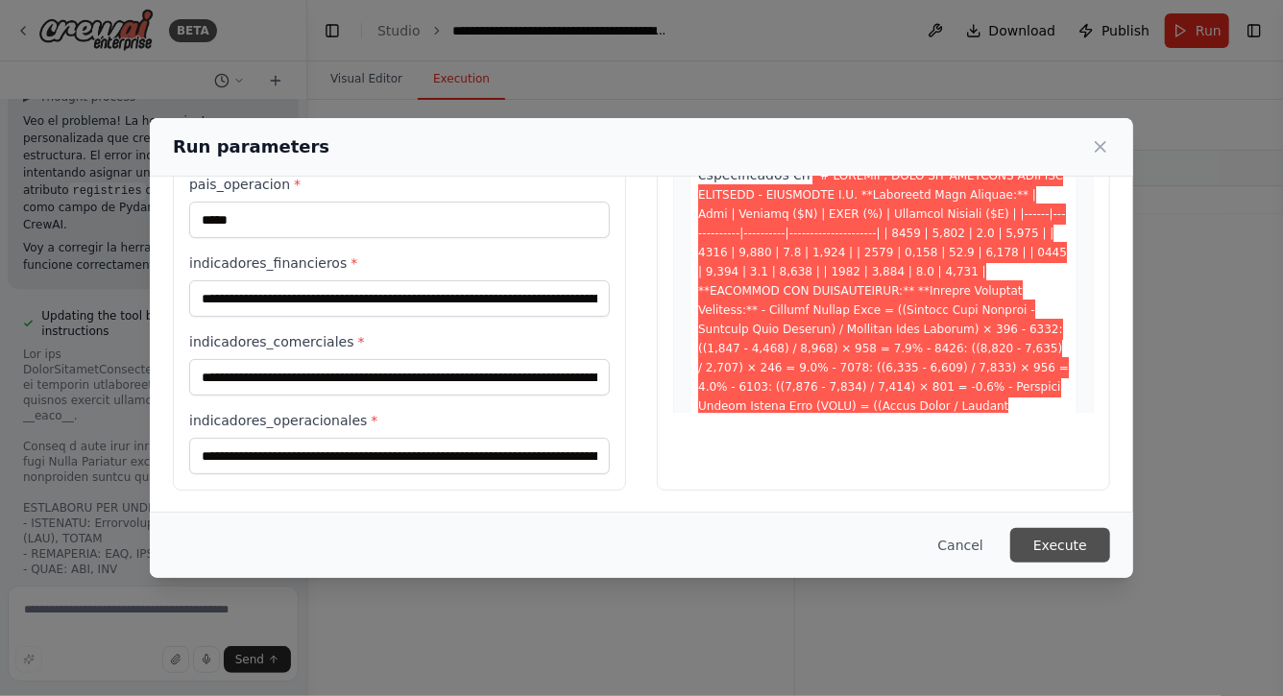
click at [1051, 534] on button "Execute" at bounding box center [1061, 545] width 100 height 35
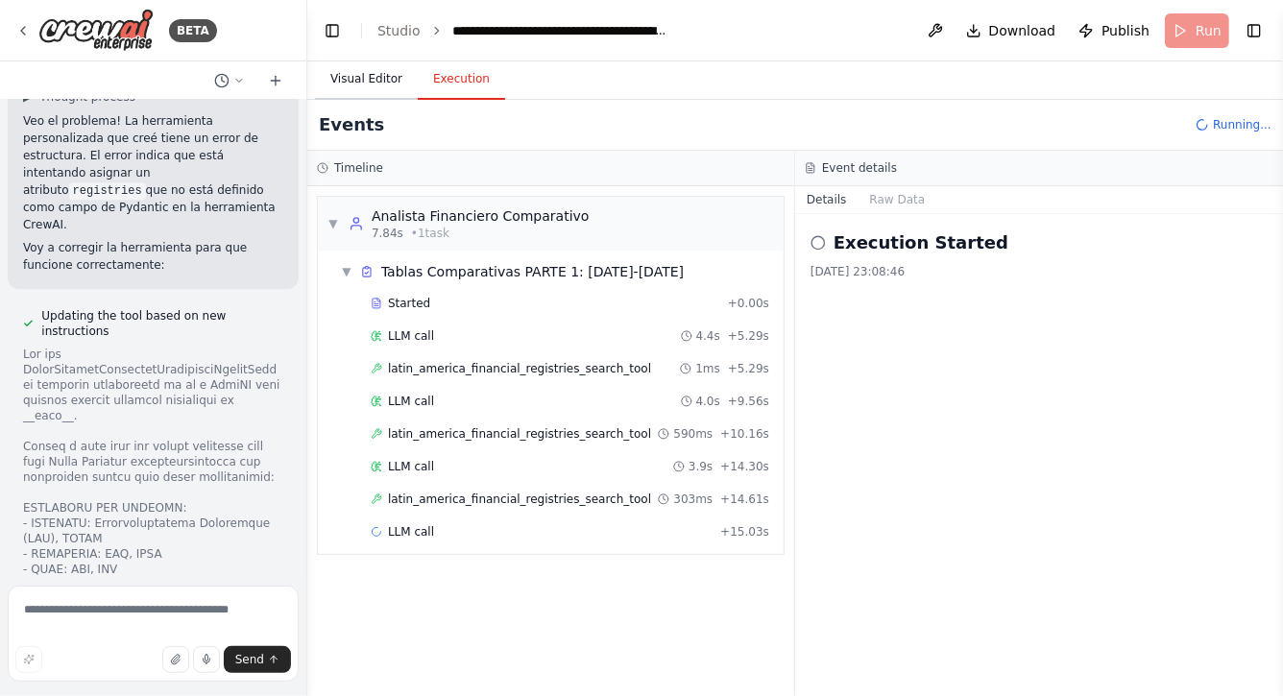
click at [371, 86] on button "Visual Editor" at bounding box center [366, 80] width 103 height 40
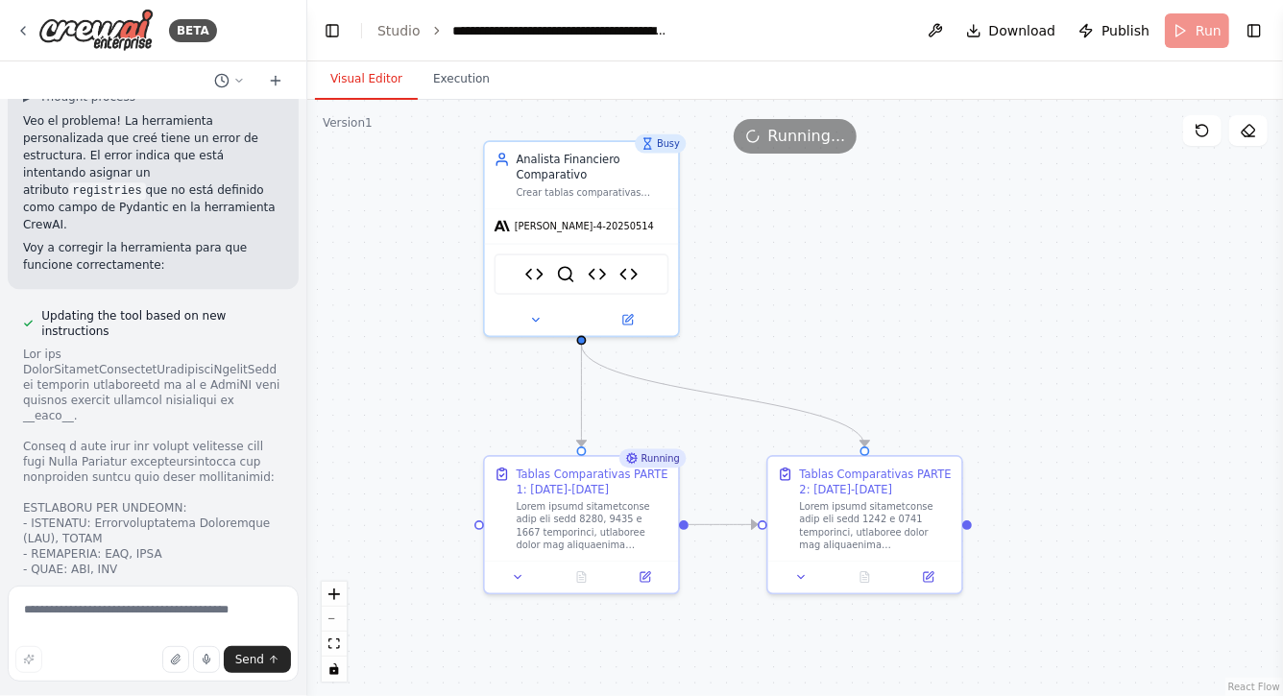
drag, startPoint x: 916, startPoint y: 327, endPoint x: 908, endPoint y: 261, distance: 65.9
click at [908, 261] on div ".deletable-edge-delete-btn { width: 20px; height: 20px; border: 0px solid #ffff…" at bounding box center [795, 398] width 976 height 597
click at [582, 573] on icon at bounding box center [580, 573] width 4 height 0
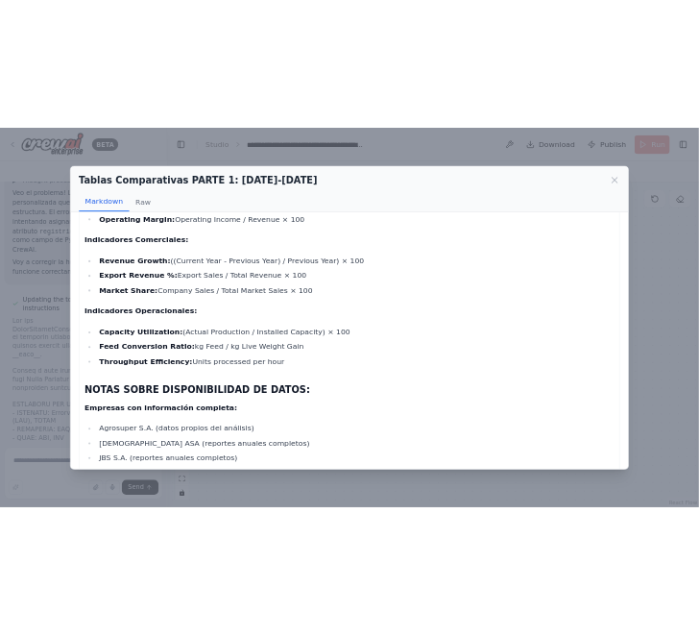
scroll to position [4026, 0]
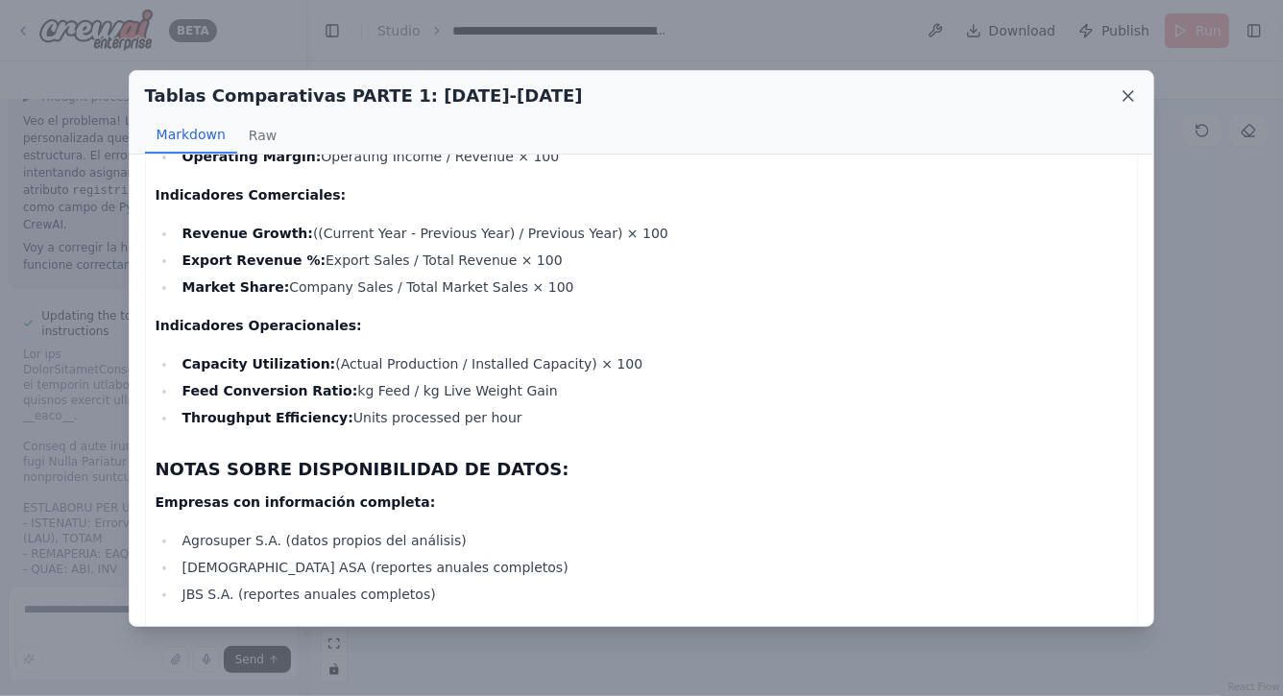
click at [1130, 95] on icon at bounding box center [1129, 96] width 10 height 10
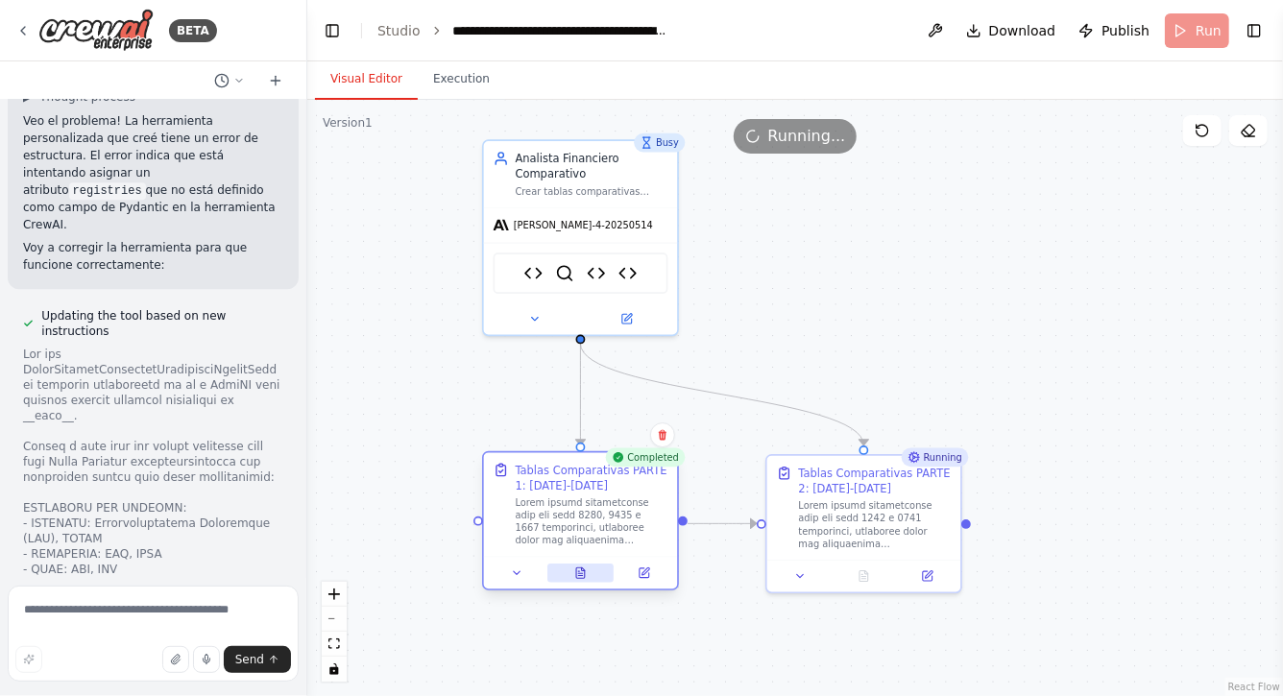
click at [579, 576] on icon at bounding box center [580, 573] width 9 height 11
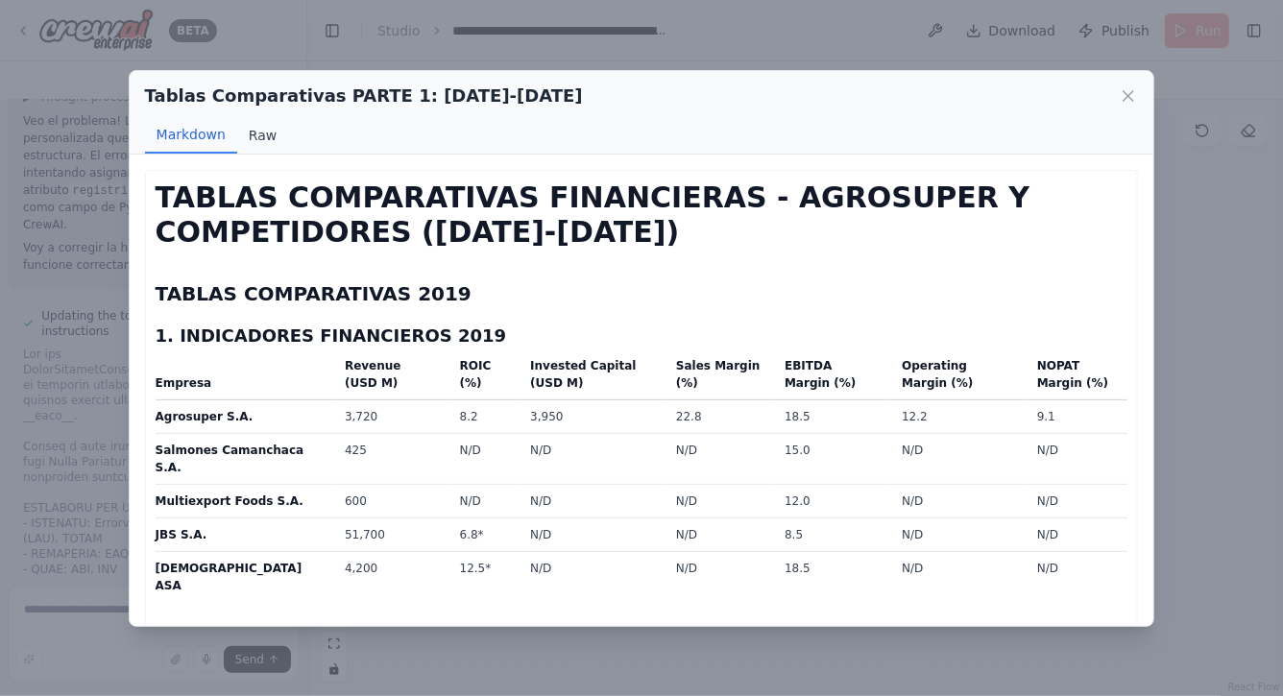
click at [264, 136] on button "Raw" at bounding box center [262, 135] width 51 height 37
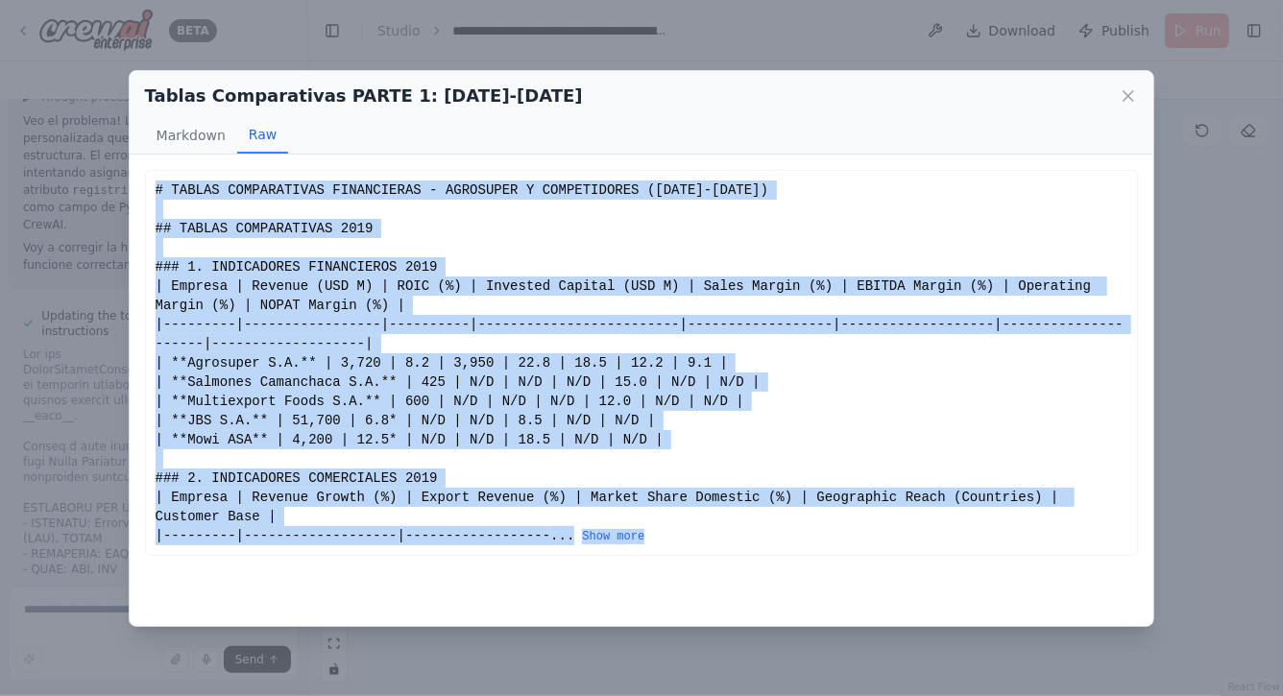
drag, startPoint x: 155, startPoint y: 189, endPoint x: 691, endPoint y: 530, distance: 635.3
click at [691, 530] on div "# TABLAS COMPARATIVAS FINANCIERAS - AGROSUPER Y COMPETIDORES (2019-2021) ## TAB…" at bounding box center [642, 363] width 973 height 365
click at [609, 530] on button "Show more" at bounding box center [613, 536] width 62 height 15
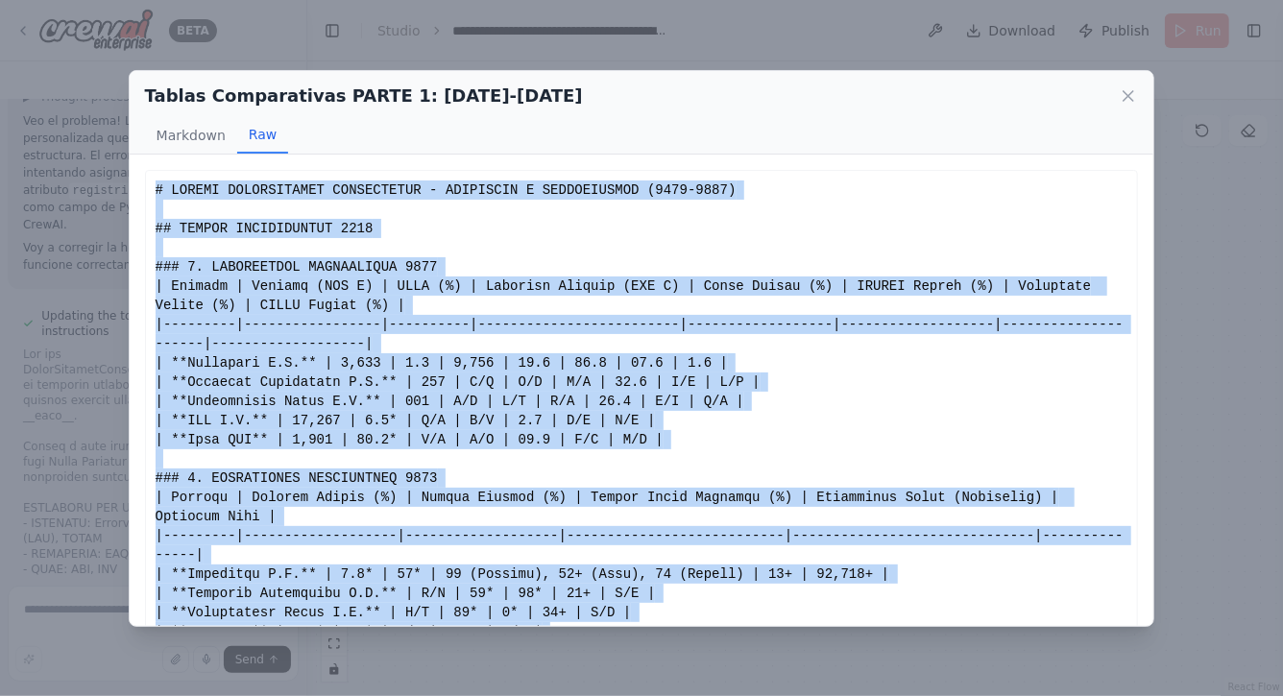
copy div "# TABLAS COMPARATIVAS FINANCIERAS - AGROSUPER Y COMPETIDORES (2019-2021) ## TAB…"
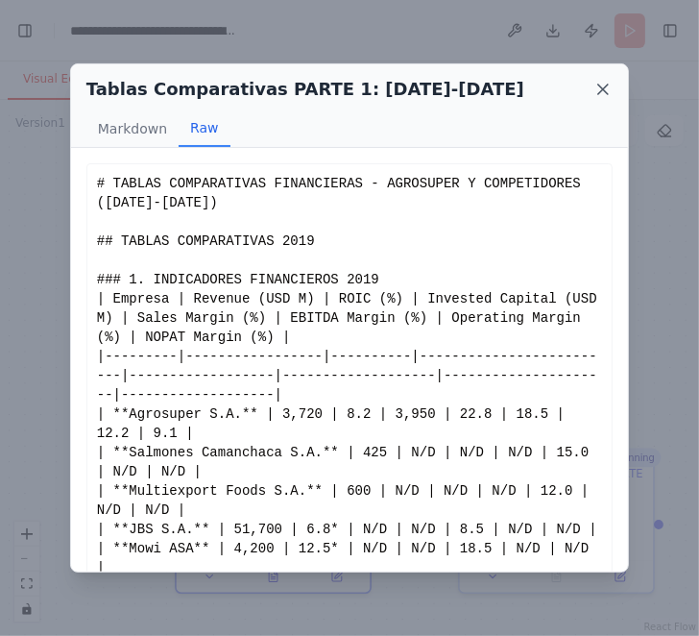
click at [602, 91] on icon at bounding box center [603, 90] width 10 height 10
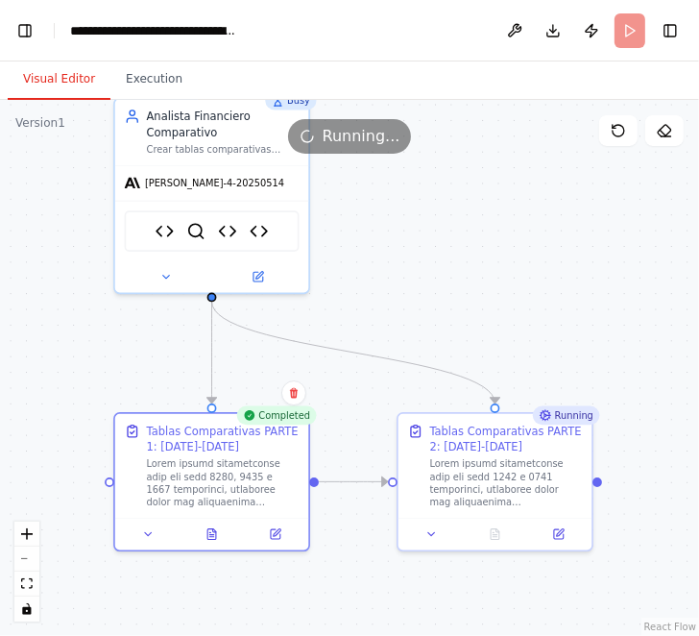
drag, startPoint x: 541, startPoint y: 316, endPoint x: 451, endPoint y: 231, distance: 123.7
click at [451, 231] on div ".deletable-edge-delete-btn { width: 20px; height: 20px; border: 0px solid #ffff…" at bounding box center [349, 368] width 699 height 536
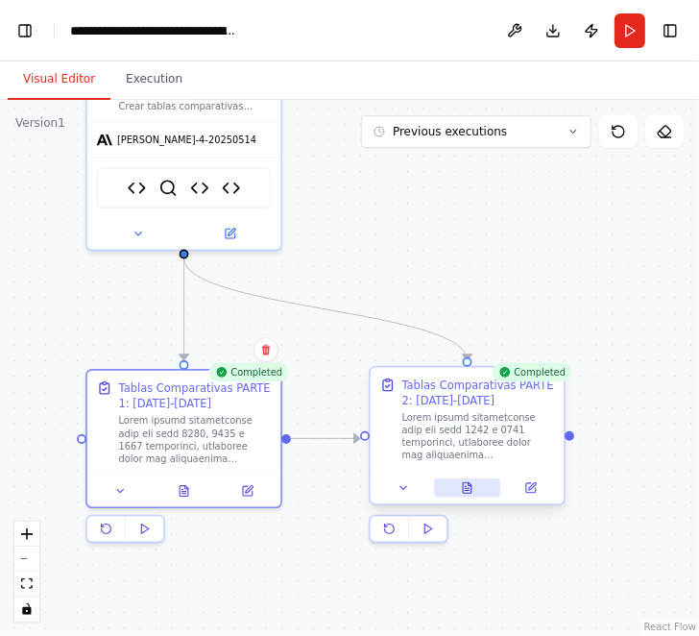
click at [474, 488] on button at bounding box center [467, 487] width 66 height 19
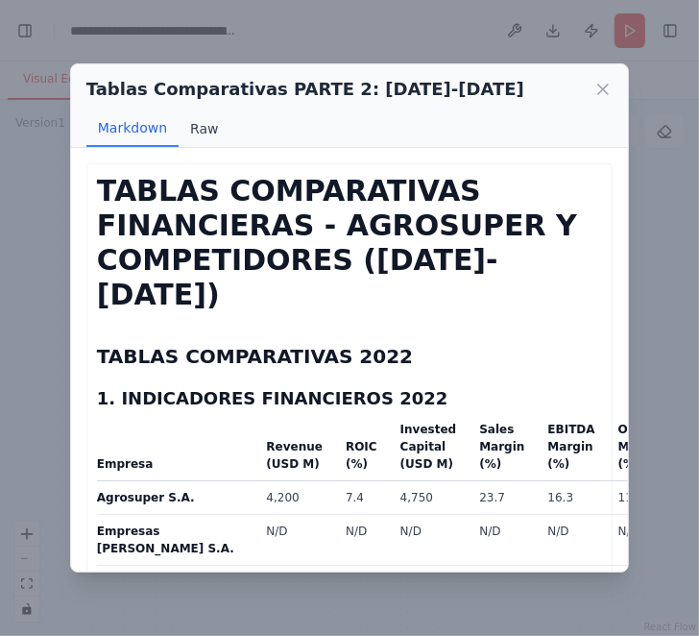
click at [199, 130] on button "Raw" at bounding box center [204, 128] width 51 height 37
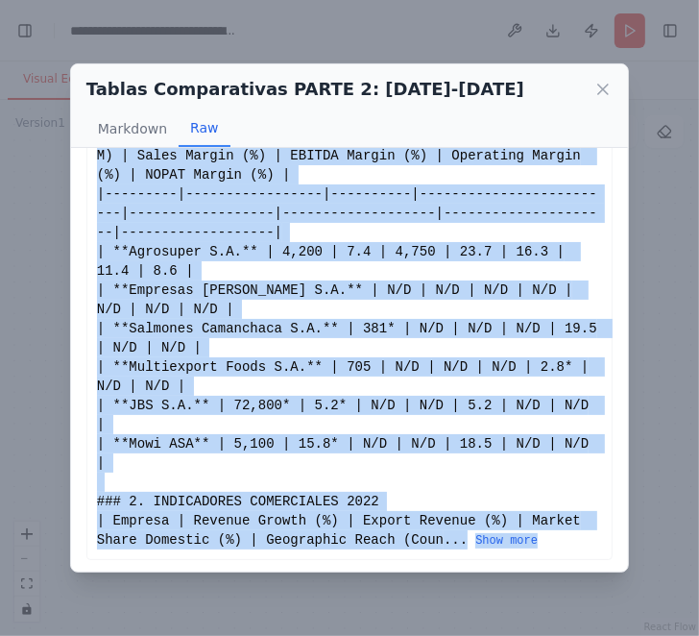
scroll to position [164, 0]
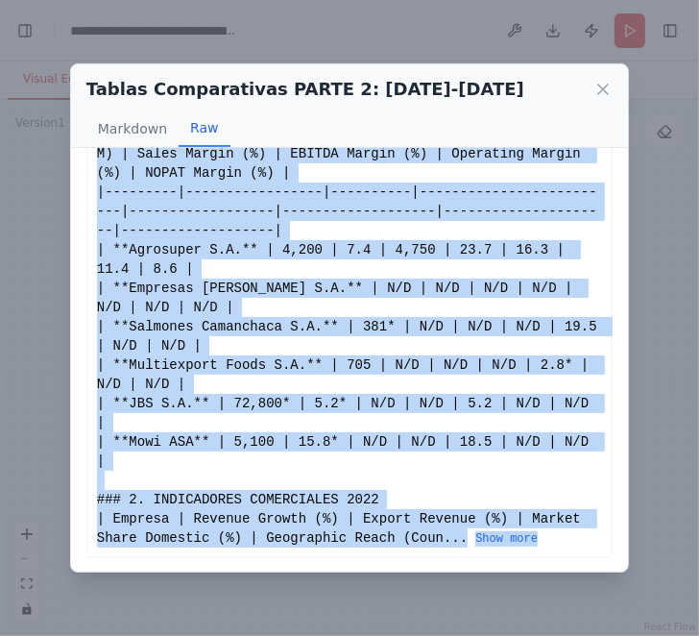
drag, startPoint x: 98, startPoint y: 179, endPoint x: 384, endPoint y: 552, distance: 470.7
click at [384, 552] on div "# TABLAS COMPARATIVAS FINANCIERAS - AGROSUPER Y COMPETIDORES (2022-2023) ## TAB…" at bounding box center [349, 278] width 526 height 559
click at [497, 538] on button "Show more" at bounding box center [506, 538] width 62 height 15
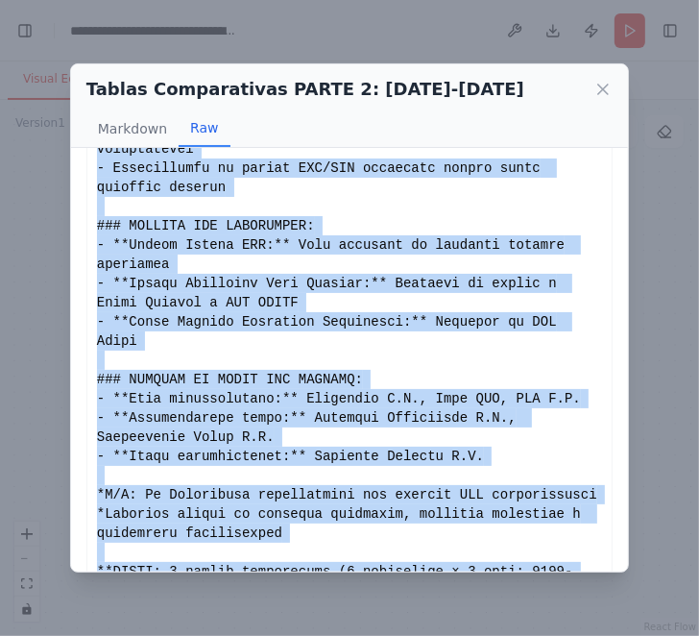
scroll to position [3795, 0]
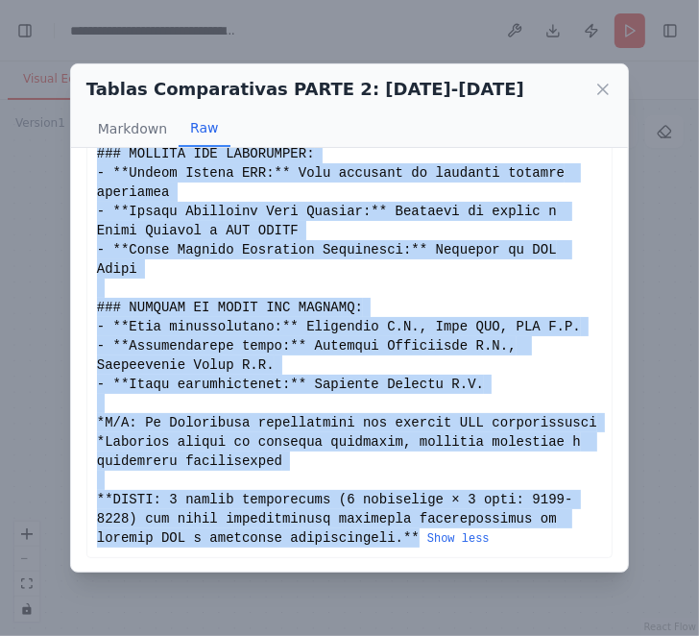
copy div "# TABLAS COMPARATIVAS FINANCIERAS - AGROSUPER Y COMPETIDORES (2022-2023) ## TAB…"
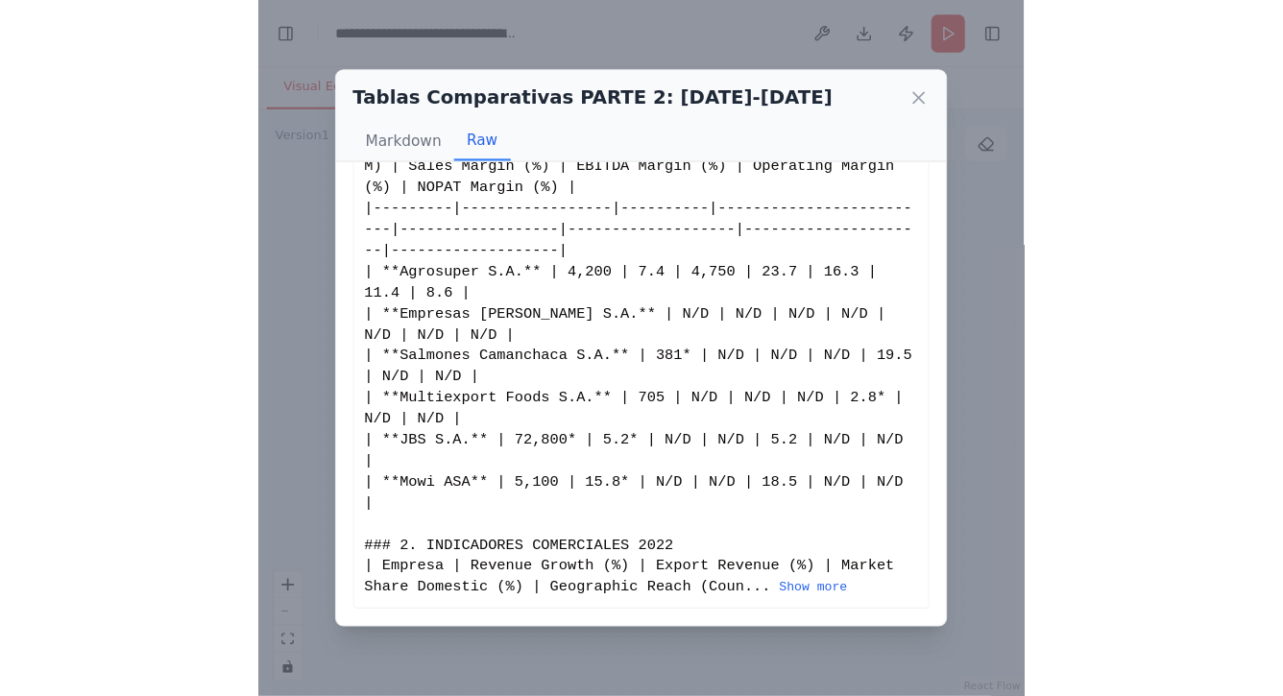
scroll to position [164, 0]
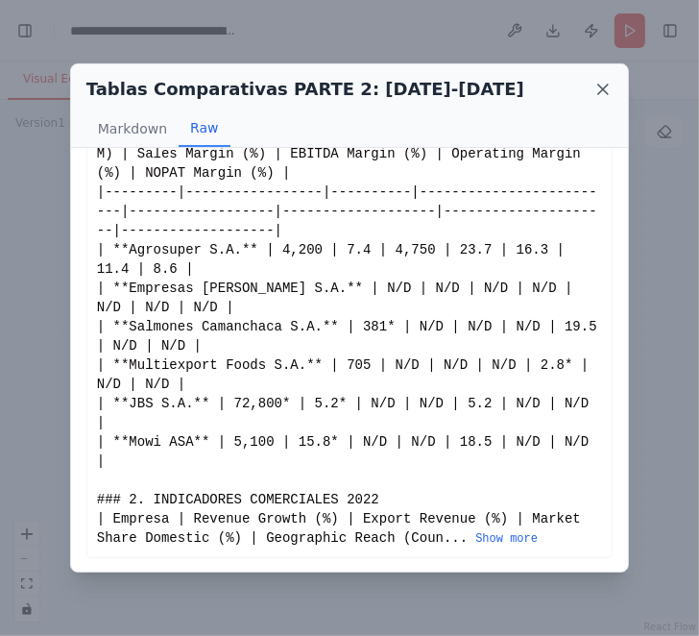
click at [600, 87] on icon at bounding box center [603, 89] width 19 height 19
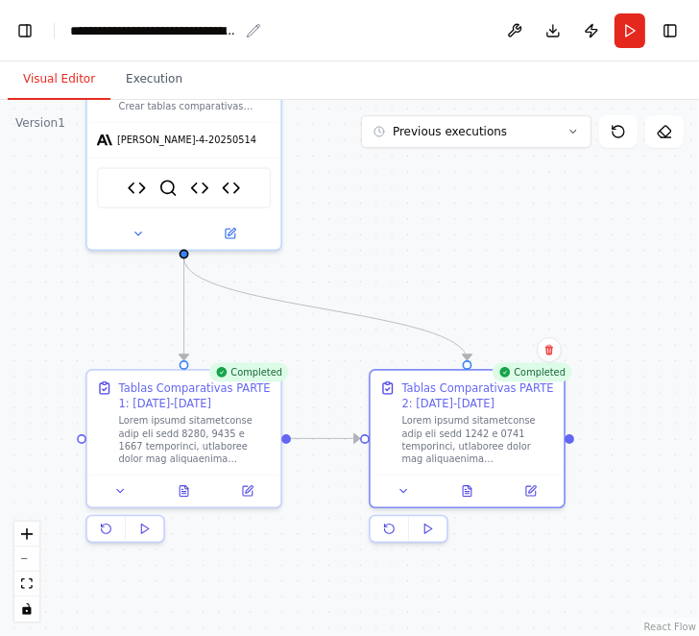
click at [107, 30] on div "**********" at bounding box center [154, 30] width 168 height 19
drag, startPoint x: 73, startPoint y: 31, endPoint x: 374, endPoint y: 33, distance: 300.7
click at [380, 49] on header "**********" at bounding box center [349, 30] width 699 height 61
click at [163, 28] on div "**********" at bounding box center [154, 30] width 168 height 19
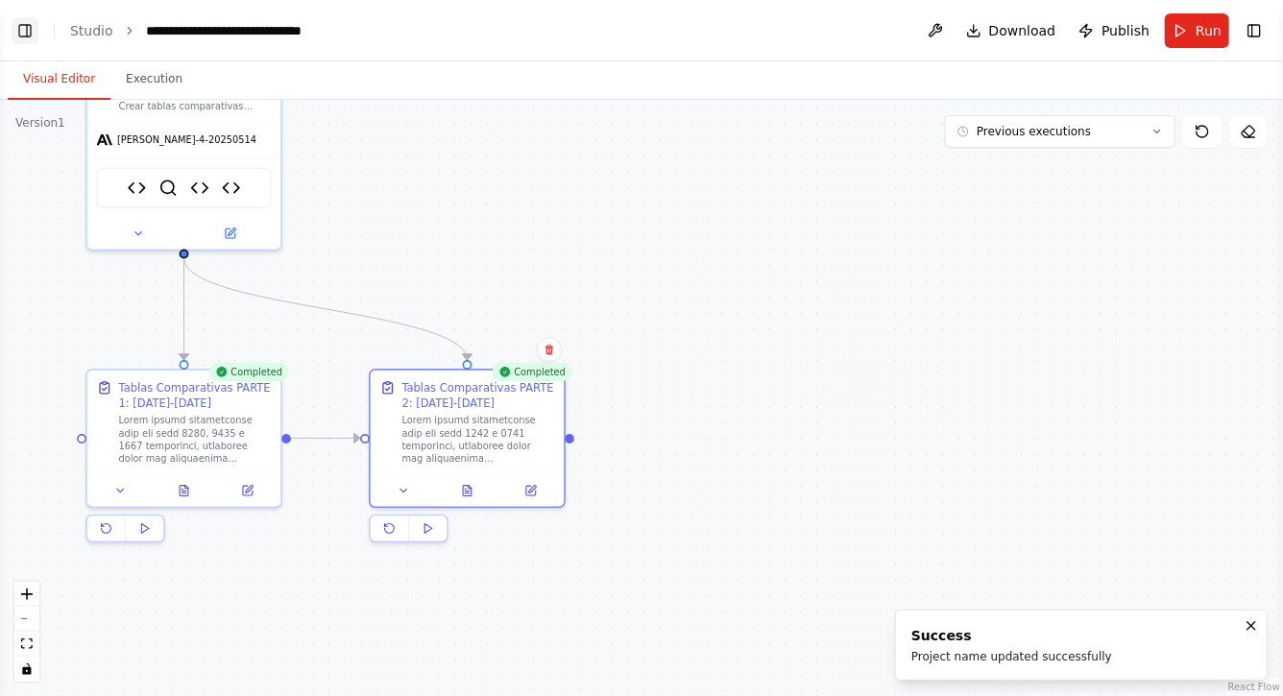
click at [22, 29] on button "Toggle Left Sidebar" at bounding box center [25, 30] width 27 height 27
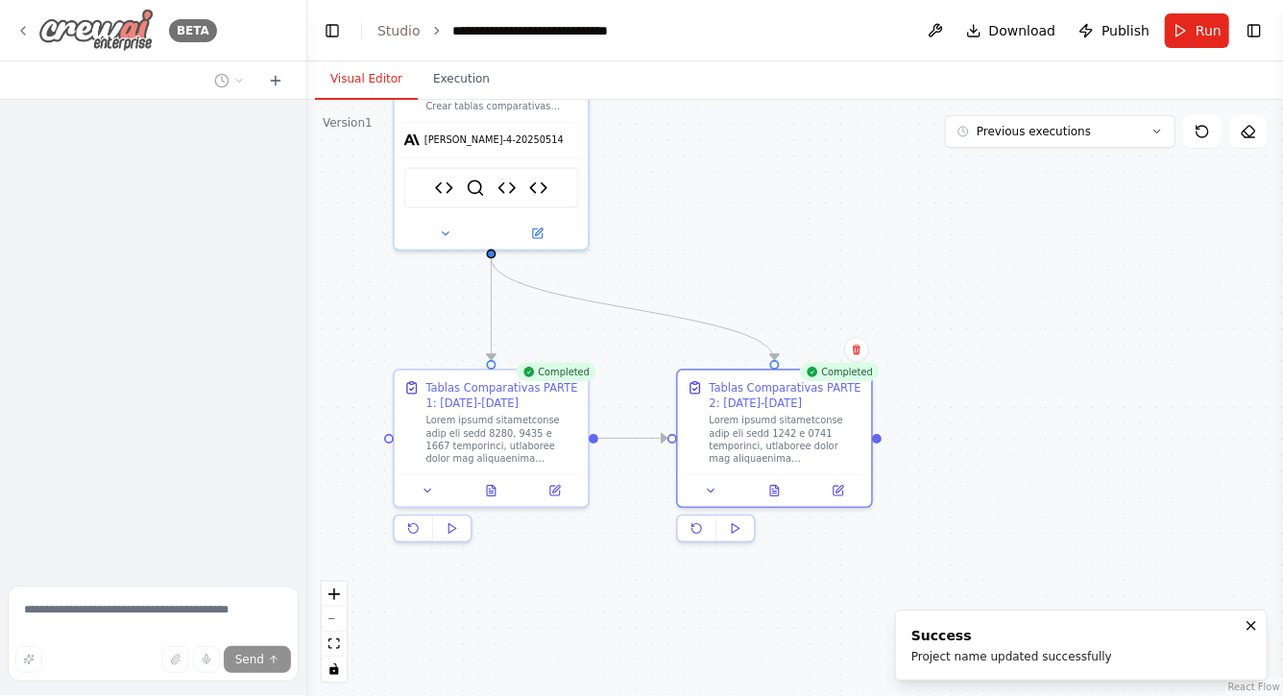
click at [26, 31] on icon at bounding box center [22, 30] width 15 height 15
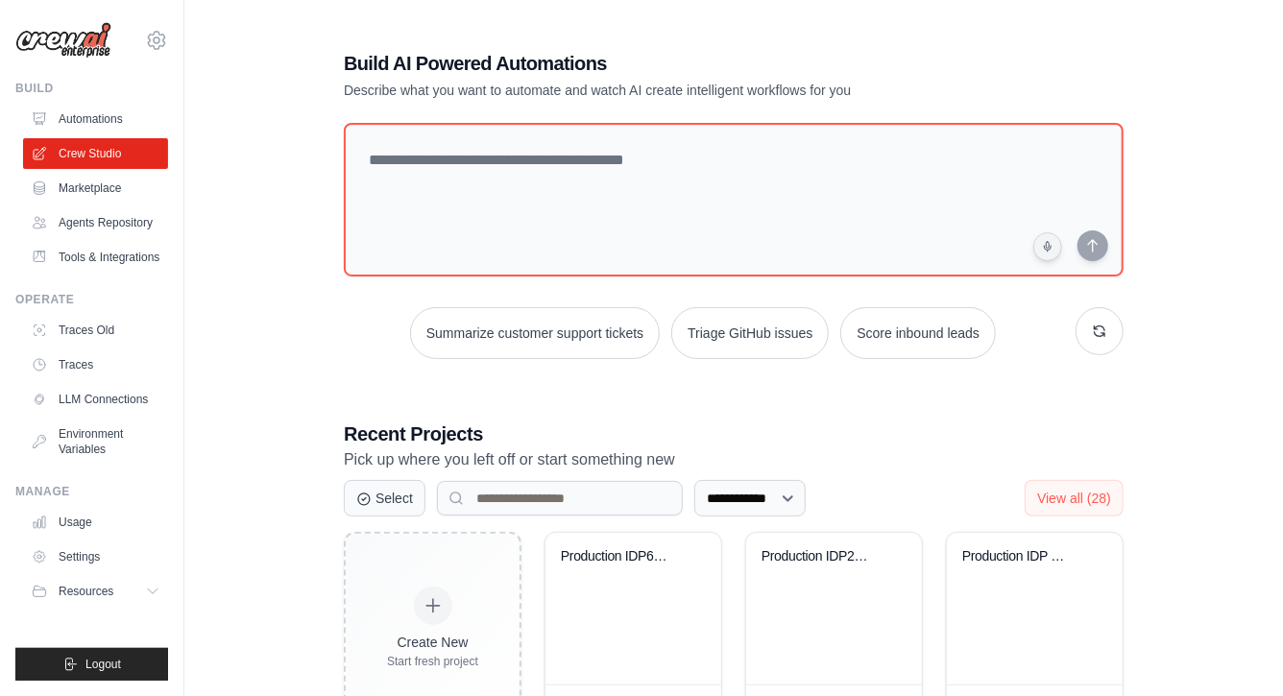
scroll to position [506, 0]
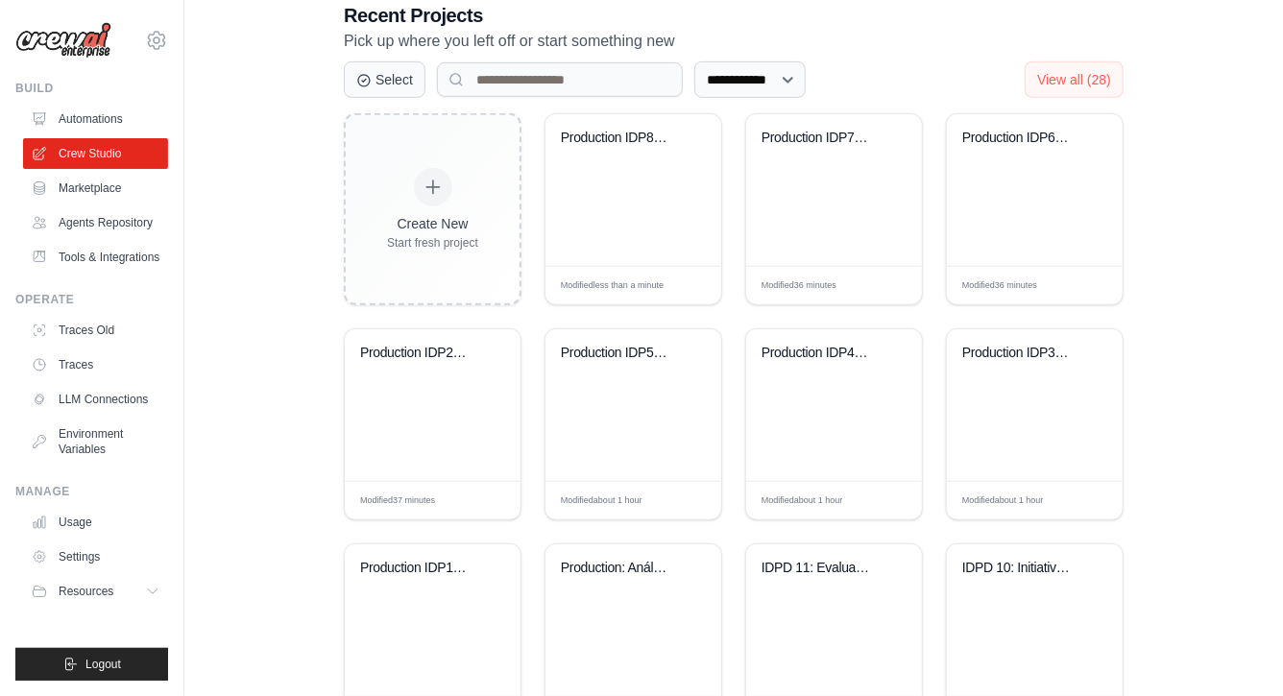
scroll to position [378, 0]
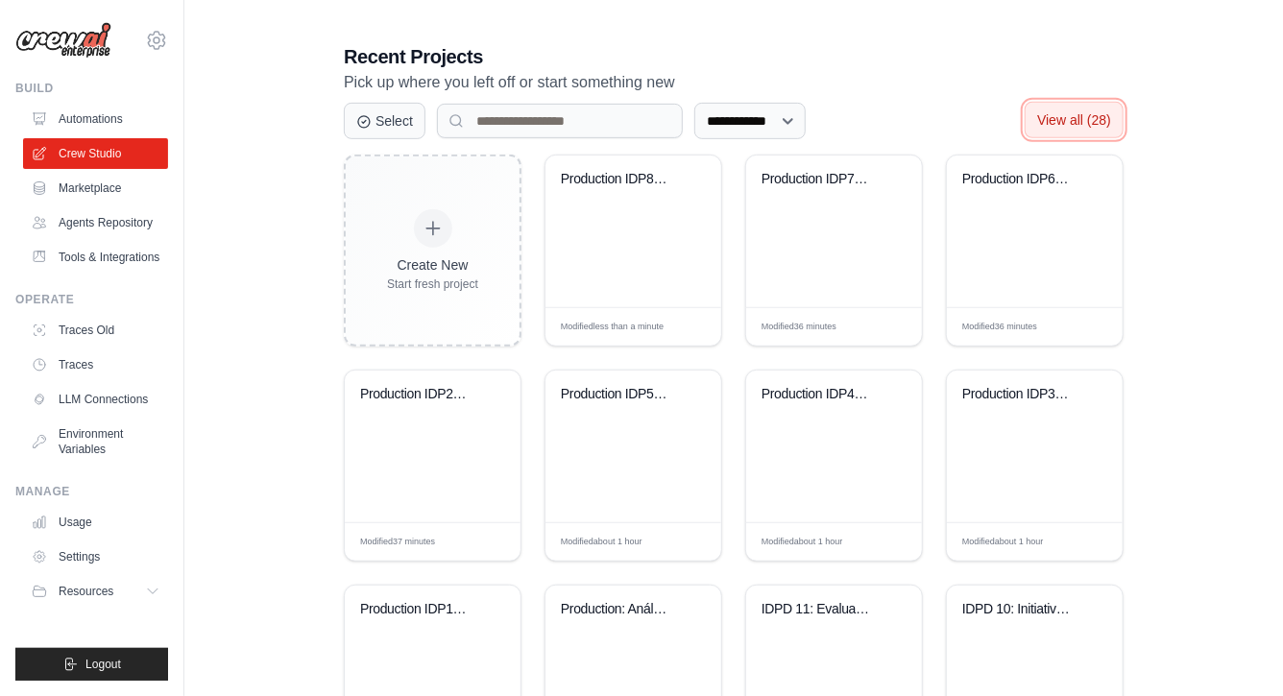
click at [1076, 112] on span "View all (28)" at bounding box center [1074, 119] width 74 height 15
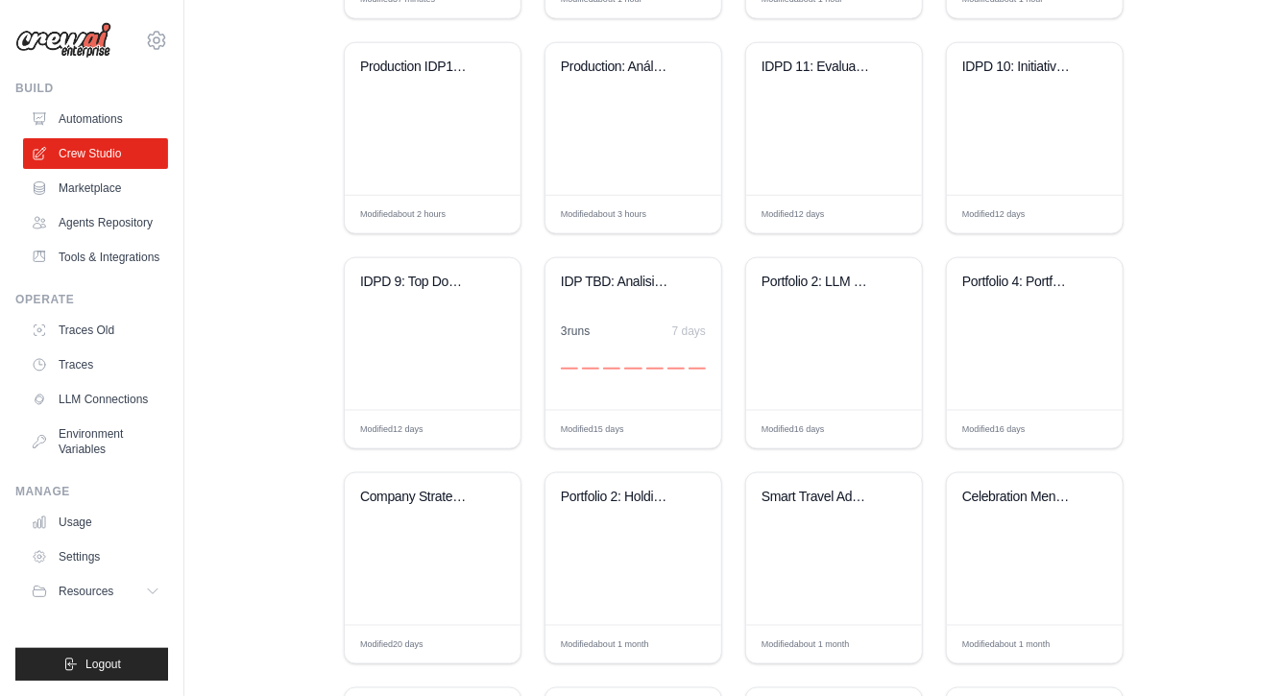
scroll to position [921, 0]
click at [436, 339] on div "IDPD 9: Top Down comparison" at bounding box center [433, 333] width 176 height 152
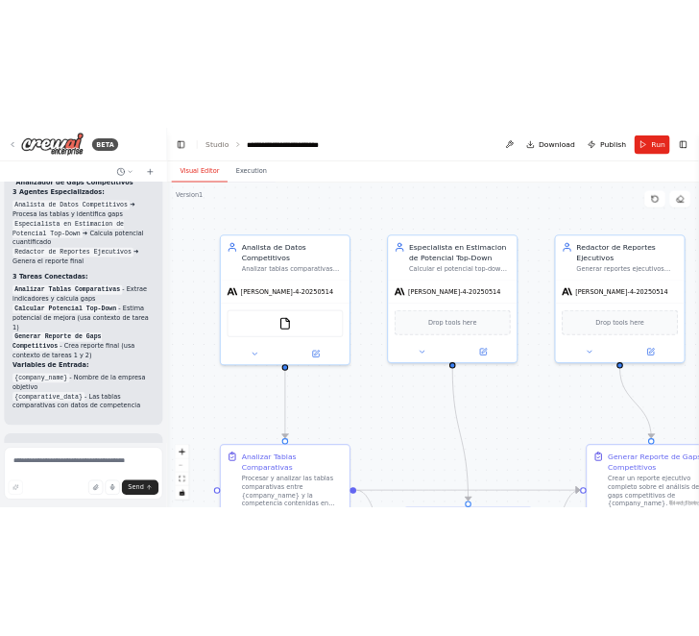
scroll to position [3176, 0]
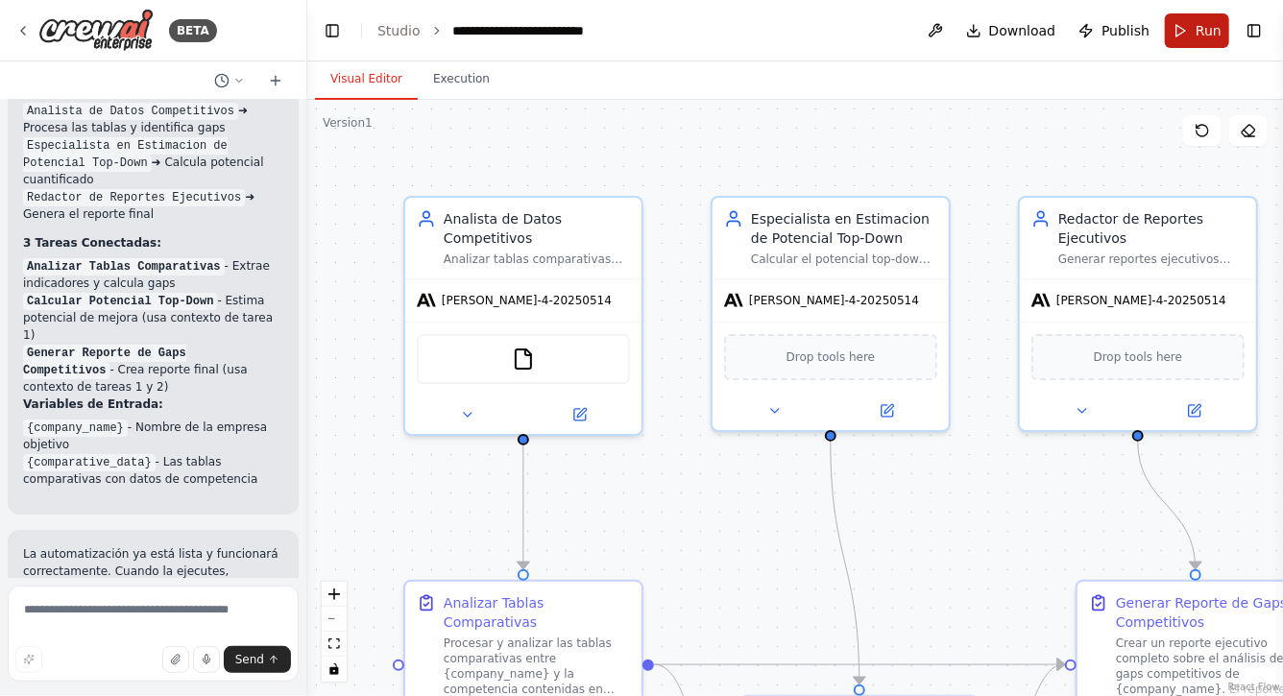
click at [1194, 29] on button "Run" at bounding box center [1197, 30] width 64 height 35
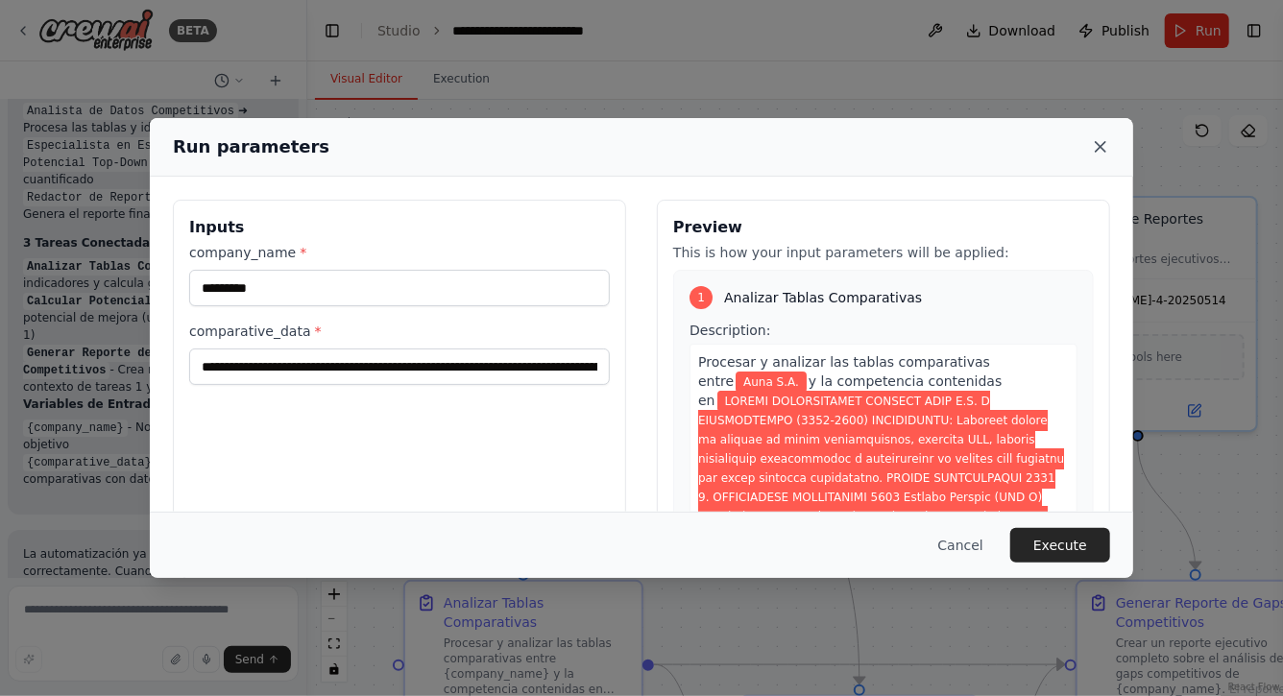
click at [1099, 150] on icon at bounding box center [1101, 147] width 10 height 10
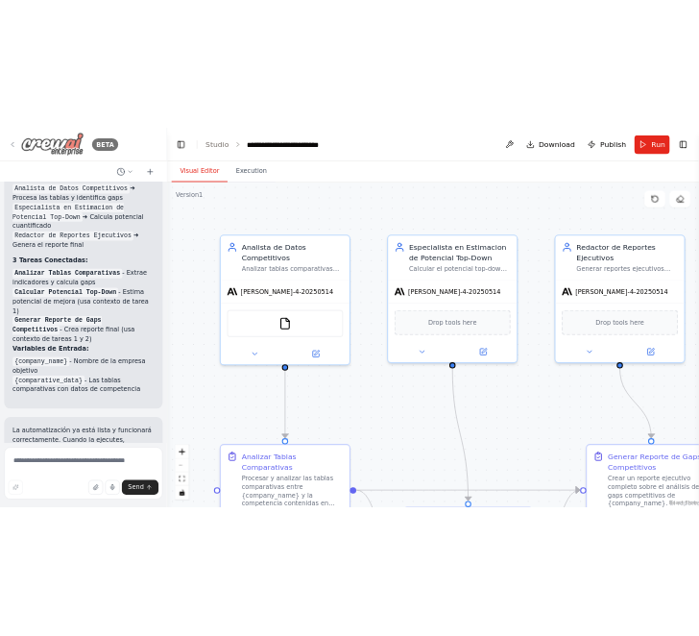
scroll to position [0, 0]
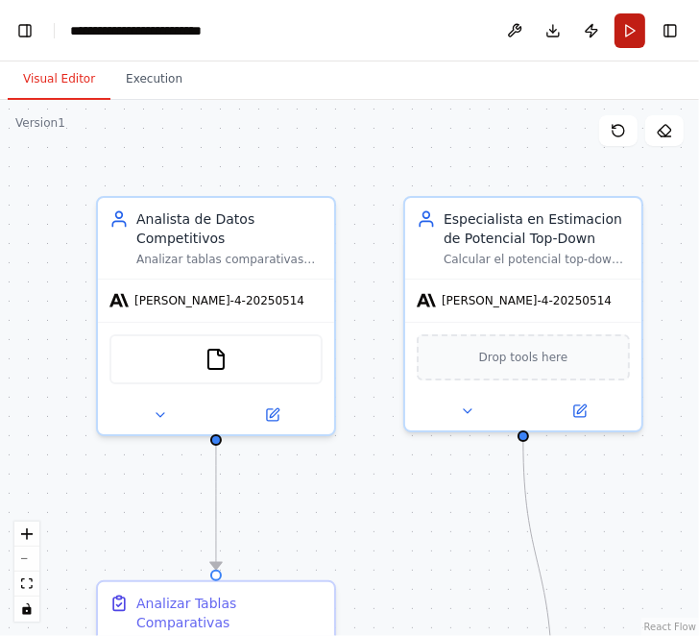
click at [623, 33] on button "Run" at bounding box center [630, 30] width 31 height 35
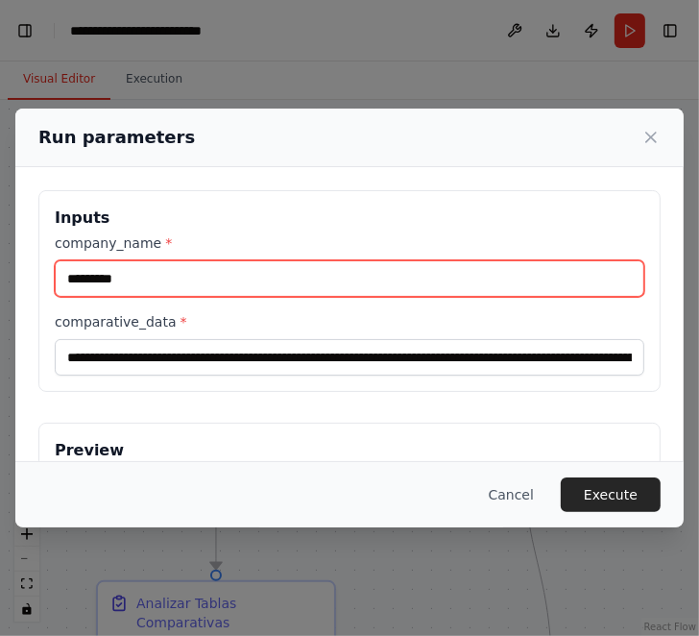
drag, startPoint x: 141, startPoint y: 273, endPoint x: 19, endPoint y: 273, distance: 122.0
click at [19, 273] on div "Inputs company_name * ********* comparative_data * Preview This is how your inp…" at bounding box center [349, 534] width 669 height 734
type input "*********"
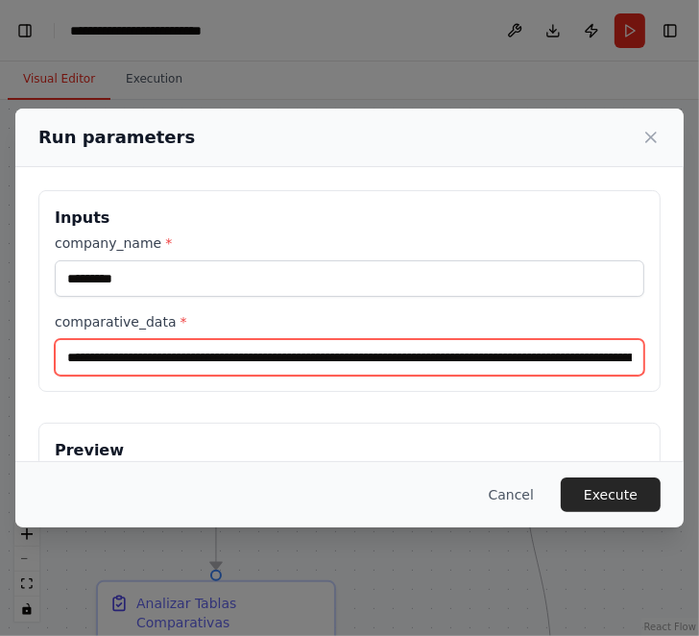
click at [62, 355] on input "comparative_data *" at bounding box center [350, 357] width 590 height 37
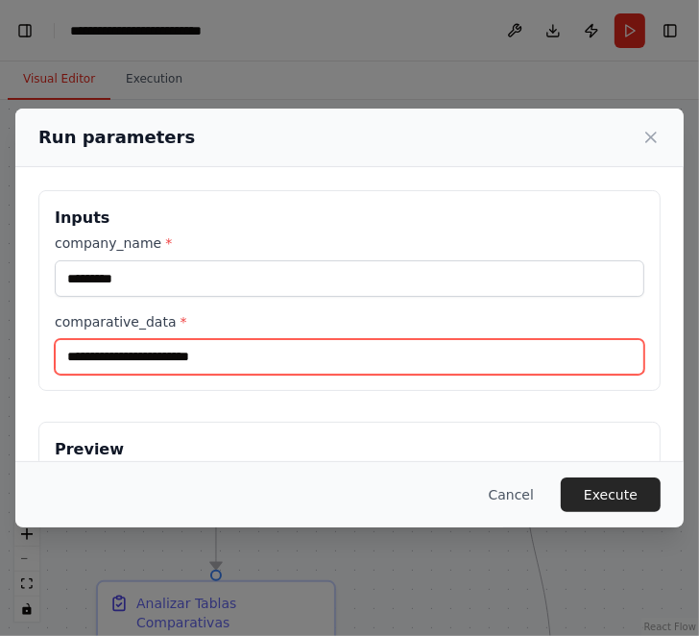
paste input "**********"
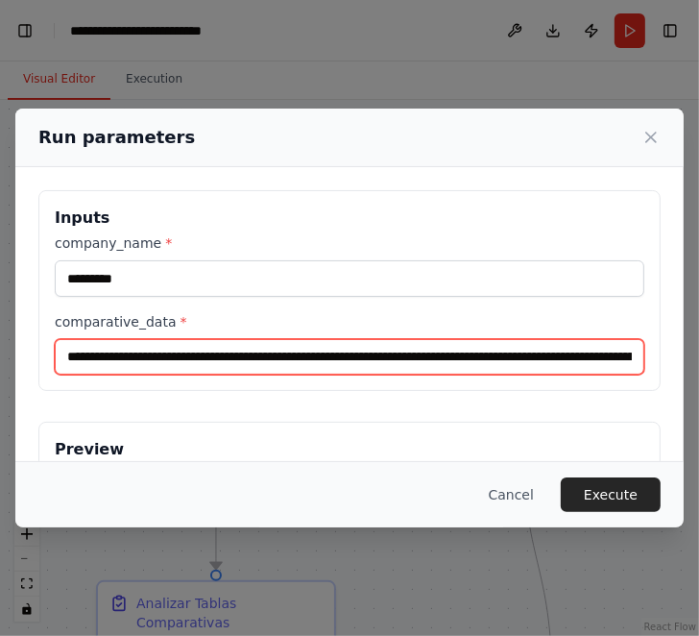
scroll to position [0, 100551]
type input "**********"
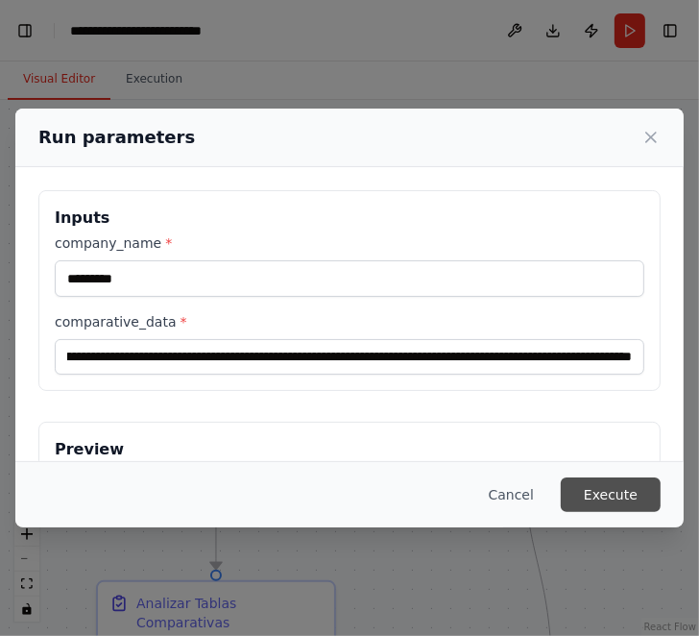
click at [622, 495] on button "Execute" at bounding box center [611, 494] width 100 height 35
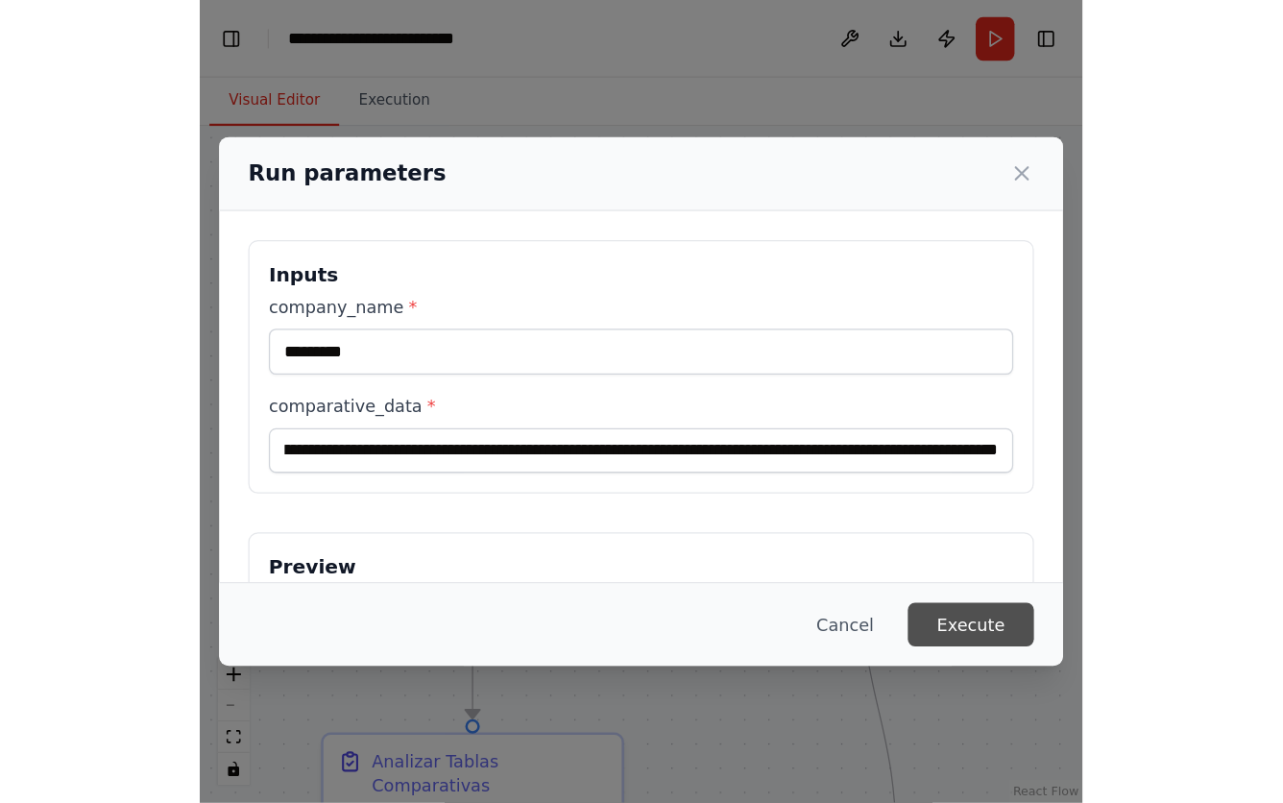
scroll to position [0, 0]
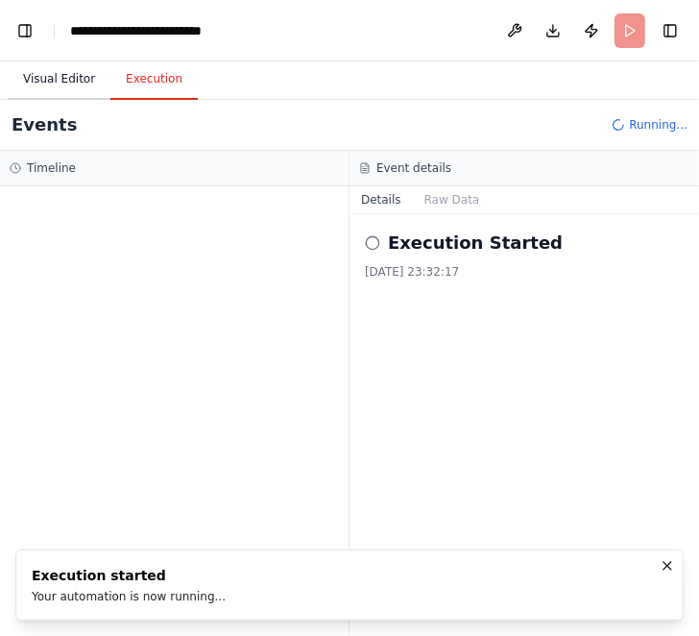
click at [65, 85] on button "Visual Editor" at bounding box center [59, 80] width 103 height 40
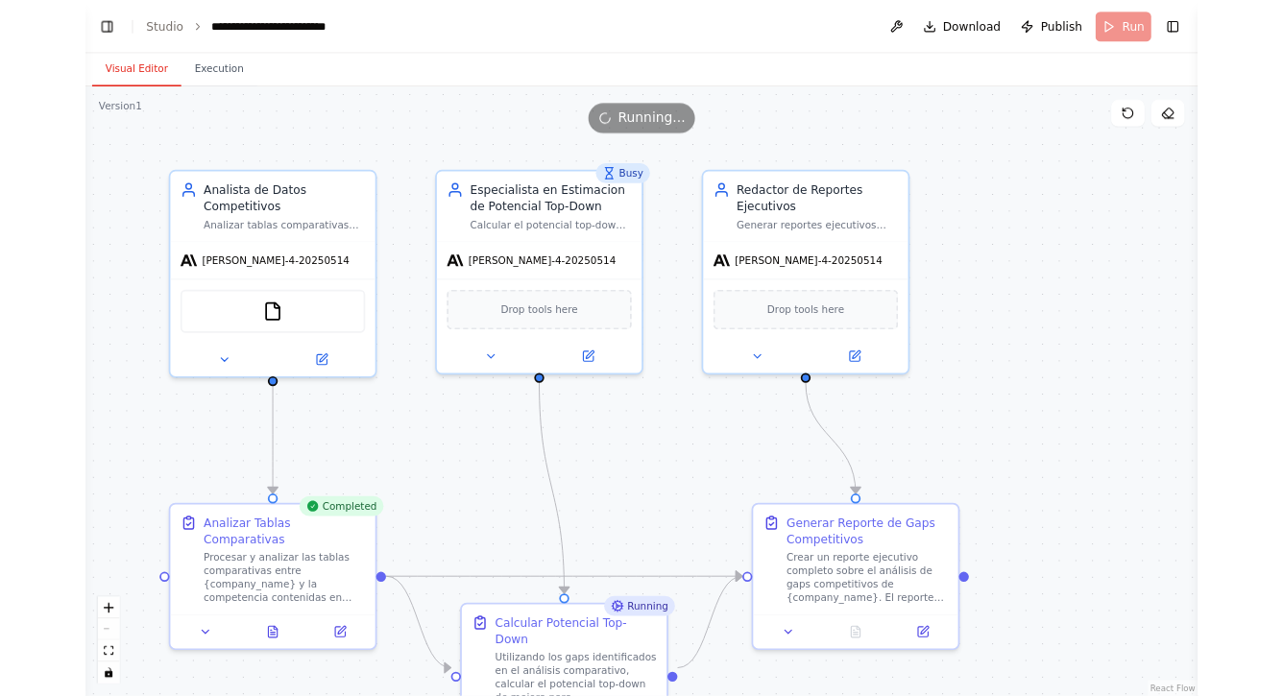
scroll to position [1563, 0]
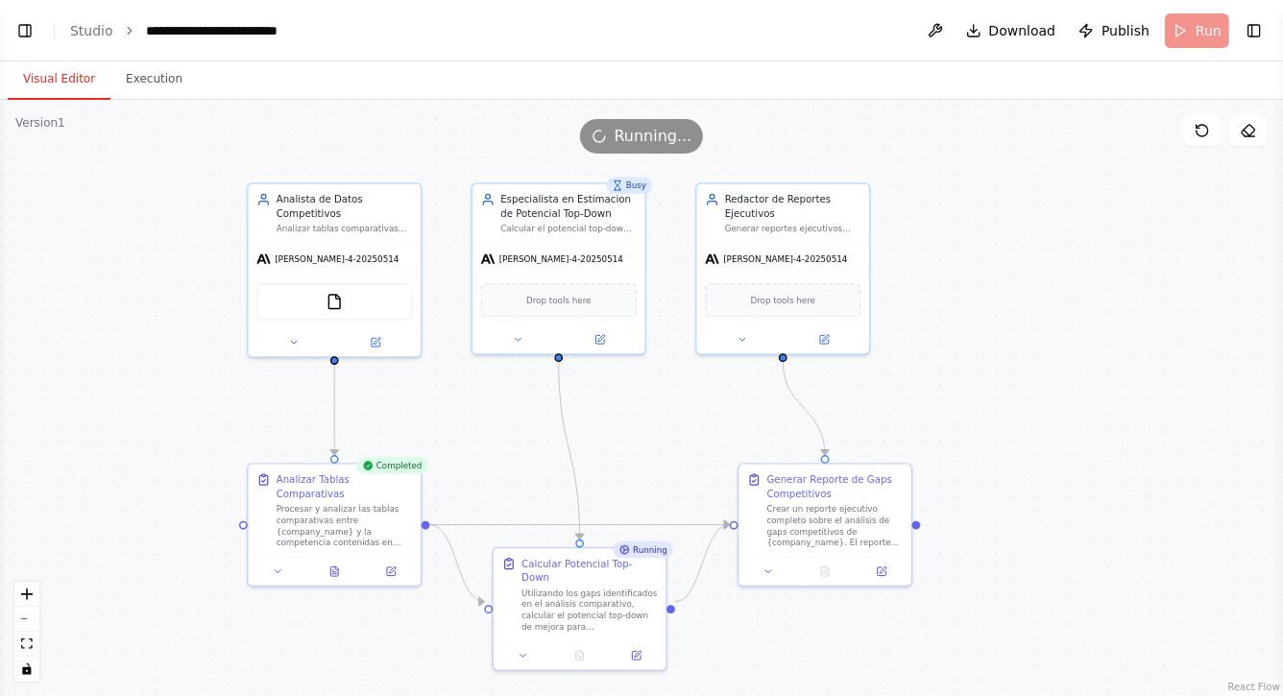
drag, startPoint x: 714, startPoint y: 544, endPoint x: 692, endPoint y: 439, distance: 107.0
click at [692, 439] on div ".deletable-edge-delete-btn { width: 20px; height: 20px; border: 0px solid #ffff…" at bounding box center [641, 398] width 1283 height 597
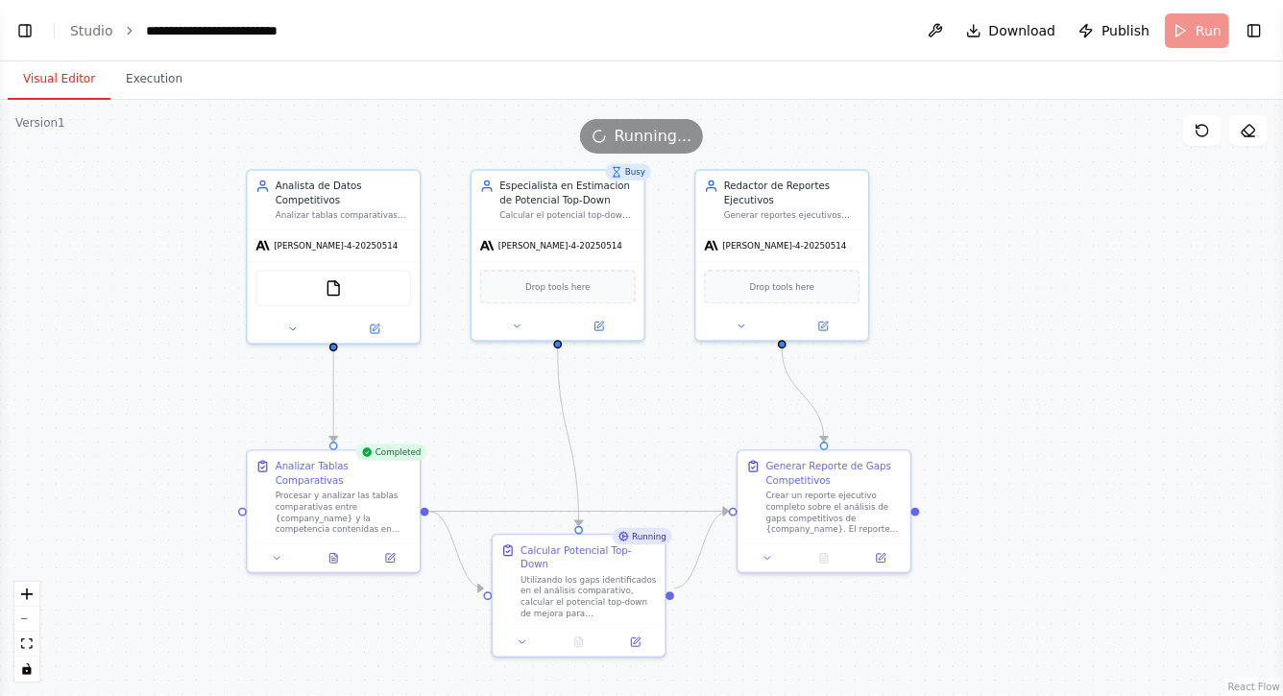
drag, startPoint x: 386, startPoint y: 614, endPoint x: 385, endPoint y: 478, distance: 135.4
click at [386, 478] on div ".deletable-edge-delete-btn { width: 20px; height: 20px; border: 0px solid #ffff…" at bounding box center [641, 398] width 1283 height 597
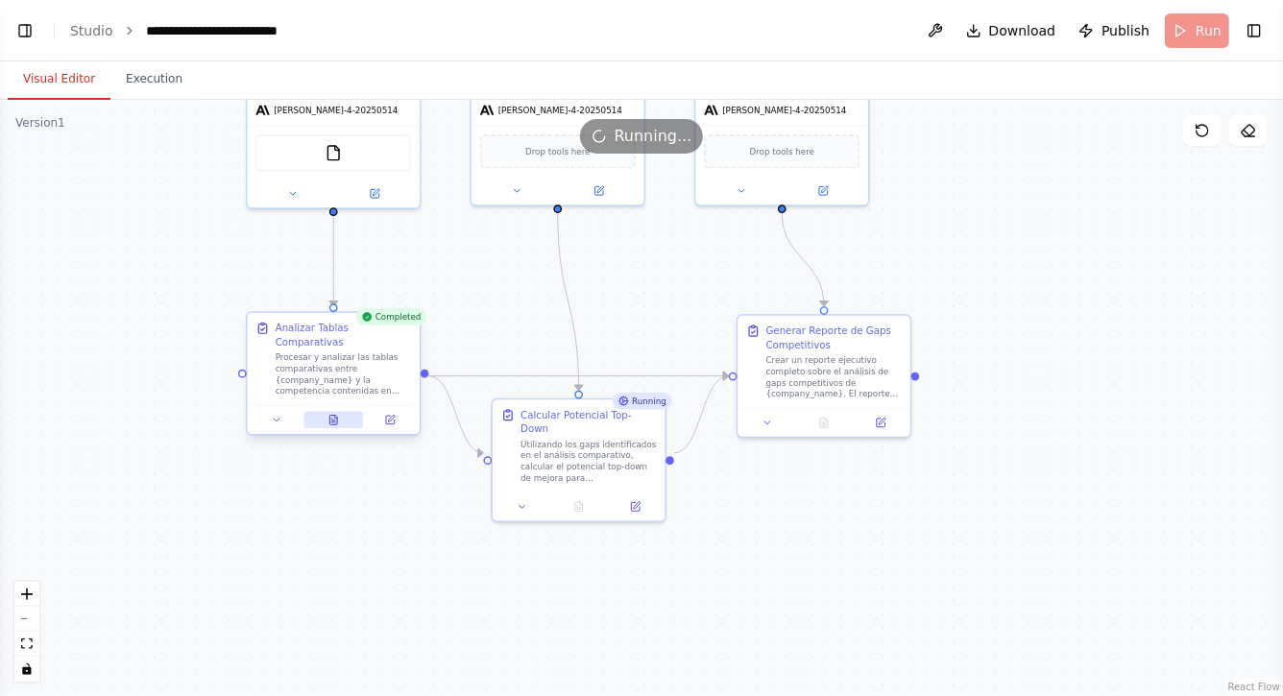
click at [329, 418] on icon at bounding box center [333, 421] width 8 height 10
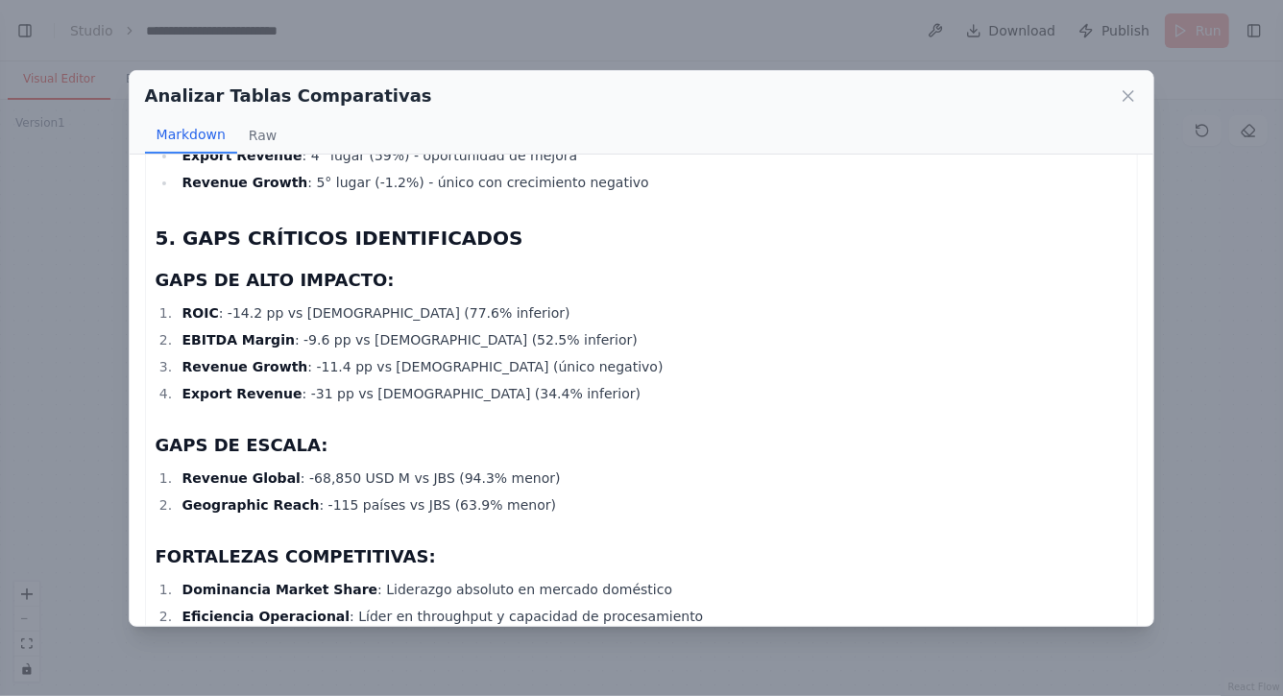
scroll to position [3693, 0]
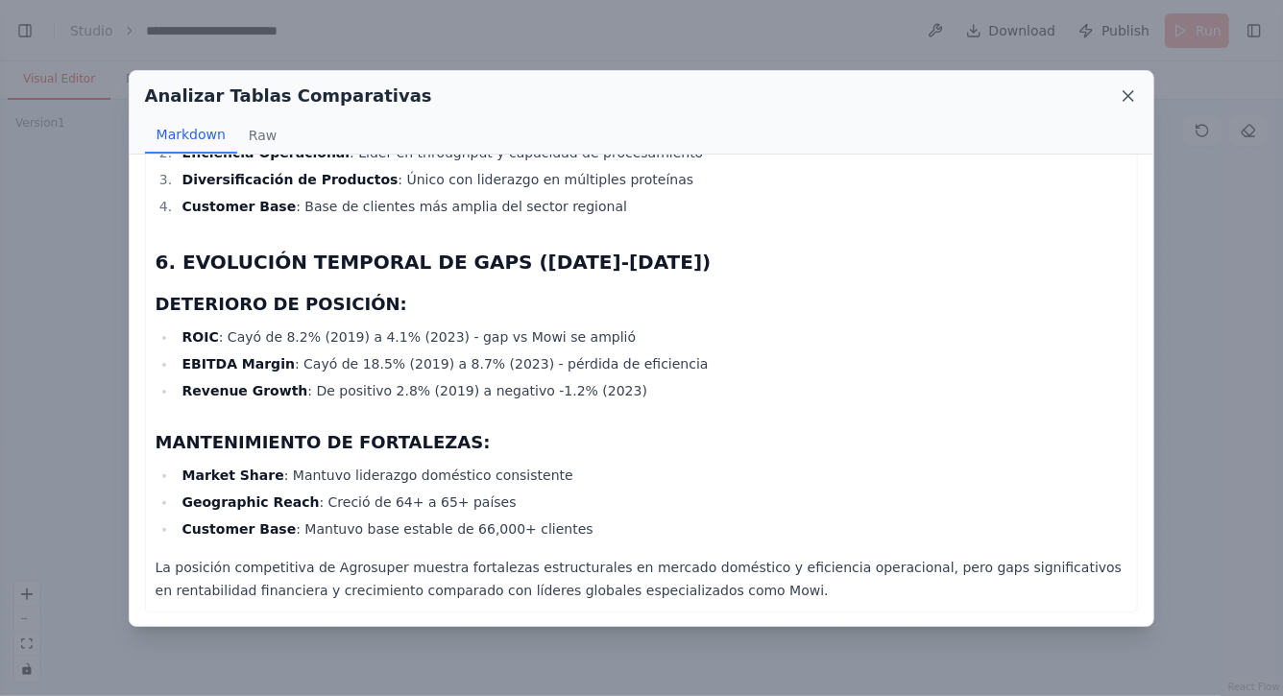
click at [1133, 93] on icon at bounding box center [1128, 95] width 19 height 19
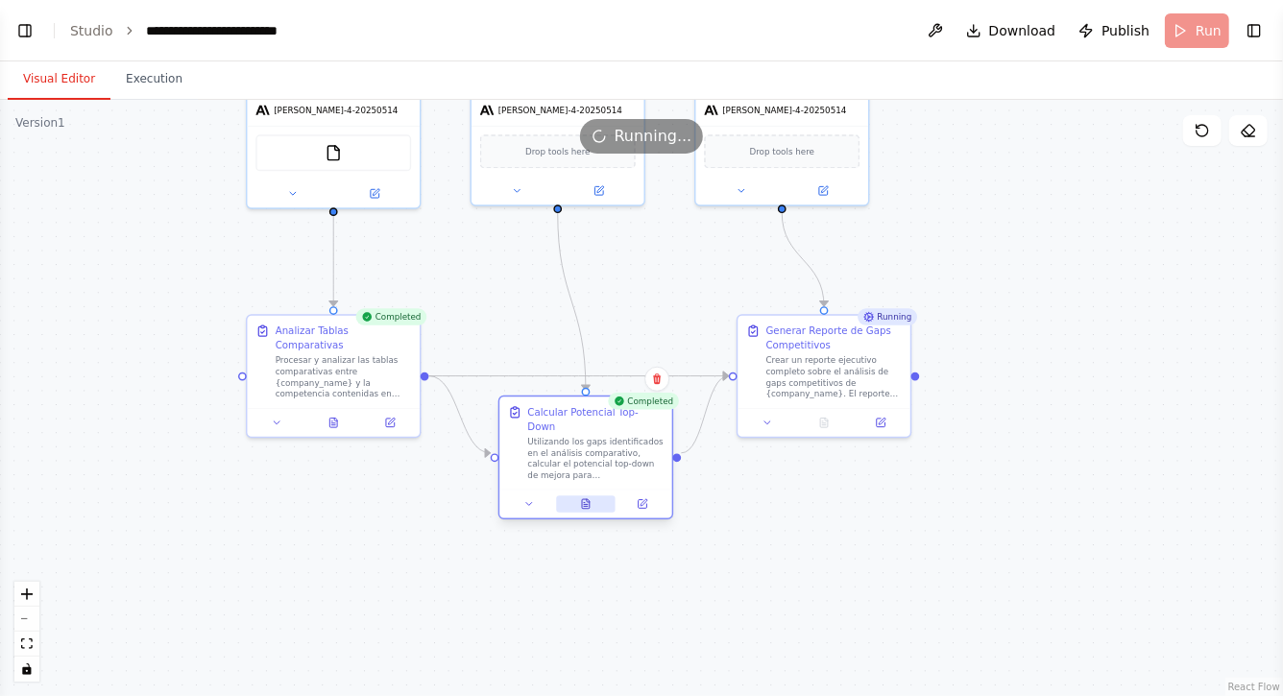
click at [575, 496] on button at bounding box center [586, 504] width 60 height 17
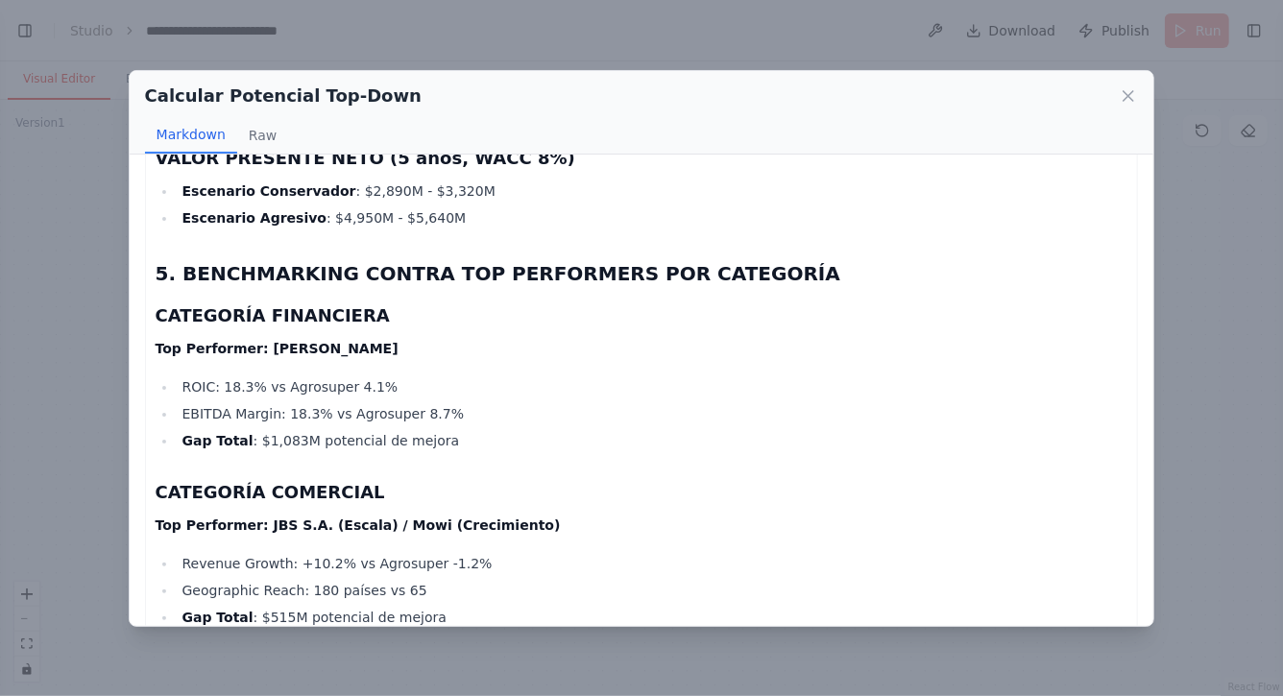
scroll to position [4346, 0]
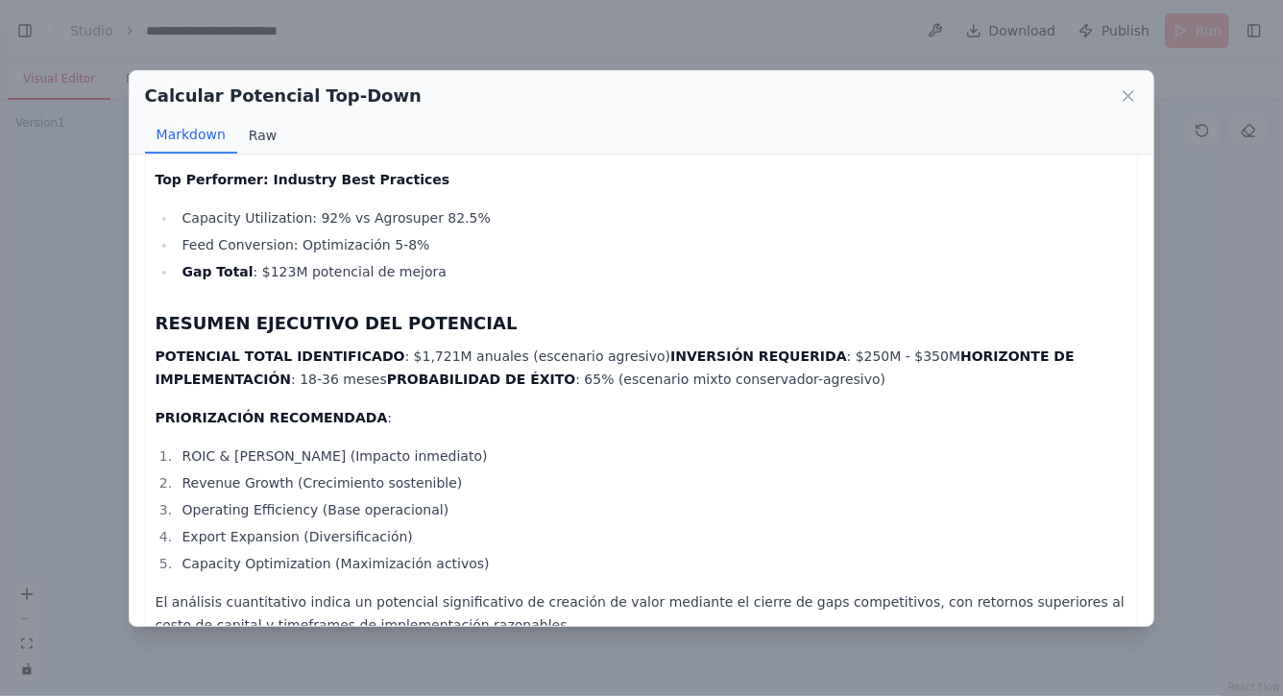
click at [262, 137] on button "Raw" at bounding box center [262, 135] width 51 height 37
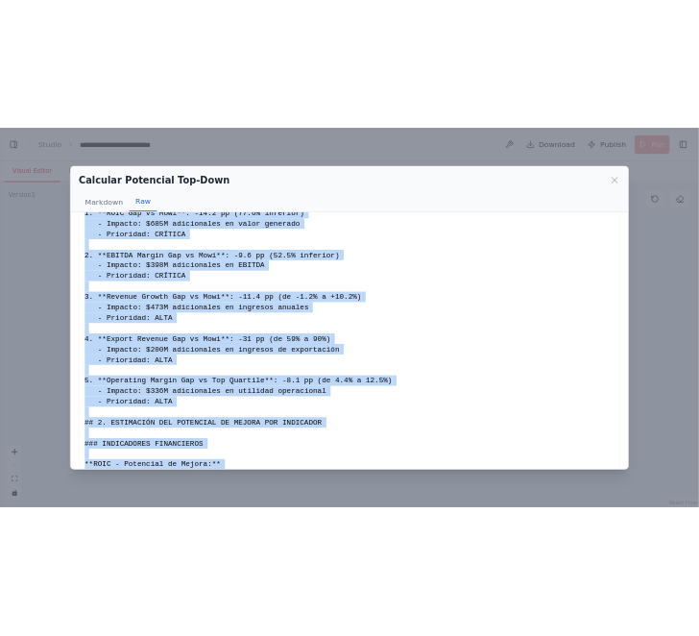
scroll to position [251, 0]
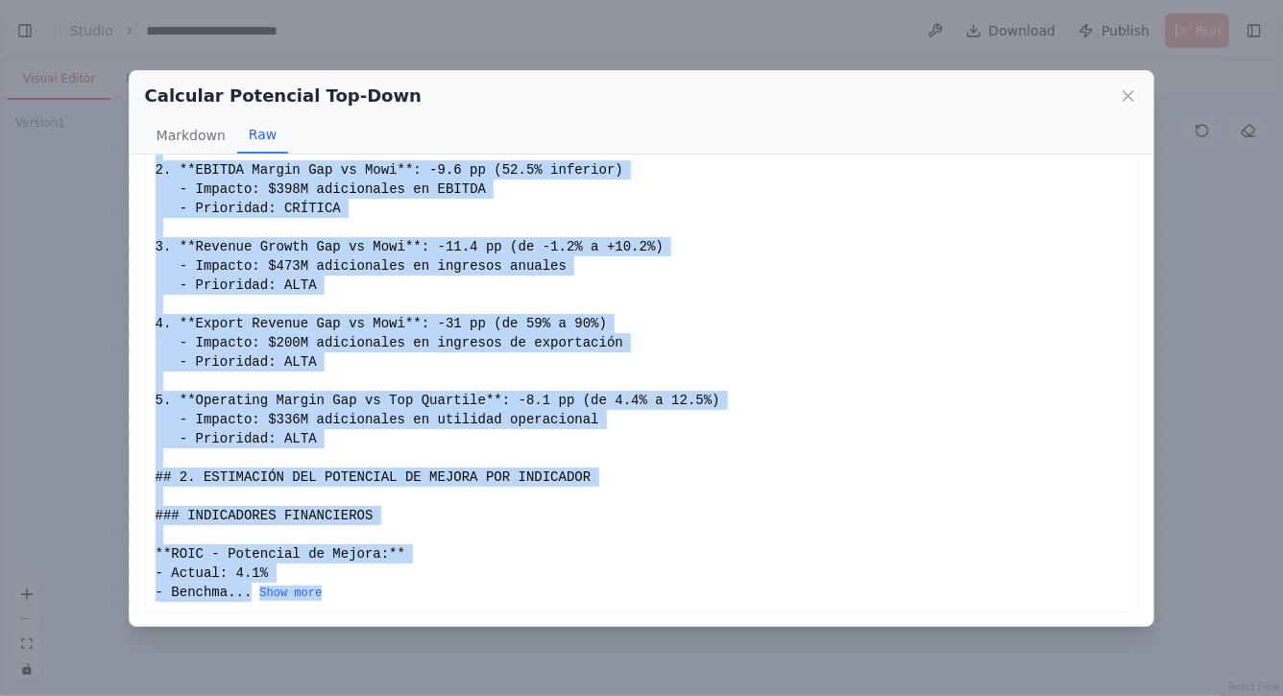
drag, startPoint x: 156, startPoint y: 183, endPoint x: 373, endPoint y: 599, distance: 469.2
click at [373, 599] on div "# CÁLCULO DE POTENCIAL TOP-DOWN DE MEJORA - AGROSUPER ## 1. RANKING DE GAPS POR…" at bounding box center [642, 266] width 973 height 672
click at [300, 586] on button "Show more" at bounding box center [290, 593] width 62 height 15
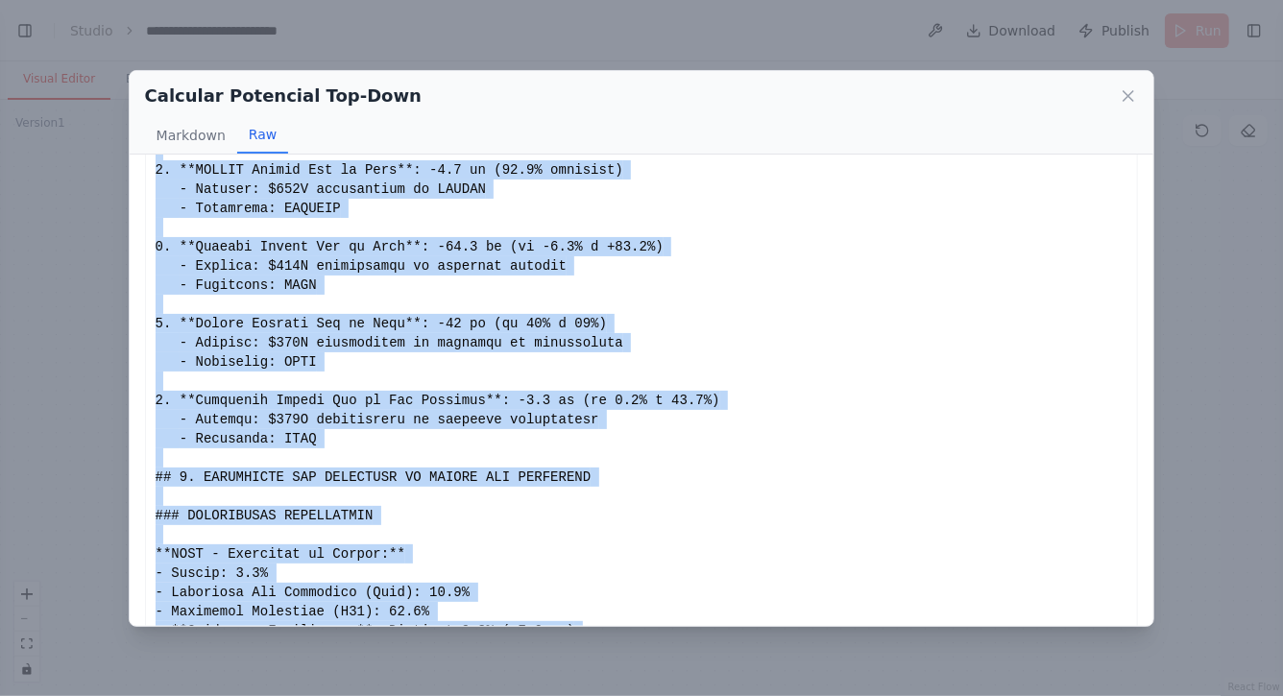
copy div "# CÁLCULO DE POTENCIAL TOP-DOWN DE MEJORA - AGROSUPER ## 1. RANKING DE GAPS POR…"
click at [1135, 96] on icon at bounding box center [1128, 95] width 19 height 19
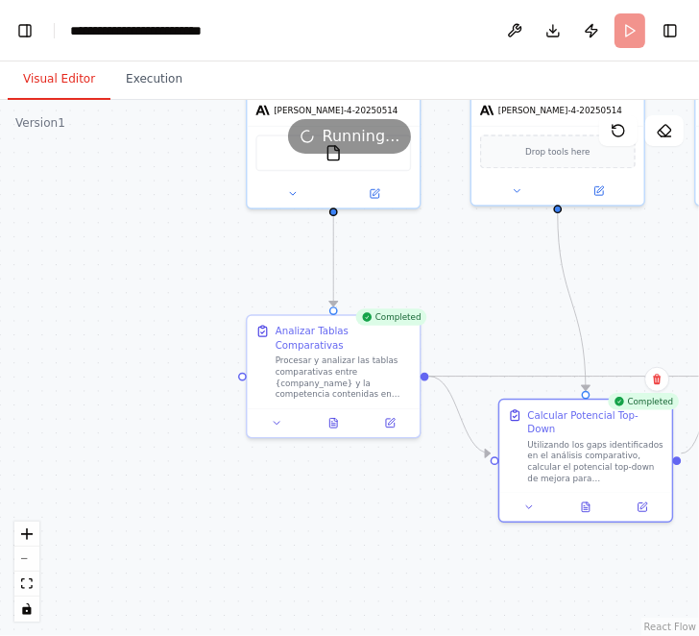
drag, startPoint x: 526, startPoint y: 308, endPoint x: 292, endPoint y: 276, distance: 236.7
click at [294, 276] on div ".deletable-edge-delete-btn { width: 20px; height: 20px; border: 0px solid #ffff…" at bounding box center [349, 368] width 699 height 536
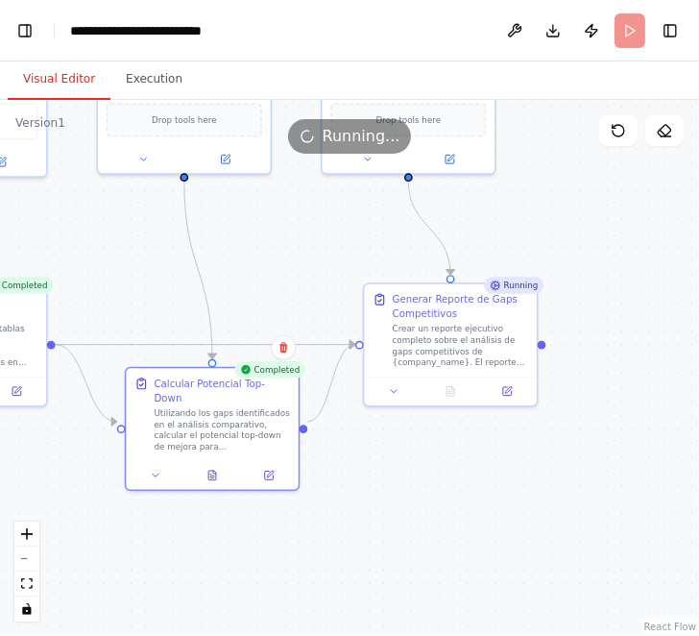
drag, startPoint x: 606, startPoint y: 475, endPoint x: 464, endPoint y: 475, distance: 142.2
click at [464, 475] on div ".deletable-edge-delete-btn { width: 20px; height: 20px; border: 0px solid #ffff…" at bounding box center [349, 368] width 699 height 536
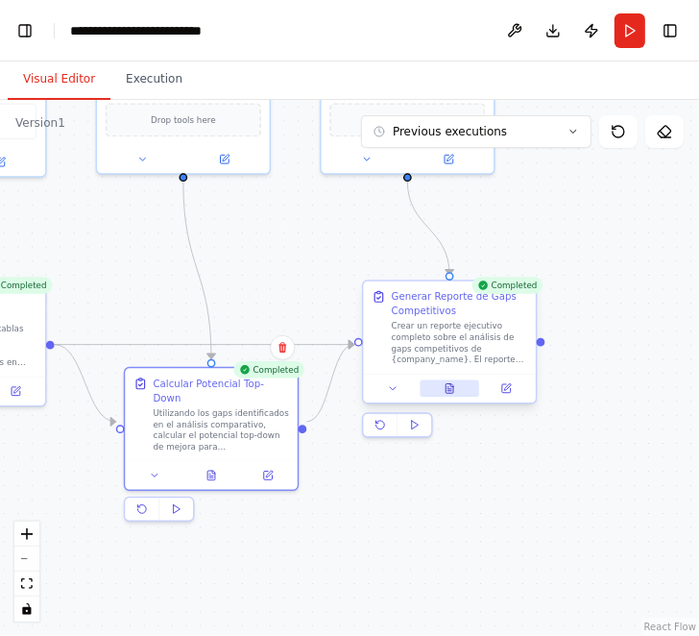
click at [447, 392] on icon at bounding box center [450, 389] width 8 height 10
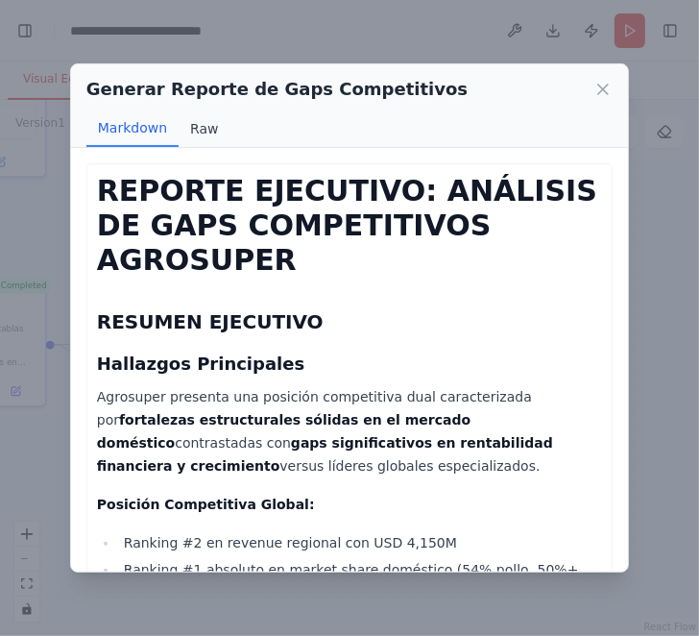
click at [204, 129] on button "Raw" at bounding box center [204, 128] width 51 height 37
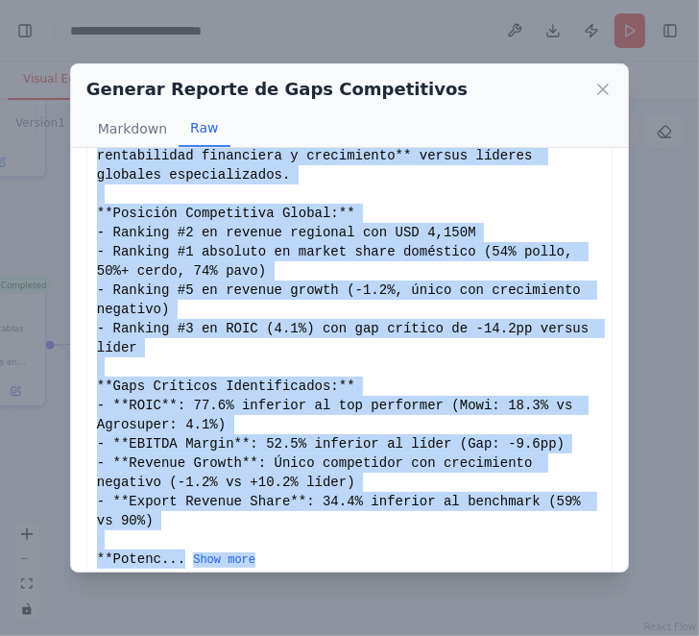
scroll to position [222, 0]
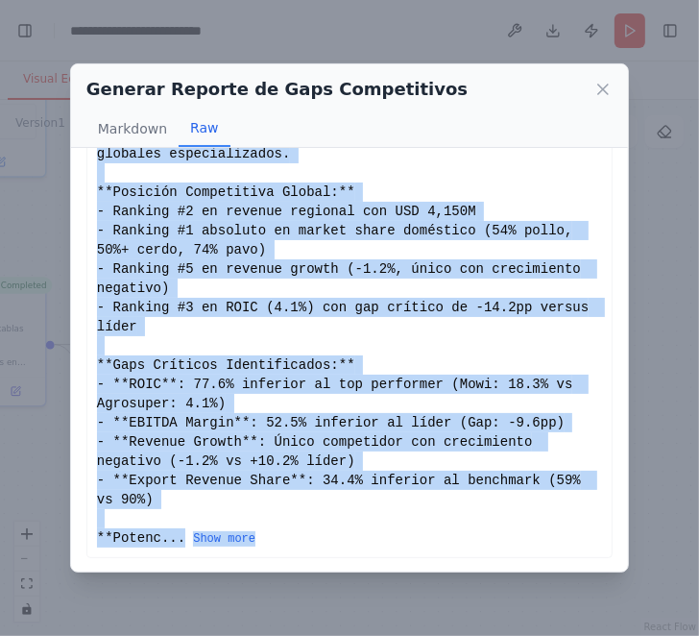
drag, startPoint x: 98, startPoint y: 183, endPoint x: 326, endPoint y: 545, distance: 427.8
click at [326, 545] on div "# REPORTE EJECUTIVO: ANÁLISIS DE GAPS COMPETITIVOS AGROSUPER ## RESUMEN EJECUTI…" at bounding box center [349, 250] width 505 height 596
click at [222, 531] on button "Show more" at bounding box center [224, 538] width 62 height 15
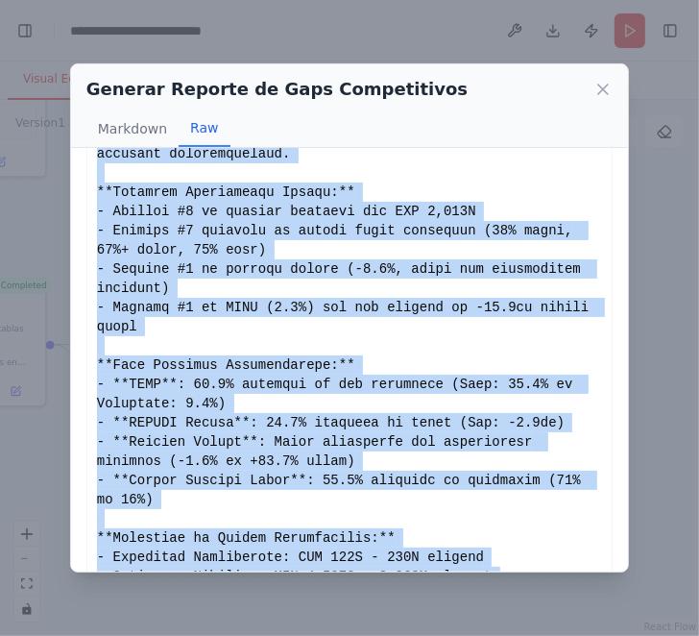
copy div "# REPORTE EJECUTIVO: ANÁLISIS DE GAPS COMPETITIVOS AGROSUPER ## RESUMEN EJECUTI…"
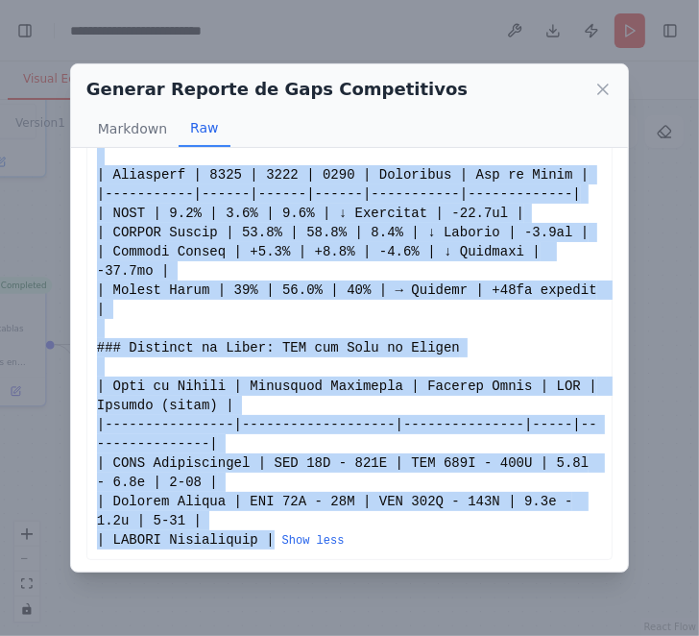
scroll to position [5966, 0]
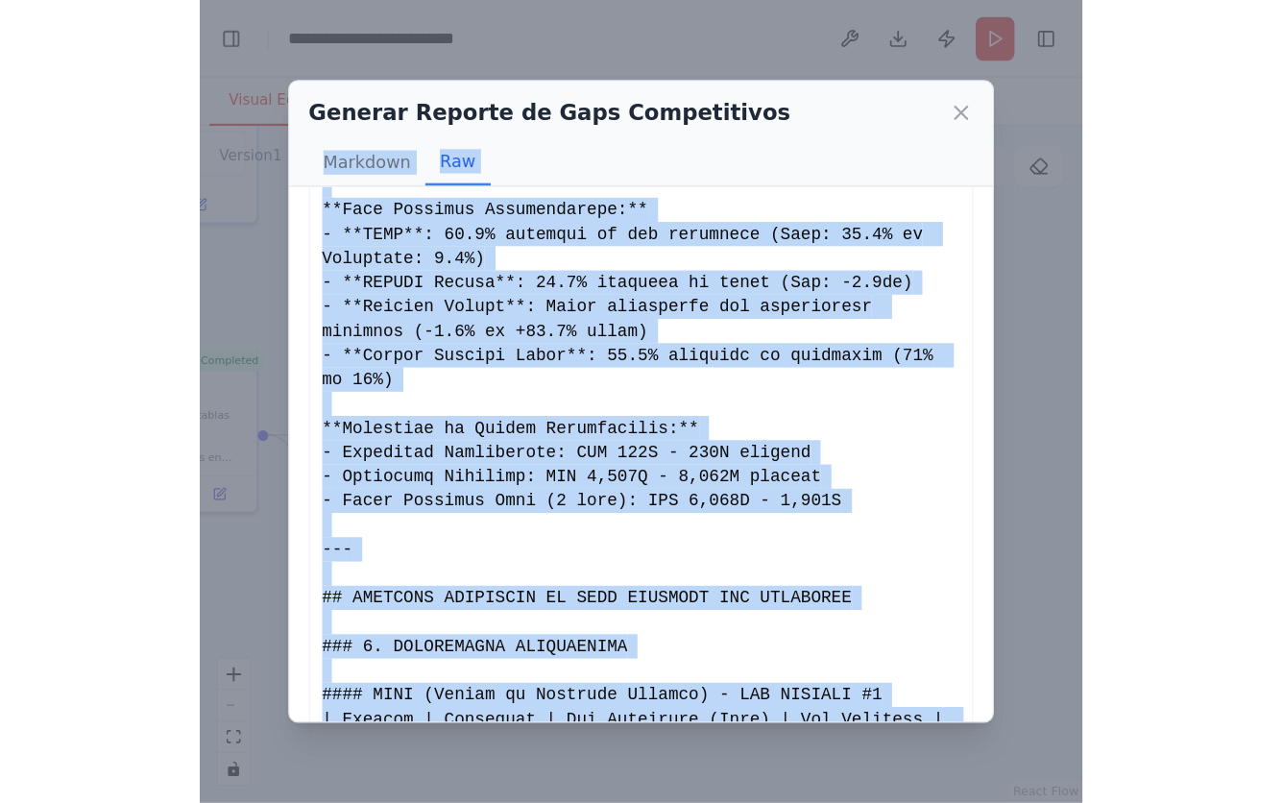
scroll to position [0, 0]
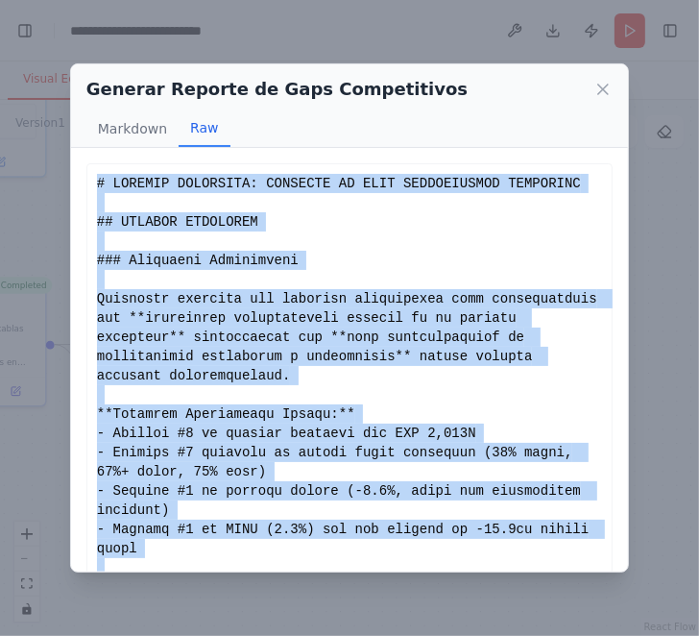
drag, startPoint x: 159, startPoint y: 310, endPoint x: 93, endPoint y: 179, distance: 147.4
copy div "# LOREMIP DOLORSITA: CONSECTE AD ELIT SEDDOEIUSMOD TEMPORINC ## UTLABOR ETDOLOR…"
click at [604, 88] on icon at bounding box center [603, 90] width 10 height 10
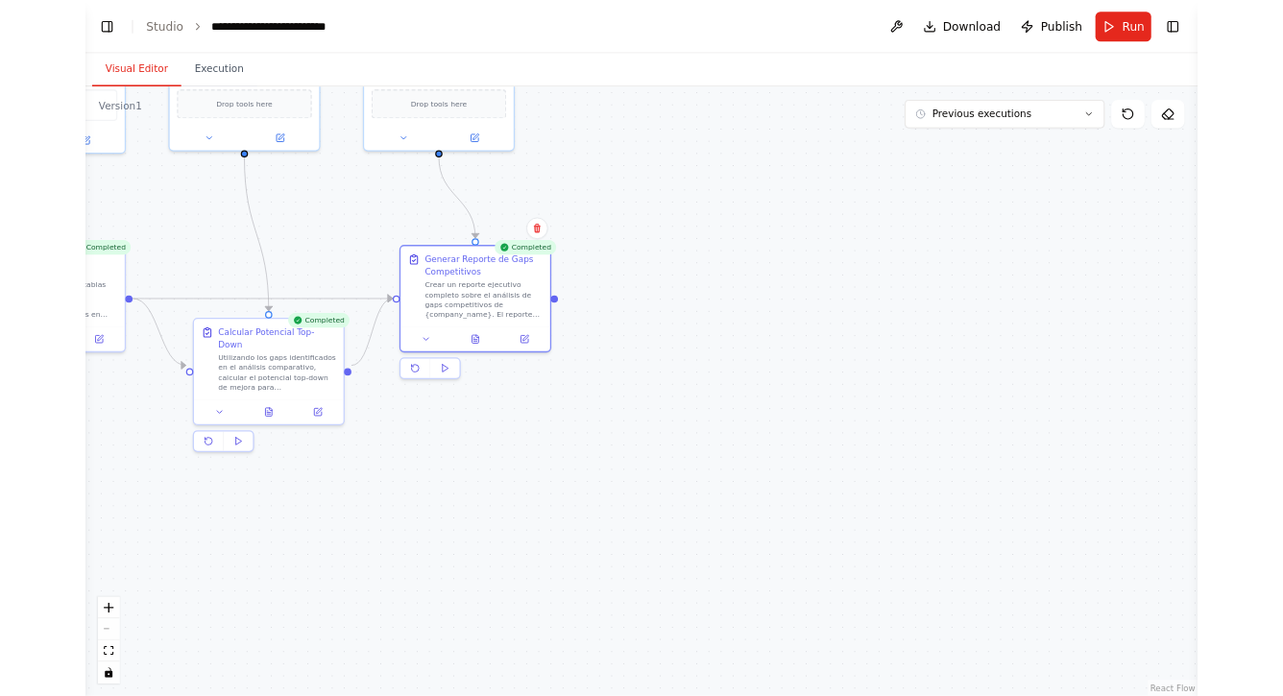
scroll to position [1563, 0]
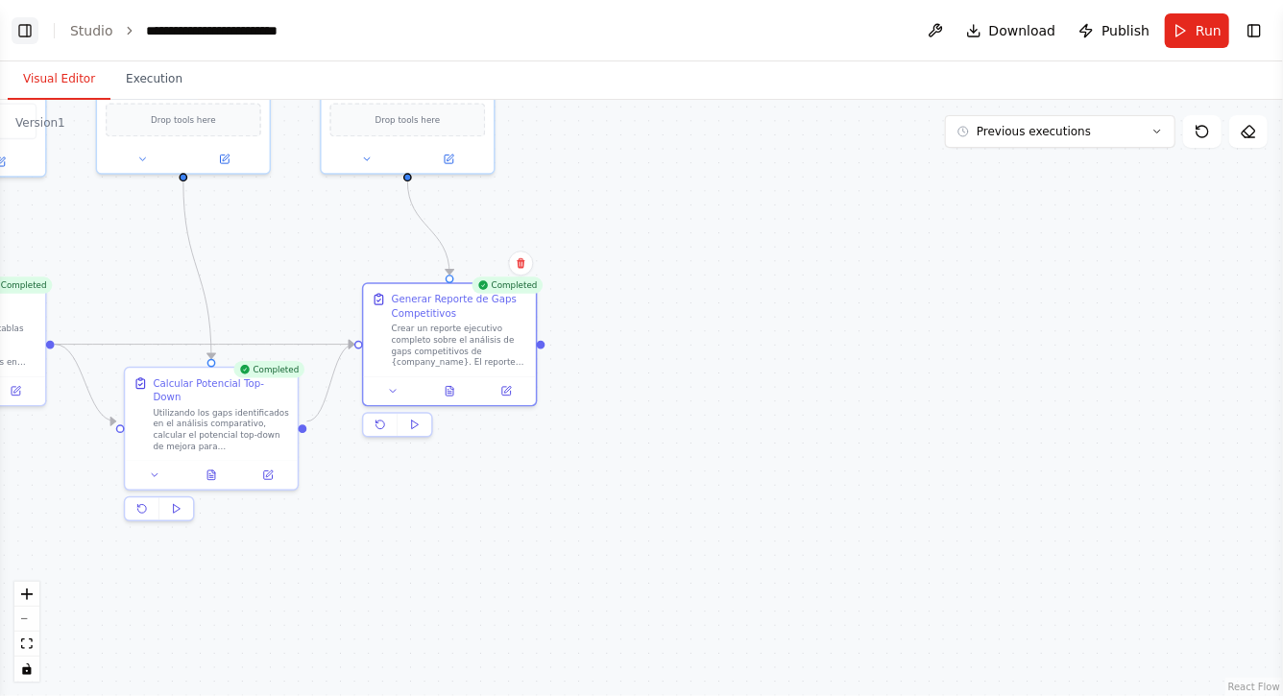
click at [26, 35] on button "Toggle Left Sidebar" at bounding box center [25, 30] width 27 height 27
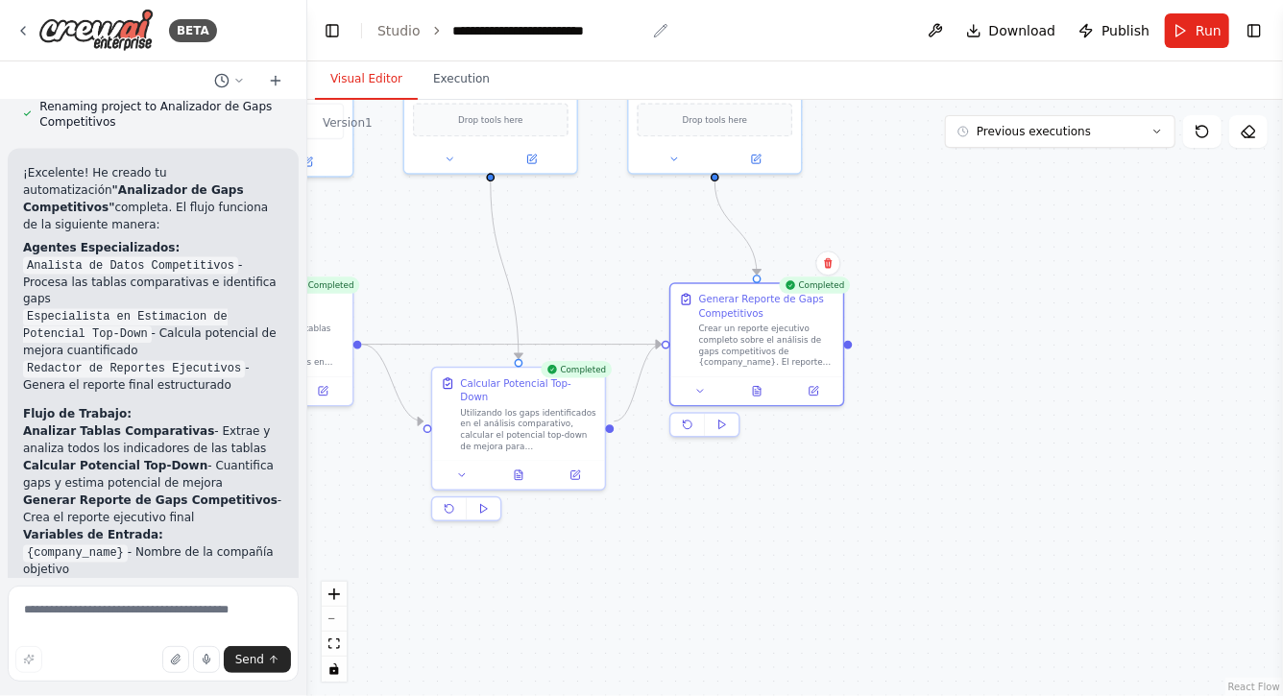
click at [484, 32] on div "**********" at bounding box center [549, 30] width 192 height 19
click at [25, 29] on icon at bounding box center [22, 30] width 15 height 15
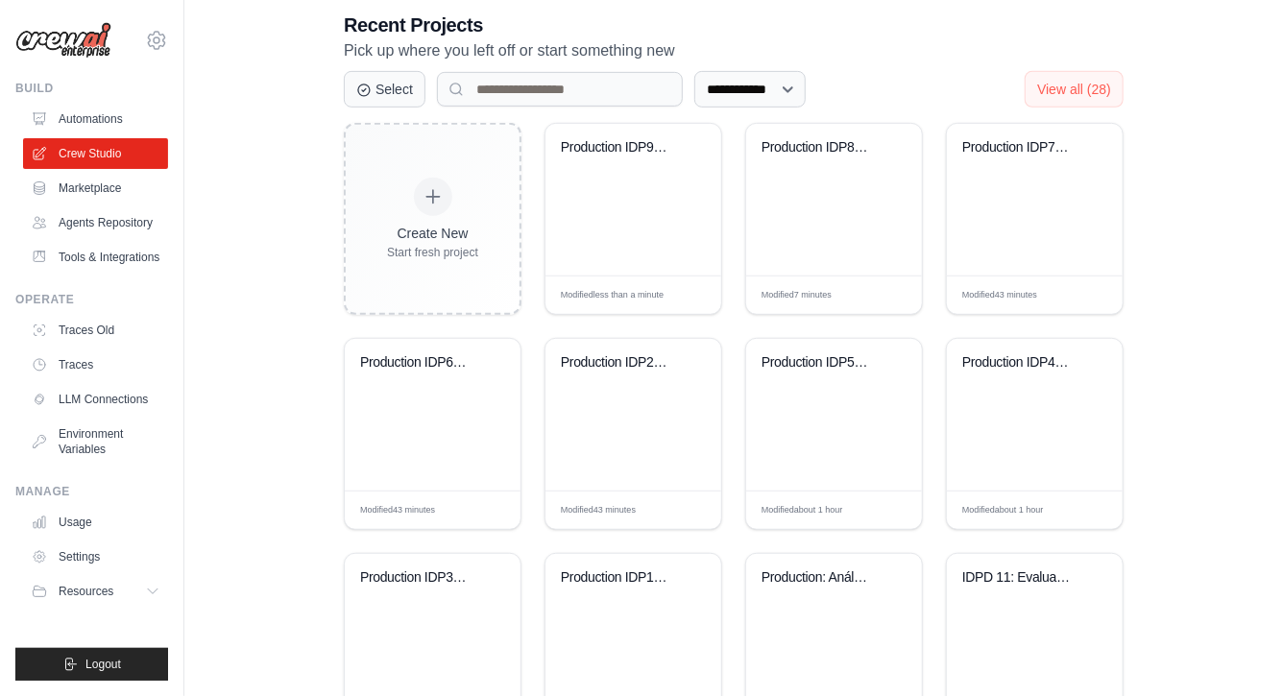
scroll to position [363, 0]
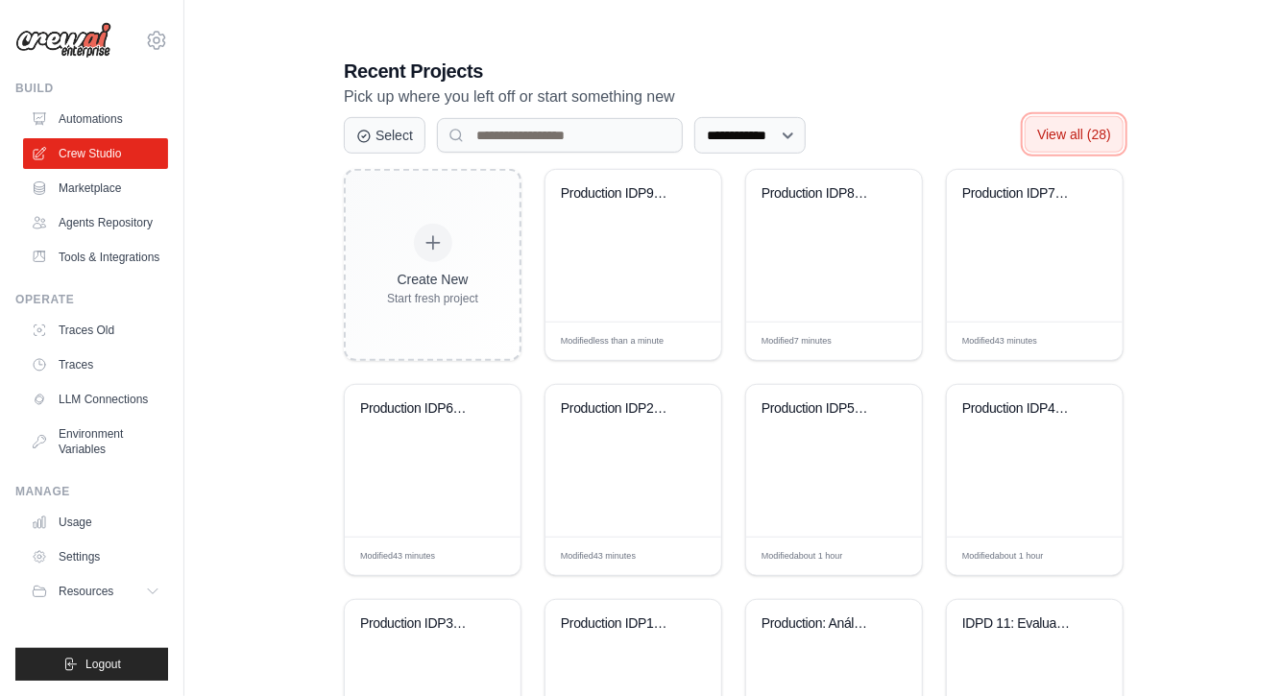
click at [1073, 125] on button "View all (28)" at bounding box center [1074, 134] width 99 height 37
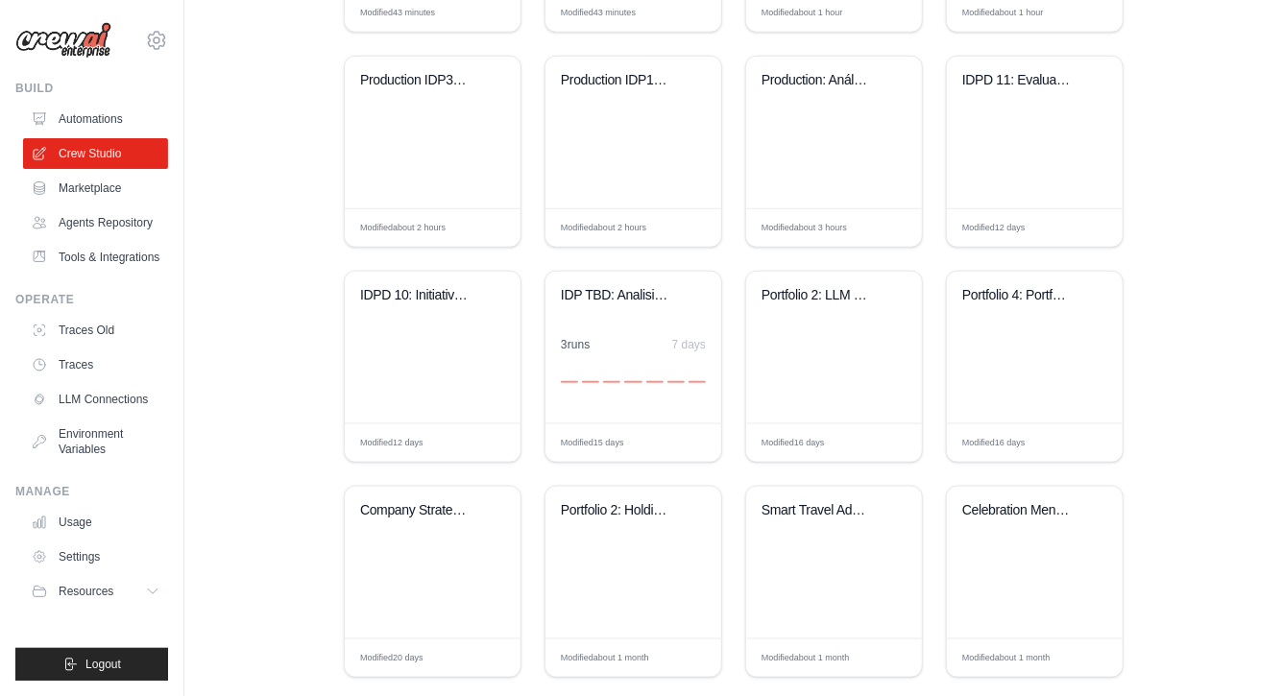
scroll to position [880, 0]
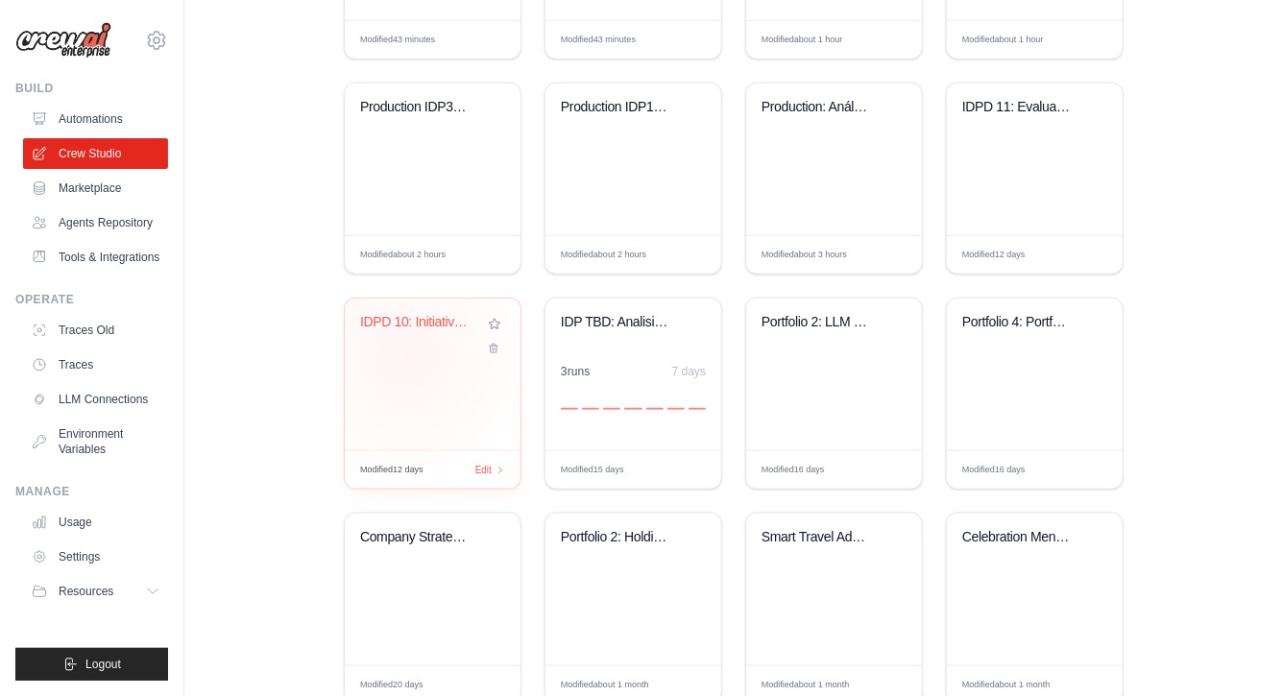
click at [406, 354] on div "IDPD 10: Initiatives and BUP analys..." at bounding box center [433, 375] width 176 height 152
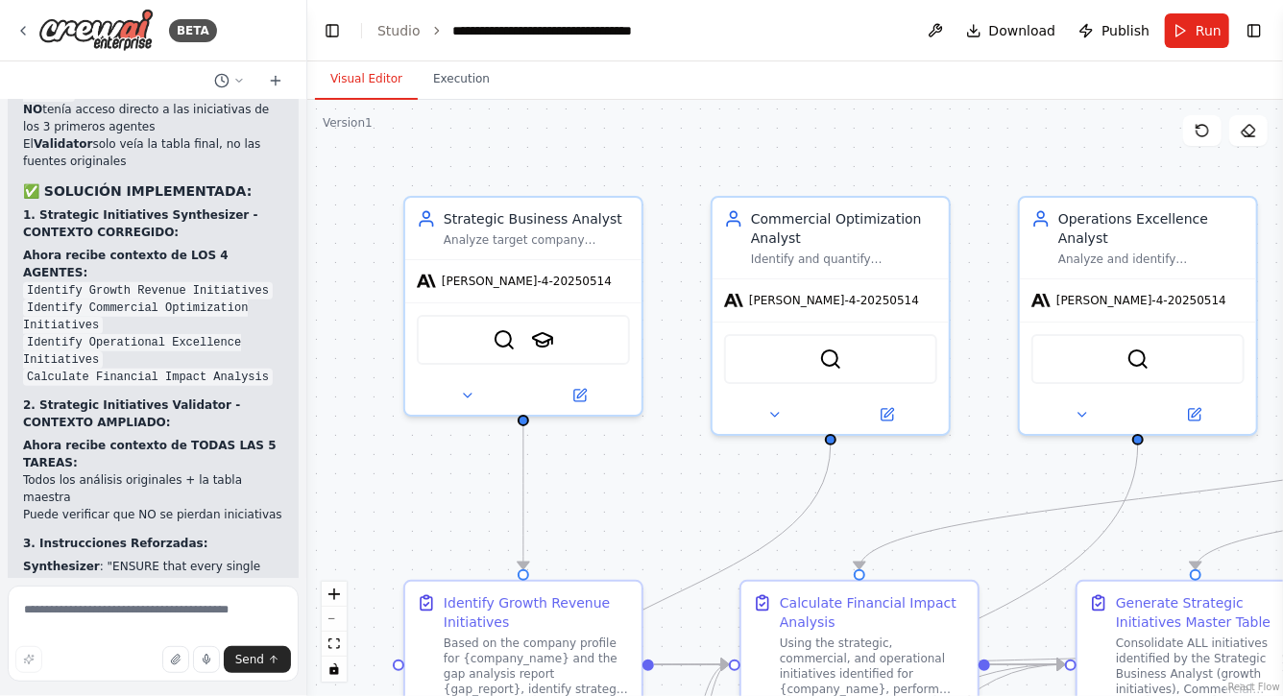
scroll to position [7511, 0]
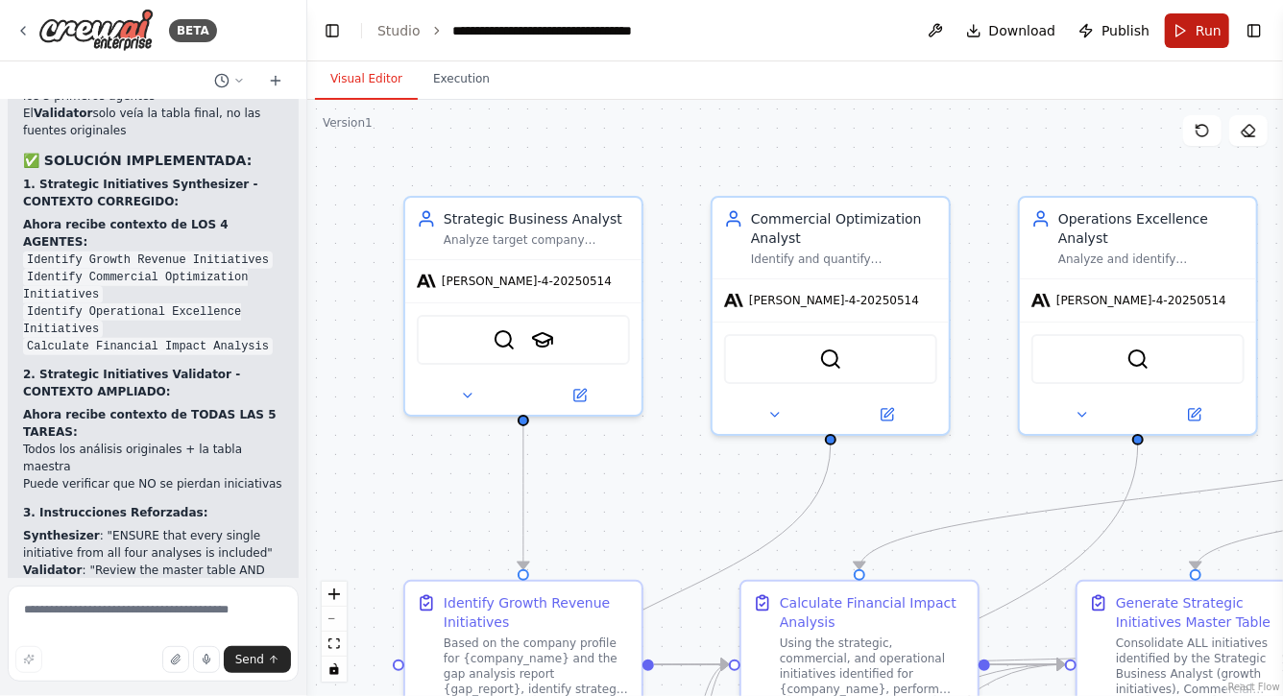
click at [1200, 30] on span "Run" at bounding box center [1209, 30] width 26 height 19
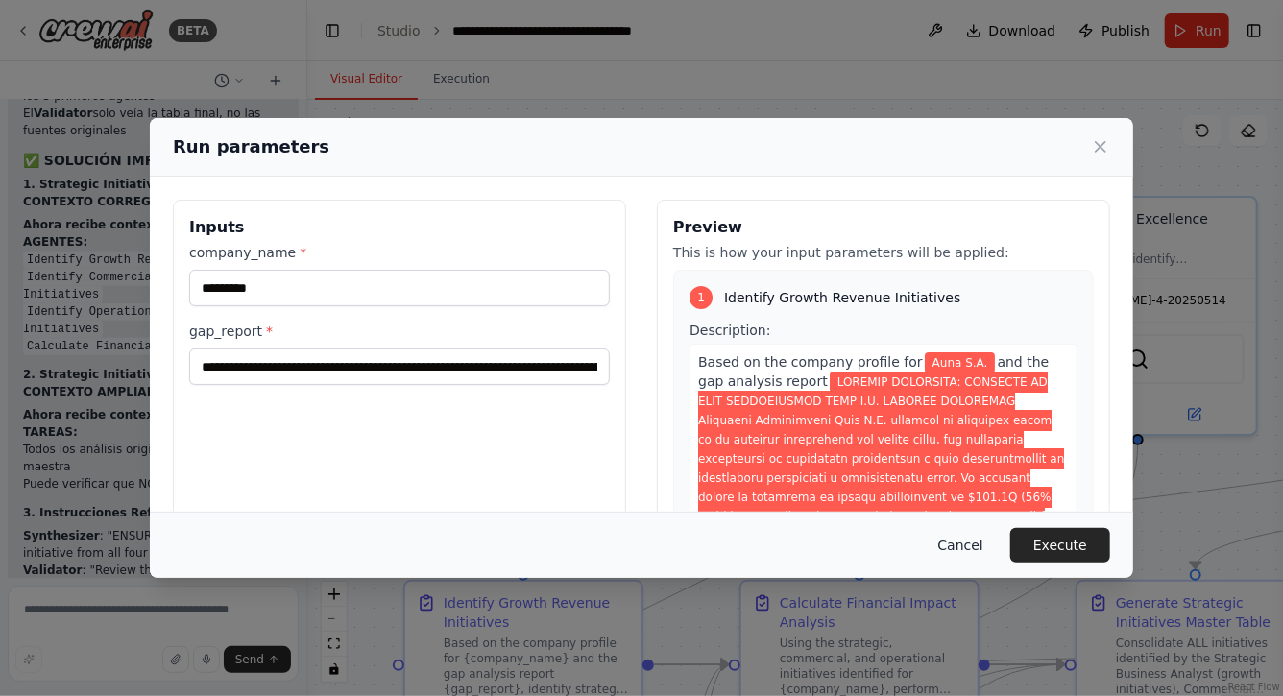
click at [974, 539] on button "Cancel" at bounding box center [961, 545] width 76 height 35
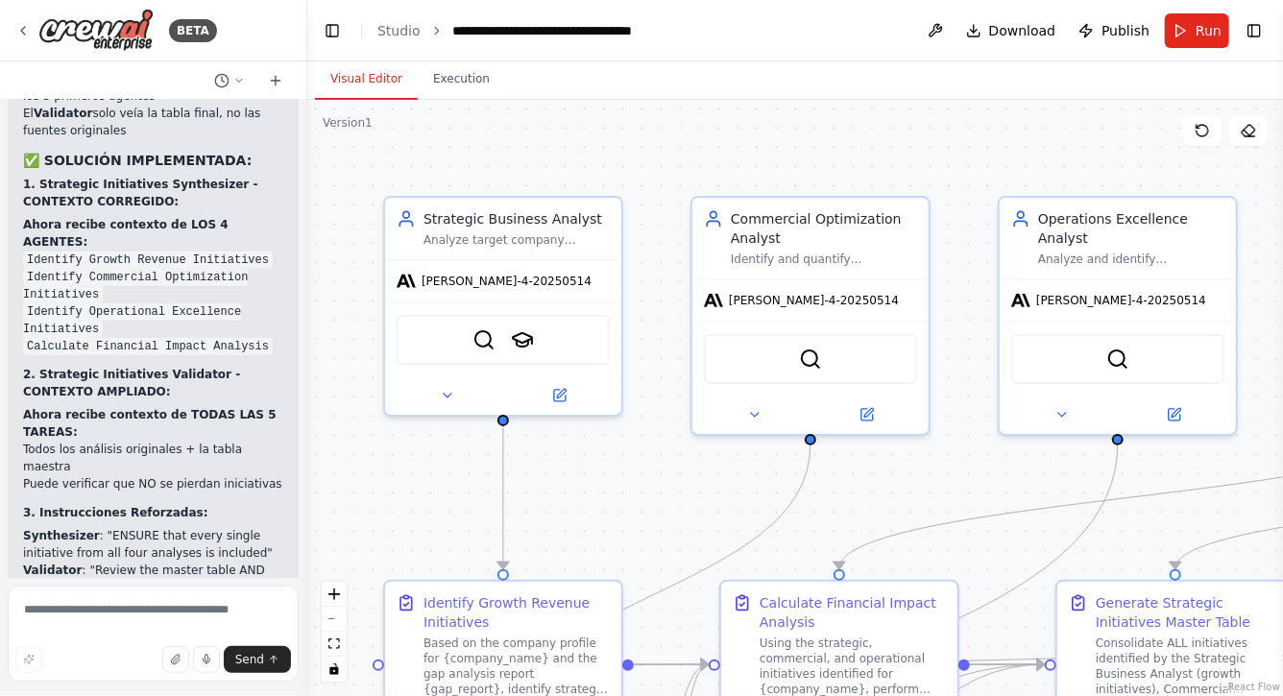
drag, startPoint x: 730, startPoint y: 507, endPoint x: 535, endPoint y: 442, distance: 205.7
click at [536, 442] on div ".deletable-edge-delete-btn { width: 20px; height: 20px; border: 0px solid #ffff…" at bounding box center [795, 398] width 976 height 597
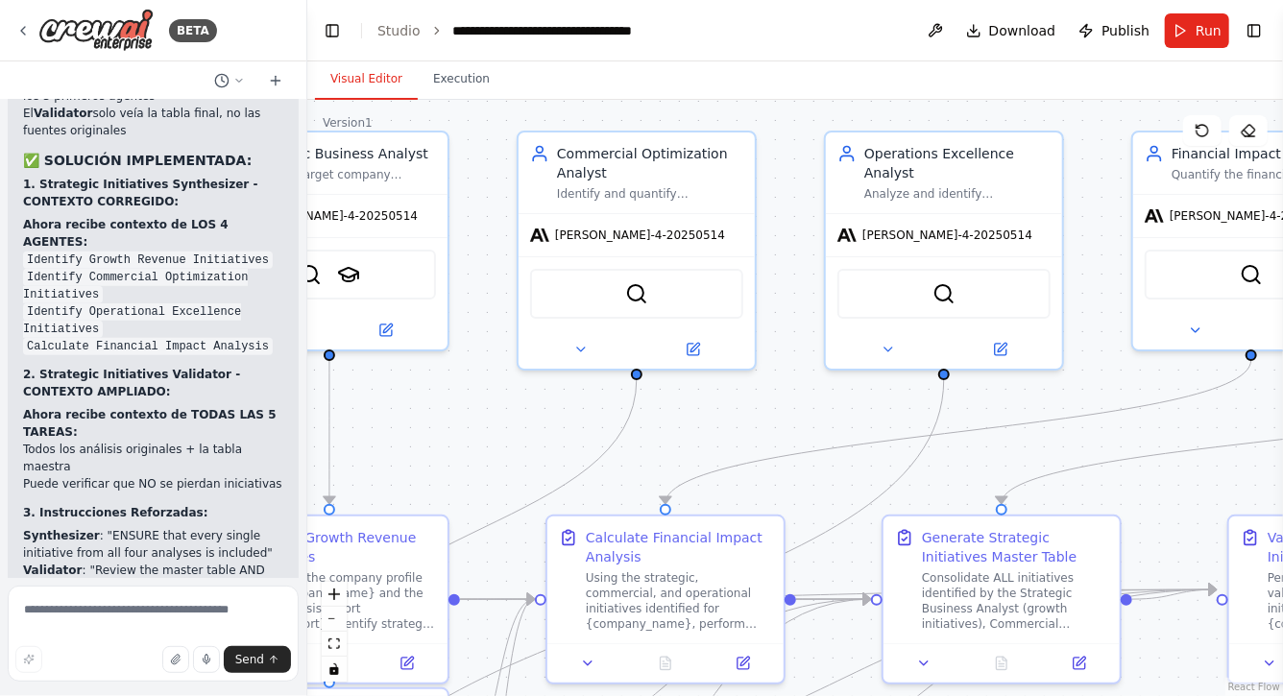
drag, startPoint x: 785, startPoint y: 430, endPoint x: 645, endPoint y: 367, distance: 153.9
click at [645, 367] on div ".deletable-edge-delete-btn { width: 20px; height: 20px; border: 0px solid #ffff…" at bounding box center [795, 398] width 976 height 597
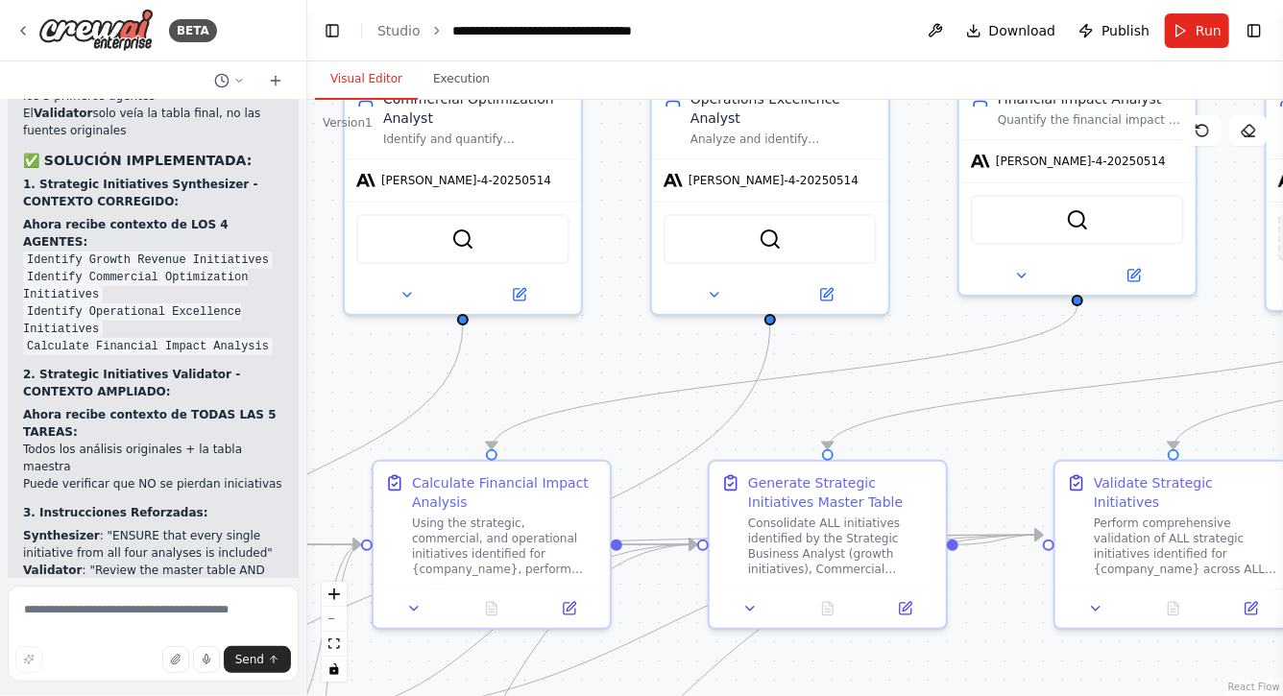
drag, startPoint x: 990, startPoint y: 416, endPoint x: 1094, endPoint y: 455, distance: 111.0
click at [1096, 455] on div ".deletable-edge-delete-btn { width: 20px; height: 20px; border: 0px solid #ffff…" at bounding box center [795, 398] width 976 height 597
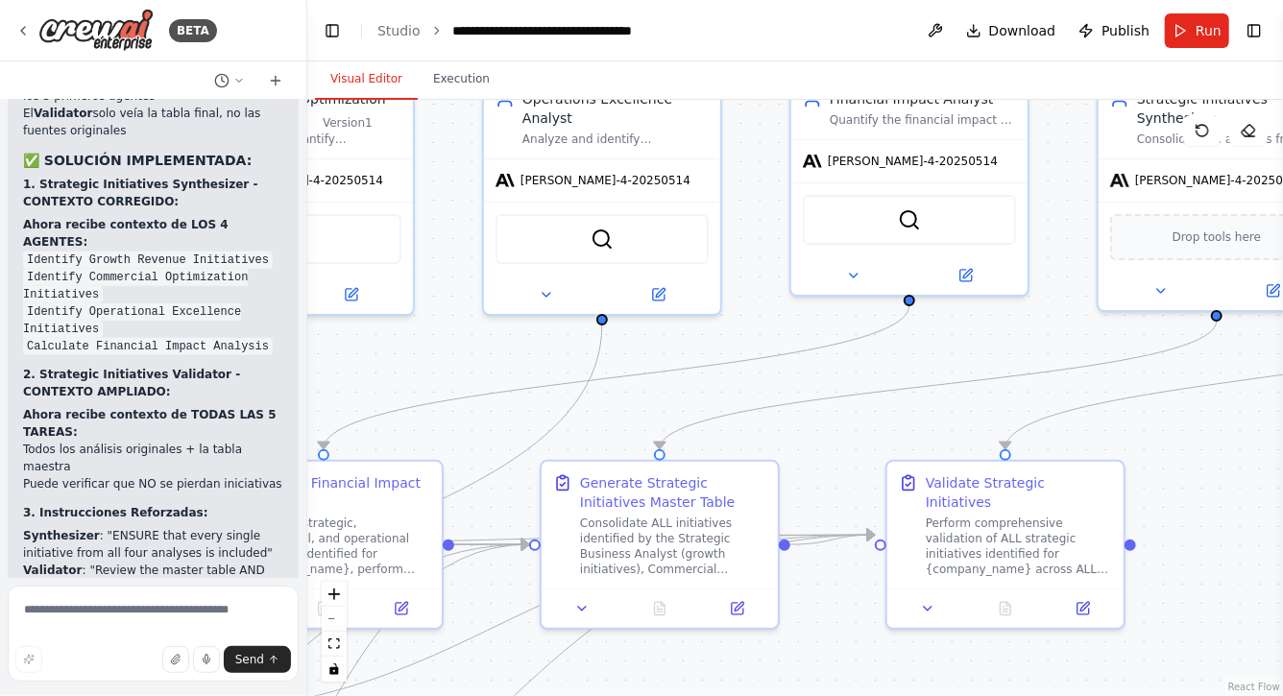
drag, startPoint x: 1181, startPoint y: 500, endPoint x: 868, endPoint y: 470, distance: 313.6
click at [868, 469] on div ".deletable-edge-delete-btn { width: 20px; height: 20px; border: 0px solid #ffff…" at bounding box center [795, 398] width 976 height 597
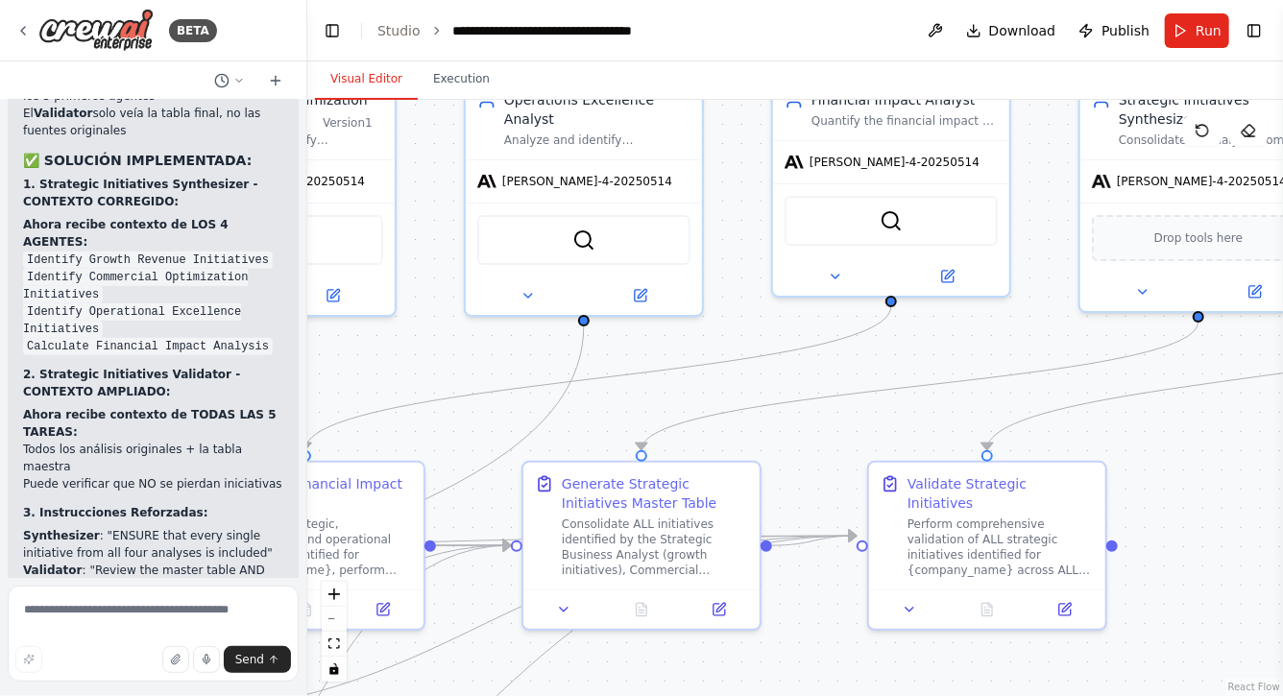
drag, startPoint x: 1234, startPoint y: 442, endPoint x: 1003, endPoint y: 442, distance: 231.5
click at [1003, 442] on div ".deletable-edge-delete-btn { width: 20px; height: 20px; border: 0px solid #ffff…" at bounding box center [795, 398] width 976 height 597
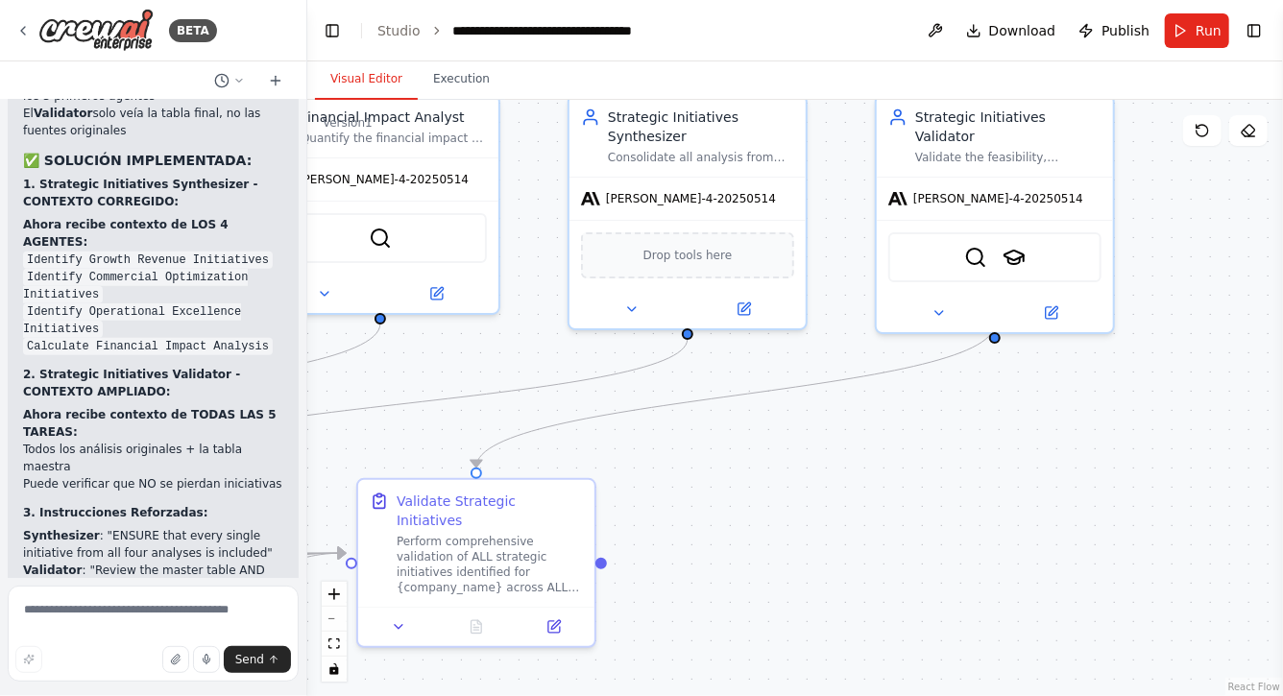
drag, startPoint x: 1053, startPoint y: 437, endPoint x: 836, endPoint y: 442, distance: 217.1
click at [836, 442] on div ".deletable-edge-delete-btn { width: 20px; height: 20px; border: 0px solid #ffff…" at bounding box center [795, 398] width 976 height 597
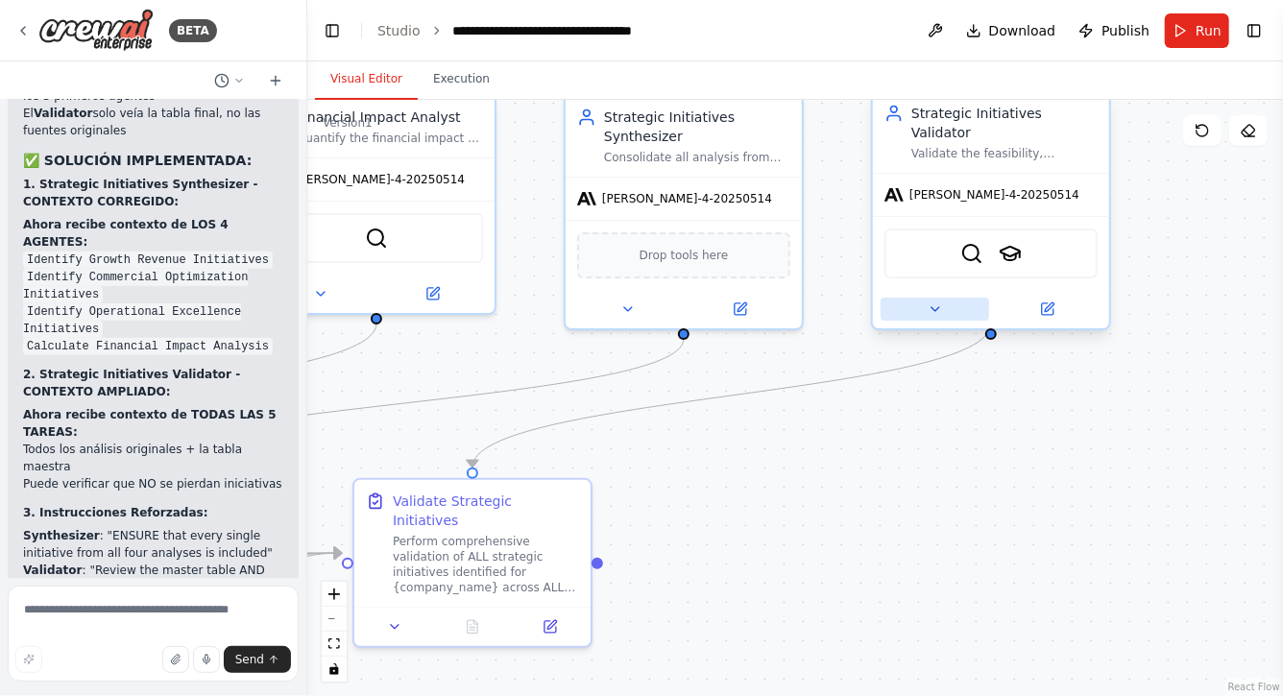
click at [939, 302] on icon at bounding box center [935, 309] width 15 height 15
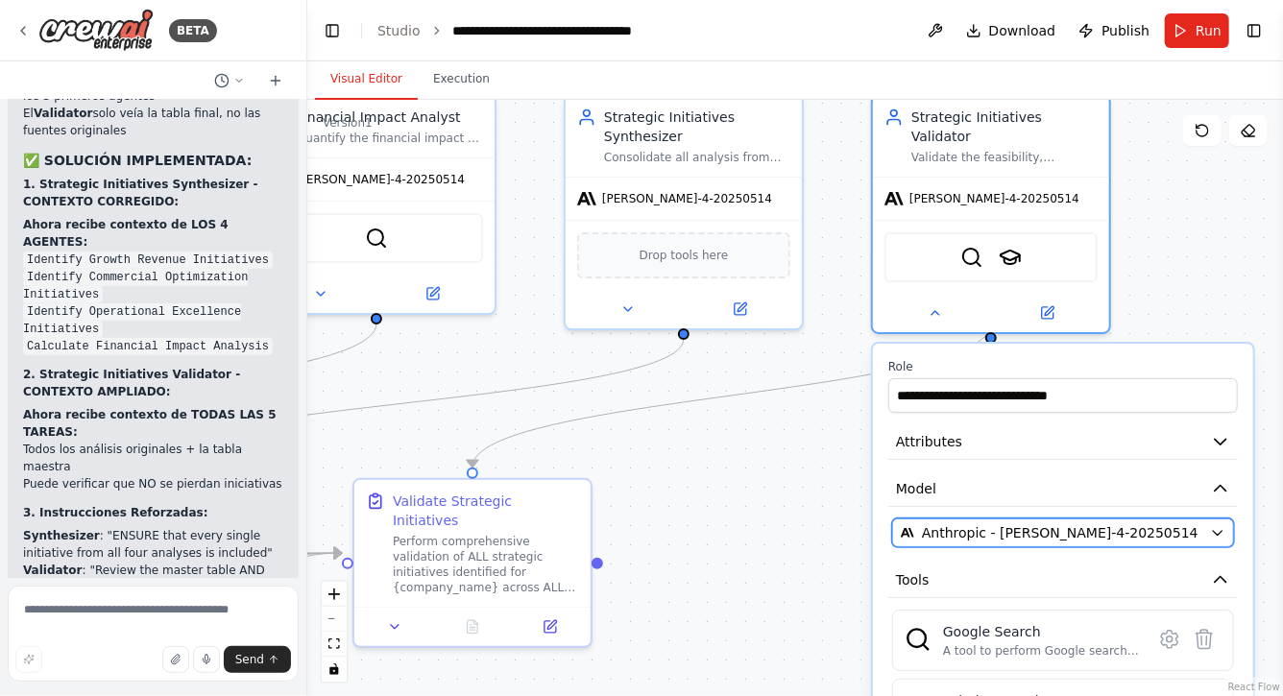
click at [990, 524] on span "Anthropic - [PERSON_NAME]-4-20250514" at bounding box center [1060, 533] width 277 height 19
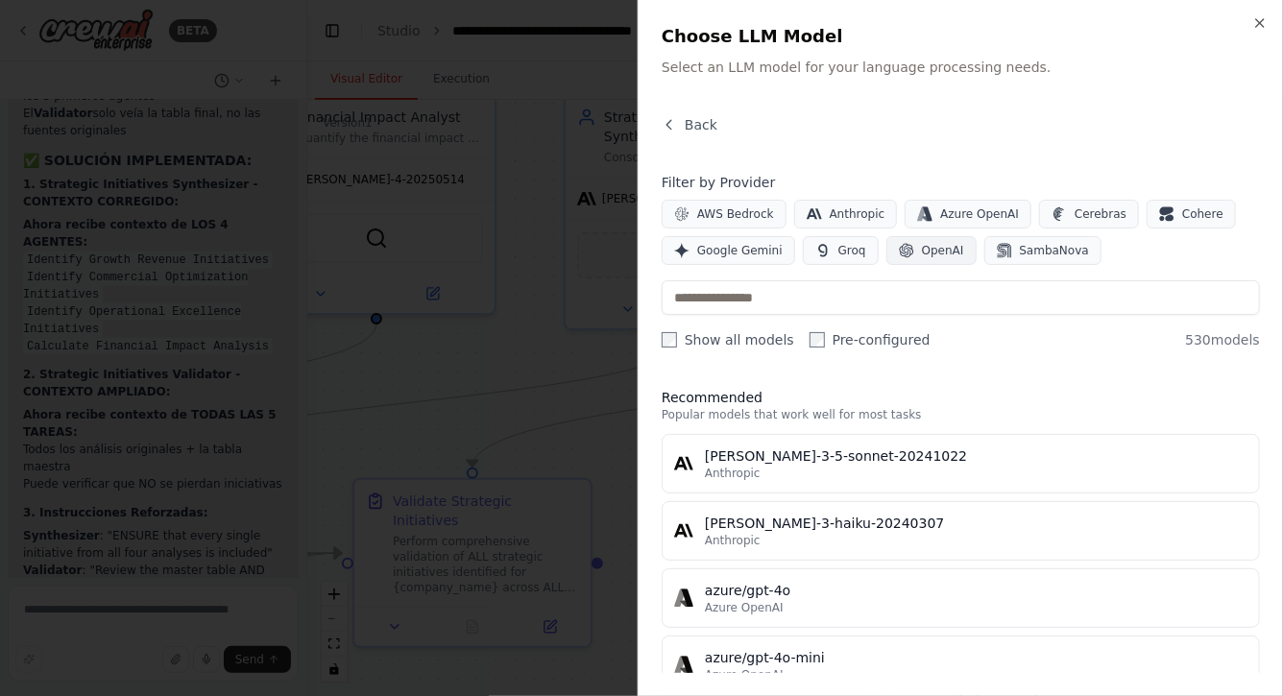
click at [934, 254] on span "OpenAI" at bounding box center [943, 250] width 42 height 15
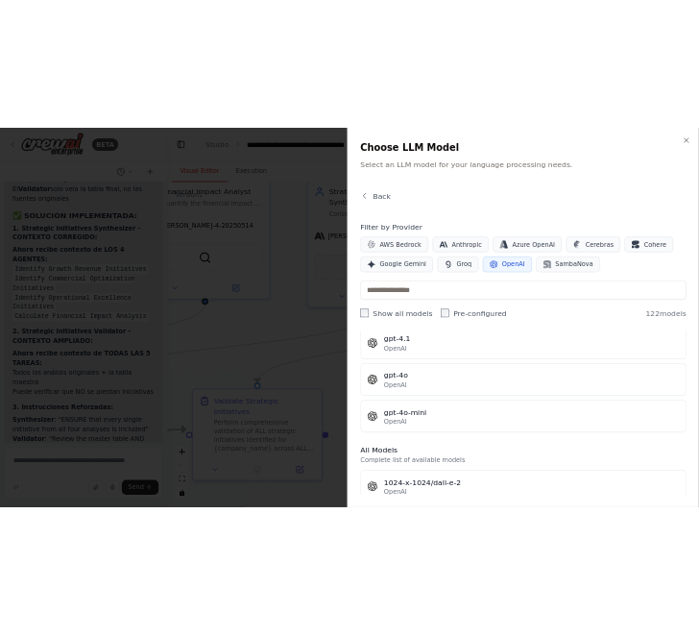
scroll to position [52, 0]
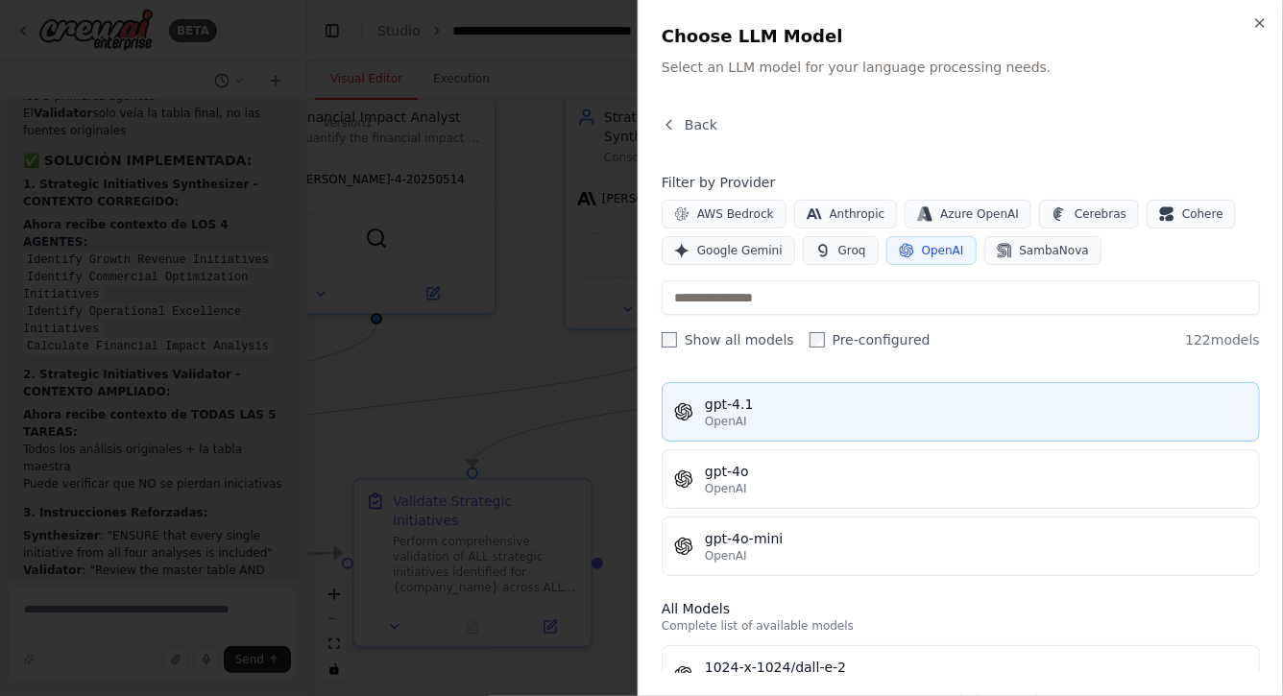
click at [814, 428] on button "gpt-4.1 OpenAI" at bounding box center [961, 412] width 598 height 60
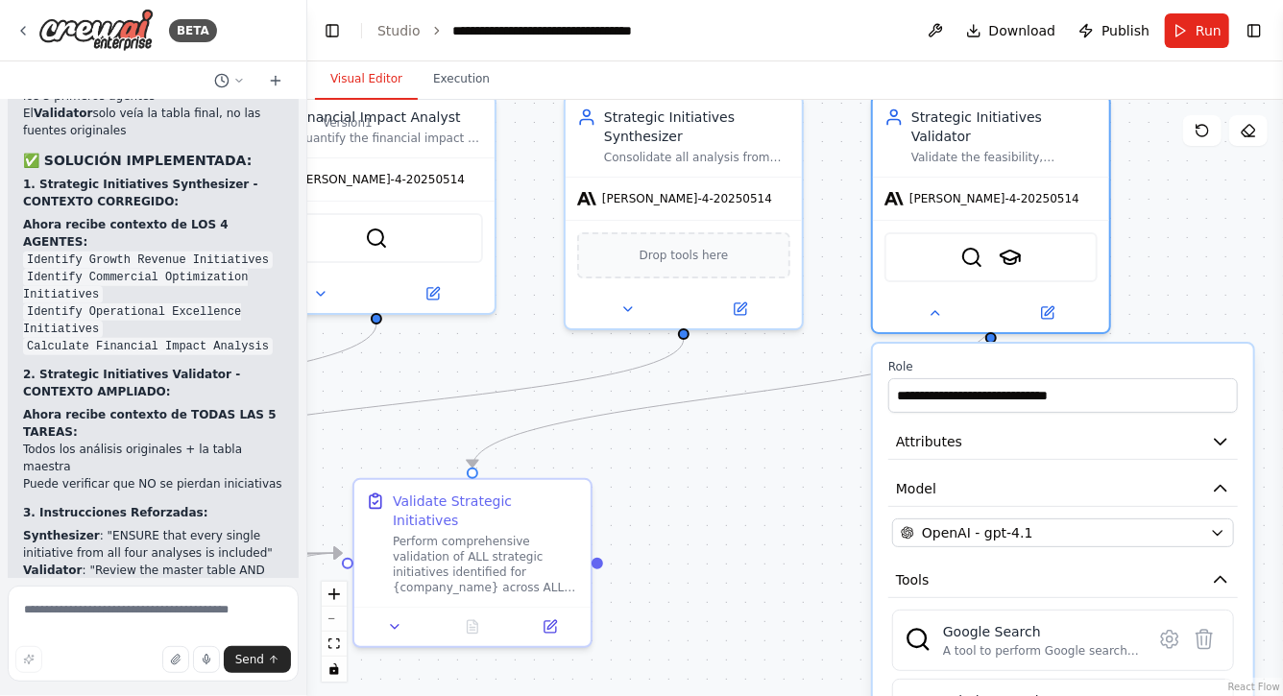
drag, startPoint x: 1186, startPoint y: 258, endPoint x: 1164, endPoint y: 122, distance: 138.2
click at [1164, 122] on div ".deletable-edge-delete-btn { width: 20px; height: 20px; border: 0px solid #ffff…" at bounding box center [795, 398] width 976 height 597
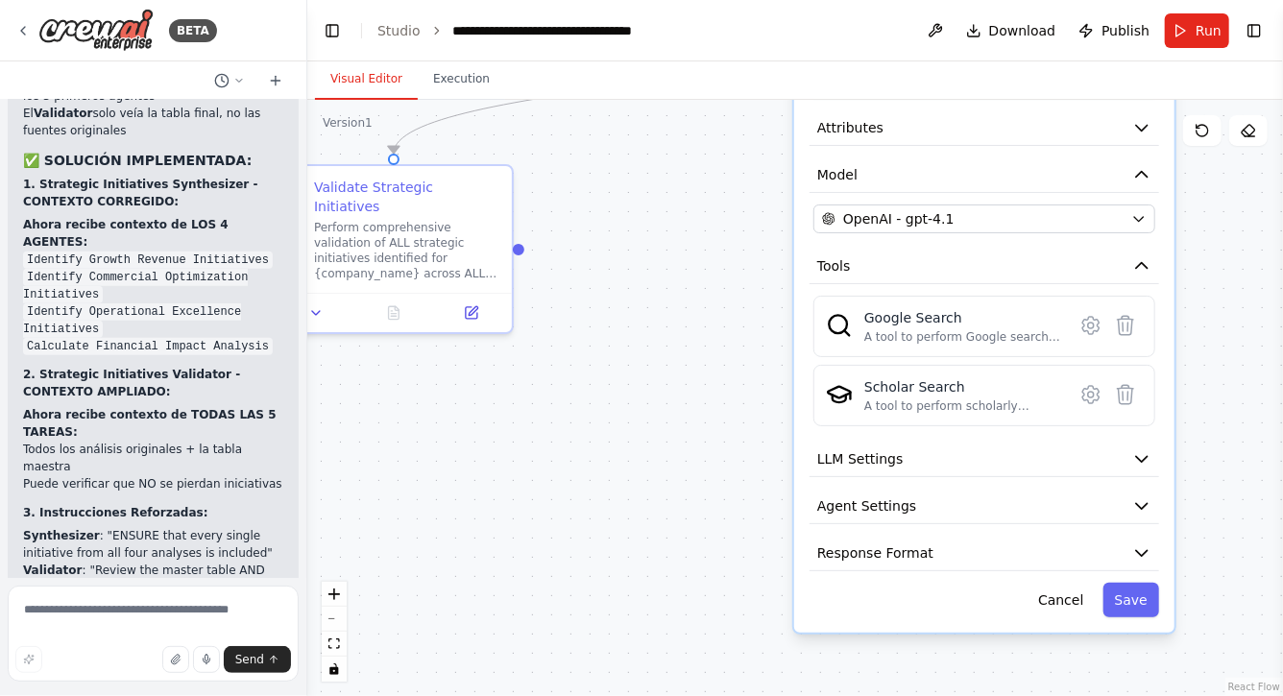
drag, startPoint x: 1249, startPoint y: 507, endPoint x: 1190, endPoint y: 326, distance: 190.8
click at [1190, 326] on div ".deletable-edge-delete-btn { width: 20px; height: 20px; border: 0px solid #ffff…" at bounding box center [795, 398] width 976 height 597
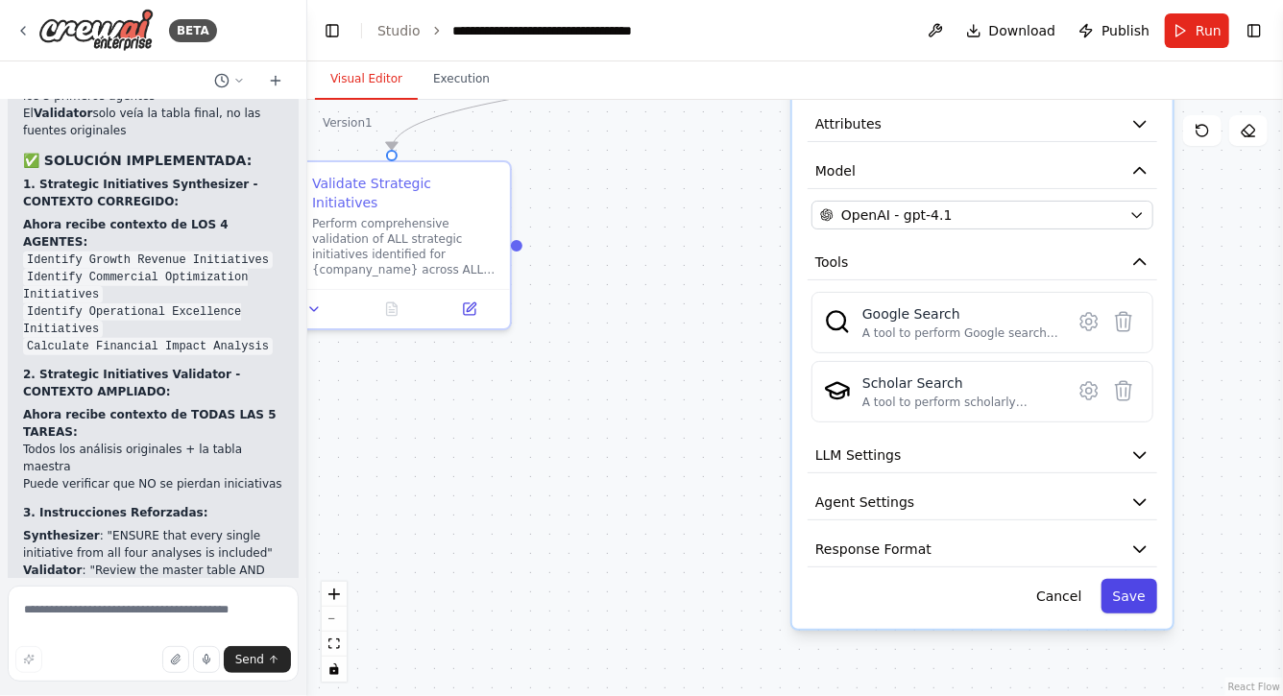
click at [1126, 584] on button "Save" at bounding box center [1130, 596] width 56 height 35
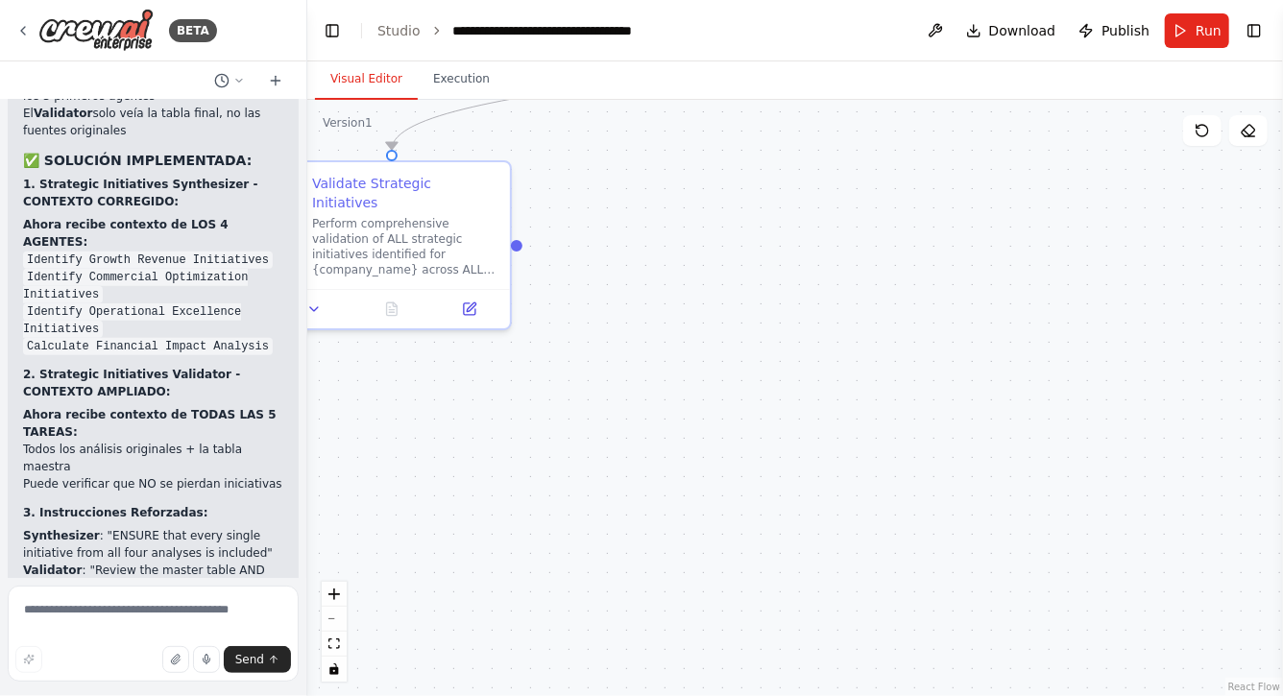
drag, startPoint x: 903, startPoint y: 362, endPoint x: 914, endPoint y: 546, distance: 183.8
click at [913, 545] on div ".deletable-edge-delete-btn { width: 20px; height: 20px; border: 0px solid #ffff…" at bounding box center [795, 398] width 976 height 597
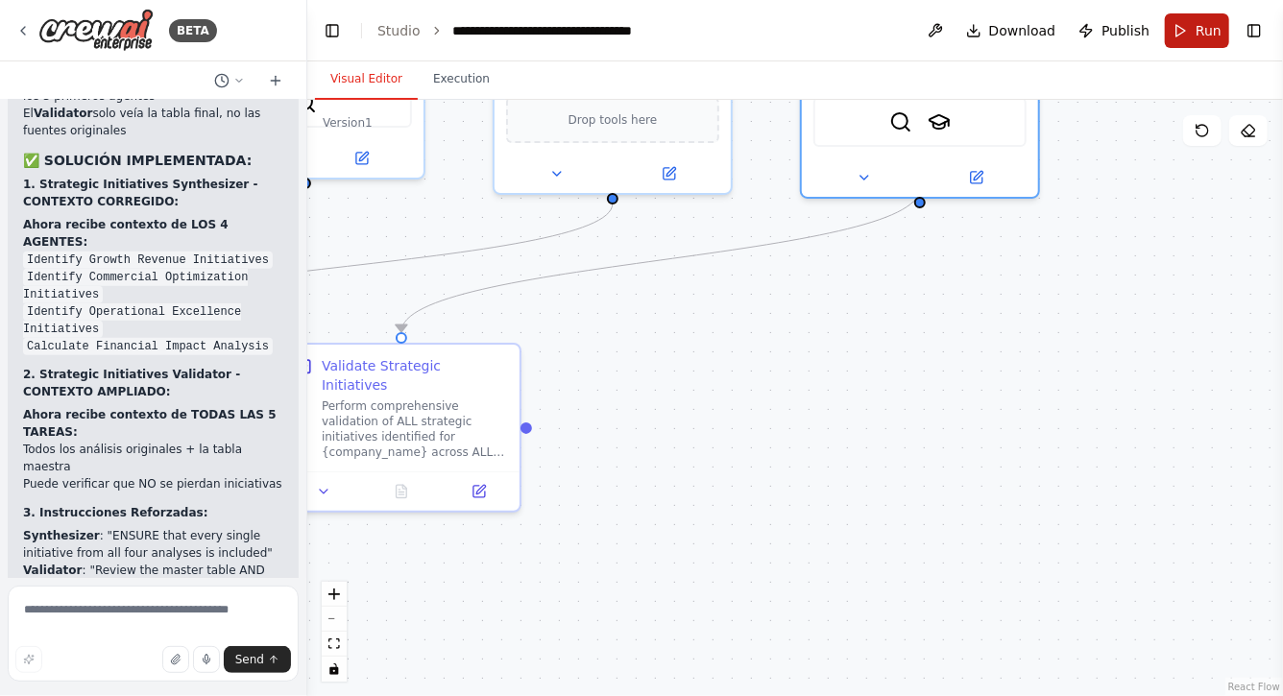
click at [1199, 18] on button "Run" at bounding box center [1197, 30] width 64 height 35
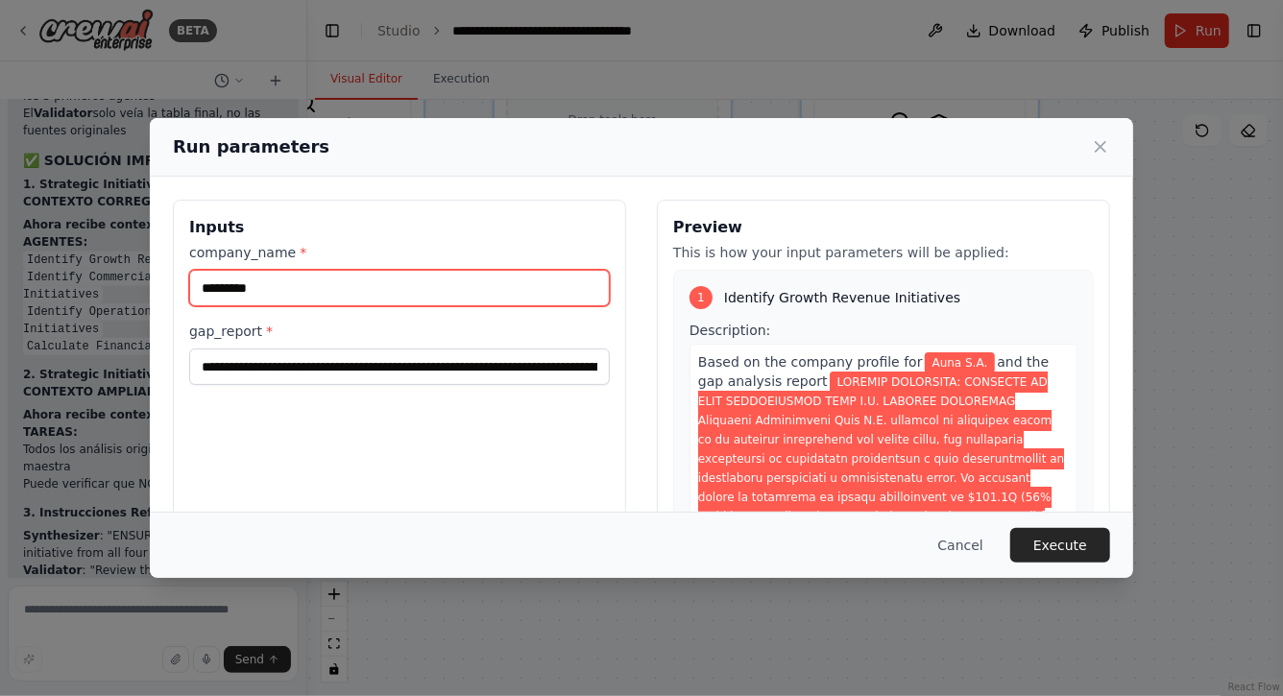
drag, startPoint x: 289, startPoint y: 284, endPoint x: 123, endPoint y: 286, distance: 166.2
click at [124, 286] on div "Run parameters Inputs company_name * ********* gap_report * Preview This is how…" at bounding box center [641, 348] width 1283 height 696
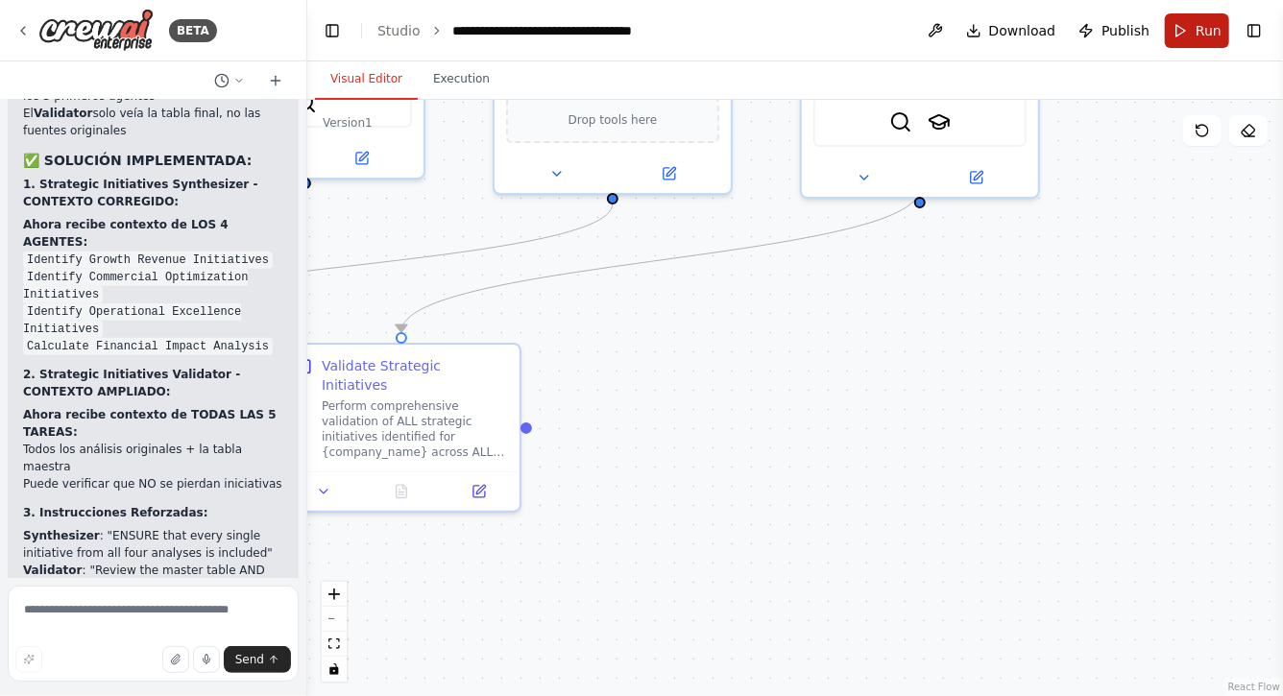
click at [1197, 32] on span "Run" at bounding box center [1209, 30] width 26 height 19
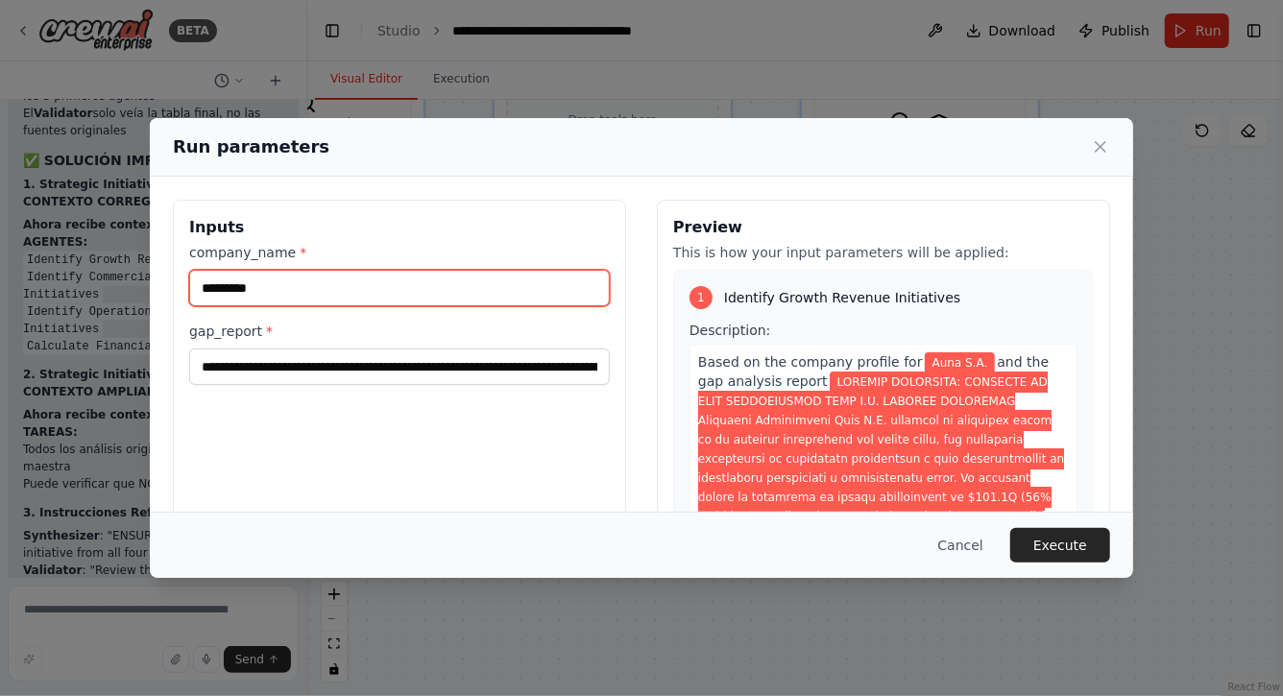
click at [521, 282] on input "*********" at bounding box center [399, 288] width 421 height 37
type input "*"
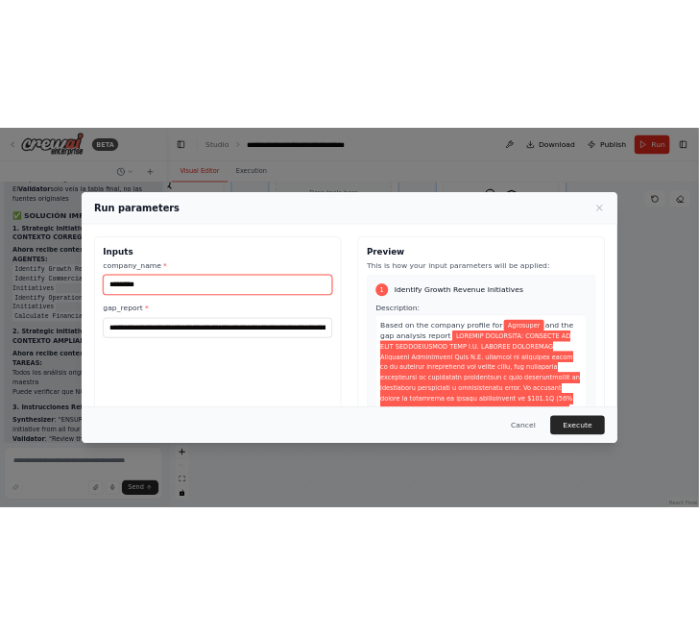
scroll to position [0, 0]
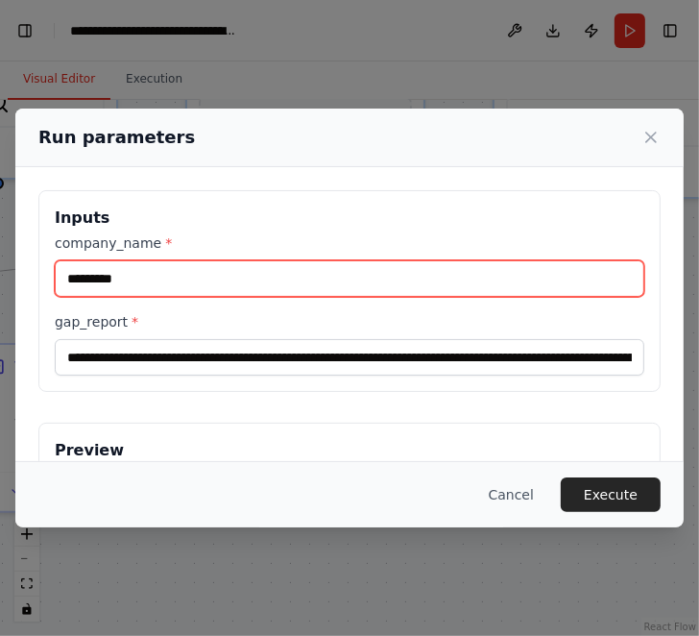
type input "*********"
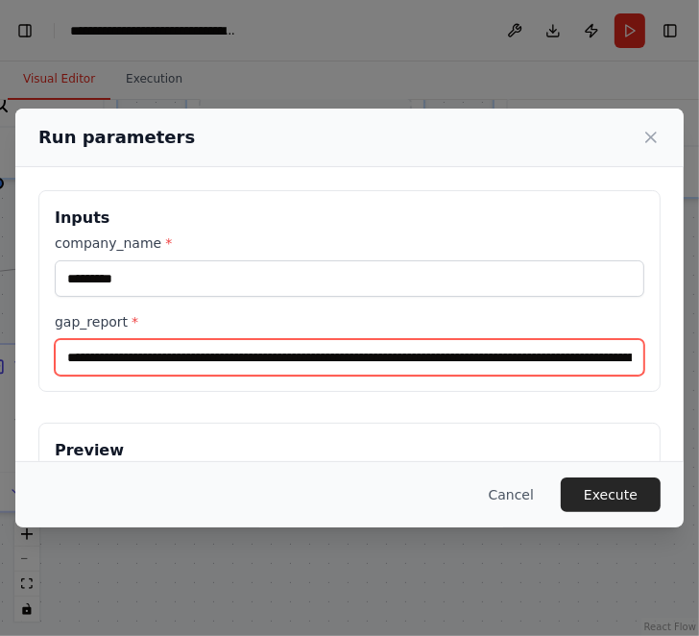
click at [64, 351] on input "gap_report *" at bounding box center [350, 357] width 590 height 37
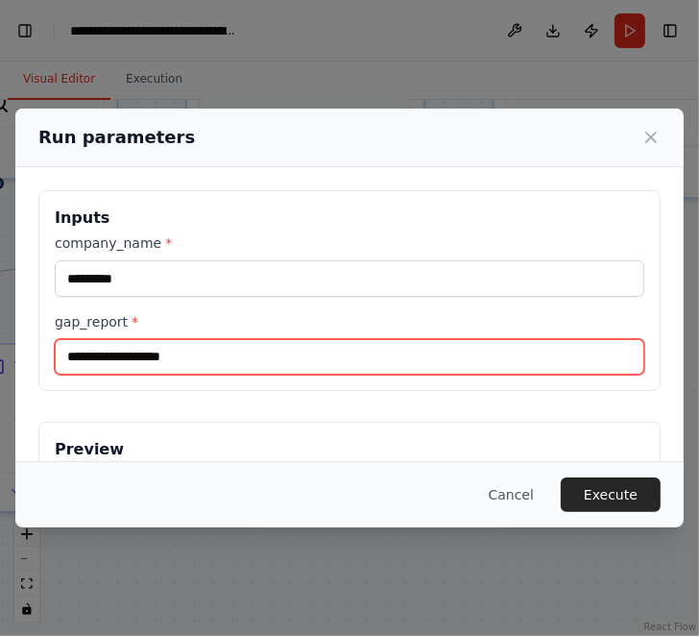
paste input "**********"
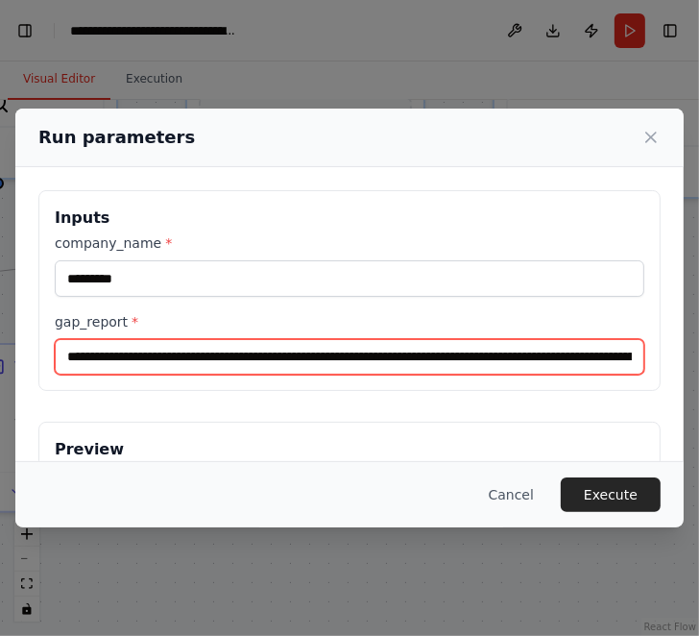
scroll to position [0, 103365]
type input "**********"
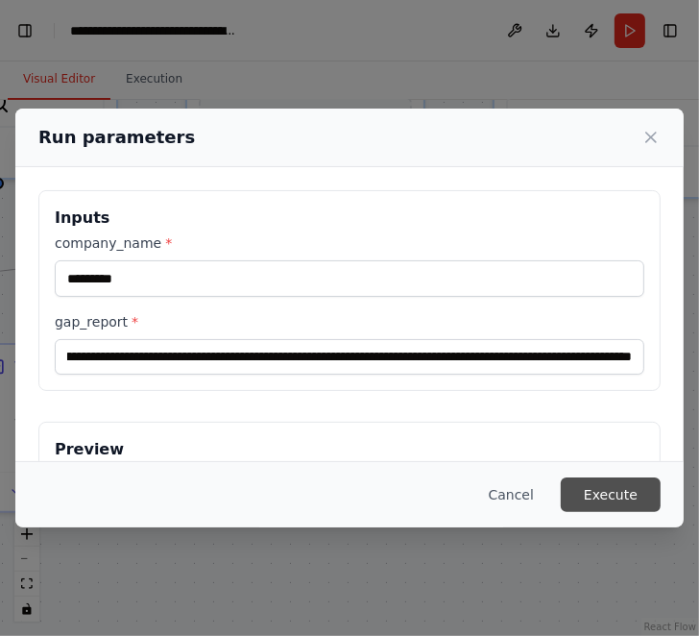
click at [607, 494] on button "Execute" at bounding box center [611, 494] width 100 height 35
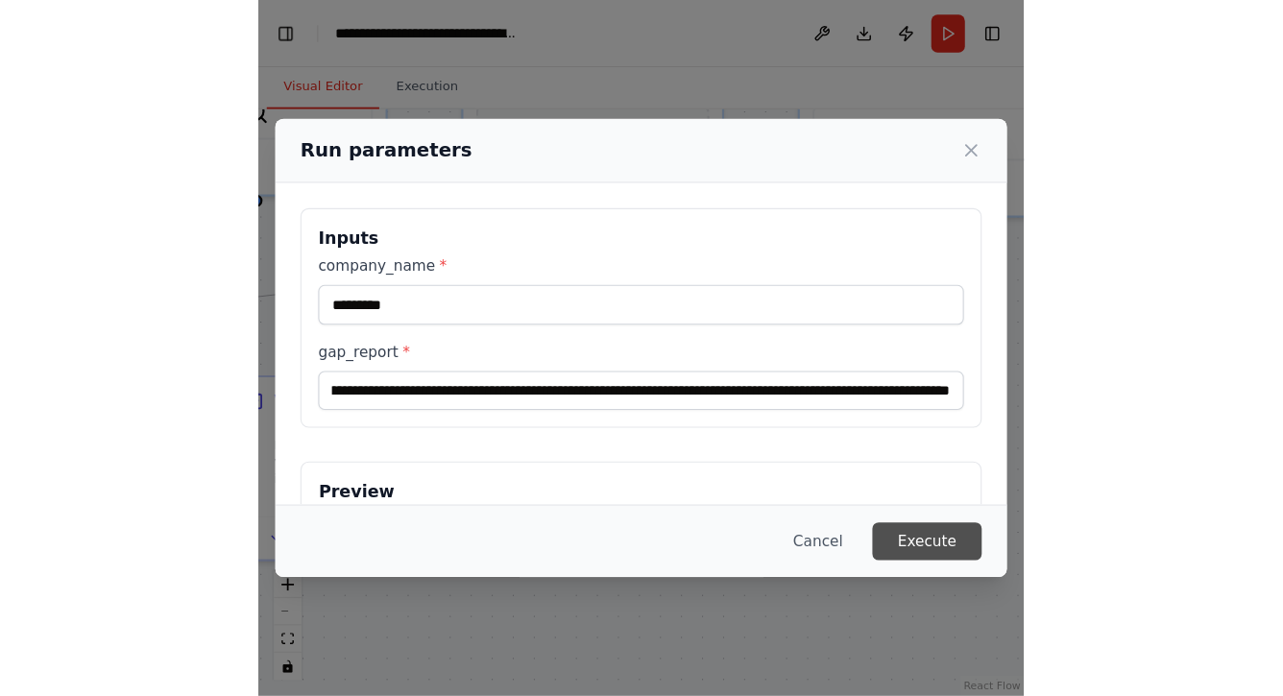
scroll to position [0, 0]
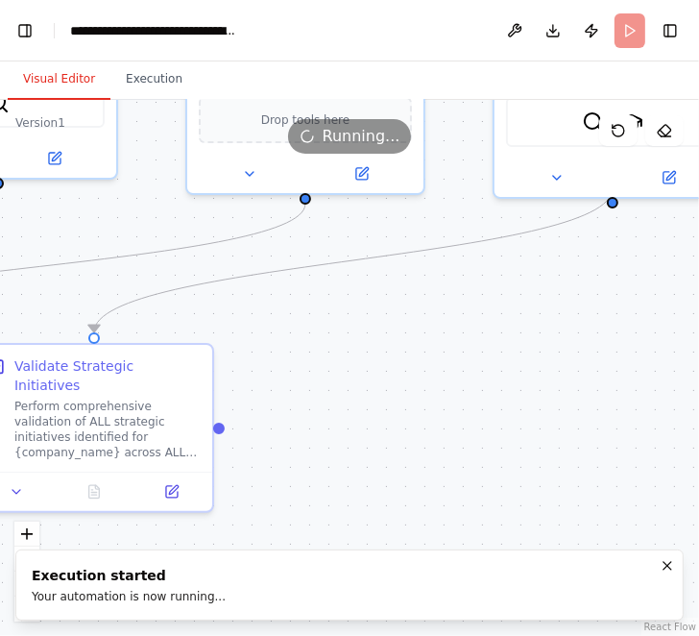
click at [57, 80] on button "Visual Editor" at bounding box center [59, 80] width 103 height 40
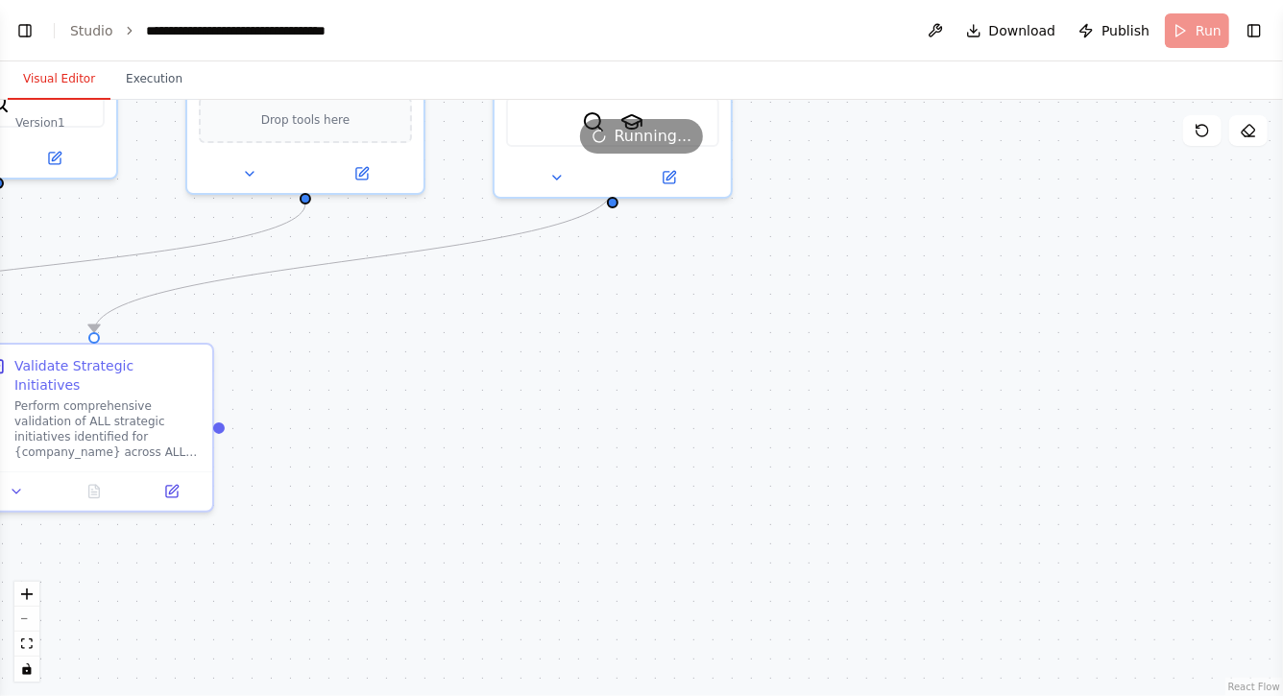
scroll to position [7480, 0]
drag, startPoint x: 538, startPoint y: 388, endPoint x: 903, endPoint y: 401, distance: 365.2
click at [908, 401] on div ".deletable-edge-delete-btn { width: 20px; height: 20px; border: 0px solid #ffff…" at bounding box center [641, 398] width 1283 height 597
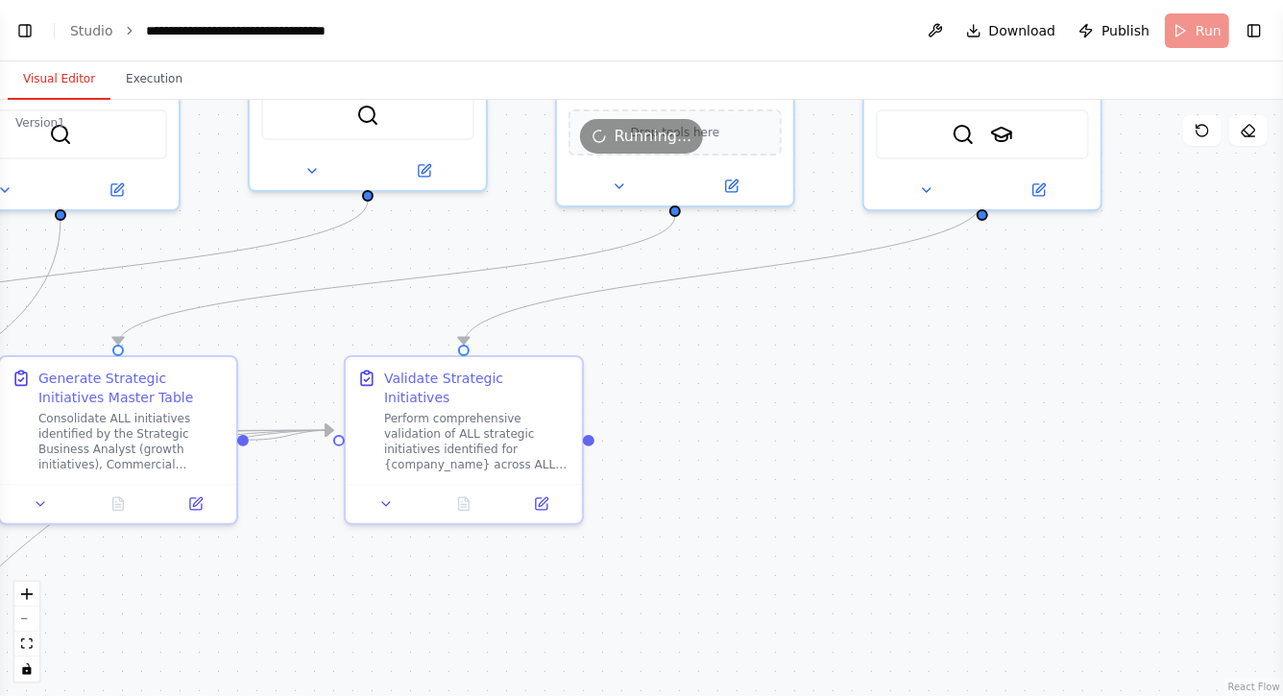
scroll to position [7511, 0]
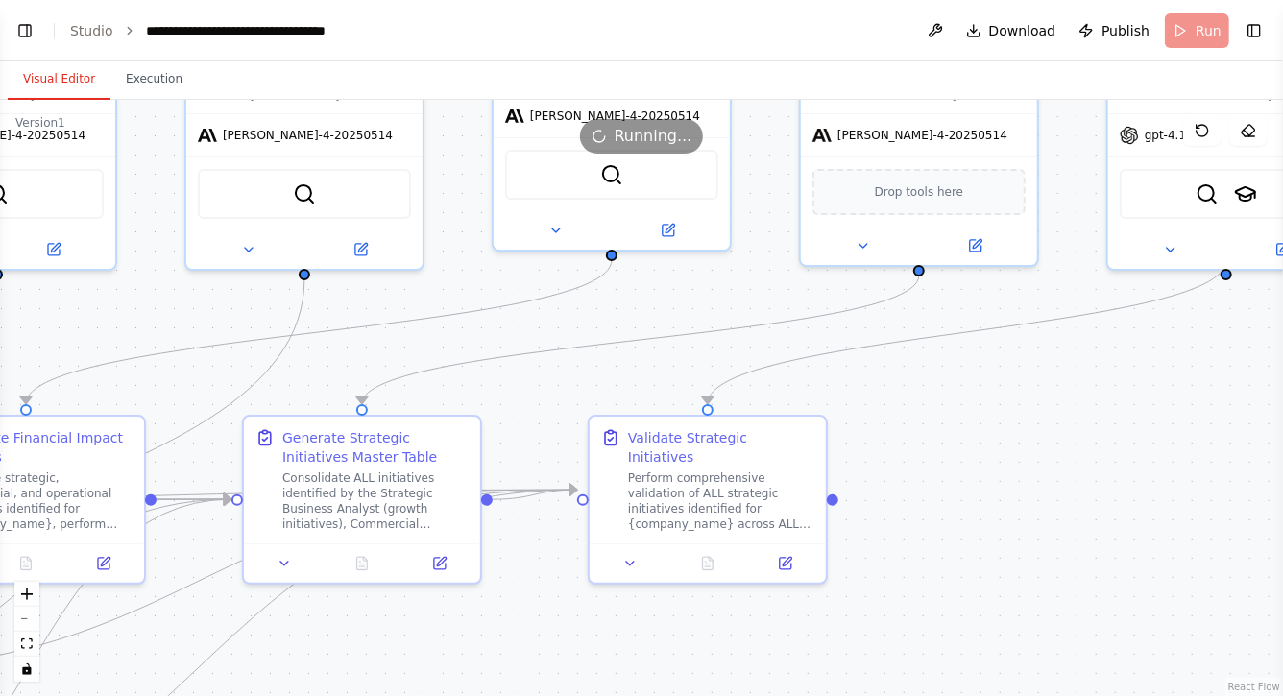
drag, startPoint x: 461, startPoint y: 231, endPoint x: 705, endPoint y: 290, distance: 251.2
click at [705, 290] on div ".deletable-edge-delete-btn { width: 20px; height: 20px; border: 0px solid #ffff…" at bounding box center [641, 398] width 1283 height 597
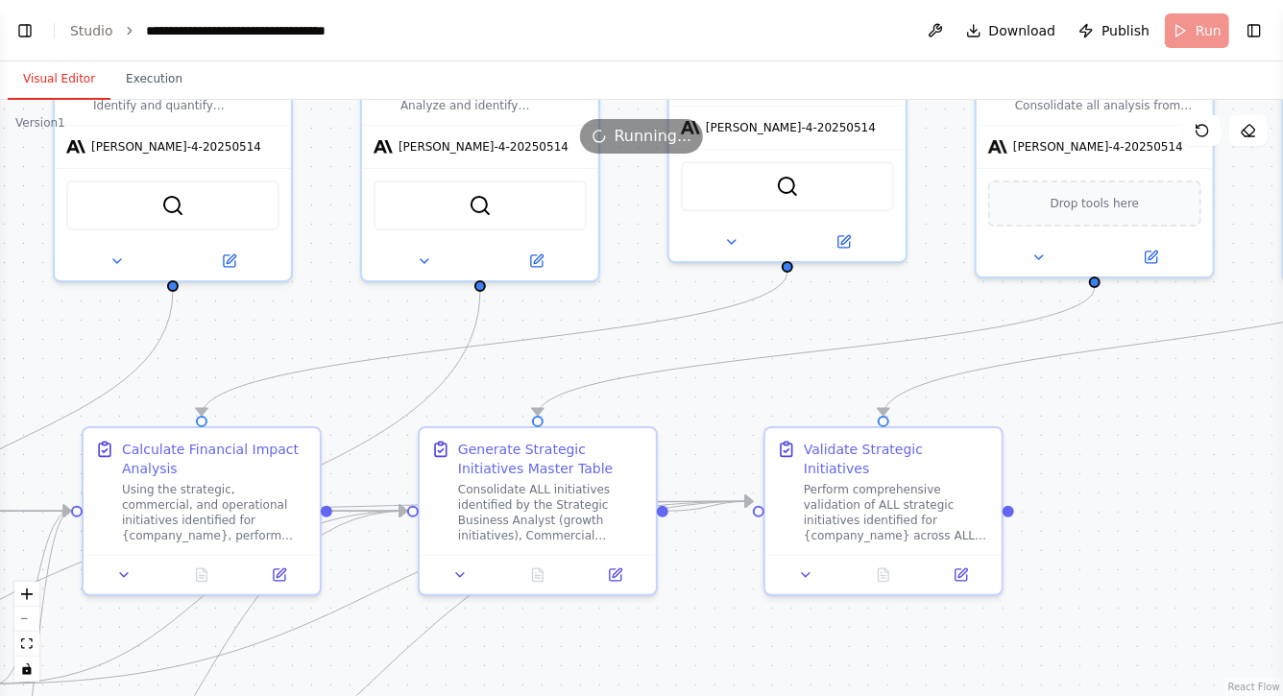
drag, startPoint x: 212, startPoint y: 302, endPoint x: 422, endPoint y: 312, distance: 209.7
click at [424, 313] on div ".deletable-edge-delete-btn { width: 20px; height: 20px; border: 0px solid #ffff…" at bounding box center [641, 398] width 1283 height 597
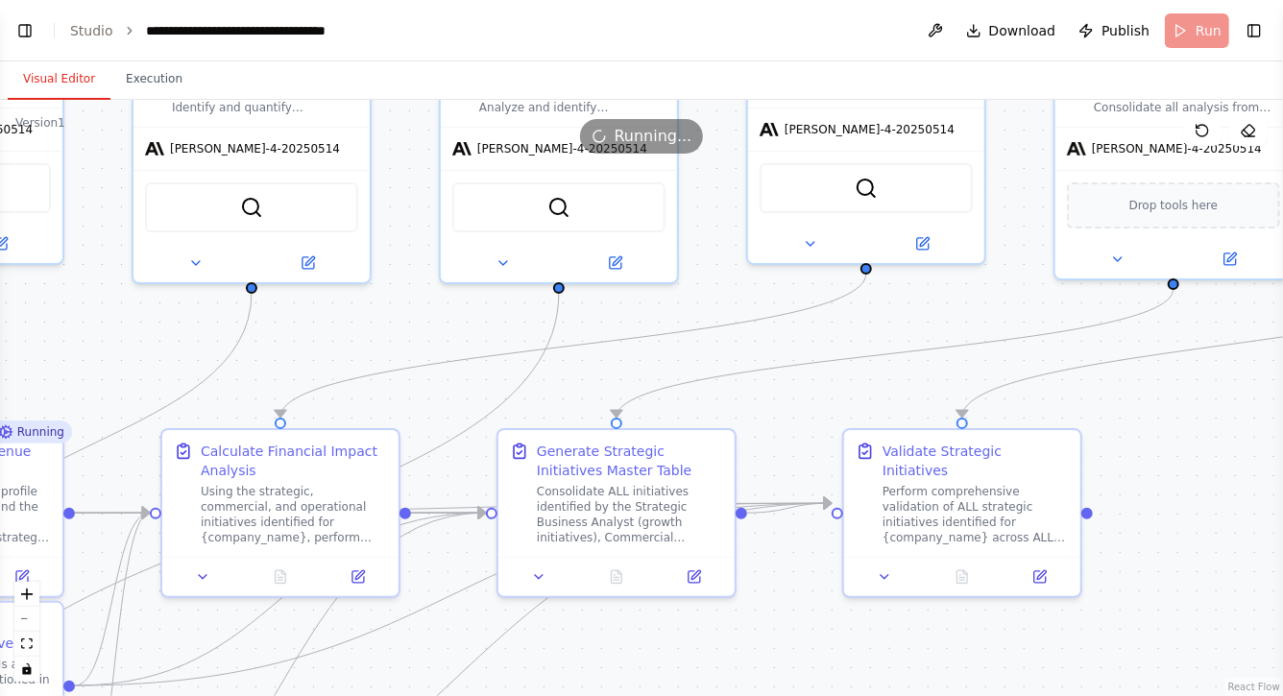
drag, startPoint x: 365, startPoint y: 328, endPoint x: 592, endPoint y: 344, distance: 227.3
click at [591, 344] on div ".deletable-edge-delete-btn { width: 20px; height: 20px; border: 0px solid #ffff…" at bounding box center [641, 398] width 1283 height 597
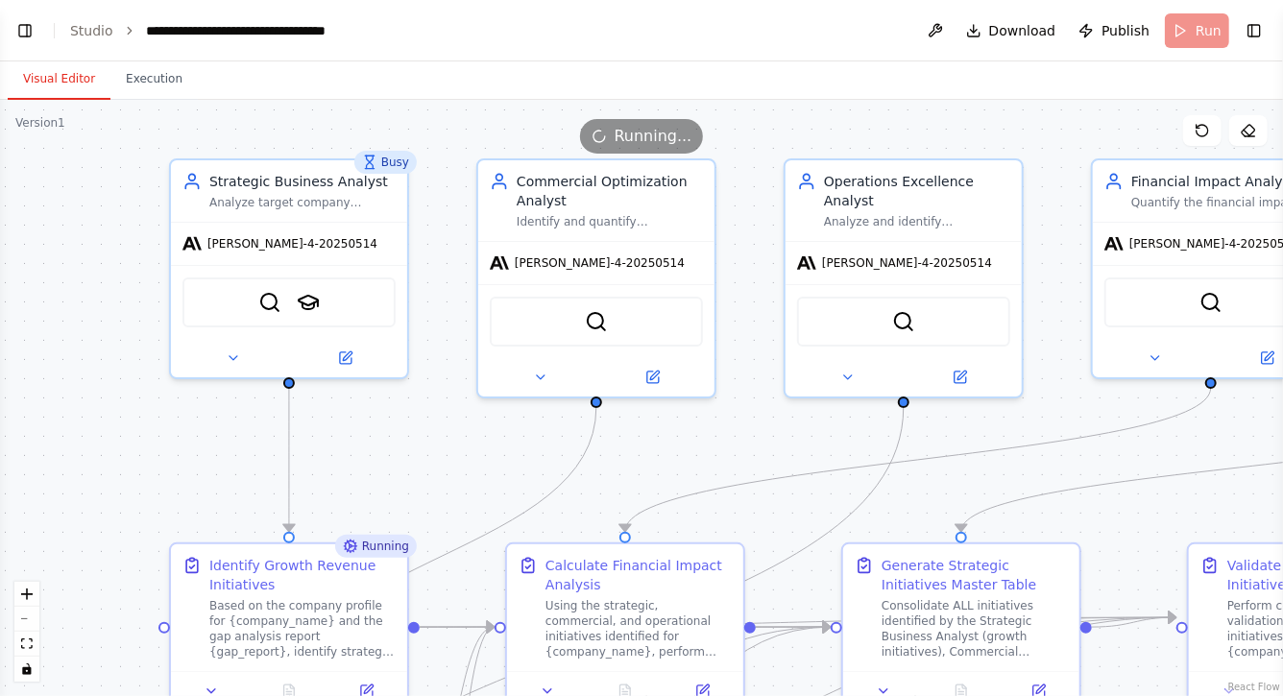
drag, startPoint x: 278, startPoint y: 329, endPoint x: 396, endPoint y: 428, distance: 154.1
click at [396, 428] on div ".deletable-edge-delete-btn { width: 20px; height: 20px; border: 0px solid #ffff…" at bounding box center [641, 398] width 1283 height 597
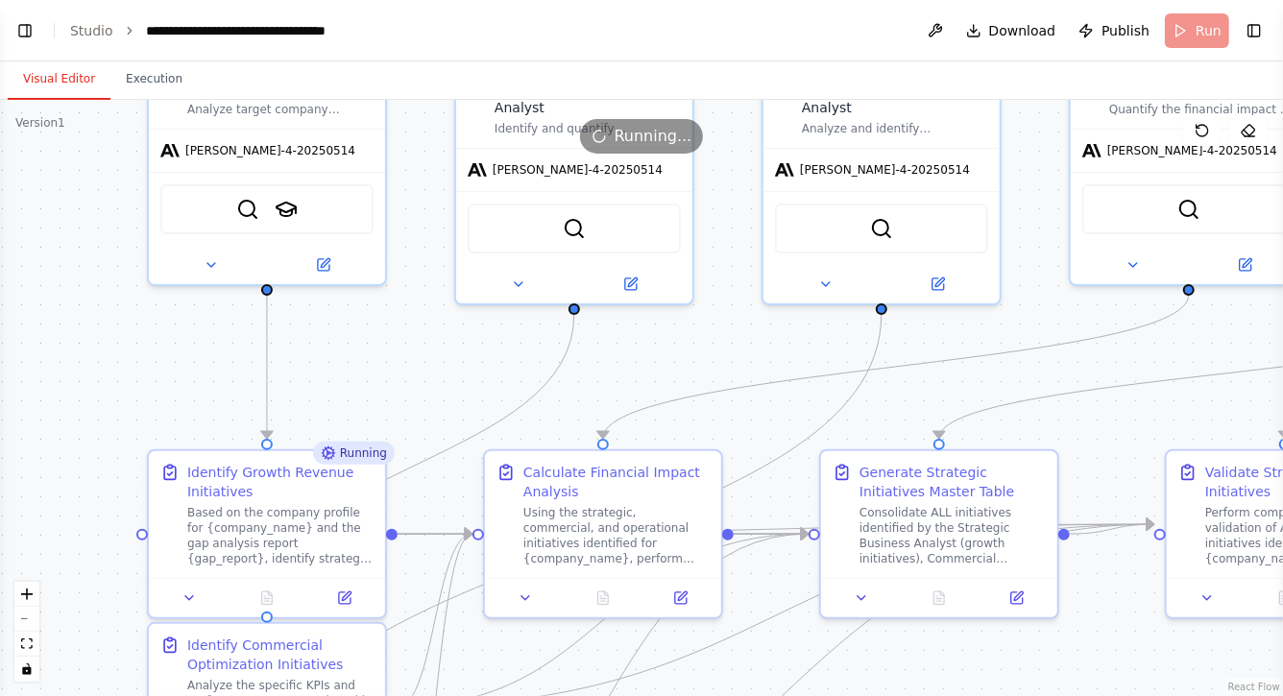
drag, startPoint x: 392, startPoint y: 478, endPoint x: 366, endPoint y: 356, distance: 124.7
click at [367, 356] on div ".deletable-edge-delete-btn { width: 20px; height: 20px; border: 0px solid #ffff…" at bounding box center [641, 398] width 1283 height 597
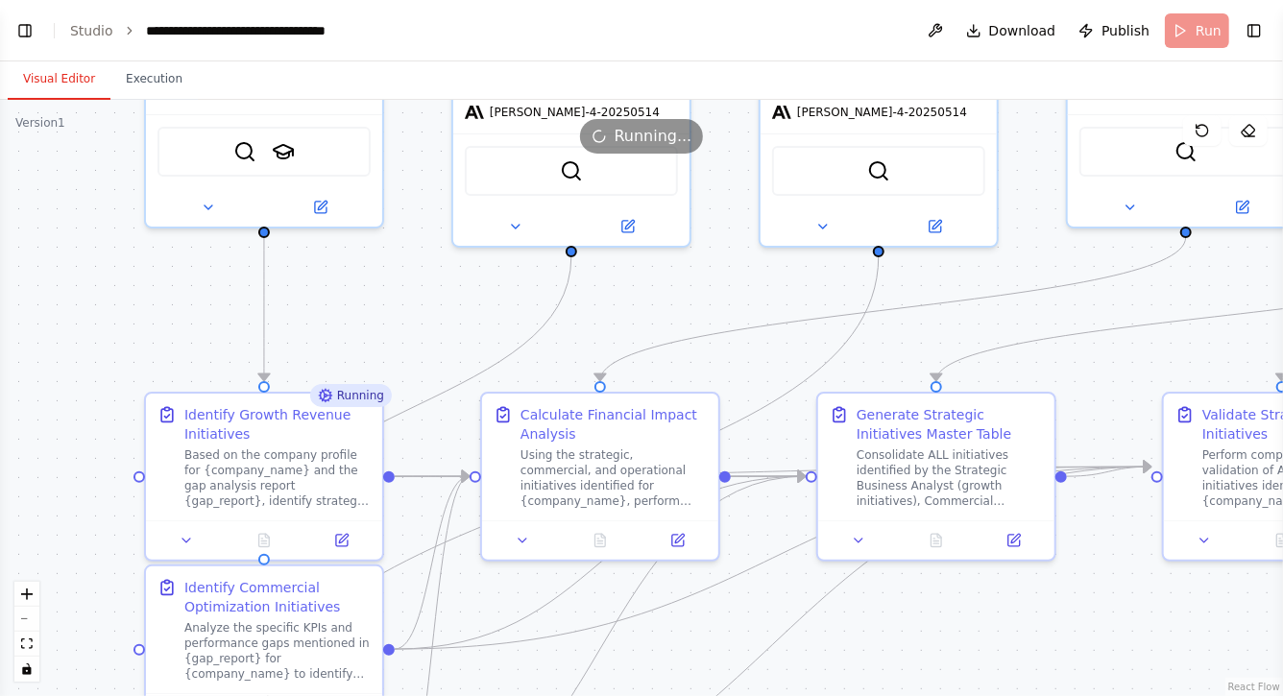
drag, startPoint x: 391, startPoint y: 354, endPoint x: 391, endPoint y: 270, distance: 84.5
click at [391, 270] on div ".deletable-edge-delete-btn { width: 20px; height: 20px; border: 0px solid #ffff…" at bounding box center [641, 398] width 1283 height 597
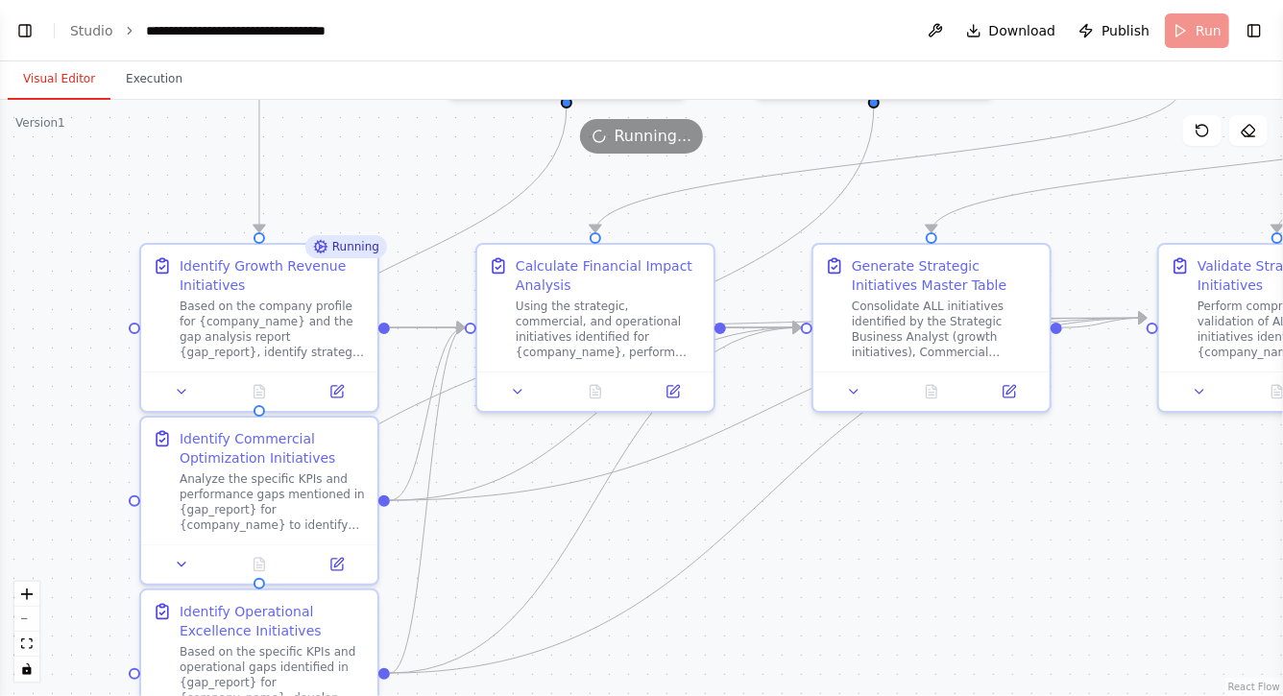
drag, startPoint x: 484, startPoint y: 535, endPoint x: 480, endPoint y: 427, distance: 108.6
click at [480, 427] on div ".deletable-edge-delete-btn { width: 20px; height: 20px; border: 0px solid #ffff…" at bounding box center [641, 398] width 1283 height 597
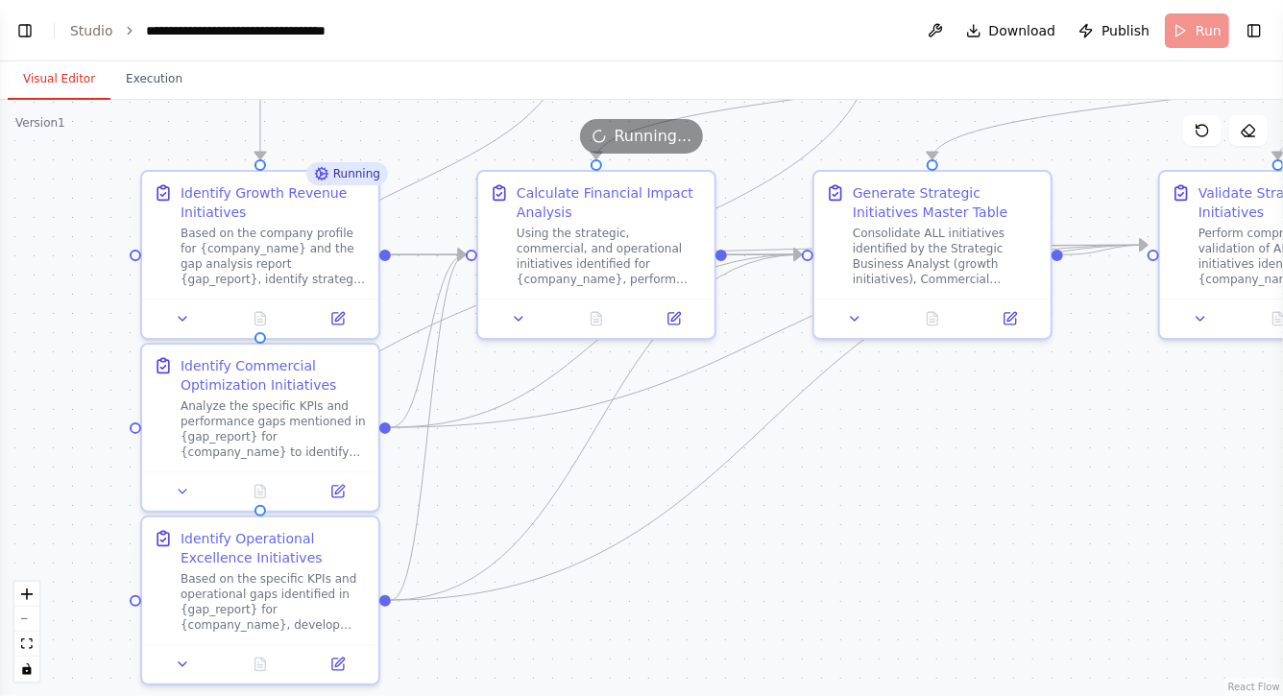
drag, startPoint x: 713, startPoint y: 628, endPoint x: 709, endPoint y: 561, distance: 67.4
click at [713, 561] on div ".deletable-edge-delete-btn { width: 20px; height: 20px; border: 0px solid #ffff…" at bounding box center [641, 398] width 1283 height 597
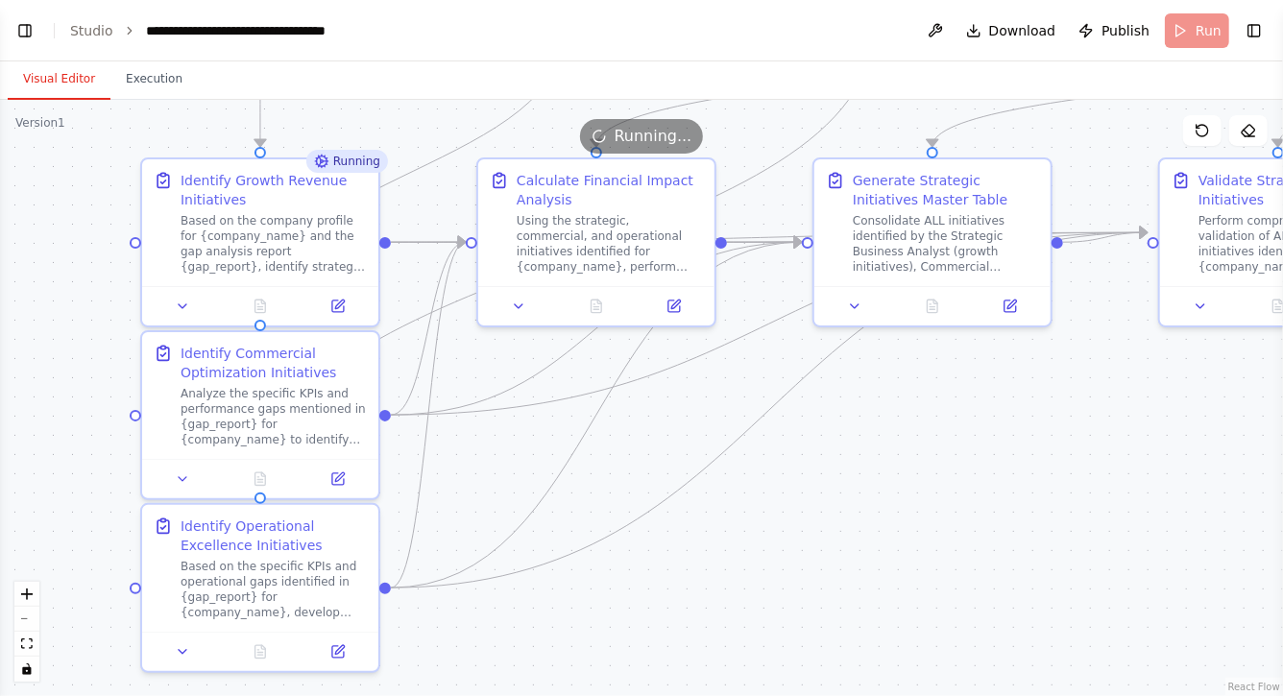
drag, startPoint x: 753, startPoint y: 556, endPoint x: 753, endPoint y: 526, distance: 29.8
click at [753, 526] on div ".deletable-edge-delete-btn { width: 20px; height: 20px; border: 0px solid #ffff…" at bounding box center [641, 398] width 1283 height 597
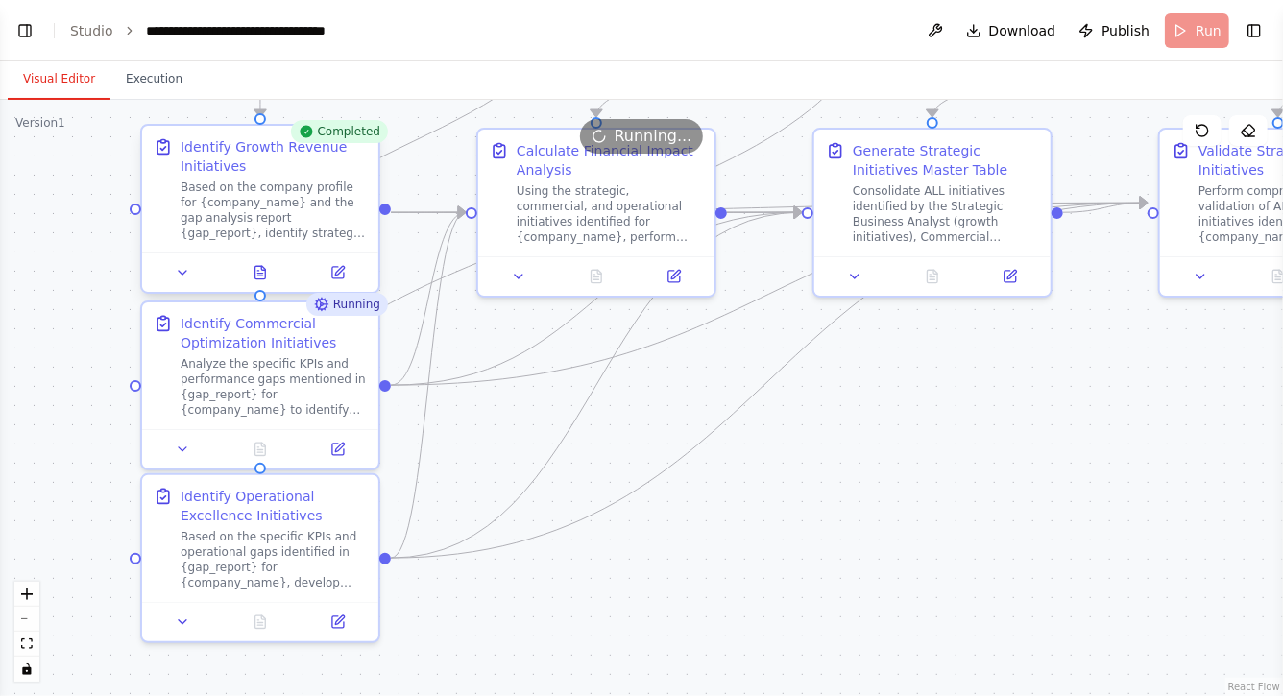
scroll to position [6253, 0]
click at [259, 268] on icon at bounding box center [261, 272] width 11 height 12
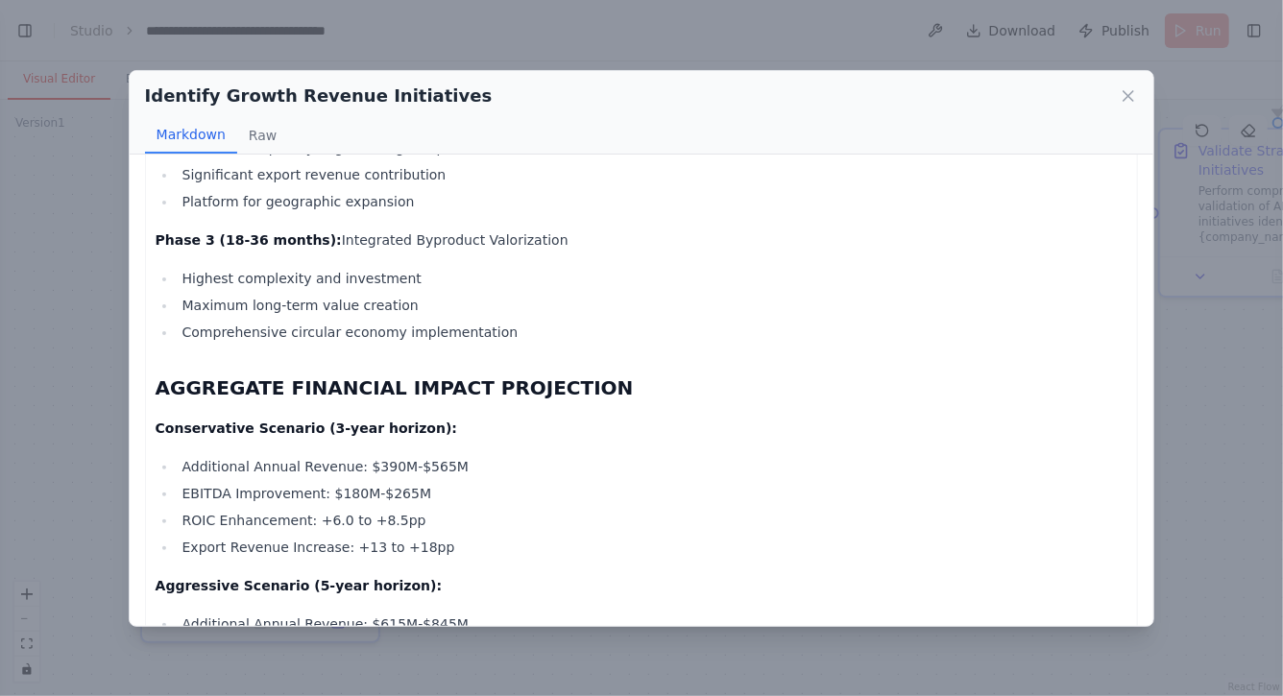
scroll to position [3986, 0]
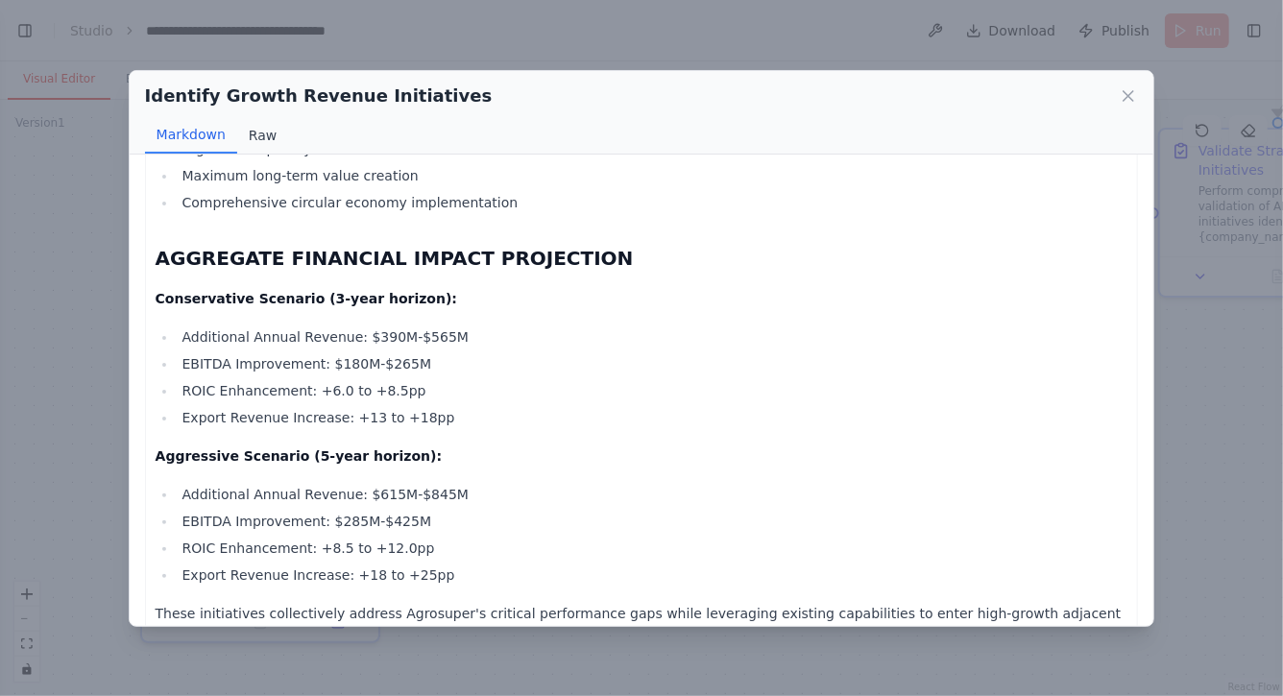
click at [260, 135] on button "Raw" at bounding box center [262, 135] width 51 height 37
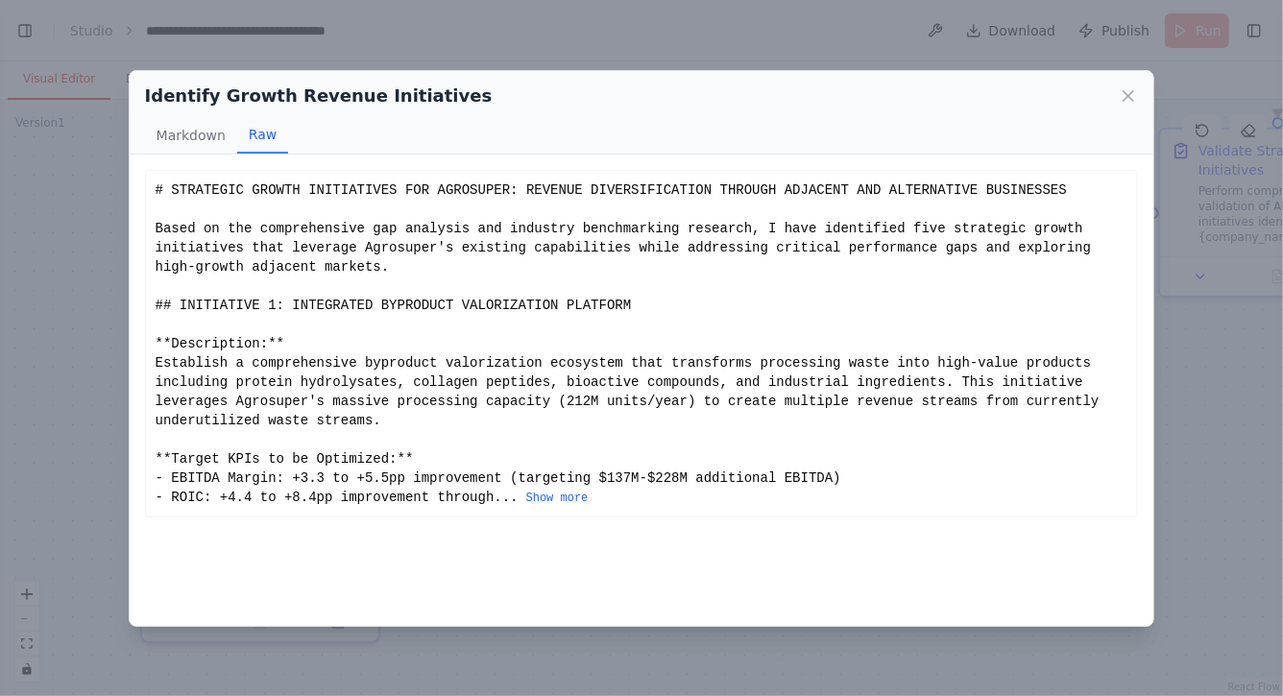
scroll to position [0, 0]
click at [1131, 95] on icon at bounding box center [1128, 95] width 19 height 19
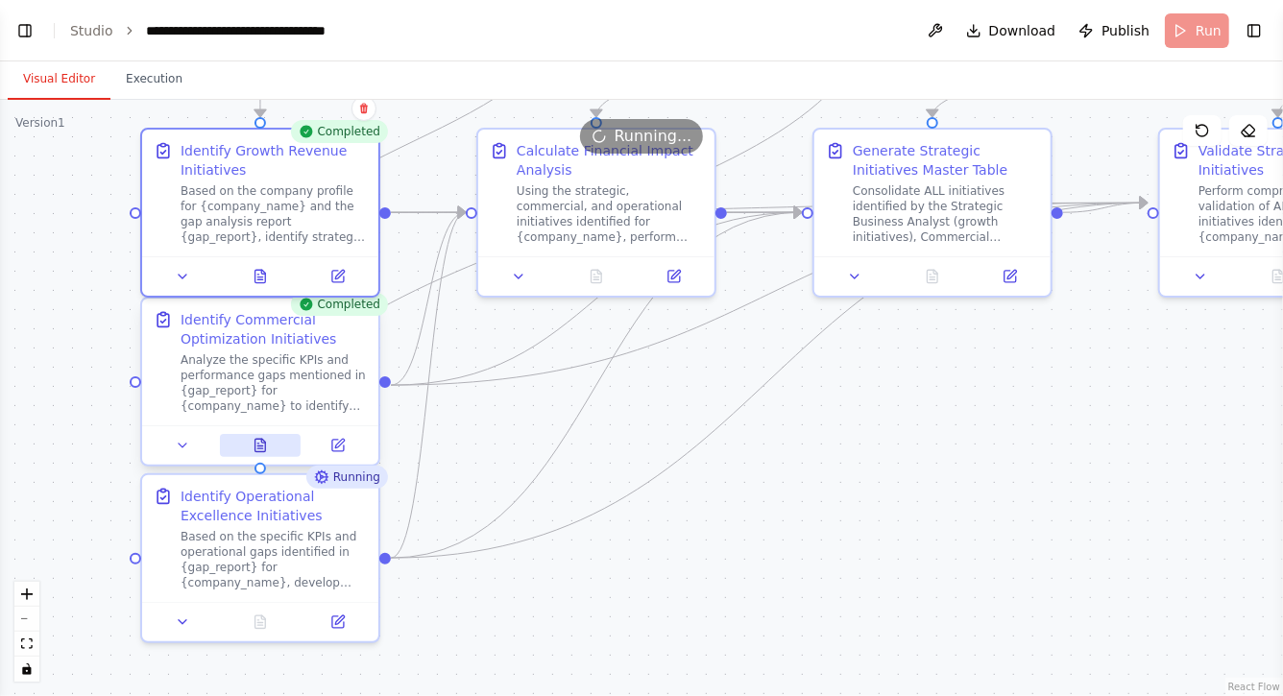
click at [260, 434] on button at bounding box center [261, 445] width 82 height 23
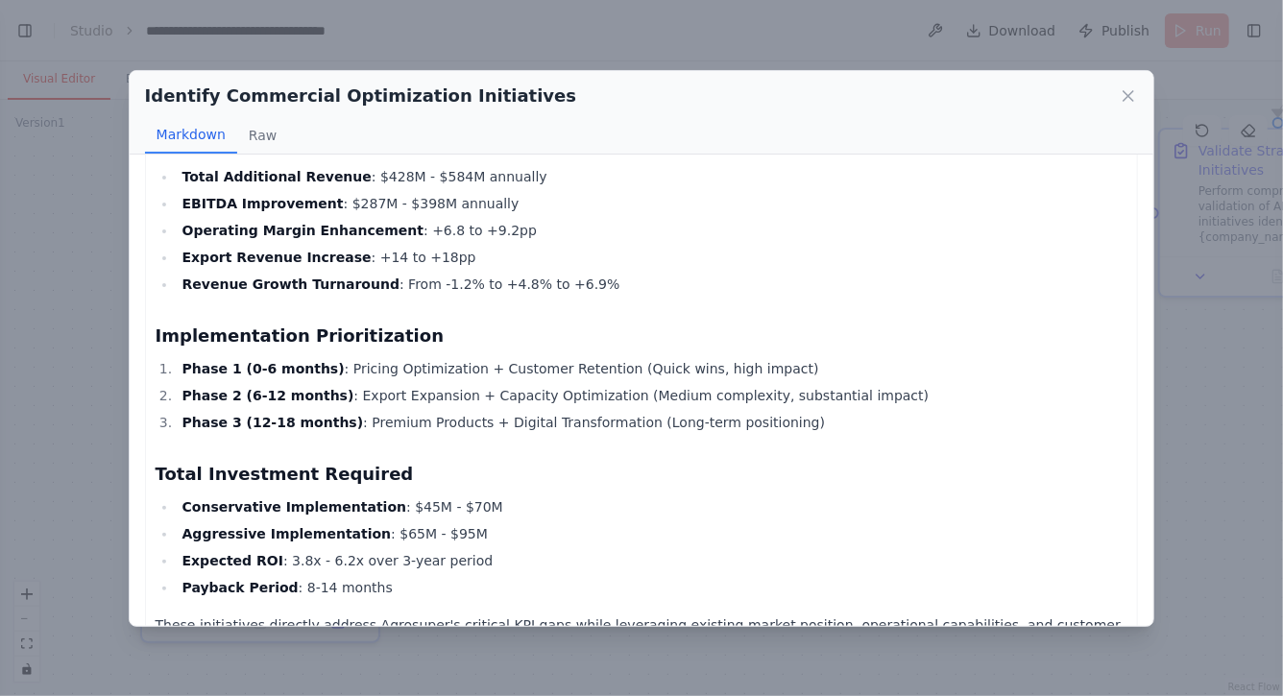
scroll to position [5351, 0]
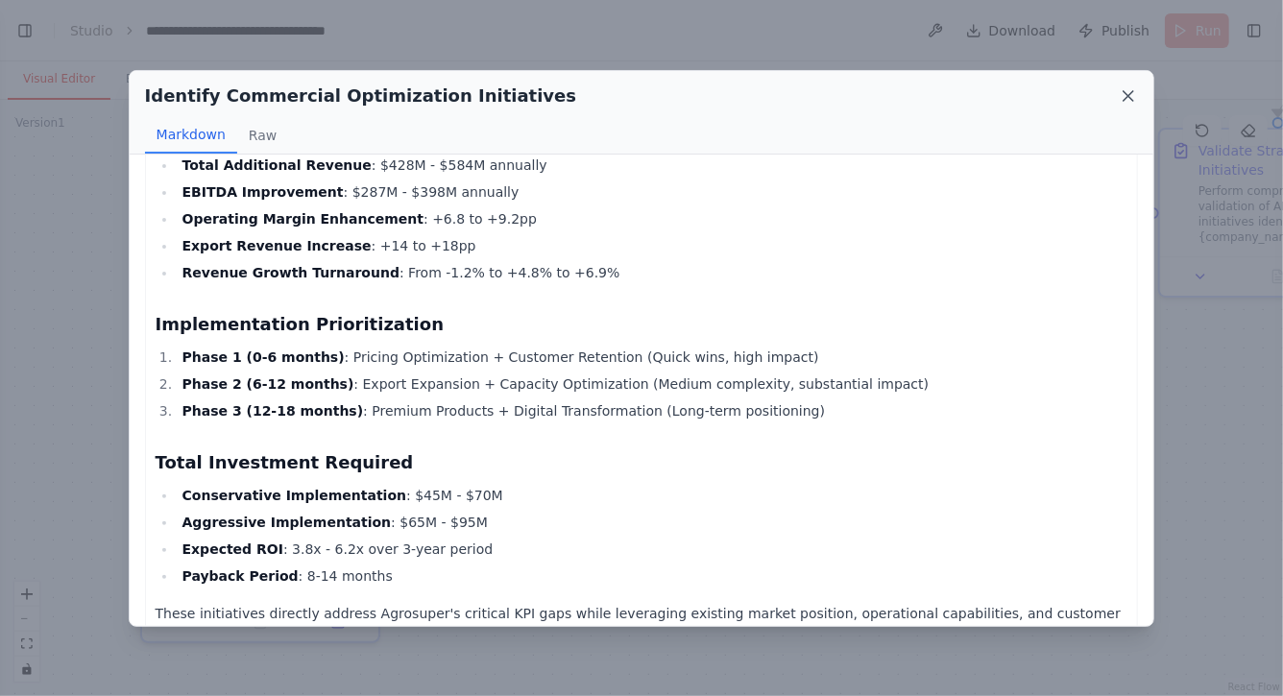
click at [1129, 101] on icon at bounding box center [1128, 95] width 19 height 19
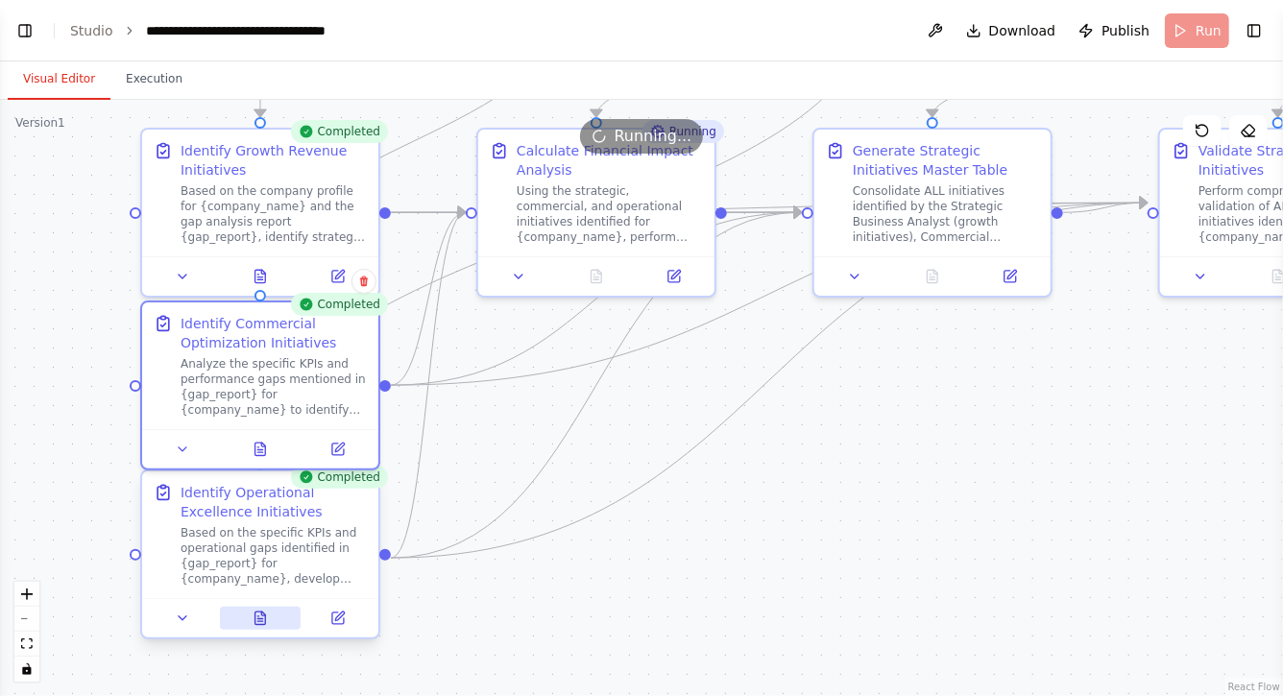
click at [261, 617] on icon at bounding box center [261, 618] width 11 height 12
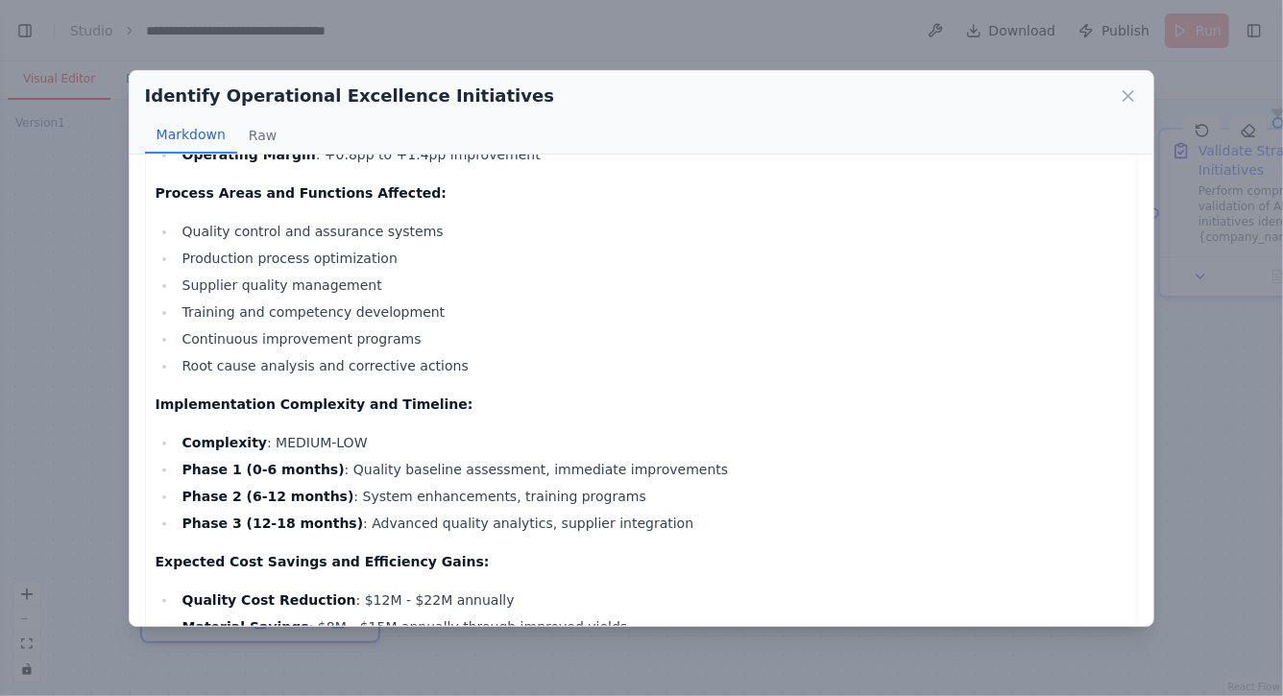
scroll to position [7863, 0]
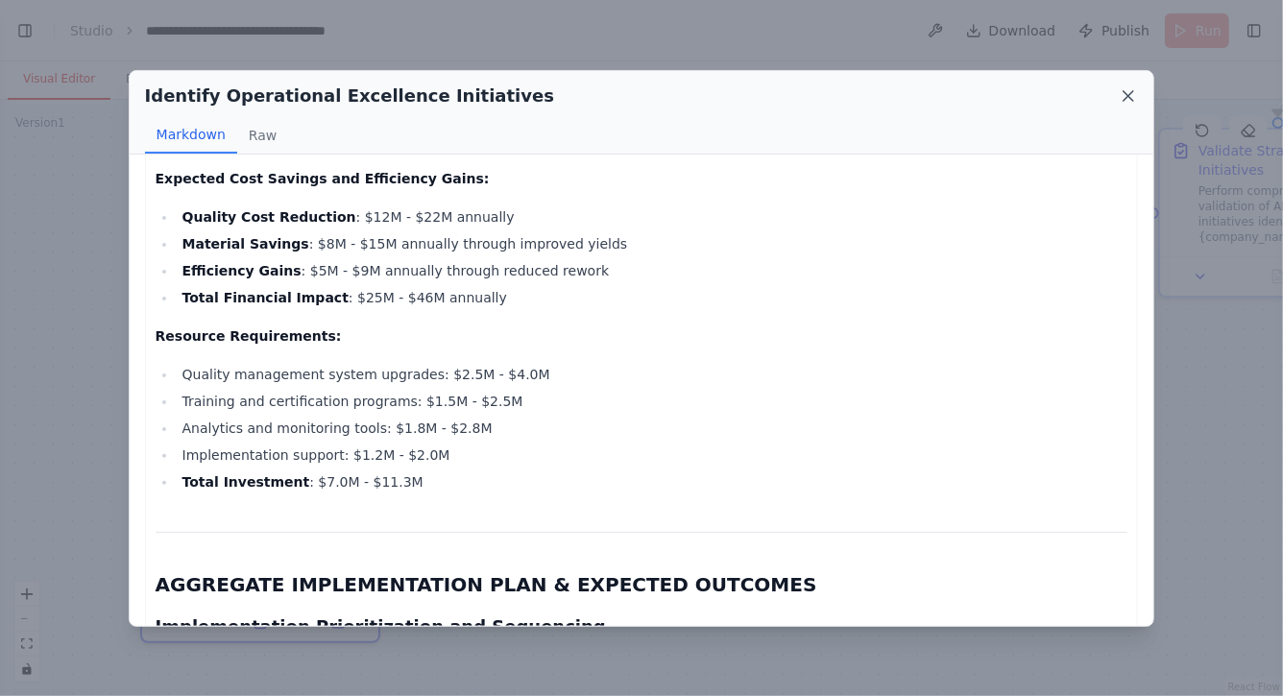
click at [1134, 96] on icon at bounding box center [1128, 95] width 19 height 19
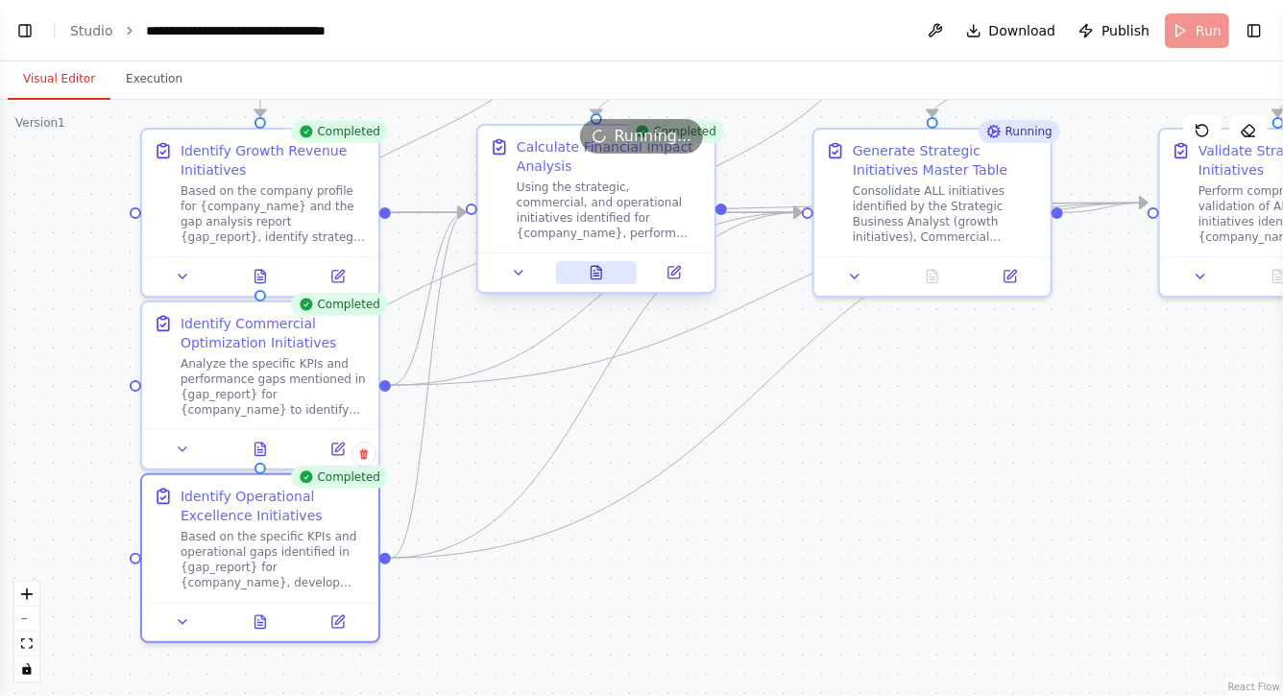
click at [594, 274] on icon at bounding box center [597, 272] width 11 height 12
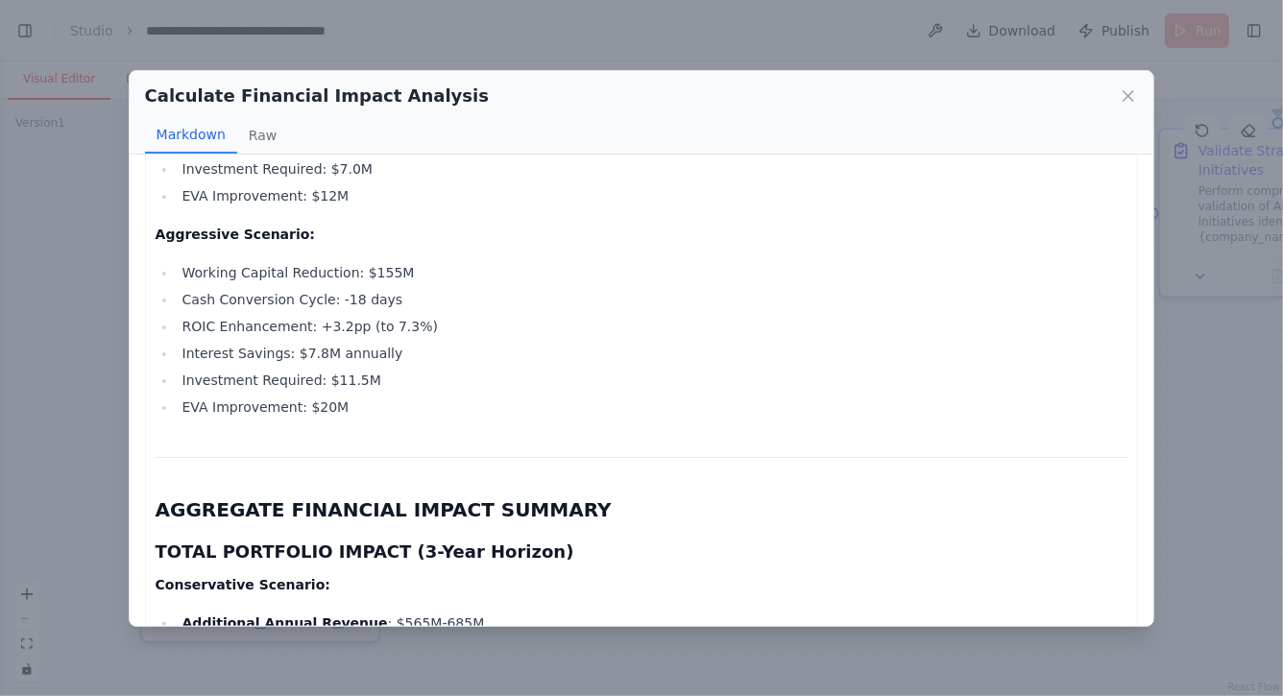
scroll to position [8620, 0]
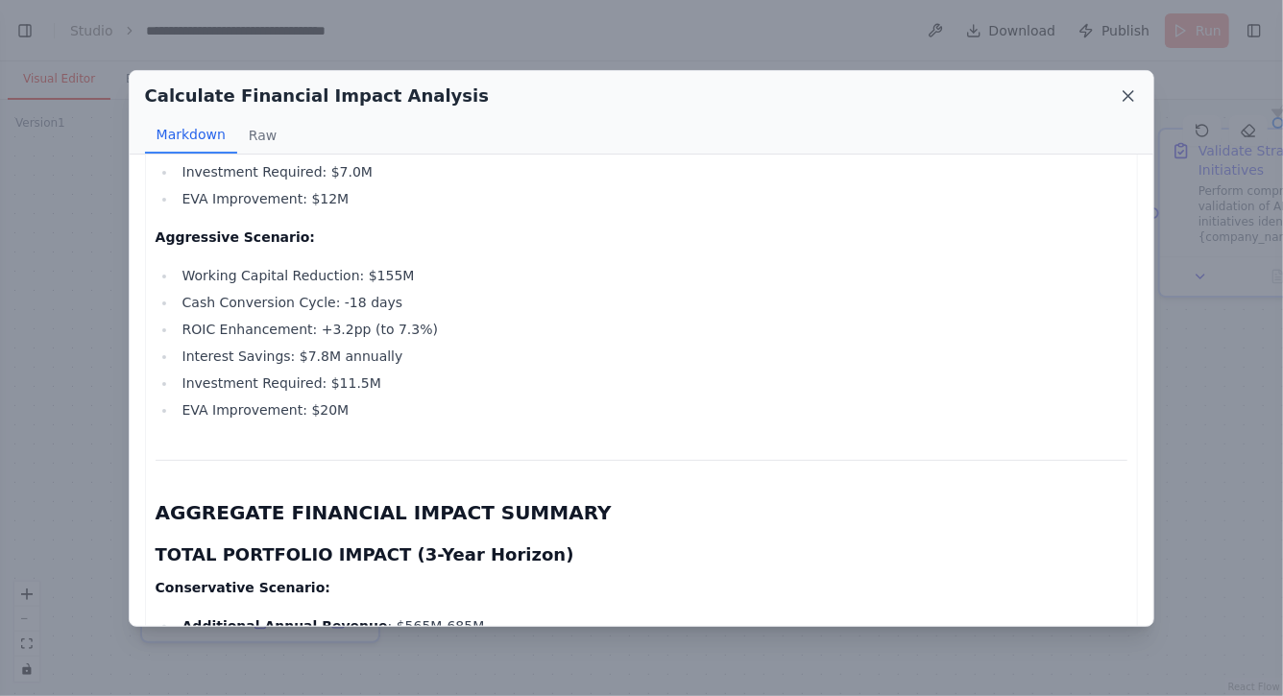
click at [1124, 93] on icon at bounding box center [1128, 95] width 19 height 19
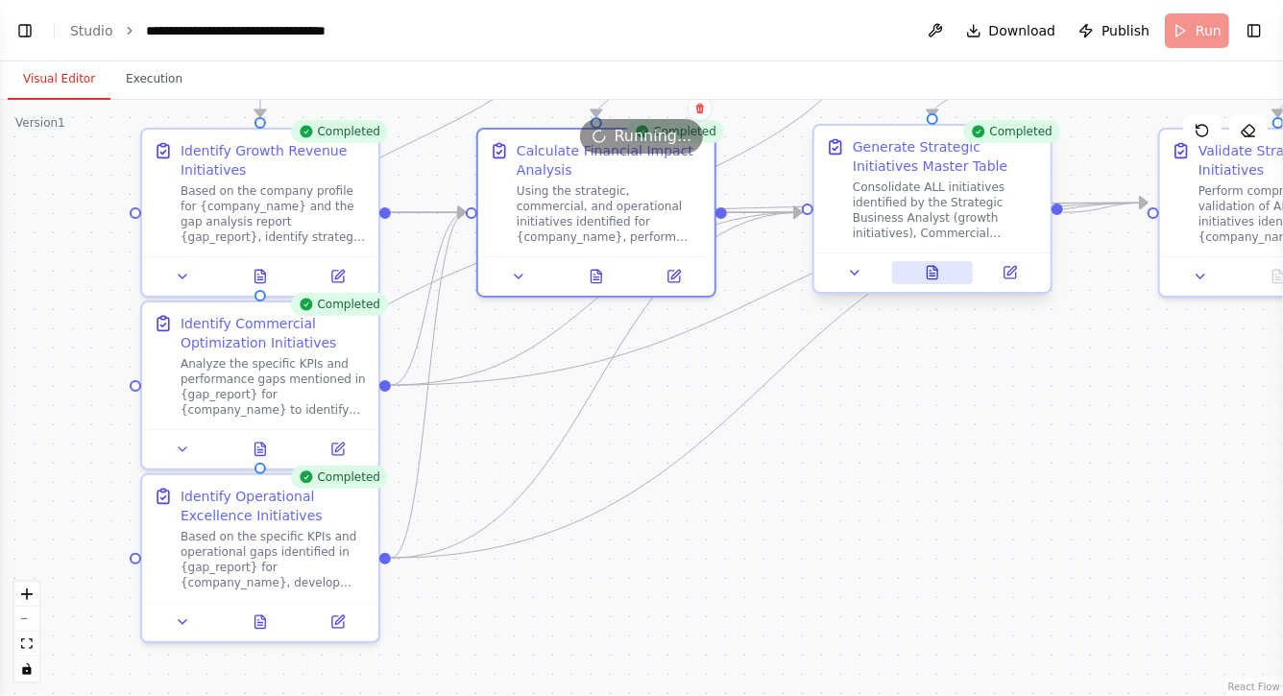
click at [935, 269] on icon at bounding box center [936, 268] width 4 height 4
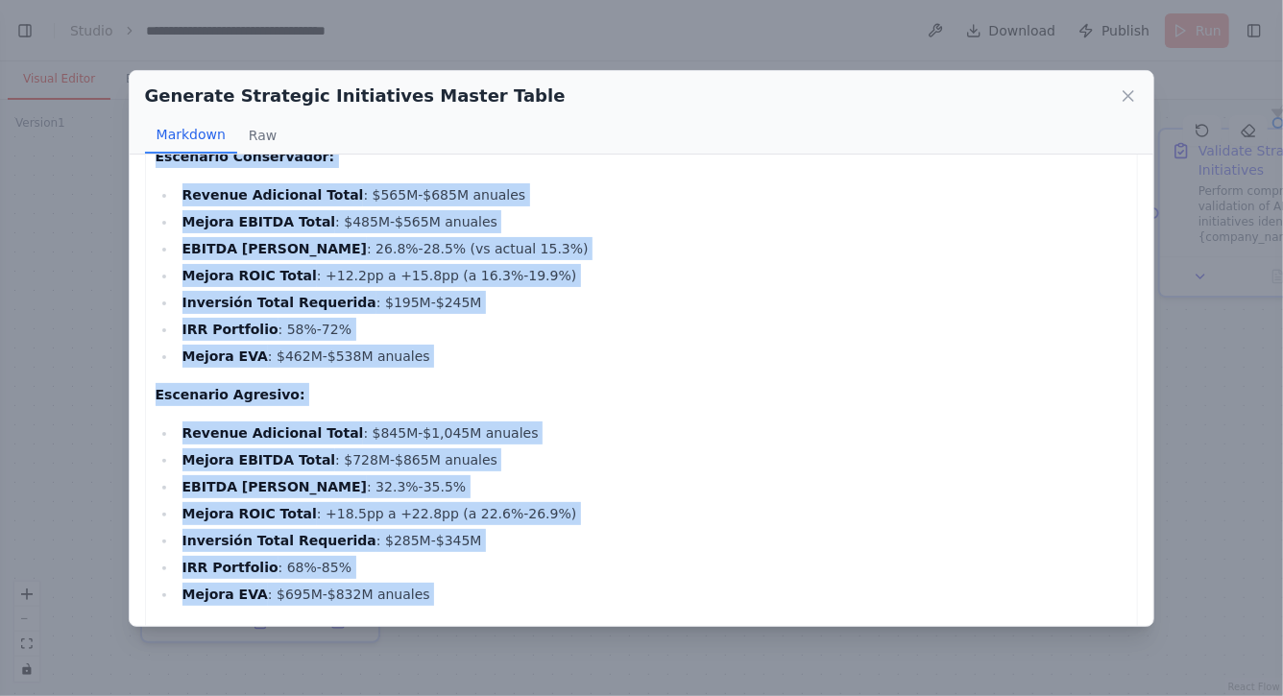
scroll to position [2730, 0]
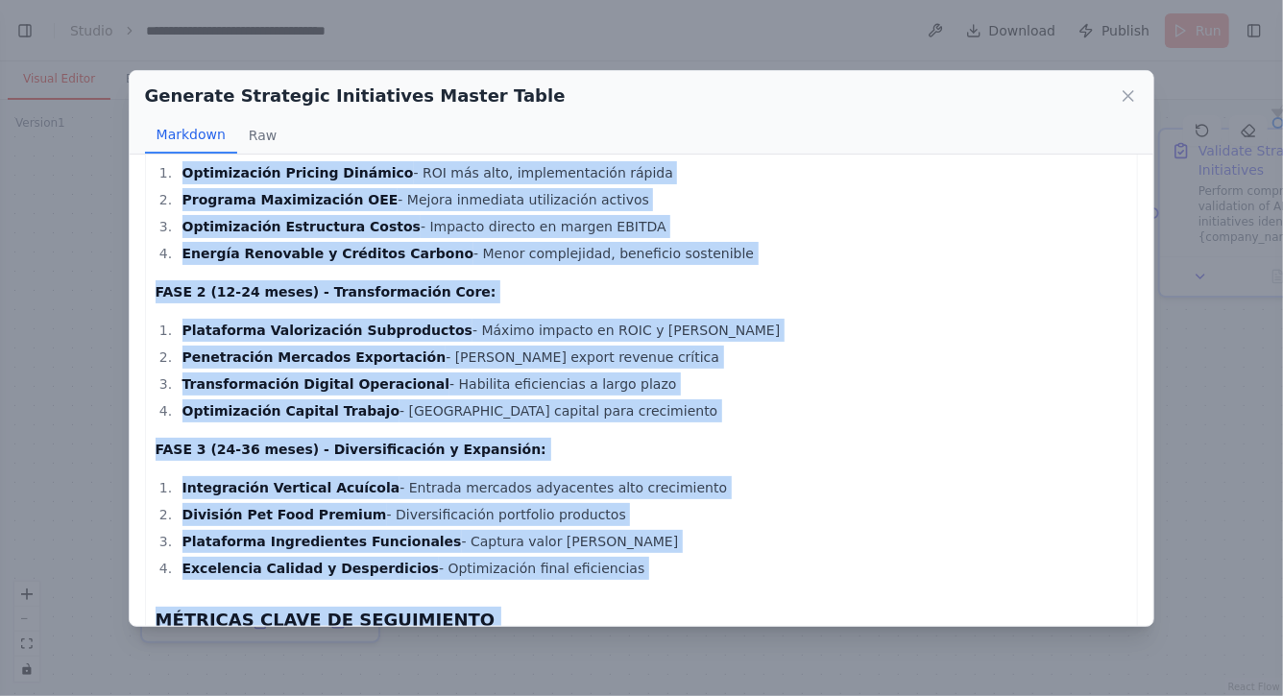
drag, startPoint x: 157, startPoint y: 201, endPoint x: 591, endPoint y: 595, distance: 586.2
copy div "COMPREHENSIVE STRATEGIC INITIATIVES MASTER TABLE FOR AGROSUPER Consolidation of…"
click at [1129, 99] on icon at bounding box center [1128, 95] width 19 height 19
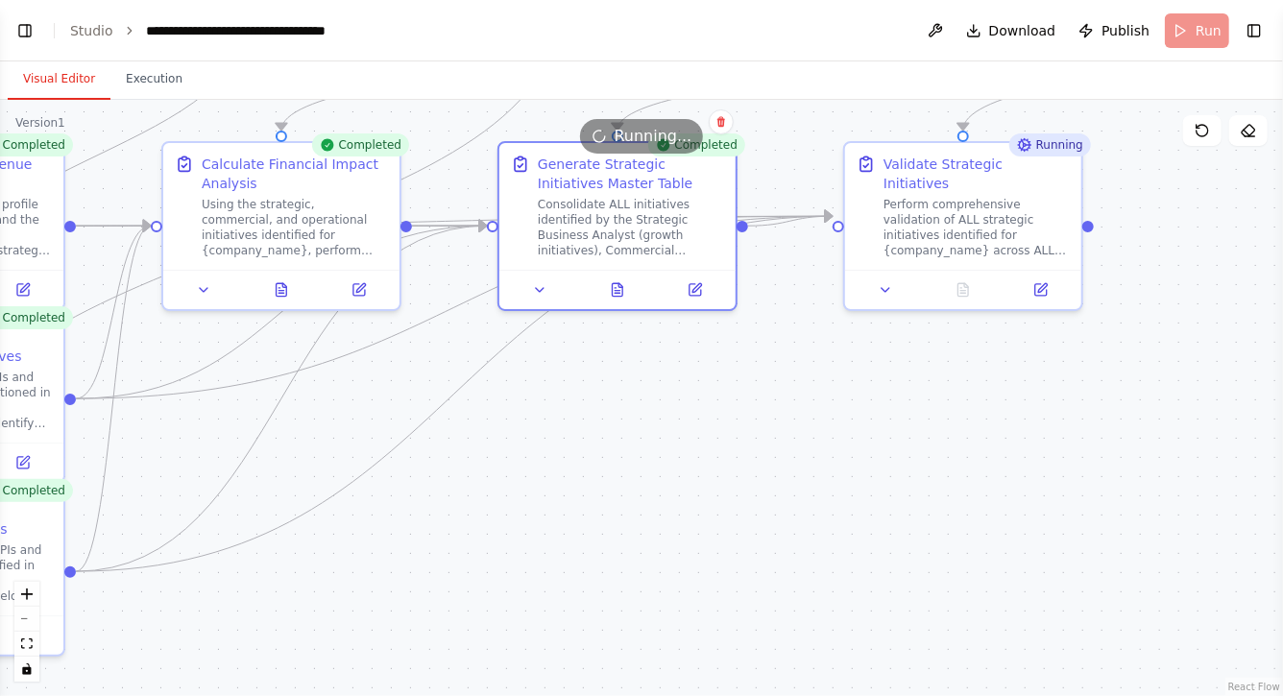
drag, startPoint x: 978, startPoint y: 427, endPoint x: 660, endPoint y: 441, distance: 318.2
click at [660, 441] on div ".deletable-edge-delete-btn { width: 20px; height: 20px; border: 0px solid #ffff…" at bounding box center [641, 398] width 1283 height 597
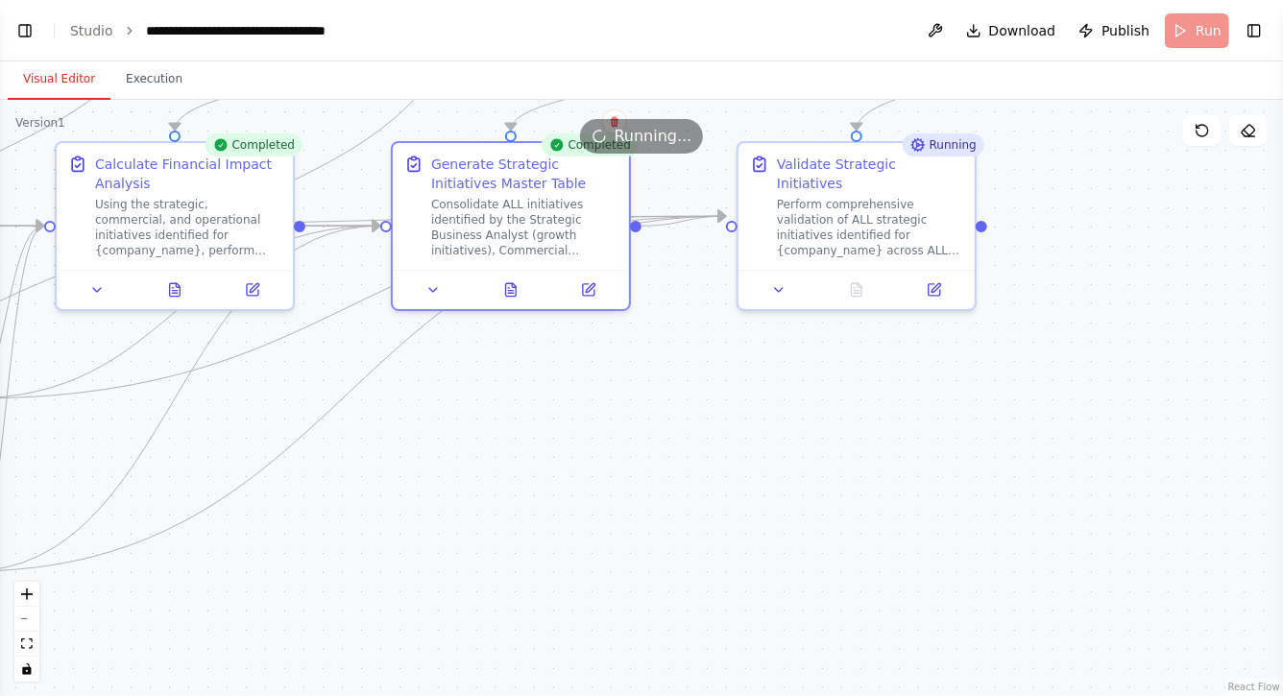
drag, startPoint x: 870, startPoint y: 470, endPoint x: 764, endPoint y: 471, distance: 106.6
click at [766, 471] on div ".deletable-edge-delete-btn { width: 20px; height: 20px; border: 0px solid #ffff…" at bounding box center [641, 398] width 1283 height 597
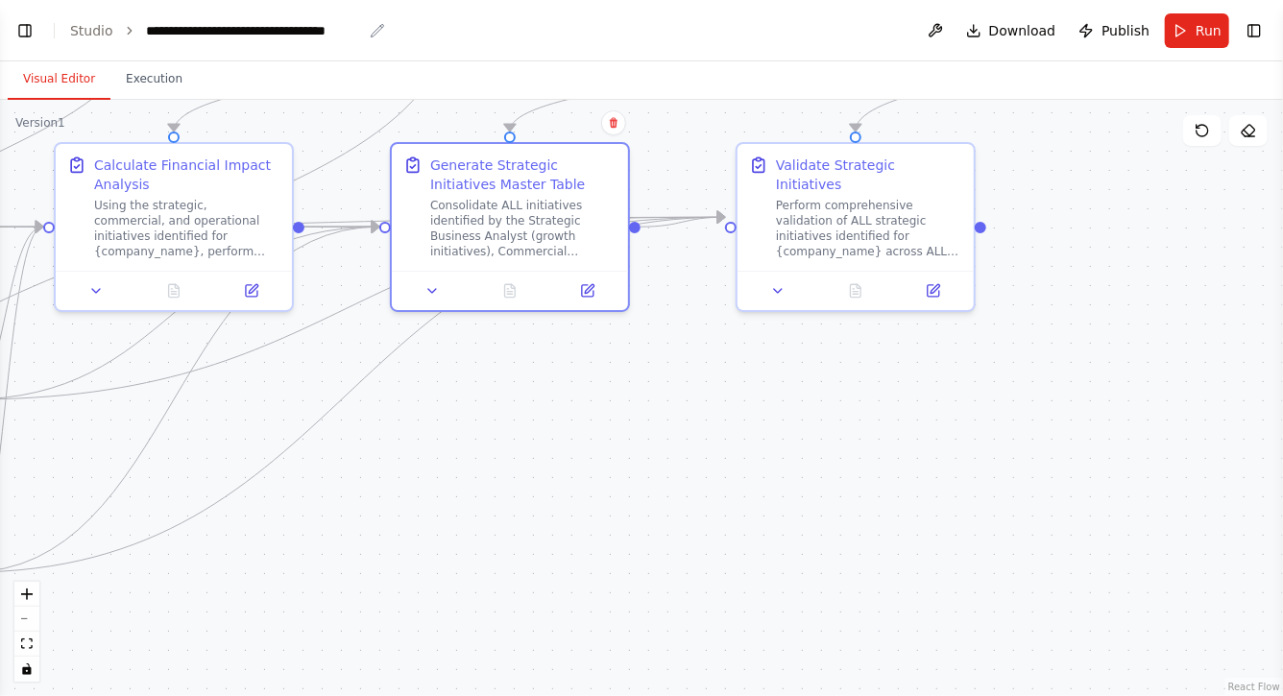
click at [182, 28] on div "**********" at bounding box center [254, 30] width 216 height 19
click at [178, 32] on div "**********" at bounding box center [262, 30] width 232 height 19
click at [146, 31] on div "**********" at bounding box center [255, 30] width 218 height 19
click at [25, 30] on button "Toggle Left Sidebar" at bounding box center [25, 30] width 27 height 27
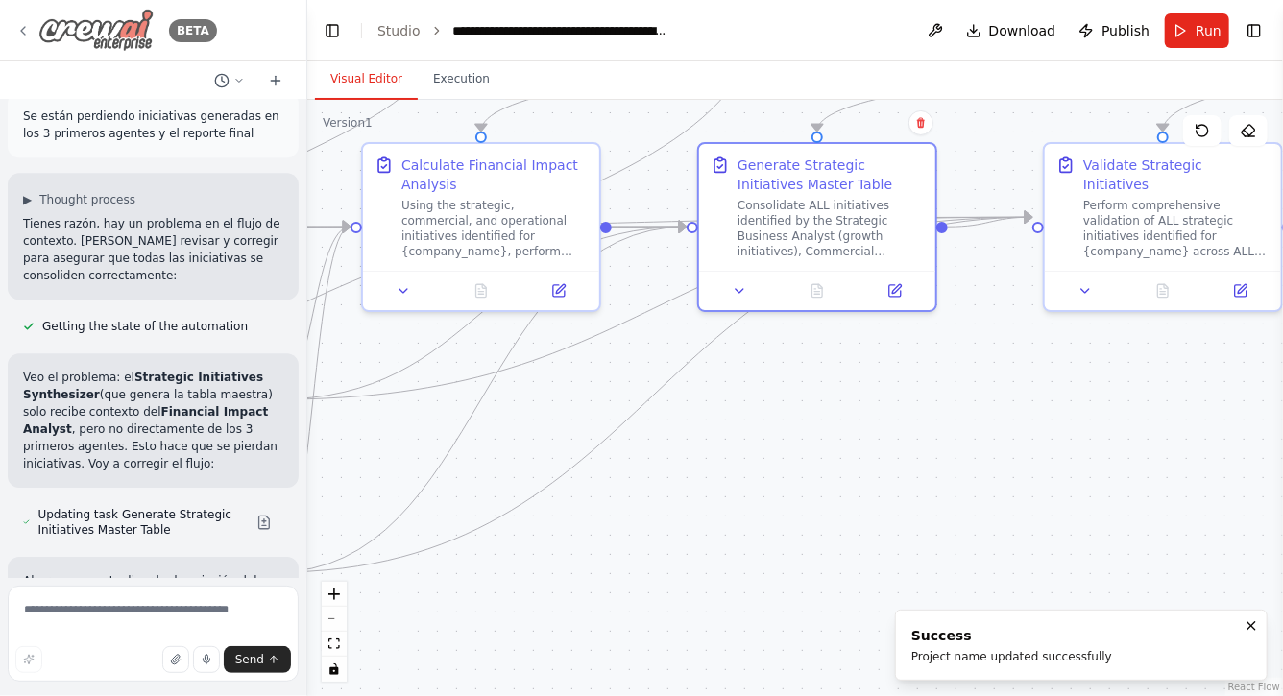
click at [28, 28] on icon at bounding box center [22, 30] width 15 height 15
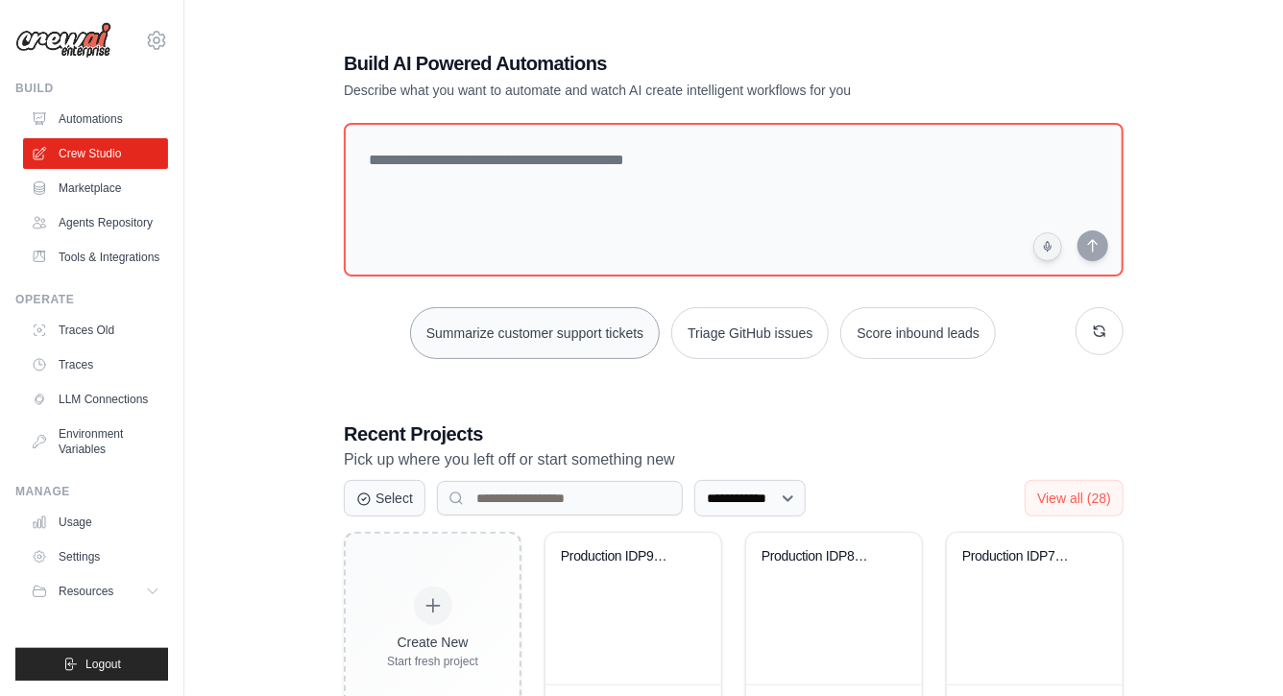
scroll to position [506, 0]
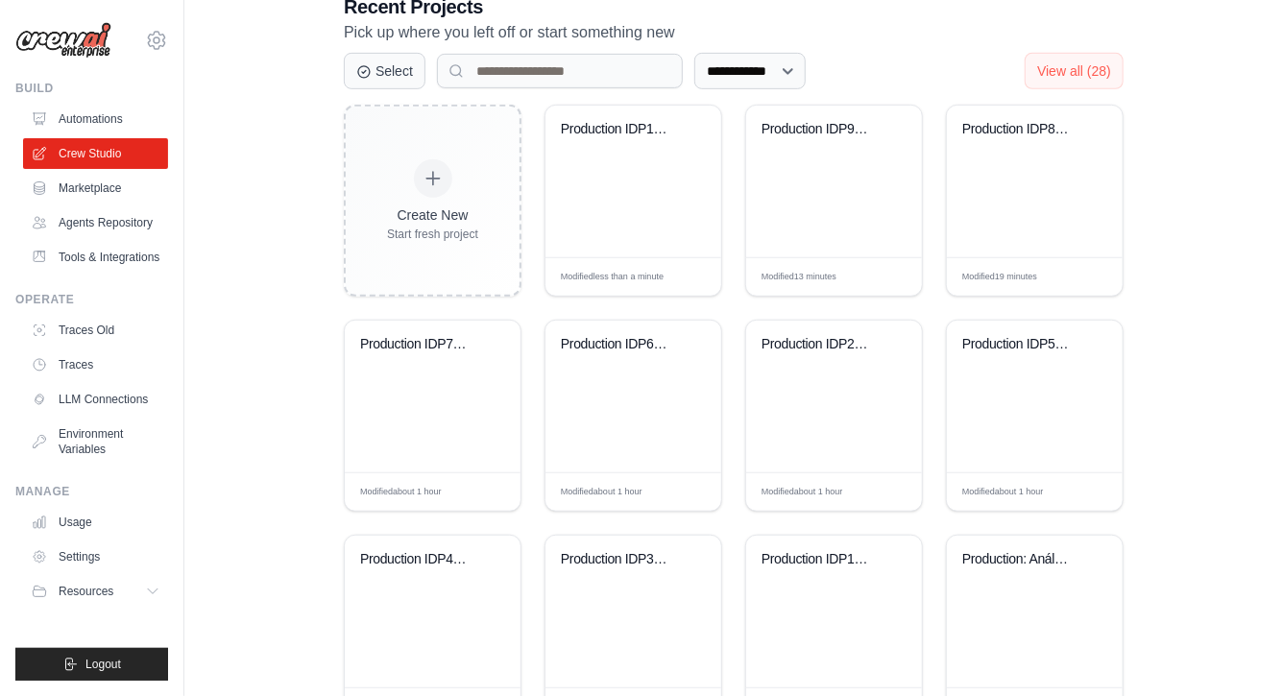
scroll to position [308, 0]
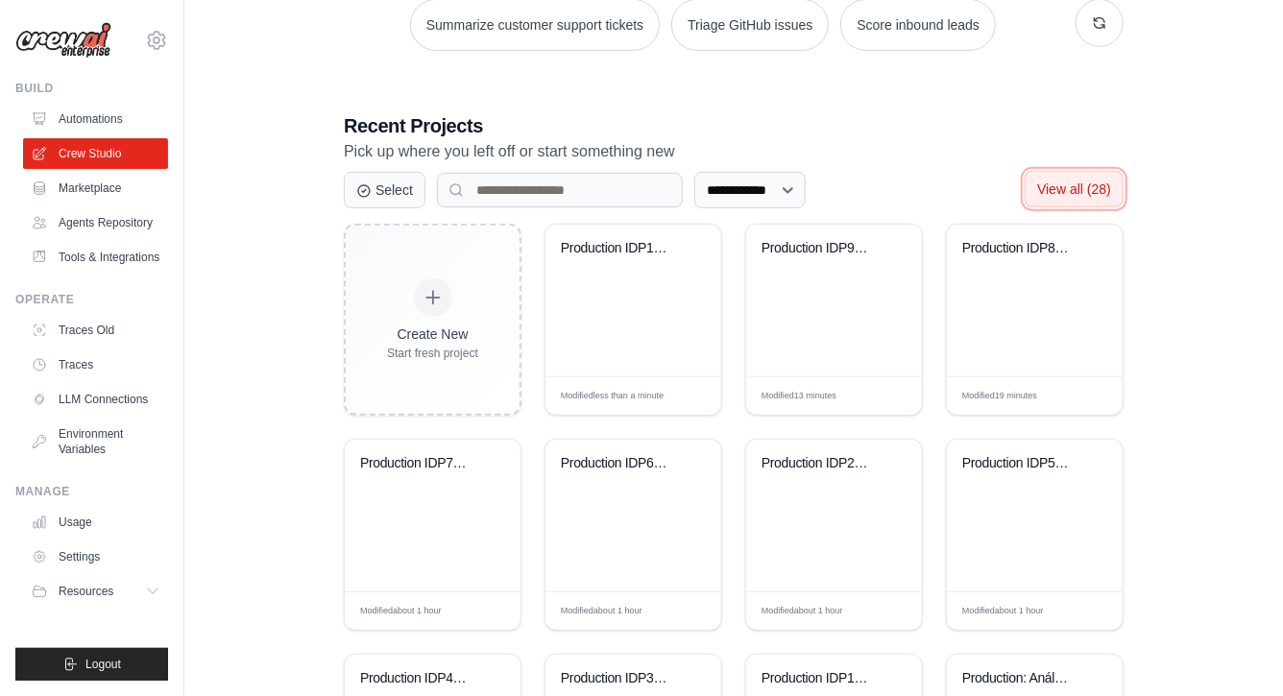
click at [1080, 187] on span "View all (28)" at bounding box center [1074, 189] width 74 height 15
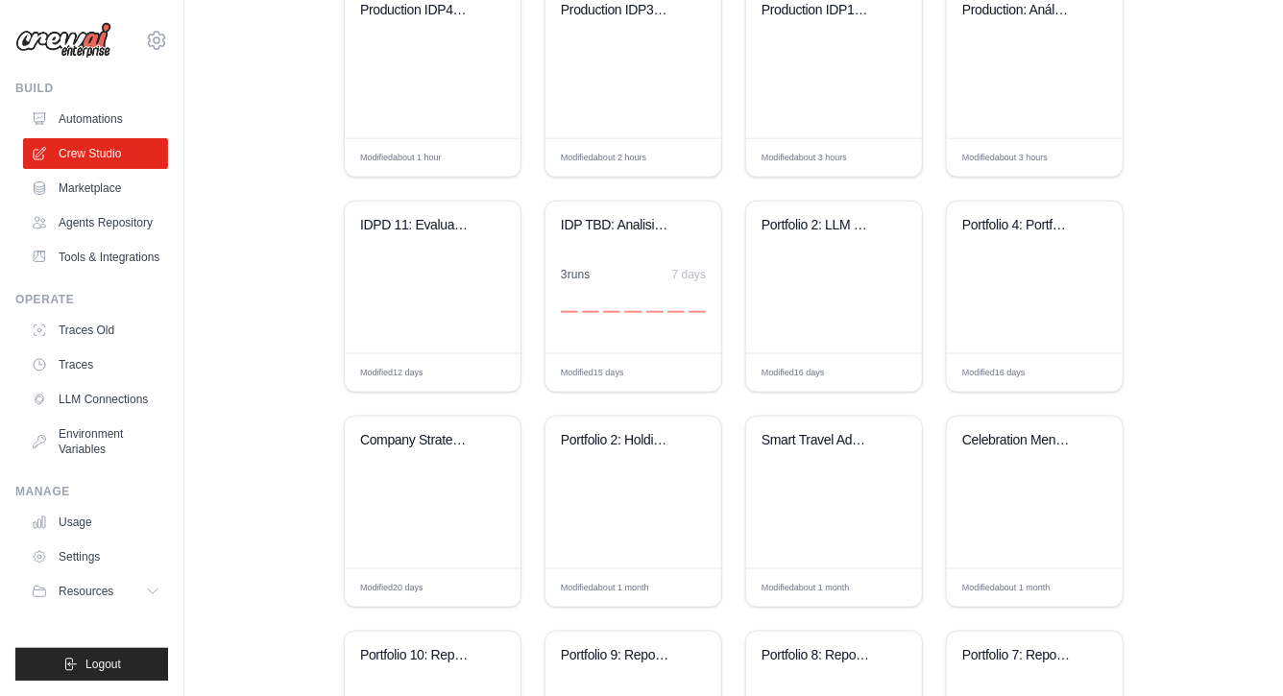
scroll to position [995, 0]
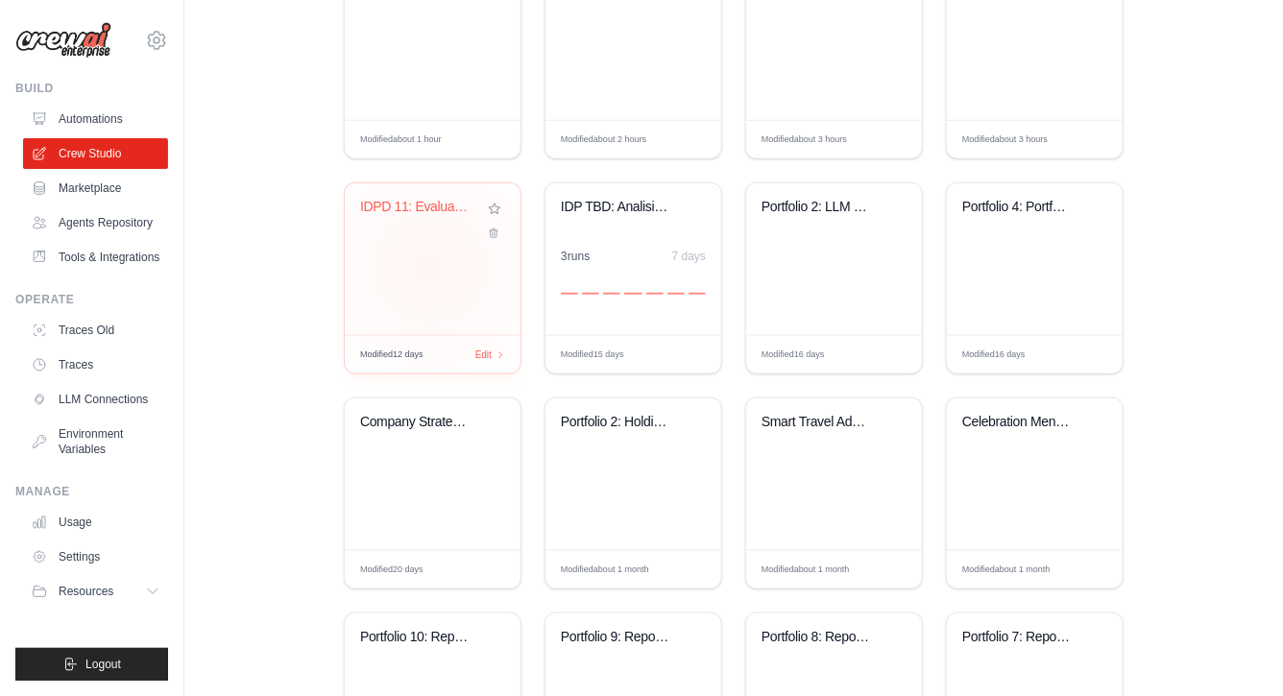
click at [430, 265] on div "IDPD 11: Evaluacion de Impacto de I..." at bounding box center [433, 259] width 176 height 152
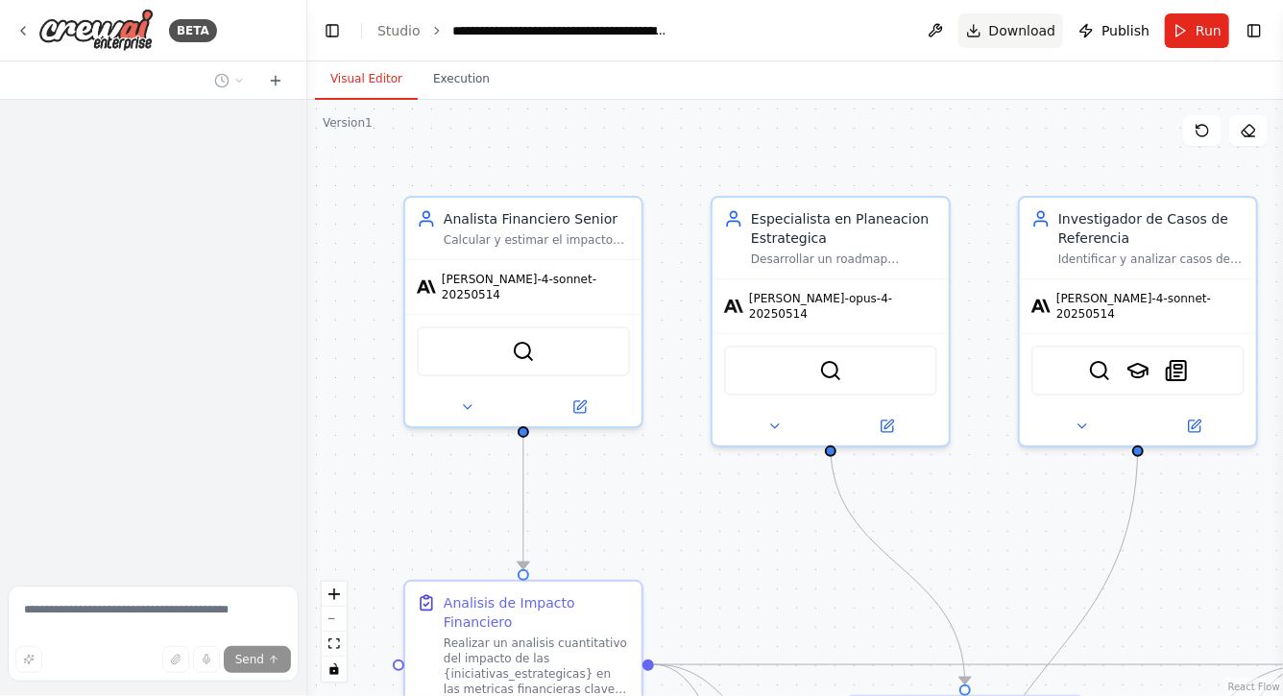
scroll to position [898, 0]
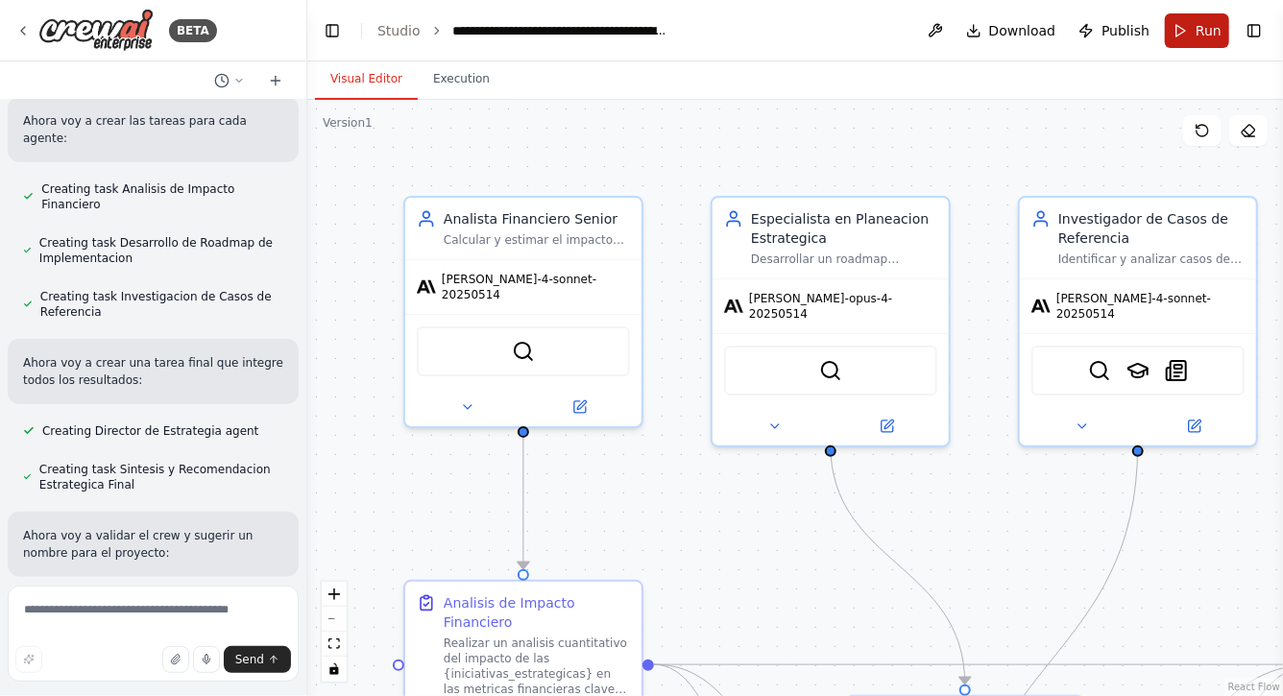
click at [1202, 30] on span "Run" at bounding box center [1209, 30] width 26 height 19
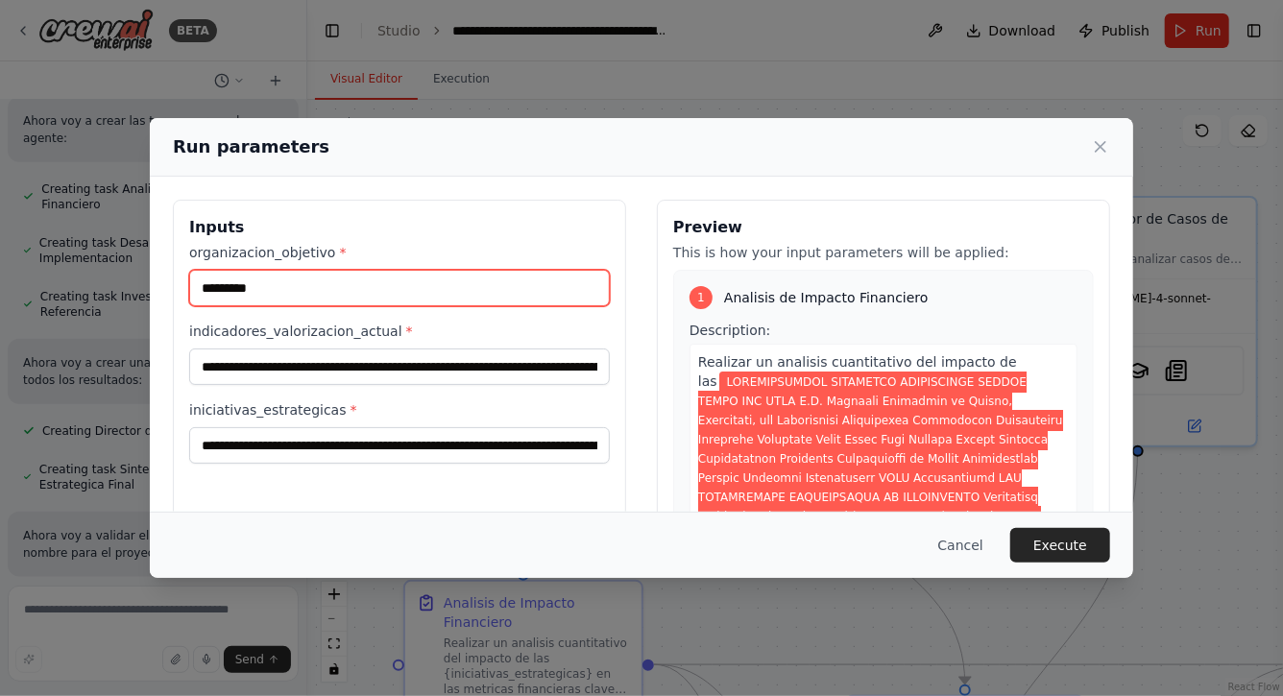
drag, startPoint x: 283, startPoint y: 289, endPoint x: 168, endPoint y: 289, distance: 115.3
click at [168, 289] on div "Inputs organizacion_objetivo * ********* indicadores_valorizacion_actual * inic…" at bounding box center [642, 427] width 984 height 501
type input "*********"
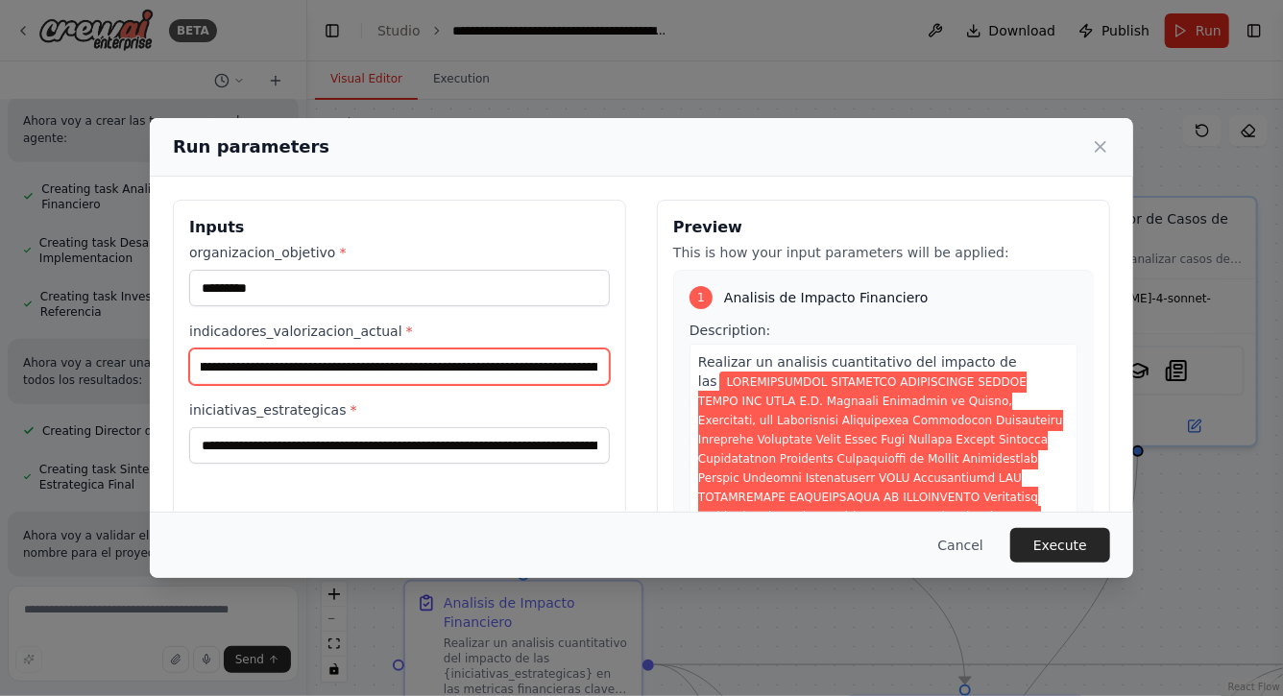
drag, startPoint x: 200, startPoint y: 366, endPoint x: 610, endPoint y: 371, distance: 410.2
click at [610, 371] on div "Inputs organizacion_objetivo * ********* indicadores_valorizacion_actual * inic…" at bounding box center [399, 427] width 453 height 455
click at [563, 371] on input "indicadores_valorizacion_actual *" at bounding box center [399, 367] width 421 height 37
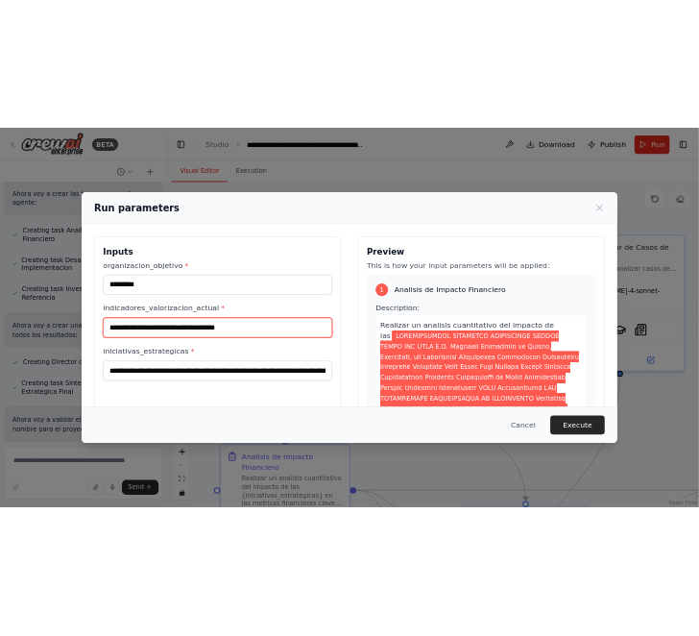
scroll to position [0, 0]
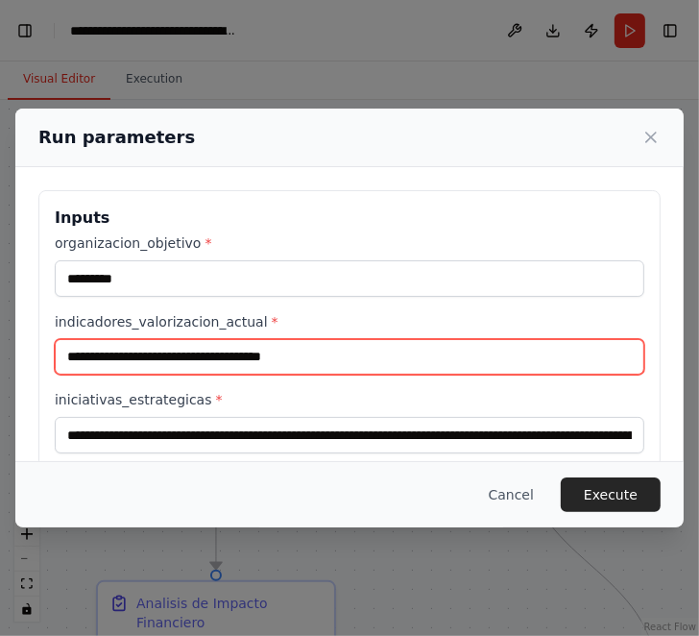
paste input "**********"
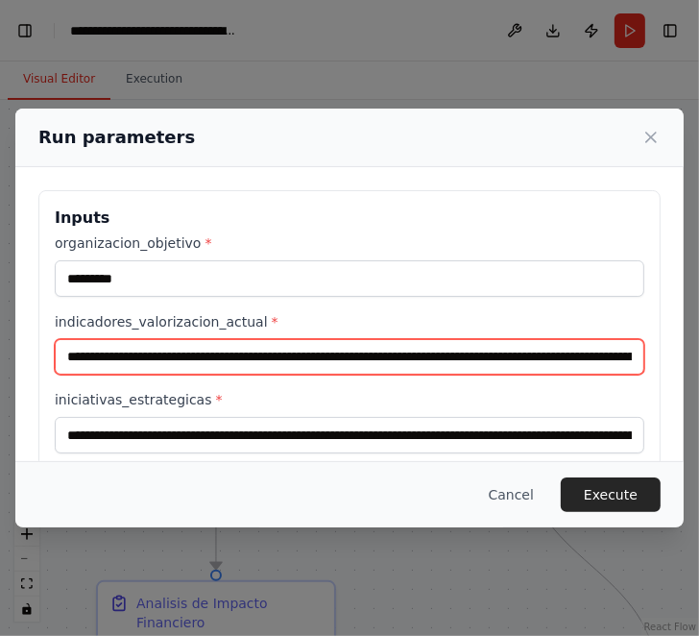
scroll to position [0, 104258]
type input "**********"
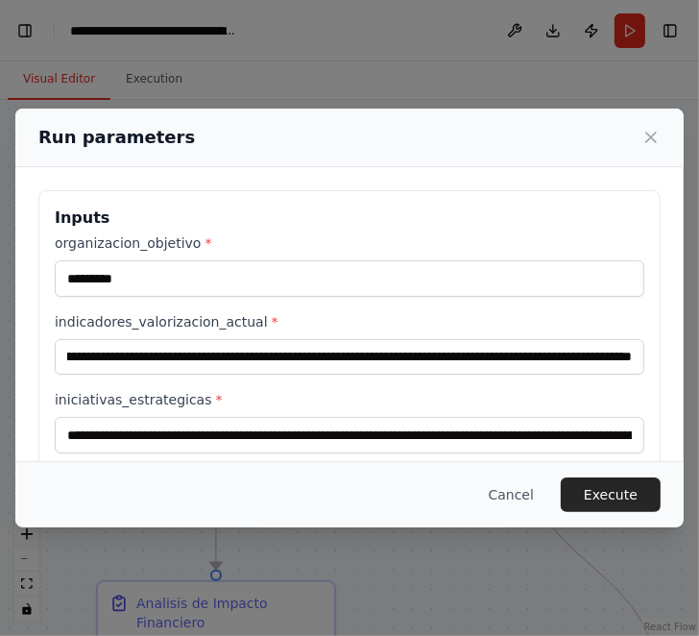
scroll to position [0, 0]
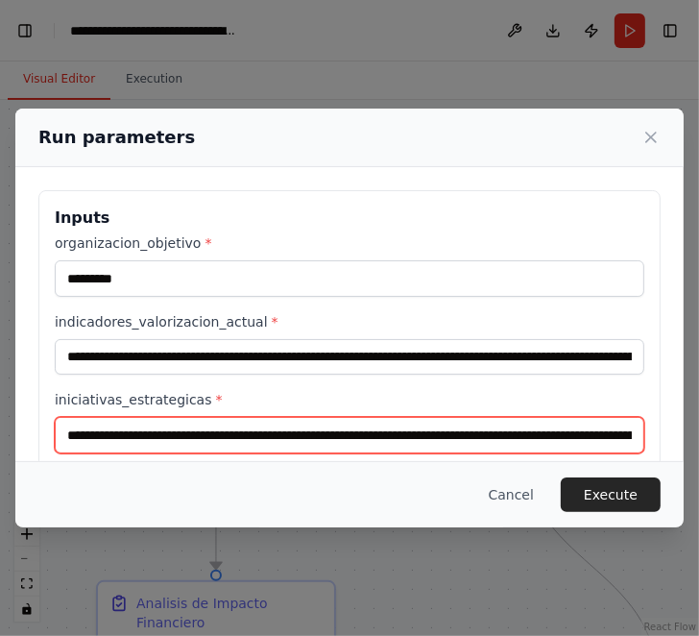
click at [63, 432] on input "iniciativas_estrategicas *" at bounding box center [350, 435] width 590 height 37
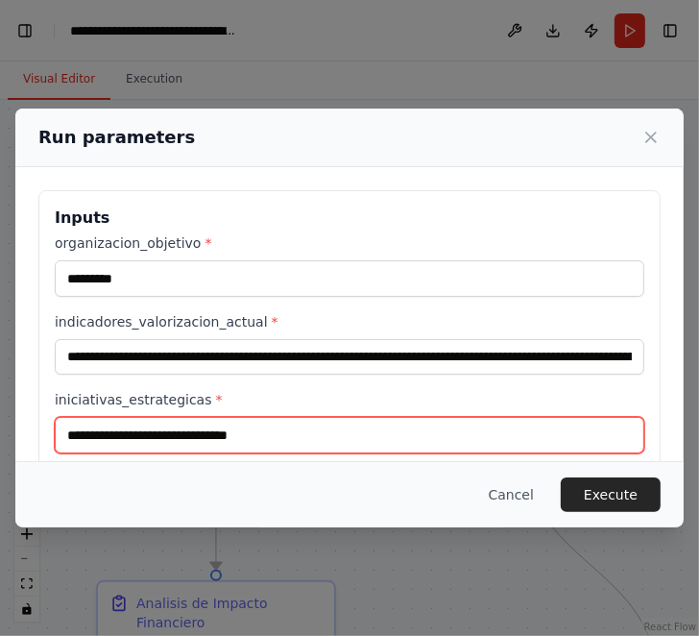
paste input "**********"
type input "**********"
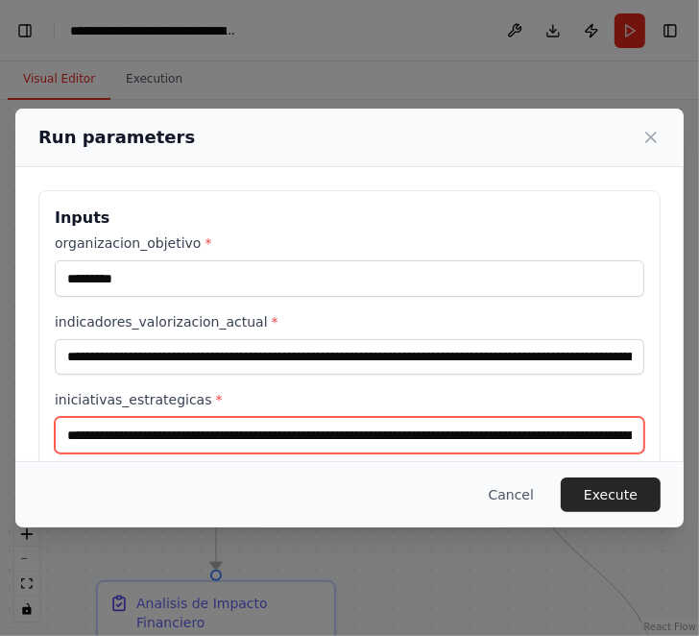
scroll to position [0, 43768]
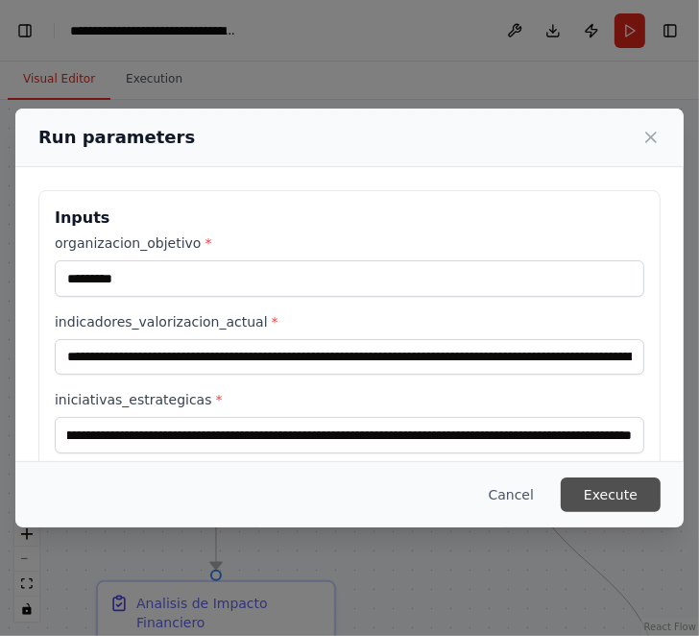
click at [629, 504] on button "Execute" at bounding box center [611, 494] width 100 height 35
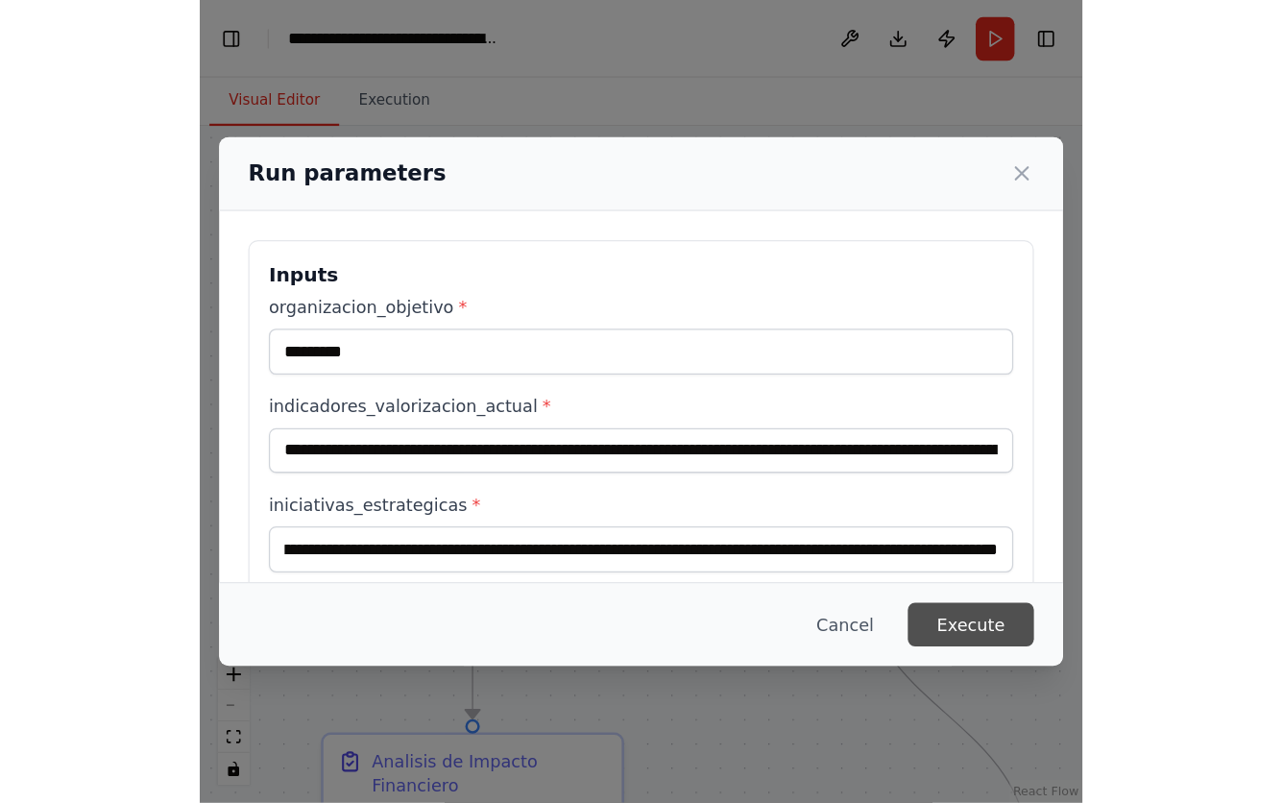
scroll to position [0, 0]
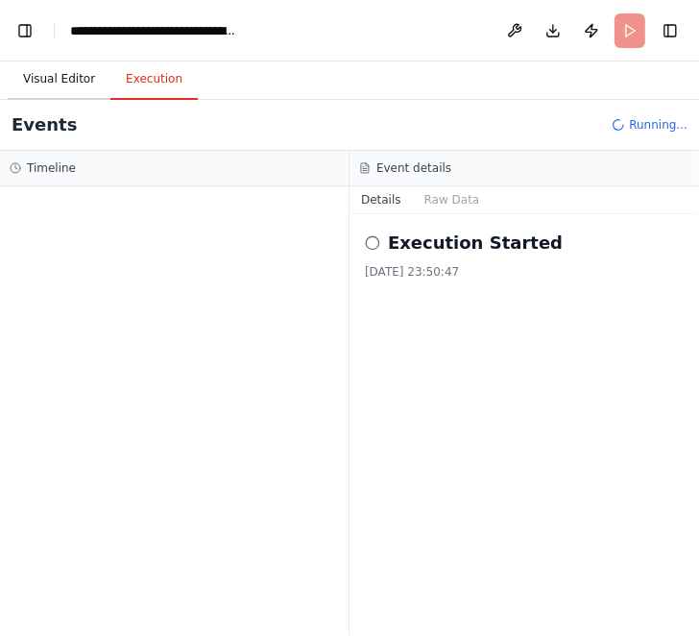
click at [64, 72] on button "Visual Editor" at bounding box center [59, 80] width 103 height 40
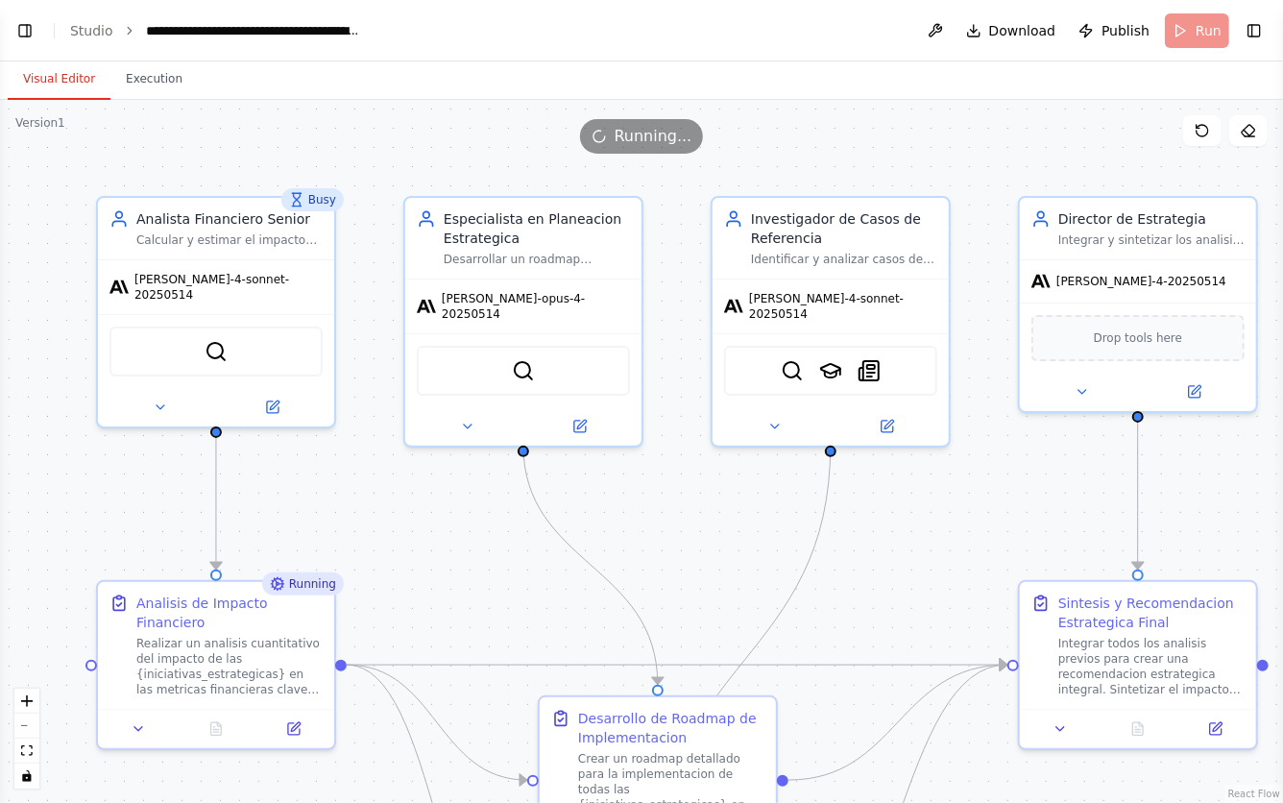
scroll to position [1465, 0]
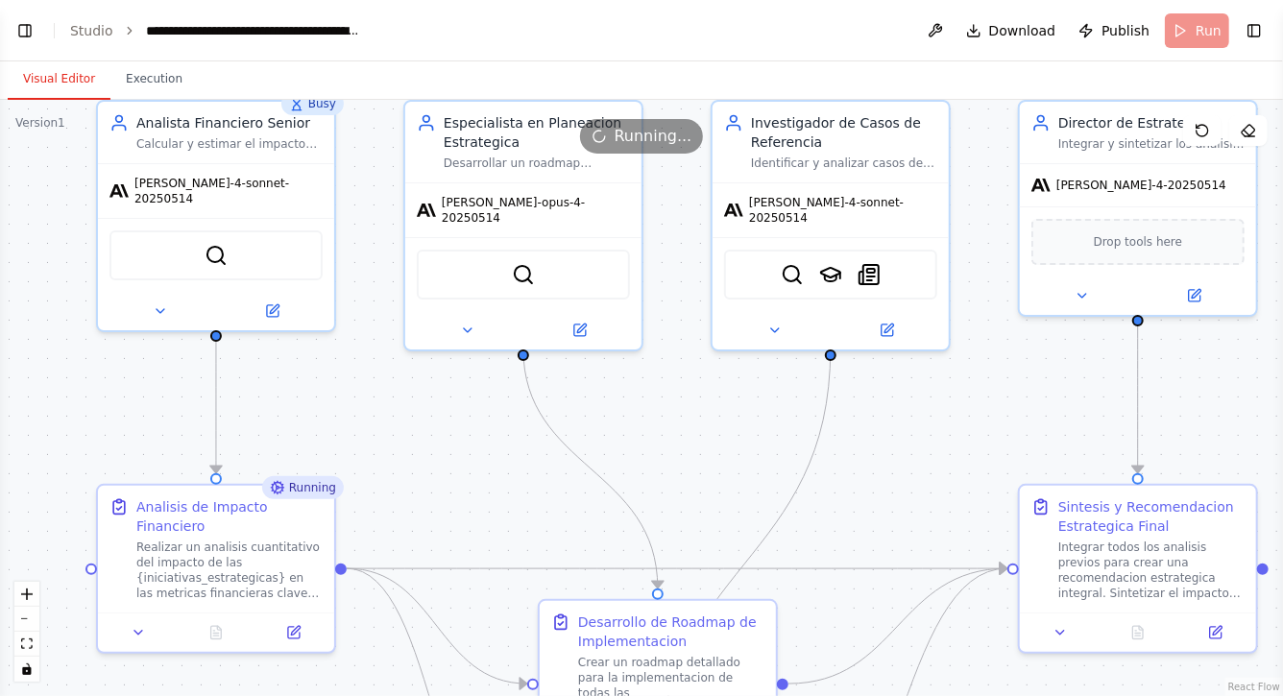
drag, startPoint x: 659, startPoint y: 546, endPoint x: 651, endPoint y: 370, distance: 176.0
click at [651, 372] on div ".deletable-edge-delete-btn { width: 20px; height: 20px; border: 0px solid #ffff…" at bounding box center [641, 398] width 1283 height 597
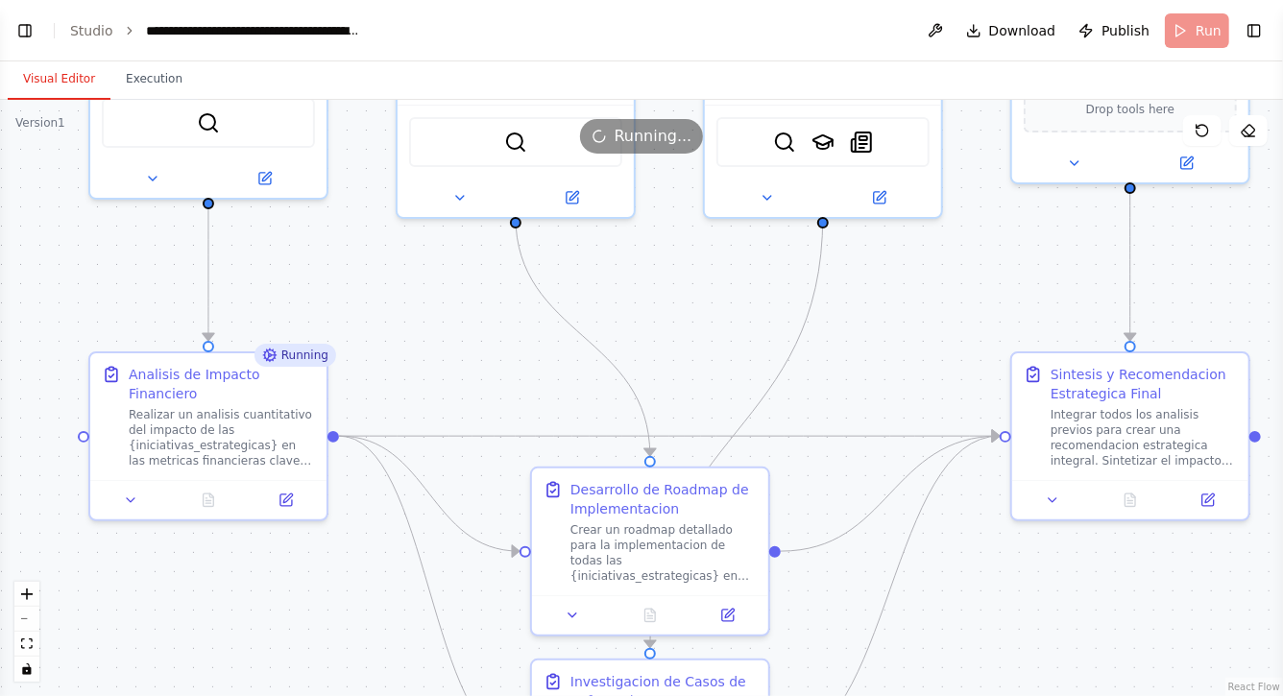
drag, startPoint x: 471, startPoint y: 554, endPoint x: 471, endPoint y: 436, distance: 118.2
click at [471, 443] on div ".deletable-edge-delete-btn { width: 20px; height: 20px; border: 0px solid #ffff…" at bounding box center [641, 398] width 1283 height 597
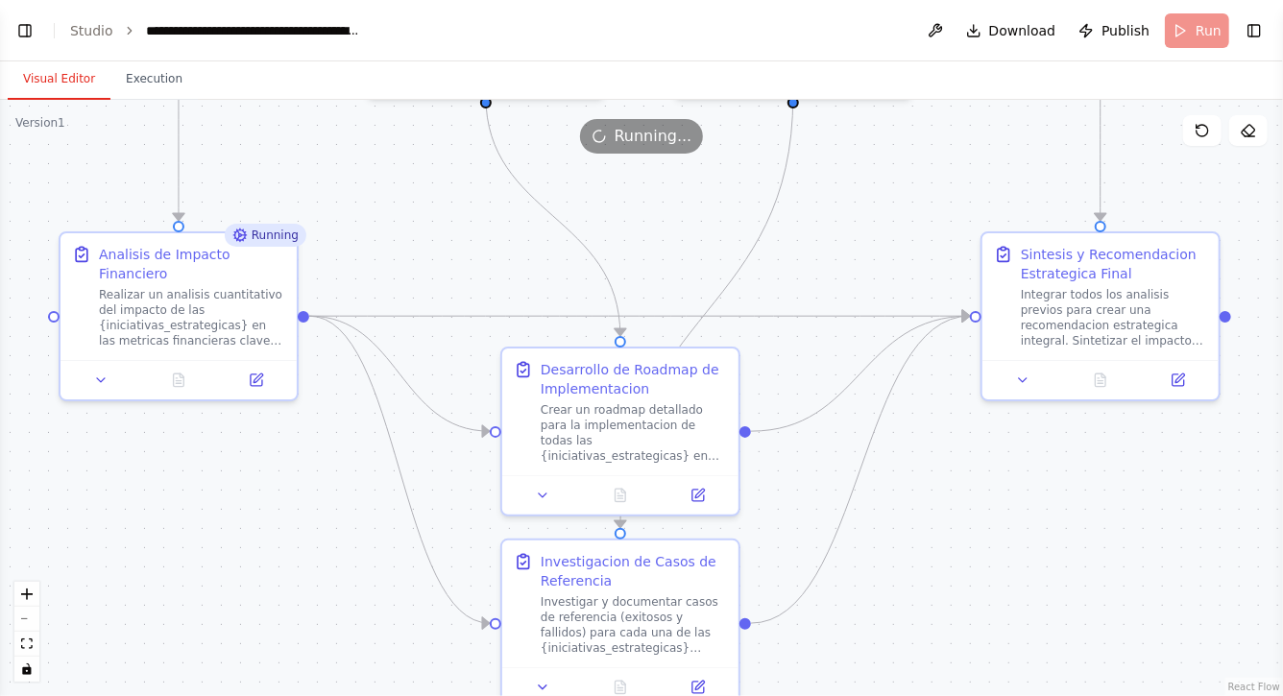
drag, startPoint x: 405, startPoint y: 608, endPoint x: 375, endPoint y: 543, distance: 72.2
click at [375, 543] on div ".deletable-edge-delete-btn { width: 20px; height: 20px; border: 0px solid #ffff…" at bounding box center [641, 398] width 1283 height 597
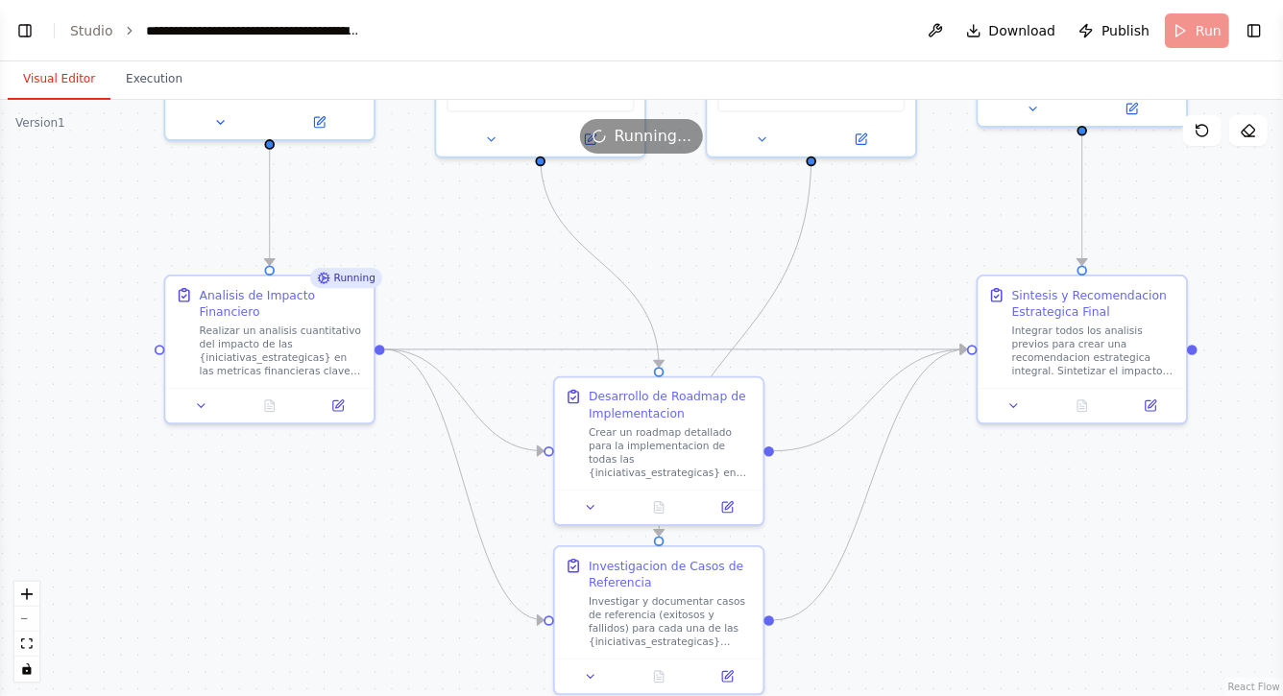
drag, startPoint x: 954, startPoint y: 612, endPoint x: 919, endPoint y: 536, distance: 83.4
click at [920, 536] on div ".deletable-edge-delete-btn { width: 20px; height: 20px; border: 0px solid #ffff…" at bounding box center [641, 398] width 1283 height 597
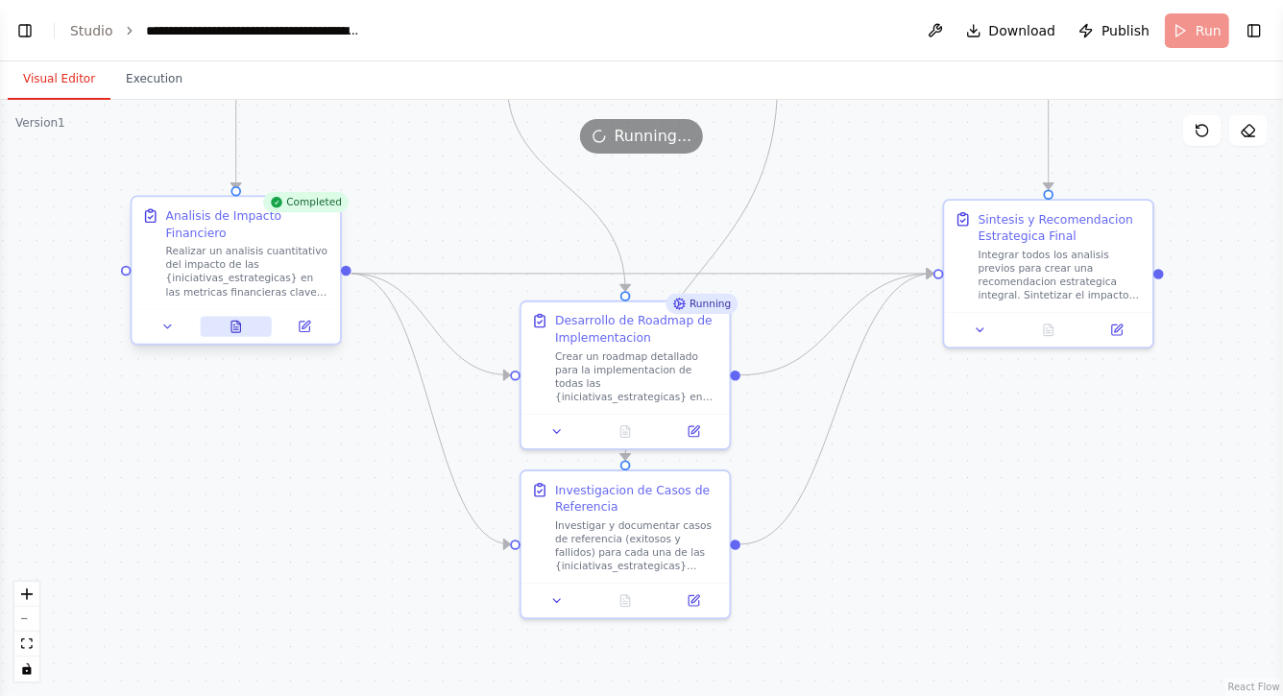
click at [233, 330] on icon at bounding box center [236, 327] width 9 height 12
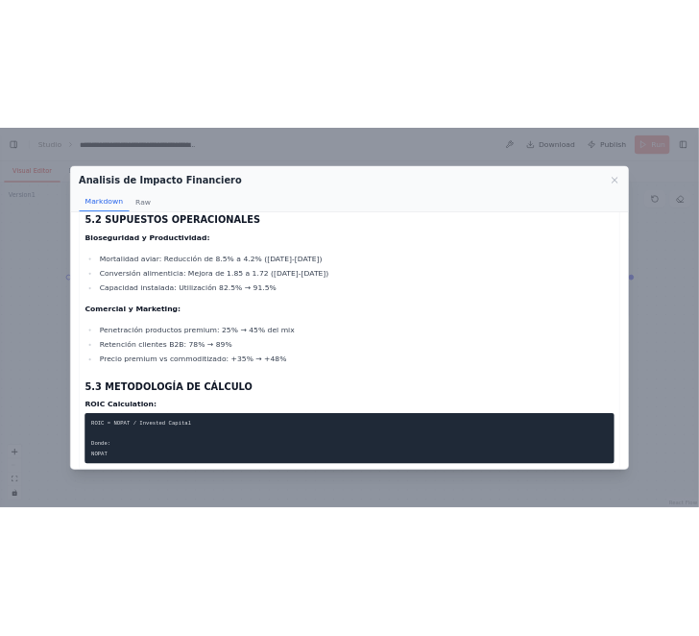
scroll to position [5986, 0]
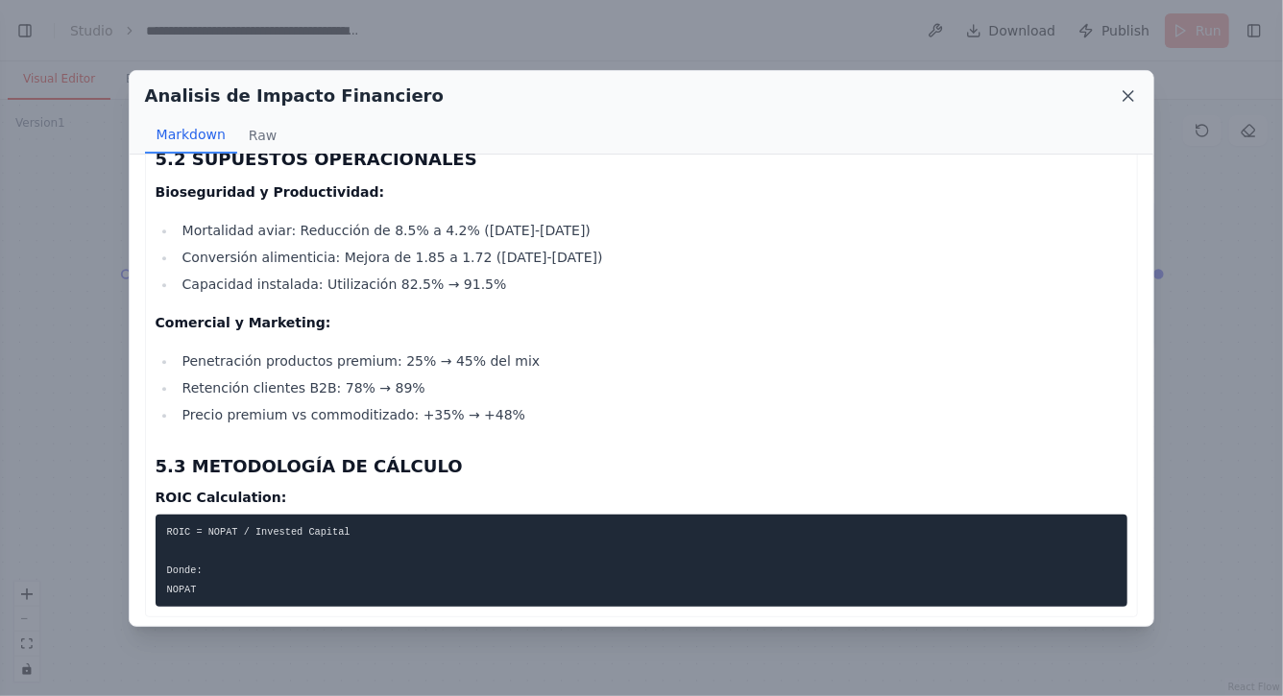
click at [1134, 97] on icon at bounding box center [1128, 95] width 19 height 19
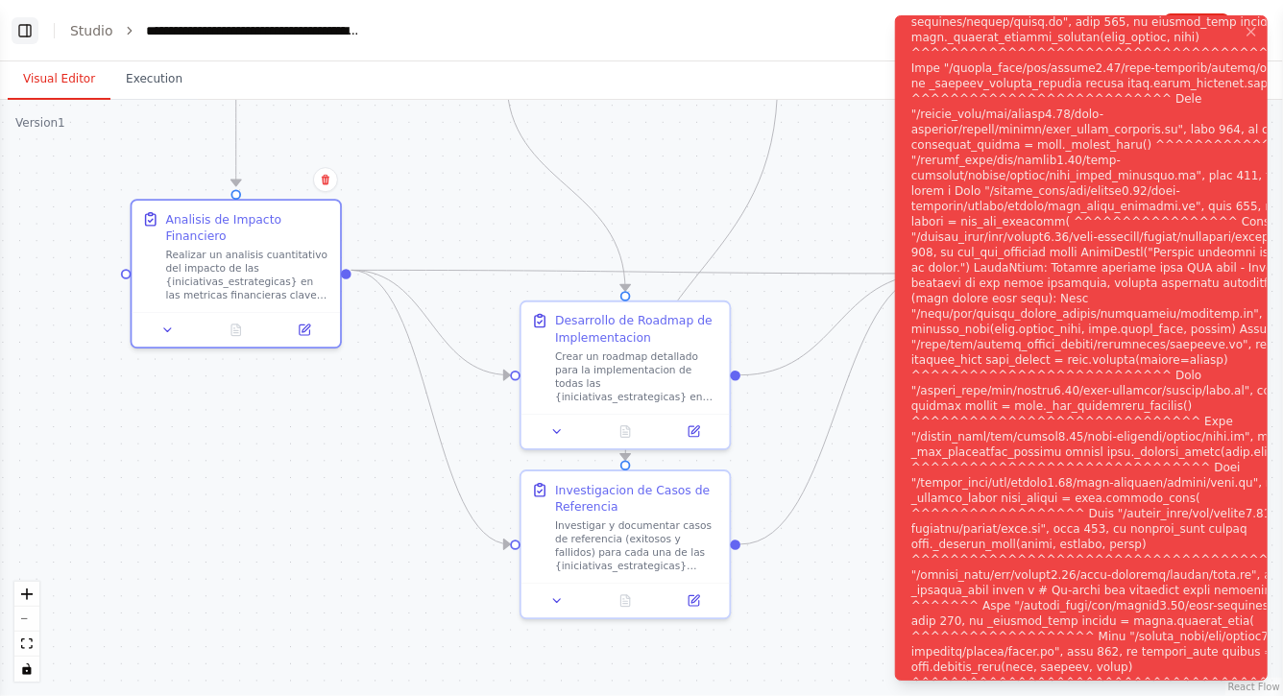
click at [23, 33] on button "Toggle Left Sidebar" at bounding box center [25, 30] width 27 height 27
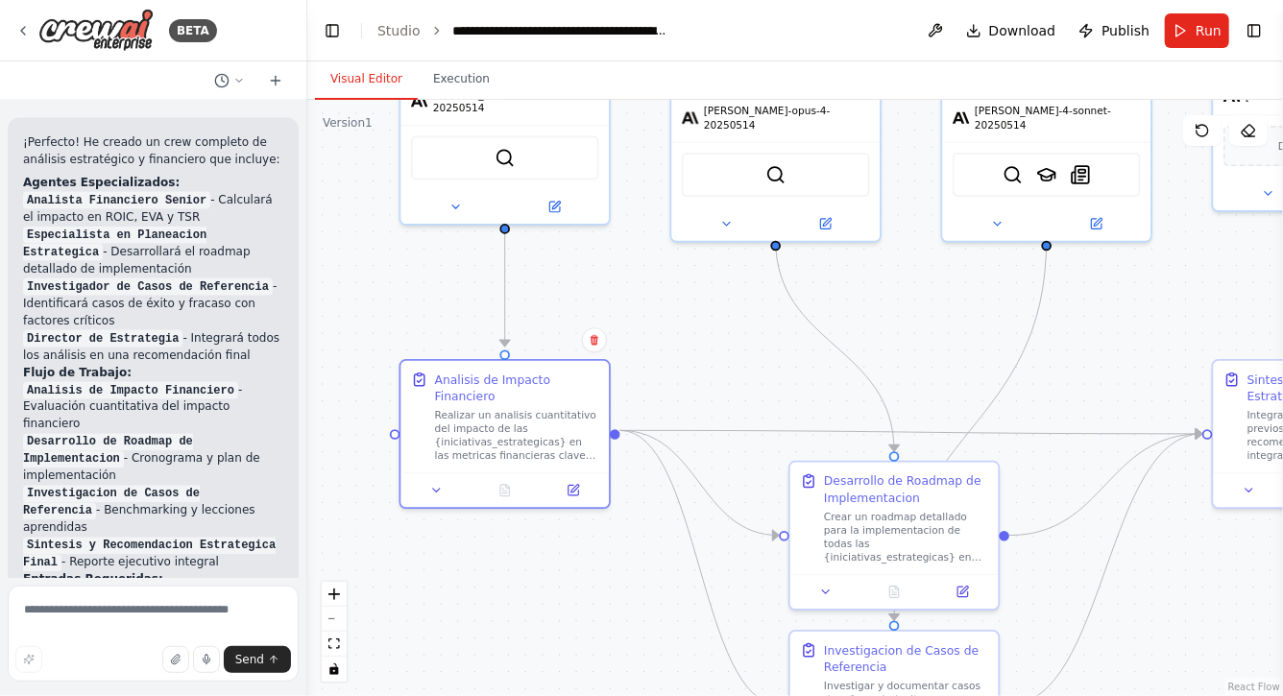
drag, startPoint x: 1015, startPoint y: 179, endPoint x: 978, endPoint y: 362, distance: 187.3
click at [978, 362] on div ".deletable-edge-delete-btn { width: 20px; height: 20px; border: 0px solid #ffff…" at bounding box center [795, 398] width 976 height 597
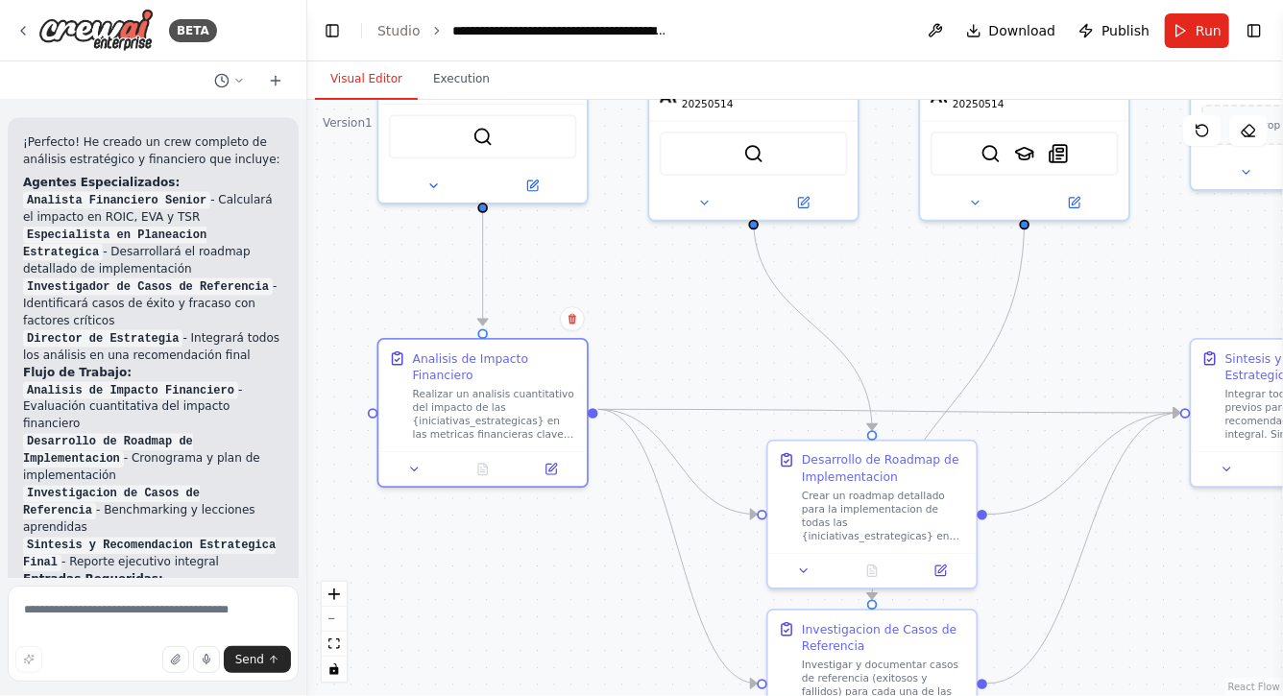
drag, startPoint x: 963, startPoint y: 353, endPoint x: 939, endPoint y: 295, distance: 62.8
click at [939, 296] on div ".deletable-edge-delete-btn { width: 20px; height: 20px; border: 0px solid #ffff…" at bounding box center [795, 398] width 976 height 597
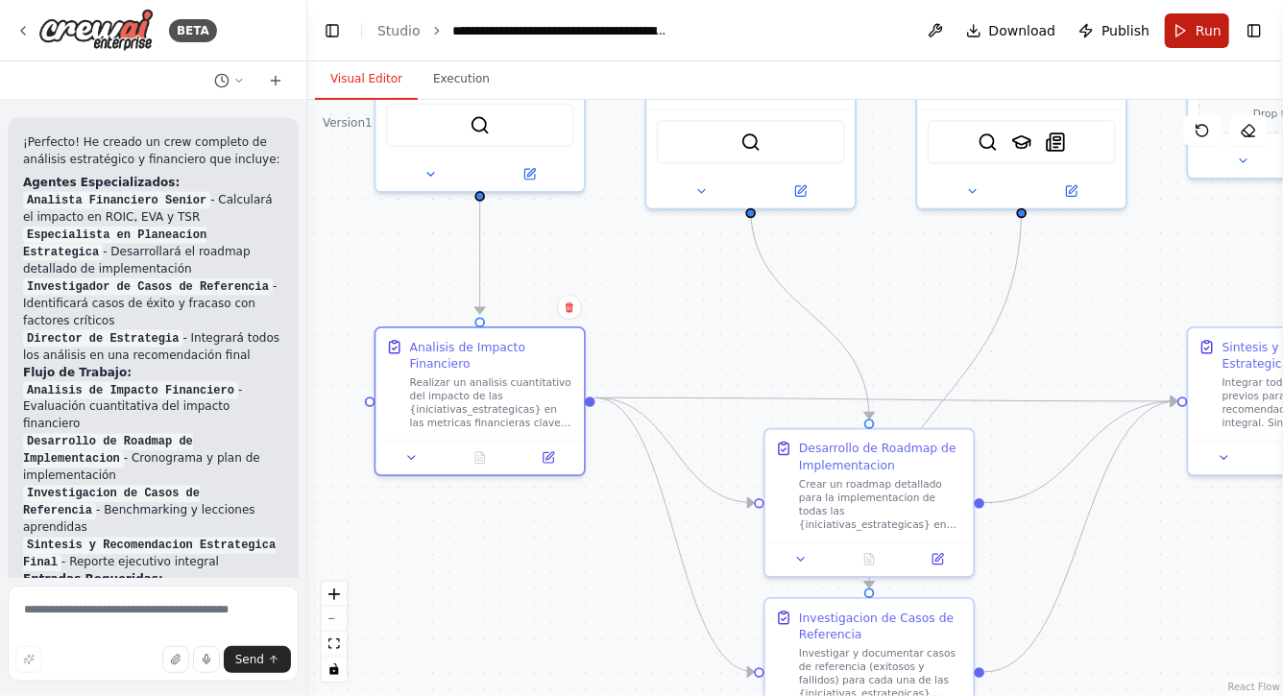
click at [1191, 30] on button "Run" at bounding box center [1197, 30] width 64 height 35
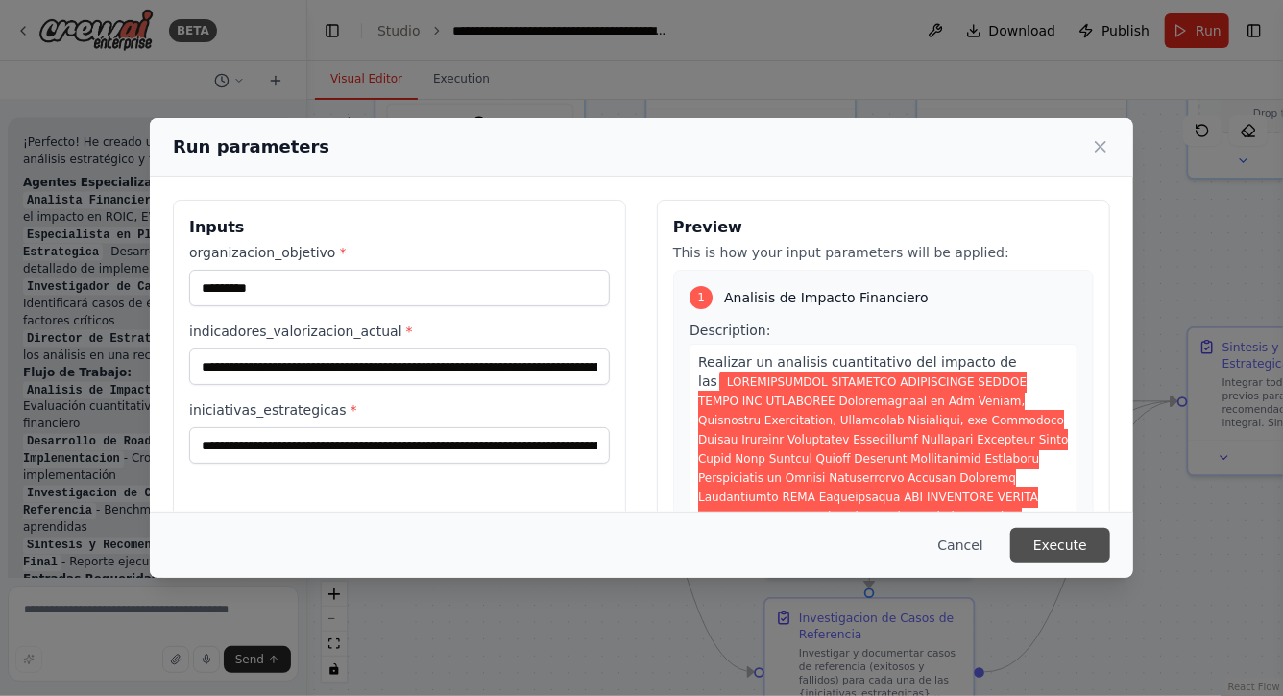
click at [1080, 551] on button "Execute" at bounding box center [1061, 545] width 100 height 35
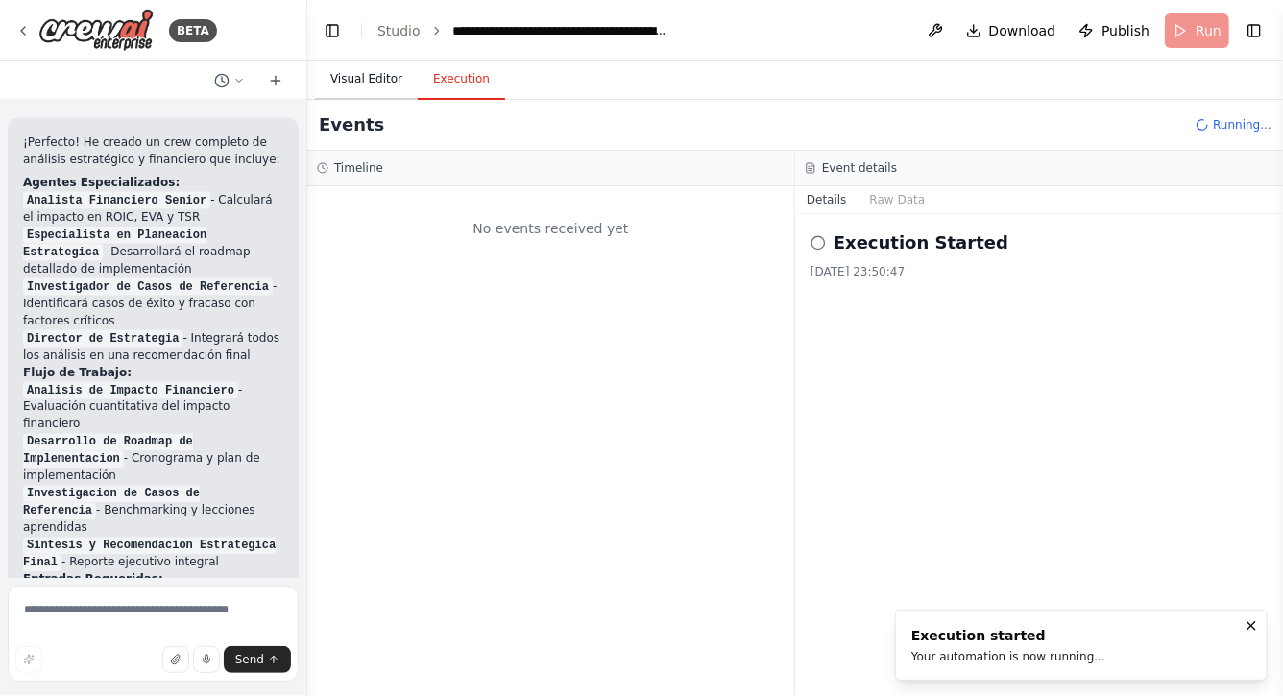
click at [365, 81] on button "Visual Editor" at bounding box center [366, 80] width 103 height 40
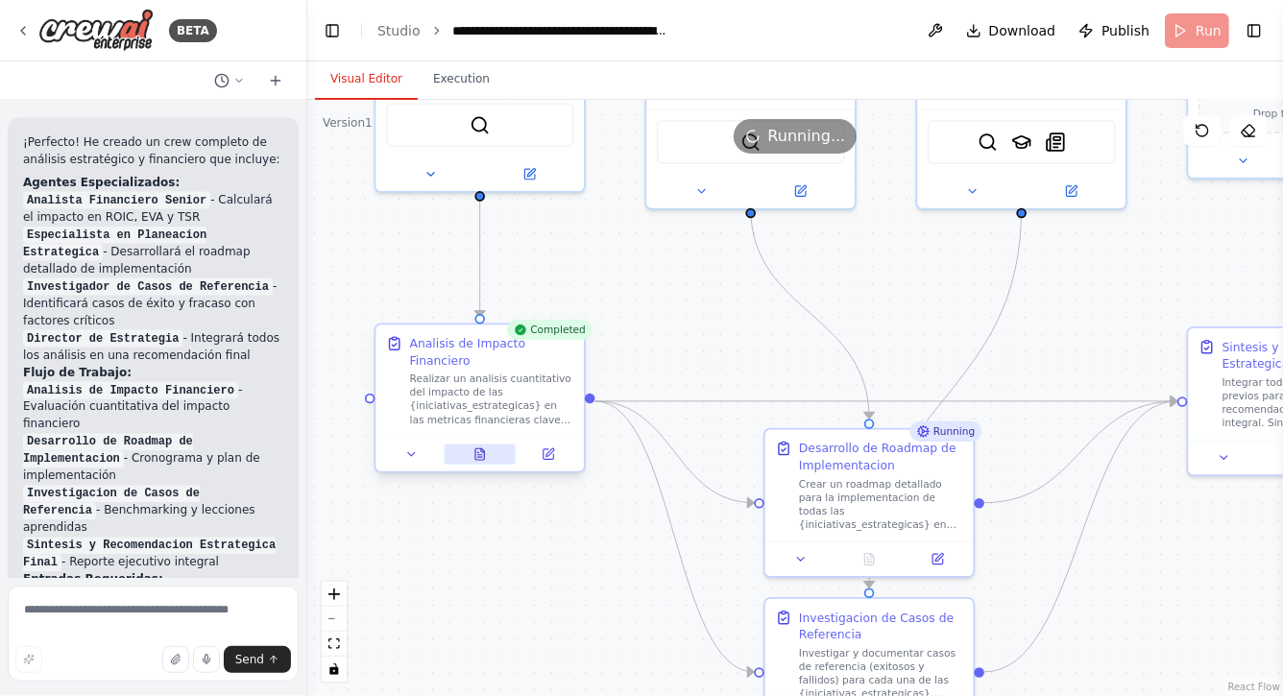
click at [486, 451] on icon at bounding box center [480, 454] width 13 height 13
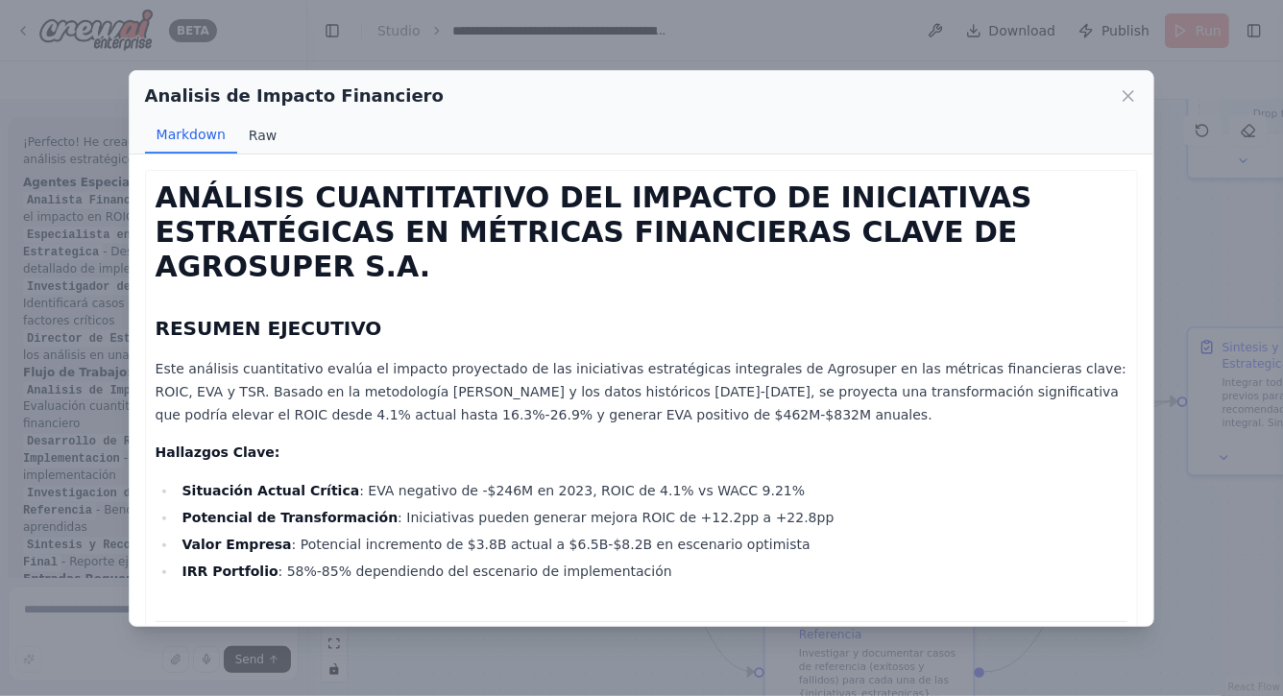
click at [262, 139] on button "Raw" at bounding box center [262, 135] width 51 height 37
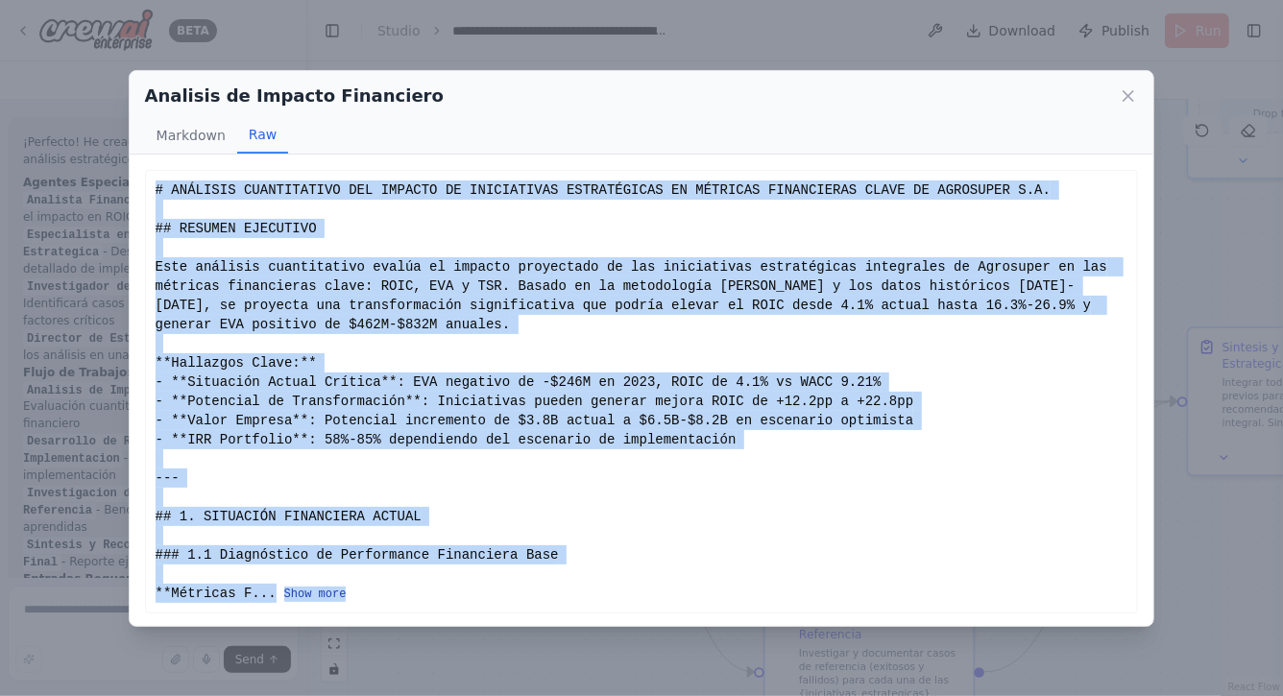
click at [329, 593] on button "Show more" at bounding box center [315, 594] width 62 height 15
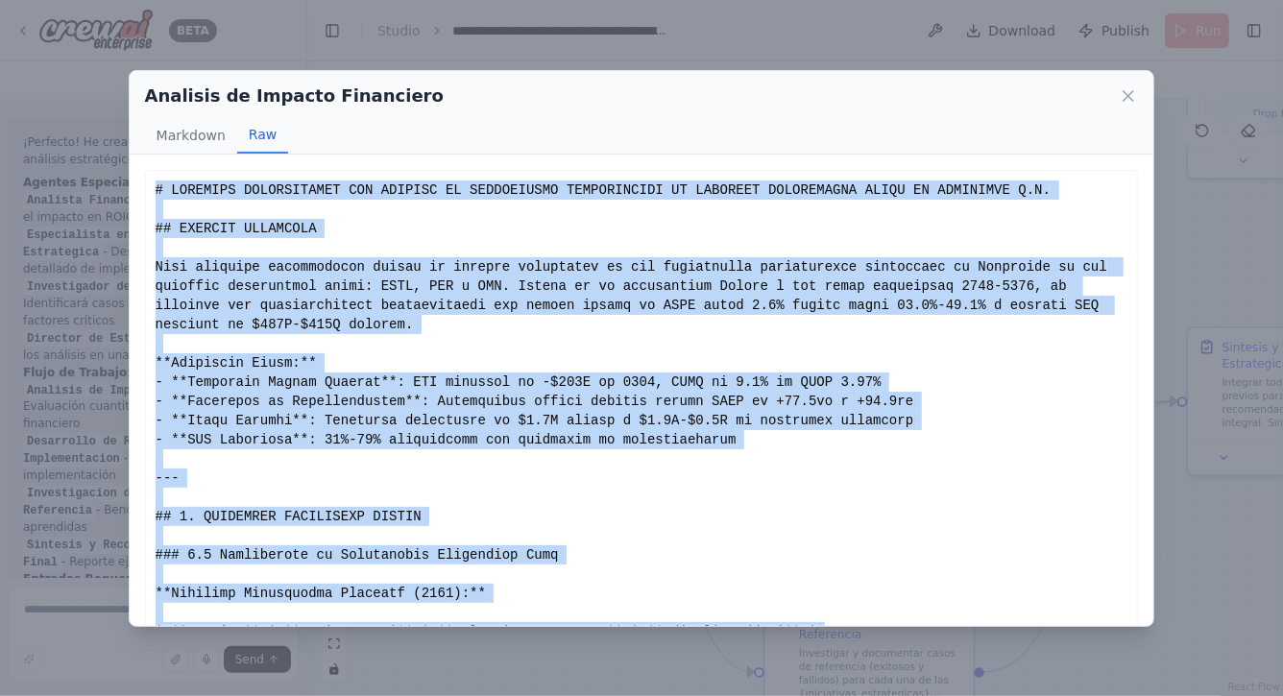
copy div "# LOREMIPS DOLORSITAMET CON ADIPISC EL SEDDOEIUSMO TEMPORINCIDI UT LABOREET DOL…"
click at [1131, 101] on icon at bounding box center [1128, 95] width 19 height 19
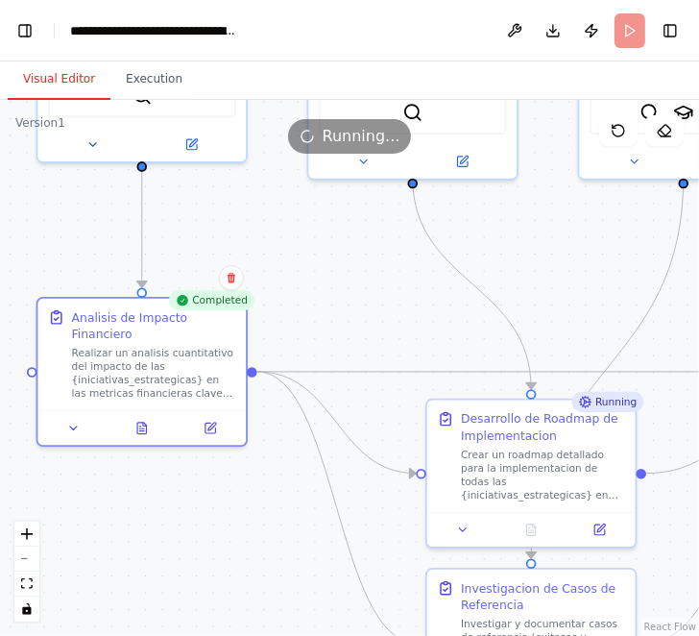
drag, startPoint x: 416, startPoint y: 351, endPoint x: 318, endPoint y: 233, distance: 152.8
click at [320, 233] on div ".deletable-edge-delete-btn { width: 20px; height: 20px; border: 0px solid #ffff…" at bounding box center [349, 368] width 699 height 536
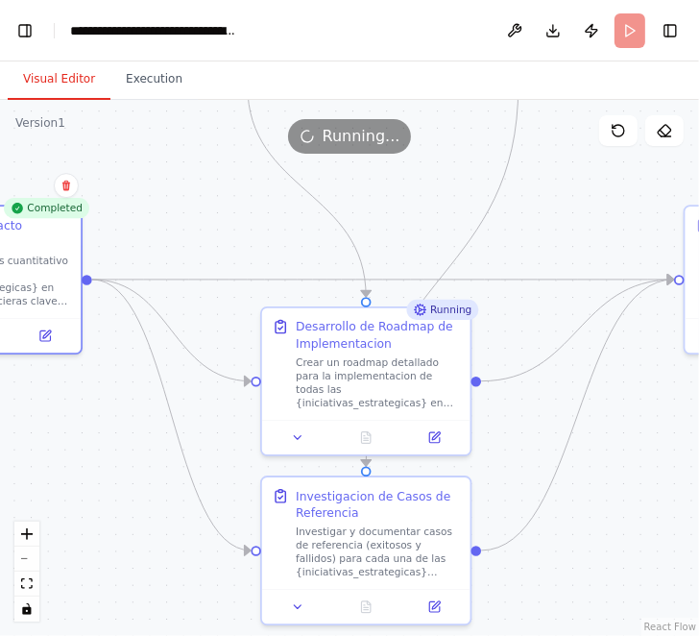
drag, startPoint x: 314, startPoint y: 197, endPoint x: 152, endPoint y: 185, distance: 162.7
click at [152, 185] on div ".deletable-edge-delete-btn { width: 20px; height: 20px; border: 0px solid #ffff…" at bounding box center [349, 368] width 699 height 536
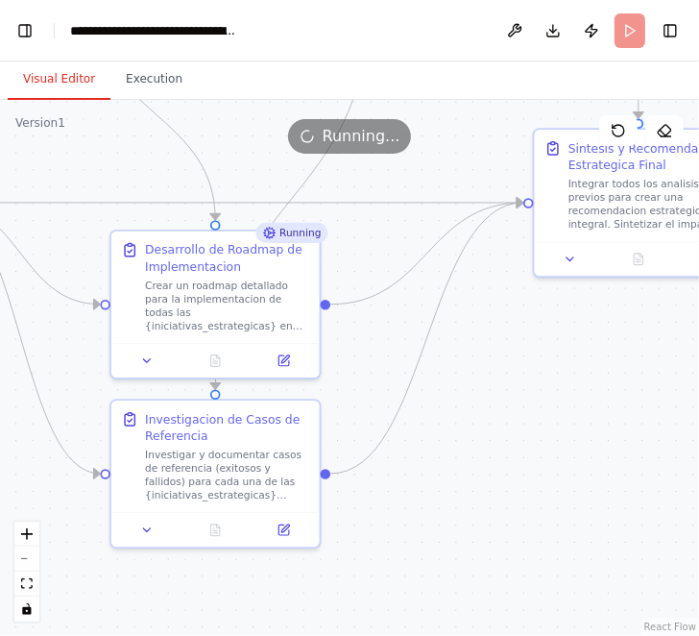
drag, startPoint x: 603, startPoint y: 464, endPoint x: 518, endPoint y: 394, distance: 110.6
click at [517, 394] on div ".deletable-edge-delete-btn { width: 20px; height: 20px; border: 0px solid #ffff…" at bounding box center [349, 368] width 699 height 536
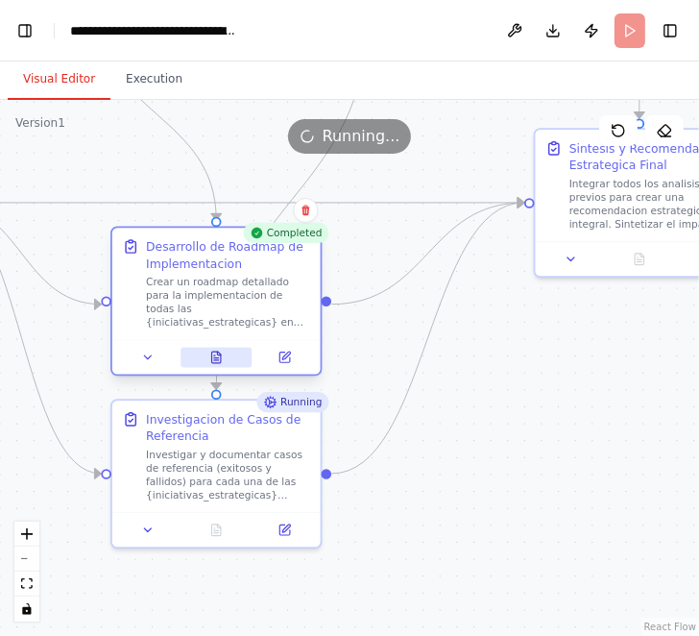
click at [217, 360] on icon at bounding box center [216, 360] width 5 height 0
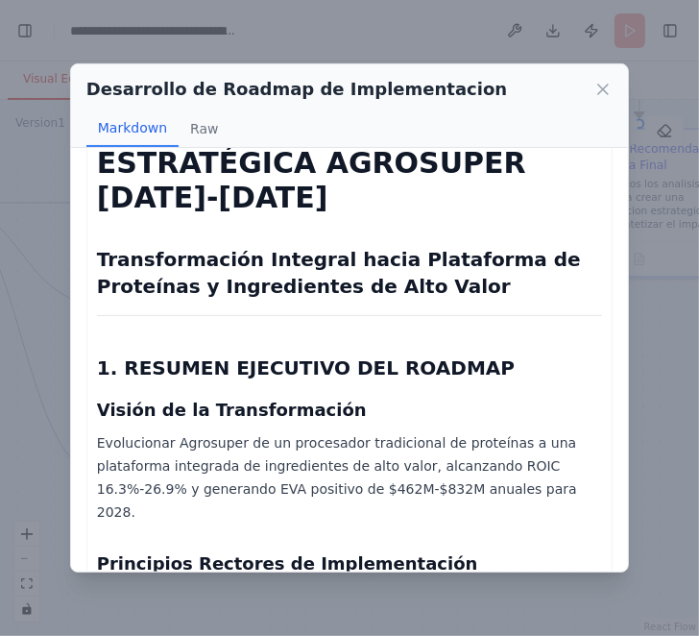
scroll to position [0, 0]
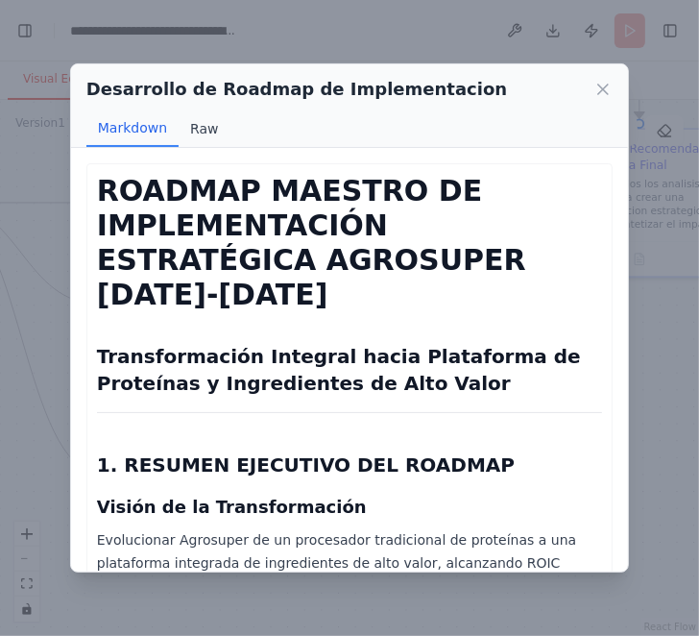
click at [209, 129] on button "Raw" at bounding box center [204, 128] width 51 height 37
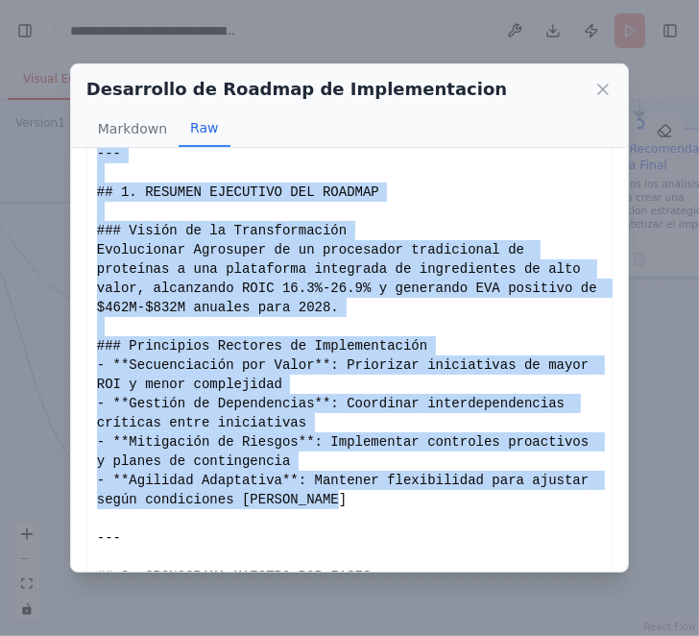
scroll to position [260, 0]
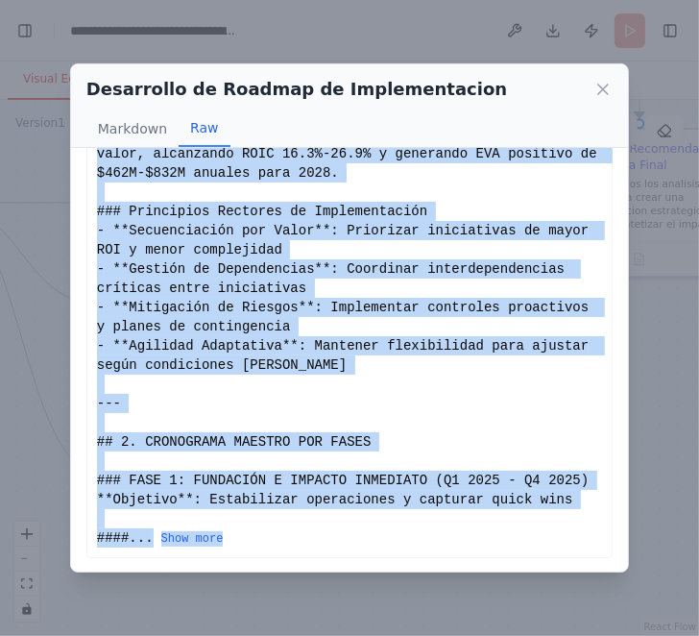
drag, startPoint x: 97, startPoint y: 183, endPoint x: 348, endPoint y: 554, distance: 448.4
click at [207, 539] on button "Show more" at bounding box center [192, 538] width 62 height 15
drag, startPoint x: 96, startPoint y: 181, endPoint x: 275, endPoint y: 542, distance: 403.0
click at [210, 540] on button "Show more" at bounding box center [192, 538] width 62 height 15
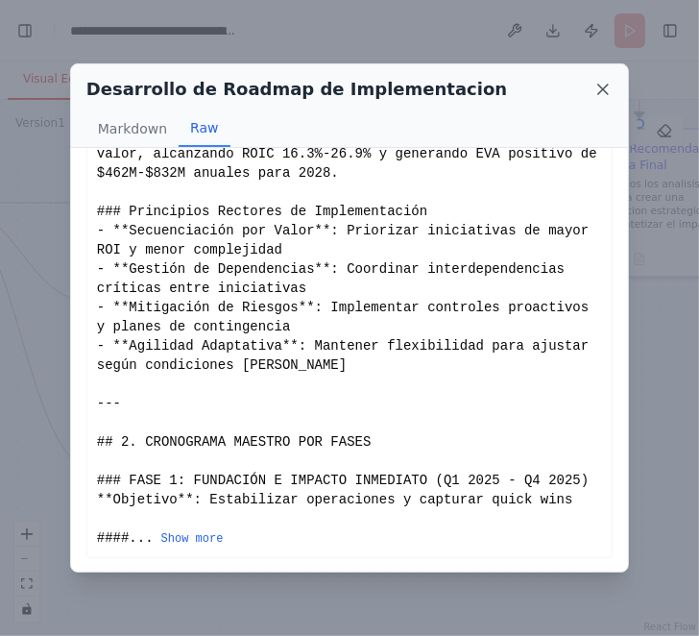
click at [600, 87] on icon at bounding box center [603, 90] width 10 height 10
